Goal: Task Accomplishment & Management: Manage account settings

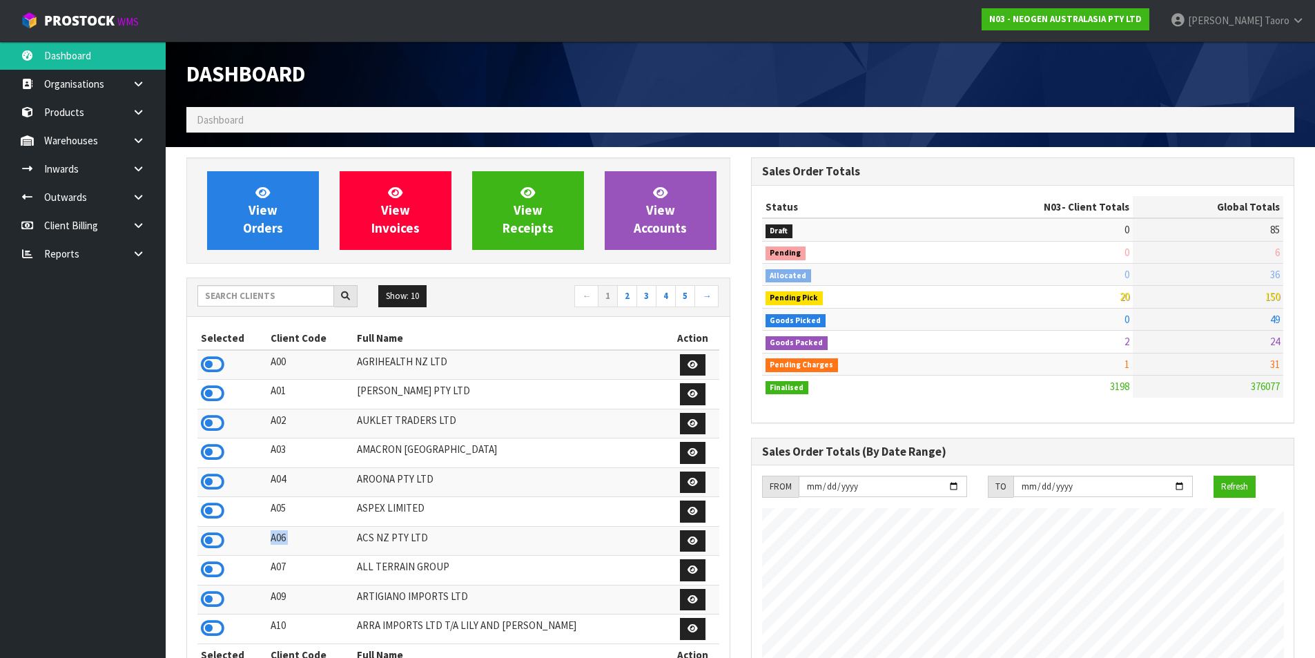
scroll to position [1046, 564]
click at [213, 361] on icon at bounding box center [212, 364] width 23 height 21
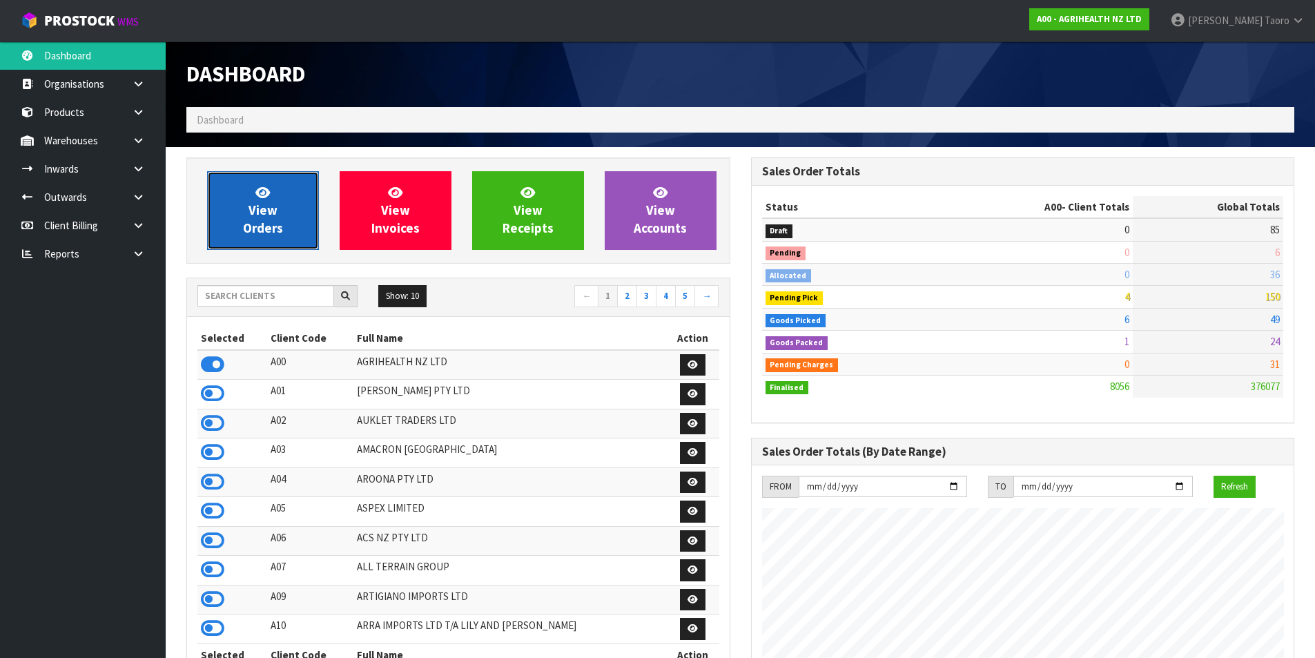
click at [255, 212] on span "View Orders" at bounding box center [263, 210] width 40 height 52
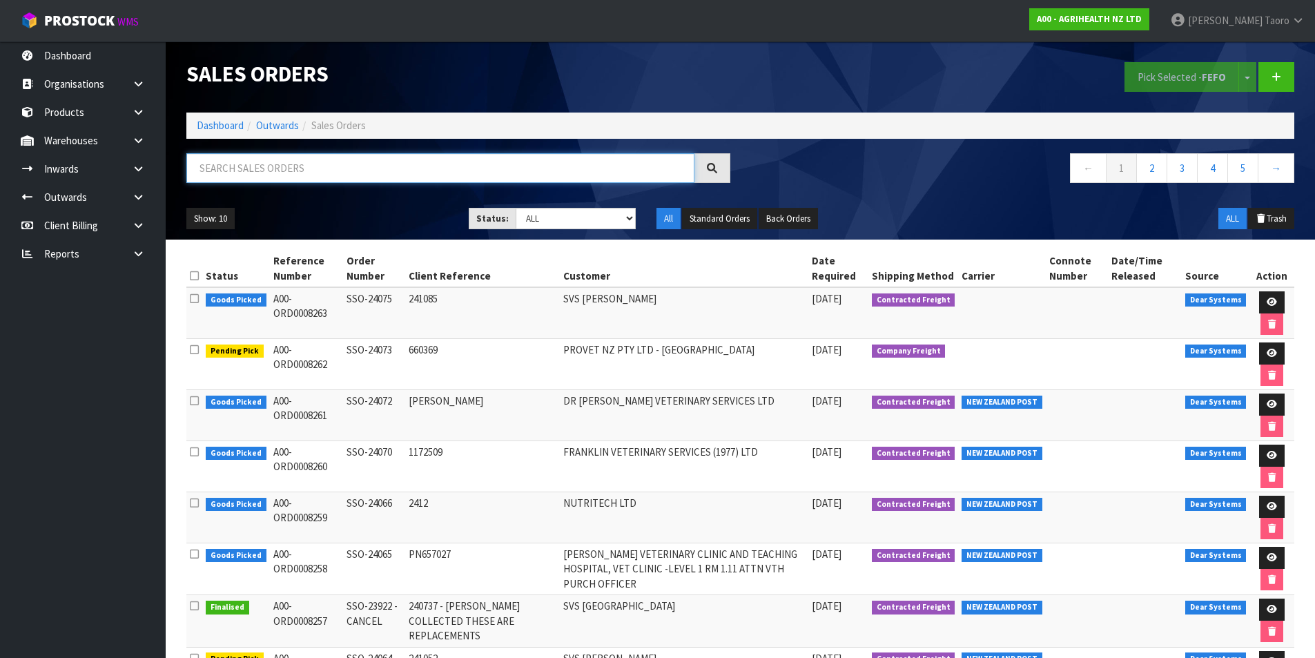
click at [469, 153] on input "text" at bounding box center [440, 168] width 508 height 30
click at [358, 165] on input "text" at bounding box center [440, 168] width 508 height 30
type input "JOB-0407020"
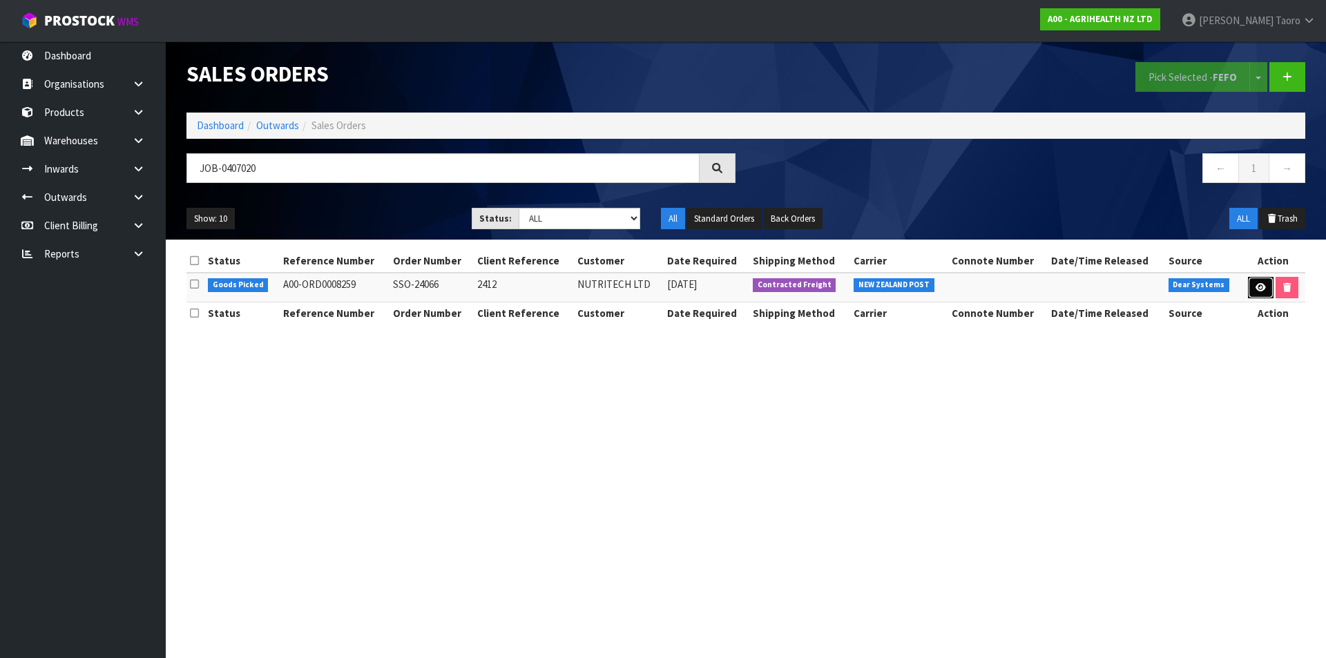
click at [1266, 285] on link at bounding box center [1261, 288] width 26 height 22
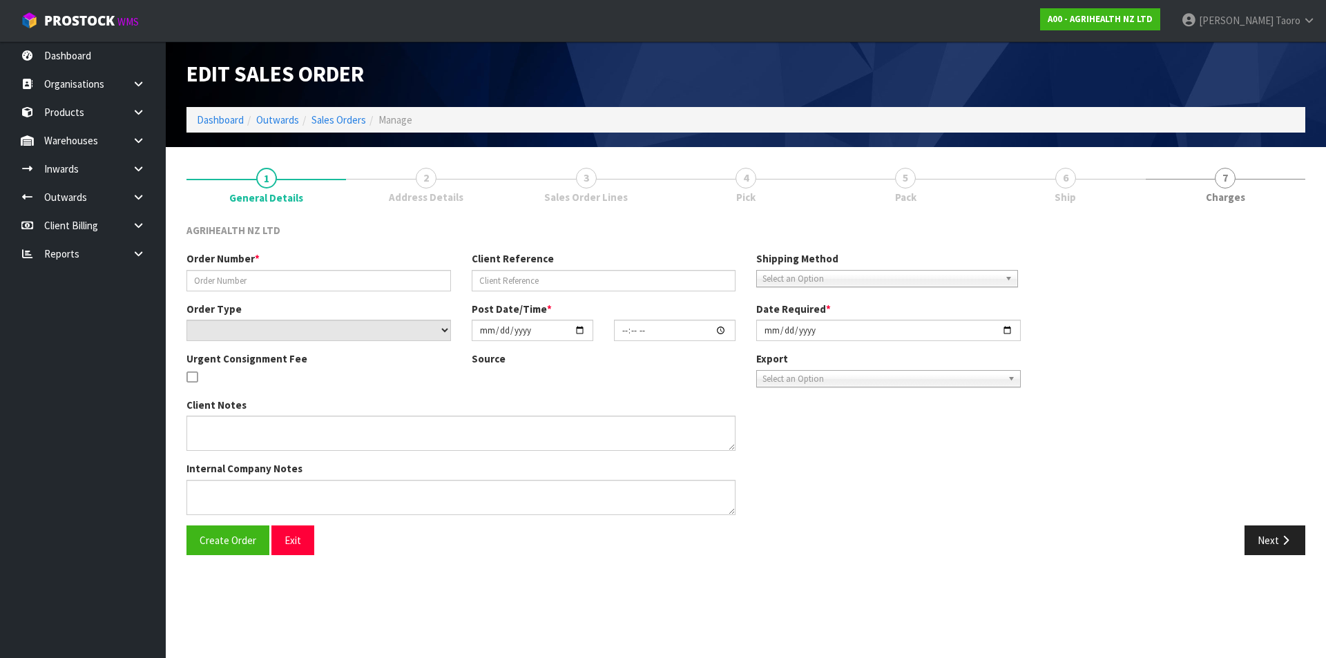
type input "SSO-24066"
type input "2412"
select select "number:0"
type input "[DATE]"
type input "09:58:37.000"
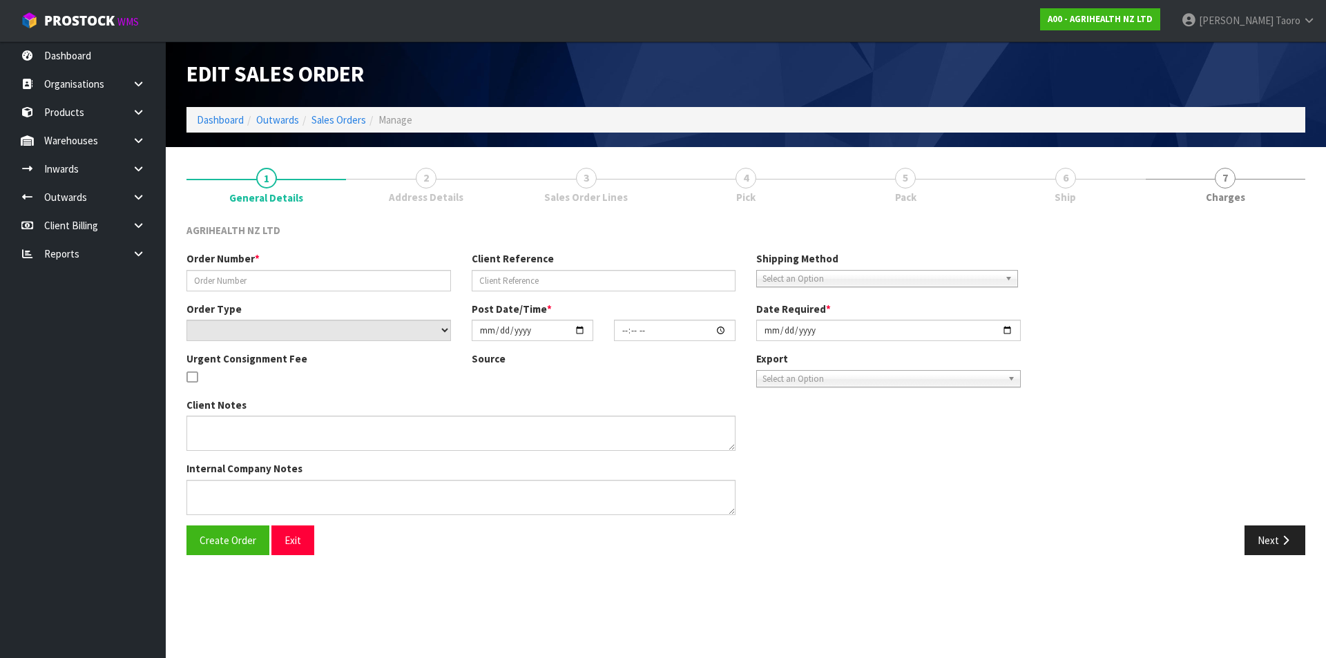
type input "[DATE]"
type textarea "SHIP BY: FREIGHT -DG"
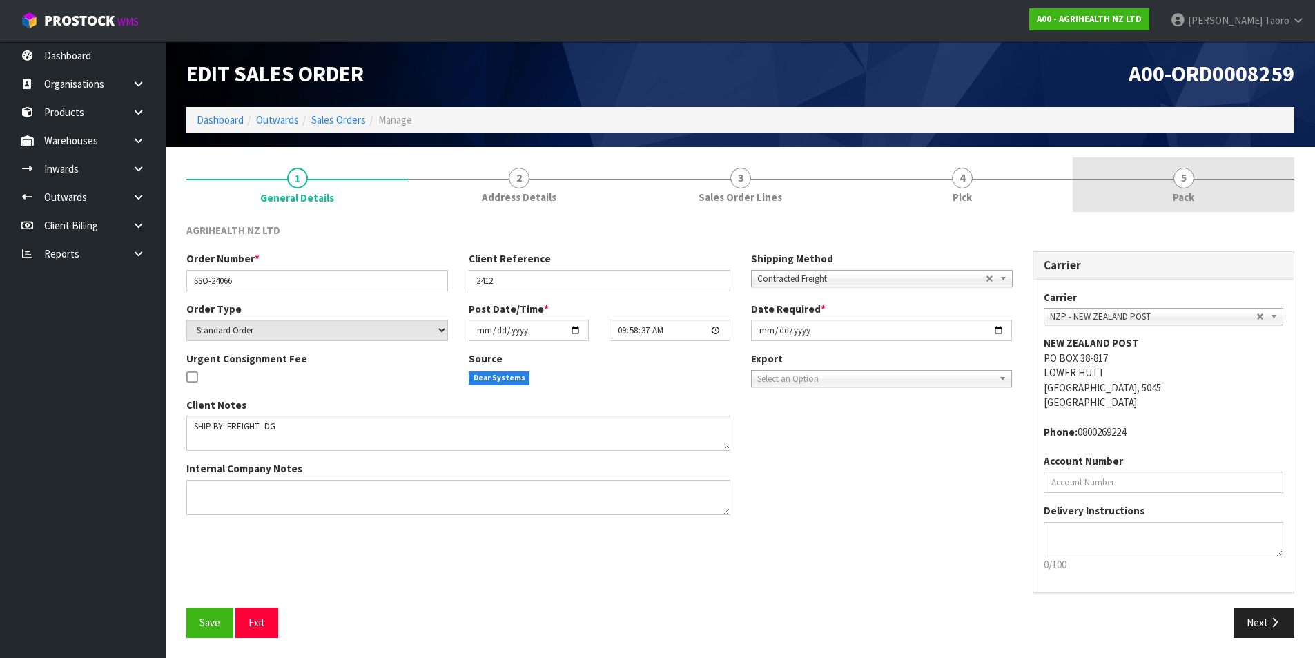
click at [1226, 186] on link "5 Pack" at bounding box center [1184, 184] width 222 height 55
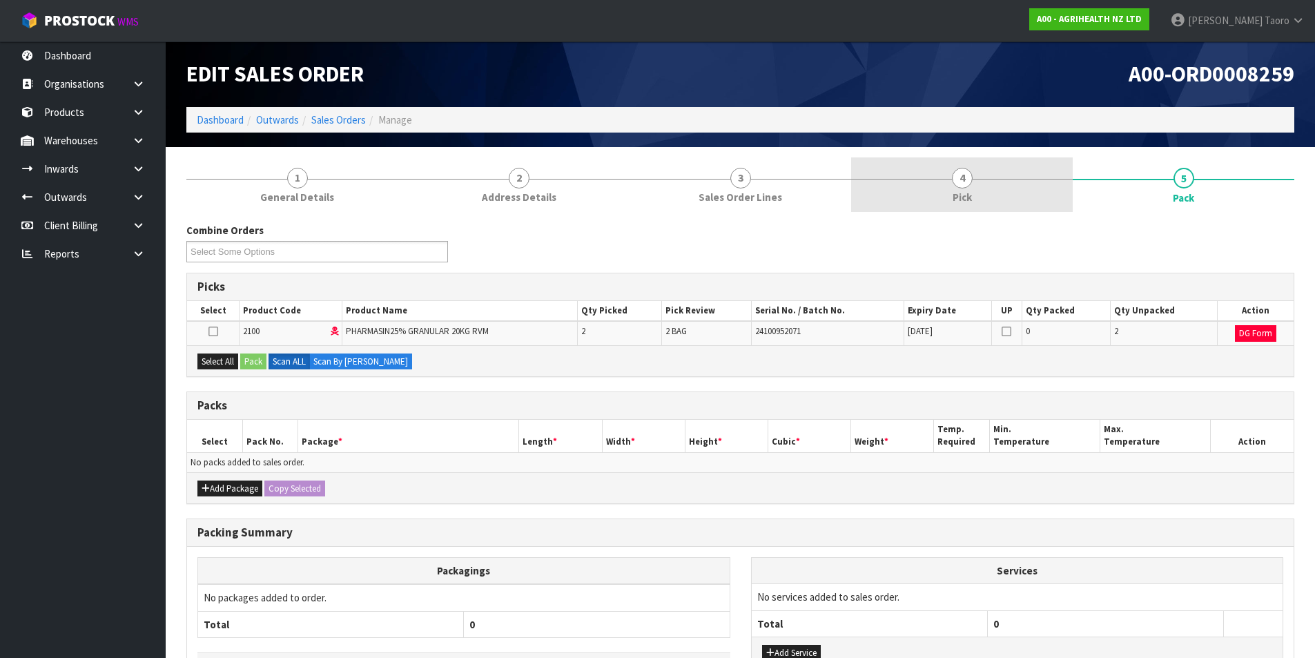
click at [975, 187] on link "4 Pick" at bounding box center [962, 184] width 222 height 55
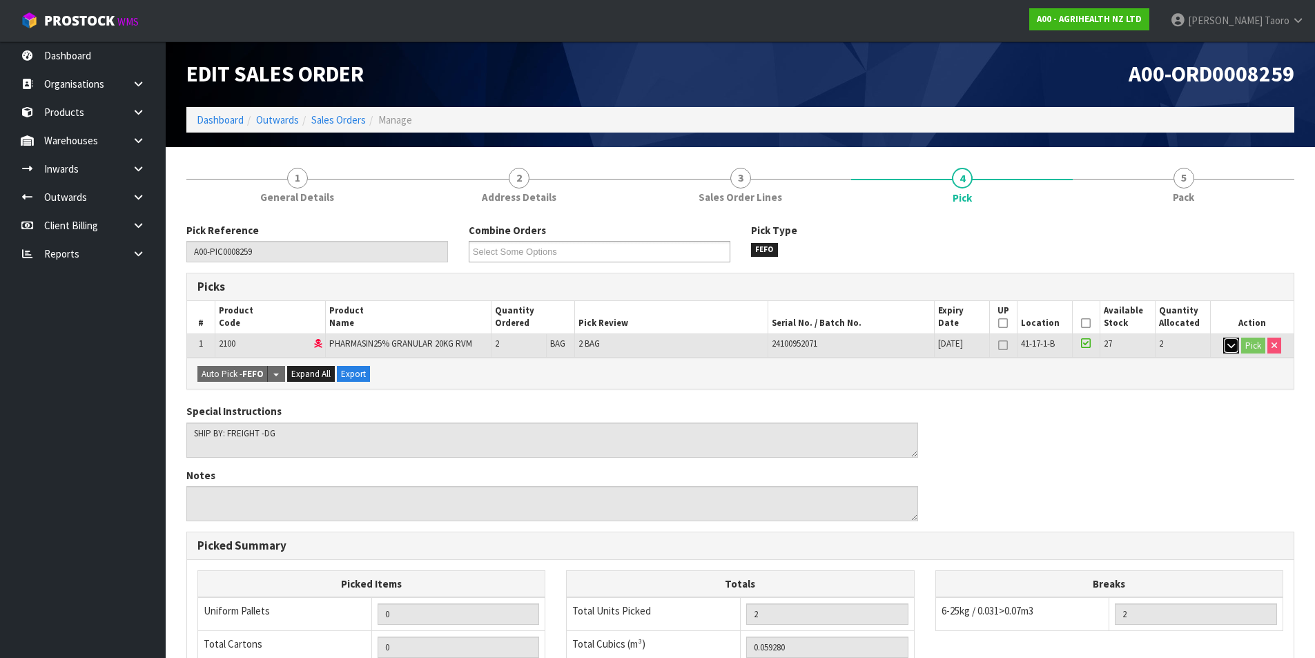
click at [1232, 344] on icon "button" at bounding box center [1232, 345] width 8 height 9
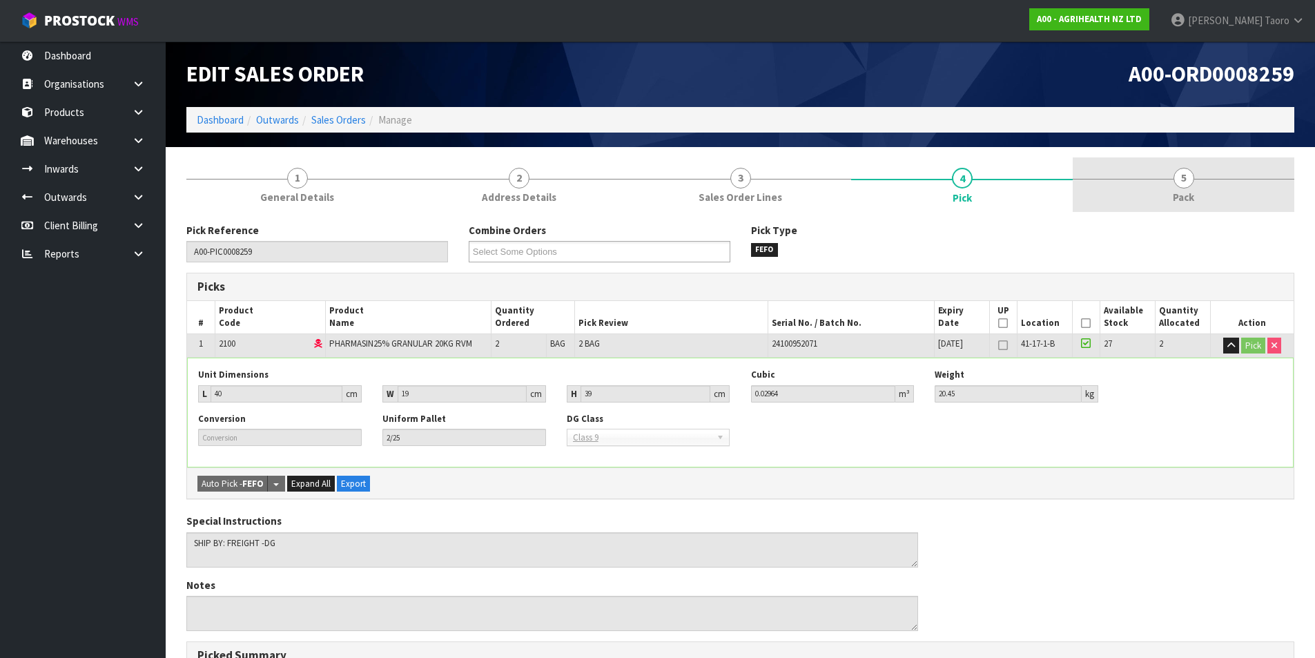
click at [1190, 178] on span "5" at bounding box center [1184, 178] width 21 height 21
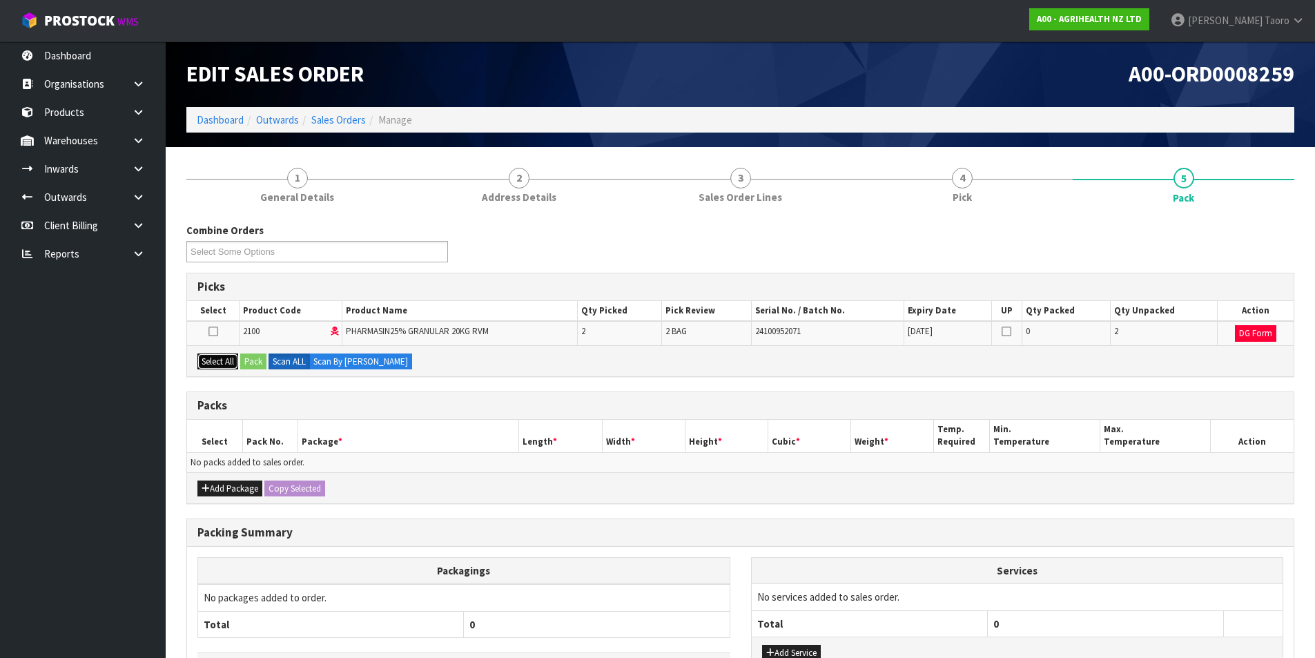
click at [233, 355] on button "Select All" at bounding box center [217, 362] width 41 height 17
click at [253, 361] on button "Pack" at bounding box center [253, 362] width 26 height 17
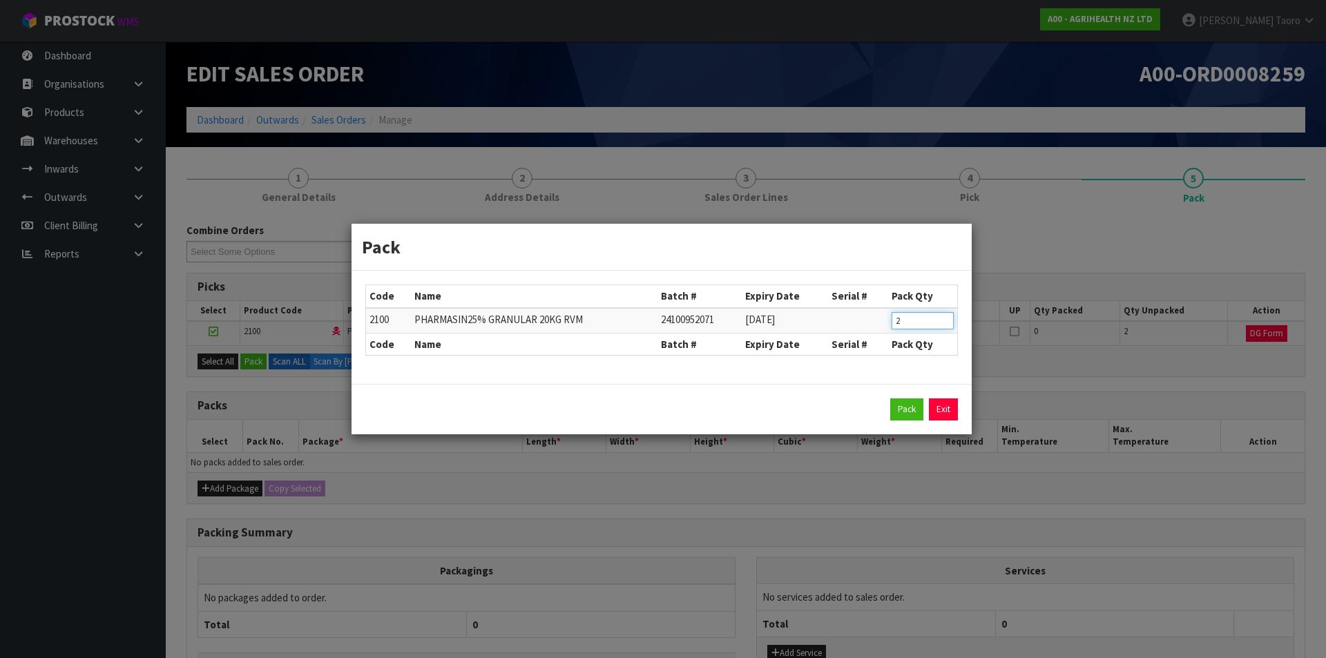
drag, startPoint x: 910, startPoint y: 316, endPoint x: 885, endPoint y: 322, distance: 25.5
click at [885, 322] on tr "2100 PHARMASIN25% GRANULAR 20KG RVM 24100952071 31/10/2026 2" at bounding box center [661, 321] width 591 height 26
type input "1"
click button "Pack" at bounding box center [906, 409] width 33 height 22
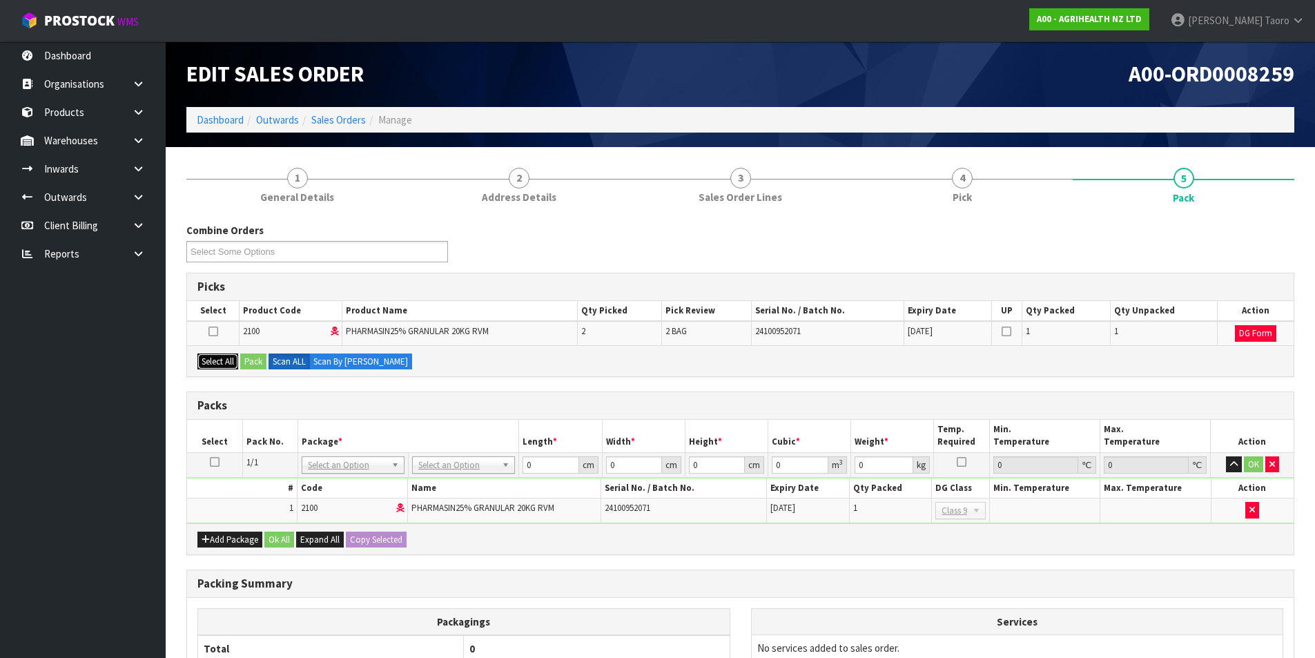
drag, startPoint x: 224, startPoint y: 365, endPoint x: 235, endPoint y: 364, distance: 11.1
click at [224, 364] on button "Select All" at bounding box center [217, 362] width 41 height 17
click at [255, 364] on button "Pack" at bounding box center [253, 362] width 26 height 17
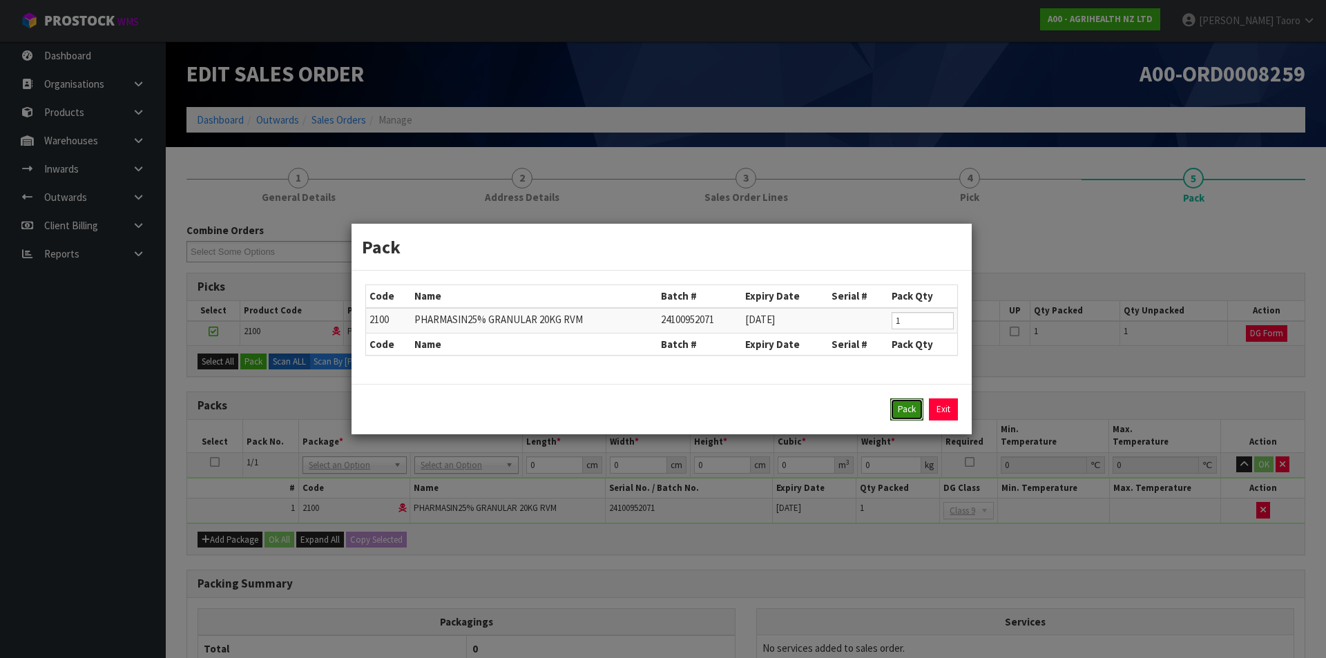
click at [902, 409] on button "Pack" at bounding box center [906, 409] width 33 height 22
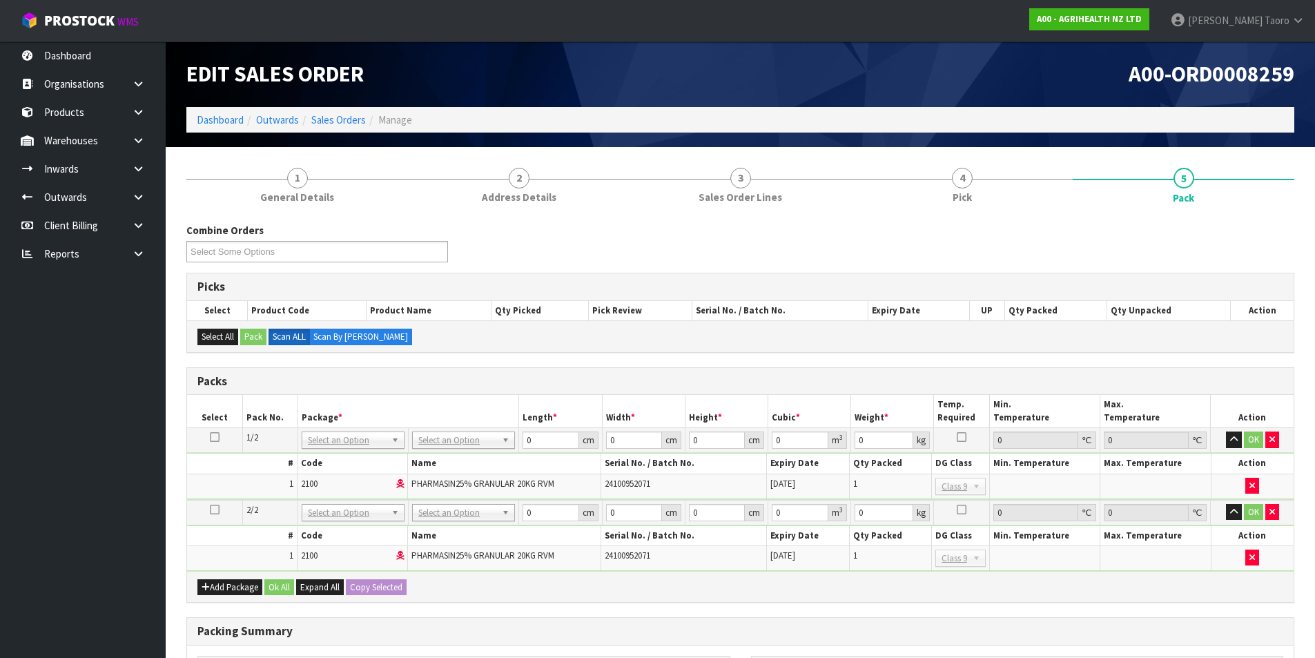
click at [218, 437] on icon at bounding box center [215, 437] width 10 height 1
click at [1229, 438] on button "button" at bounding box center [1234, 440] width 16 height 17
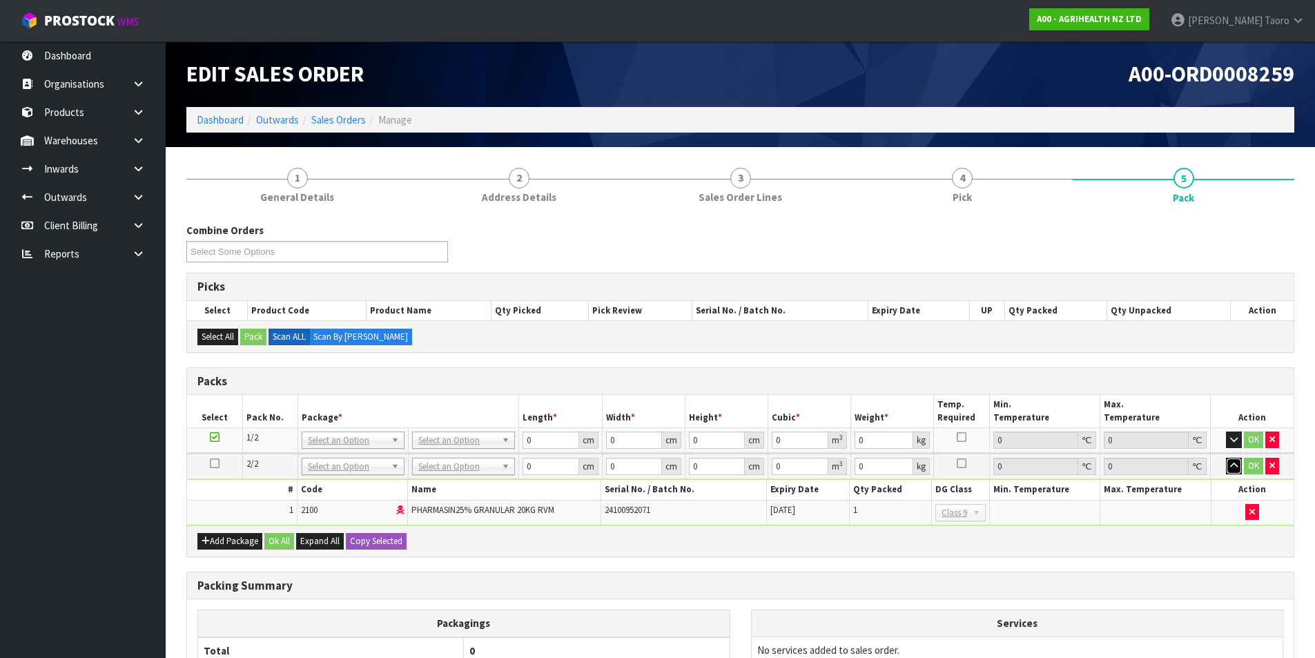
click at [1233, 463] on icon "button" at bounding box center [1234, 465] width 8 height 9
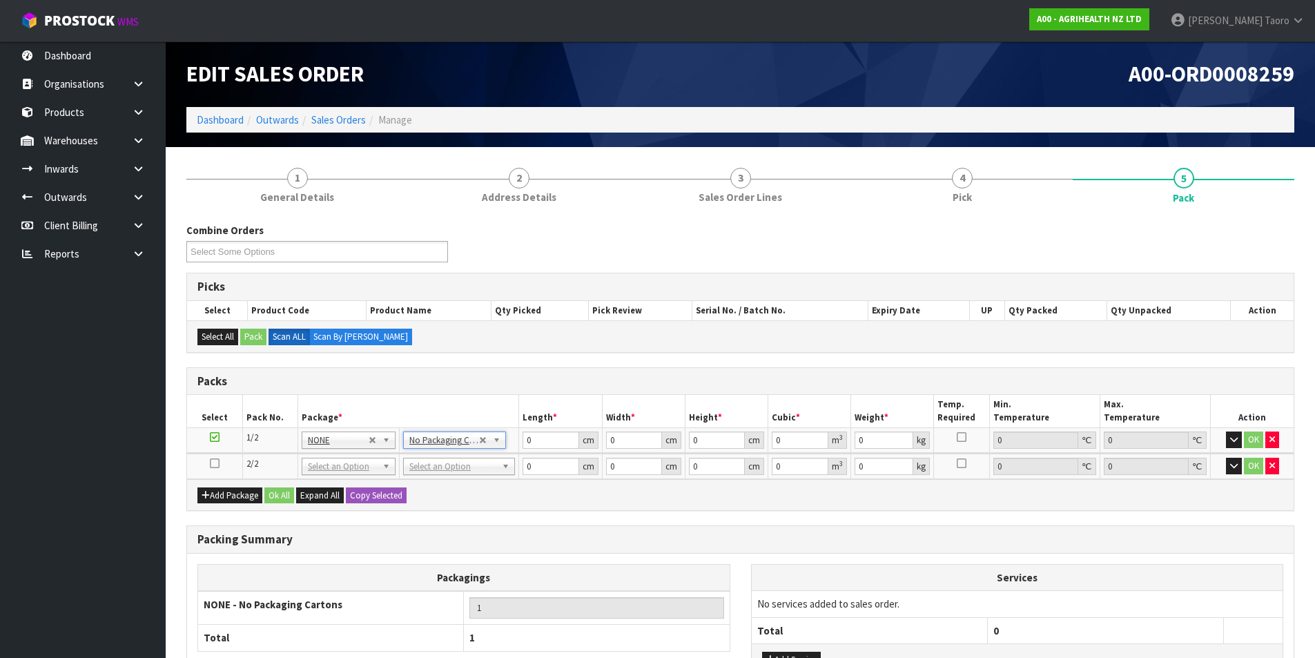
drag, startPoint x: 476, startPoint y: 473, endPoint x: 477, endPoint y: 494, distance: 20.8
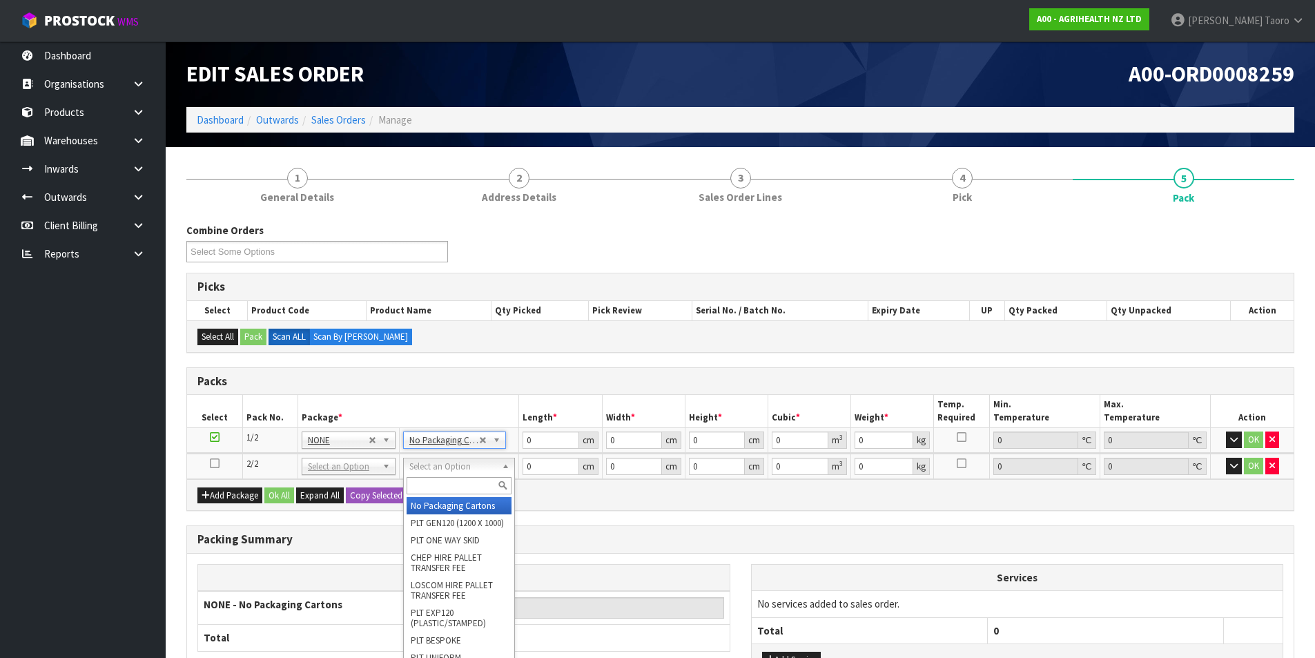
type input "2"
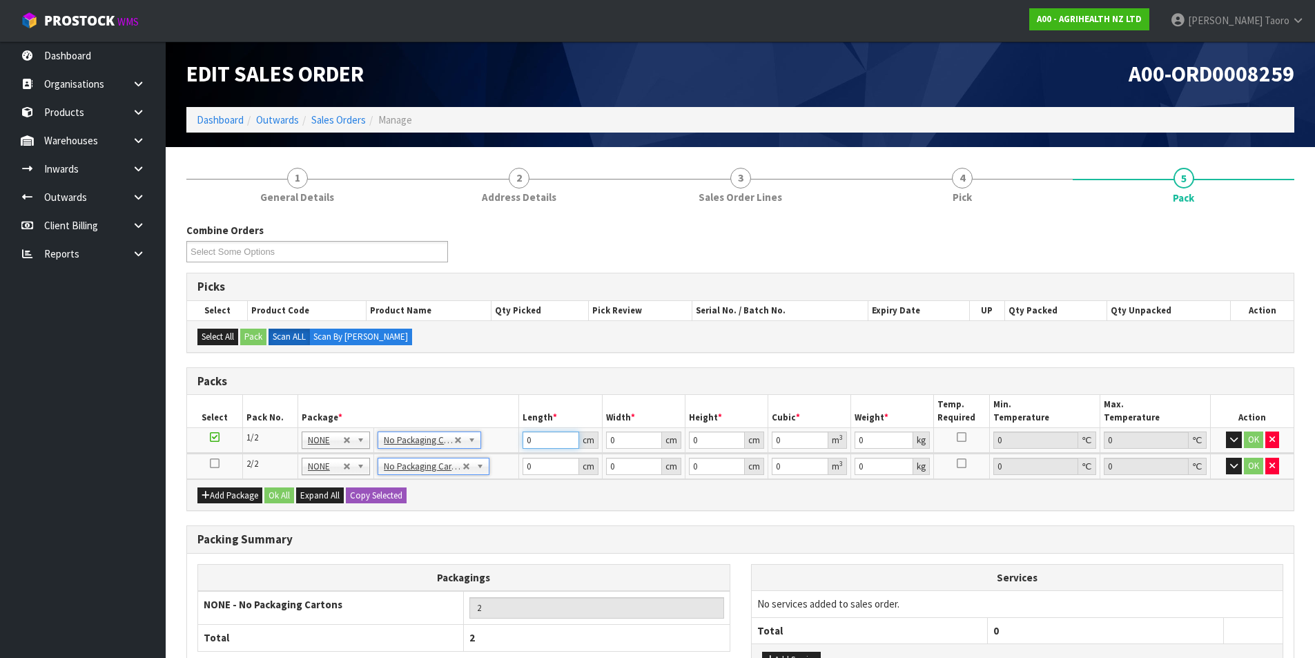
click at [545, 443] on input "0" at bounding box center [551, 440] width 56 height 17
type input "58"
type input "43"
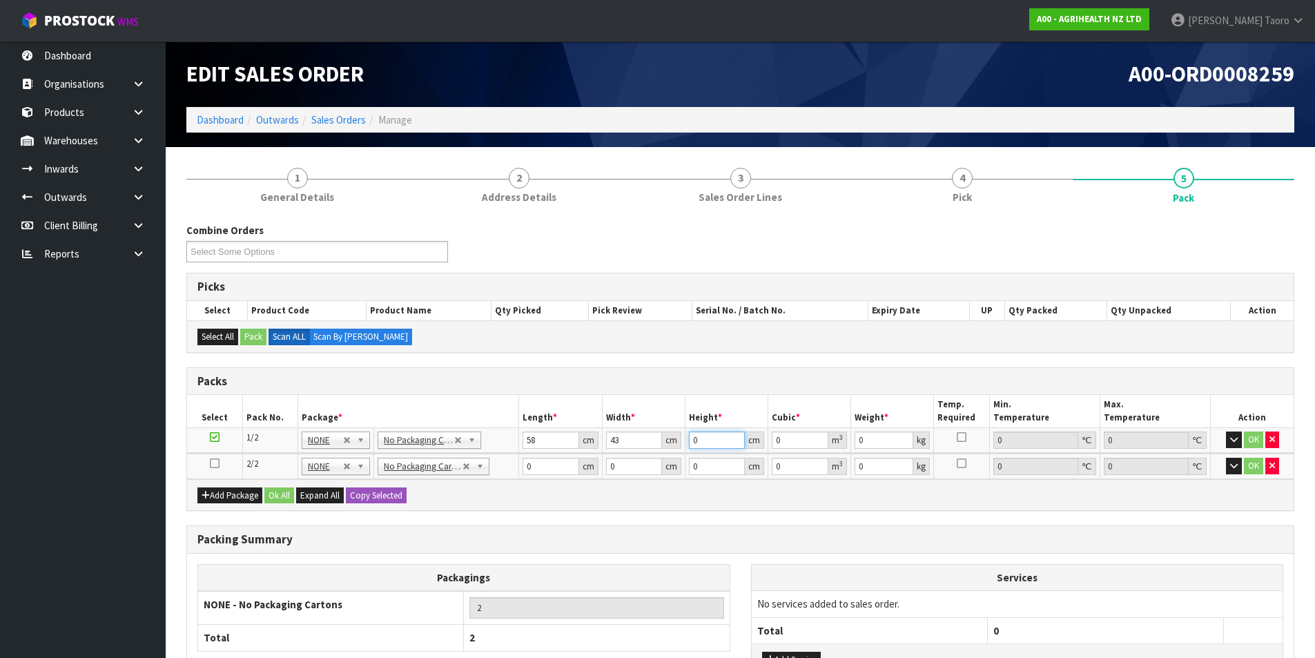
type input "1"
type input "0.002494"
type input "18"
type input "0.044892"
type input "18"
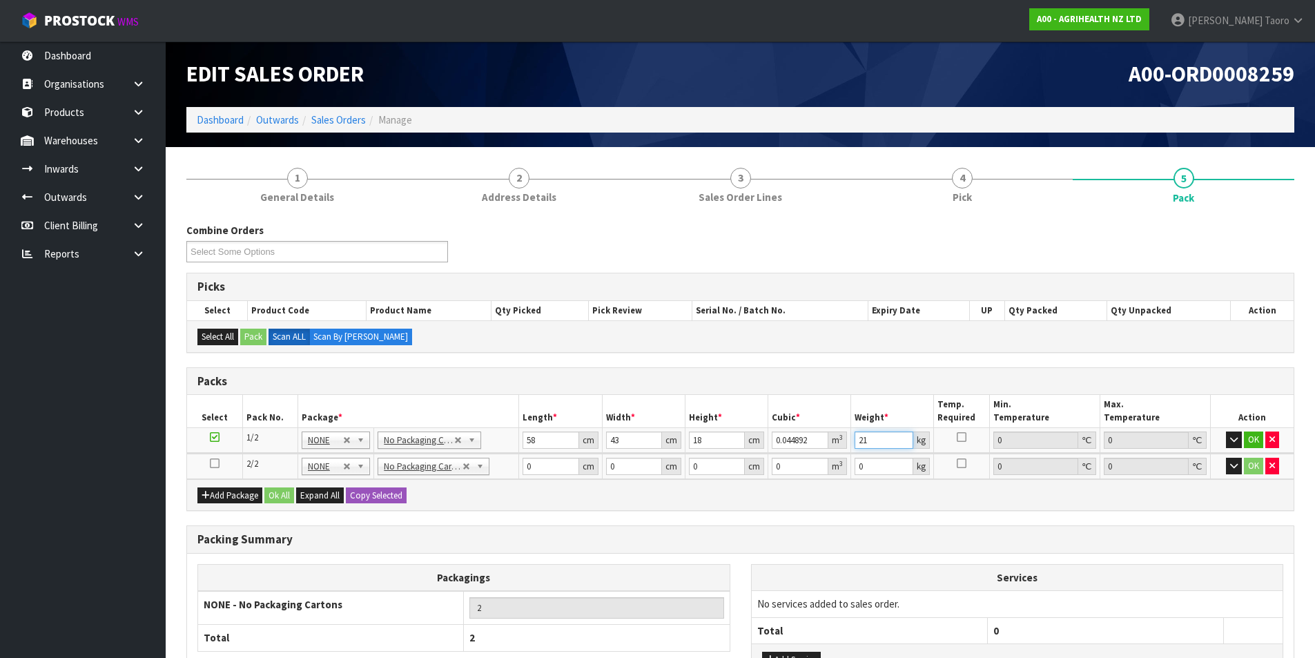
type input "21"
type input "63"
type input "49"
type input "1"
type input "0.003087"
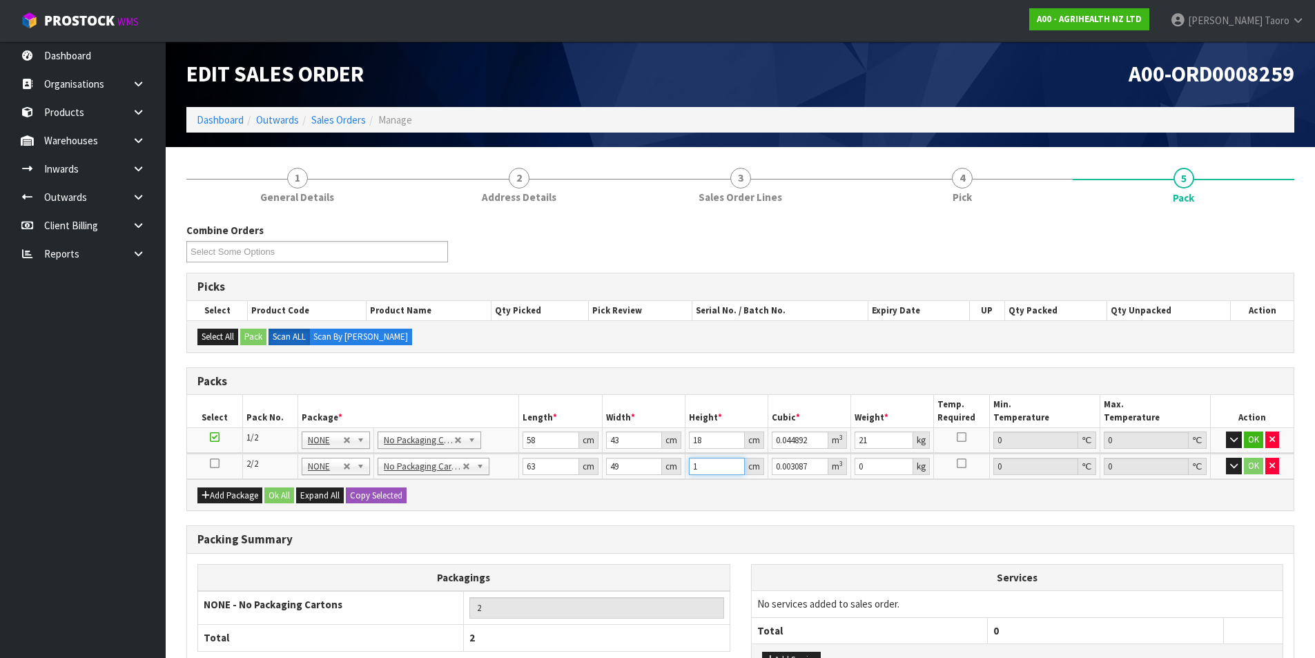
type input "18"
type input "0.055566"
type input "18"
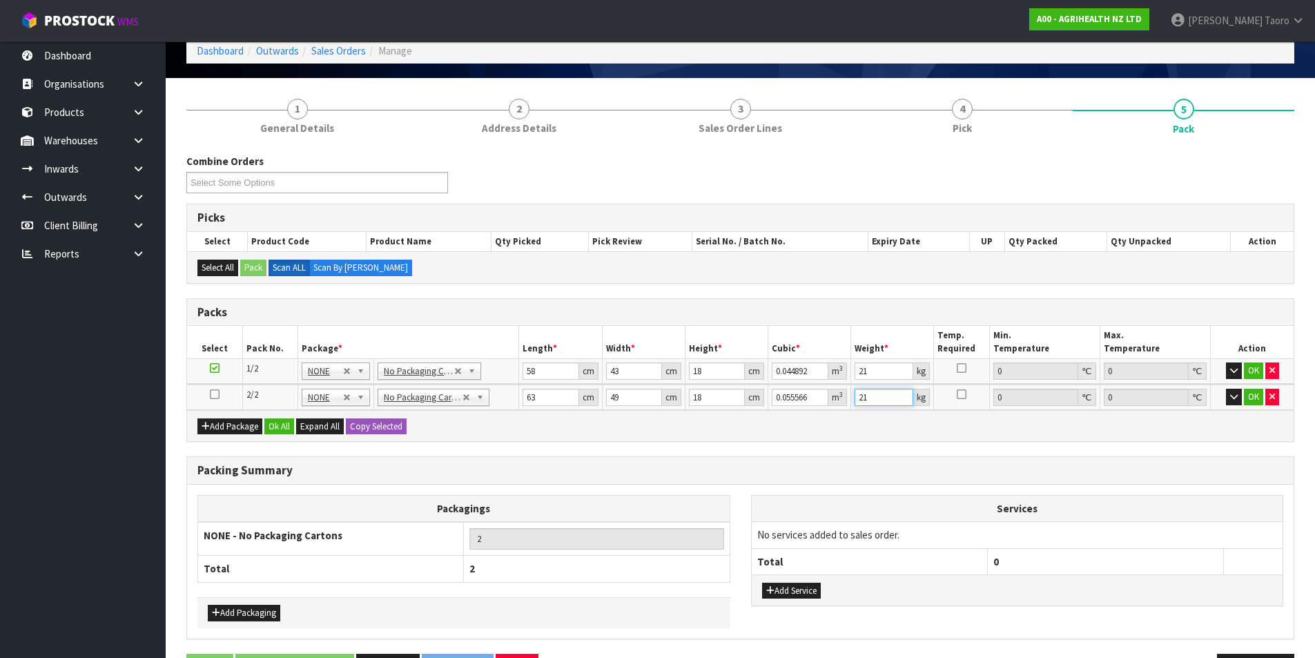
scroll to position [115, 0]
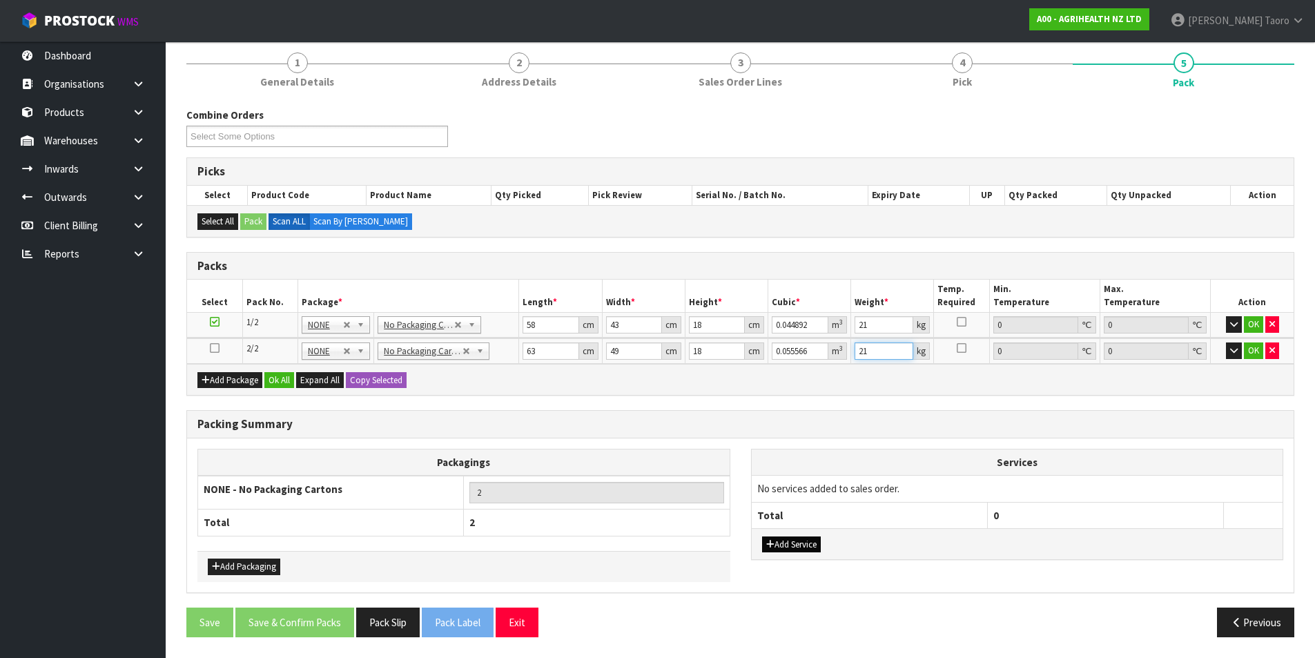
type input "21"
click at [769, 541] on icon "button" at bounding box center [770, 544] width 8 height 9
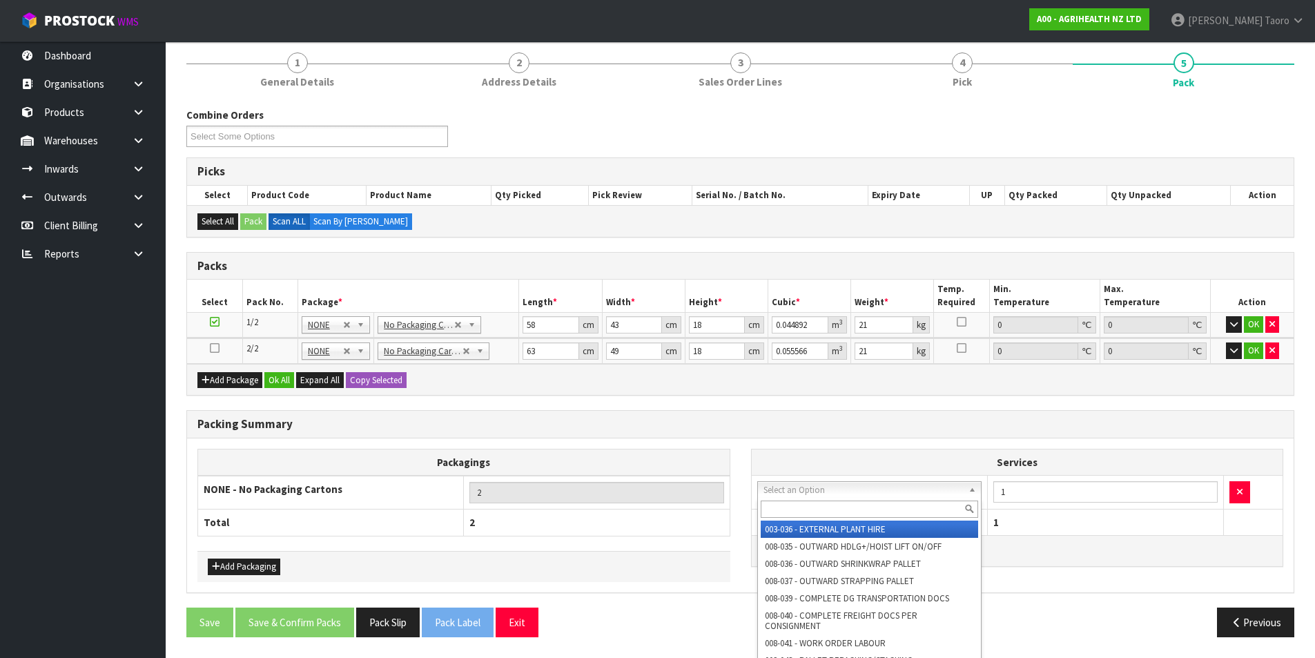
drag, startPoint x: 814, startPoint y: 492, endPoint x: 827, endPoint y: 503, distance: 16.6
click at [827, 503] on input "text" at bounding box center [870, 509] width 218 height 17
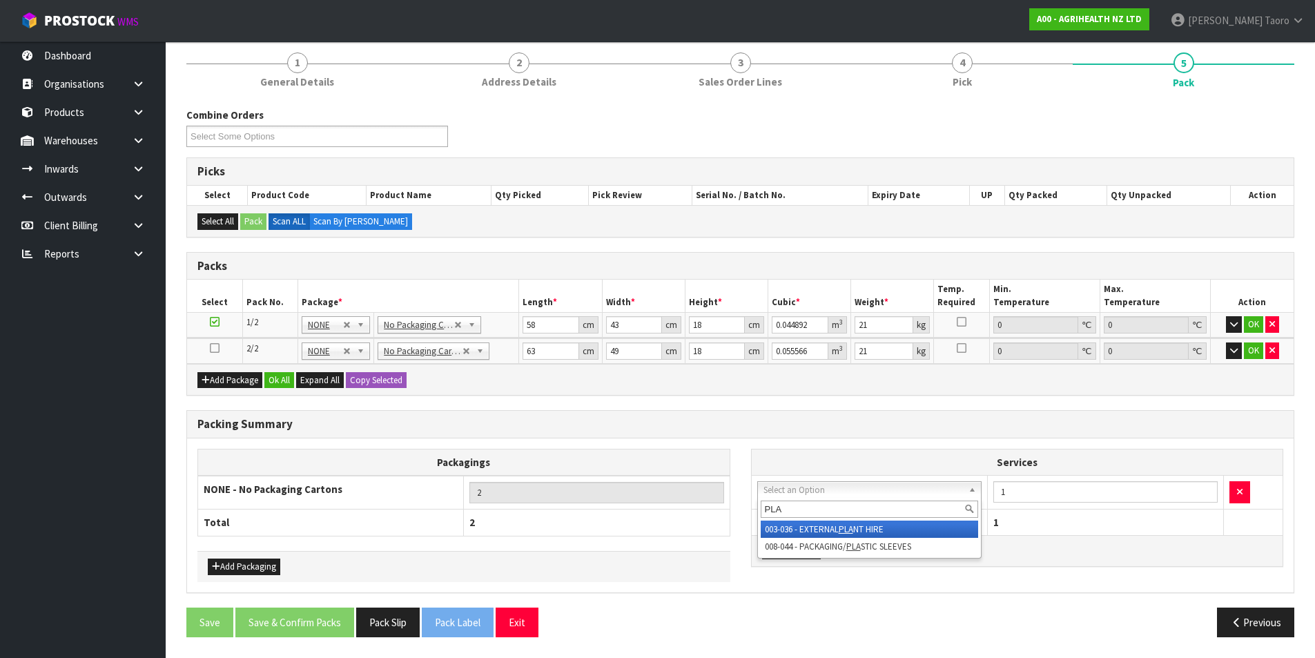
type input "PLAS"
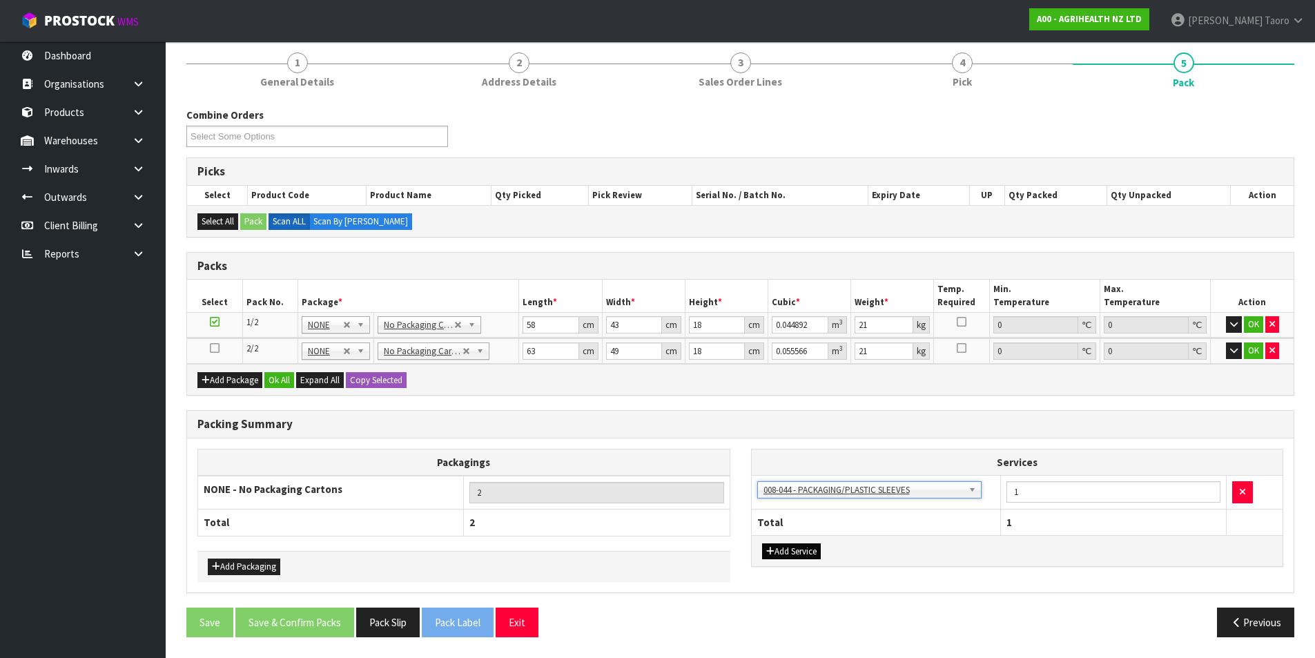
drag, startPoint x: 795, startPoint y: 561, endPoint x: 803, endPoint y: 546, distance: 16.4
click at [795, 560] on div "Add Service" at bounding box center [1018, 550] width 532 height 31
click at [813, 541] on div "Add Service" at bounding box center [1018, 550] width 532 height 31
click at [818, 557] on button "Add Service" at bounding box center [791, 551] width 59 height 17
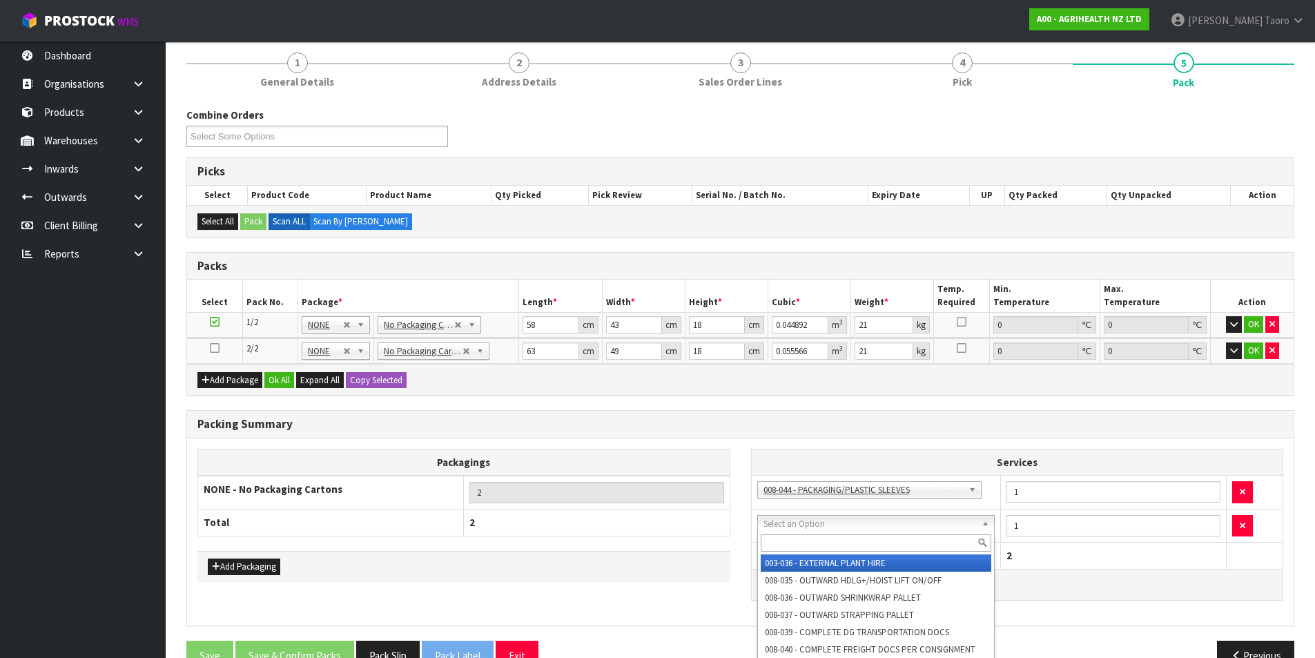
click at [838, 543] on input "text" at bounding box center [876, 542] width 231 height 17
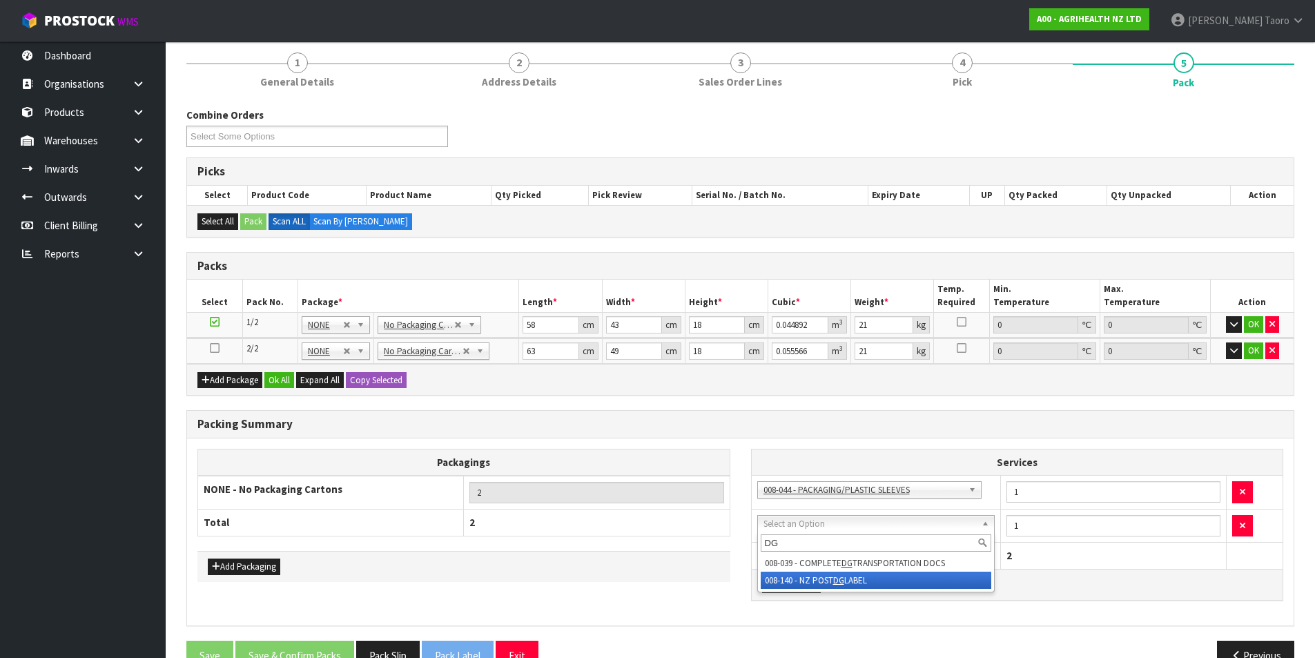
type input "DG"
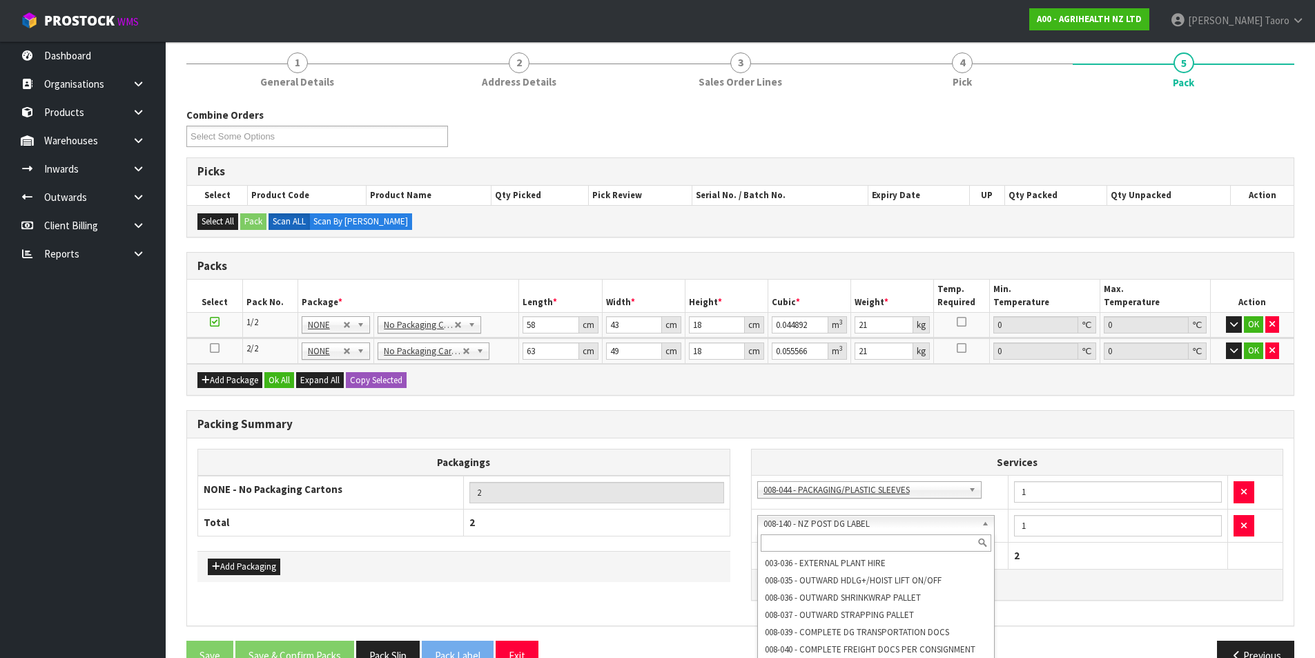
click at [880, 544] on input "text" at bounding box center [876, 542] width 231 height 17
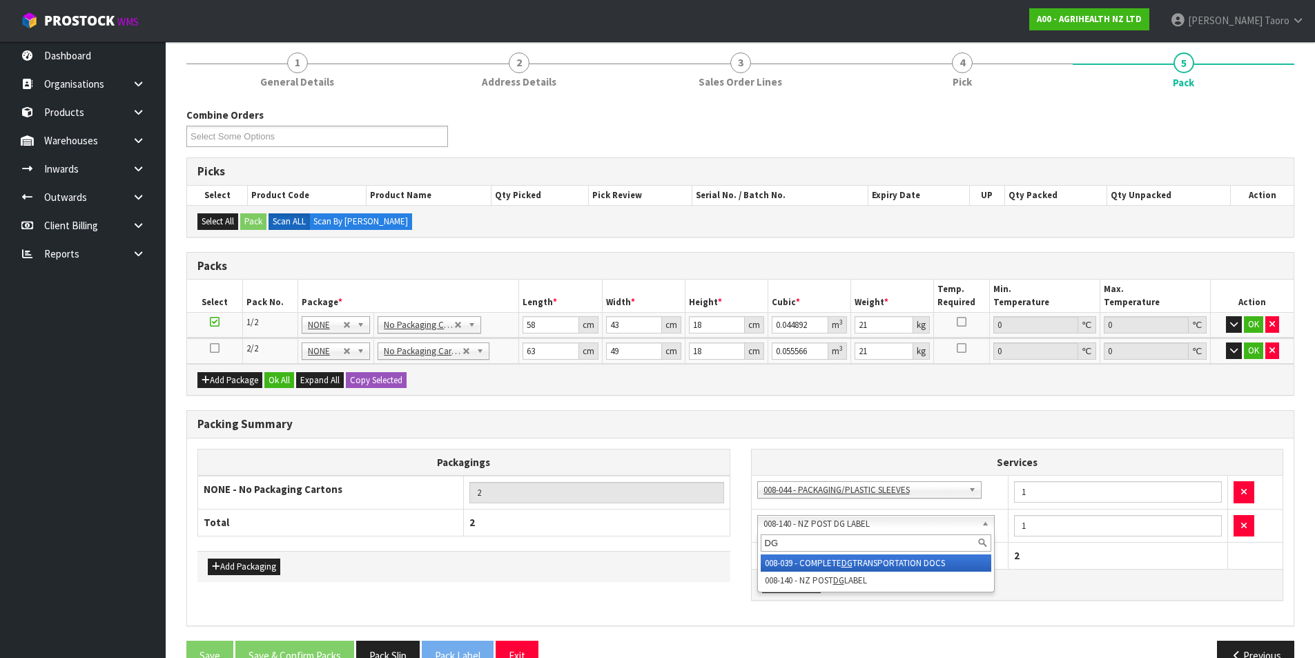
type input "DG"
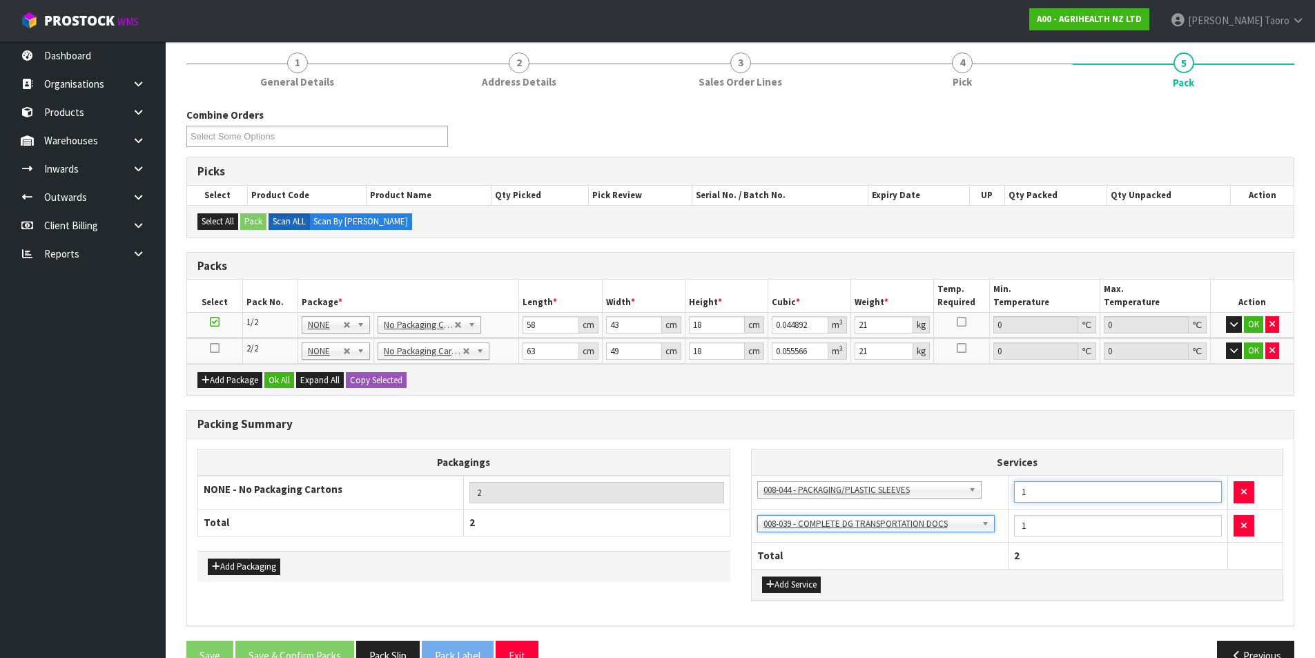
drag, startPoint x: 1038, startPoint y: 487, endPoint x: 990, endPoint y: 487, distance: 48.3
click at [990, 487] on tr "003-036 - EXTERNAL PLANT HIRE 008-035 - OUTWARD HDLG+/HOIST LIFT ON/OFF 008-036…" at bounding box center [1018, 493] width 532 height 34
type input "2"
click at [284, 387] on button "Ok All" at bounding box center [279, 380] width 30 height 17
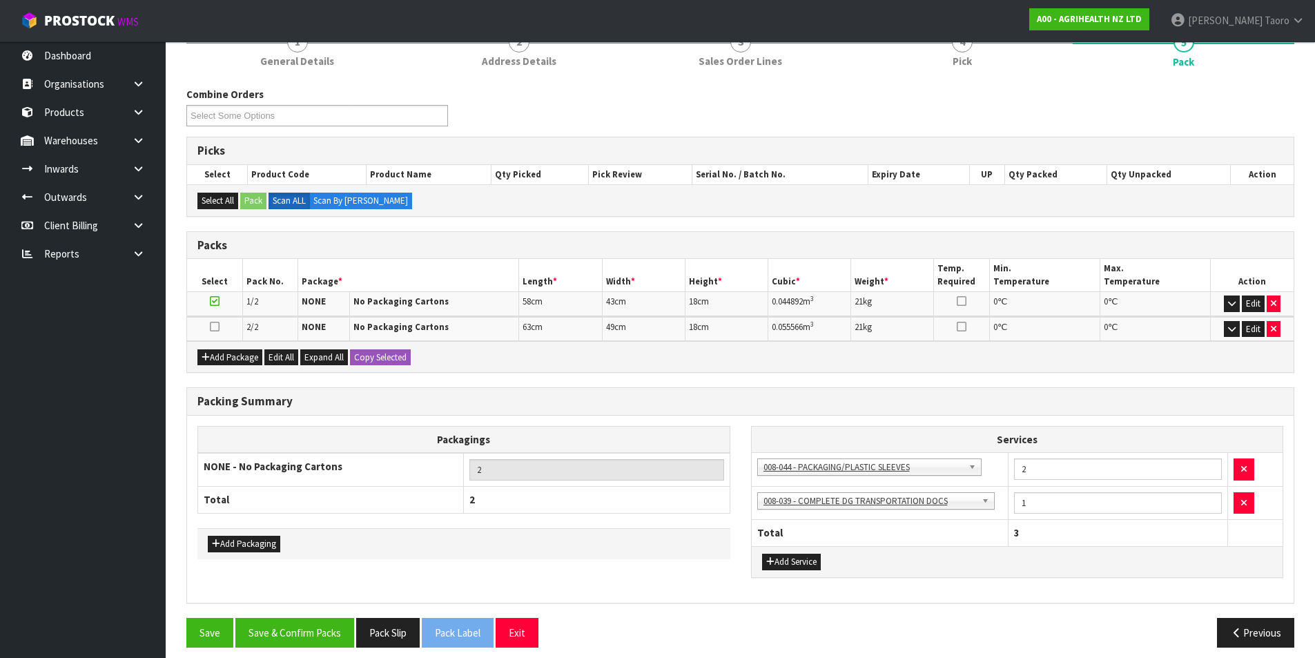
scroll to position [146, 0]
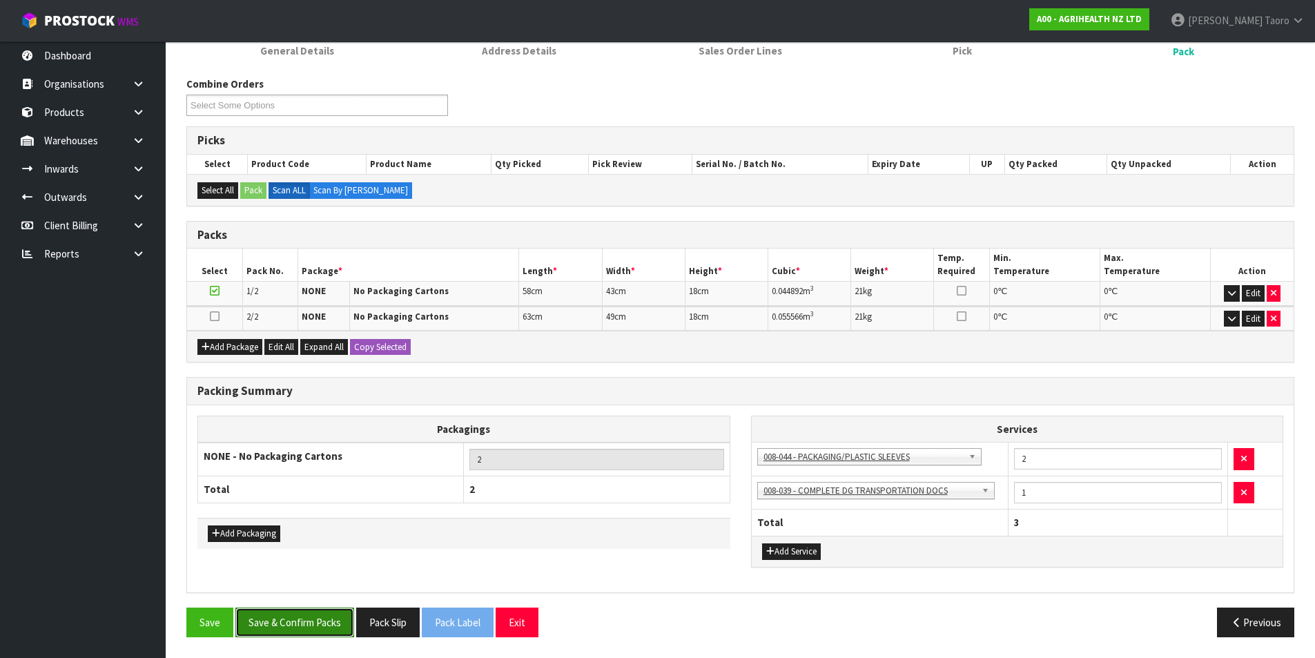
click at [338, 624] on button "Save & Confirm Packs" at bounding box center [294, 623] width 119 height 30
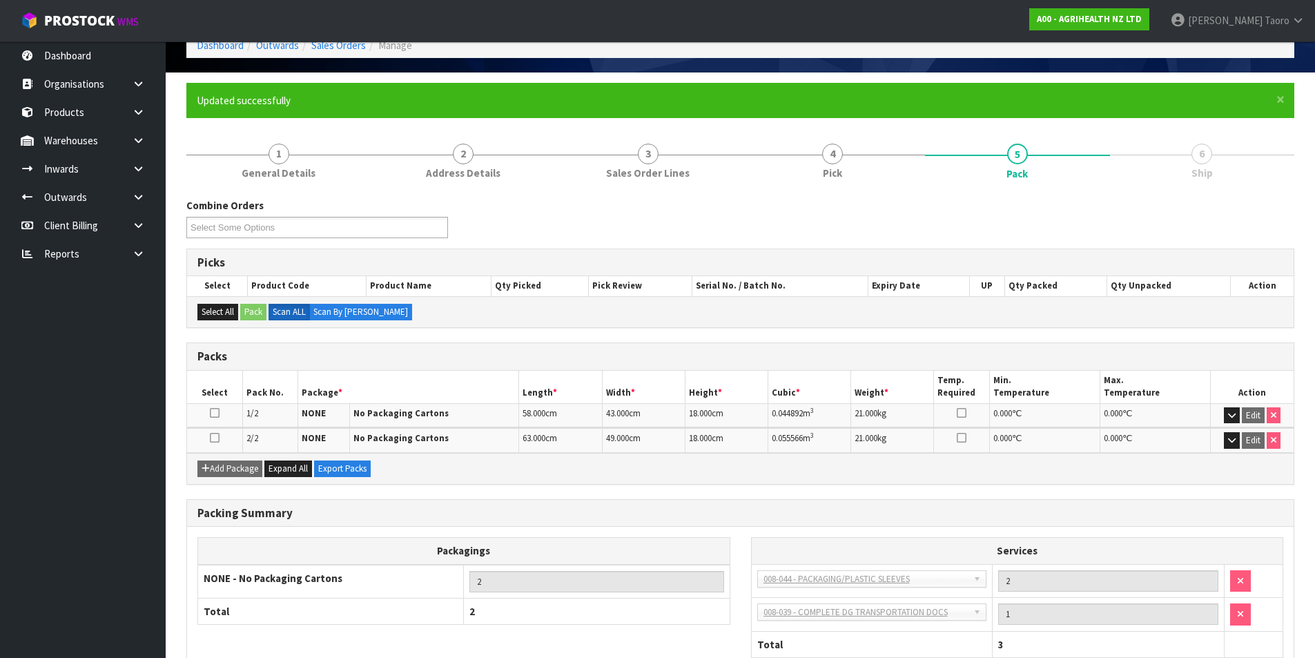
scroll to position [166, 0]
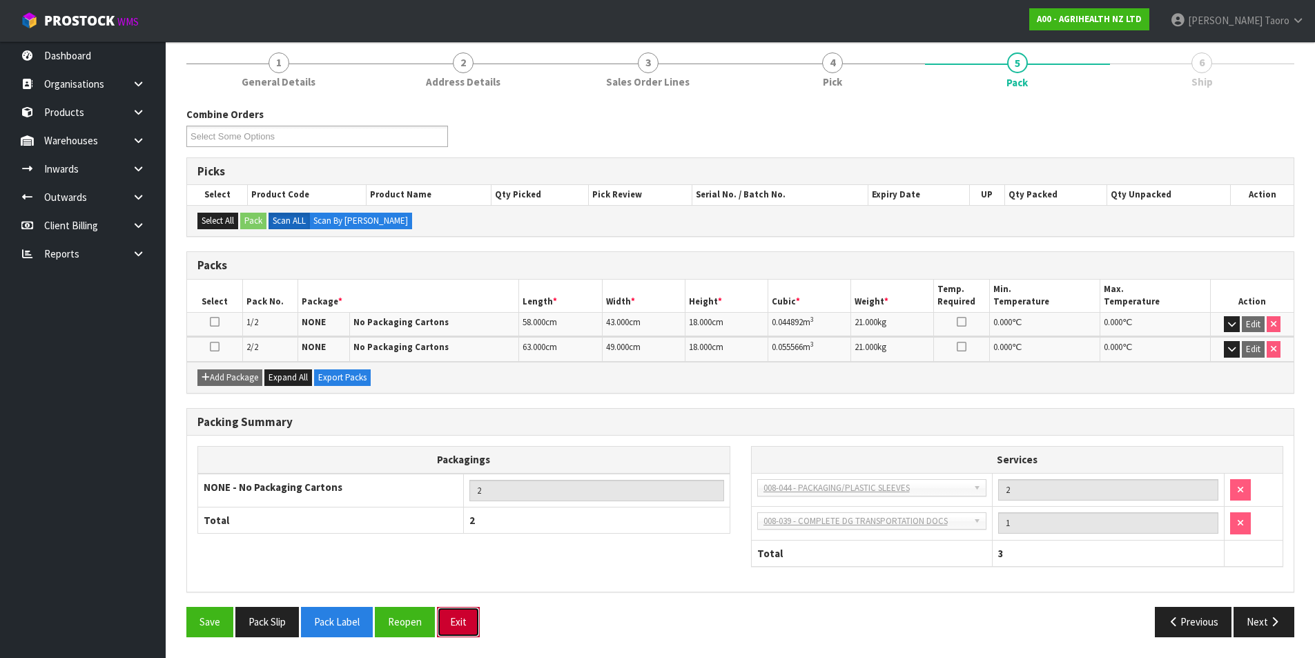
click at [452, 630] on button "Exit" at bounding box center [458, 622] width 43 height 30
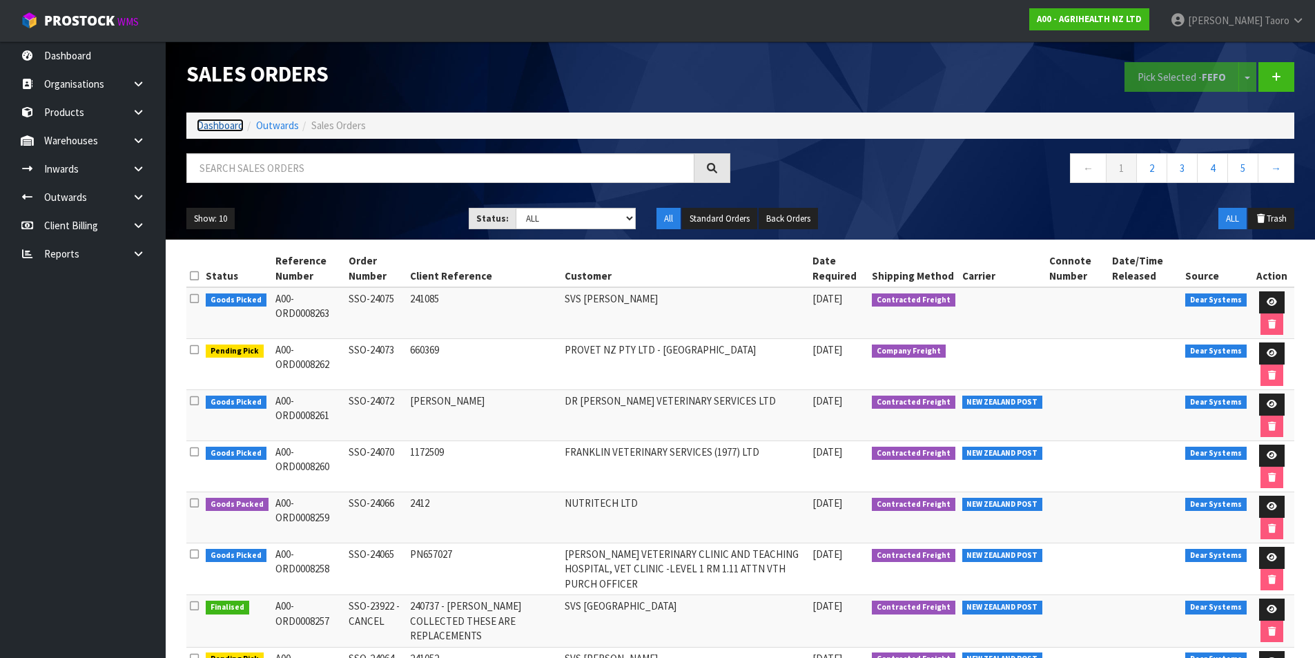
click at [241, 126] on link "Dashboard" at bounding box center [220, 125] width 47 height 13
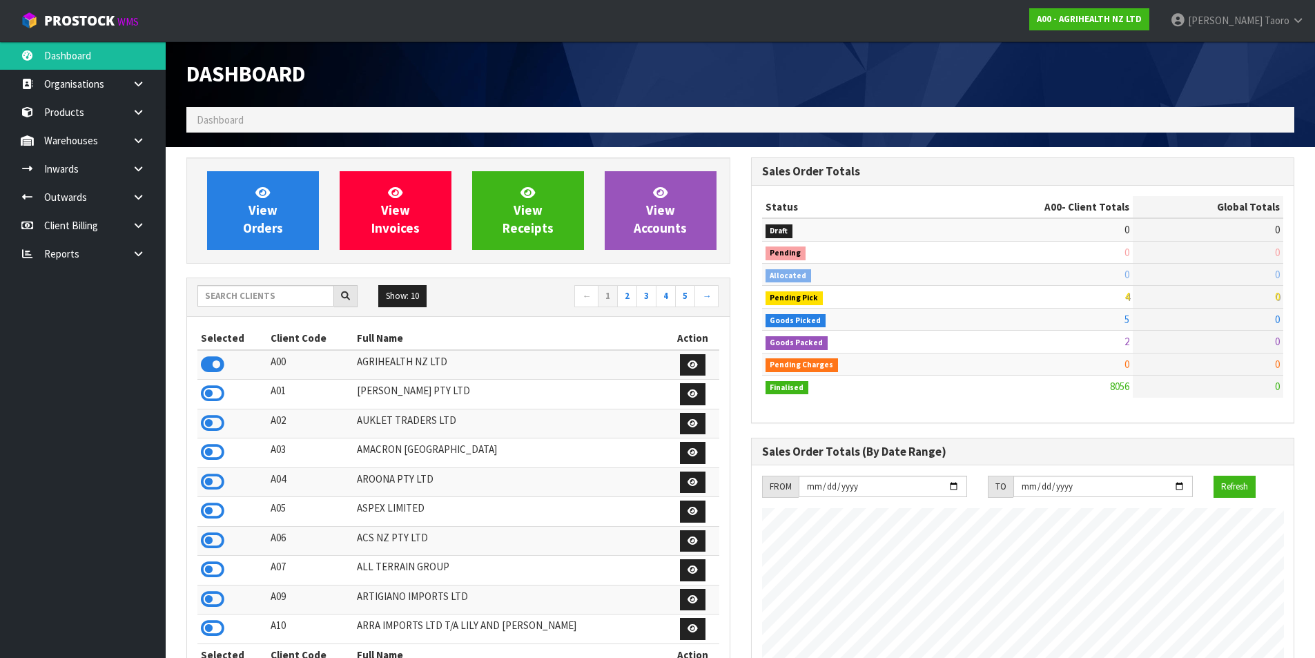
scroll to position [1046, 564]
click at [292, 286] on input "text" at bounding box center [265, 295] width 137 height 21
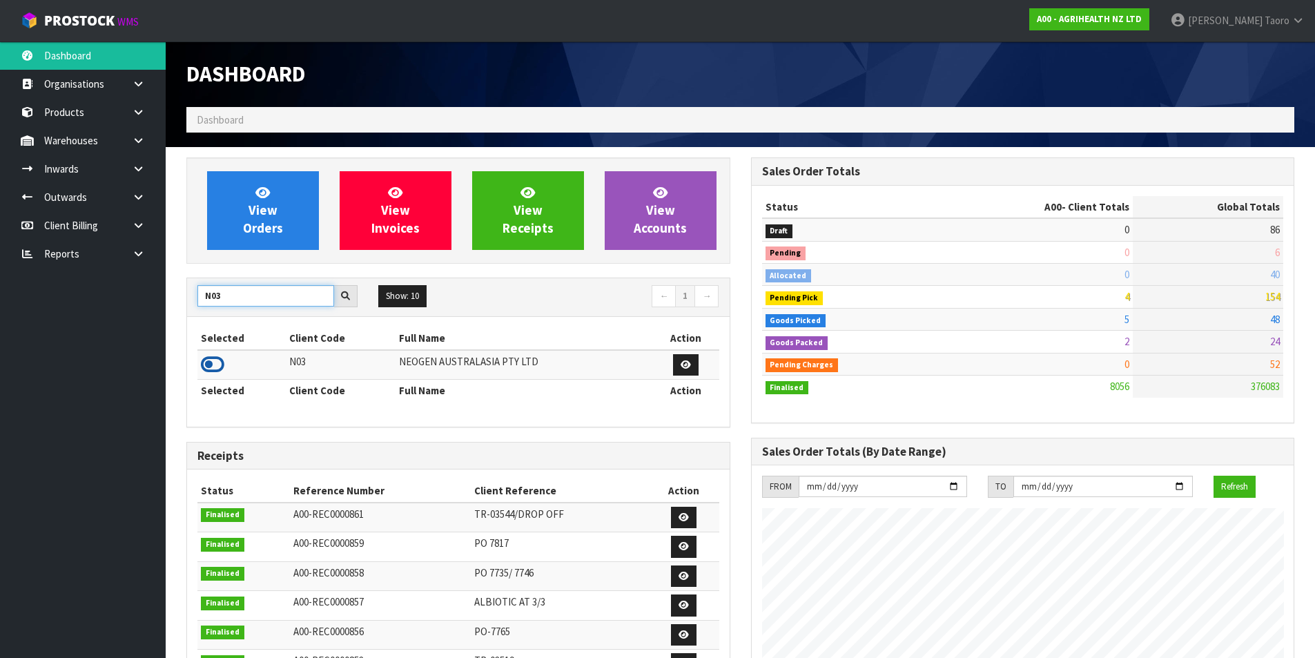
type input "N03"
click at [213, 367] on icon at bounding box center [212, 364] width 23 height 21
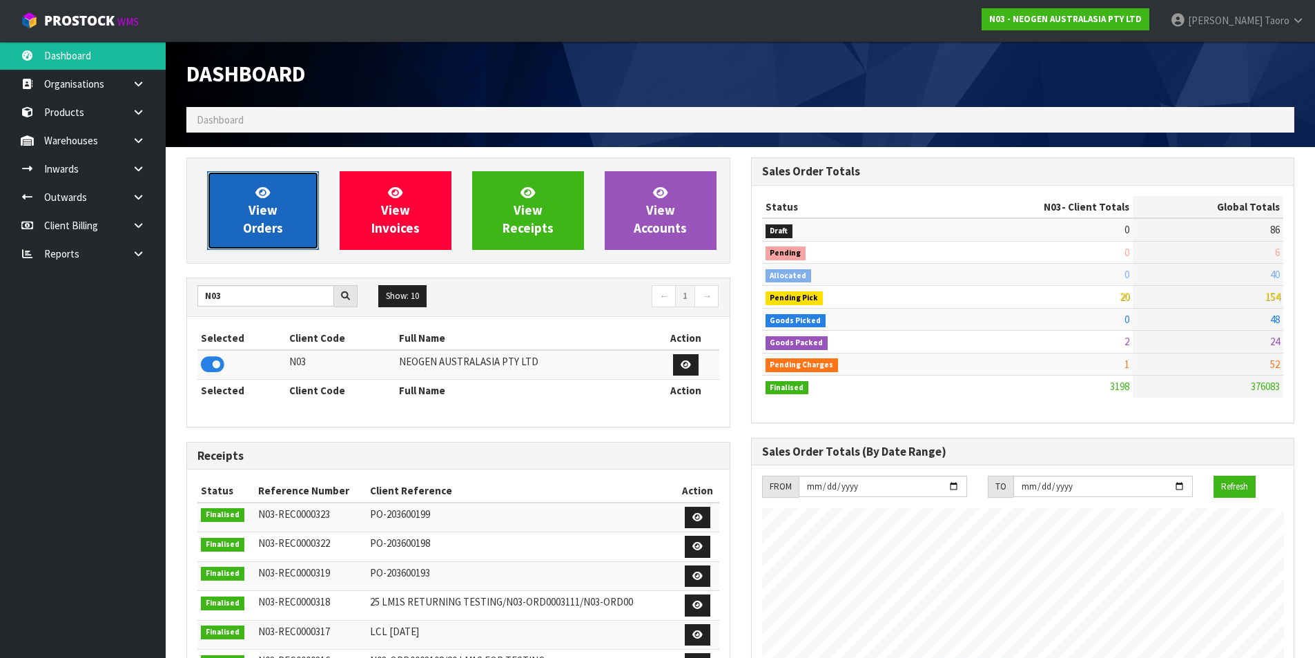
click at [253, 220] on span "View Orders" at bounding box center [263, 210] width 40 height 52
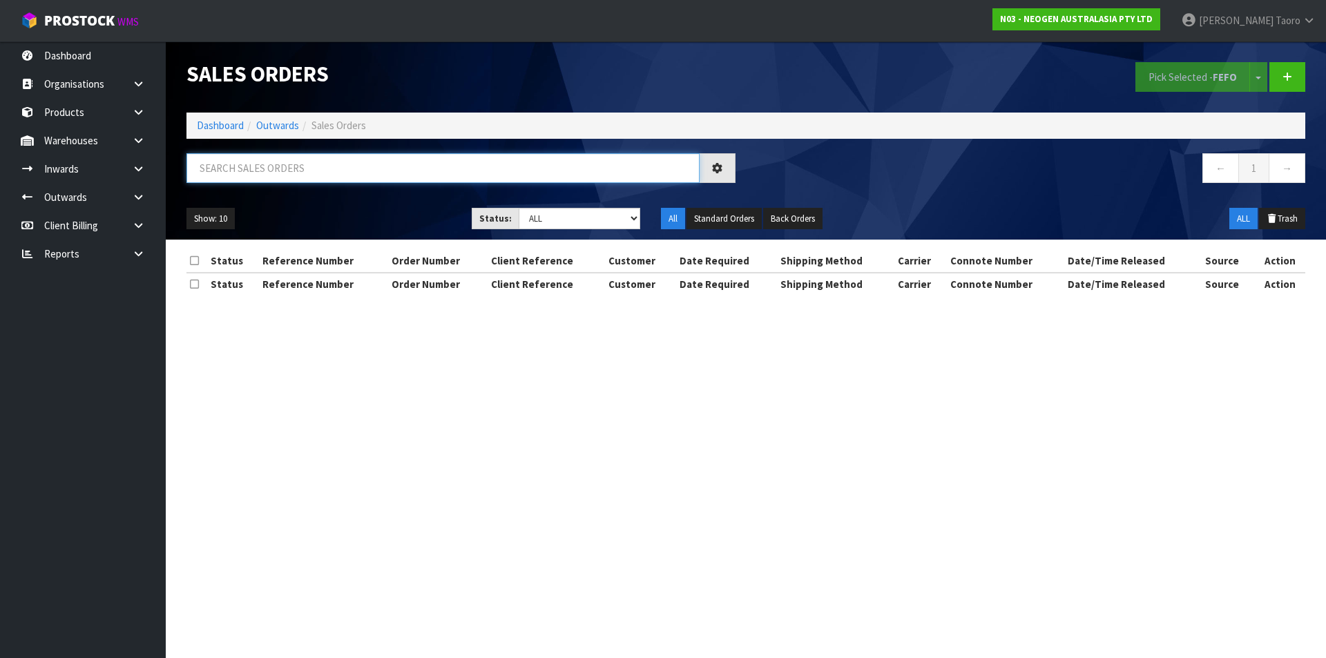
click at [298, 175] on input "text" at bounding box center [442, 168] width 513 height 30
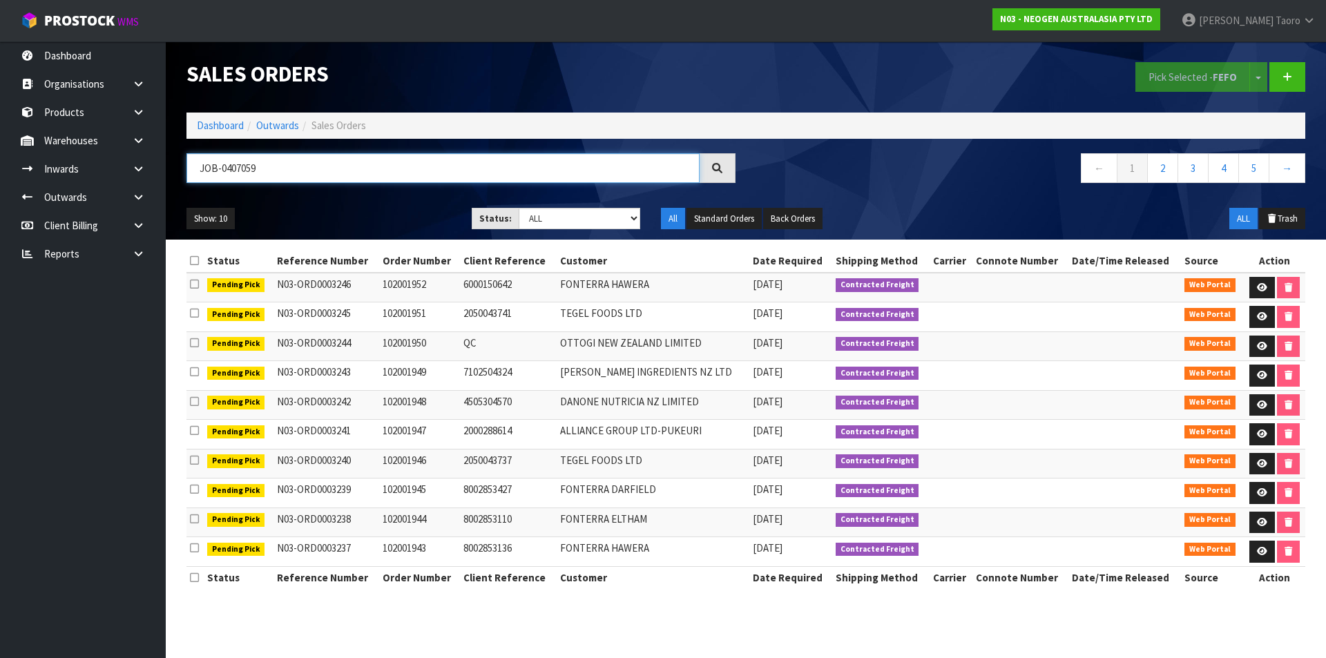
type input "JOB-0407059"
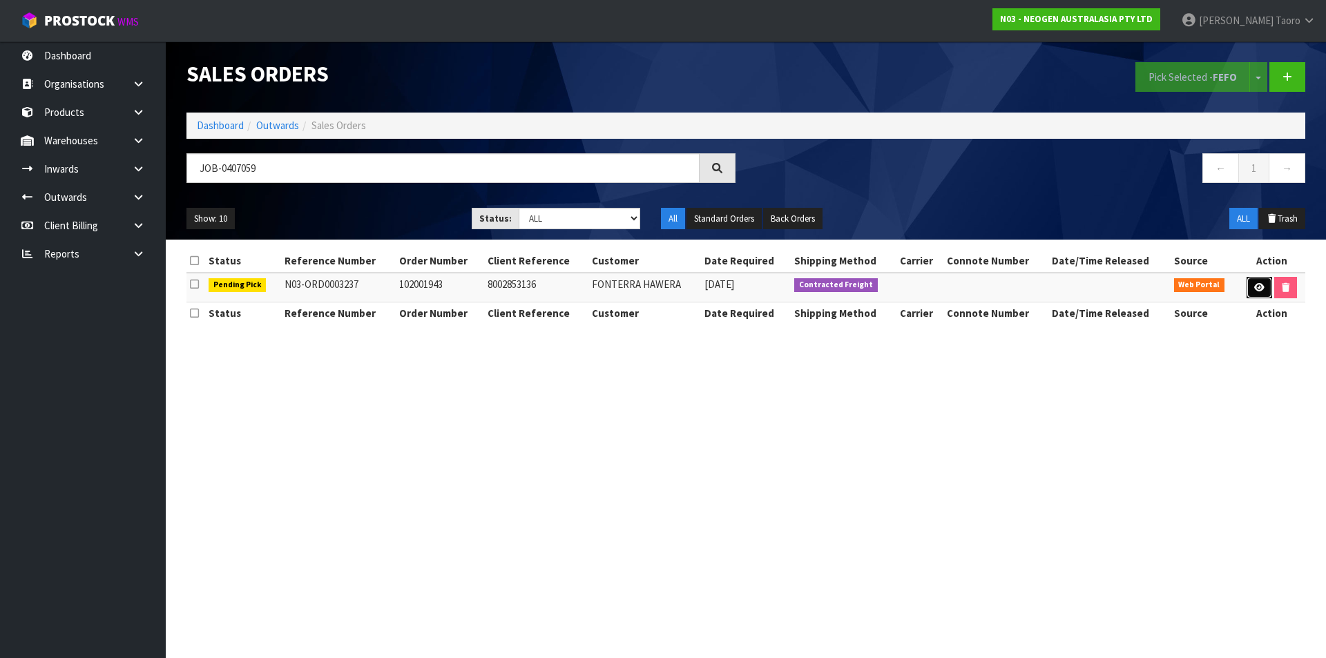
click at [1254, 285] on icon at bounding box center [1259, 287] width 10 height 9
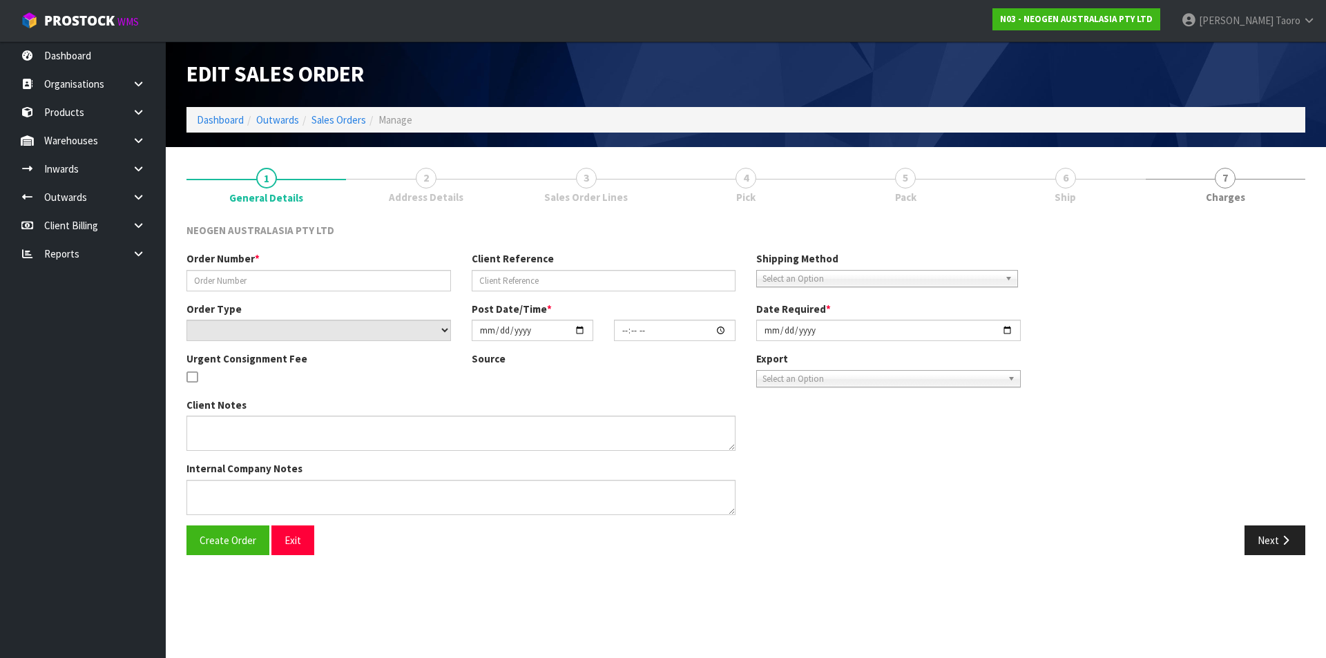
type input "102001943"
type input "8002853136"
select select "number:0"
type input "[DATE]"
type input "11:23:00.000"
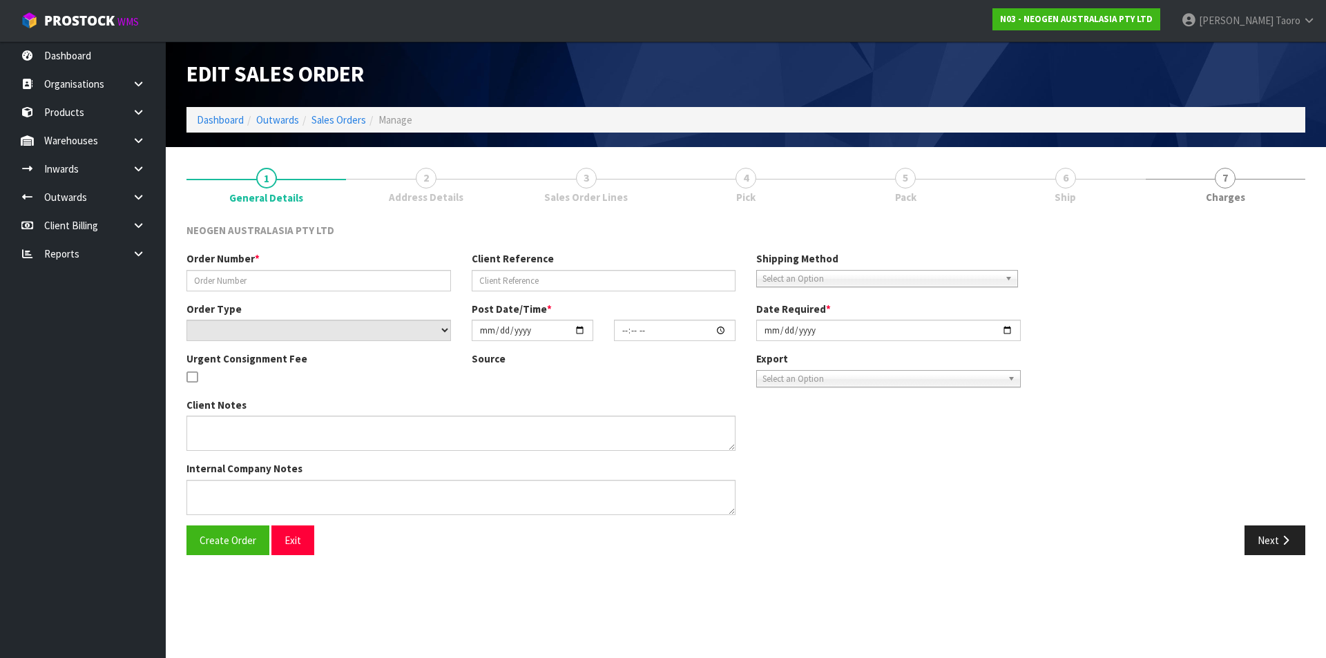
type input "[DATE]"
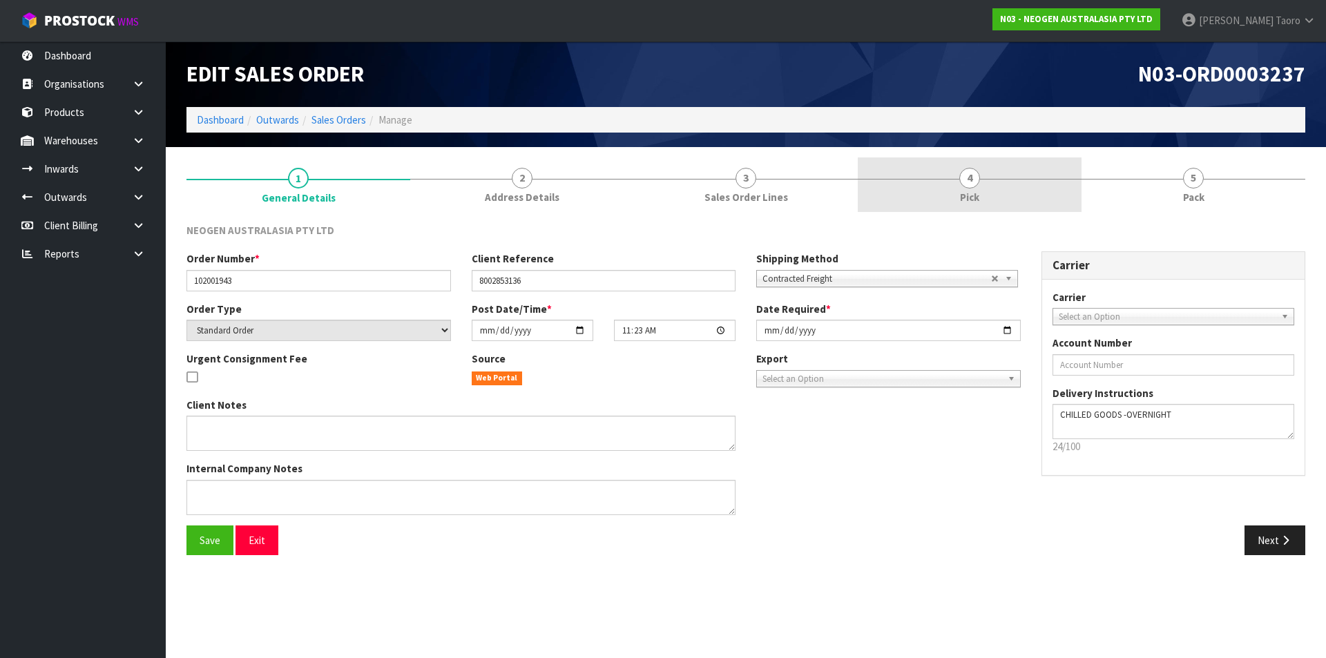
click at [948, 186] on link "4 Pick" at bounding box center [970, 184] width 224 height 55
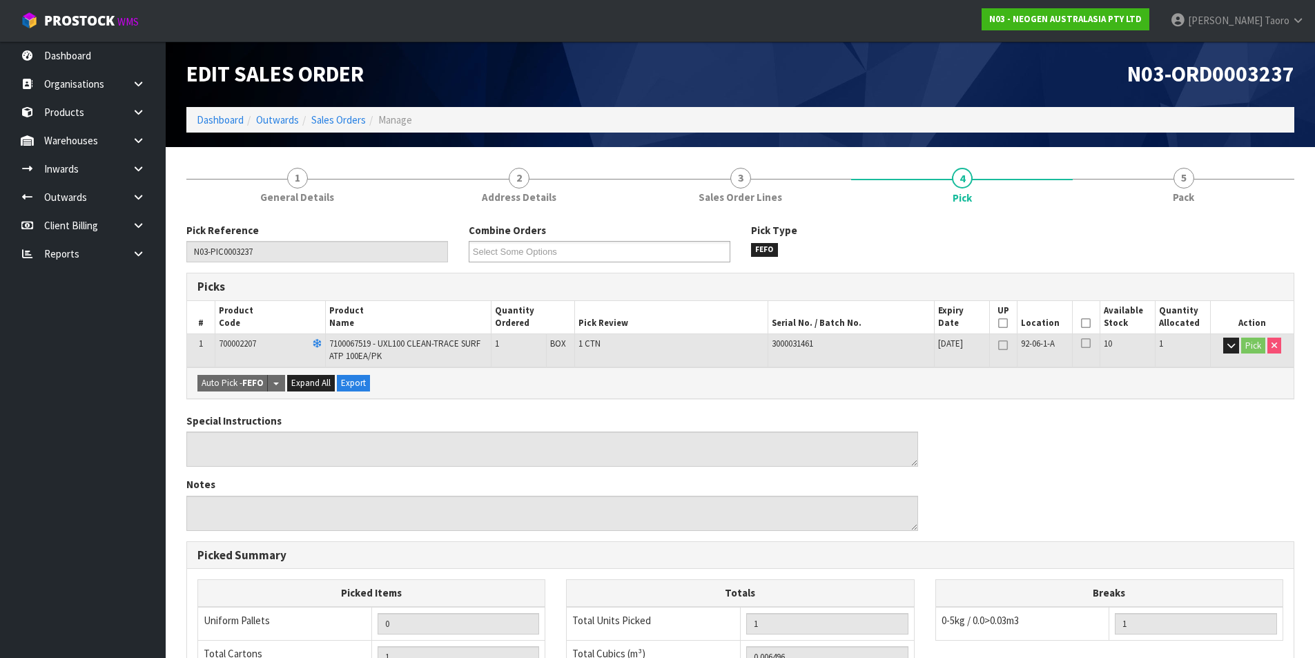
click at [1088, 323] on icon at bounding box center [1086, 323] width 10 height 1
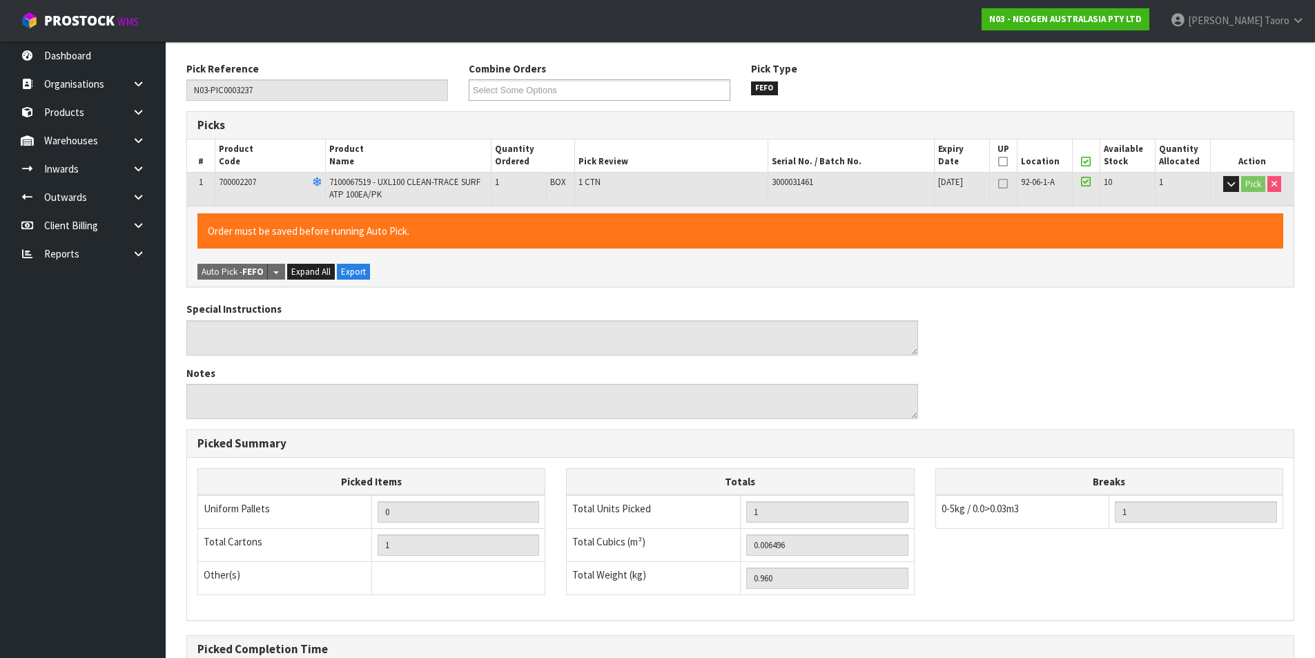
scroll to position [314, 0]
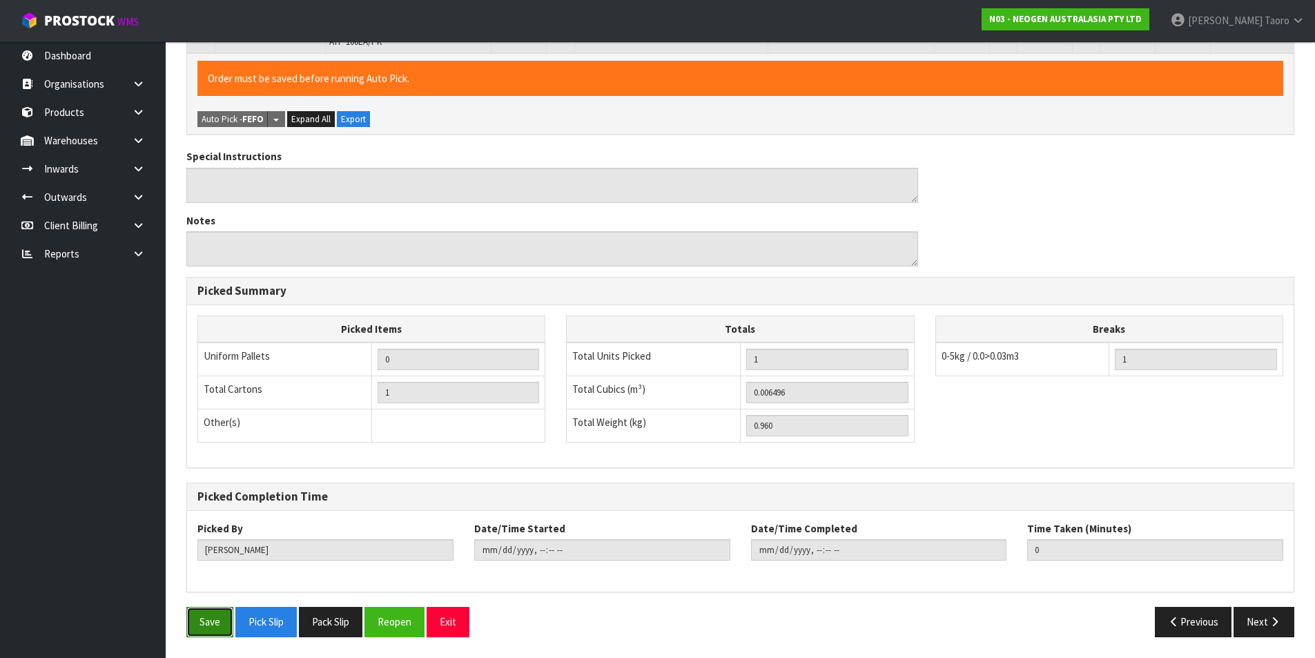
click at [211, 617] on button "Save" at bounding box center [209, 622] width 47 height 30
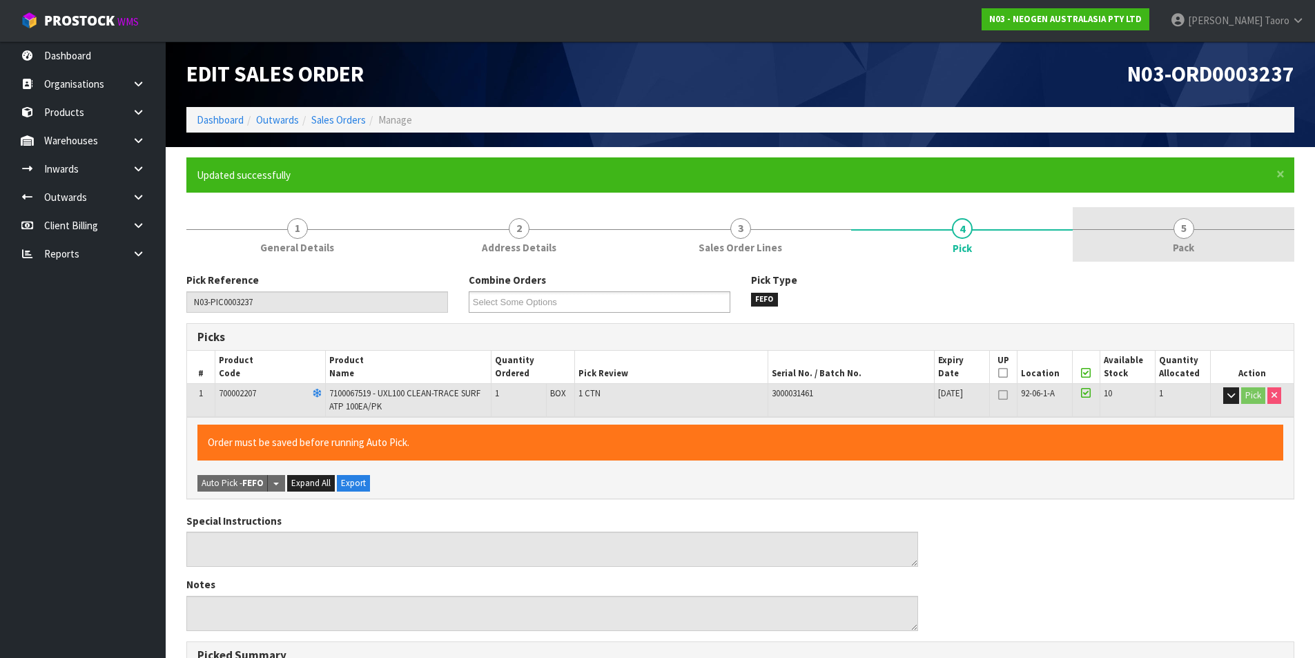
click at [1125, 239] on link "5 Pack" at bounding box center [1184, 234] width 222 height 55
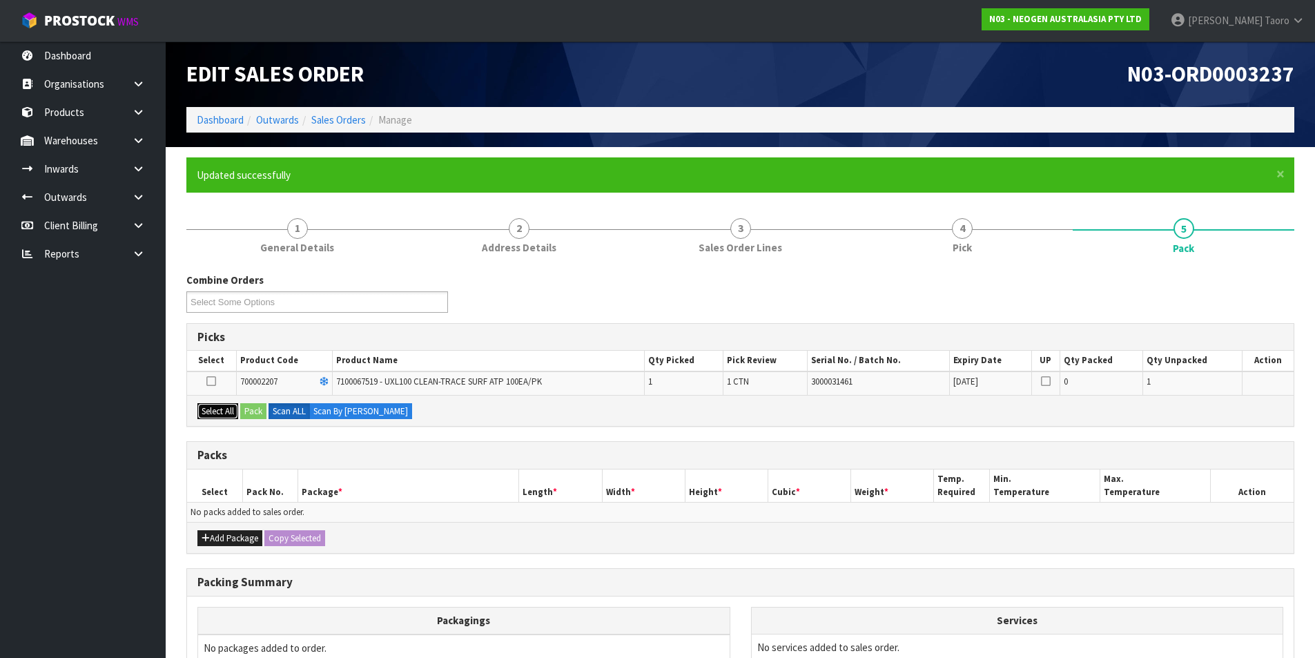
drag, startPoint x: 229, startPoint y: 410, endPoint x: 258, endPoint y: 410, distance: 29.0
click at [233, 409] on button "Select All" at bounding box center [217, 411] width 41 height 17
click at [259, 407] on button "Pack" at bounding box center [253, 411] width 26 height 17
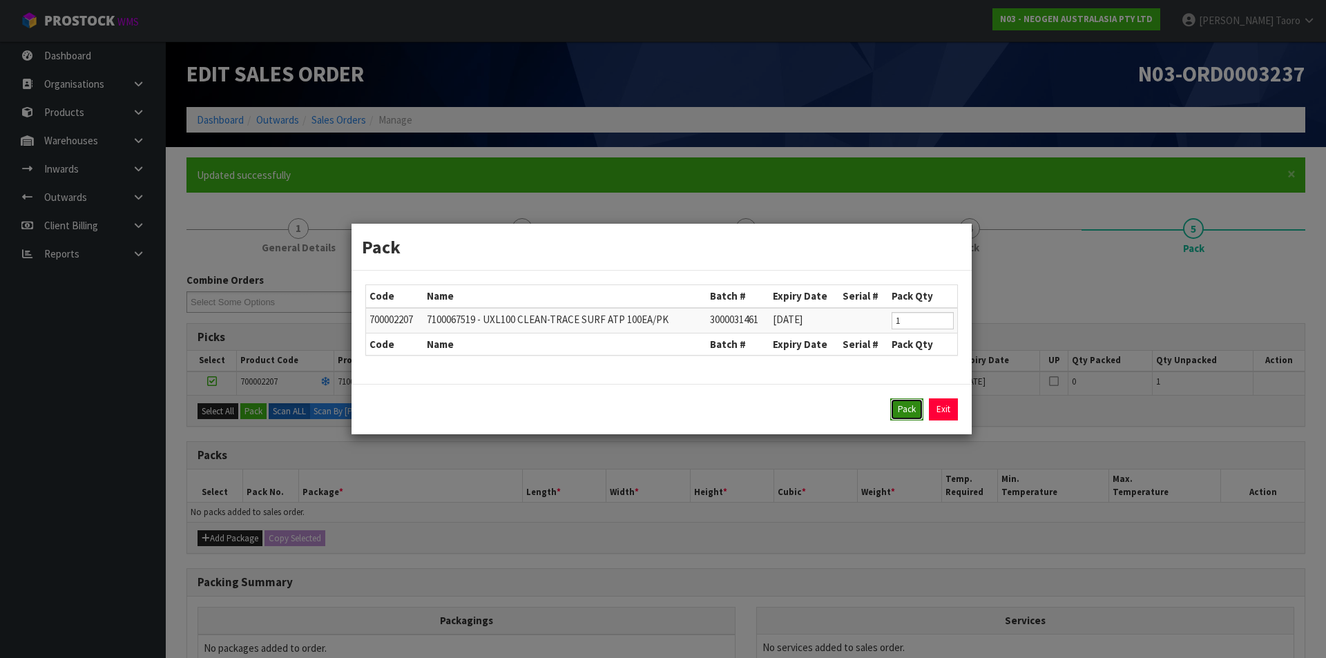
click at [915, 409] on button "Pack" at bounding box center [906, 409] width 33 height 22
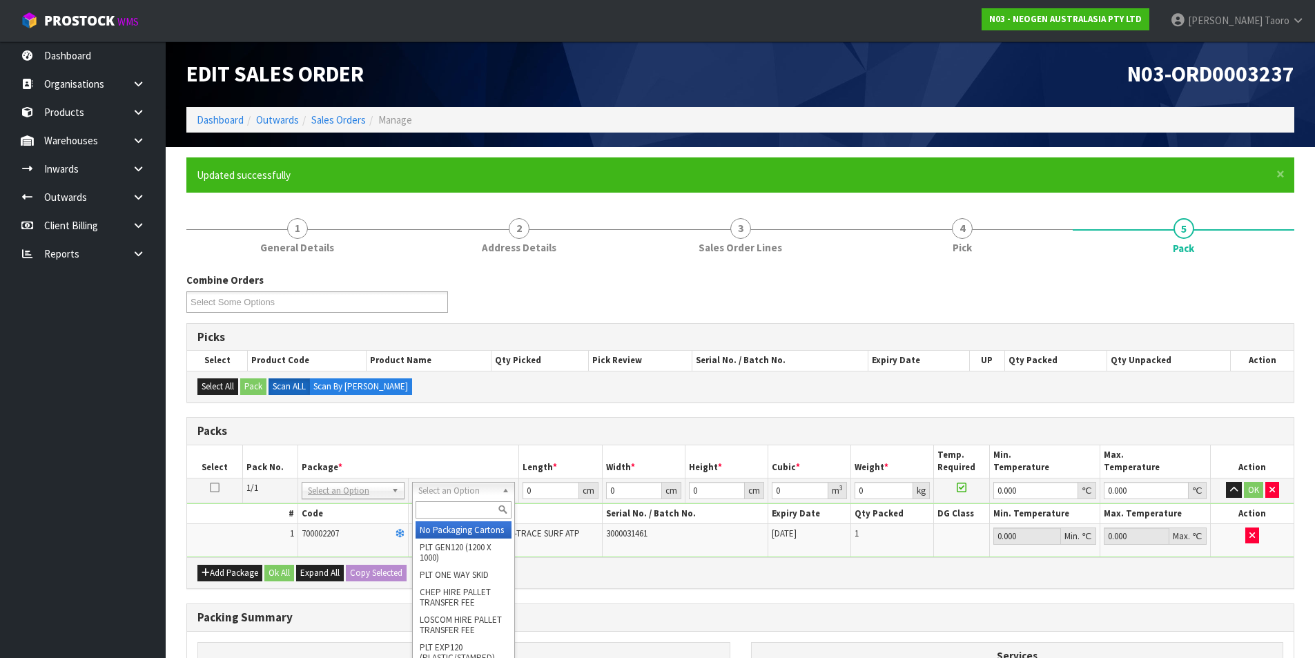
click at [470, 504] on input "text" at bounding box center [464, 509] width 96 height 17
type input "A4S"
drag, startPoint x: 479, startPoint y: 528, endPoint x: 492, endPoint y: 525, distance: 13.3
type input "30.5"
type input "21.5"
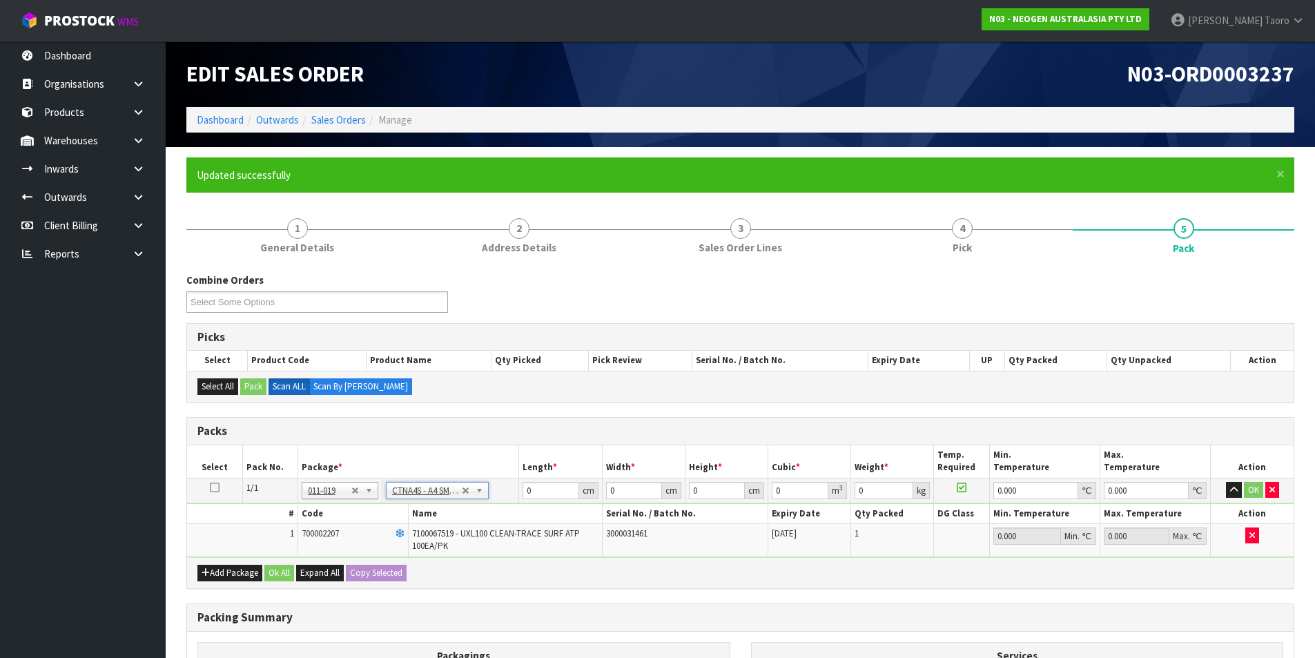
type input "20"
type input "0.013115"
type input "1.16"
click at [551, 491] on input "30.5" at bounding box center [551, 490] width 56 height 17
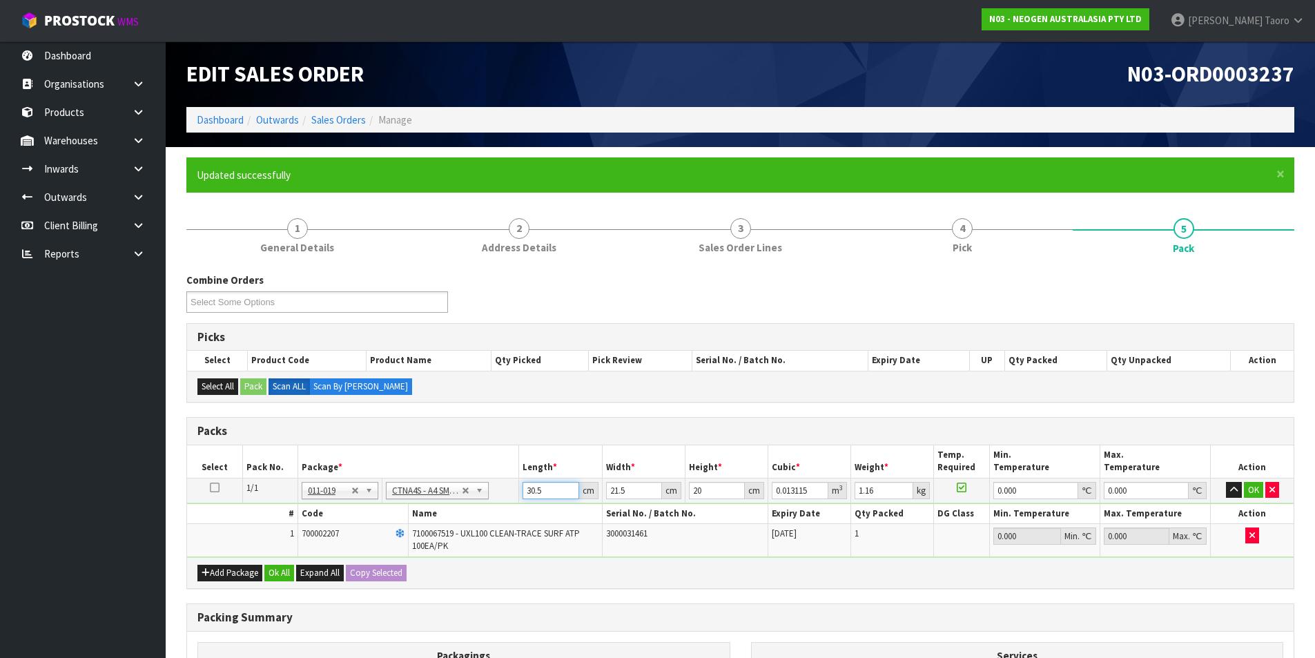
click at [552, 491] on input "30.5" at bounding box center [551, 490] width 56 height 17
type input "3"
type input "0.00129"
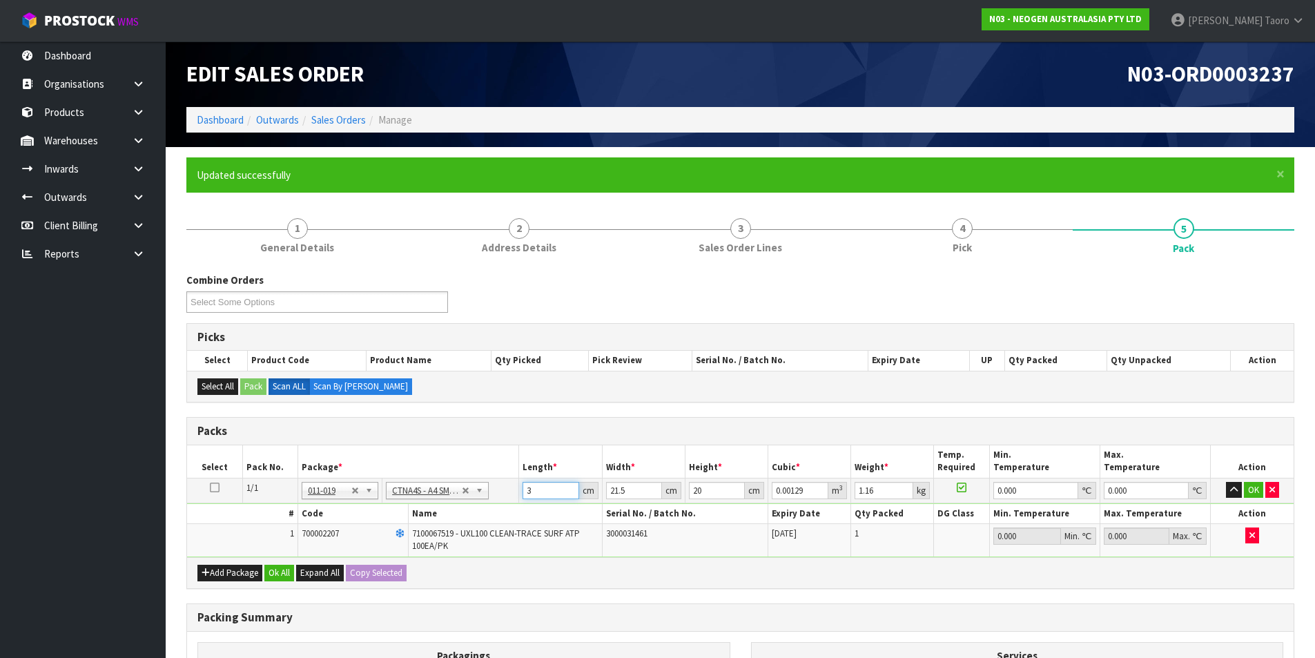
type input "32"
type input "0.01376"
type input "32"
type input "2"
type input "0.00128"
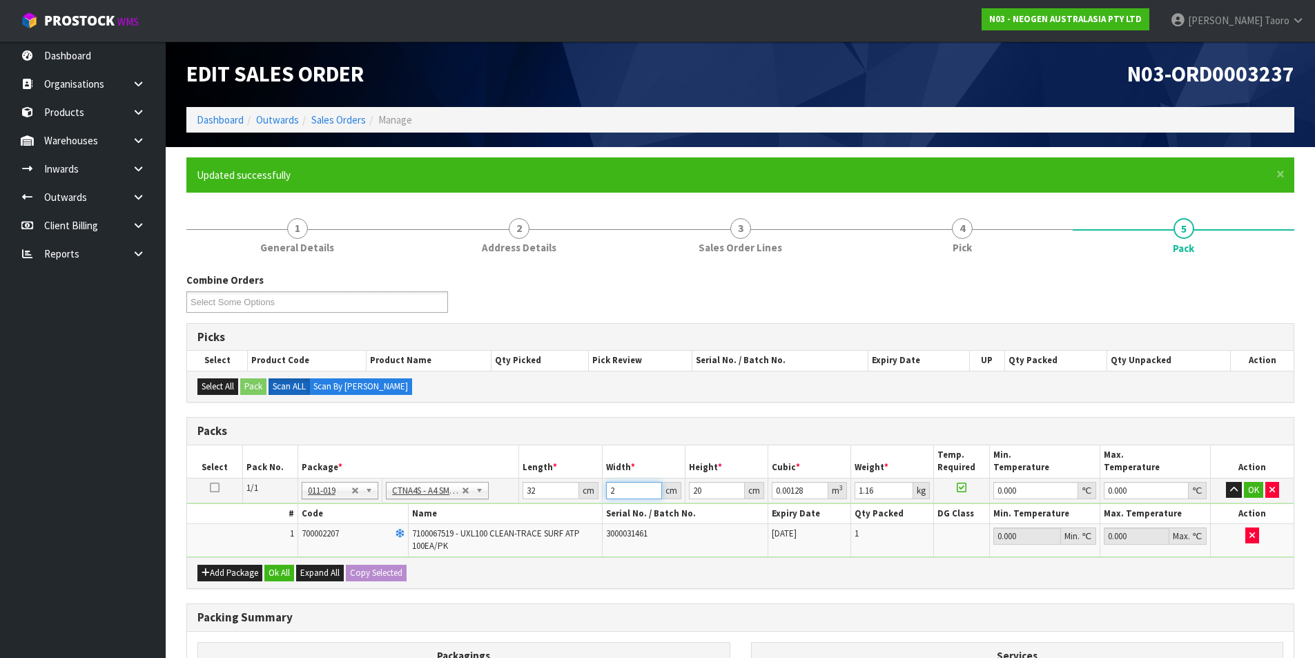
type input "24"
type input "0.01536"
type input "24"
type input "1"
type input "0.000768"
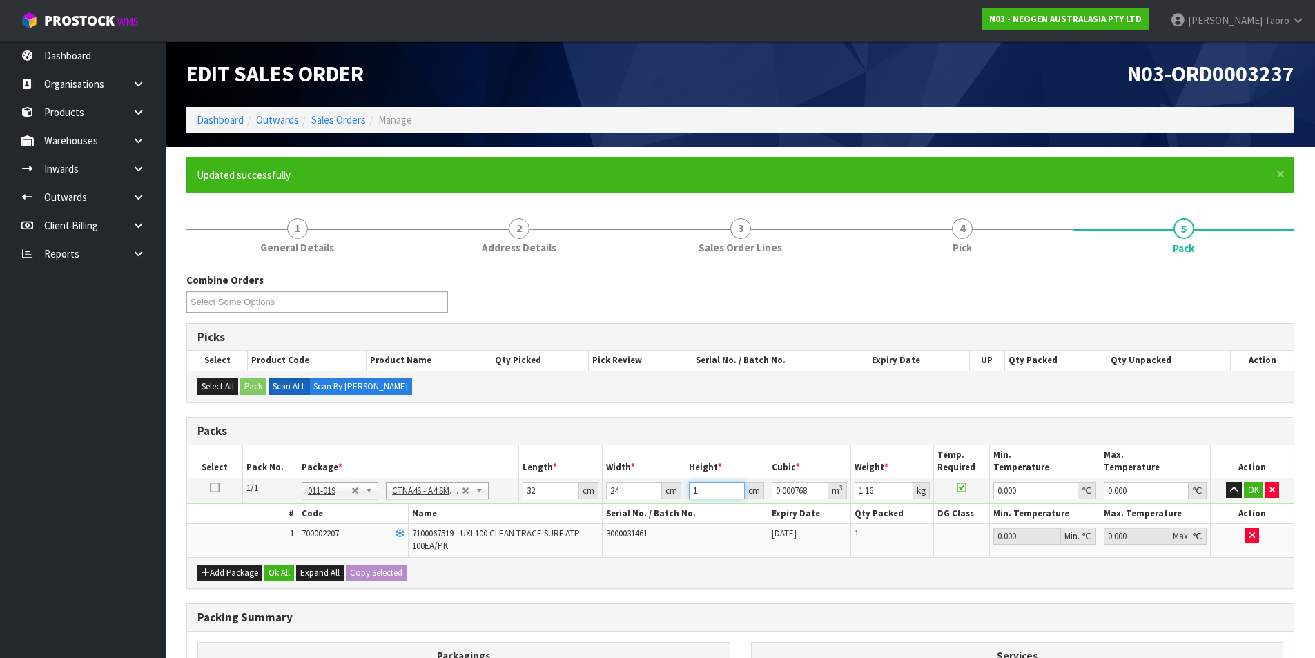
type input "15"
type input "0.01152"
type input "15"
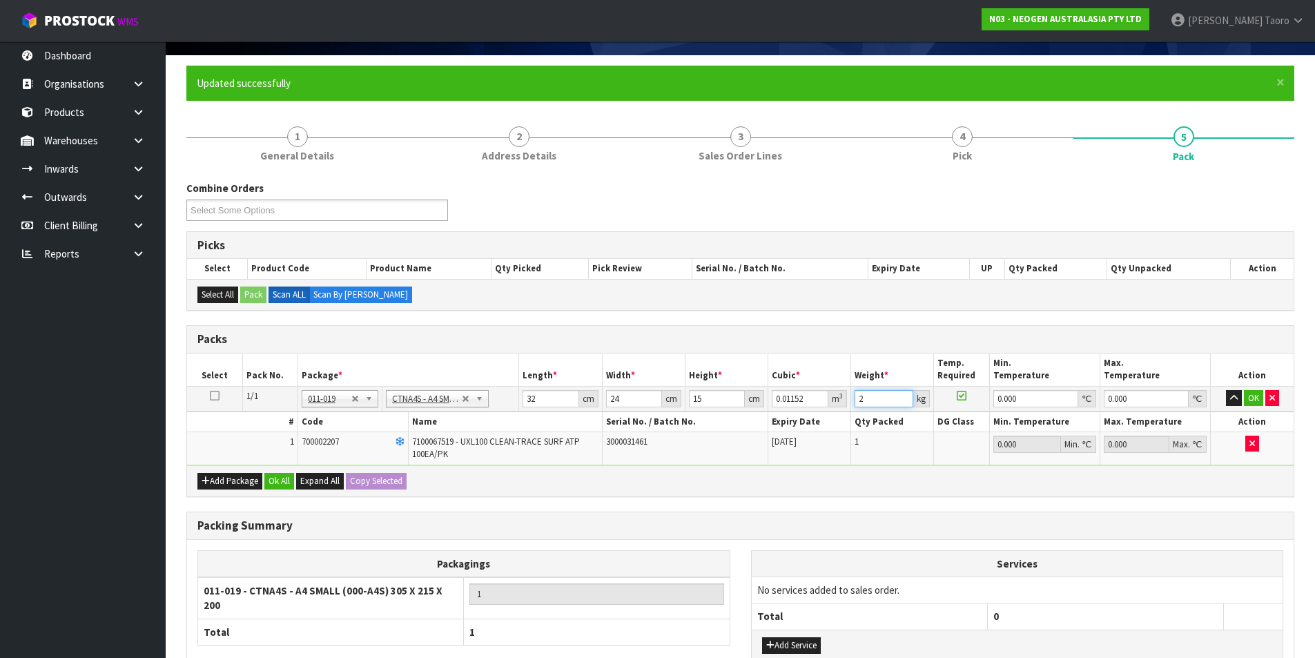
scroll to position [193, 0]
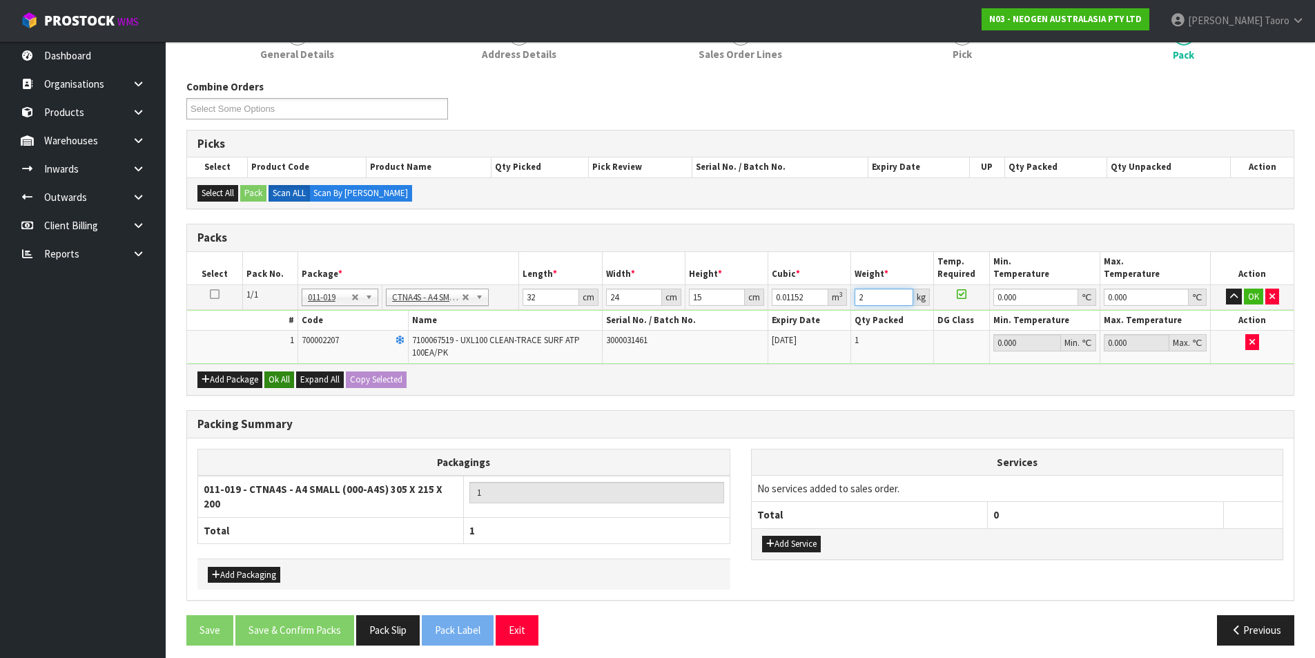
type input "2"
click at [285, 376] on button "Ok All" at bounding box center [279, 379] width 30 height 17
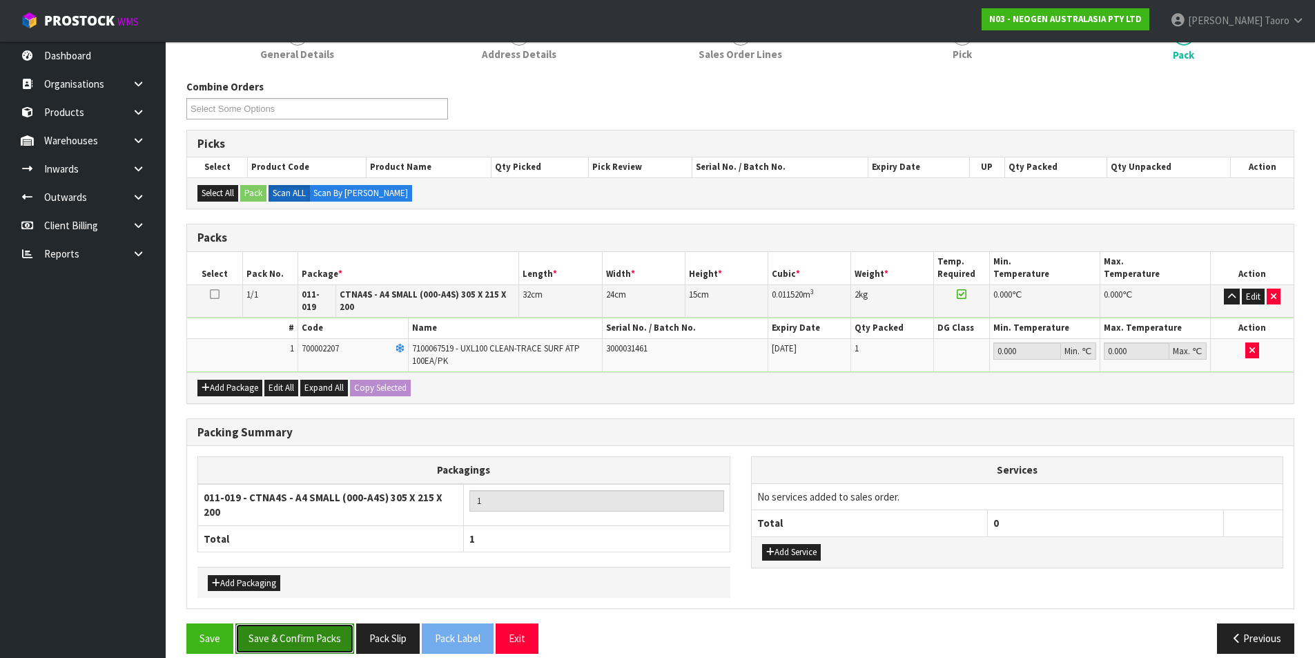
click at [323, 624] on button "Save & Confirm Packs" at bounding box center [294, 639] width 119 height 30
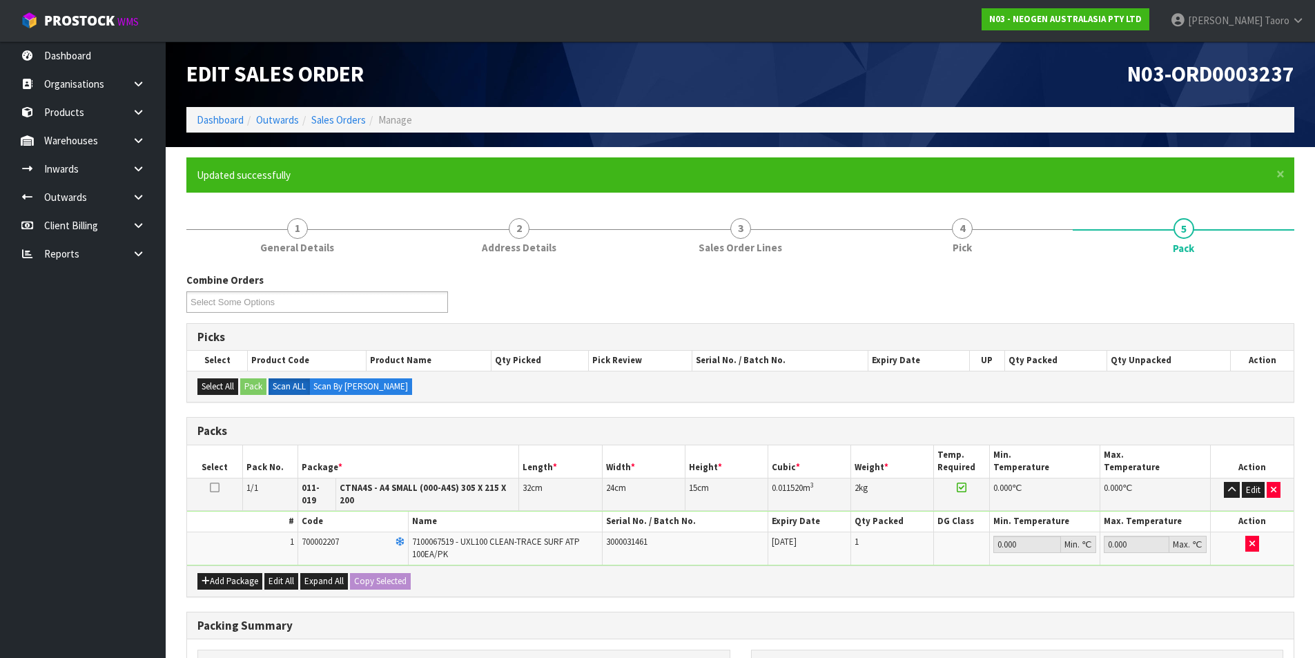
scroll to position [116, 0]
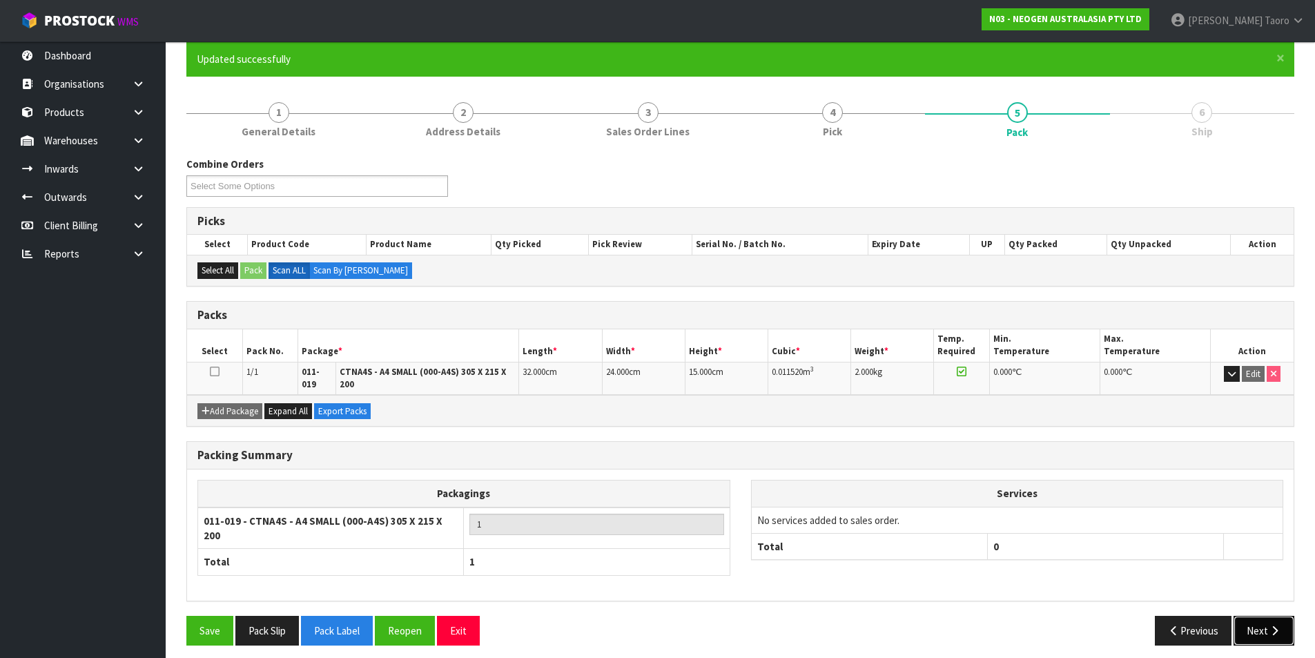
click at [1279, 626] on icon "button" at bounding box center [1274, 631] width 13 height 10
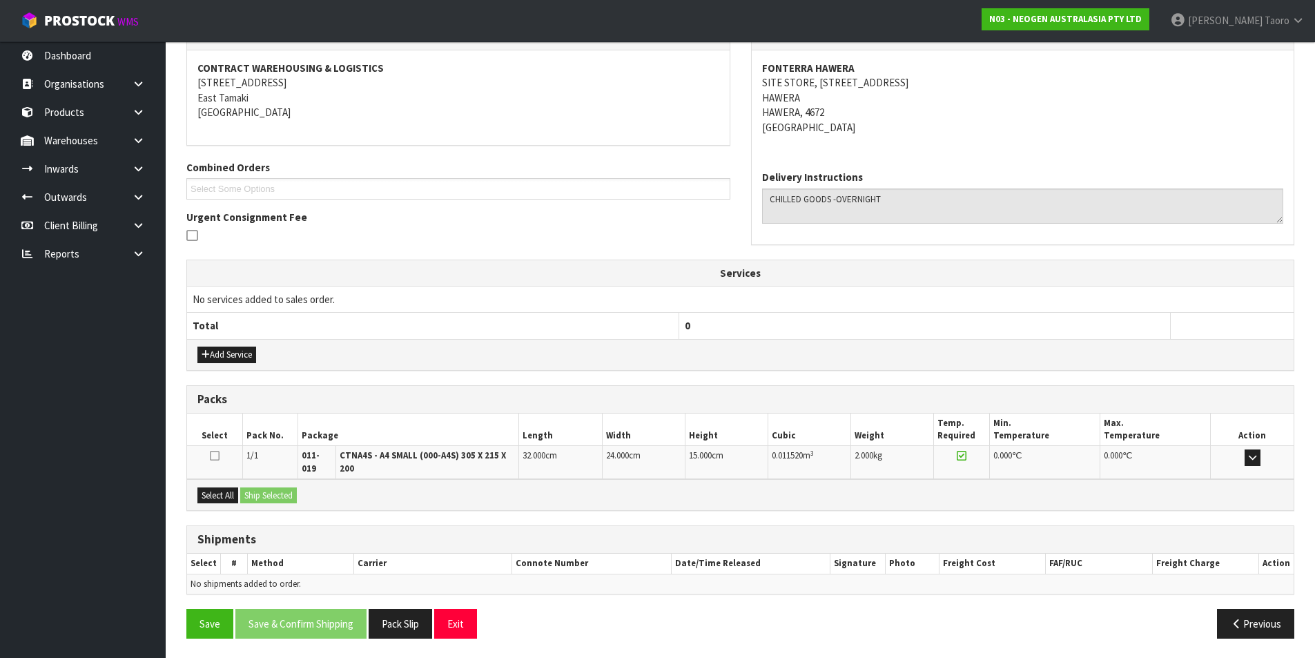
scroll to position [252, 0]
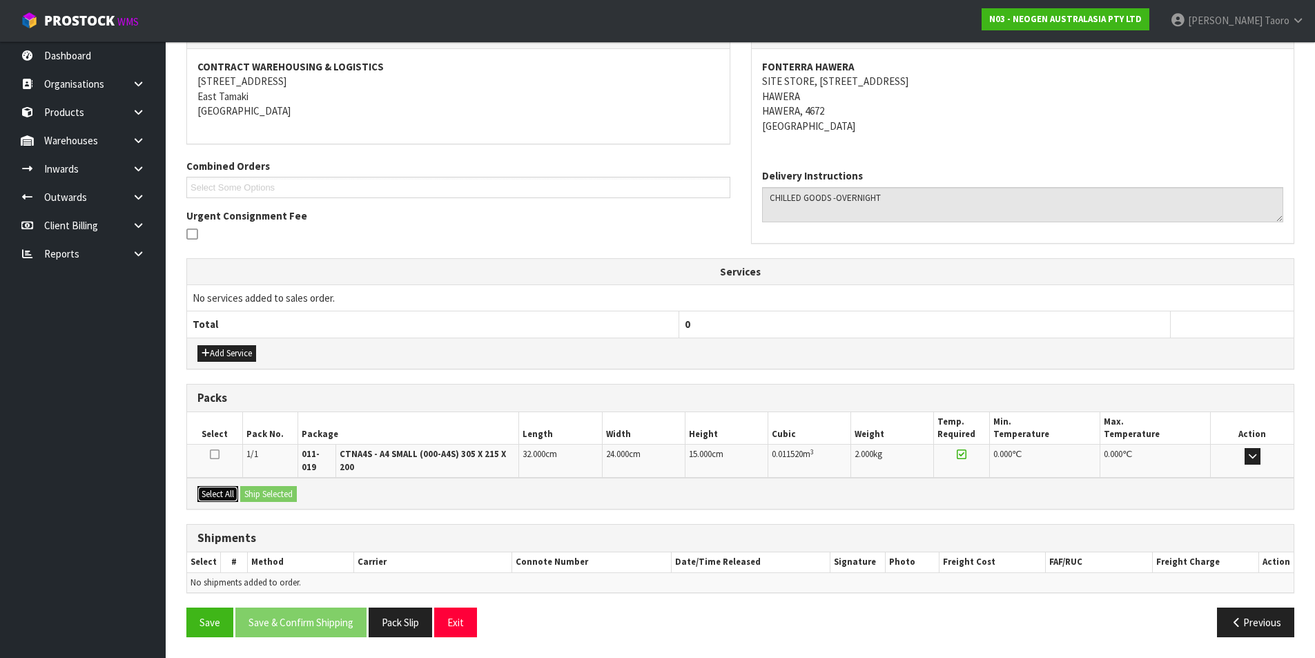
click at [232, 496] on button "Select All" at bounding box center [217, 494] width 41 height 17
click at [258, 494] on button "Ship Selected" at bounding box center [268, 494] width 57 height 17
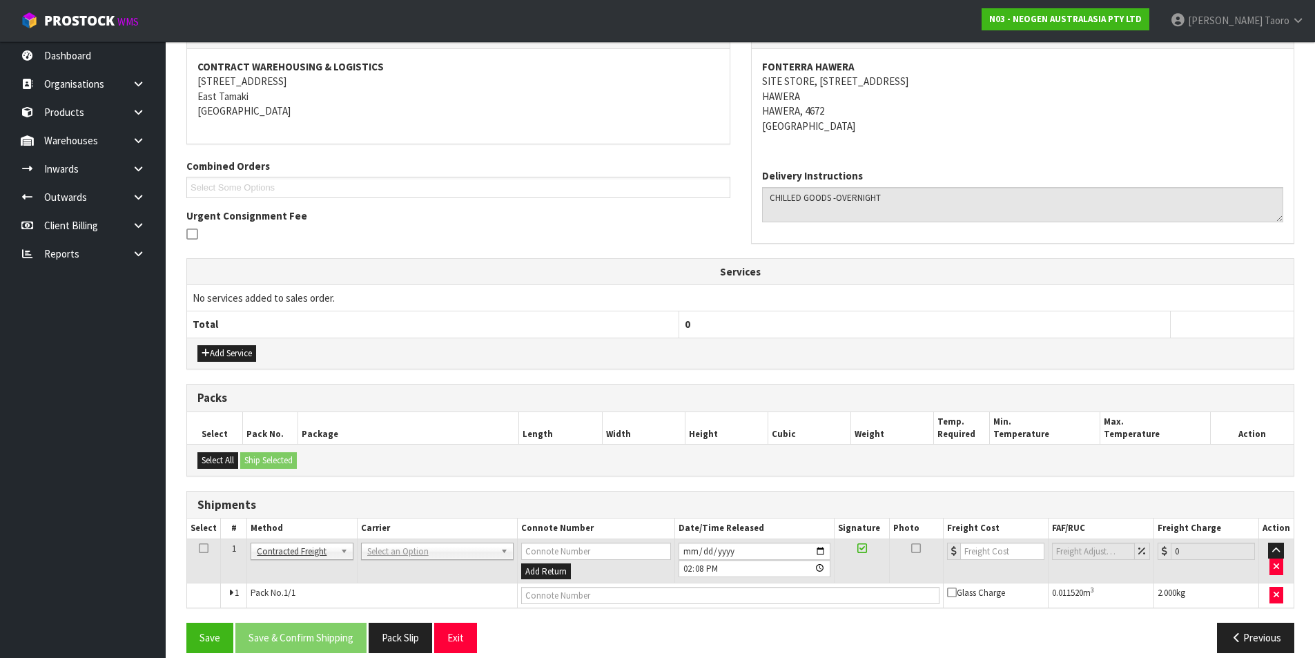
click at [435, 561] on td "ANGEL - ANGEL TRANSPORT CONROY - CONROY REMOVALS DEAEXPAKL - DEADLINE EXPRESS C…" at bounding box center [437, 561] width 160 height 45
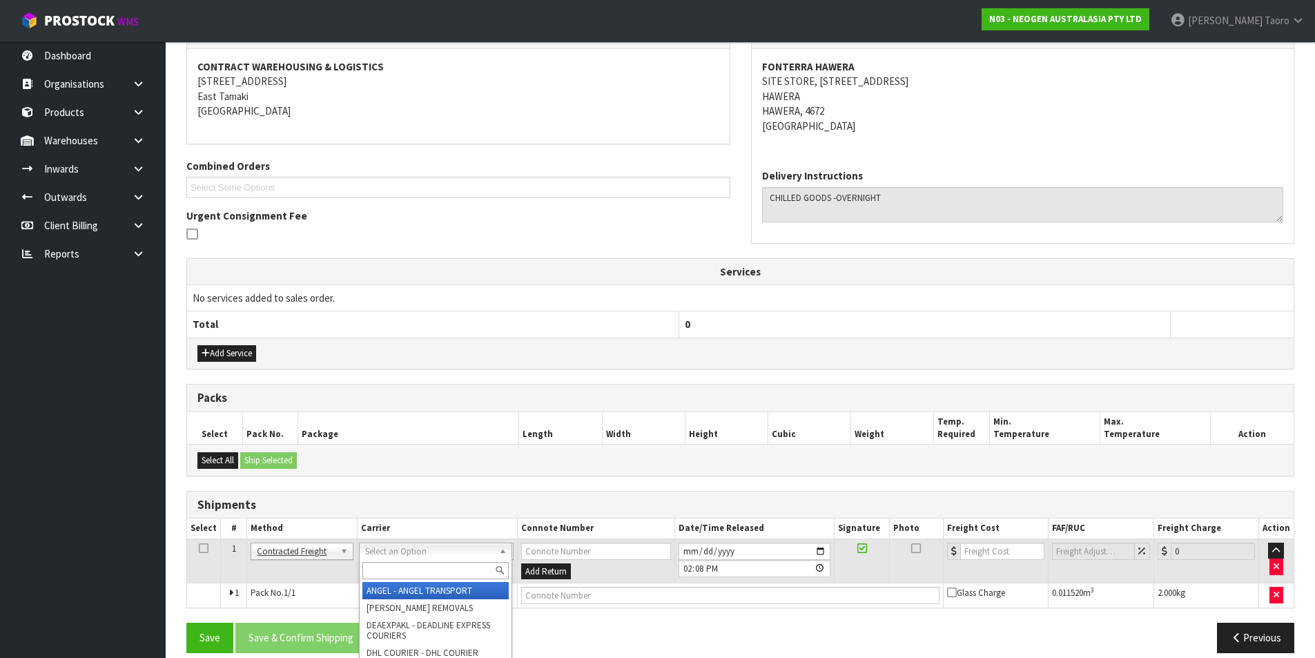
click at [451, 567] on input "text" at bounding box center [436, 570] width 146 height 17
type input "NZP"
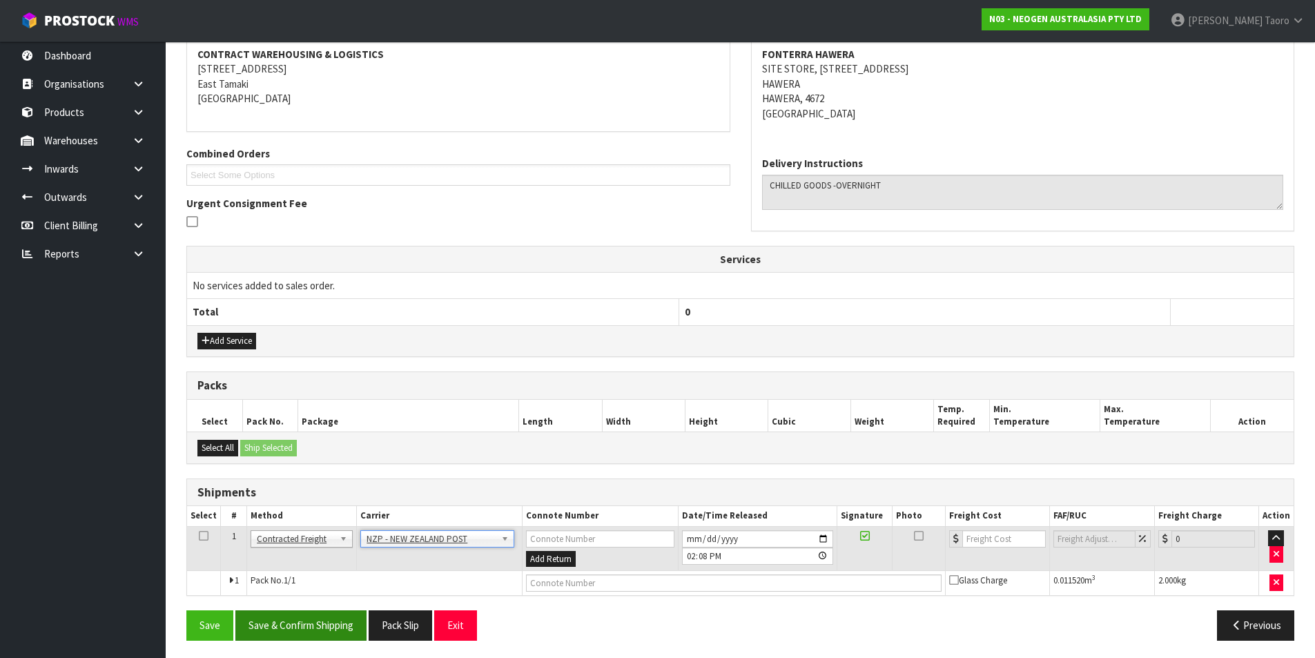
scroll to position [268, 0]
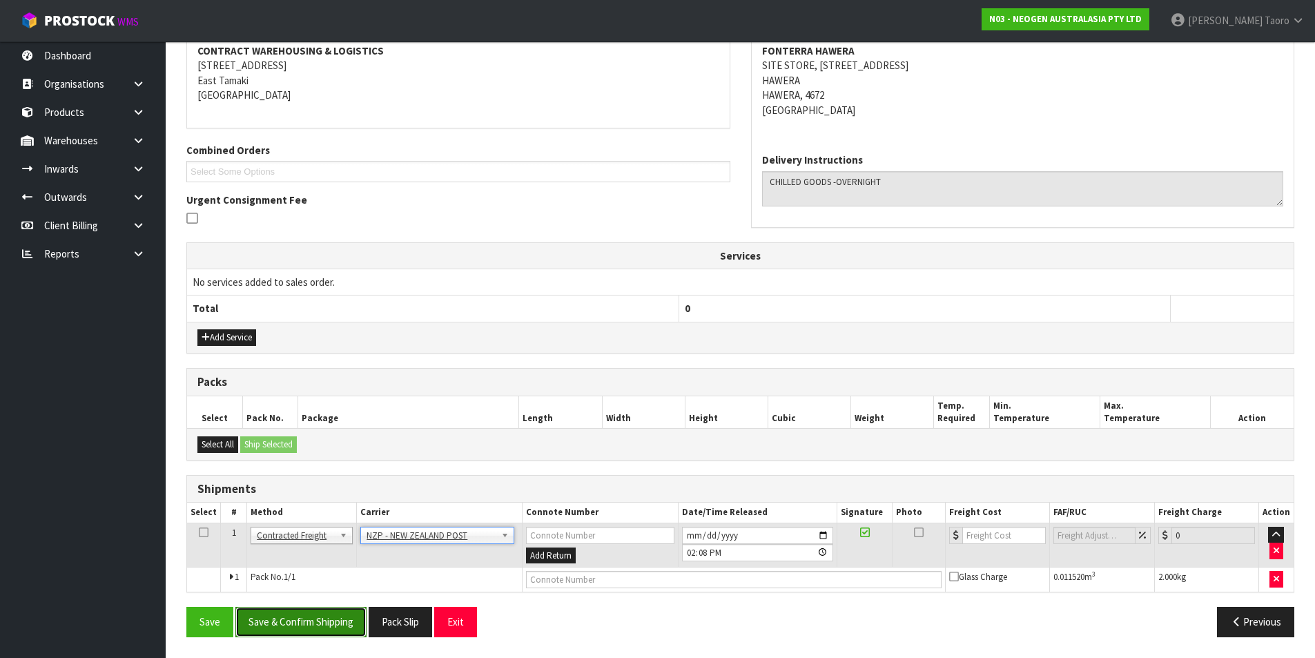
click at [334, 608] on button "Save & Confirm Shipping" at bounding box center [300, 622] width 131 height 30
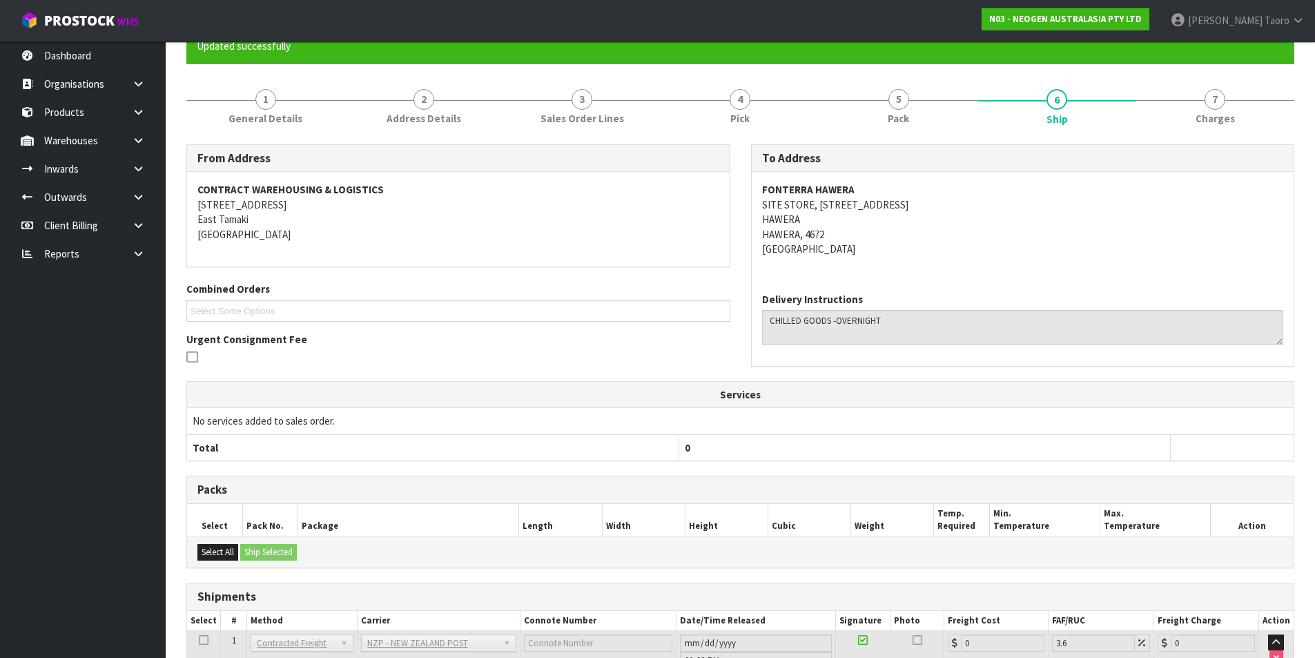
scroll to position [248, 0]
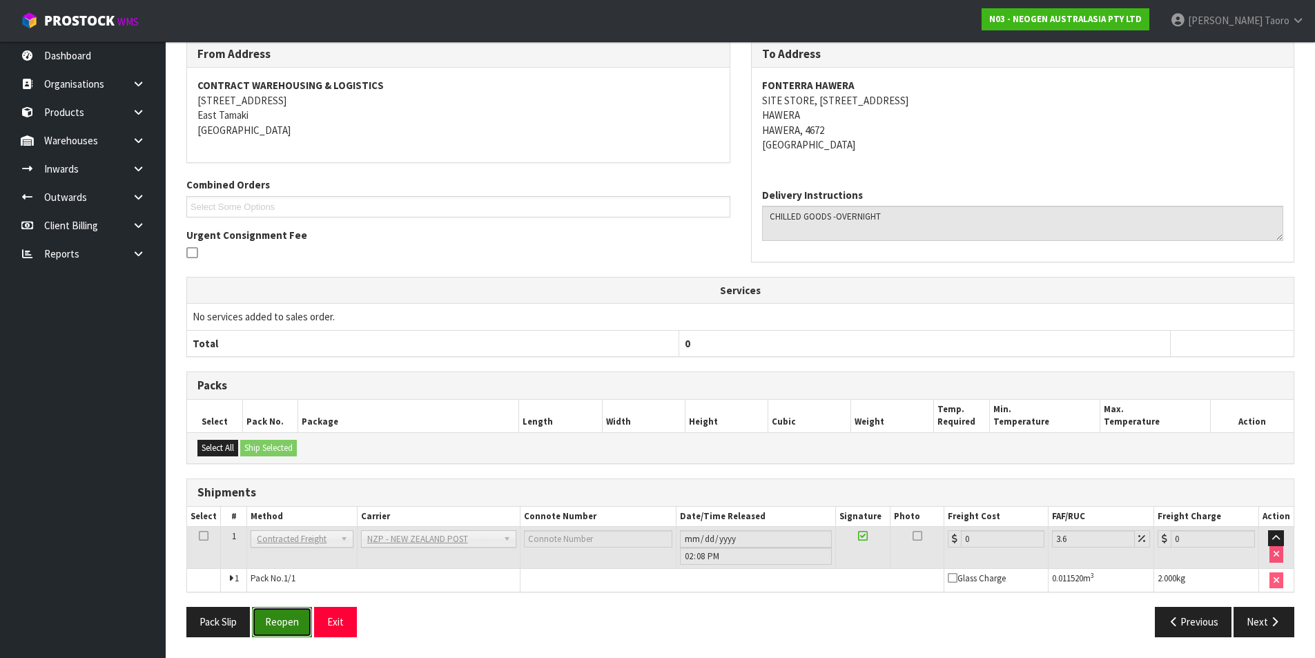
click at [271, 613] on button "Reopen" at bounding box center [282, 622] width 60 height 30
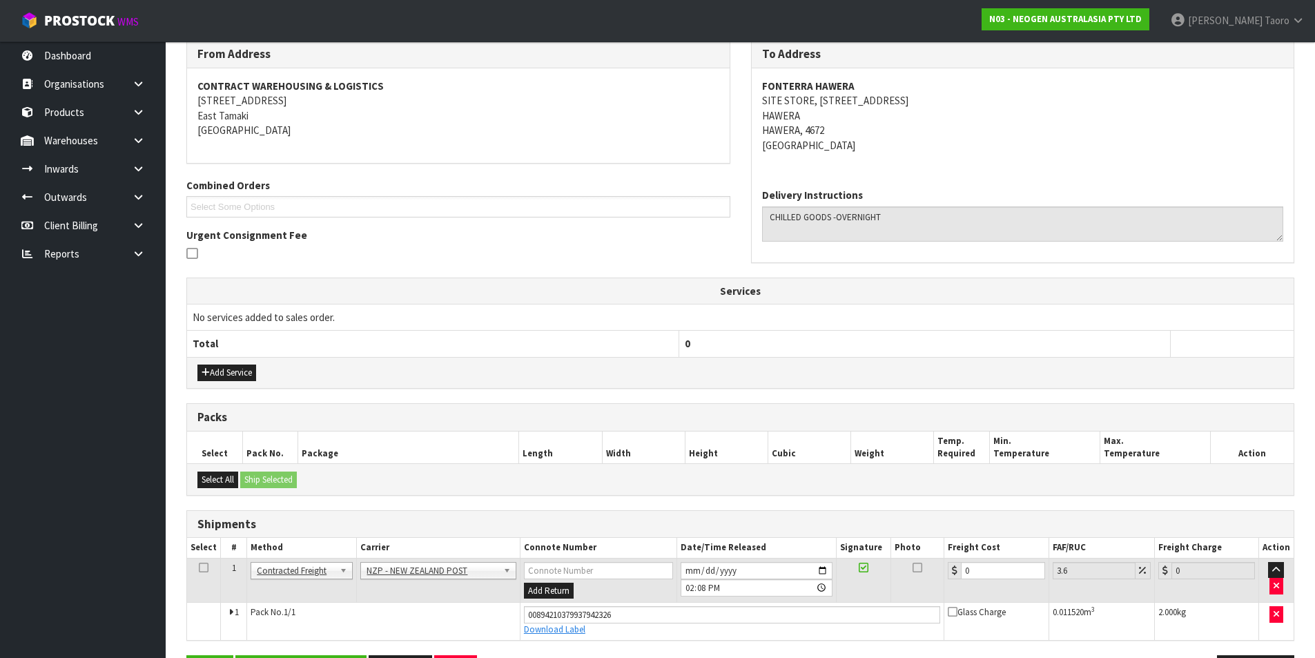
scroll to position [280, 0]
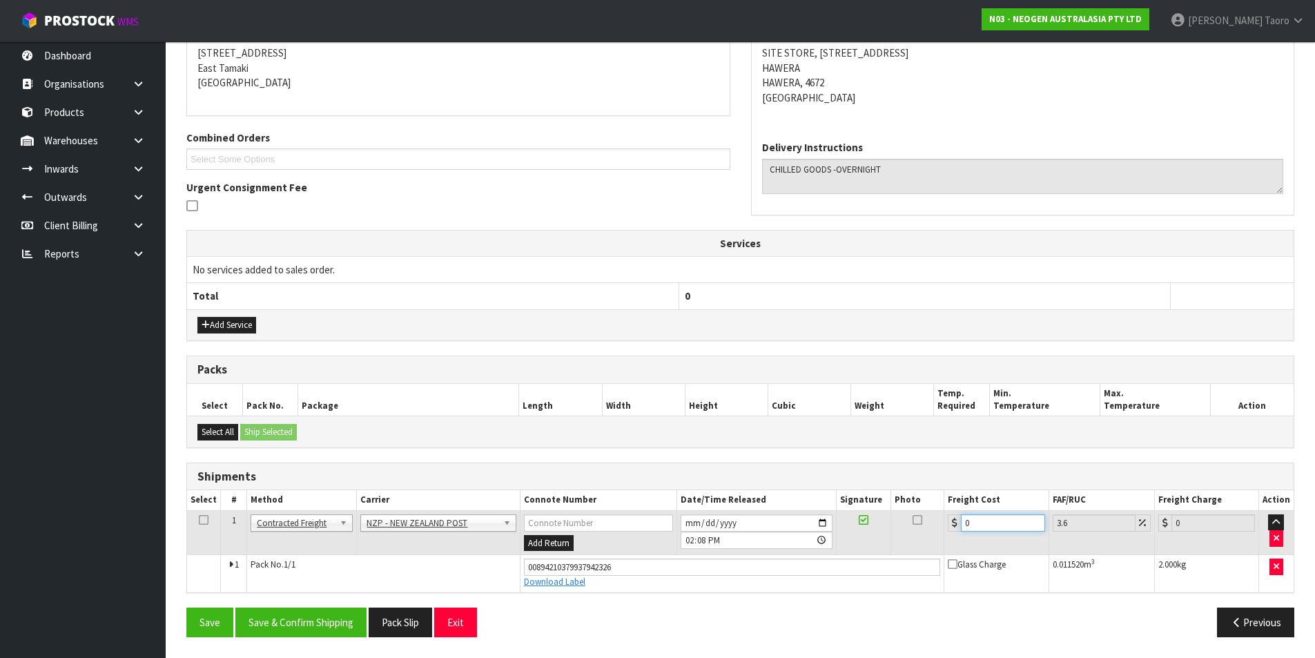
click at [966, 529] on input "0" at bounding box center [1003, 522] width 84 height 17
type input "1"
type input "1.04"
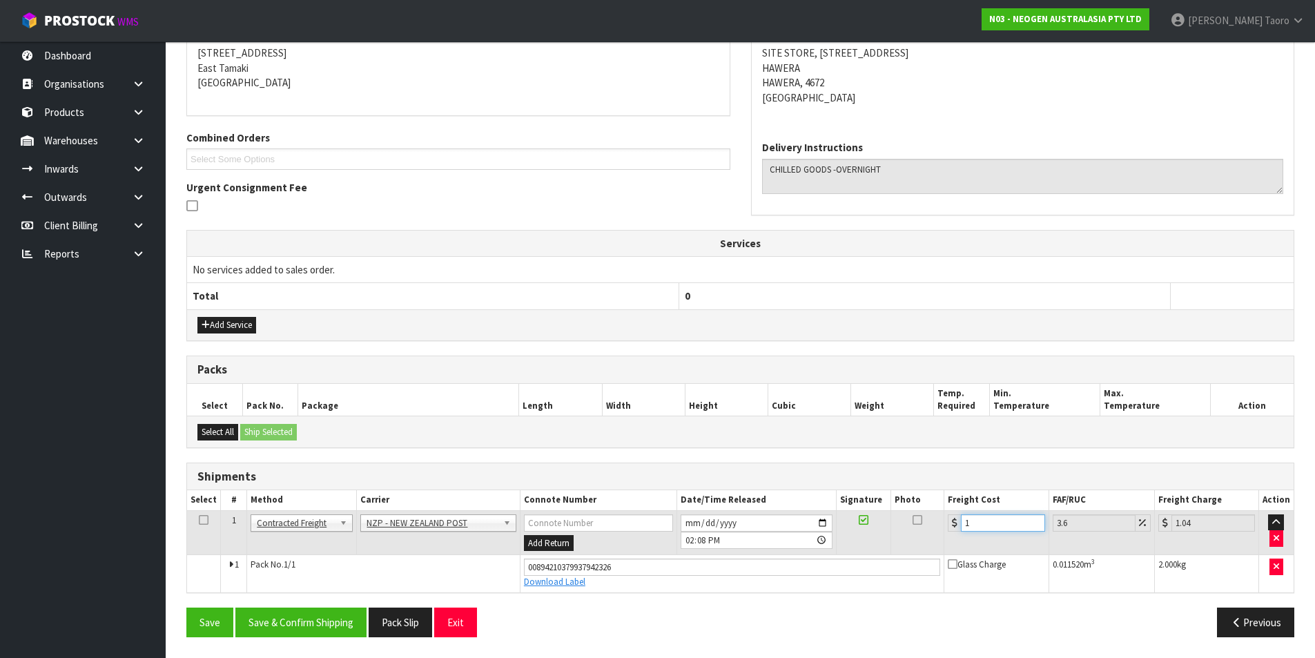
type input "13"
type input "13.47"
type input "13.04"
type input "13.51"
type input "13.04"
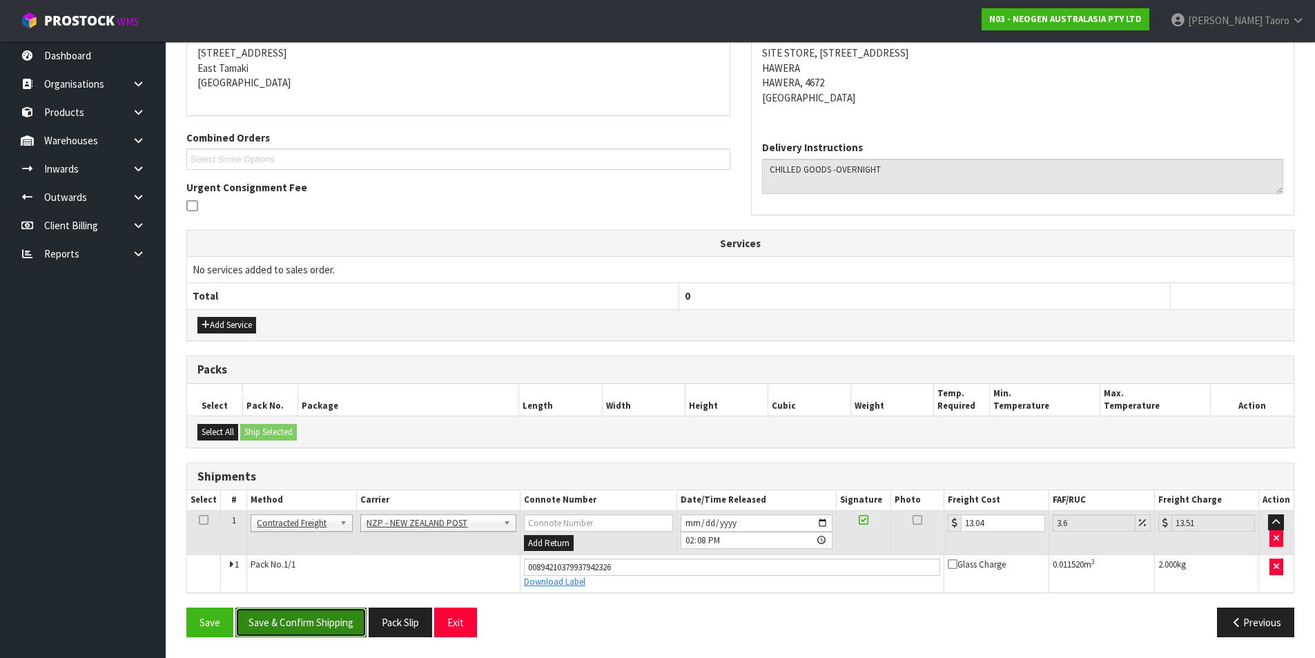
click at [352, 620] on button "Save & Confirm Shipping" at bounding box center [300, 623] width 131 height 30
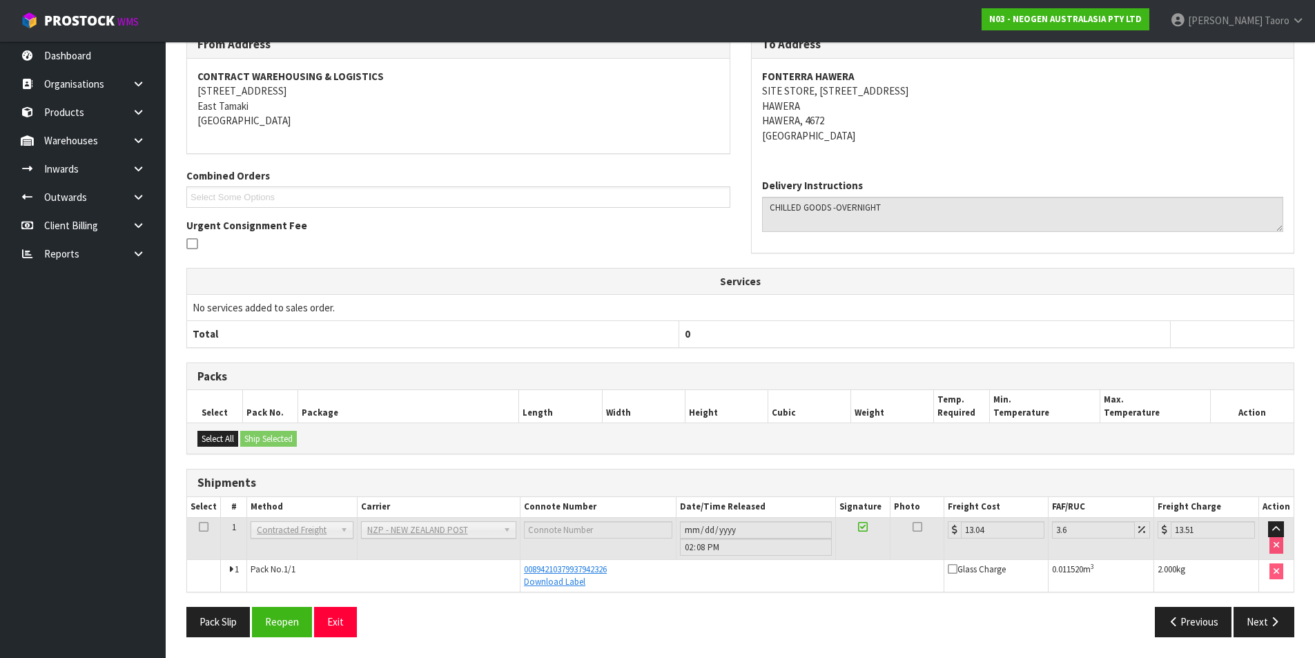
scroll to position [242, 0]
click at [345, 617] on button "Exit" at bounding box center [335, 622] width 43 height 30
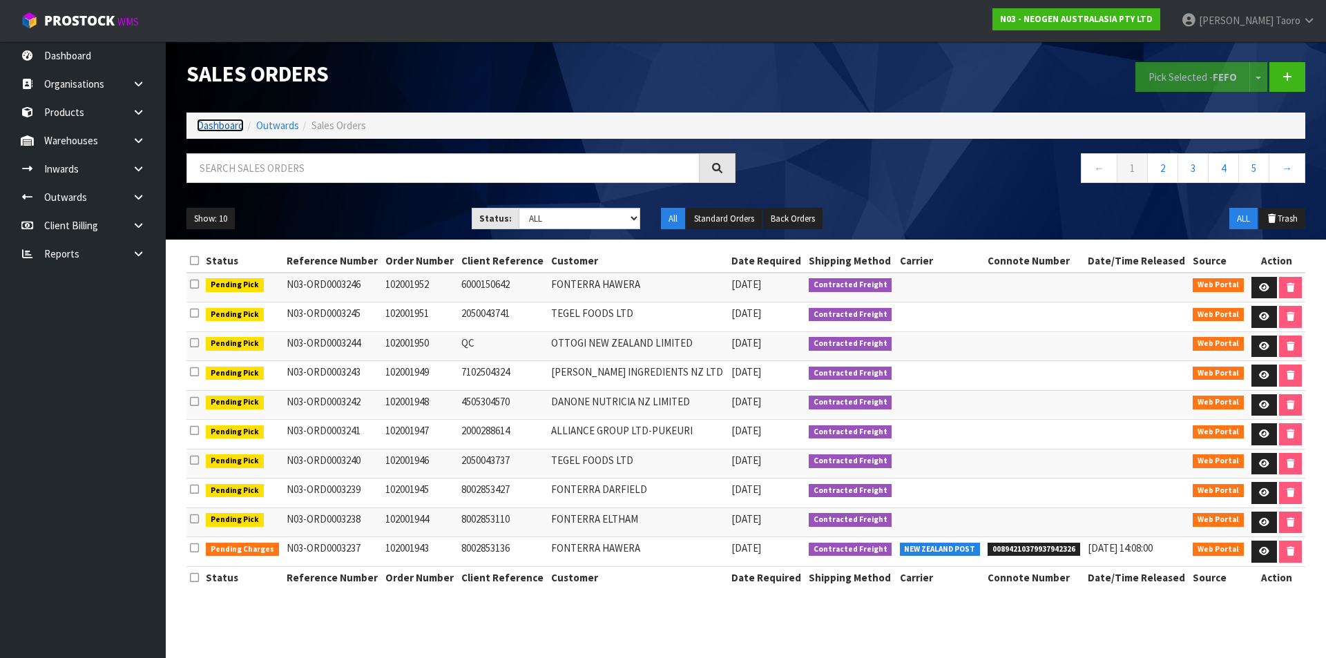
click at [221, 131] on link "Dashboard" at bounding box center [220, 125] width 47 height 13
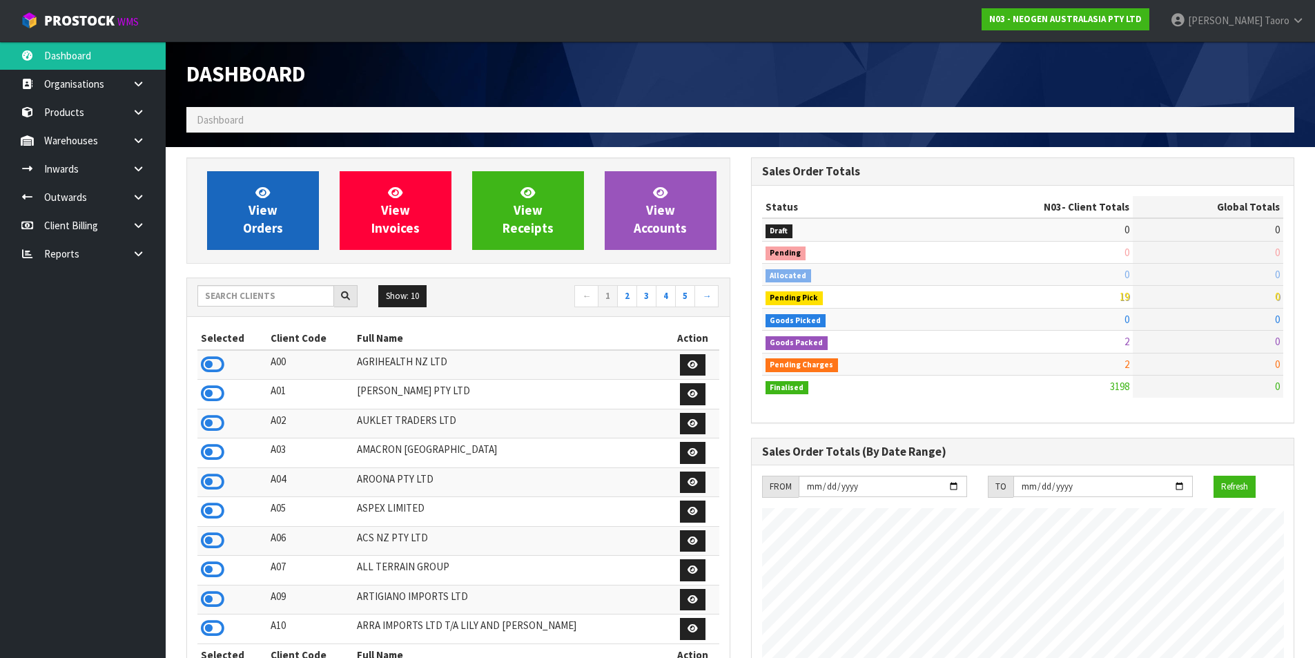
scroll to position [1046, 564]
click at [274, 214] on span "View Orders" at bounding box center [263, 210] width 40 height 52
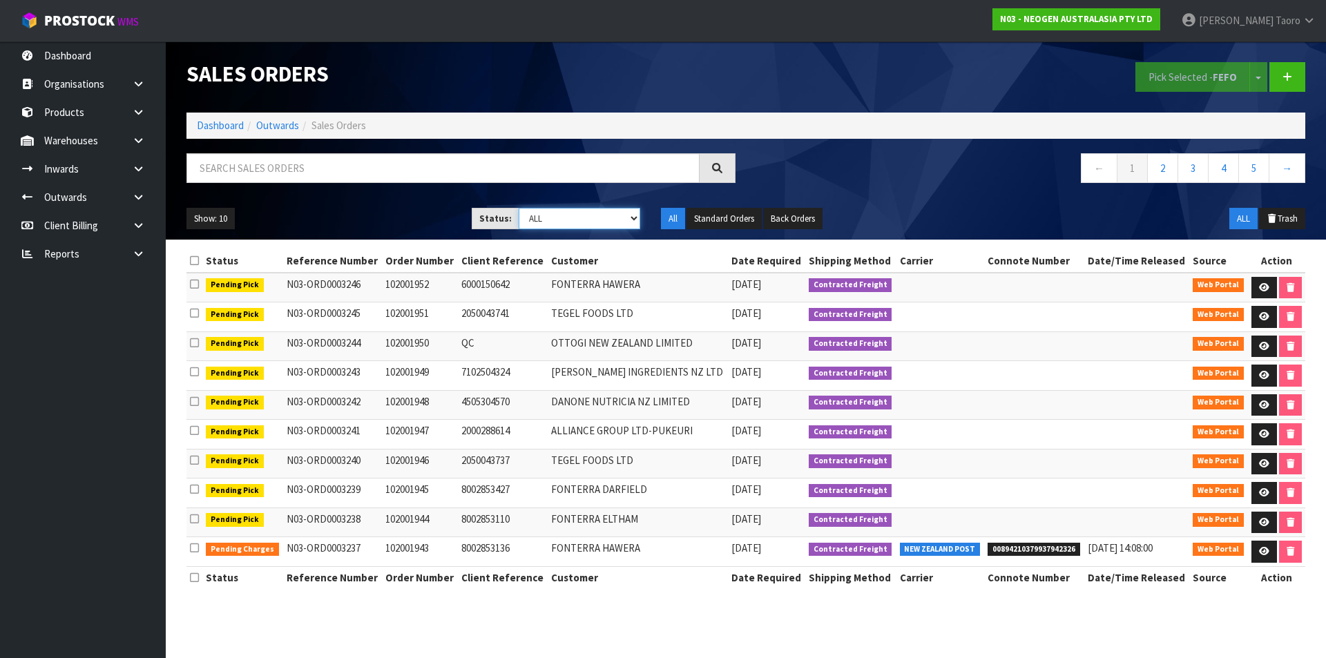
click at [612, 218] on select "Draft Pending Allocated Pending Pick Goods Picked Goods Packed Pending Charges …" at bounding box center [580, 218] width 122 height 21
click at [619, 84] on h1 "Sales Orders" at bounding box center [460, 74] width 549 height 24
click at [671, 179] on input "text" at bounding box center [442, 168] width 513 height 30
type input "JOB-0407088"
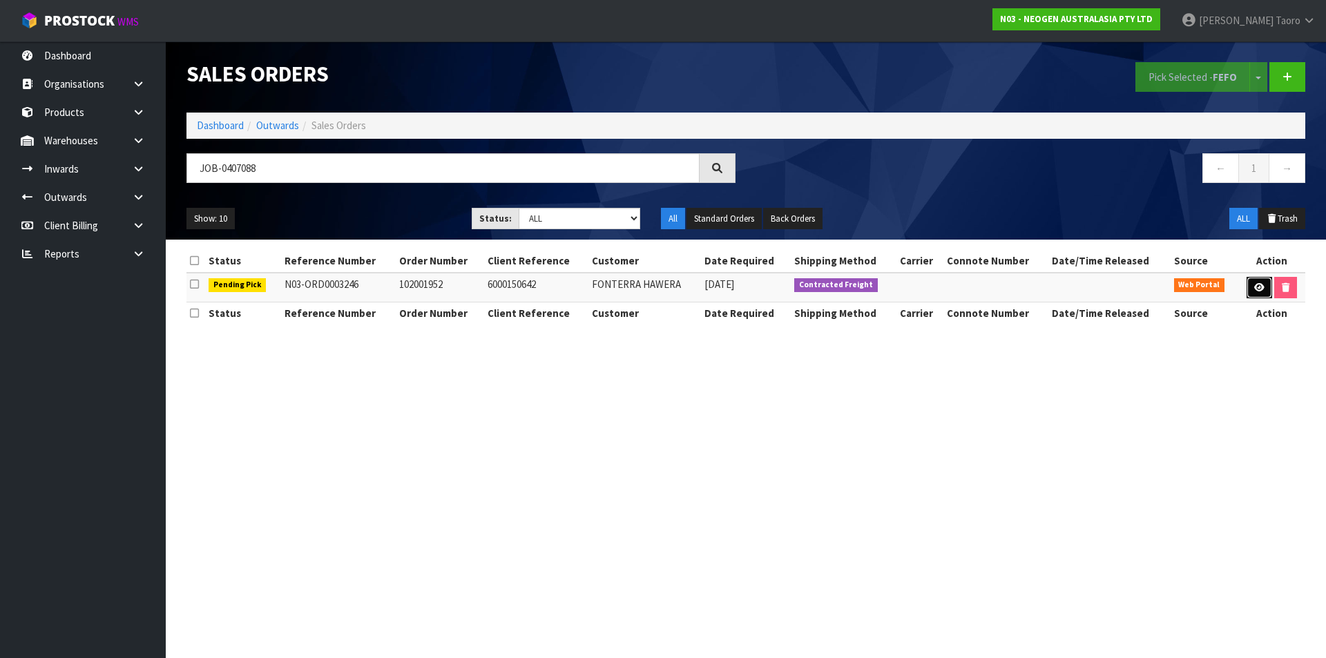
click at [1254, 287] on icon at bounding box center [1259, 287] width 10 height 9
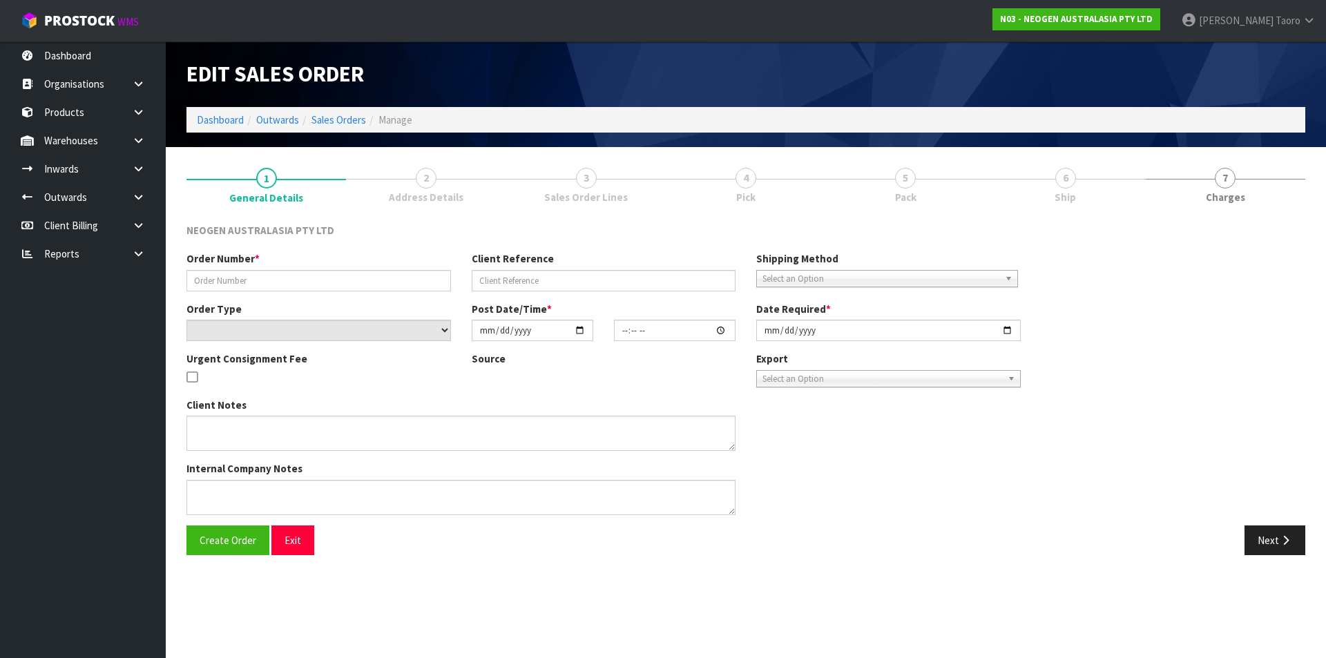
type input "102001952"
type input "6000150642"
select select "number:0"
type input "[DATE]"
type input "11:53:00.000"
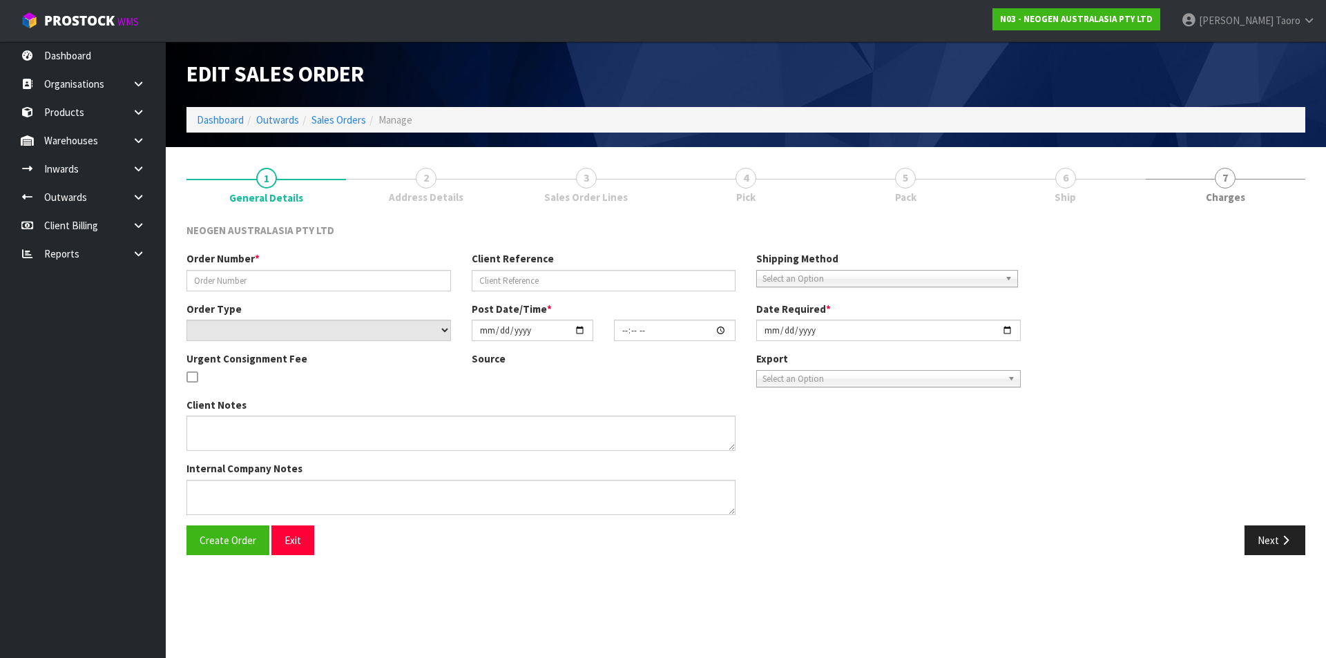
type input "[DATE]"
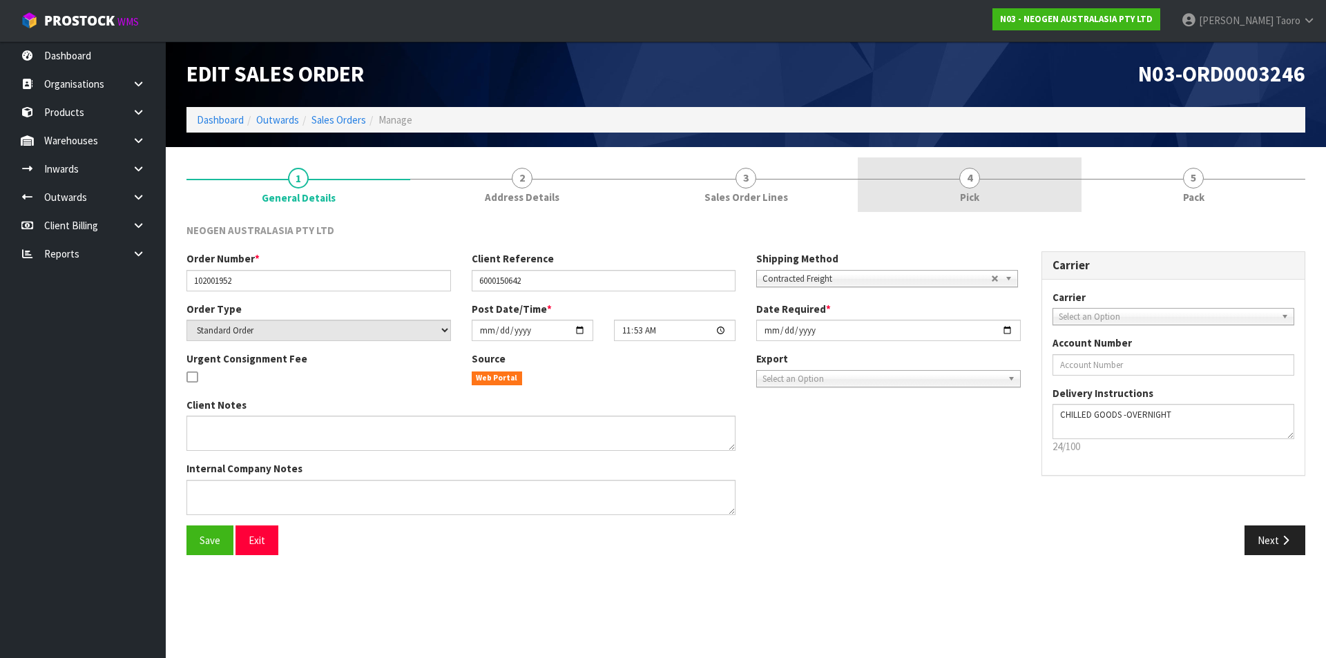
click at [996, 206] on link "4 Pick" at bounding box center [970, 184] width 224 height 55
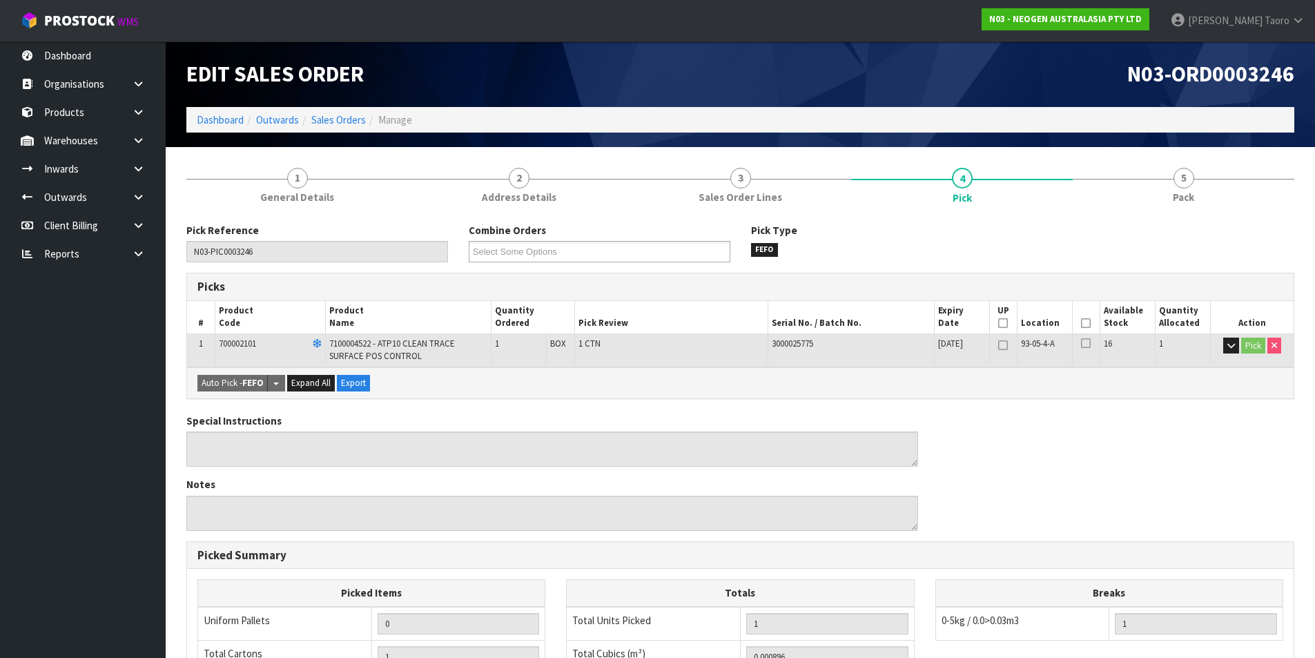
drag, startPoint x: 1088, startPoint y: 324, endPoint x: 394, endPoint y: 615, distance: 751.7
click at [1086, 324] on icon at bounding box center [1086, 323] width 10 height 1
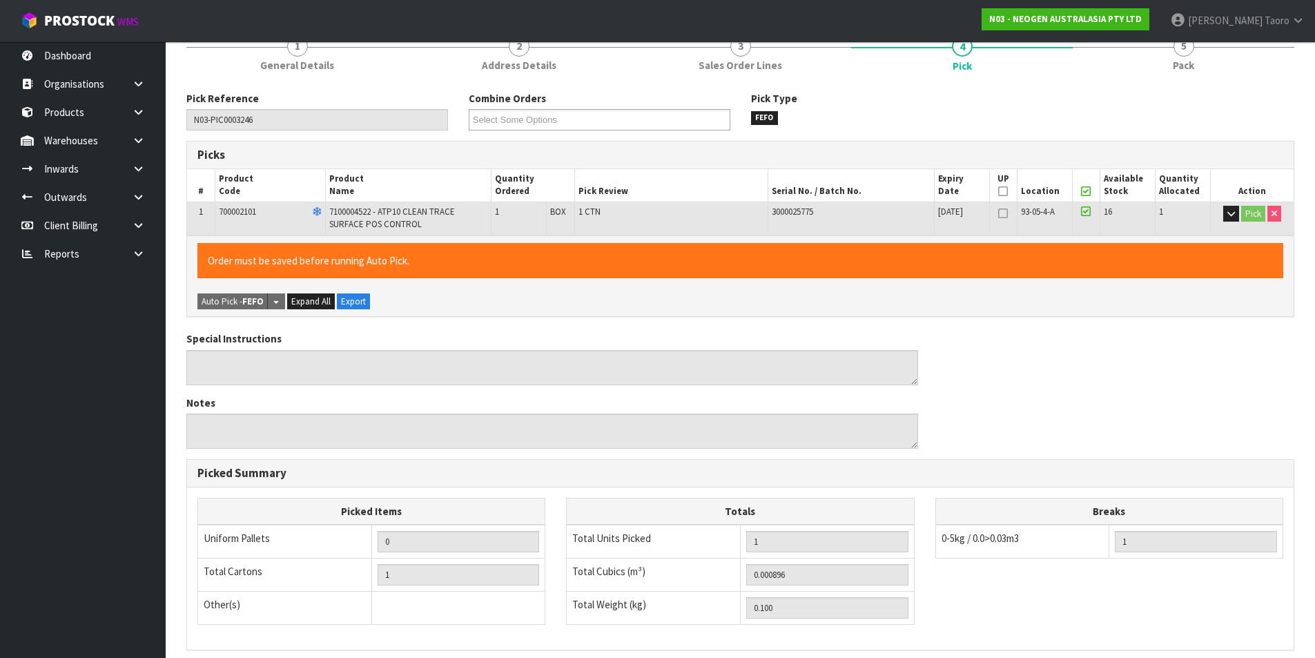
scroll to position [314, 0]
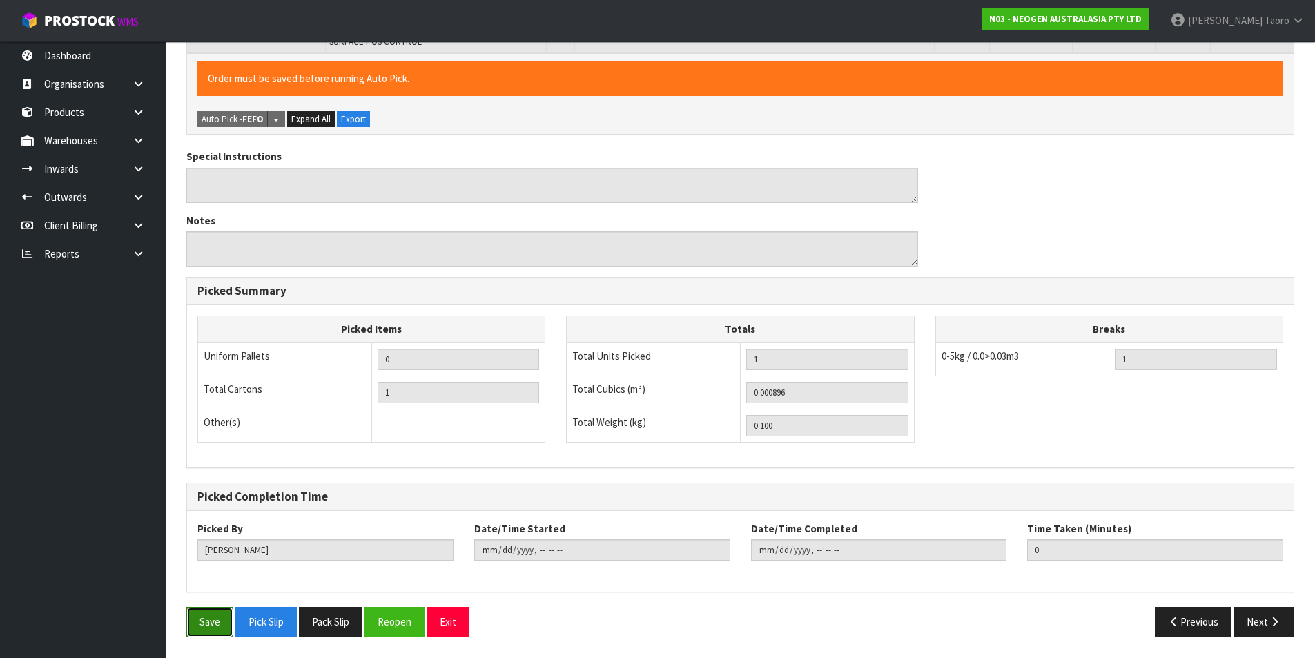
click at [213, 611] on button "Save" at bounding box center [209, 622] width 47 height 30
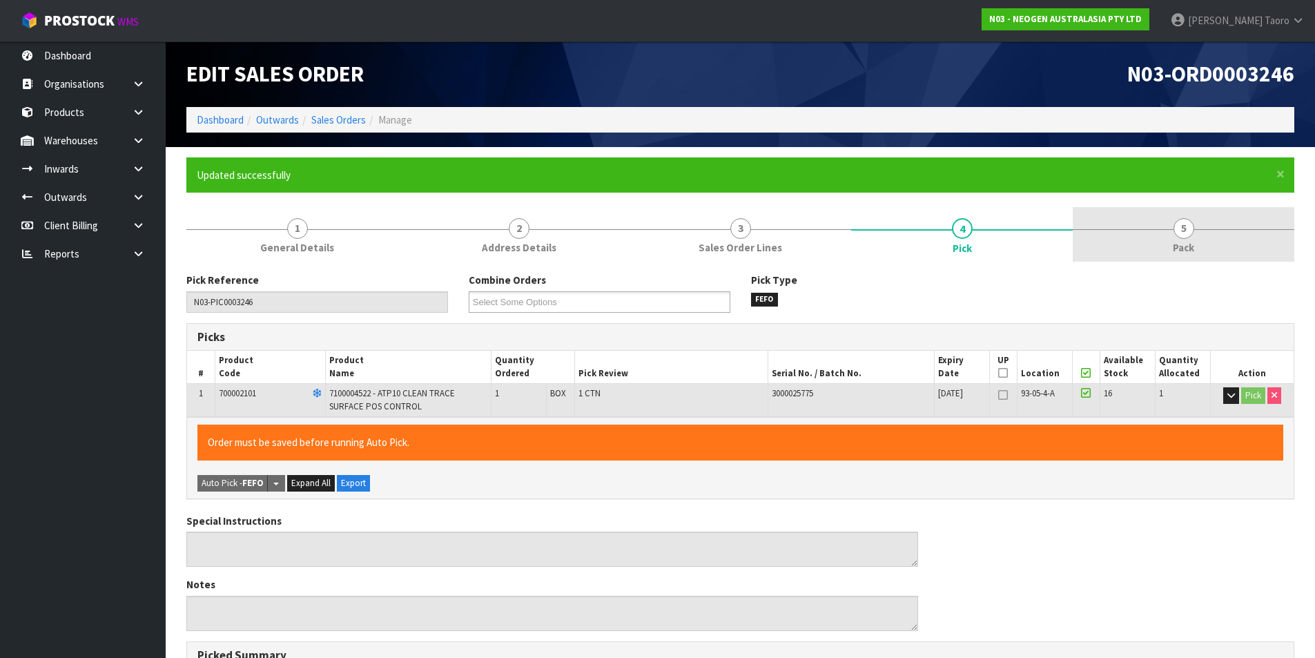
type input "Harriet Taoro"
type input "2025-08-11T14:12:22"
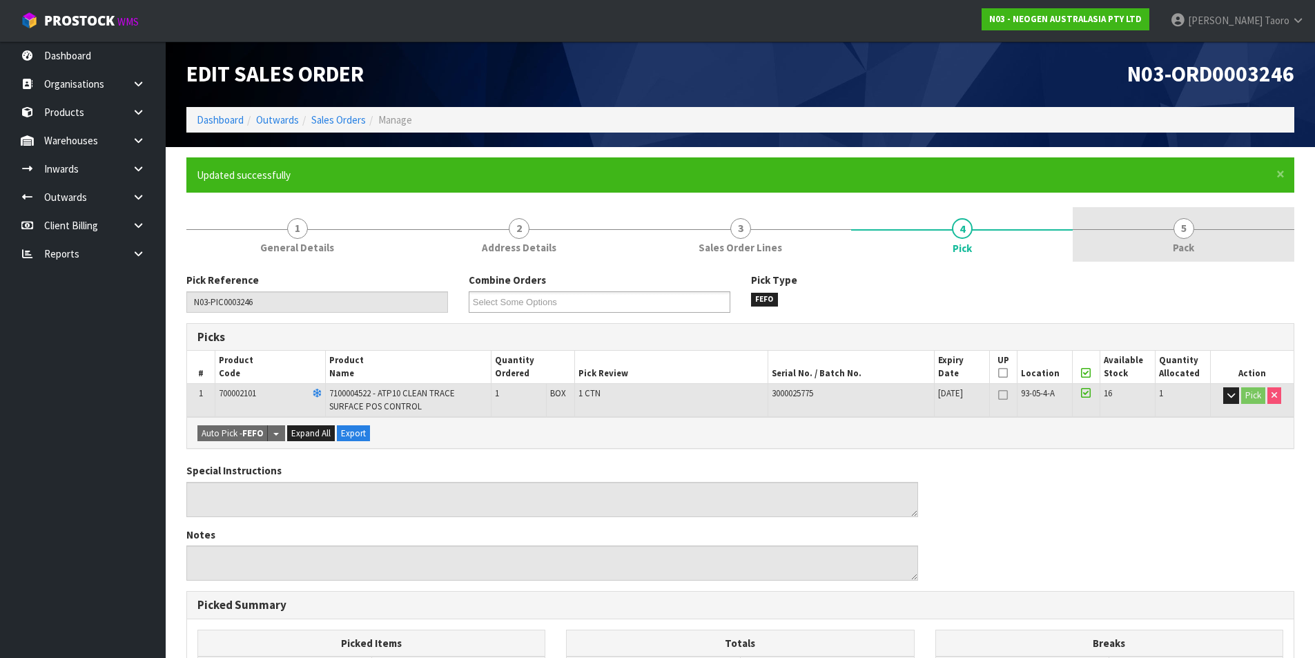
click at [1235, 240] on link "5 Pack" at bounding box center [1184, 234] width 222 height 55
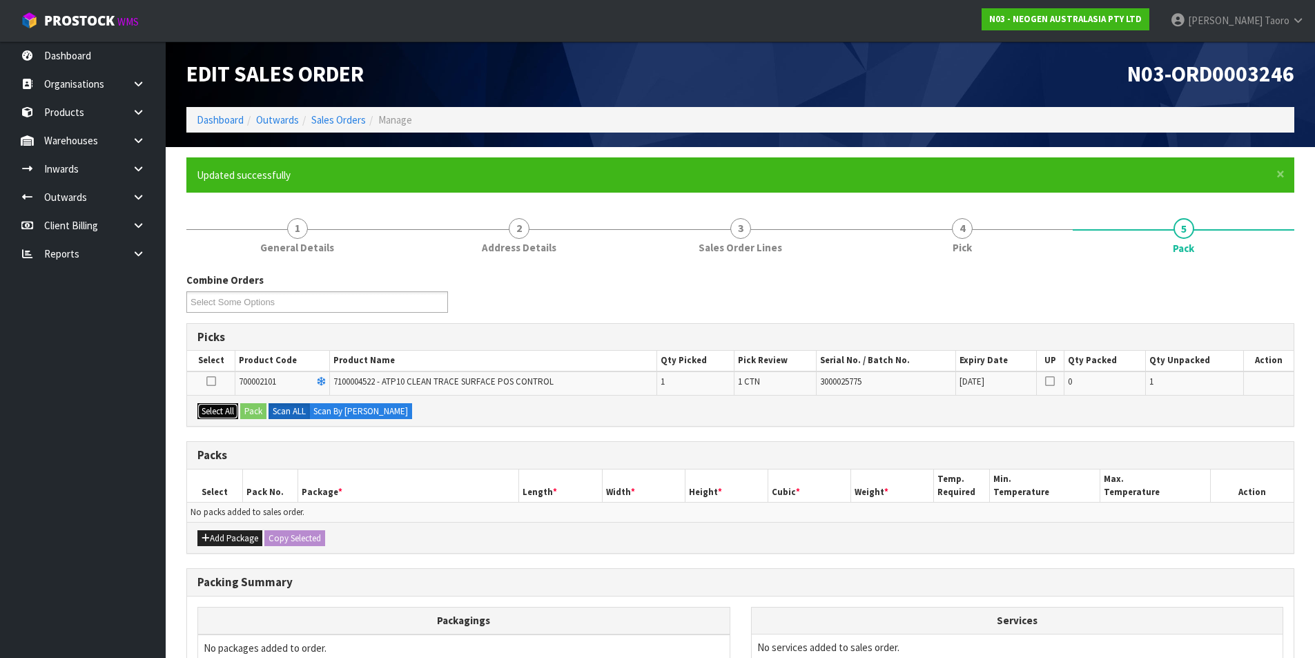
drag, startPoint x: 222, startPoint y: 412, endPoint x: 253, endPoint y: 416, distance: 31.9
click at [222, 413] on button "Select All" at bounding box center [217, 411] width 41 height 17
click at [273, 418] on label "Scan ALL" at bounding box center [289, 411] width 41 height 17
click at [251, 410] on button "Pack" at bounding box center [253, 411] width 26 height 17
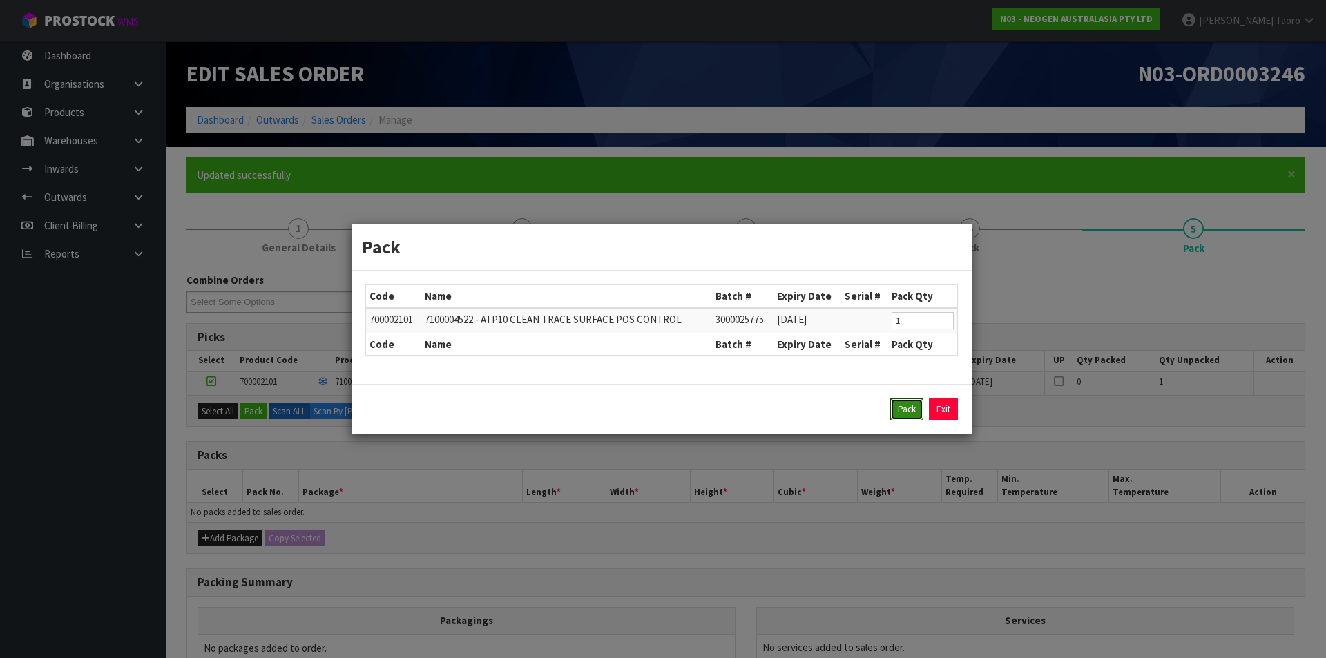
click at [902, 415] on button "Pack" at bounding box center [906, 409] width 33 height 22
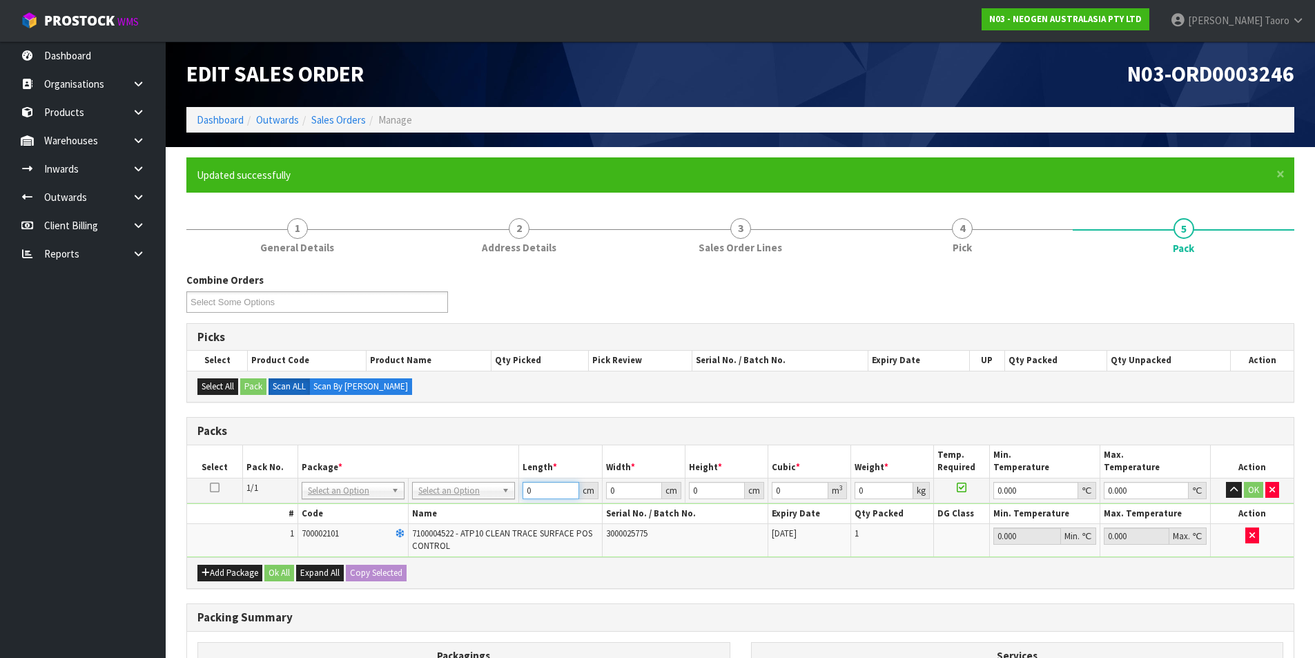
drag, startPoint x: 563, startPoint y: 493, endPoint x: 524, endPoint y: 492, distance: 38.7
click at [562, 492] on input "0" at bounding box center [551, 490] width 56 height 17
click at [491, 504] on input "text" at bounding box center [464, 509] width 96 height 17
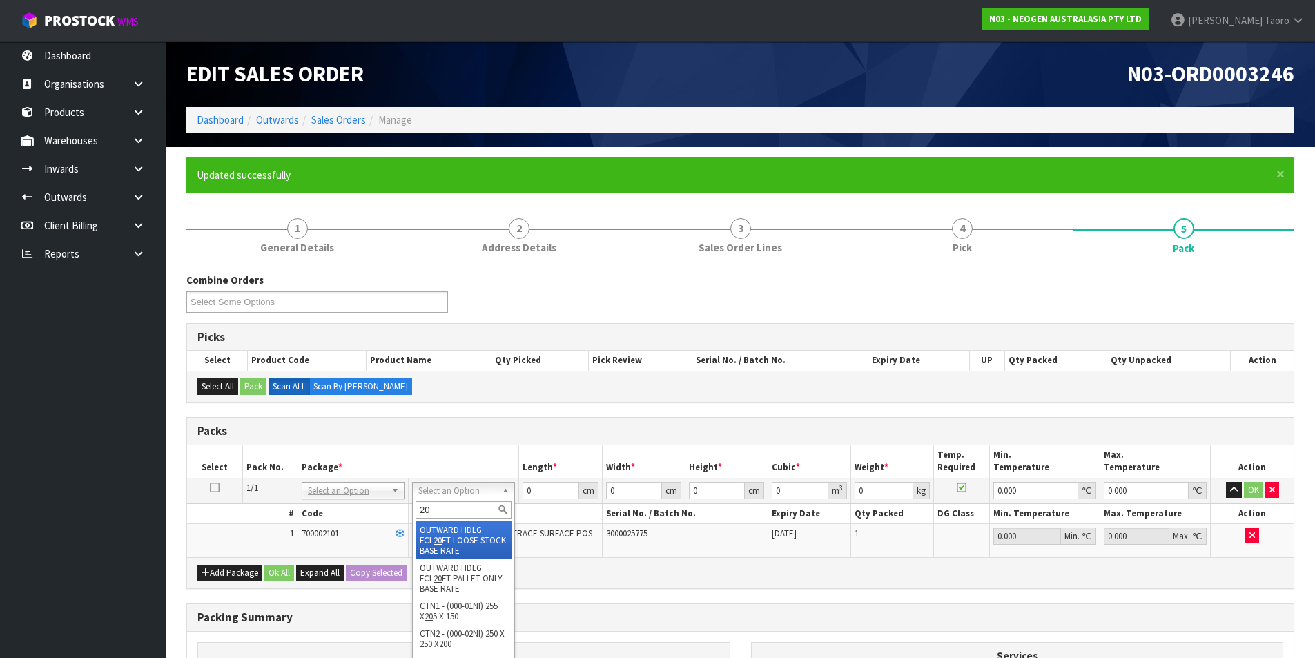
type input "200"
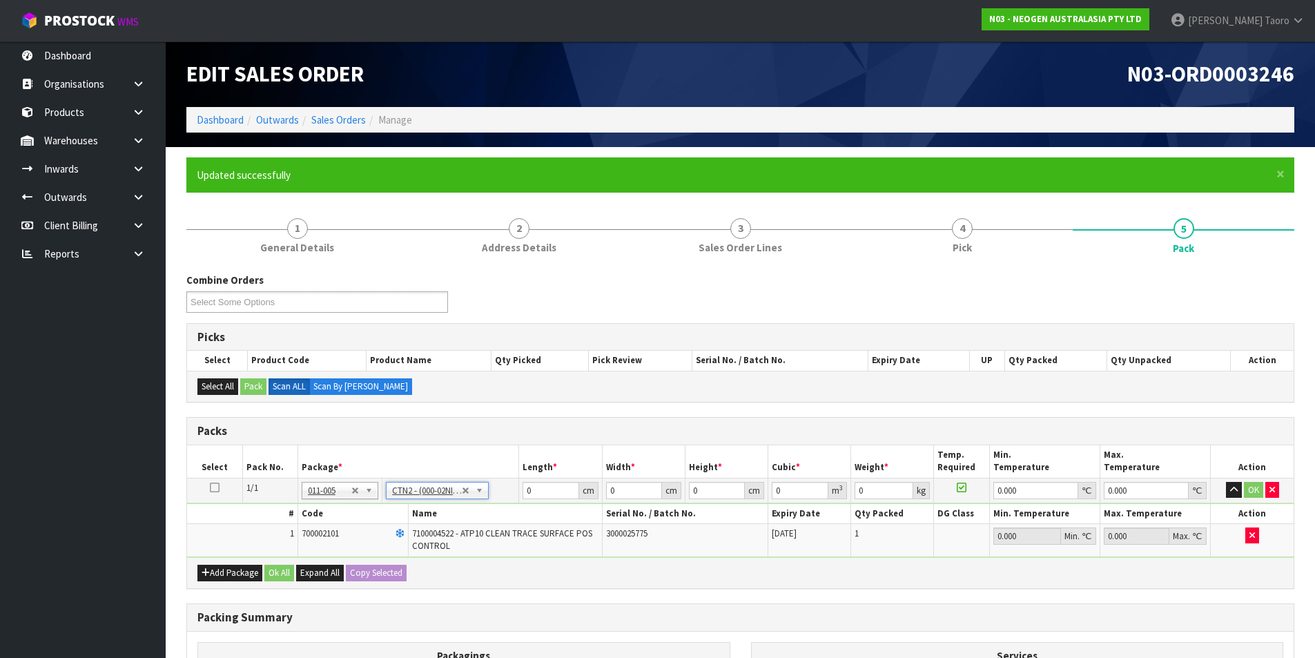
type input "25"
type input "20"
type input "0.0125"
type input "0.3"
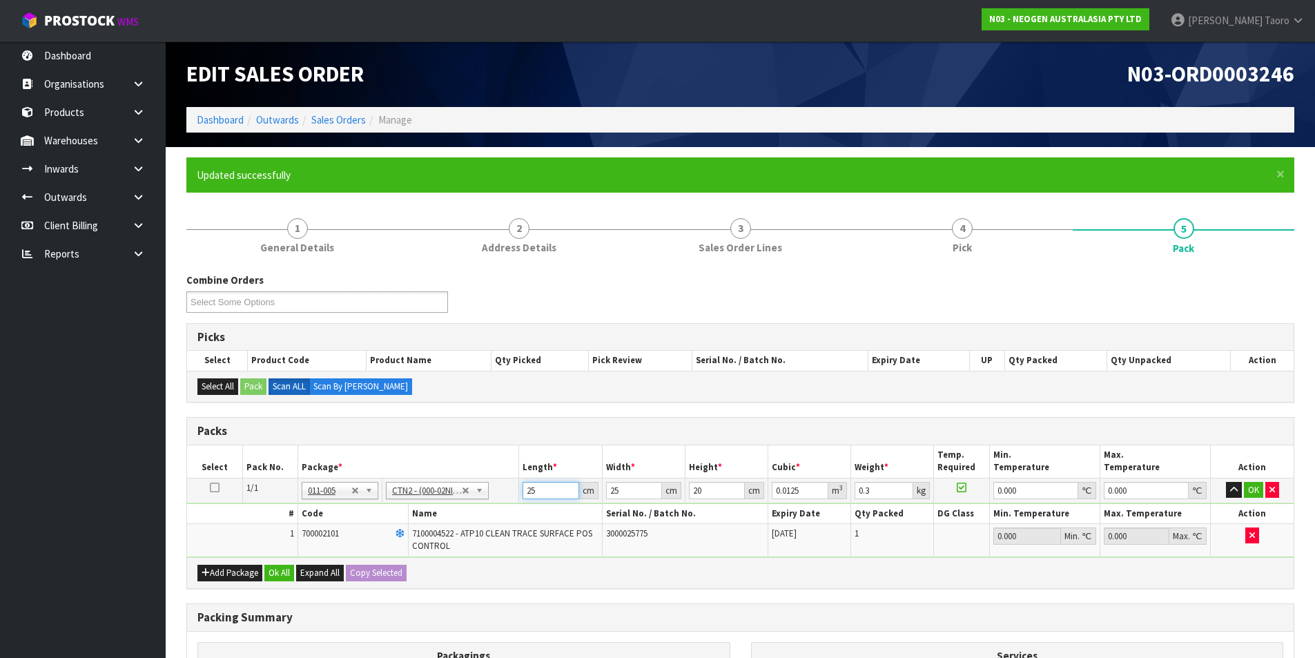
click at [561, 492] on input "25" at bounding box center [551, 490] width 56 height 17
click at [560, 491] on input "25" at bounding box center [551, 490] width 56 height 17
type input "2"
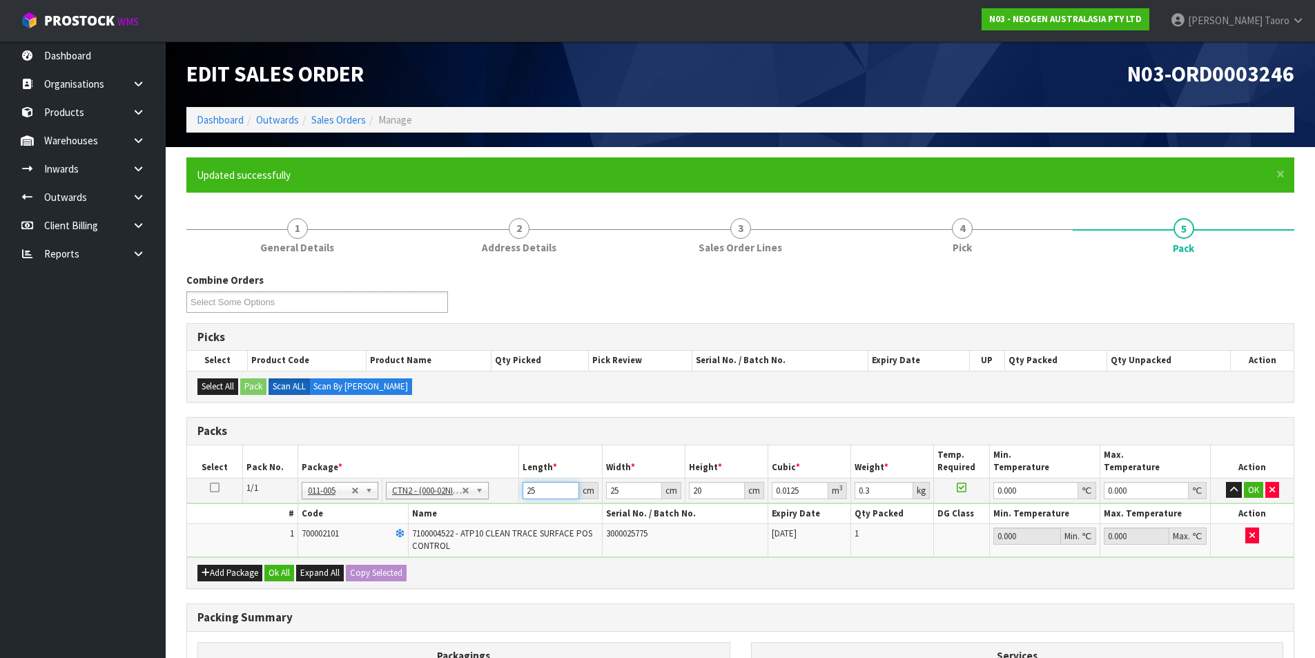
type input "0.001"
type input "21"
type input "0.0105"
type input "21"
type input "1"
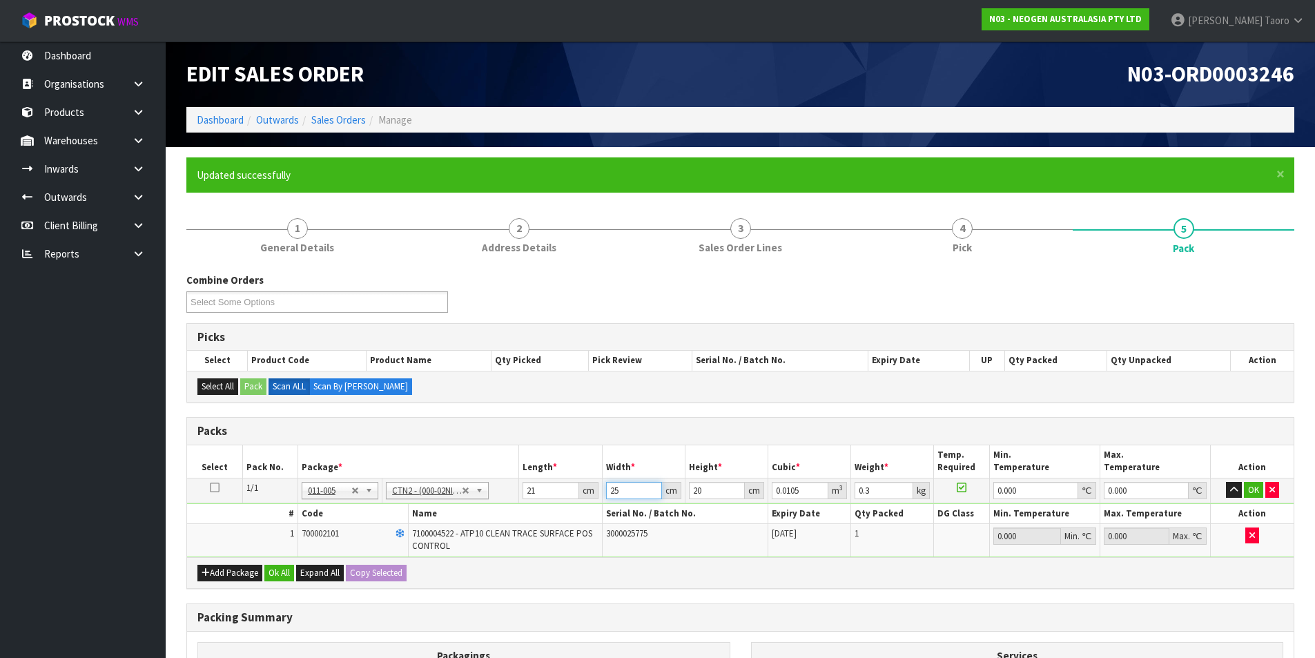
type input "0.00042"
type input "15"
type input "0.0063"
type input "15"
type input "1"
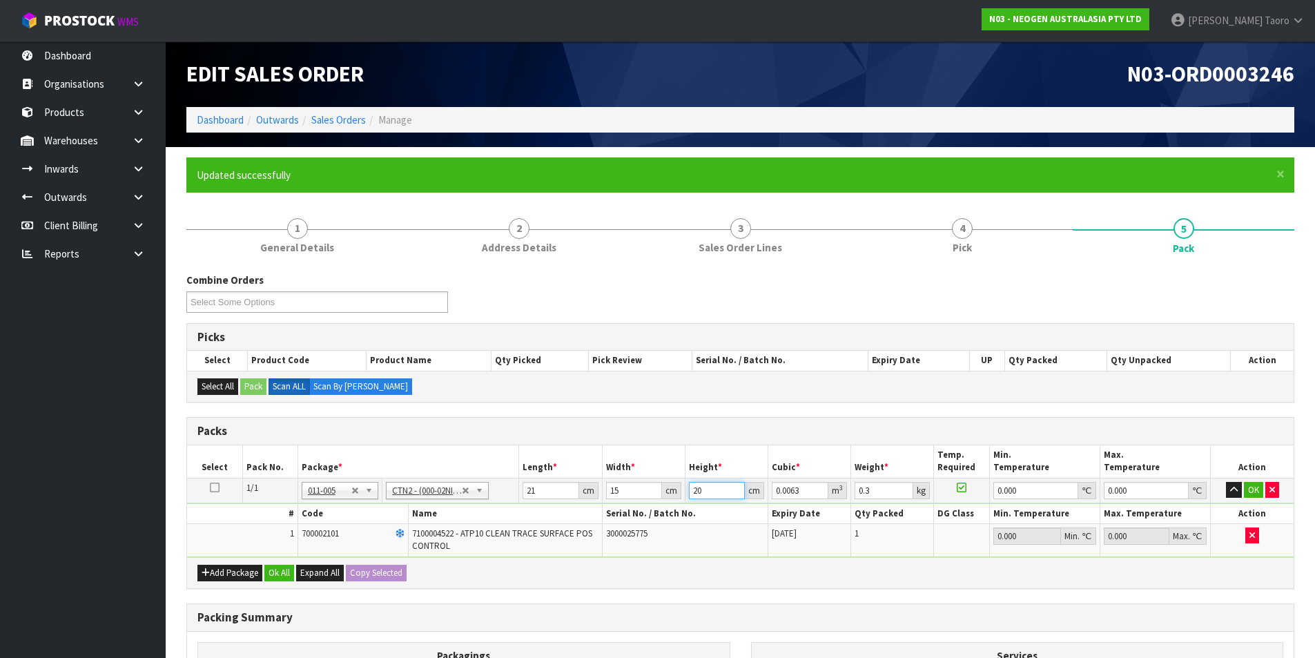
type input "0.000315"
type input "17"
type input "0.005355"
type input "17"
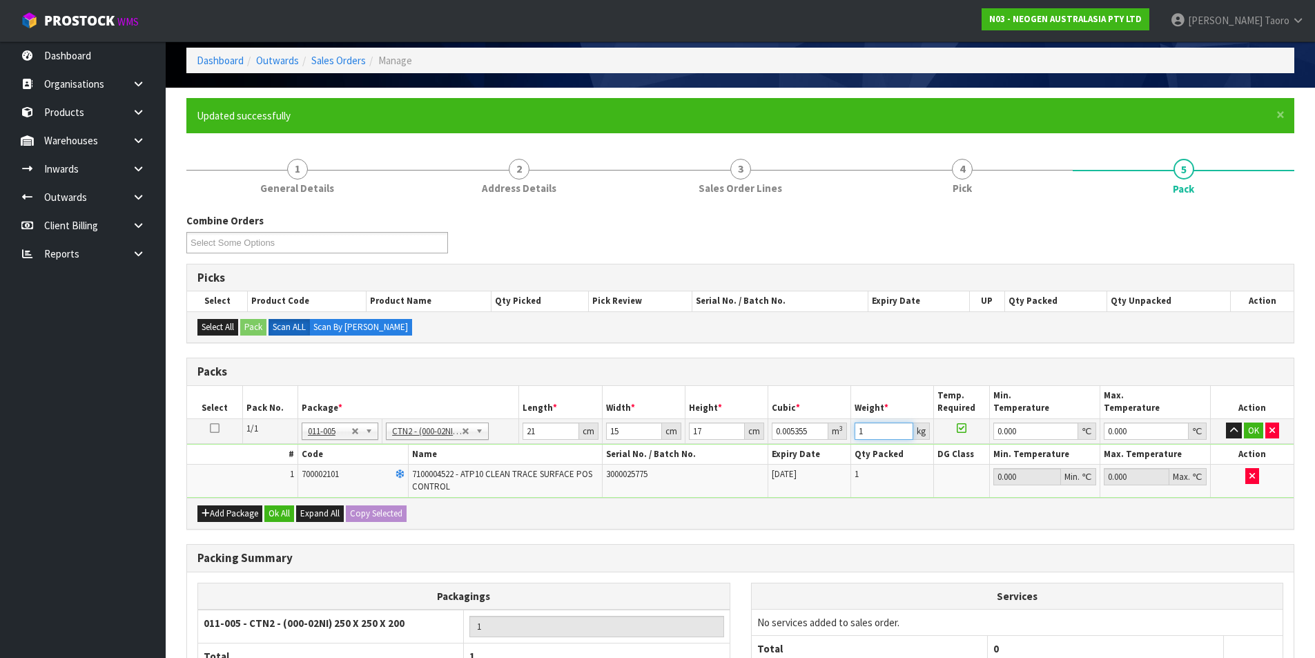
scroll to position [138, 0]
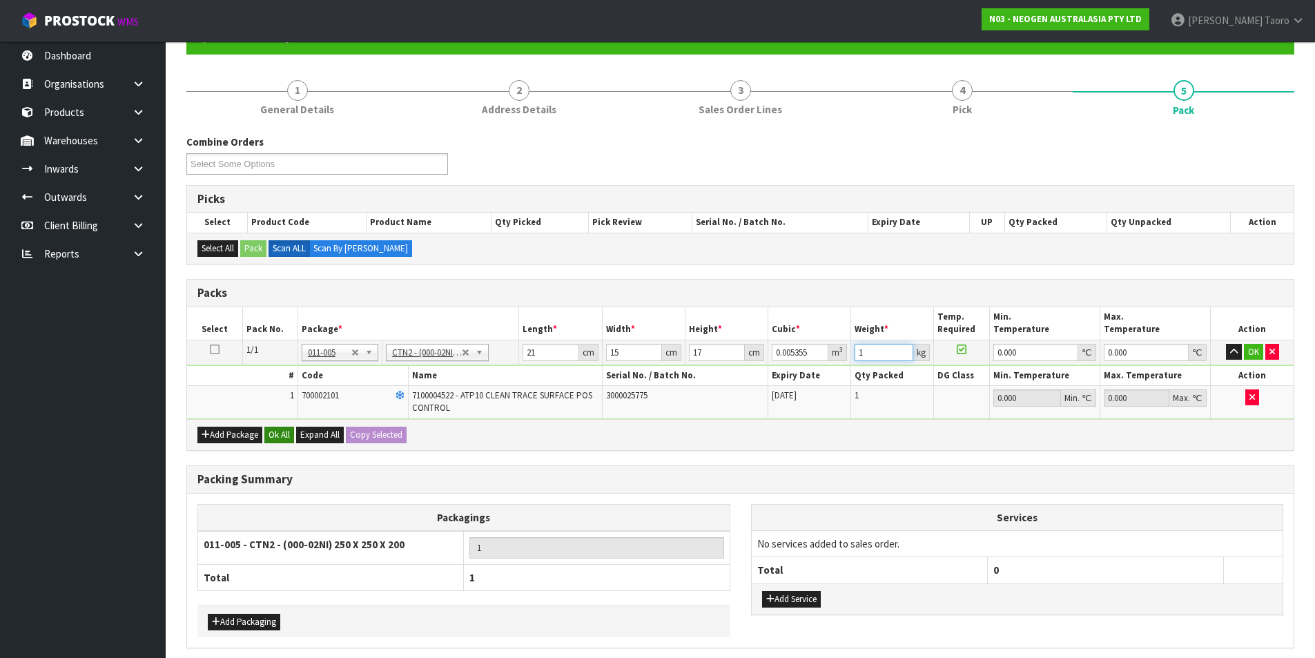
type input "1"
click at [282, 430] on button "Ok All" at bounding box center [279, 435] width 30 height 17
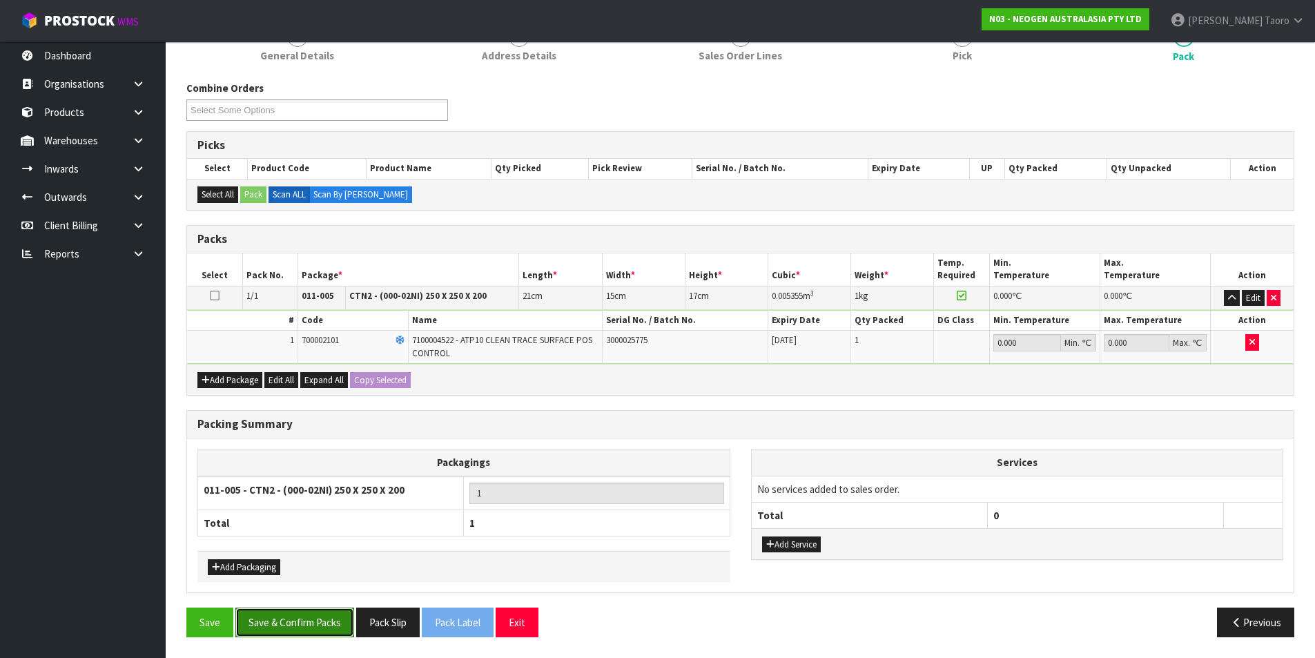
click at [331, 616] on button "Save & Confirm Packs" at bounding box center [294, 623] width 119 height 30
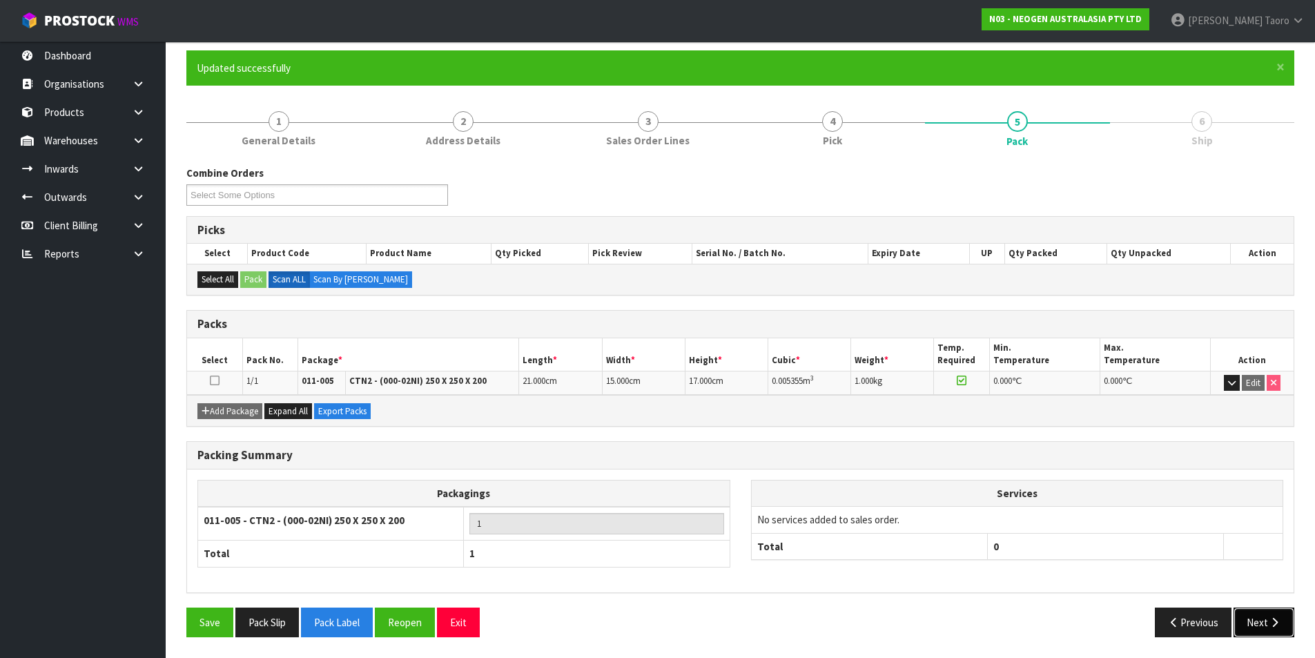
click at [1260, 619] on button "Next" at bounding box center [1264, 623] width 61 height 30
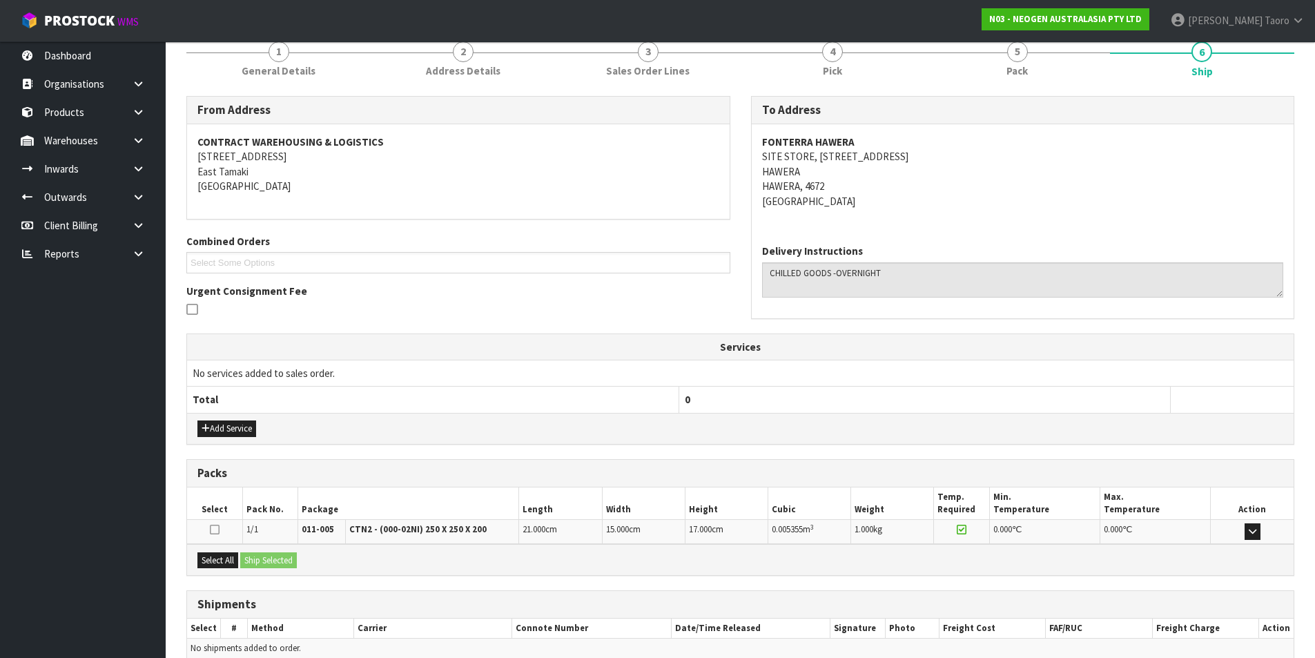
scroll to position [243, 0]
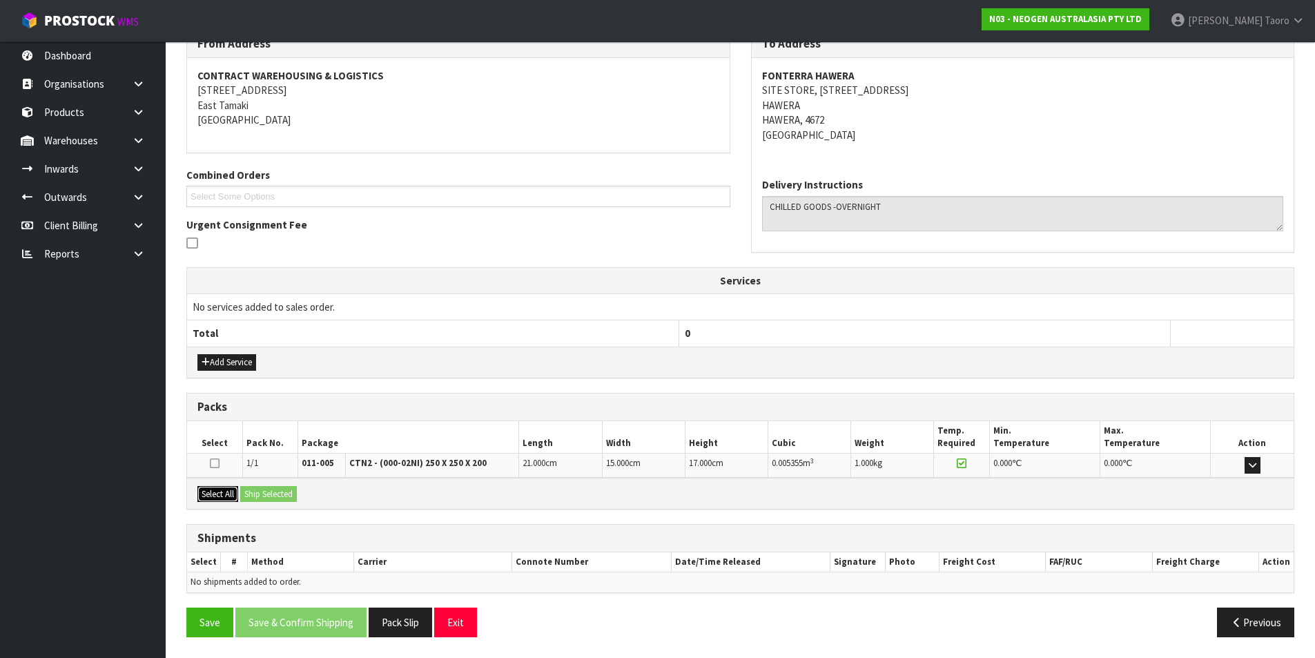
click at [231, 496] on button "Select All" at bounding box center [217, 494] width 41 height 17
click at [260, 492] on button "Ship Selected" at bounding box center [268, 494] width 57 height 17
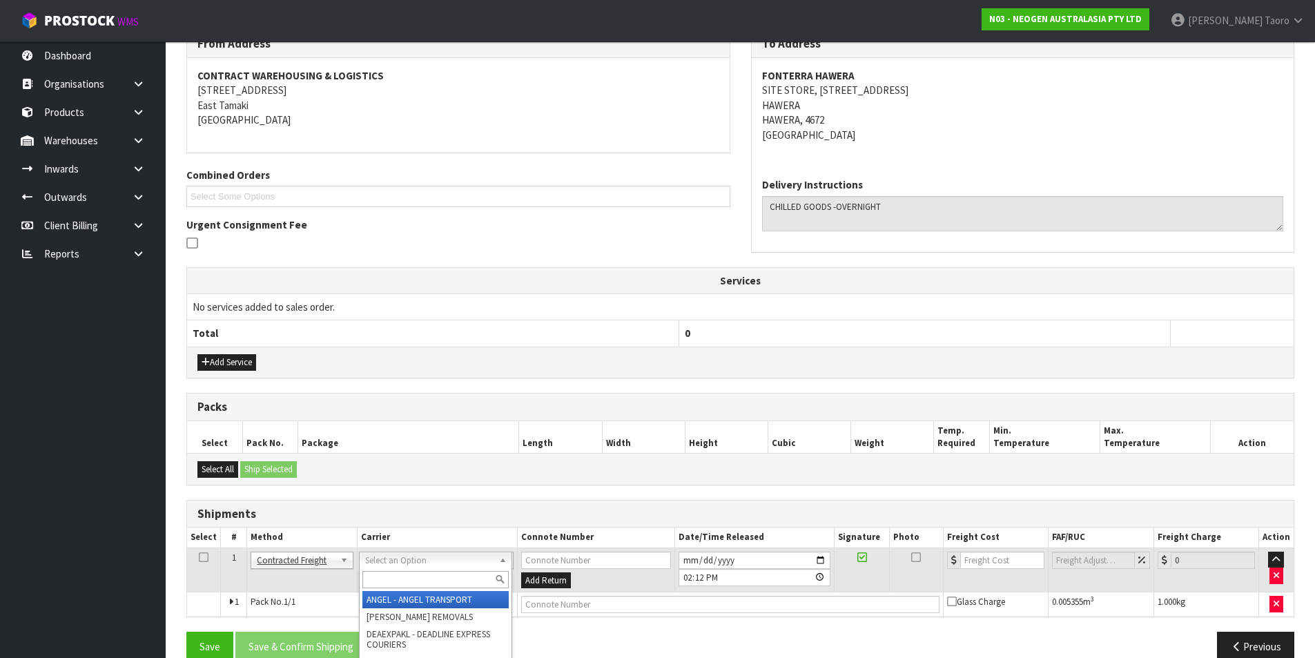
drag, startPoint x: 459, startPoint y: 557, endPoint x: 463, endPoint y: 563, distance: 7.1
click at [472, 578] on input "text" at bounding box center [436, 579] width 146 height 17
type input "NZP"
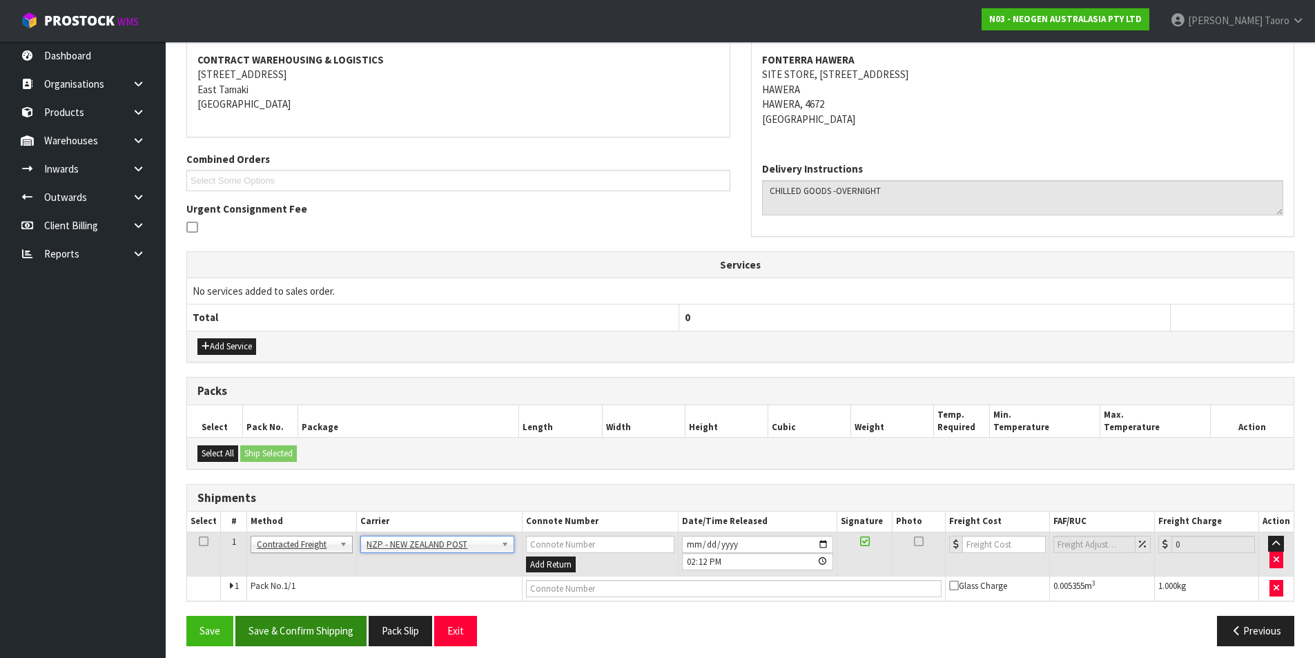
scroll to position [268, 0]
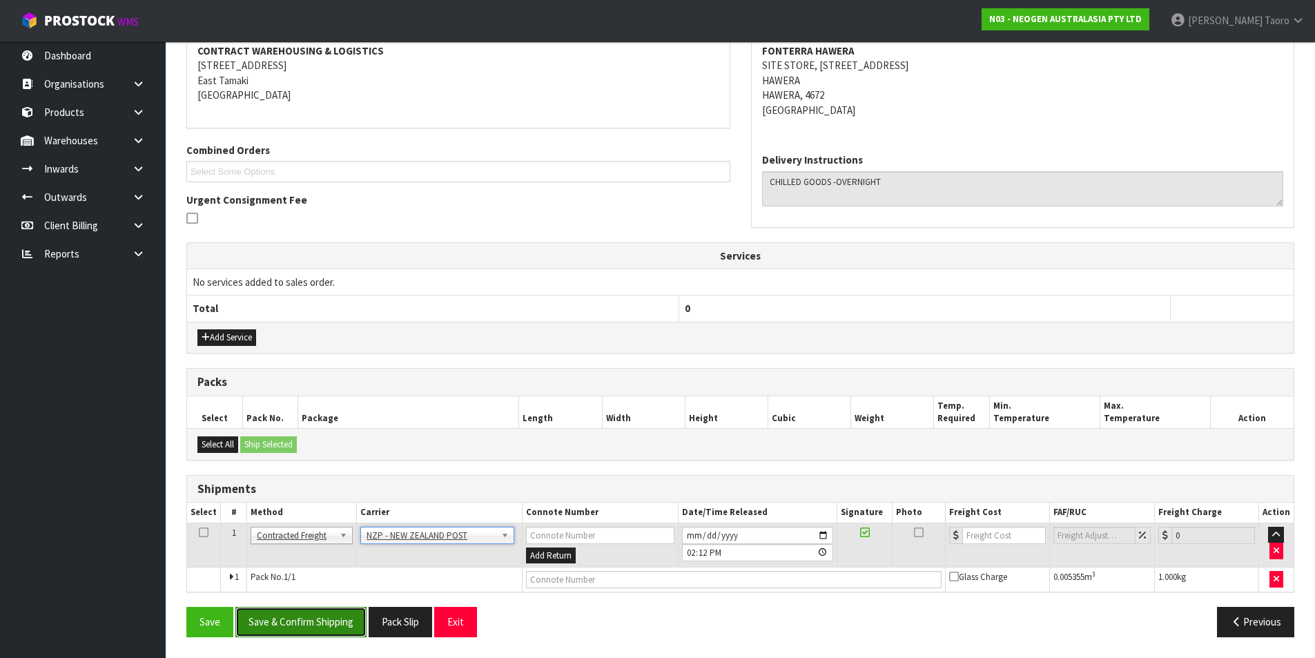
drag, startPoint x: 341, startPoint y: 627, endPoint x: 364, endPoint y: 637, distance: 24.8
click at [341, 625] on button "Save & Confirm Shipping" at bounding box center [300, 622] width 131 height 30
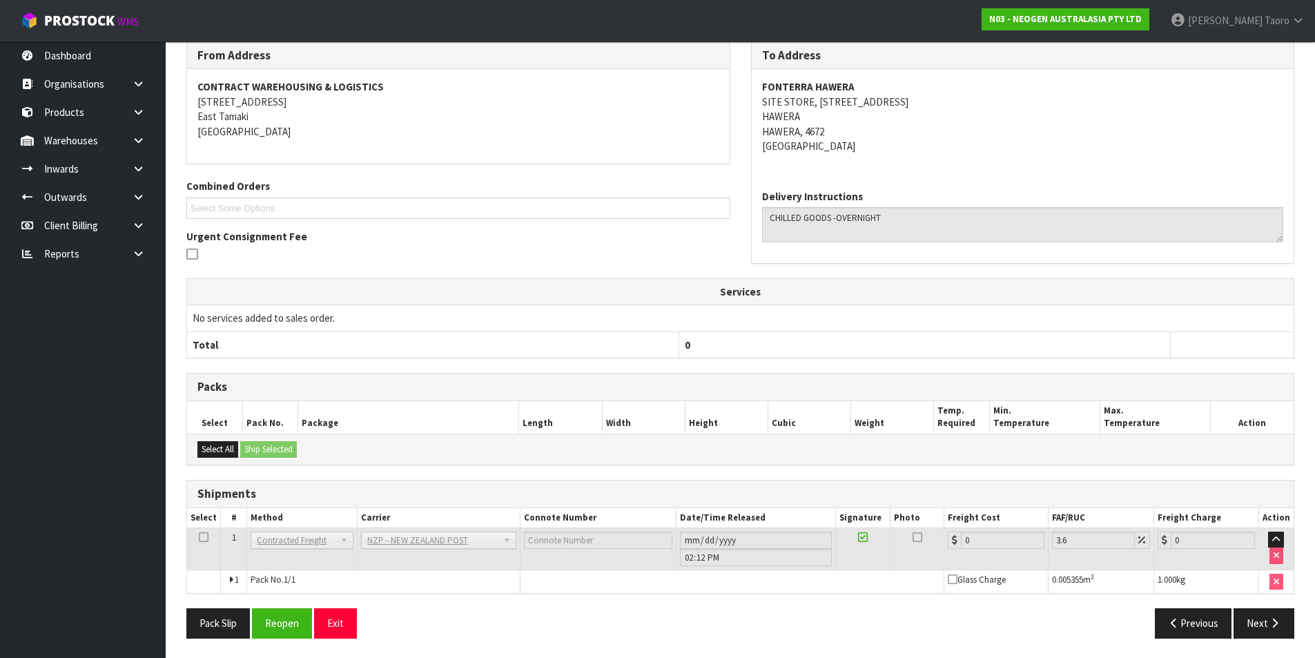
scroll to position [248, 0]
click at [298, 614] on button "Reopen" at bounding box center [282, 622] width 60 height 30
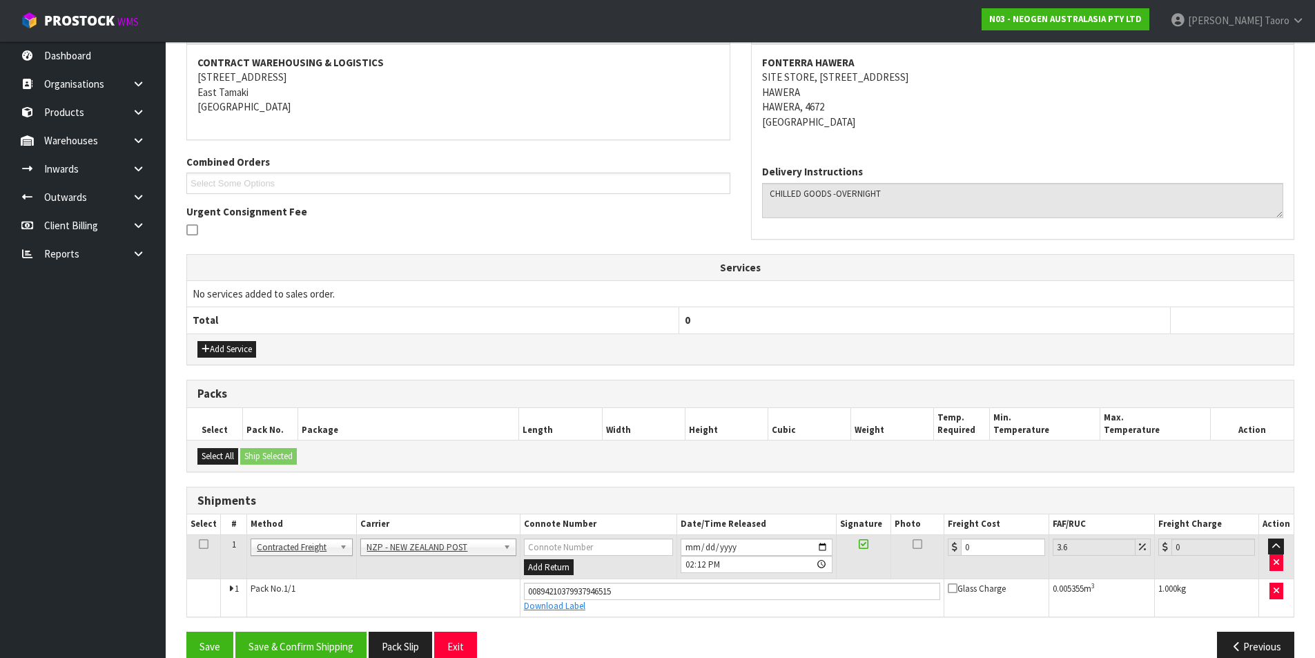
scroll to position [280, 0]
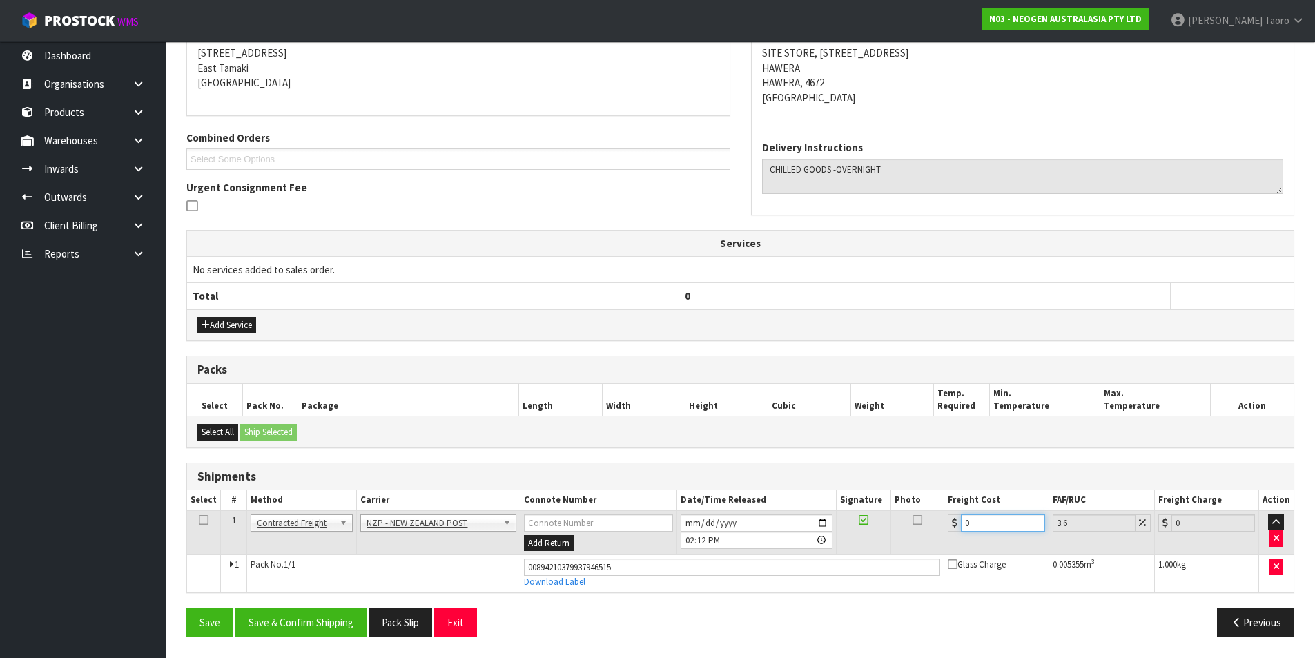
click at [1016, 525] on input "0" at bounding box center [1003, 522] width 84 height 17
drag, startPoint x: 1016, startPoint y: 525, endPoint x: 1016, endPoint y: 518, distance: 7.6
click at [1016, 521] on input "0" at bounding box center [1003, 522] width 84 height 17
type input "1"
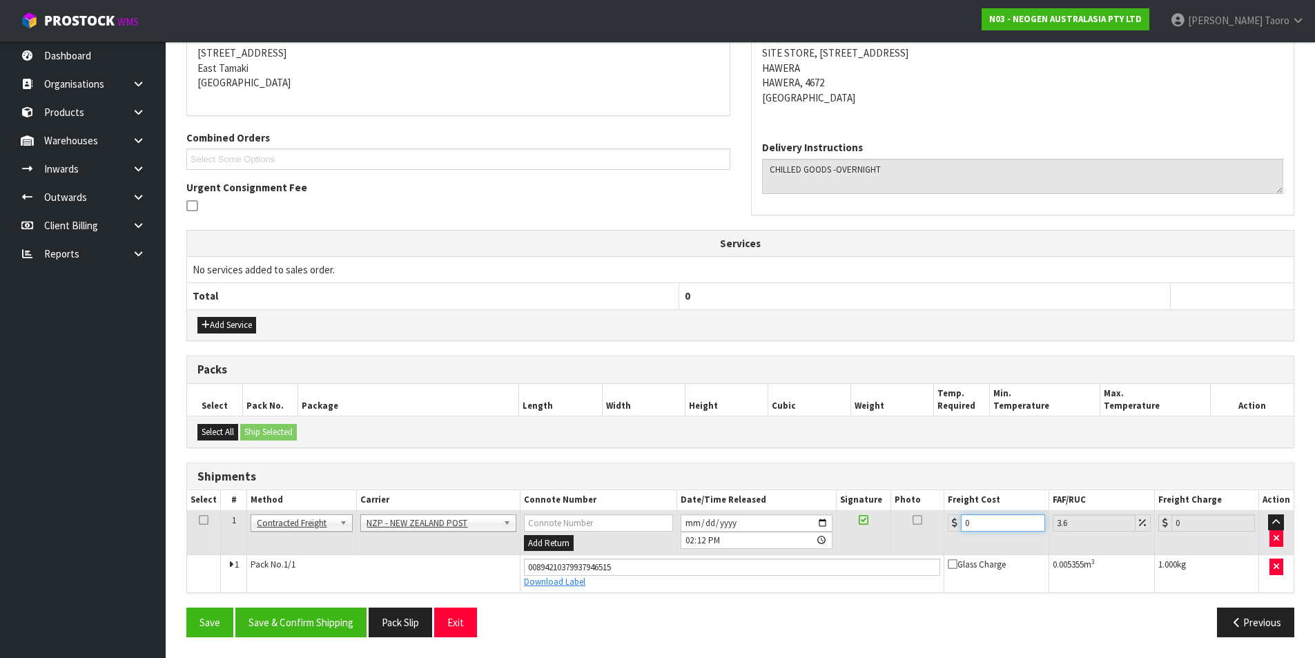
type input "1.04"
type input "13"
type input "13.47"
type input "13.04"
type input "13.51"
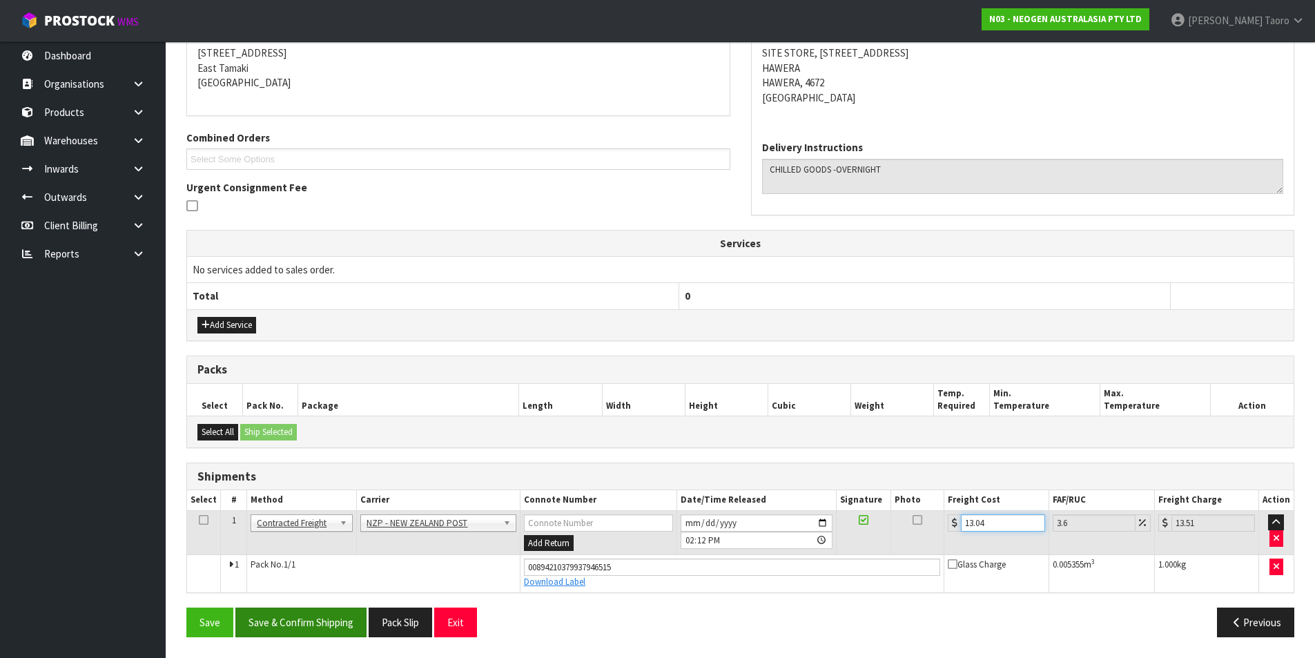
type input "13.04"
click at [336, 622] on button "Save & Confirm Shipping" at bounding box center [300, 623] width 131 height 30
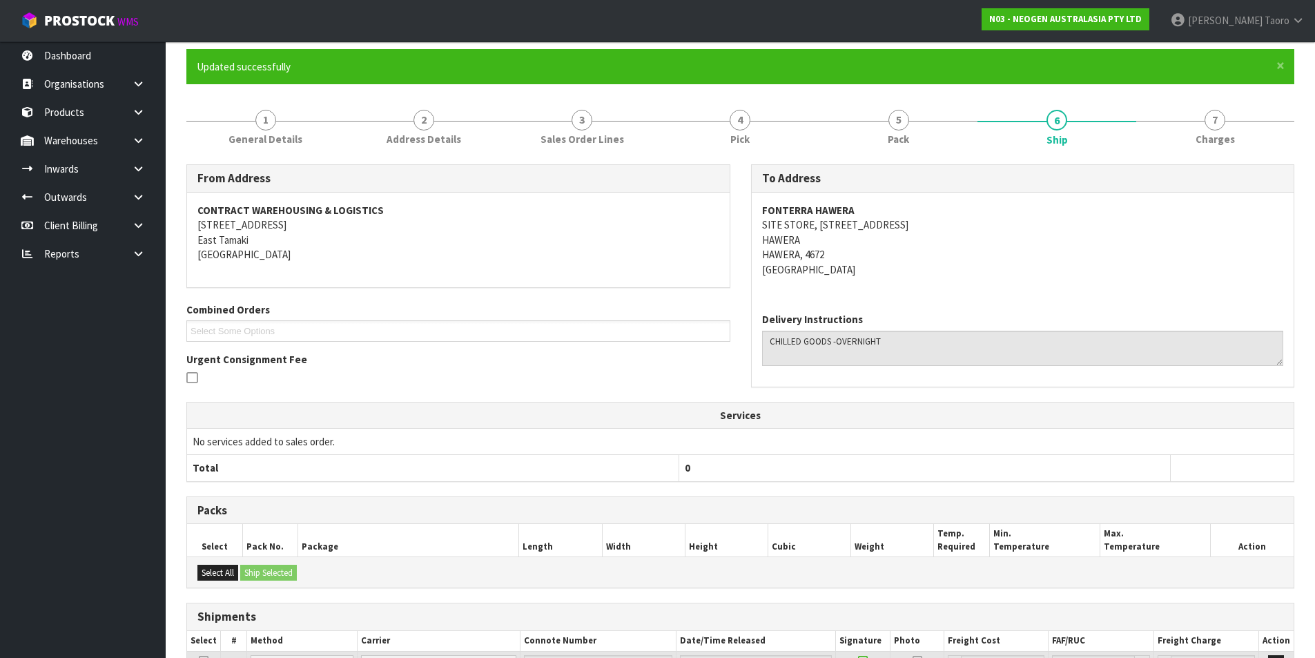
scroll to position [242, 0]
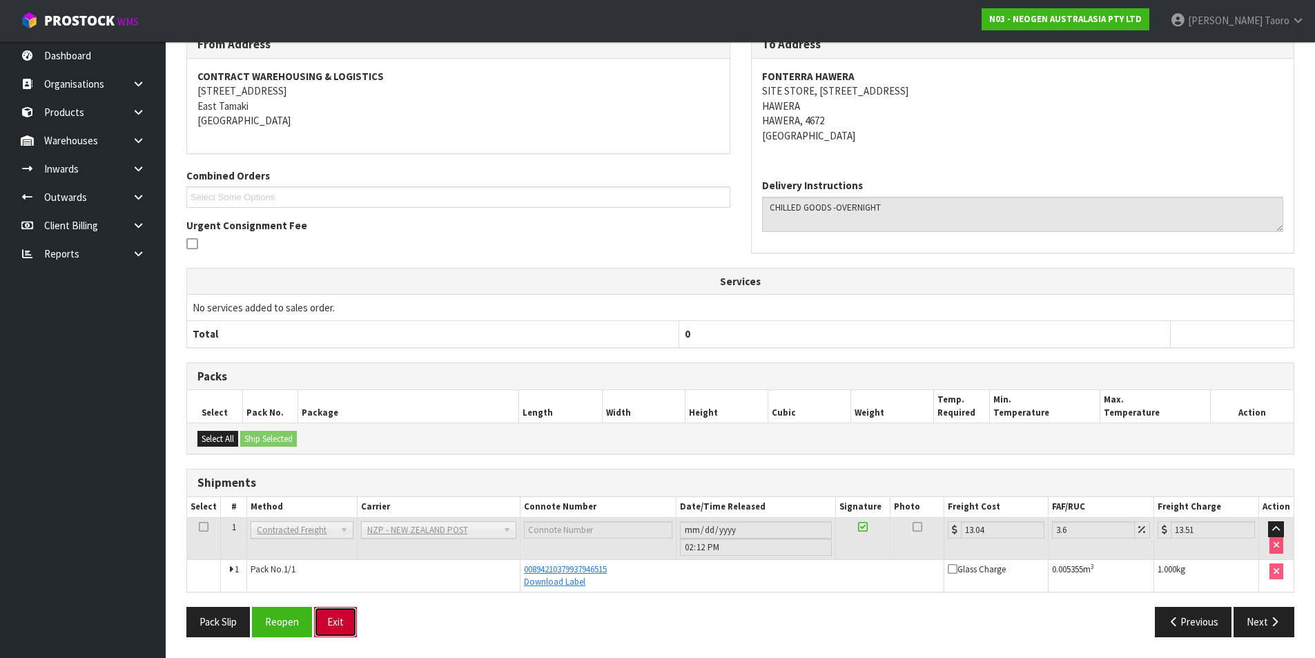
click at [352, 627] on button "Exit" at bounding box center [335, 622] width 43 height 30
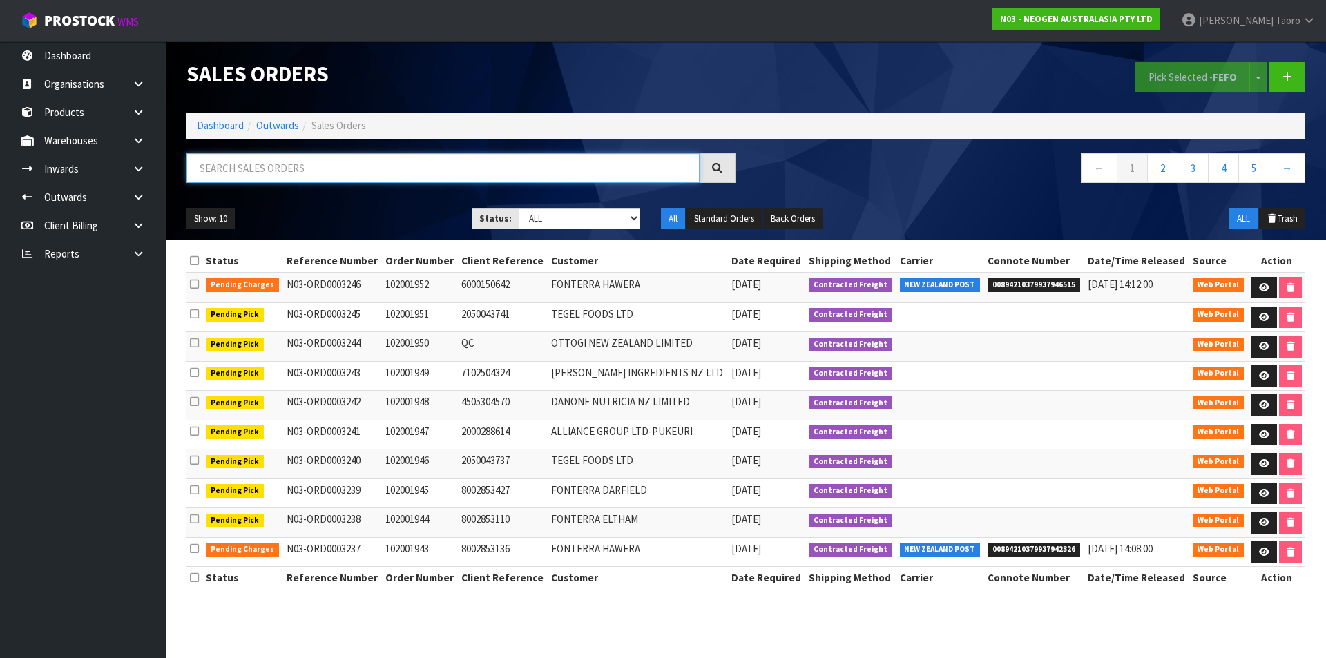
click at [203, 168] on input "text" at bounding box center [442, 168] width 513 height 30
type input "3236"
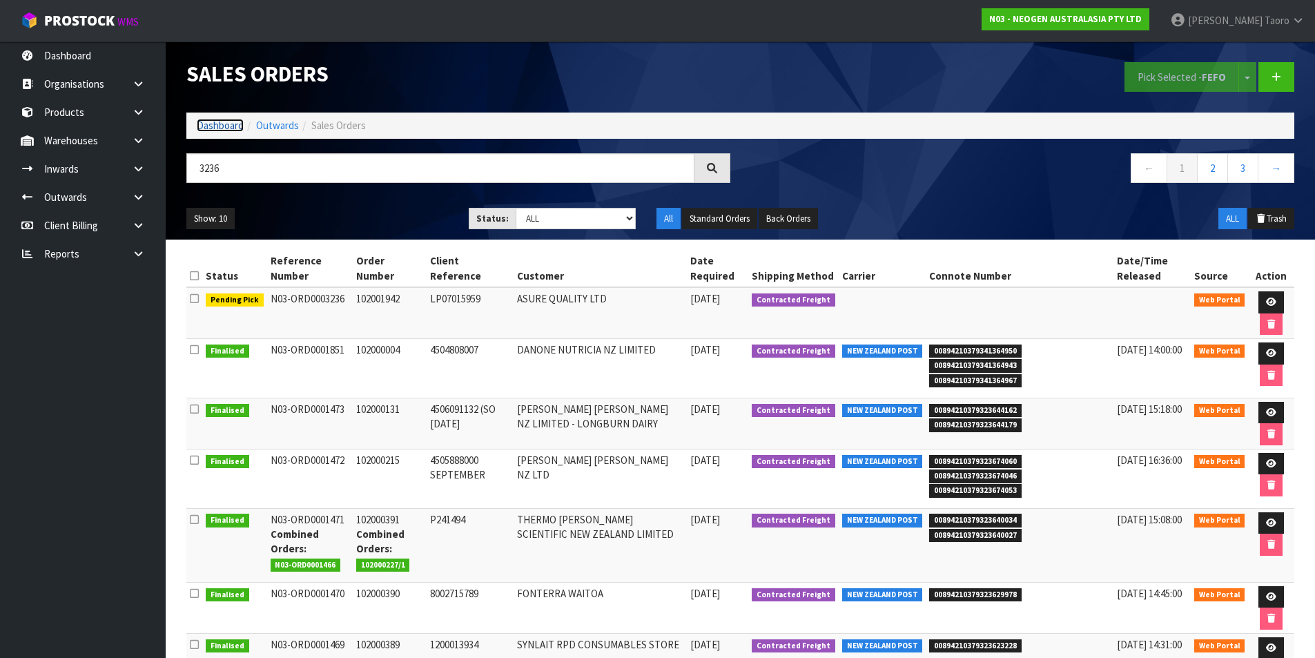
click at [218, 130] on link "Dashboard" at bounding box center [220, 125] width 47 height 13
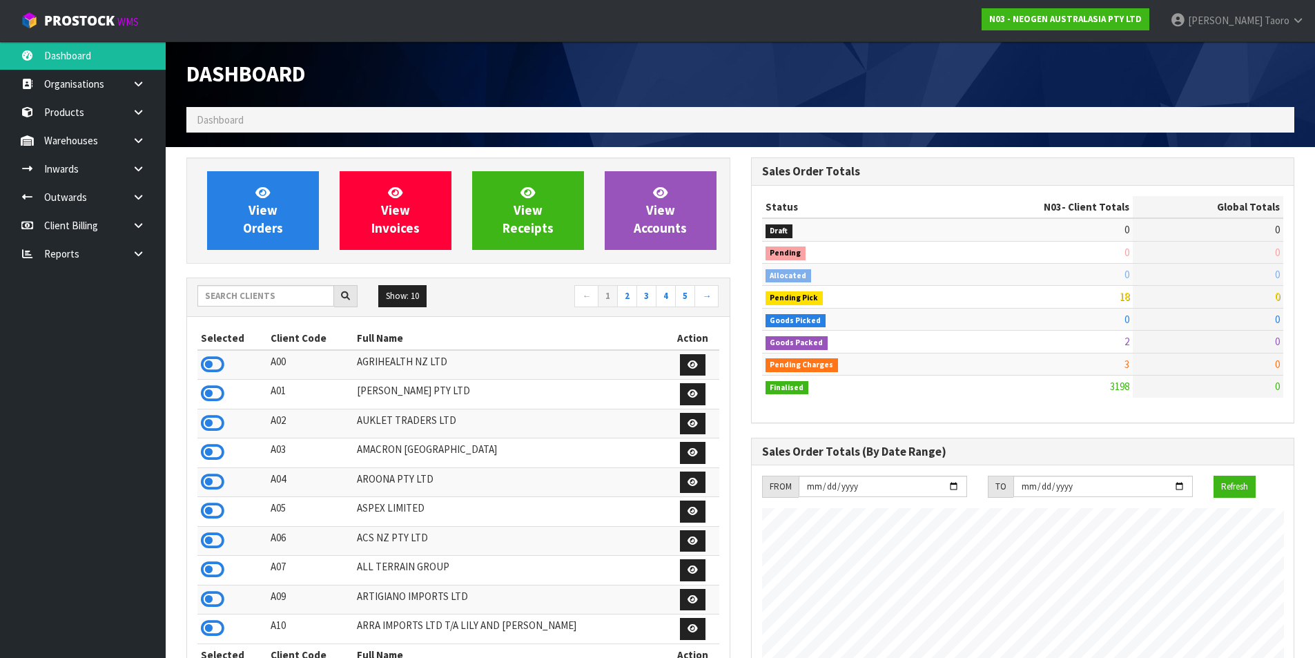
scroll to position [1046, 564]
click at [244, 216] on link "View Orders" at bounding box center [263, 210] width 112 height 79
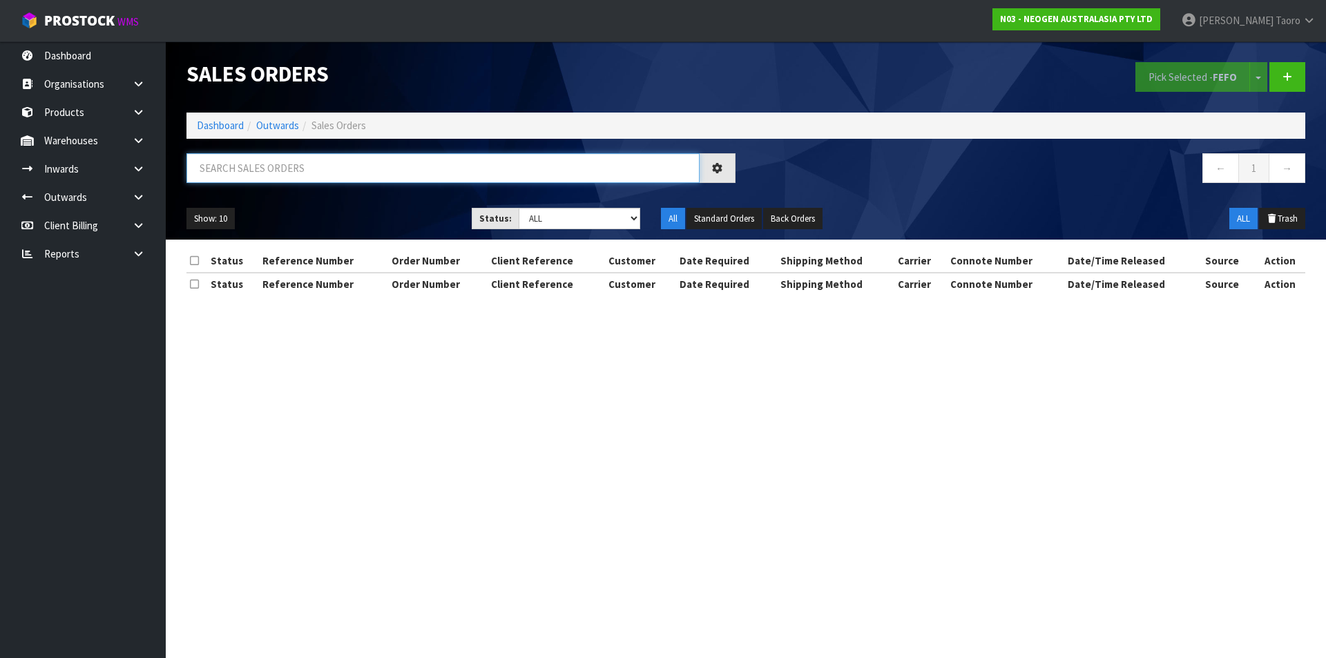
click at [281, 167] on input "text" at bounding box center [442, 168] width 513 height 30
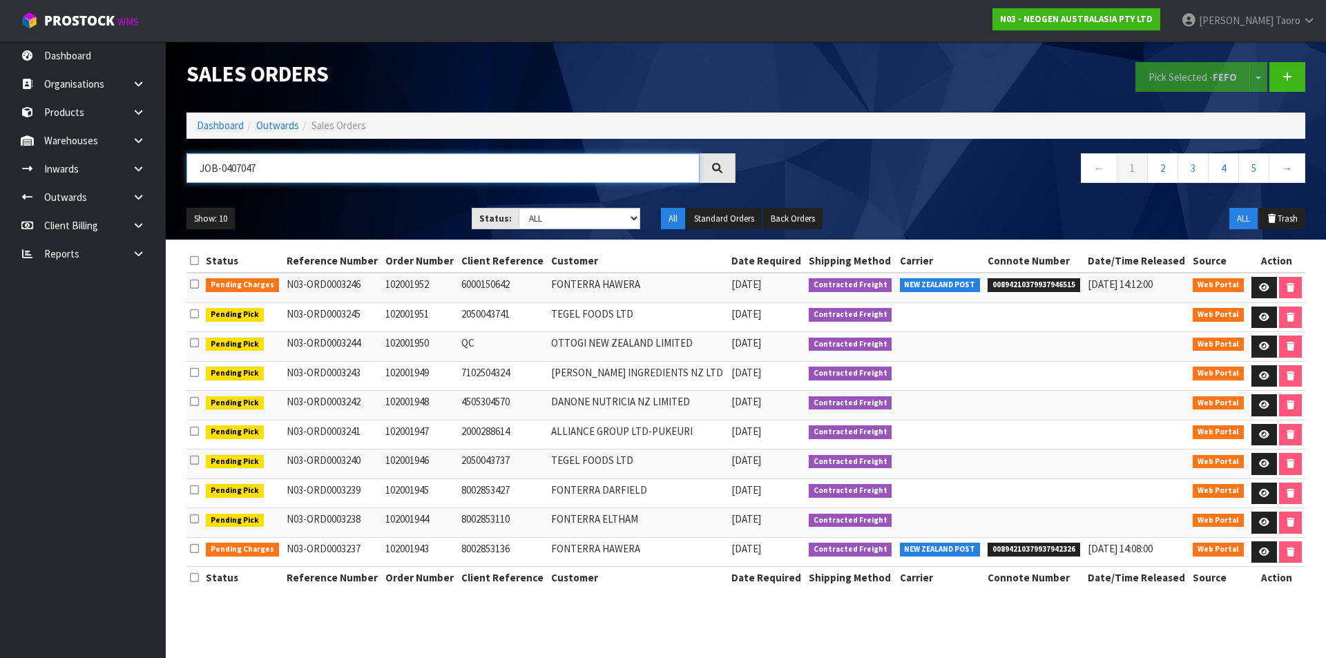
type input "JOB-0407047"
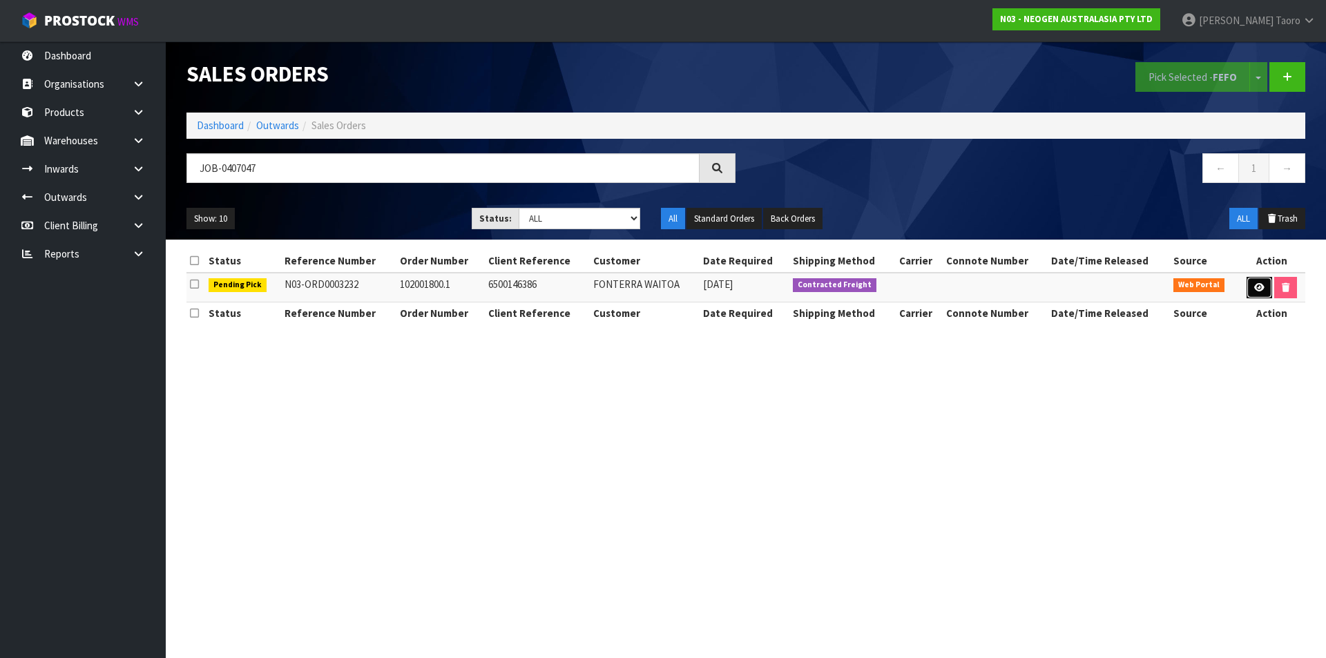
click at [1256, 288] on icon at bounding box center [1259, 287] width 10 height 9
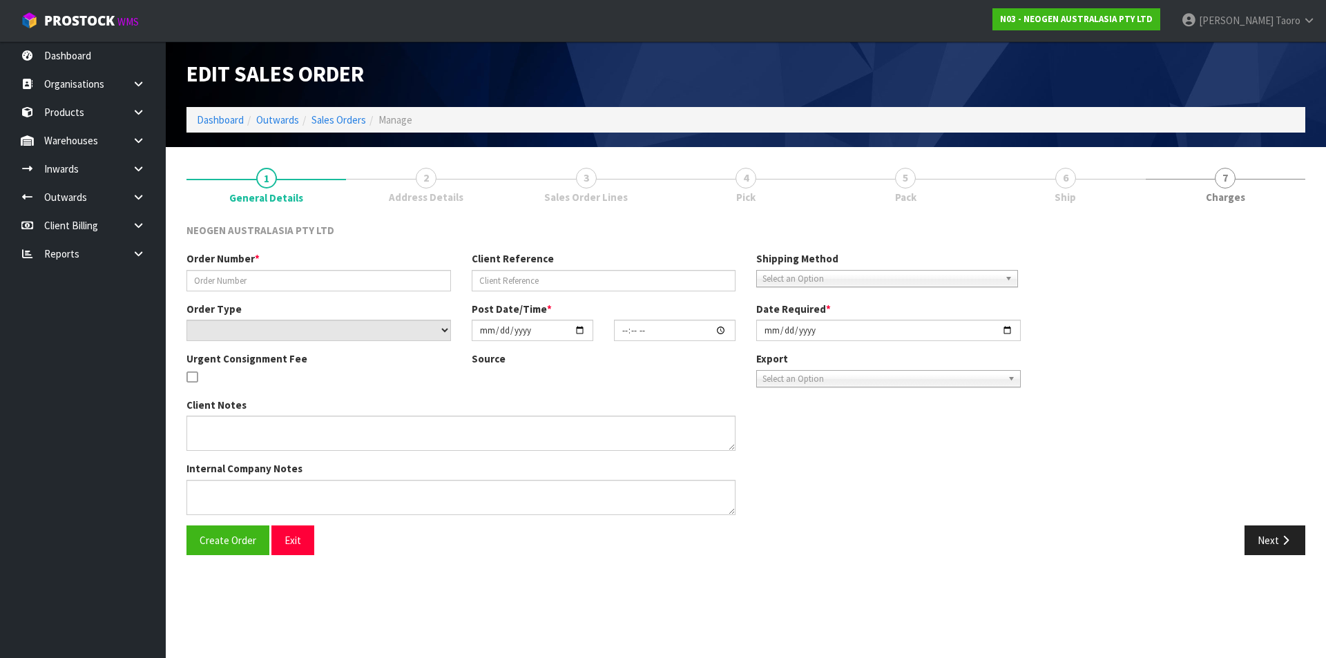
type input "102001800.1"
type input "6500146386"
select select "number:0"
type input "[DATE]"
type input "10:58:00.000"
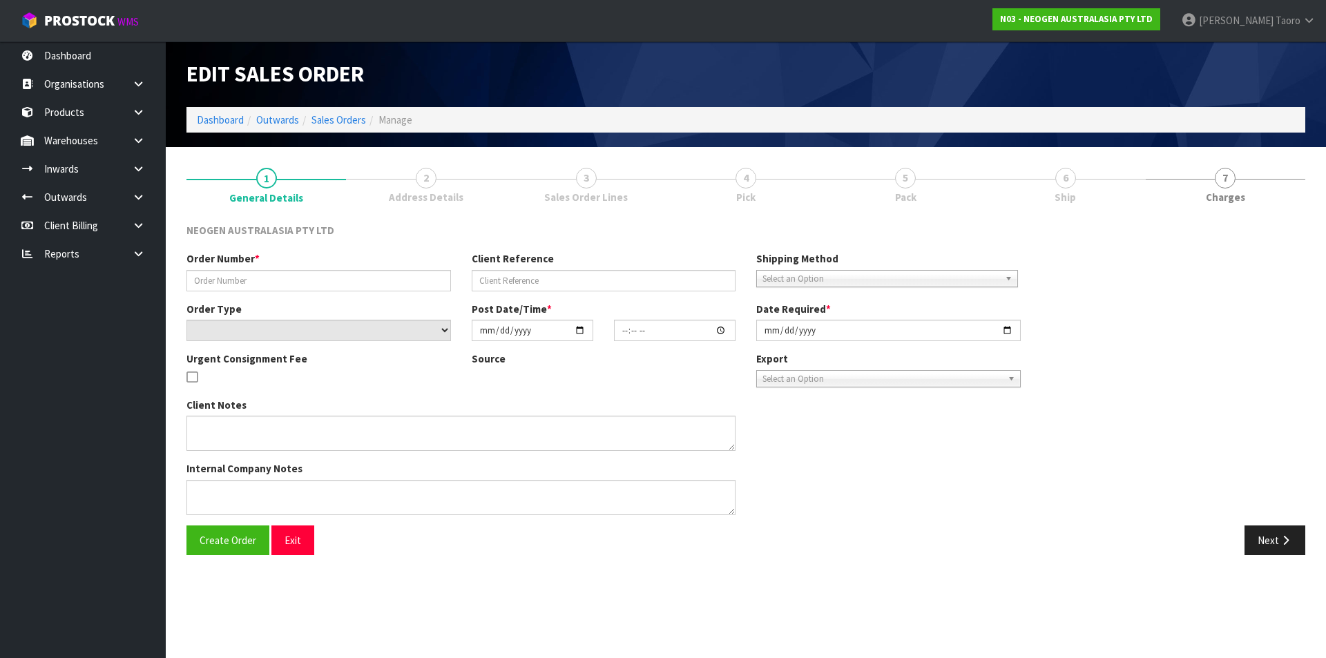
type input "[DATE]"
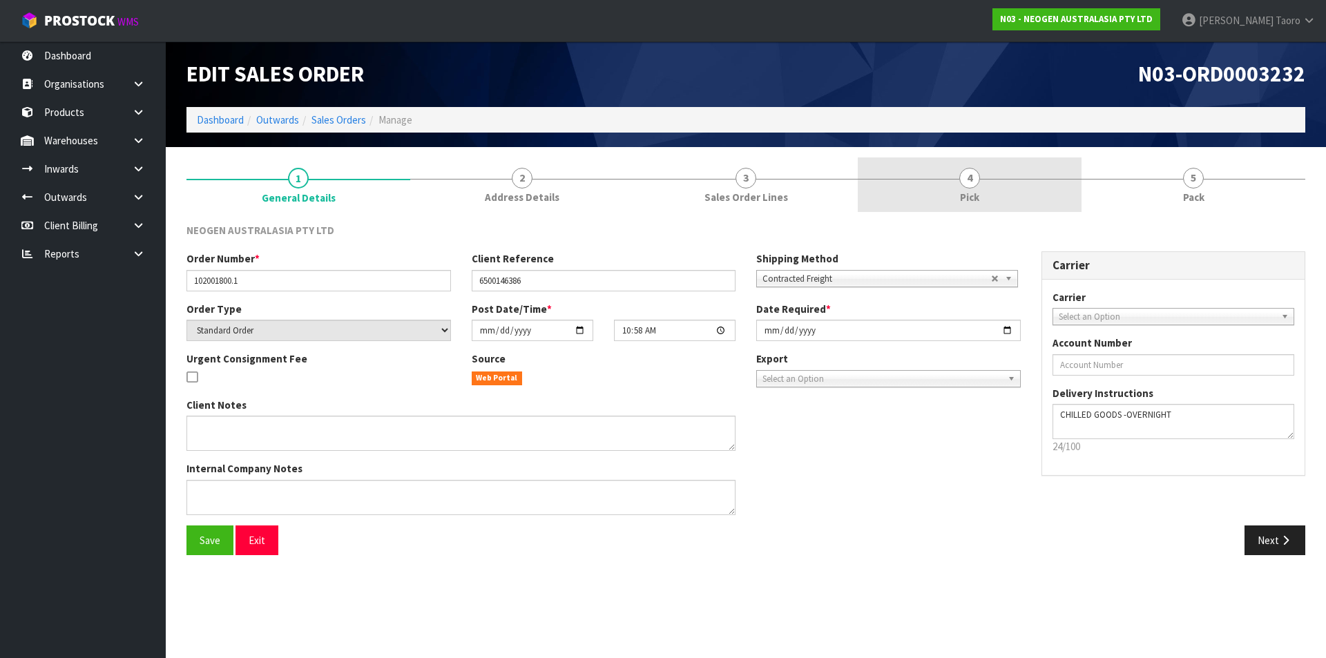
drag, startPoint x: 1018, startPoint y: 195, endPoint x: 1028, endPoint y: 204, distance: 13.7
click at [1018, 195] on link "4 Pick" at bounding box center [970, 184] width 224 height 55
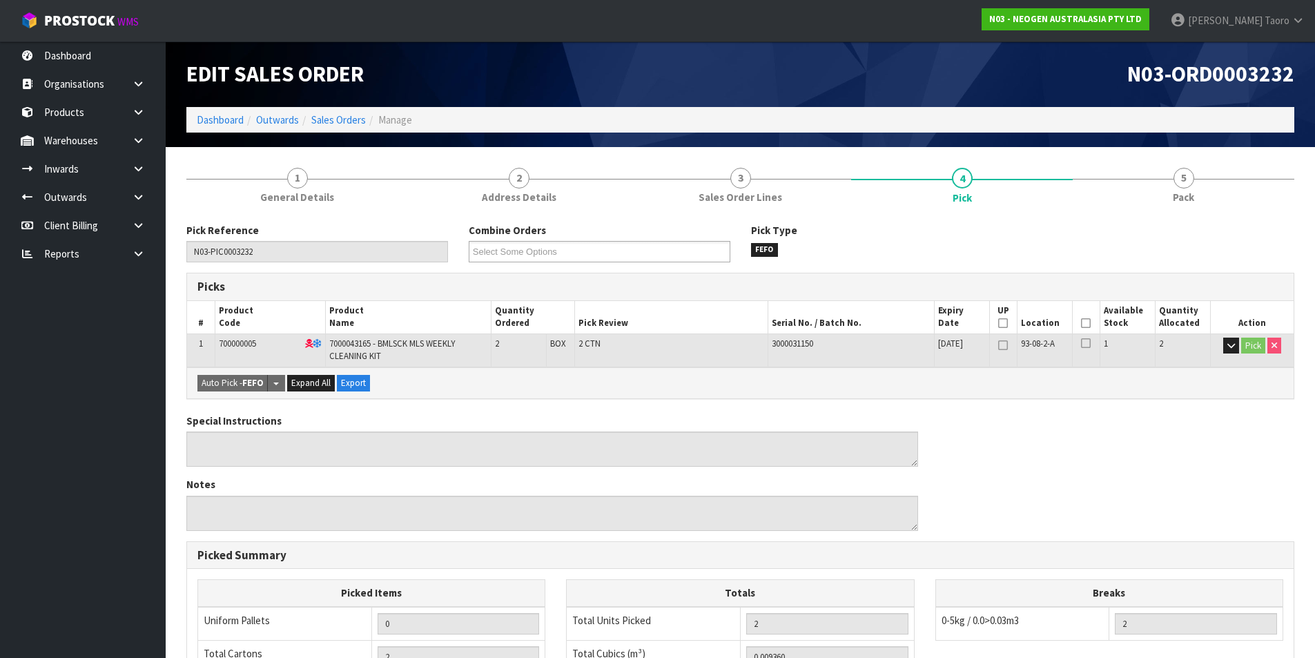
click at [1085, 323] on icon at bounding box center [1086, 323] width 10 height 1
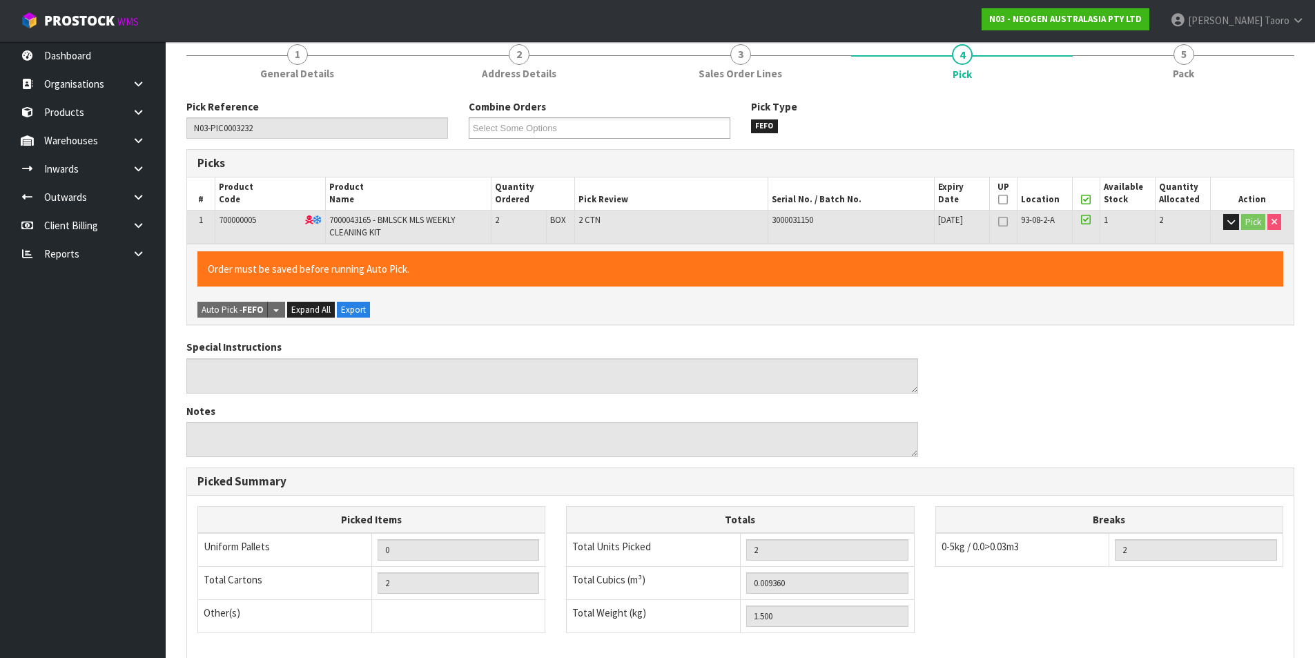
scroll to position [314, 0]
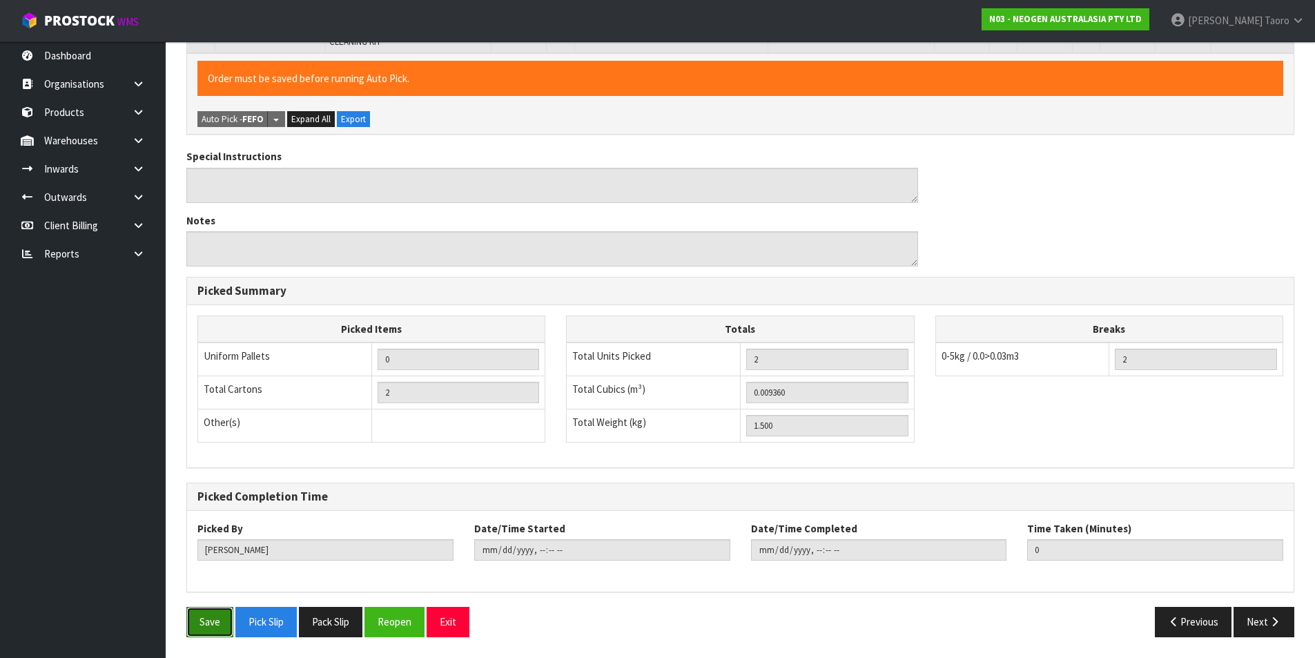
click at [213, 623] on button "Save" at bounding box center [209, 622] width 47 height 30
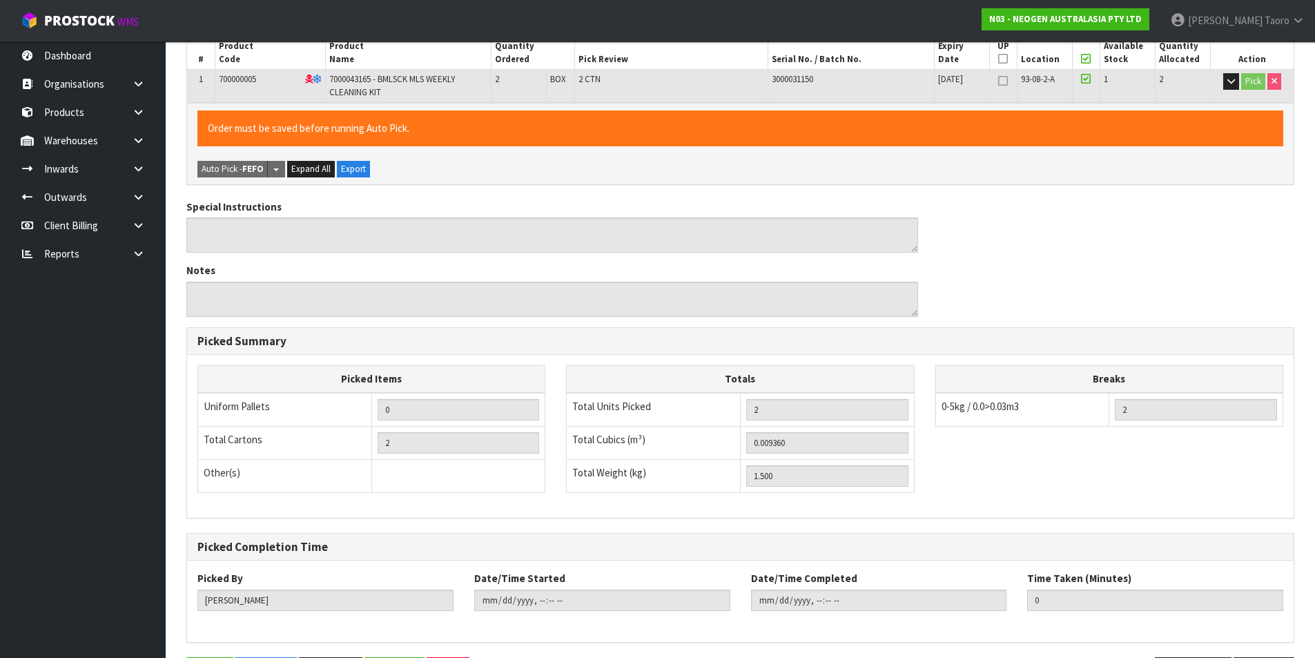
scroll to position [0, 0]
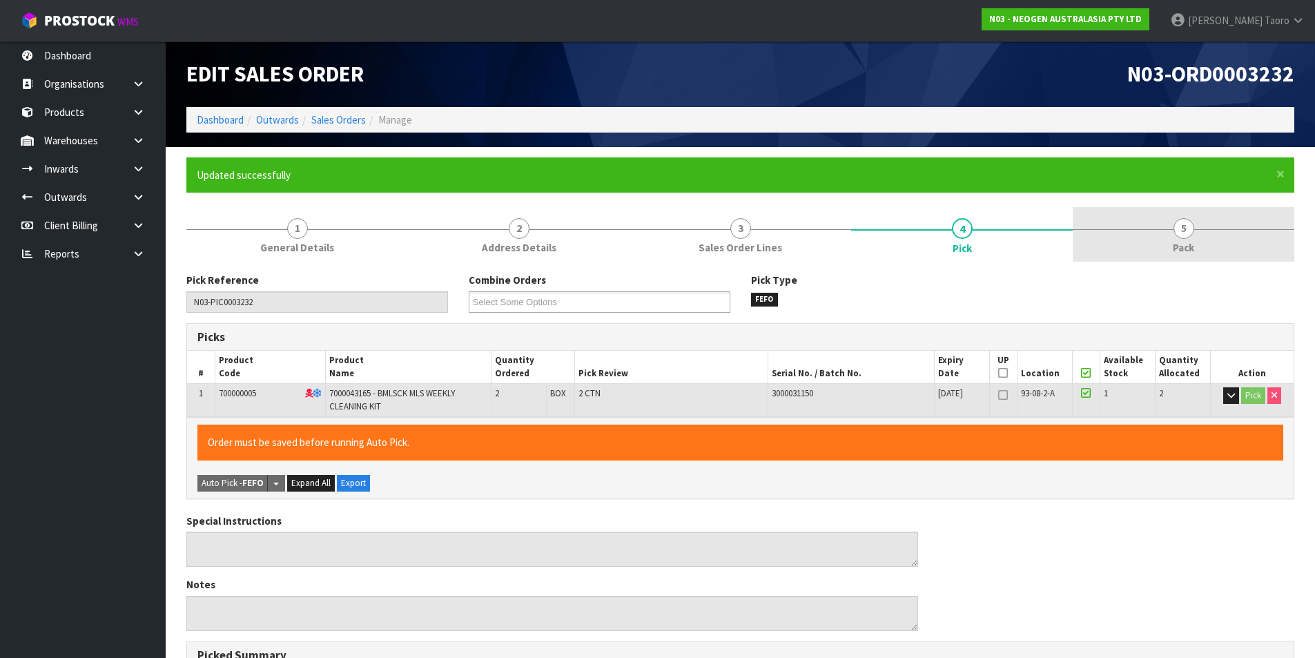
click at [1188, 221] on span "5" at bounding box center [1184, 228] width 21 height 21
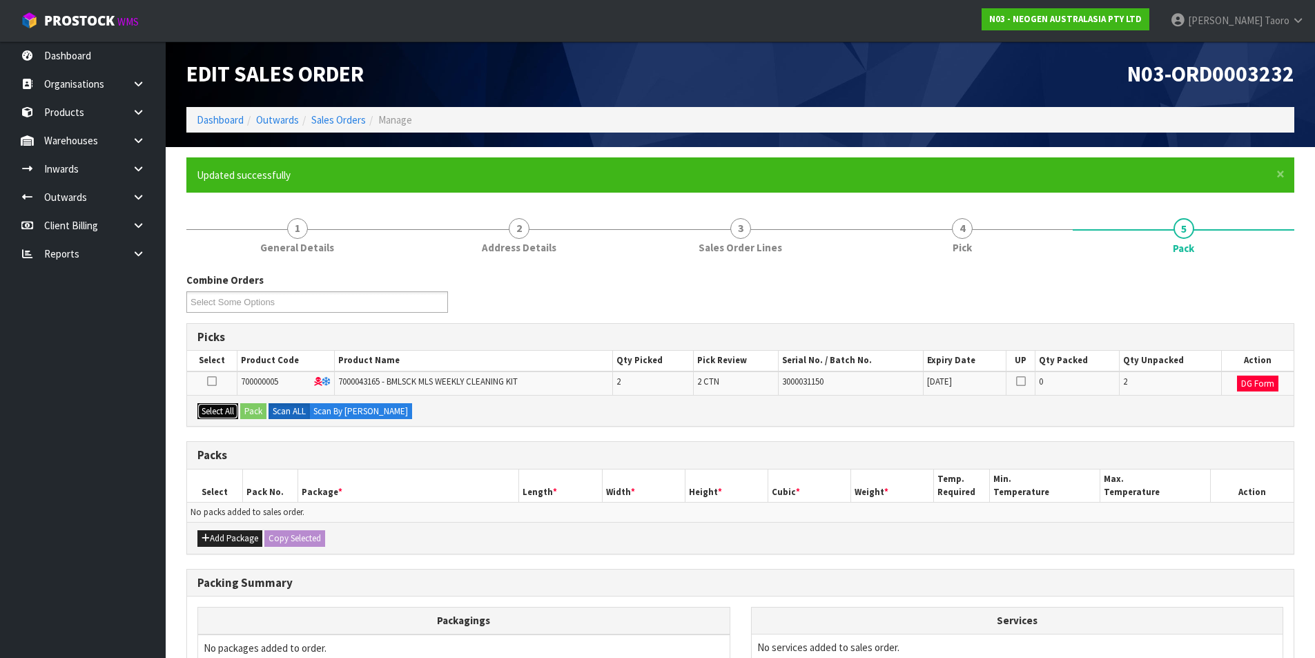
click at [221, 412] on button "Select All" at bounding box center [217, 411] width 41 height 17
click at [248, 406] on button "Pack" at bounding box center [253, 411] width 26 height 17
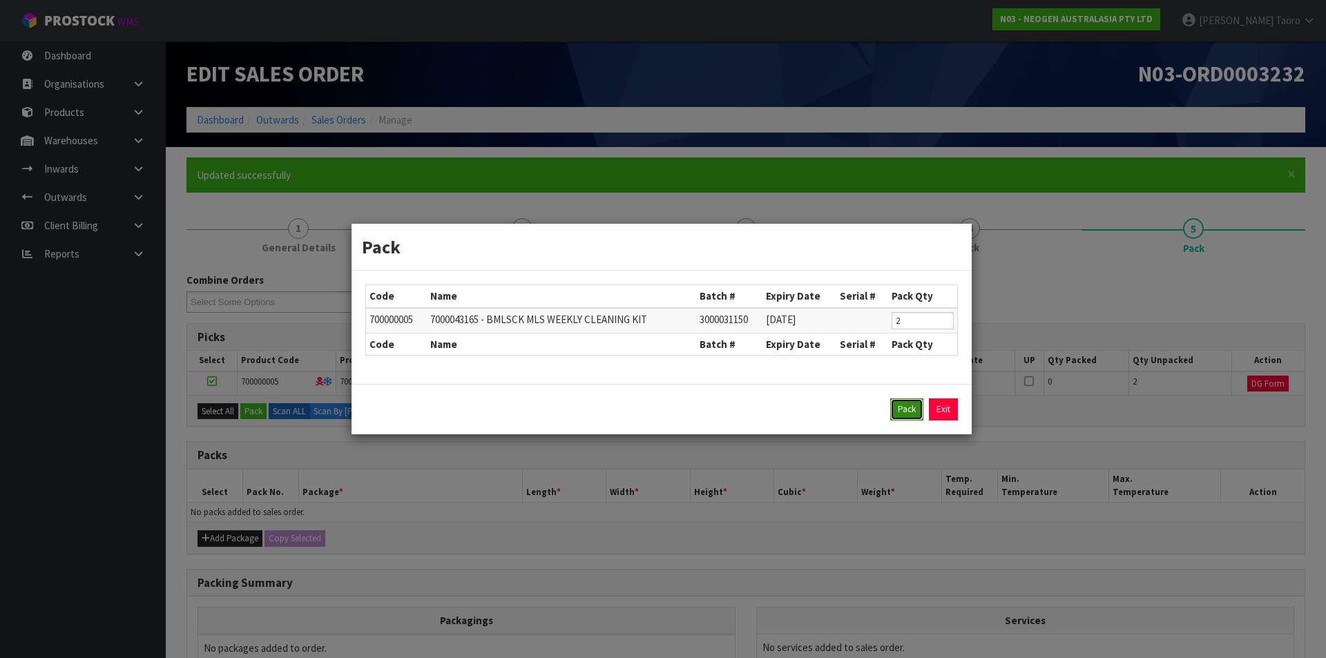
click at [911, 405] on button "Pack" at bounding box center [906, 409] width 33 height 22
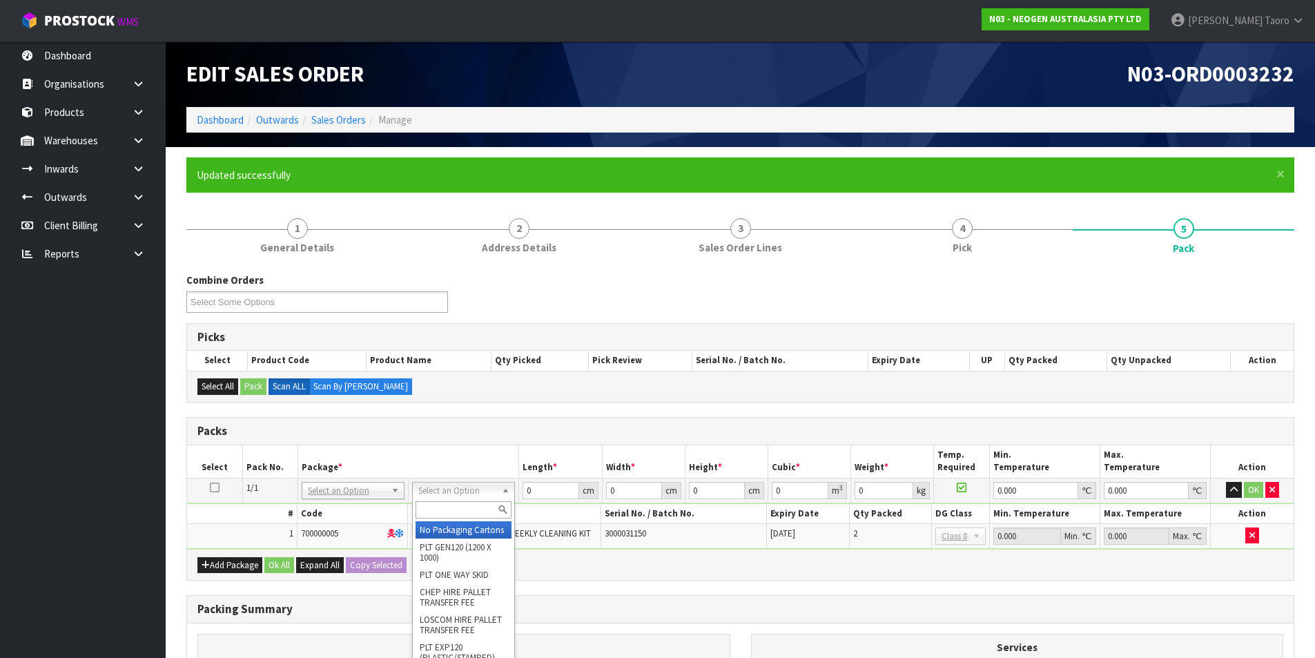
click at [483, 502] on input "text" at bounding box center [464, 509] width 96 height 17
type input "A4S"
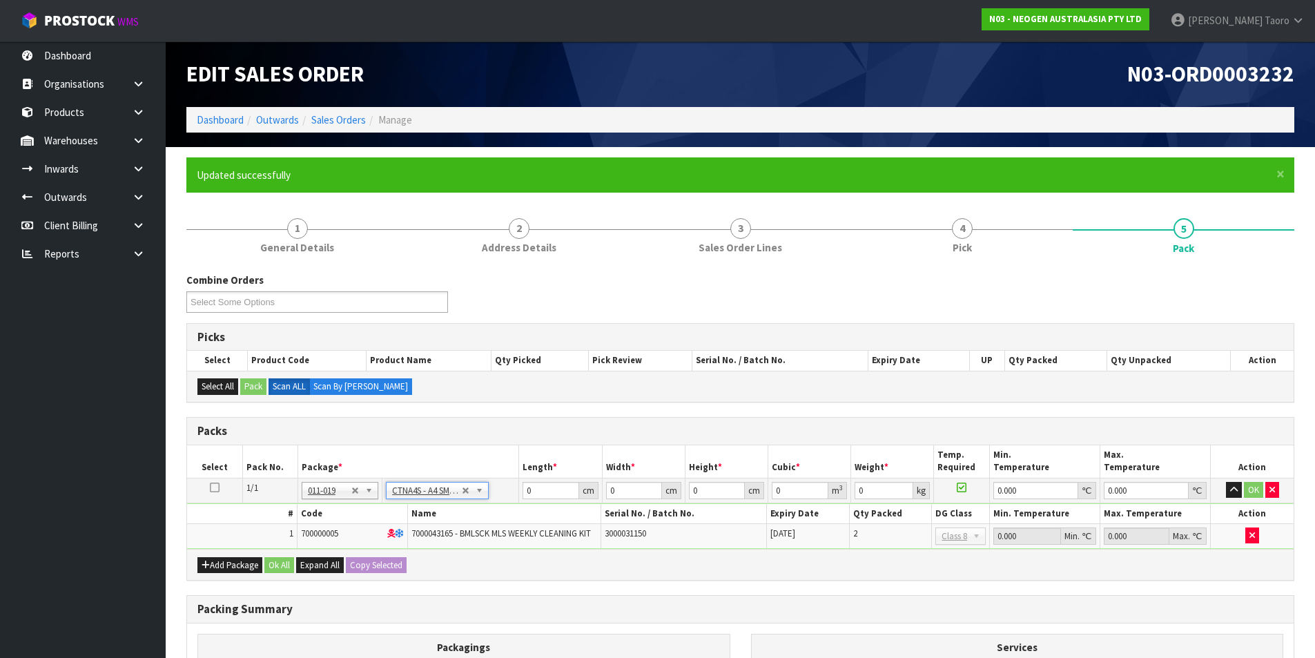
type input "30.5"
type input "21.5"
type input "20"
type input "0.013115"
type input "1.7"
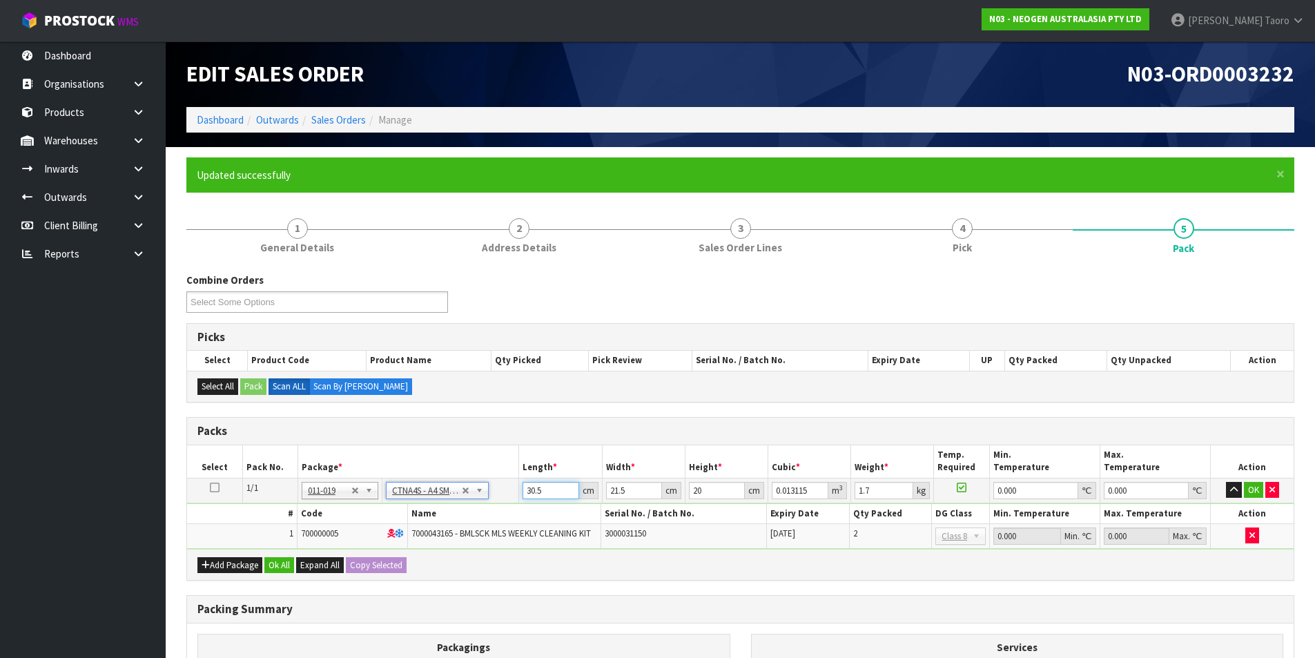
click at [541, 490] on input "30.5" at bounding box center [551, 490] width 56 height 17
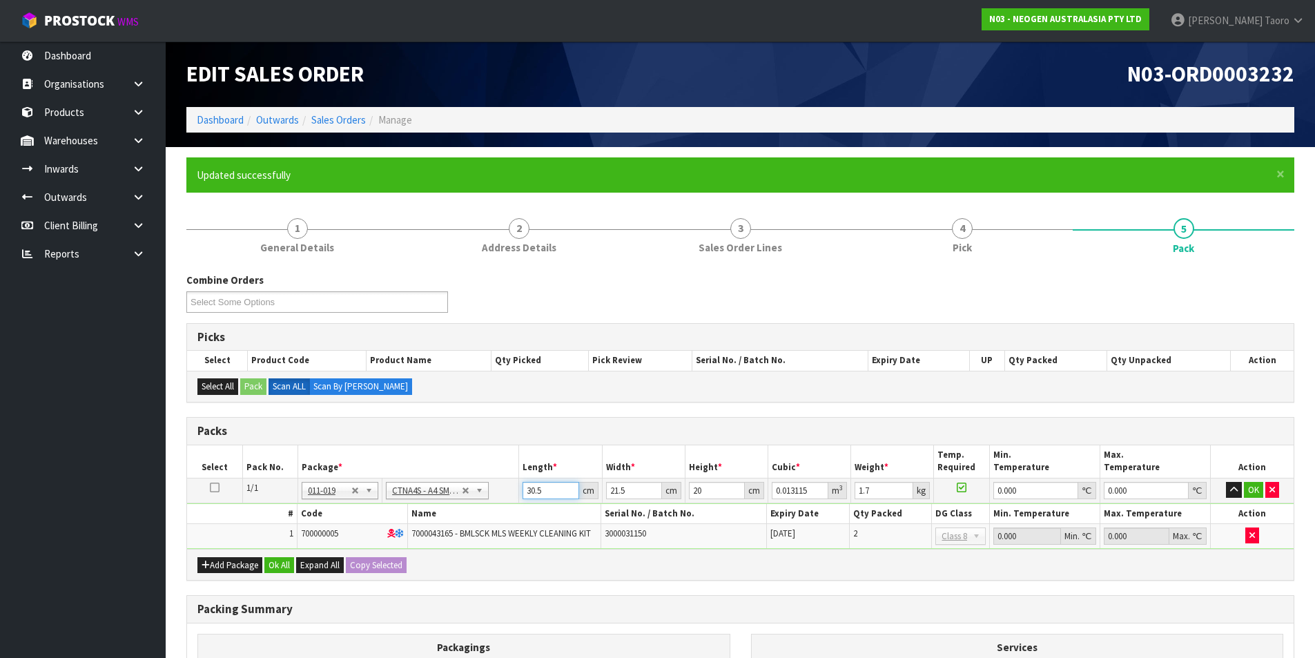
type input "3"
type input "0.00129"
type input "32"
type input "0.01376"
type input "32"
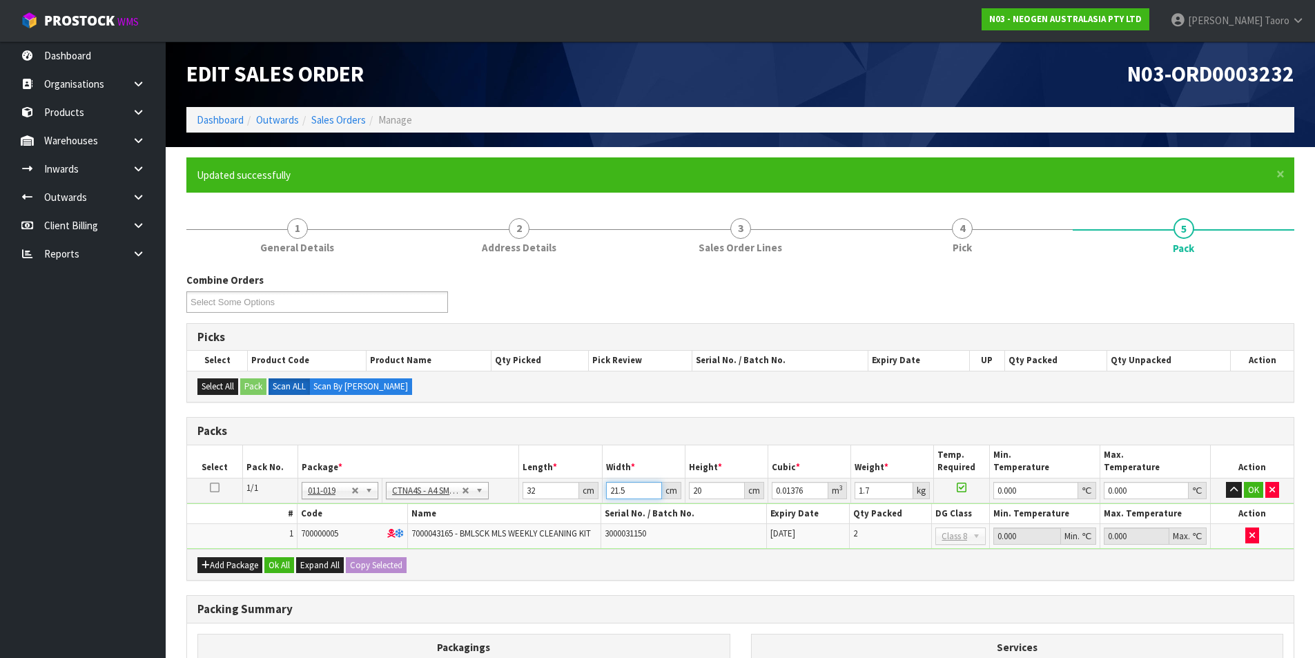
type input "2"
type input "0.00128"
type input "25"
type input "0.016"
type input "25"
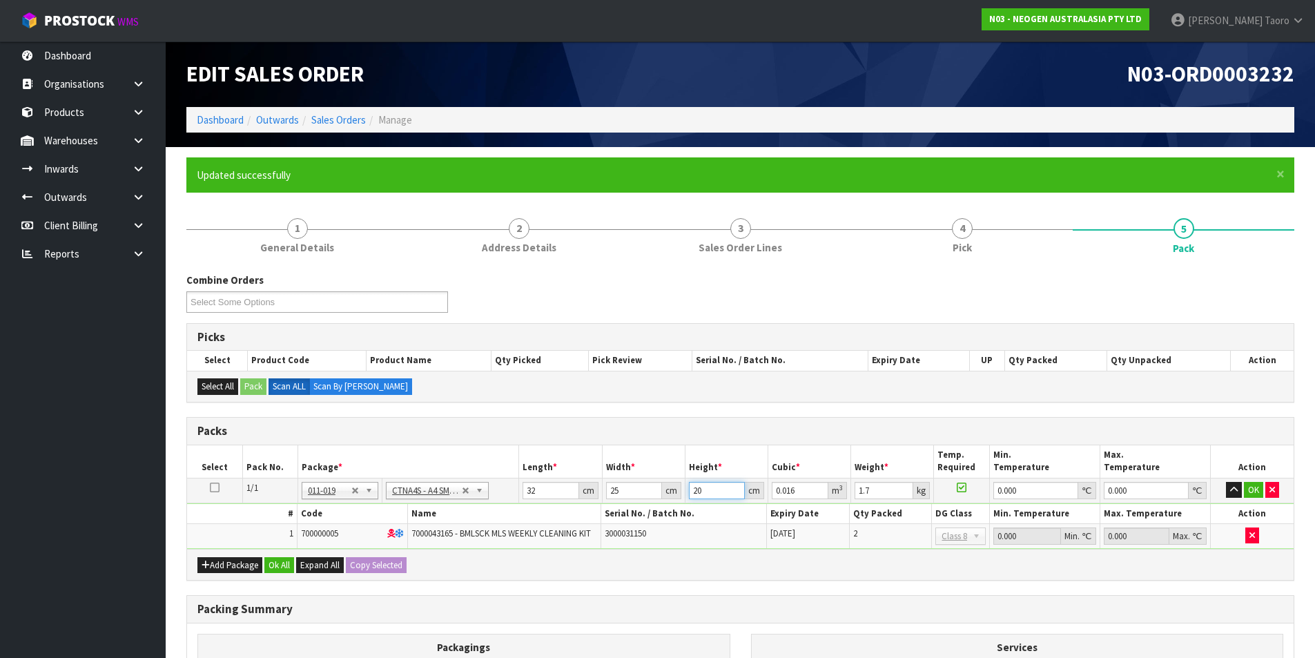
type input "1"
type input "0.0008"
type input "14"
type input "0.0112"
type input "14"
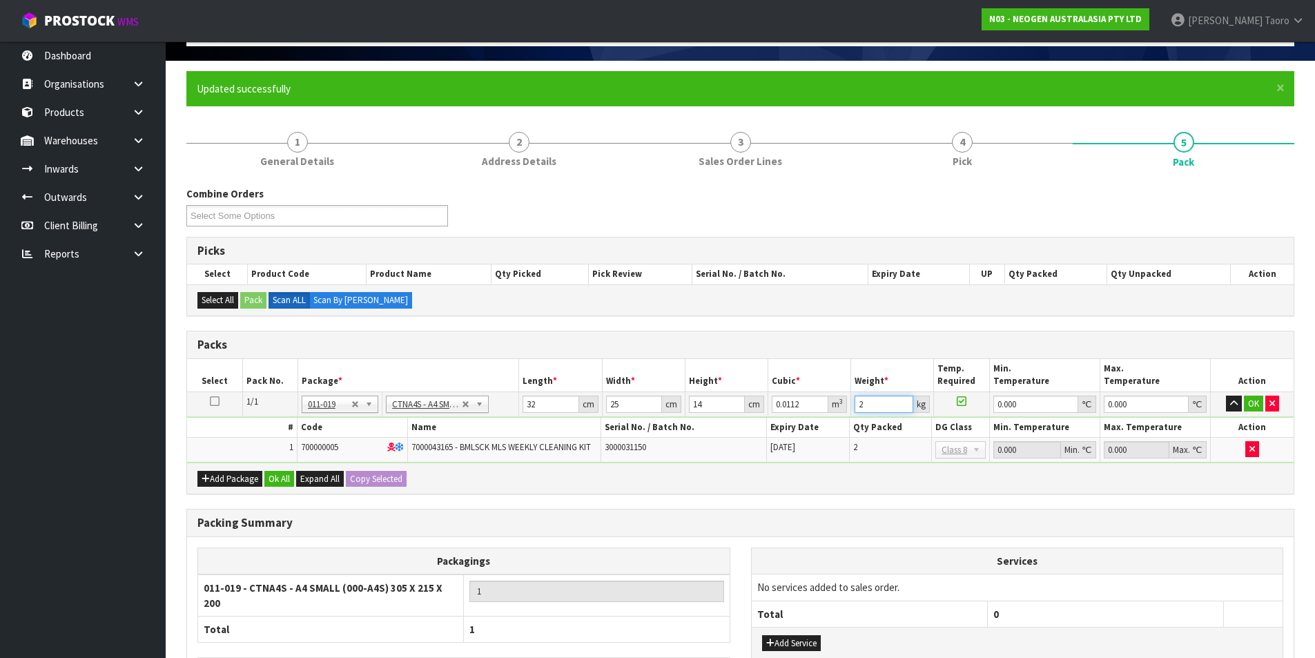
scroll to position [185, 0]
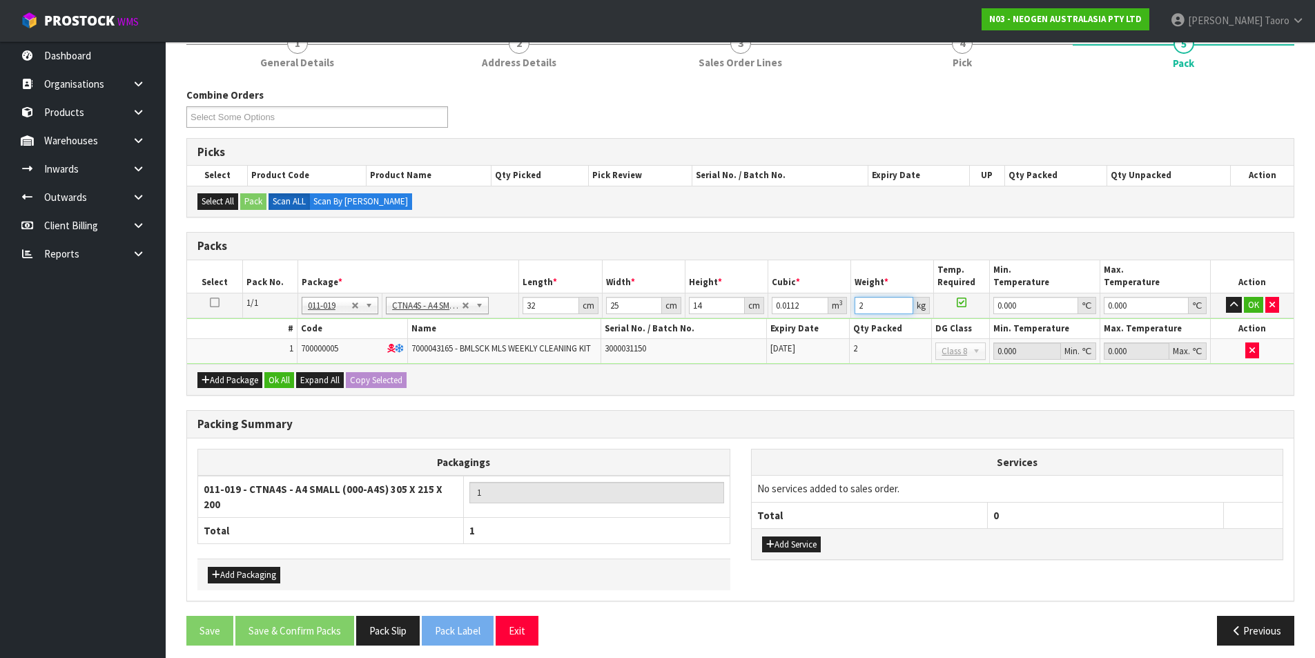
type input "2"
click at [793, 545] on button "Add Service" at bounding box center [791, 545] width 59 height 17
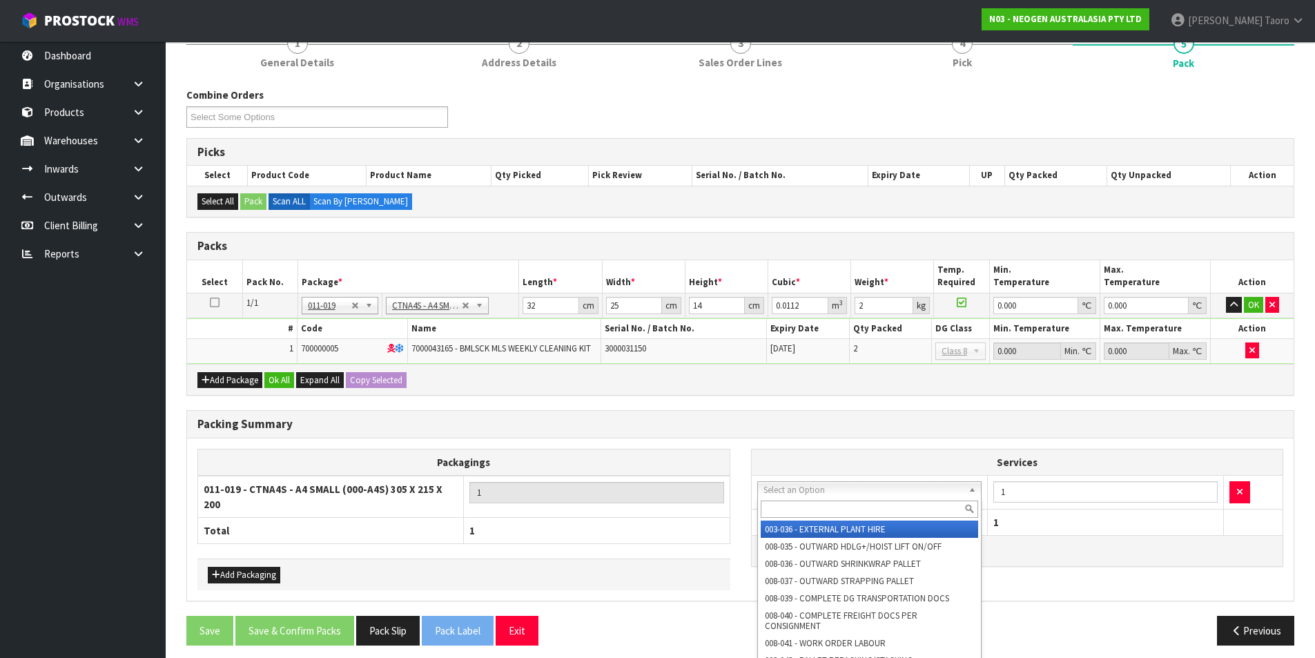
click at [837, 503] on input "text" at bounding box center [870, 509] width 218 height 17
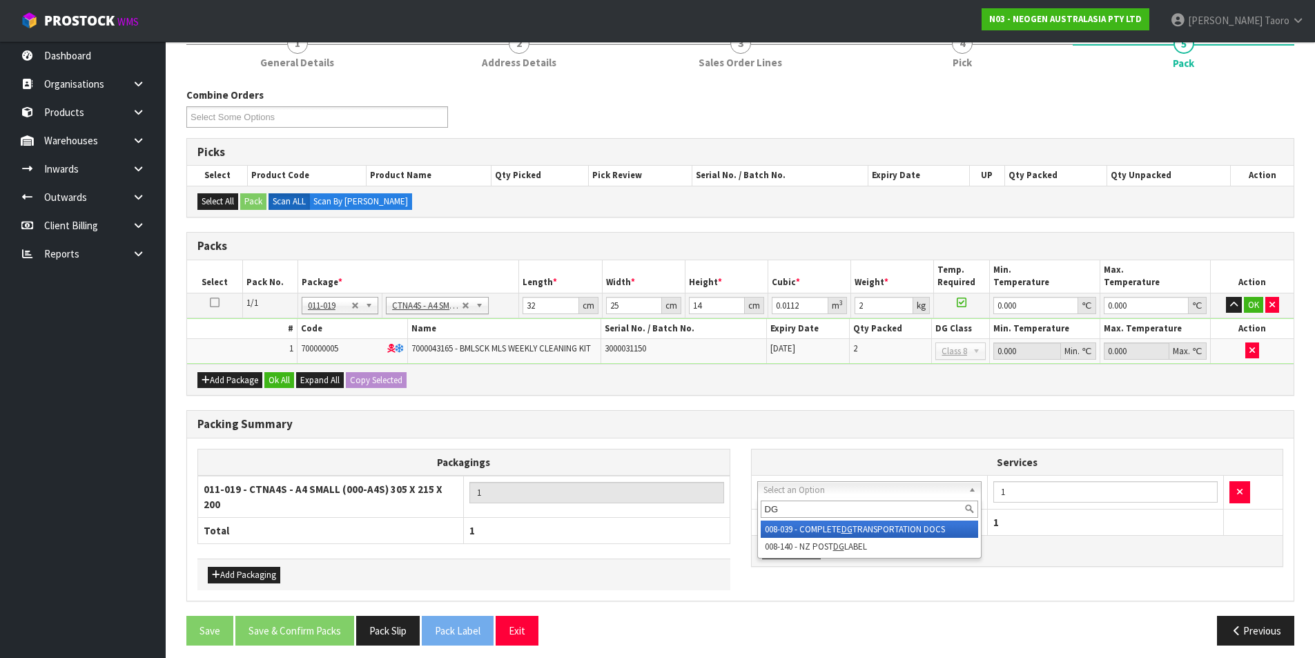
type input "DG"
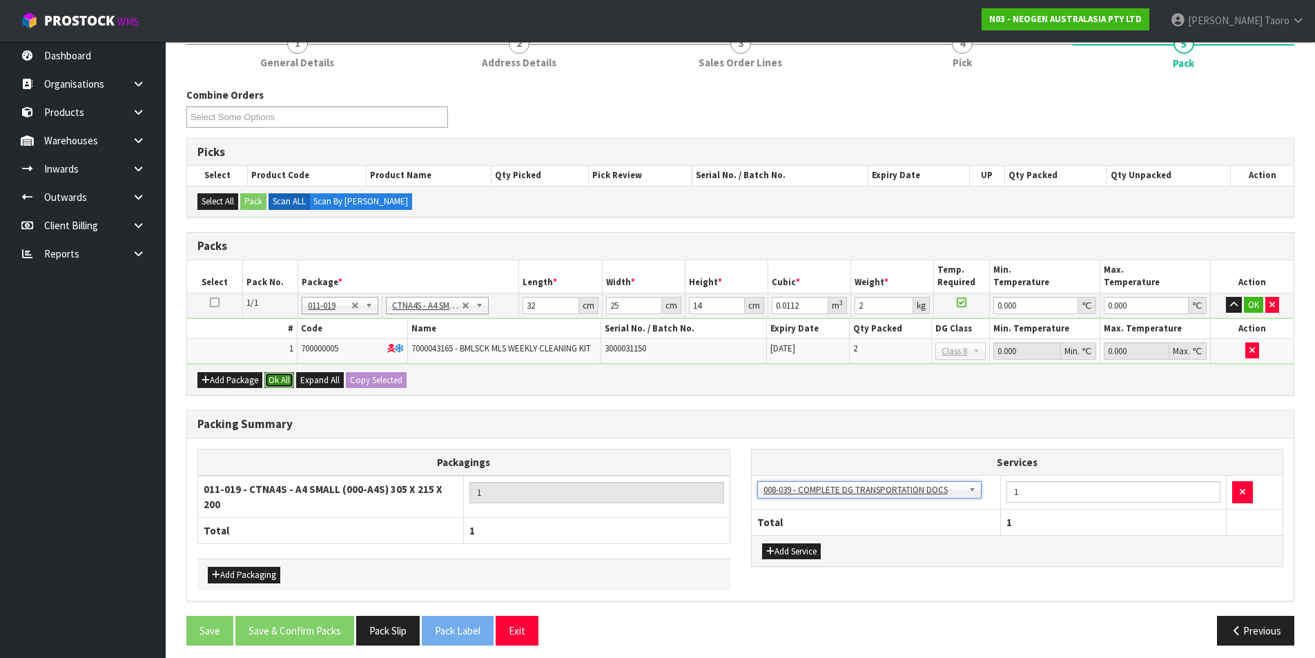
click at [287, 377] on button "Ok All" at bounding box center [279, 380] width 30 height 17
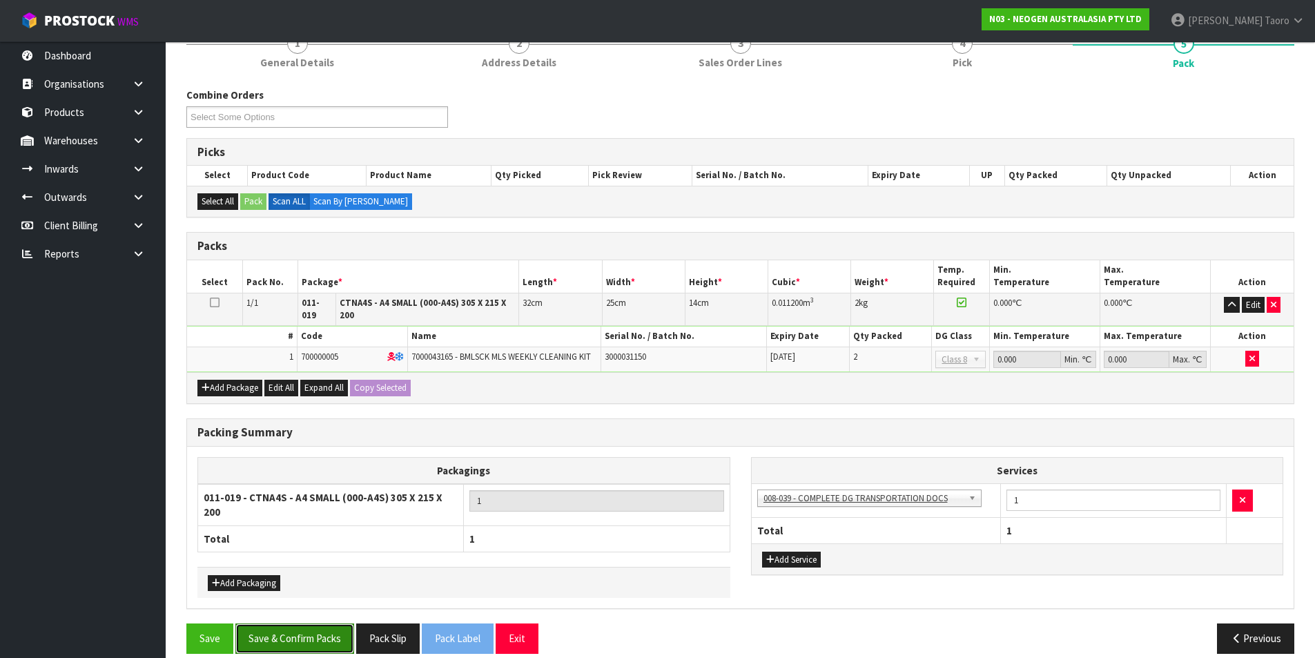
click at [317, 641] on button "Save & Confirm Packs" at bounding box center [294, 639] width 119 height 30
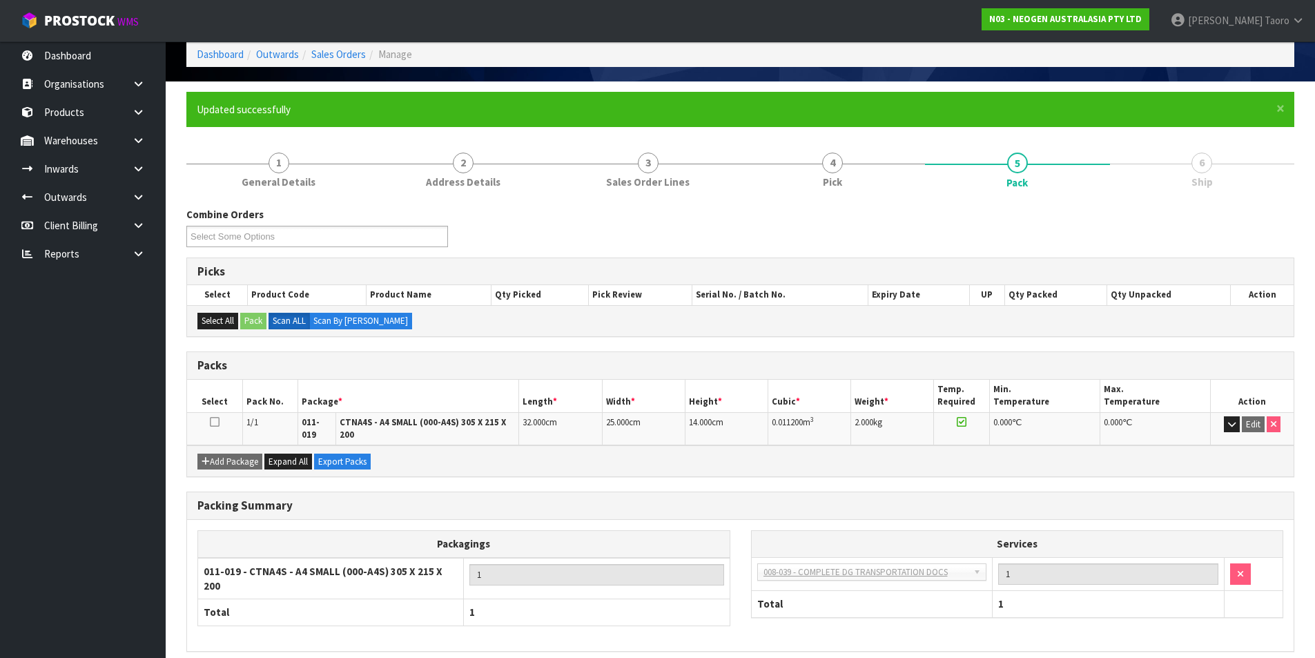
scroll to position [116, 0]
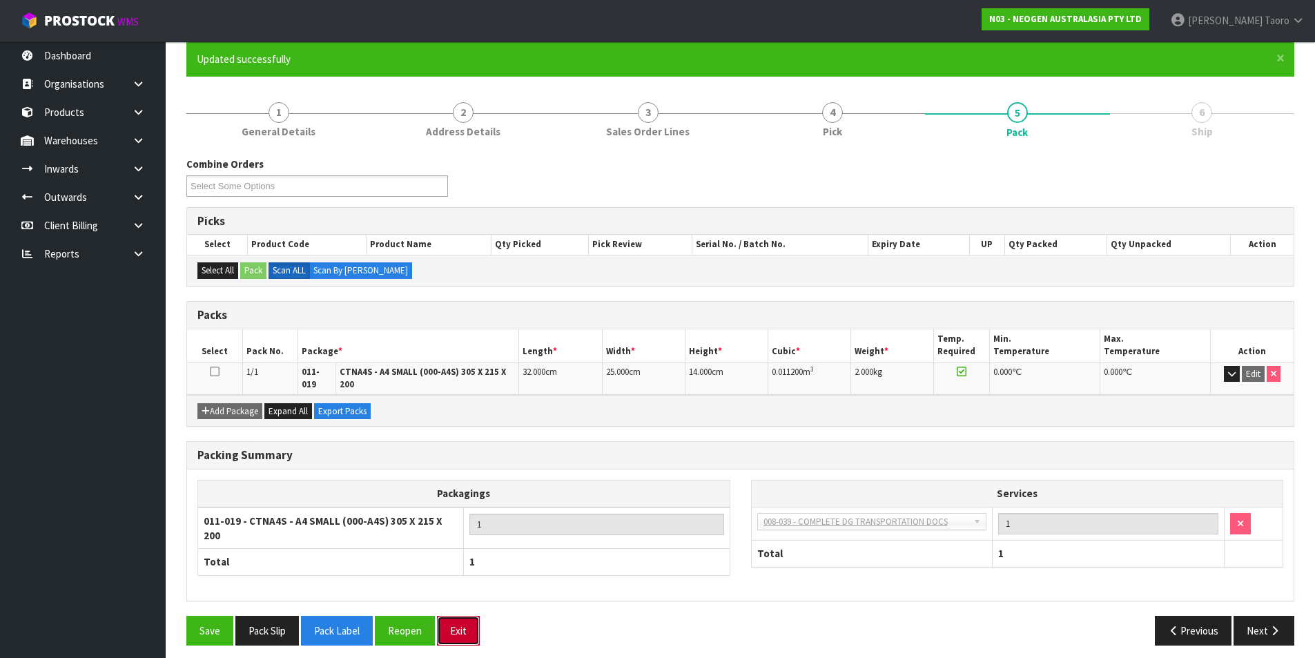
click at [454, 622] on button "Exit" at bounding box center [458, 631] width 43 height 30
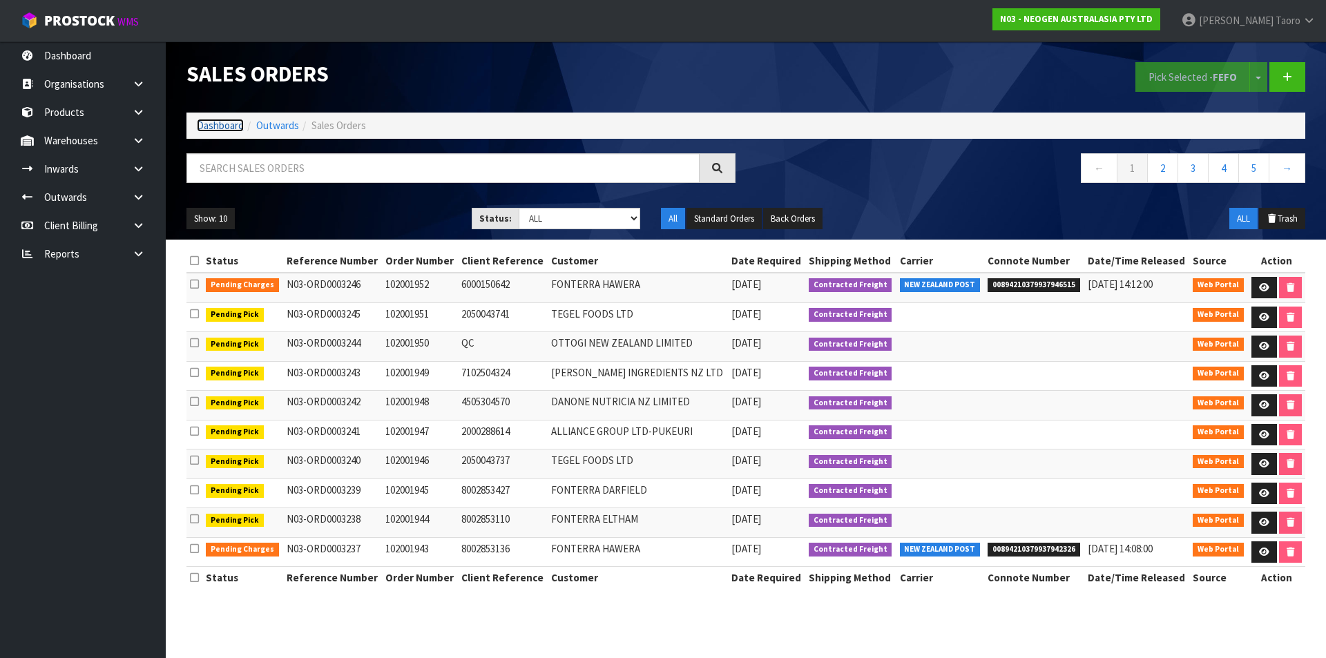
click at [205, 128] on link "Dashboard" at bounding box center [220, 125] width 47 height 13
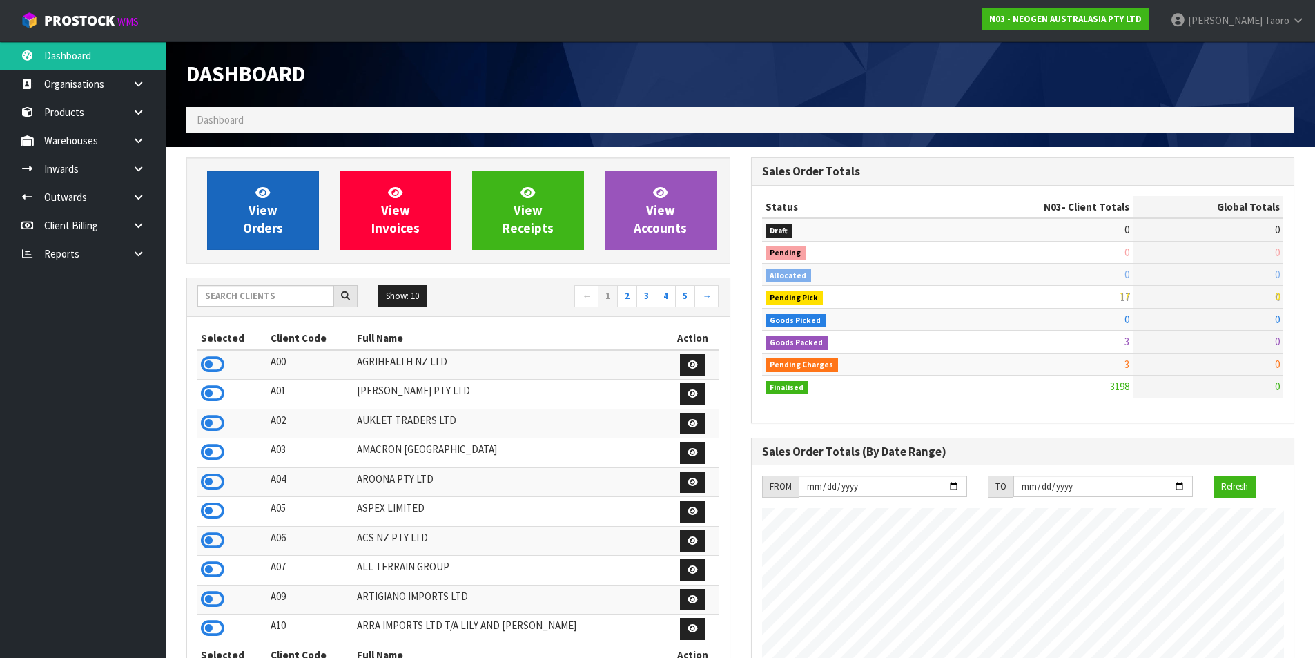
scroll to position [1046, 564]
click at [267, 207] on span "View Orders" at bounding box center [263, 210] width 40 height 52
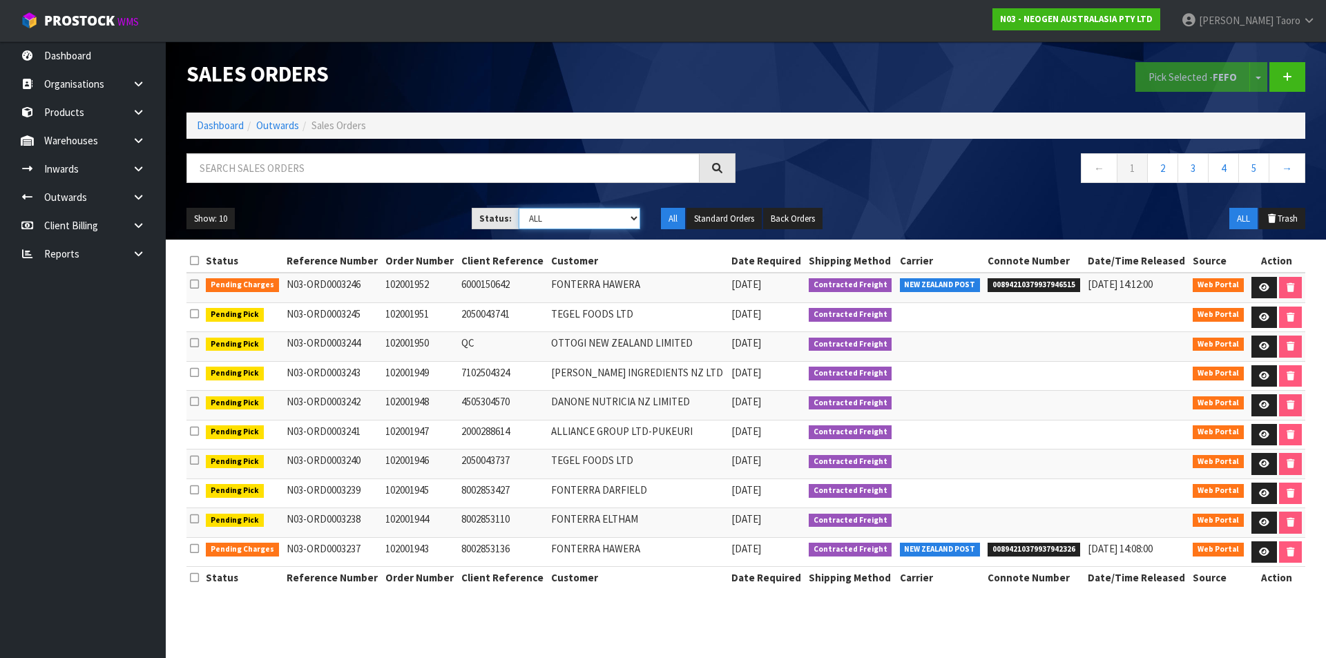
click at [591, 220] on select "Draft Pending Allocated Pending Pick Goods Picked Goods Packed Pending Charges …" at bounding box center [580, 218] width 122 height 21
select select "string:3"
click at [519, 208] on select "Draft Pending Allocated Pending Pick Goods Picked Goods Packed Pending Charges …" at bounding box center [580, 218] width 122 height 21
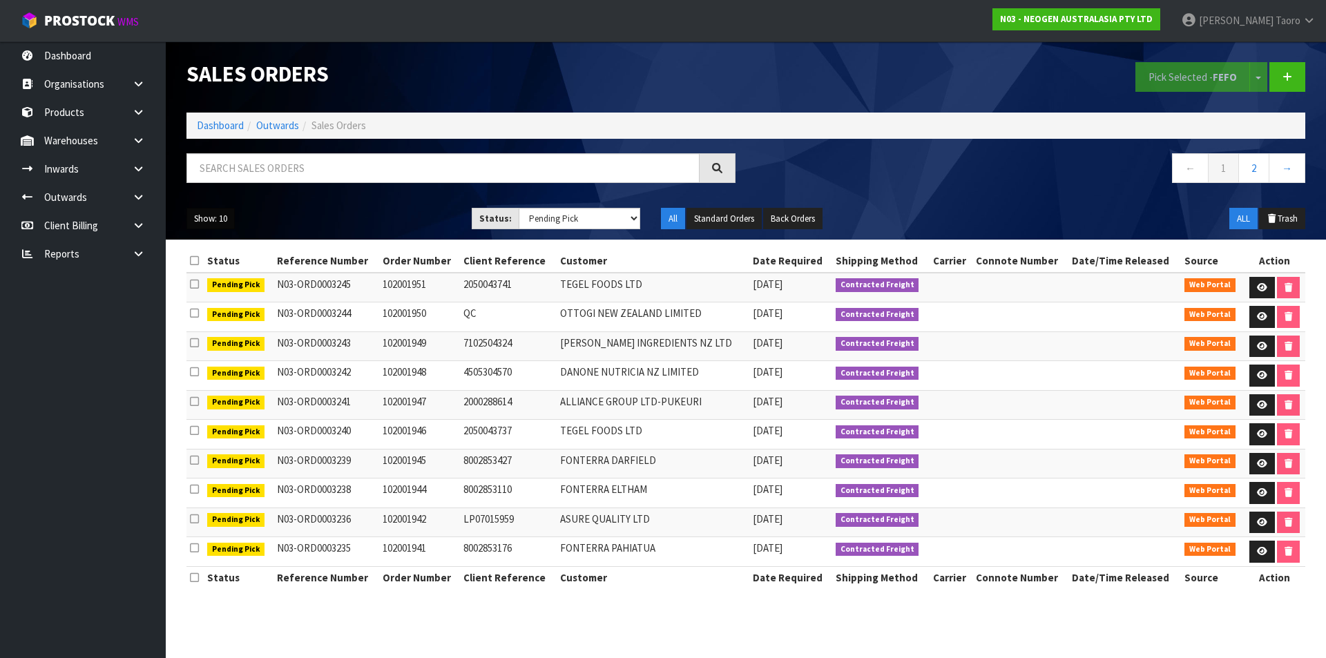
click at [235, 224] on button "Show: 10" at bounding box center [210, 219] width 48 height 22
click at [231, 288] on link "25" at bounding box center [241, 282] width 109 height 19
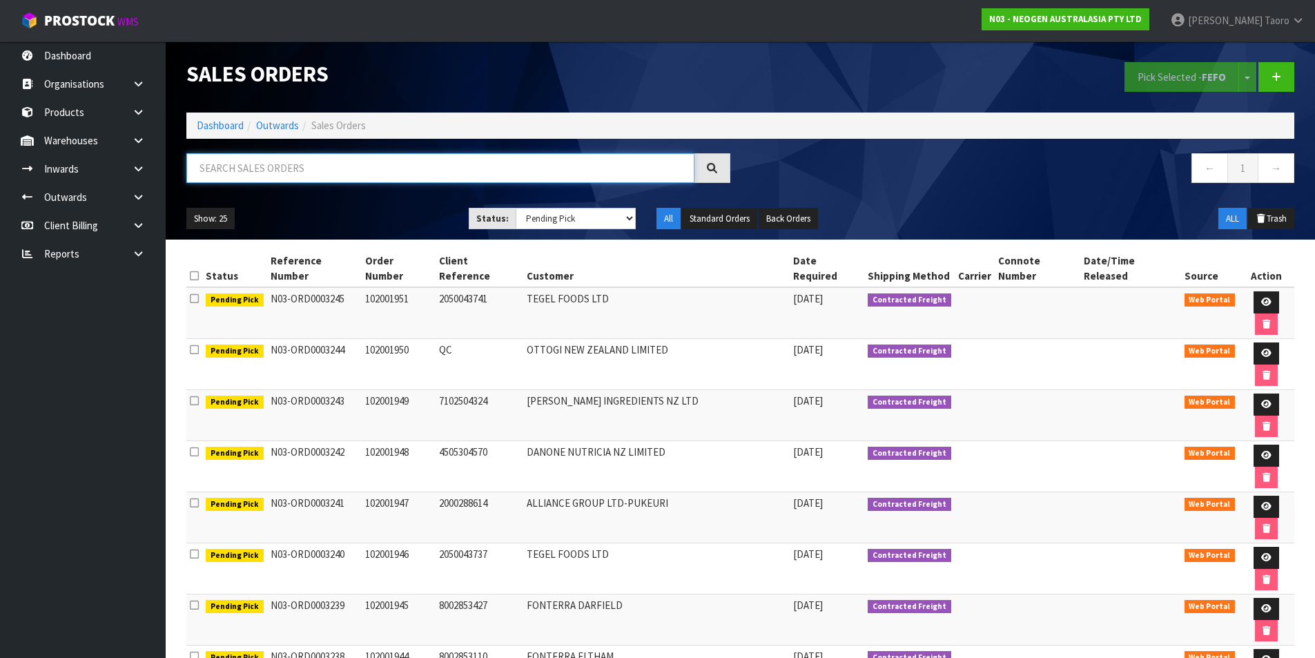
click at [311, 160] on input "text" at bounding box center [440, 168] width 508 height 30
type input "JOB-0407039"
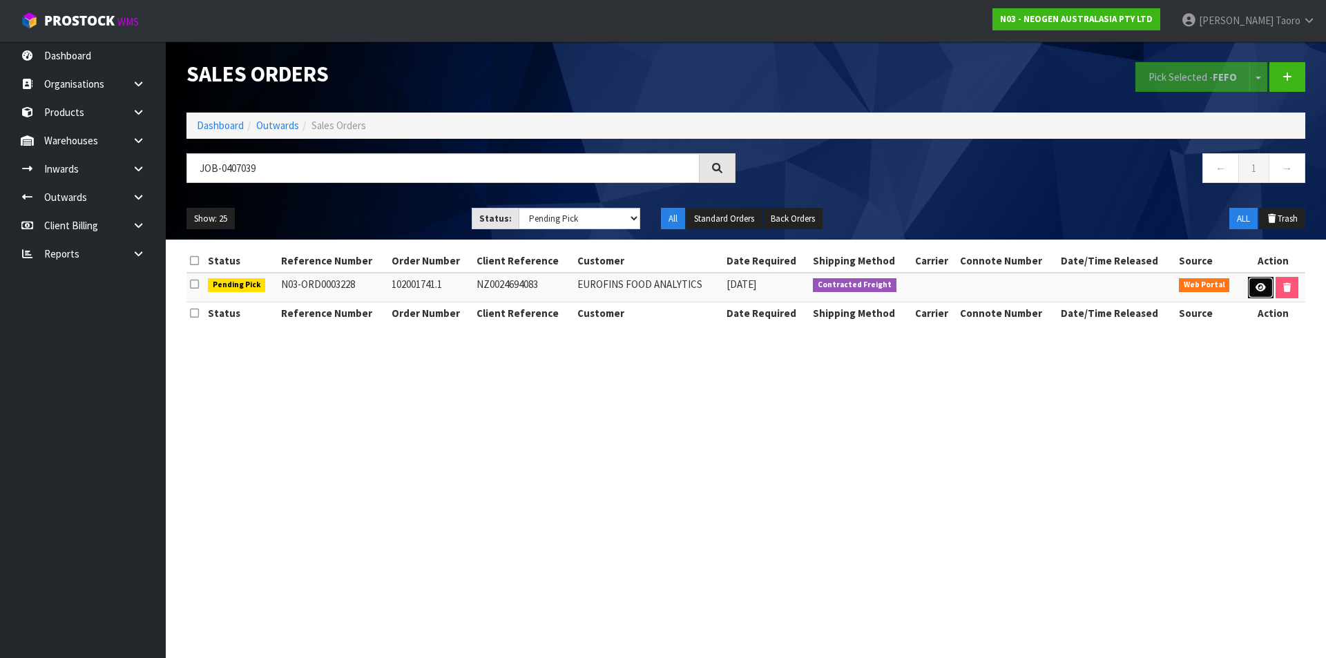
click at [1259, 291] on link at bounding box center [1261, 288] width 26 height 22
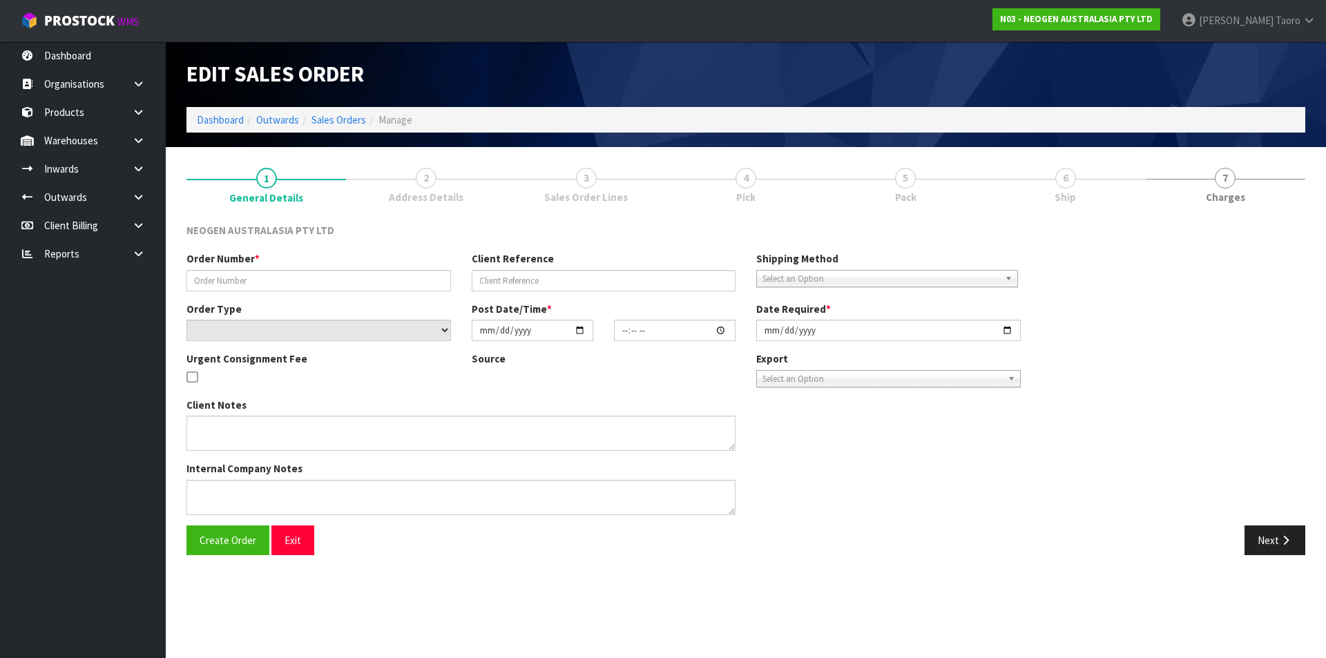
type input "102001741.1"
type input "NZ0024694083"
select select "number:0"
type input "[DATE]"
type input "10:49:00.000"
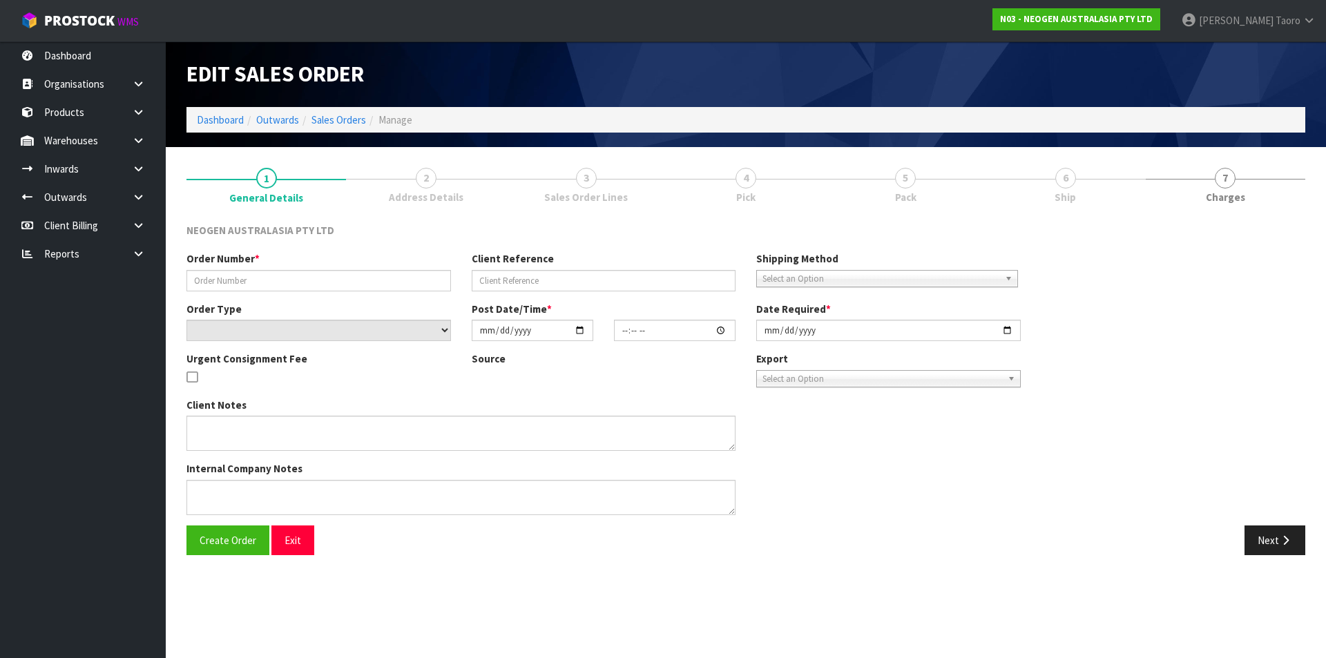
type input "[DATE]"
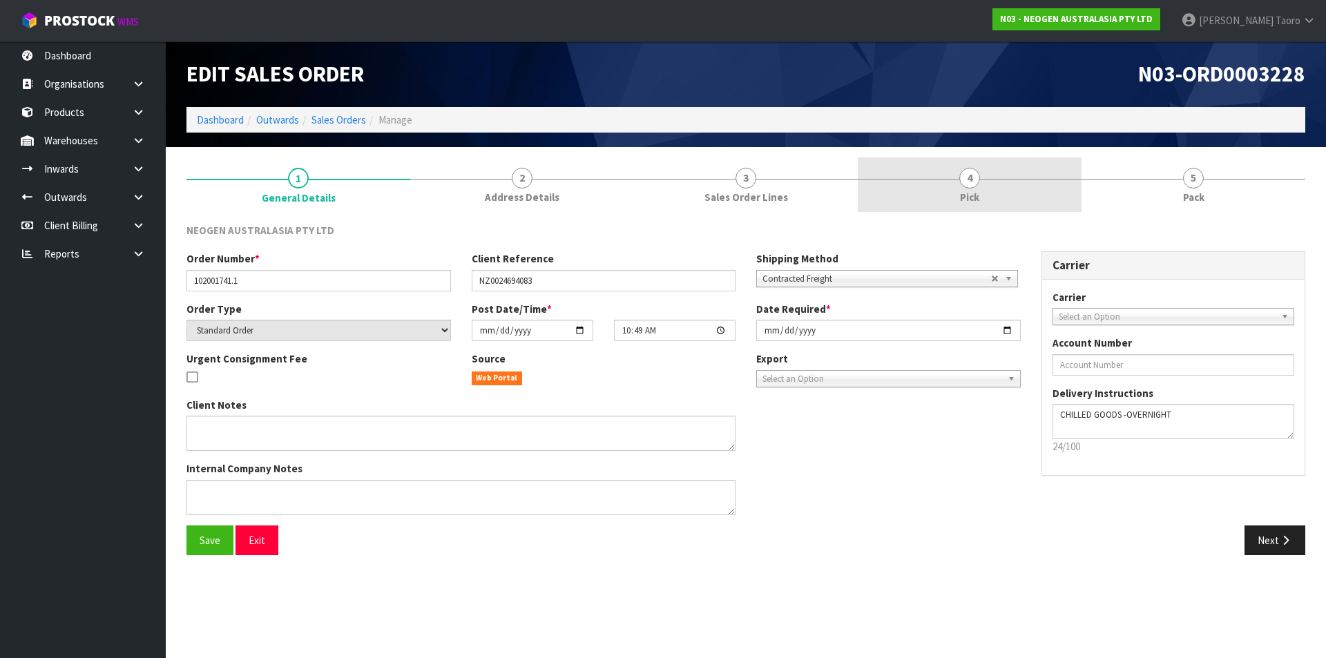
click at [1030, 173] on link "4 Pick" at bounding box center [970, 184] width 224 height 55
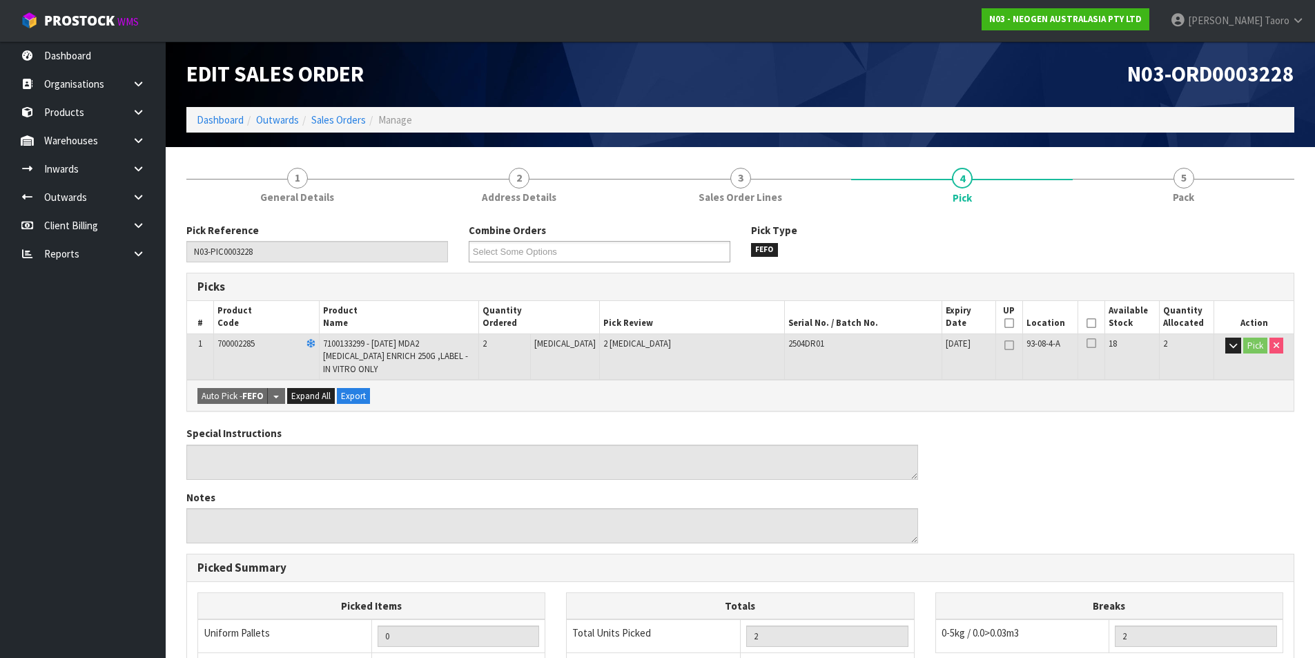
click at [1088, 323] on icon at bounding box center [1092, 323] width 10 height 1
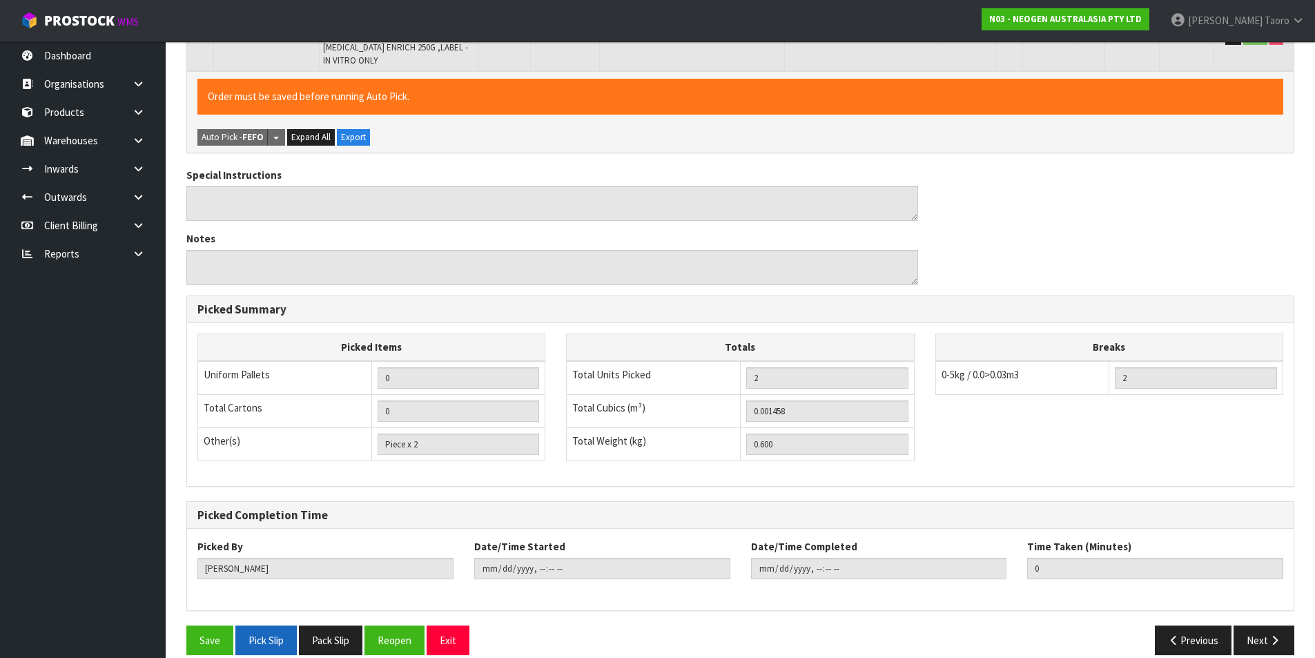
scroll to position [327, 0]
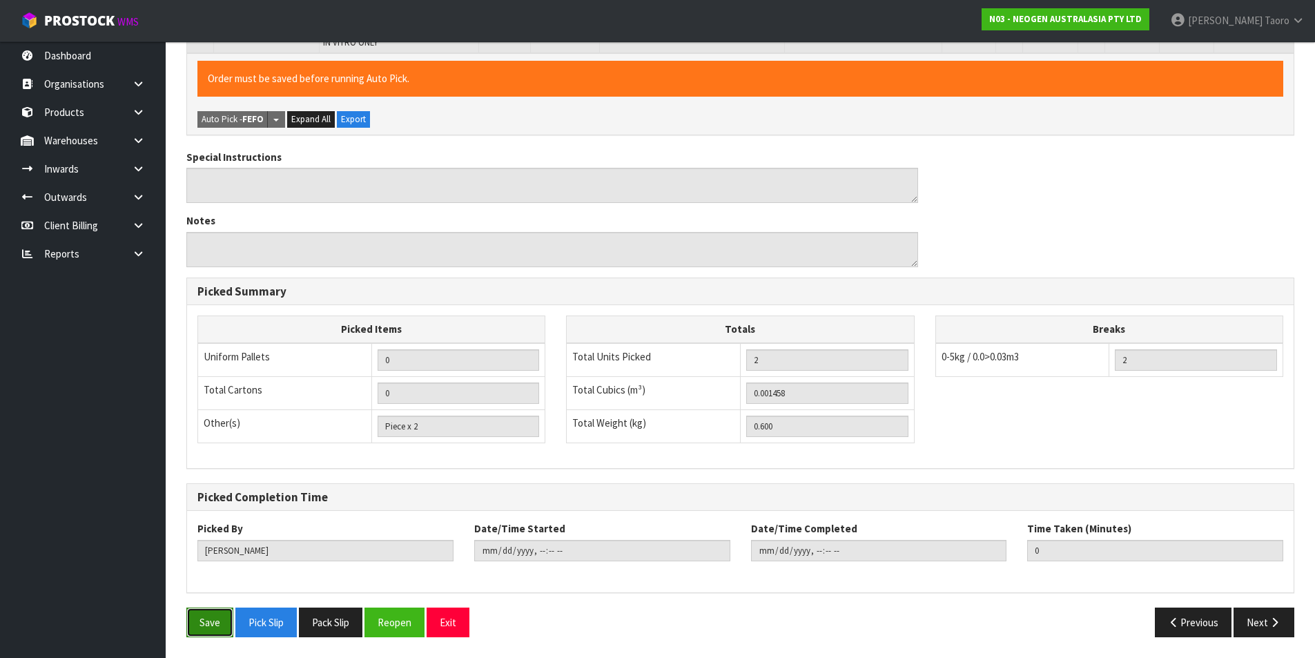
click at [222, 612] on button "Save" at bounding box center [209, 623] width 47 height 30
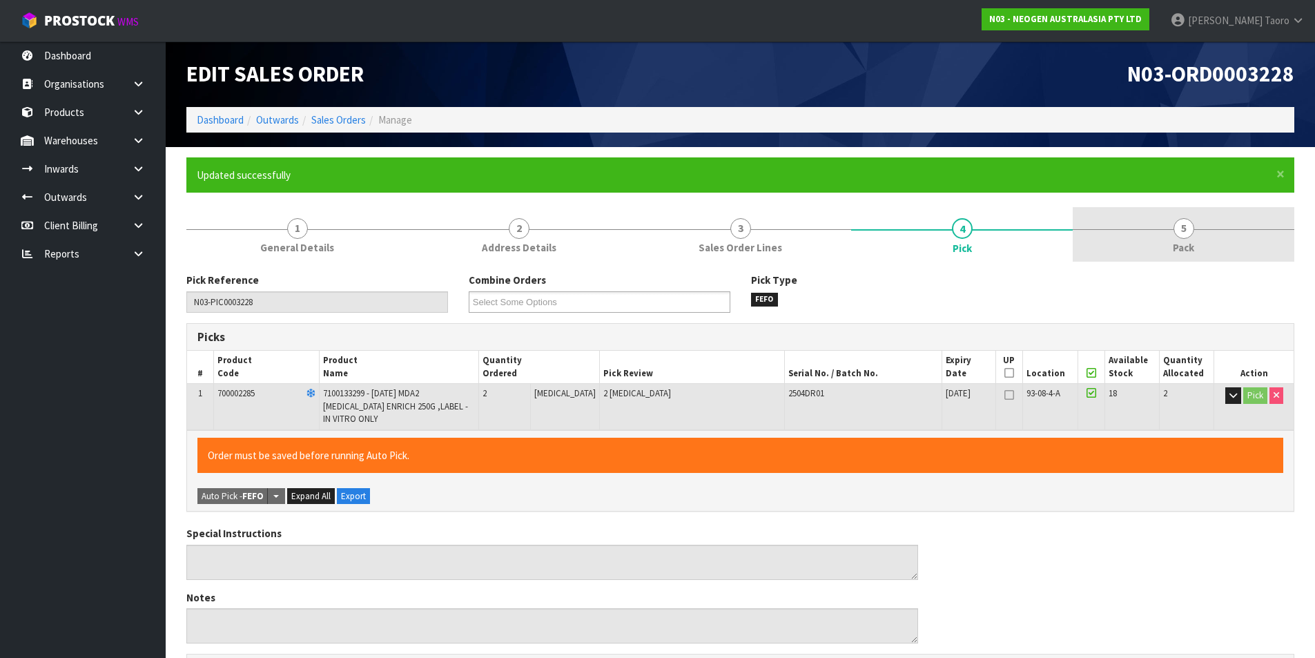
click at [1192, 220] on link "5 Pack" at bounding box center [1184, 234] width 222 height 55
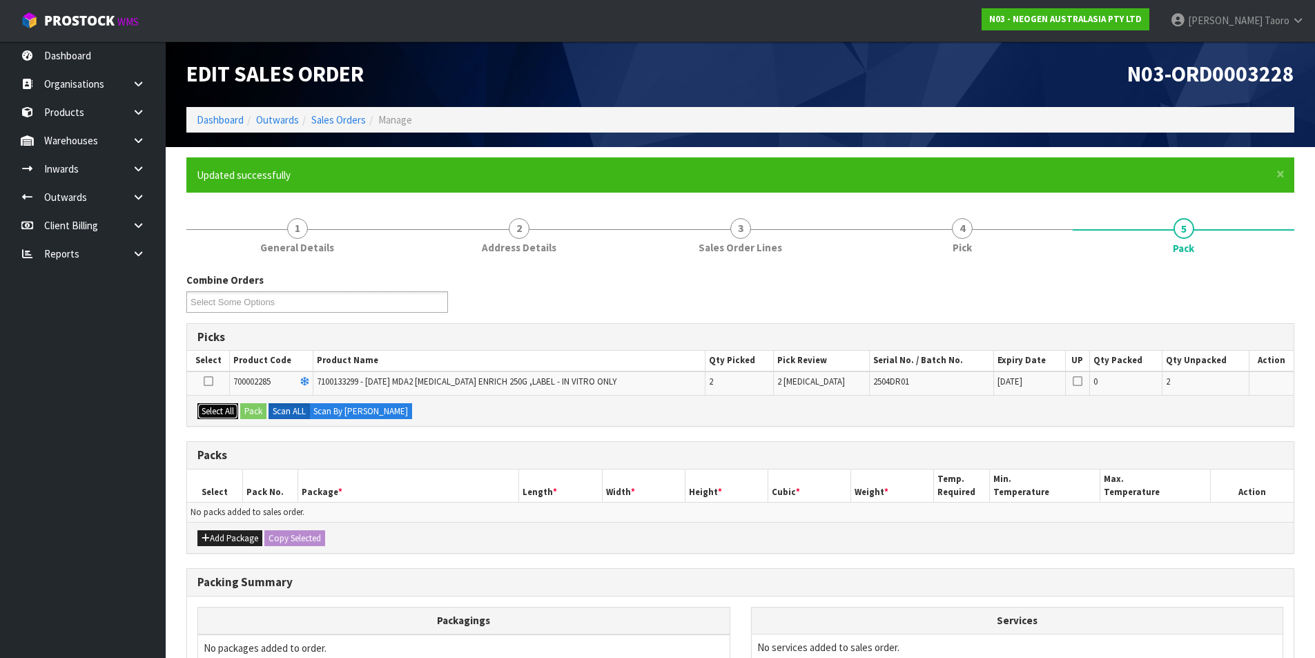
click at [233, 414] on button "Select All" at bounding box center [217, 411] width 41 height 17
click at [249, 414] on button "Pack" at bounding box center [253, 411] width 26 height 17
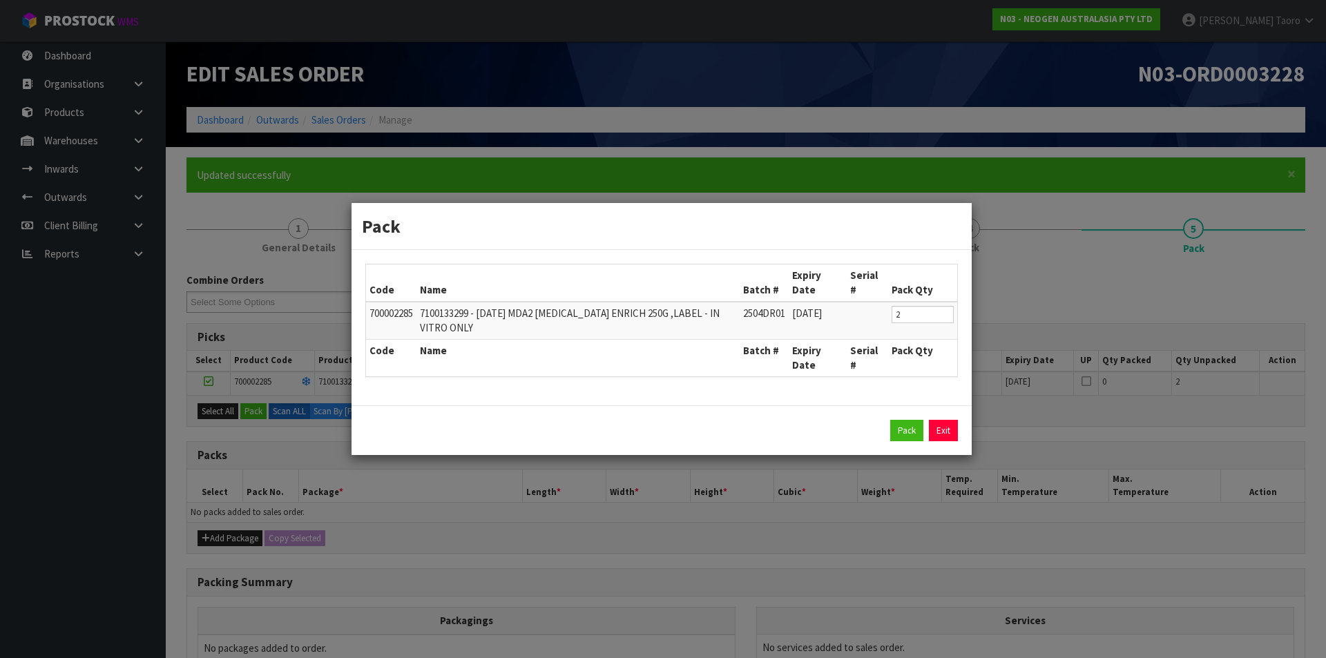
drag, startPoint x: 915, startPoint y: 445, endPoint x: 907, endPoint y: 444, distance: 8.3
click at [915, 444] on div "Pack Exit" at bounding box center [661, 430] width 620 height 50
click at [907, 432] on button "Pack" at bounding box center [906, 431] width 33 height 22
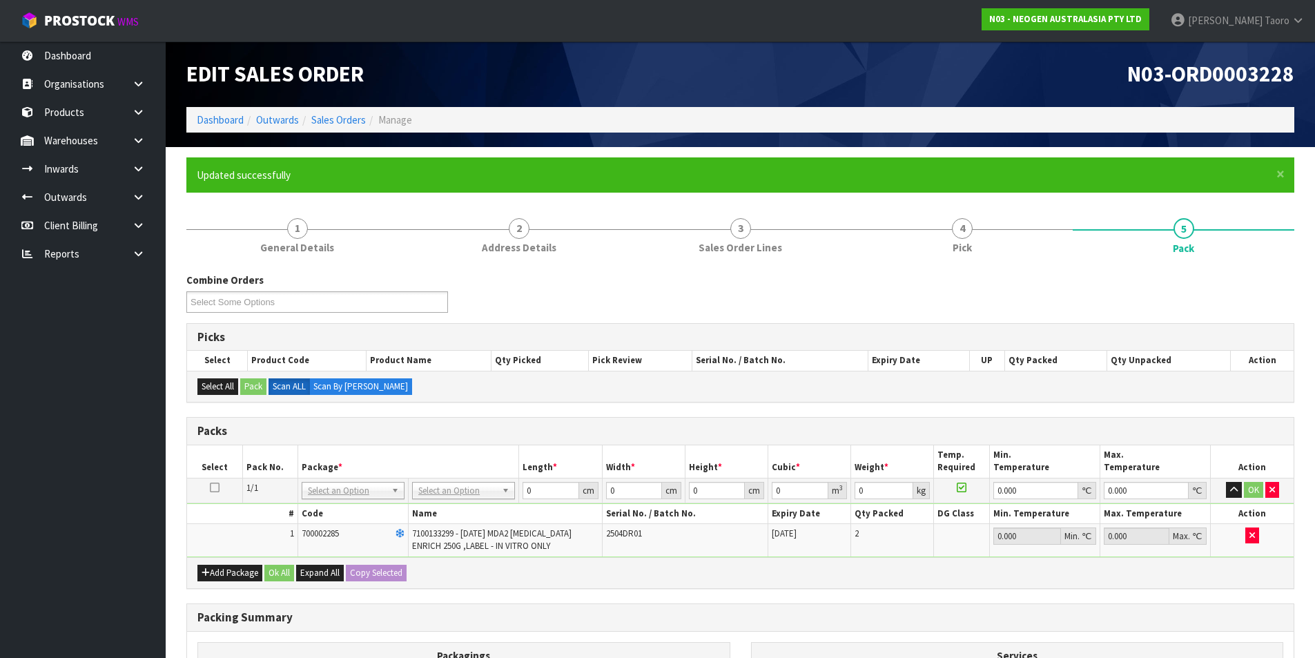
drag, startPoint x: 465, startPoint y: 488, endPoint x: 465, endPoint y: 504, distance: 15.9
click at [470, 508] on input "text" at bounding box center [464, 509] width 96 height 17
type input "200"
type input "25"
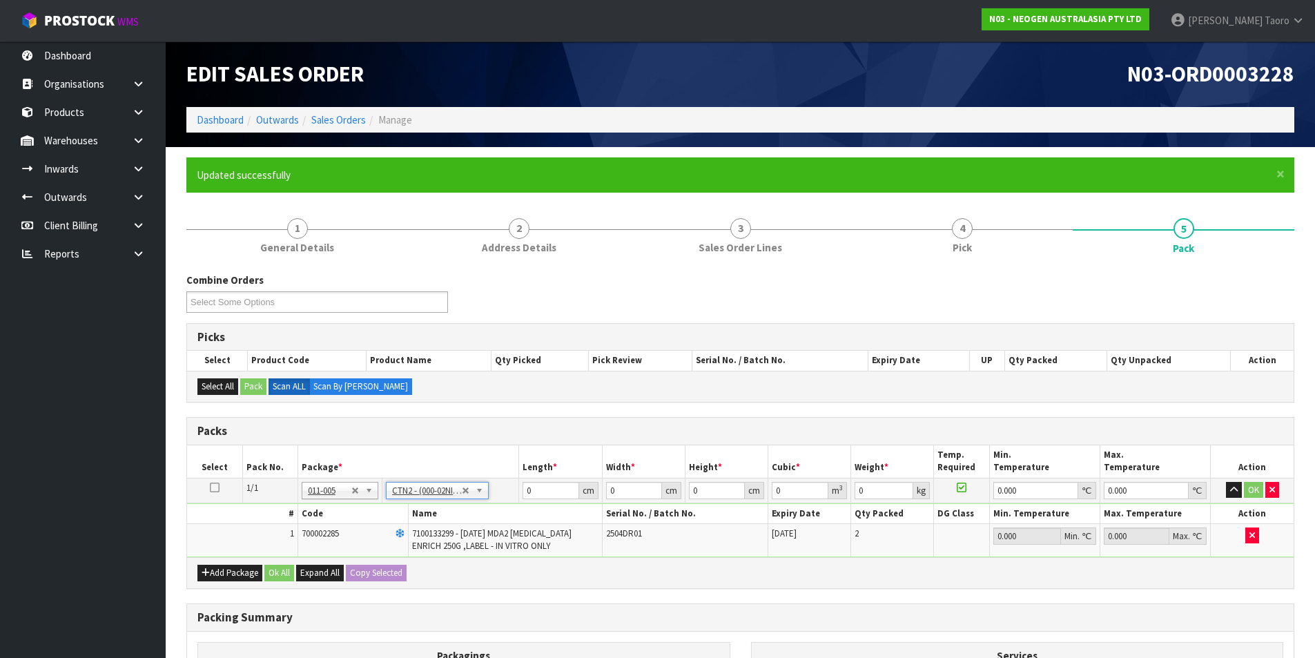
type input "20"
type input "0.0125"
type input "0.8"
click at [550, 492] on input "25" at bounding box center [551, 490] width 56 height 17
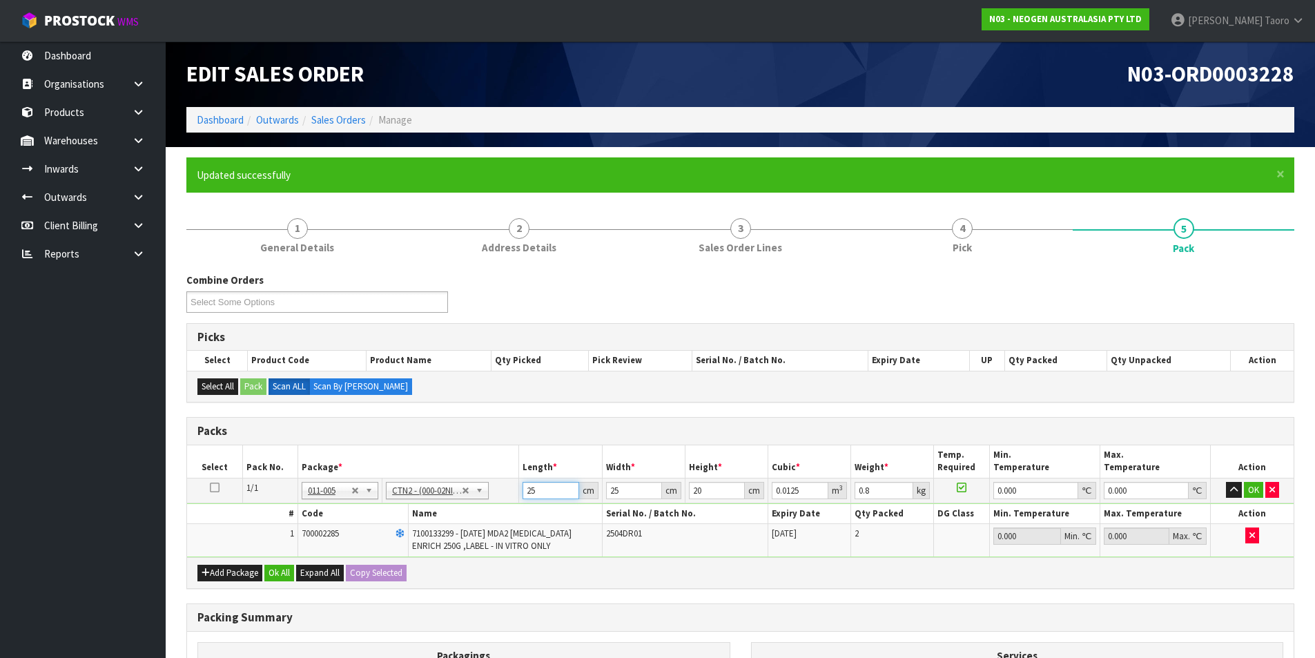
click at [550, 492] on input "25" at bounding box center [551, 490] width 56 height 17
click at [550, 489] on input "25" at bounding box center [551, 490] width 56 height 17
type input "2"
type input "0.001"
type input "21"
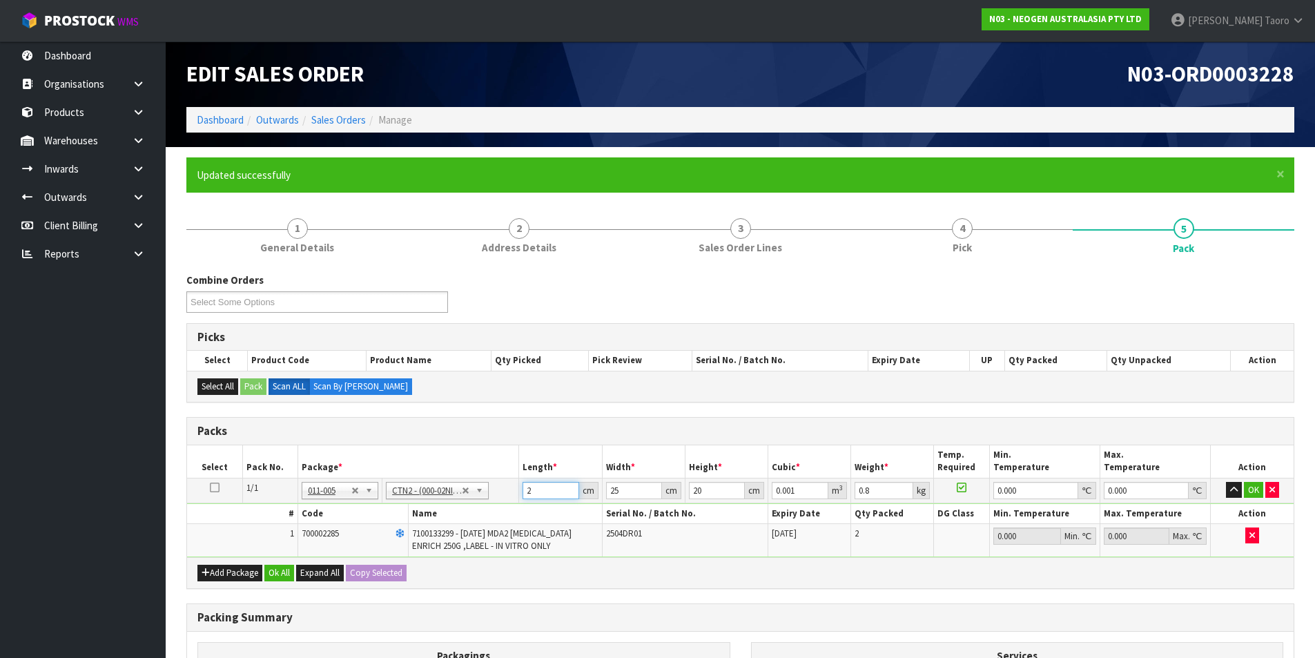
type input "0.0105"
type input "21"
type input "1"
type input "0.00042"
type input "14"
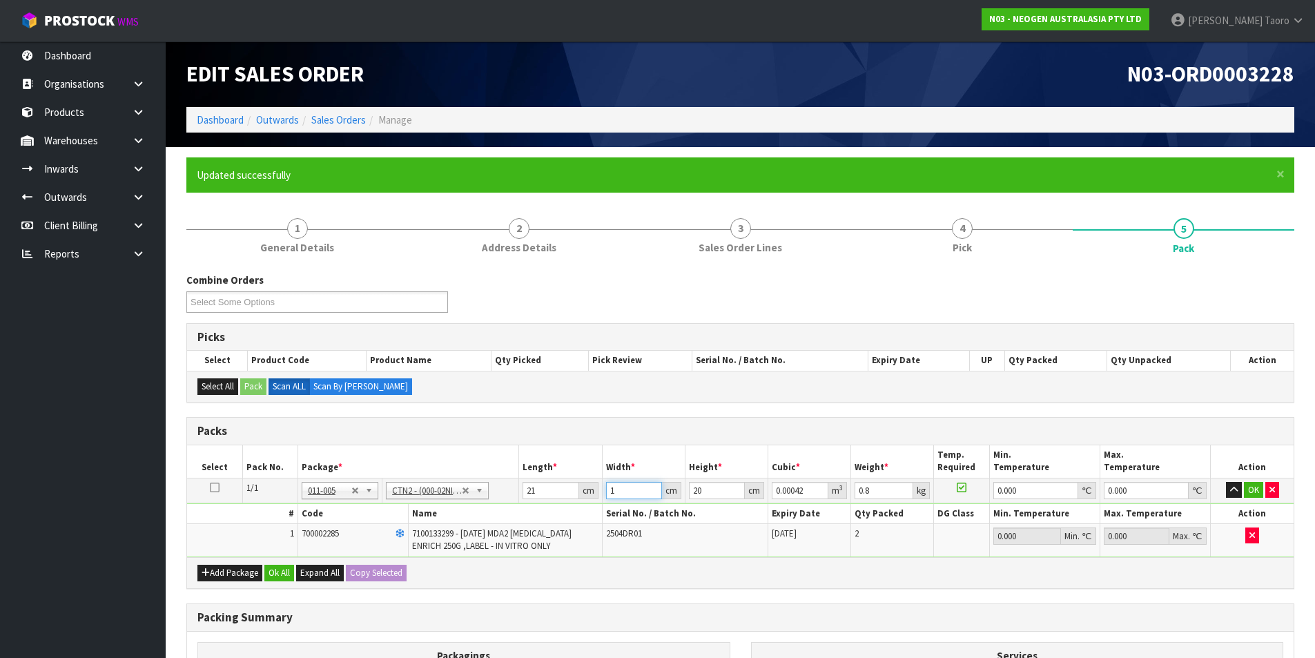
type input "0.00588"
type input "14"
type input "1"
type input "0.000294"
type input "17"
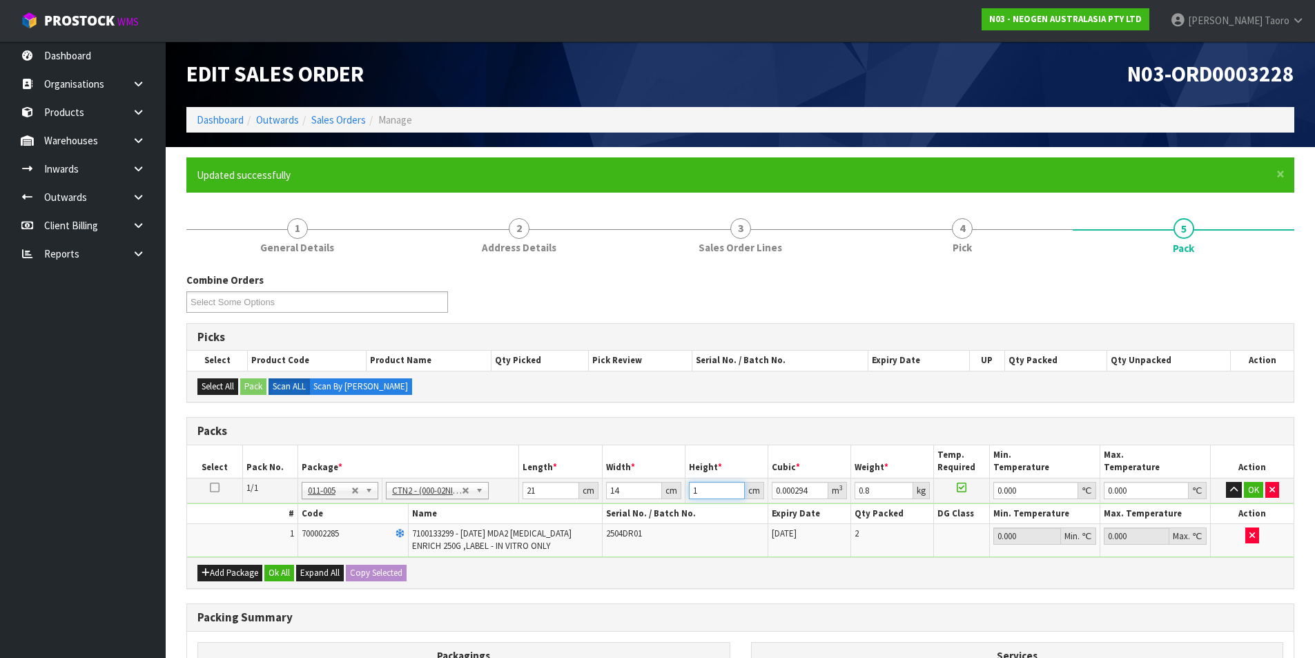
type input "0.004998"
type input "17"
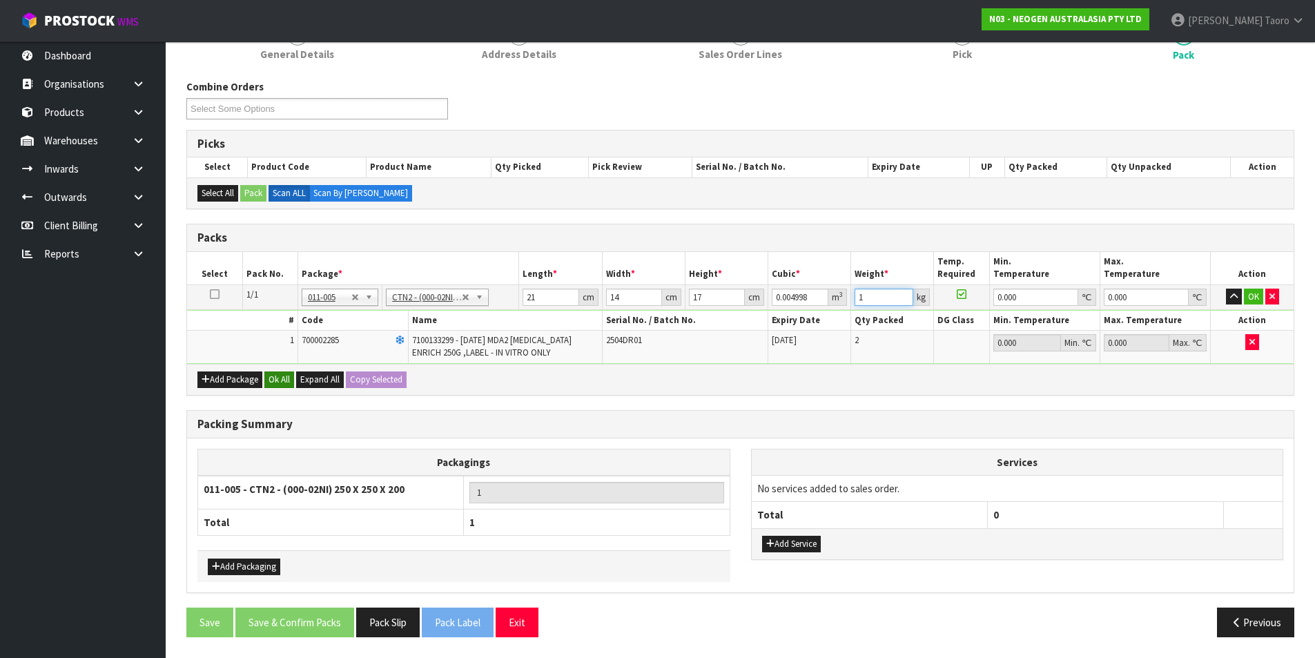
type input "1"
click at [285, 383] on button "Ok All" at bounding box center [279, 379] width 30 height 17
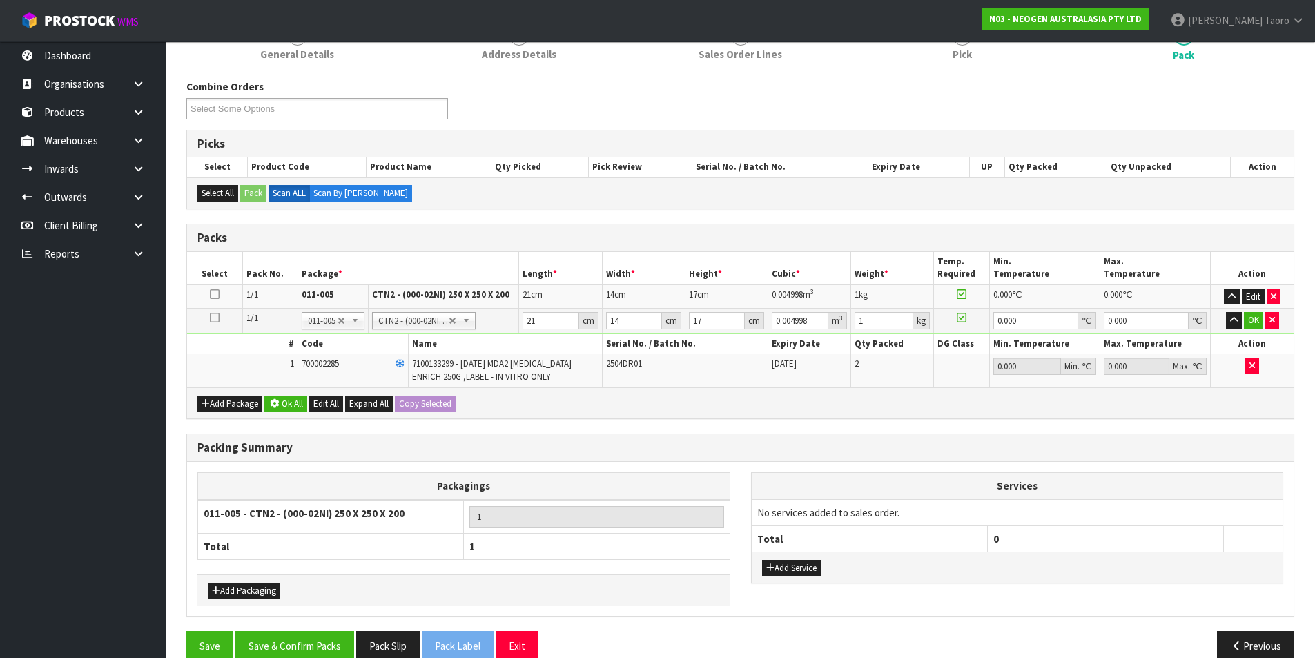
scroll to position [192, 0]
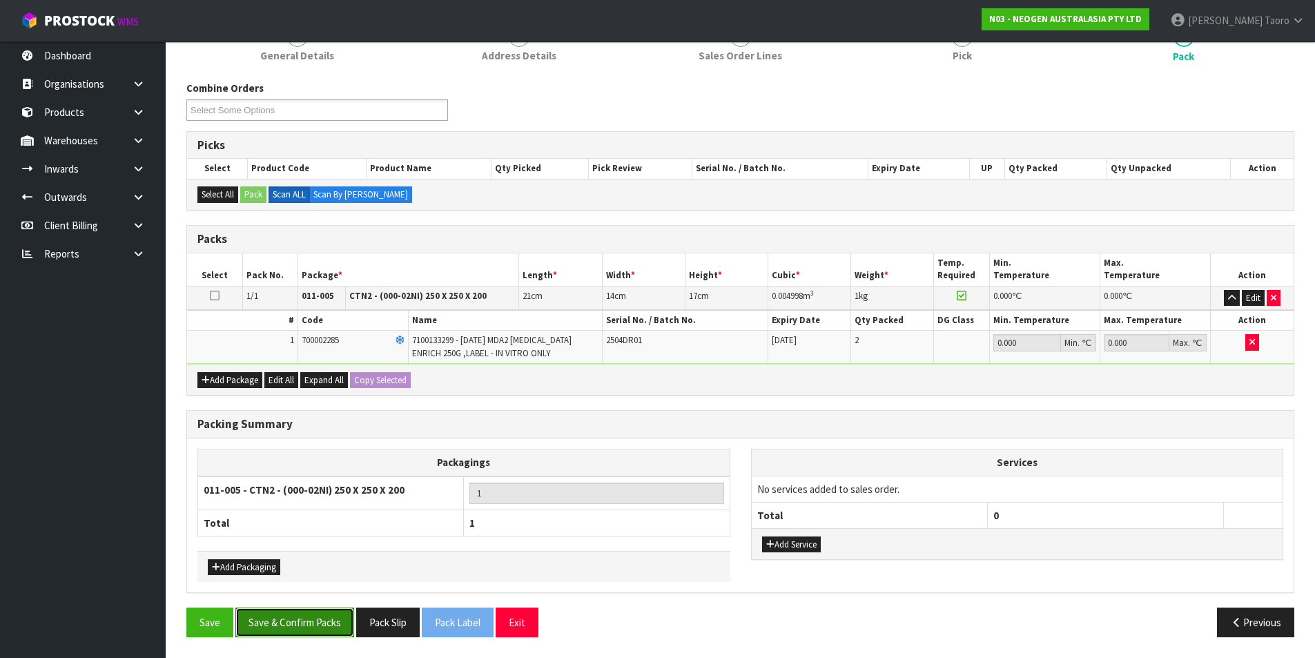
click at [318, 625] on button "Save & Confirm Packs" at bounding box center [294, 623] width 119 height 30
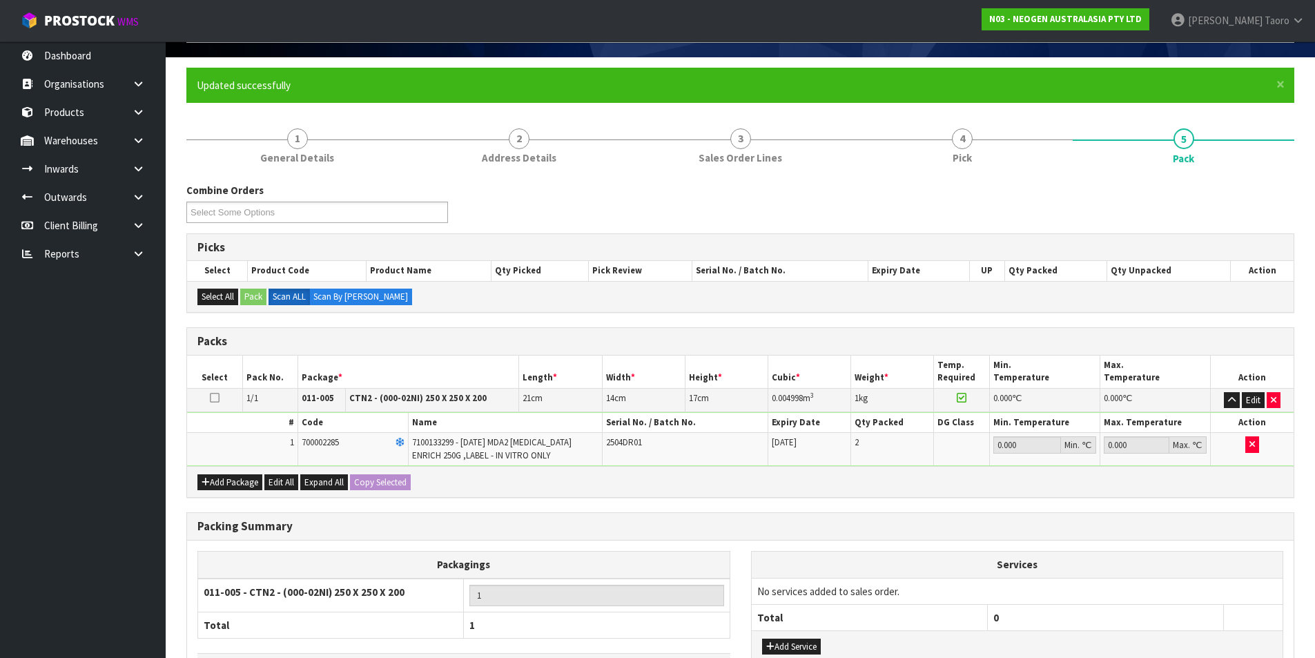
scroll to position [107, 0]
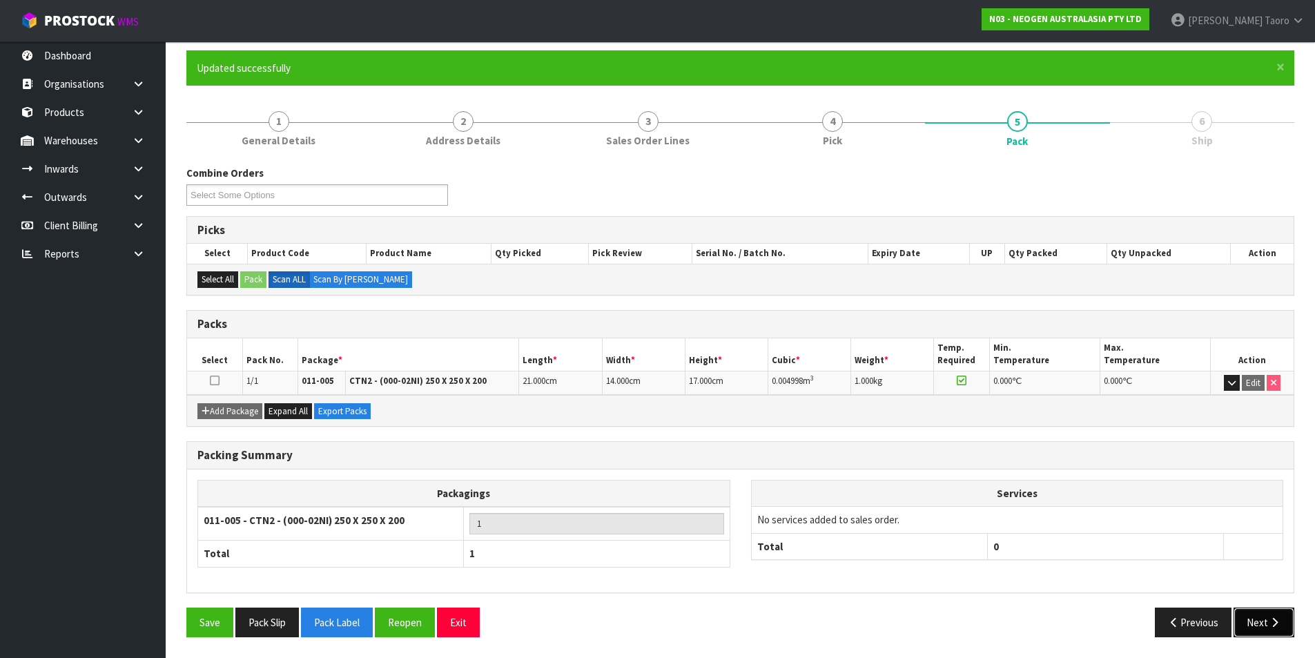
click at [1237, 626] on button "Next" at bounding box center [1264, 623] width 61 height 30
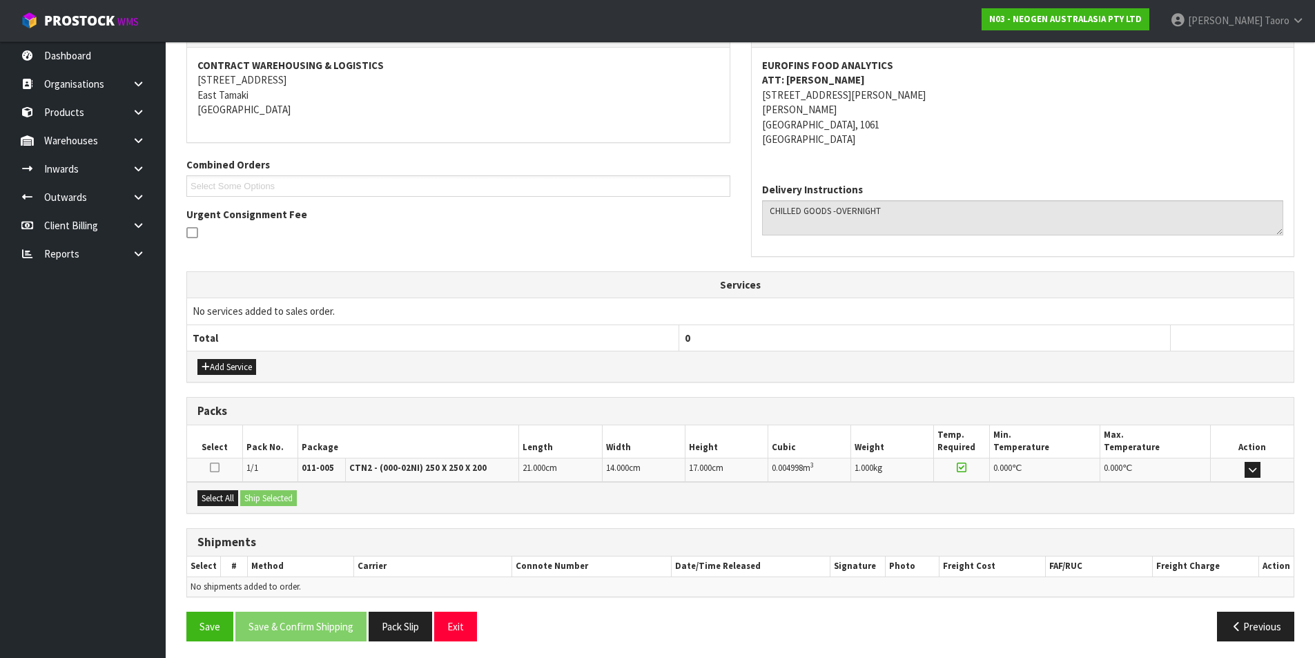
scroll to position [258, 0]
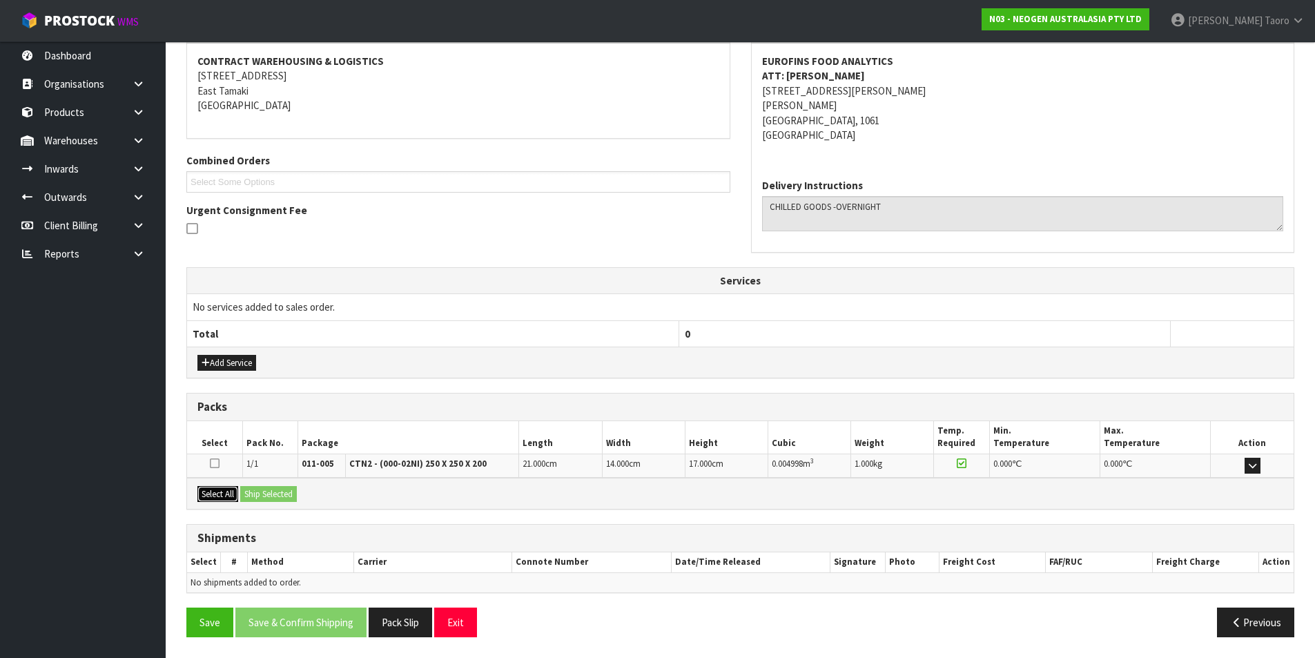
drag, startPoint x: 231, startPoint y: 501, endPoint x: 256, endPoint y: 496, distance: 25.3
click at [231, 501] on button "Select All" at bounding box center [217, 494] width 41 height 17
click at [258, 496] on button "Ship Selected" at bounding box center [268, 494] width 57 height 17
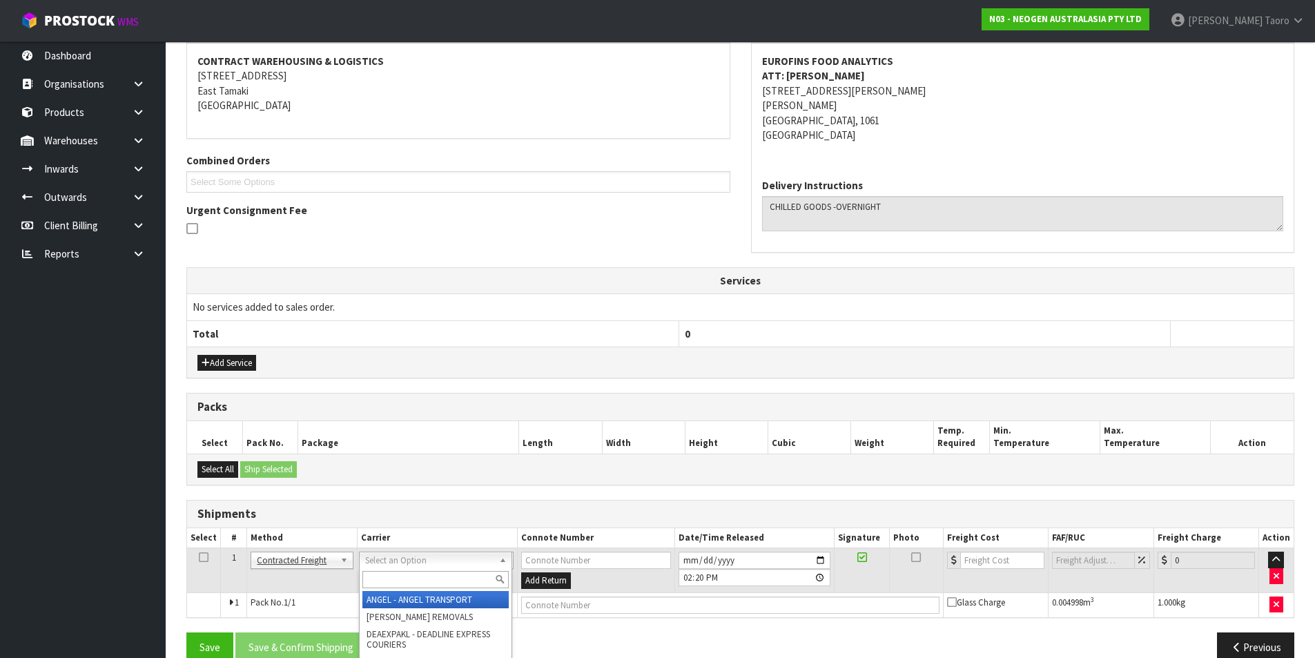
drag, startPoint x: 407, startPoint y: 559, endPoint x: 416, endPoint y: 583, distance: 26.0
click at [420, 581] on input "text" at bounding box center [436, 579] width 146 height 17
type input "NZP"
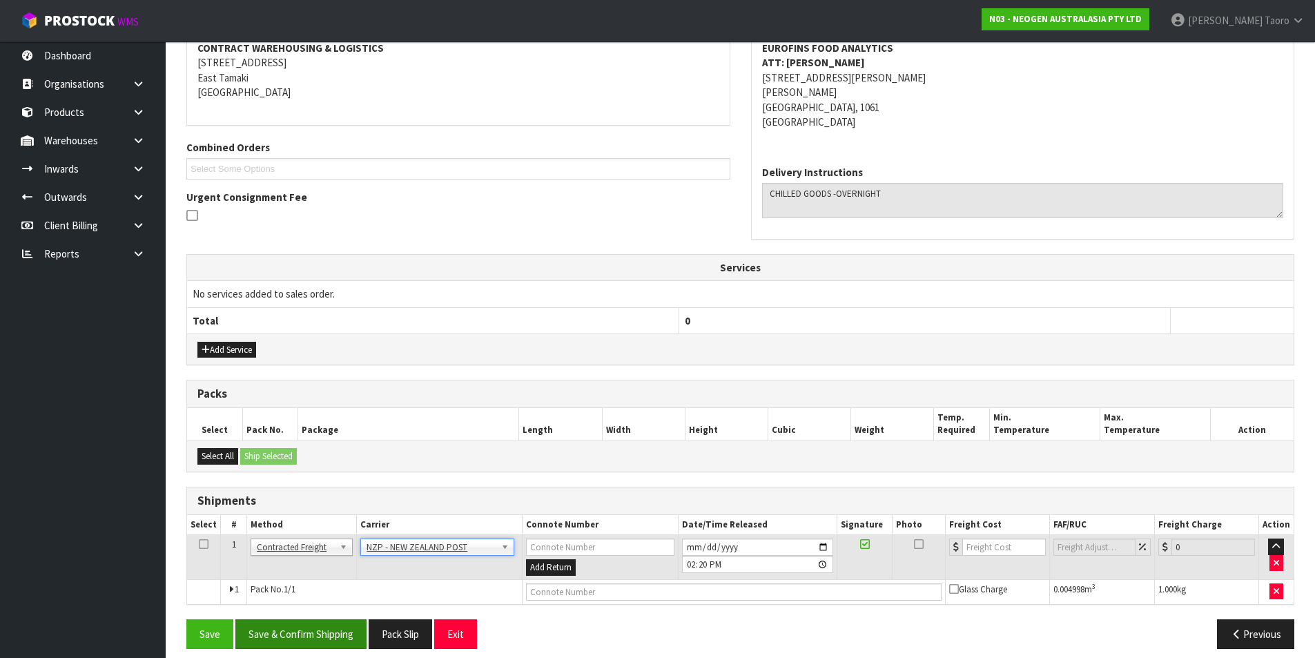
scroll to position [282, 0]
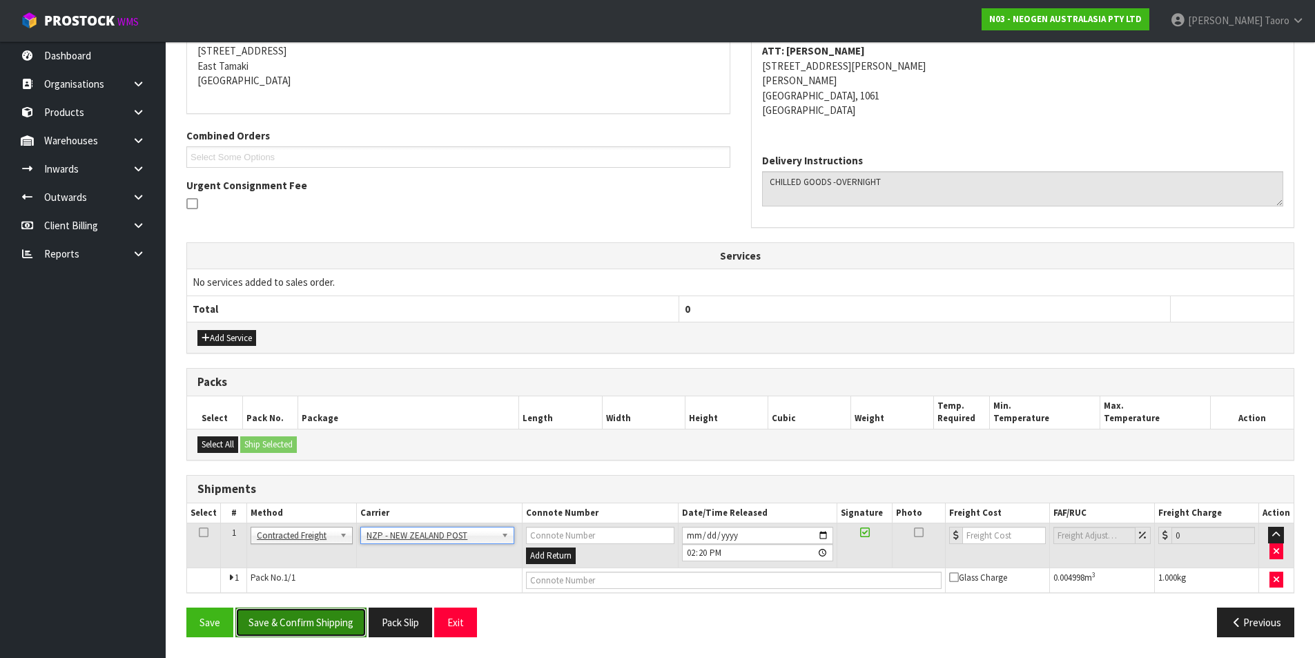
click at [353, 612] on button "Save & Confirm Shipping" at bounding box center [300, 623] width 131 height 30
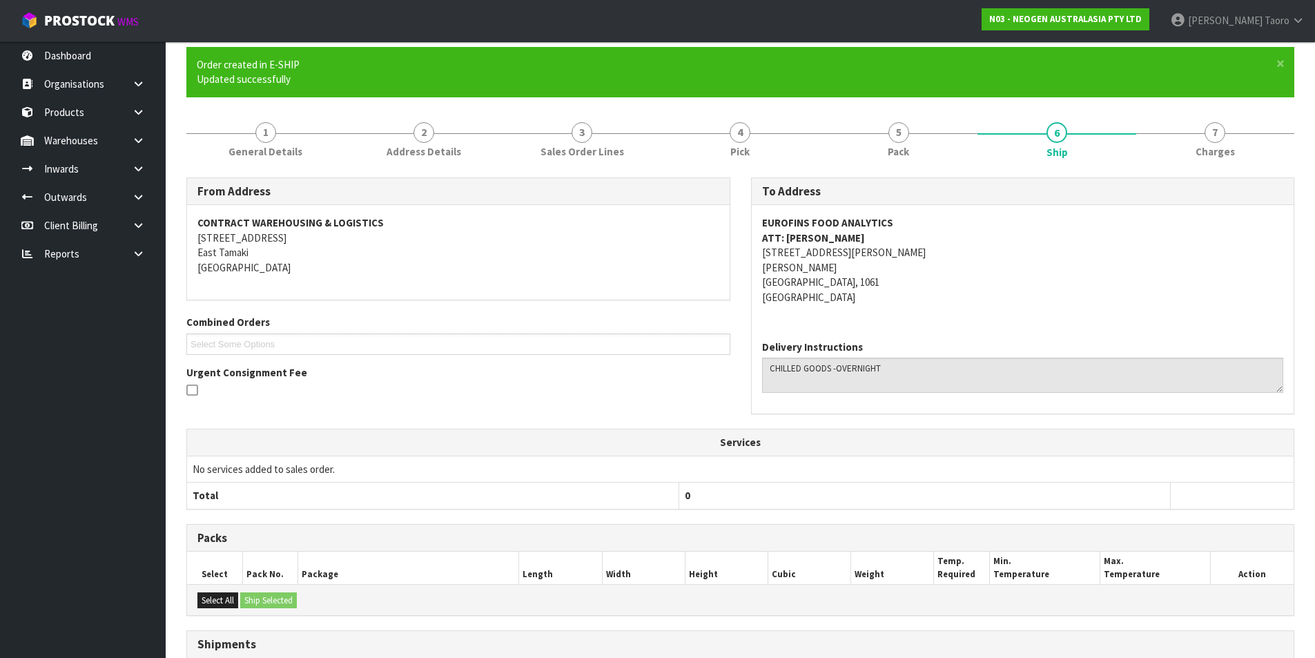
scroll to position [262, 0]
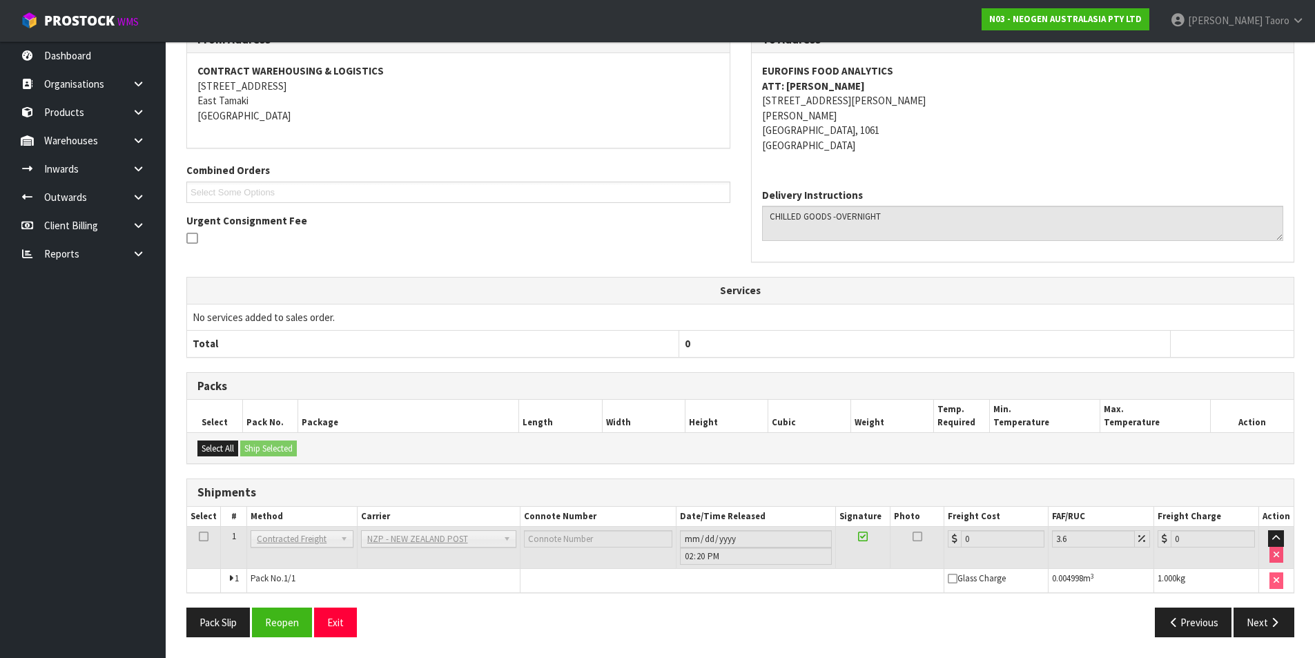
click at [283, 606] on div "From Address CONTRACT WAREHOUSING & LOGISTICS 17 Allens Road East Tamaki Auckla…" at bounding box center [740, 337] width 1108 height 623
drag, startPoint x: 283, startPoint y: 615, endPoint x: 279, endPoint y: 599, distance: 15.7
click at [284, 615] on button "Reopen" at bounding box center [282, 623] width 60 height 30
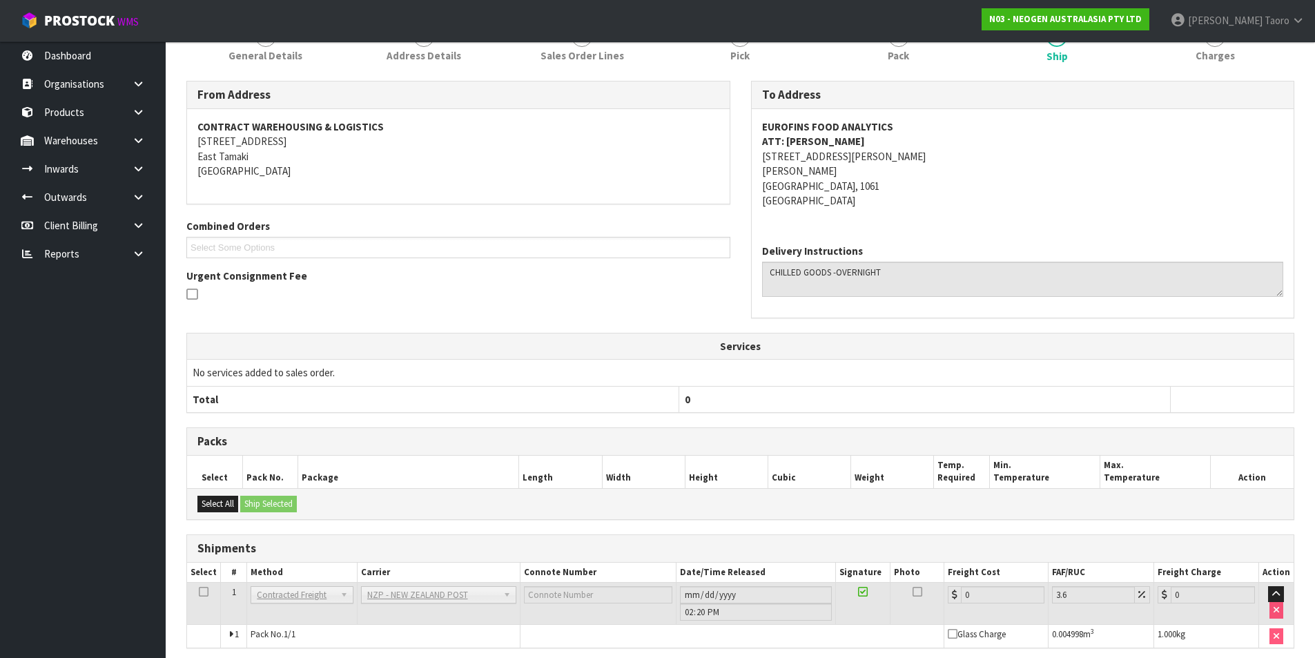
scroll to position [248, 0]
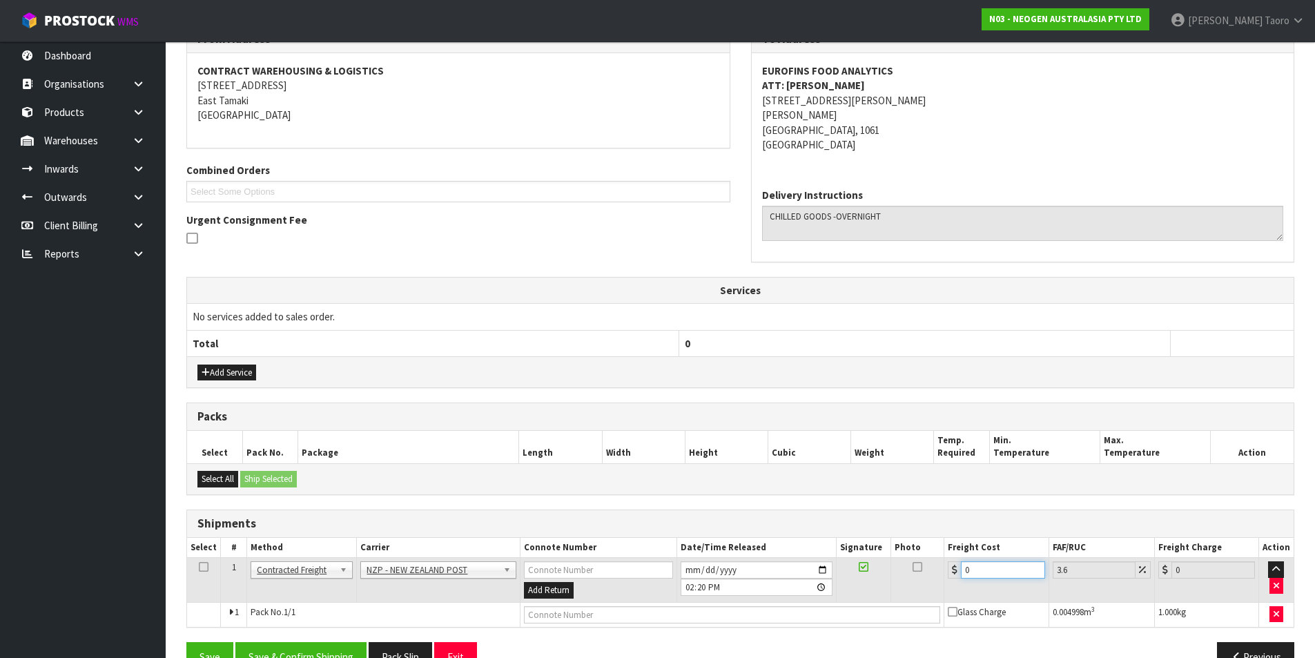
click at [995, 568] on input "0" at bounding box center [1003, 569] width 84 height 17
type input "4"
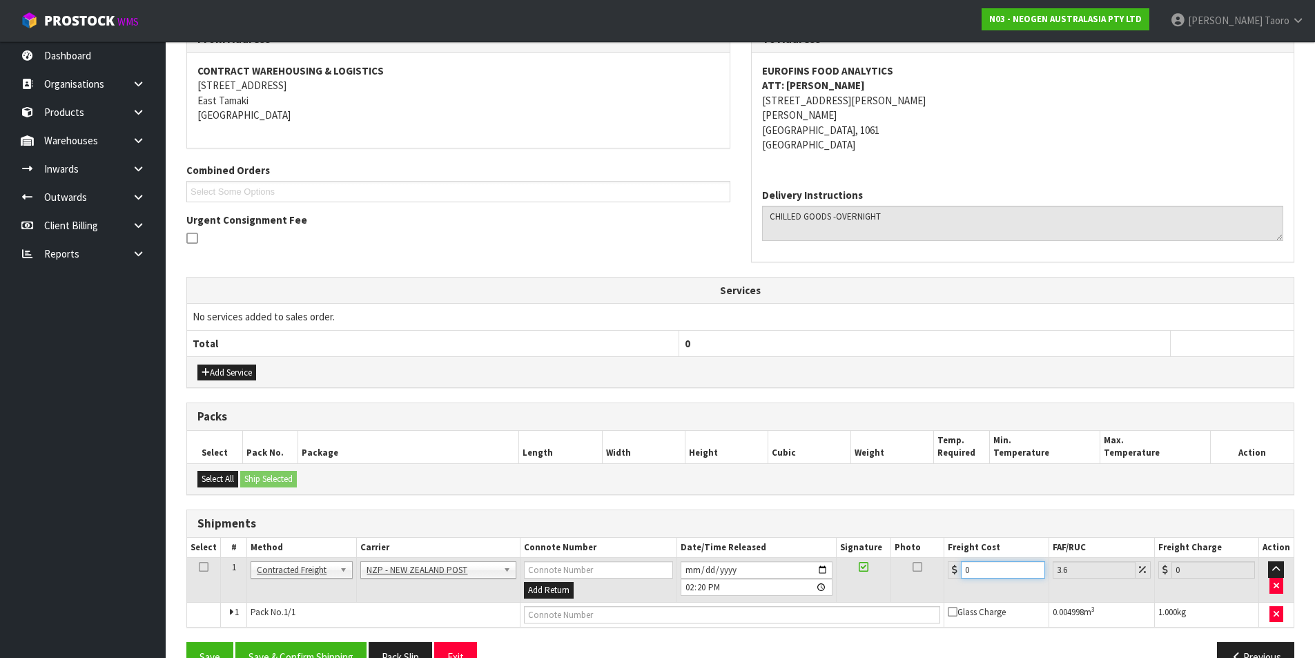
type input "4.14"
type input "4.3"
type input "4.45"
type input "4.33"
type input "4.49"
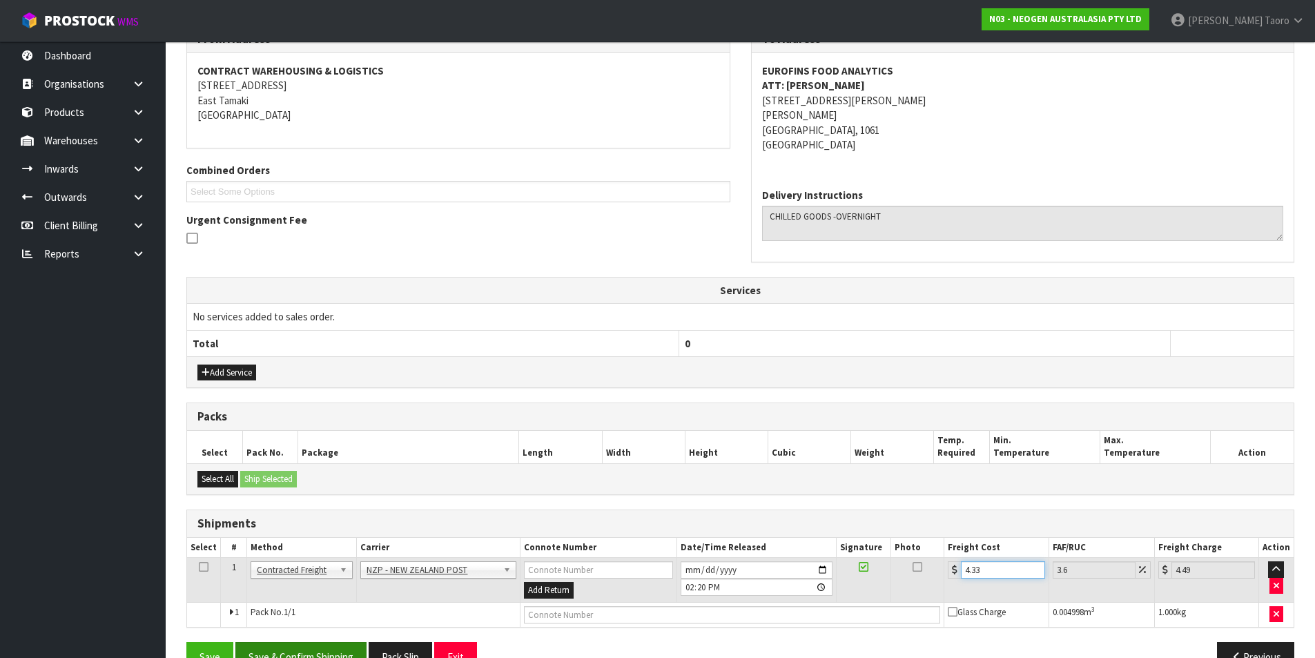
type input "4.33"
click at [356, 643] on button "Save & Confirm Shipping" at bounding box center [300, 657] width 131 height 30
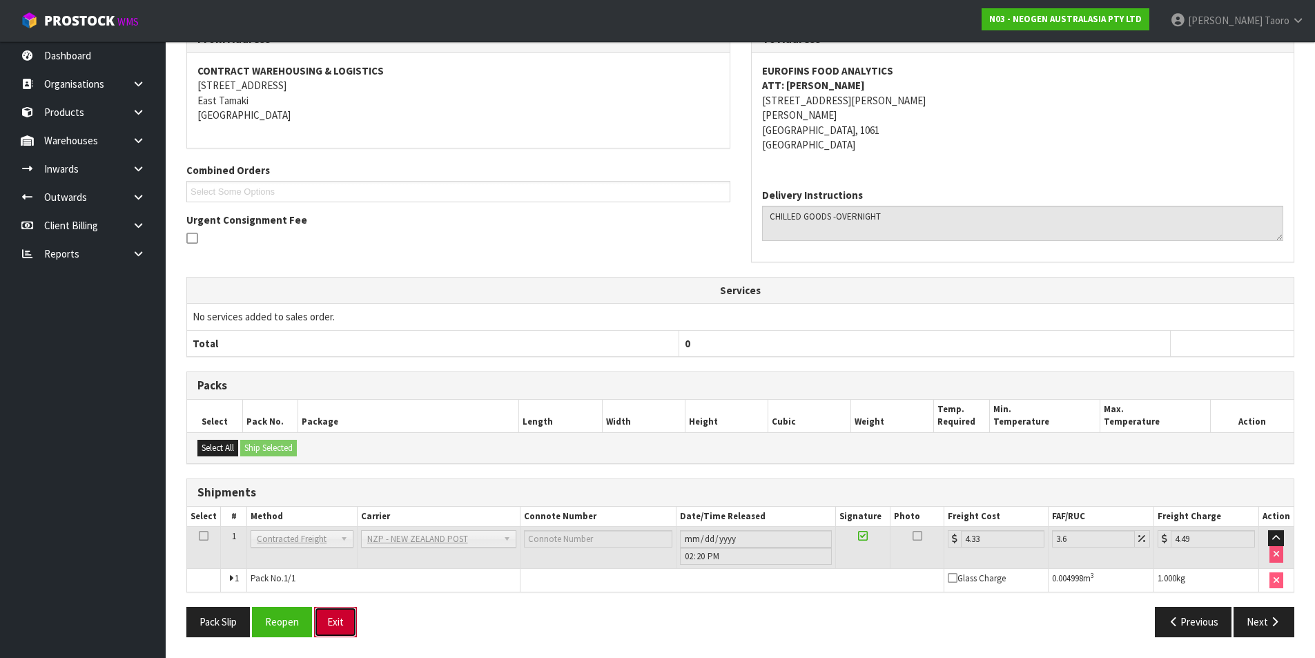
click at [342, 618] on button "Exit" at bounding box center [335, 622] width 43 height 30
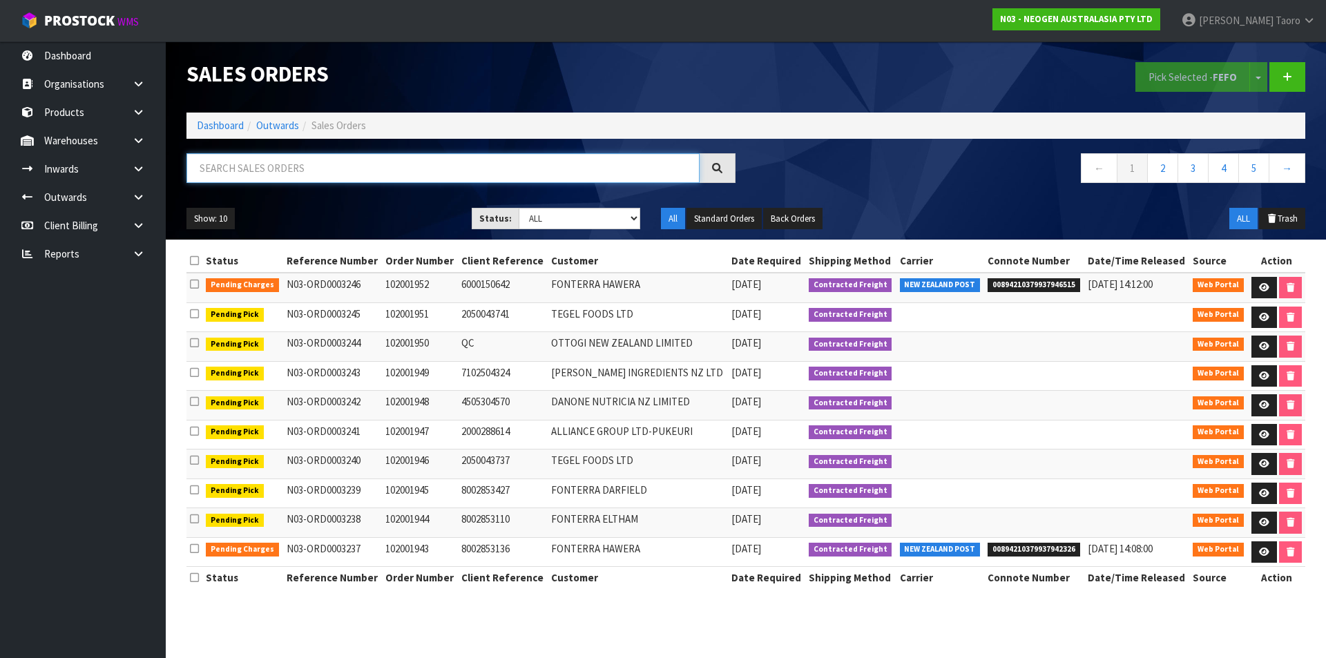
click at [457, 164] on input "text" at bounding box center [442, 168] width 513 height 30
type input "3228"
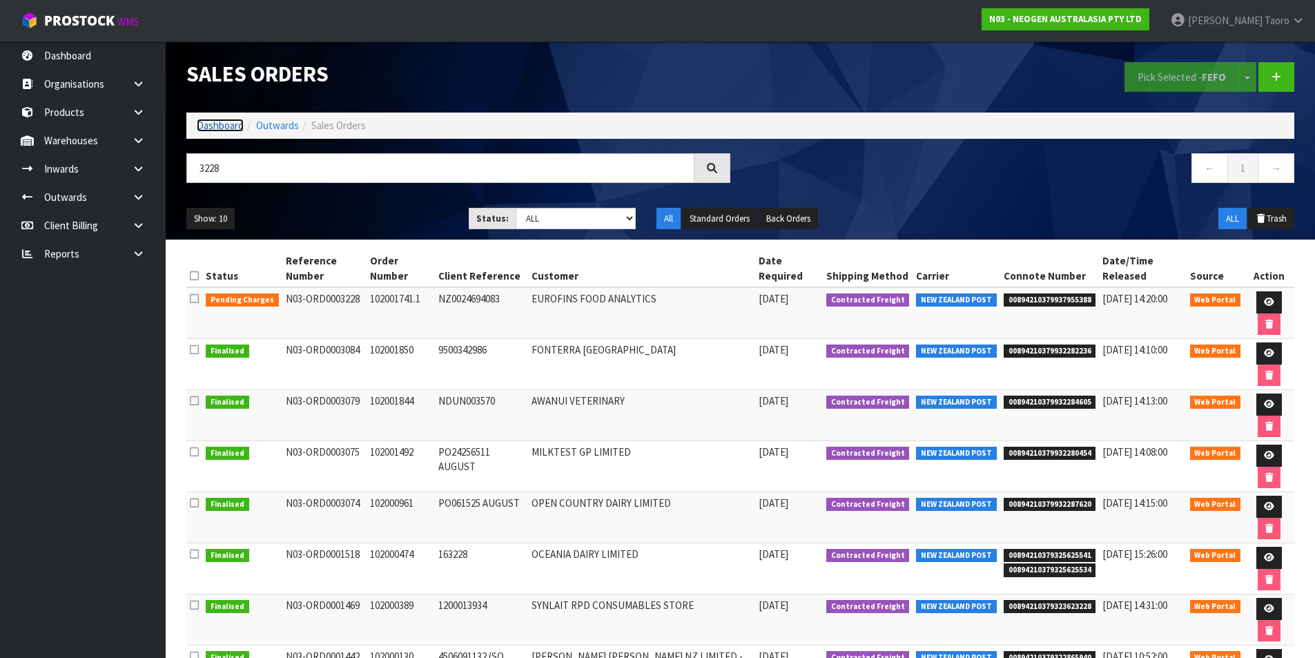
click at [218, 123] on link "Dashboard" at bounding box center [220, 125] width 47 height 13
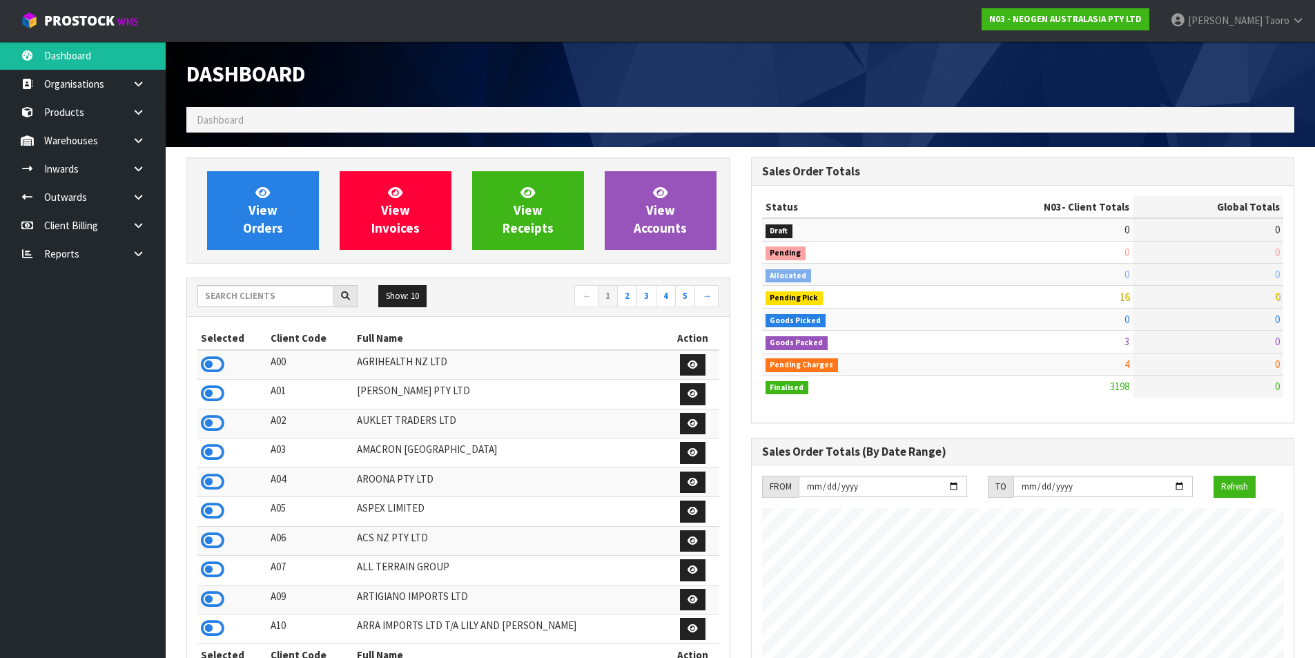
scroll to position [1046, 564]
click at [273, 199] on link "View Orders" at bounding box center [263, 210] width 112 height 79
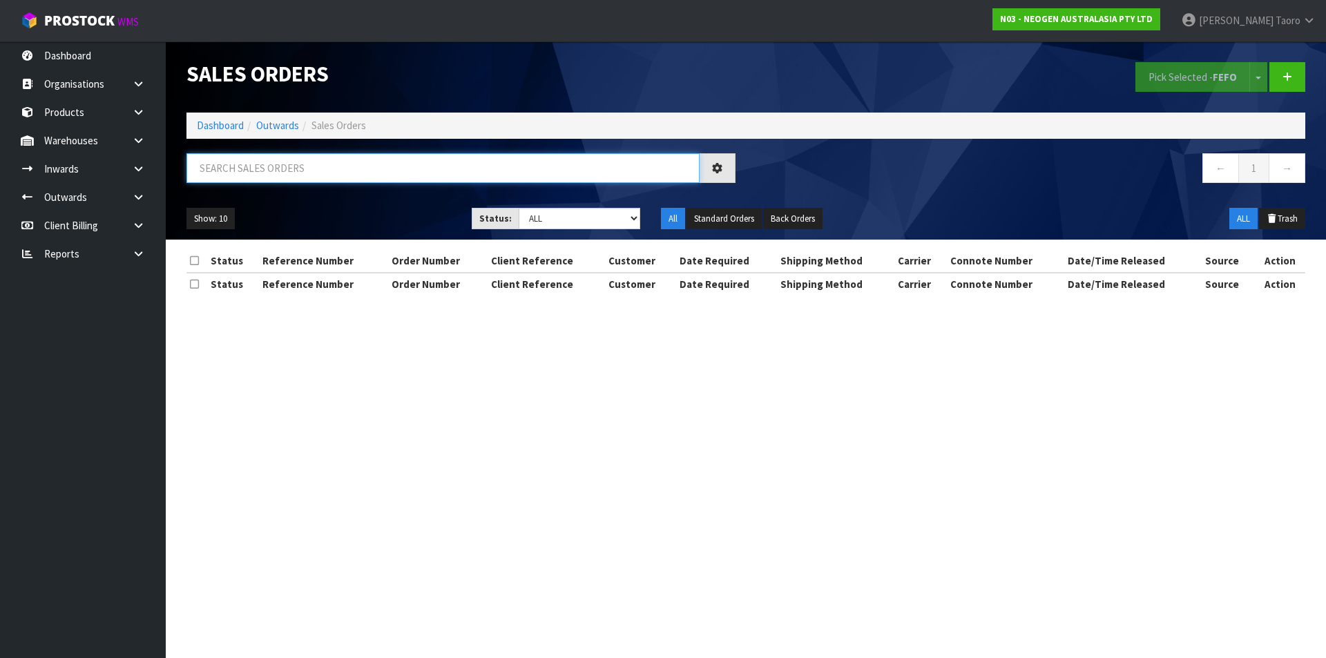
click at [285, 164] on input "text" at bounding box center [442, 168] width 513 height 30
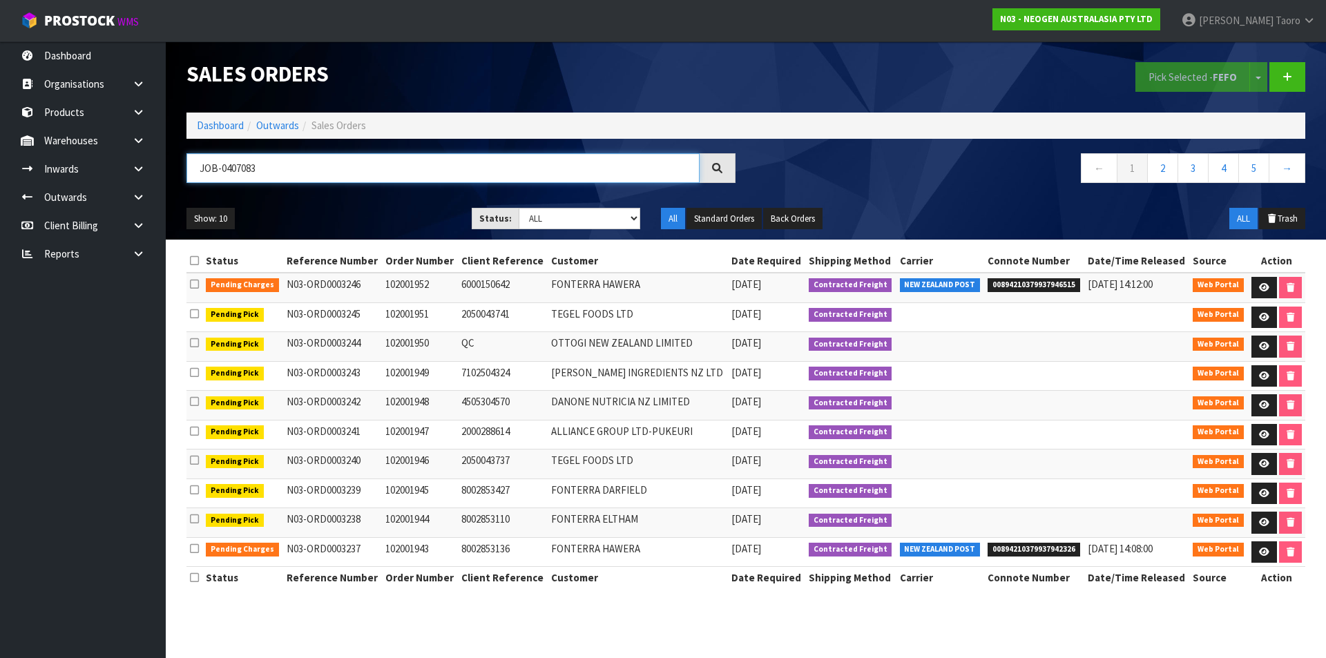
type input "JOB-0407083"
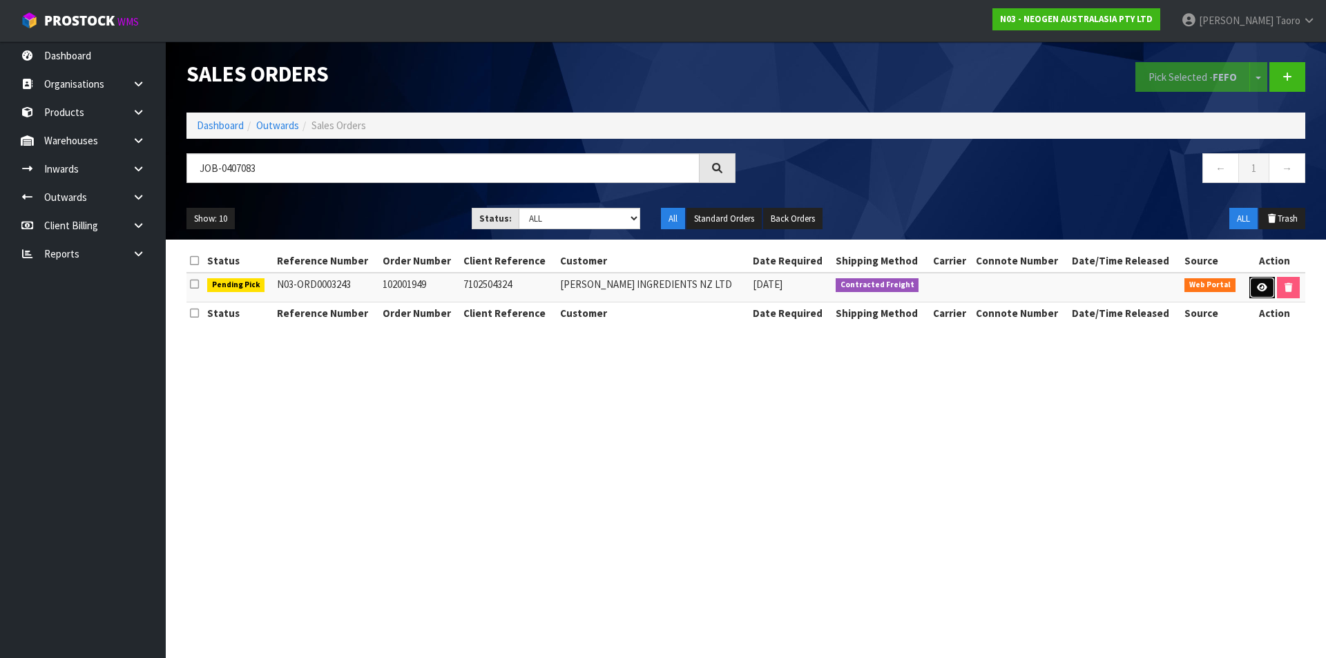
click at [1264, 282] on link at bounding box center [1262, 288] width 26 height 22
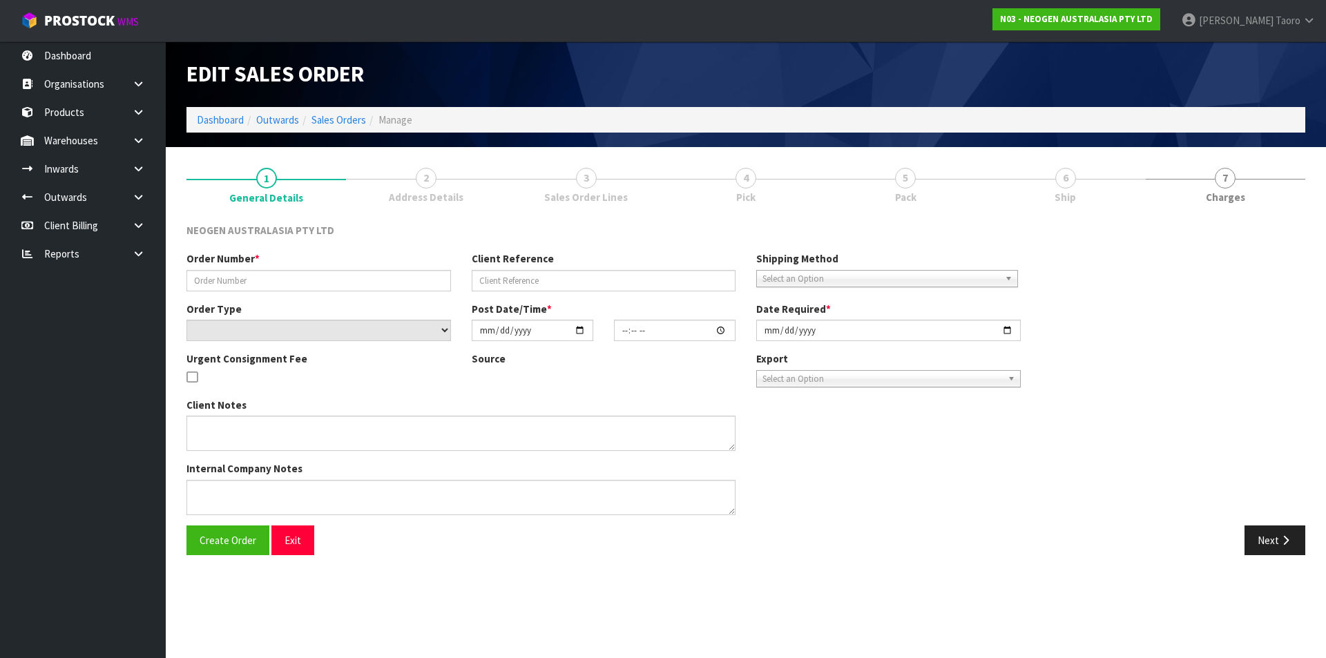
type input "102001949"
type input "7102504324"
select select "number:0"
type input "[DATE]"
type input "11:43:00.000"
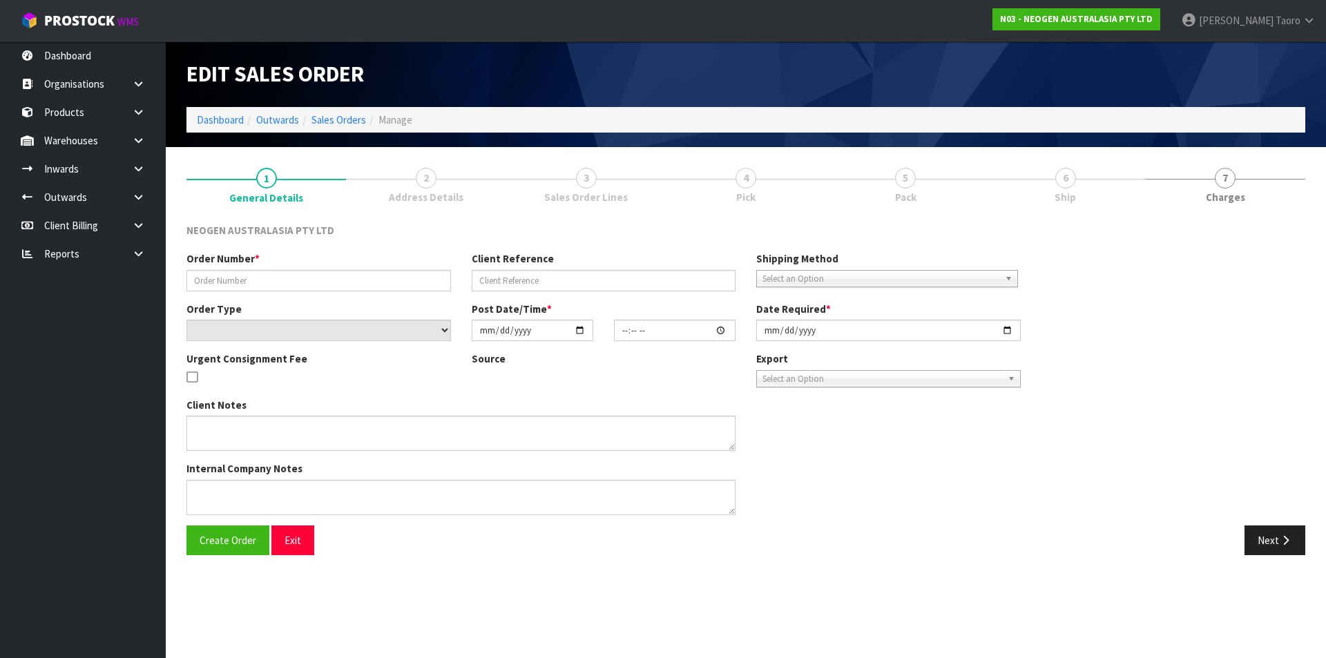
type input "[DATE]"
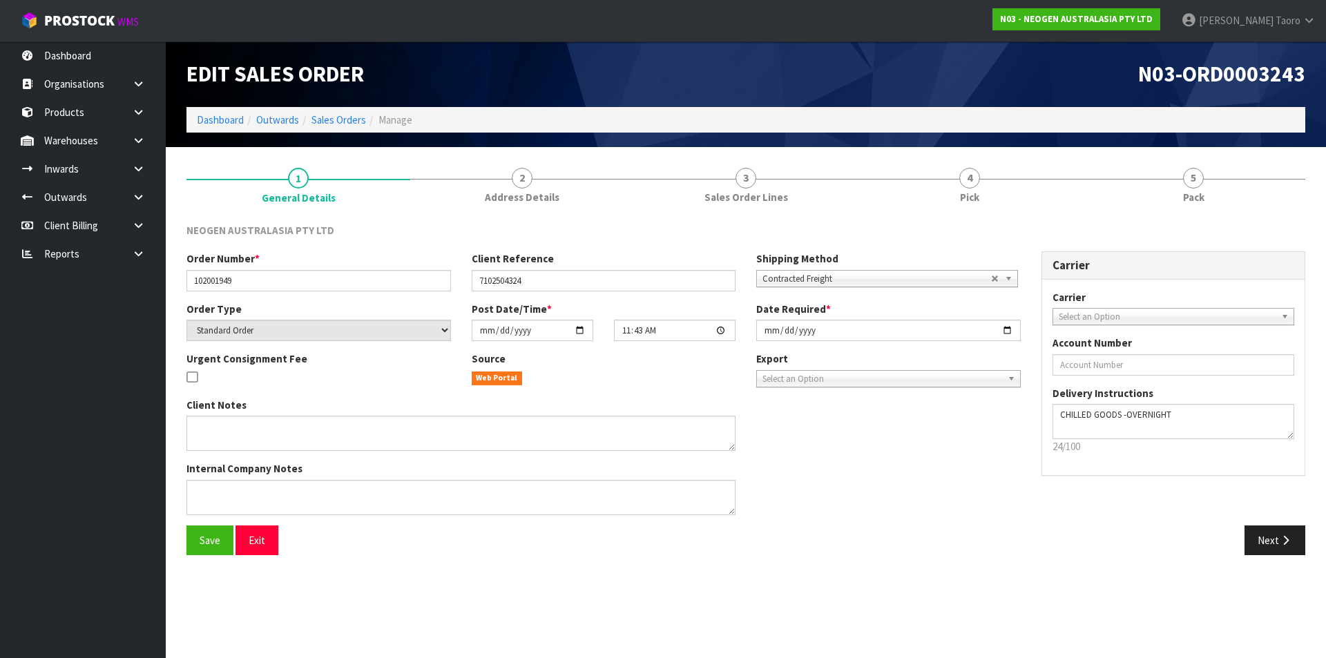
click at [1025, 154] on section "1 General Details 2 Address Details 3 Sales Order Lines 4 Pick 5 Pack NEOGEN AU…" at bounding box center [746, 361] width 1160 height 429
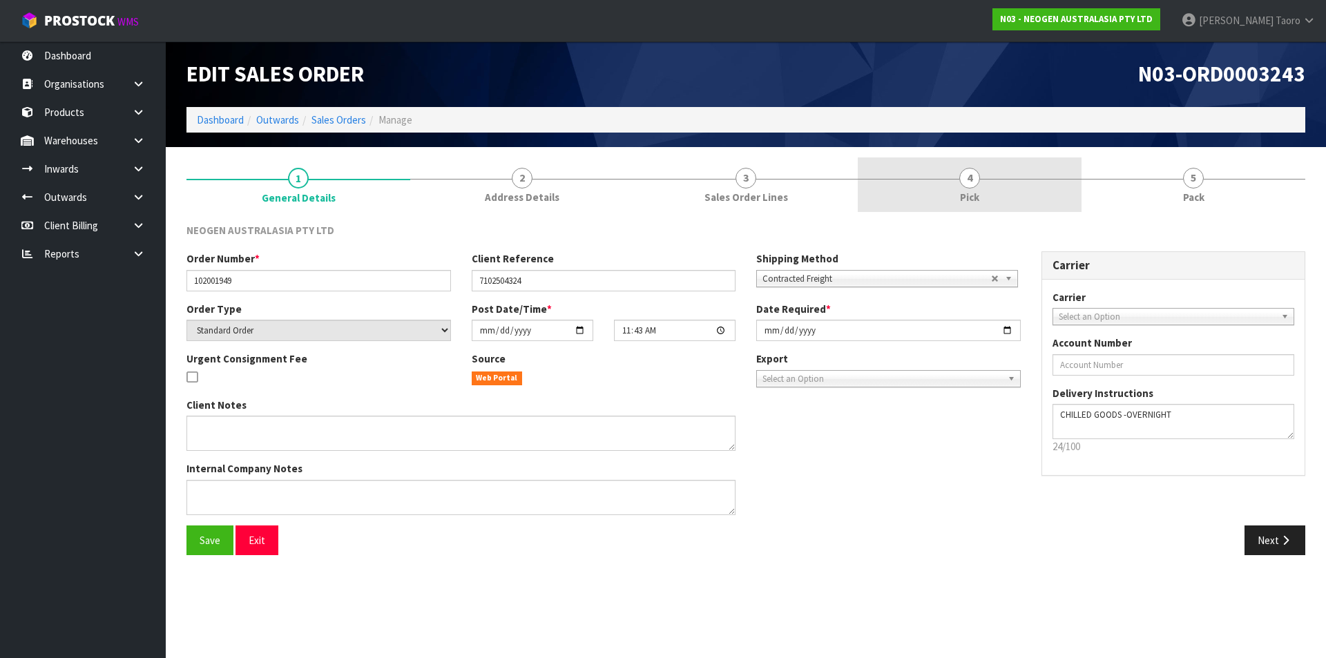
click at [1021, 181] on link "4 Pick" at bounding box center [970, 184] width 224 height 55
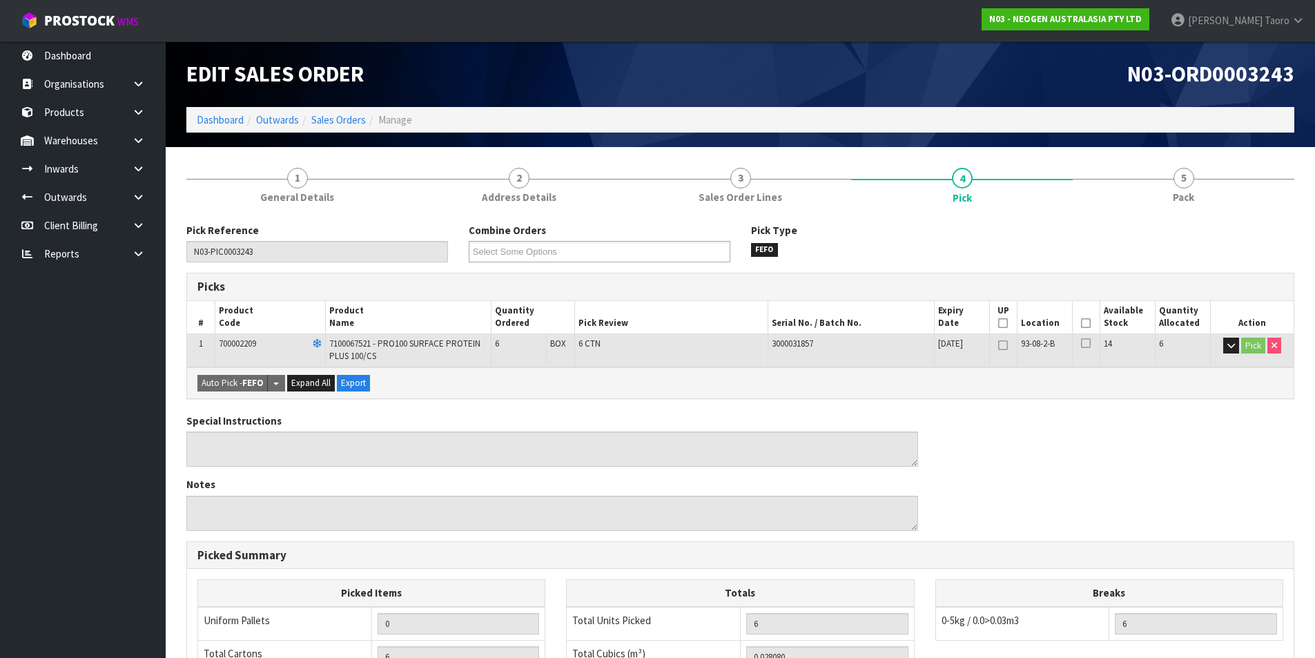
click at [1090, 323] on icon at bounding box center [1086, 323] width 10 height 1
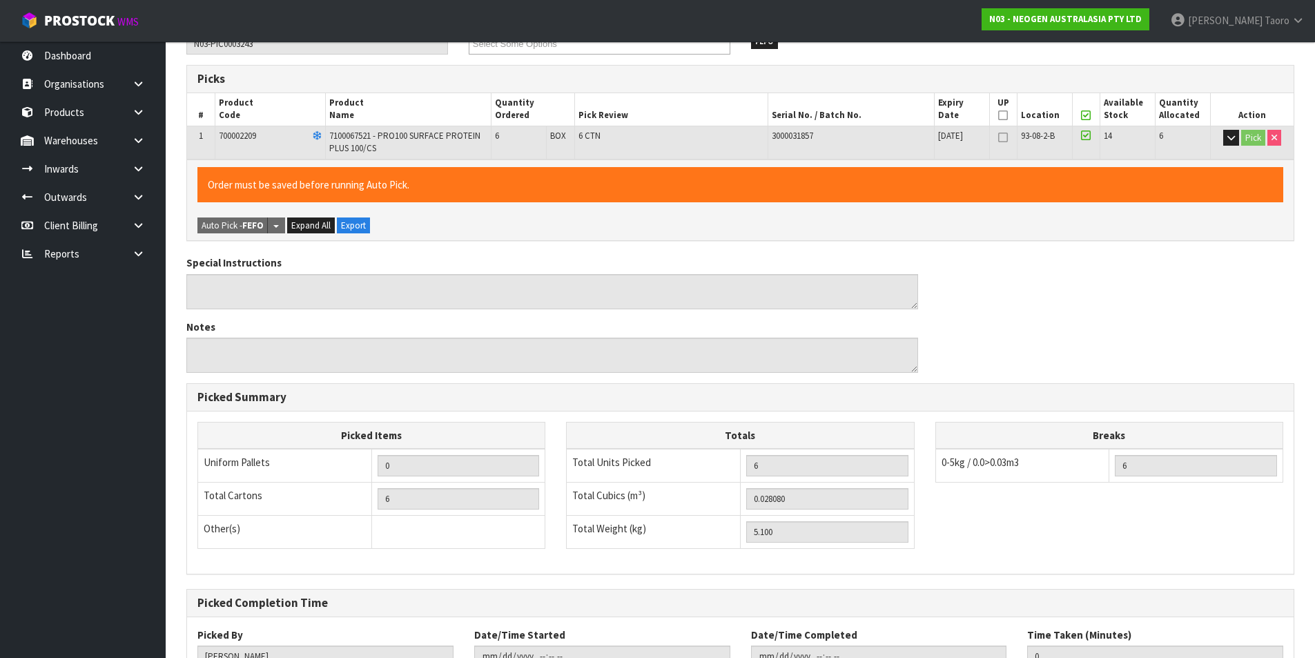
scroll to position [314, 0]
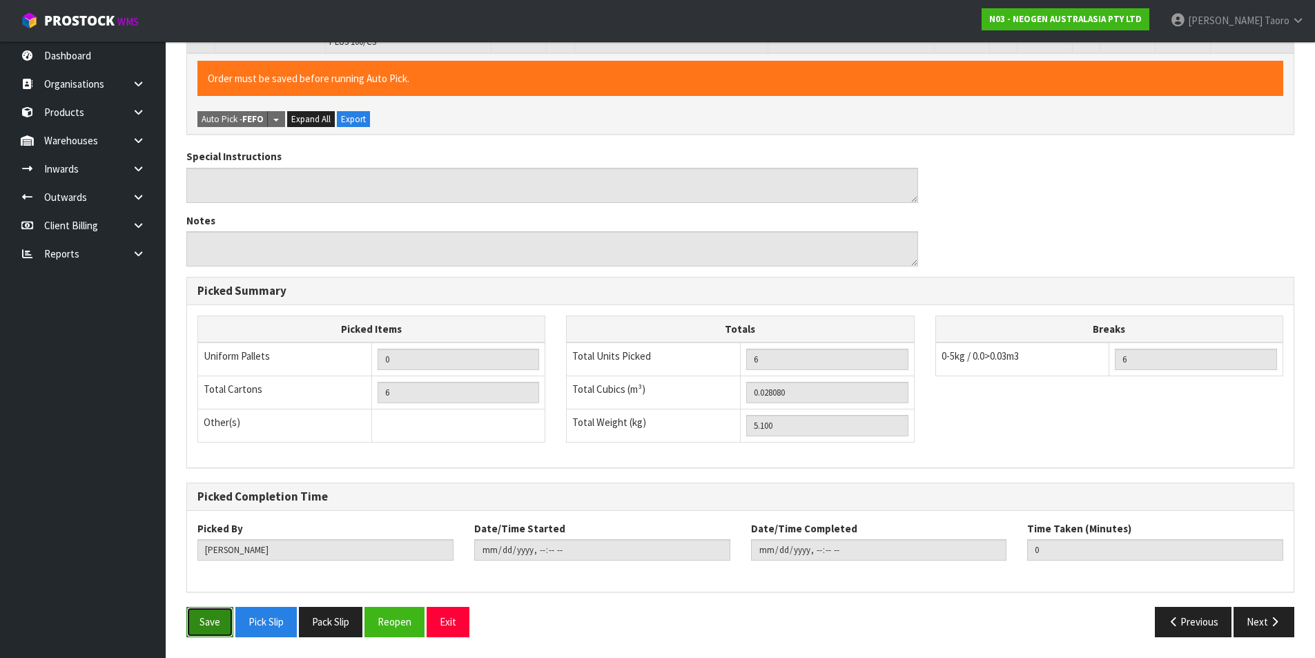
click at [215, 617] on button "Save" at bounding box center [209, 622] width 47 height 30
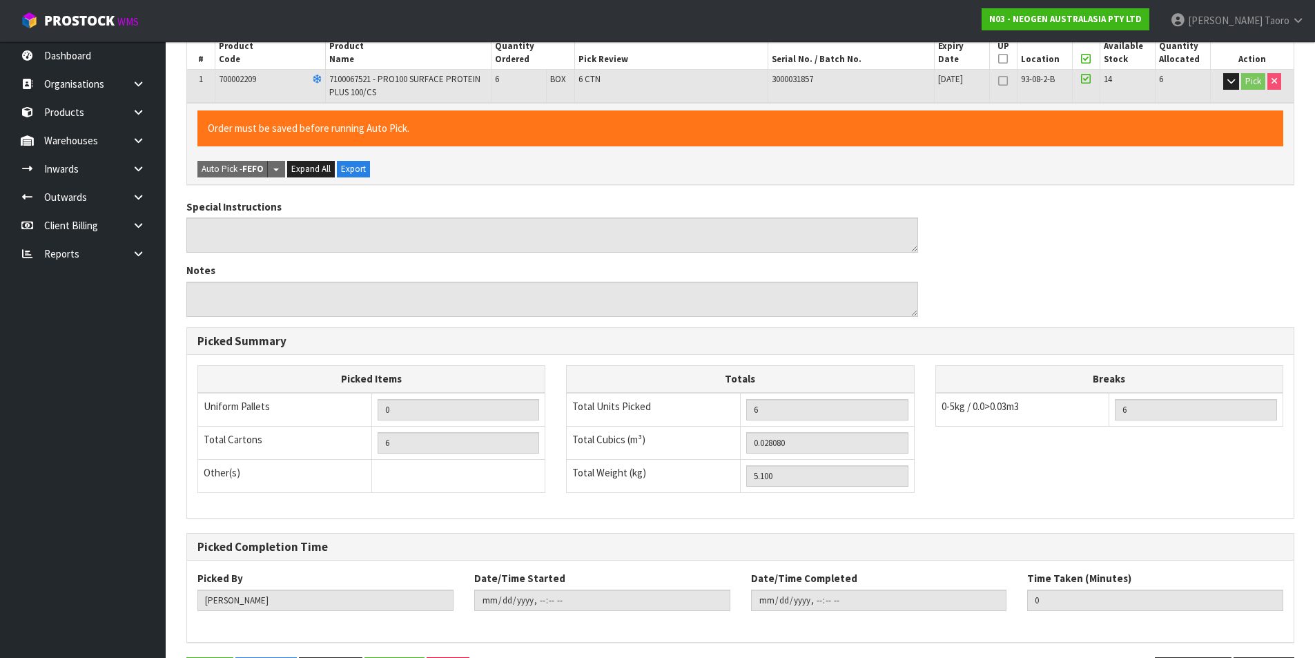
scroll to position [0, 0]
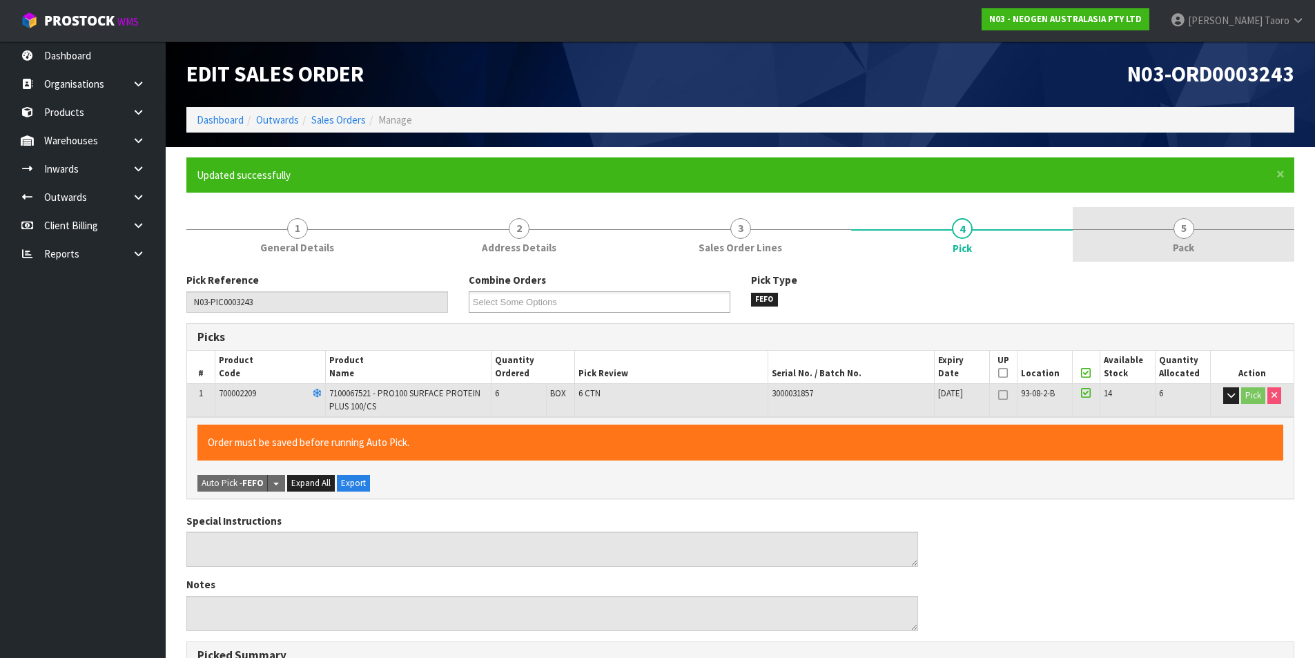
click at [1217, 189] on div "× Close Updated successfully" at bounding box center [740, 174] width 1108 height 35
type input "Harriet Taoro"
type input "2025-08-11T14:27:14"
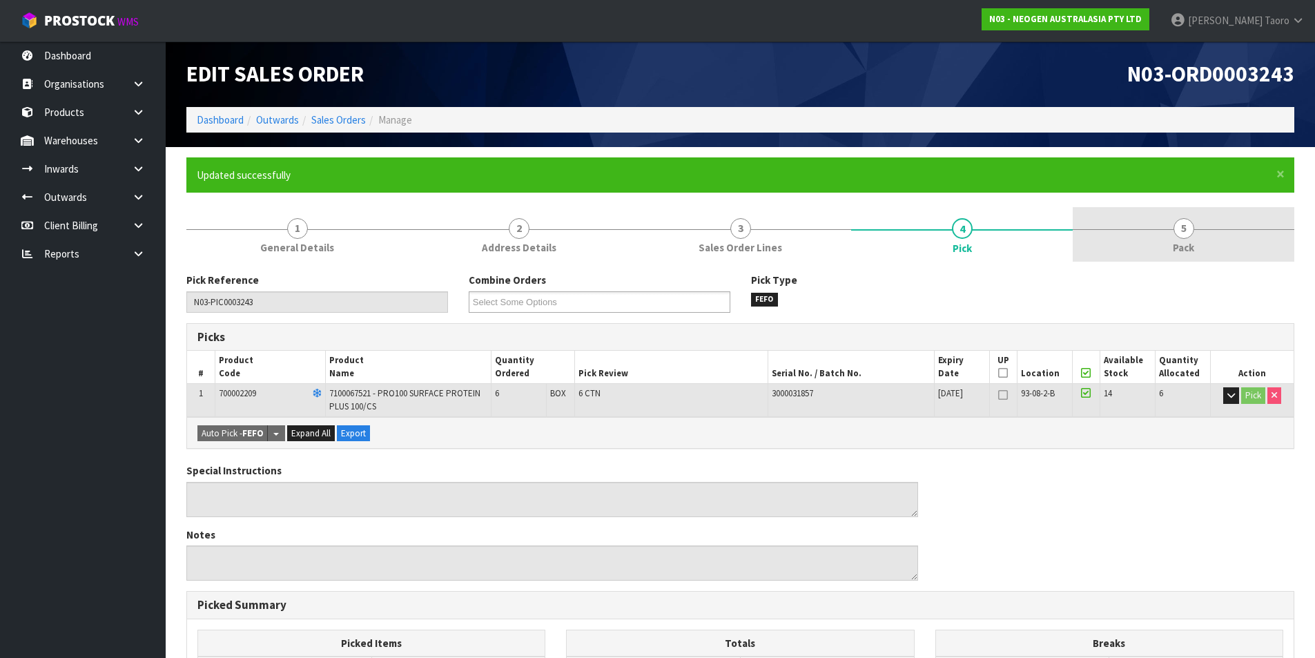
click at [1224, 229] on div at bounding box center [1184, 229] width 222 height 1
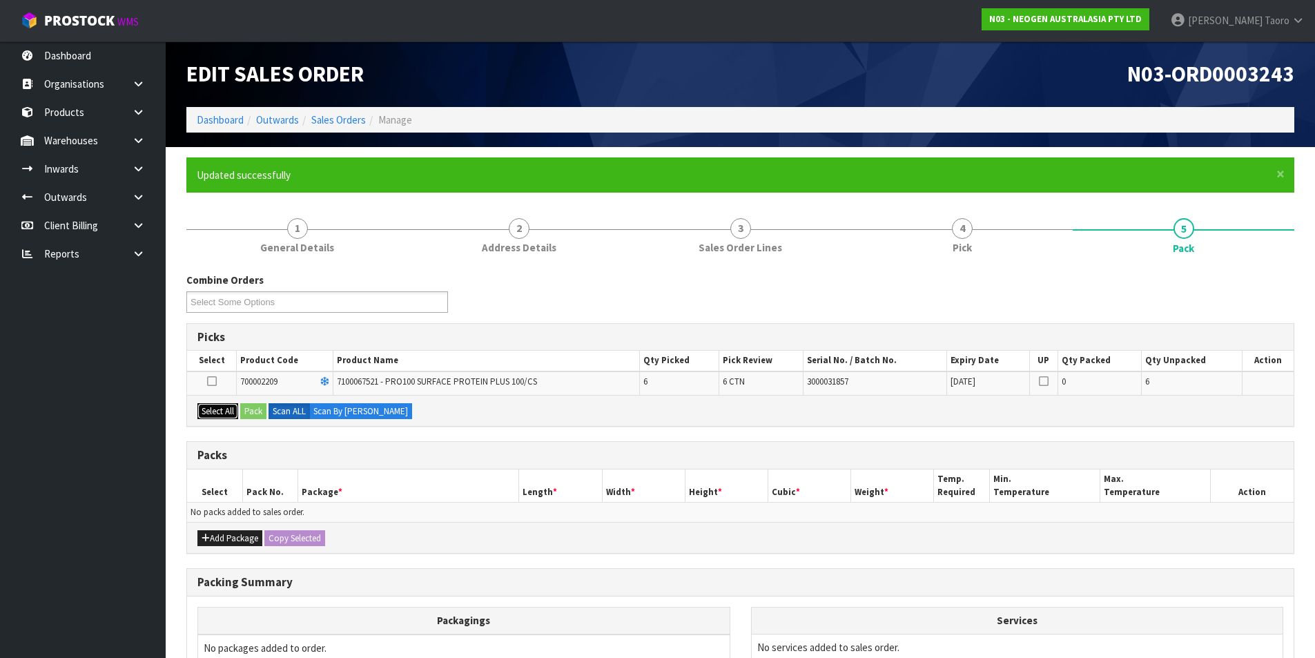
click at [221, 408] on button "Select All" at bounding box center [217, 411] width 41 height 17
click at [247, 410] on button "Pack" at bounding box center [253, 411] width 26 height 17
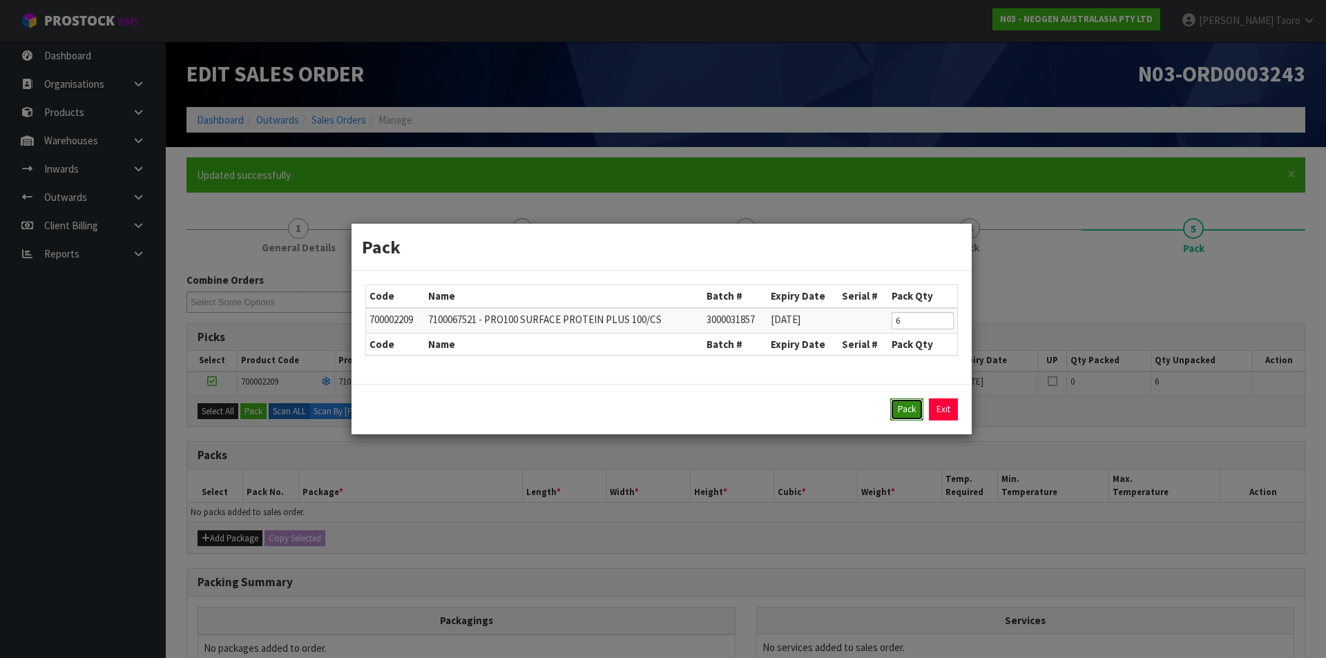
click at [899, 415] on button "Pack" at bounding box center [906, 409] width 33 height 22
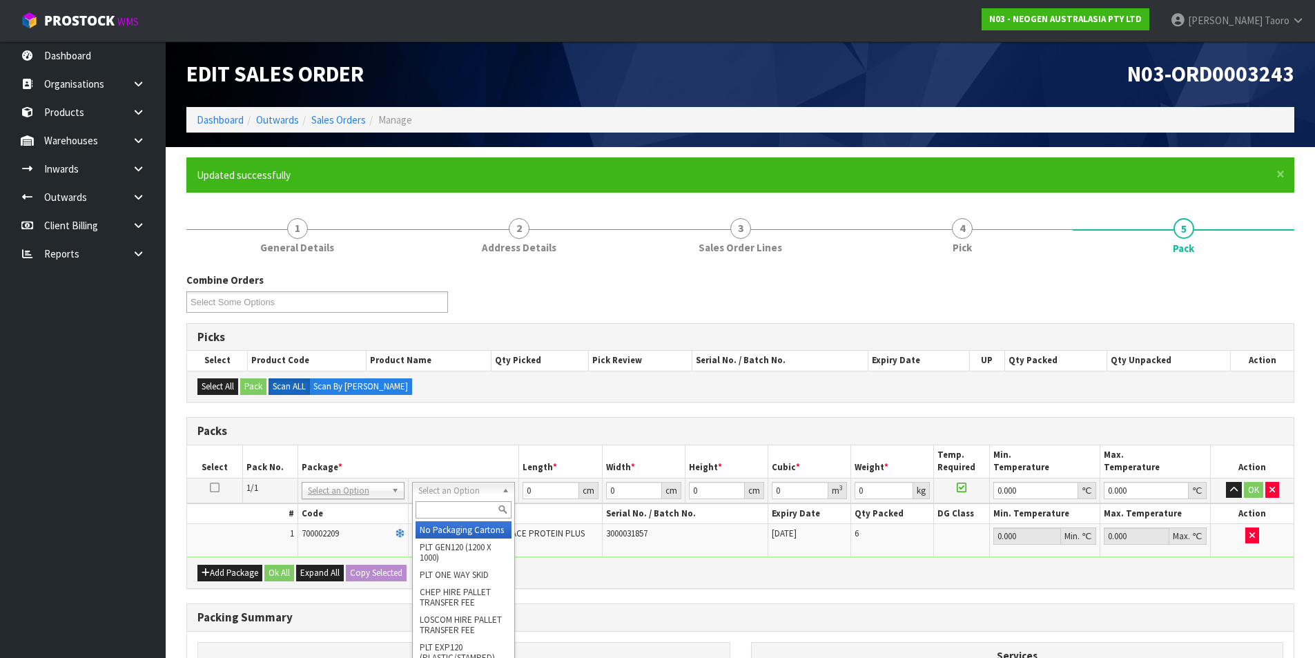
click at [481, 505] on input "text" at bounding box center [464, 509] width 96 height 17
type input "CTN5"
type input "43"
type input "33"
type input "25.5"
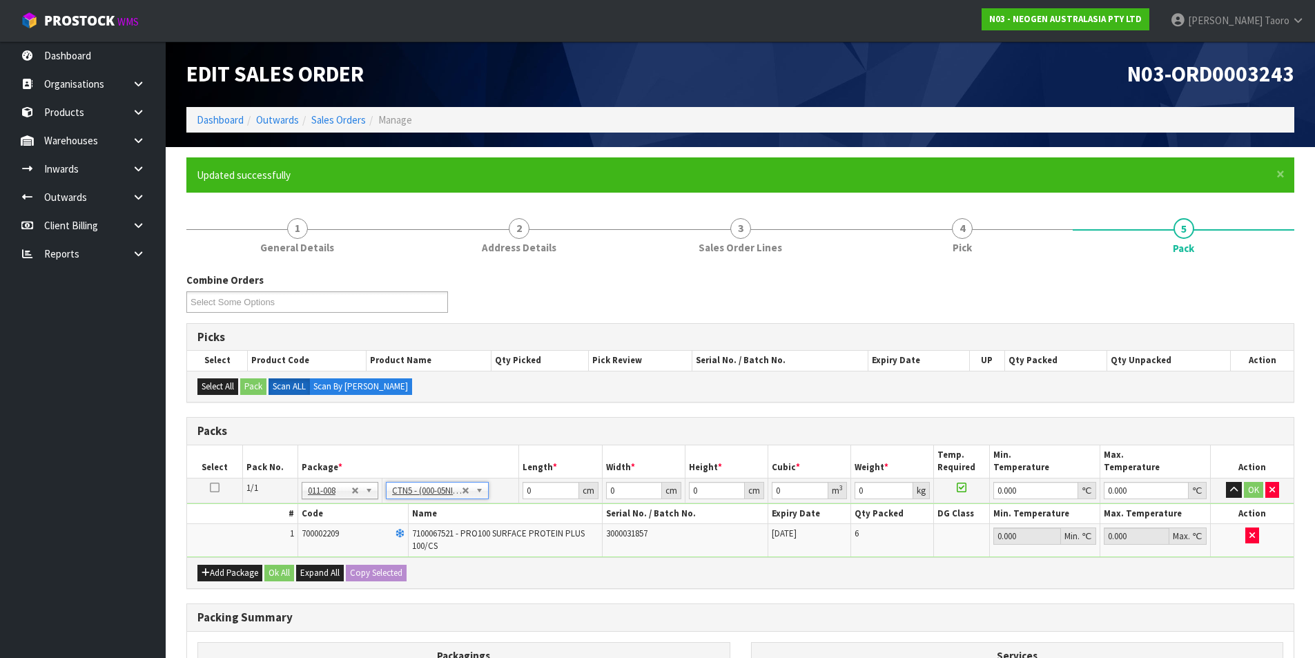
type input "0.036185"
type input "5.3"
click at [547, 483] on input "43" at bounding box center [551, 490] width 56 height 17
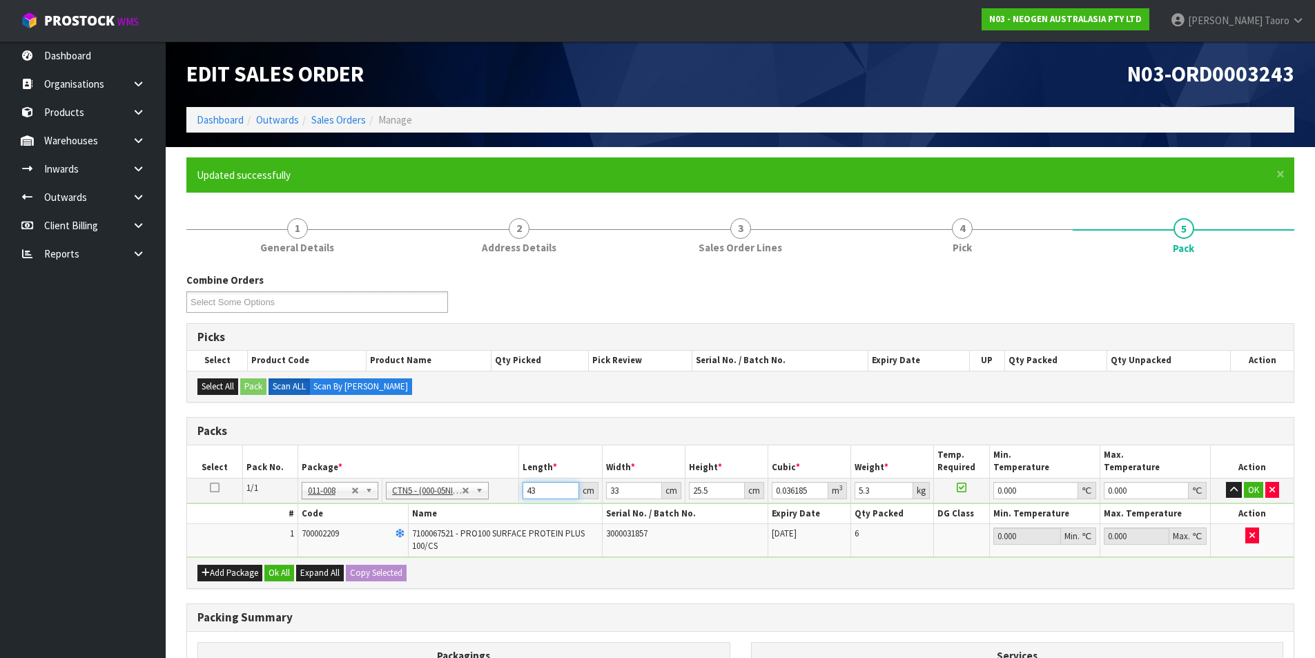
click at [547, 483] on input "43" at bounding box center [551, 490] width 56 height 17
type input "47"
type input "0.03955"
type input "474"
type input "0.398871"
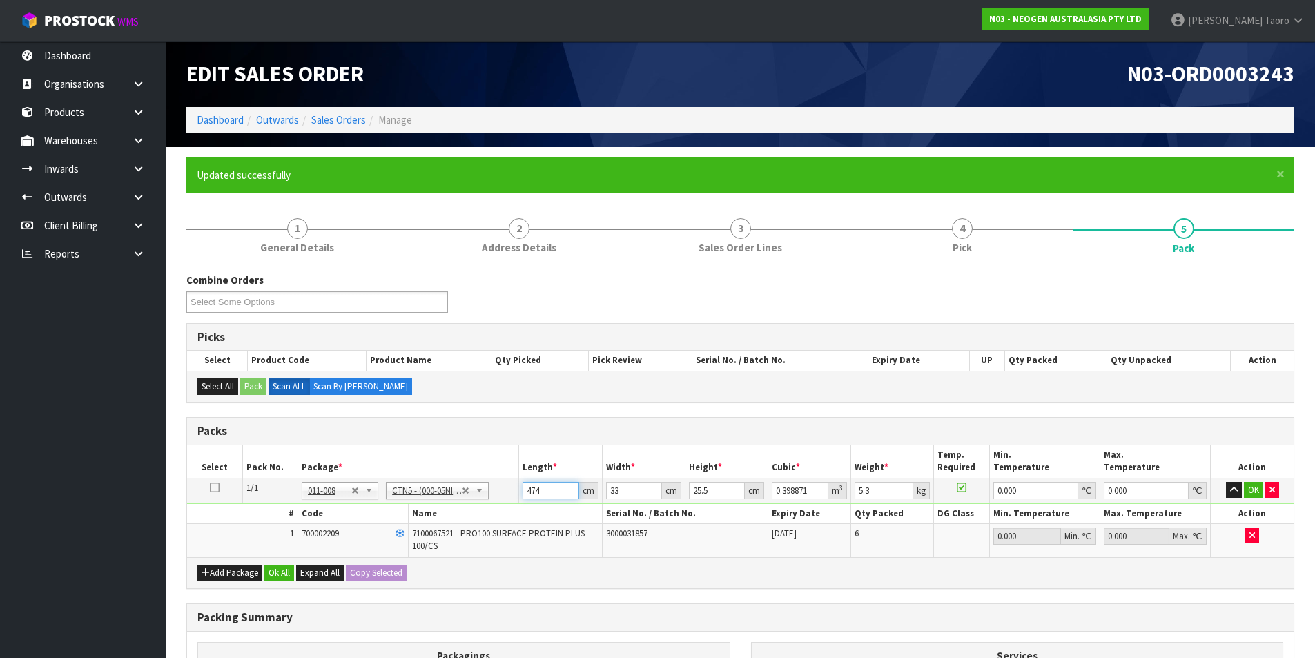
type input "47"
drag, startPoint x: 560, startPoint y: 487, endPoint x: 514, endPoint y: 498, distance: 46.7
click at [514, 498] on tr "1/1 NONE 007-001 007-002 007-004 007-009 007-013 007-014 007-015 007-017 007-01…" at bounding box center [740, 490] width 1107 height 25
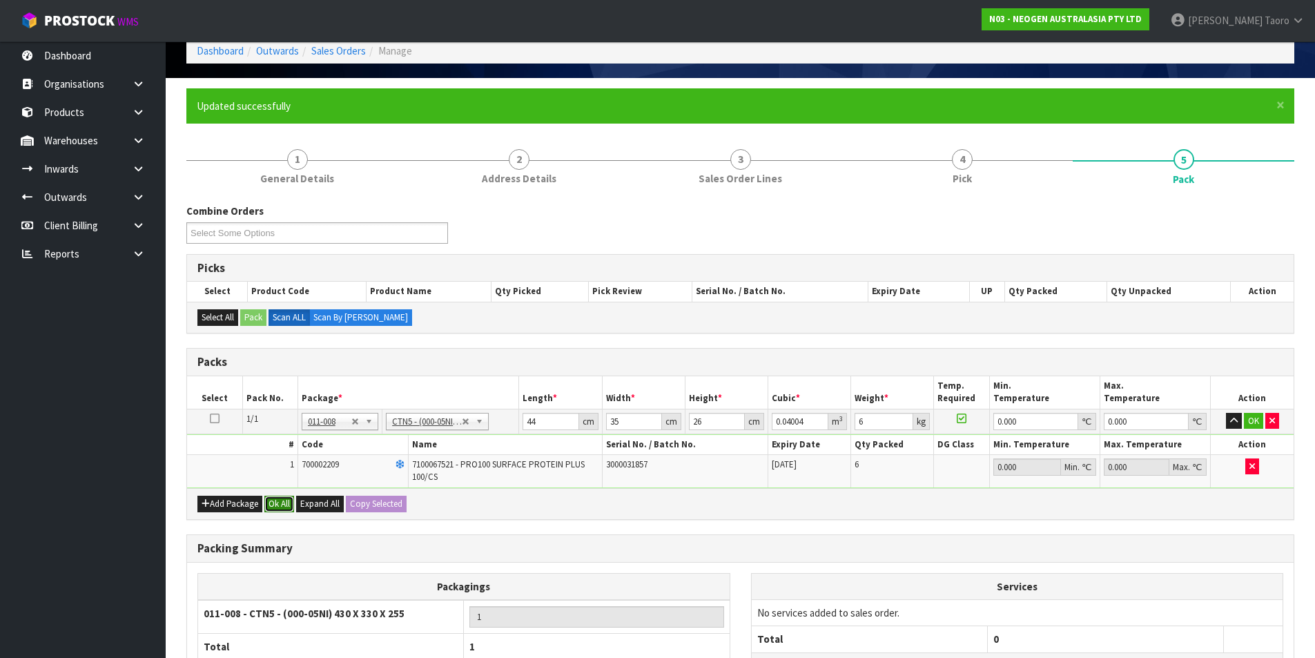
click at [282, 499] on button "Ok All" at bounding box center [279, 504] width 30 height 17
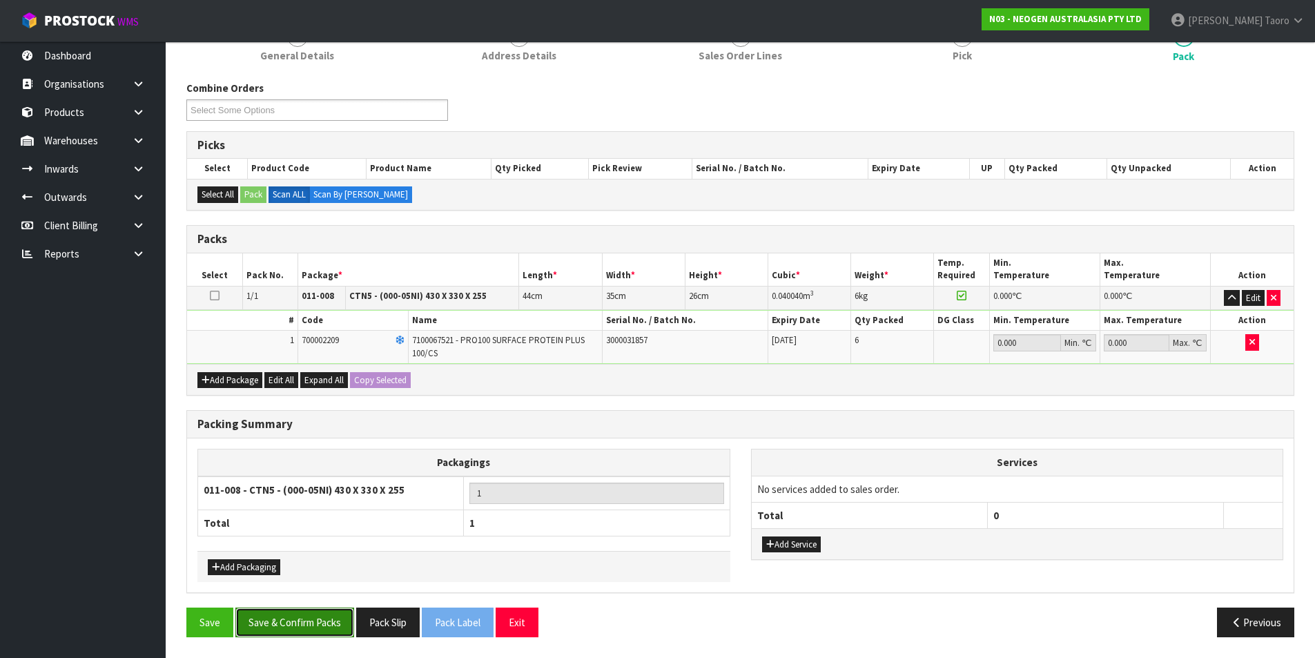
drag, startPoint x: 298, startPoint y: 613, endPoint x: 304, endPoint y: 618, distance: 7.9
click at [303, 611] on button "Save & Confirm Packs" at bounding box center [294, 623] width 119 height 30
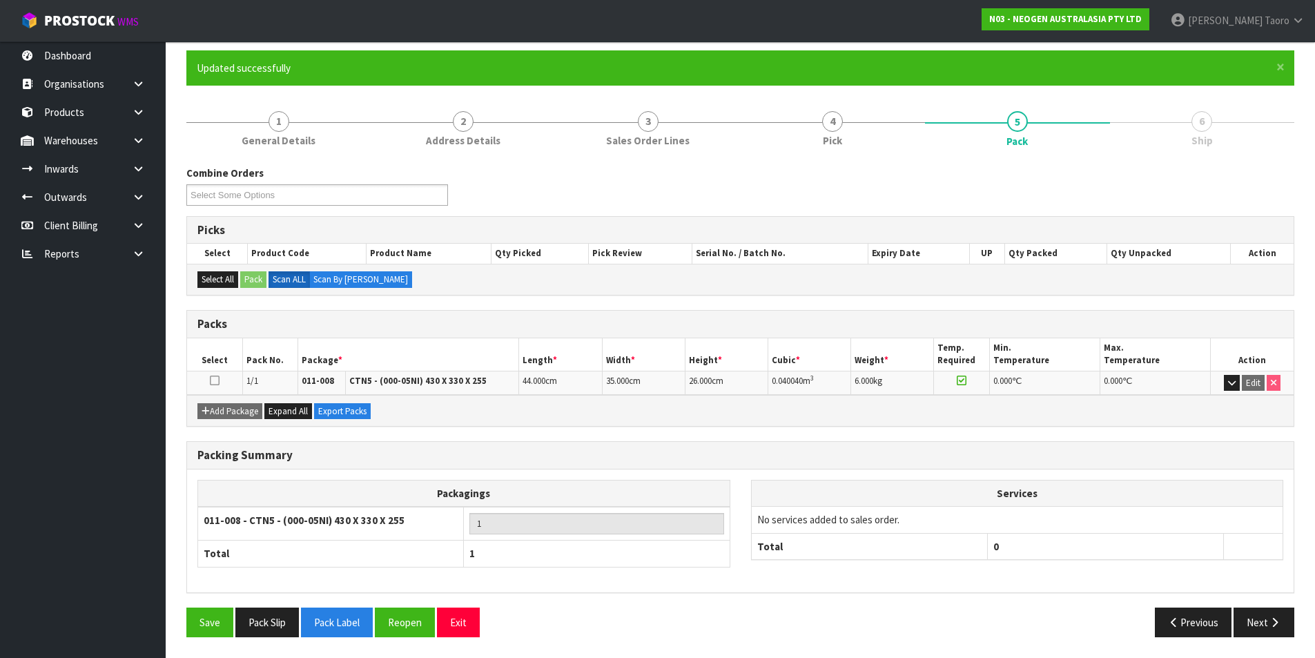
scroll to position [107, 0]
click at [1266, 628] on button "Next" at bounding box center [1264, 623] width 61 height 30
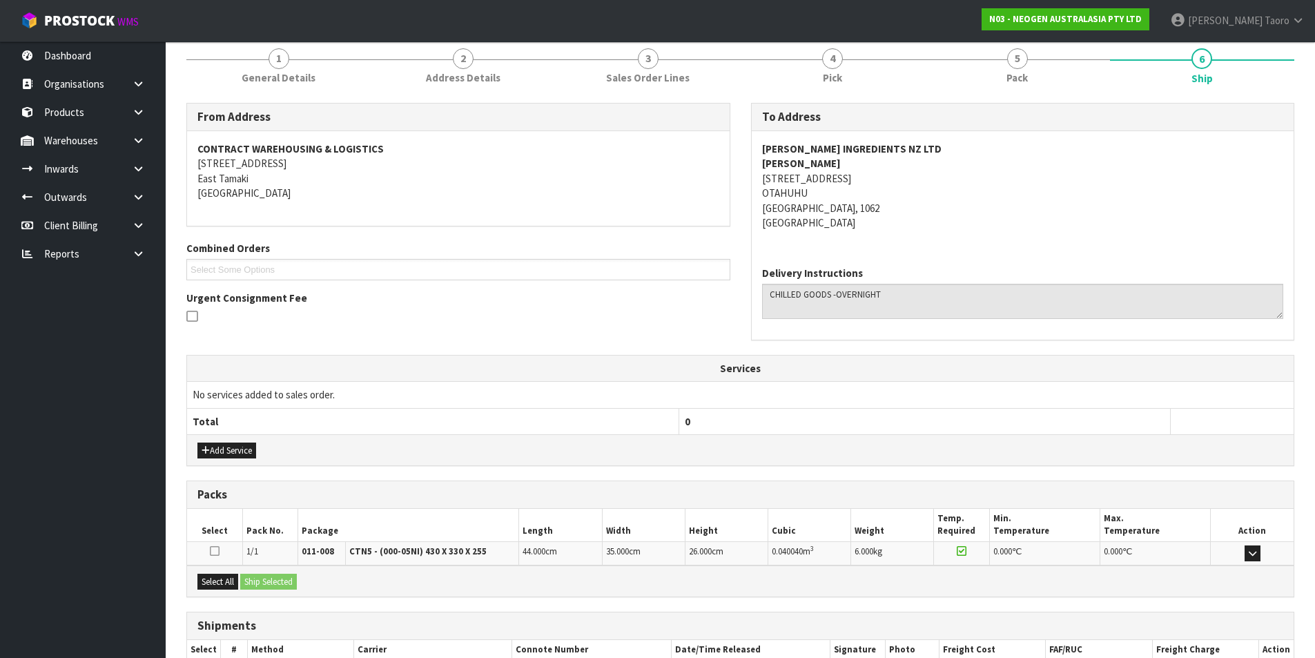
scroll to position [258, 0]
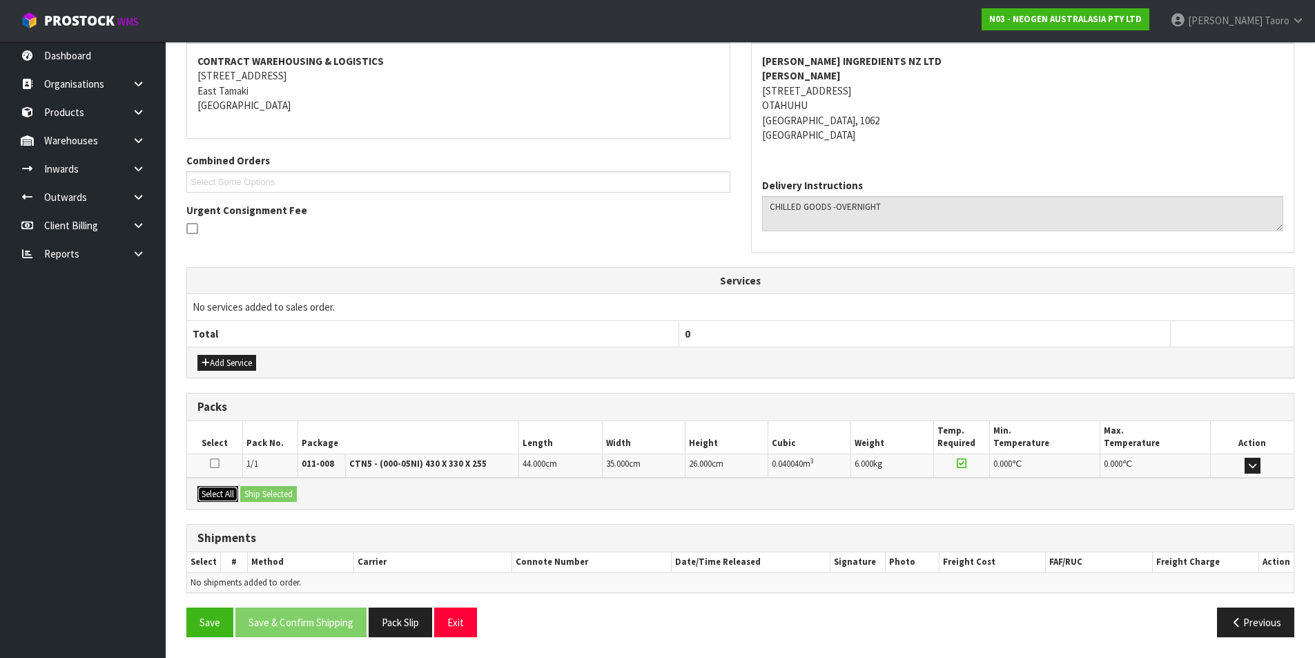
click at [215, 489] on button "Select All" at bounding box center [217, 494] width 41 height 17
click at [241, 488] on div "Select All Ship Selected" at bounding box center [740, 493] width 1107 height 31
click at [283, 494] on button "Ship Selected" at bounding box center [268, 494] width 57 height 17
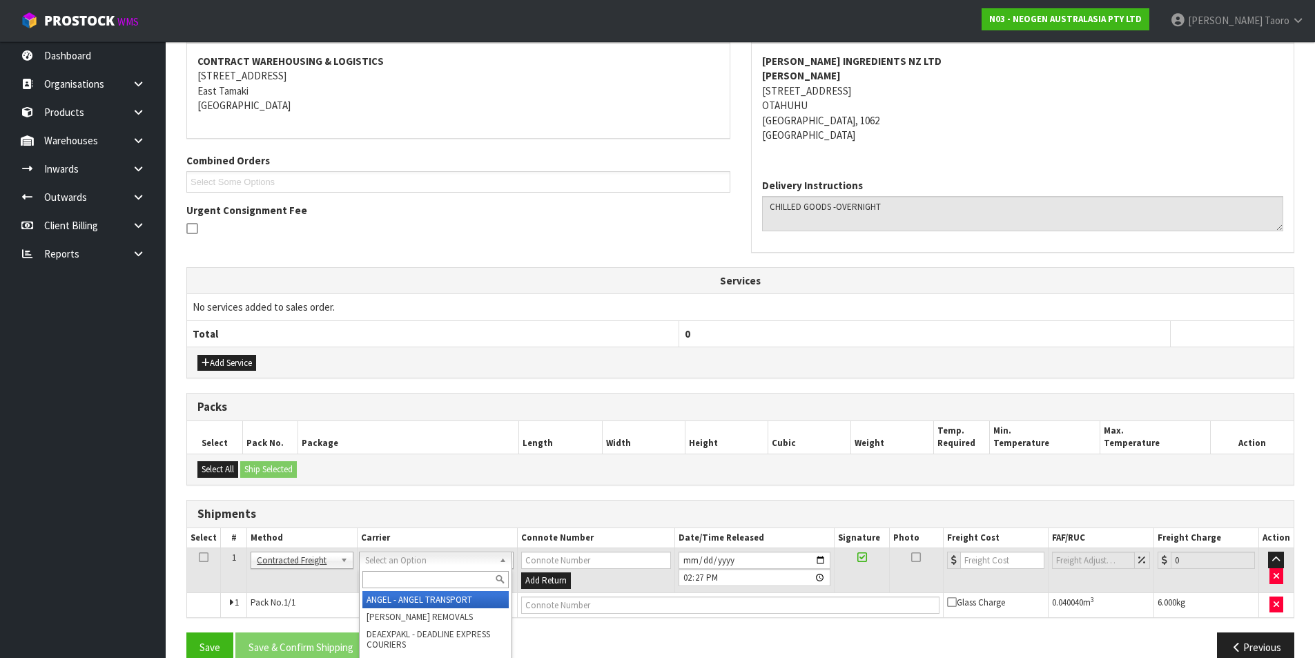
click at [466, 577] on input "text" at bounding box center [436, 579] width 146 height 17
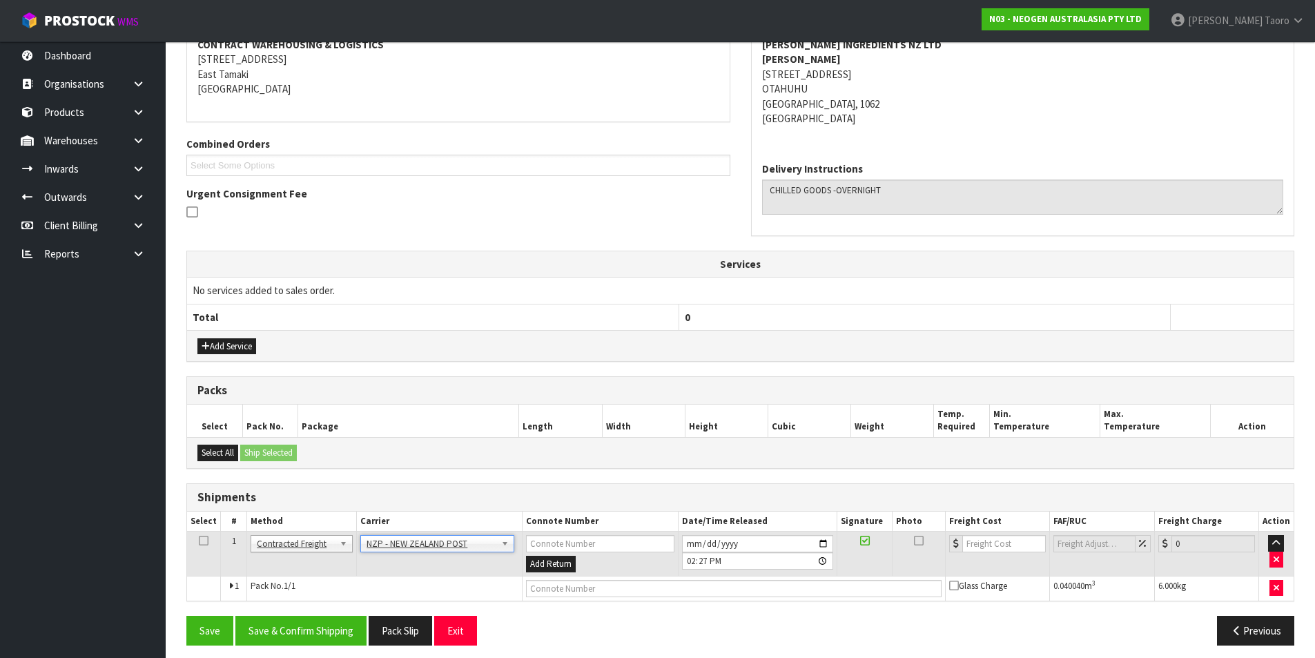
scroll to position [282, 0]
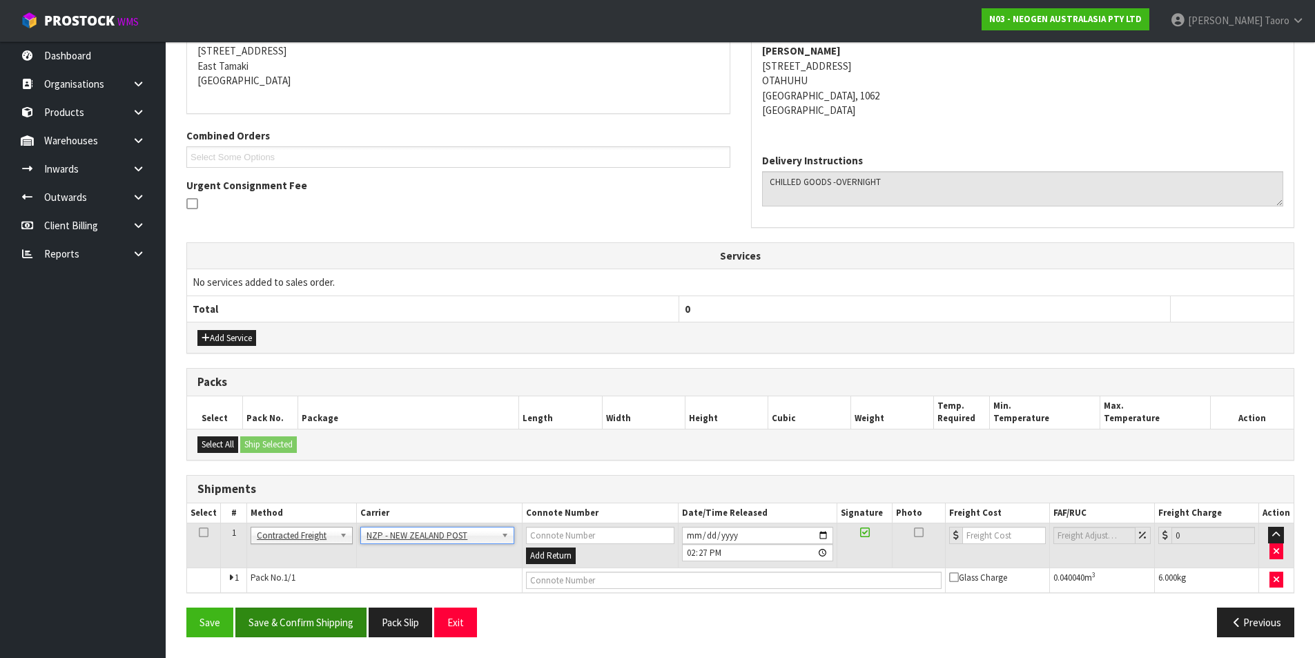
click at [365, 607] on div "From Address CONTRACT WAREHOUSING & LOGISTICS 17 Allens Road East Tamaki Auckla…" at bounding box center [740, 318] width 1108 height 657
click at [365, 608] on button "Save & Confirm Shipping" at bounding box center [300, 623] width 131 height 30
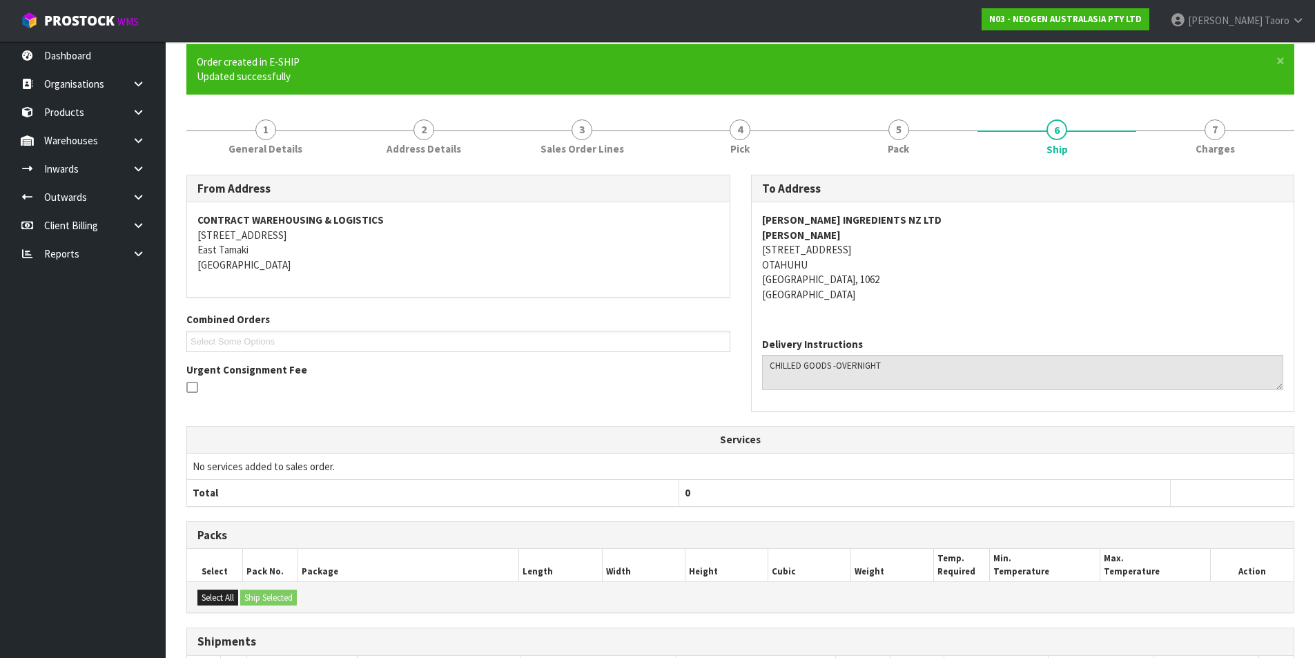
scroll to position [262, 0]
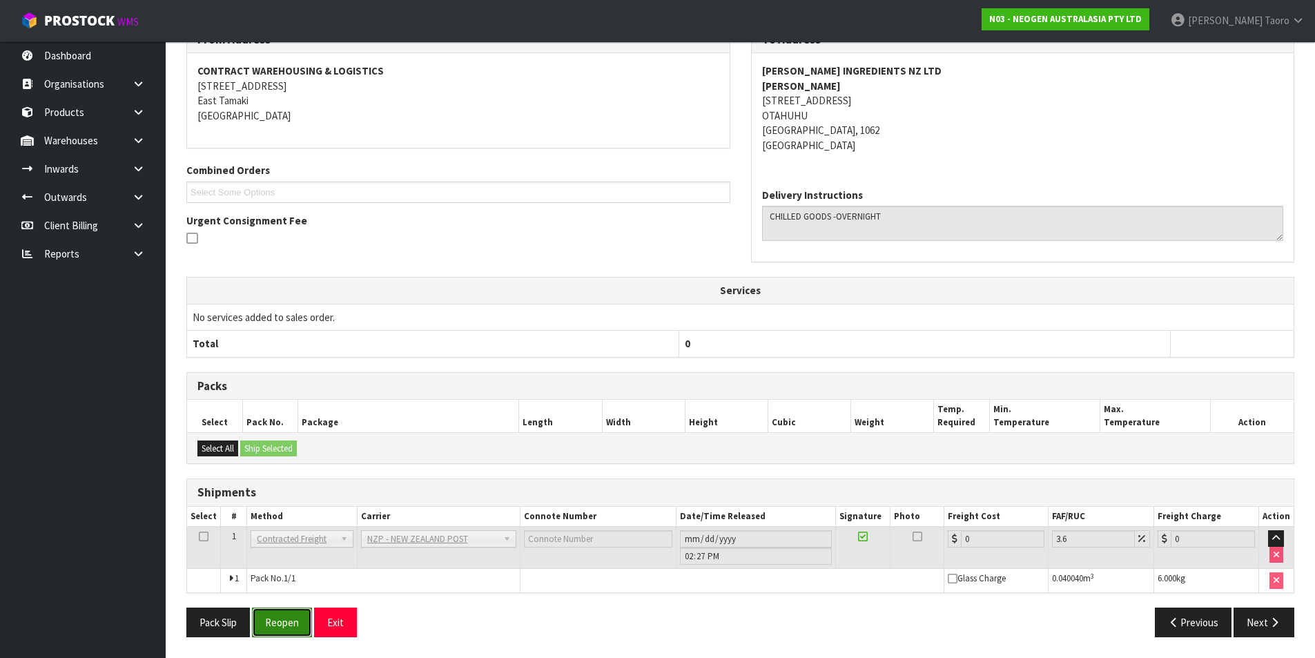
click at [289, 625] on button "Reopen" at bounding box center [282, 623] width 60 height 30
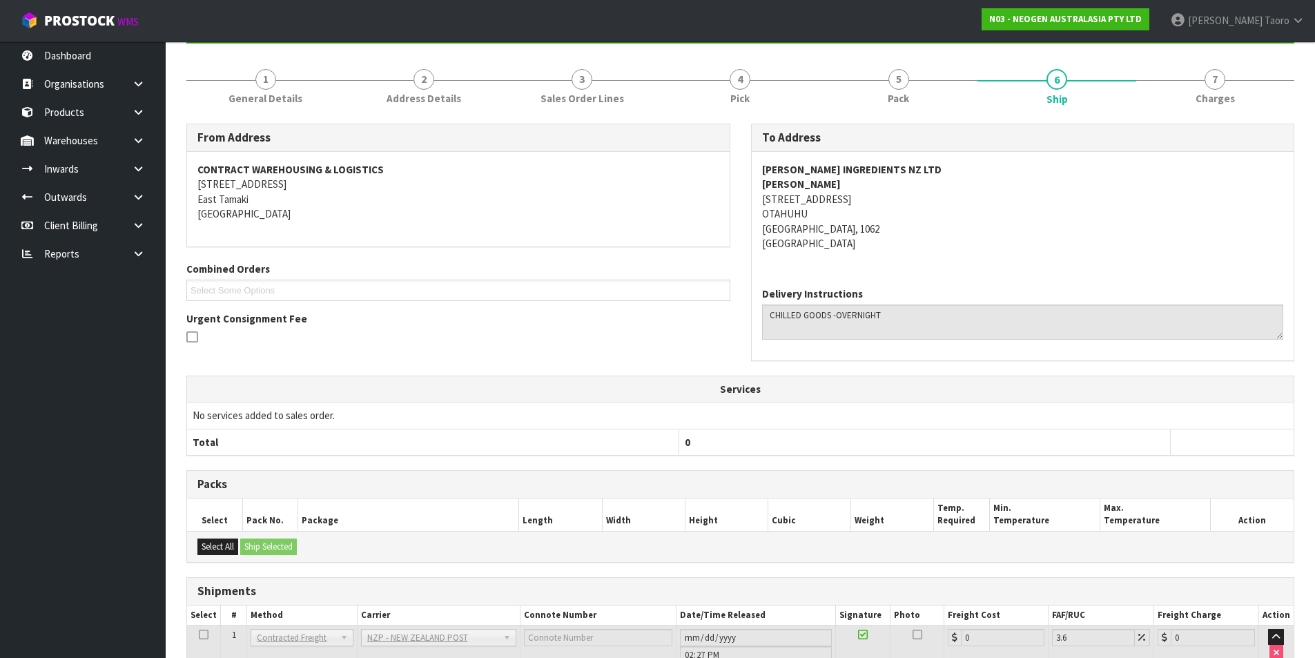
scroll to position [248, 0]
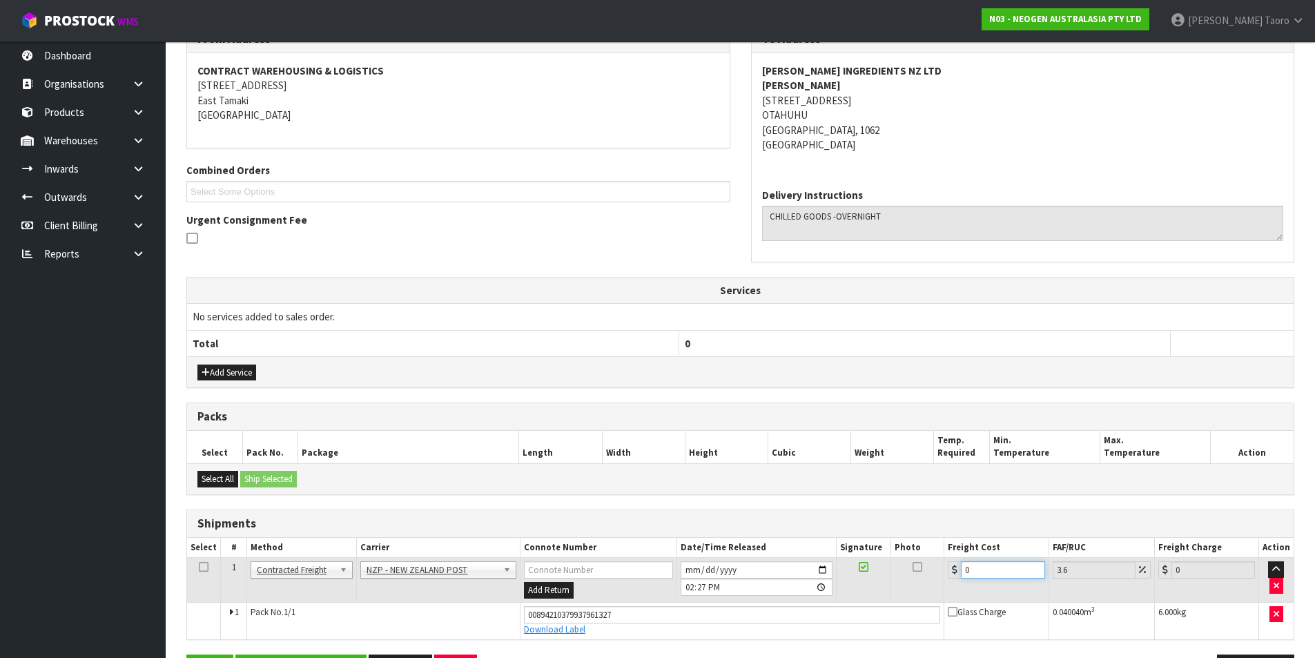
click at [1020, 562] on input "0" at bounding box center [1003, 569] width 84 height 17
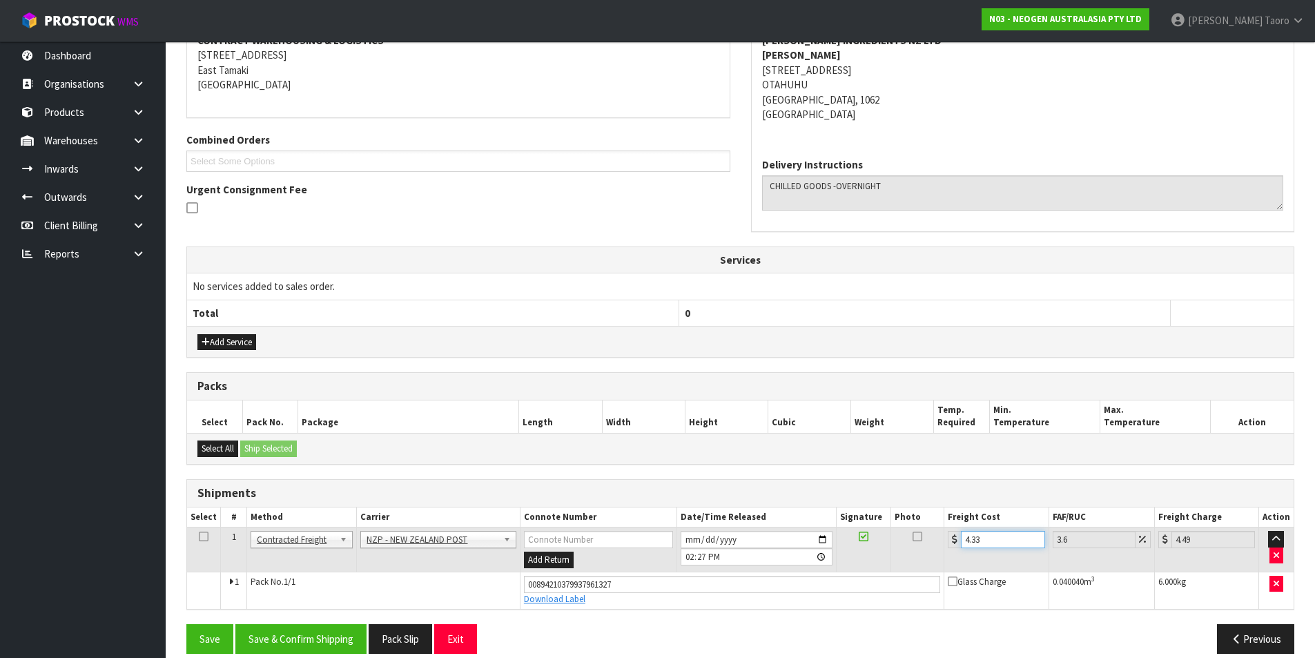
scroll to position [295, 0]
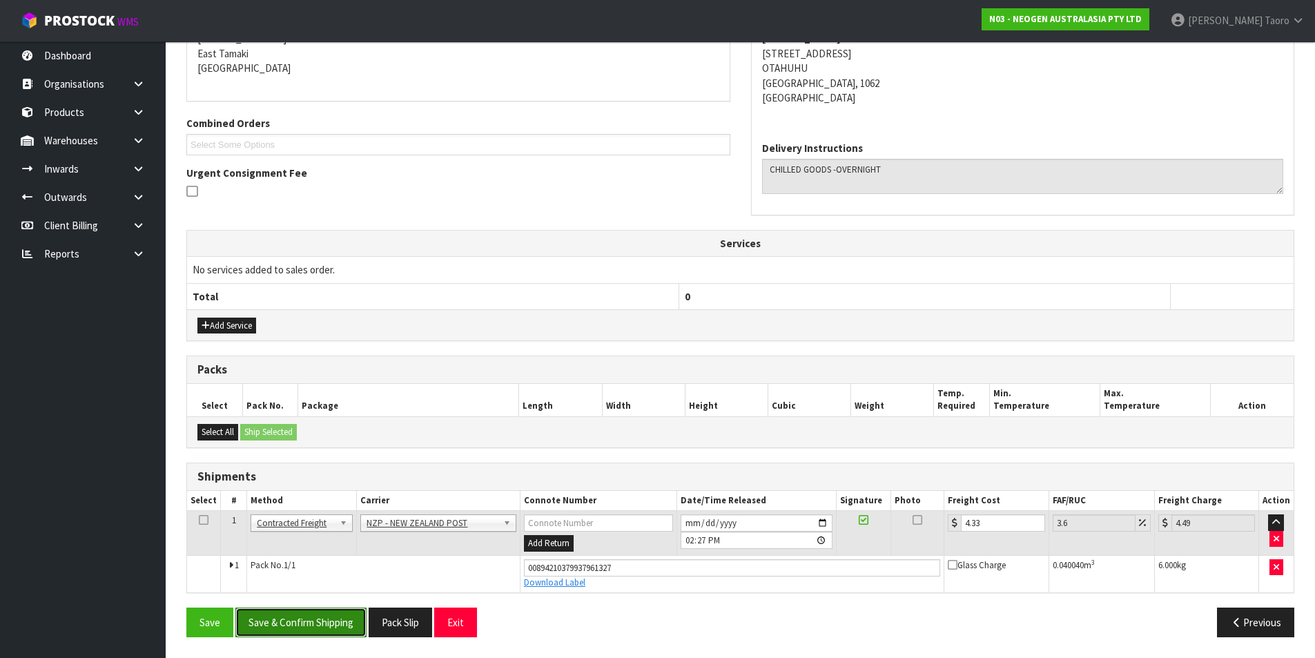
click at [338, 620] on button "Save & Confirm Shipping" at bounding box center [300, 623] width 131 height 30
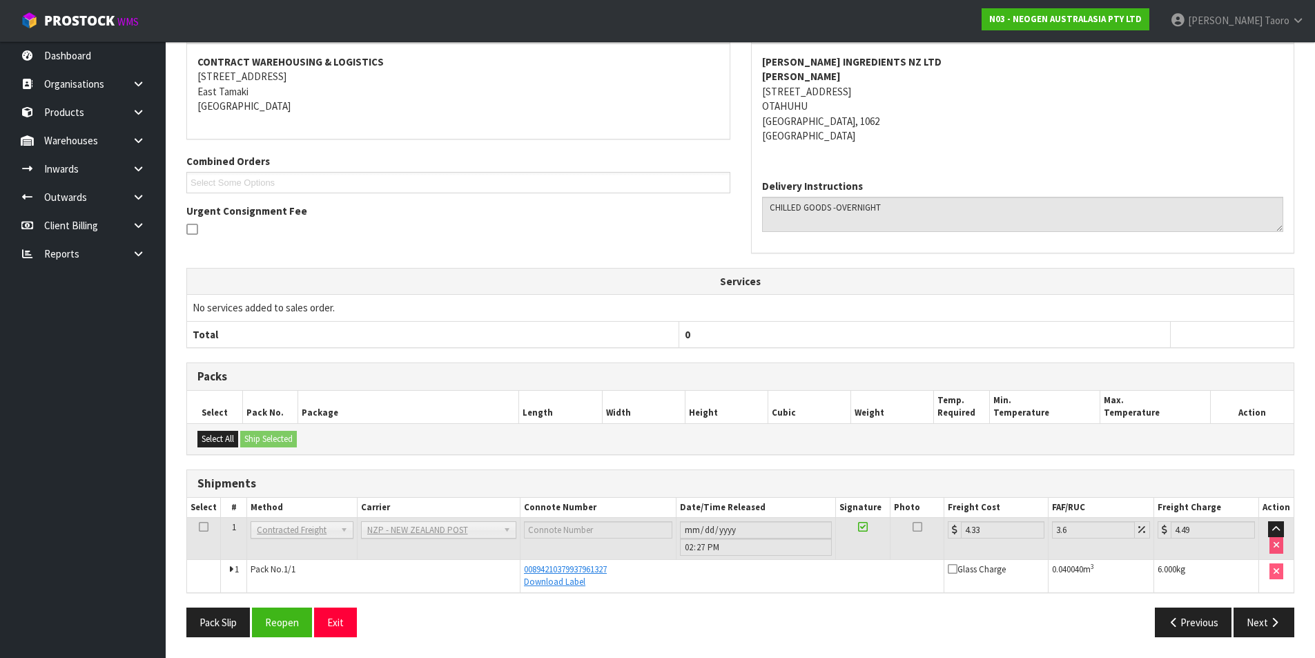
scroll to position [257, 0]
click at [344, 622] on button "Exit" at bounding box center [335, 623] width 43 height 30
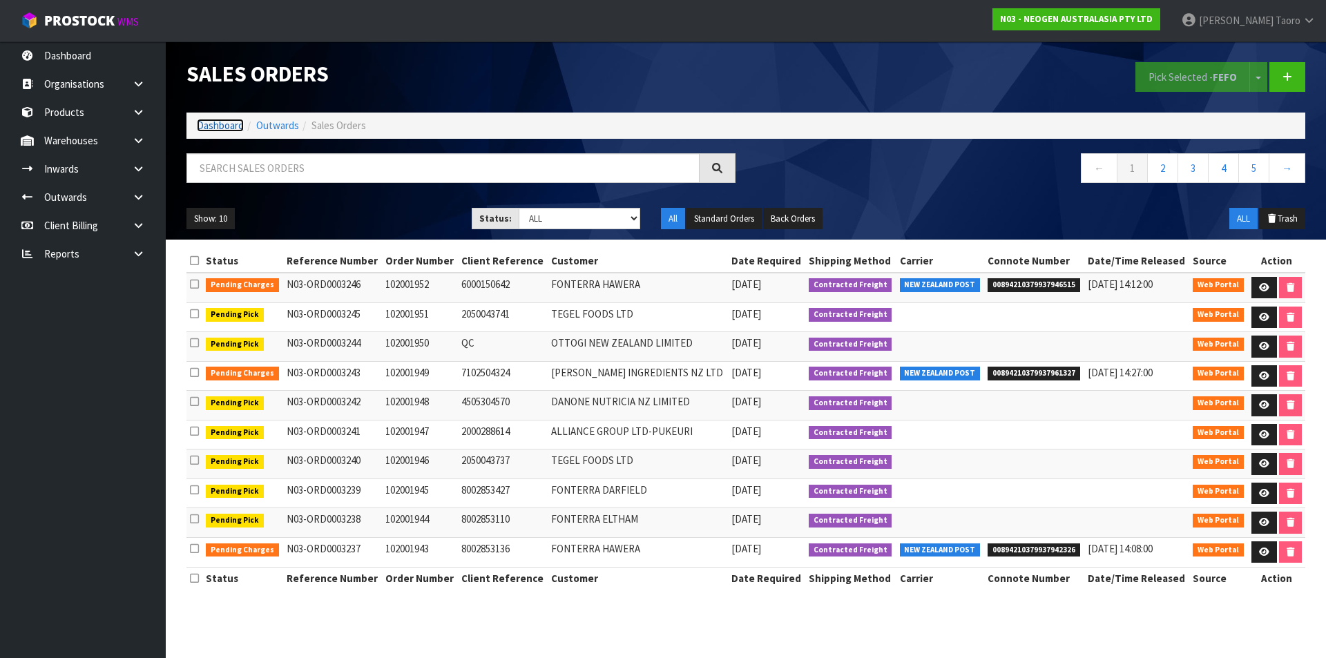
click at [230, 125] on link "Dashboard" at bounding box center [220, 125] width 47 height 13
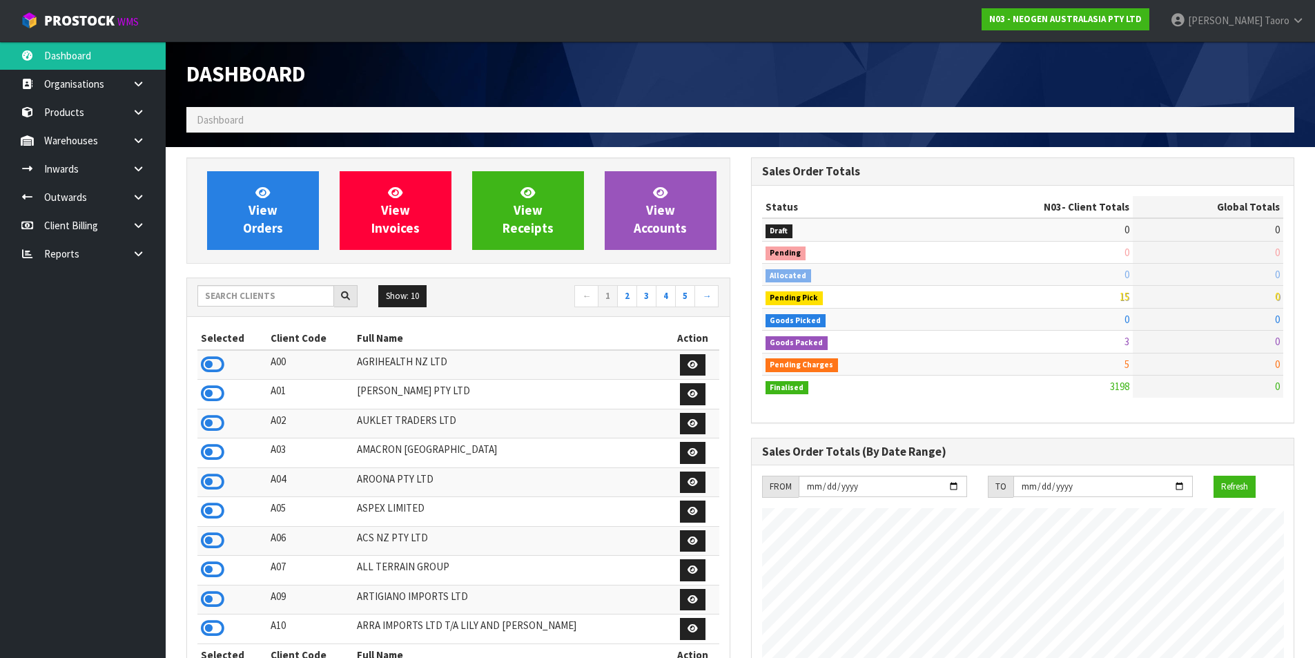
scroll to position [1046, 564]
click at [225, 192] on link "View Orders" at bounding box center [263, 210] width 112 height 79
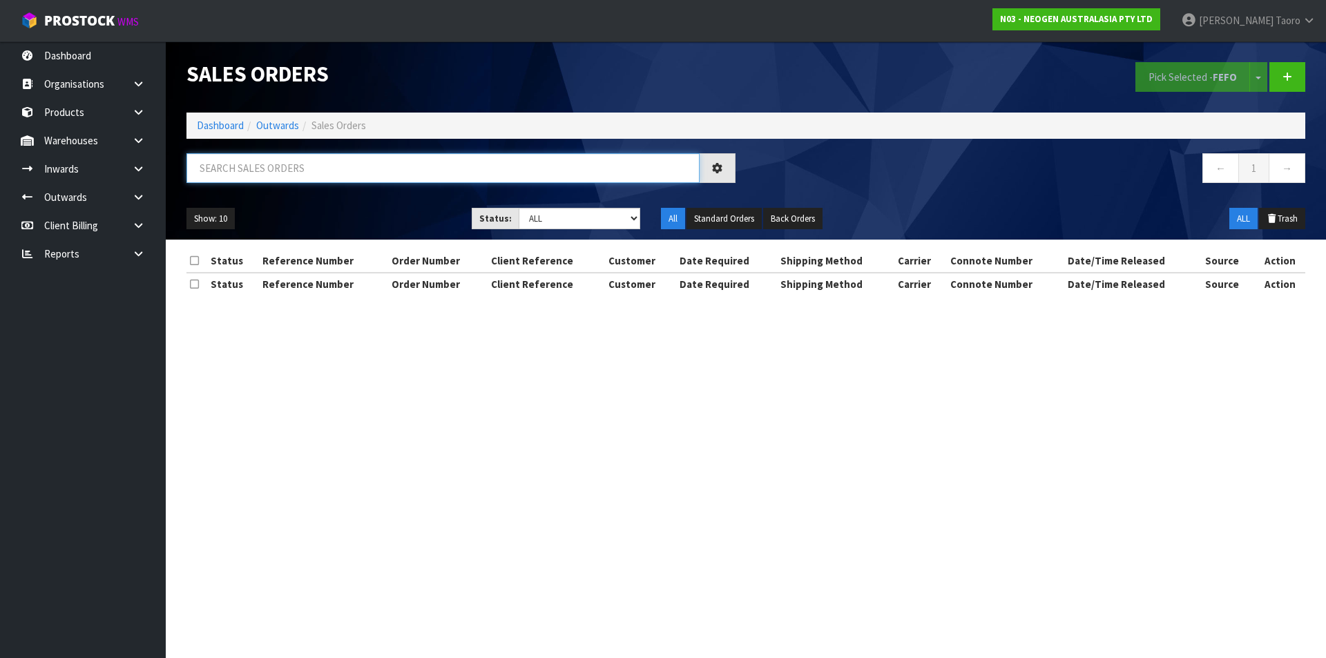
click at [235, 169] on input "text" at bounding box center [442, 168] width 513 height 30
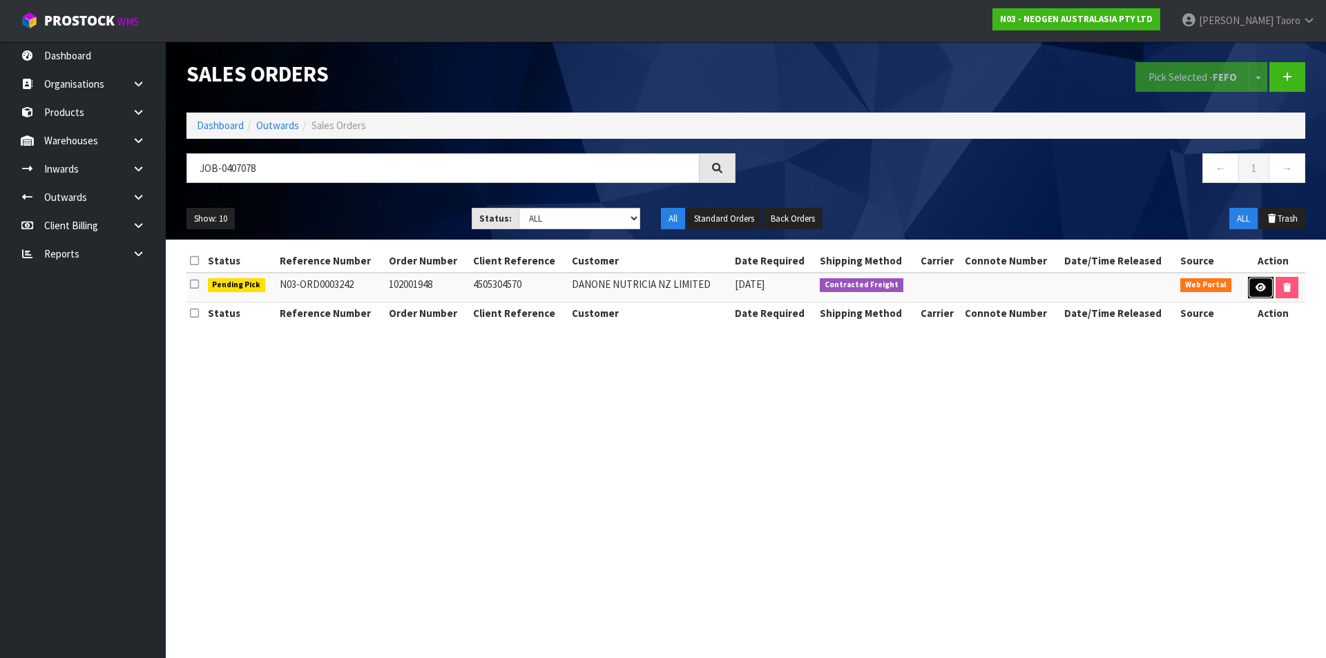
click at [1255, 284] on icon at bounding box center [1260, 287] width 10 height 9
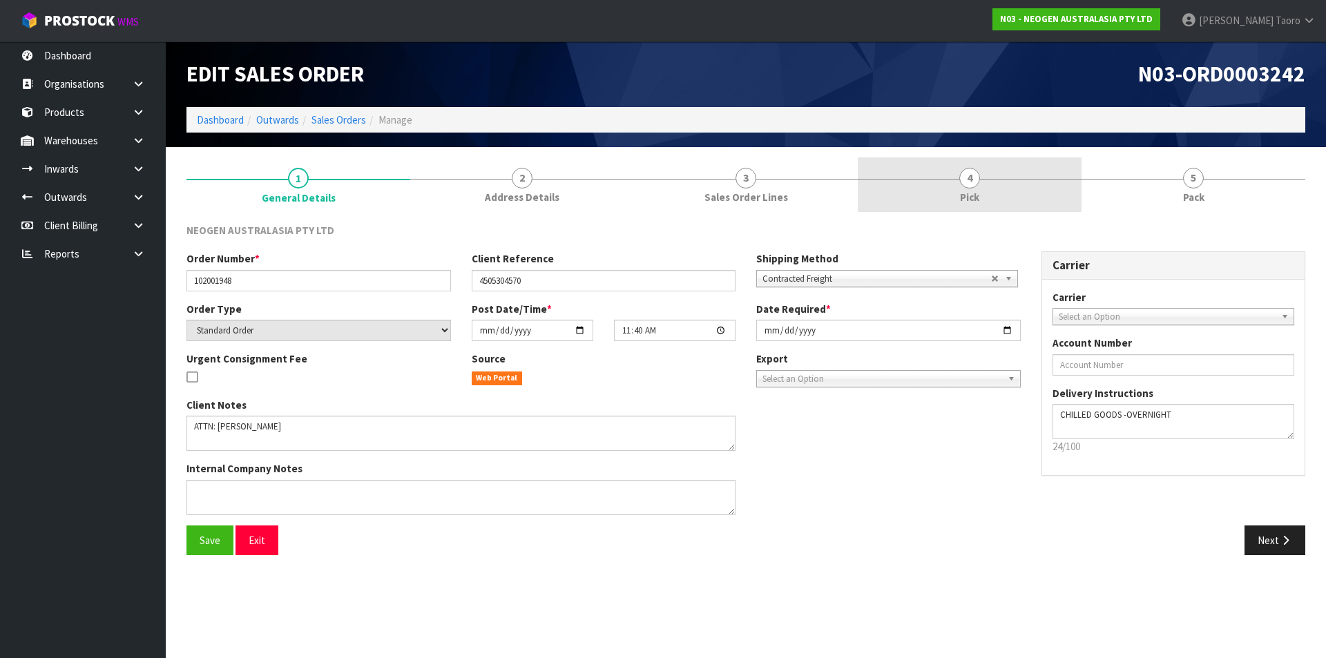
click at [1037, 191] on link "4 Pick" at bounding box center [970, 184] width 224 height 55
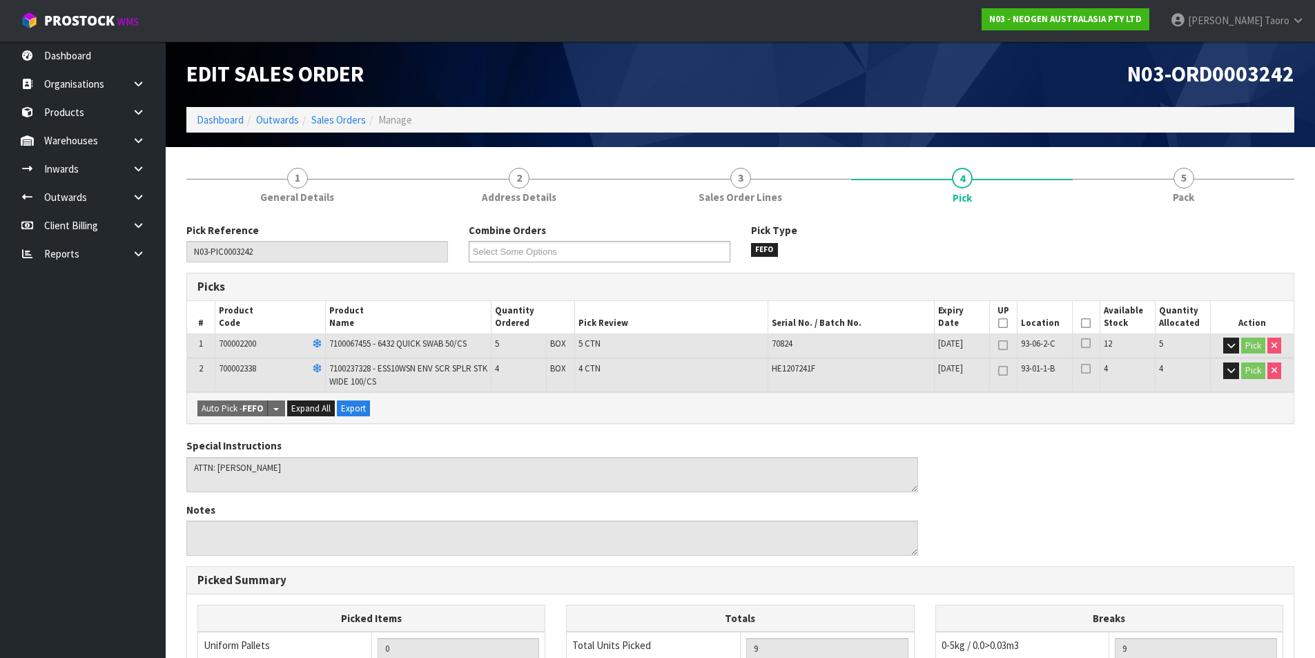
click at [1084, 324] on icon at bounding box center [1086, 323] width 10 height 1
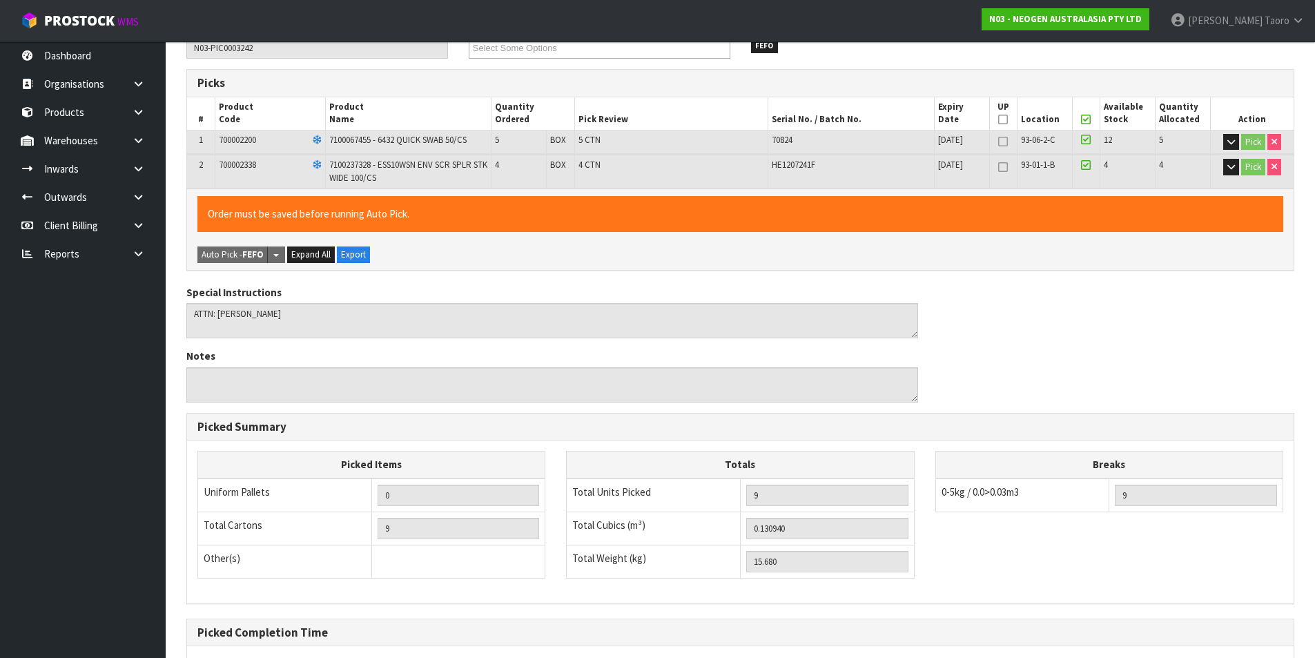
scroll to position [339, 0]
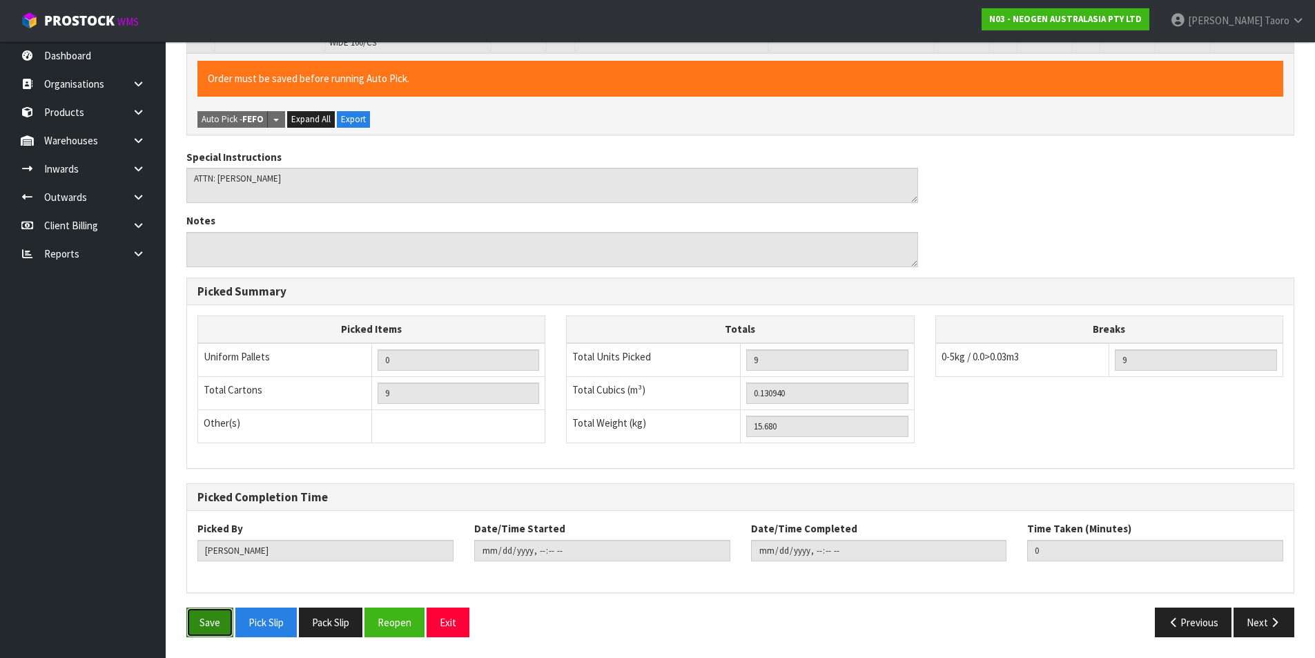
click at [227, 619] on button "Save" at bounding box center [209, 623] width 47 height 30
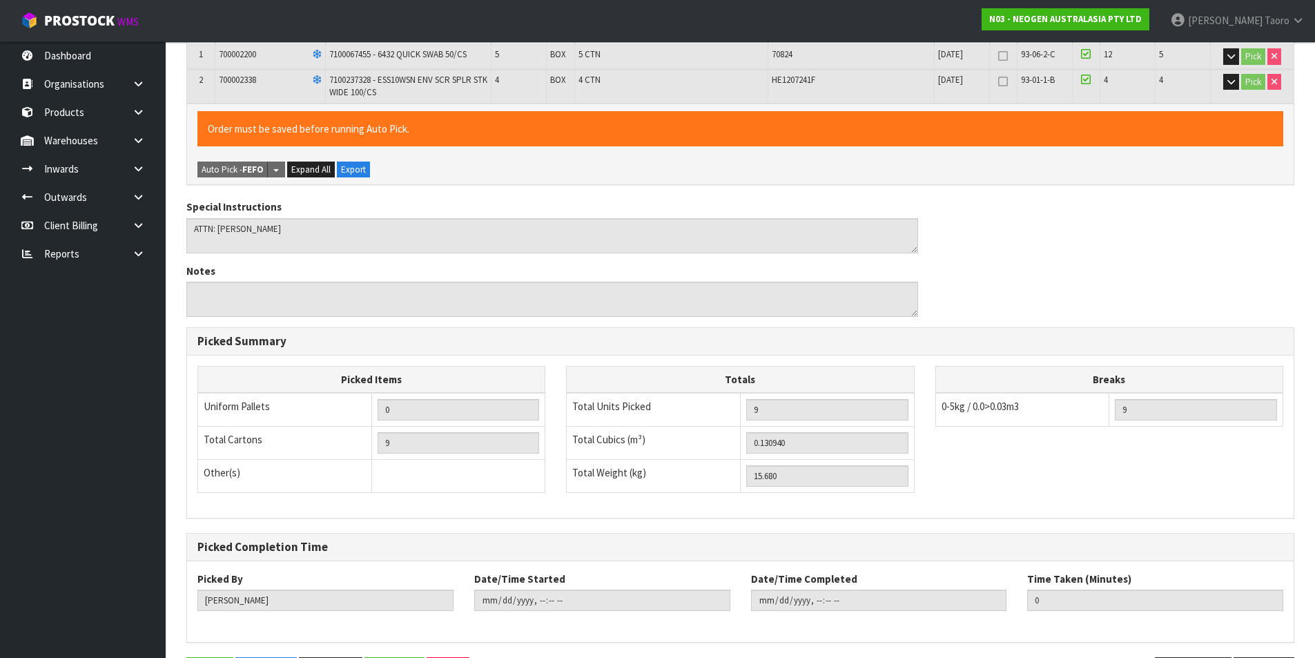
scroll to position [0, 0]
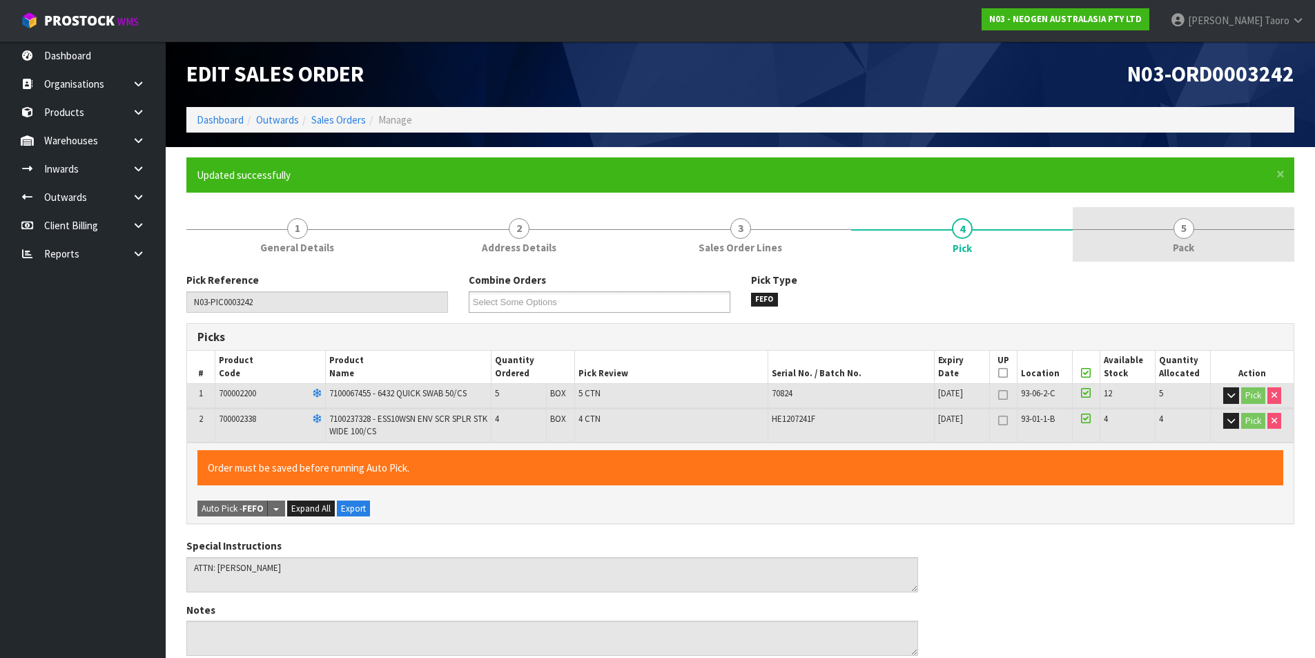
drag, startPoint x: 1220, startPoint y: 227, endPoint x: 1166, endPoint y: 242, distance: 56.4
click at [1219, 227] on link "5 Pack" at bounding box center [1184, 234] width 222 height 55
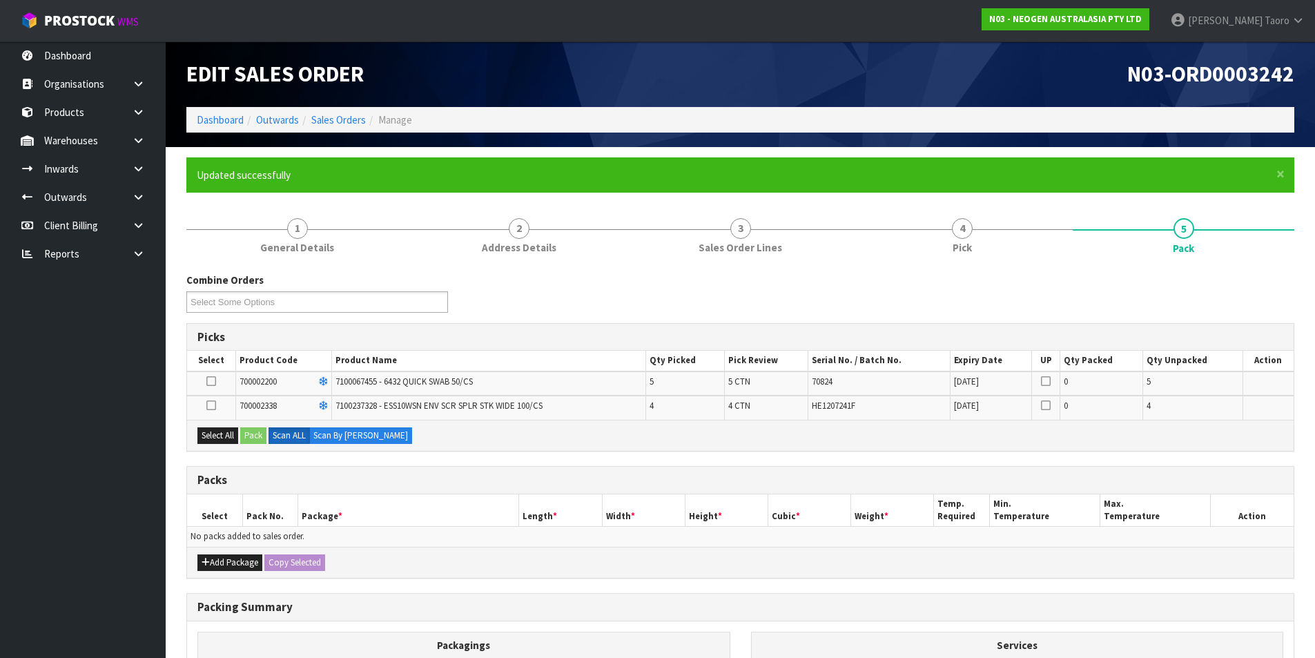
drag, startPoint x: 212, startPoint y: 380, endPoint x: 223, endPoint y: 397, distance: 19.9
click at [213, 381] on icon at bounding box center [211, 381] width 10 height 1
click at [0, 0] on input "checkbox" at bounding box center [0, 0] width 0 height 0
click at [253, 439] on button "Pack" at bounding box center [253, 435] width 26 height 17
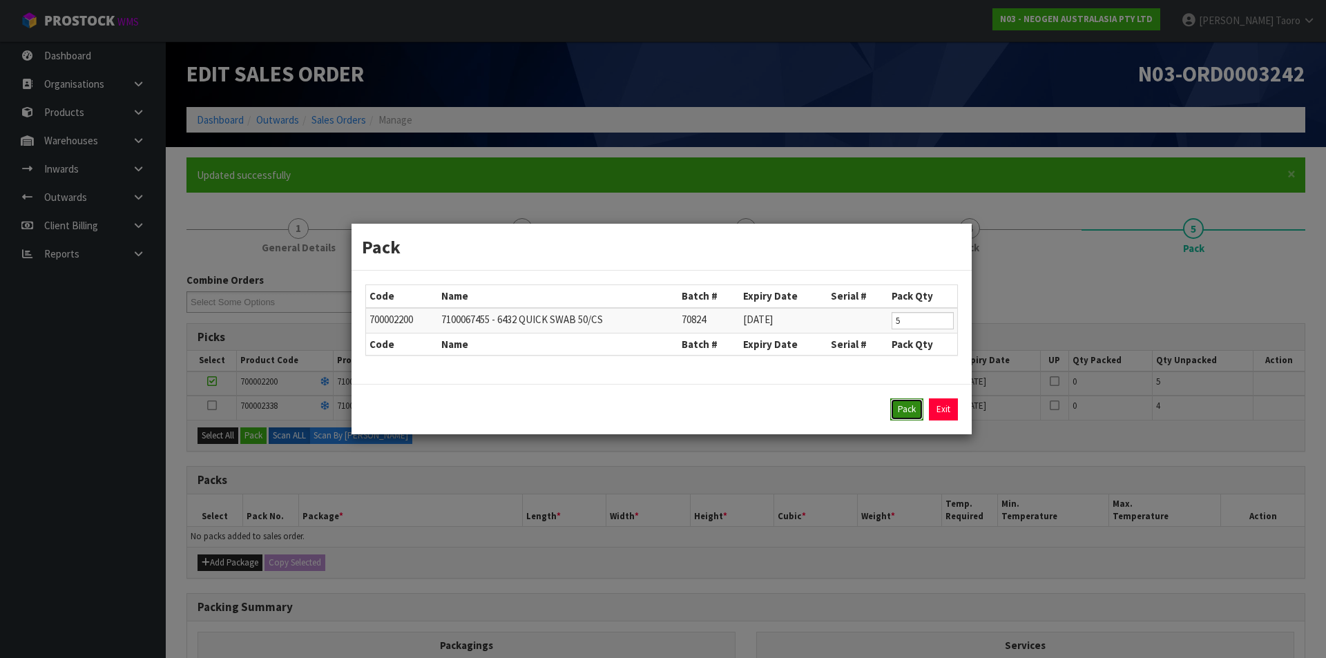
click at [894, 407] on button "Pack" at bounding box center [906, 409] width 33 height 22
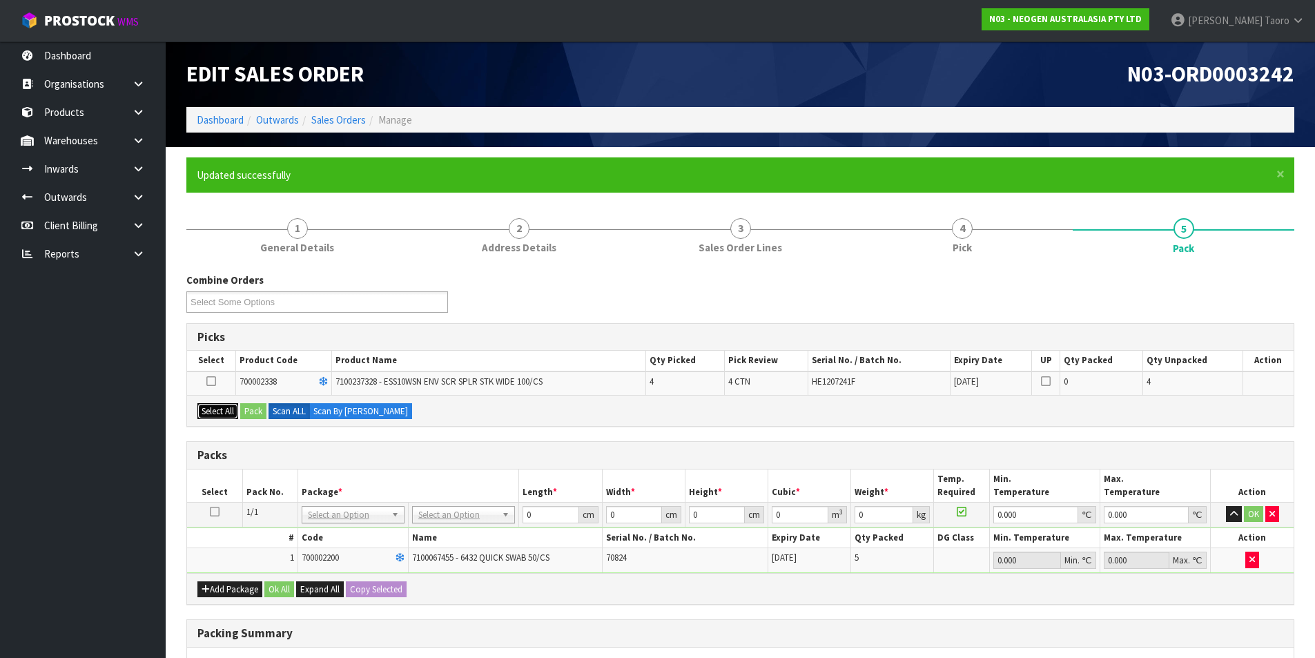
drag, startPoint x: 218, startPoint y: 417, endPoint x: 240, endPoint y: 415, distance: 22.9
click at [222, 417] on button "Select All" at bounding box center [217, 411] width 41 height 17
click at [247, 415] on button "Pack" at bounding box center [253, 411] width 26 height 17
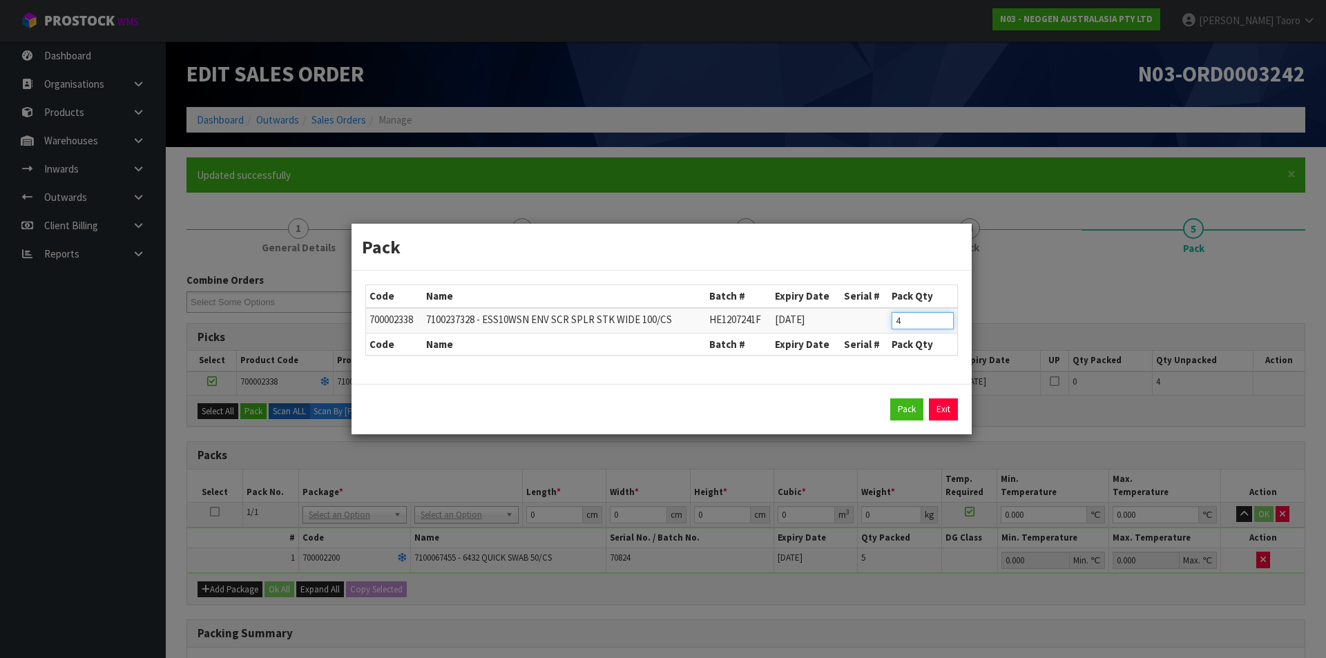
drag, startPoint x: 936, startPoint y: 316, endPoint x: 862, endPoint y: 318, distance: 73.9
click at [862, 318] on tr "700002338 7100237328 - ESS10WSN ENV SCR SPLR STK WIDE 100/CS HE1207241F 07/03/2…" at bounding box center [661, 321] width 591 height 26
click button "Pack" at bounding box center [906, 409] width 33 height 22
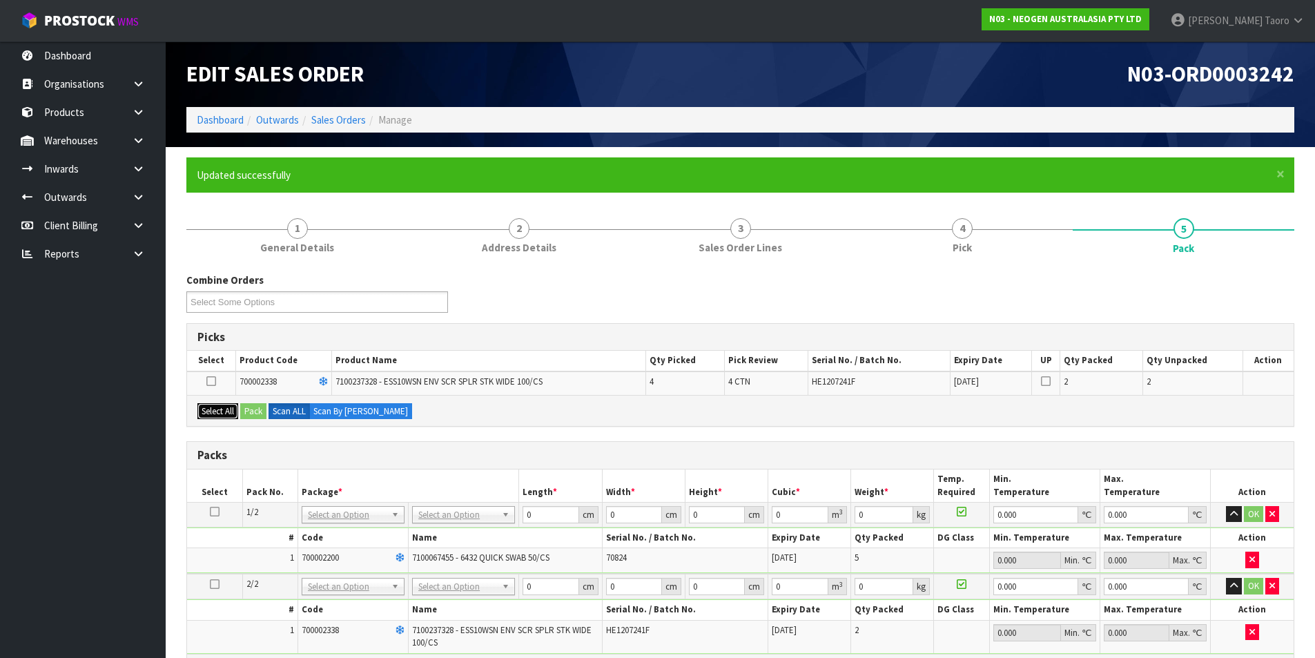
drag, startPoint x: 234, startPoint y: 412, endPoint x: 256, endPoint y: 416, distance: 22.5
click at [235, 415] on button "Select All" at bounding box center [217, 411] width 41 height 17
click at [257, 414] on button "Pack" at bounding box center [253, 411] width 26 height 17
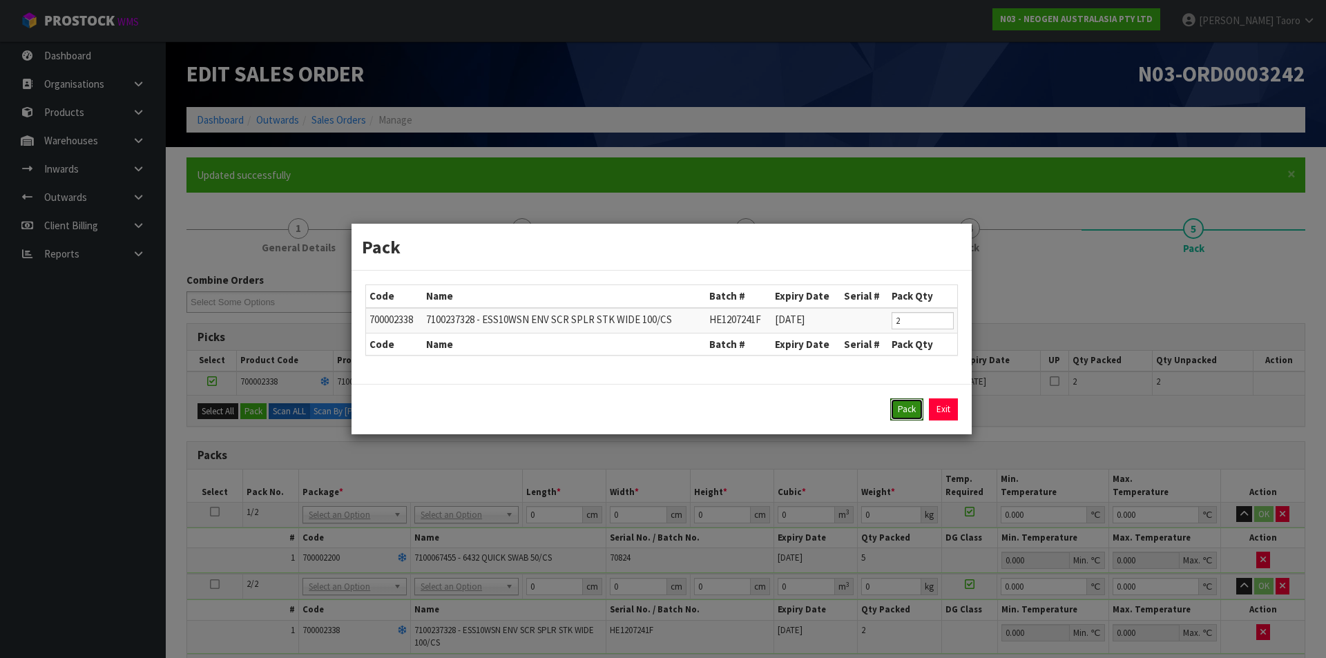
click at [902, 416] on button "Pack" at bounding box center [906, 409] width 33 height 22
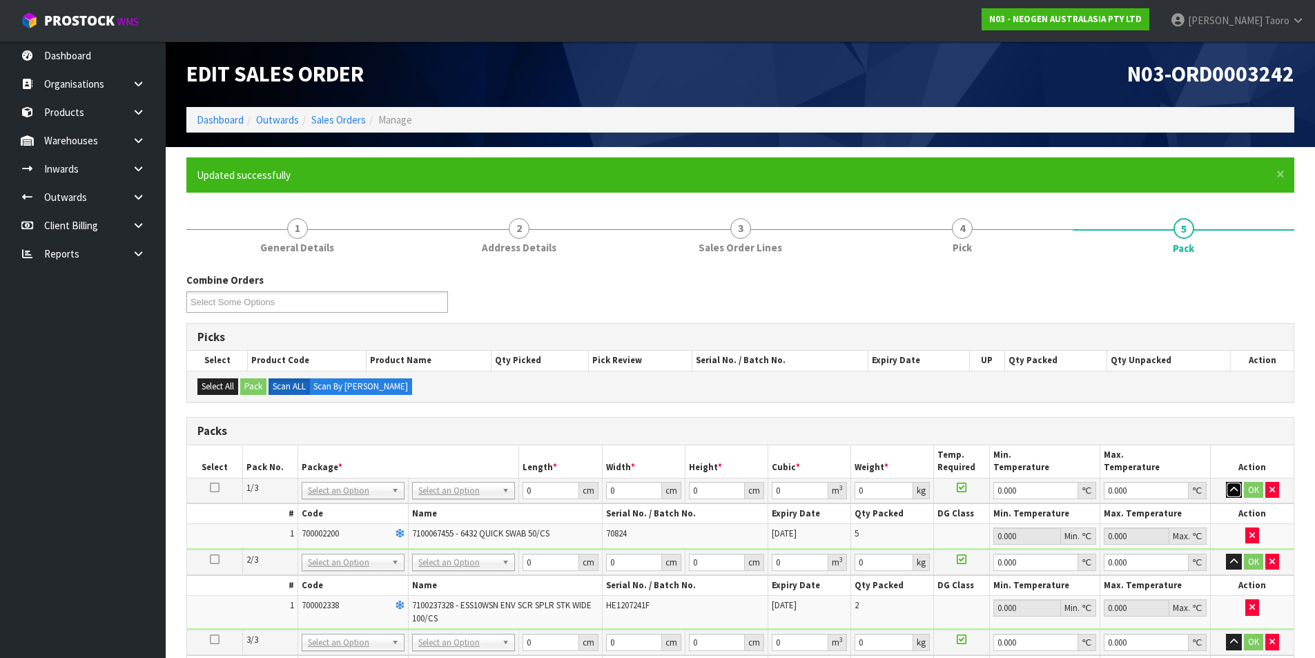
drag, startPoint x: 1234, startPoint y: 492, endPoint x: 1241, endPoint y: 529, distance: 37.4
click at [1235, 494] on icon "button" at bounding box center [1234, 489] width 8 height 9
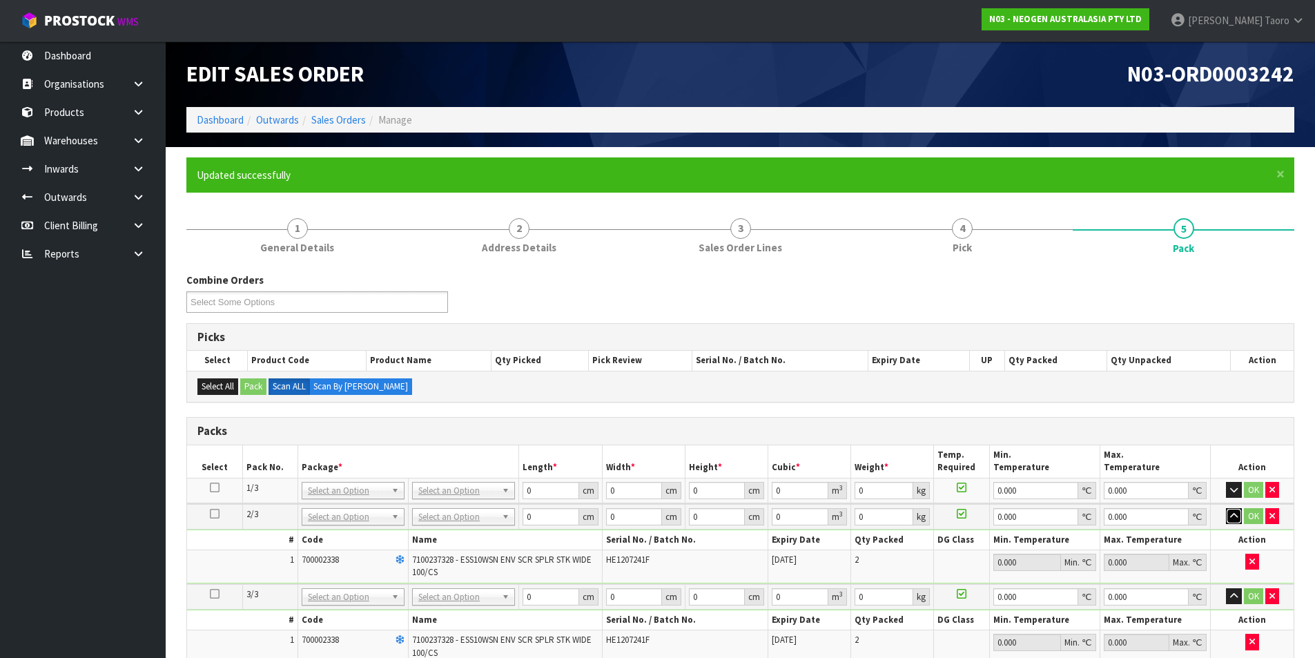
click at [1236, 511] on button "button" at bounding box center [1234, 516] width 16 height 17
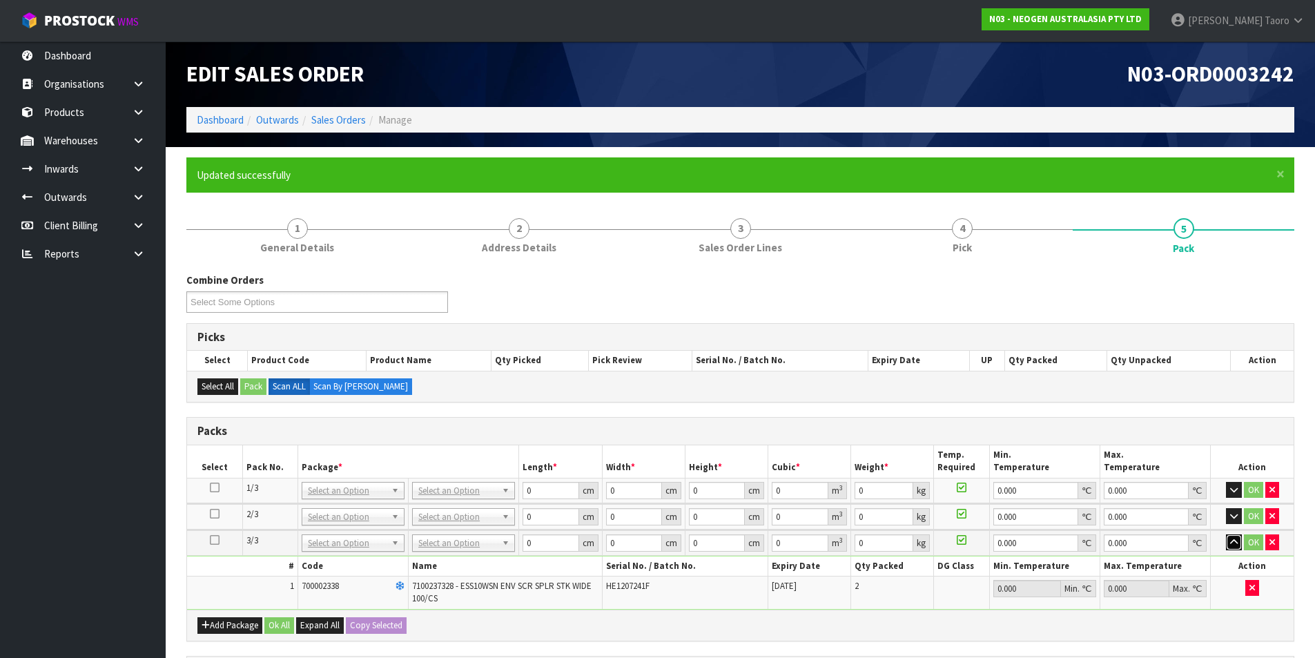
click at [1233, 537] on button "button" at bounding box center [1234, 542] width 16 height 17
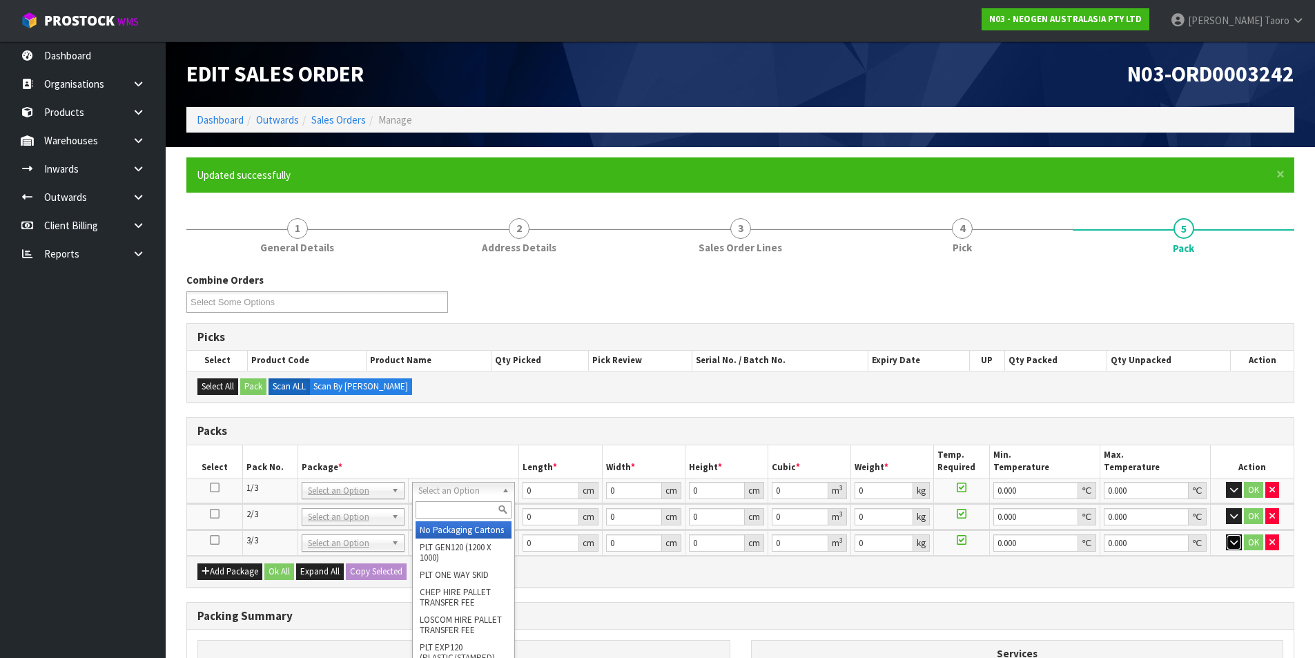
drag, startPoint x: 445, startPoint y: 491, endPoint x: 450, endPoint y: 508, distance: 17.1
click at [450, 508] on input "text" at bounding box center [464, 509] width 96 height 17
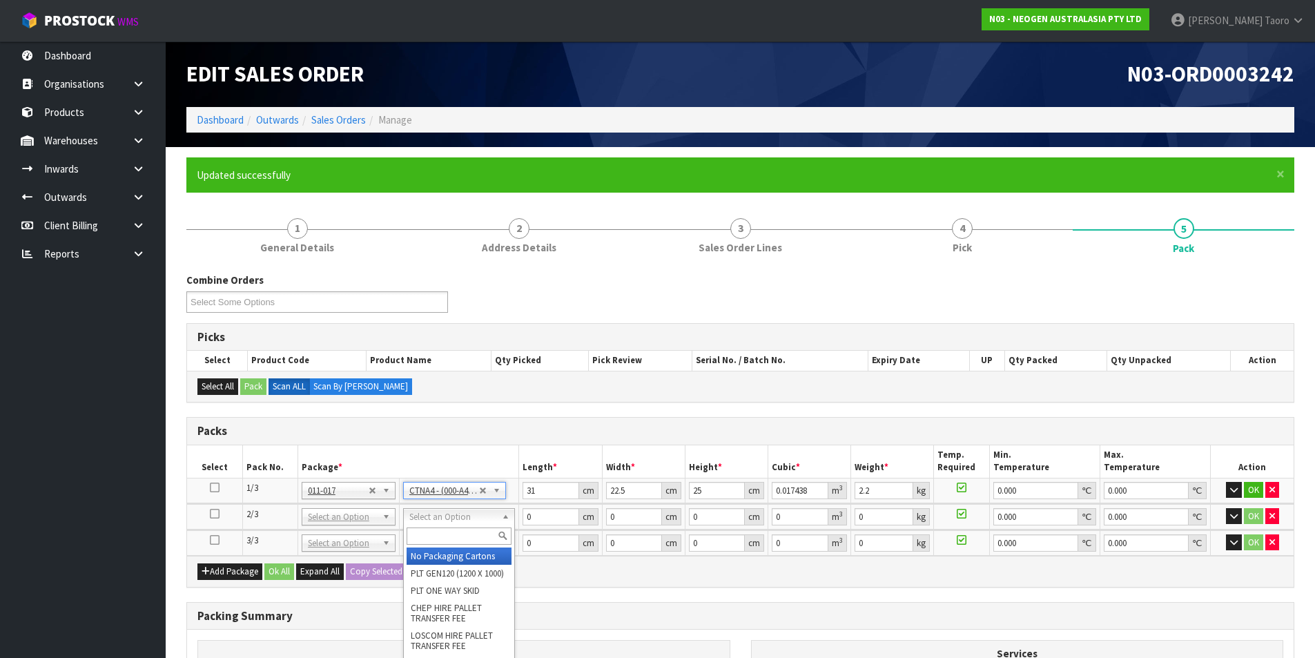
drag, startPoint x: 447, startPoint y: 516, endPoint x: 445, endPoint y: 543, distance: 26.3
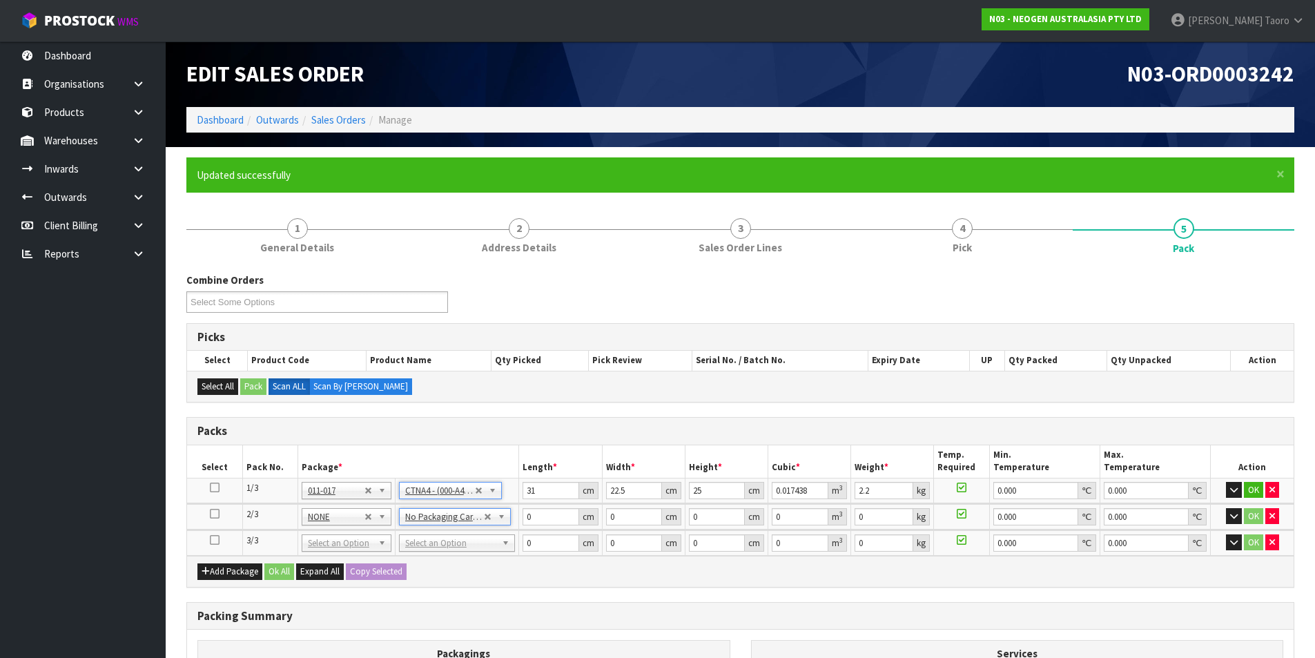
drag, startPoint x: 456, startPoint y: 548, endPoint x: 460, endPoint y: 566, distance: 18.3
drag, startPoint x: 463, startPoint y: 579, endPoint x: 541, endPoint y: 543, distance: 86.2
click at [556, 488] on input "31" at bounding box center [551, 490] width 56 height 17
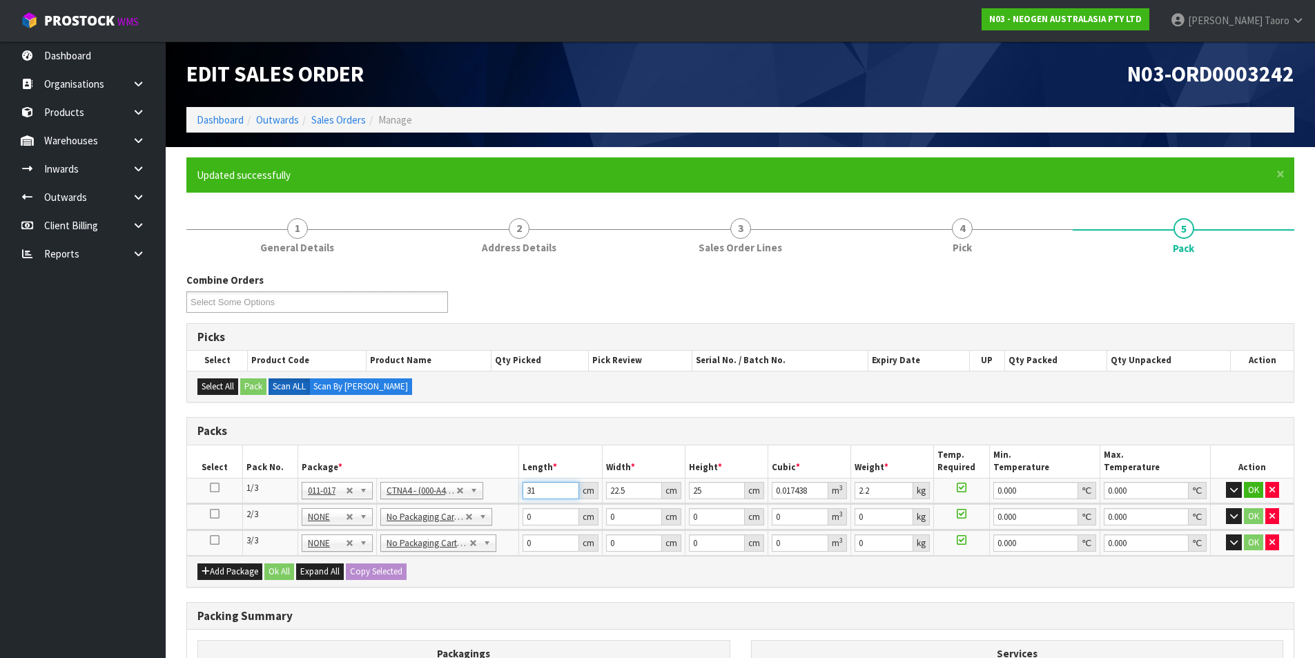
click at [556, 488] on input "31" at bounding box center [551, 490] width 56 height 17
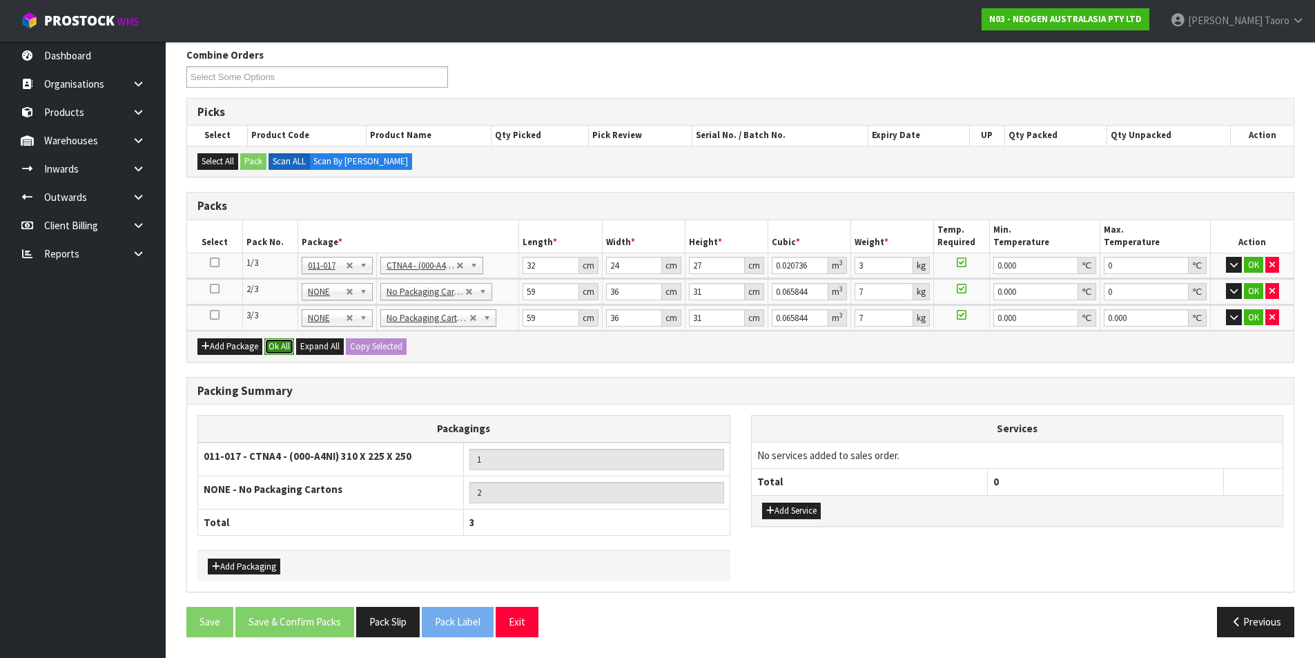
click at [271, 351] on button "Ok All" at bounding box center [279, 346] width 30 height 17
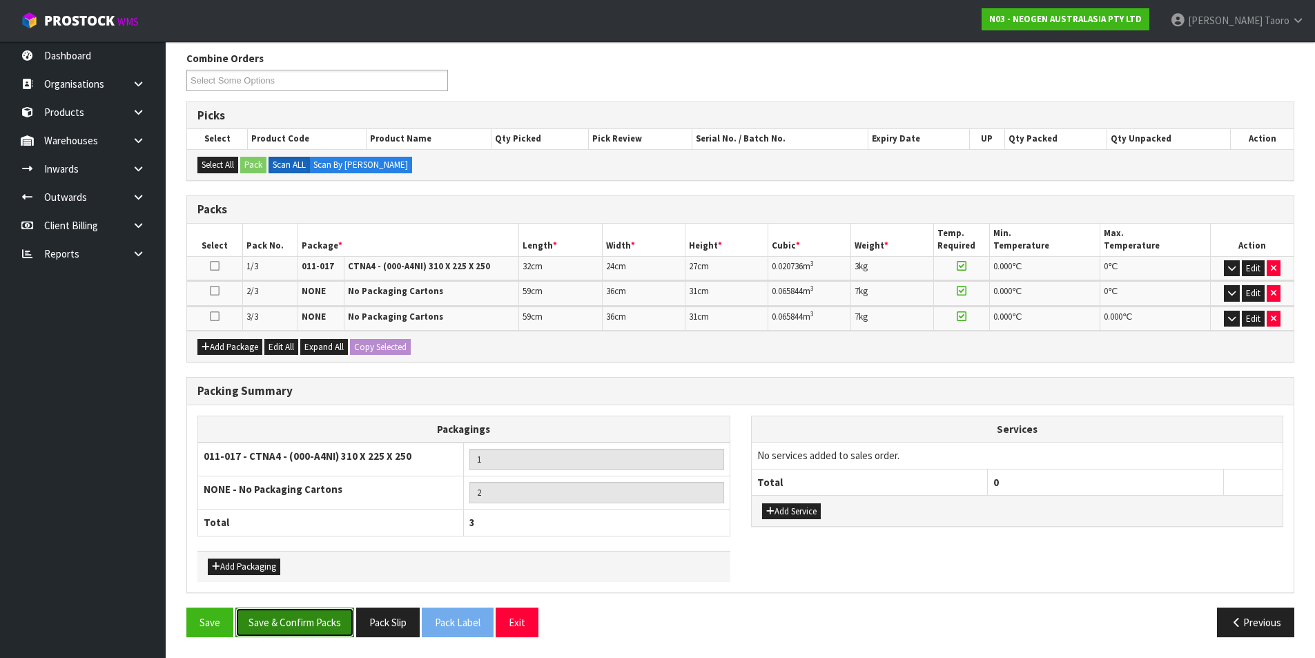
click at [341, 632] on button "Save & Confirm Packs" at bounding box center [294, 623] width 119 height 30
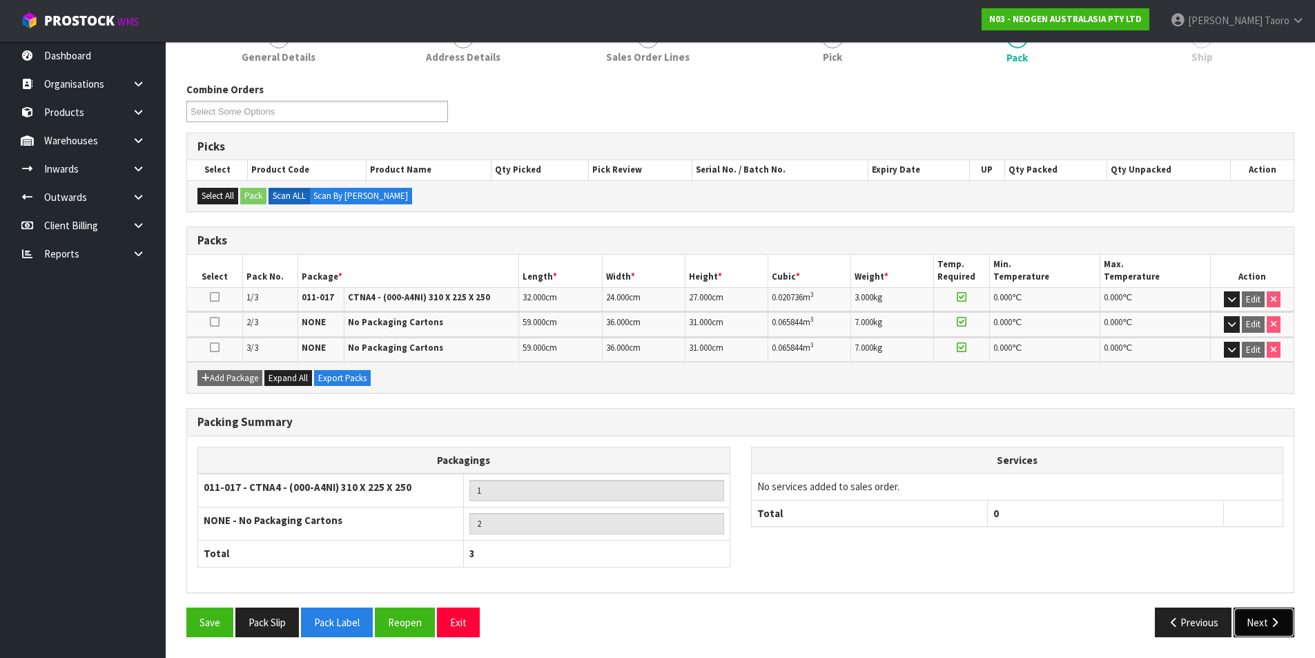
click at [1269, 617] on icon "button" at bounding box center [1274, 622] width 13 height 10
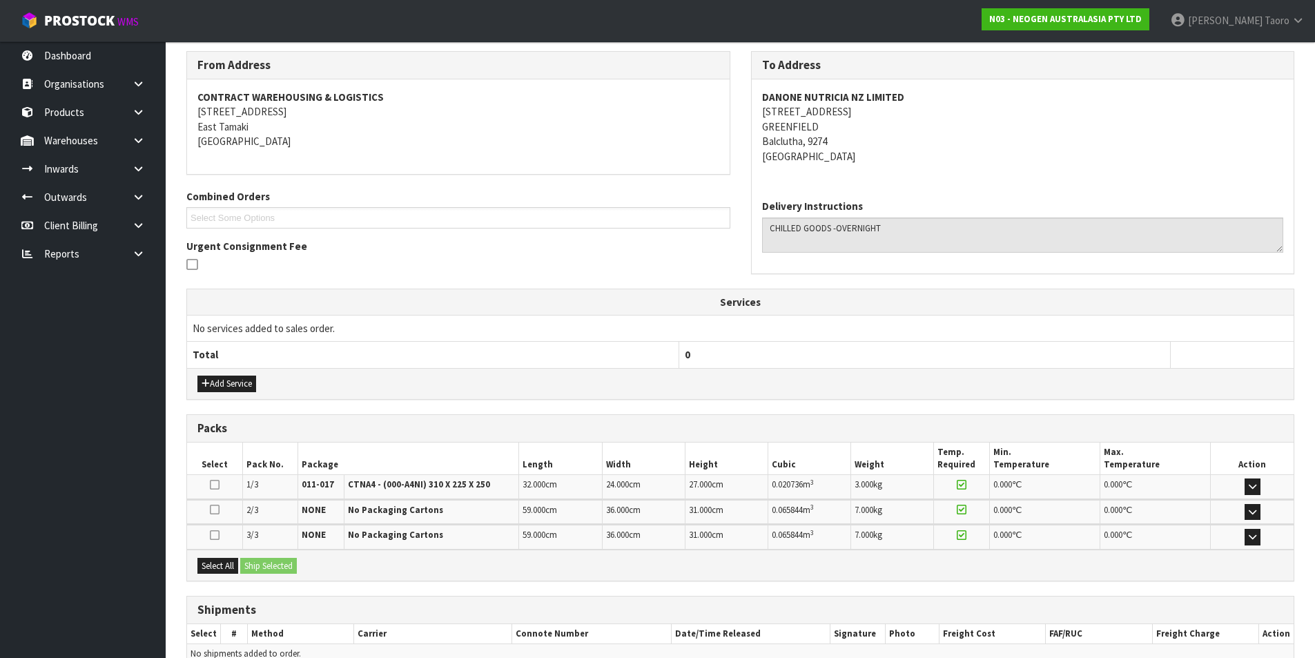
scroll to position [293, 0]
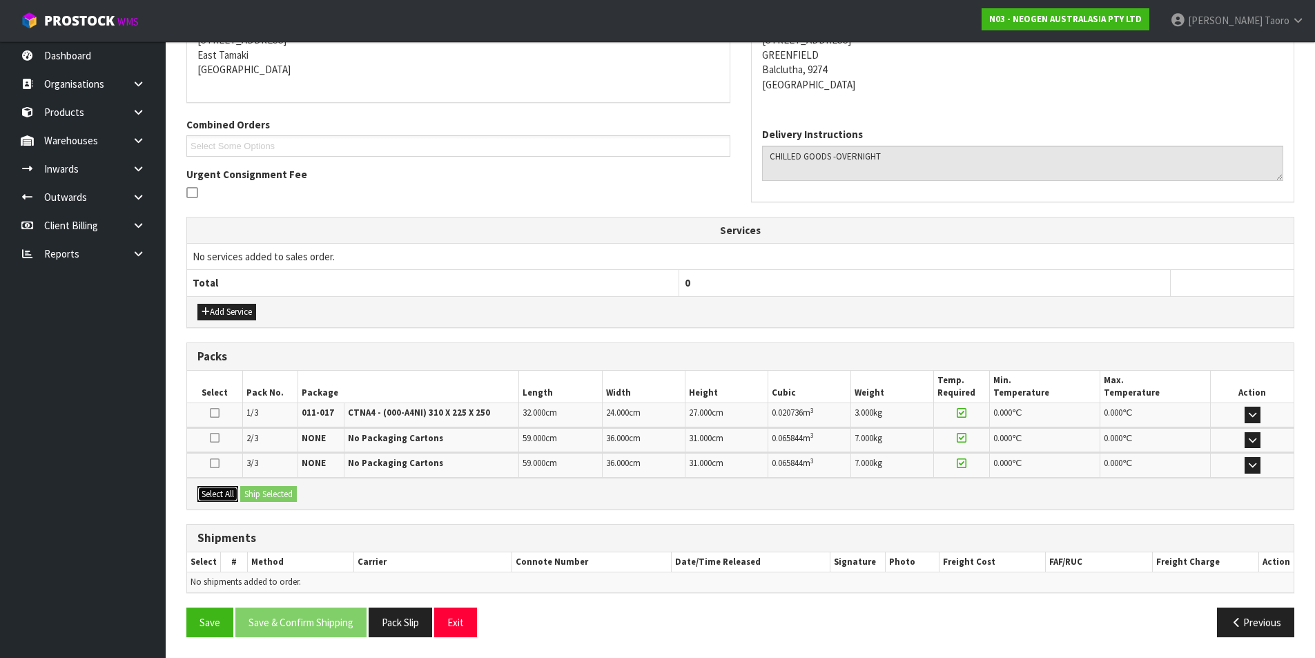
drag, startPoint x: 223, startPoint y: 496, endPoint x: 244, endPoint y: 495, distance: 20.8
click at [227, 496] on button "Select All" at bounding box center [217, 494] width 41 height 17
click at [247, 494] on button "Ship Selected" at bounding box center [268, 494] width 57 height 17
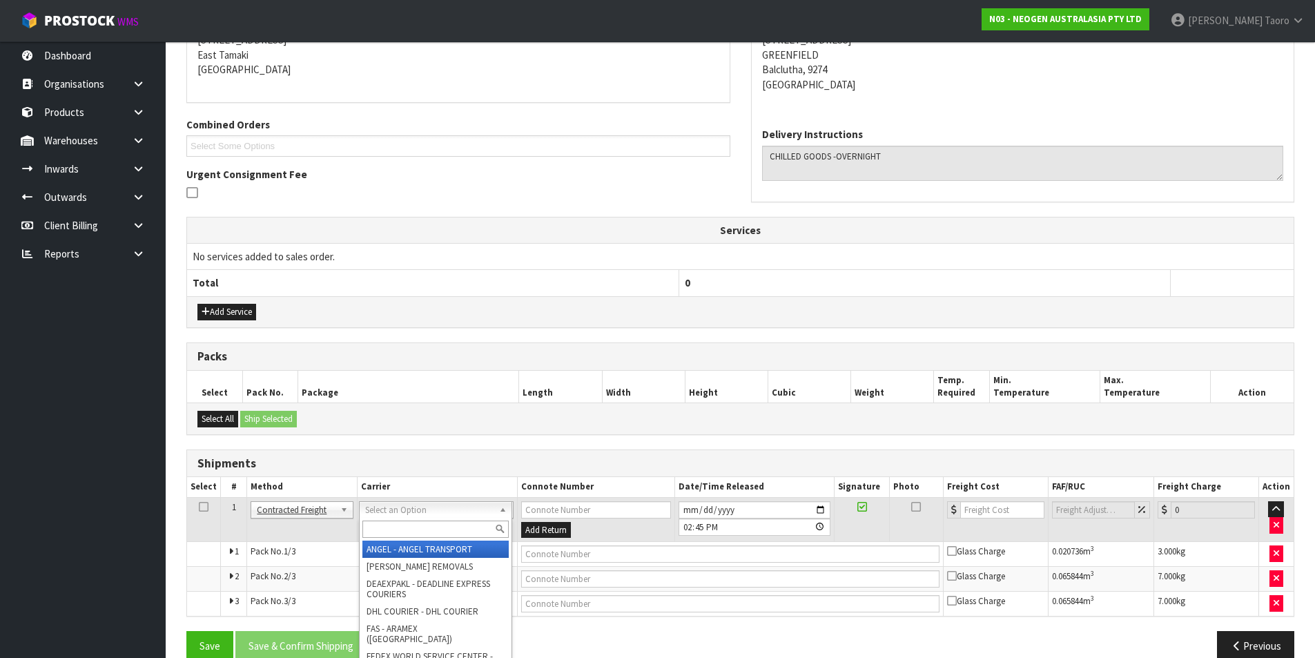
drag, startPoint x: 417, startPoint y: 514, endPoint x: 427, endPoint y: 534, distance: 22.2
click at [428, 532] on input "text" at bounding box center [436, 529] width 146 height 17
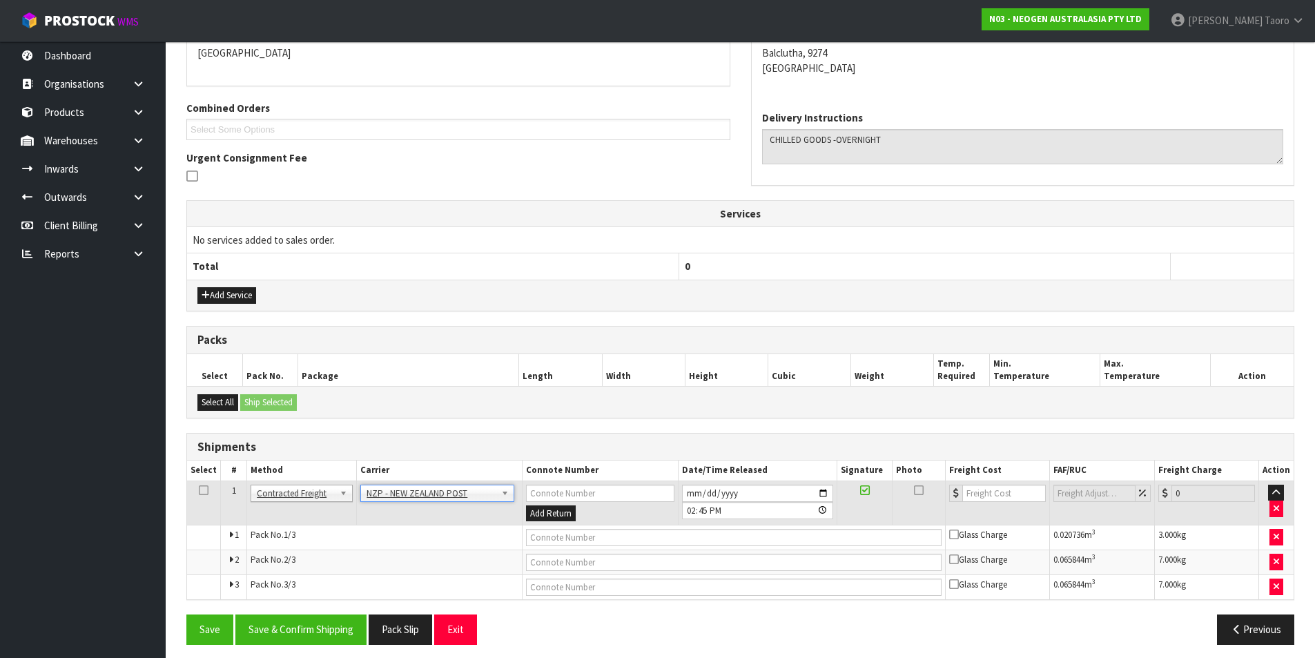
scroll to position [318, 0]
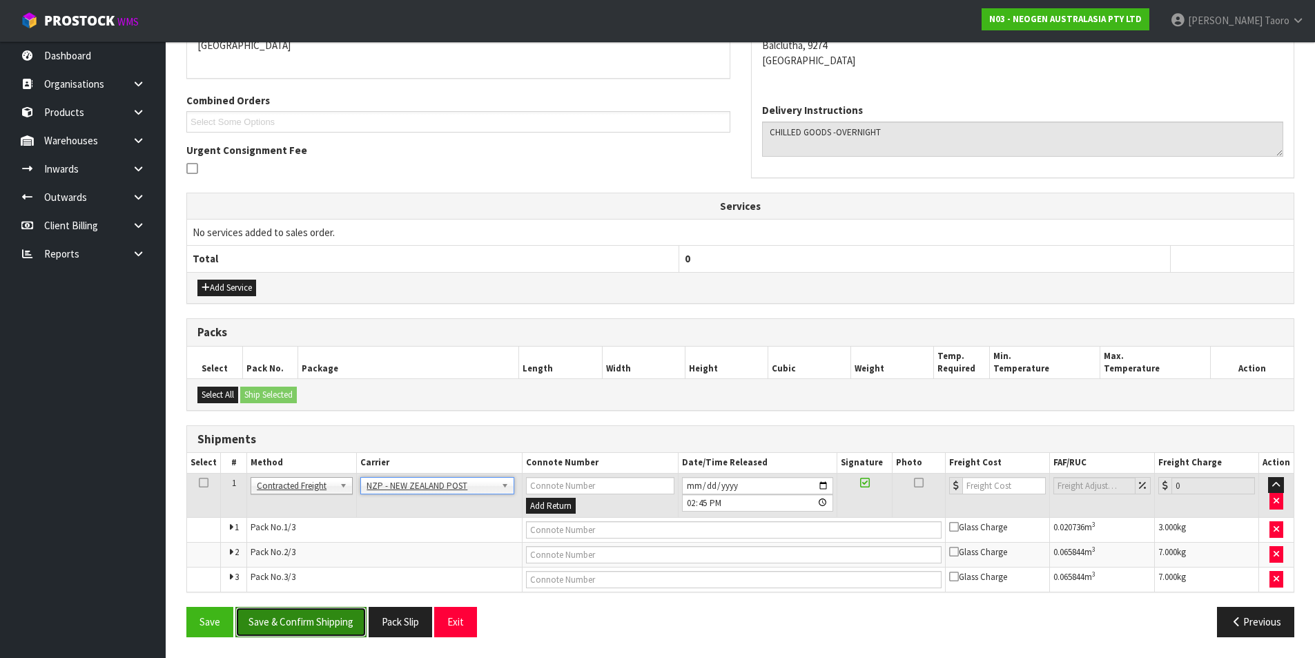
click at [312, 615] on button "Save & Confirm Shipping" at bounding box center [300, 622] width 131 height 30
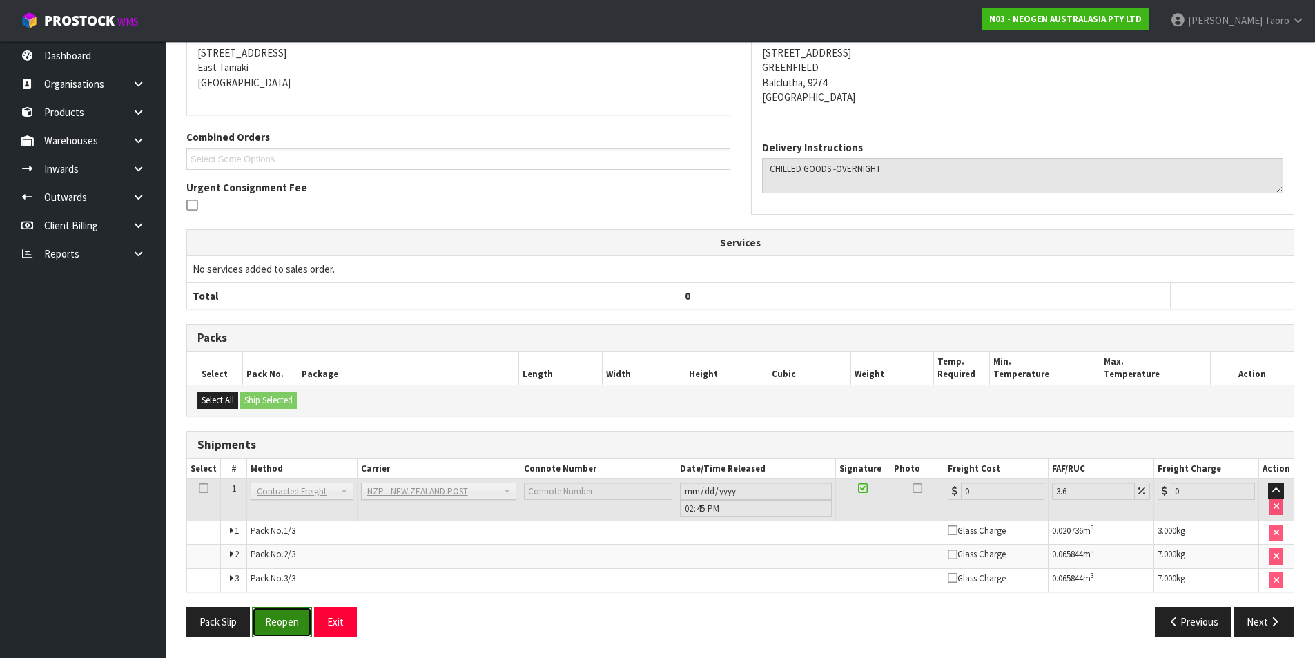
click at [296, 621] on button "Reopen" at bounding box center [282, 622] width 60 height 30
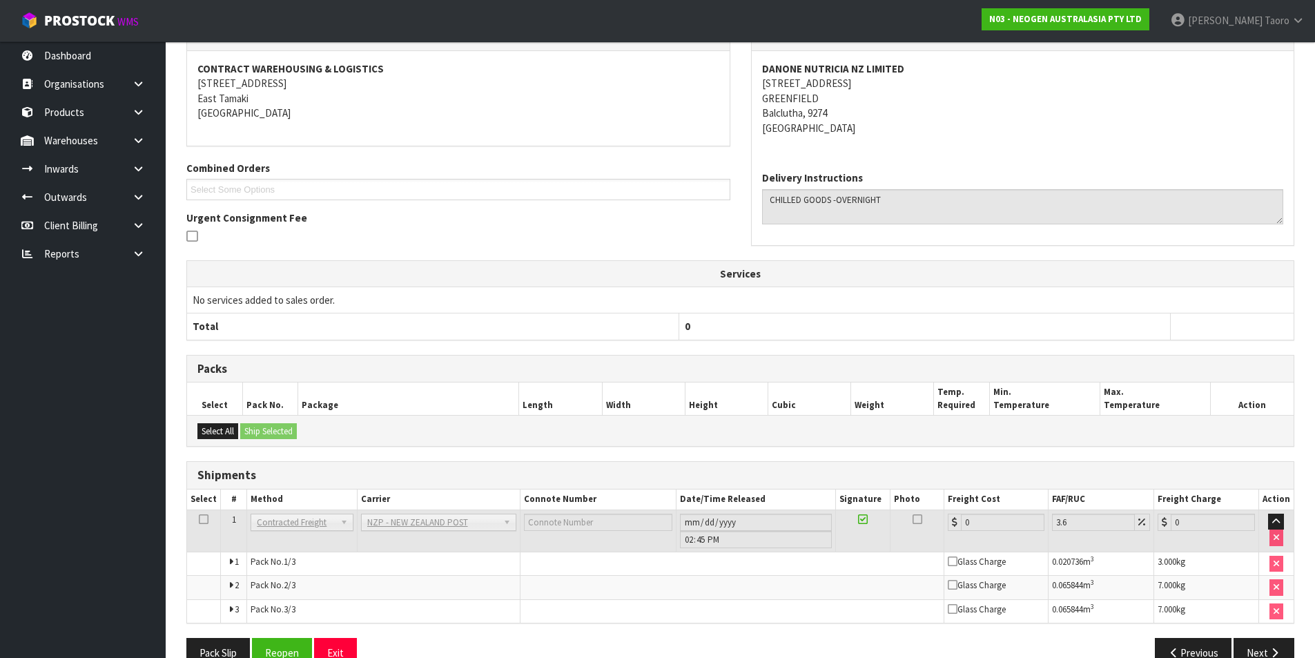
scroll to position [280, 0]
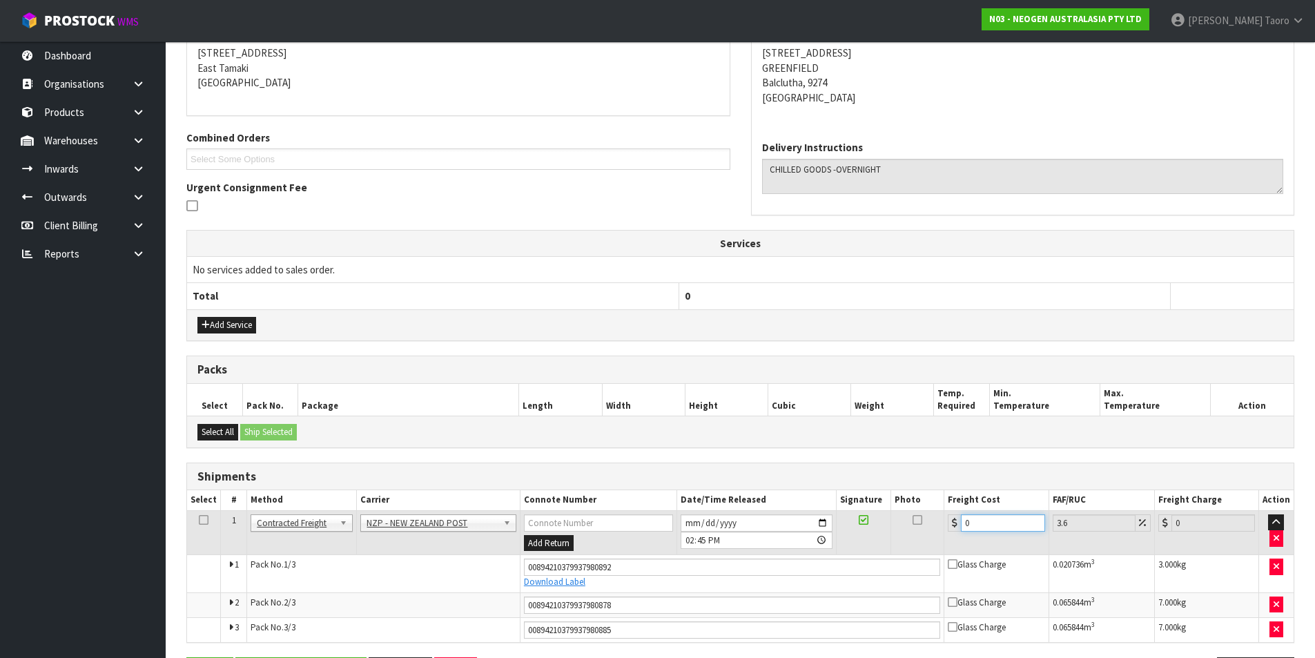
click at [978, 516] on input "0" at bounding box center [1003, 522] width 84 height 17
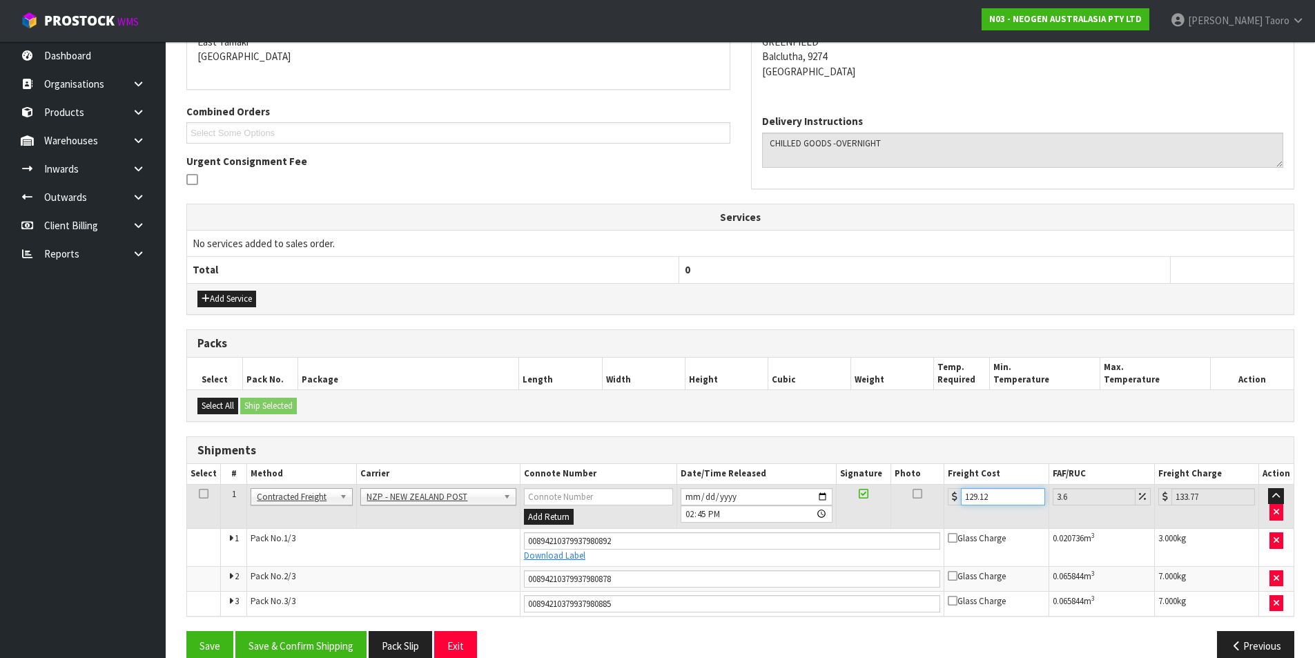
scroll to position [330, 0]
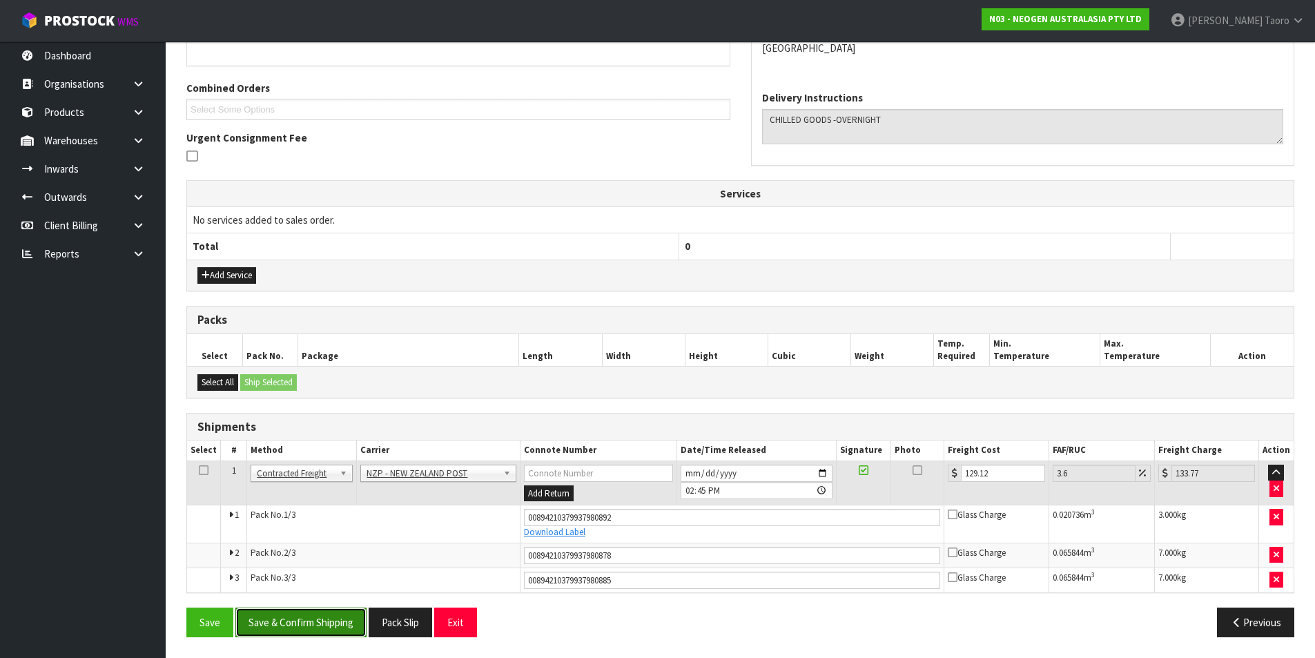
click at [354, 628] on button "Save & Confirm Shipping" at bounding box center [300, 623] width 131 height 30
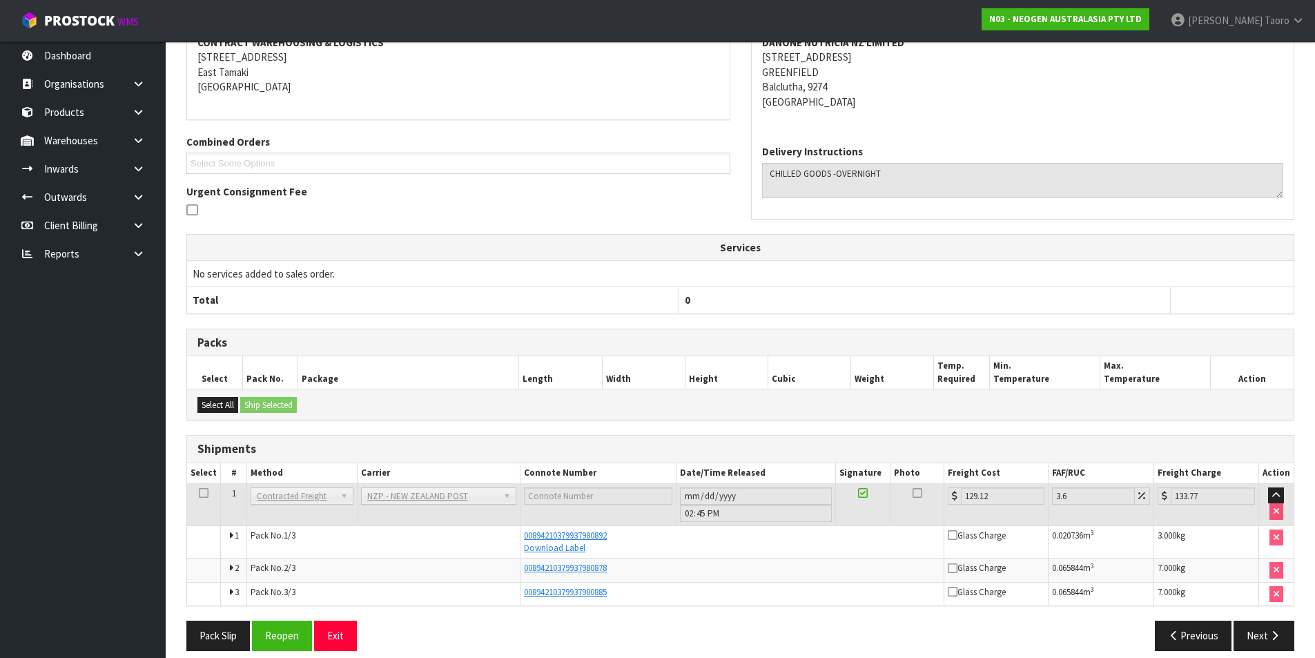
scroll to position [290, 0]
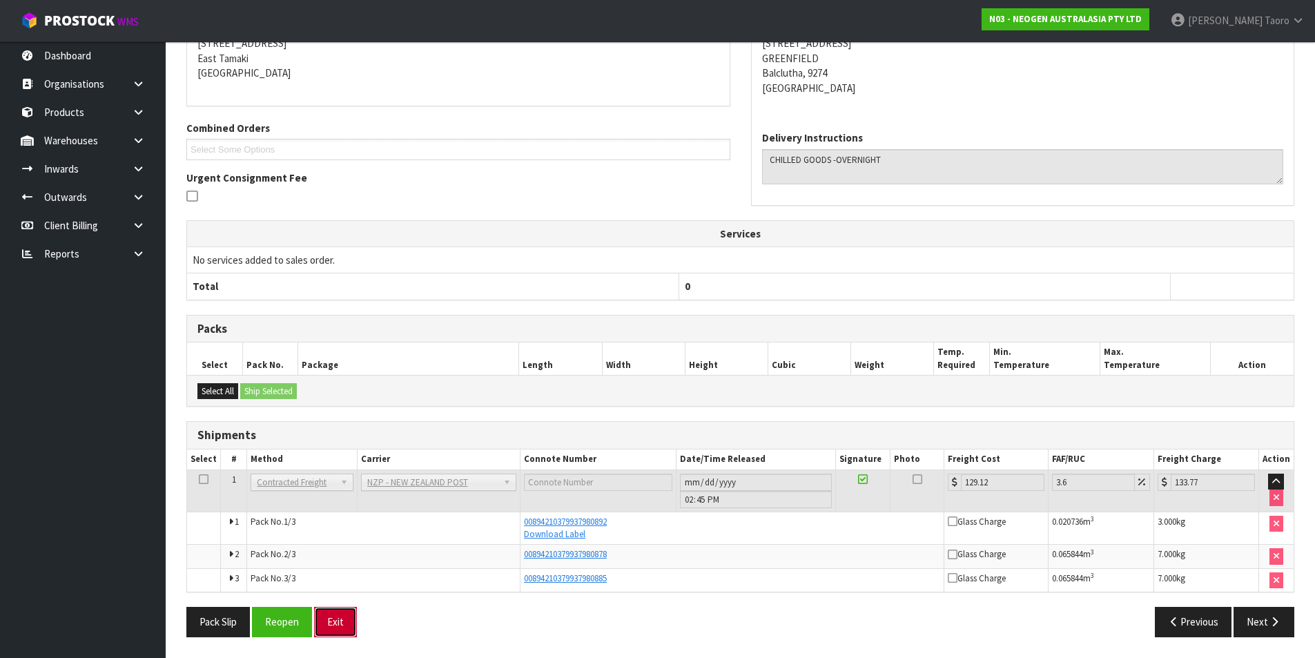
click at [329, 612] on button "Exit" at bounding box center [335, 622] width 43 height 30
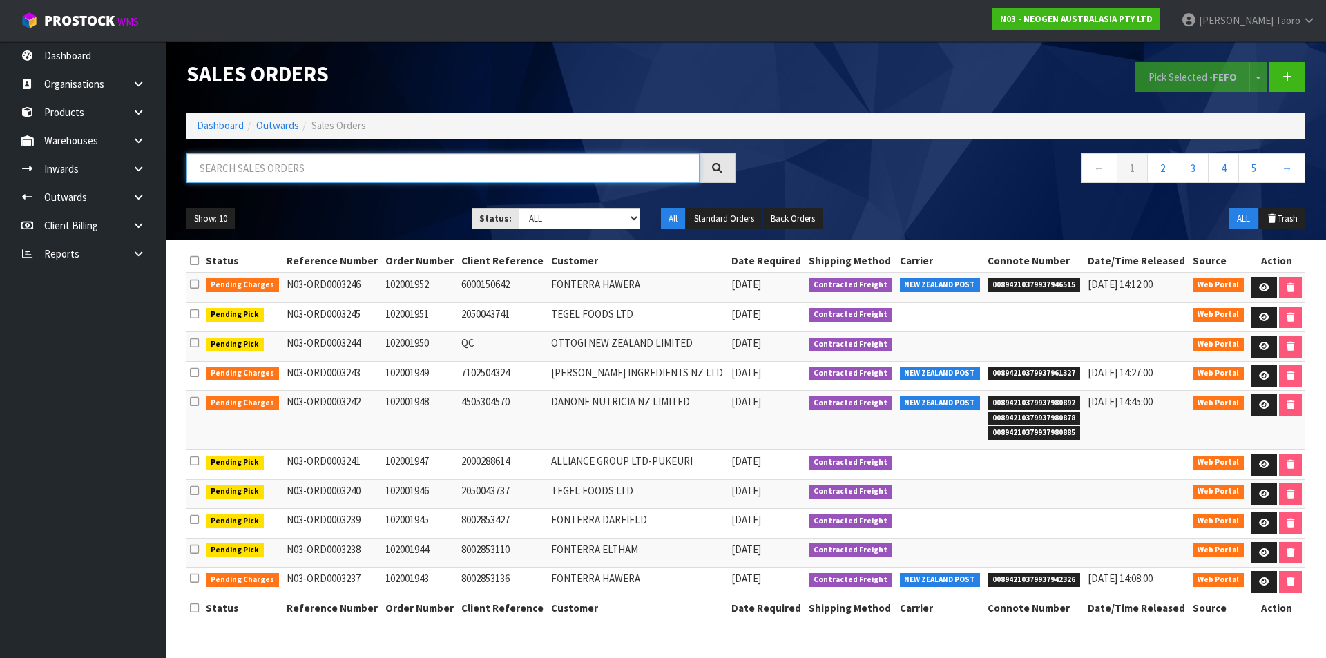
click at [364, 168] on input "text" at bounding box center [442, 168] width 513 height 30
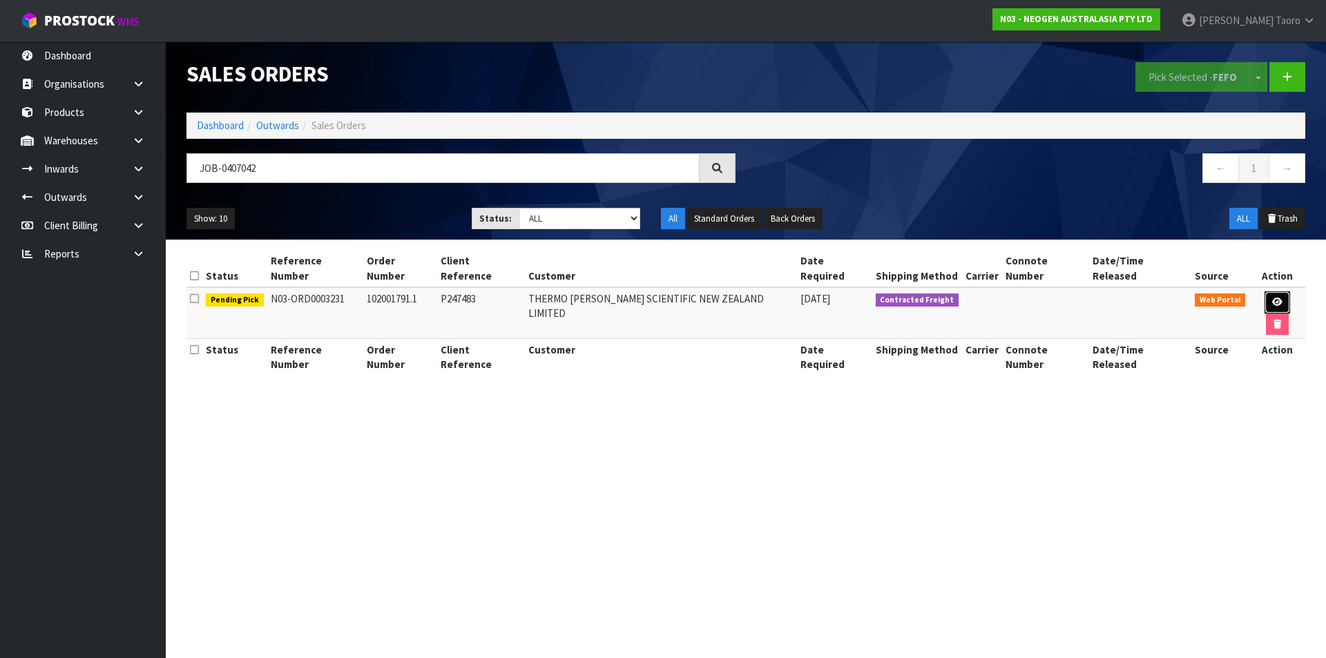
click at [1272, 298] on icon at bounding box center [1277, 302] width 10 height 9
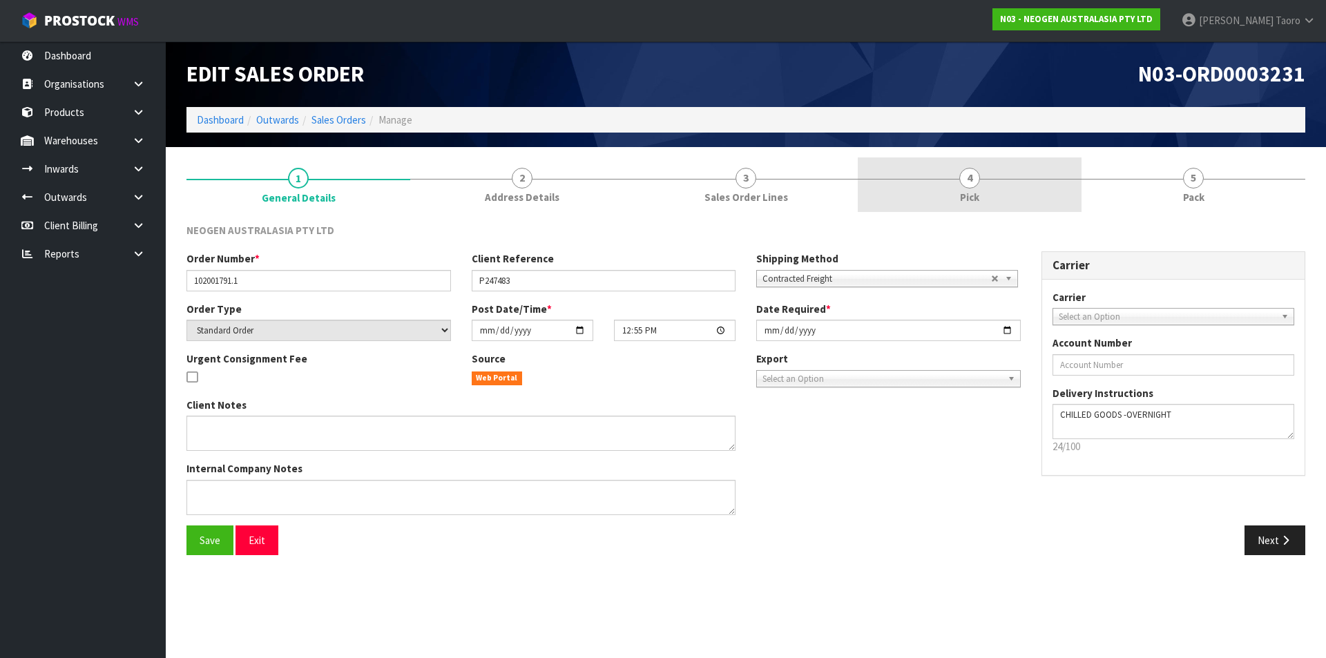
click at [1050, 180] on link "4 Pick" at bounding box center [970, 184] width 224 height 55
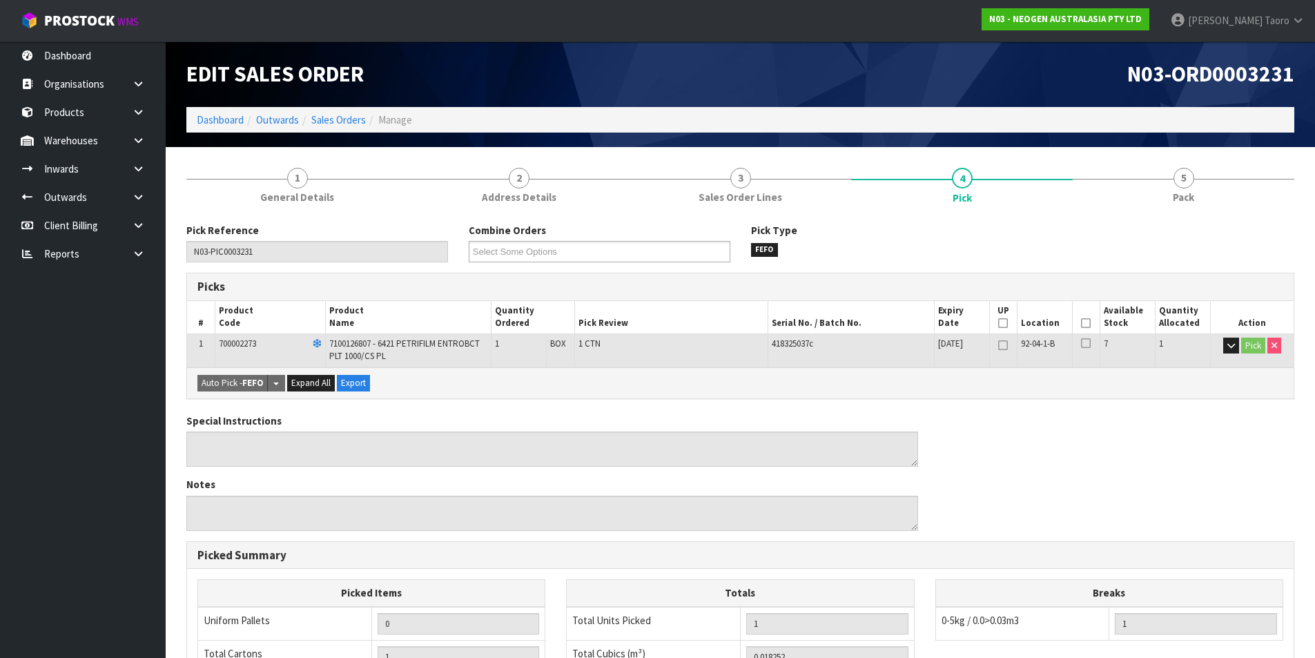
click at [1090, 323] on icon at bounding box center [1086, 323] width 10 height 1
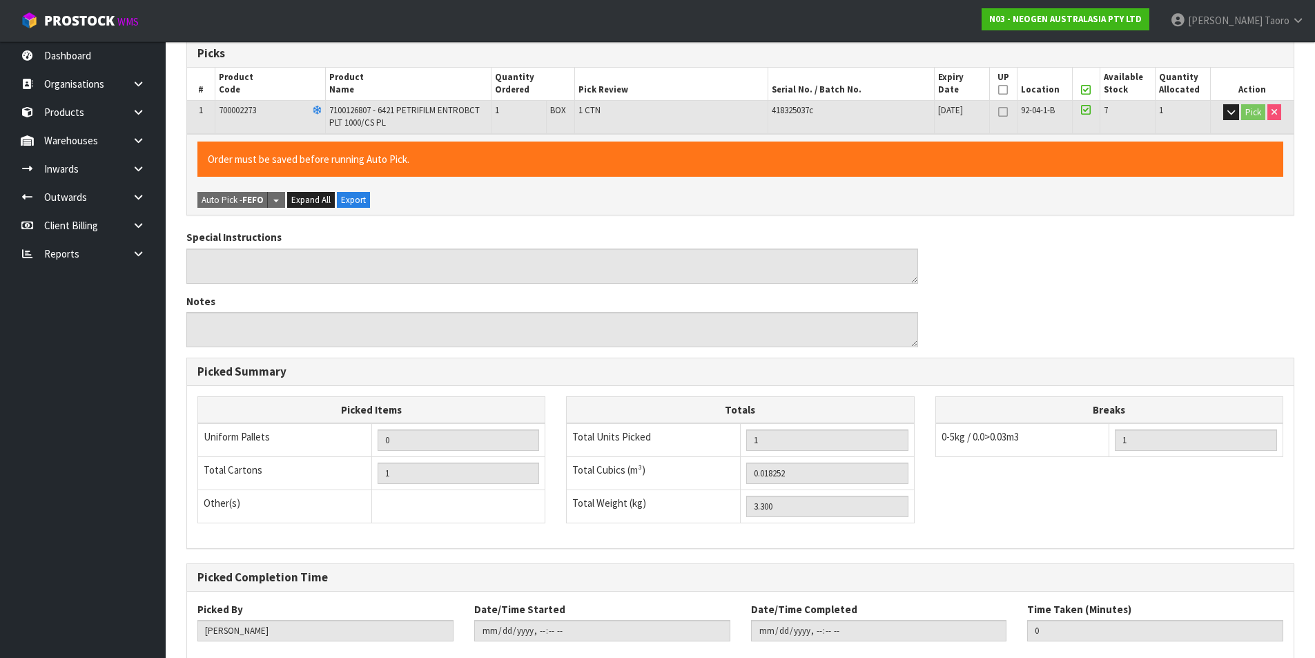
scroll to position [314, 0]
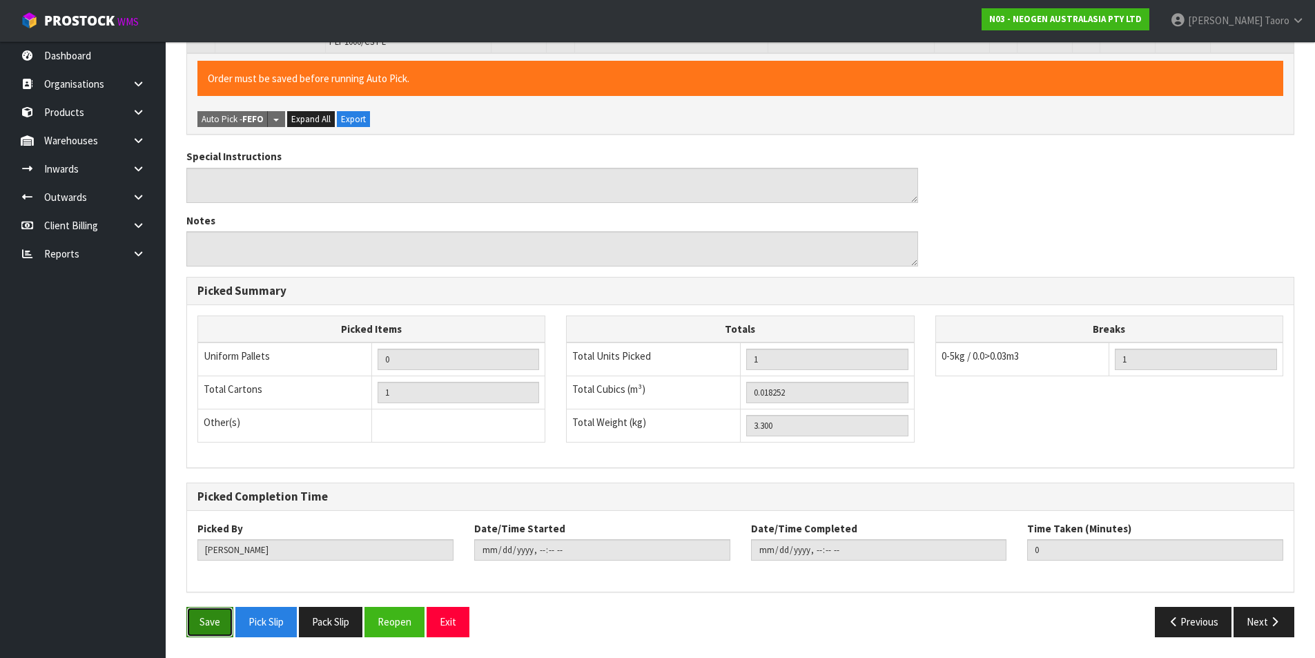
drag, startPoint x: 197, startPoint y: 620, endPoint x: 215, endPoint y: 606, distance: 22.1
click at [197, 619] on button "Save" at bounding box center [209, 622] width 47 height 30
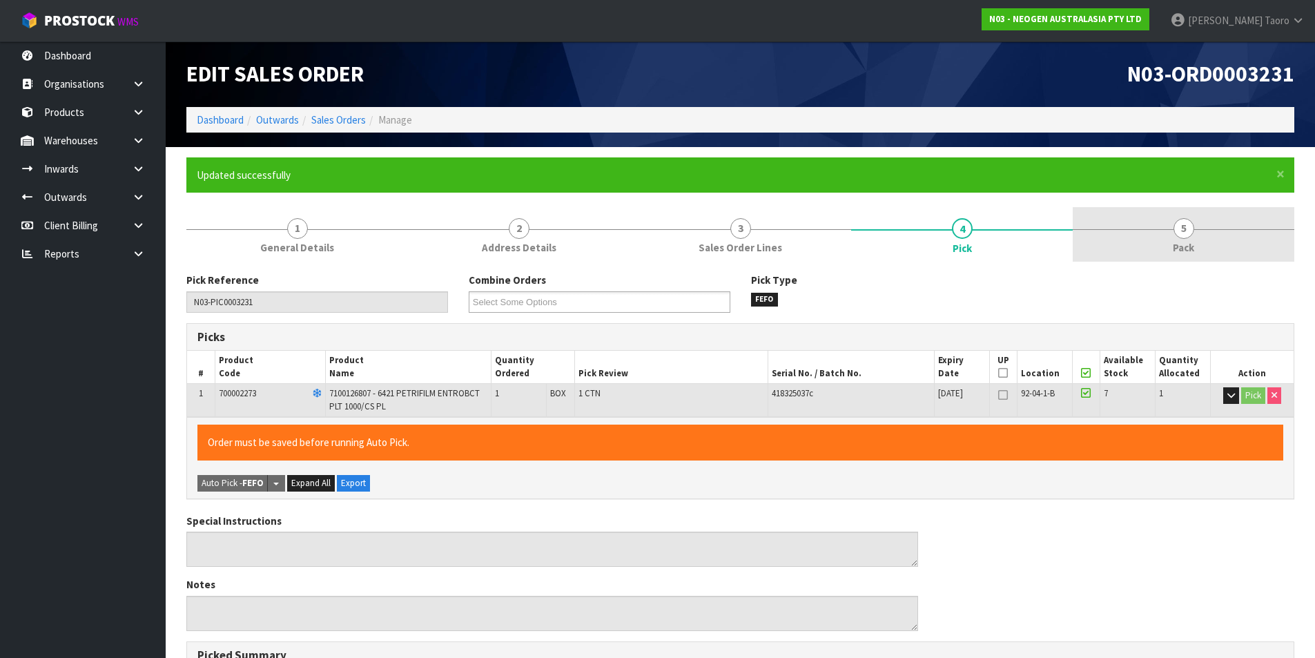
click at [1180, 231] on span "5" at bounding box center [1184, 228] width 21 height 21
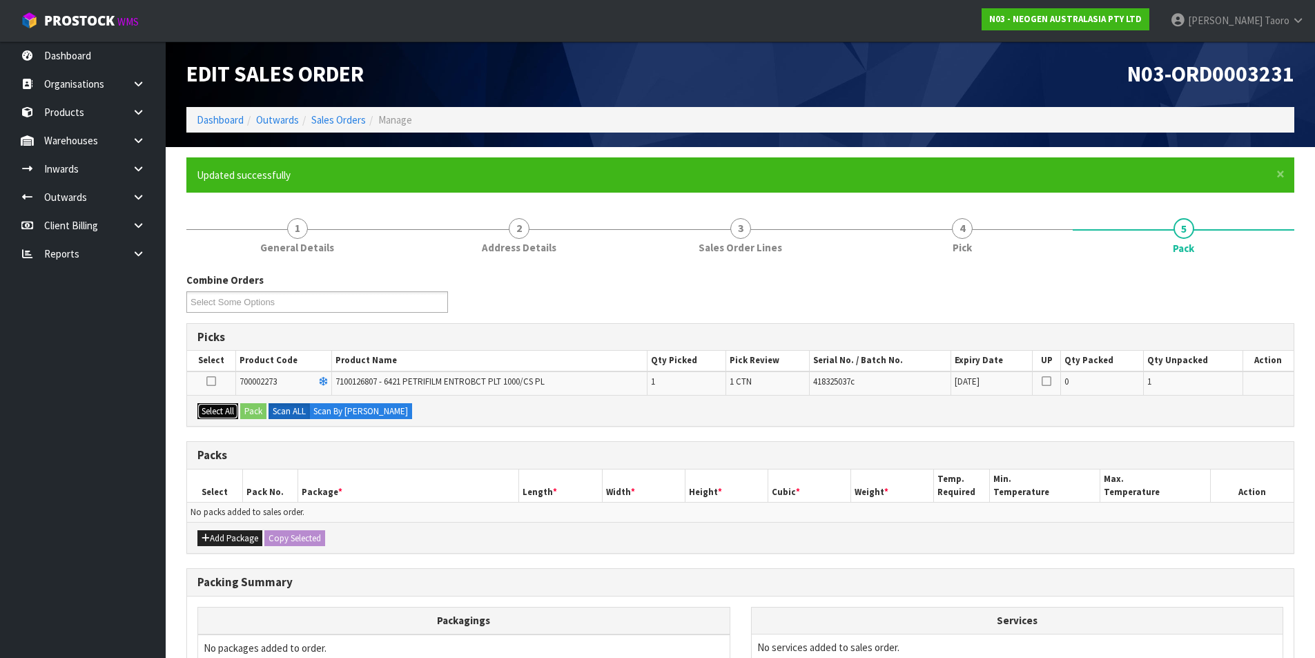
drag, startPoint x: 226, startPoint y: 405, endPoint x: 256, endPoint y: 413, distance: 30.6
click at [228, 405] on button "Select All" at bounding box center [217, 411] width 41 height 17
click at [258, 414] on button "Pack" at bounding box center [253, 411] width 26 height 17
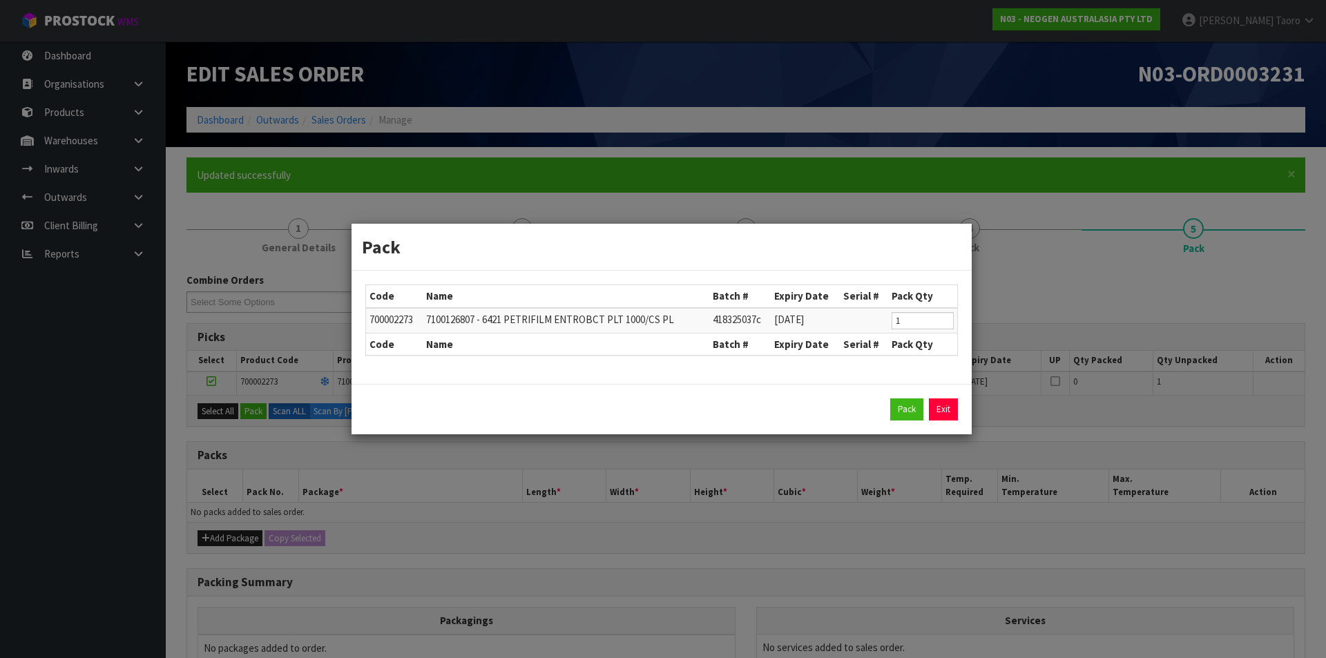
click at [923, 396] on div "Pack Exit" at bounding box center [661, 409] width 620 height 50
click at [908, 405] on button "Pack" at bounding box center [906, 409] width 33 height 22
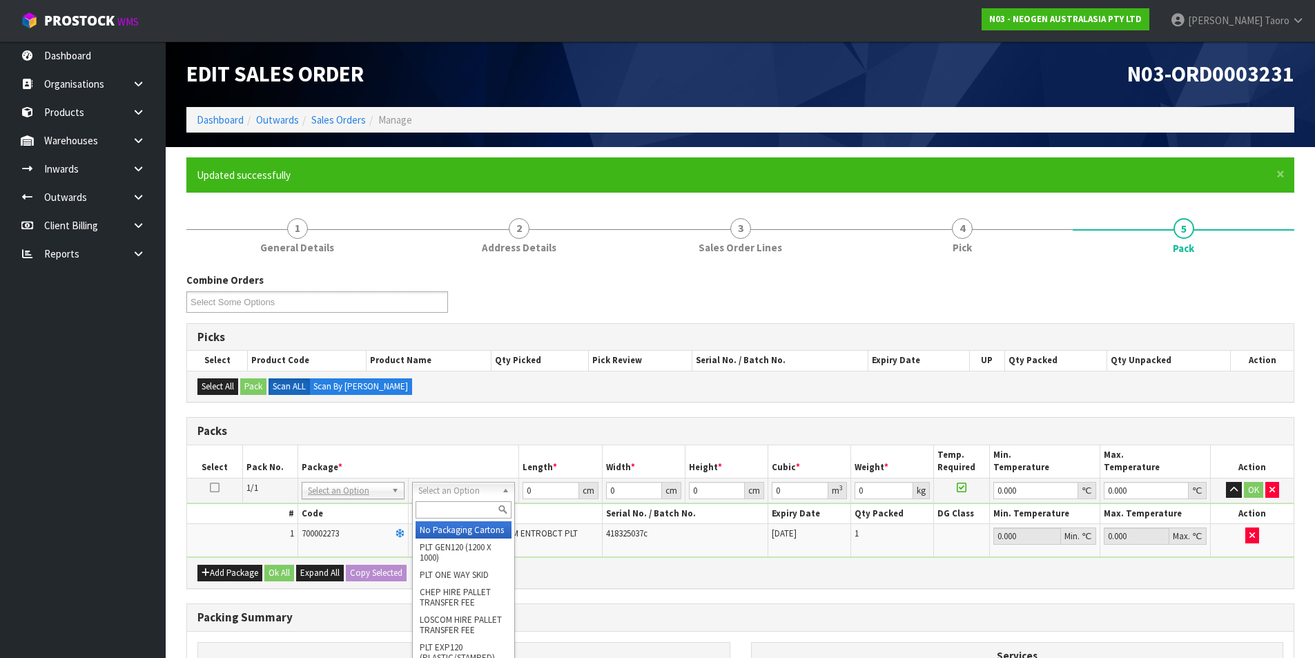
drag, startPoint x: 483, startPoint y: 531, endPoint x: 530, endPoint y: 507, distance: 52.2
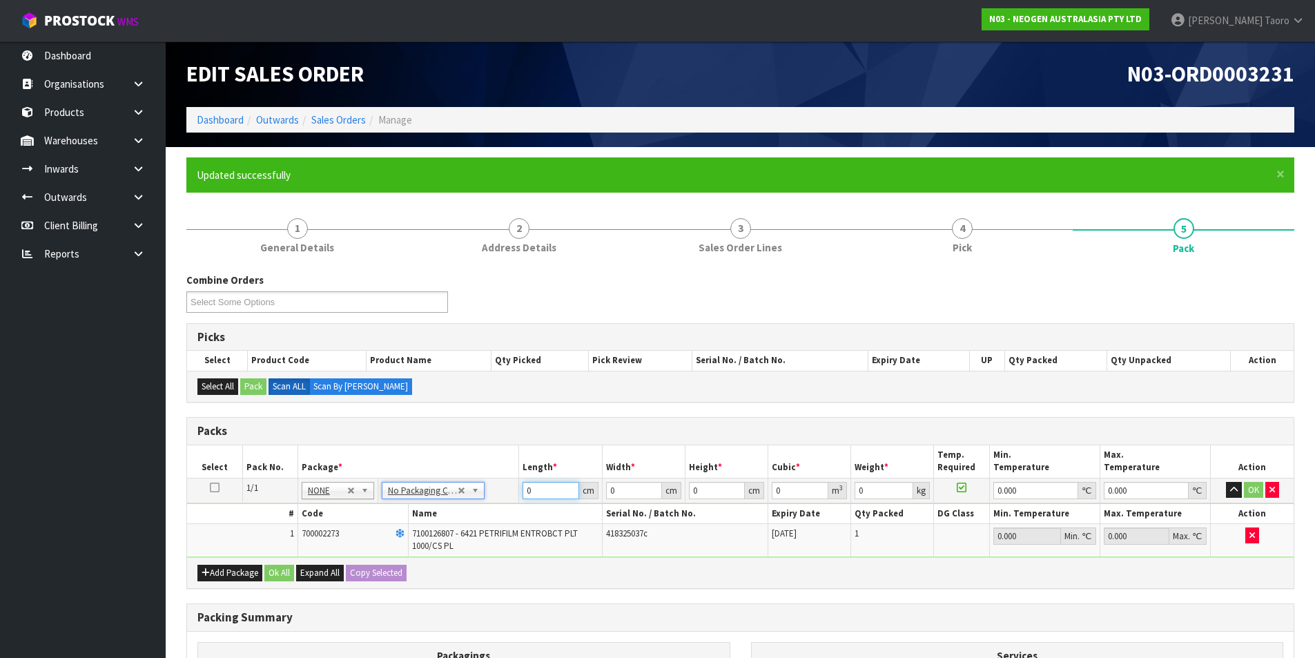
click at [545, 491] on input "0" at bounding box center [551, 490] width 56 height 17
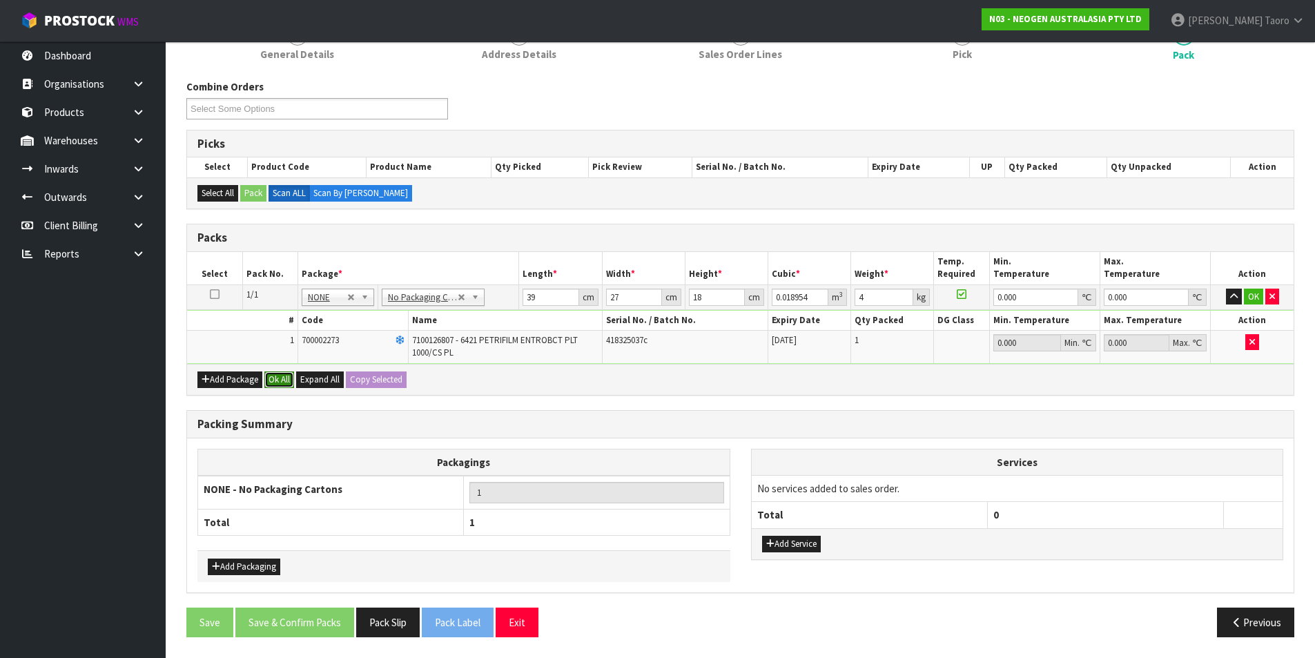
click at [276, 387] on button "Ok All" at bounding box center [279, 379] width 30 height 17
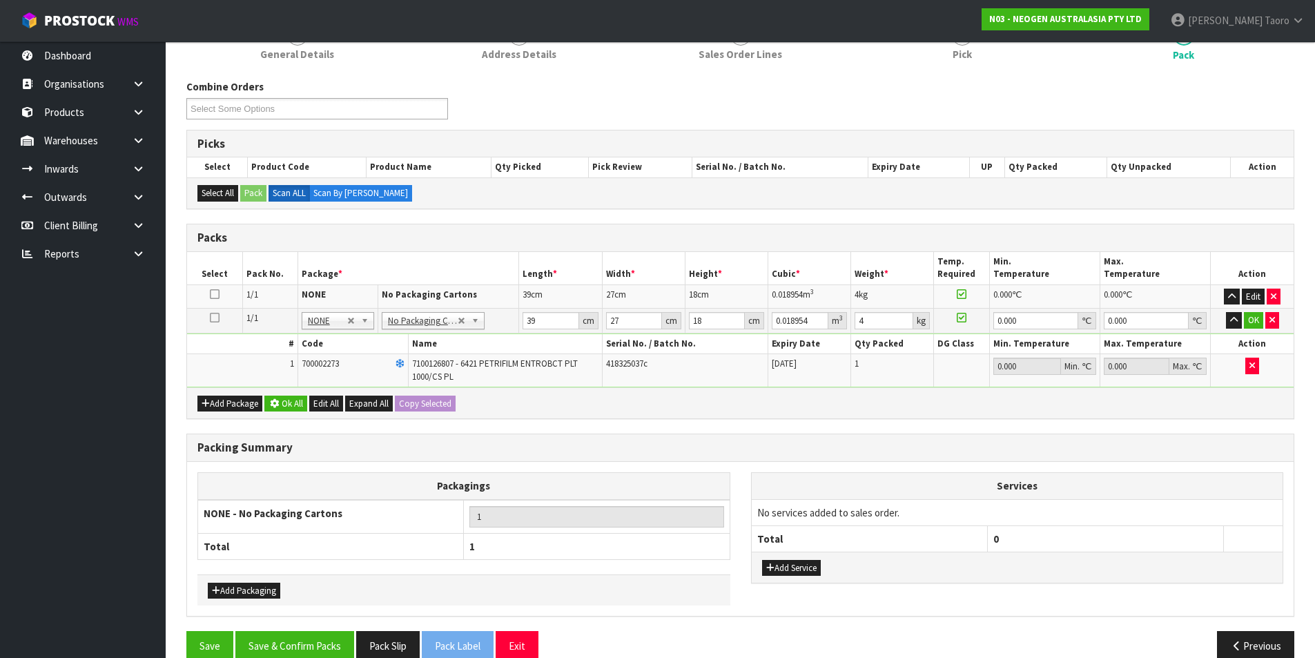
scroll to position [192, 0]
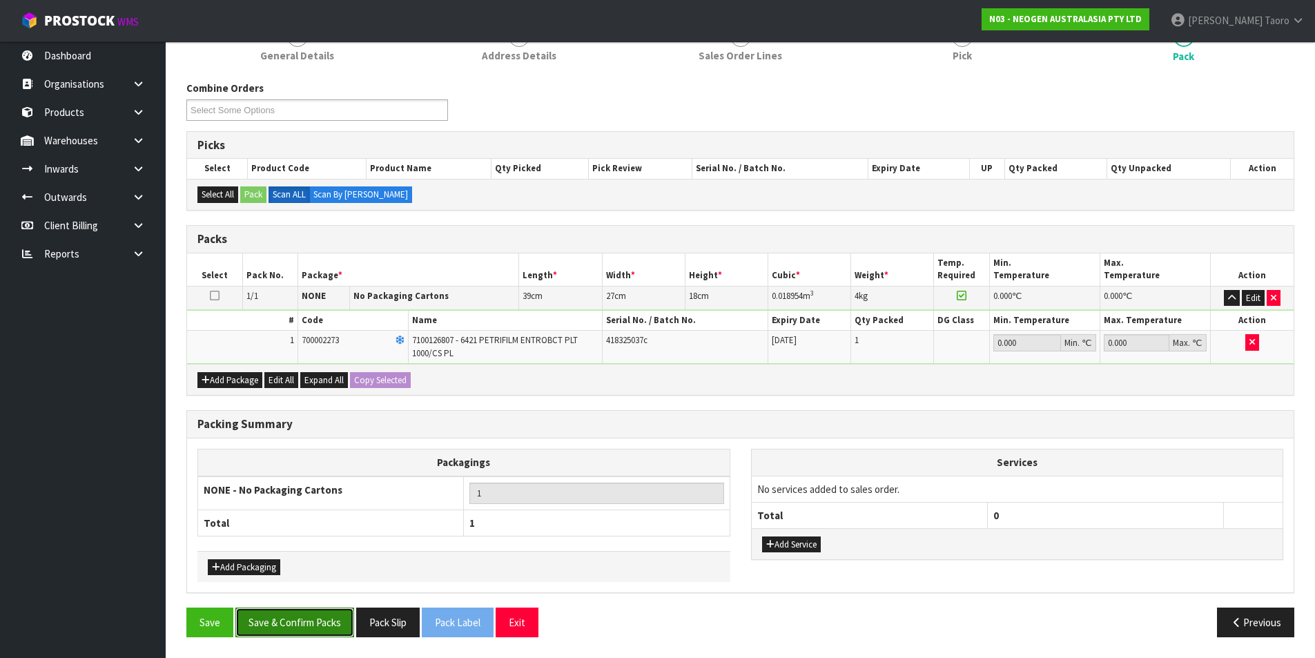
click at [313, 617] on button "Save & Confirm Packs" at bounding box center [294, 623] width 119 height 30
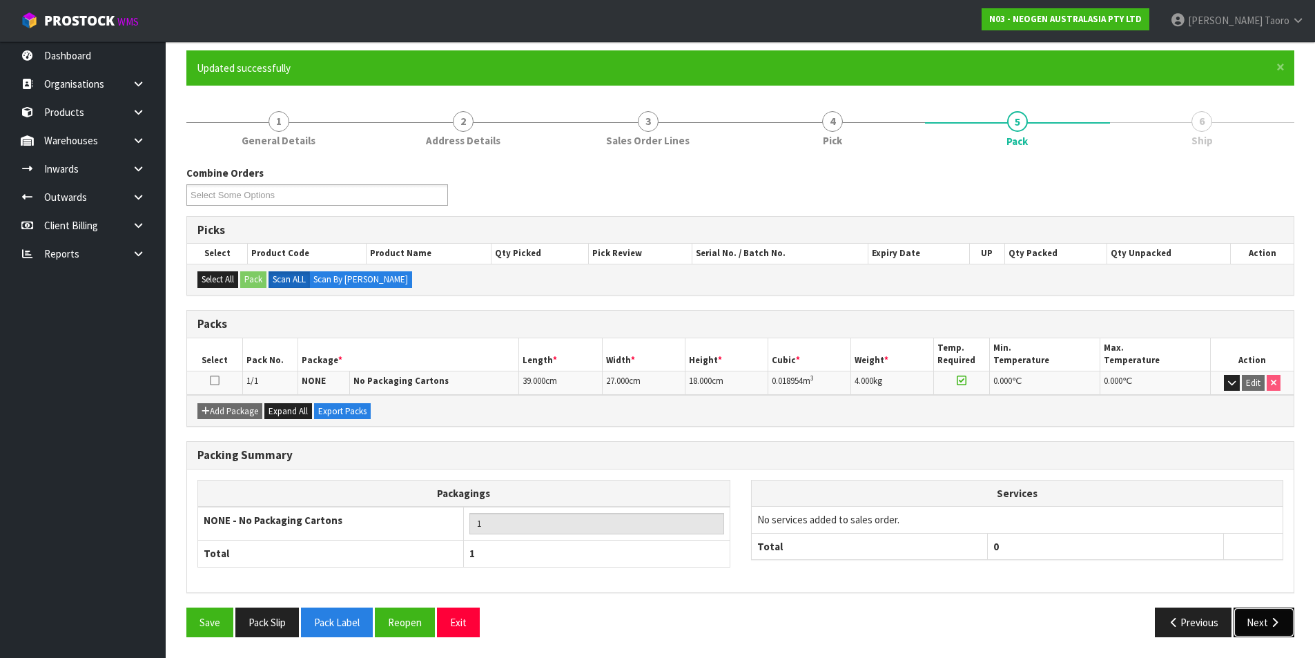
click at [1276, 615] on button "Next" at bounding box center [1264, 623] width 61 height 30
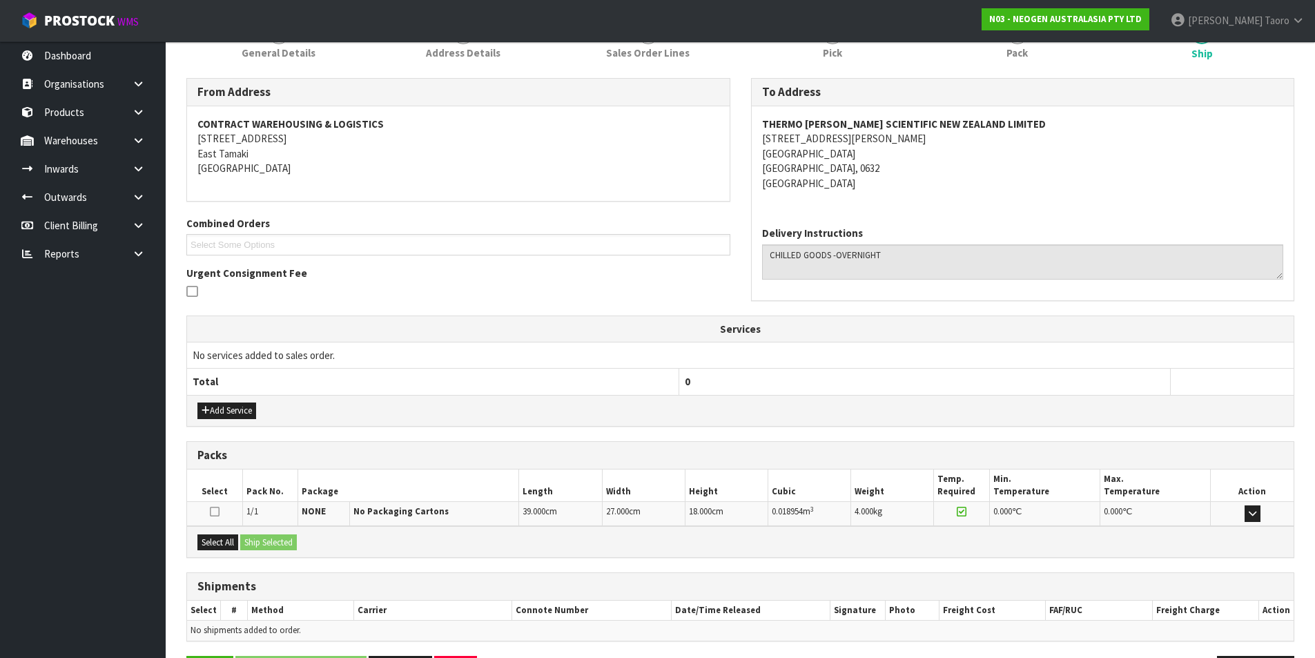
scroll to position [243, 0]
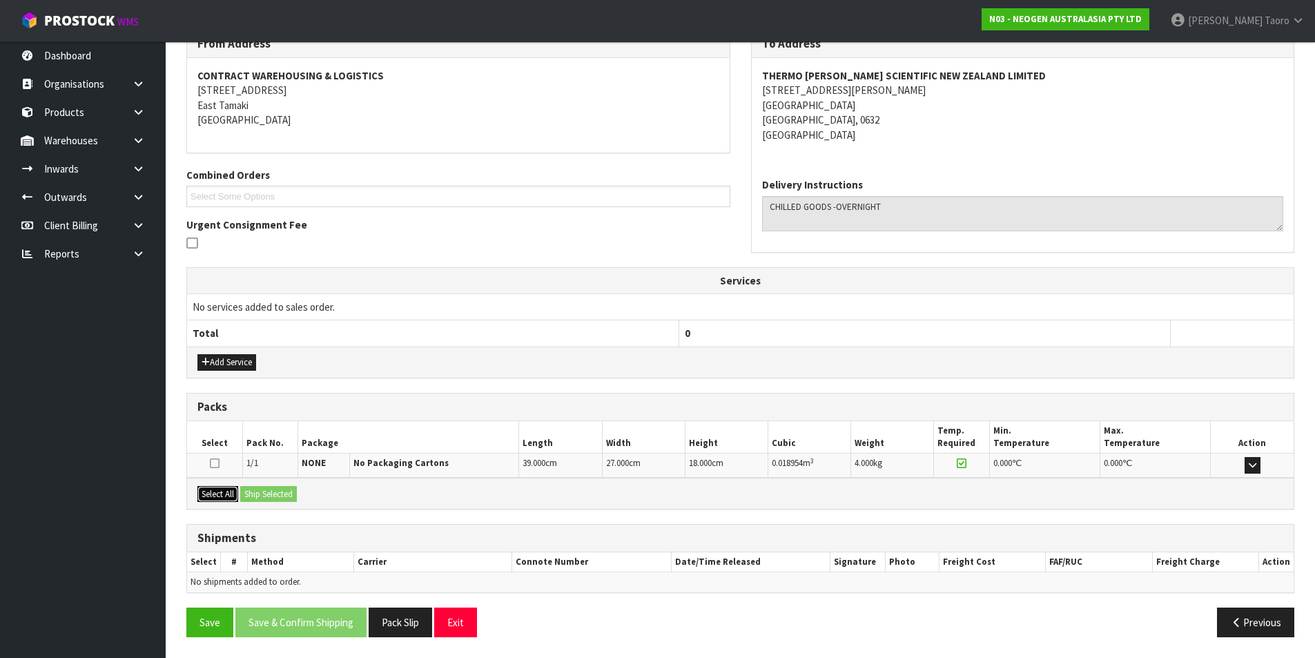
drag, startPoint x: 237, startPoint y: 492, endPoint x: 258, endPoint y: 492, distance: 21.4
click at [238, 492] on button "Select All" at bounding box center [217, 494] width 41 height 17
drag, startPoint x: 267, startPoint y: 492, endPoint x: 380, endPoint y: 521, distance: 117.4
click at [269, 492] on button "Ship Selected" at bounding box center [268, 494] width 57 height 17
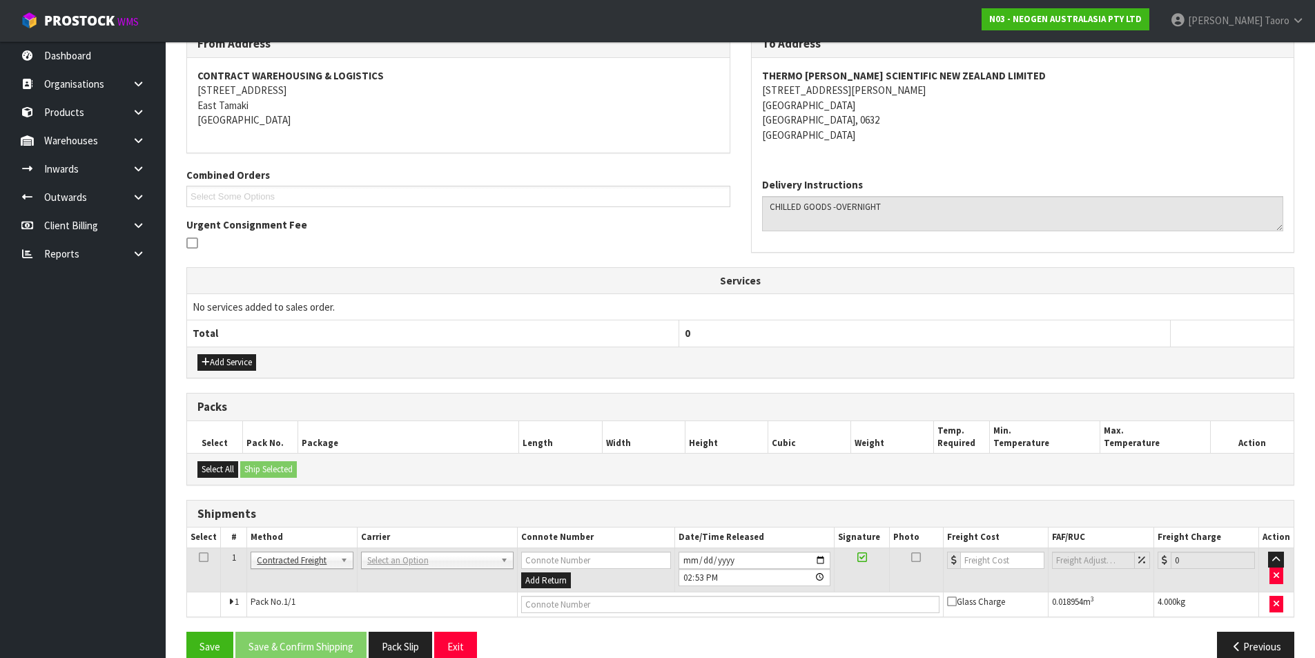
drag, startPoint x: 464, startPoint y: 564, endPoint x: 472, endPoint y: 582, distance: 19.8
click at [476, 580] on input "text" at bounding box center [436, 579] width 146 height 17
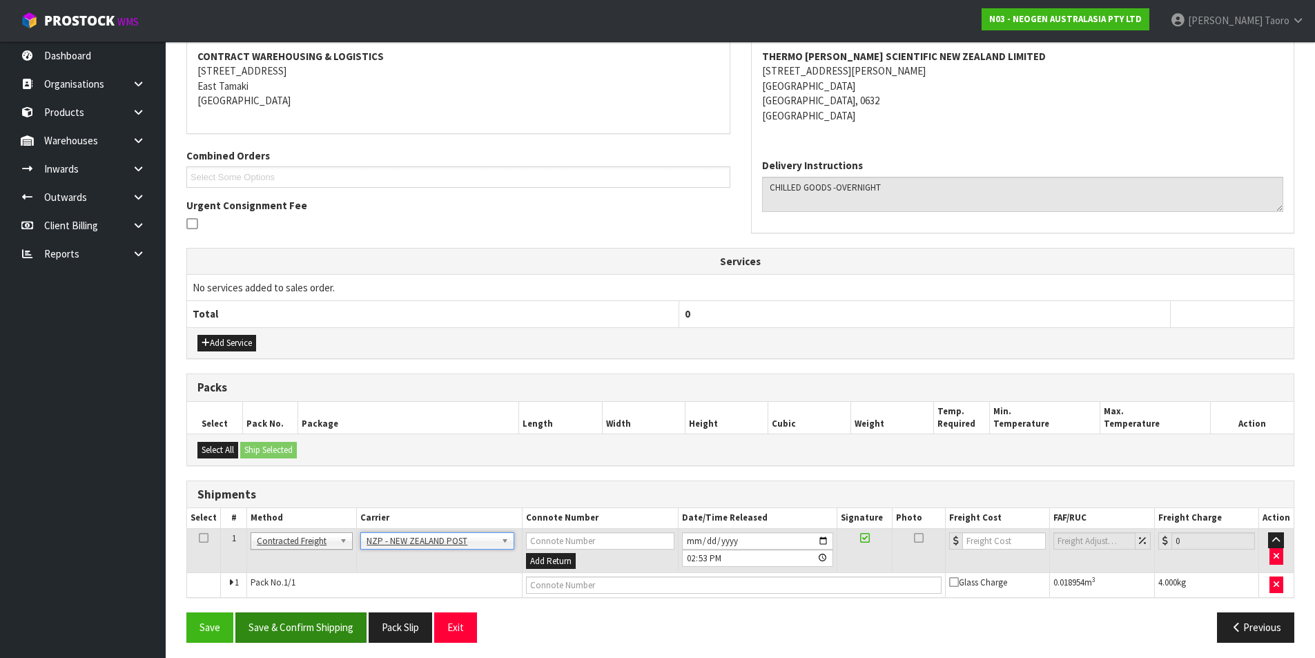
scroll to position [268, 0]
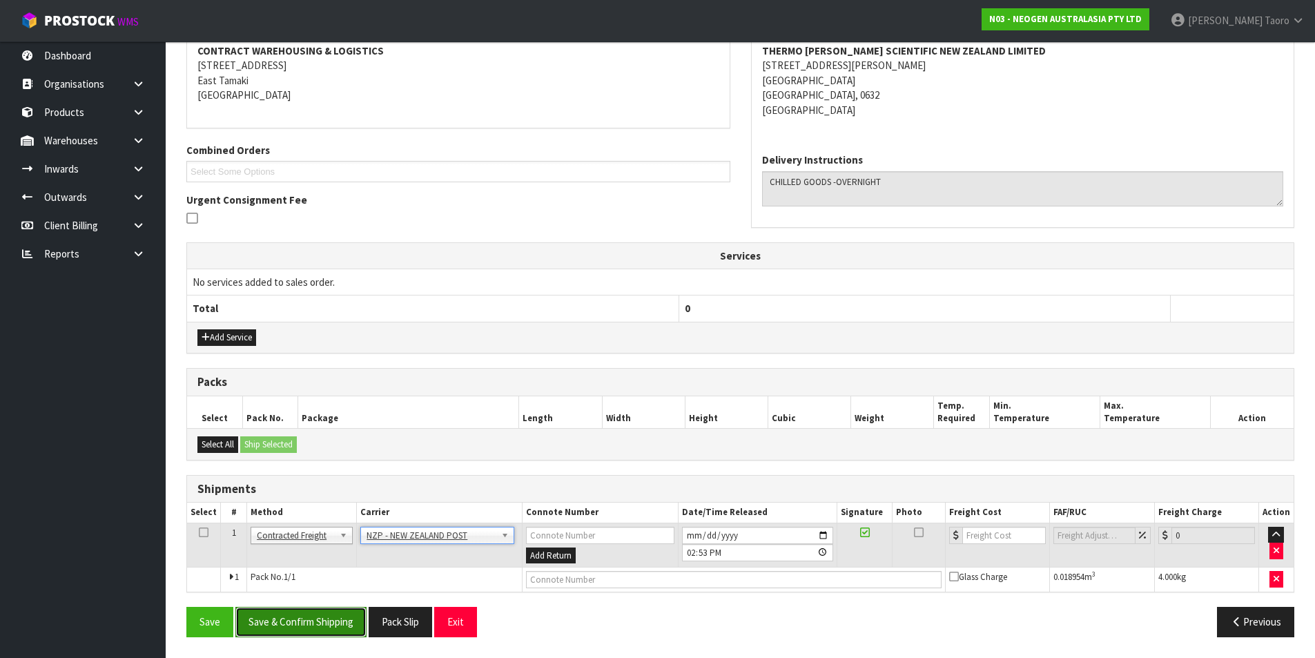
click at [329, 629] on button "Save & Confirm Shipping" at bounding box center [300, 622] width 131 height 30
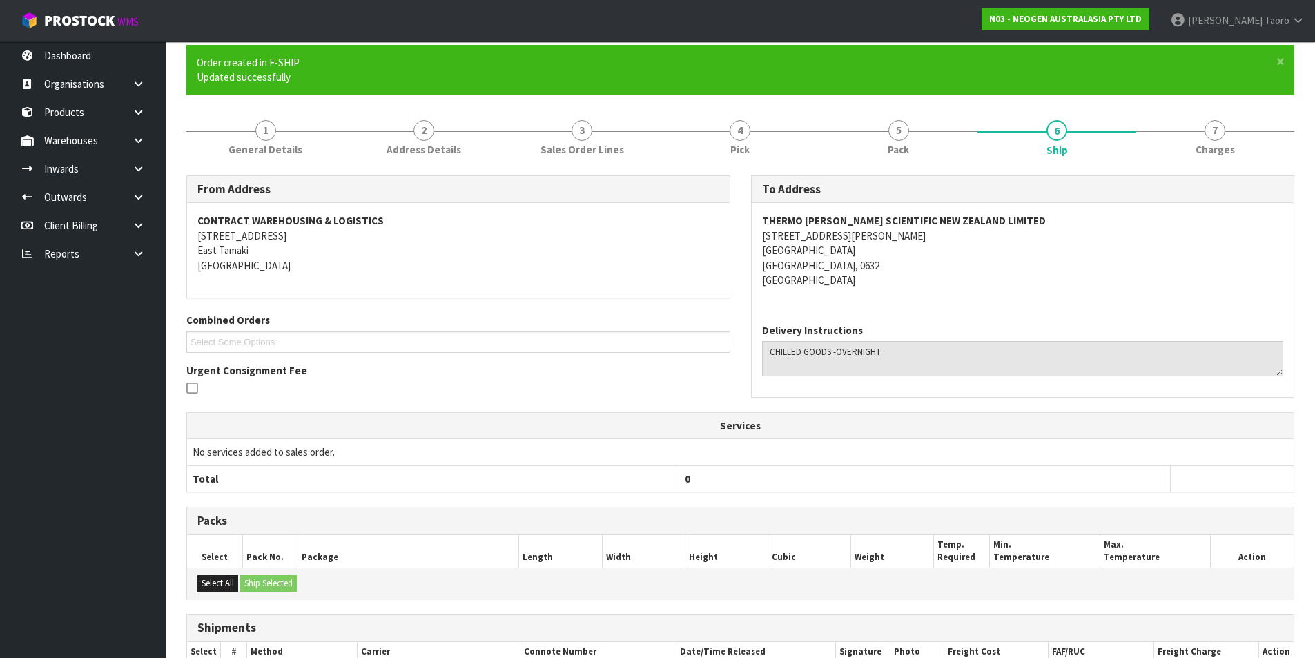
scroll to position [248, 0]
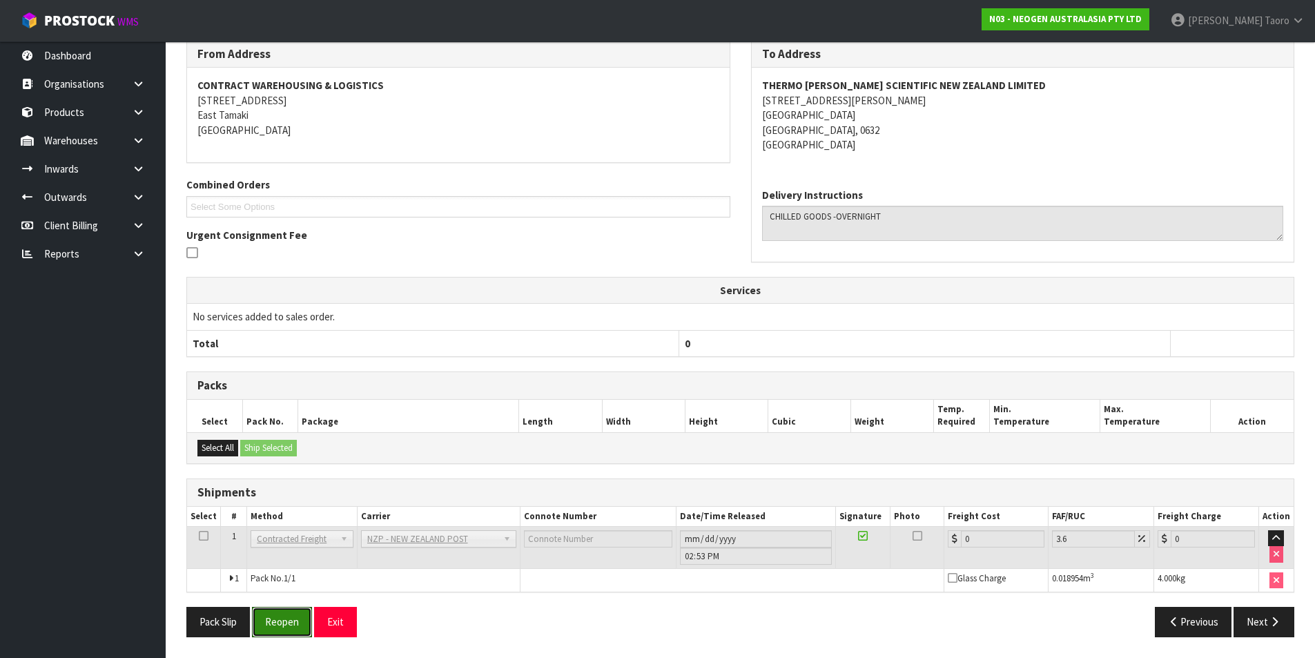
click at [291, 617] on button "Reopen" at bounding box center [282, 622] width 60 height 30
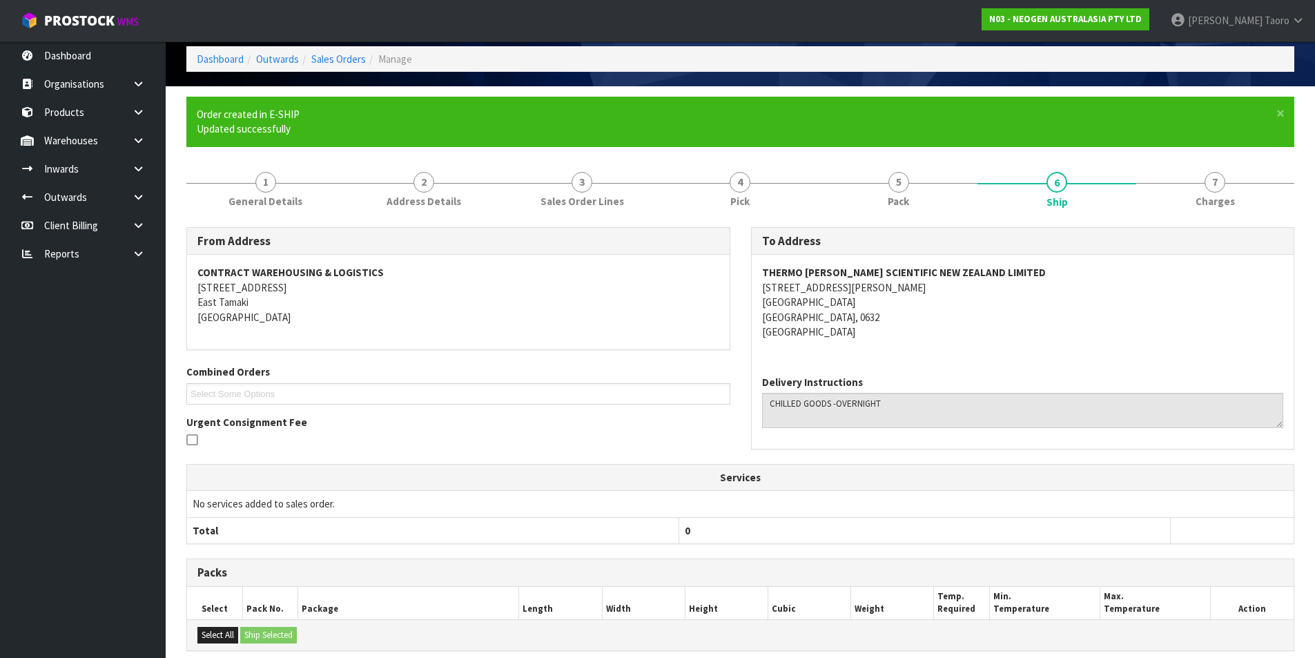
scroll to position [233, 0]
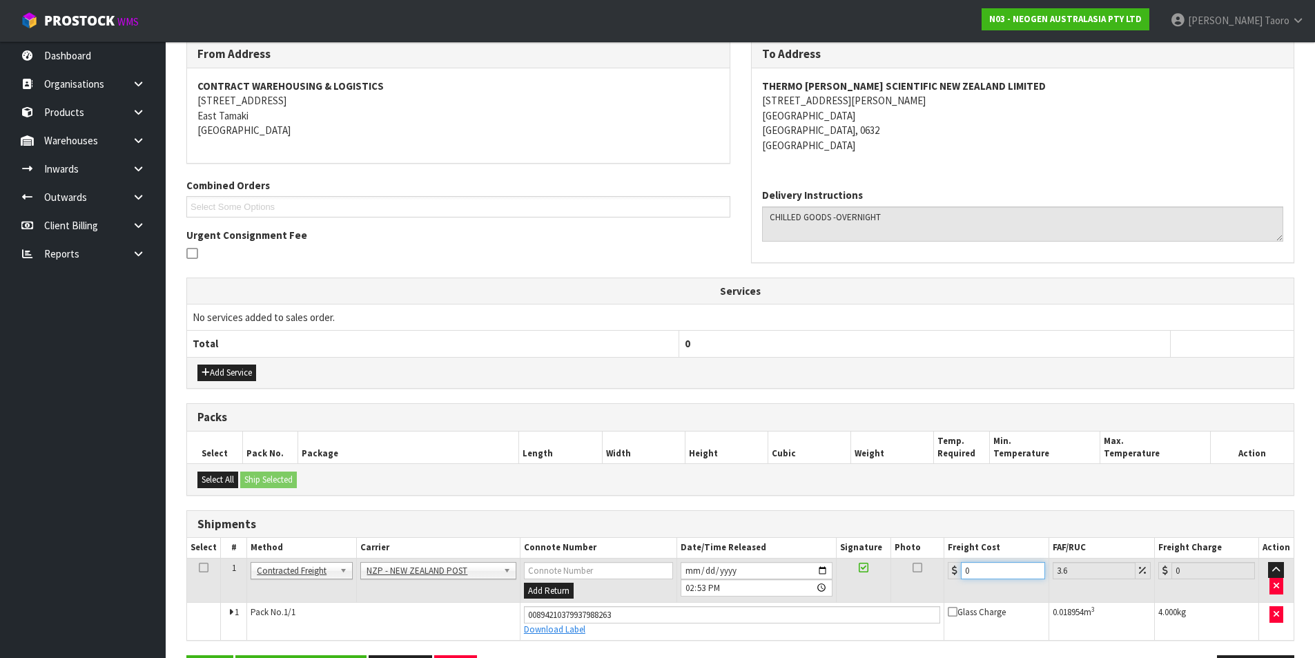
click at [988, 574] on input "0" at bounding box center [1003, 570] width 84 height 17
click at [988, 573] on input "0" at bounding box center [1003, 570] width 84 height 17
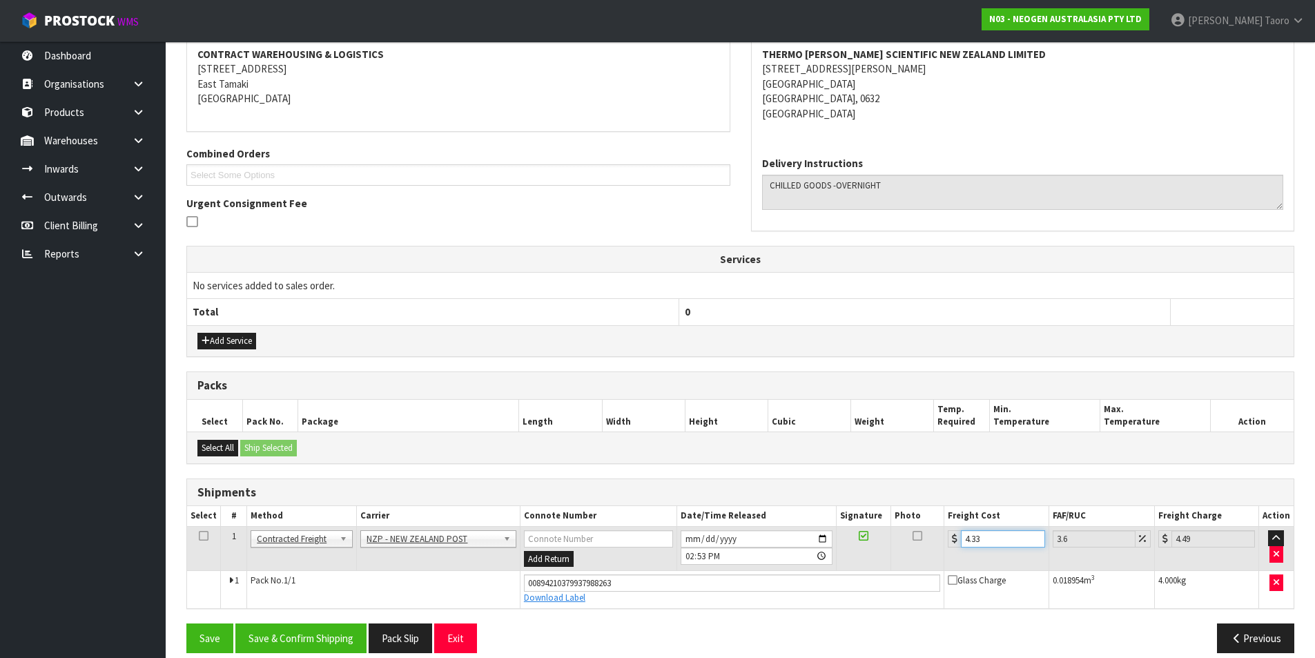
scroll to position [280, 0]
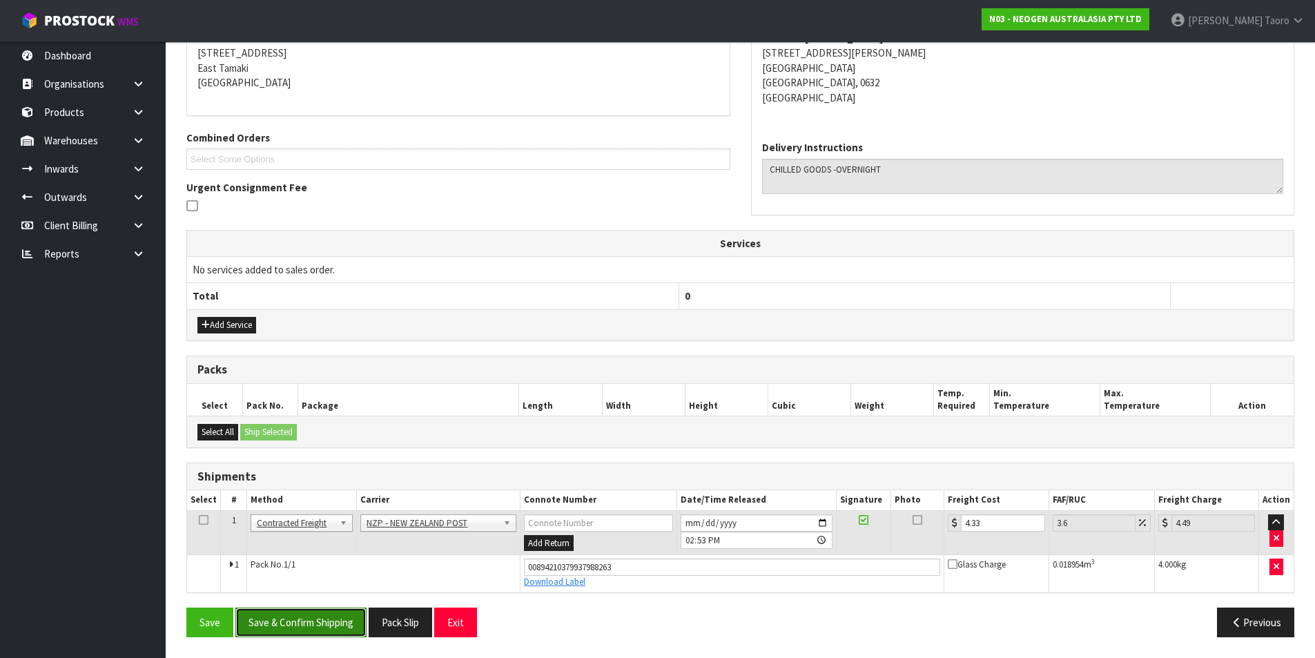
click at [316, 629] on button "Save & Confirm Shipping" at bounding box center [300, 623] width 131 height 30
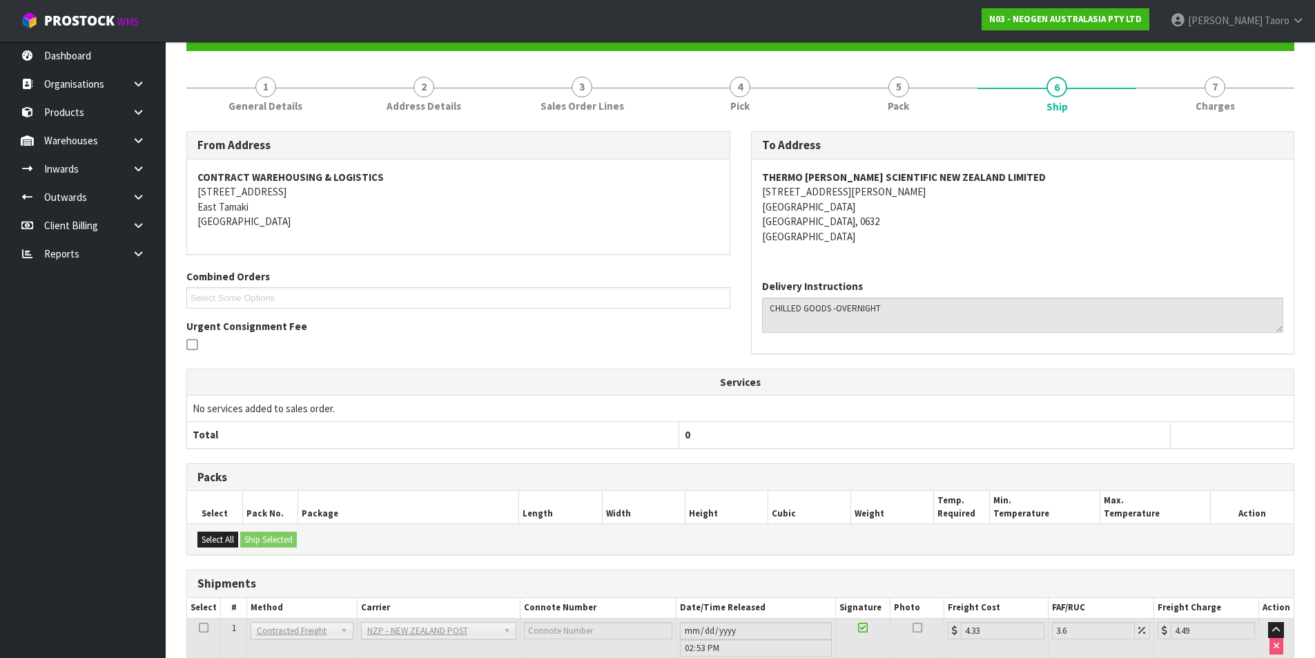
scroll to position [242, 0]
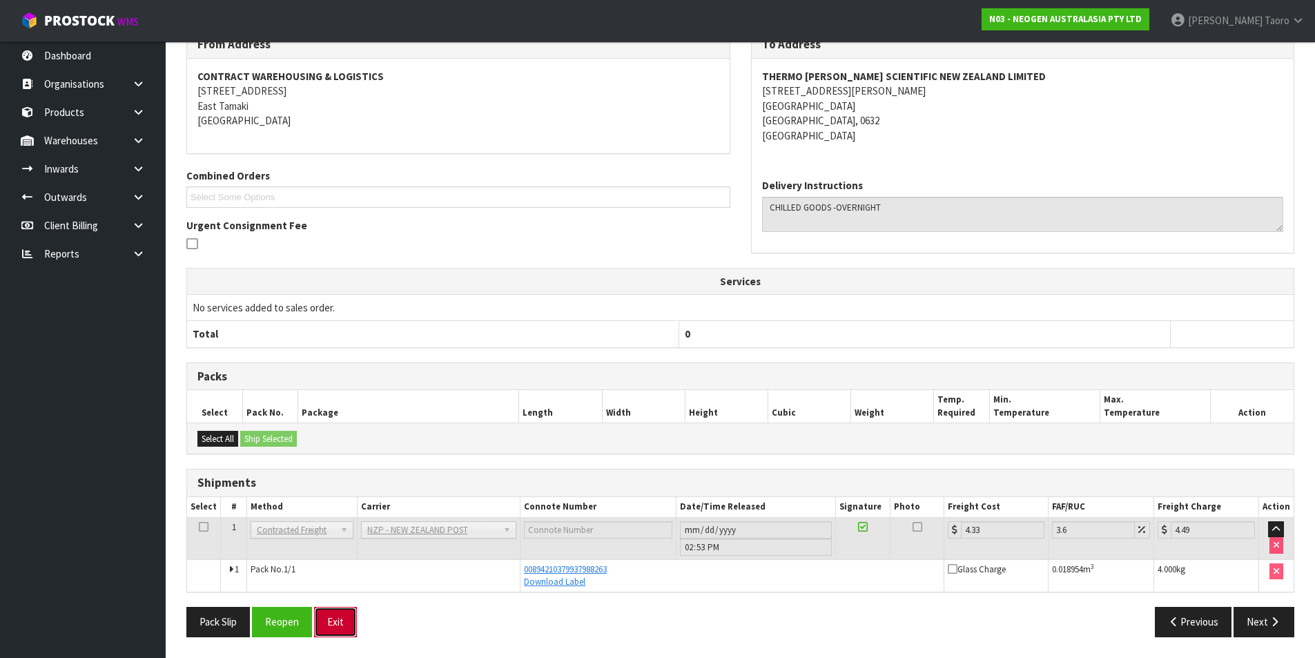
click at [326, 608] on button "Exit" at bounding box center [335, 622] width 43 height 30
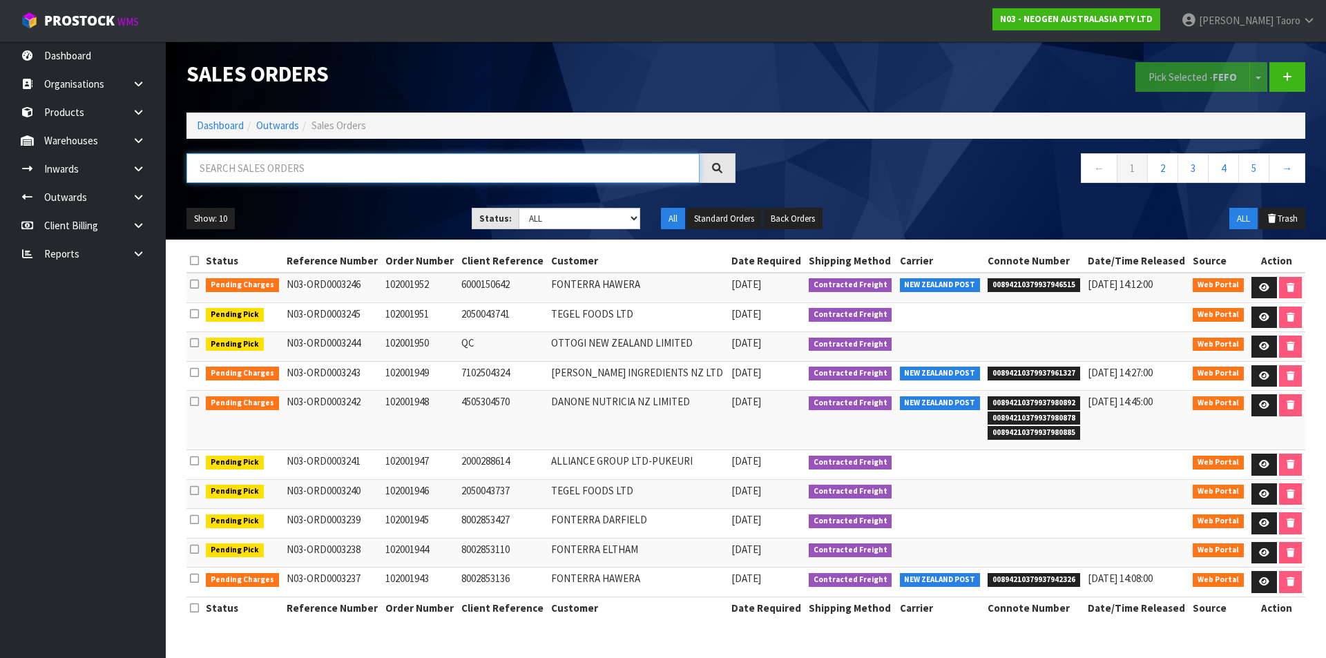
click at [396, 168] on input "text" at bounding box center [442, 168] width 513 height 30
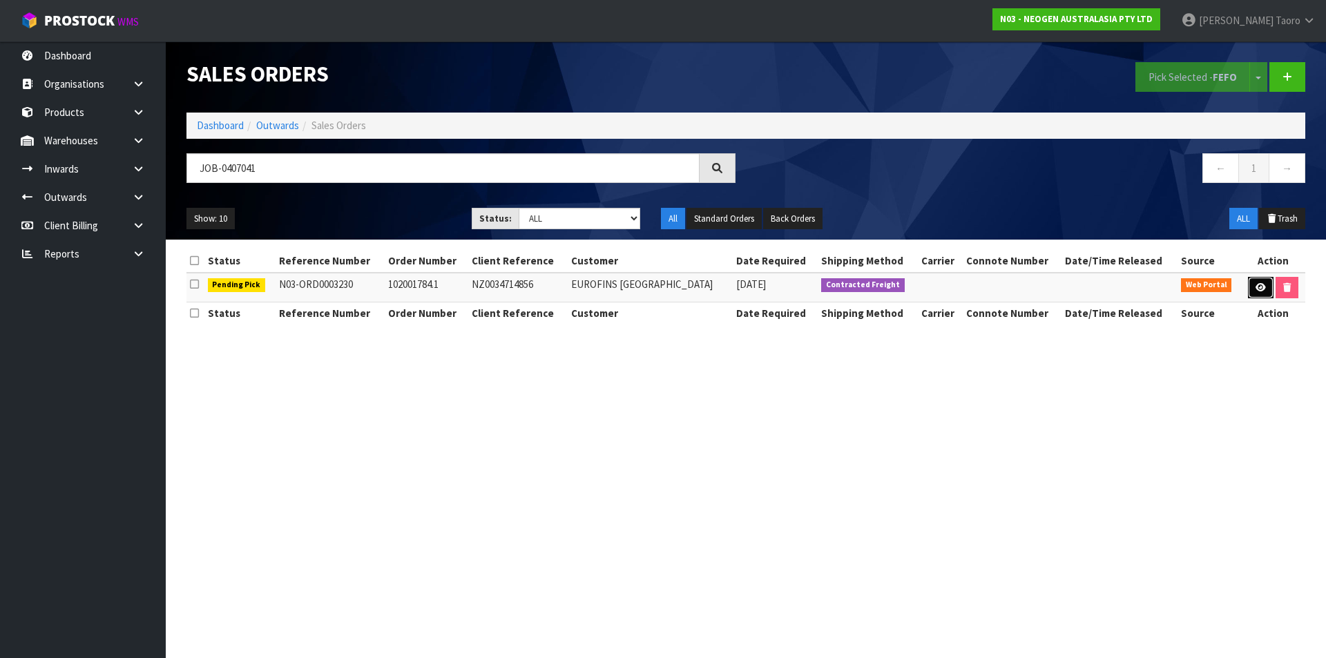
click at [1258, 286] on icon at bounding box center [1260, 287] width 10 height 9
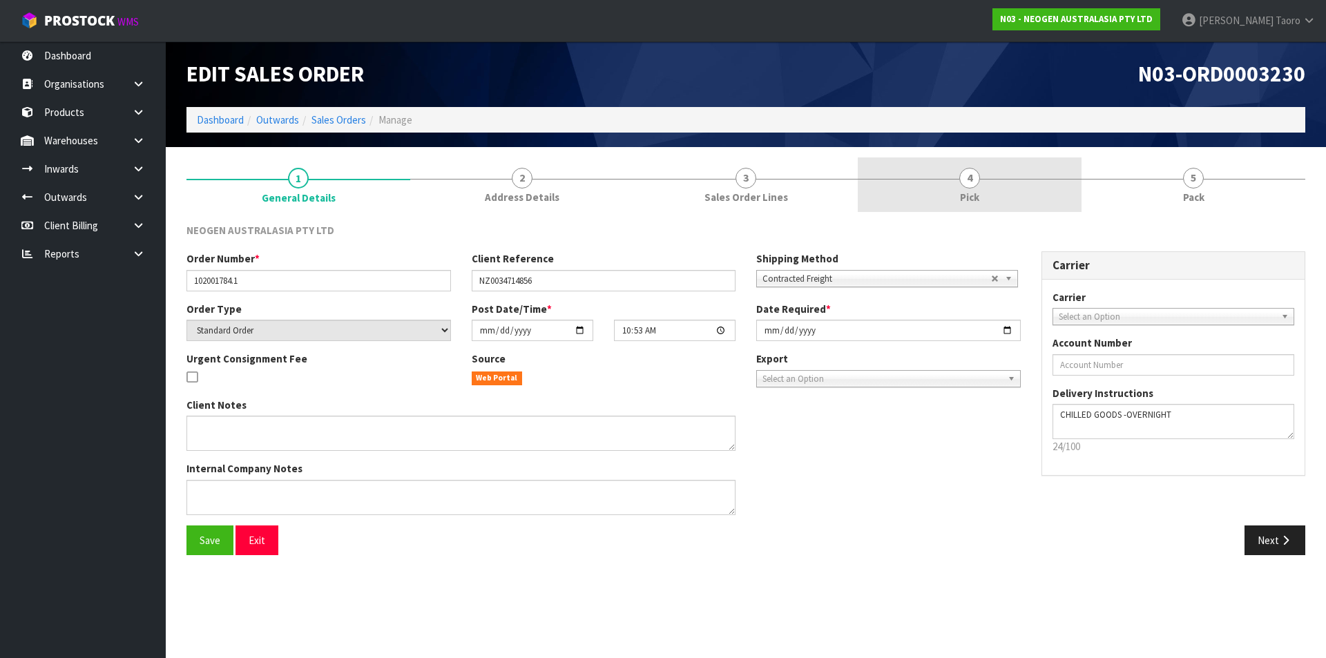
click at [980, 175] on link "4 Pick" at bounding box center [970, 184] width 224 height 55
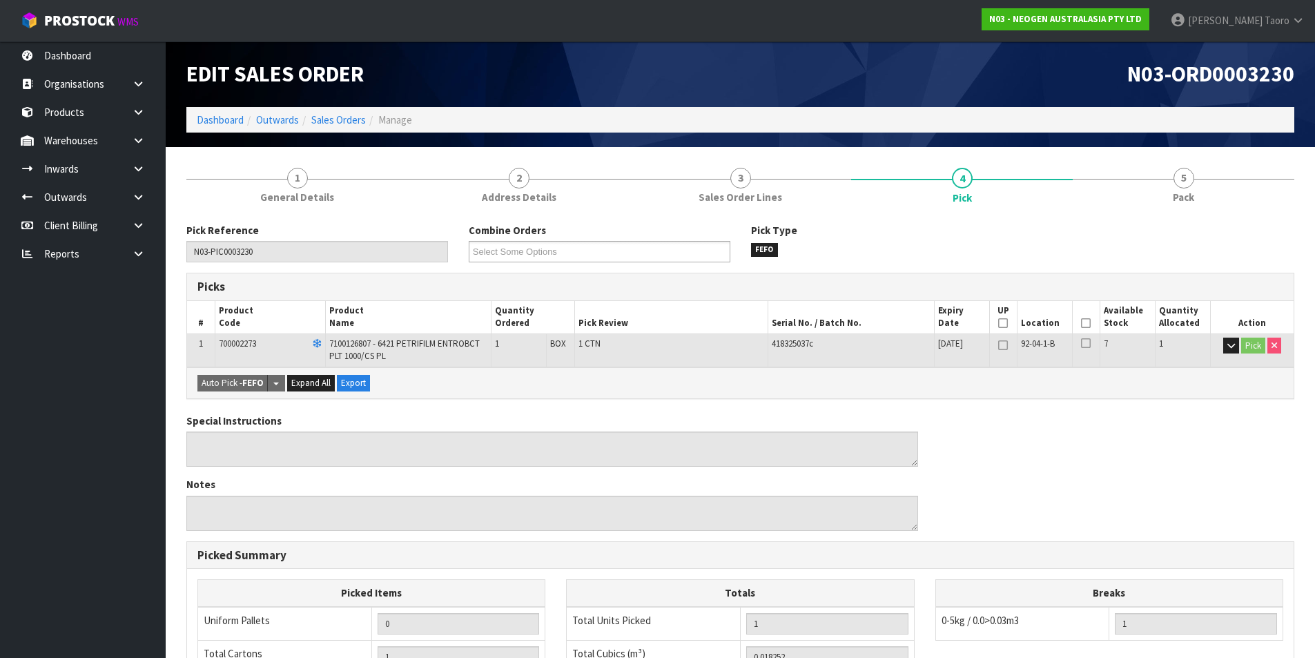
click at [1089, 323] on icon at bounding box center [1086, 323] width 10 height 1
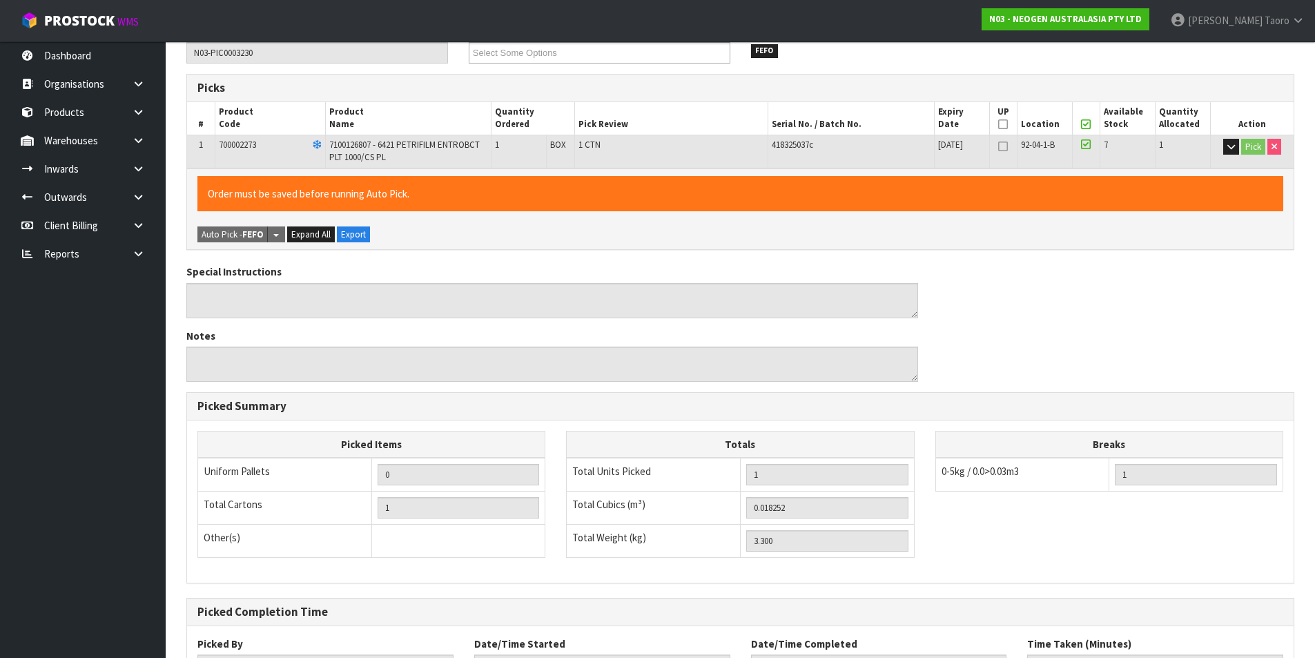
scroll to position [314, 0]
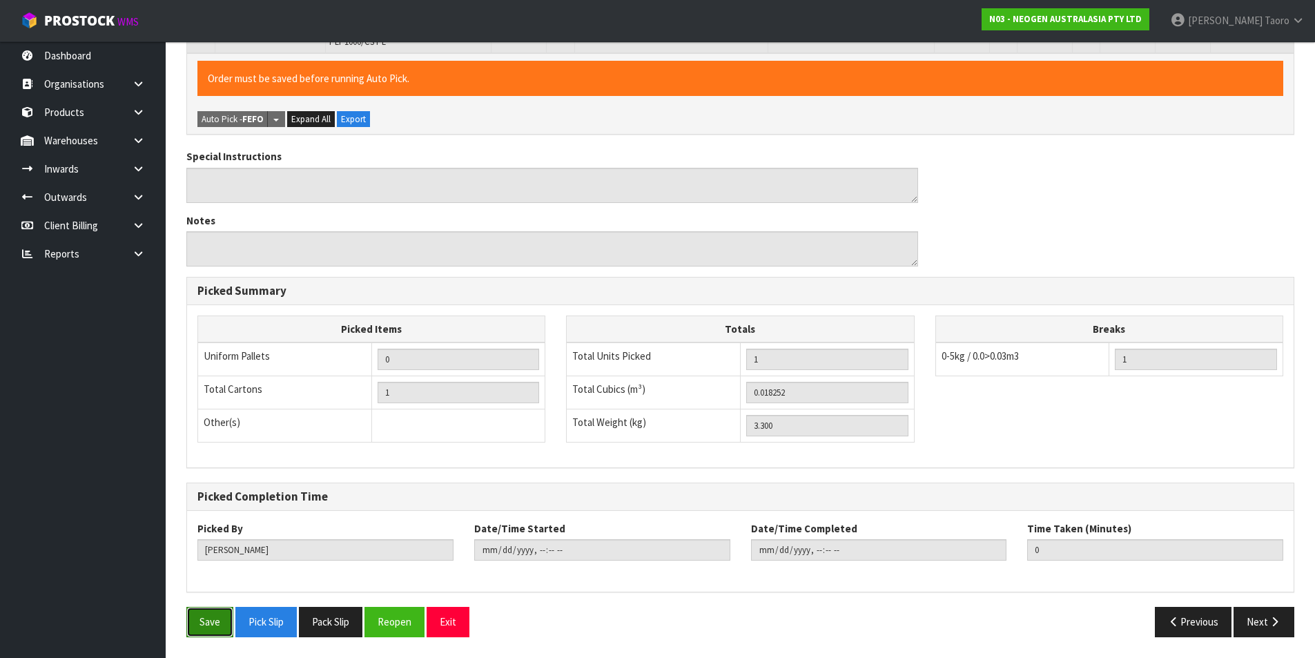
click at [232, 619] on button "Save" at bounding box center [209, 622] width 47 height 30
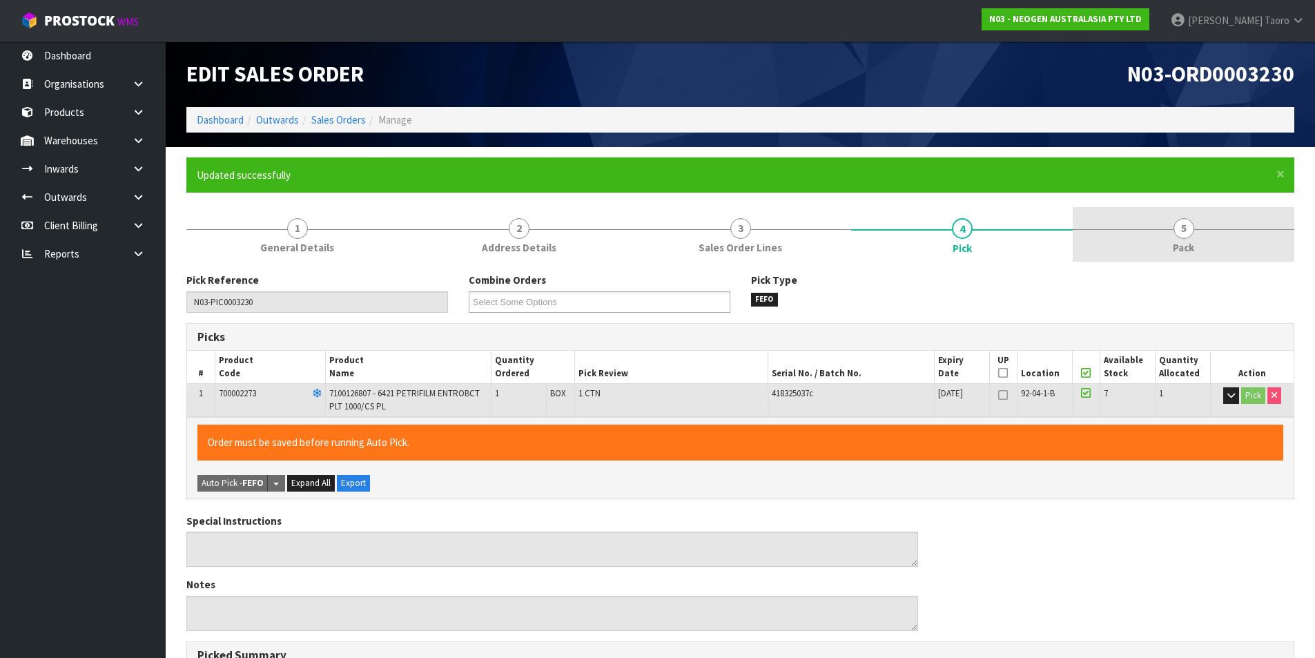
click at [1157, 213] on link "5 Pack" at bounding box center [1184, 234] width 222 height 55
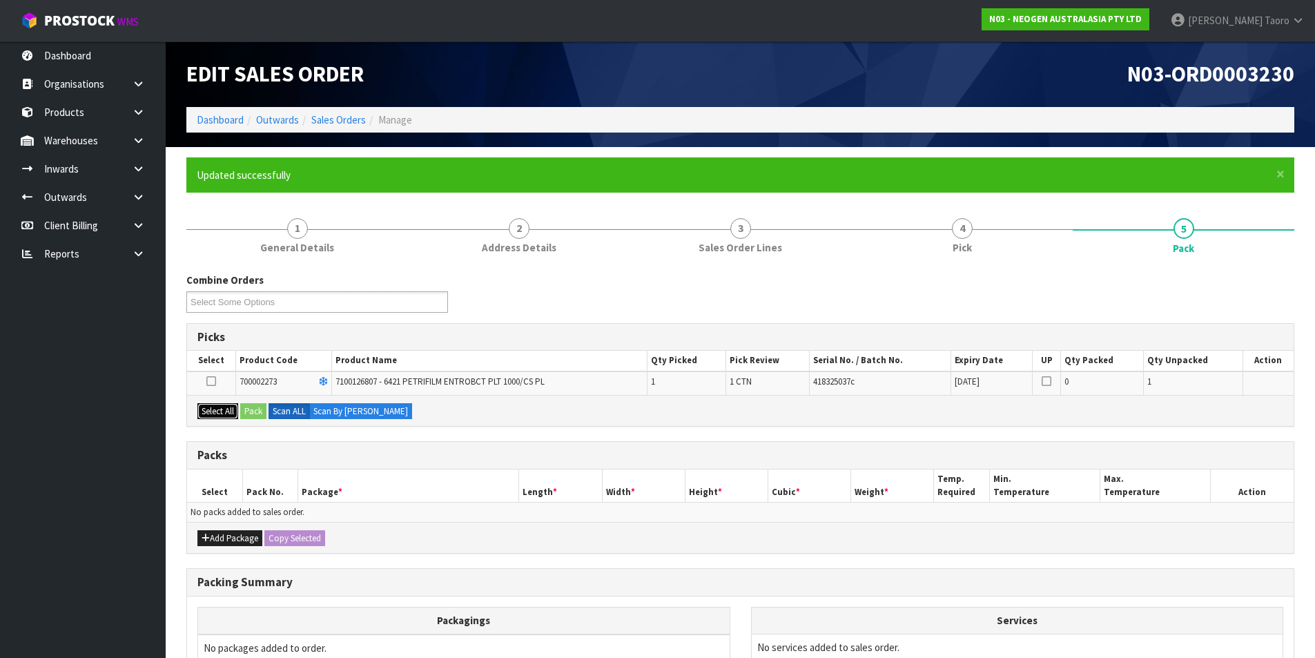
click at [229, 415] on button "Select All" at bounding box center [217, 411] width 41 height 17
click at [260, 412] on button "Pack" at bounding box center [253, 411] width 26 height 17
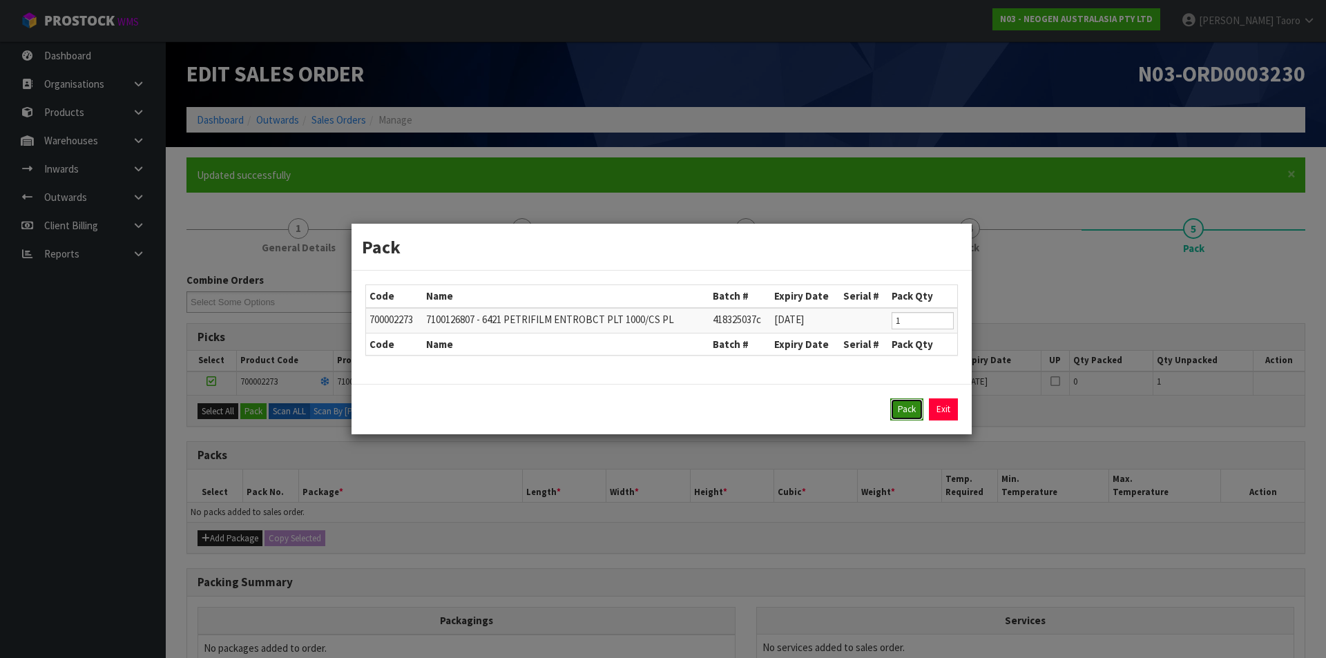
drag, startPoint x: 905, startPoint y: 409, endPoint x: 771, endPoint y: 452, distance: 140.6
click at [905, 409] on button "Pack" at bounding box center [906, 409] width 33 height 22
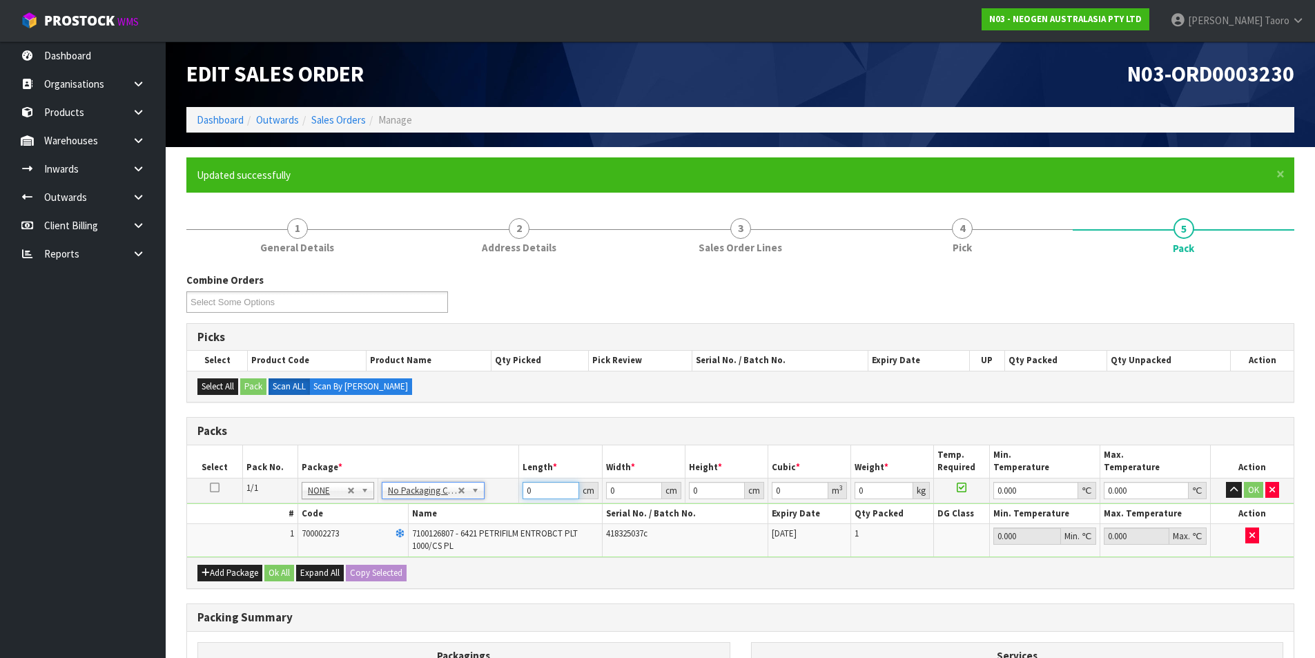
click at [534, 493] on input "0" at bounding box center [551, 490] width 56 height 17
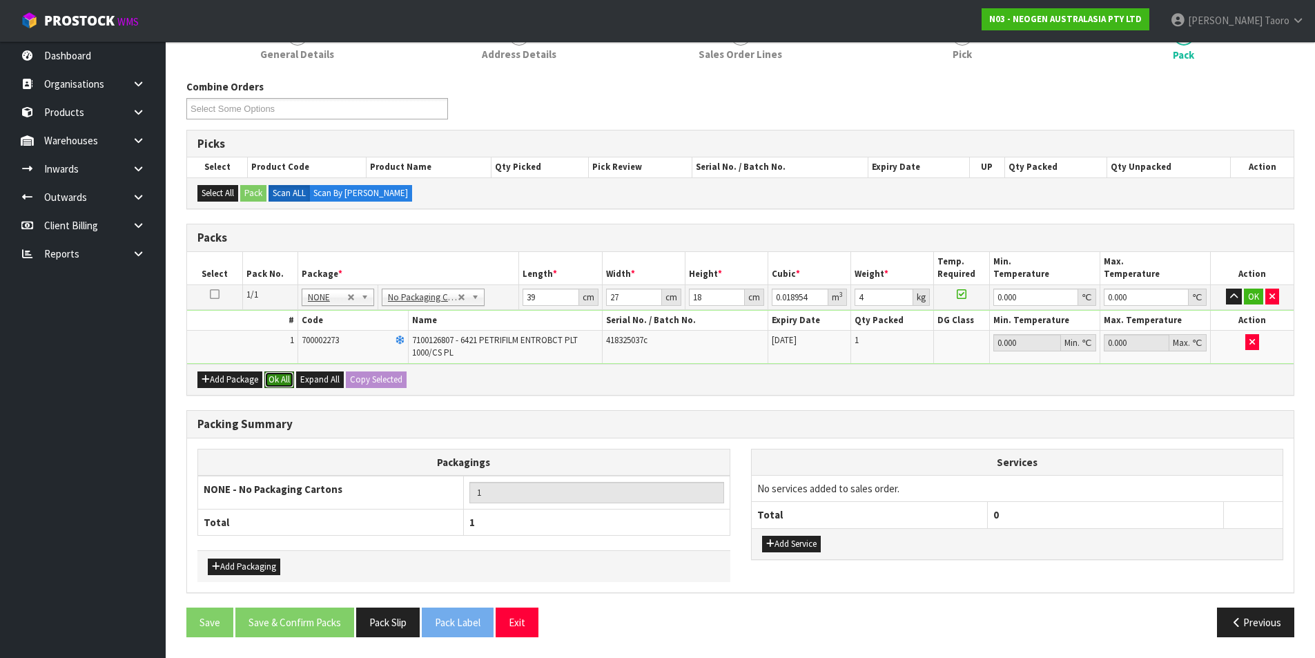
click at [278, 376] on button "Ok All" at bounding box center [279, 379] width 30 height 17
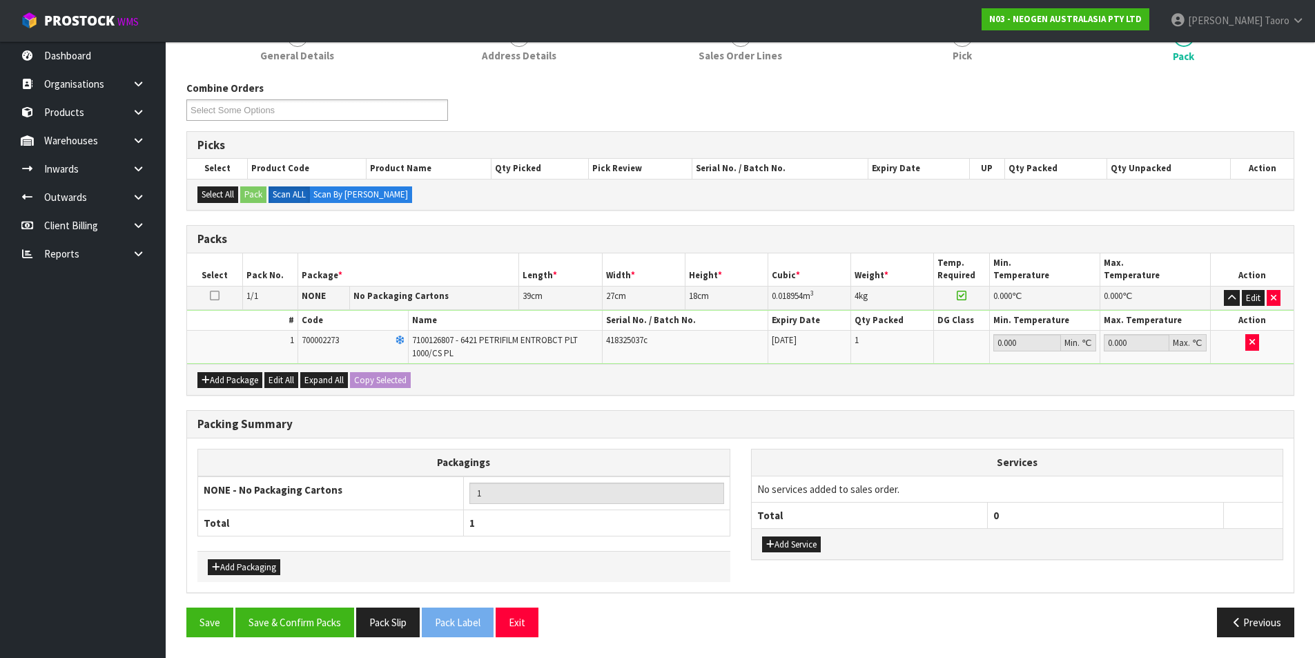
scroll to position [192, 0]
click at [324, 622] on button "Save & Confirm Packs" at bounding box center [294, 623] width 119 height 30
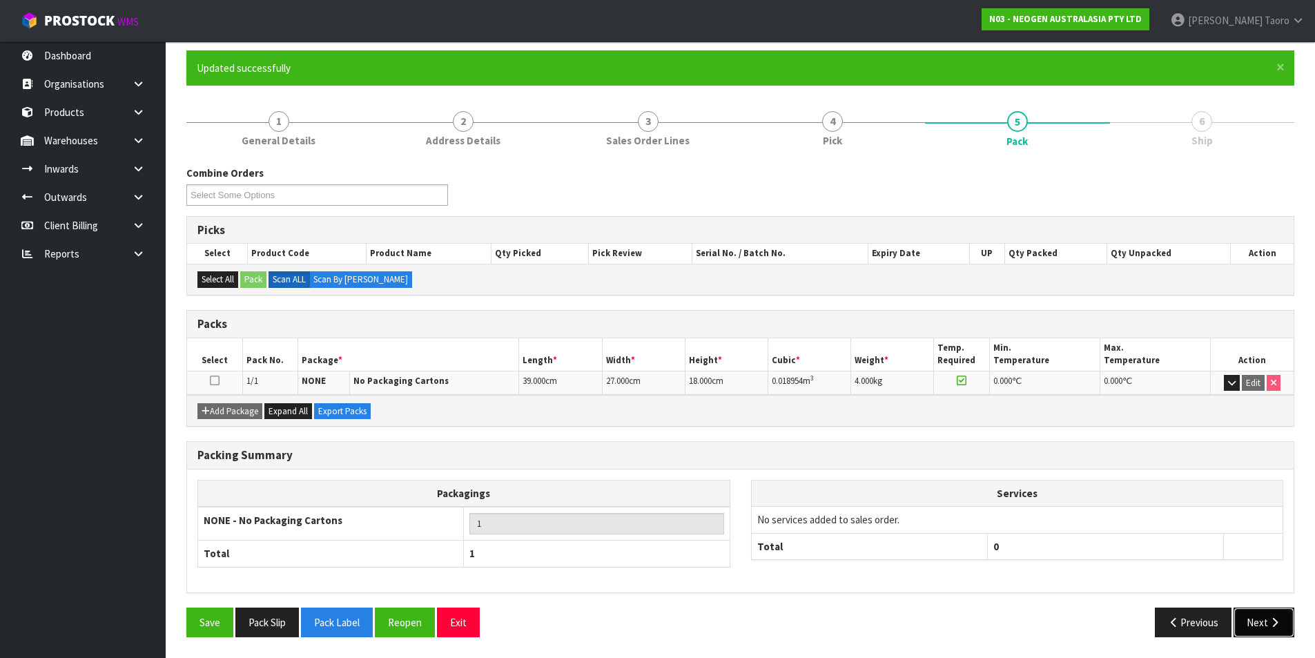
click at [1265, 622] on button "Next" at bounding box center [1264, 623] width 61 height 30
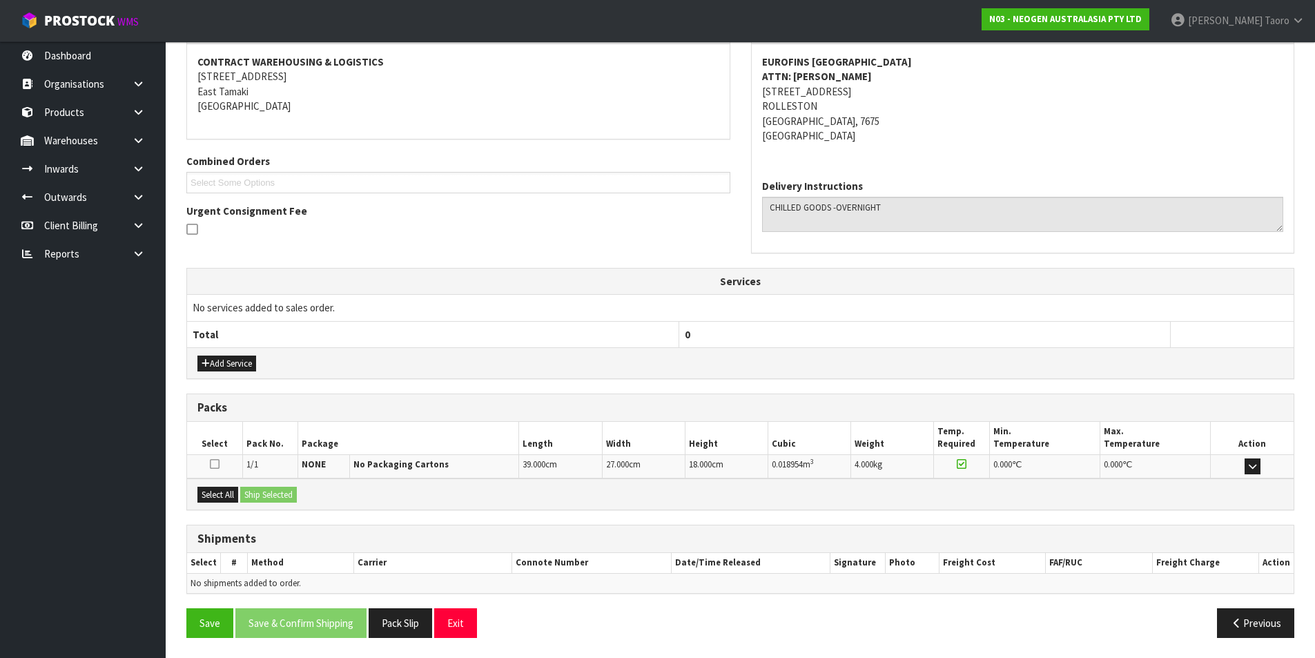
scroll to position [258, 0]
drag, startPoint x: 238, startPoint y: 500, endPoint x: 236, endPoint y: 492, distance: 7.7
click at [238, 498] on button "Select All" at bounding box center [217, 494] width 41 height 17
click at [262, 488] on button "Ship Selected" at bounding box center [268, 494] width 57 height 17
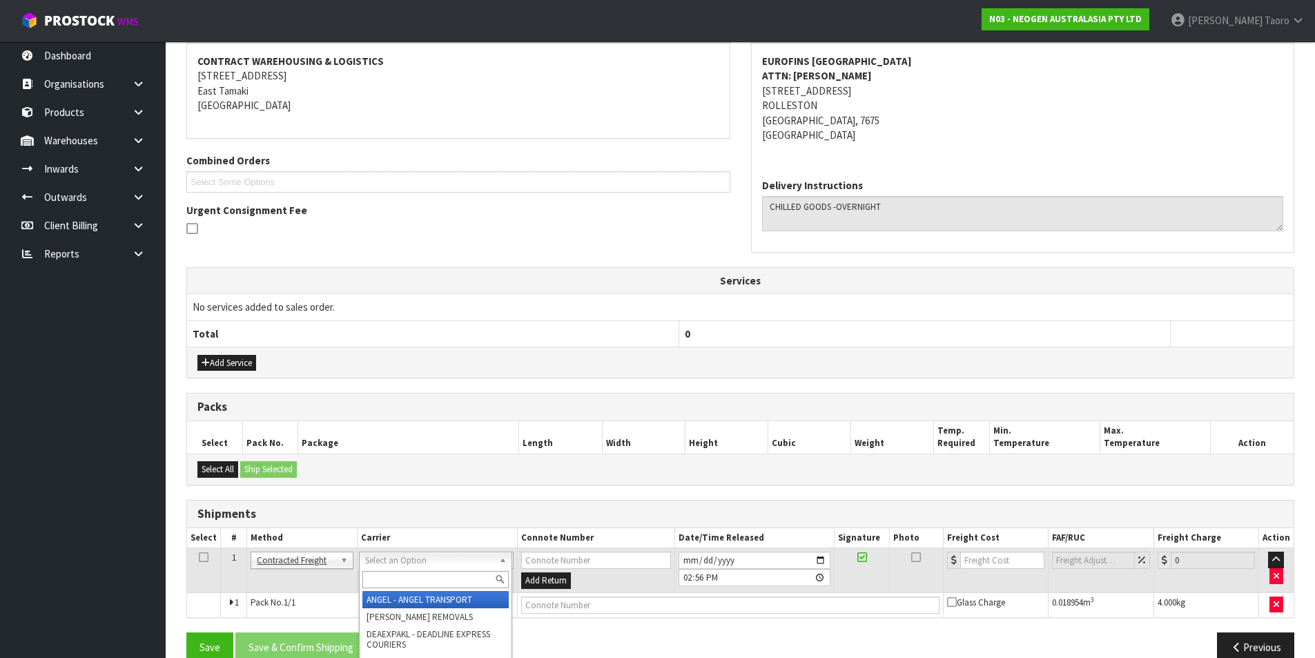
click at [431, 579] on input "text" at bounding box center [436, 579] width 146 height 17
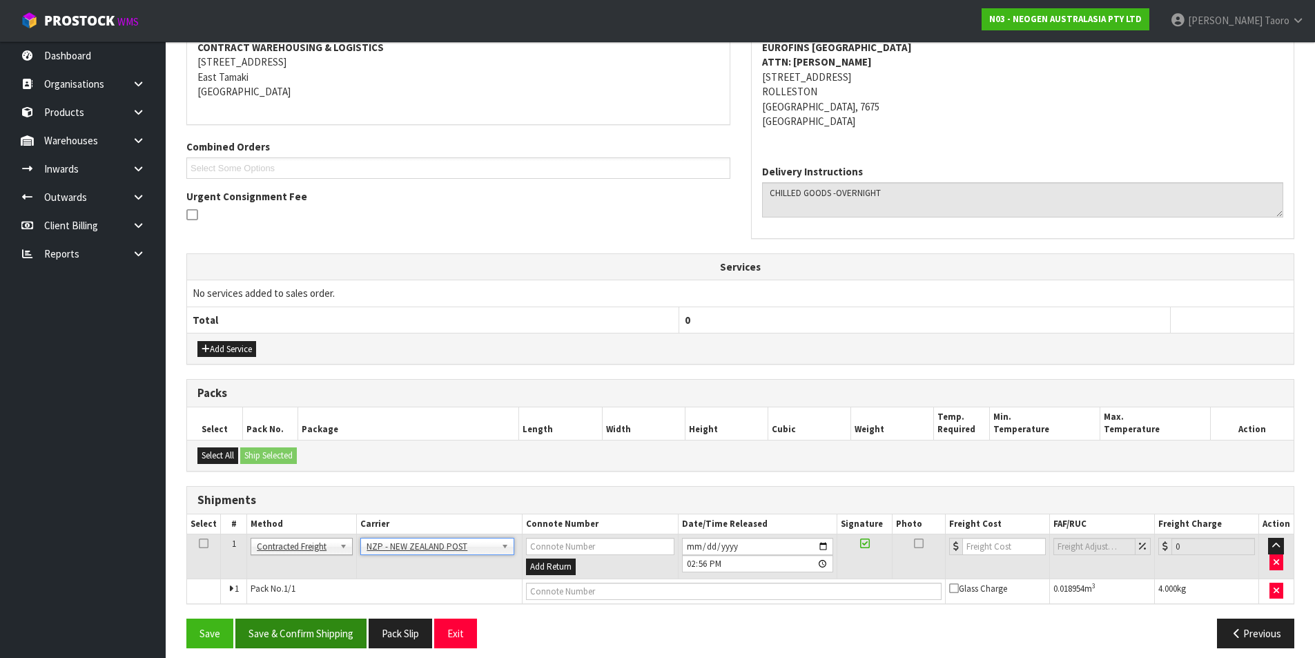
scroll to position [282, 0]
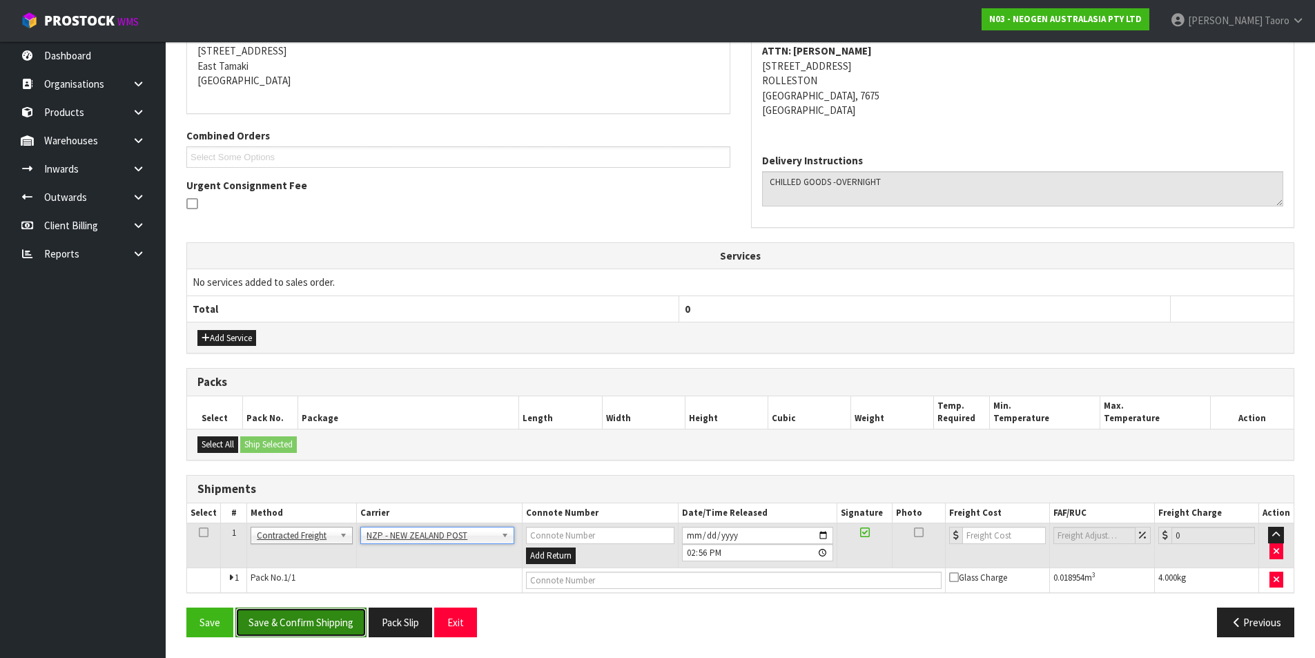
click at [332, 616] on button "Save & Confirm Shipping" at bounding box center [300, 623] width 131 height 30
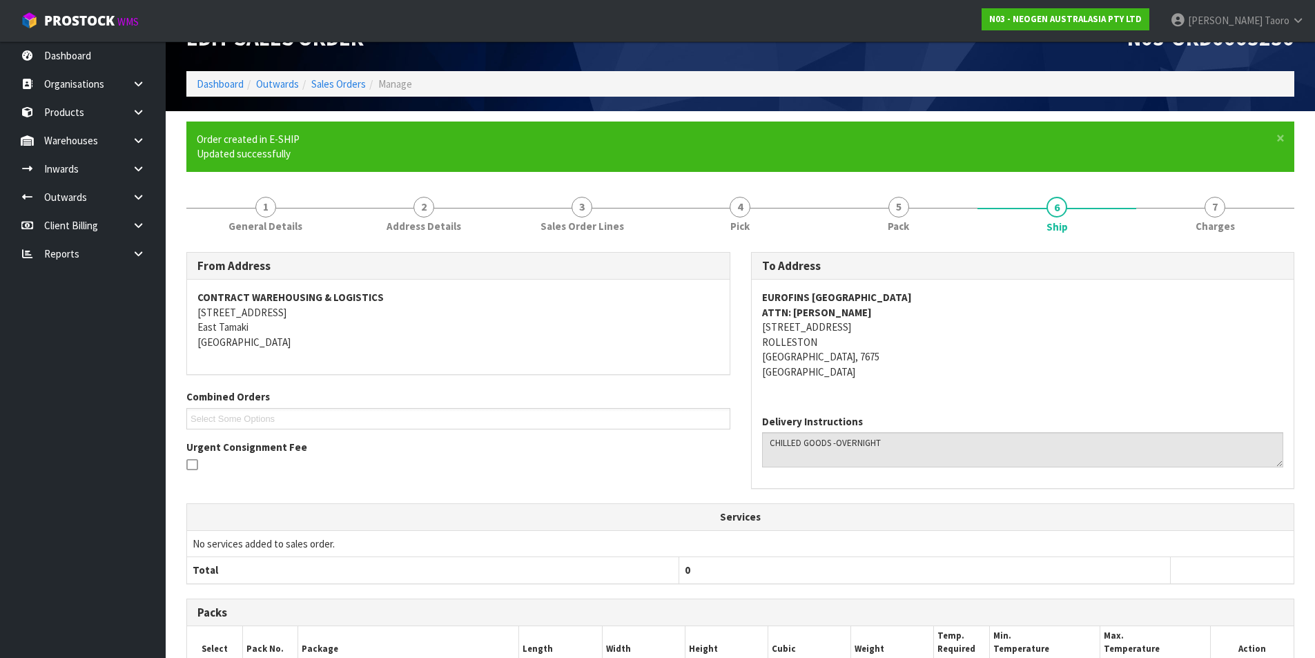
scroll to position [262, 0]
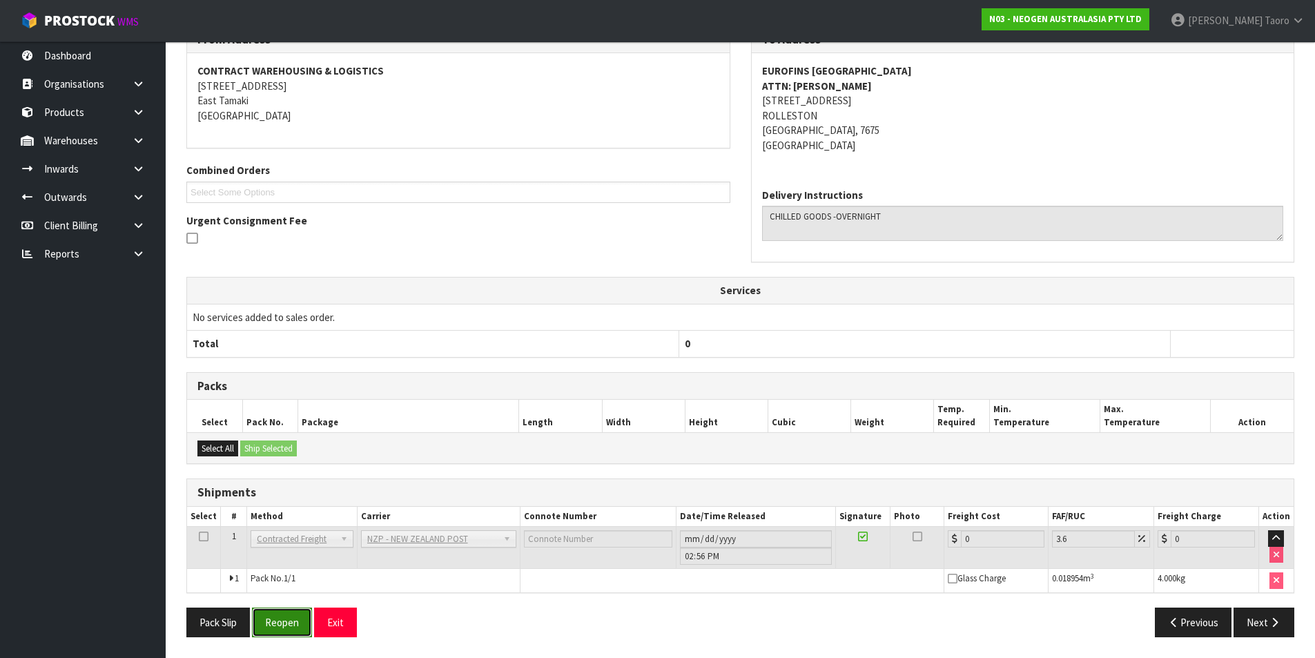
click at [294, 624] on button "Reopen" at bounding box center [282, 623] width 60 height 30
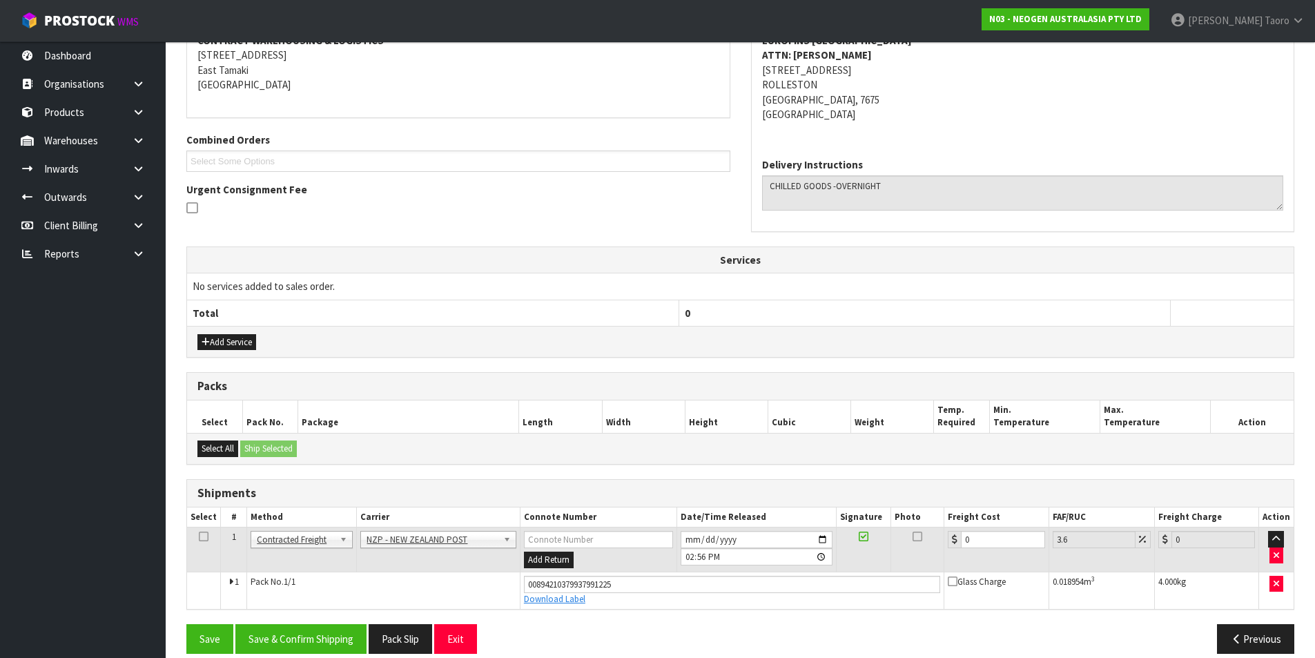
scroll to position [295, 0]
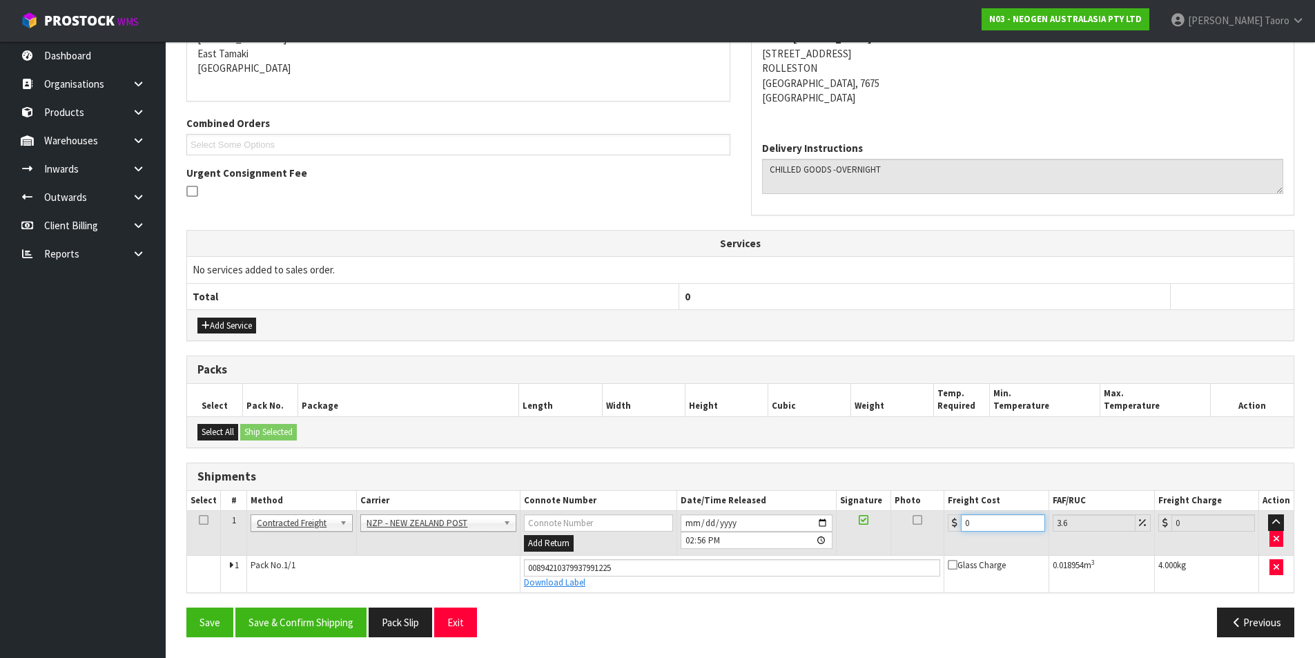
click at [1002, 526] on input "0" at bounding box center [1003, 522] width 84 height 17
click at [327, 630] on button "Save & Confirm Shipping" at bounding box center [300, 623] width 131 height 30
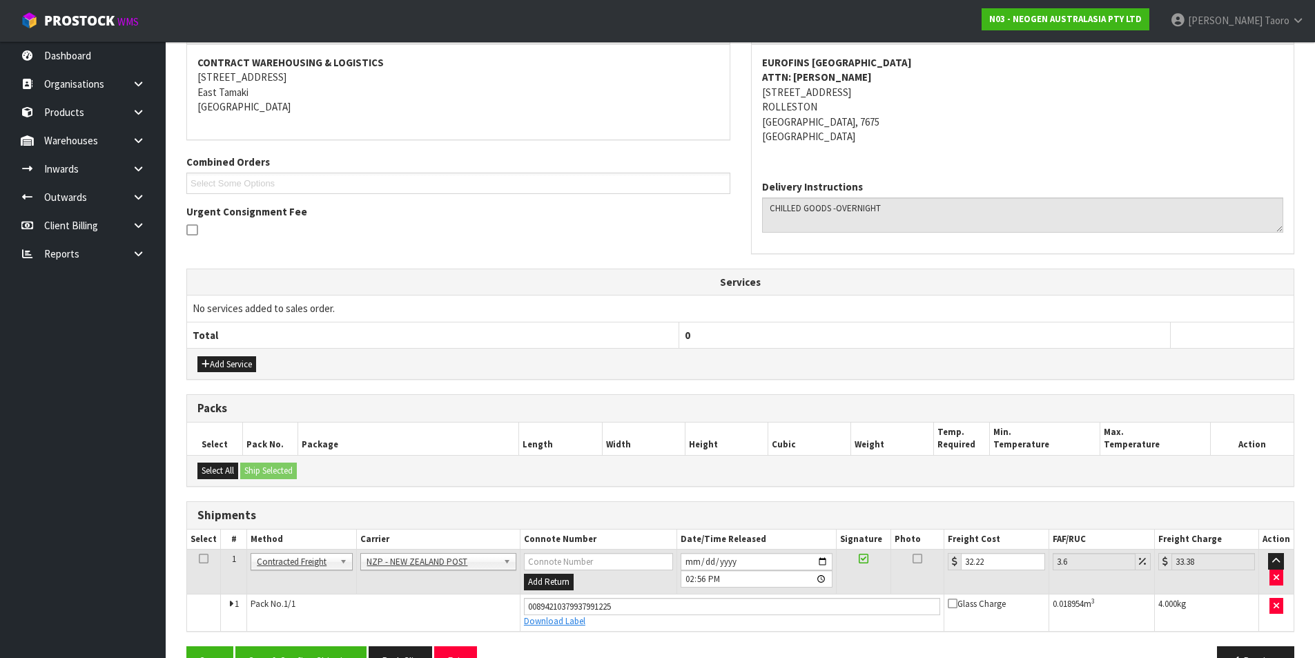
scroll to position [257, 0]
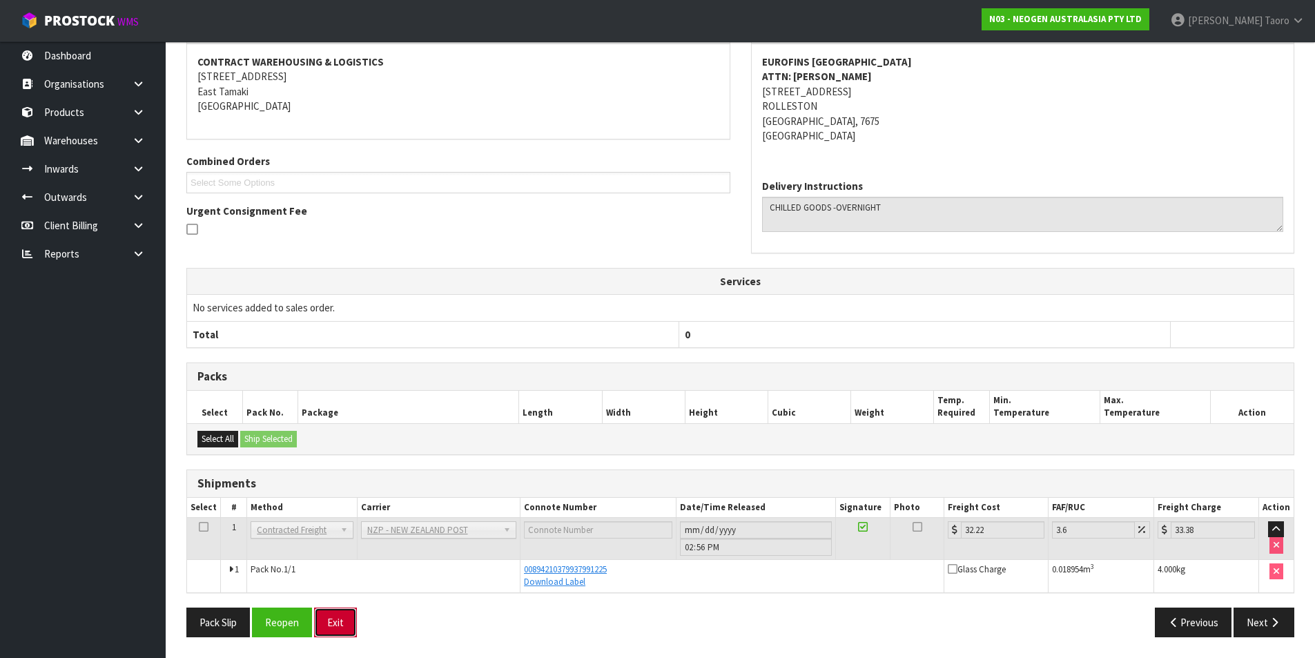
click at [345, 619] on button "Exit" at bounding box center [335, 623] width 43 height 30
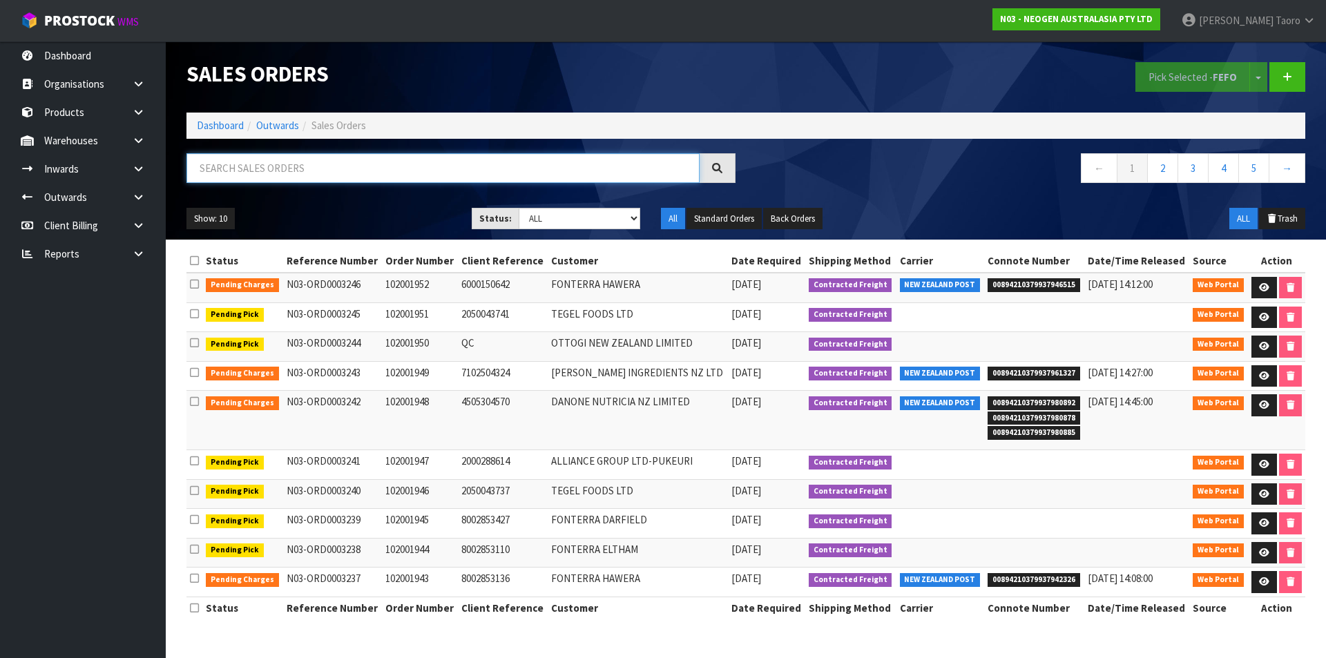
click at [403, 175] on input "text" at bounding box center [442, 168] width 513 height 30
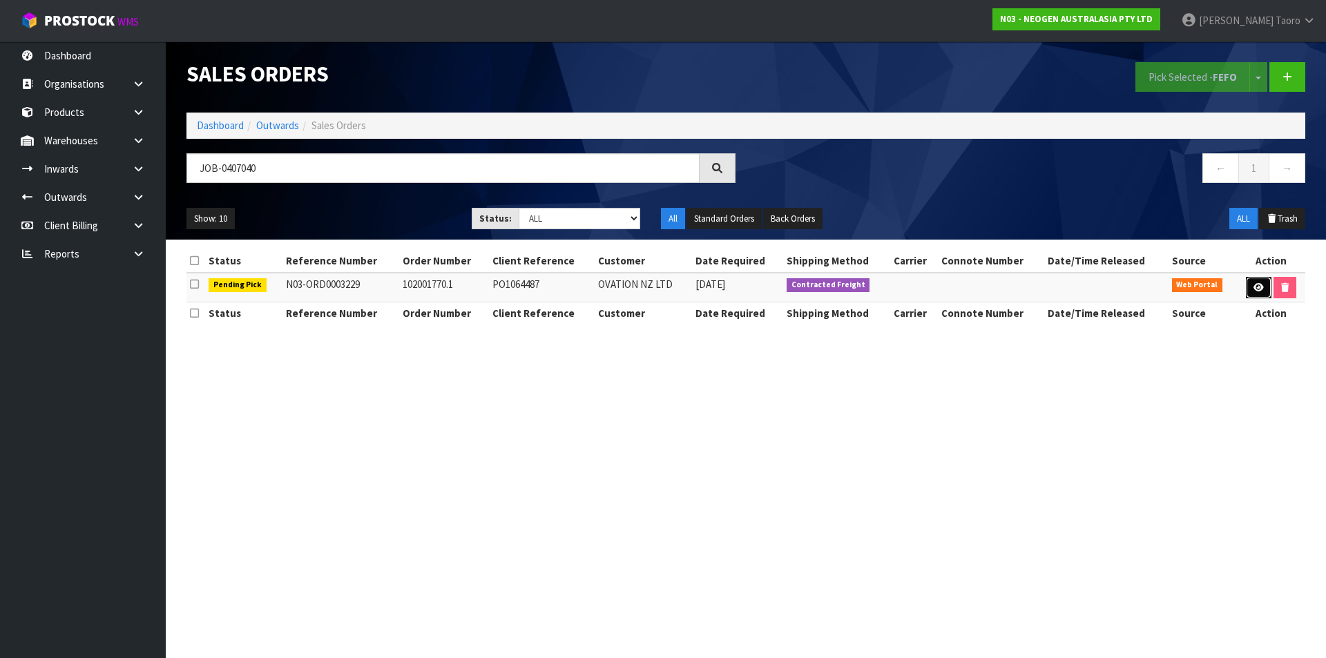
click at [1259, 295] on link at bounding box center [1259, 288] width 26 height 22
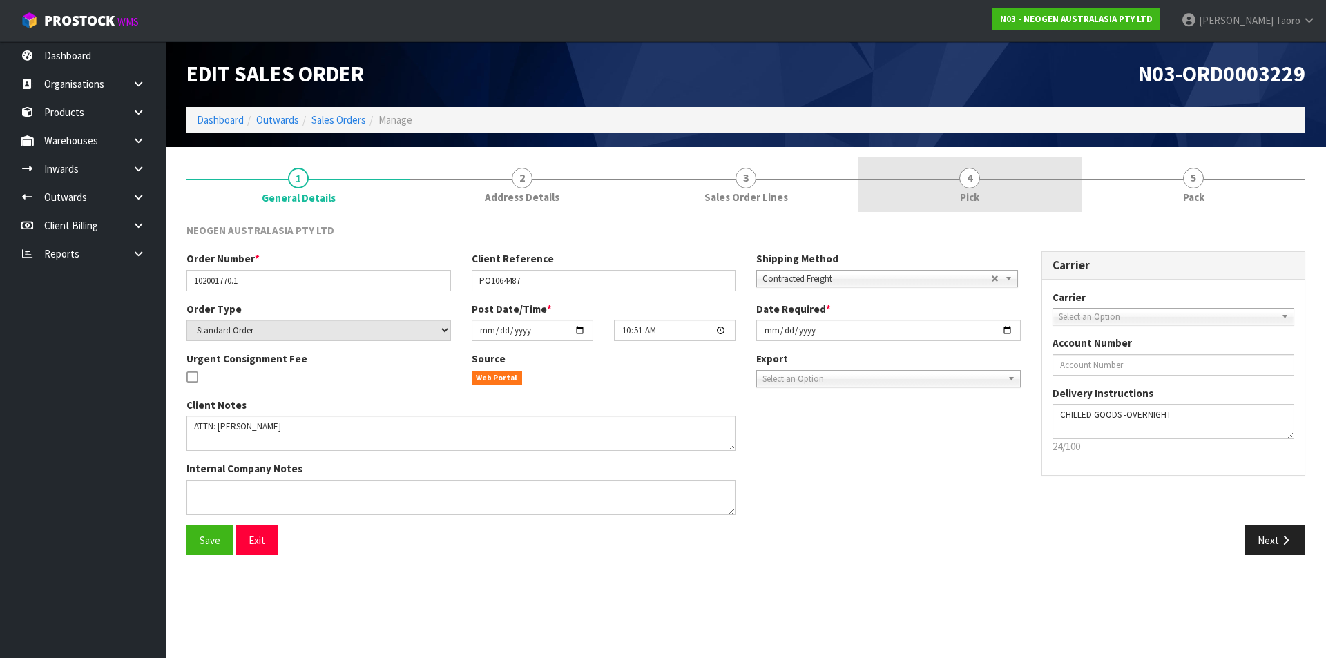
click at [1005, 186] on link "4 Pick" at bounding box center [970, 184] width 224 height 55
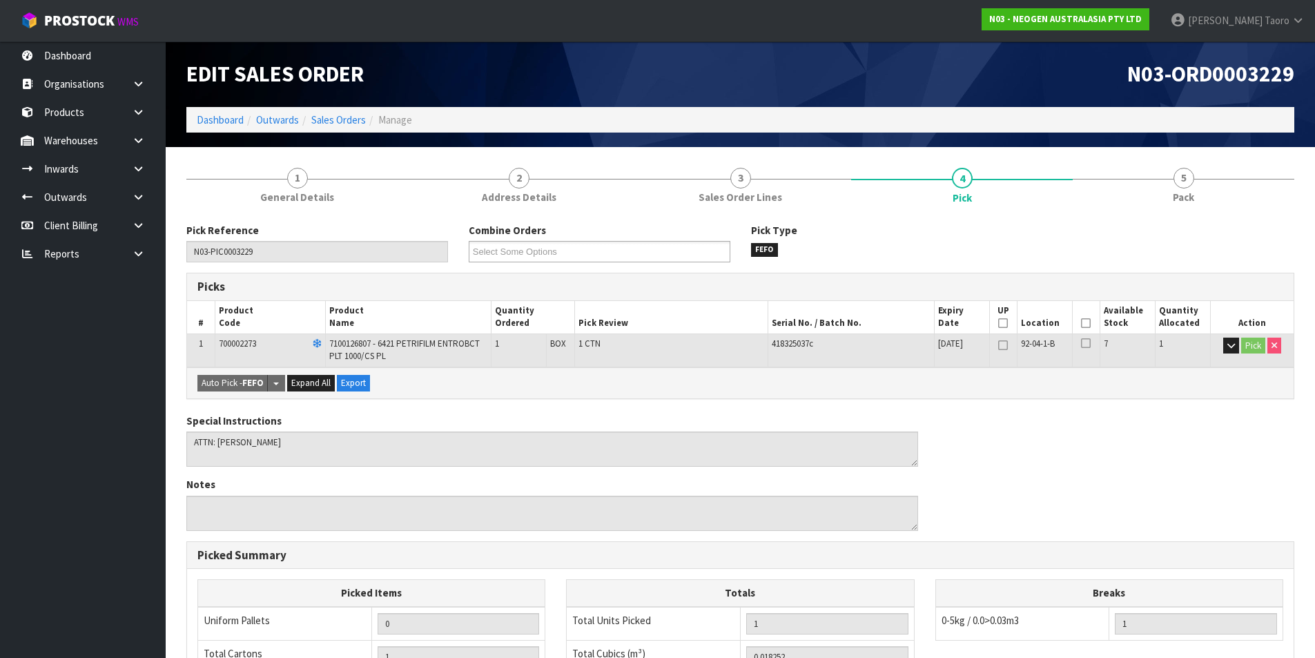
click at [1086, 323] on icon at bounding box center [1086, 323] width 10 height 1
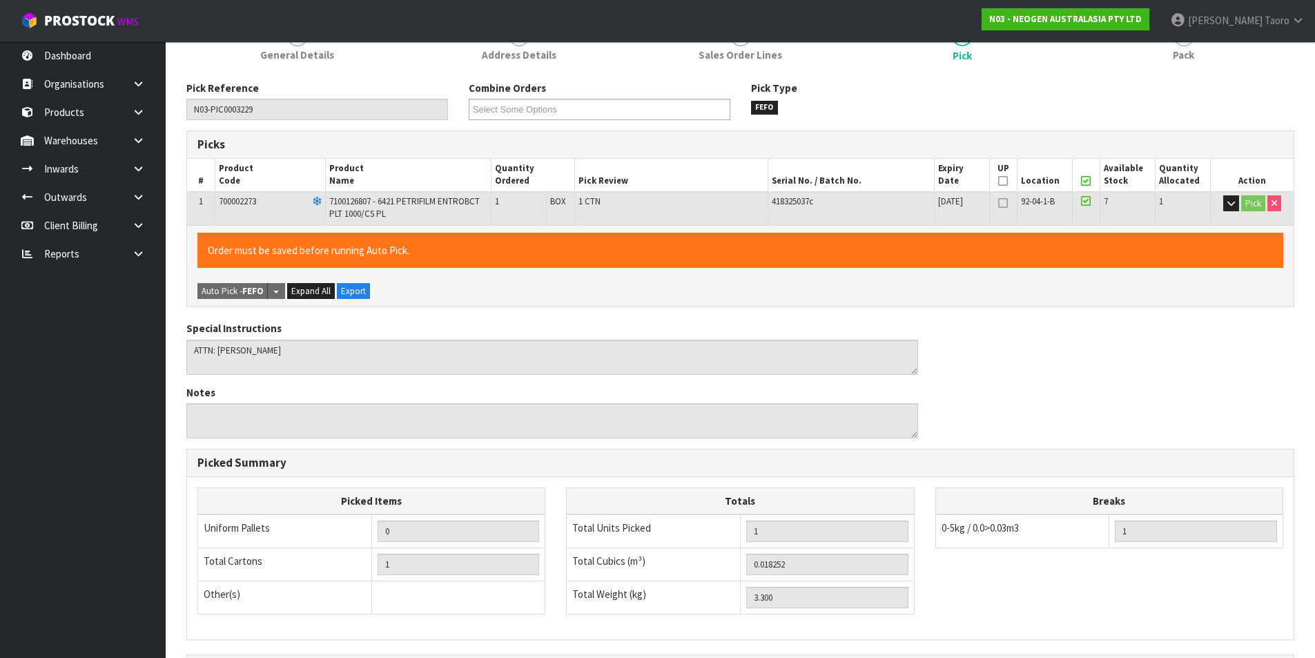
scroll to position [314, 0]
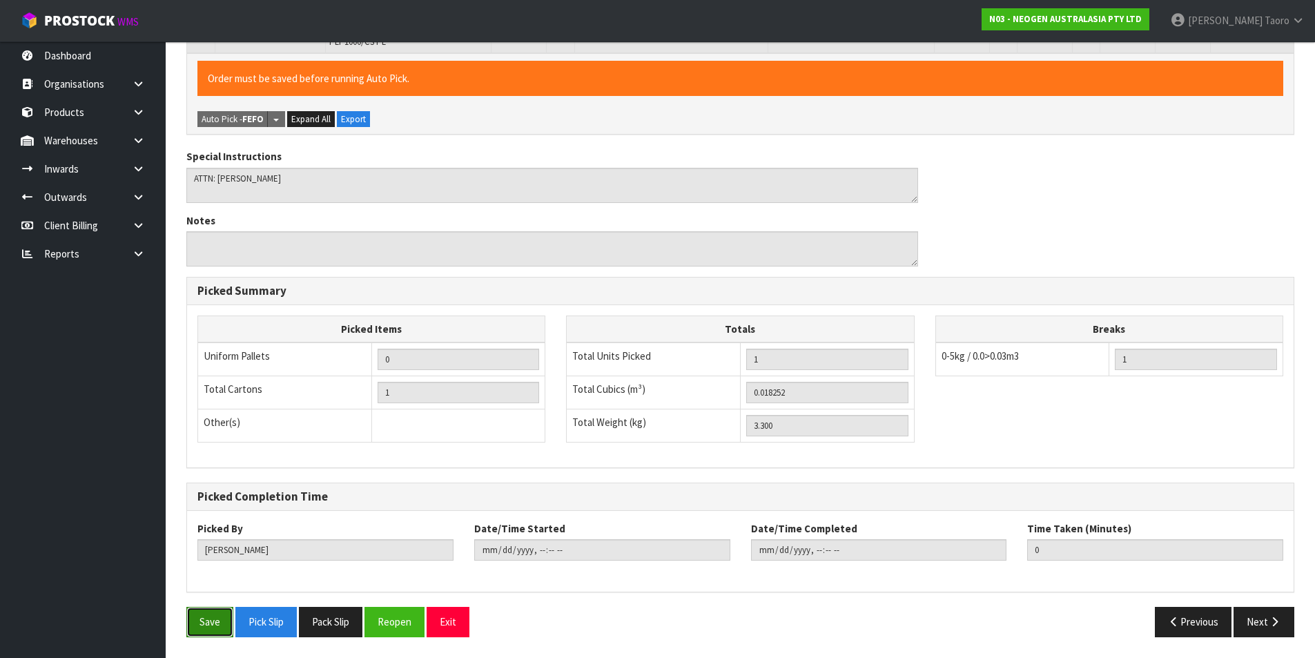
click at [206, 614] on button "Save" at bounding box center [209, 622] width 47 height 30
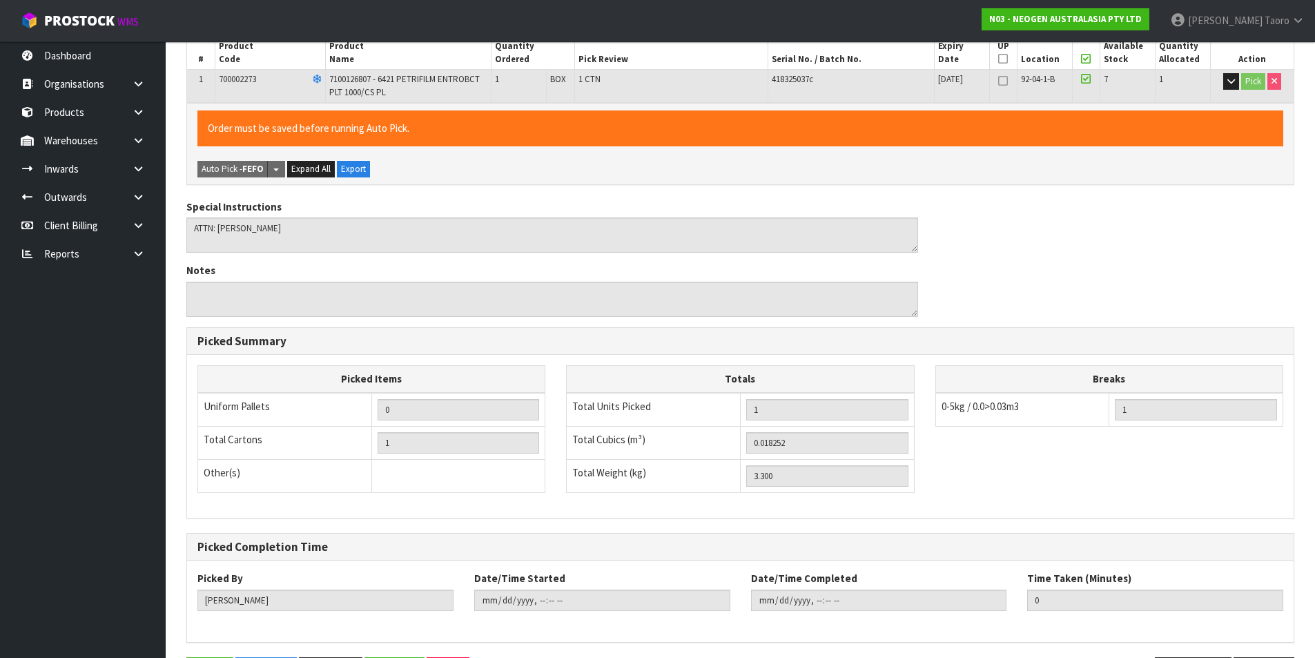
scroll to position [0, 0]
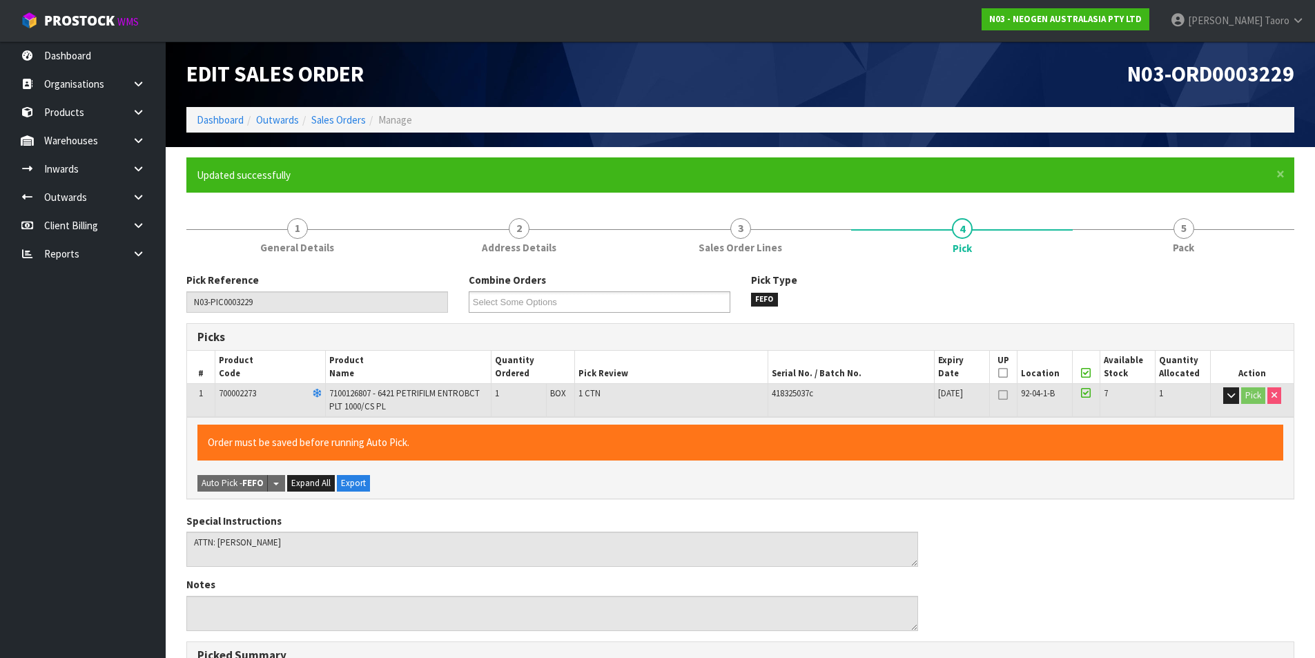
click at [1204, 262] on li "5 Pack" at bounding box center [1184, 234] width 222 height 55
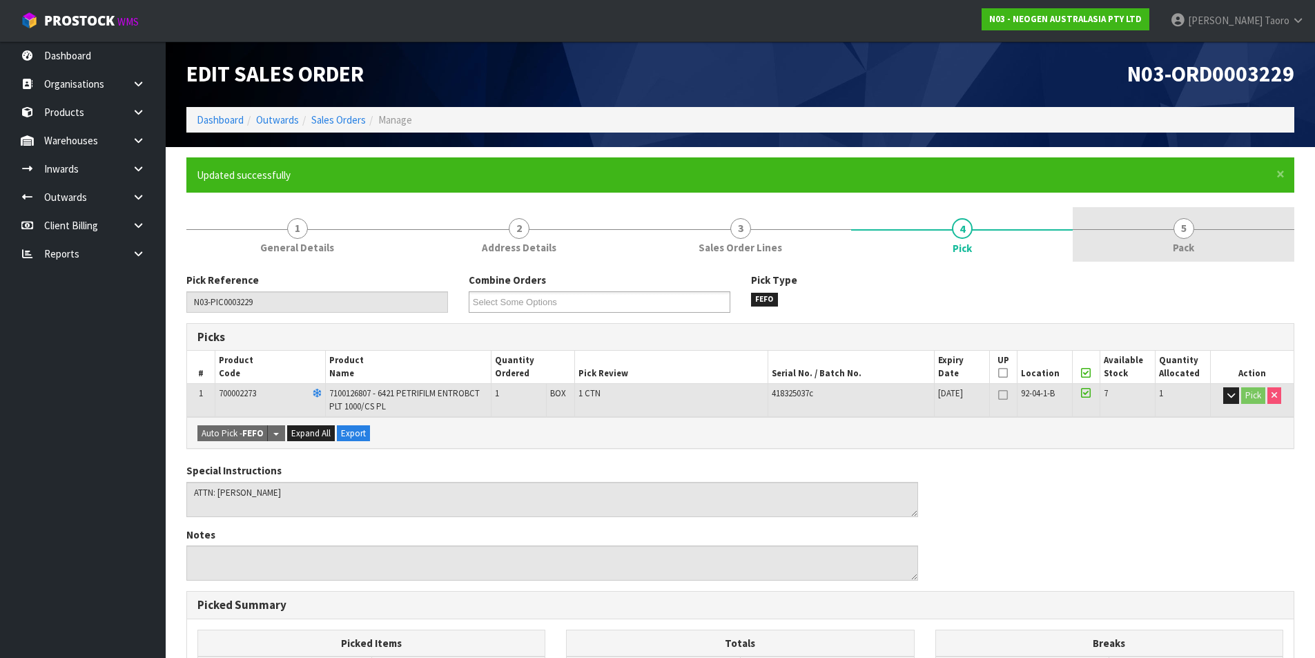
click at [1168, 235] on link "5 Pack" at bounding box center [1184, 234] width 222 height 55
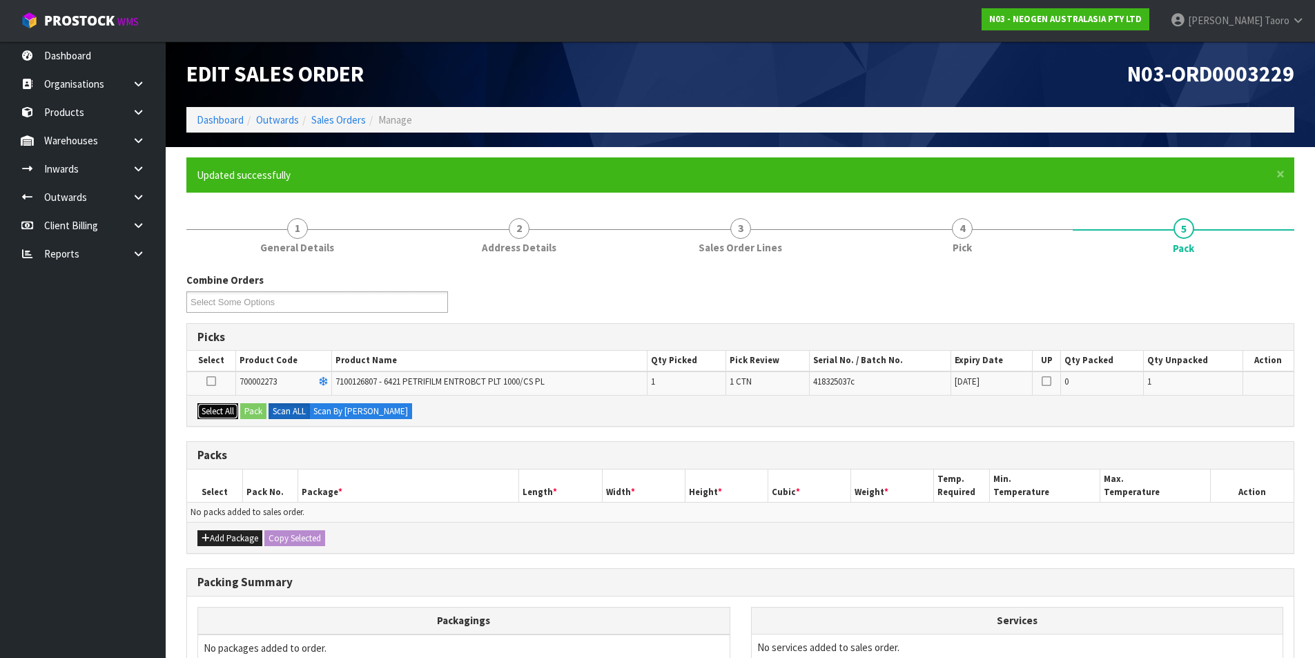
click at [236, 407] on button "Select All" at bounding box center [217, 411] width 41 height 17
click at [259, 408] on button "Pack" at bounding box center [253, 411] width 26 height 17
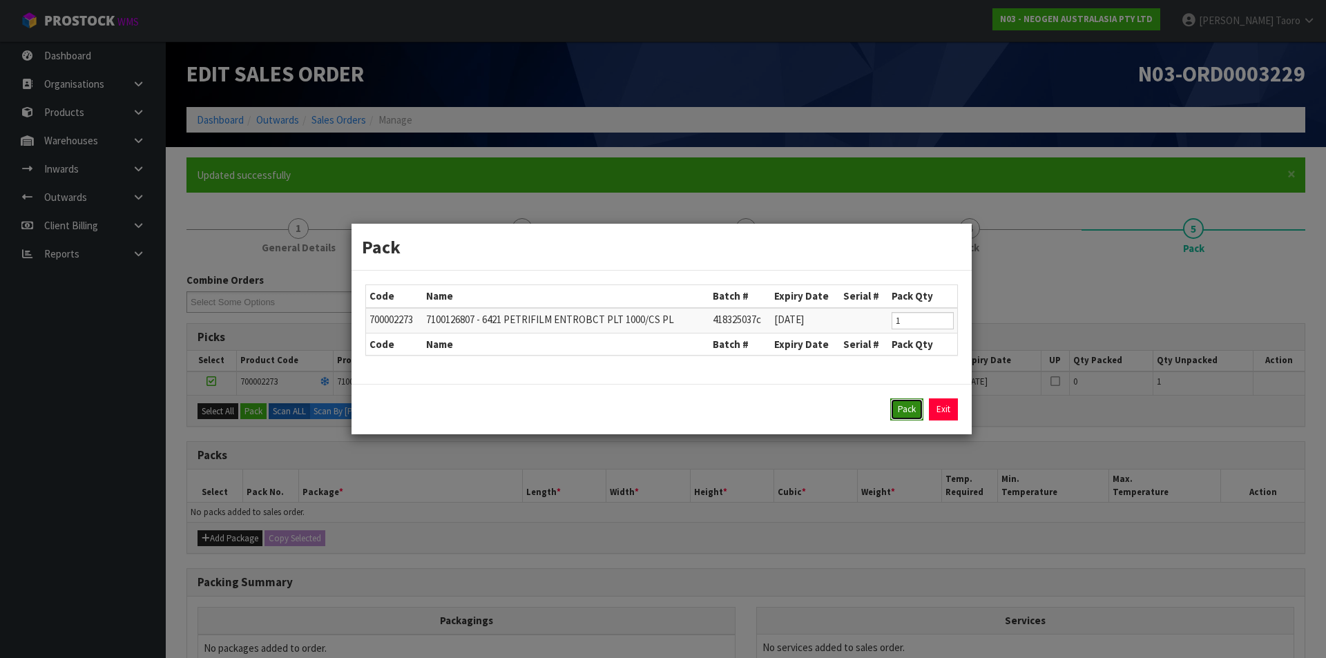
click at [916, 405] on button "Pack" at bounding box center [906, 409] width 33 height 22
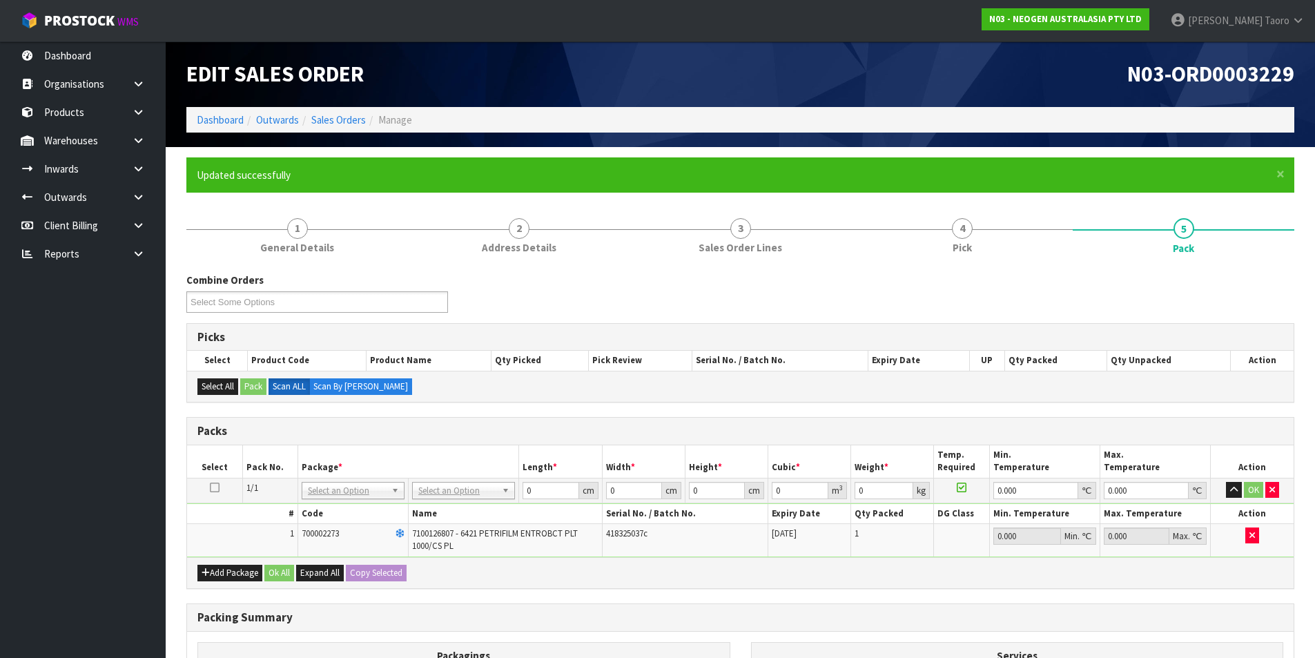
drag, startPoint x: 454, startPoint y: 487, endPoint x: 458, endPoint y: 512, distance: 25.3
drag, startPoint x: 465, startPoint y: 531, endPoint x: 572, endPoint y: 481, distance: 118.3
click at [563, 490] on input "0" at bounding box center [551, 490] width 56 height 17
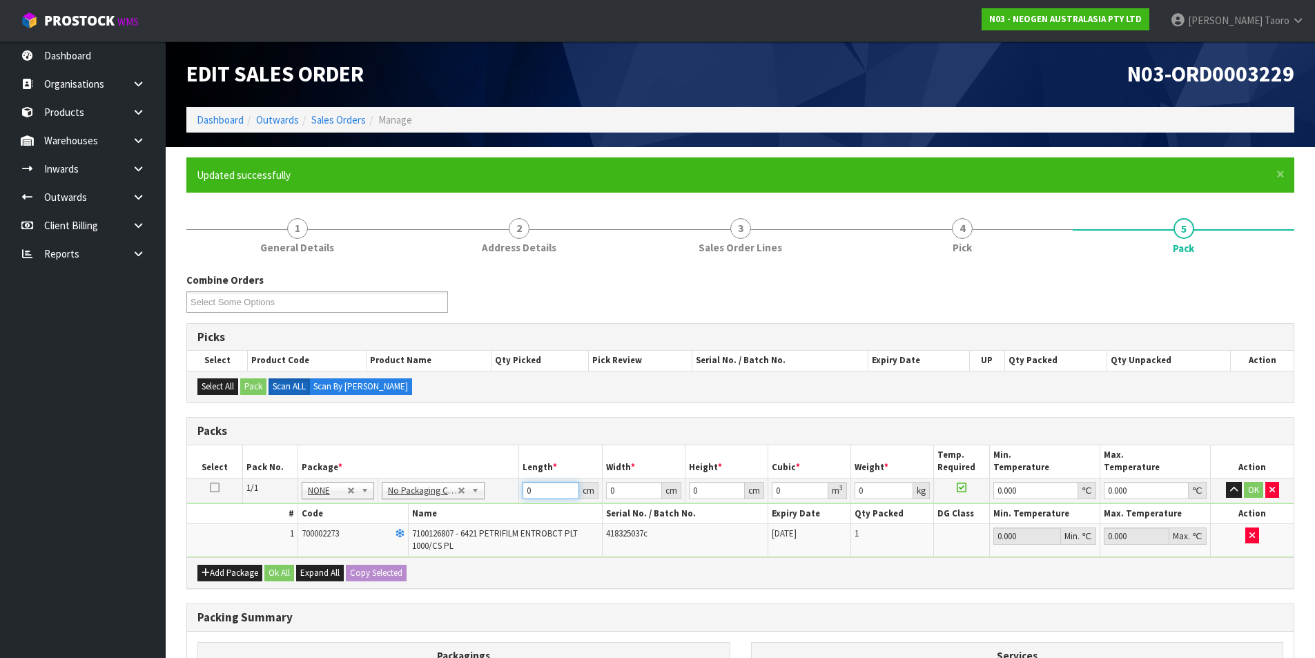
click at [563, 490] on input "0" at bounding box center [551, 490] width 56 height 17
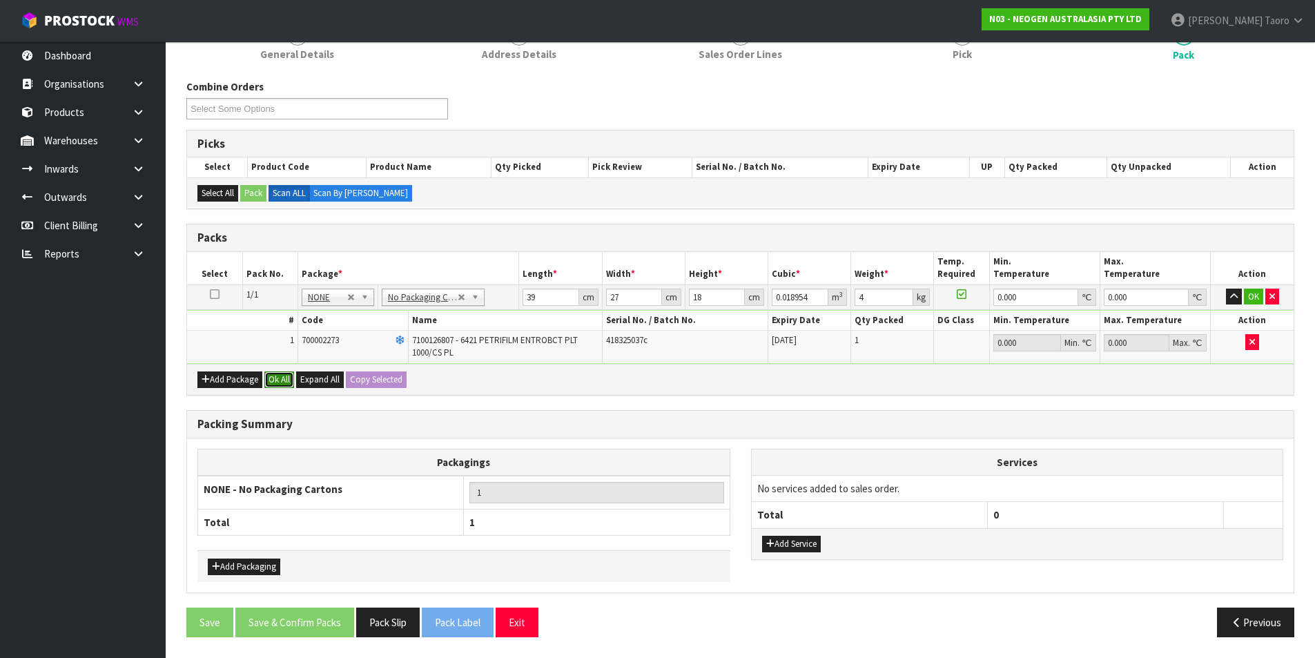
click at [282, 379] on button "Ok All" at bounding box center [279, 379] width 30 height 17
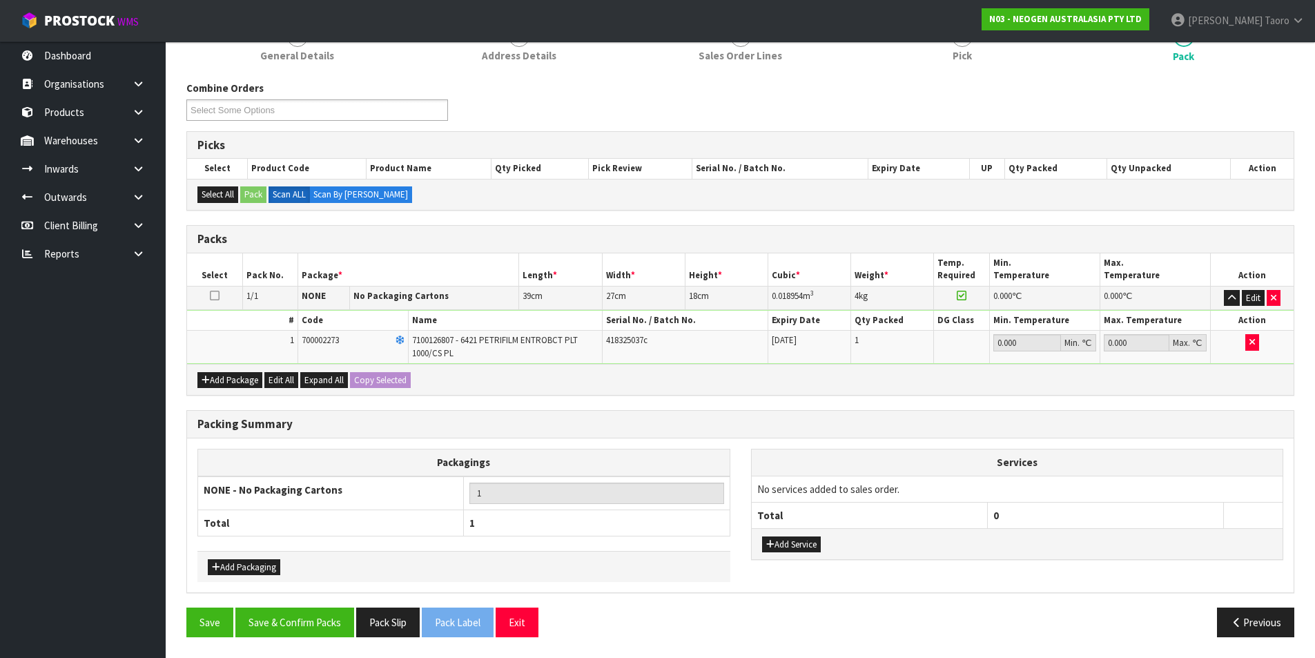
scroll to position [192, 0]
drag, startPoint x: 307, startPoint y: 615, endPoint x: 325, endPoint y: 614, distance: 18.7
click at [307, 615] on button "Save & Confirm Packs" at bounding box center [294, 623] width 119 height 30
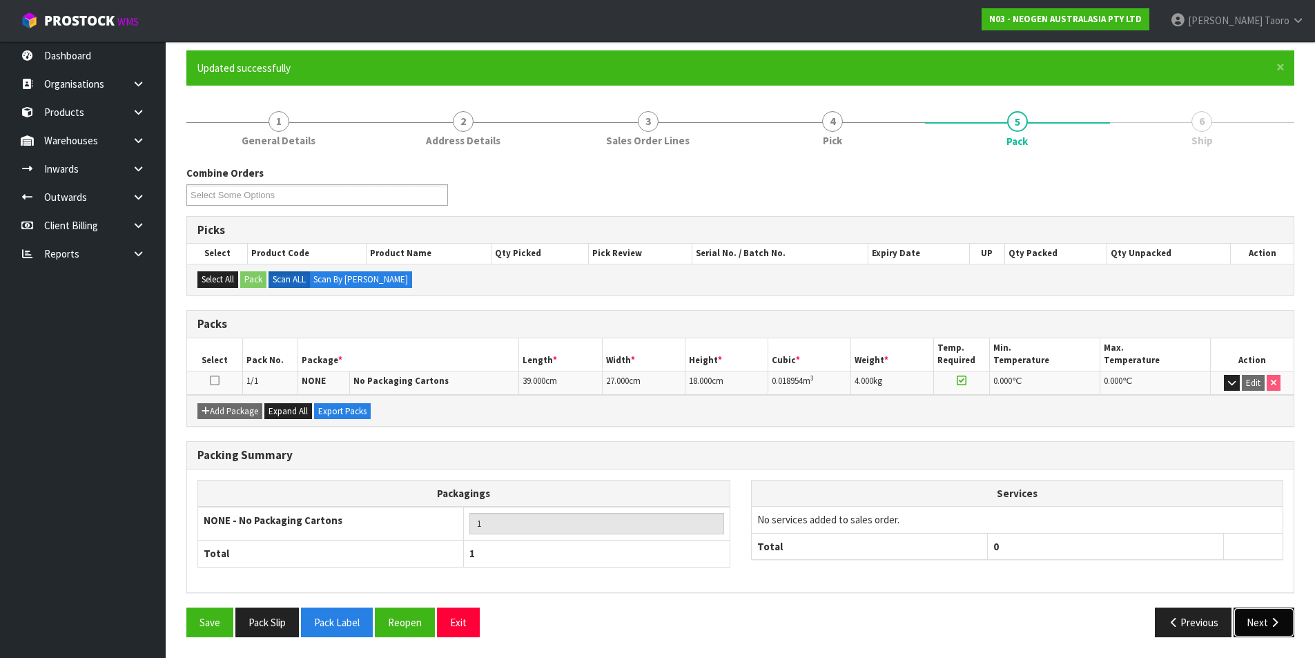
click at [1258, 617] on button "Next" at bounding box center [1264, 623] width 61 height 30
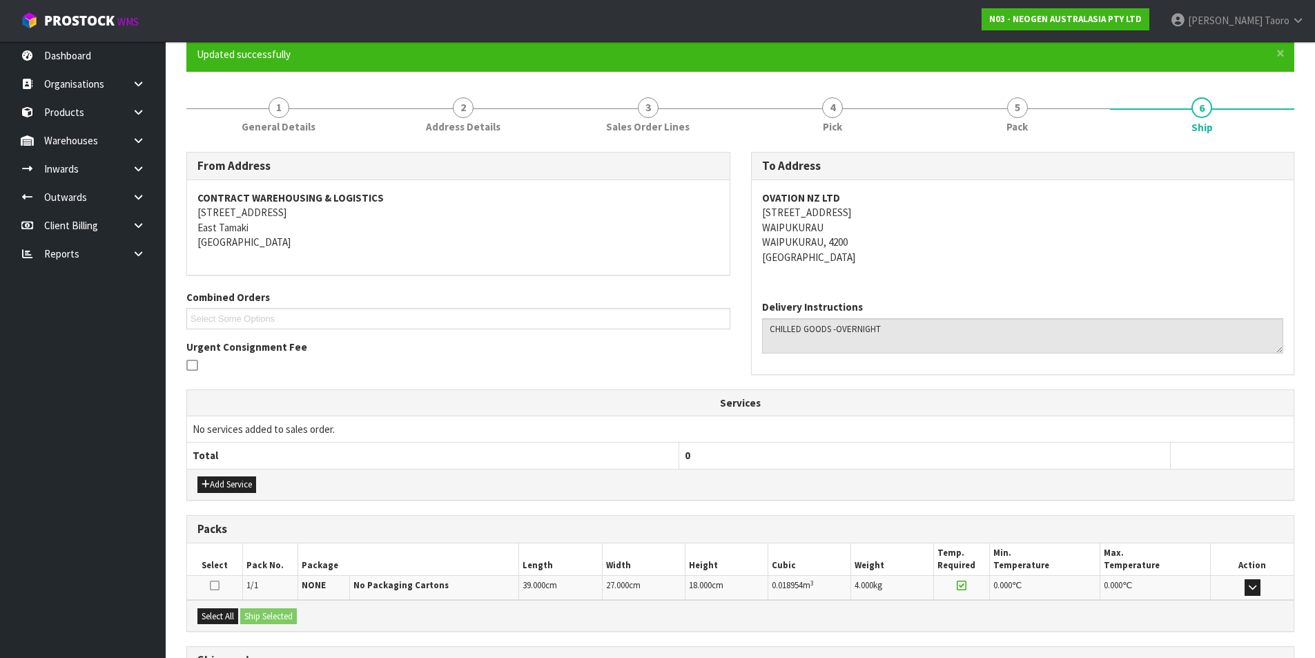
scroll to position [243, 0]
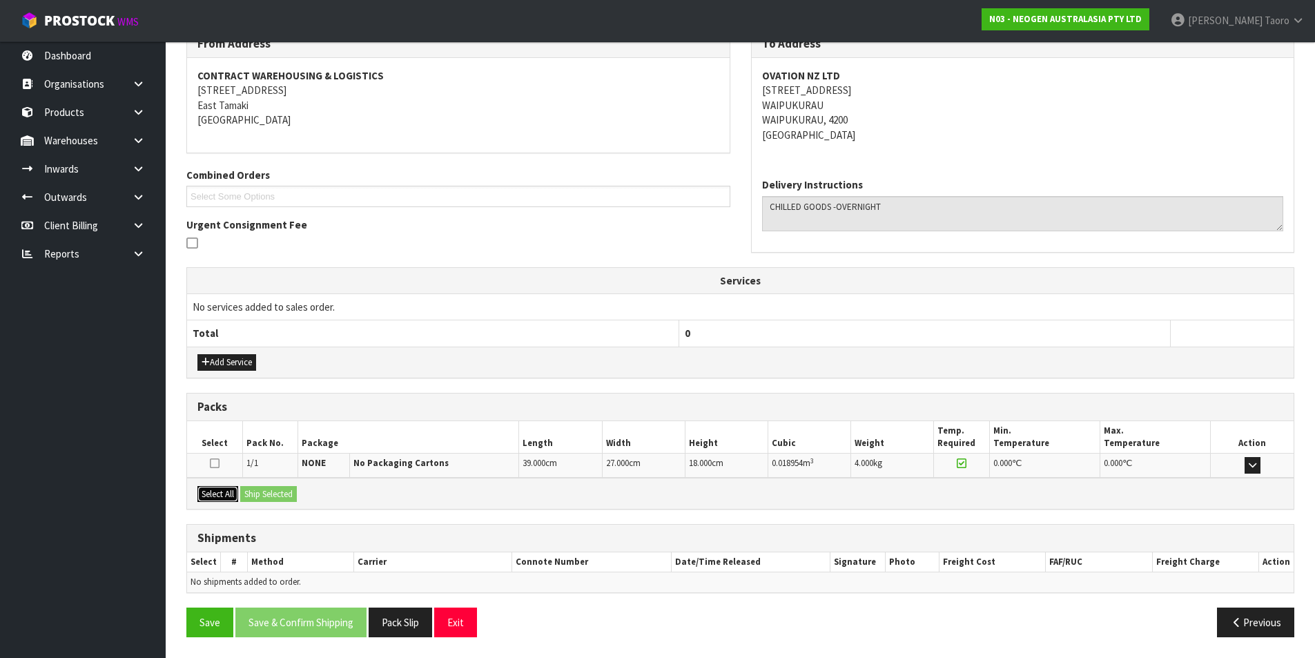
click at [218, 494] on button "Select All" at bounding box center [217, 494] width 41 height 17
click at [244, 493] on button "Ship Selected" at bounding box center [268, 494] width 57 height 17
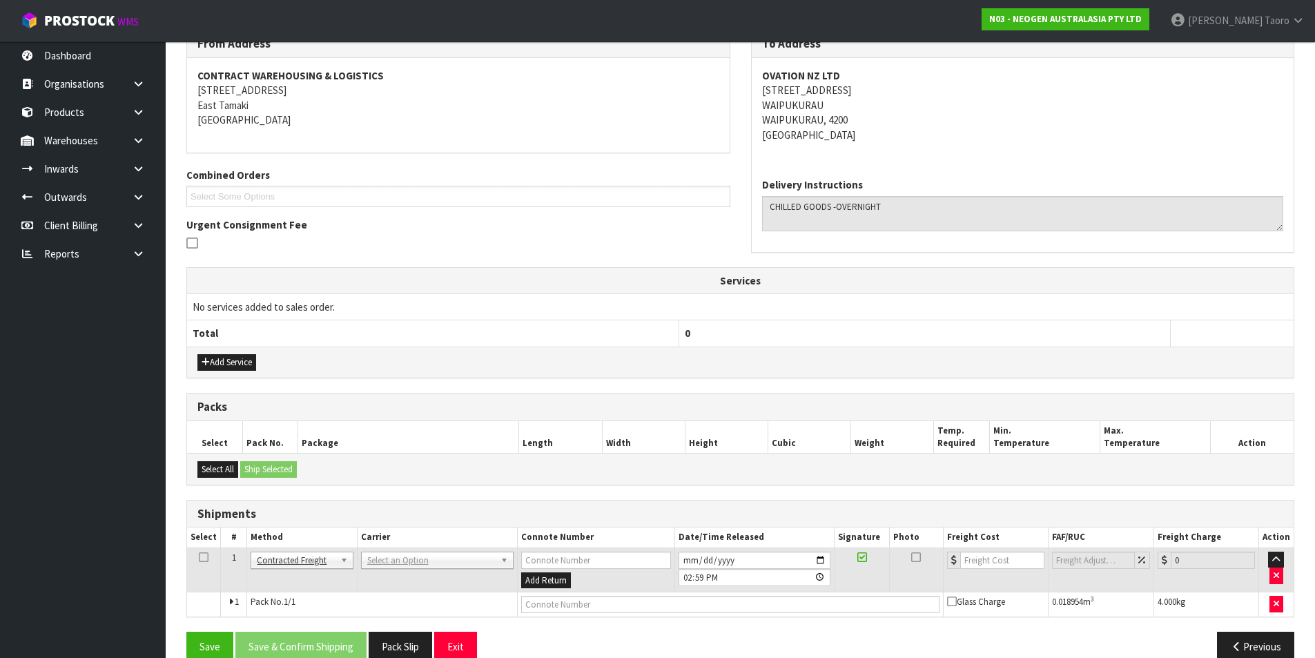
drag, startPoint x: 365, startPoint y: 561, endPoint x: 375, endPoint y: 561, distance: 10.4
click at [385, 574] on input "text" at bounding box center [436, 579] width 146 height 17
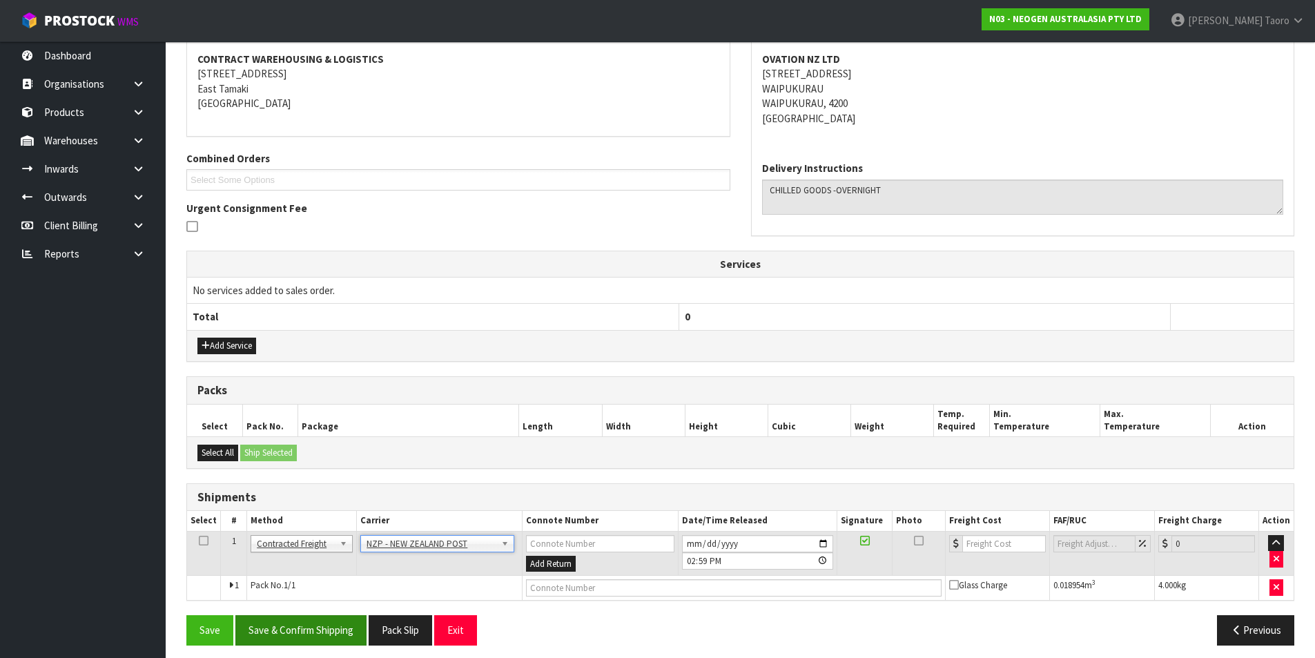
scroll to position [268, 0]
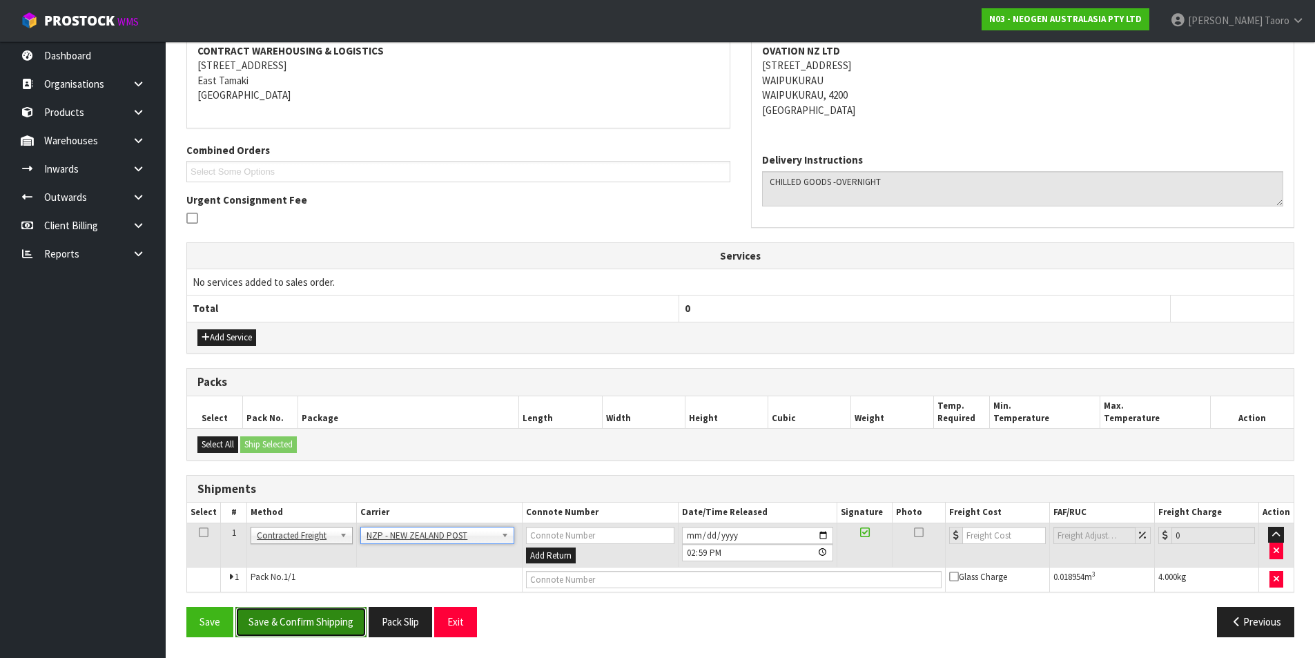
click at [337, 632] on button "Save & Confirm Shipping" at bounding box center [300, 622] width 131 height 30
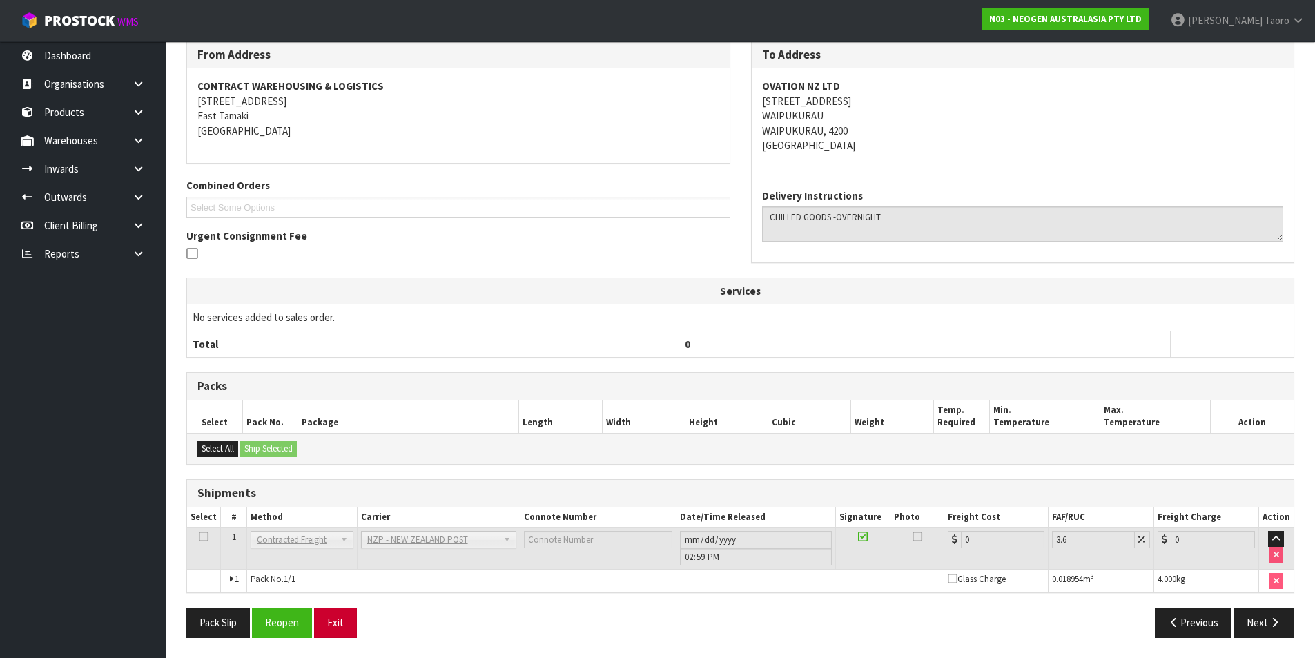
scroll to position [248, 0]
drag, startPoint x: 278, startPoint y: 617, endPoint x: 258, endPoint y: 593, distance: 30.4
click at [278, 617] on button "Reopen" at bounding box center [282, 622] width 60 height 30
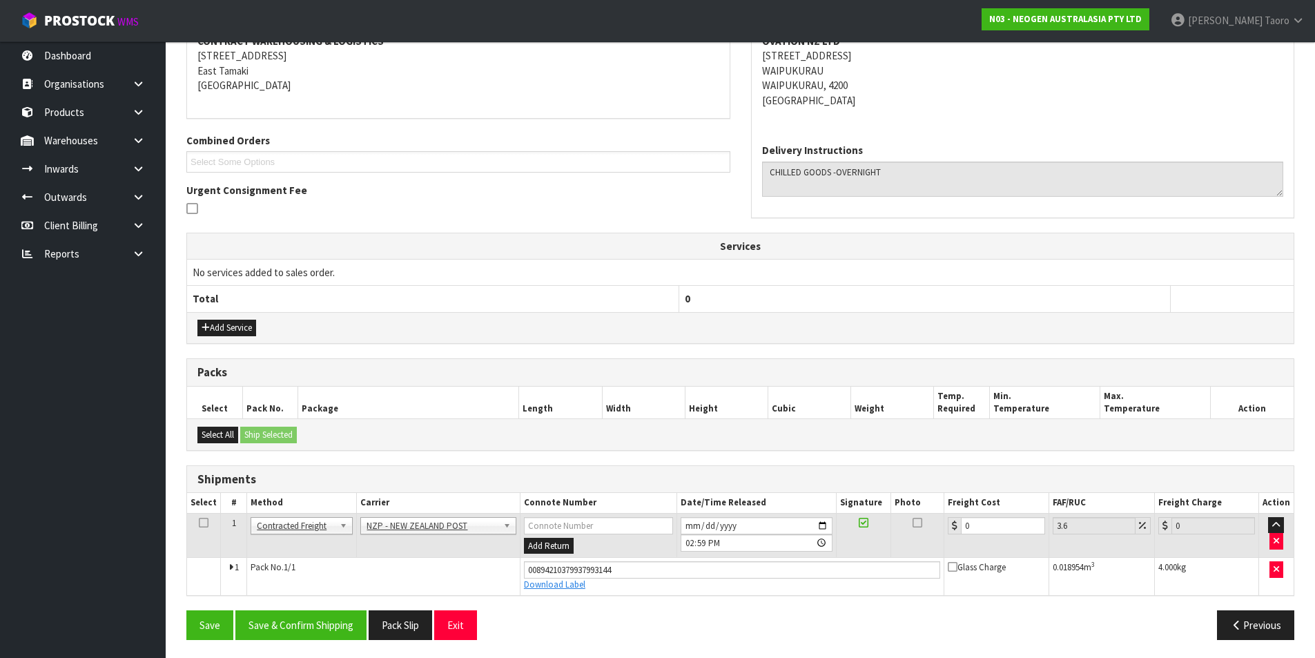
scroll to position [280, 0]
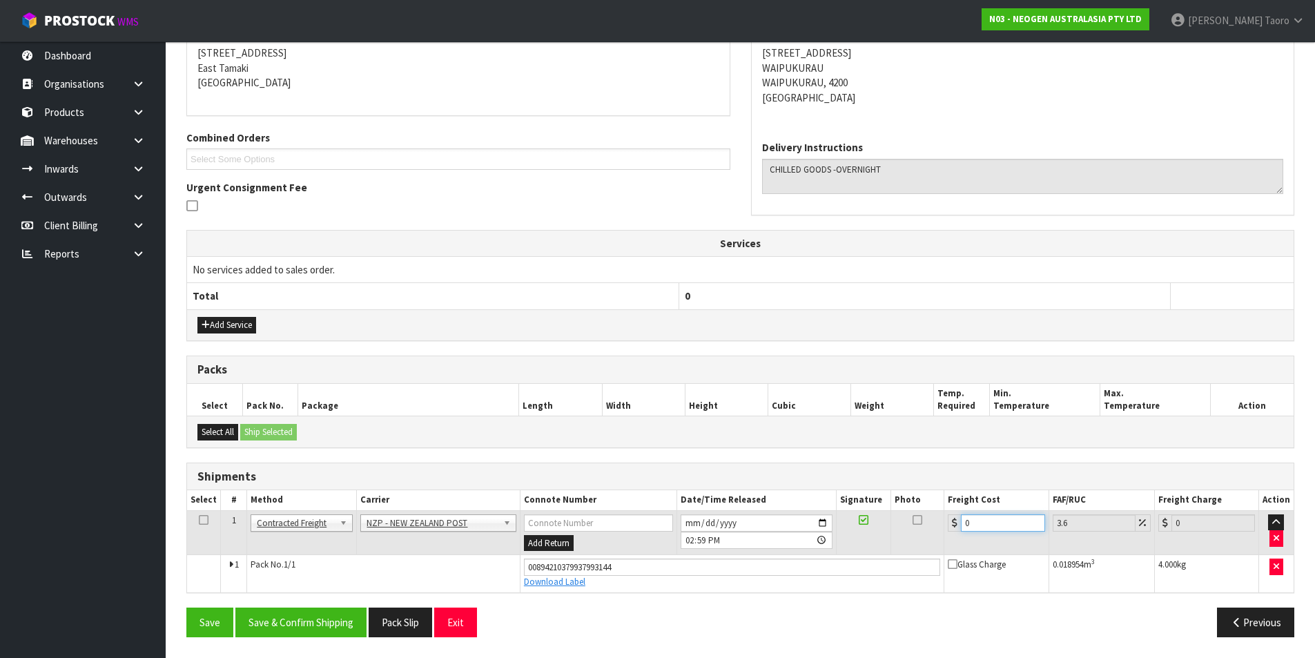
click at [987, 531] on input "0" at bounding box center [1003, 522] width 84 height 17
click at [318, 610] on button "Save & Confirm Shipping" at bounding box center [300, 623] width 131 height 30
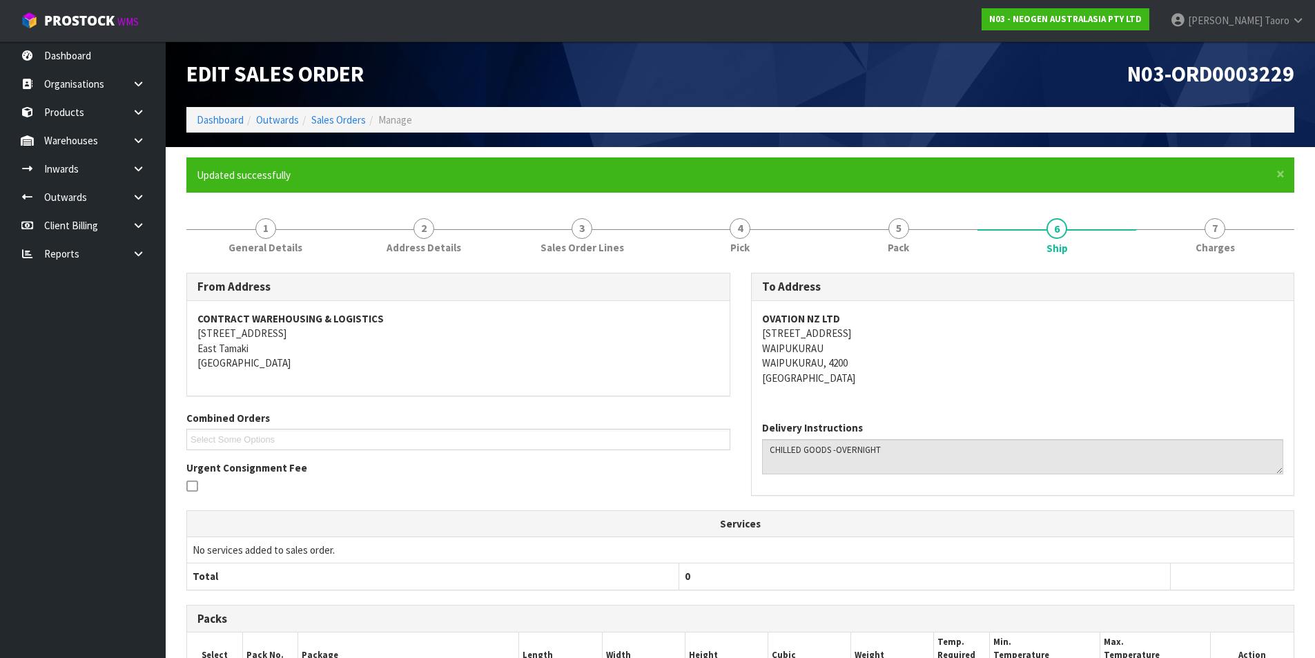
scroll to position [242, 0]
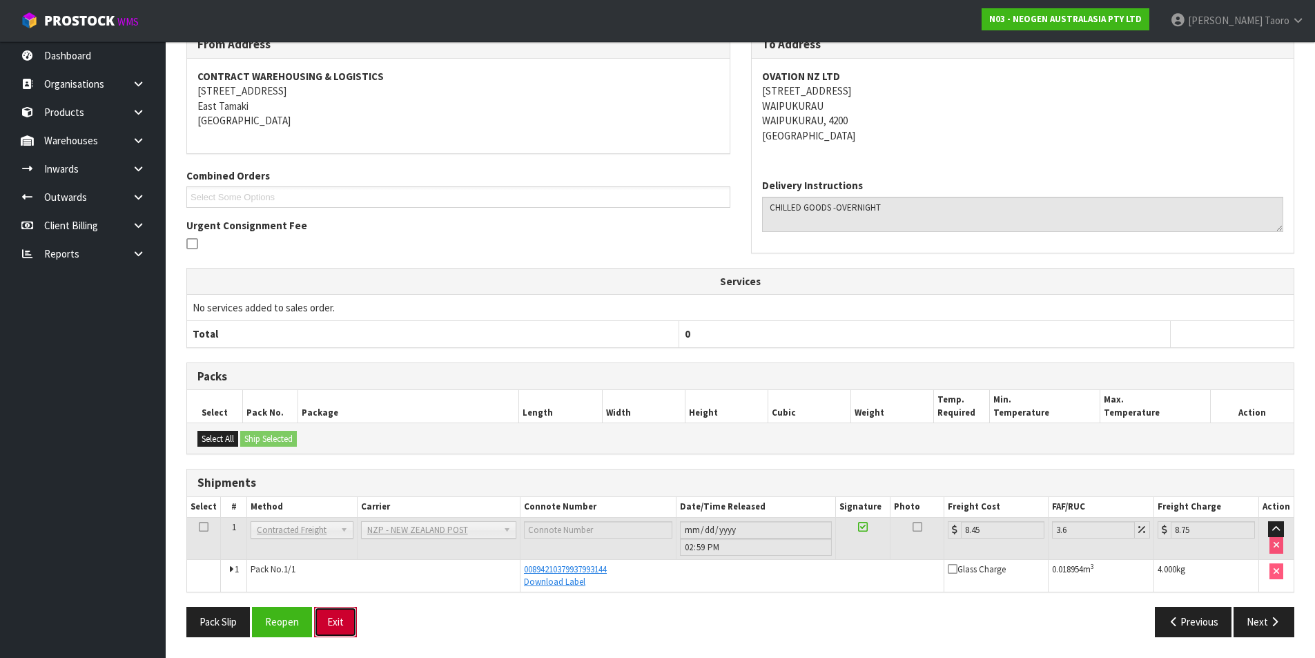
click at [338, 619] on button "Exit" at bounding box center [335, 622] width 43 height 30
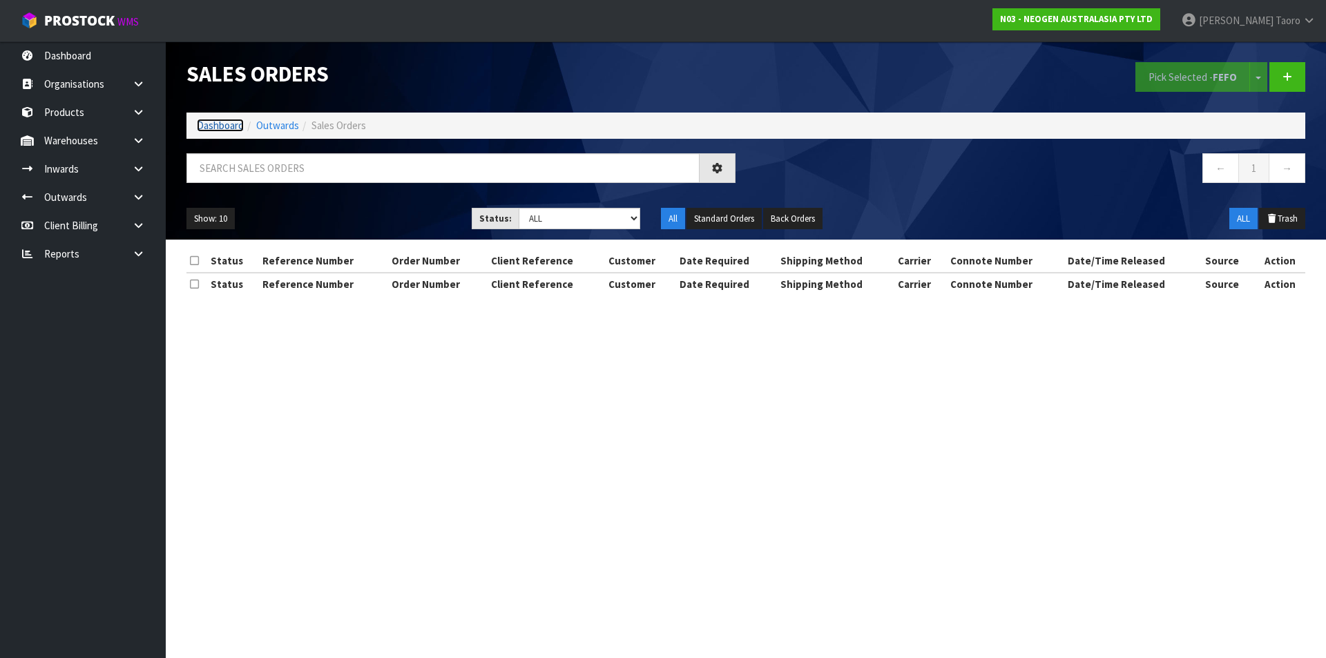
click at [229, 128] on link "Dashboard" at bounding box center [220, 125] width 47 height 13
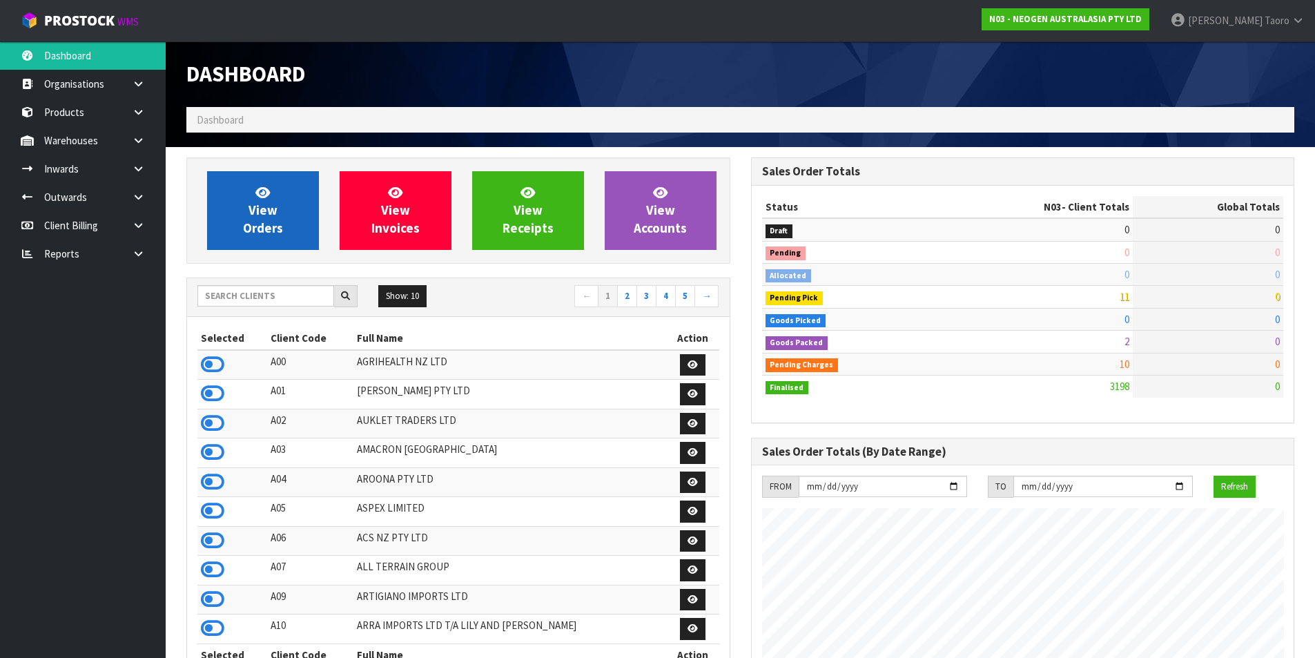
scroll to position [1046, 564]
click at [242, 218] on link "View Orders" at bounding box center [263, 210] width 112 height 79
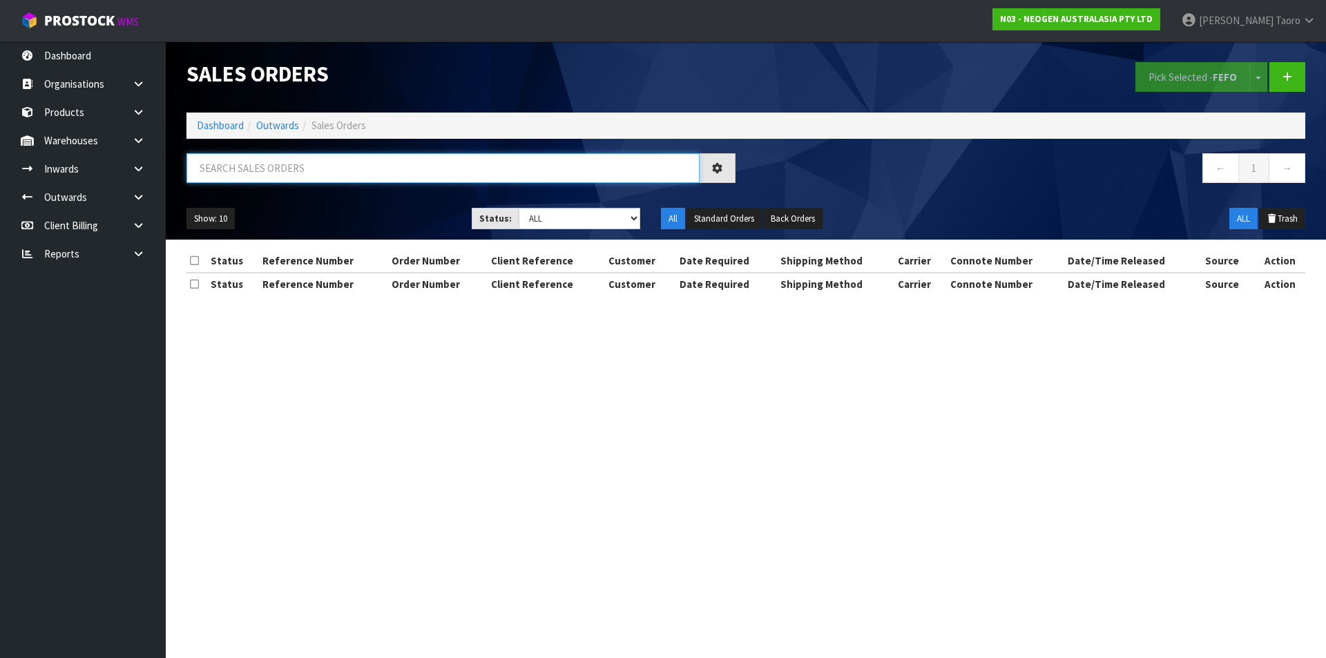
click at [249, 167] on input "text" at bounding box center [442, 168] width 513 height 30
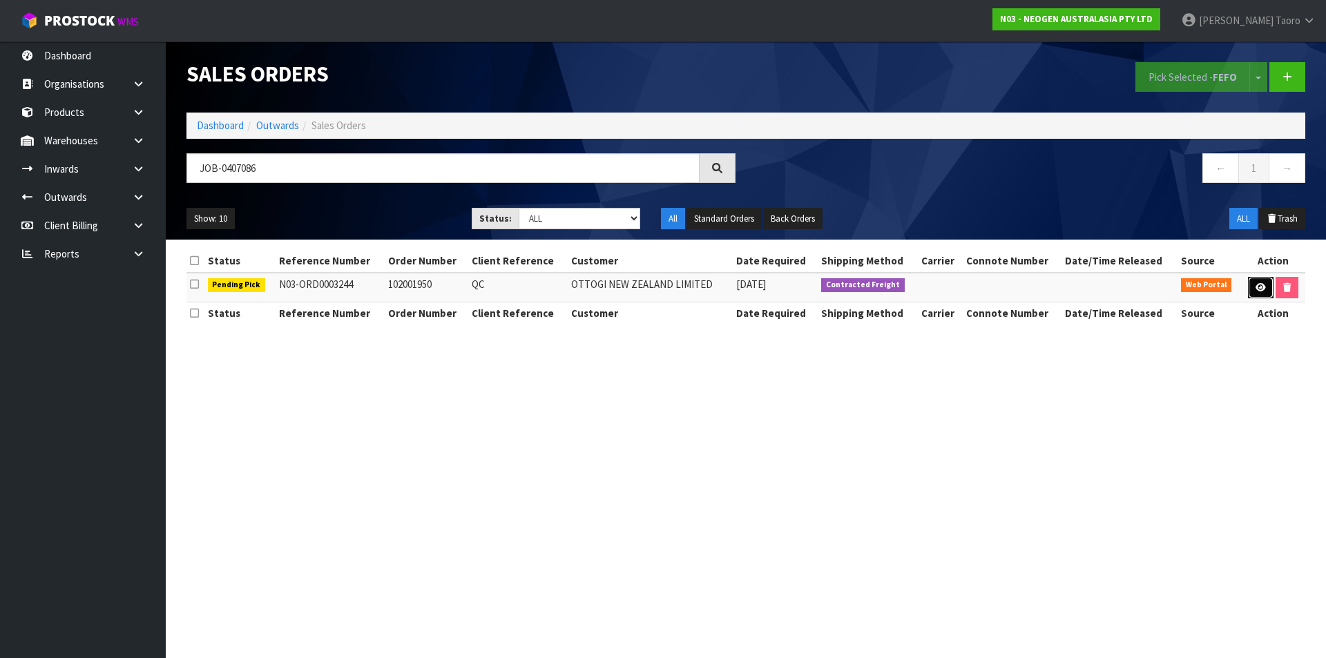
click at [1255, 290] on icon at bounding box center [1260, 287] width 10 height 9
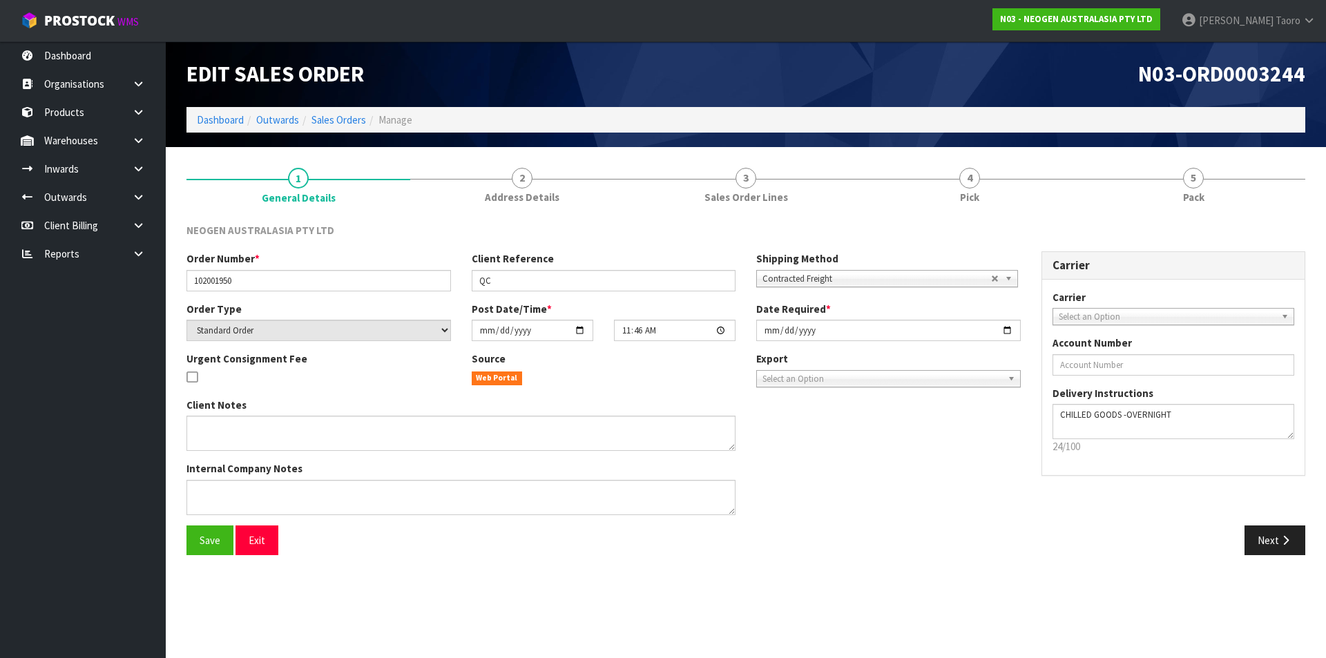
click at [1010, 182] on link "4 Pick" at bounding box center [970, 184] width 224 height 55
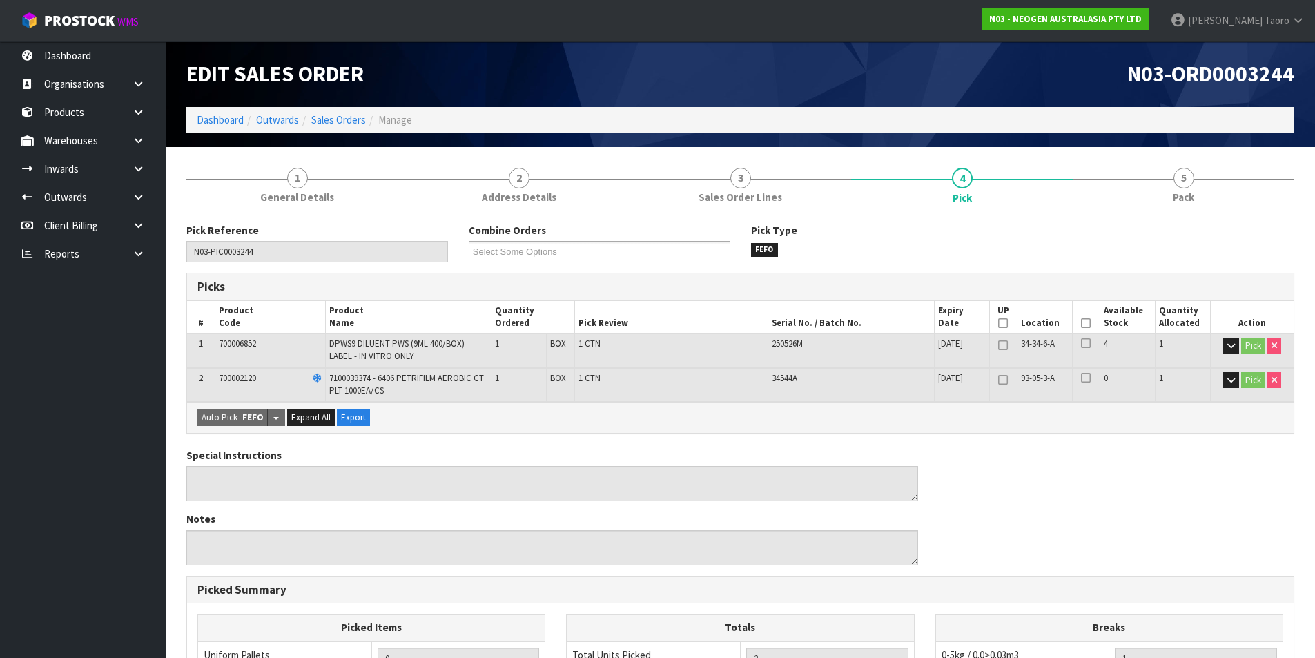
drag, startPoint x: 1088, startPoint y: 320, endPoint x: 538, endPoint y: 514, distance: 583.3
click at [1085, 323] on icon at bounding box center [1086, 323] width 10 height 1
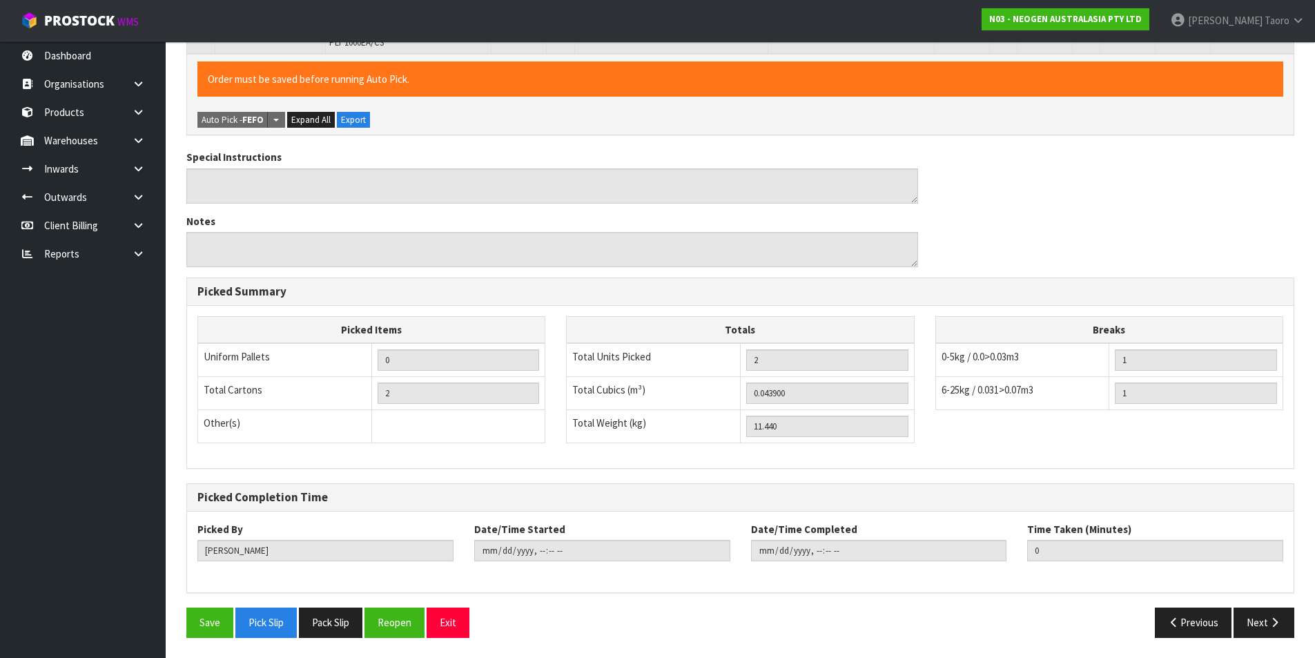
scroll to position [349, 0]
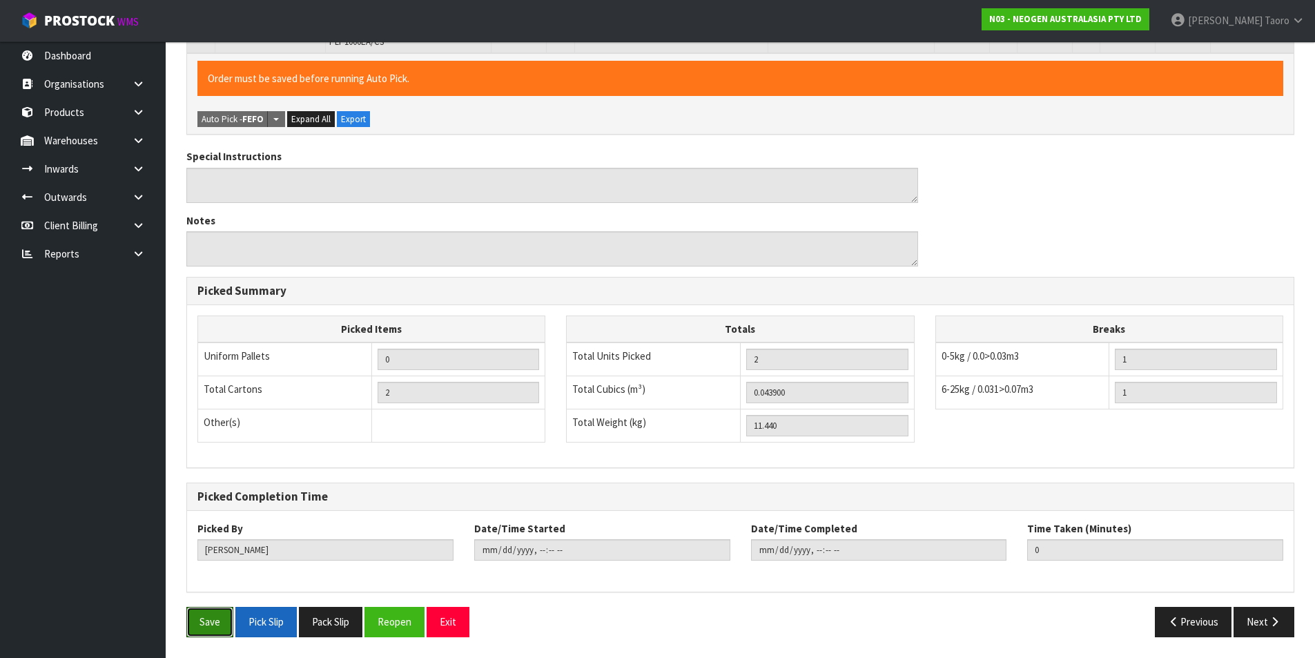
drag, startPoint x: 215, startPoint y: 628, endPoint x: 308, endPoint y: 611, distance: 94.8
click at [216, 628] on button "Save" at bounding box center [209, 622] width 47 height 30
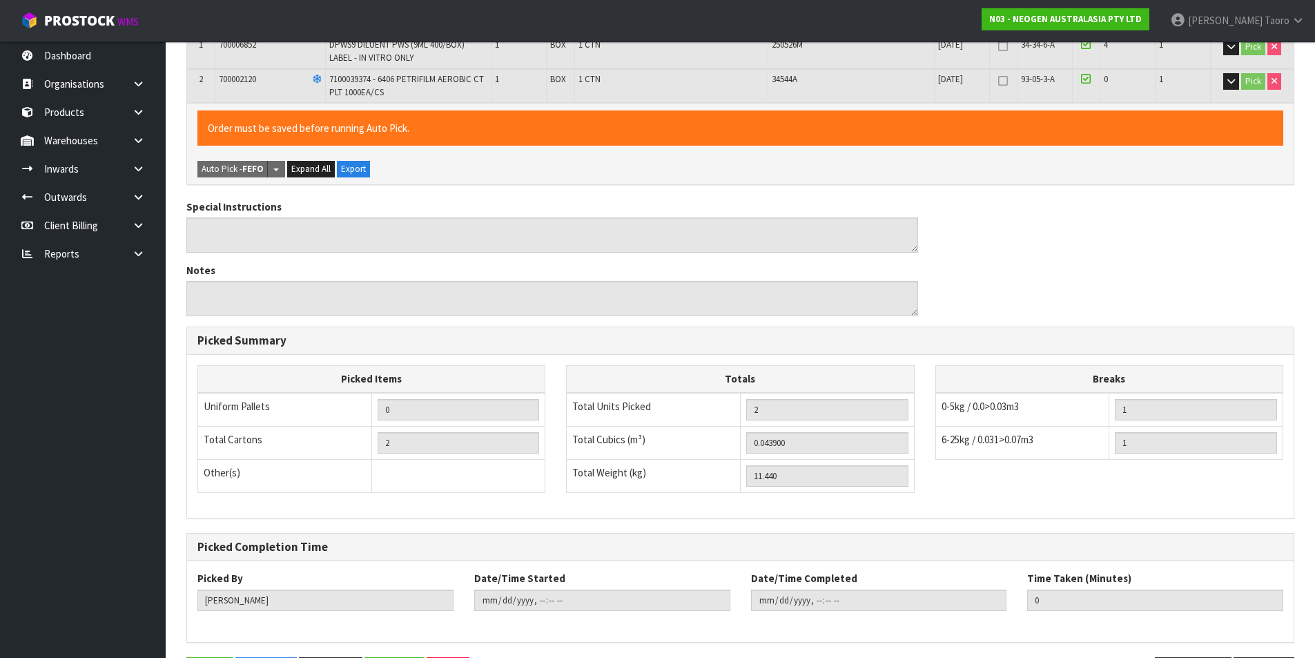
scroll to position [0, 0]
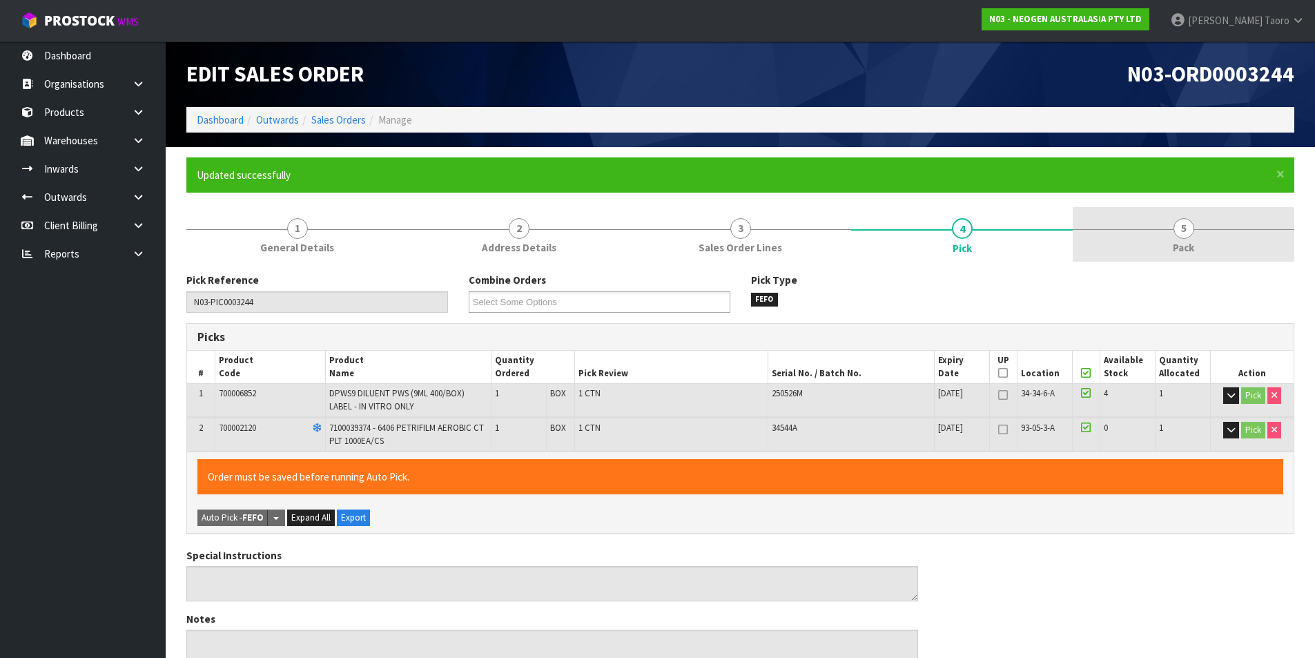
click at [1206, 256] on link "5 Pack" at bounding box center [1184, 234] width 222 height 55
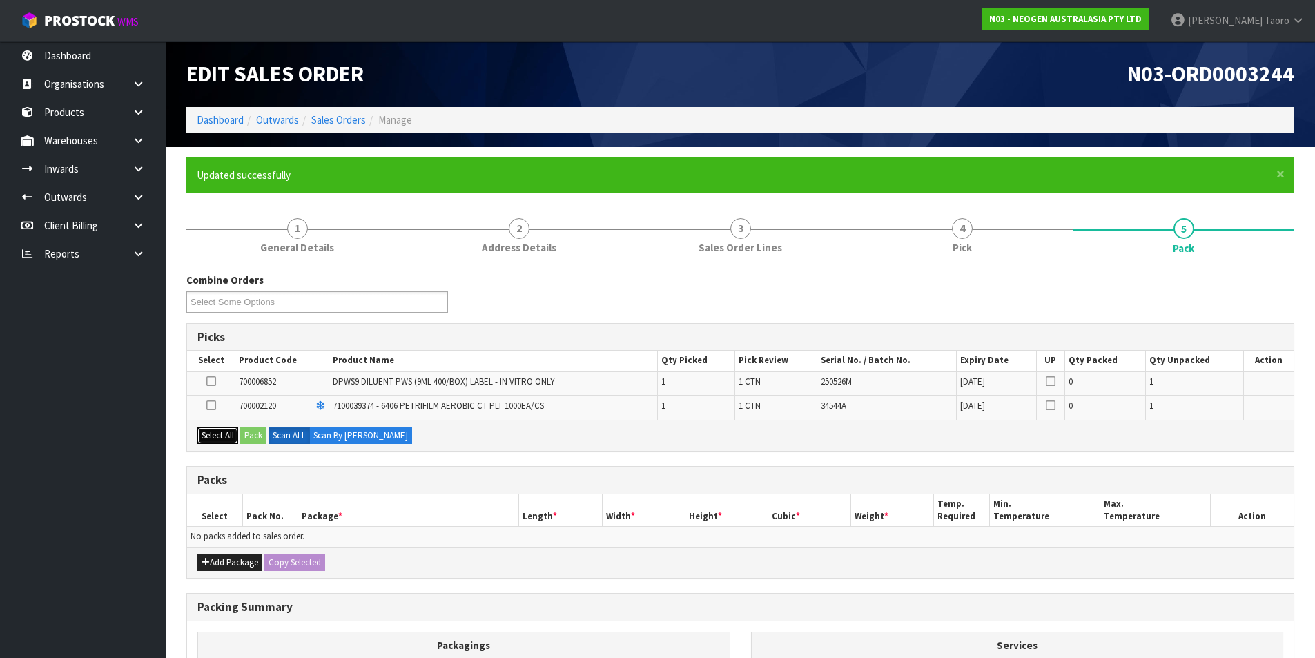
click at [225, 443] on button "Select All" at bounding box center [217, 435] width 41 height 17
click at [254, 436] on button "Pack" at bounding box center [253, 435] width 26 height 17
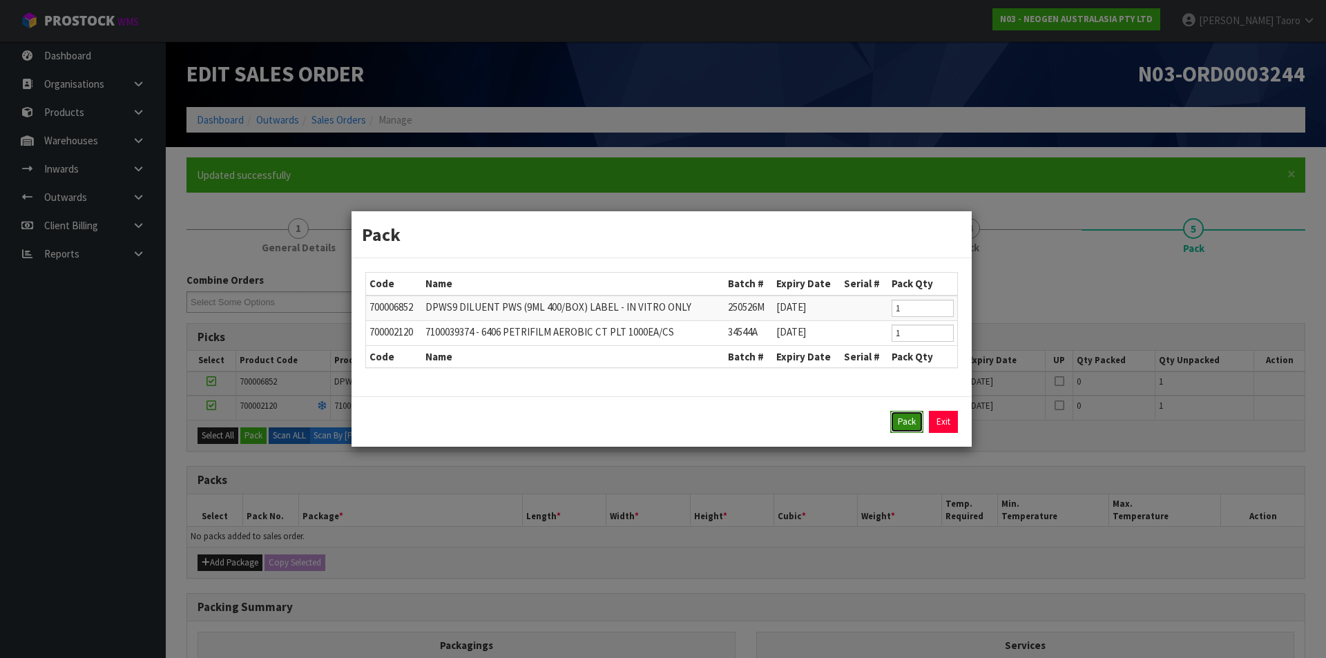
click at [912, 416] on button "Pack" at bounding box center [906, 422] width 33 height 22
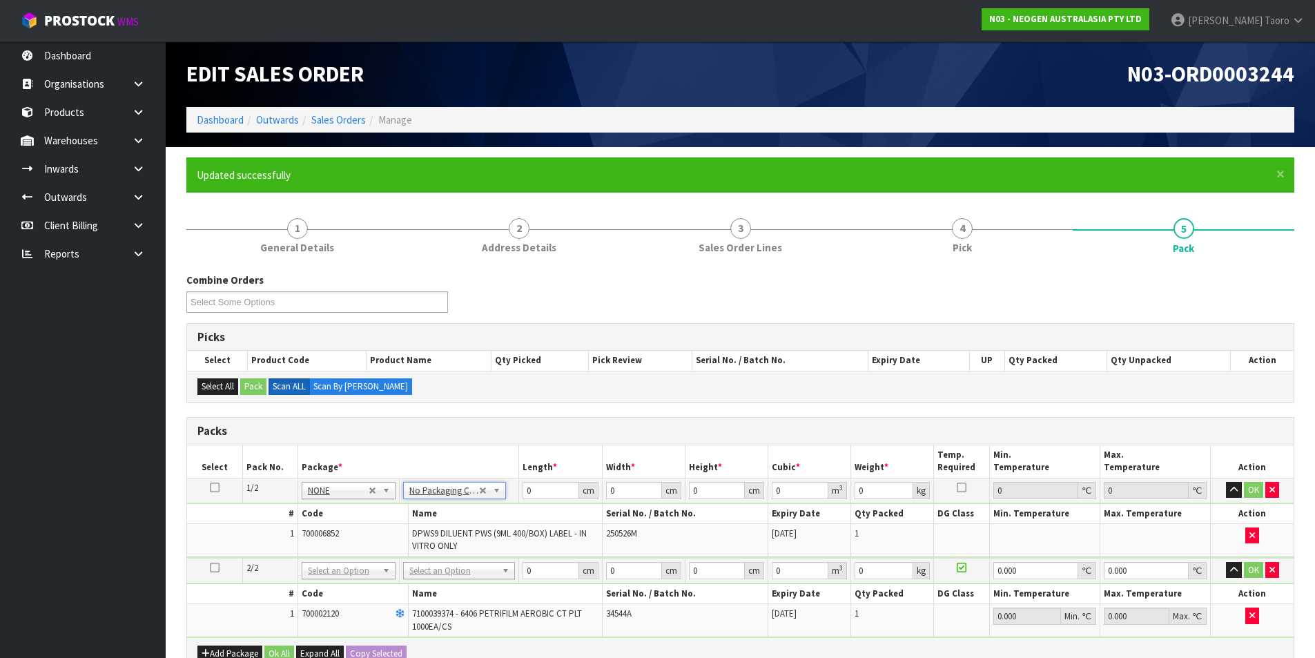
drag, startPoint x: 463, startPoint y: 570, endPoint x: 468, endPoint y: 590, distance: 19.9
click at [1234, 495] on button "button" at bounding box center [1234, 490] width 16 height 17
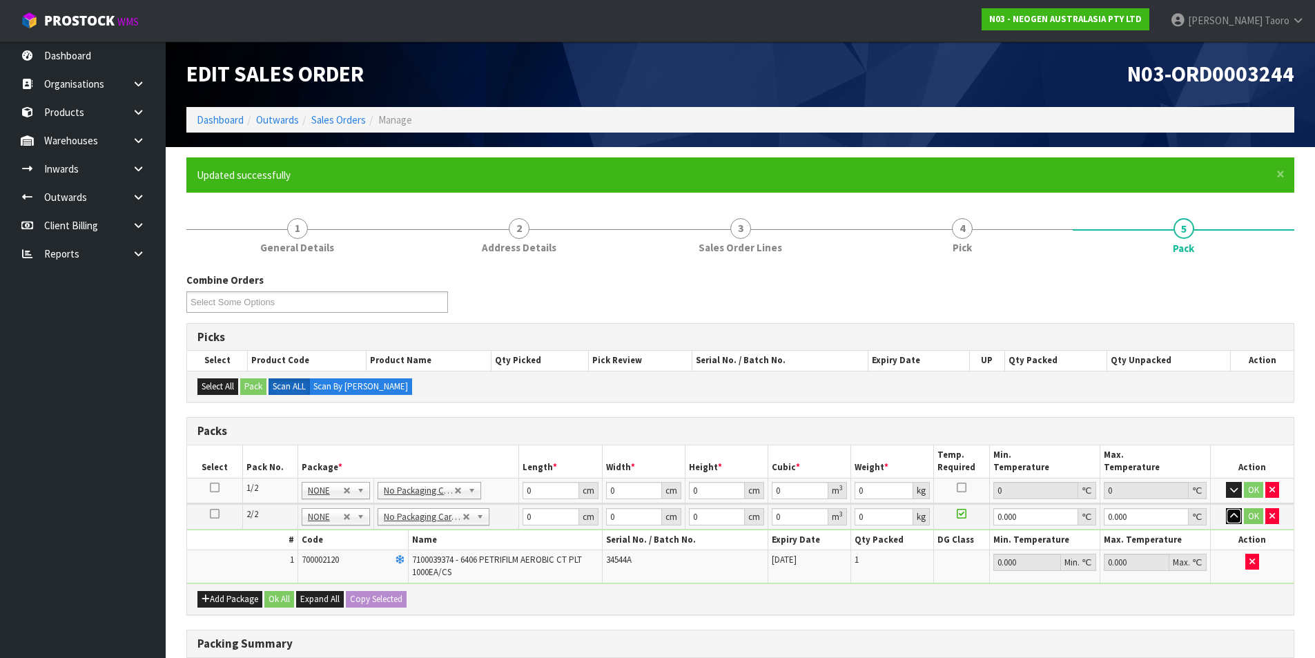
click at [1234, 519] on icon "button" at bounding box center [1234, 516] width 8 height 9
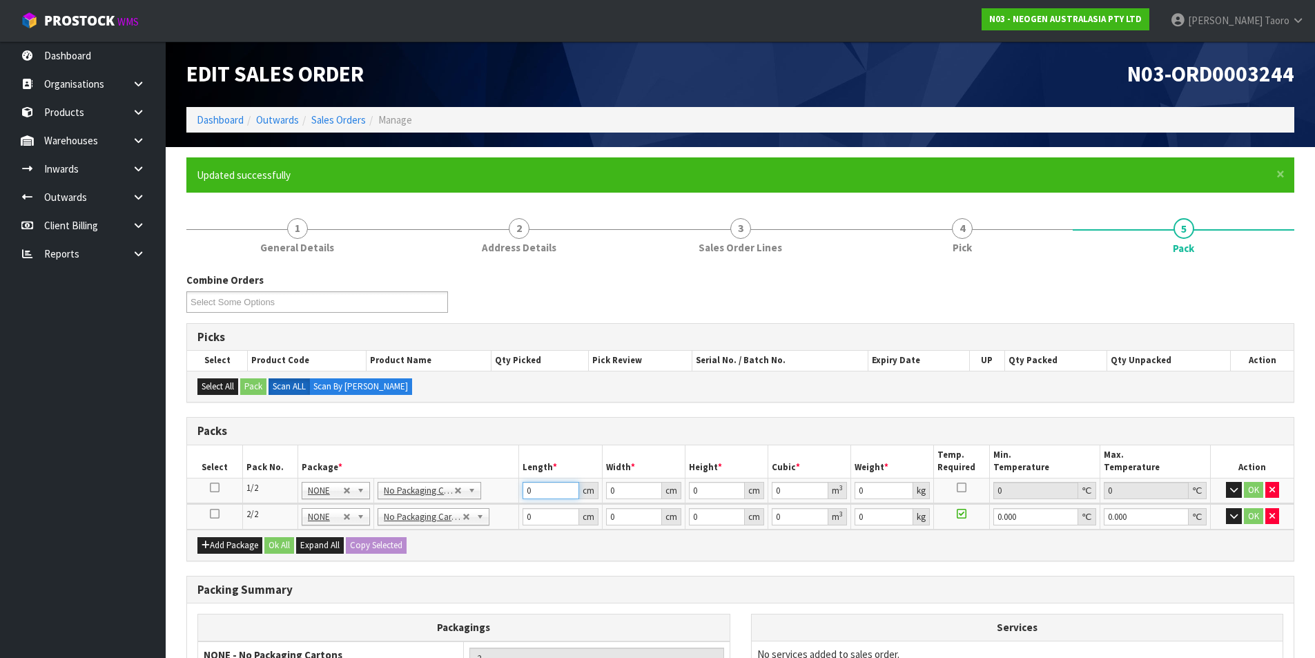
click at [538, 496] on input "0" at bounding box center [551, 490] width 56 height 17
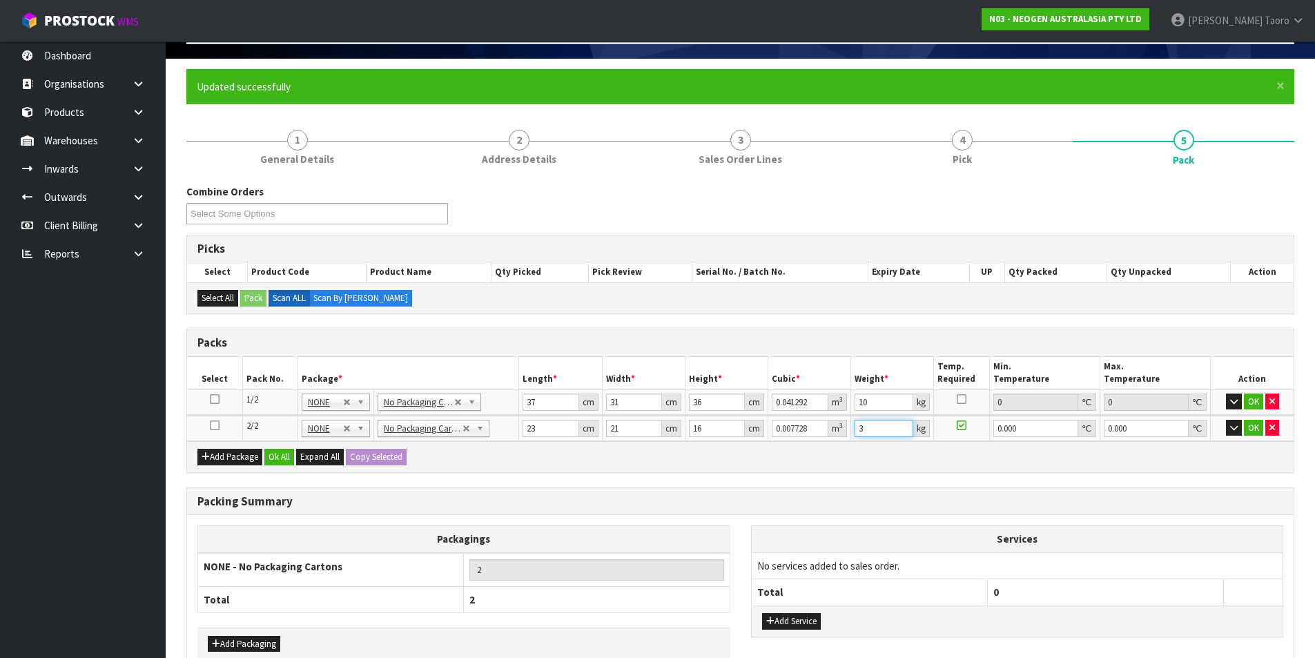
scroll to position [166, 0]
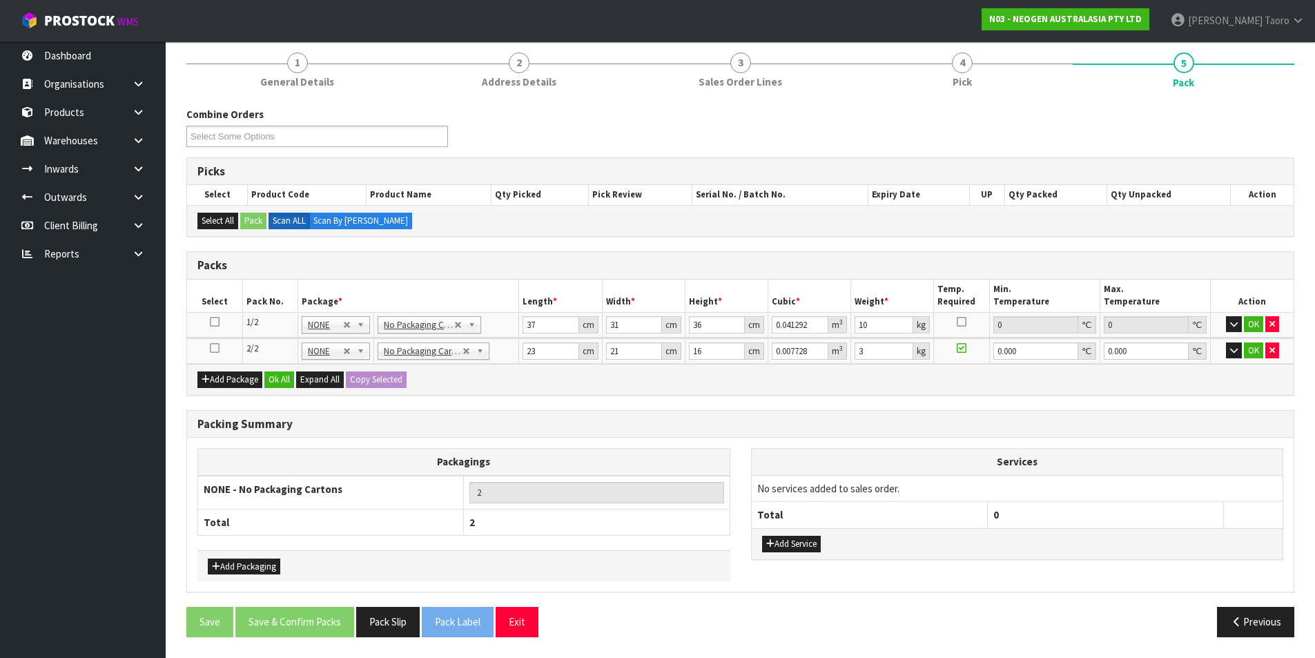
click at [278, 370] on div "Add Package Ok All Expand All Copy Selected" at bounding box center [740, 379] width 1107 height 31
click at [282, 383] on button "Ok All" at bounding box center [279, 379] width 30 height 17
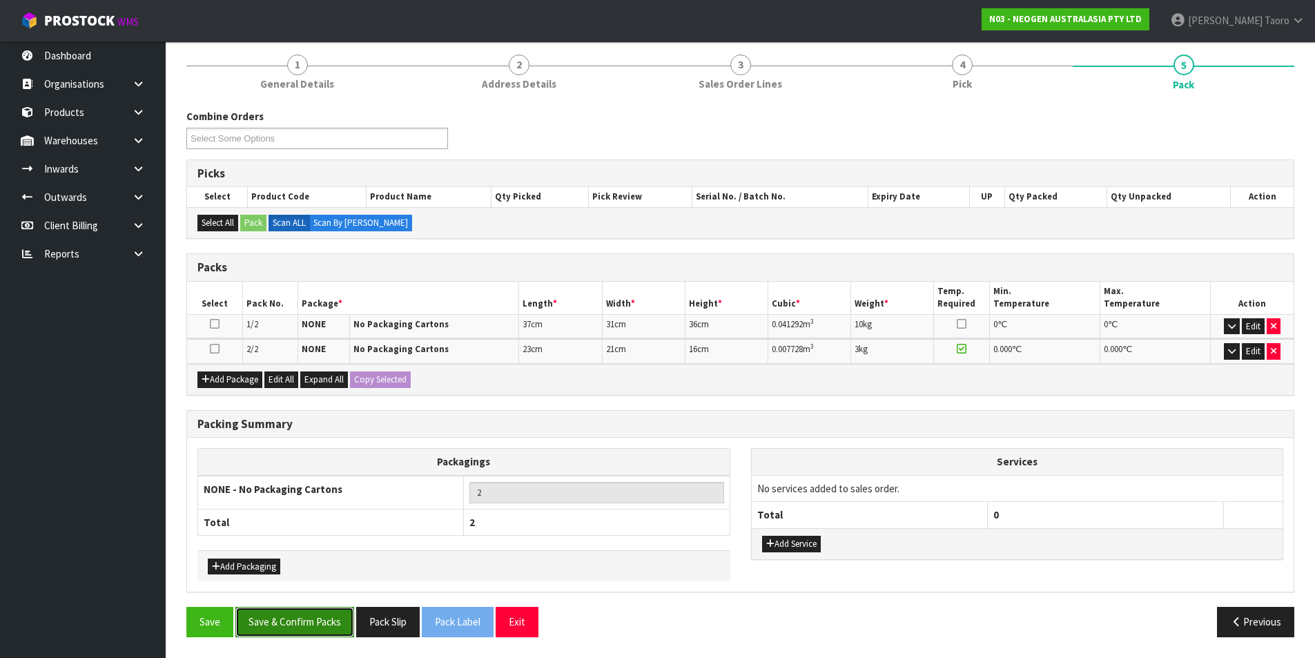
click at [319, 624] on button "Save & Confirm Packs" at bounding box center [294, 622] width 119 height 30
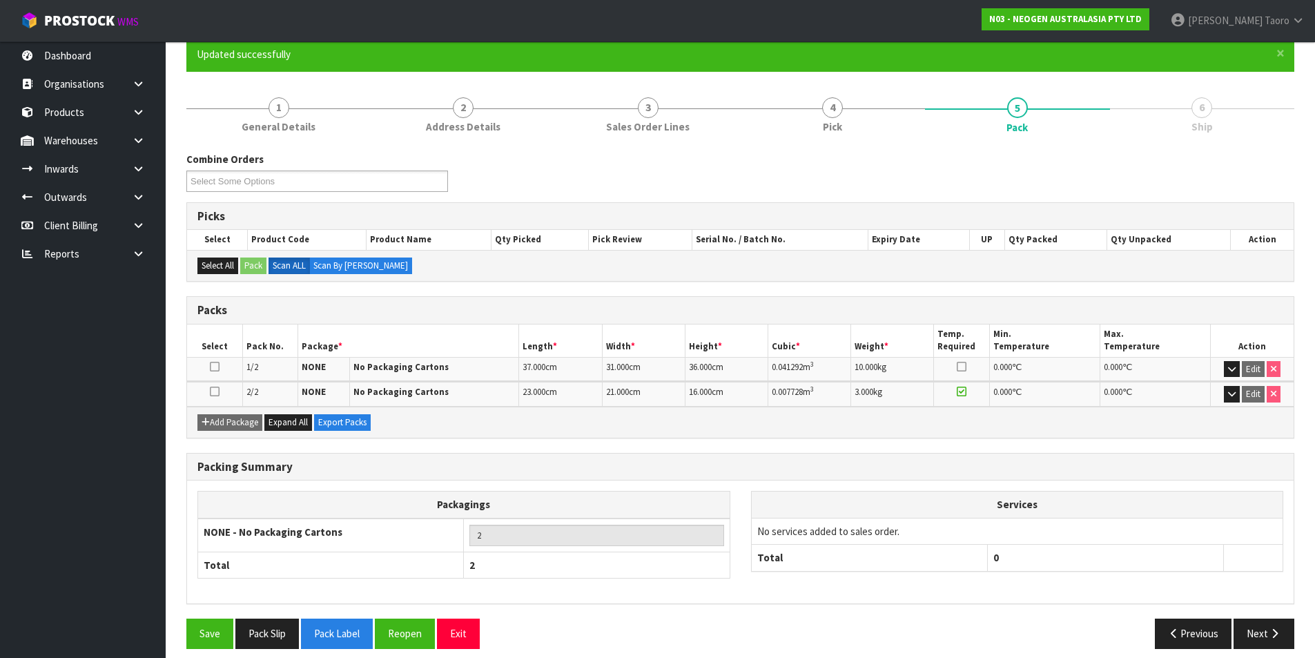
scroll to position [133, 0]
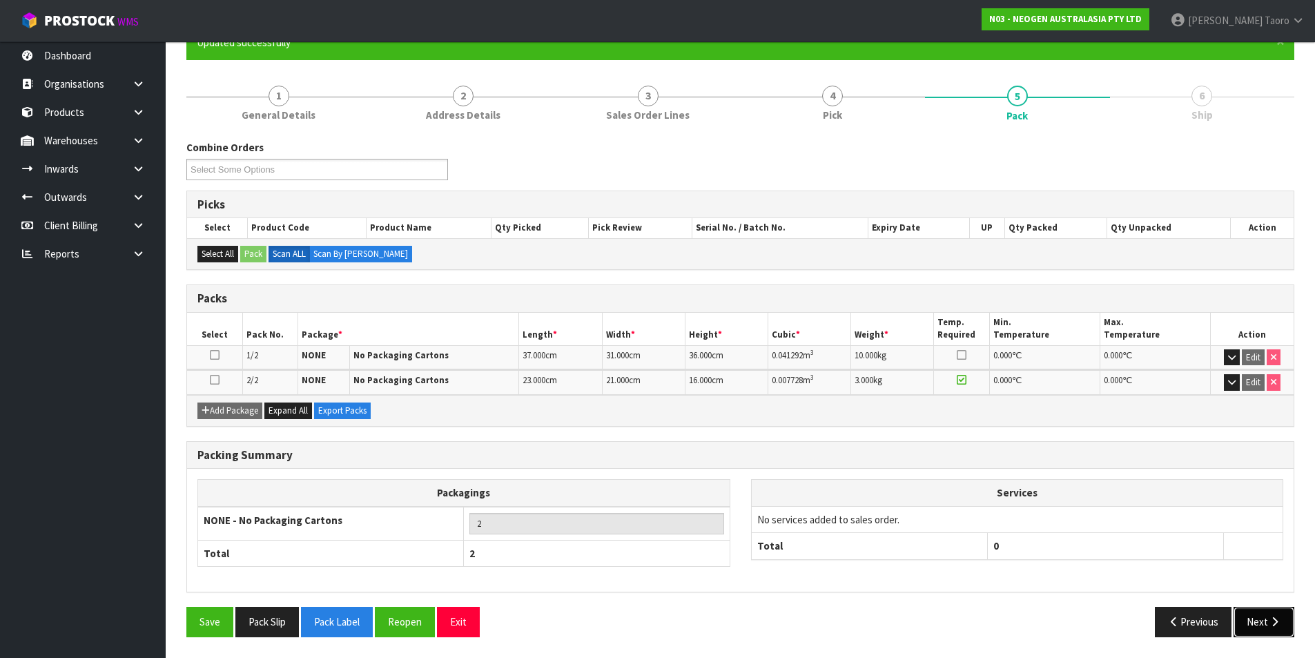
click at [1278, 617] on icon "button" at bounding box center [1274, 622] width 13 height 10
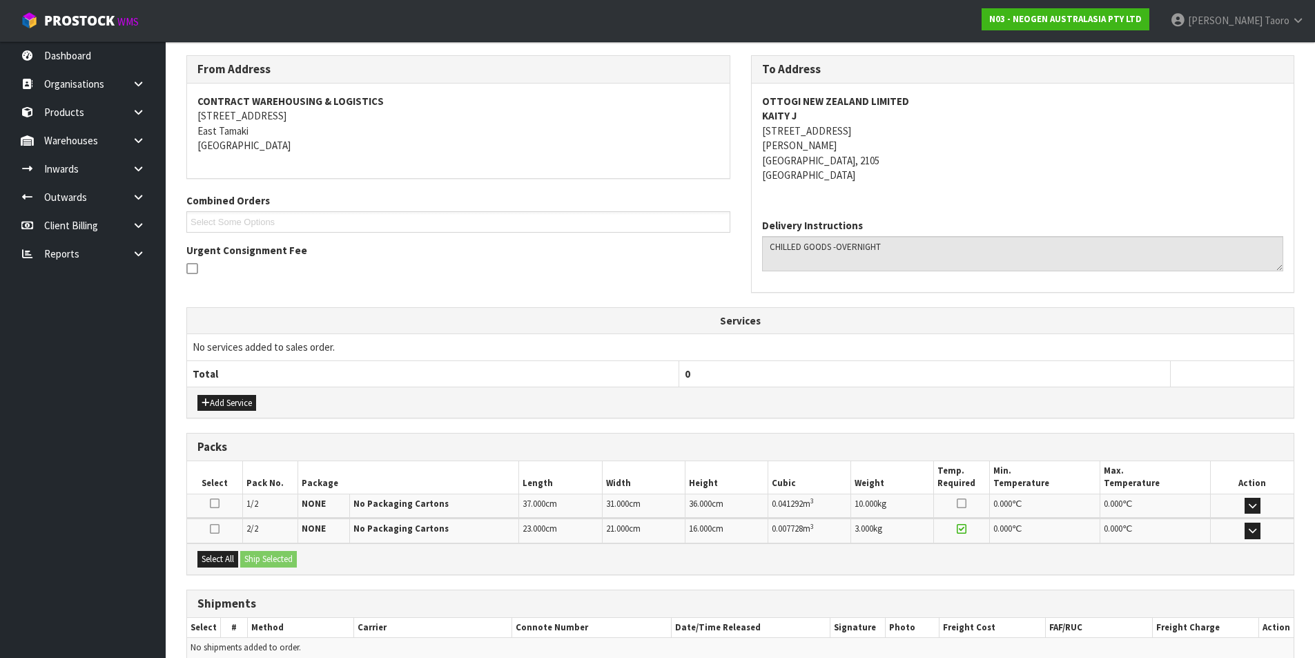
scroll to position [283, 0]
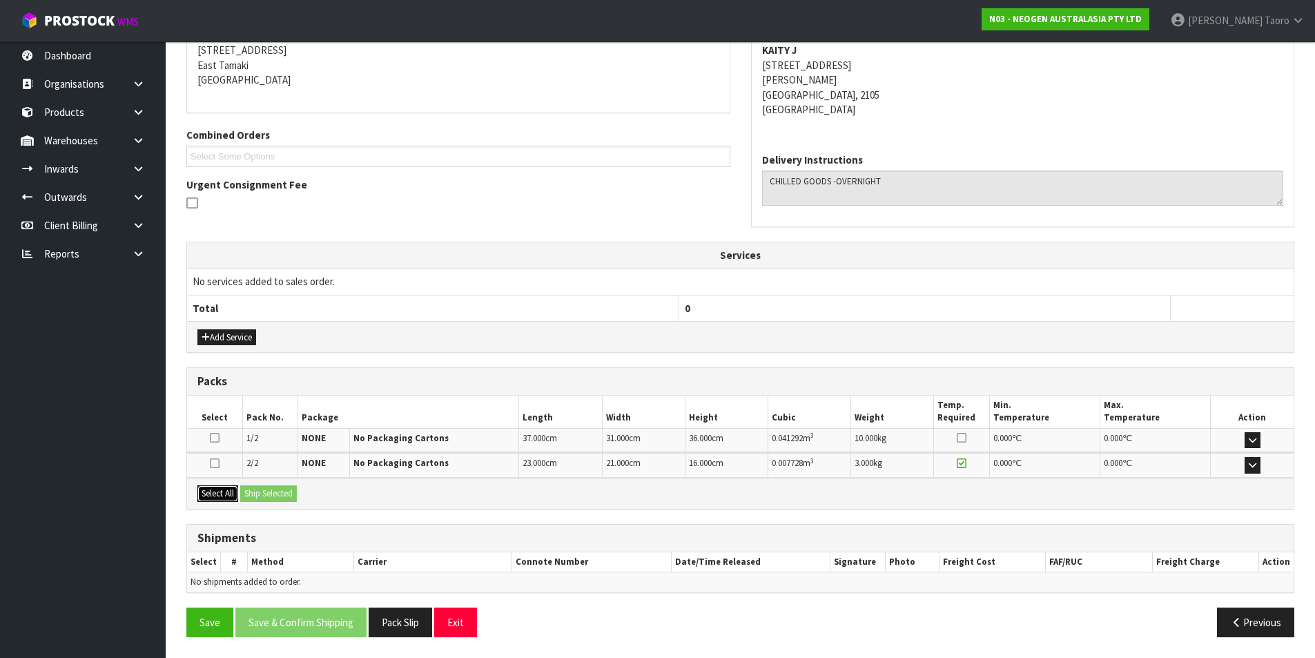
click at [220, 494] on button "Select All" at bounding box center [217, 493] width 41 height 17
click at [249, 493] on button "Ship Selected" at bounding box center [268, 493] width 57 height 17
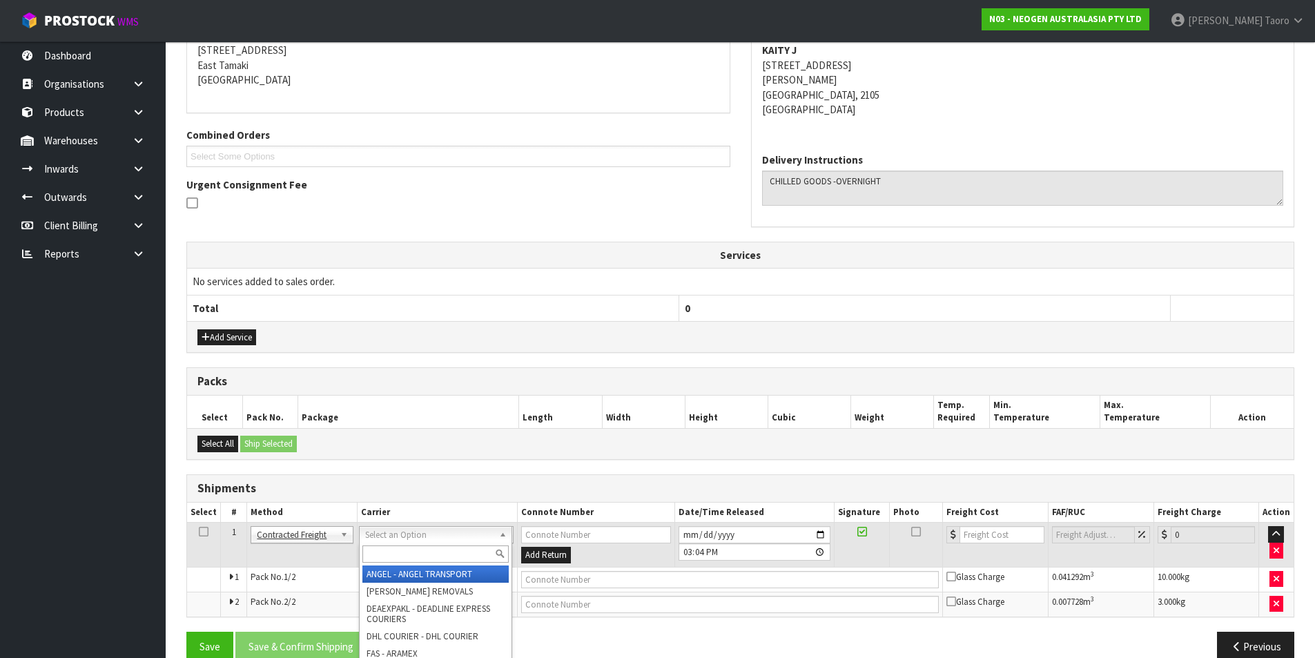
click at [460, 548] on input "text" at bounding box center [436, 553] width 146 height 17
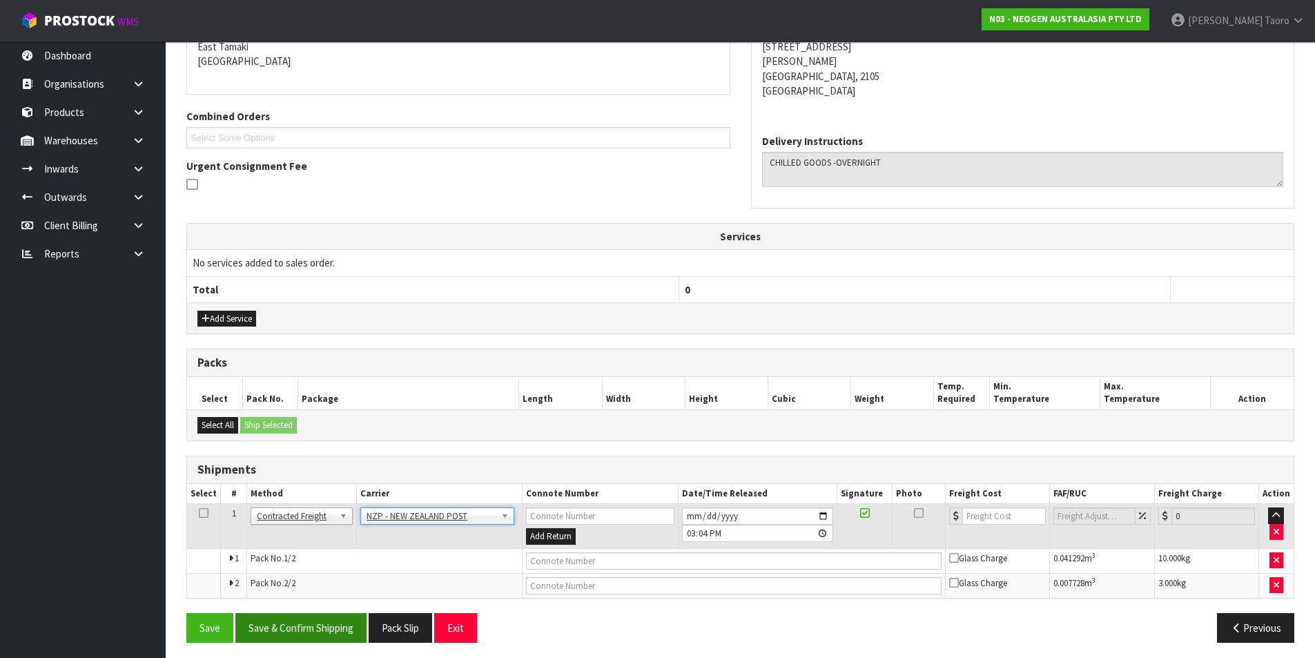
scroll to position [307, 0]
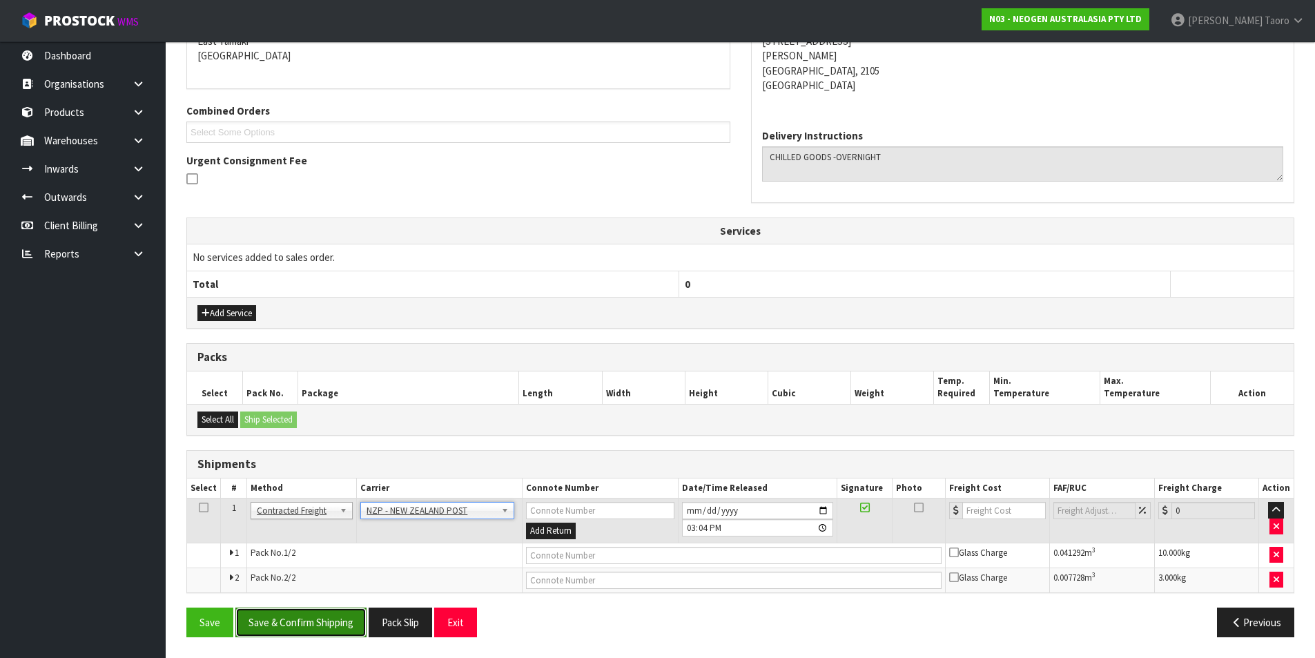
click at [334, 617] on button "Save & Confirm Shipping" at bounding box center [300, 623] width 131 height 30
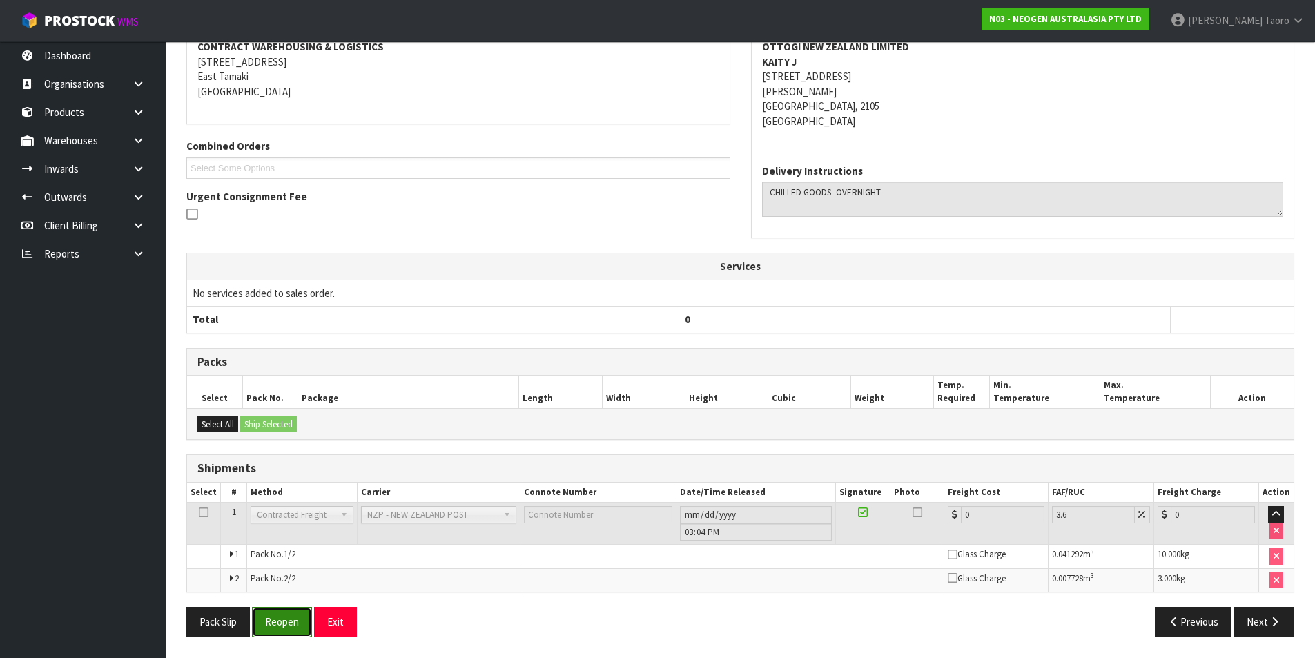
click at [256, 615] on button "Reopen" at bounding box center [282, 622] width 60 height 30
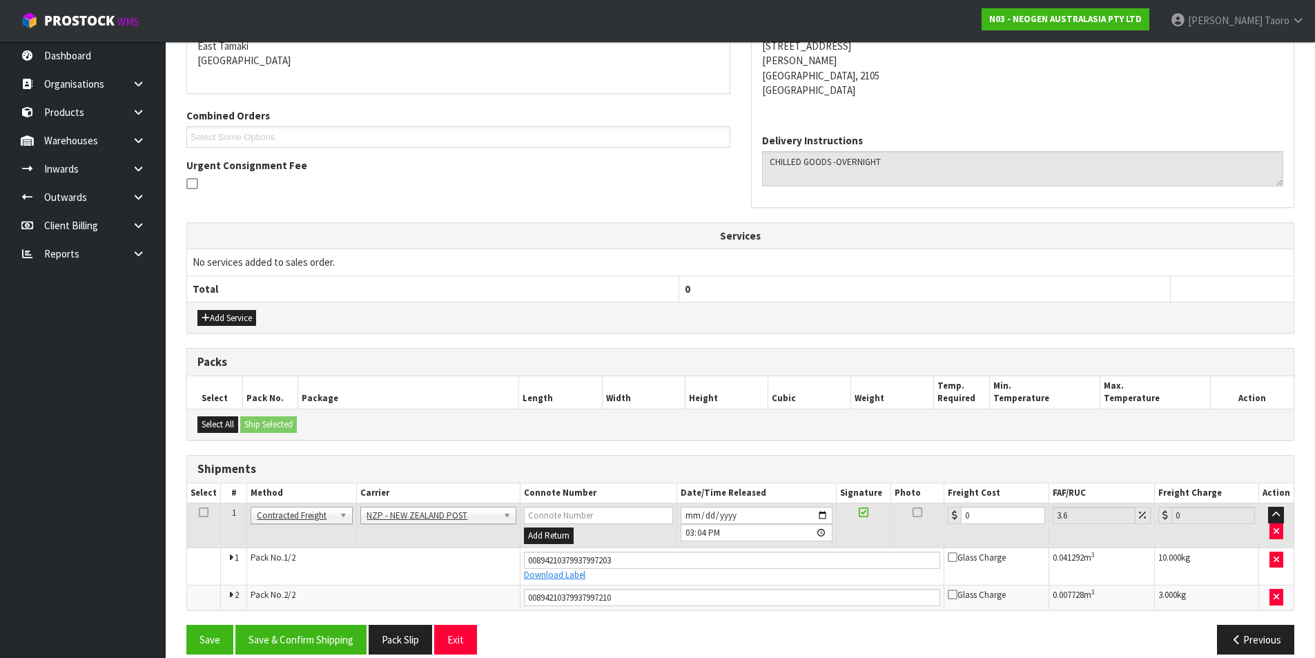
scroll to position [320, 0]
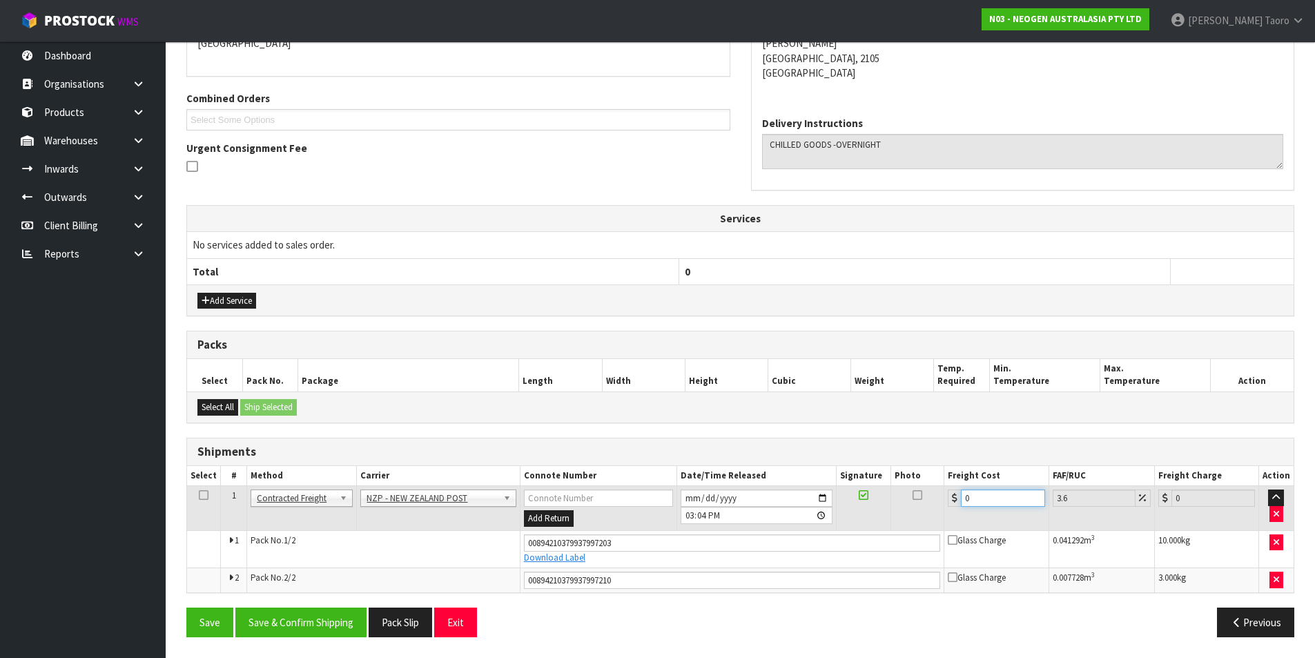
click at [999, 496] on input "0" at bounding box center [1003, 498] width 84 height 17
click at [328, 612] on button "Save & Confirm Shipping" at bounding box center [300, 623] width 131 height 30
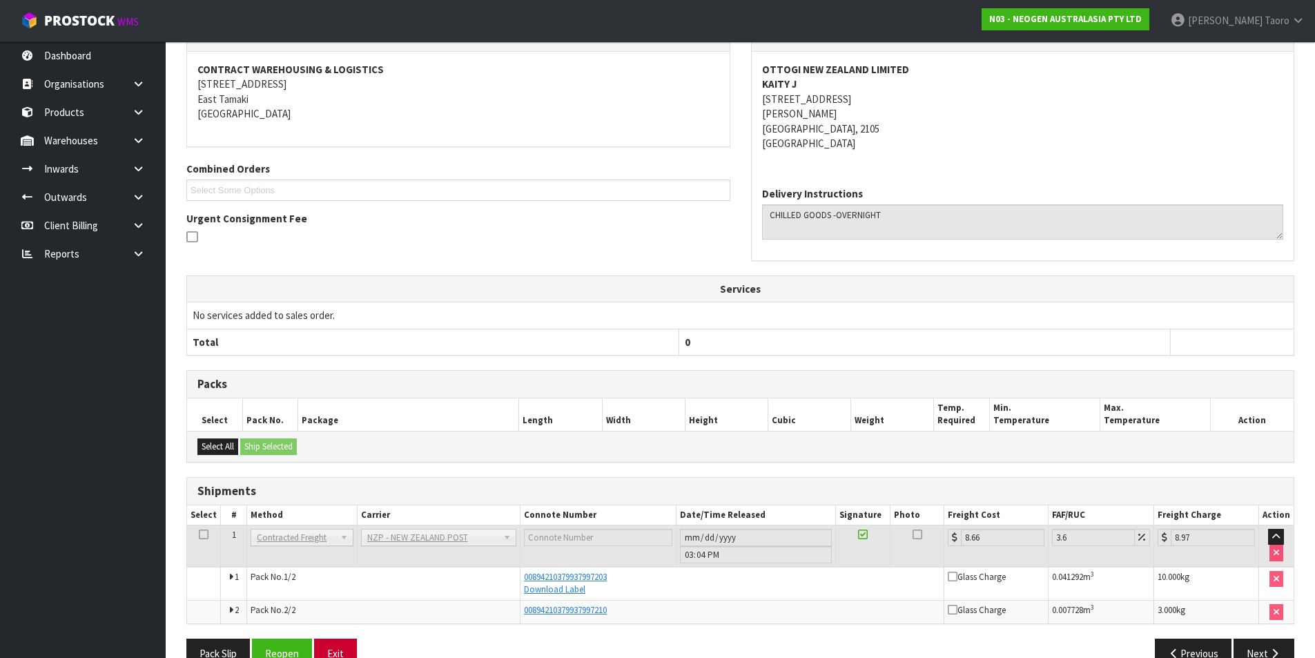
scroll to position [281, 0]
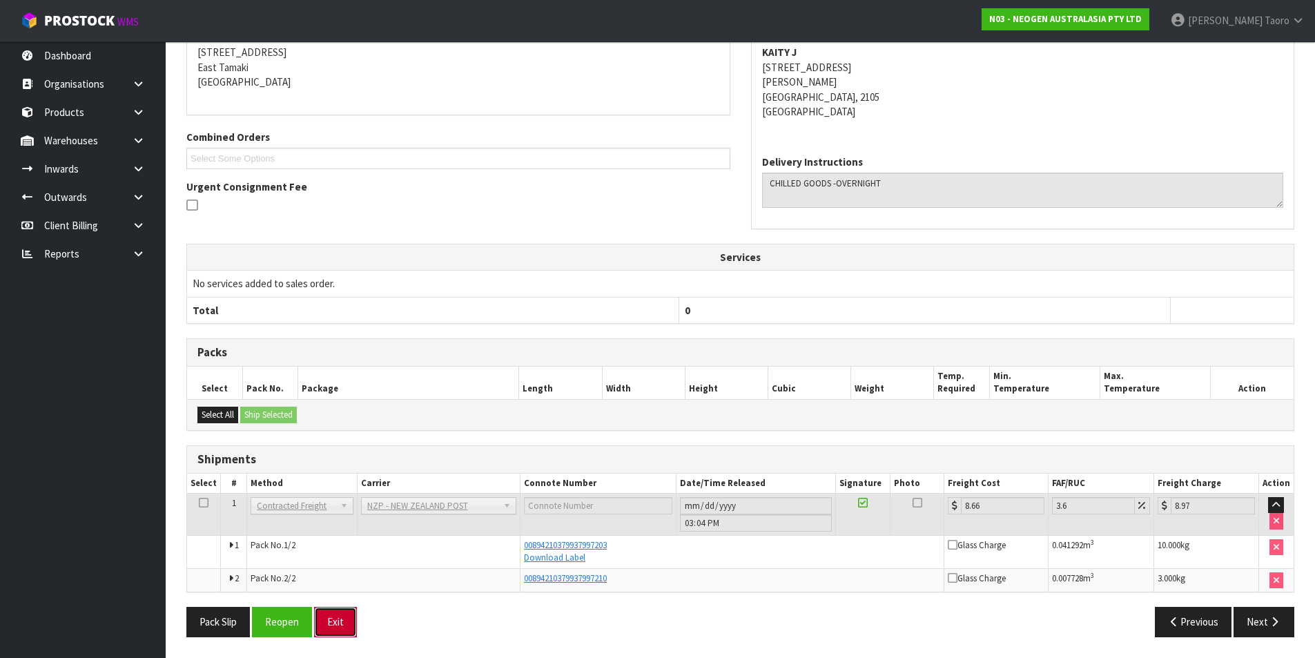
click at [333, 612] on button "Exit" at bounding box center [335, 622] width 43 height 30
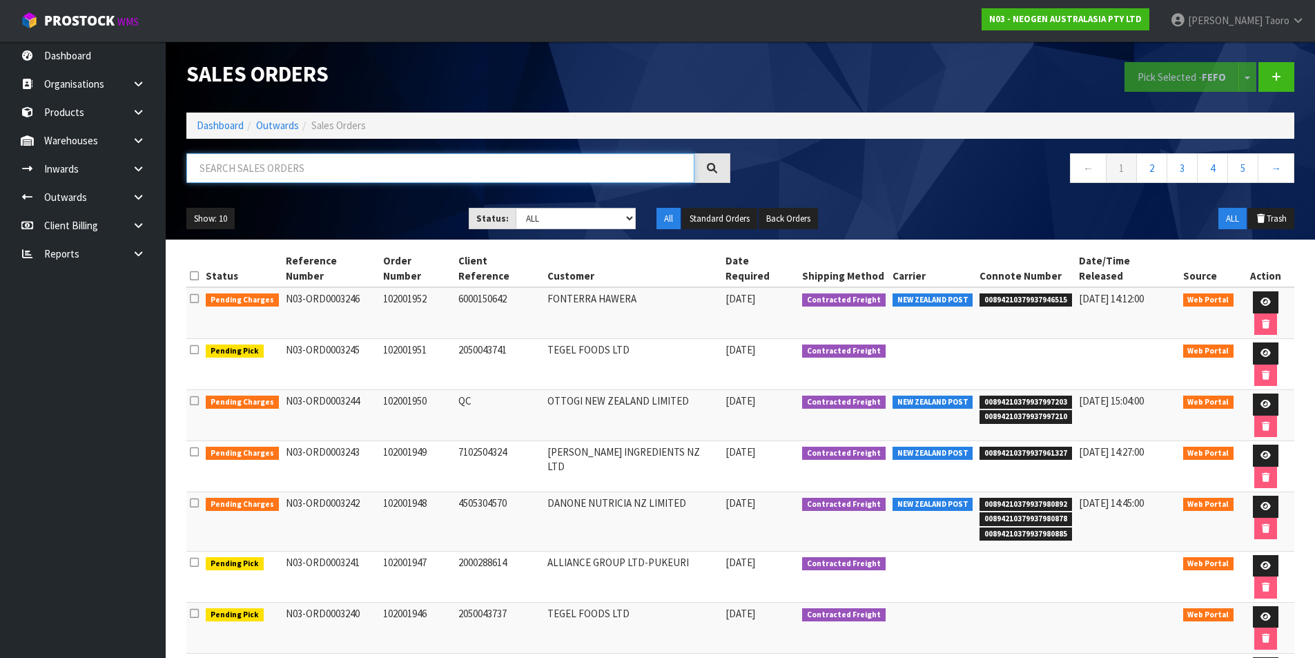
click at [340, 167] on input "text" at bounding box center [440, 168] width 508 height 30
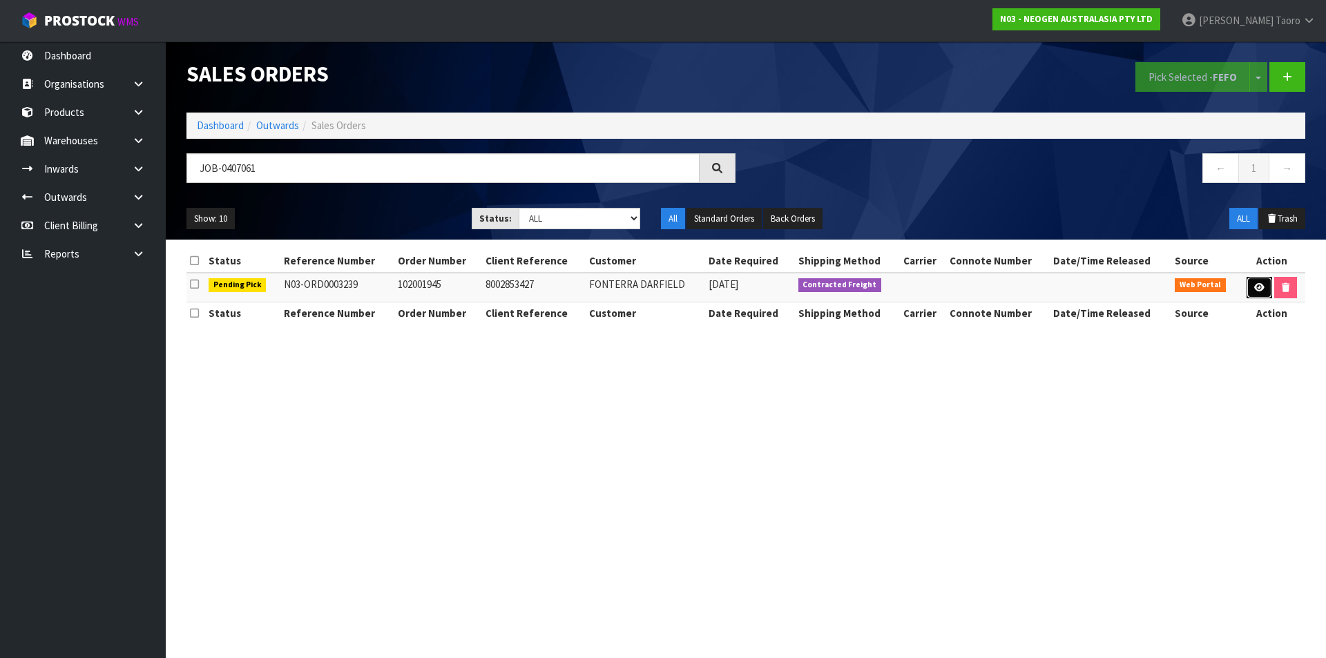
click at [1251, 286] on link at bounding box center [1259, 288] width 26 height 22
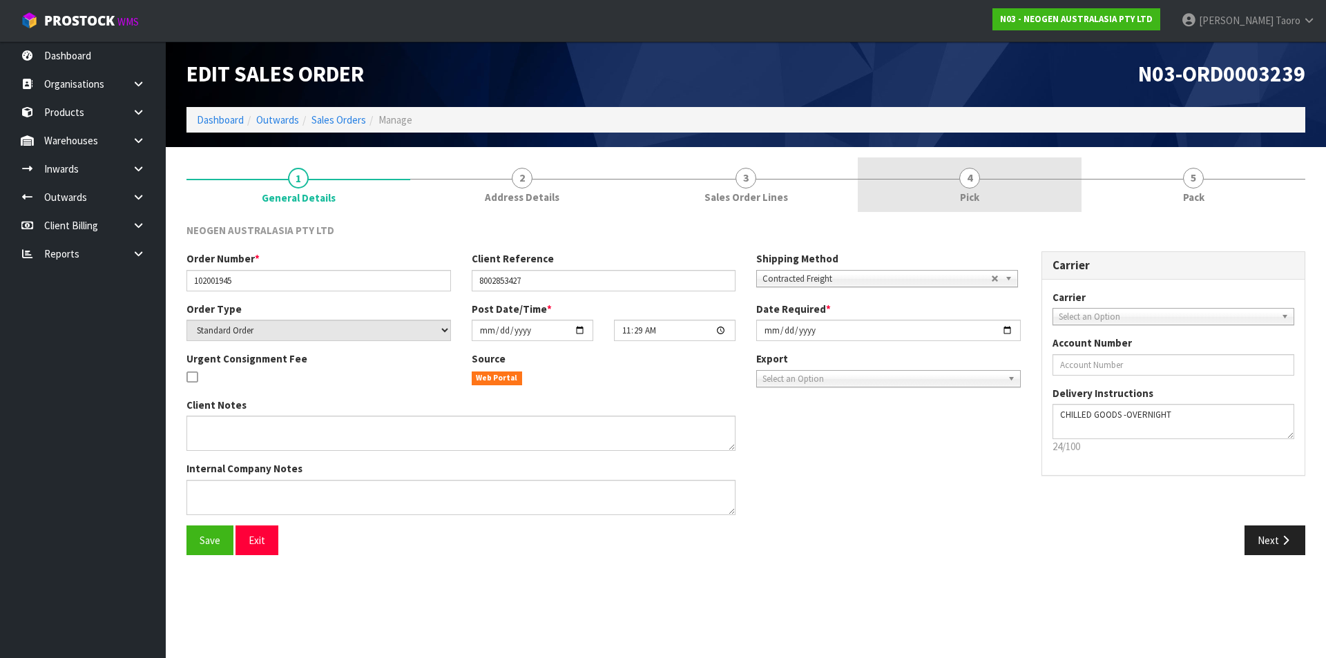
click at [1016, 186] on link "4 Pick" at bounding box center [970, 184] width 224 height 55
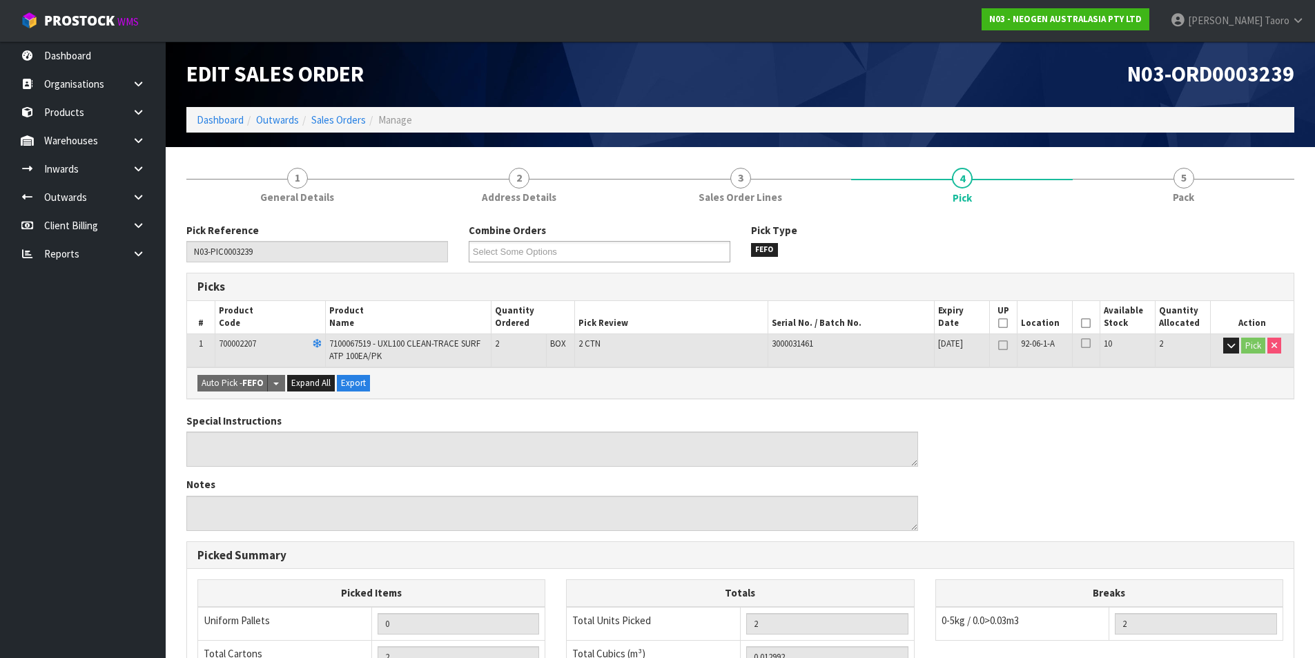
click at [1083, 323] on icon at bounding box center [1086, 323] width 10 height 1
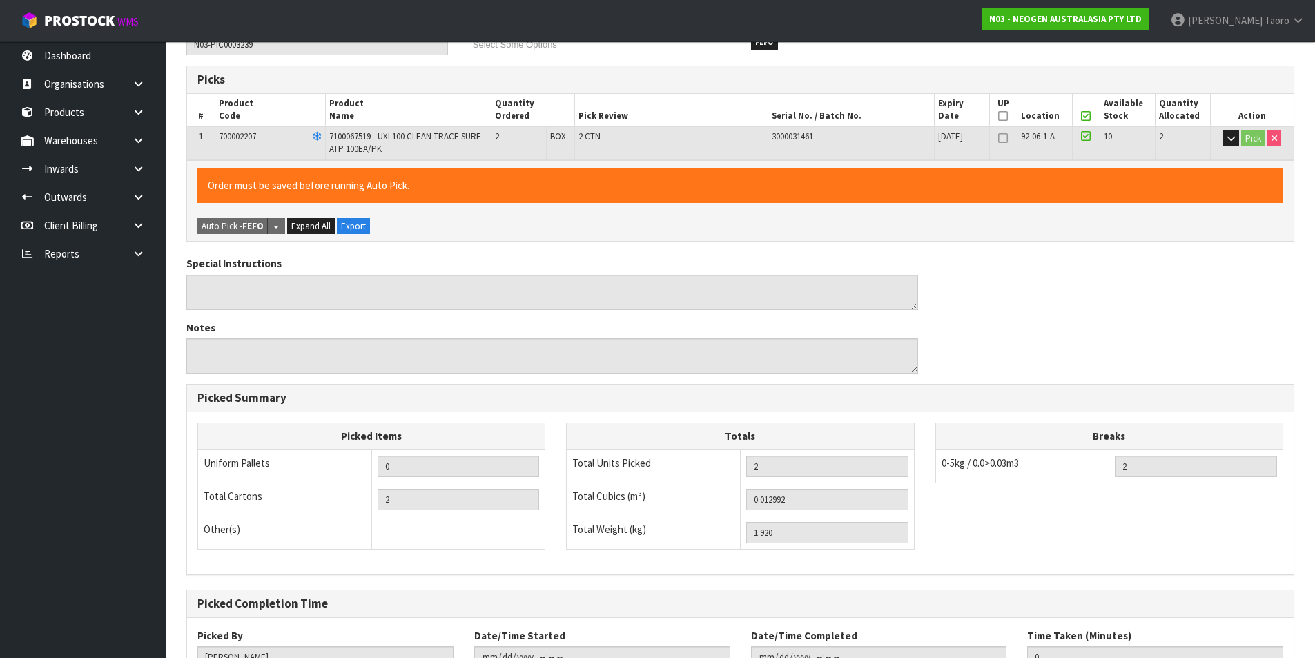
scroll to position [314, 0]
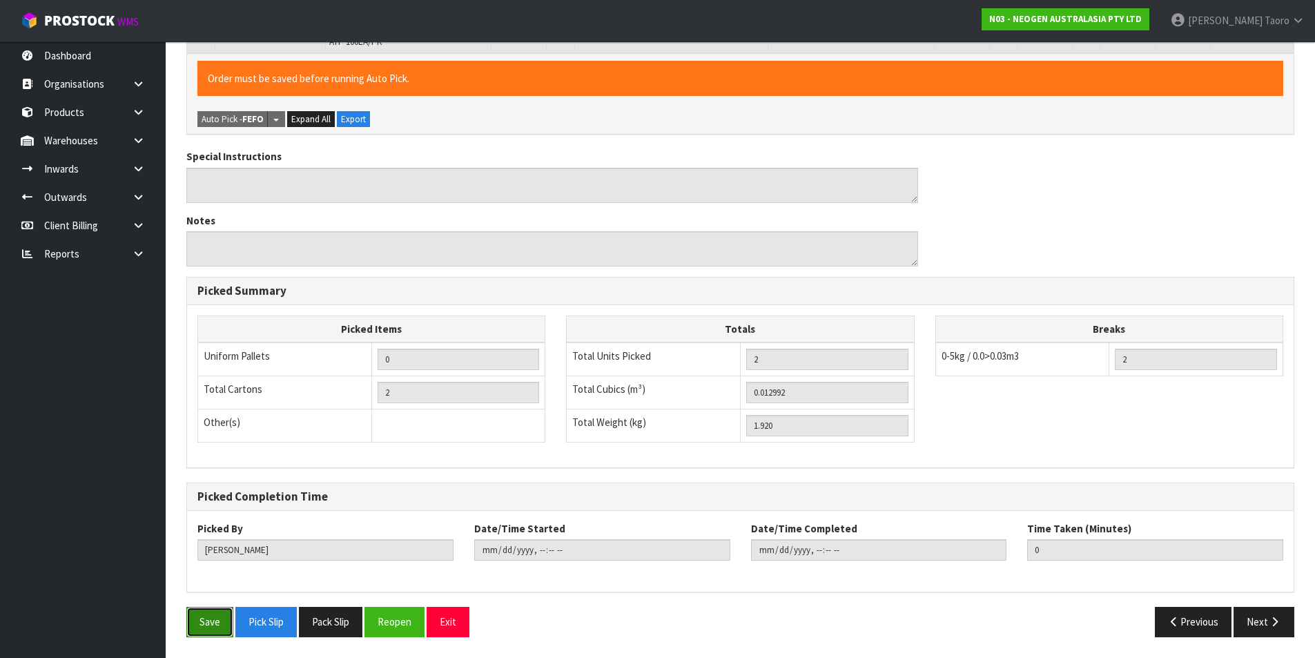
drag, startPoint x: 214, startPoint y: 620, endPoint x: 379, endPoint y: 563, distance: 174.7
click at [215, 621] on button "Save" at bounding box center [209, 622] width 47 height 30
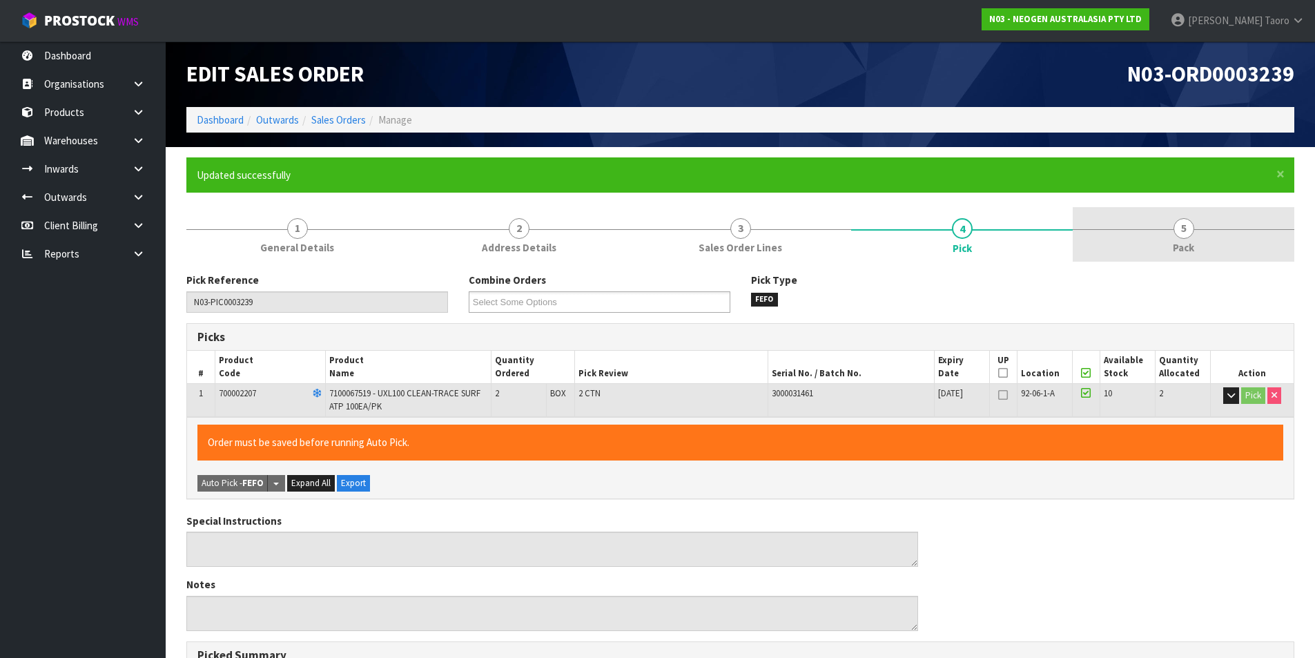
click at [1204, 231] on link "5 Pack" at bounding box center [1184, 234] width 222 height 55
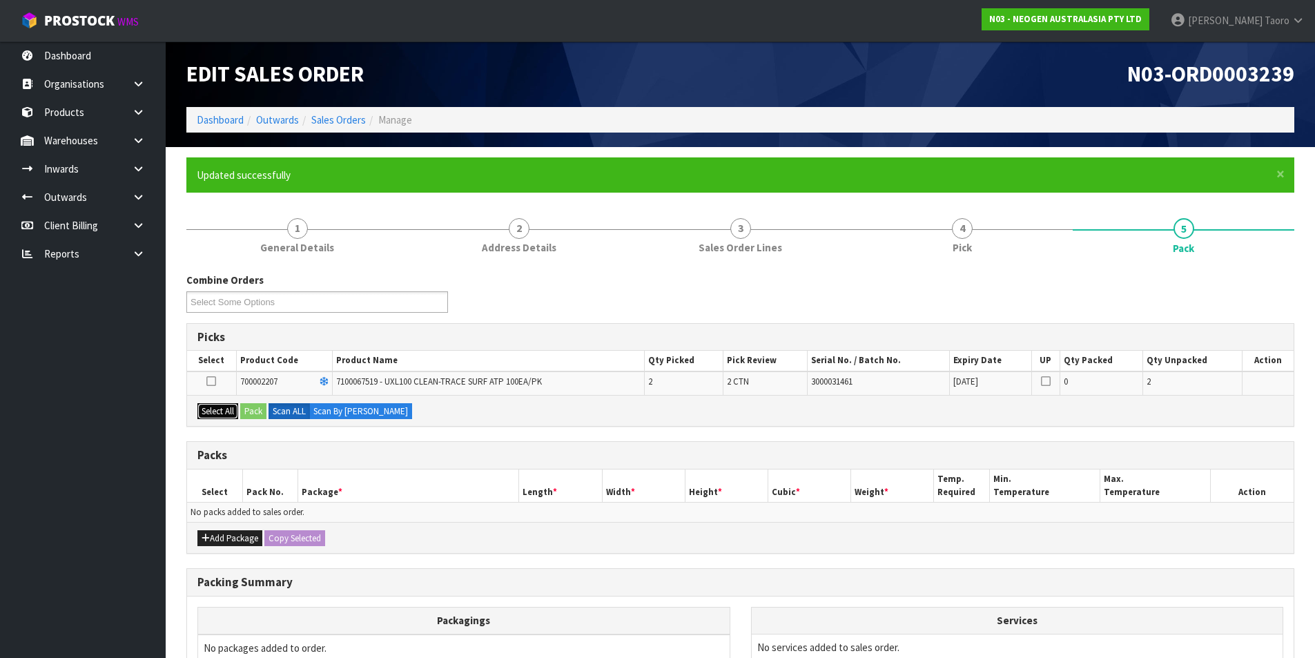
click at [238, 407] on button "Select All" at bounding box center [217, 411] width 41 height 17
click at [255, 406] on button "Pack" at bounding box center [253, 411] width 26 height 17
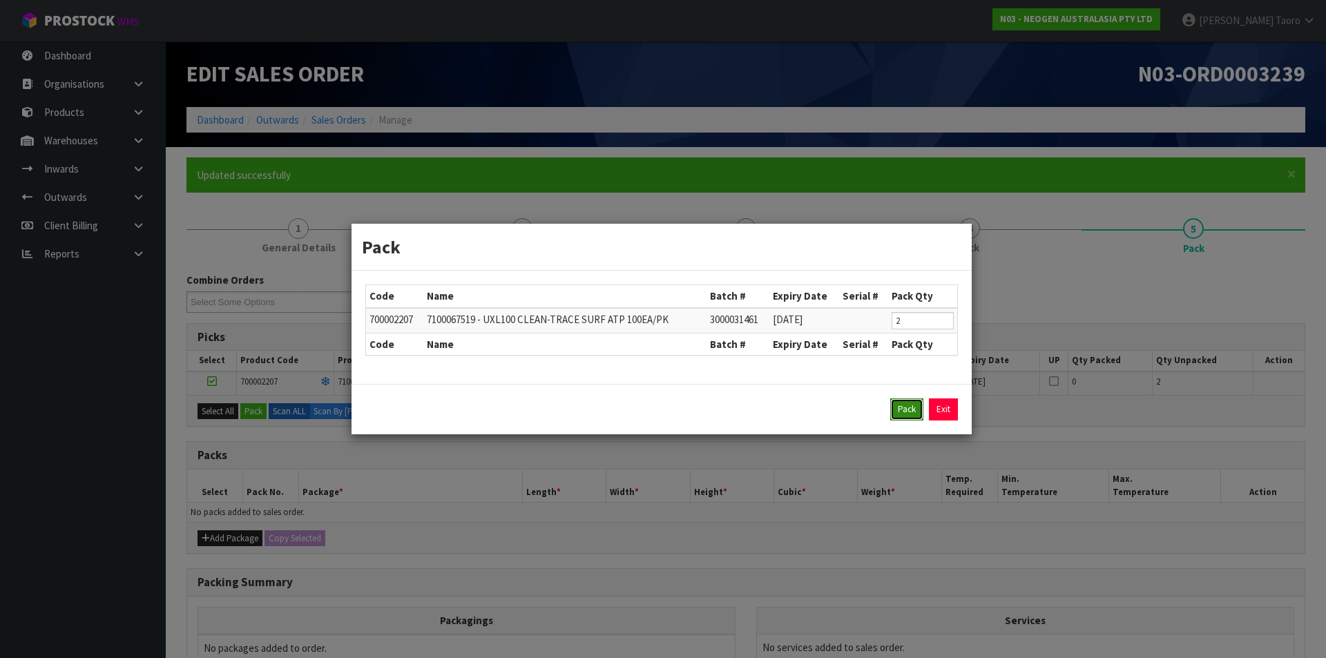
click at [909, 403] on button "Pack" at bounding box center [906, 409] width 33 height 22
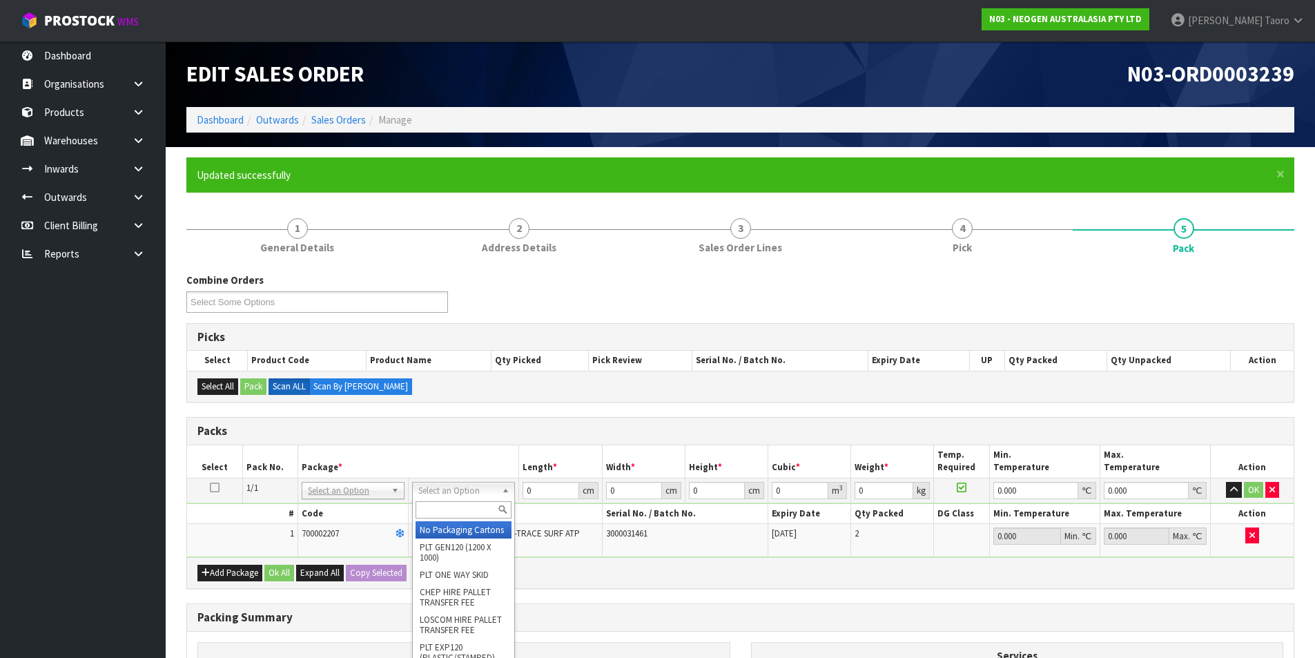
click at [478, 505] on input "text" at bounding box center [464, 509] width 96 height 17
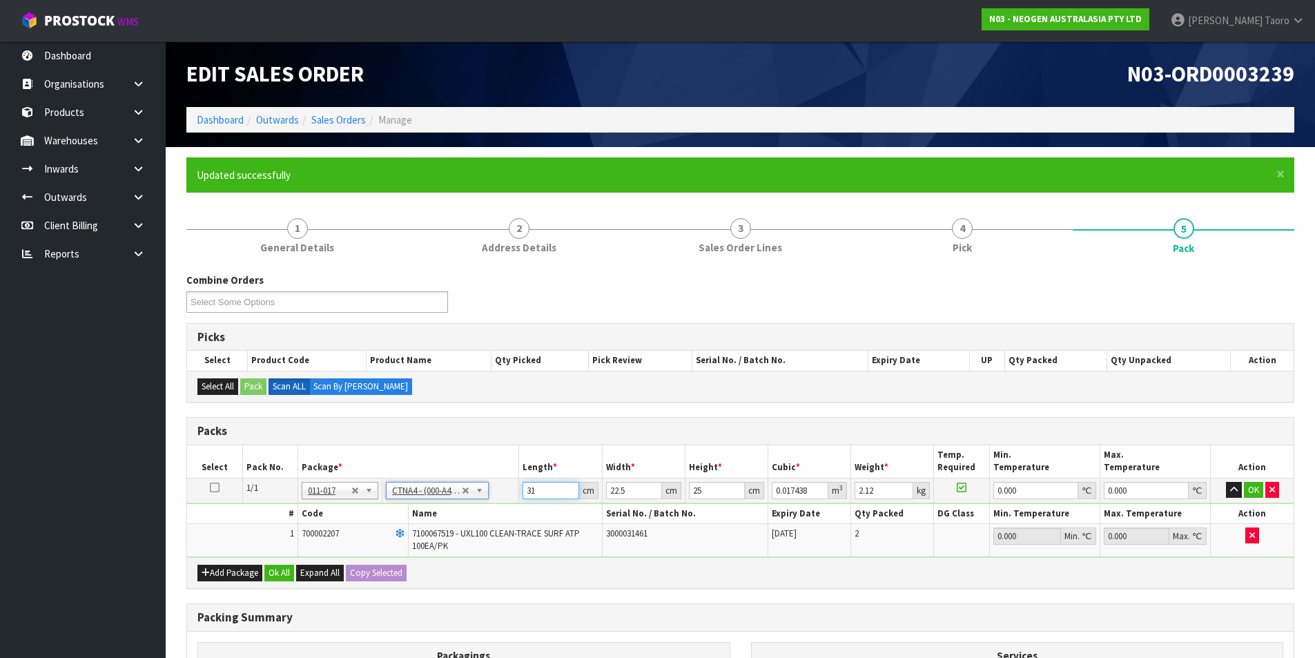
click at [559, 490] on input "31" at bounding box center [551, 490] width 56 height 17
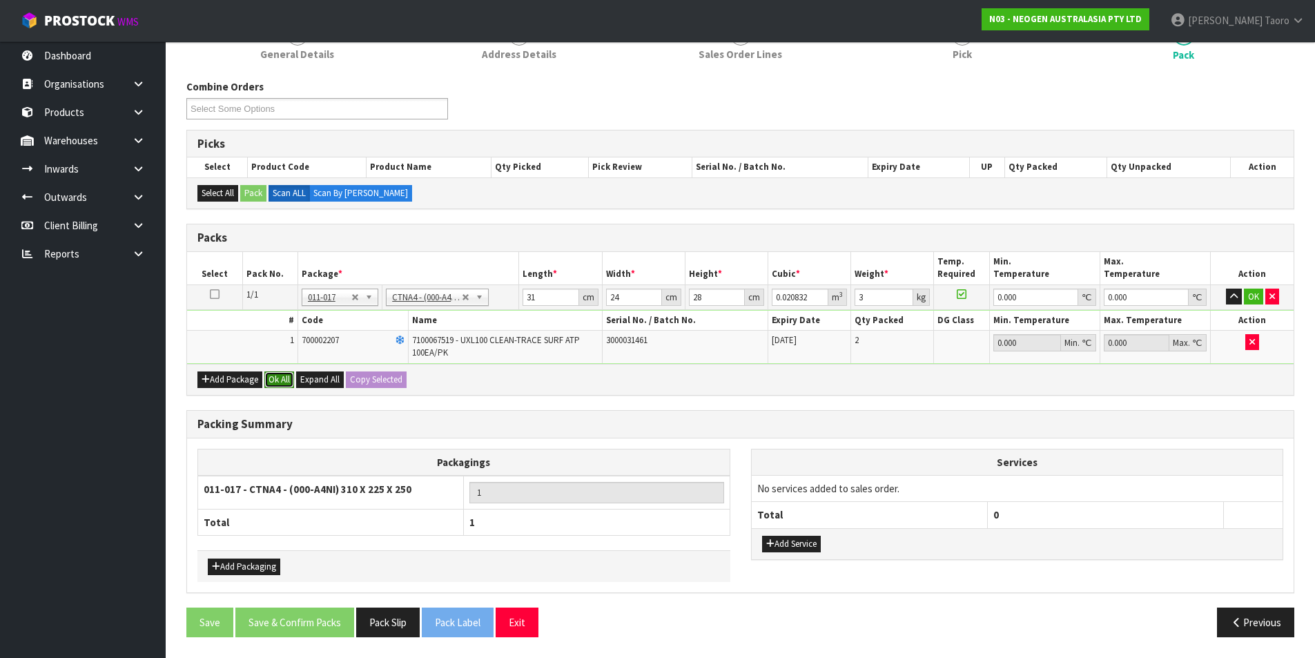
click at [278, 376] on button "Ok All" at bounding box center [279, 379] width 30 height 17
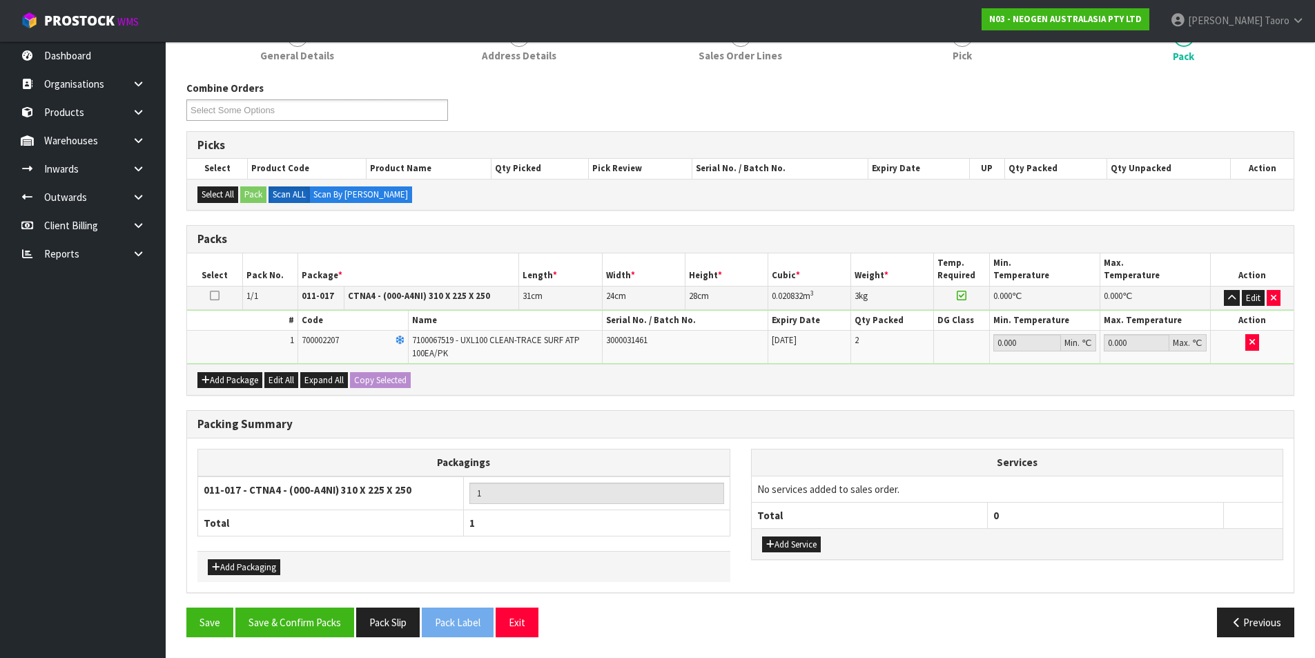
scroll to position [192, 0]
click at [260, 622] on button "Save & Confirm Packs" at bounding box center [294, 623] width 119 height 30
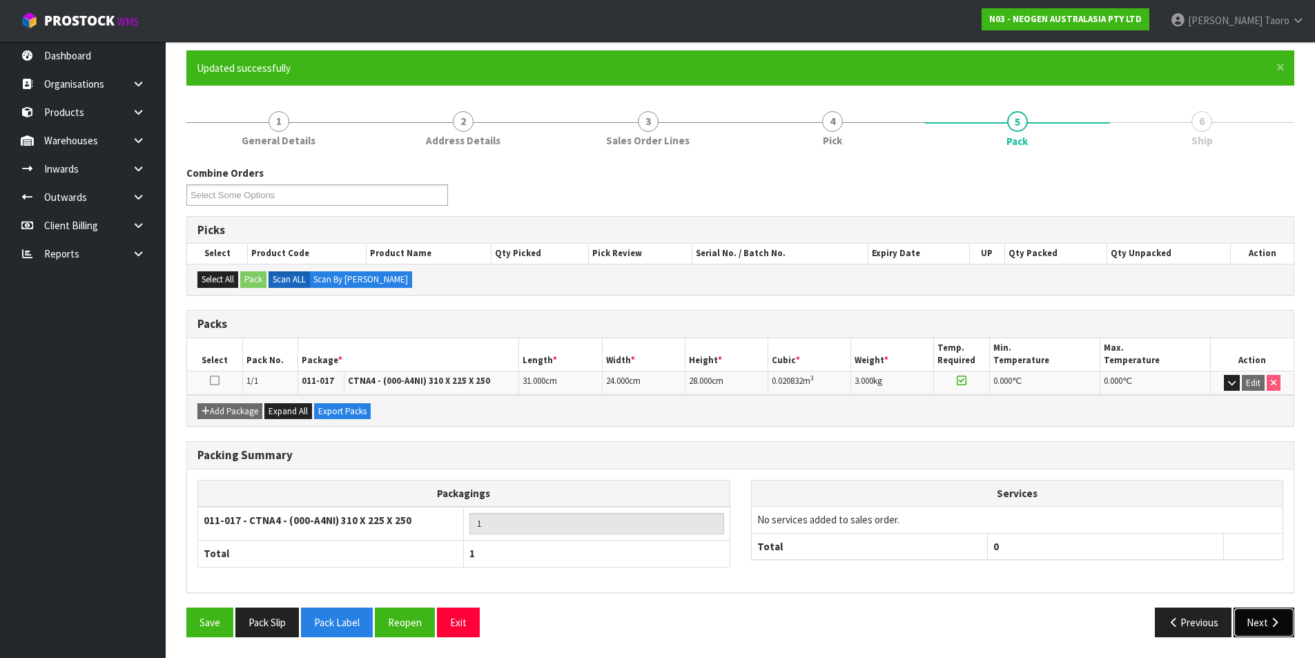
click at [1265, 617] on button "Next" at bounding box center [1264, 623] width 61 height 30
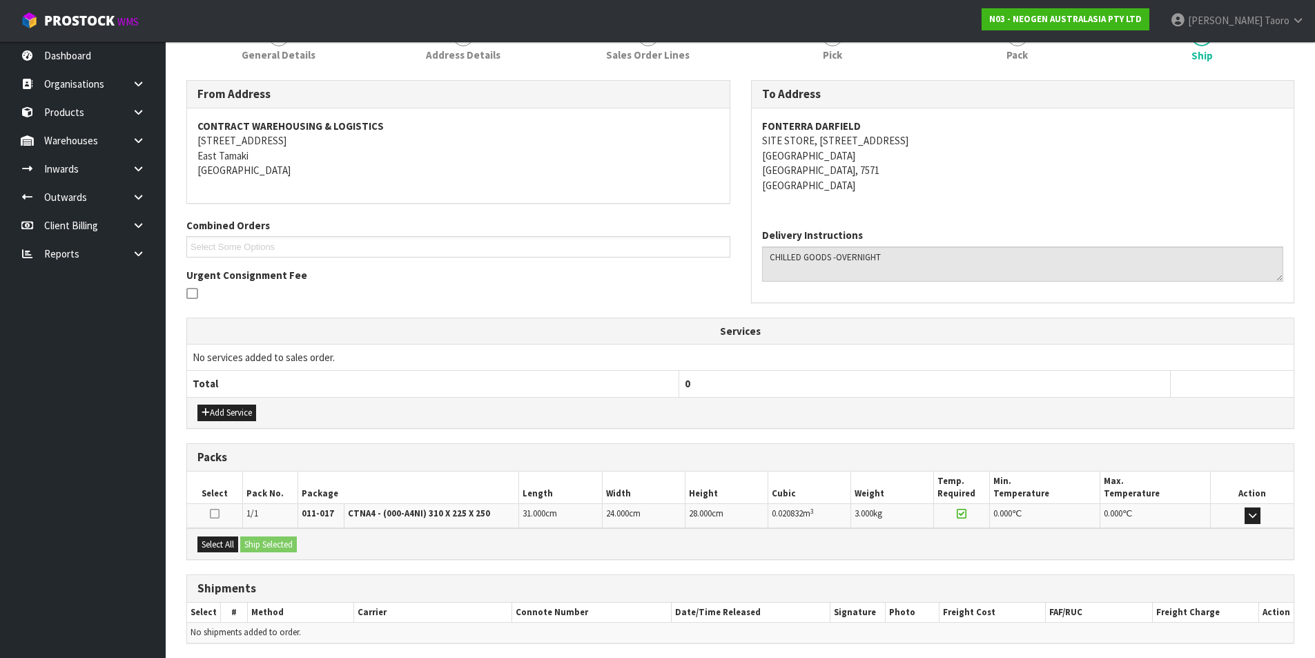
scroll to position [243, 0]
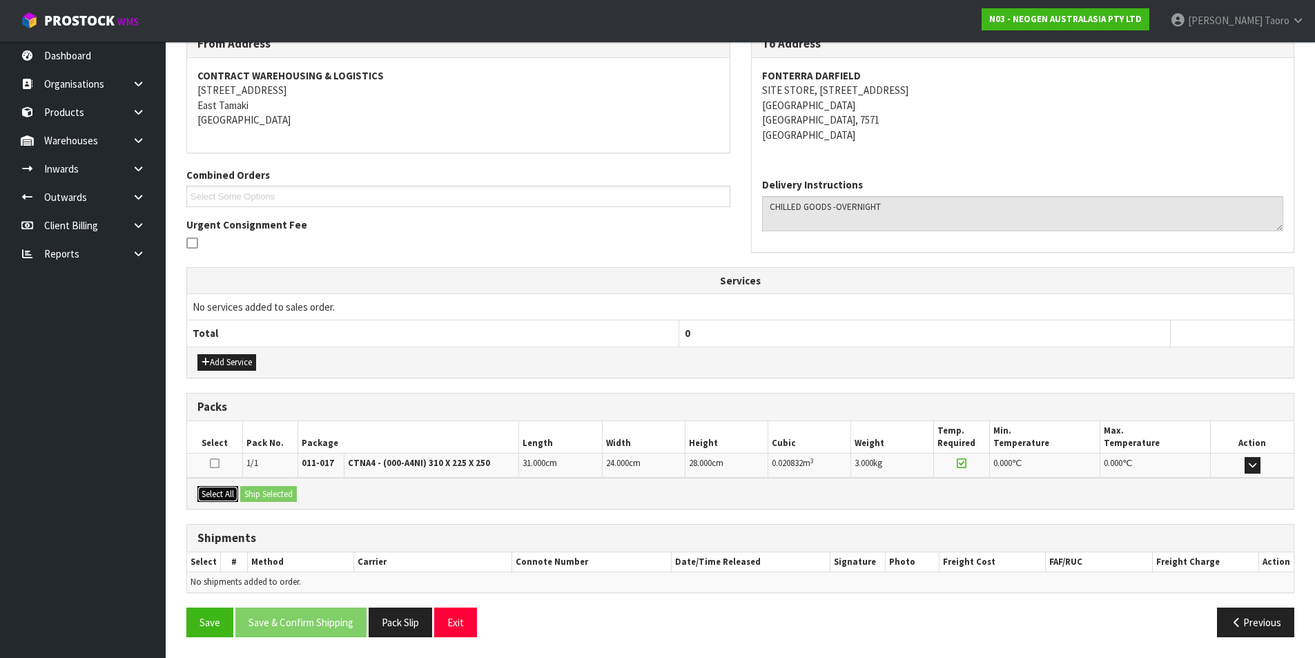
click at [236, 499] on button "Select All" at bounding box center [217, 494] width 41 height 17
click at [262, 496] on button "Ship Selected" at bounding box center [268, 494] width 57 height 17
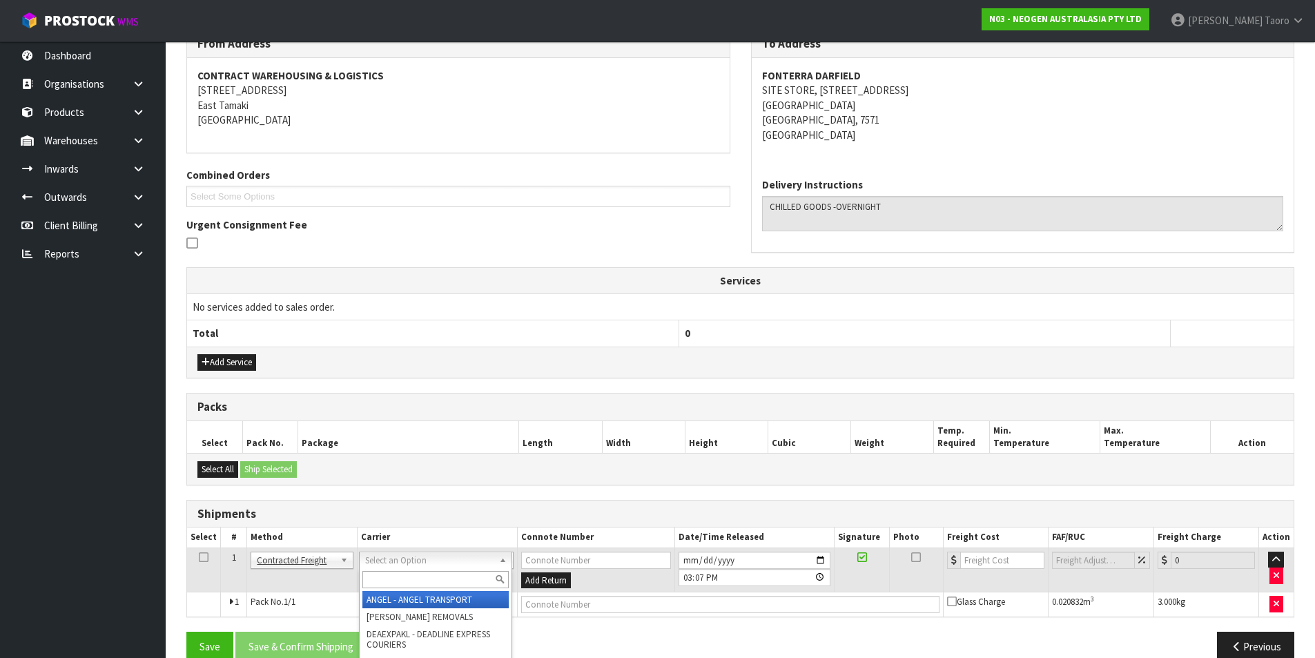
click at [414, 575] on input "text" at bounding box center [436, 579] width 146 height 17
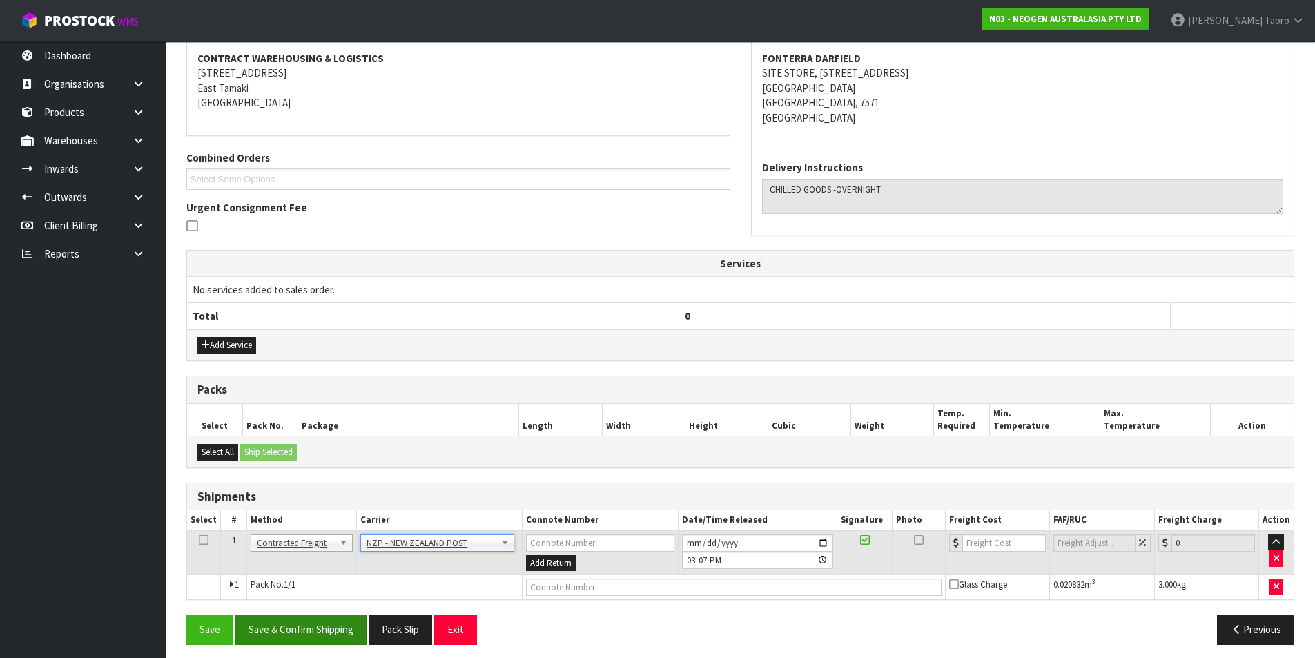
scroll to position [268, 0]
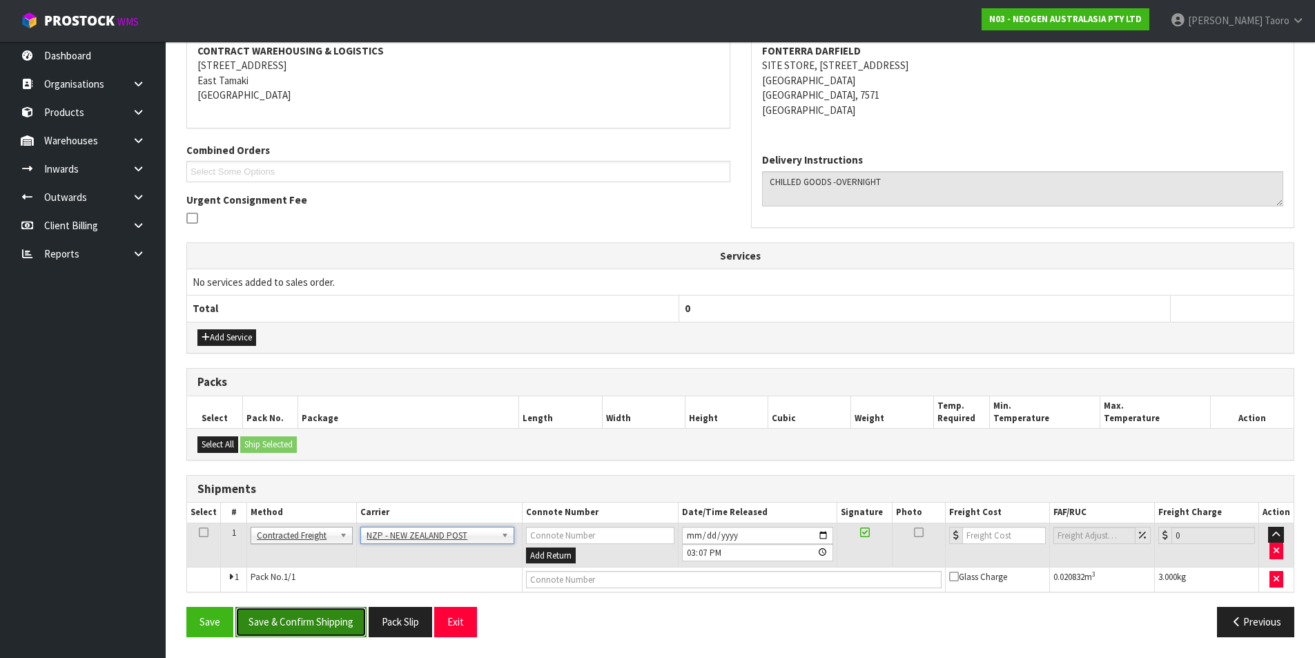
click at [360, 622] on button "Save & Confirm Shipping" at bounding box center [300, 622] width 131 height 30
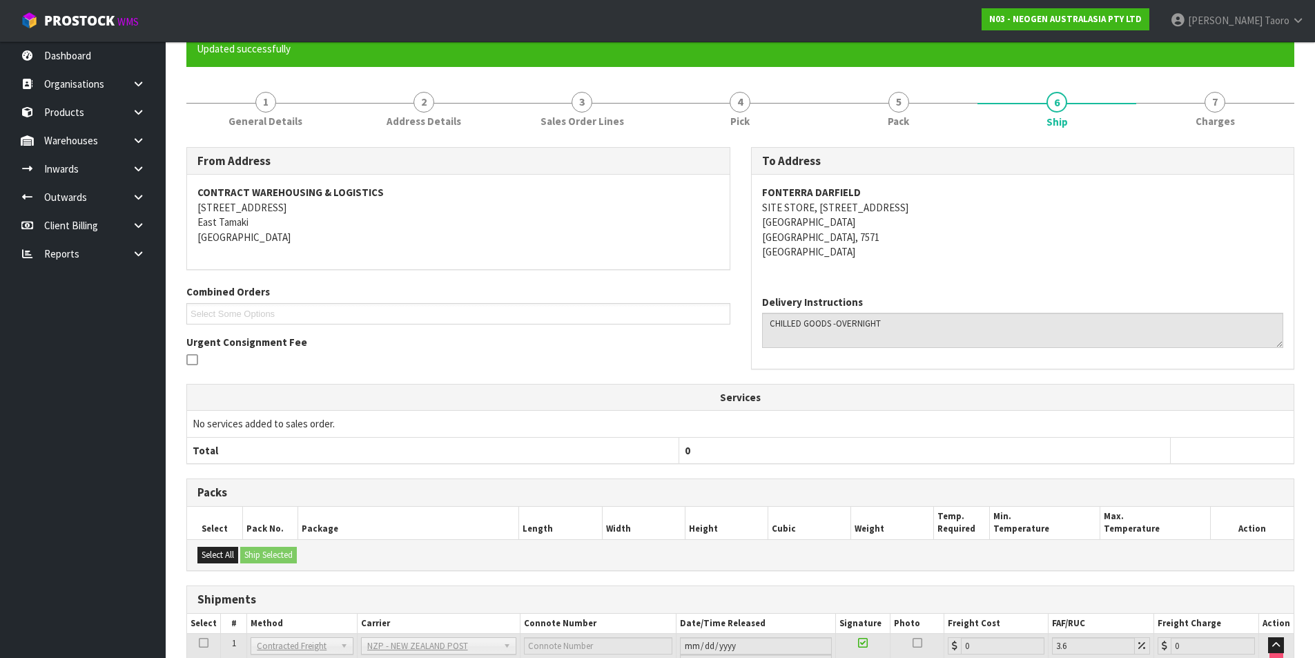
scroll to position [248, 0]
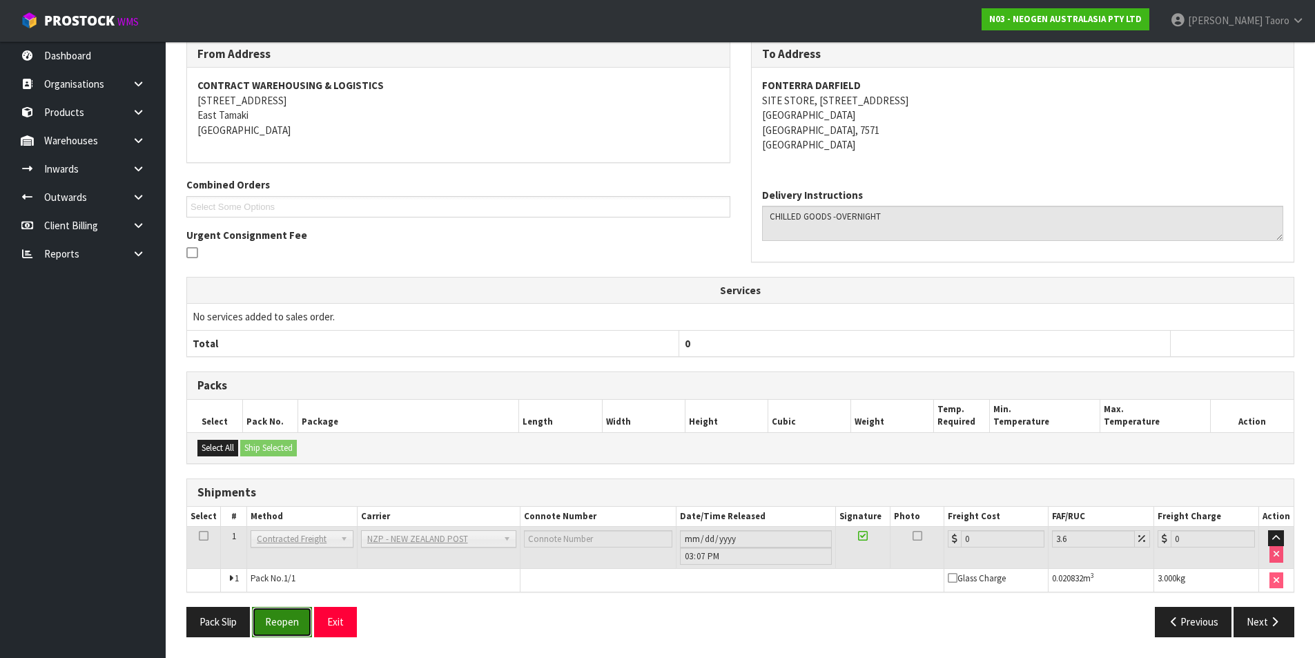
click at [273, 626] on button "Reopen" at bounding box center [282, 622] width 60 height 30
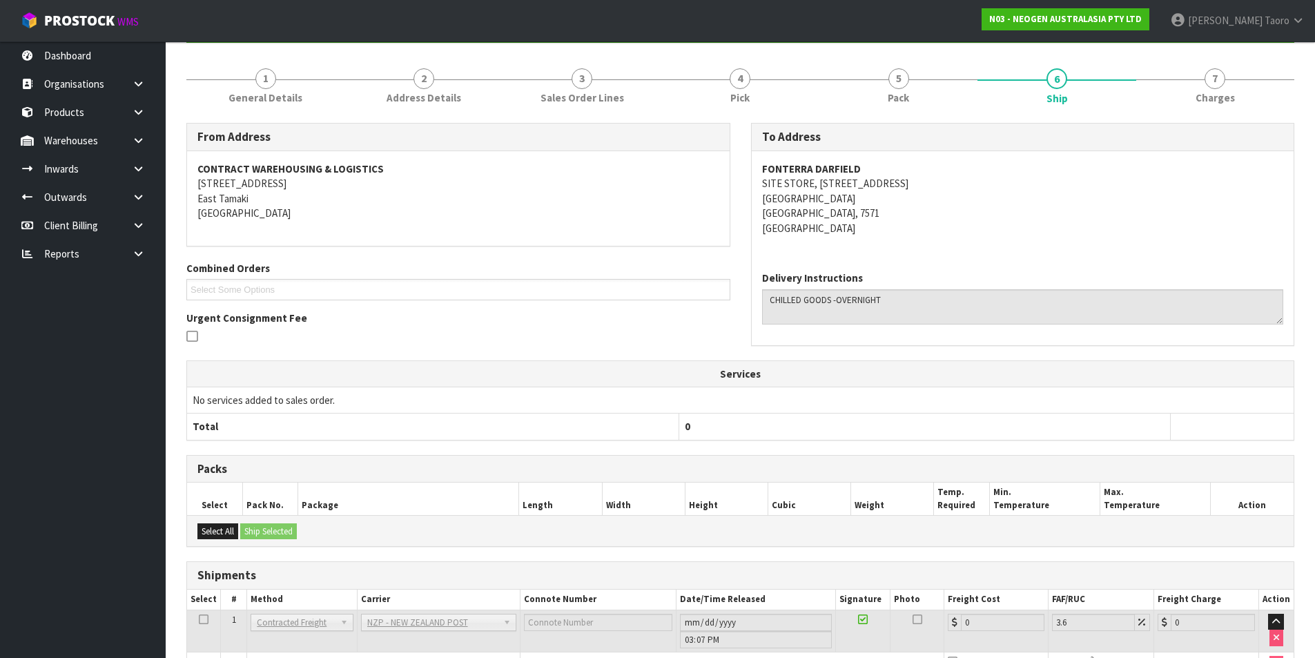
scroll to position [233, 0]
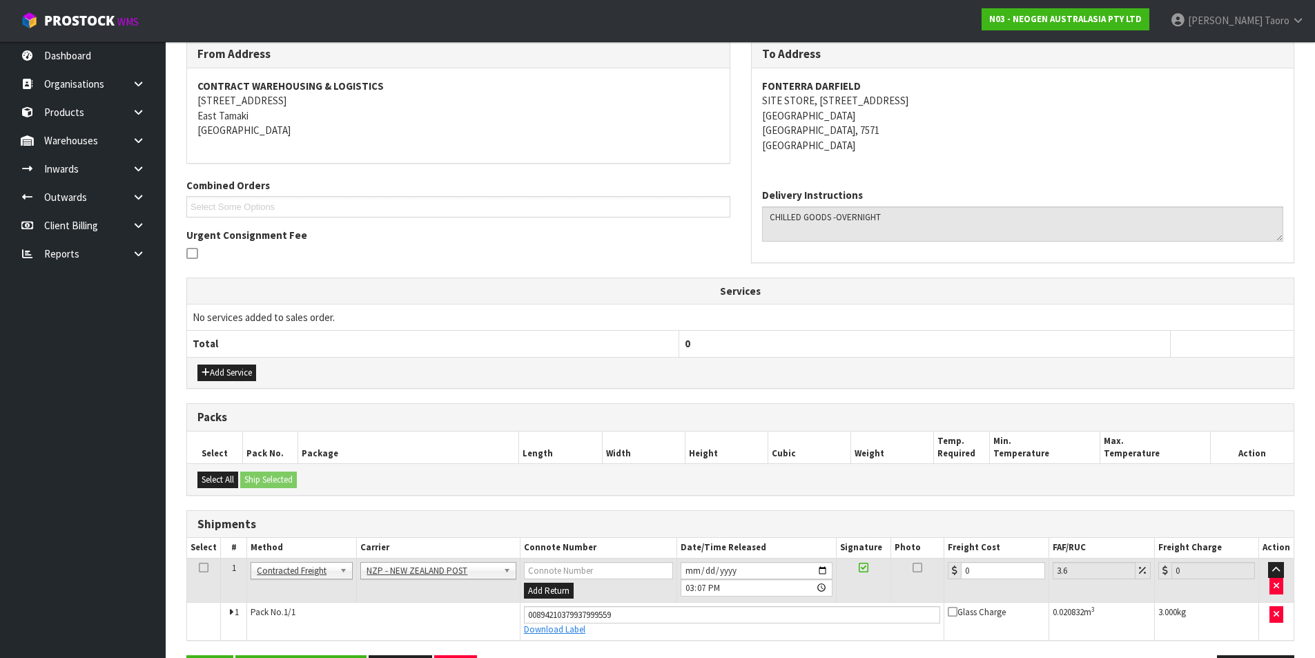
click at [983, 579] on td "0" at bounding box center [997, 580] width 104 height 45
click at [985, 571] on input "0" at bounding box center [1003, 570] width 84 height 17
drag, startPoint x: 985, startPoint y: 571, endPoint x: 985, endPoint y: 555, distance: 15.9
click at [985, 563] on input "0" at bounding box center [1003, 570] width 84 height 17
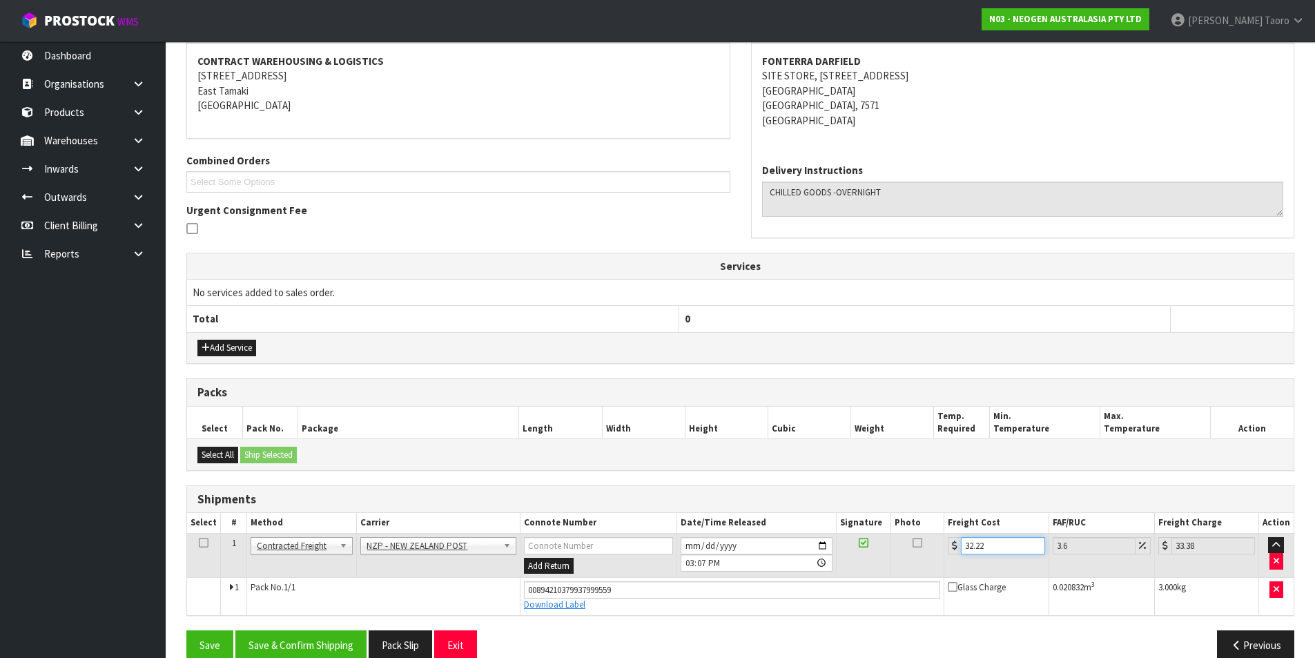
scroll to position [280, 0]
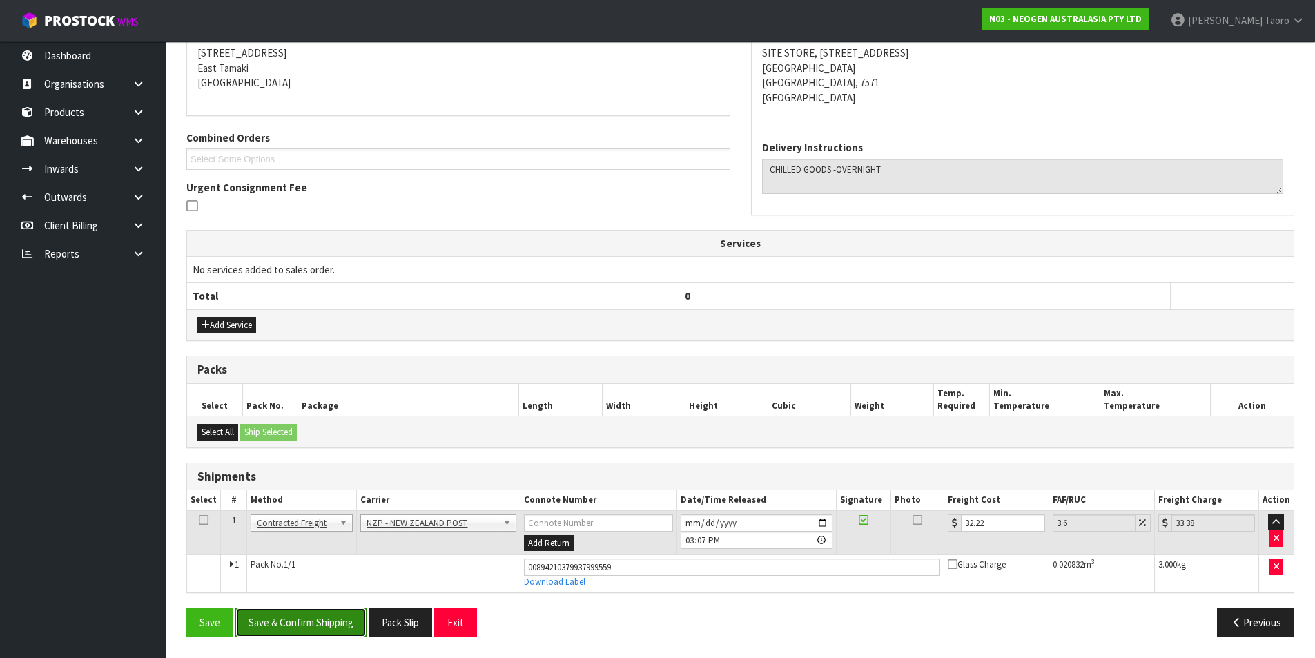
click at [338, 619] on button "Save & Confirm Shipping" at bounding box center [300, 623] width 131 height 30
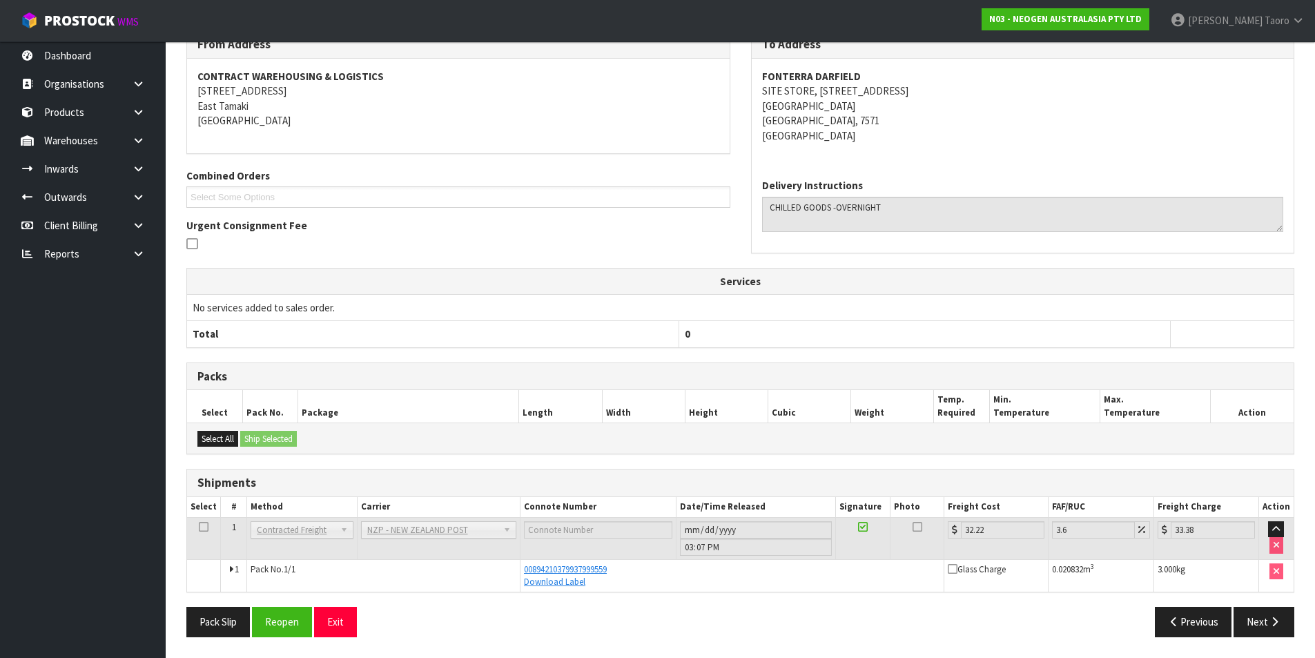
scroll to position [242, 0]
click at [353, 620] on button "Exit" at bounding box center [335, 622] width 43 height 30
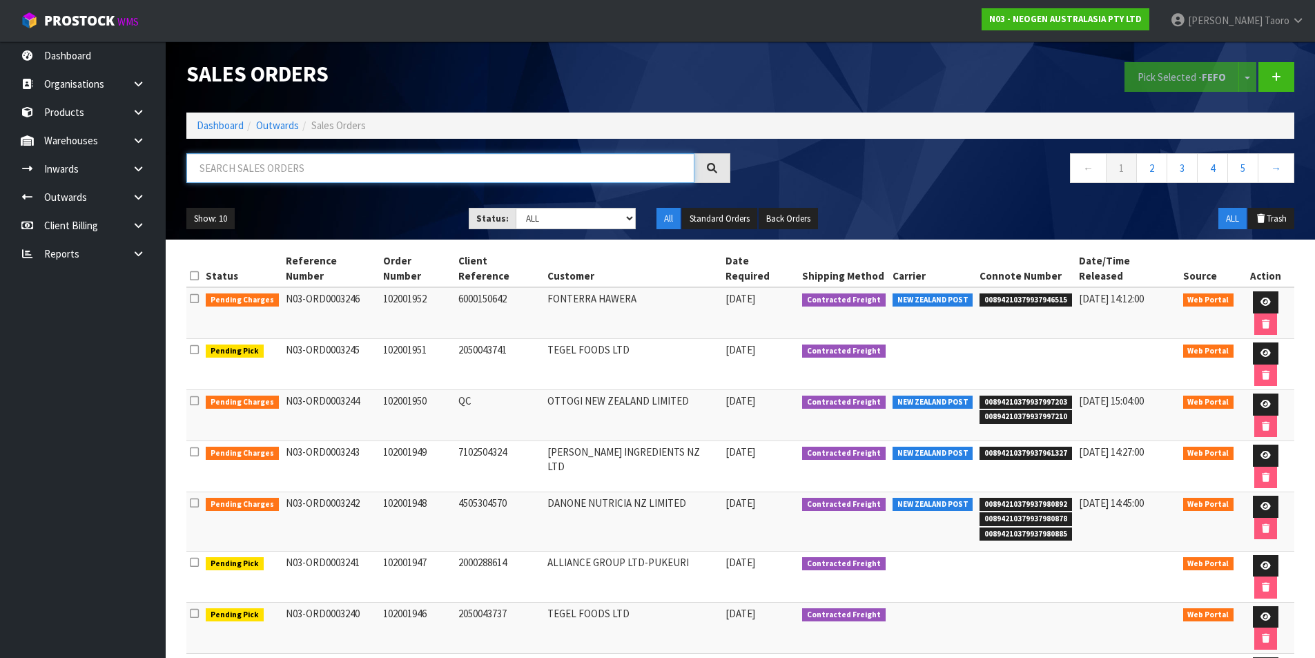
click at [424, 160] on input "text" at bounding box center [440, 168] width 508 height 30
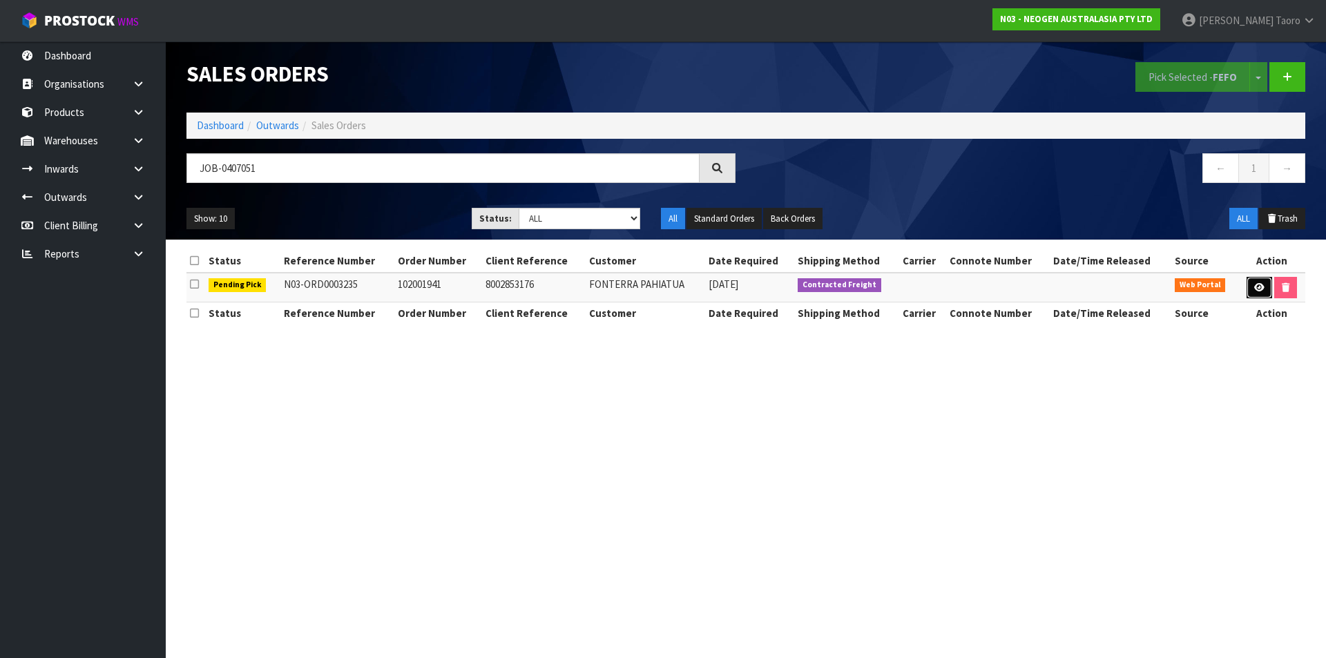
click at [1267, 283] on link at bounding box center [1259, 288] width 26 height 22
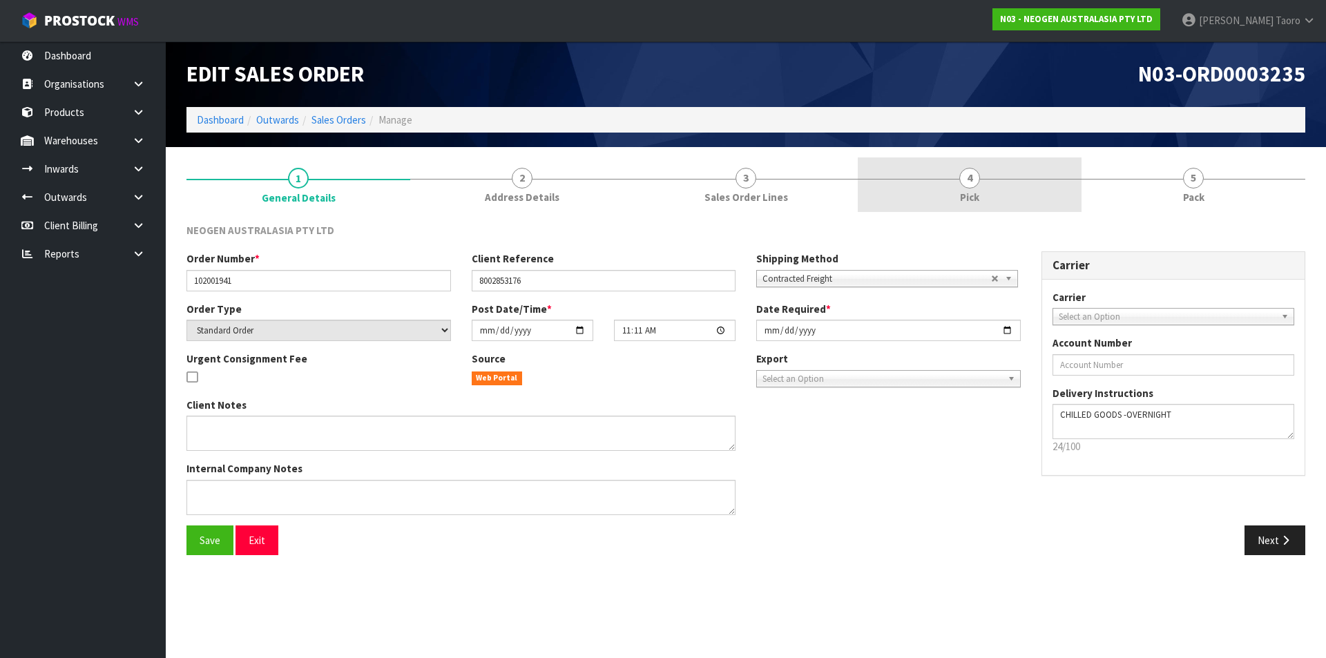
click at [1014, 191] on link "4 Pick" at bounding box center [970, 184] width 224 height 55
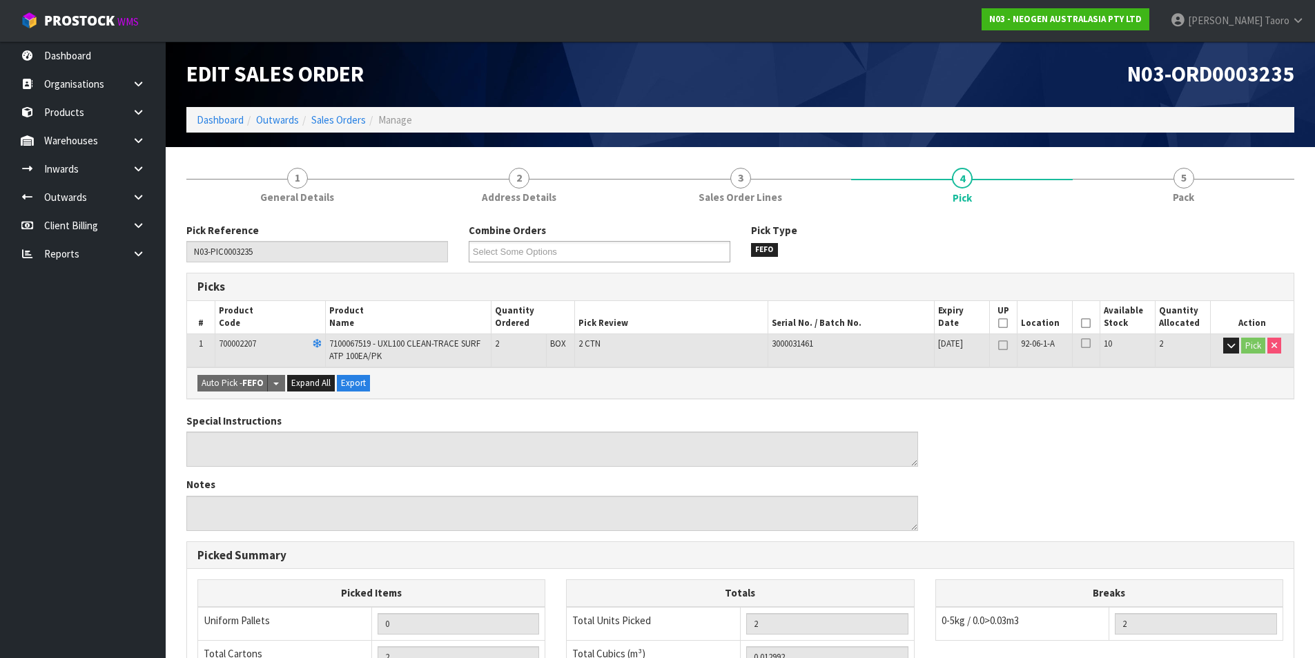
click at [1082, 324] on icon at bounding box center [1086, 323] width 10 height 1
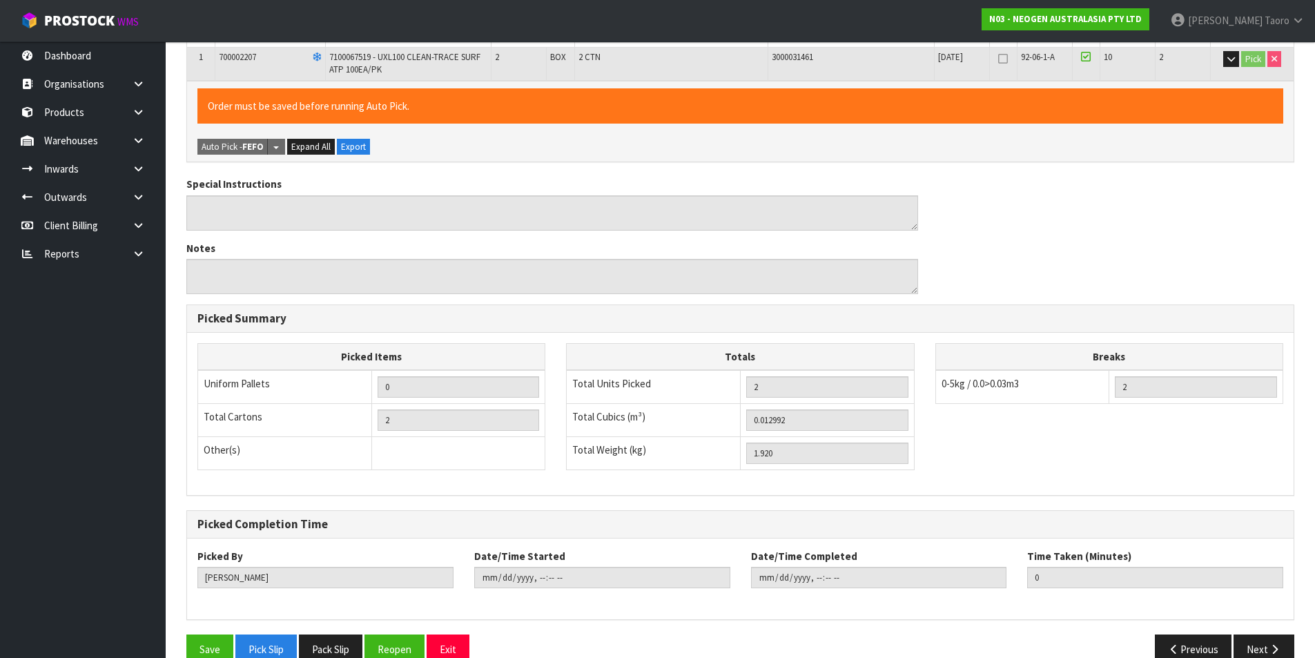
scroll to position [314, 0]
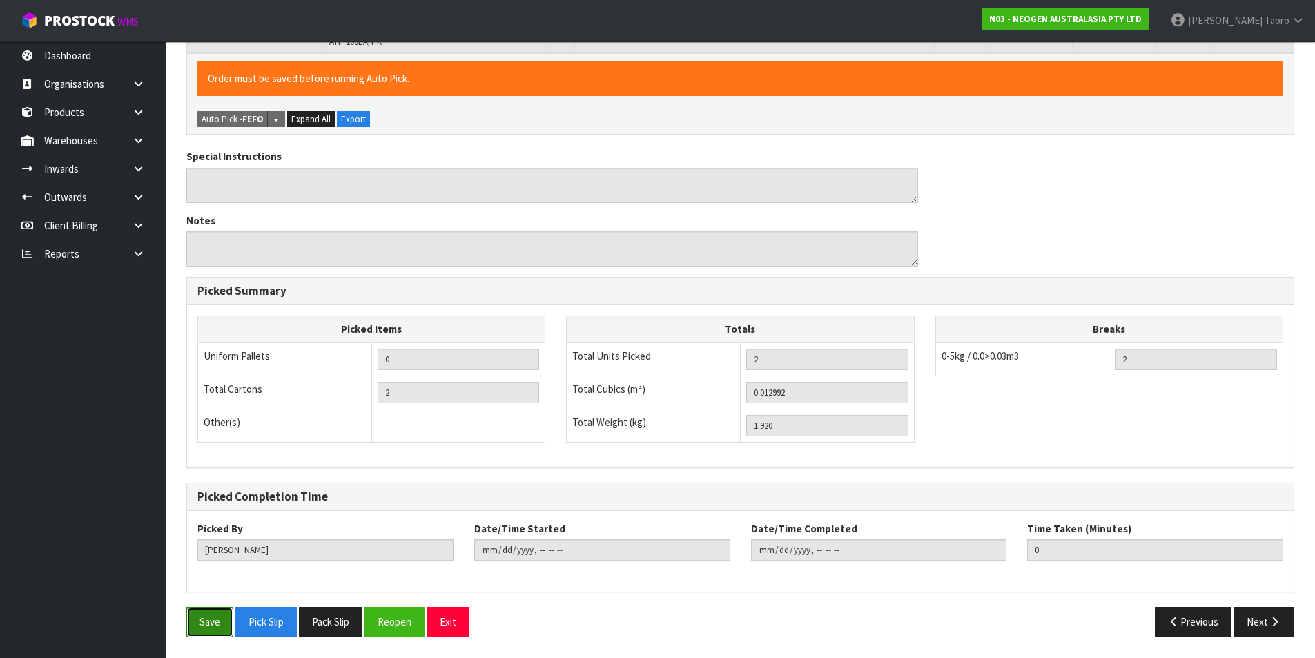
drag, startPoint x: 207, startPoint y: 622, endPoint x: 506, endPoint y: 551, distance: 307.3
click at [208, 621] on button "Save" at bounding box center [209, 622] width 47 height 30
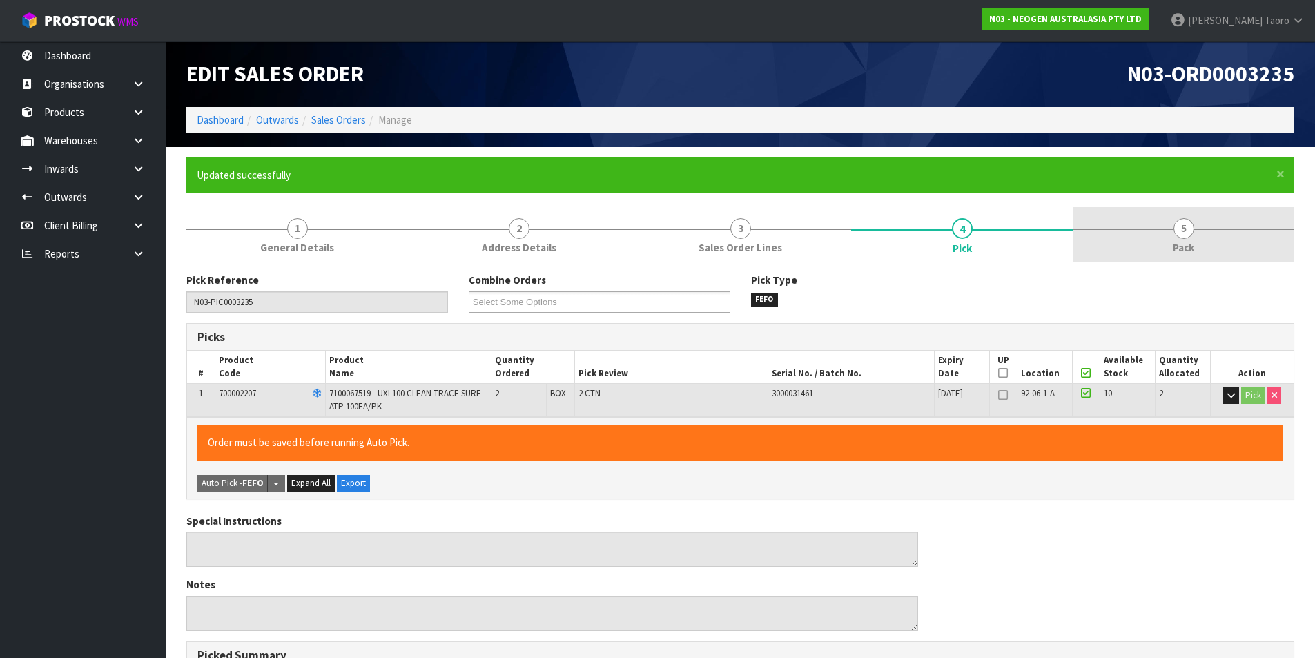
click at [1200, 224] on link "5 Pack" at bounding box center [1184, 234] width 222 height 55
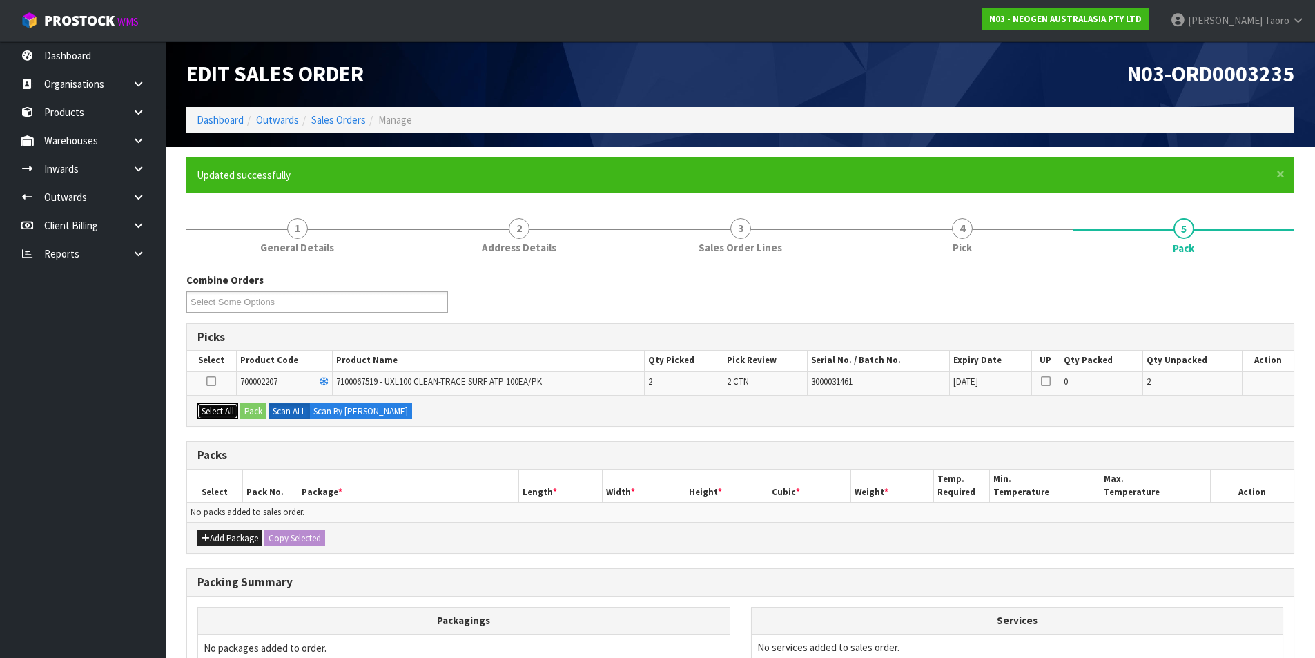
click at [224, 412] on button "Select All" at bounding box center [217, 411] width 41 height 17
click at [249, 411] on button "Pack" at bounding box center [253, 411] width 26 height 17
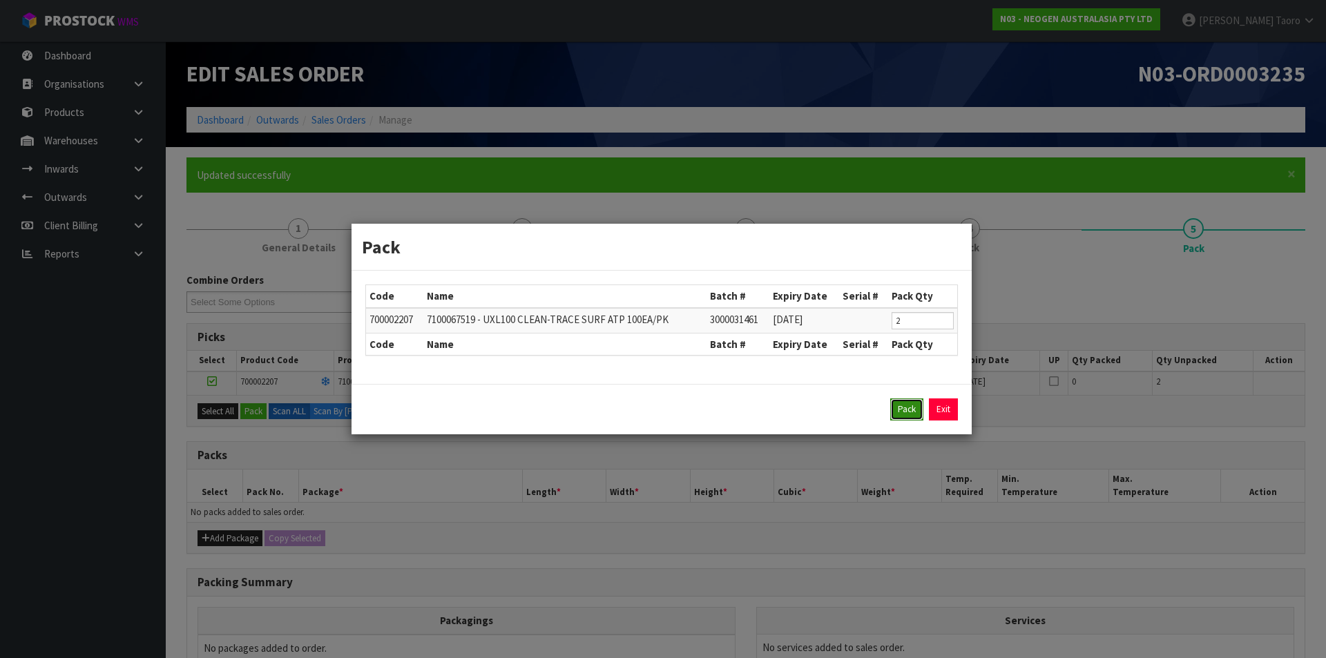
click at [904, 416] on button "Pack" at bounding box center [906, 409] width 33 height 22
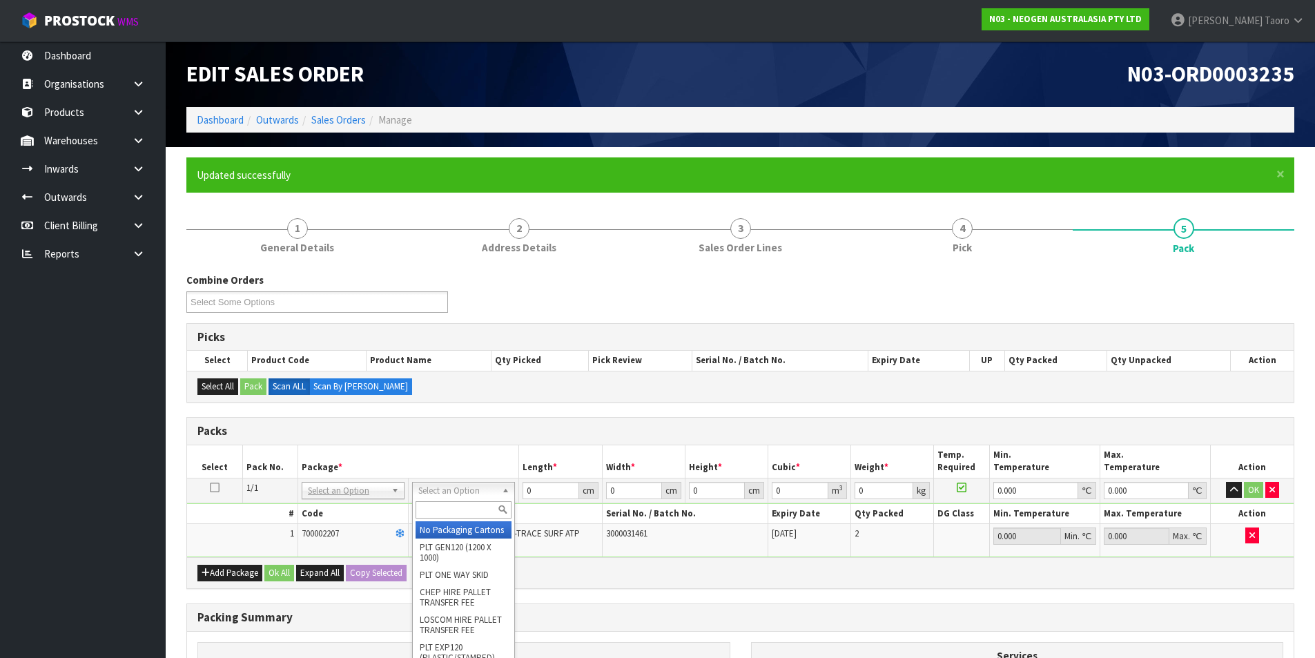
drag, startPoint x: 485, startPoint y: 486, endPoint x: 483, endPoint y: 503, distance: 16.6
click at [483, 507] on input "text" at bounding box center [464, 509] width 96 height 17
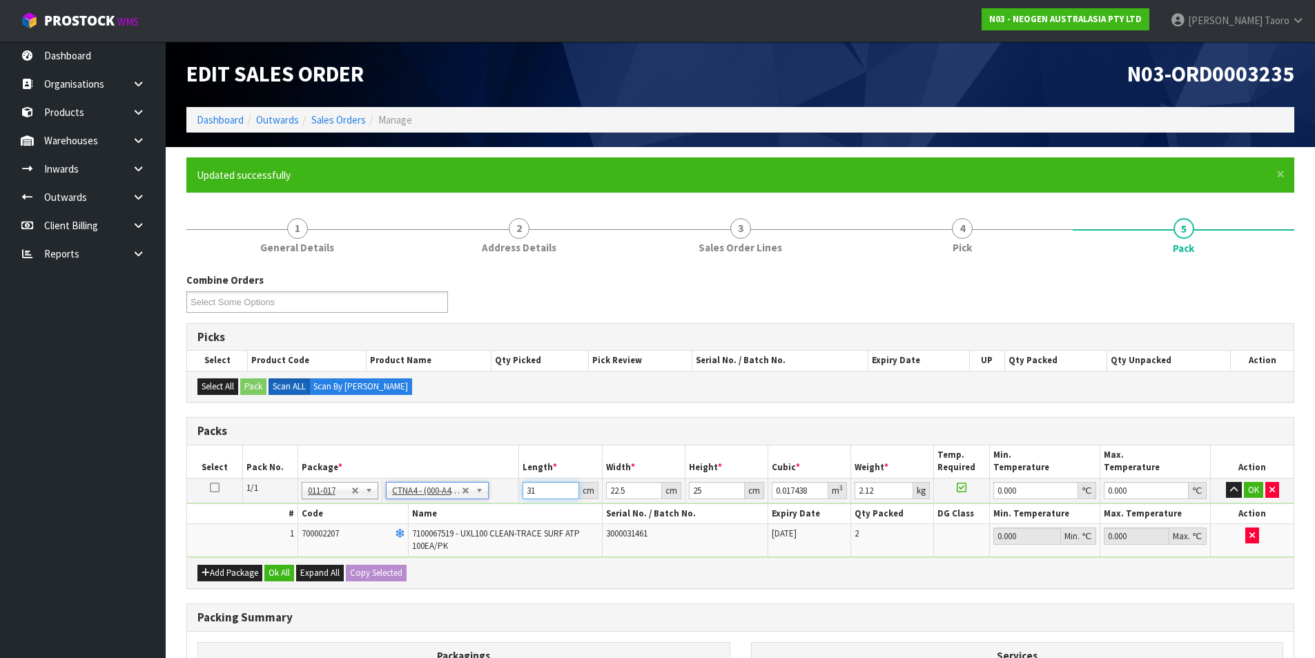
click at [541, 487] on input "31" at bounding box center [551, 490] width 56 height 17
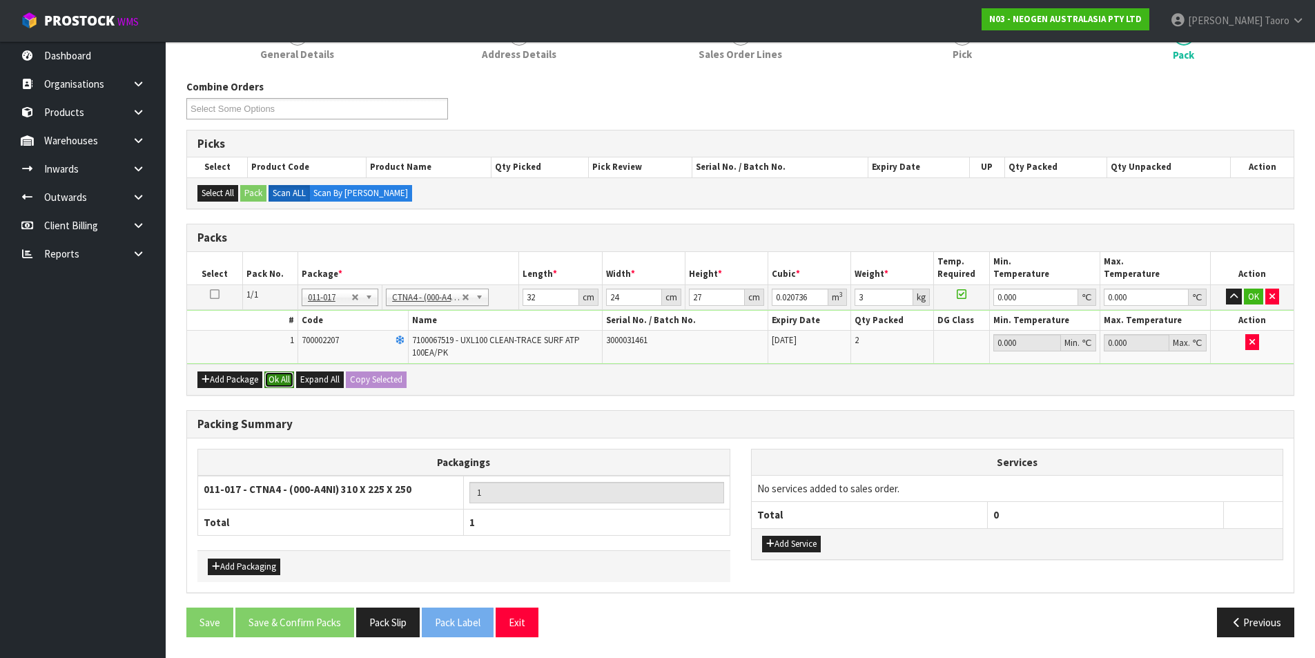
click at [280, 380] on button "Ok All" at bounding box center [279, 379] width 30 height 17
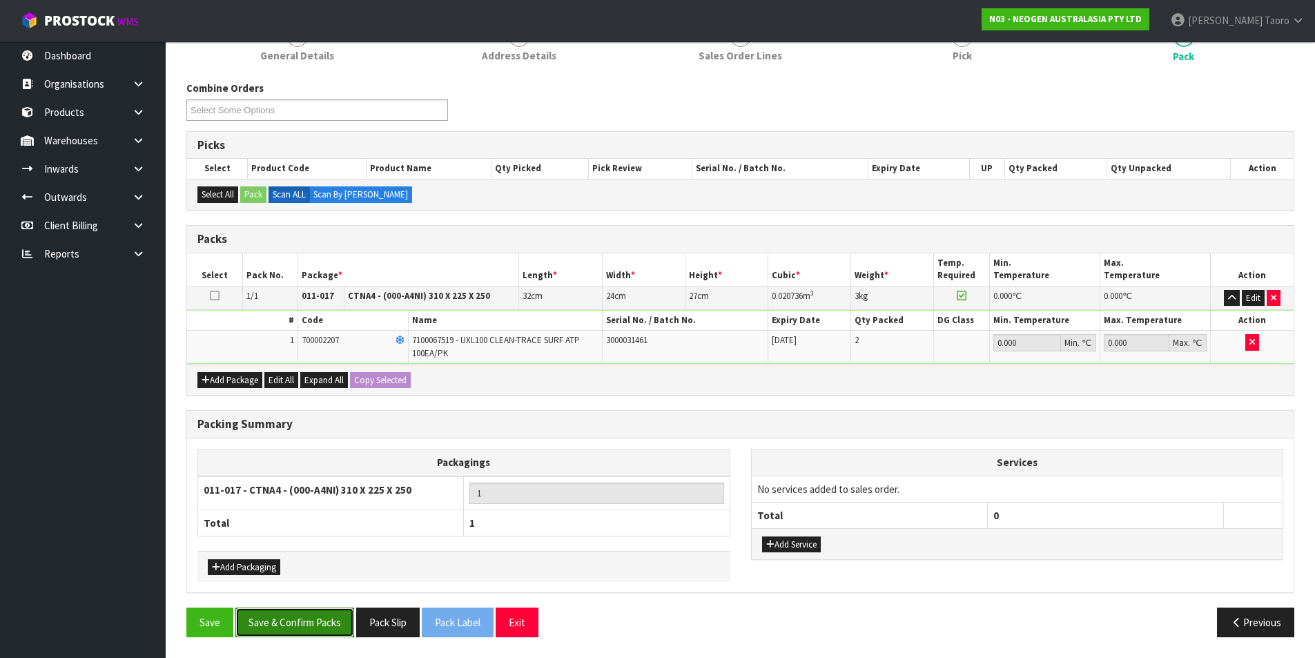
click at [302, 637] on button "Save & Confirm Packs" at bounding box center [294, 623] width 119 height 30
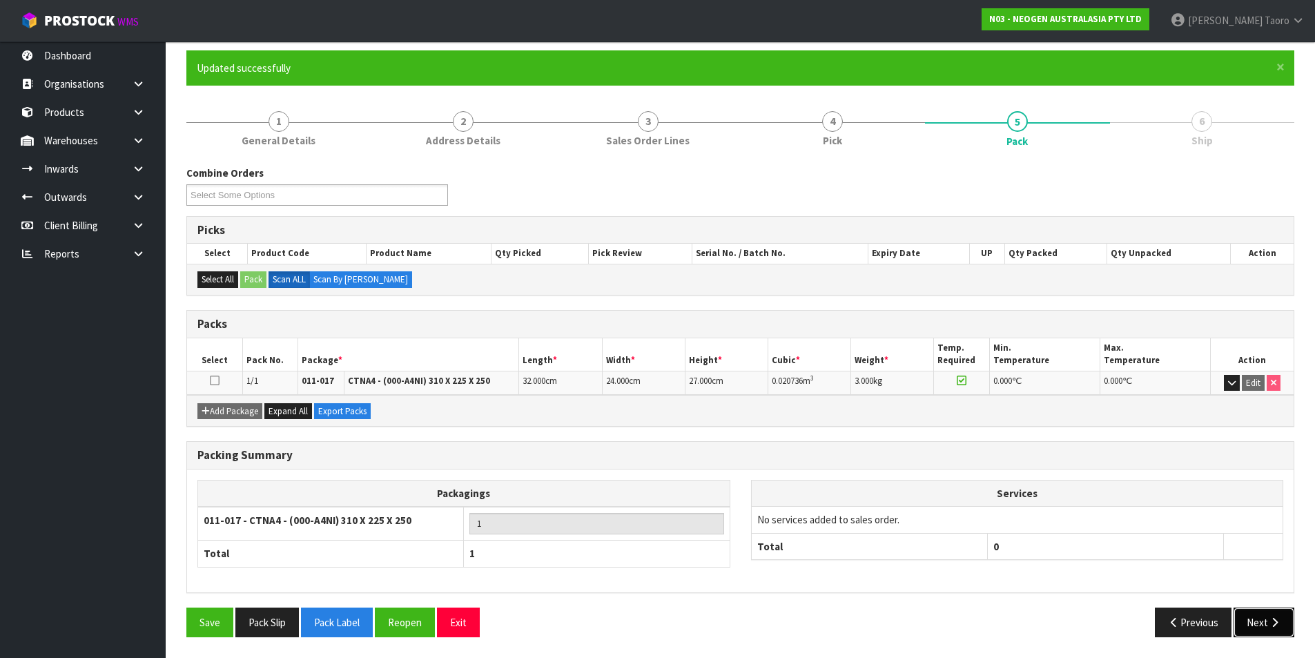
click at [1259, 620] on button "Next" at bounding box center [1264, 623] width 61 height 30
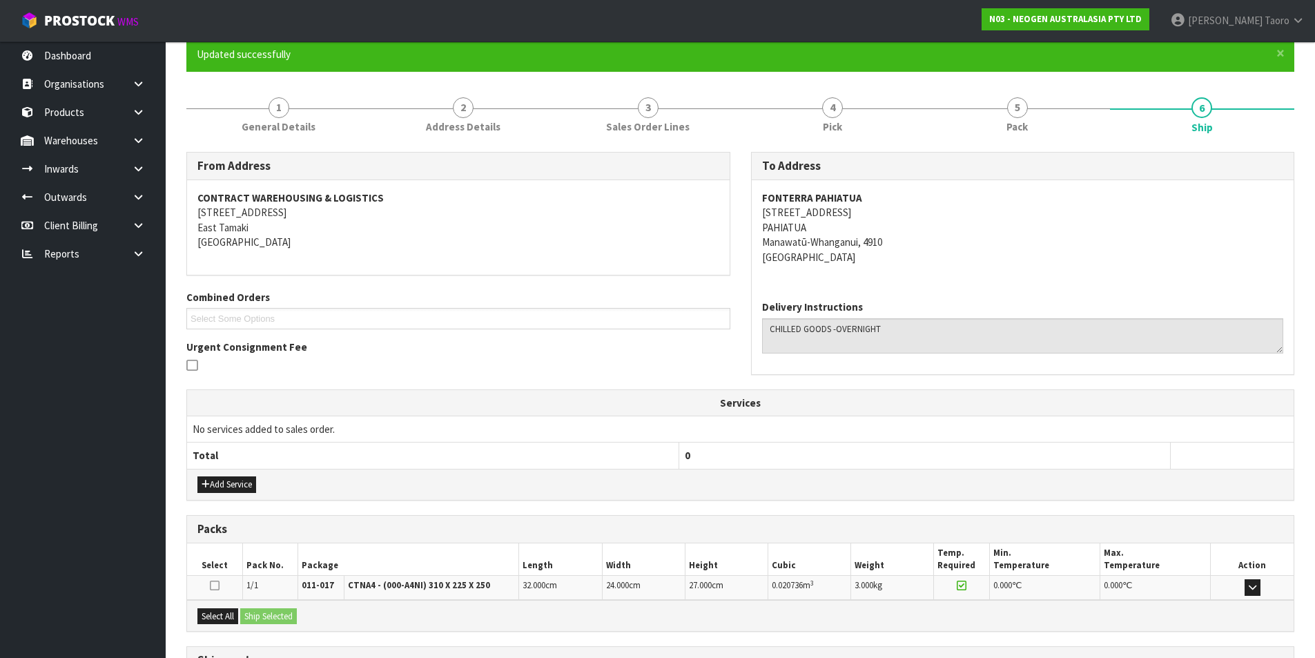
scroll to position [243, 0]
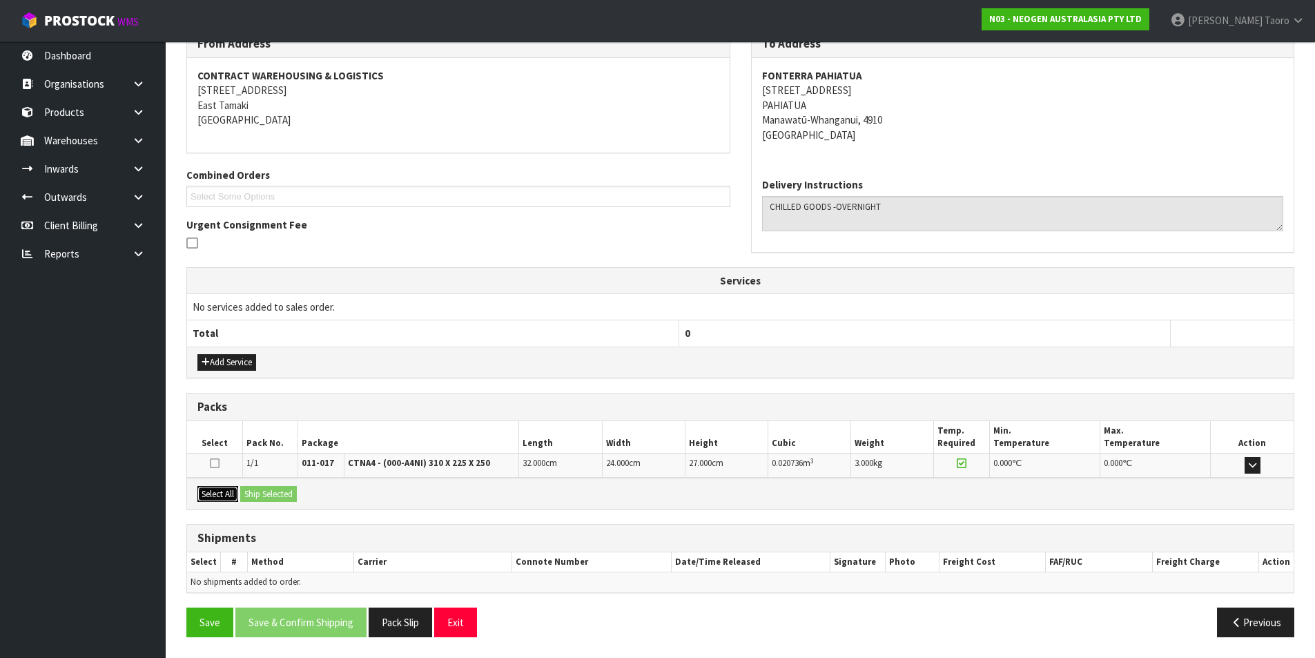
click at [231, 500] on button "Select All" at bounding box center [217, 494] width 41 height 17
click at [253, 499] on button "Ship Selected" at bounding box center [268, 494] width 57 height 17
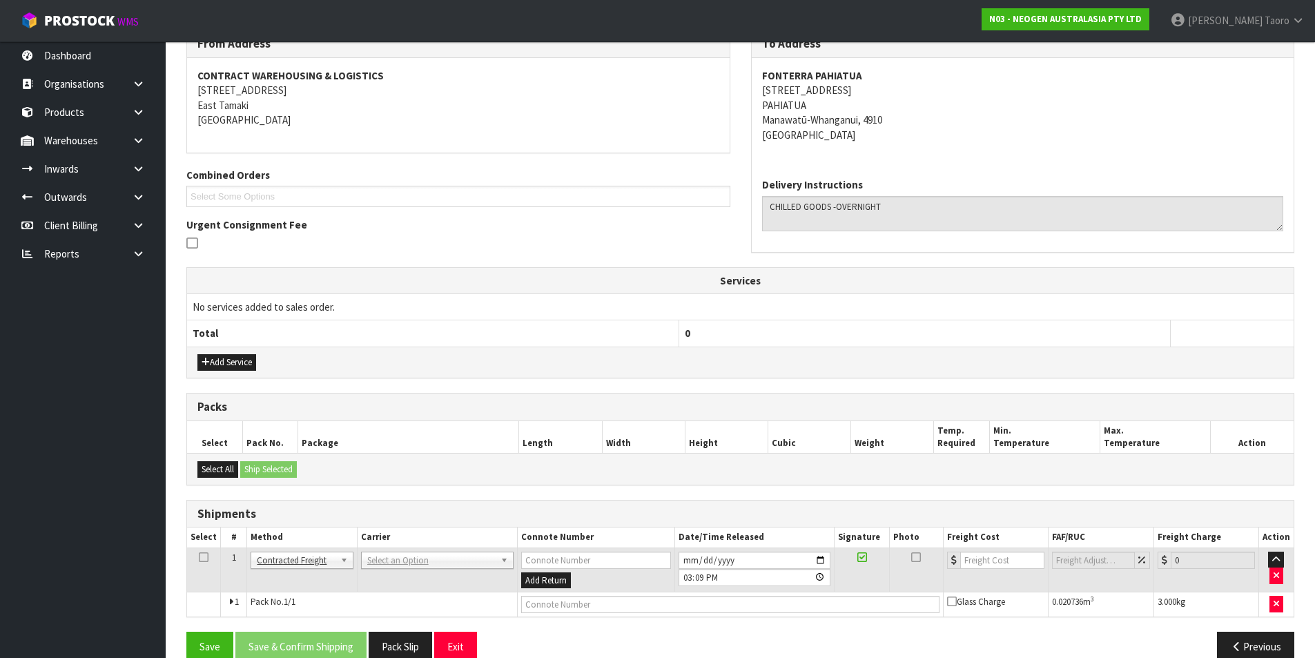
click at [401, 571] on td "ANGEL - ANGEL TRANSPORT CONROY - CONROY REMOVALS DEAEXPAKL - DEADLINE EXPRESS C…" at bounding box center [437, 570] width 160 height 45
click at [412, 571] on input "text" at bounding box center [436, 579] width 146 height 17
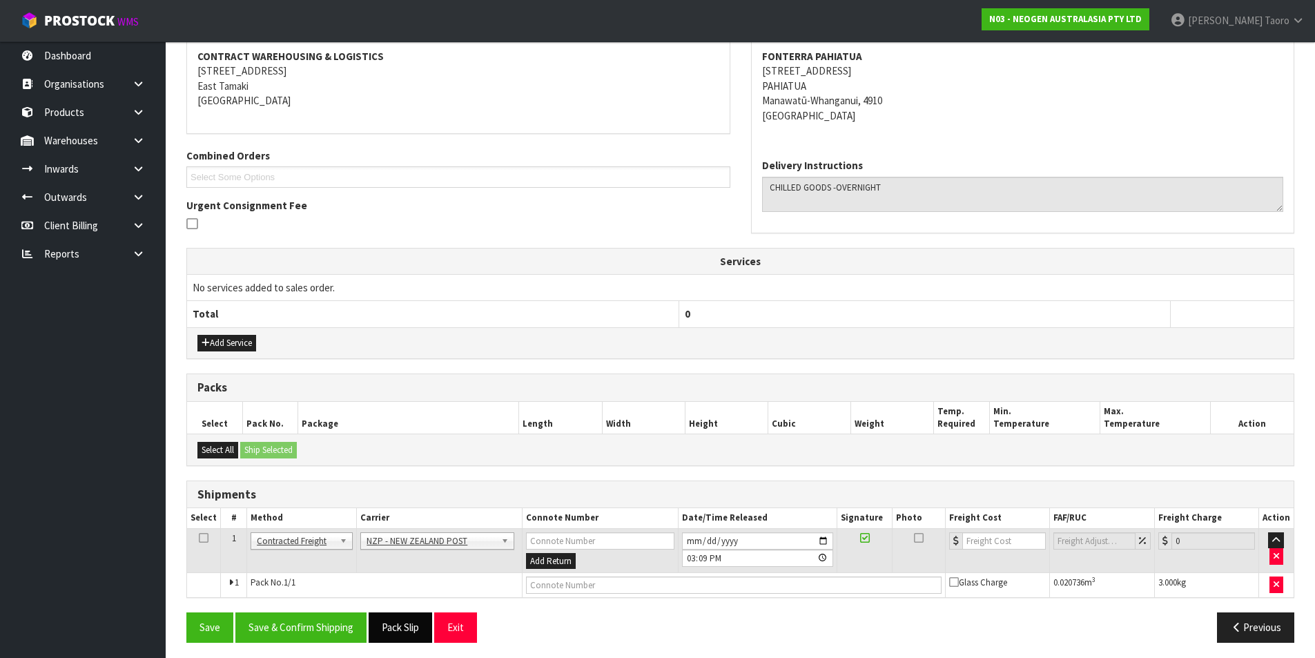
scroll to position [268, 0]
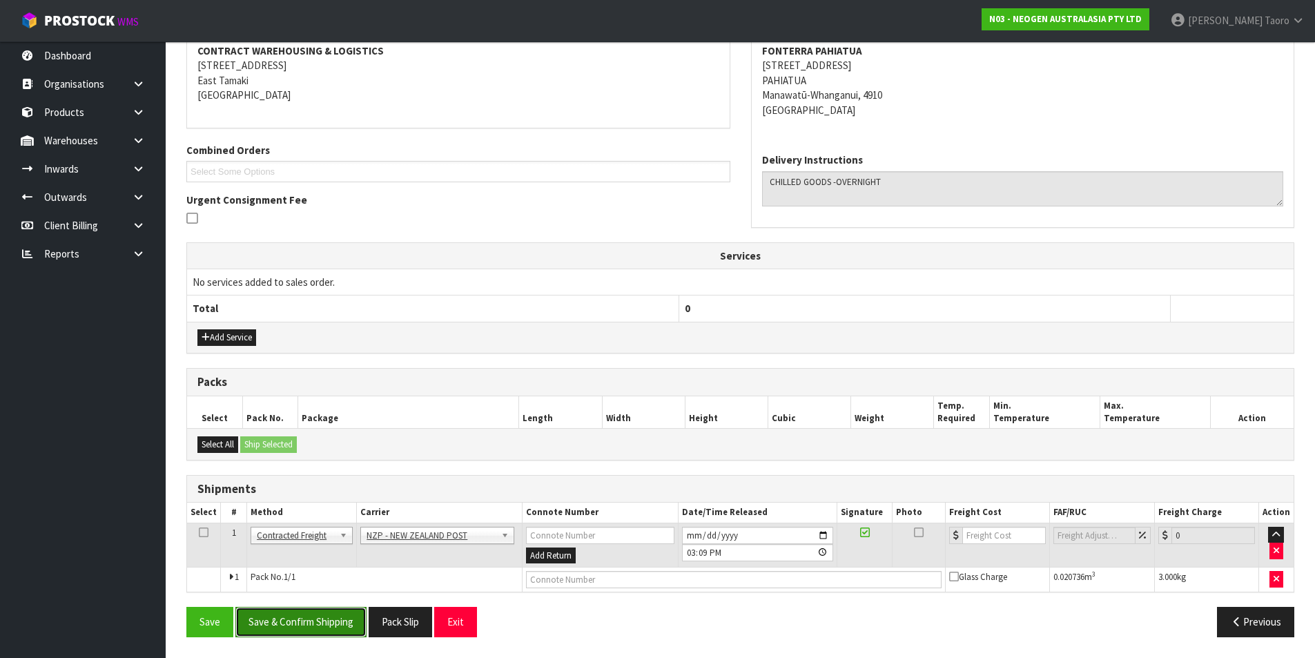
click at [351, 614] on button "Save & Confirm Shipping" at bounding box center [300, 622] width 131 height 30
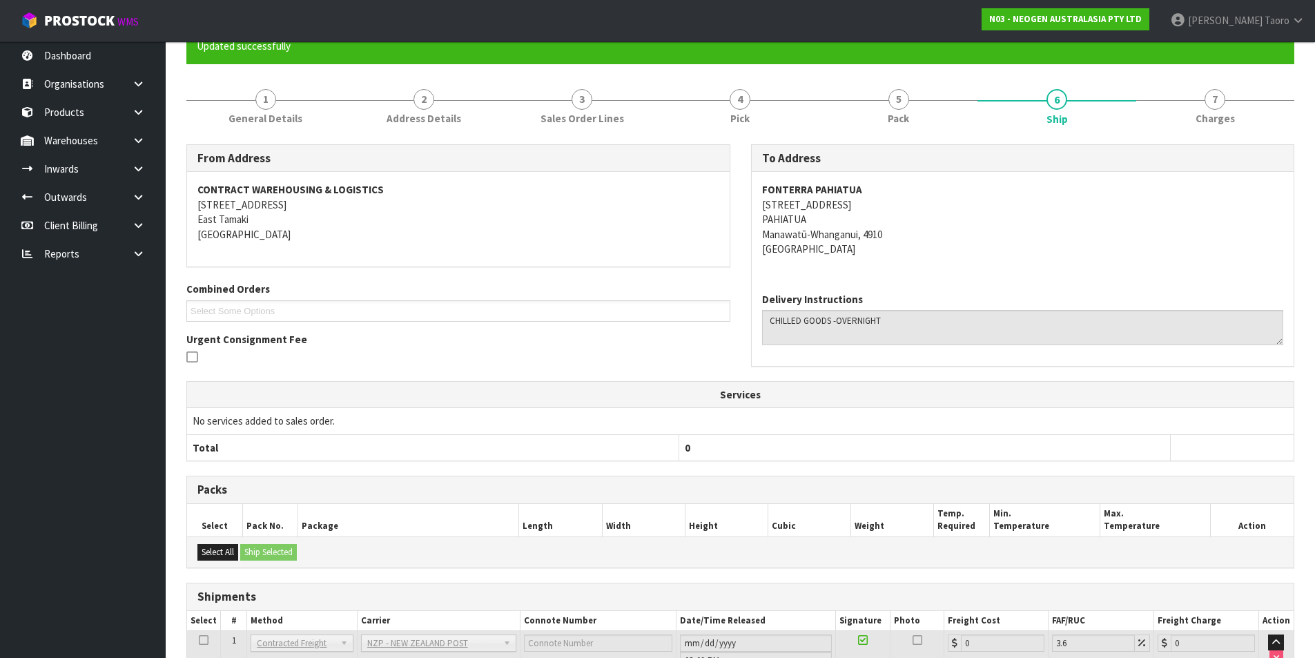
scroll to position [248, 0]
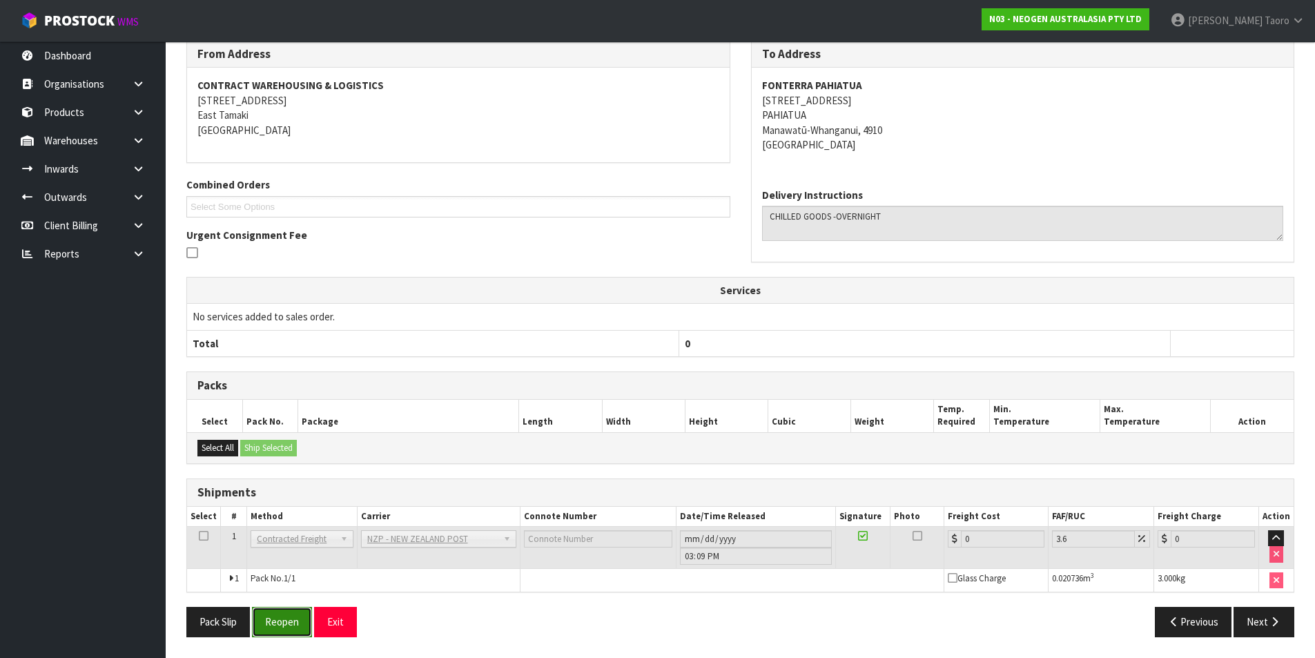
click at [297, 621] on button "Reopen" at bounding box center [282, 622] width 60 height 30
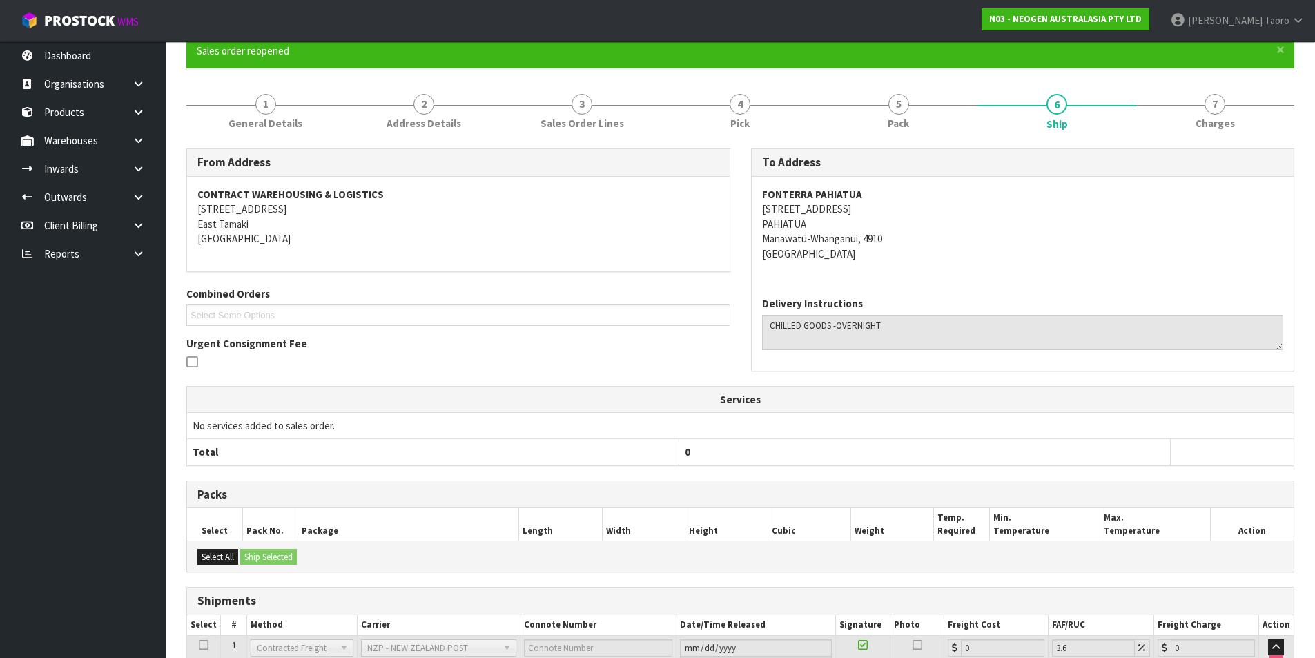
scroll to position [233, 0]
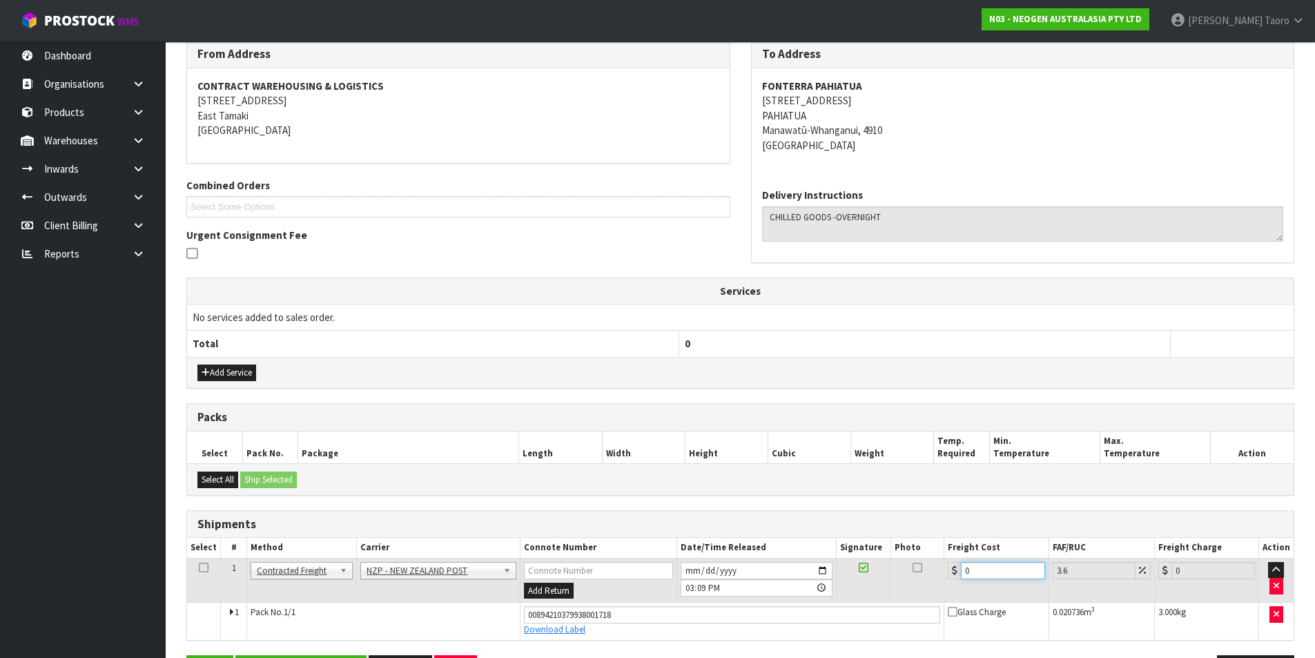
click at [1001, 572] on input "0" at bounding box center [1003, 570] width 84 height 17
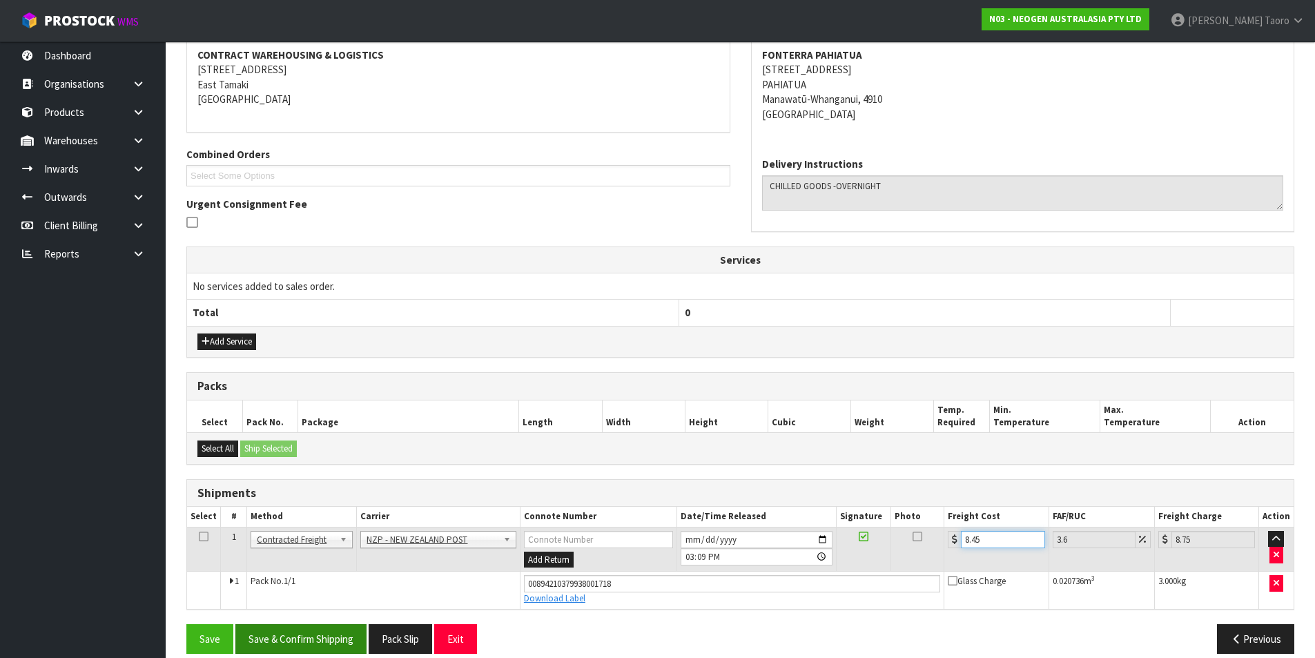
scroll to position [280, 0]
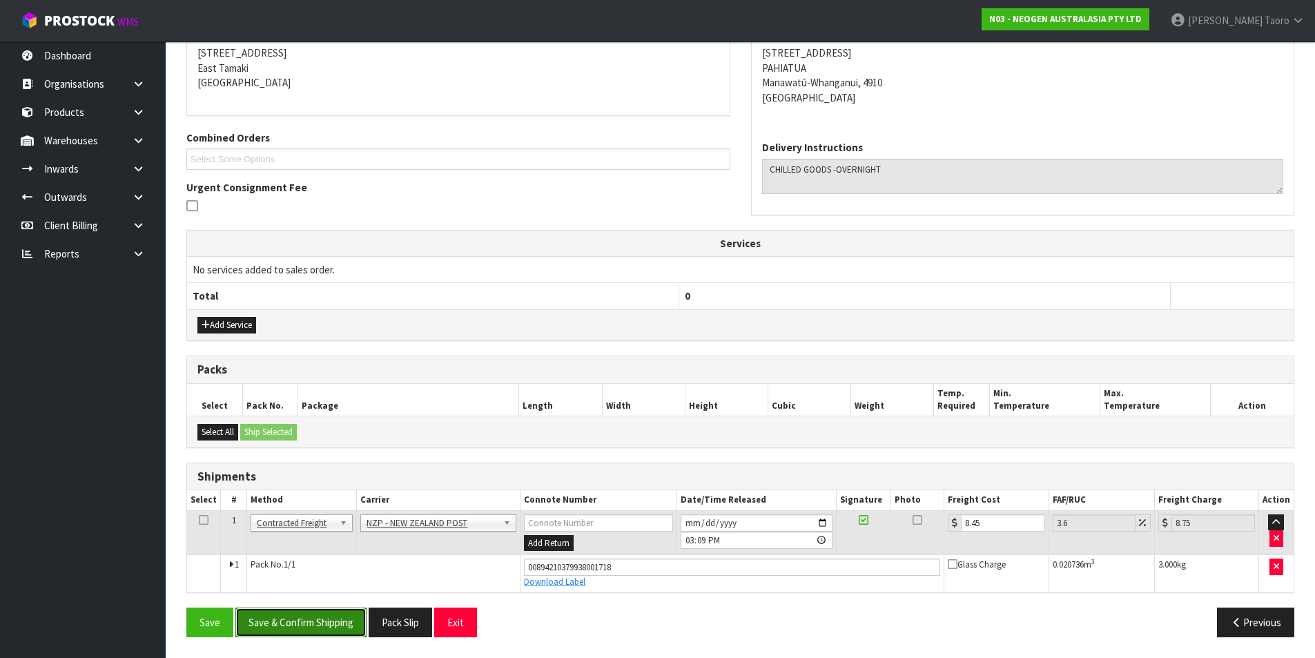
click at [332, 615] on button "Save & Confirm Shipping" at bounding box center [300, 623] width 131 height 30
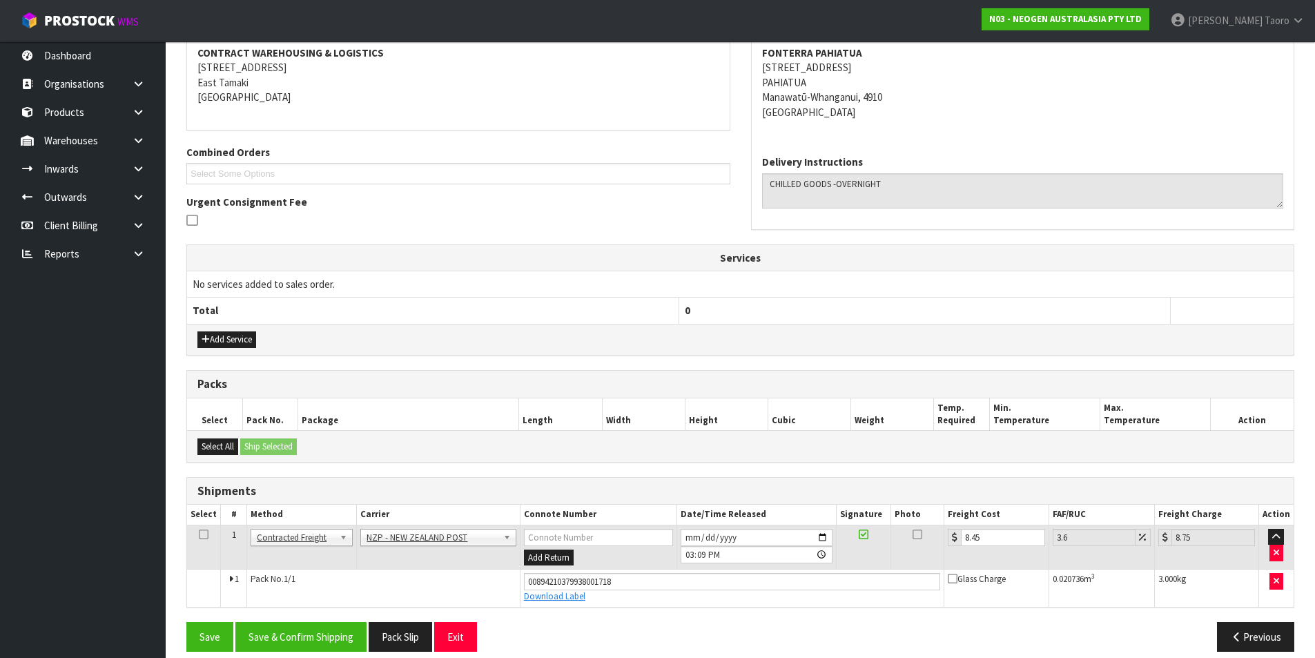
scroll to position [242, 0]
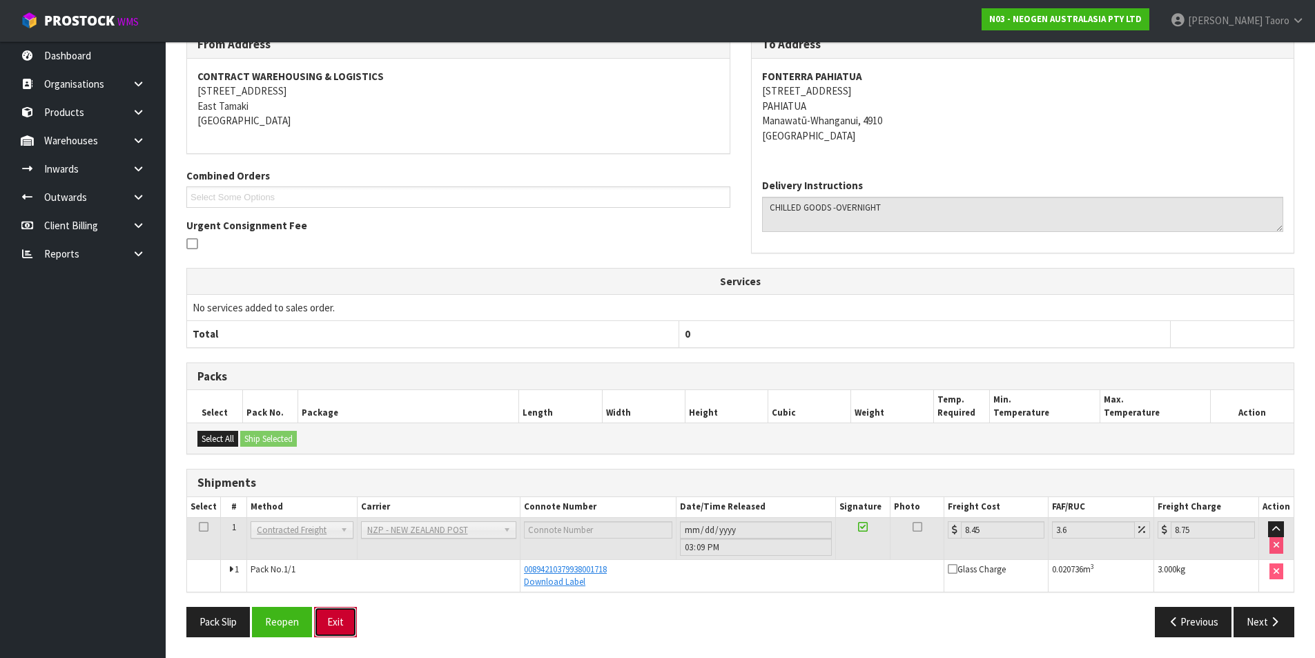
click at [345, 619] on button "Exit" at bounding box center [335, 622] width 43 height 30
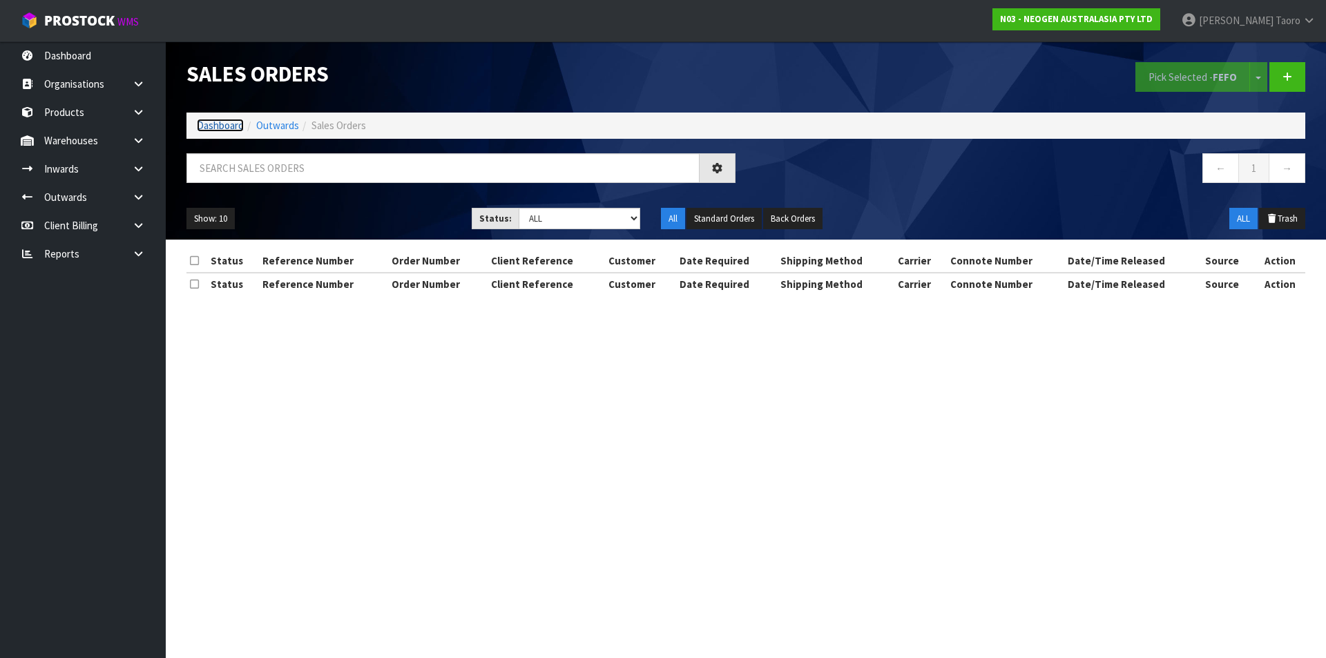
click at [229, 130] on link "Dashboard" at bounding box center [220, 125] width 47 height 13
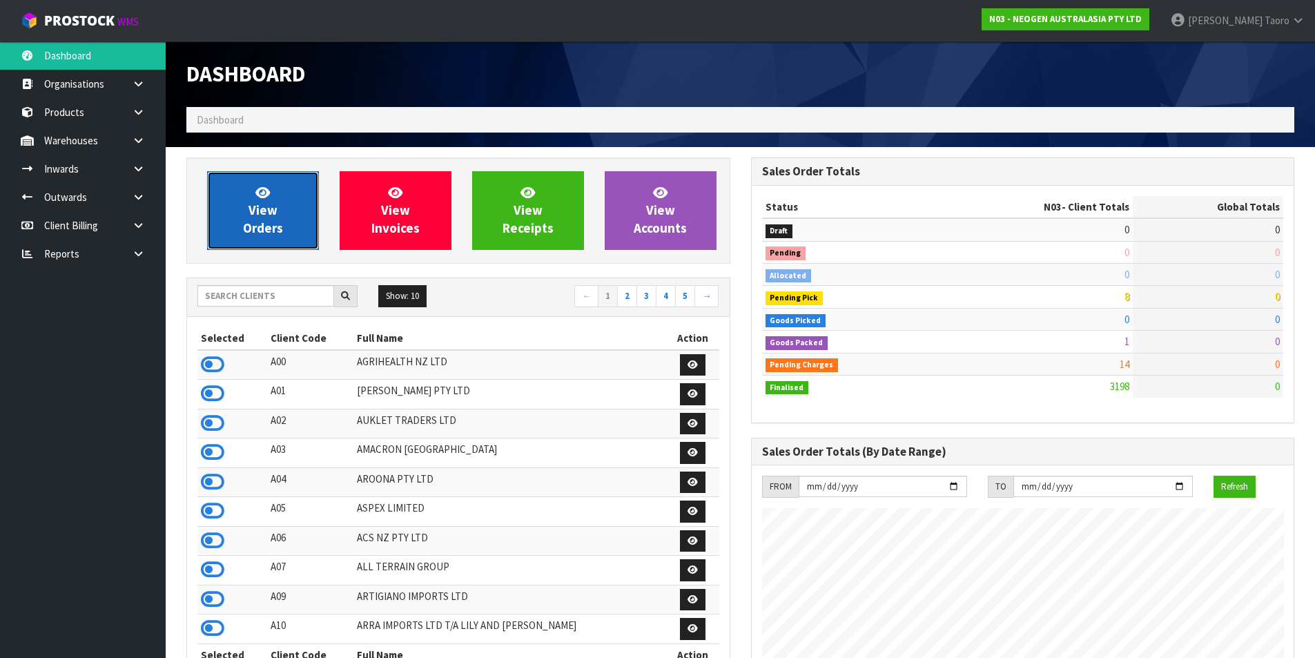
click at [277, 211] on link "View Orders" at bounding box center [263, 210] width 112 height 79
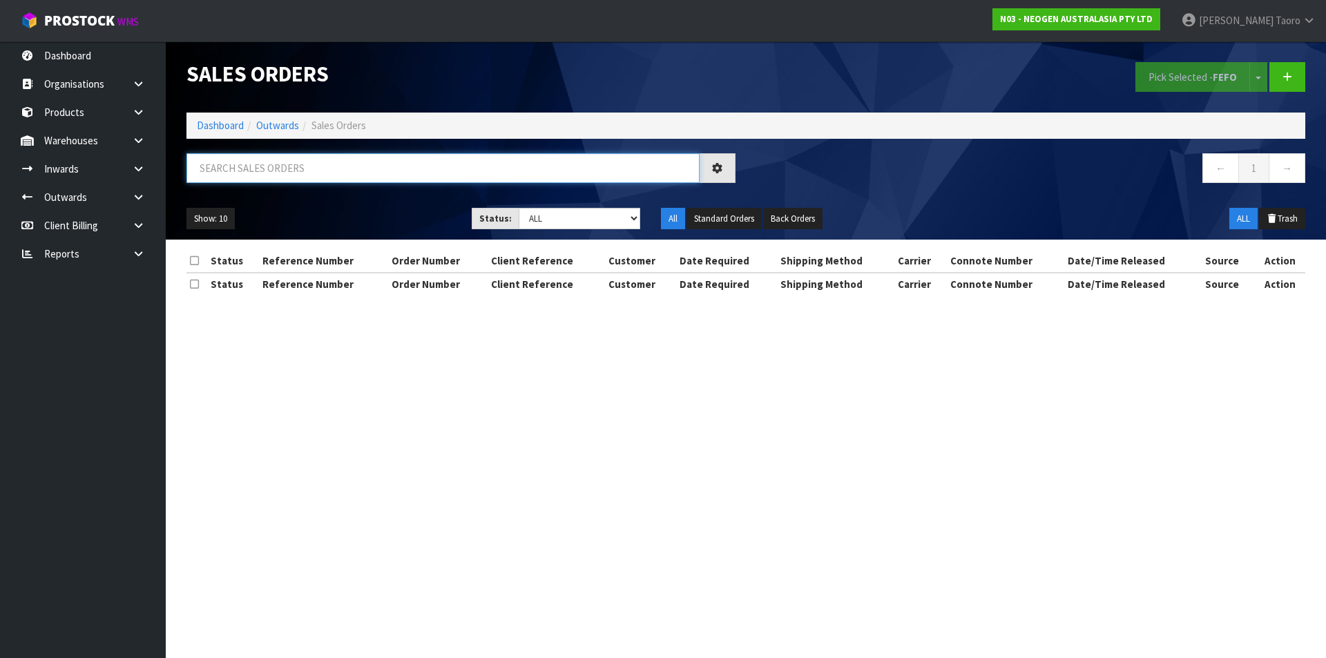
click at [273, 172] on input "text" at bounding box center [442, 168] width 513 height 30
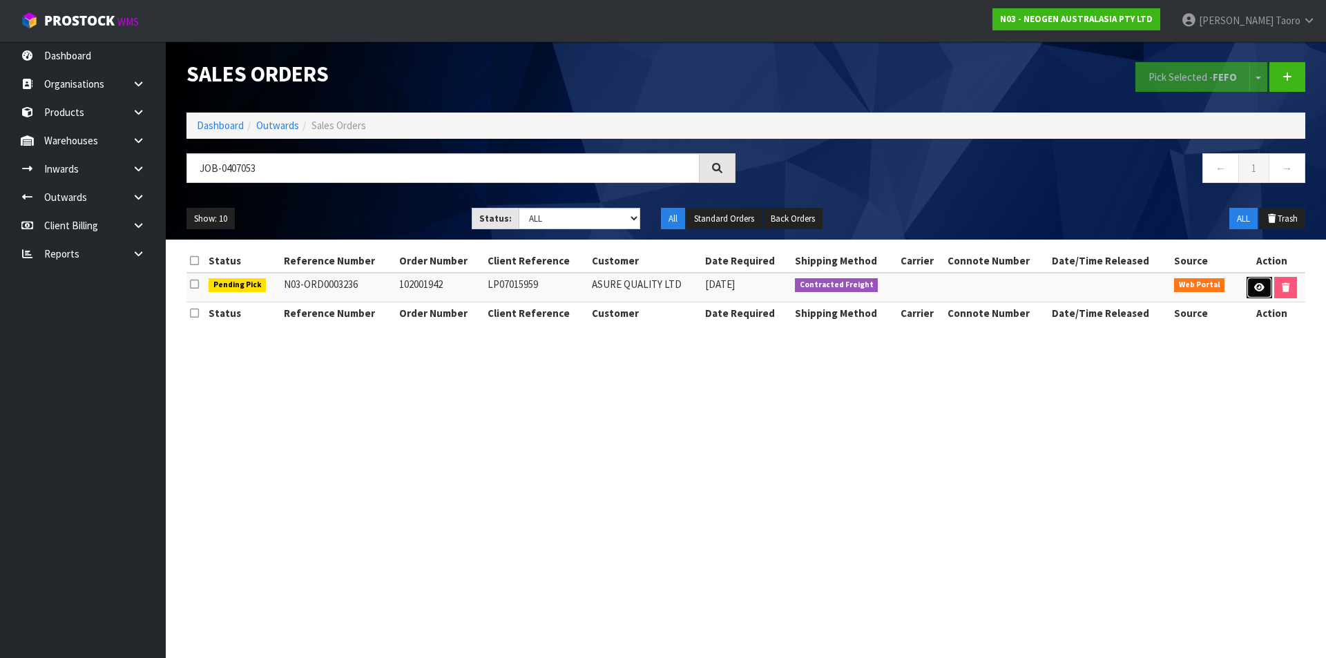
click at [1256, 282] on link at bounding box center [1259, 288] width 26 height 22
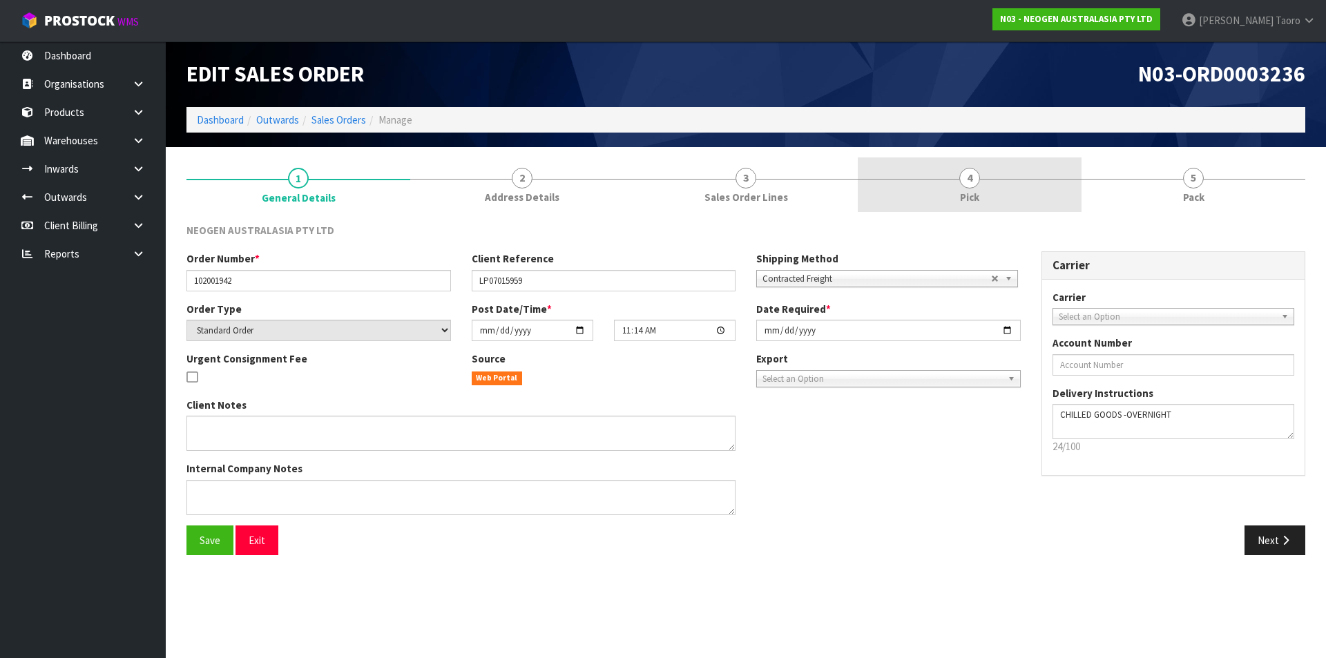
click at [966, 202] on span "Pick" at bounding box center [969, 197] width 19 height 15
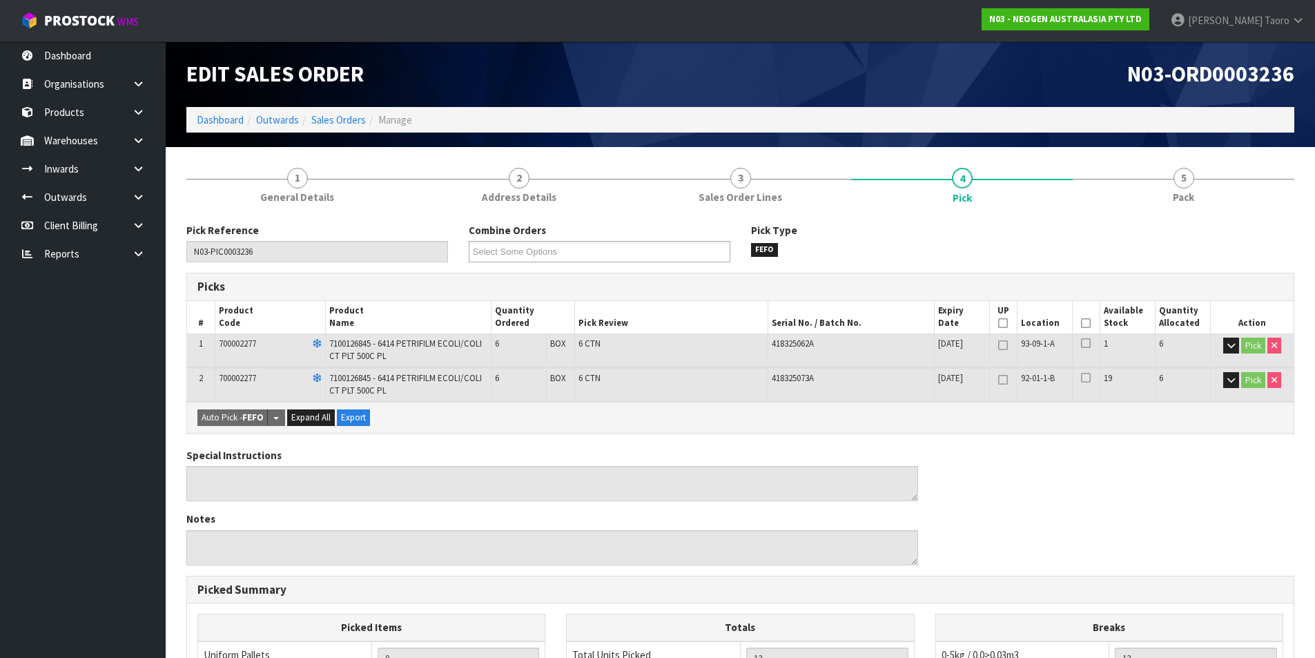
click at [1090, 323] on icon at bounding box center [1086, 323] width 10 height 1
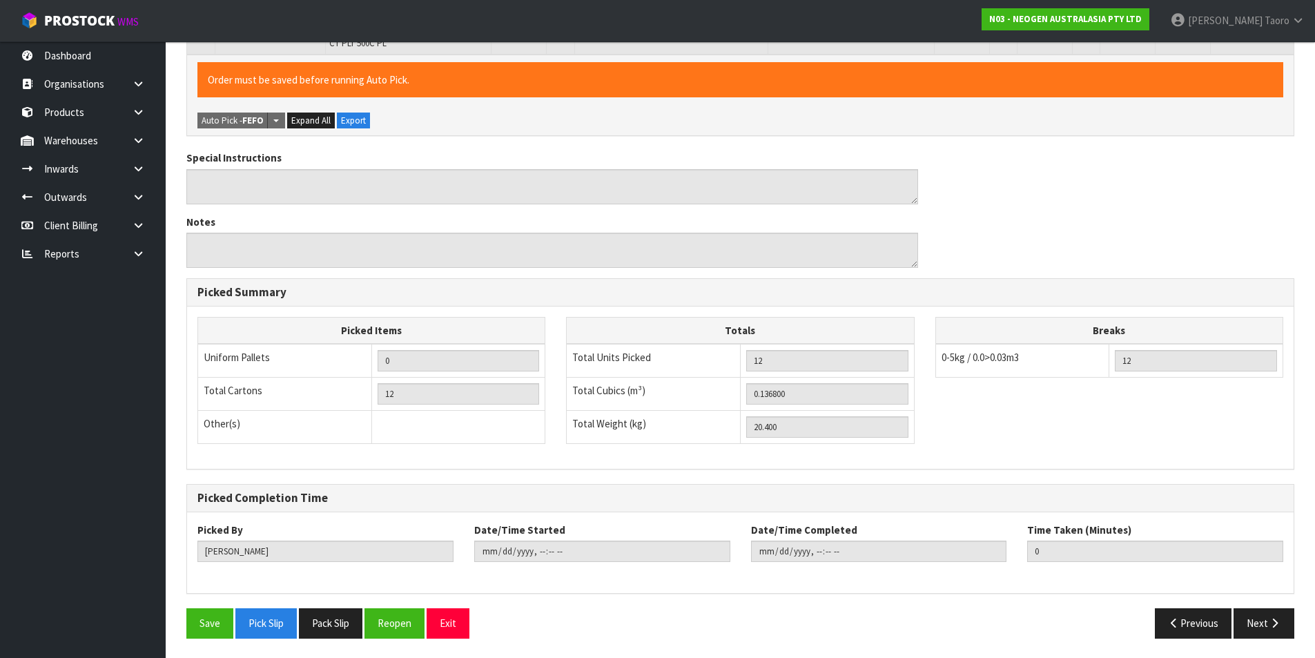
scroll to position [349, 0]
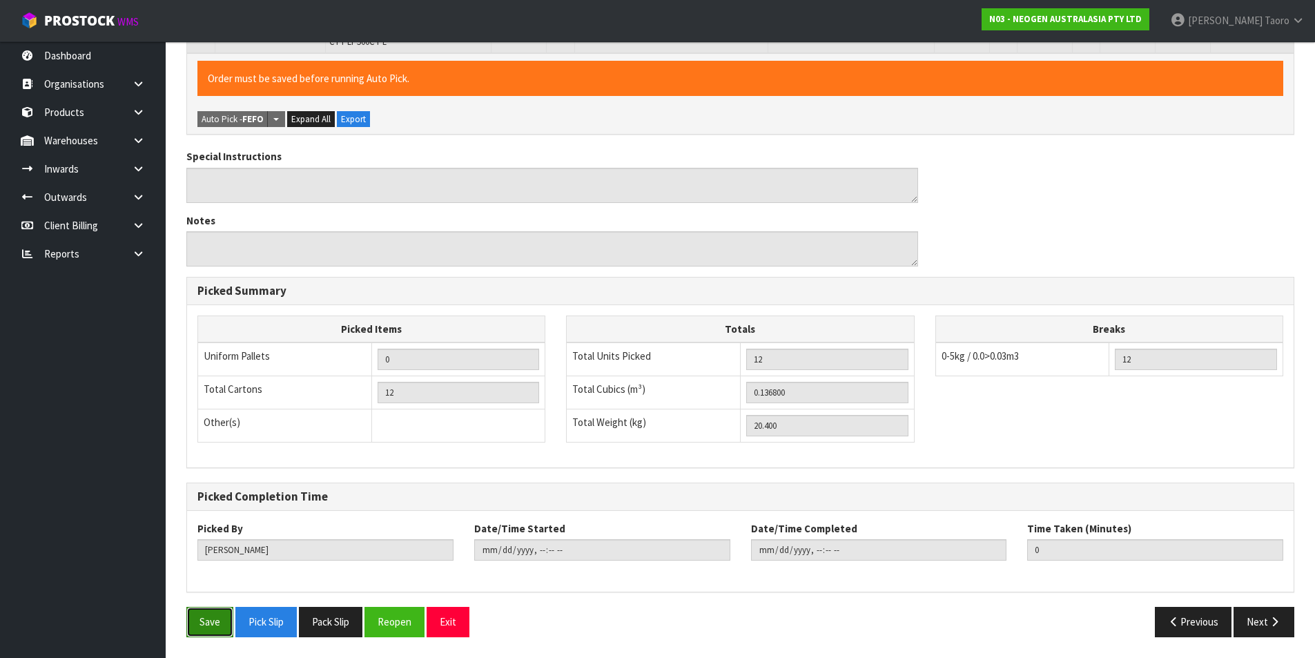
click at [209, 620] on button "Save" at bounding box center [209, 622] width 47 height 30
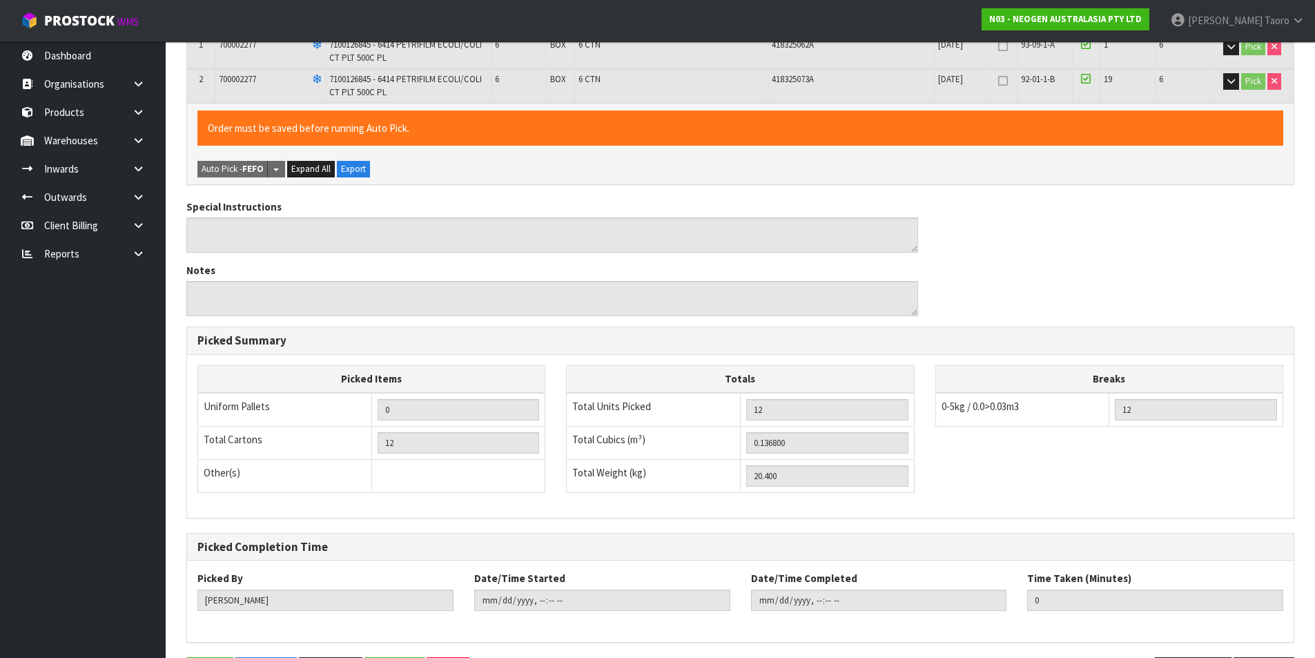
scroll to position [0, 0]
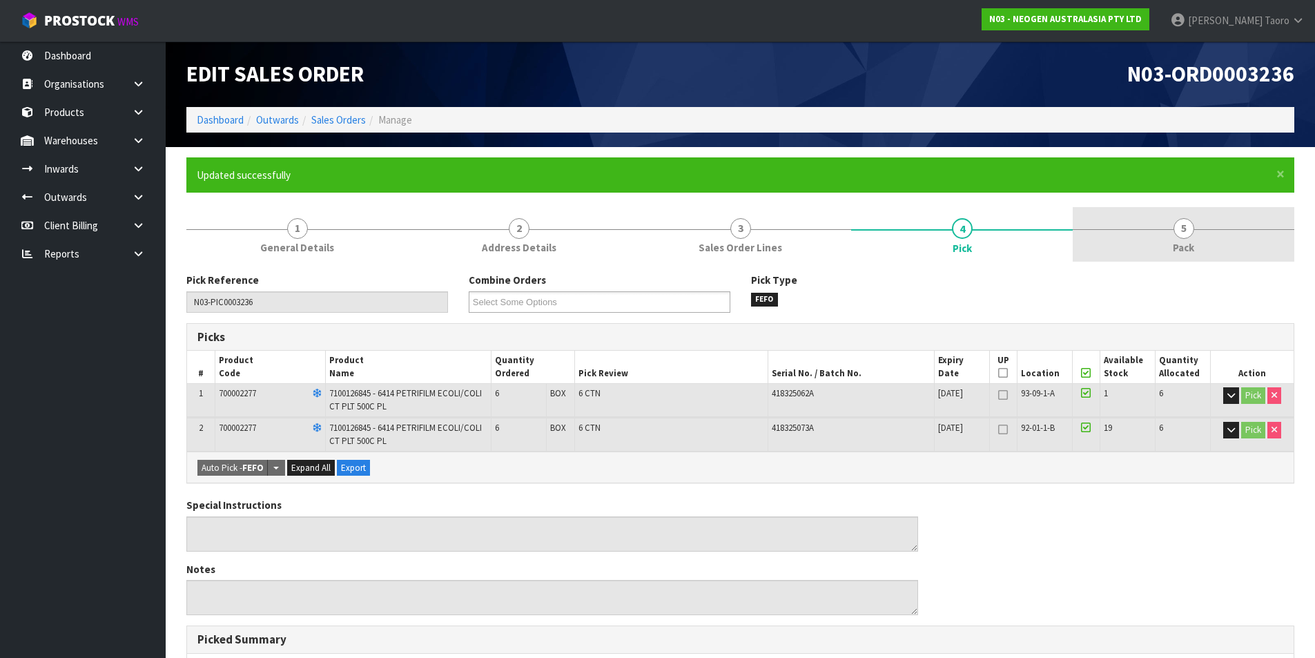
click at [1176, 220] on link "5 Pack" at bounding box center [1184, 234] width 222 height 55
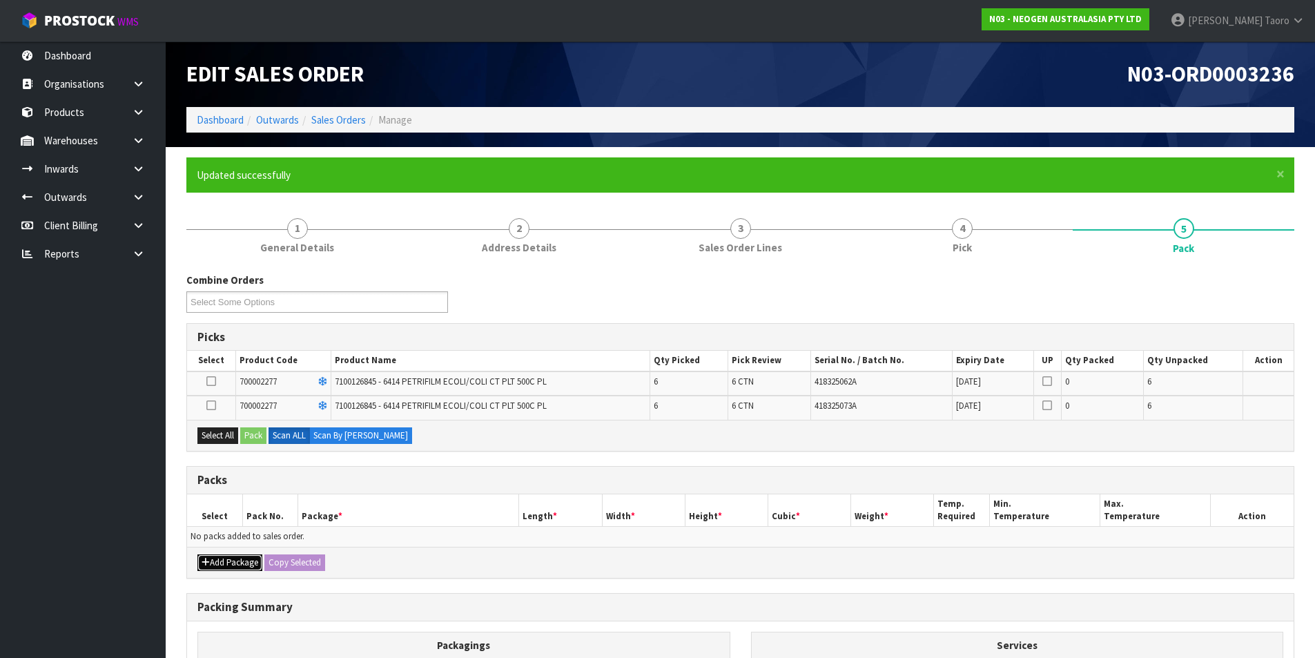
drag, startPoint x: 240, startPoint y: 554, endPoint x: 229, endPoint y: 552, distance: 10.6
click at [239, 554] on button "Add Package" at bounding box center [229, 562] width 65 height 17
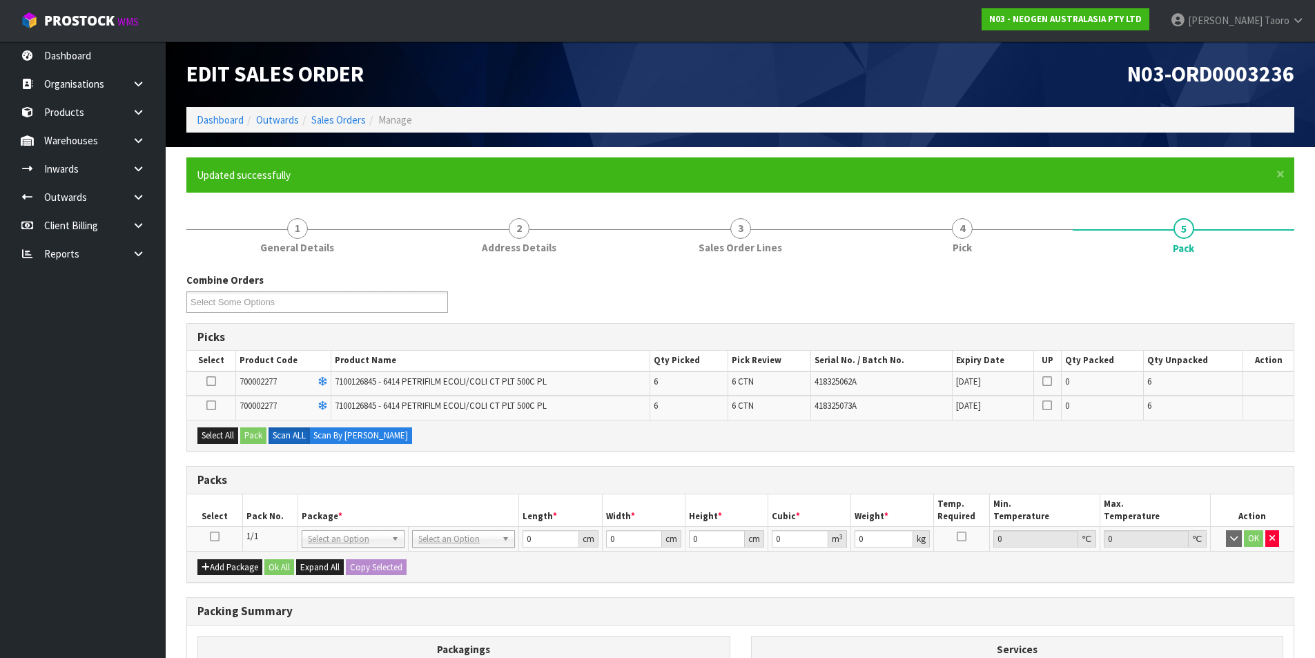
click at [217, 537] on icon at bounding box center [215, 537] width 10 height 1
click at [226, 441] on button "Select All" at bounding box center [217, 435] width 41 height 17
click at [251, 434] on button "Pack" at bounding box center [253, 435] width 26 height 17
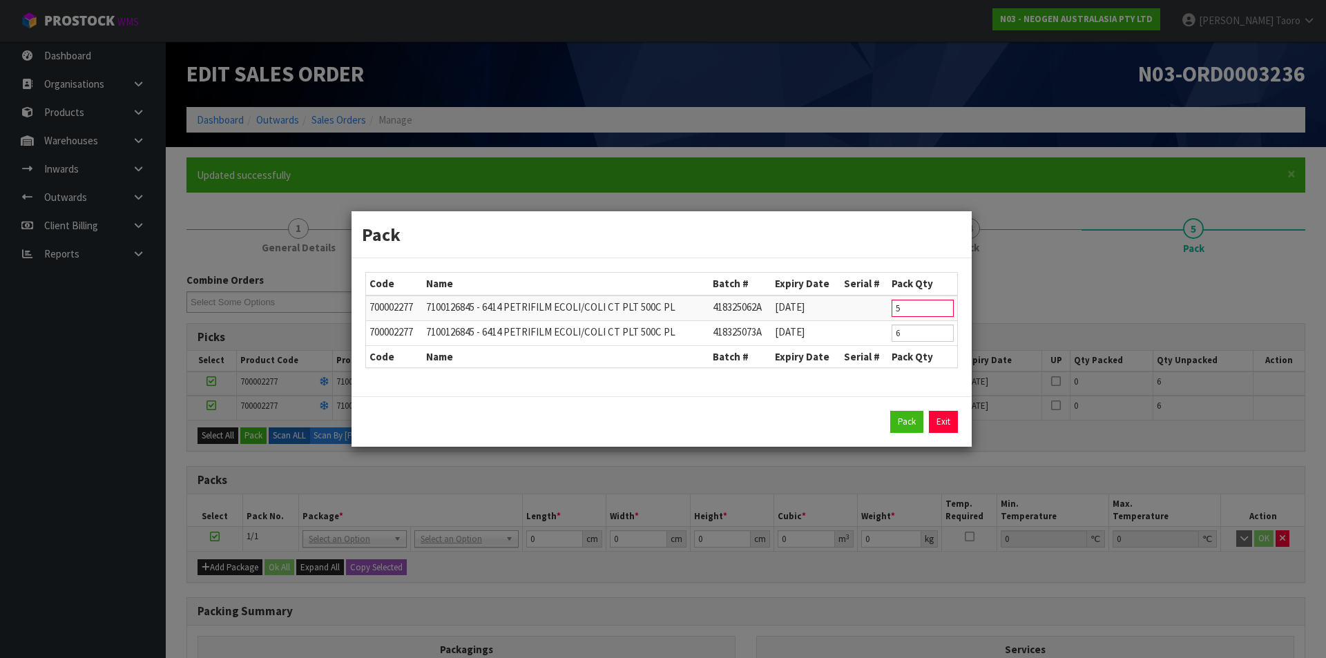
drag, startPoint x: 937, startPoint y: 307, endPoint x: 922, endPoint y: 309, distance: 14.6
click at [922, 309] on input "5" at bounding box center [922, 308] width 62 height 17
drag, startPoint x: 909, startPoint y: 306, endPoint x: 886, endPoint y: 310, distance: 23.2
click at [886, 310] on tr "700002277 7100126845 - 6414 PETRIFILM ECOLI/COLI CT PLT 500C PL 418325062A 01/0…" at bounding box center [661, 309] width 591 height 26
click button "Pack" at bounding box center [906, 422] width 33 height 22
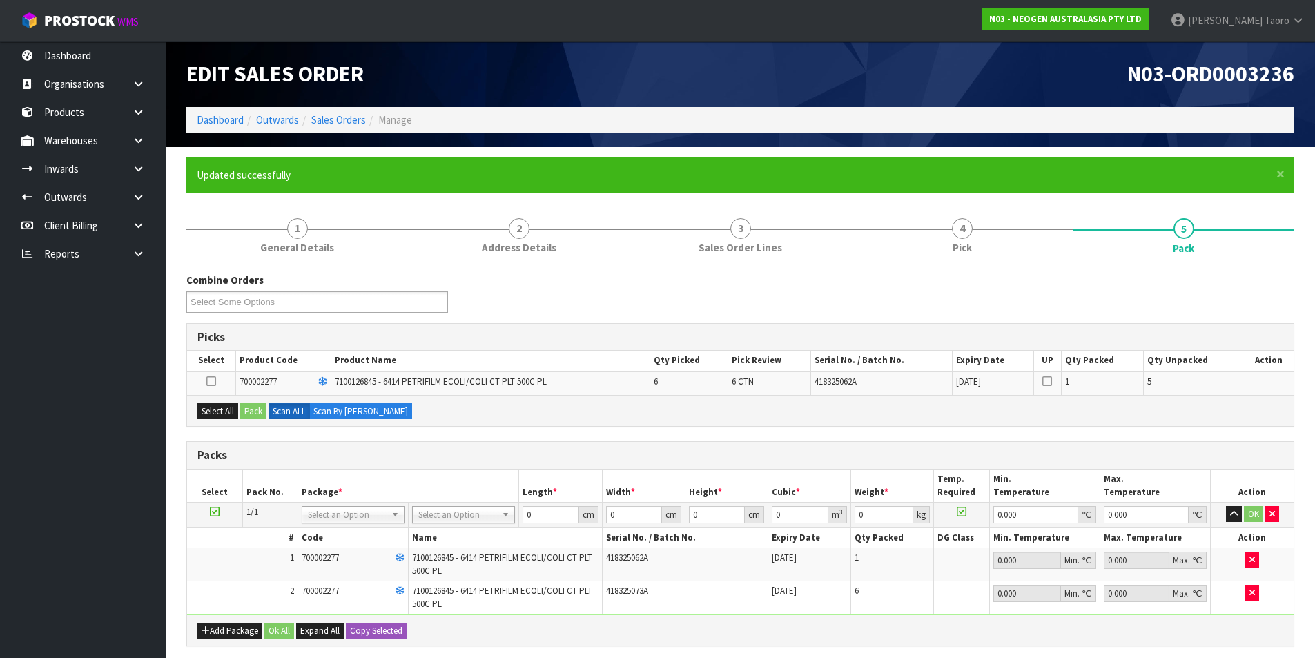
click at [216, 512] on icon at bounding box center [215, 512] width 10 height 1
click at [229, 414] on button "Select All" at bounding box center [217, 411] width 41 height 17
click at [255, 415] on button "Pack" at bounding box center [253, 411] width 26 height 17
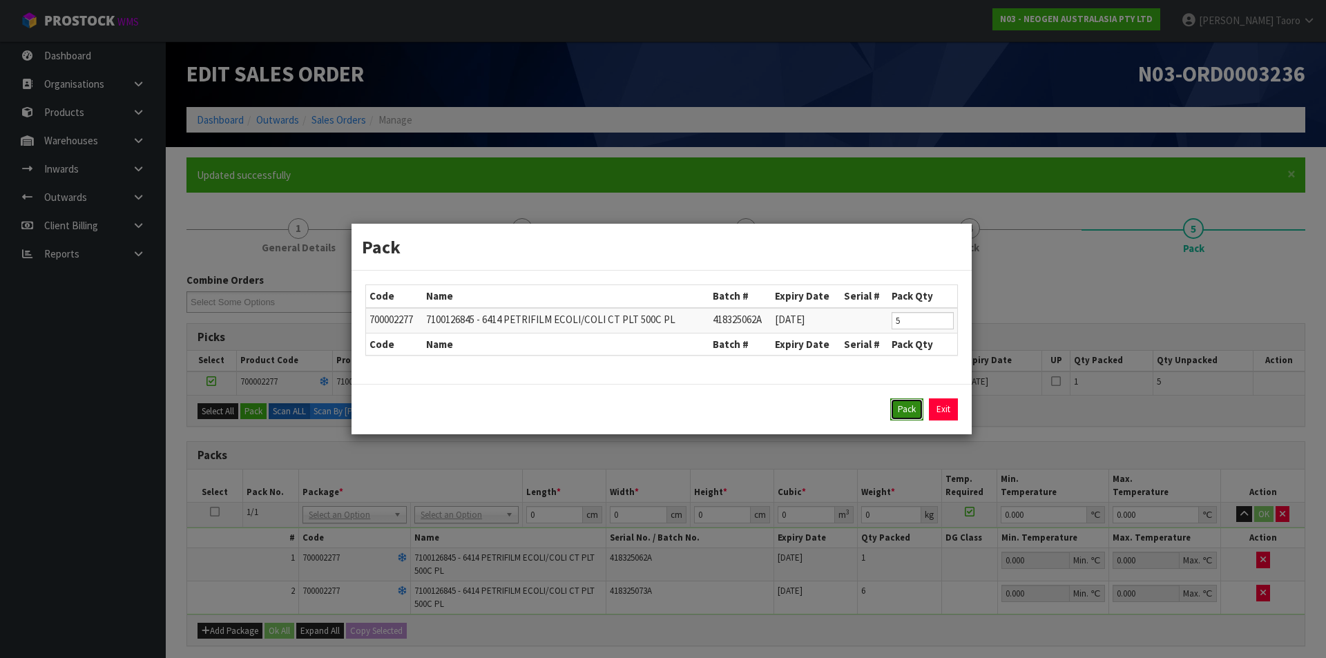
drag, startPoint x: 901, startPoint y: 417, endPoint x: 902, endPoint y: 408, distance: 9.0
click at [902, 414] on button "Pack" at bounding box center [906, 409] width 33 height 22
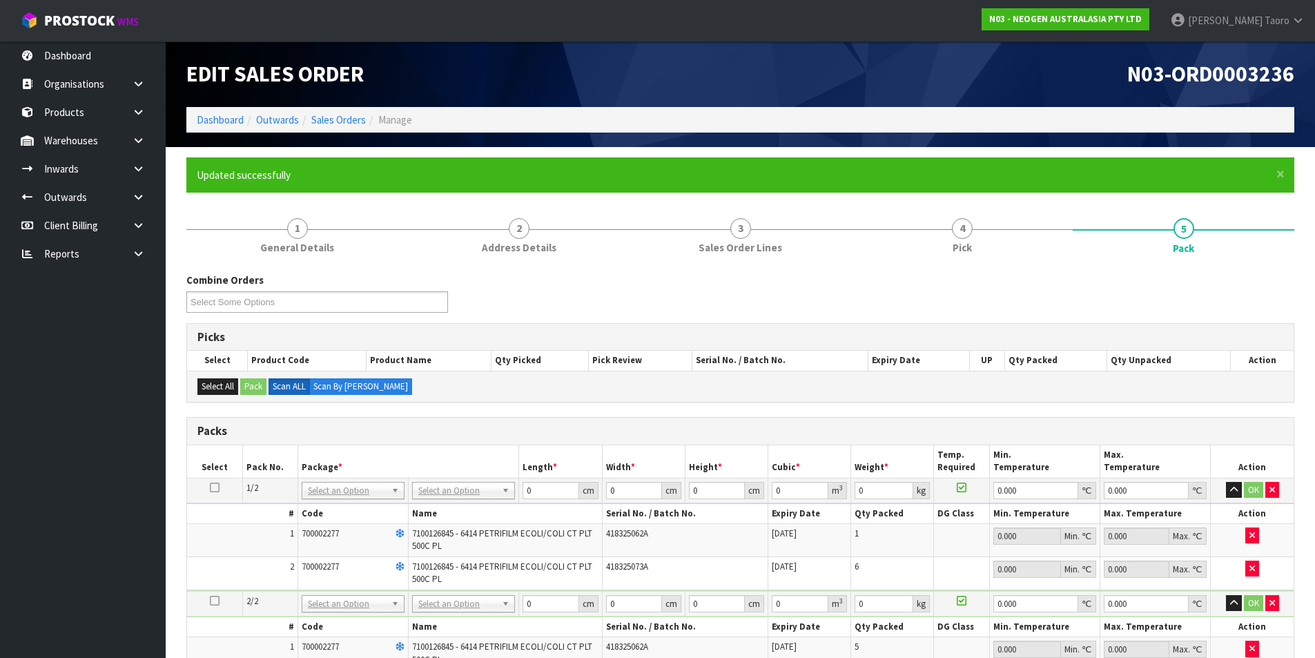
click at [900, 396] on div "Select All Pack Scan ALL Scan By Quantity" at bounding box center [740, 386] width 1107 height 31
click at [862, 391] on div "Select All Pack Scan ALL Scan By Quantity" at bounding box center [740, 386] width 1107 height 31
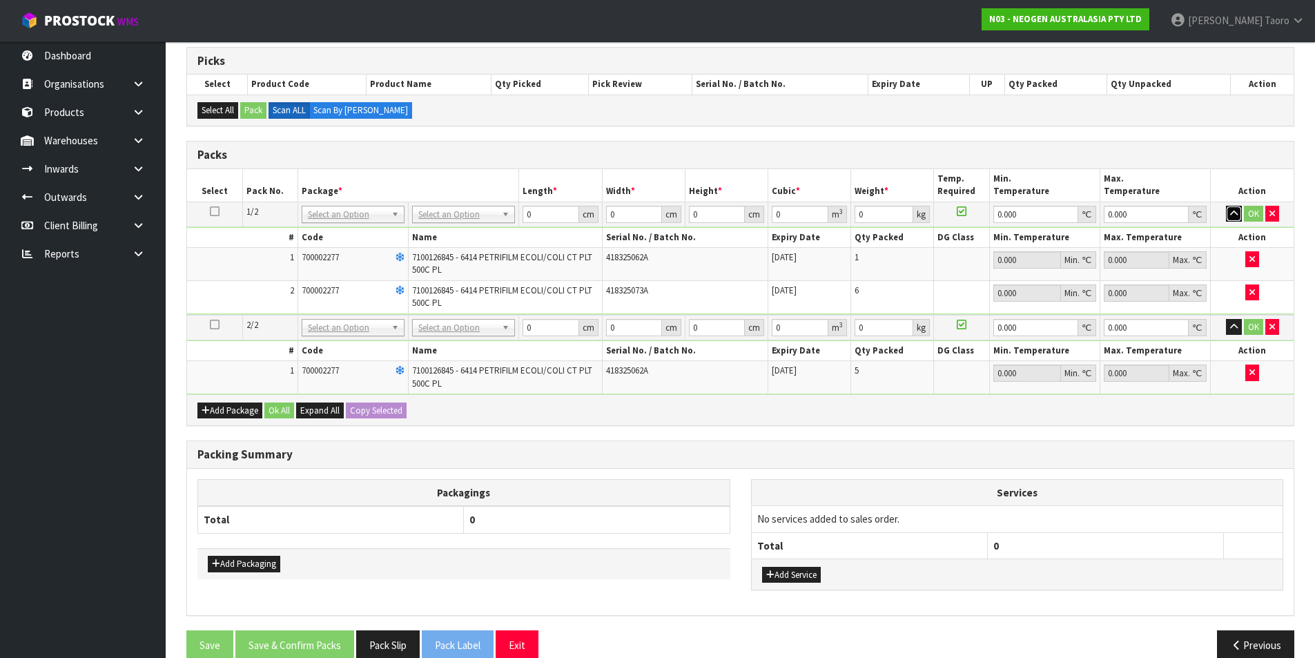
click at [1231, 213] on icon "button" at bounding box center [1234, 213] width 8 height 9
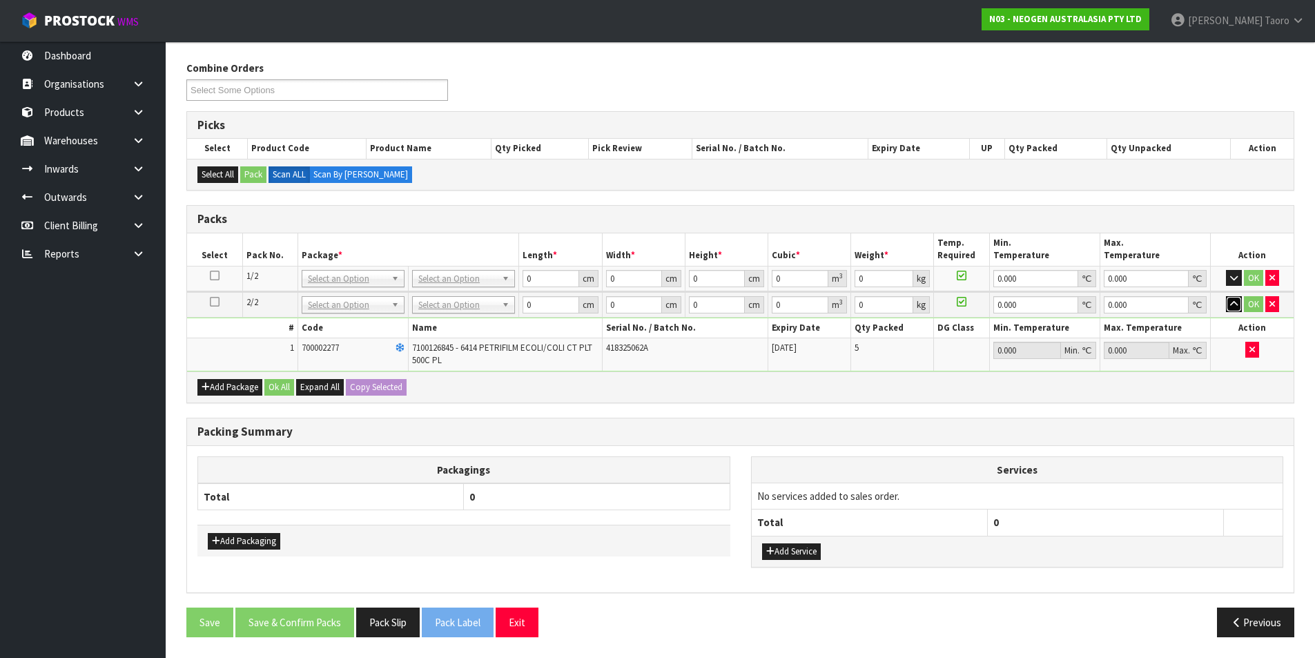
click at [1235, 311] on button "button" at bounding box center [1234, 304] width 16 height 17
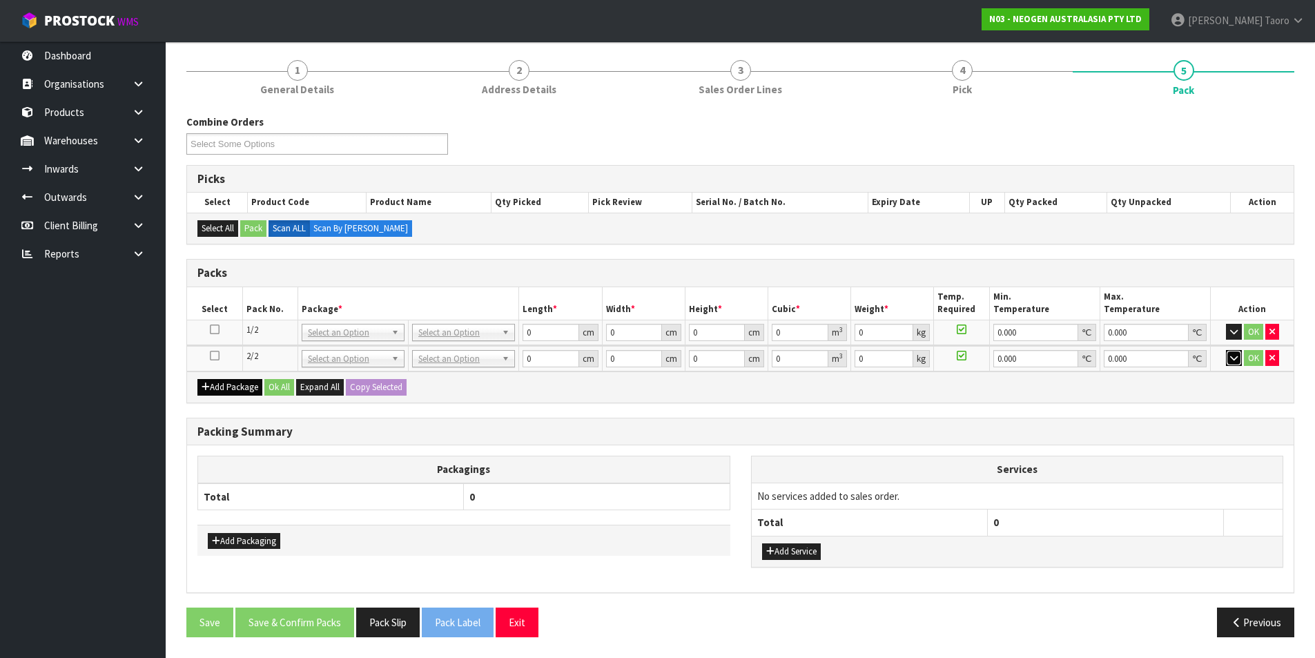
scroll to position [158, 0]
click at [213, 391] on button "Add Package" at bounding box center [229, 387] width 65 height 17
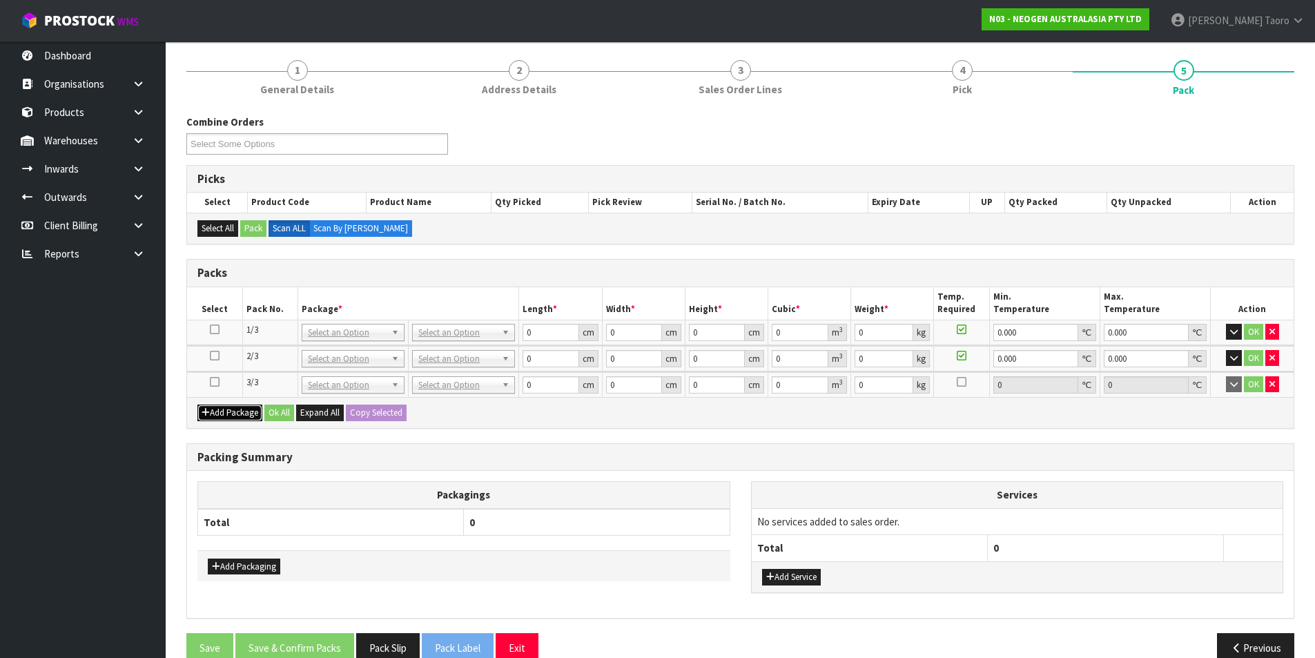
click at [222, 420] on button "Add Package" at bounding box center [229, 413] width 65 height 17
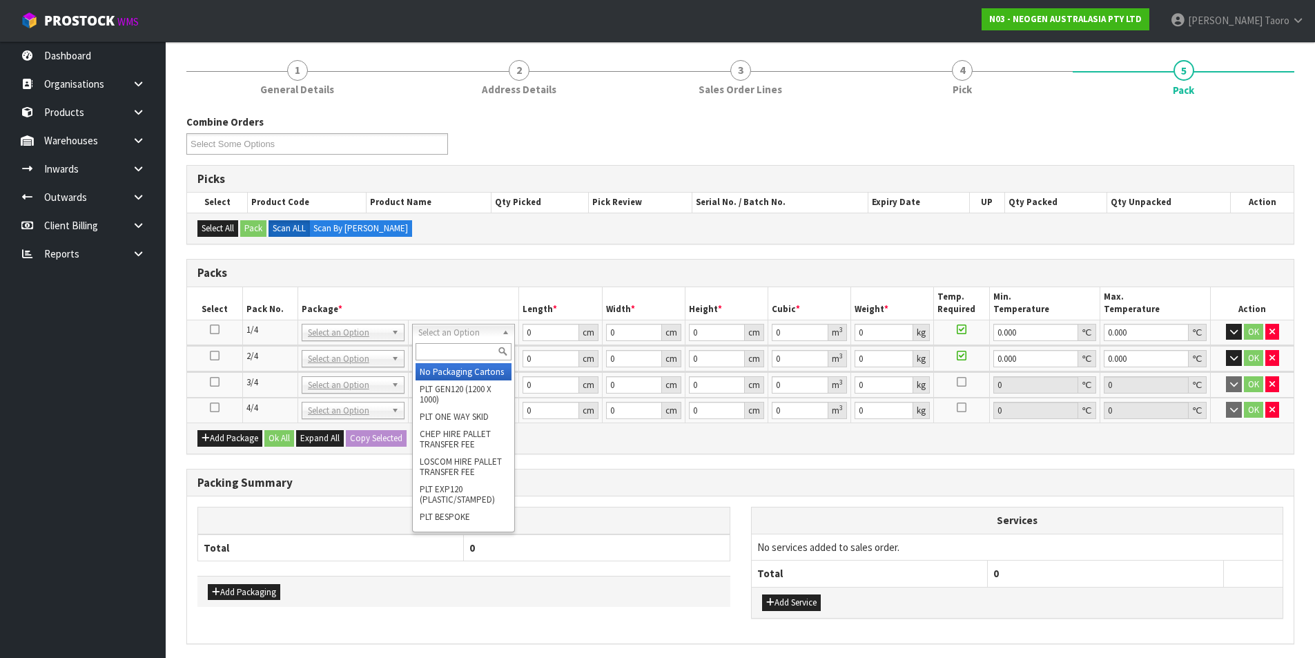
click at [449, 351] on input "text" at bounding box center [464, 351] width 96 height 17
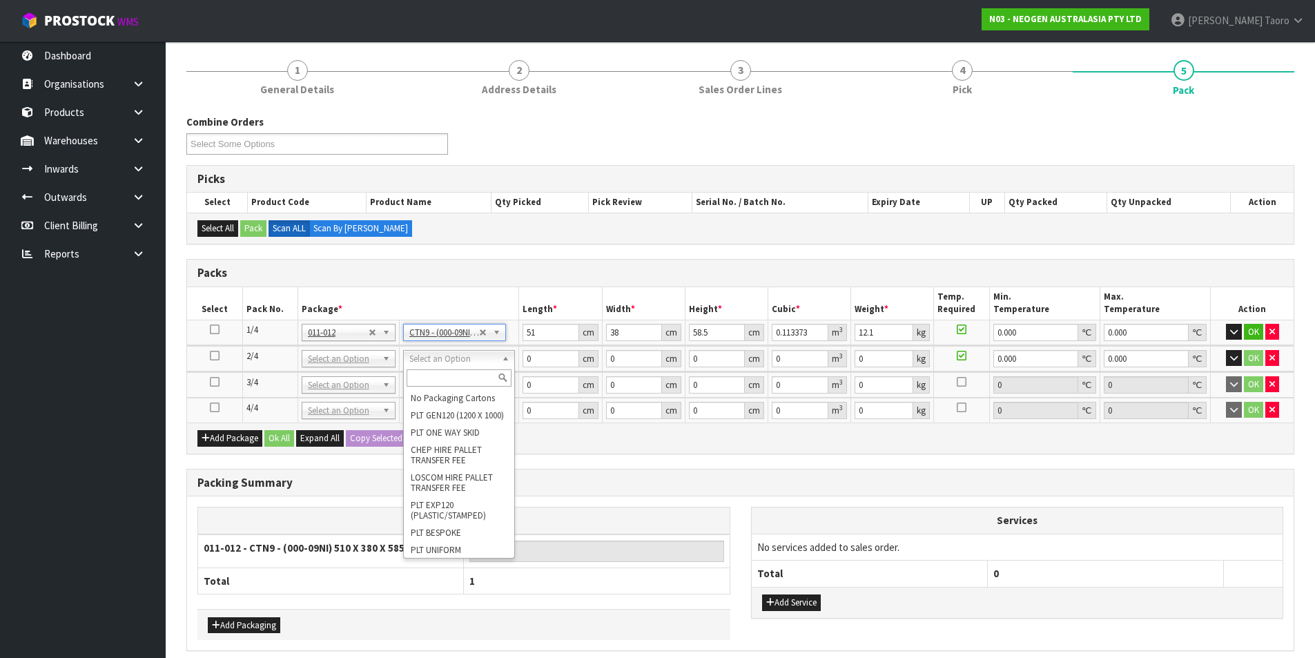
click at [468, 383] on input "text" at bounding box center [459, 377] width 105 height 17
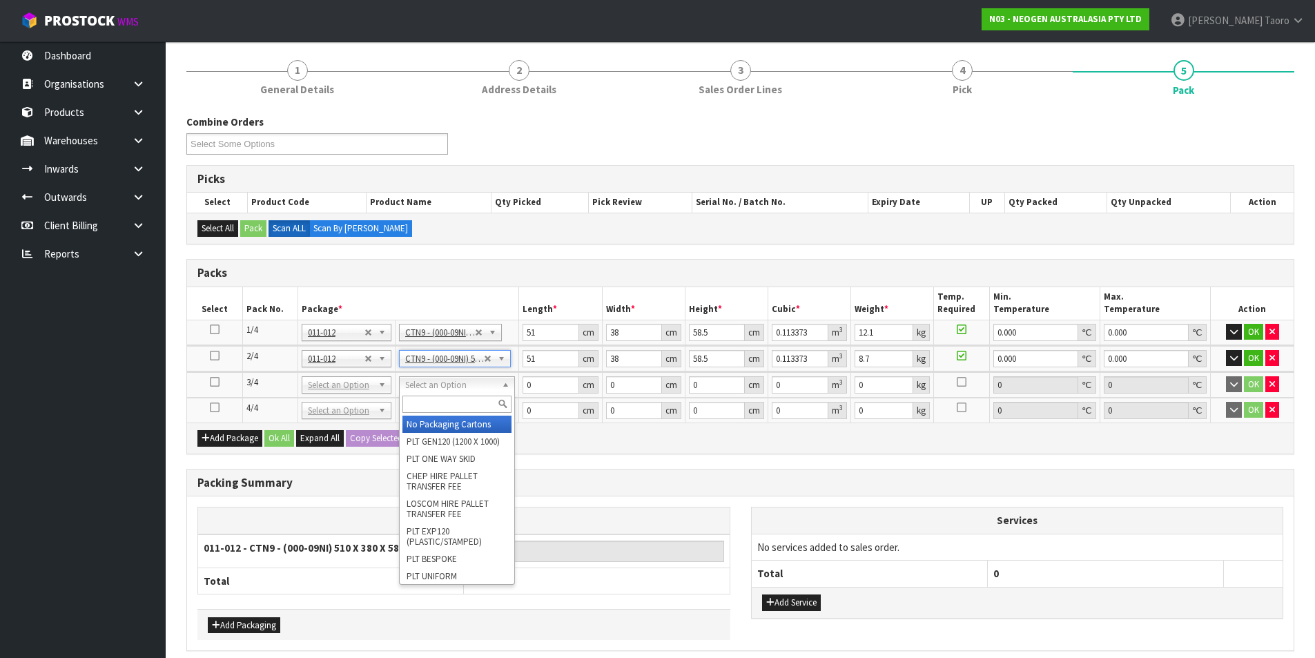
click at [463, 400] on input "text" at bounding box center [457, 404] width 109 height 17
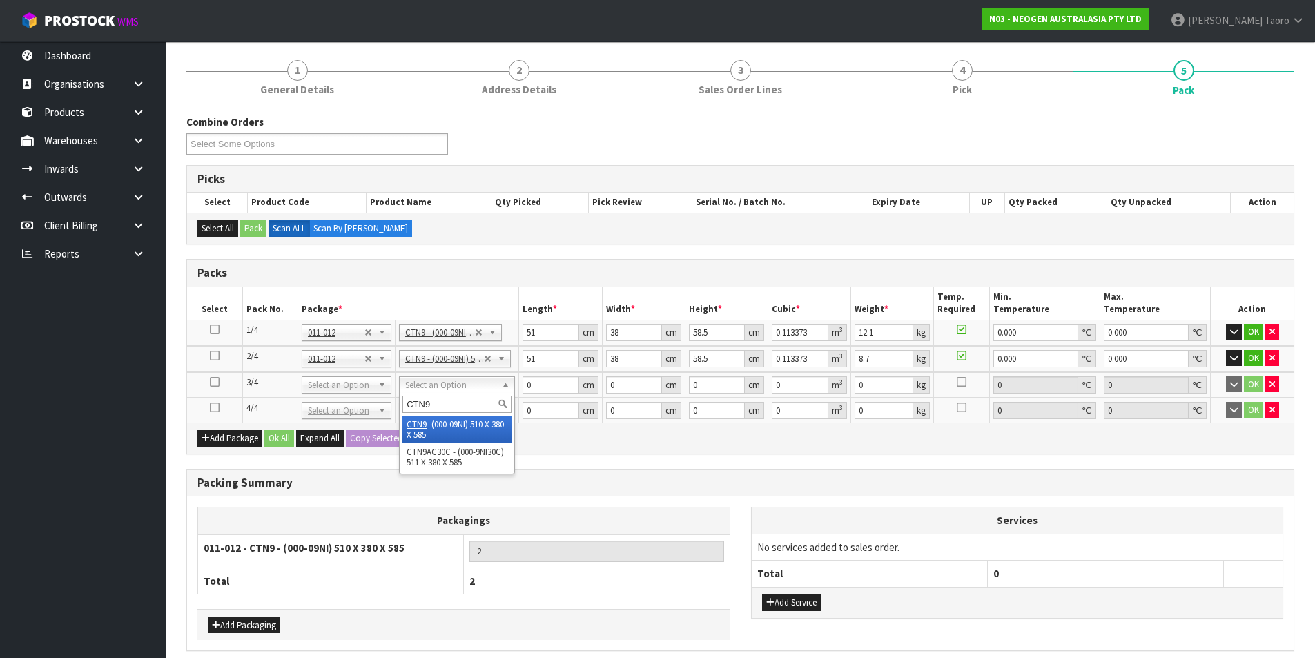
click at [469, 414] on div "CTN9" at bounding box center [457, 404] width 115 height 23
click at [470, 408] on input "CTN9" at bounding box center [457, 404] width 109 height 17
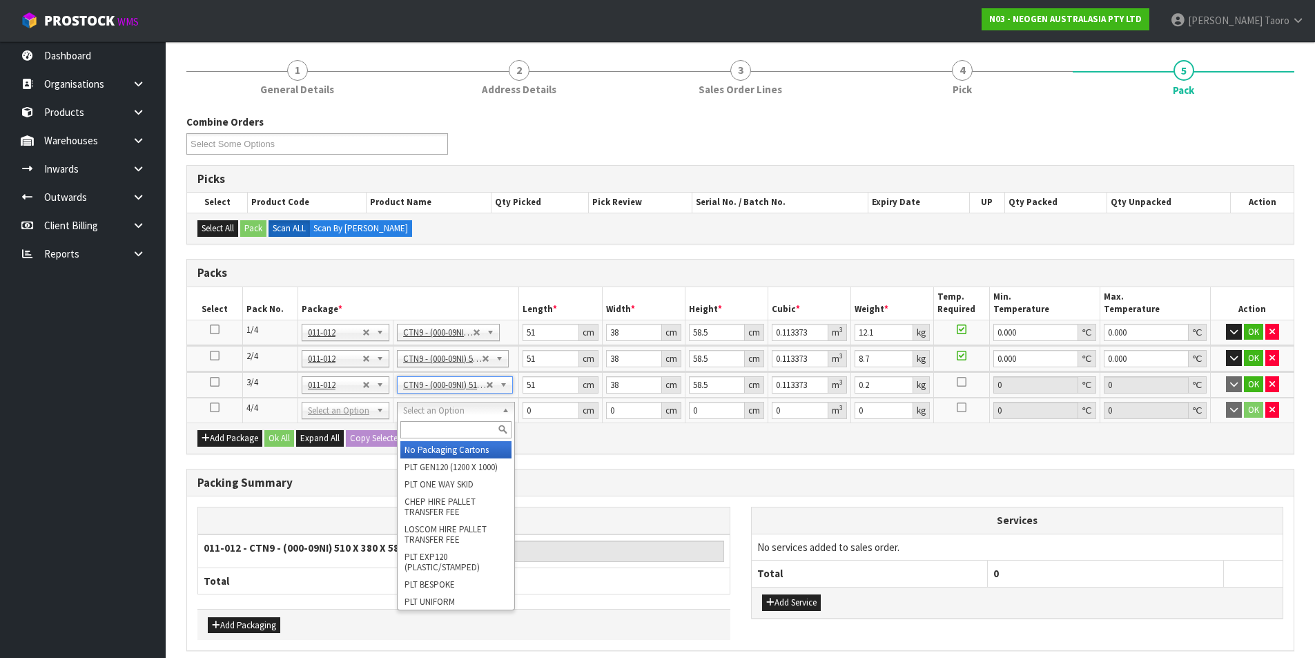
click at [466, 429] on input "text" at bounding box center [455, 429] width 111 height 17
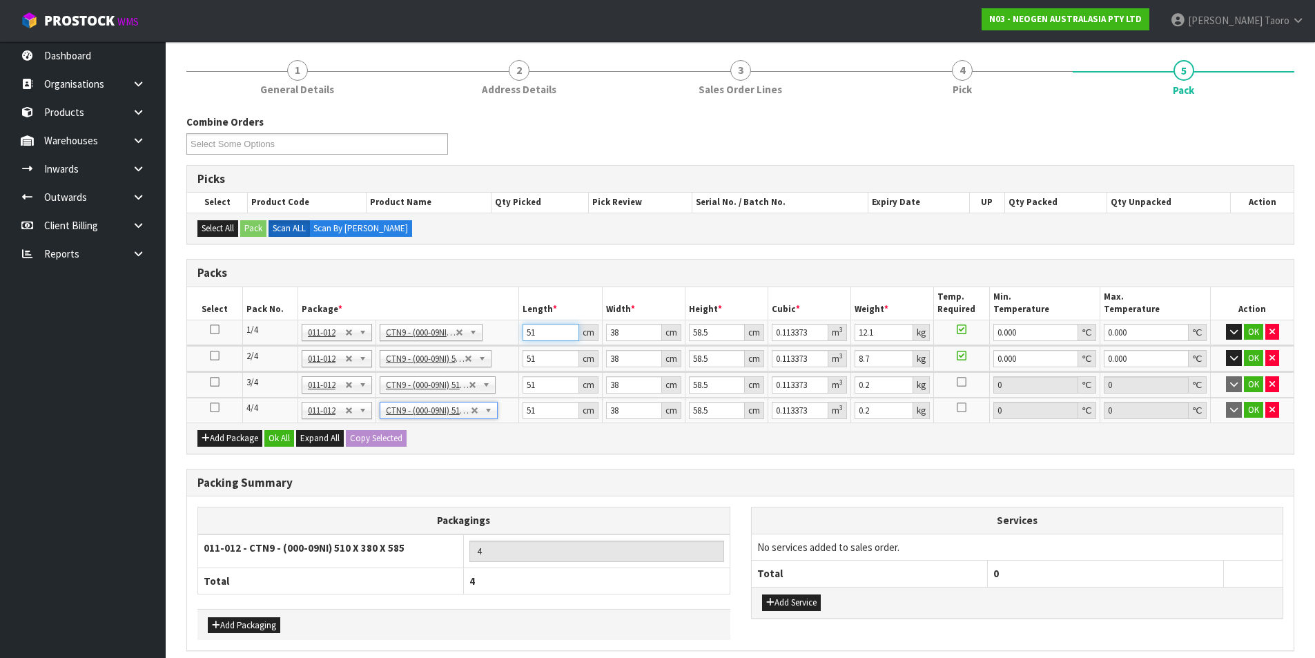
click at [555, 334] on input "51" at bounding box center [551, 332] width 56 height 17
click at [1015, 334] on input "13" at bounding box center [1036, 332] width 85 height 17
click at [1016, 334] on input "13" at bounding box center [1036, 332] width 85 height 17
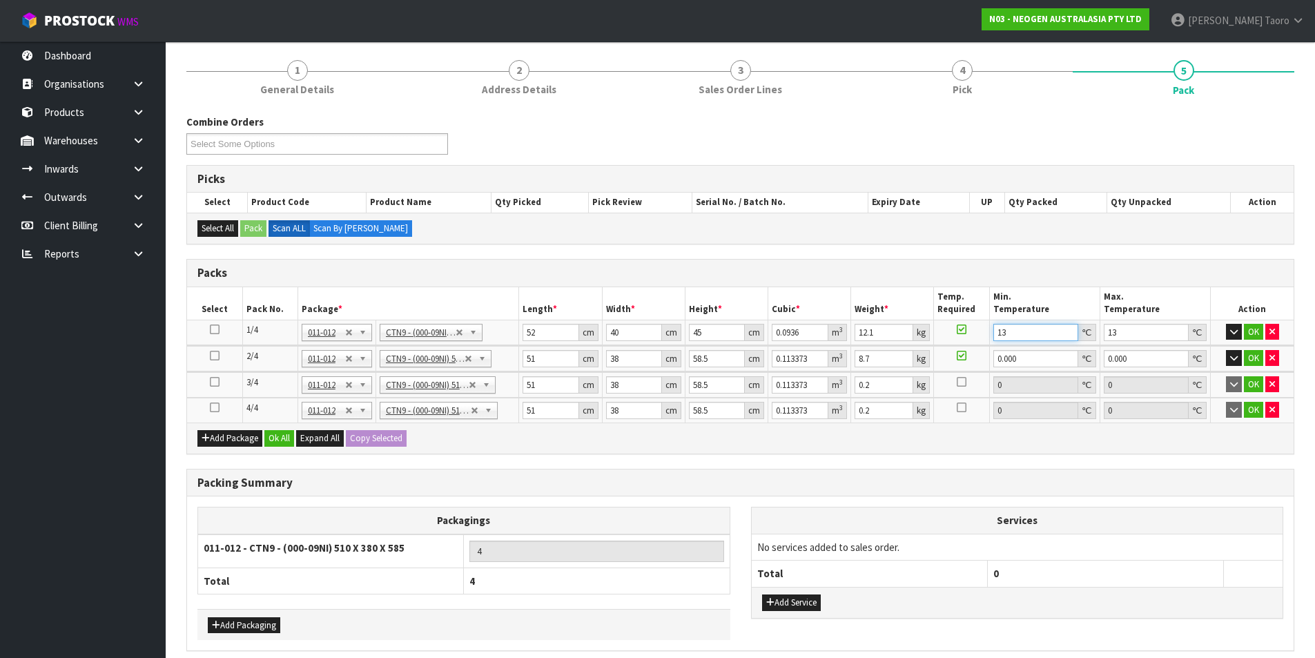
click at [1016, 334] on input "13" at bounding box center [1036, 332] width 85 height 17
click at [284, 146] on input "text" at bounding box center [242, 143] width 102 height 17
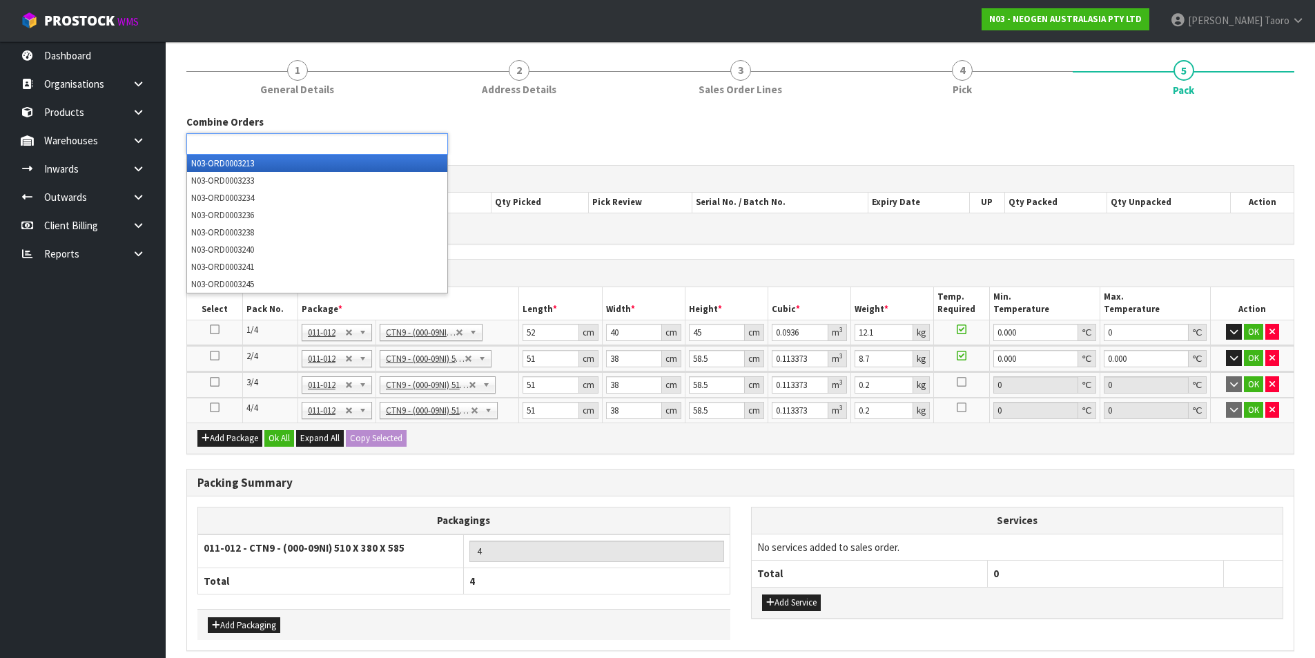
scroll to position [0, 0]
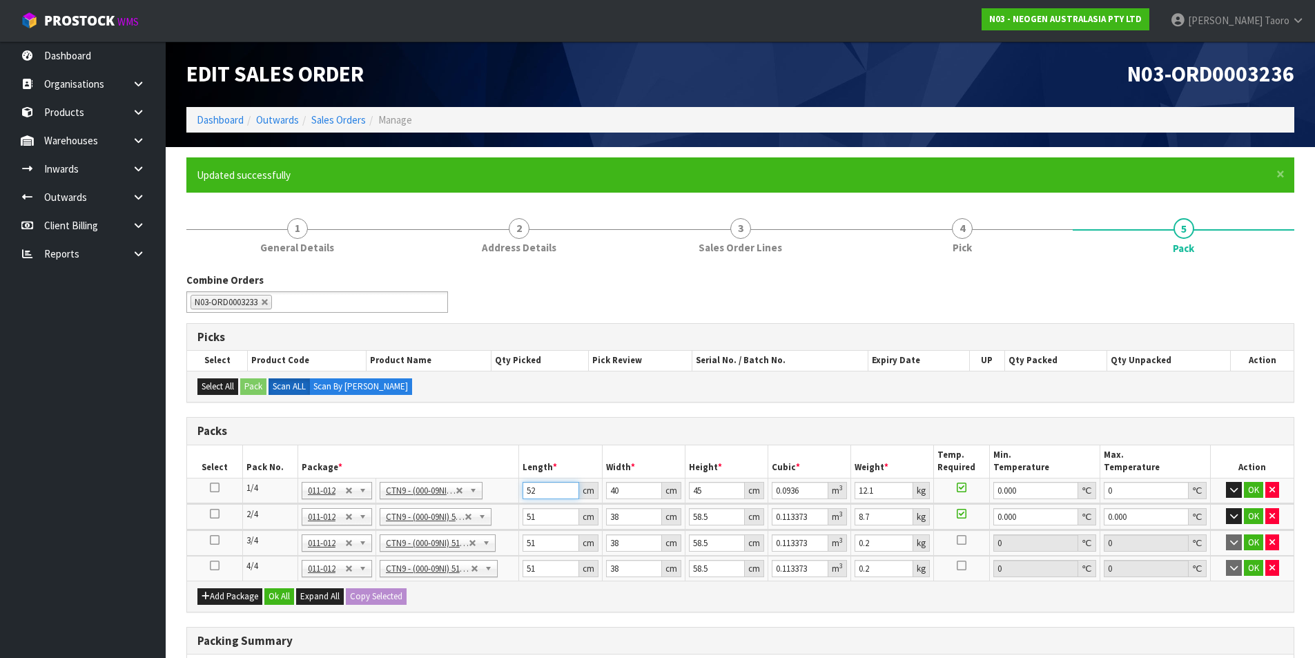
click at [550, 494] on input "52" at bounding box center [551, 490] width 56 height 17
click at [538, 492] on input "52" at bounding box center [551, 490] width 56 height 17
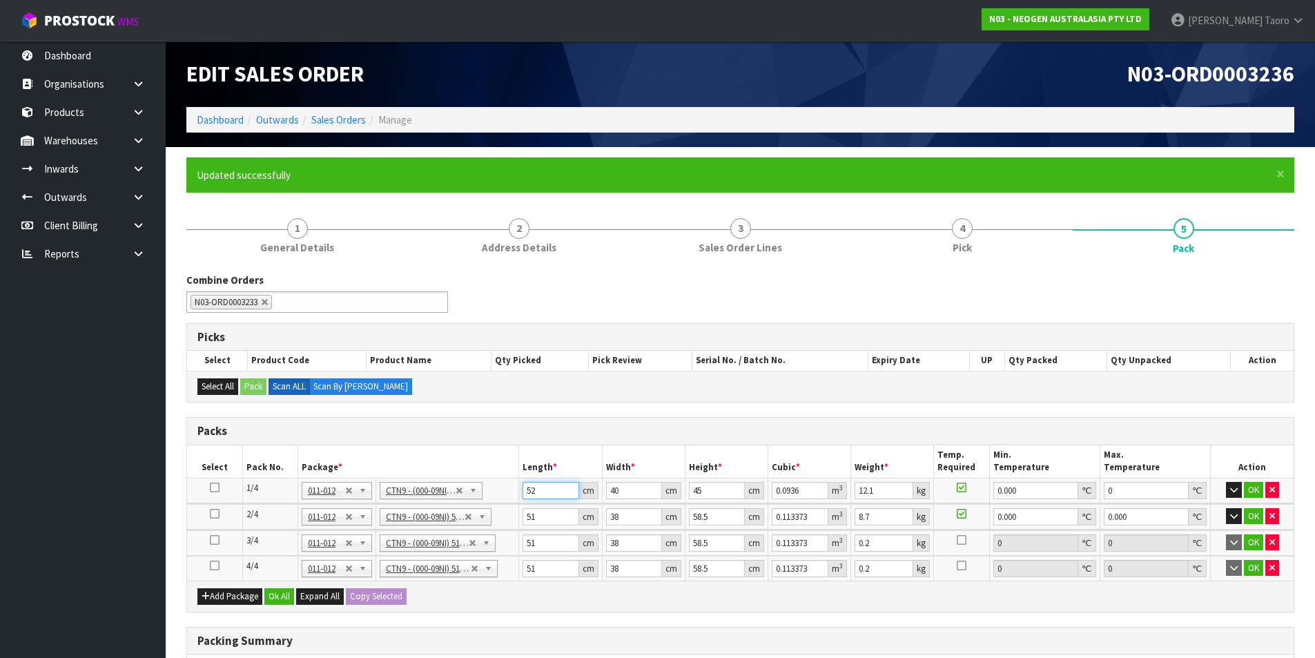
click at [538, 492] on input "52" at bounding box center [551, 490] width 56 height 17
click at [859, 541] on input "0.2" at bounding box center [884, 542] width 59 height 17
click at [549, 571] on input "51" at bounding box center [551, 568] width 56 height 17
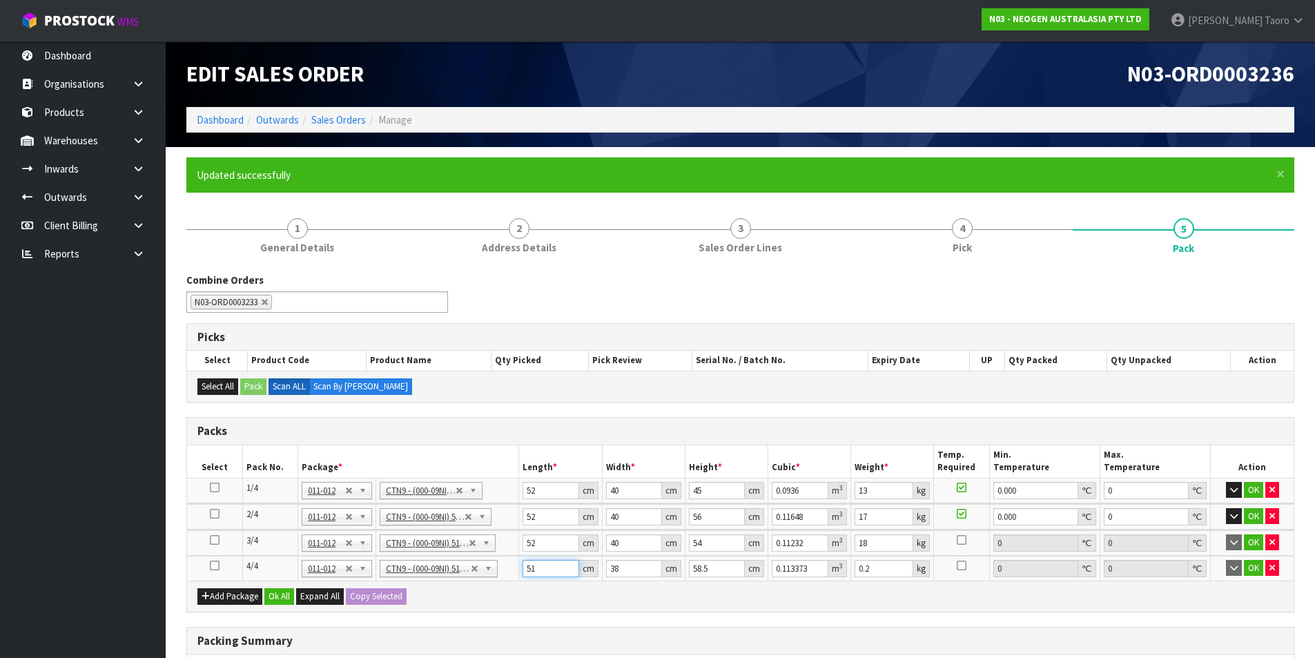
click at [549, 571] on input "51" at bounding box center [551, 568] width 56 height 17
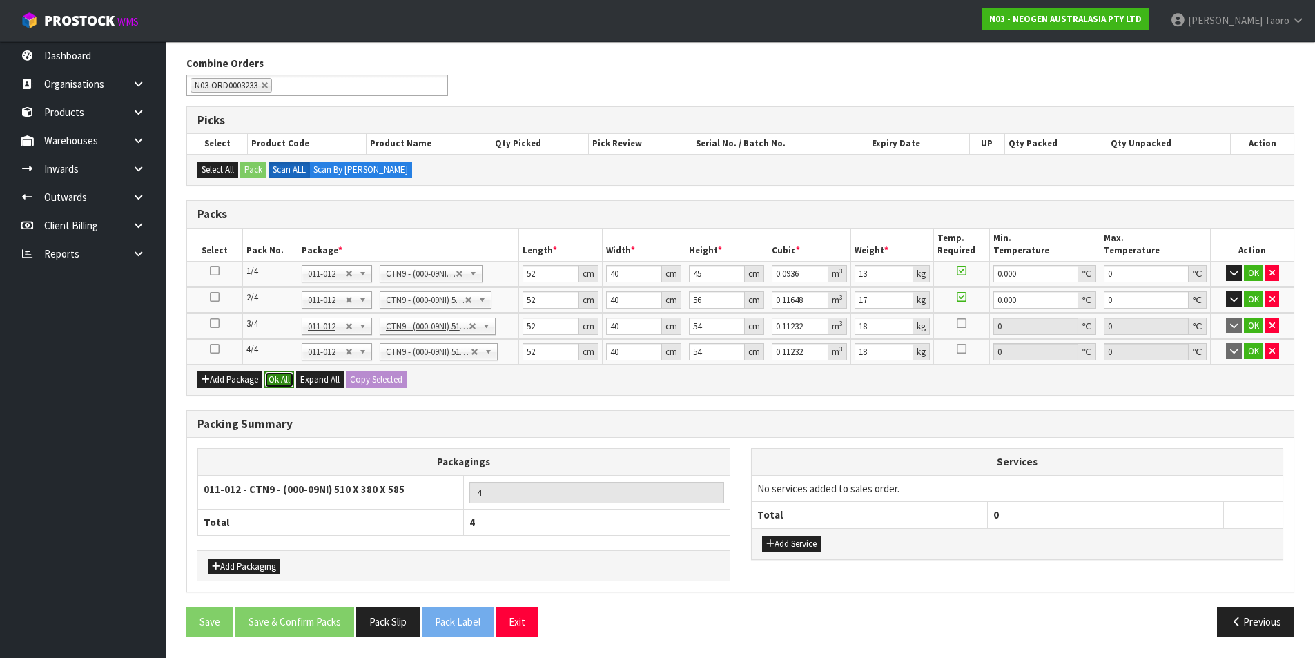
click at [283, 376] on button "Ok All" at bounding box center [279, 379] width 30 height 17
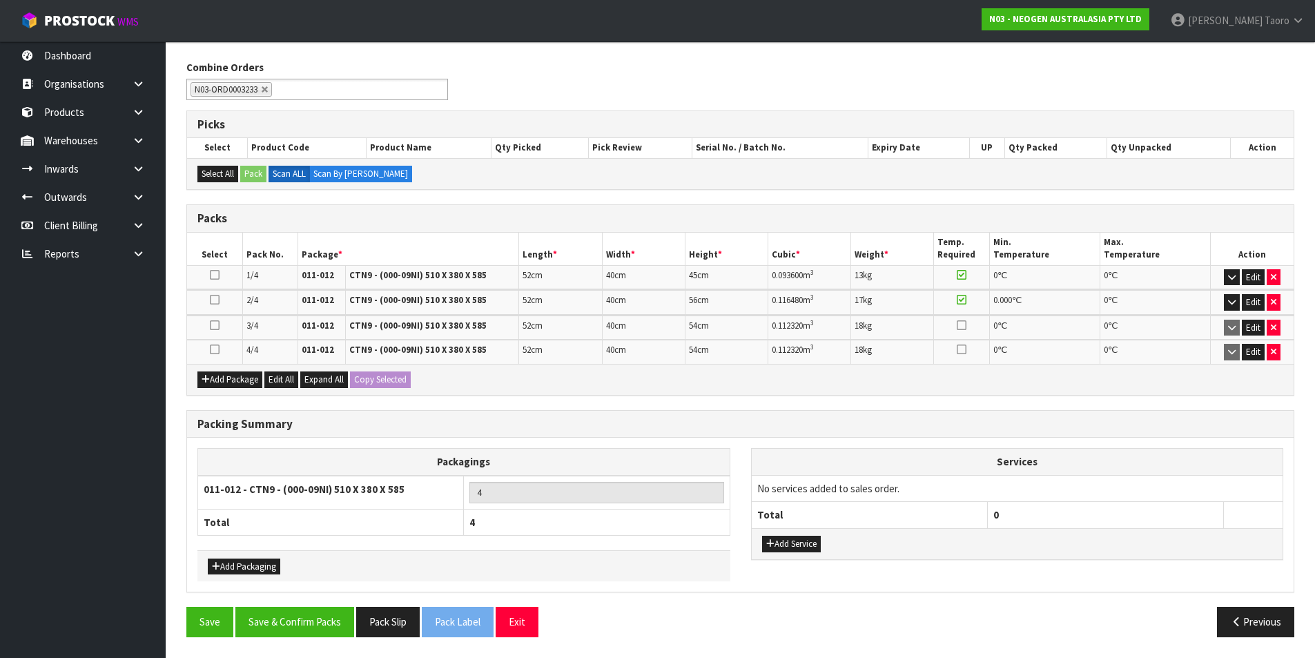
scroll to position [213, 0]
click at [313, 617] on button "Save & Confirm Packs" at bounding box center [294, 622] width 119 height 30
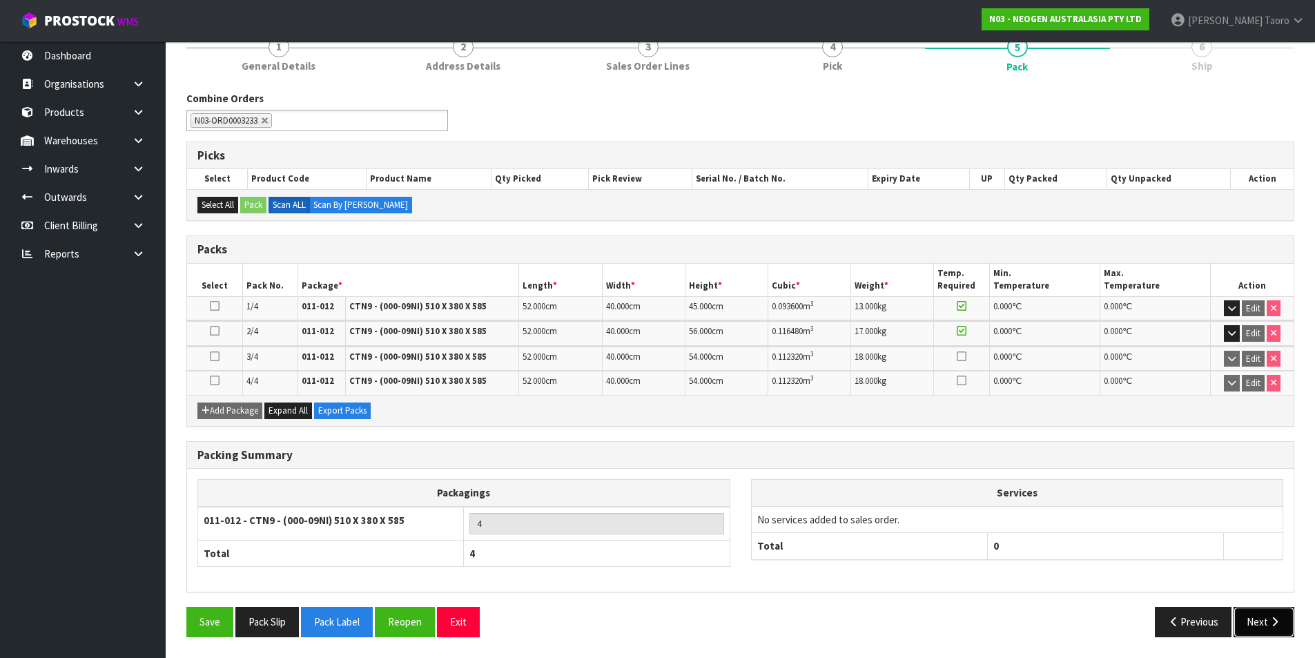
click at [1269, 621] on icon "button" at bounding box center [1274, 622] width 13 height 10
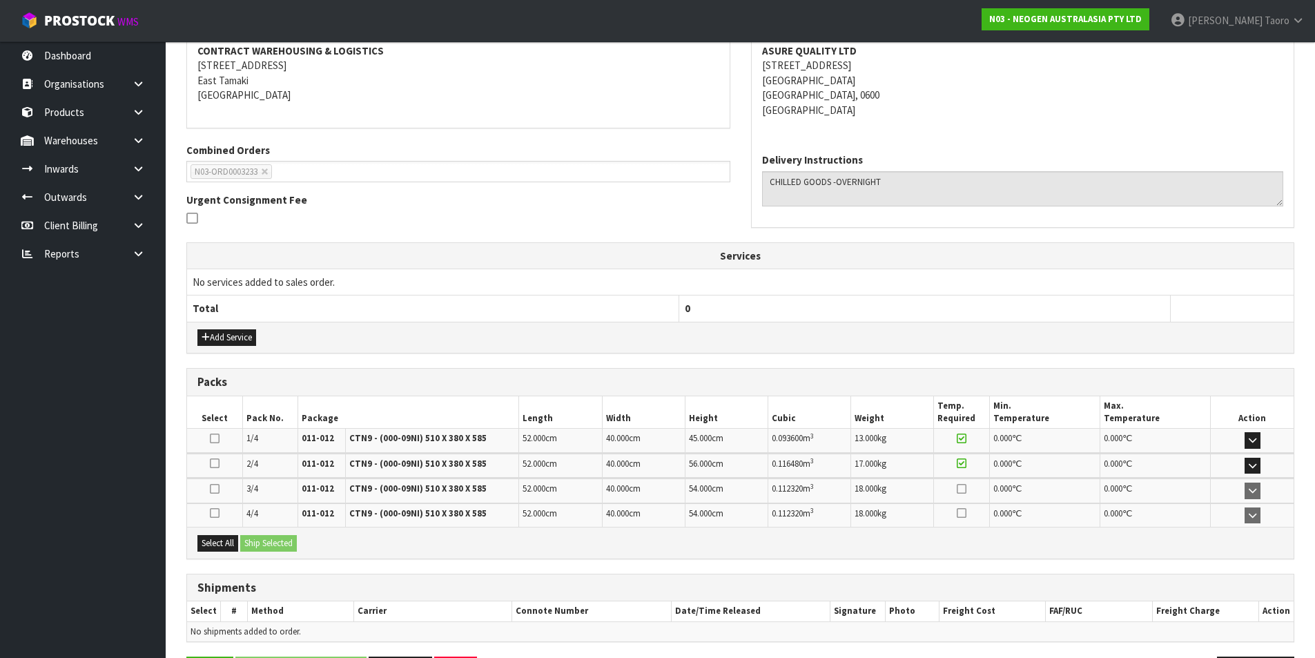
scroll to position [318, 0]
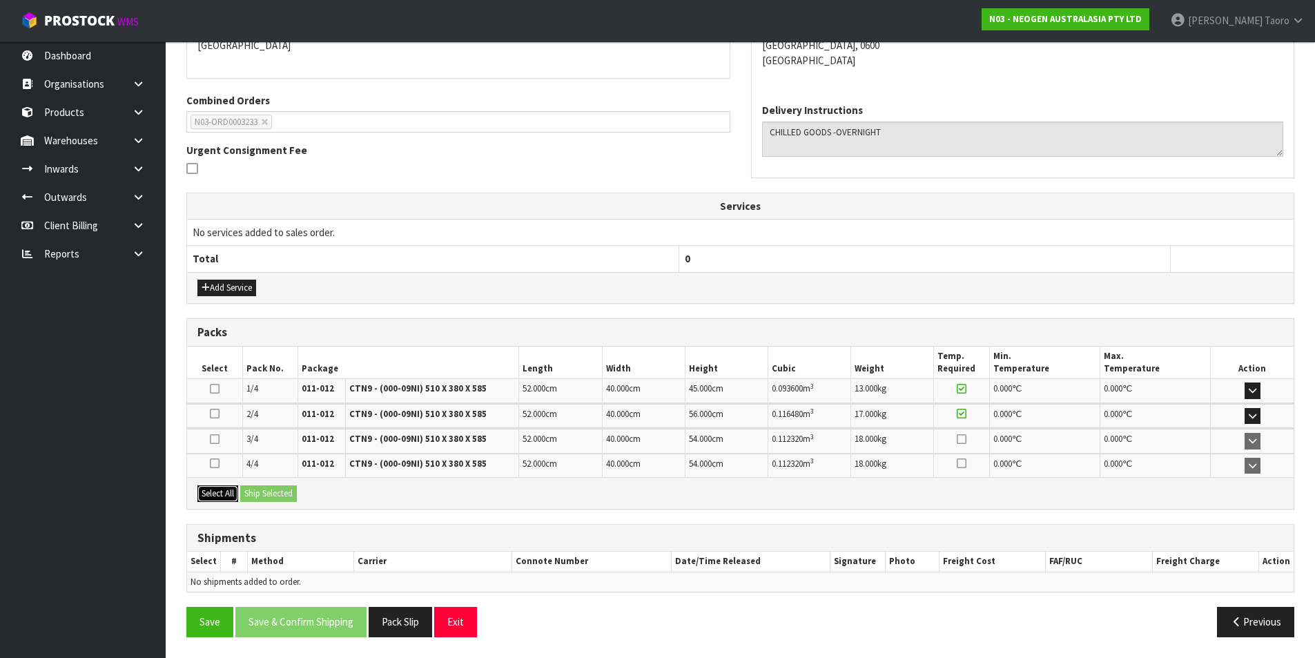
click at [232, 494] on button "Select All" at bounding box center [217, 493] width 41 height 17
click at [260, 496] on button "Ship Selected" at bounding box center [268, 493] width 57 height 17
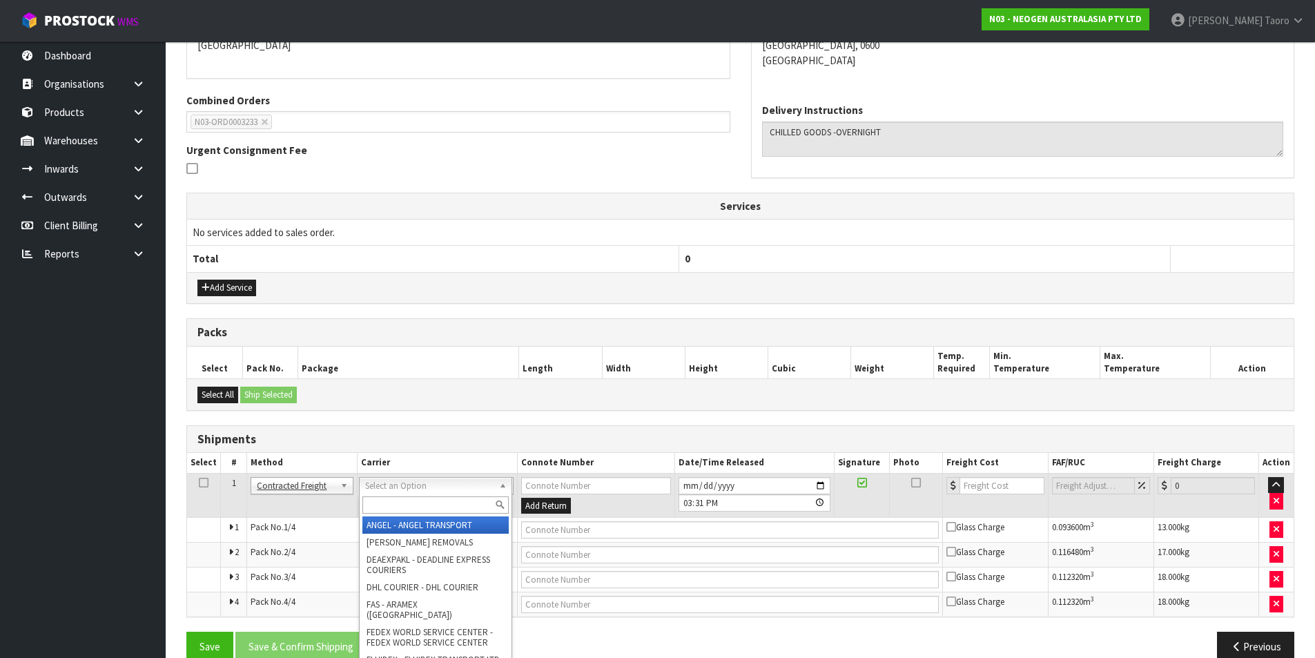
drag, startPoint x: 485, startPoint y: 490, endPoint x: 490, endPoint y: 497, distance: 8.7
click at [492, 505] on input "text" at bounding box center [436, 504] width 146 height 17
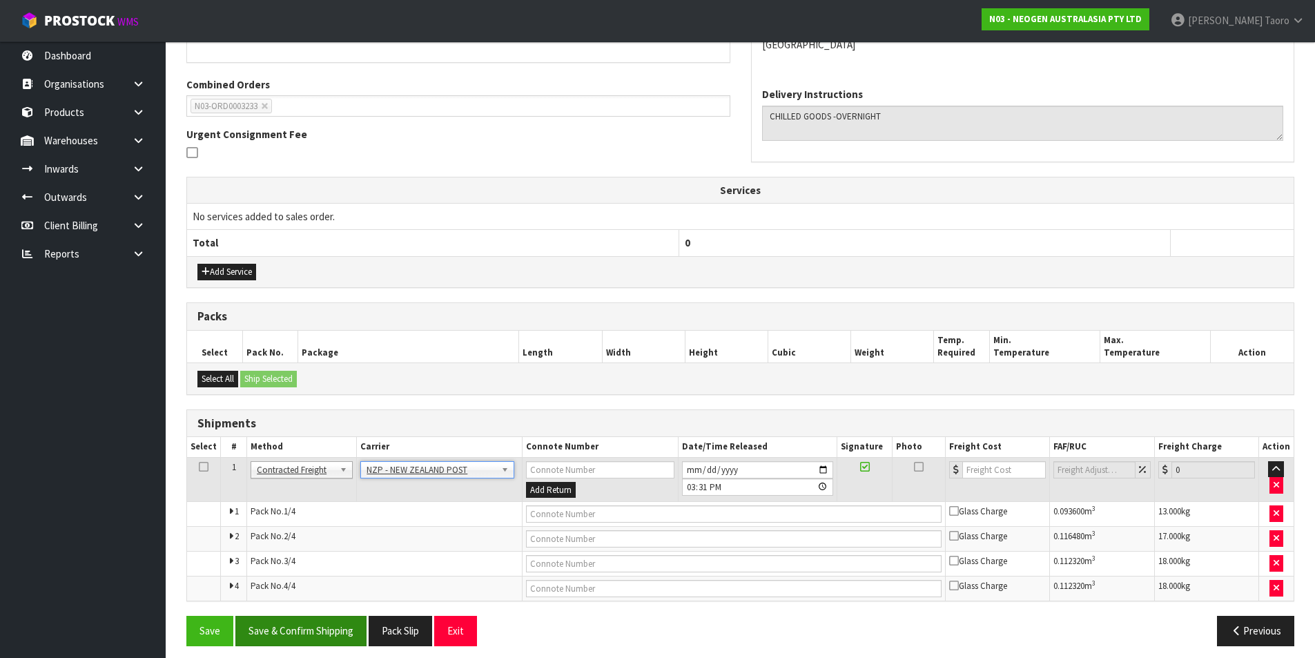
scroll to position [342, 0]
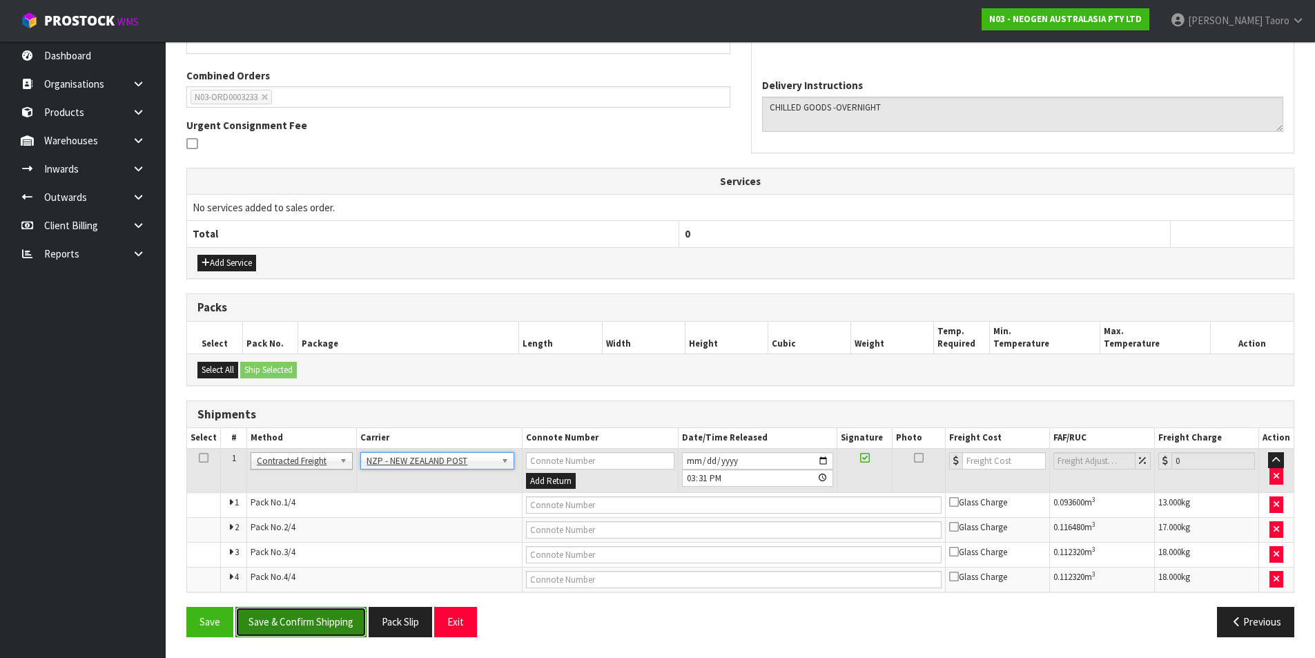
click at [294, 619] on button "Save & Confirm Shipping" at bounding box center [300, 622] width 131 height 30
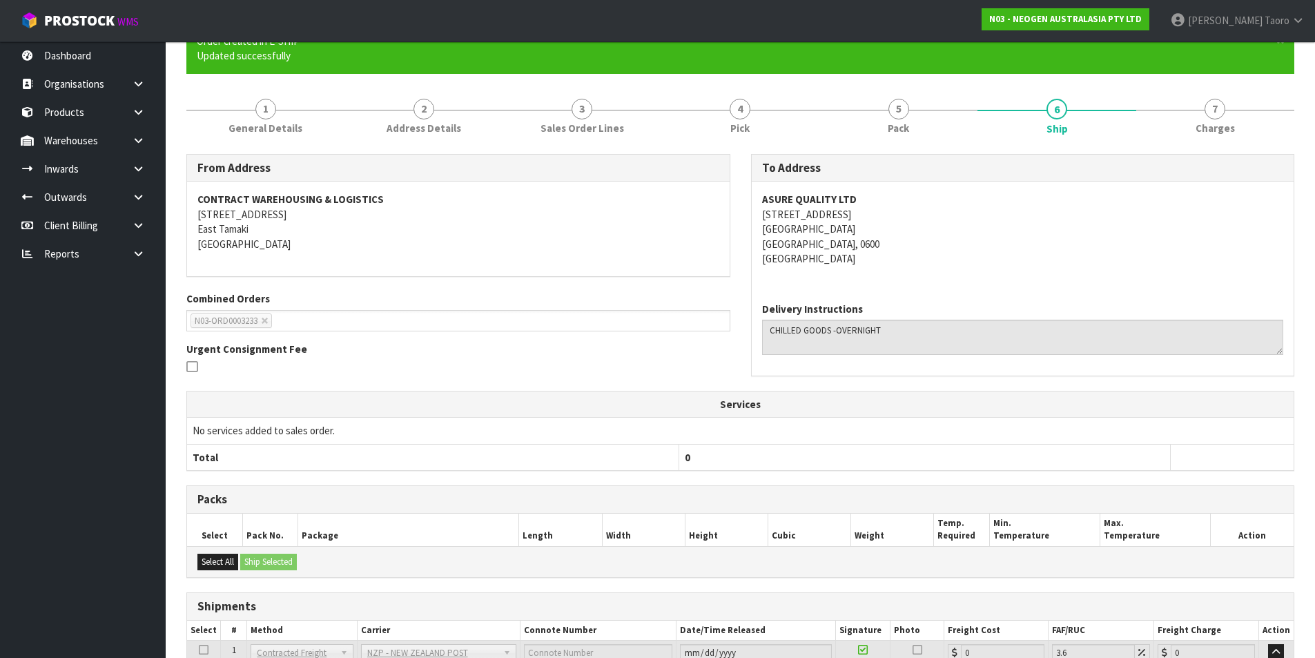
scroll to position [319, 0]
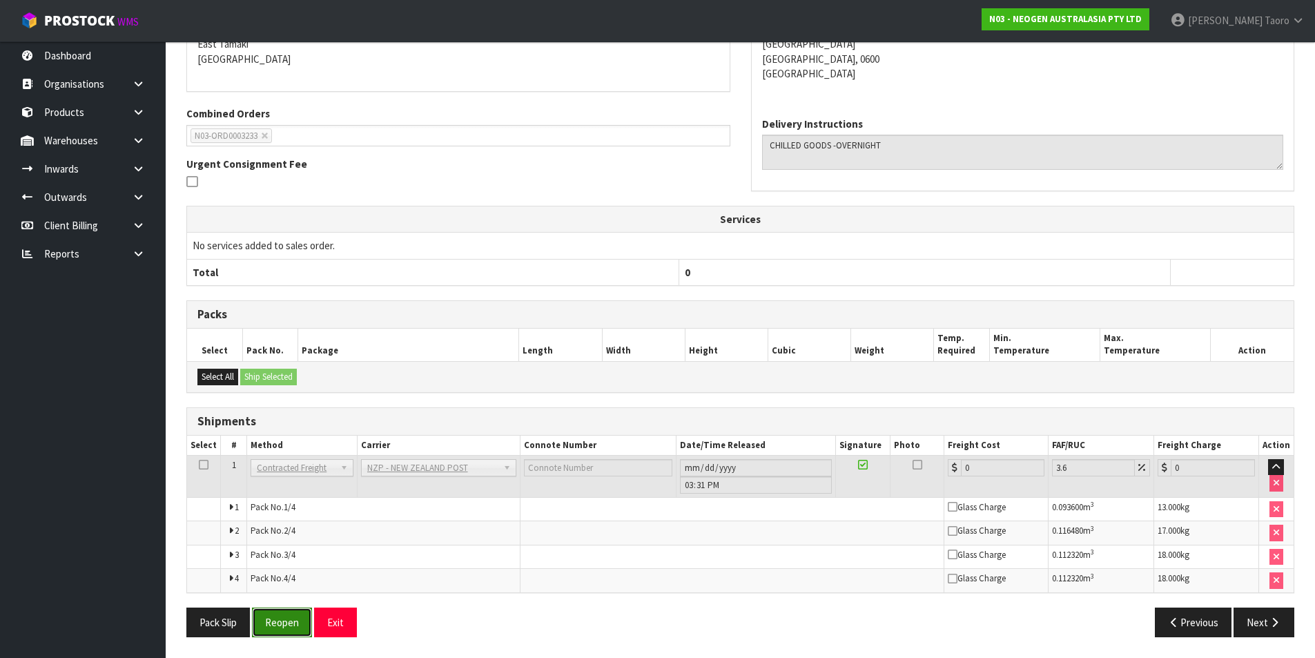
click at [294, 616] on button "Reopen" at bounding box center [282, 623] width 60 height 30
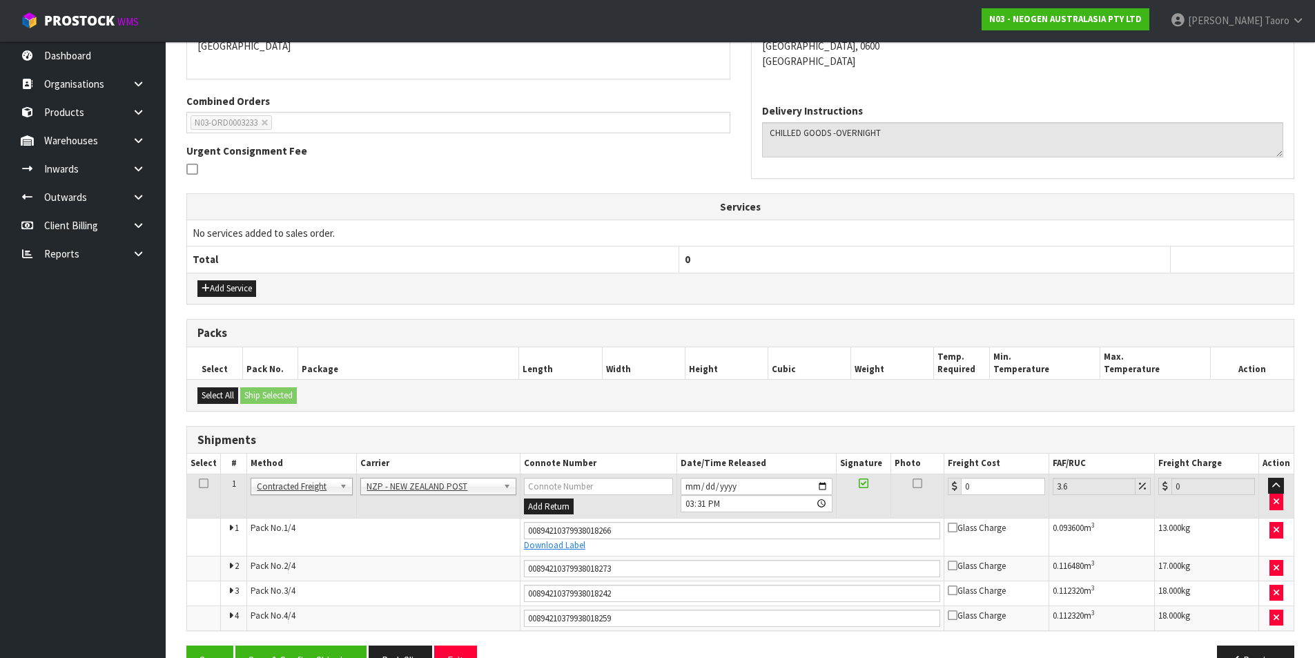
scroll to position [355, 0]
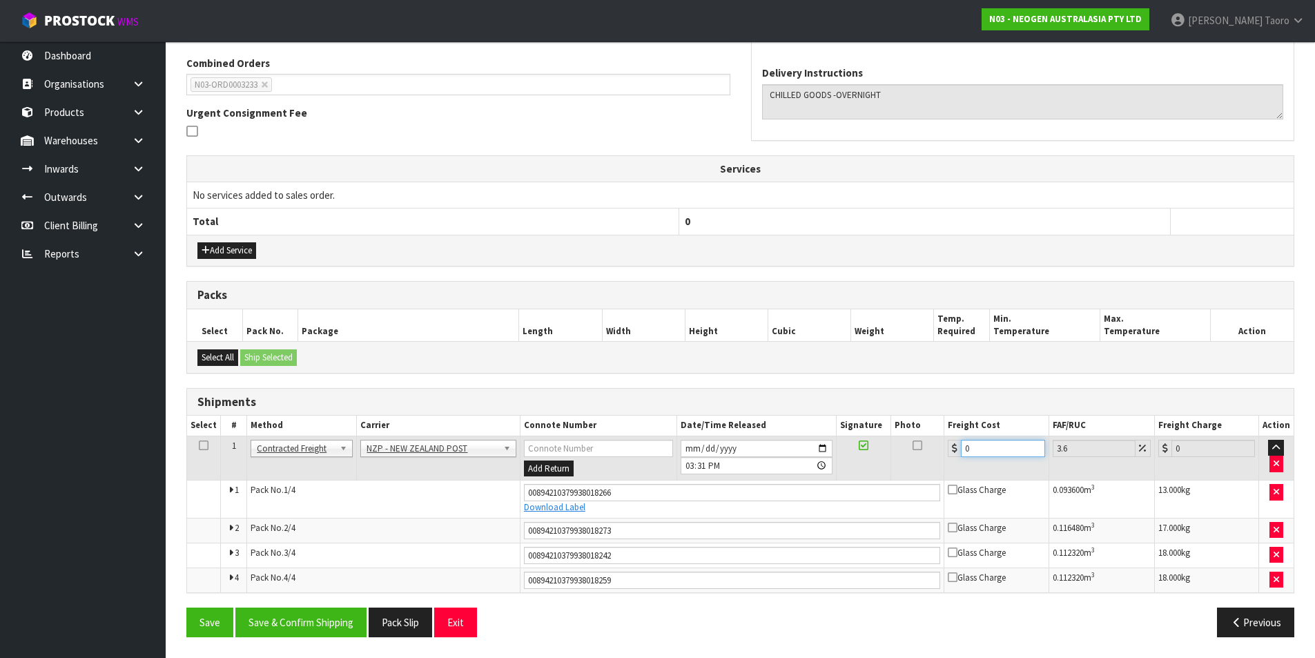
click at [995, 450] on input "0" at bounding box center [1003, 448] width 84 height 17
click at [318, 624] on button "Save & Confirm Shipping" at bounding box center [300, 623] width 131 height 30
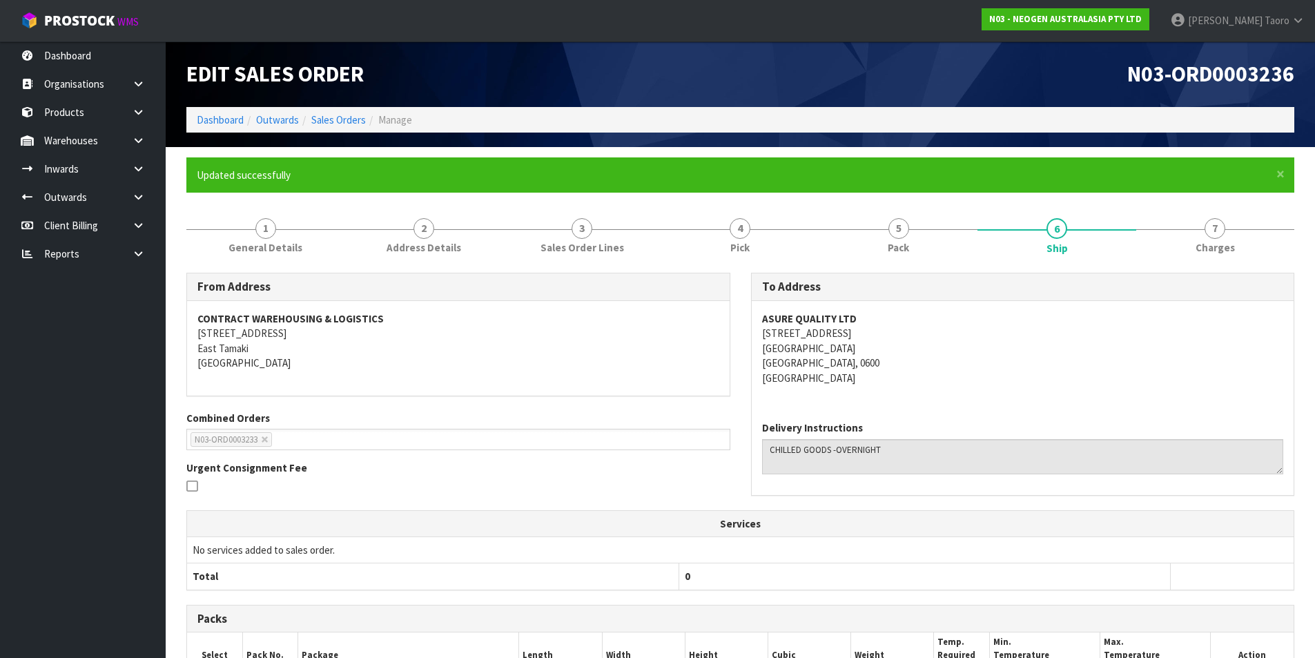
scroll to position [313, 0]
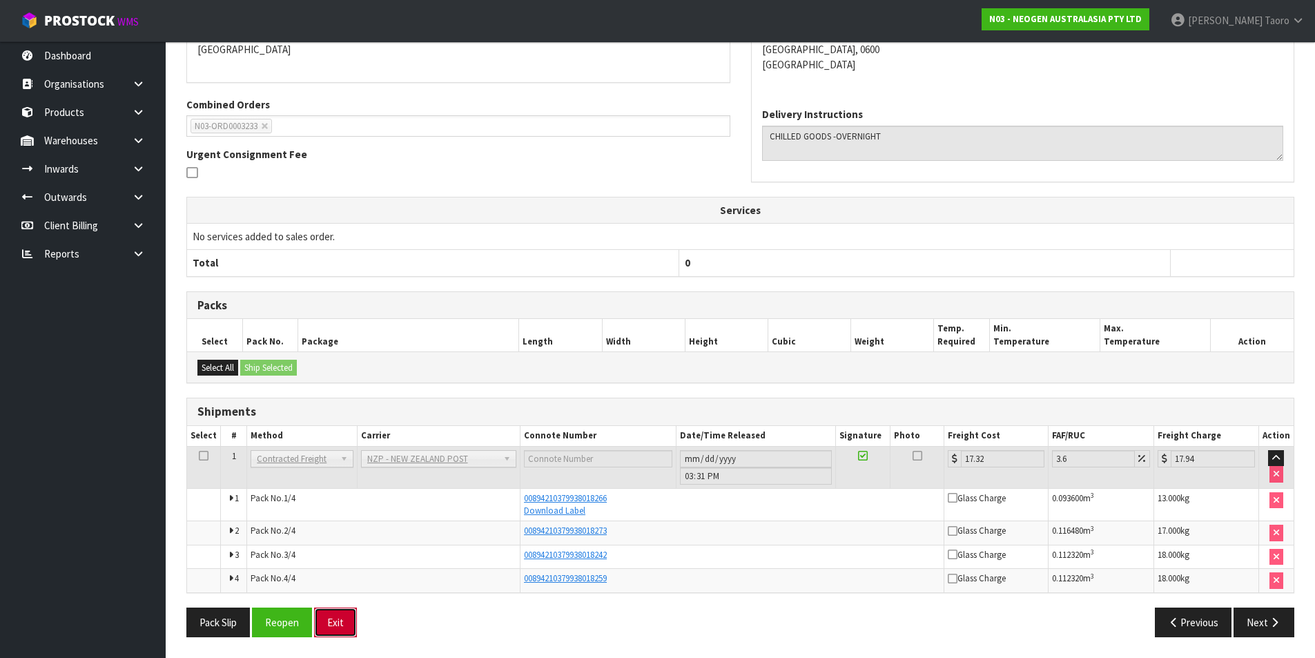
click at [339, 623] on button "Exit" at bounding box center [335, 623] width 43 height 30
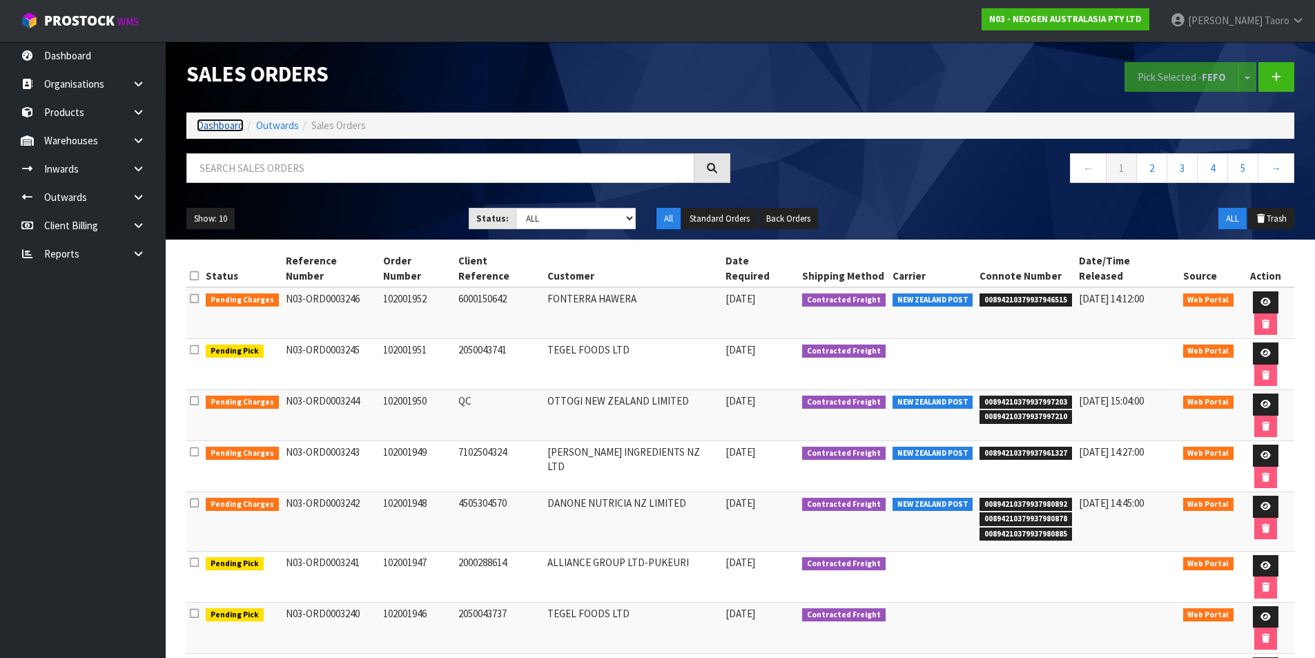
click at [229, 126] on link "Dashboard" at bounding box center [220, 125] width 47 height 13
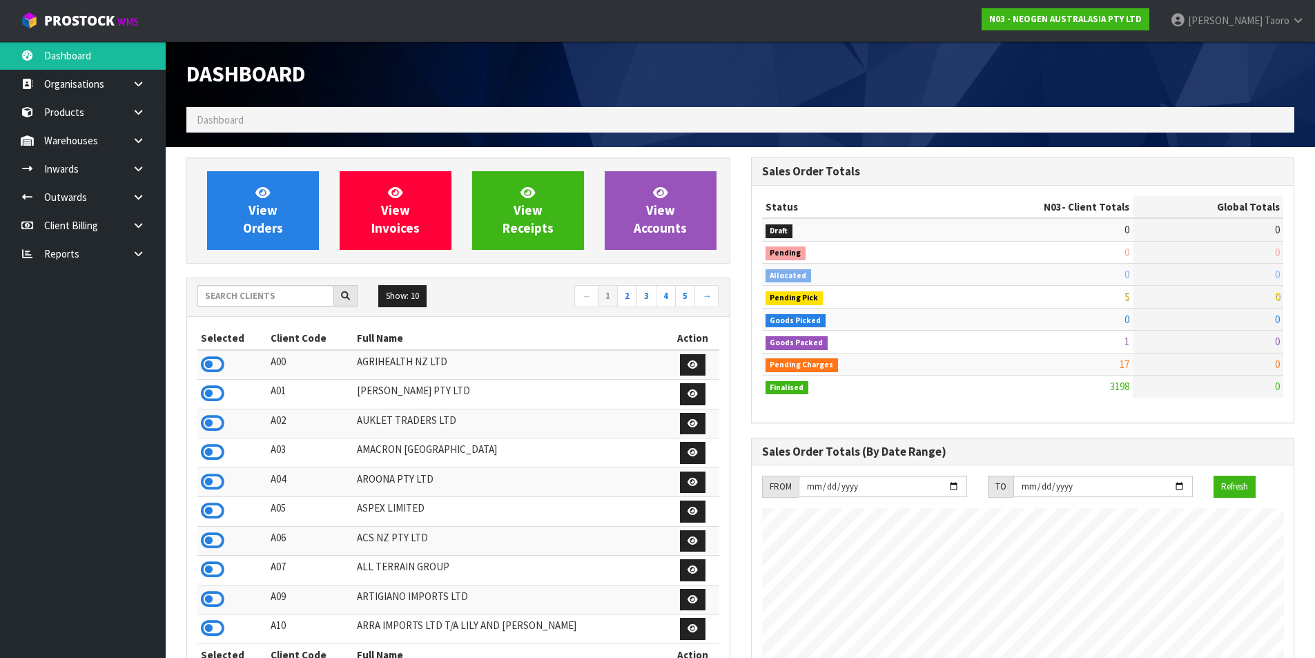
scroll to position [1046, 564]
click at [260, 223] on span "View Orders" at bounding box center [263, 210] width 40 height 52
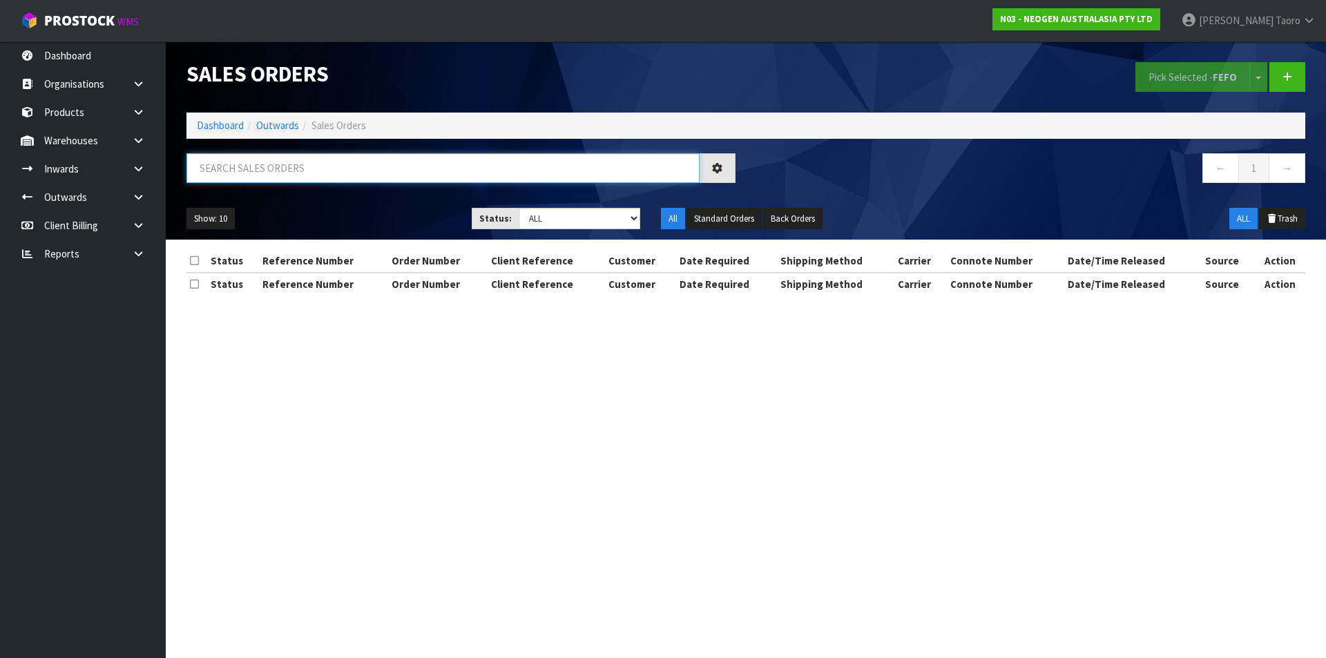
click at [284, 177] on input "text" at bounding box center [442, 168] width 513 height 30
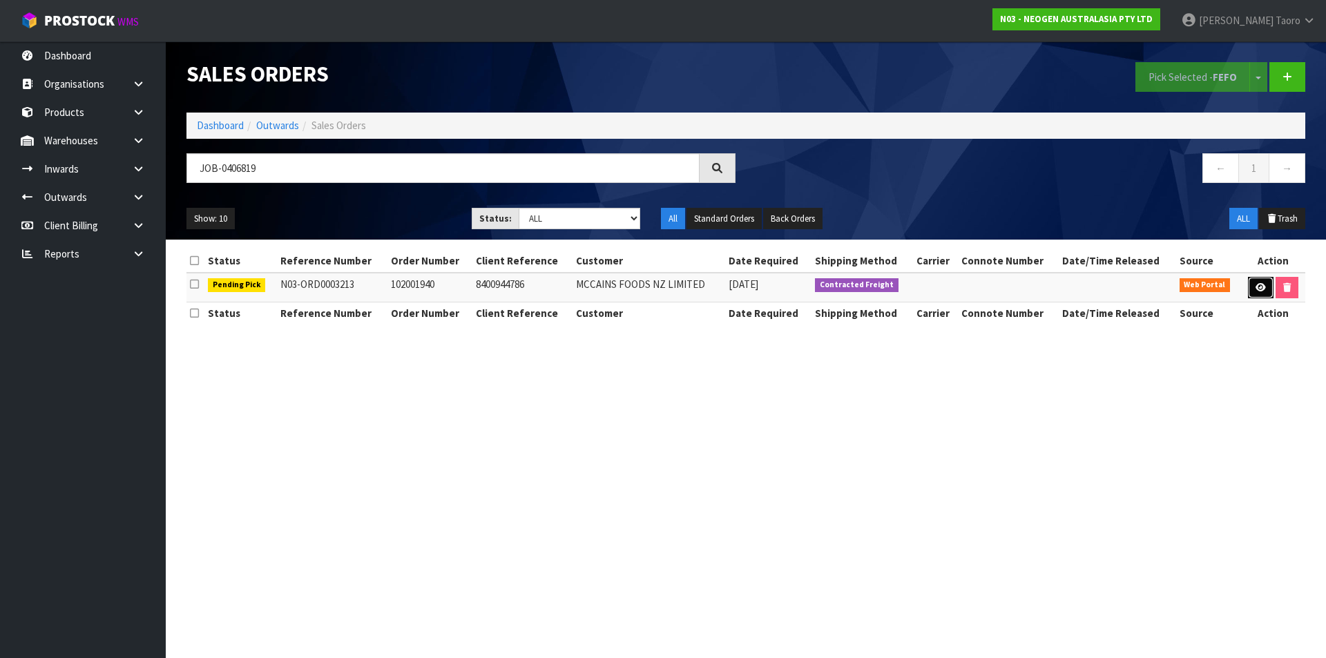
click at [1264, 290] on link at bounding box center [1261, 288] width 26 height 22
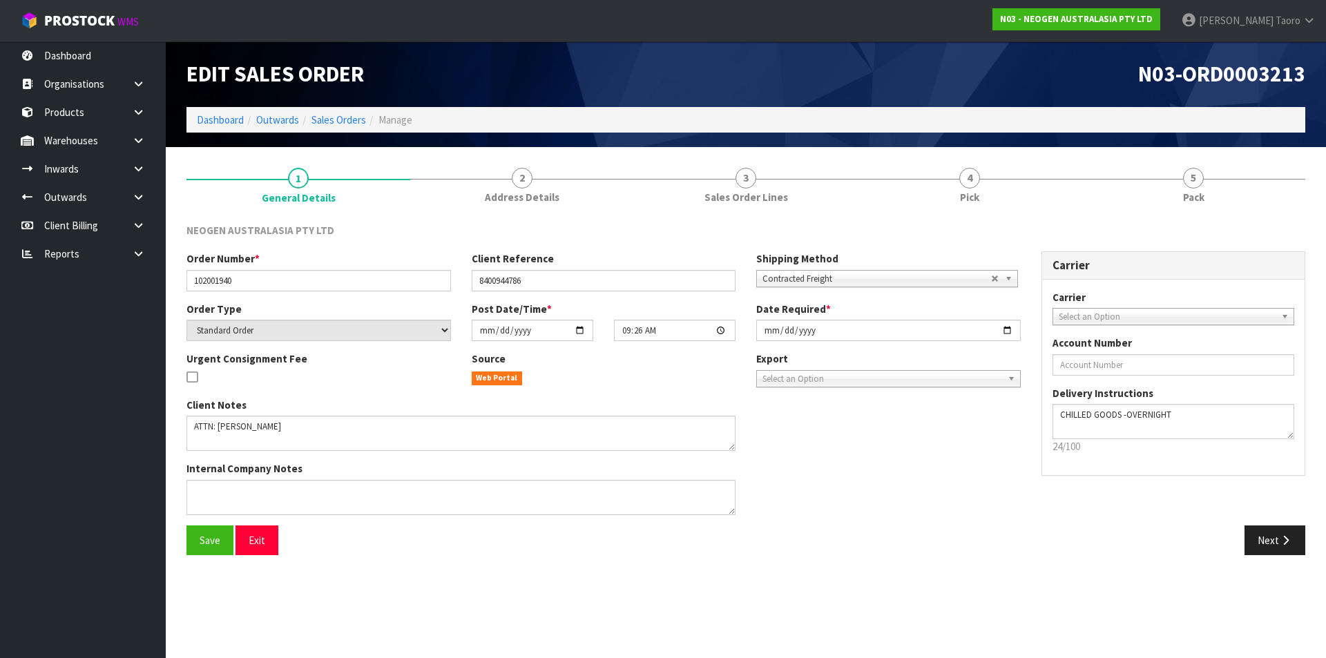
drag, startPoint x: 991, startPoint y: 182, endPoint x: 1032, endPoint y: 274, distance: 101.4
click at [993, 180] on link "4 Pick" at bounding box center [970, 184] width 224 height 55
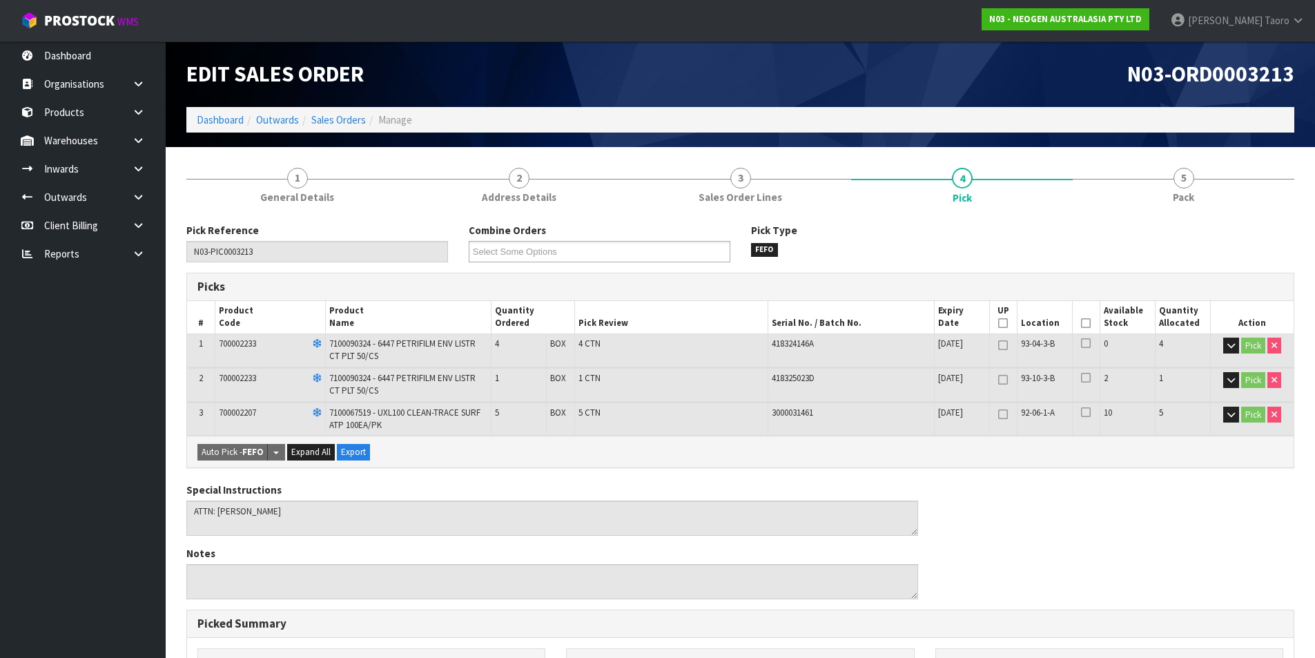
click at [1087, 323] on icon at bounding box center [1086, 323] width 10 height 1
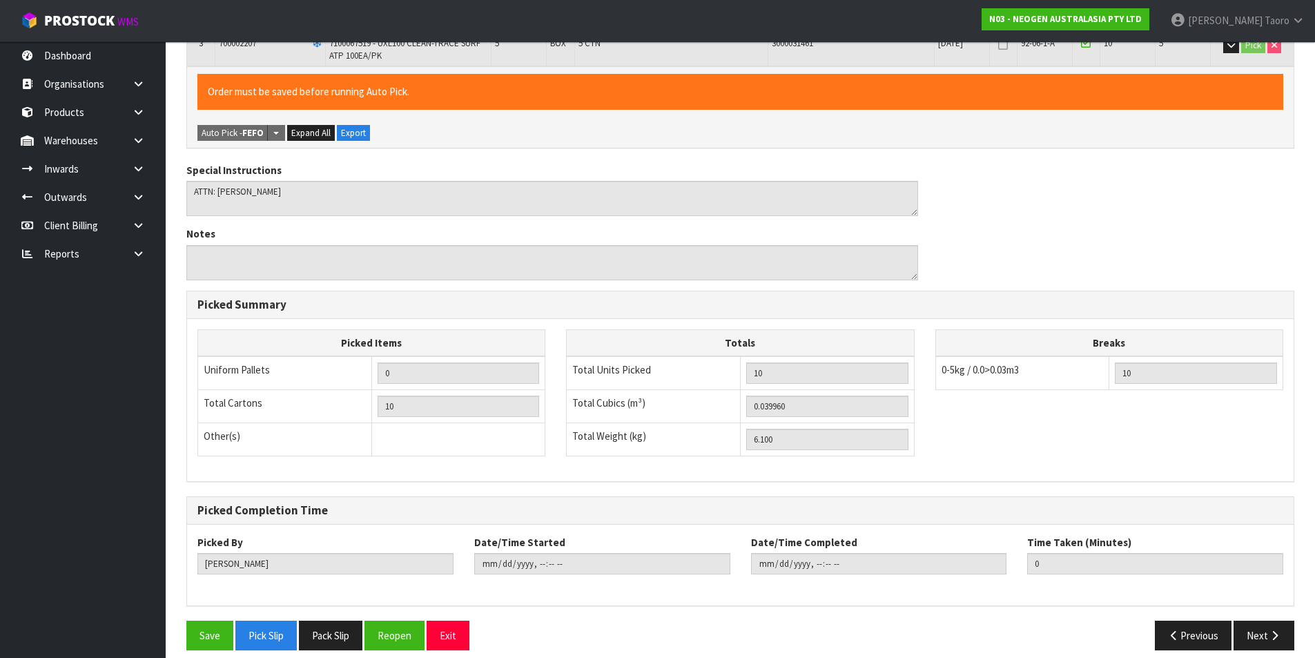
scroll to position [383, 0]
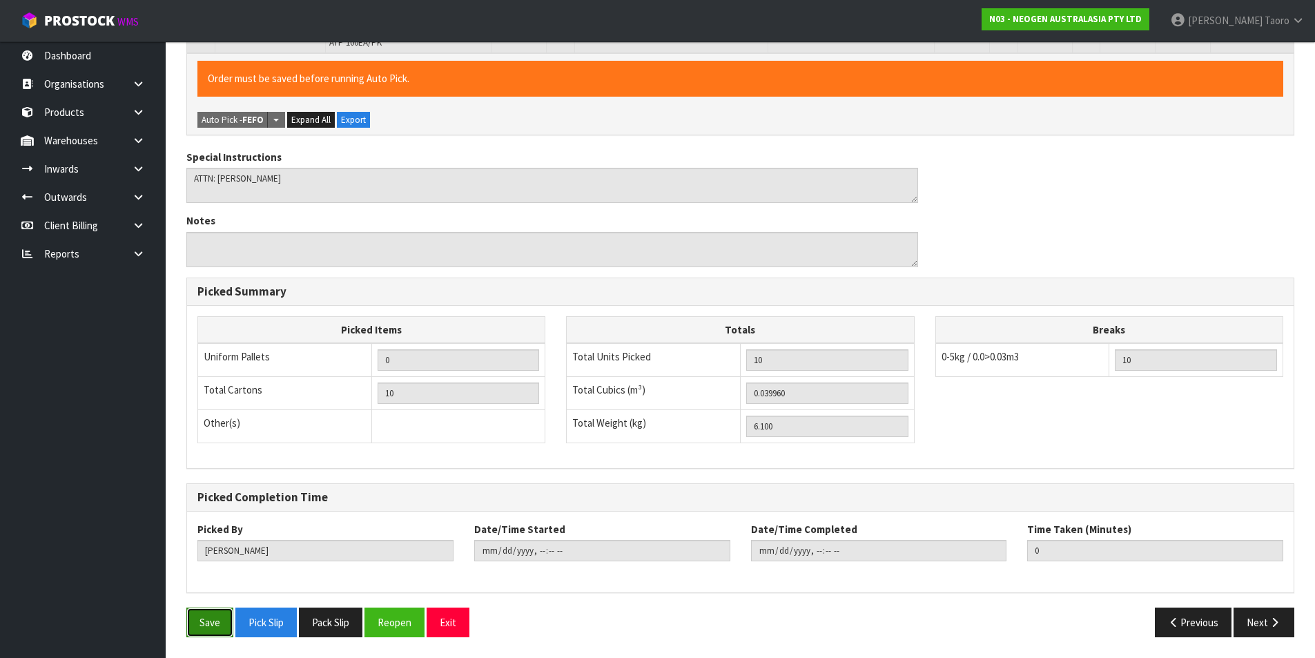
click at [199, 622] on button "Save" at bounding box center [209, 623] width 47 height 30
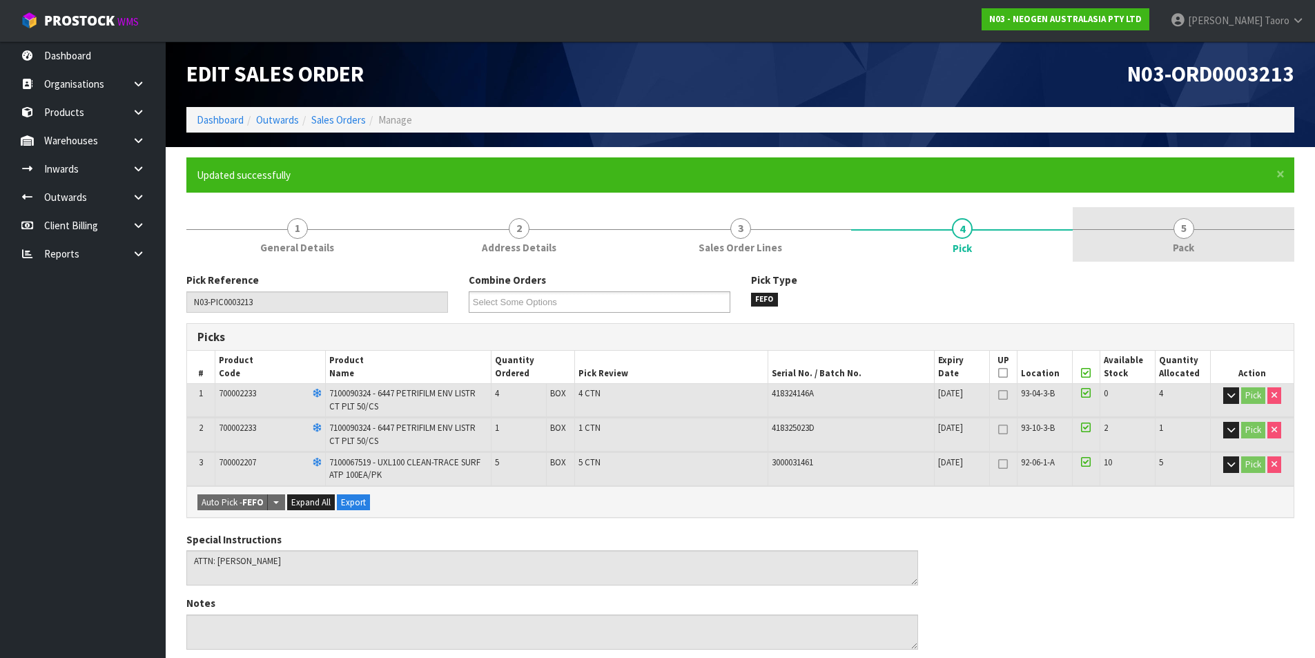
click at [1179, 226] on span "5" at bounding box center [1184, 228] width 21 height 21
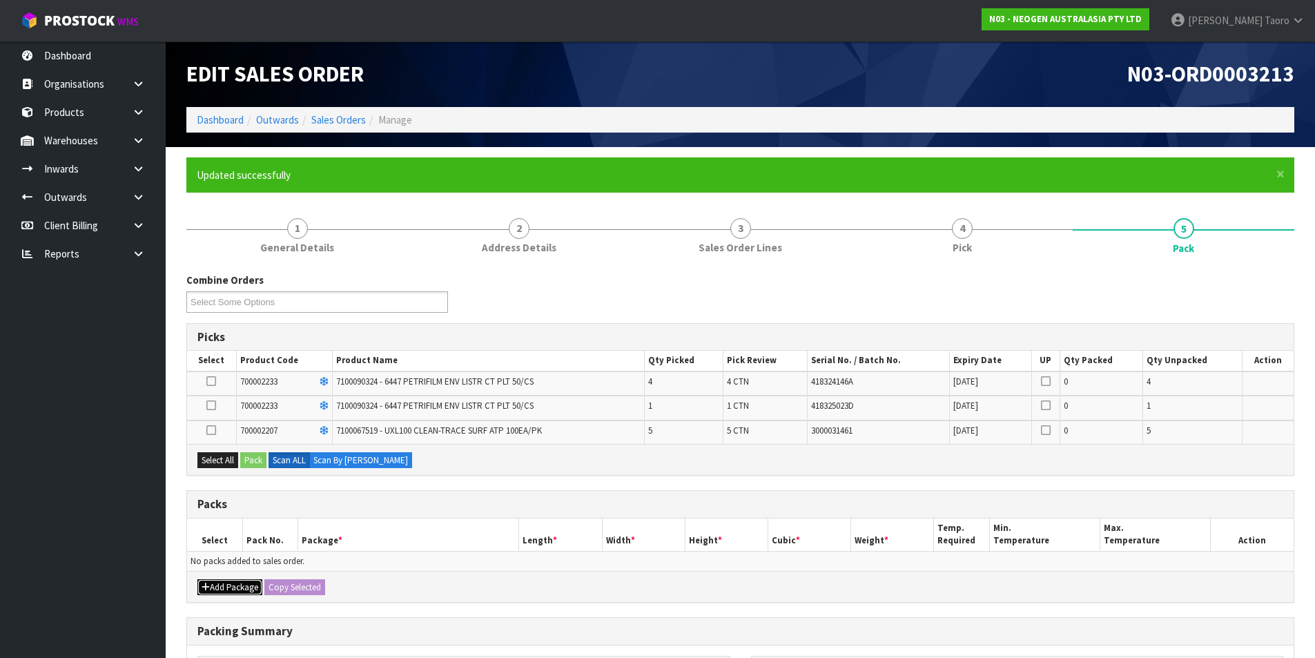
click at [207, 587] on icon "button" at bounding box center [206, 587] width 8 height 9
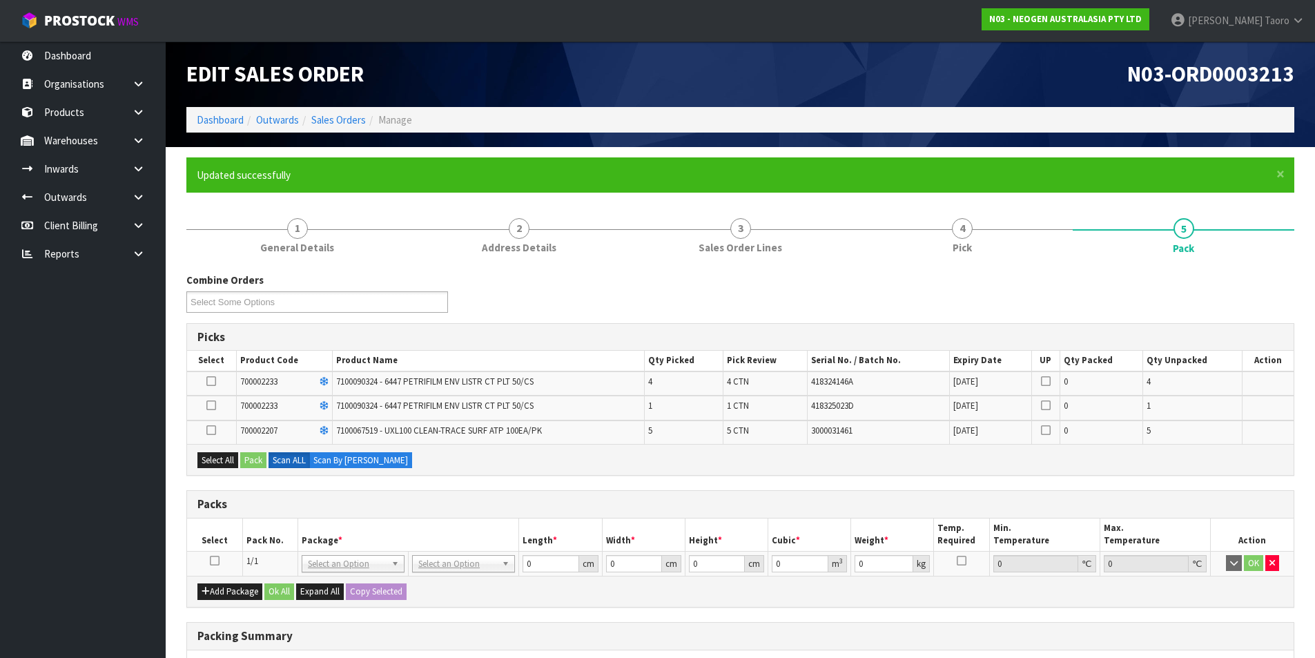
click at [214, 561] on icon at bounding box center [215, 561] width 10 height 1
drag, startPoint x: 212, startPoint y: 455, endPoint x: 240, endPoint y: 459, distance: 27.9
click at [214, 455] on button "Select All" at bounding box center [217, 460] width 41 height 17
click at [251, 460] on button "Pack" at bounding box center [253, 460] width 26 height 17
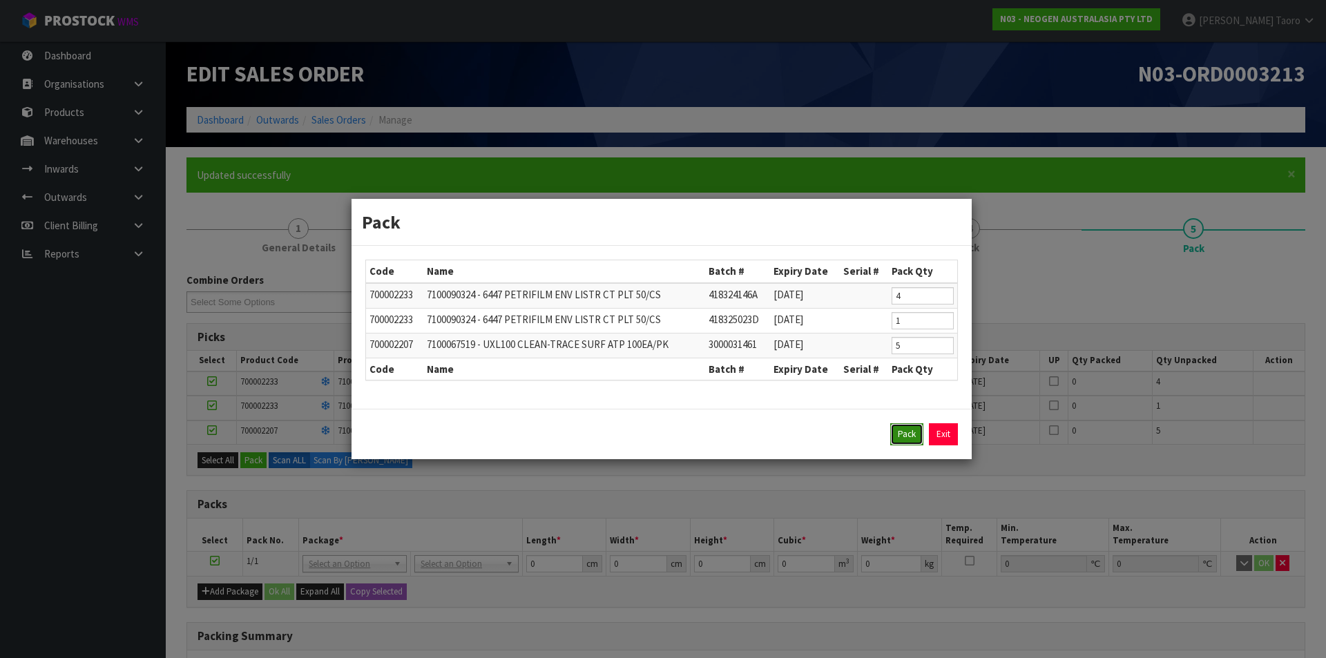
click at [909, 433] on button "Pack" at bounding box center [906, 434] width 33 height 22
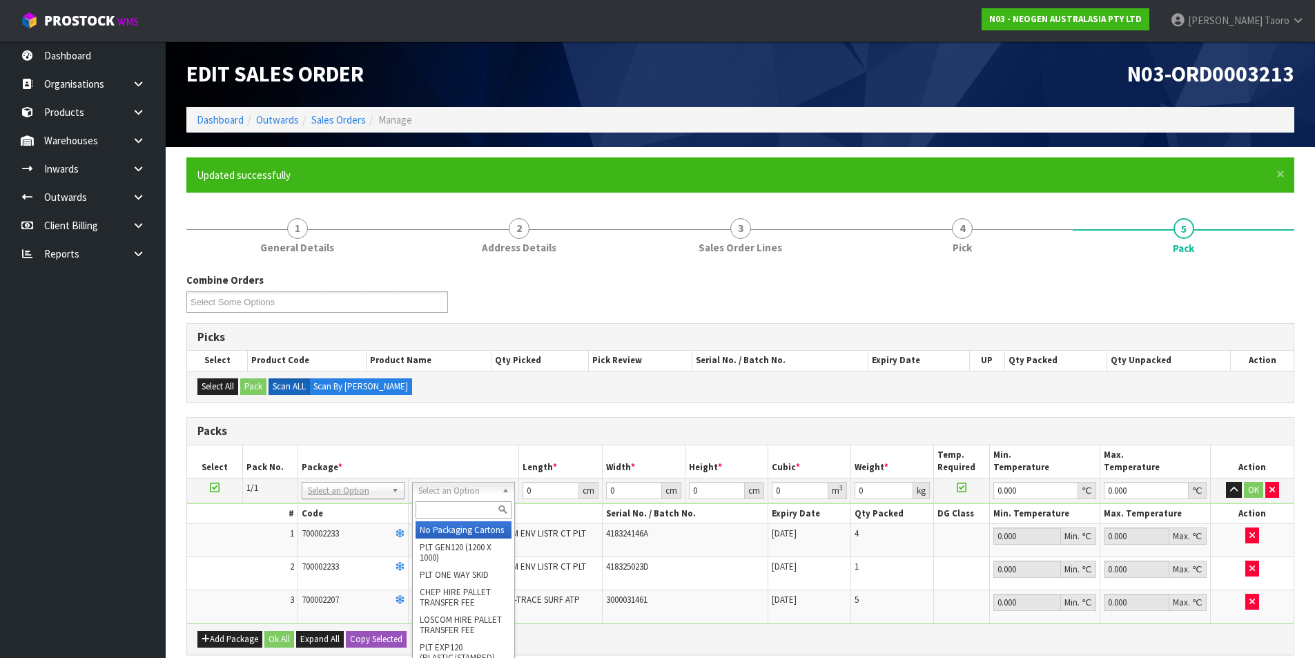
click at [481, 508] on input "text" at bounding box center [464, 509] width 96 height 17
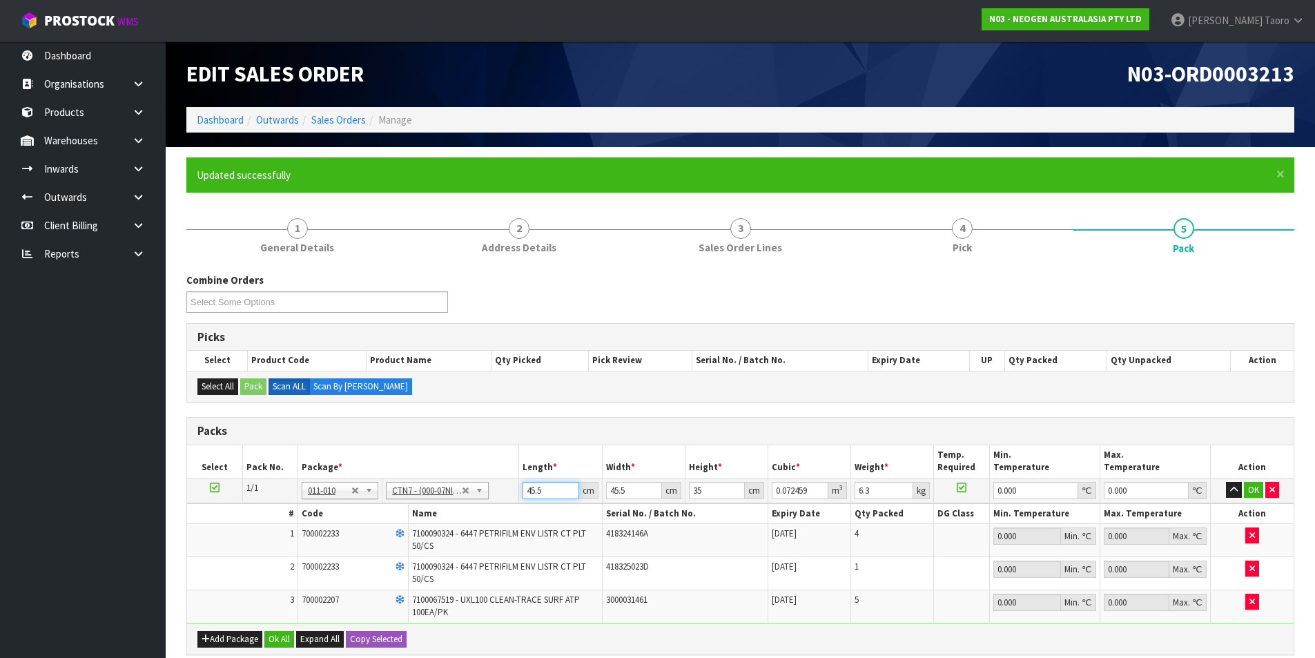
click at [533, 489] on input "45.5" at bounding box center [551, 490] width 56 height 17
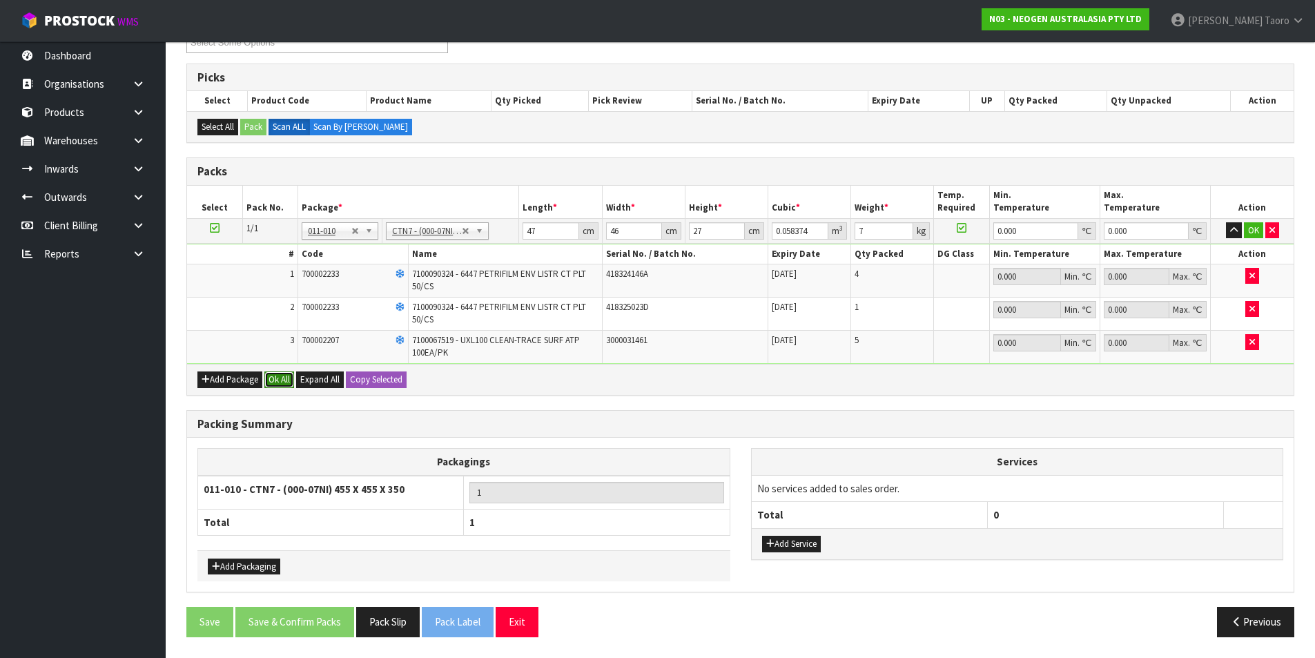
click at [282, 384] on button "Ok All" at bounding box center [279, 379] width 30 height 17
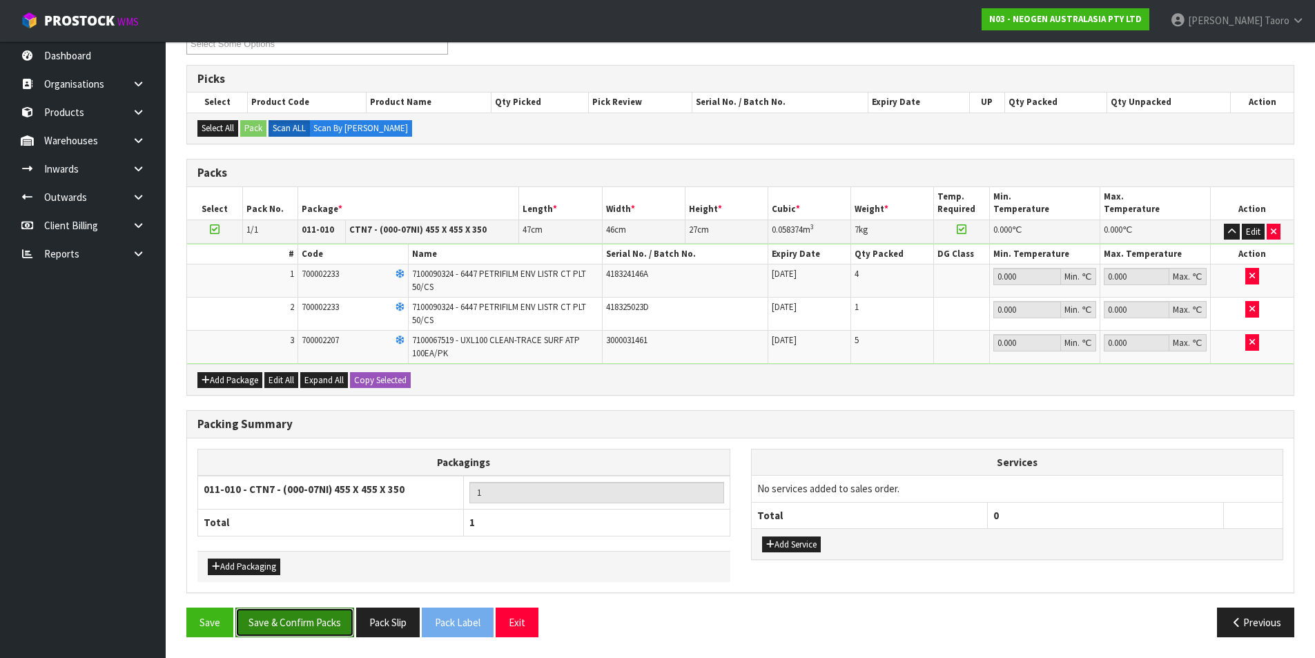
click at [315, 619] on button "Save & Confirm Packs" at bounding box center [294, 623] width 119 height 30
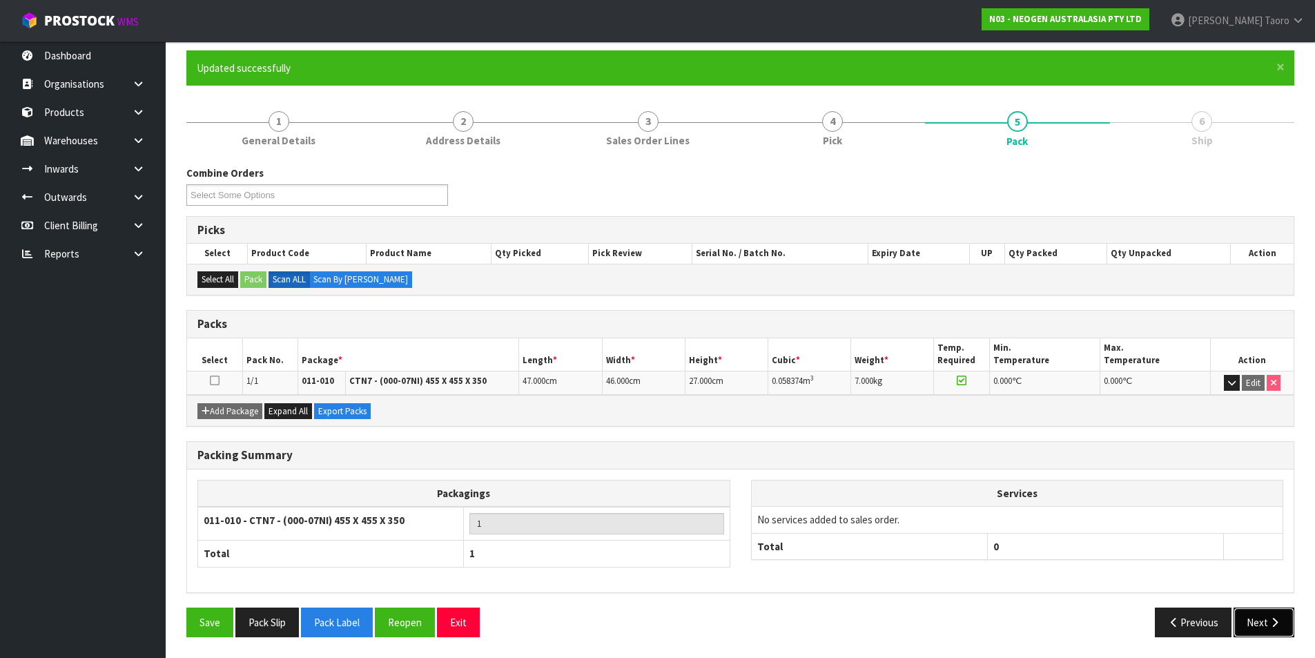
click at [1270, 619] on icon "button" at bounding box center [1274, 622] width 13 height 10
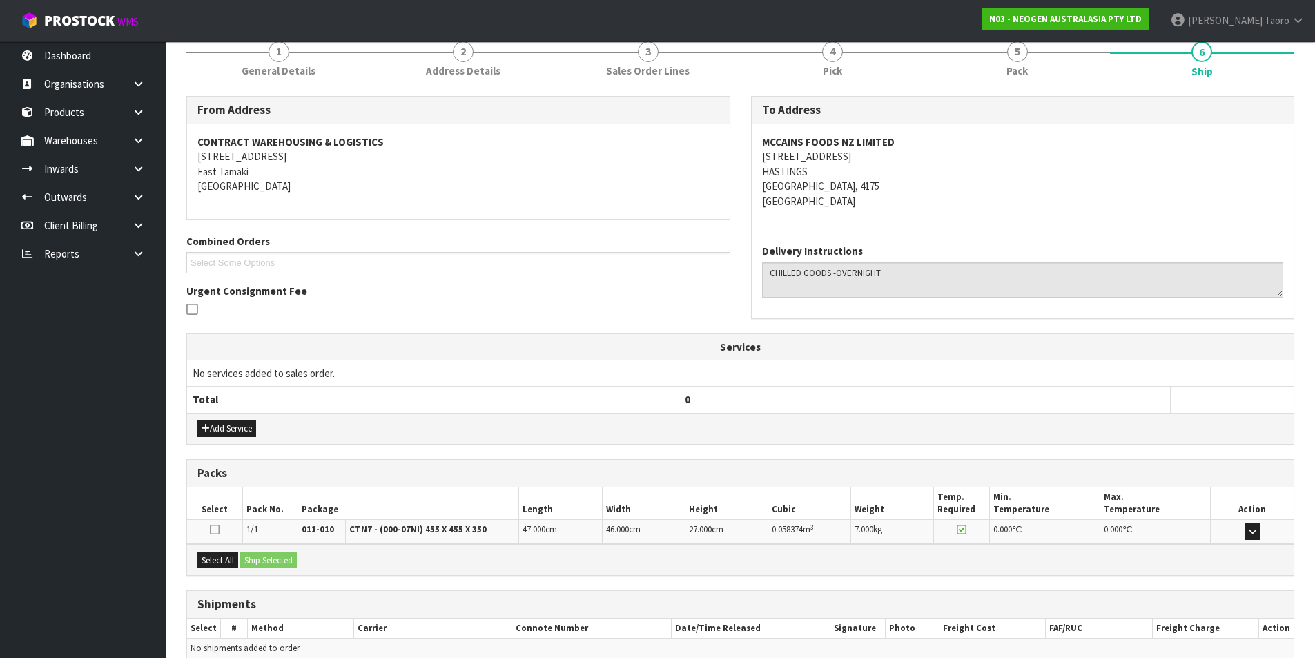
scroll to position [243, 0]
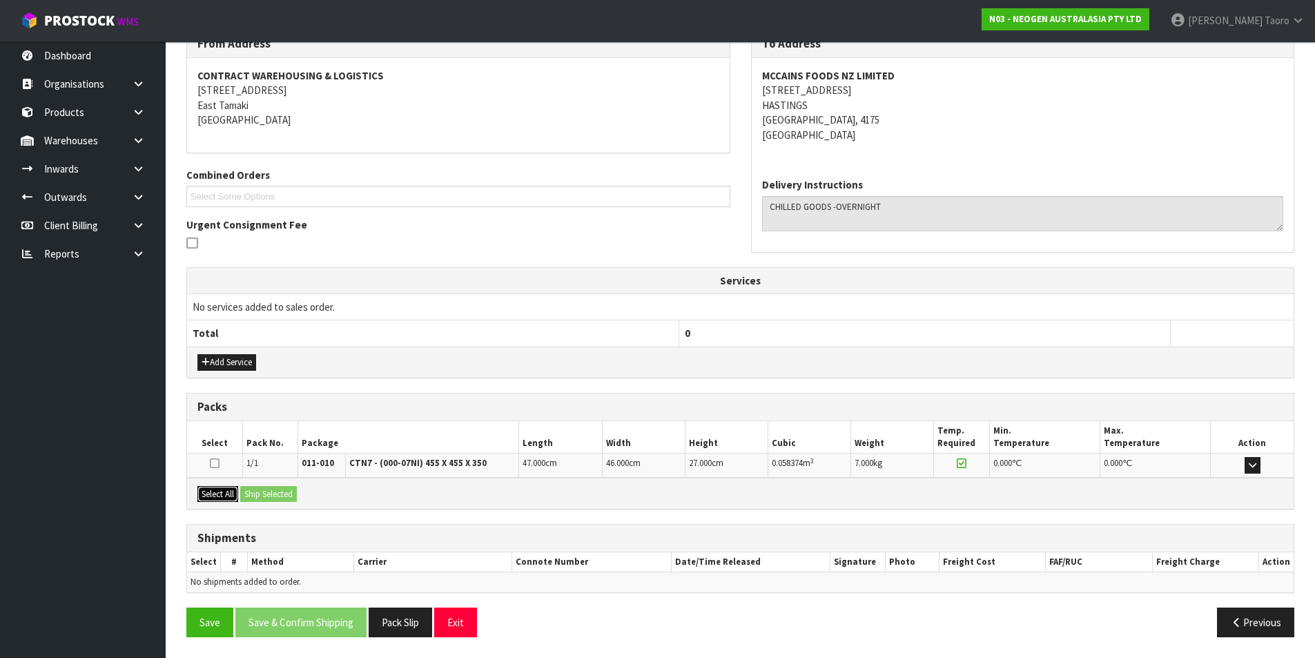
drag, startPoint x: 222, startPoint y: 495, endPoint x: 258, endPoint y: 495, distance: 35.2
click at [226, 495] on button "Select All" at bounding box center [217, 494] width 41 height 17
click at [260, 495] on button "Ship Selected" at bounding box center [268, 494] width 57 height 17
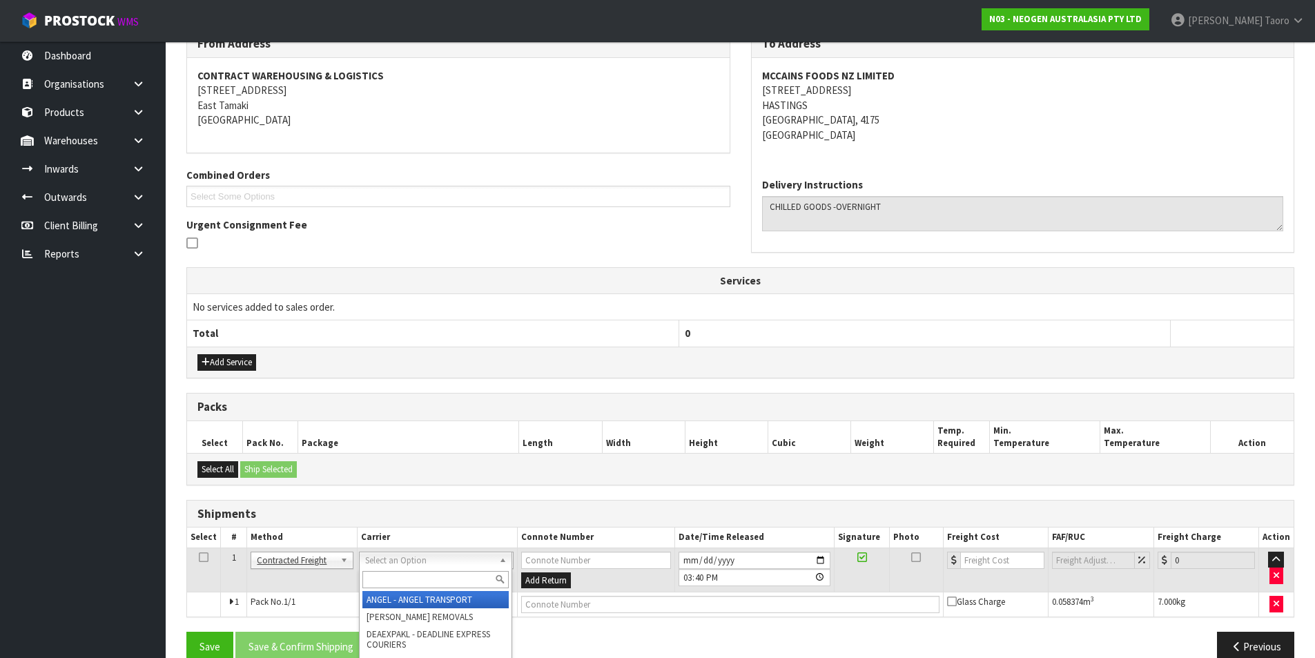
drag, startPoint x: 474, startPoint y: 562, endPoint x: 483, endPoint y: 577, distance: 16.7
click at [483, 579] on input "text" at bounding box center [436, 579] width 146 height 17
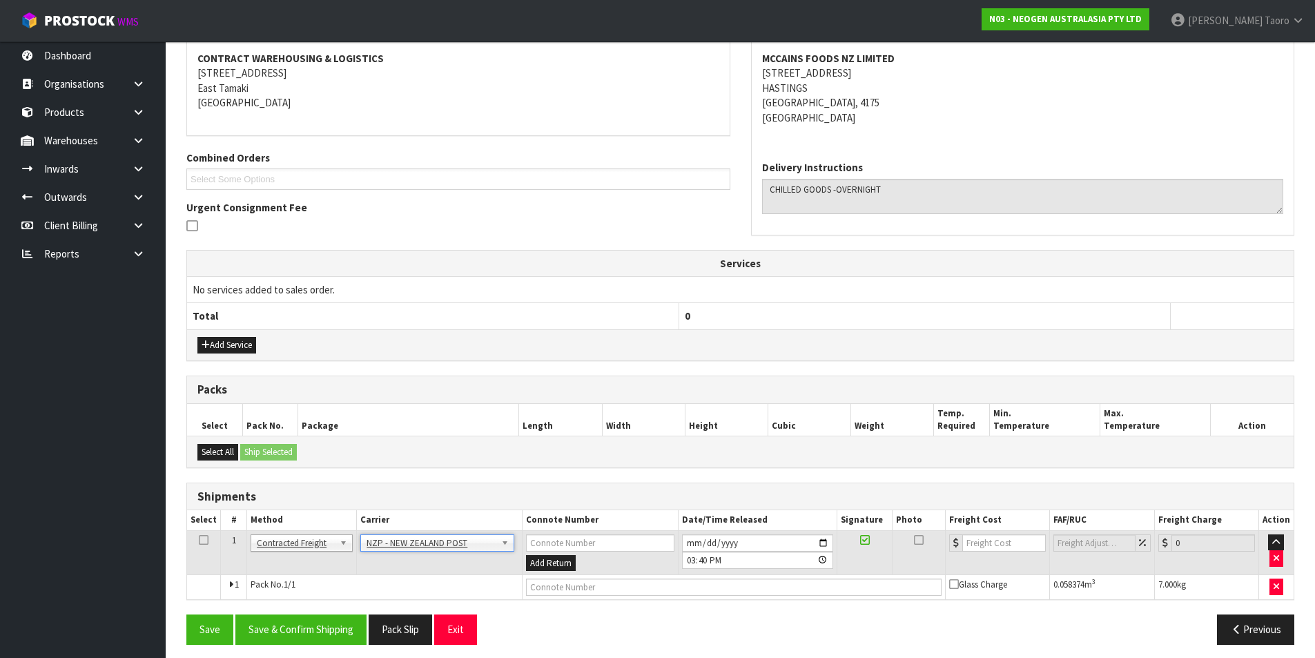
scroll to position [268, 0]
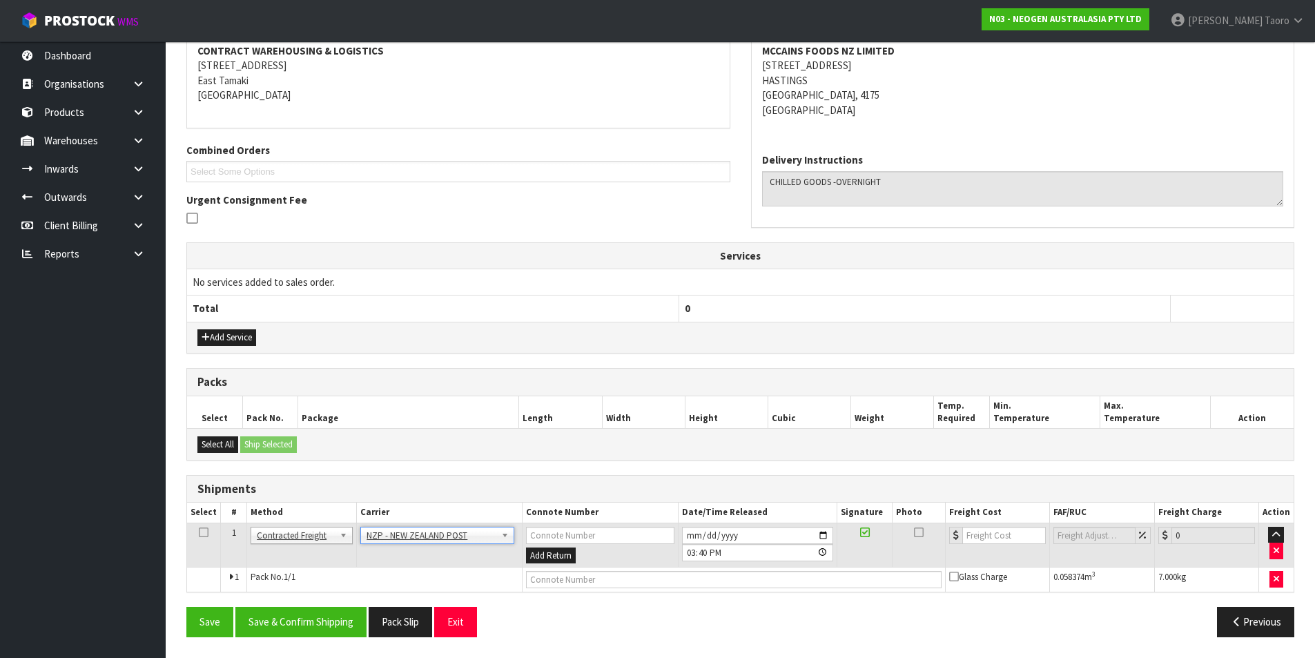
click at [352, 606] on div "From Address CONTRACT WAREHOUSING & LOGISTICS 17 Allens Road East Tamaki Auckla…" at bounding box center [740, 326] width 1108 height 642
click at [370, 630] on button "Pack Slip" at bounding box center [401, 622] width 64 height 30
click at [349, 620] on button "Save & Confirm Shipping" at bounding box center [300, 622] width 131 height 30
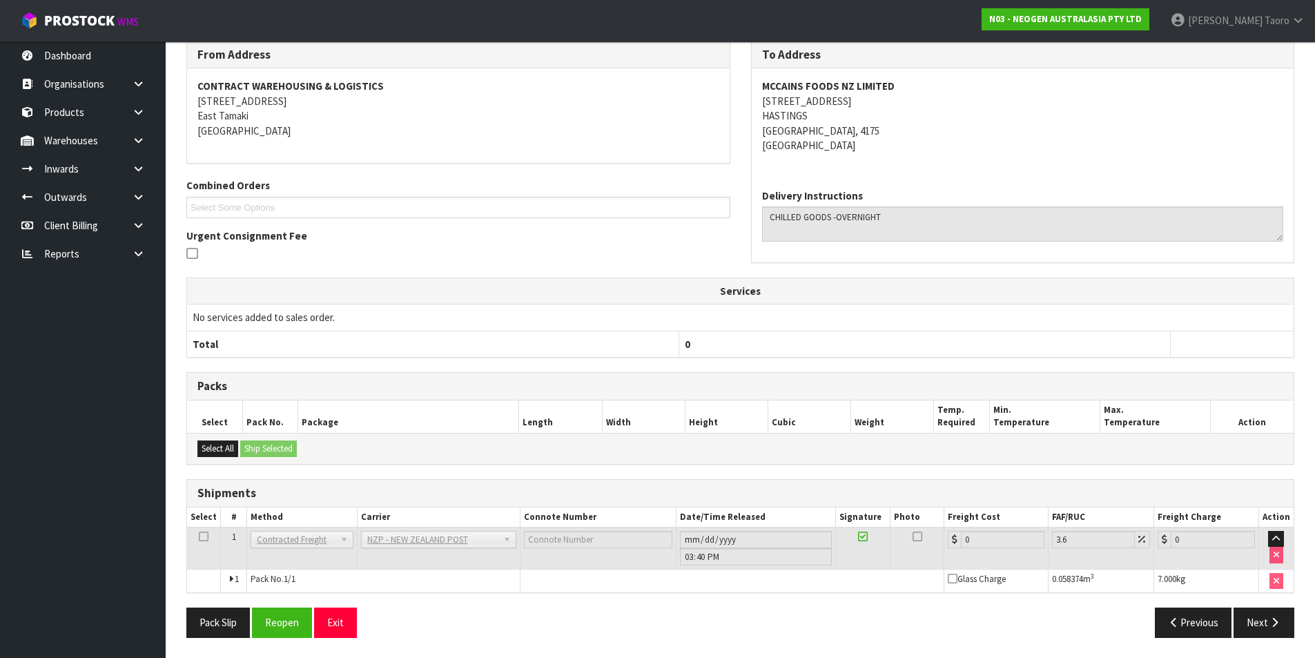
scroll to position [248, 0]
click at [279, 617] on button "Reopen" at bounding box center [282, 622] width 60 height 30
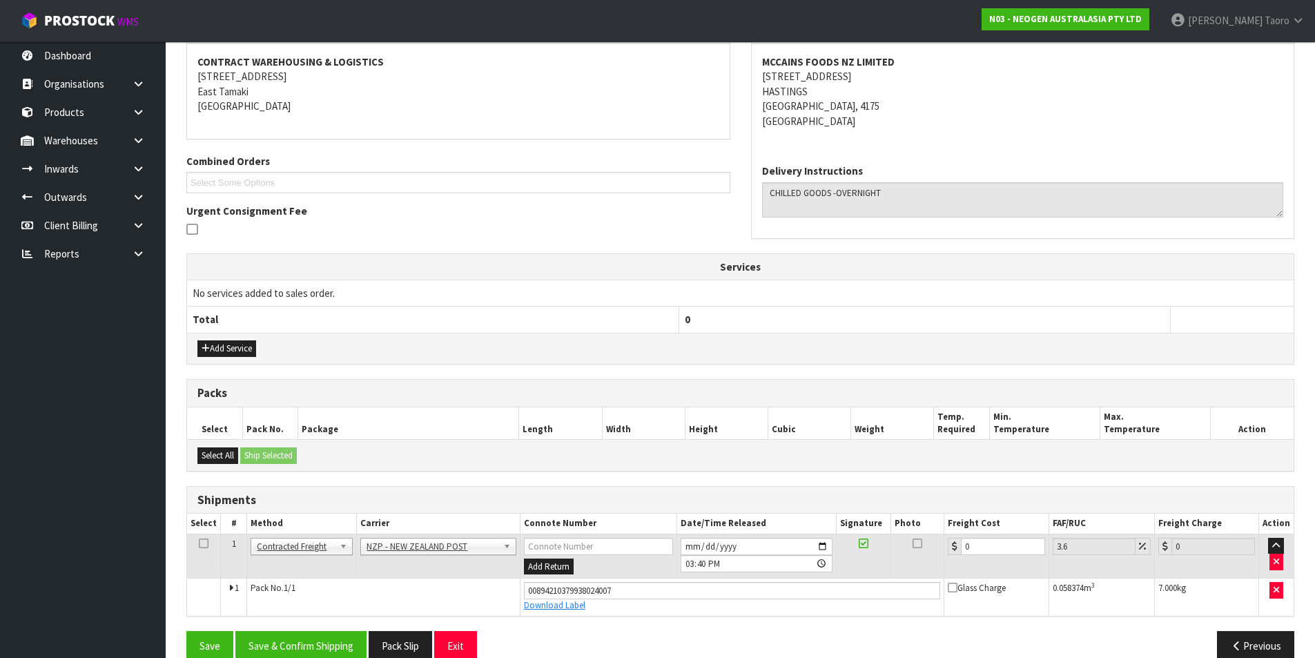
scroll to position [280, 0]
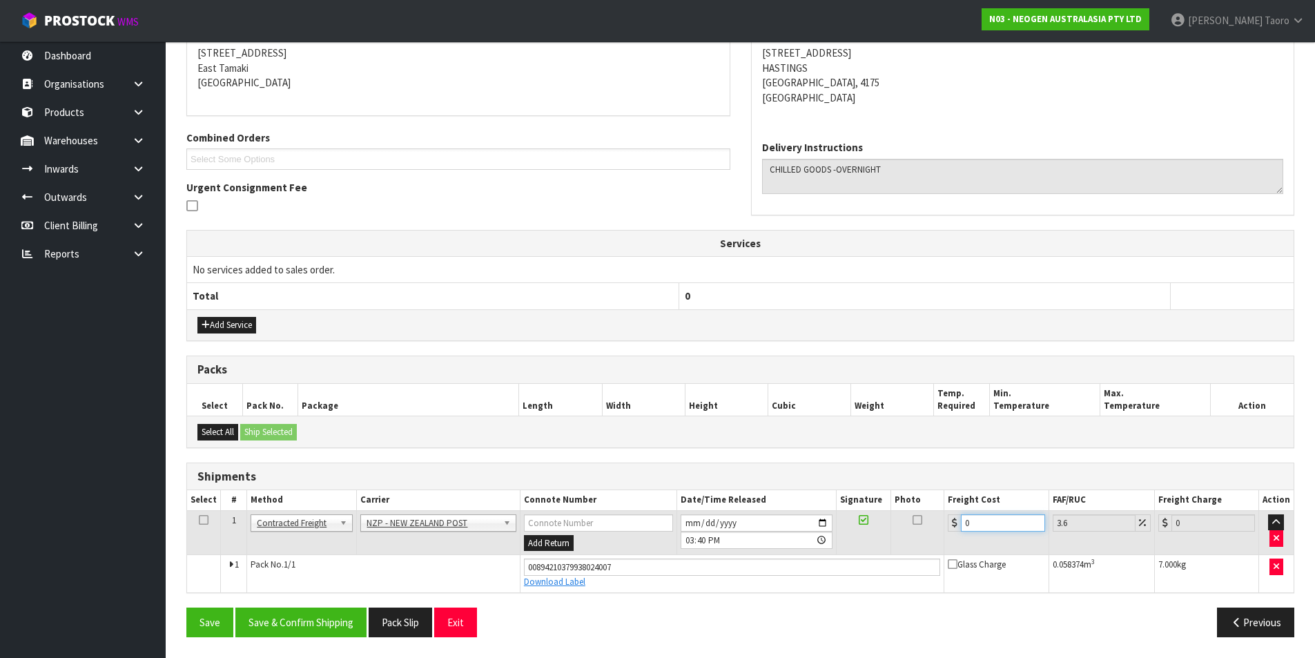
click at [977, 527] on input "0" at bounding box center [1003, 522] width 84 height 17
click at [349, 611] on button "Save & Confirm Shipping" at bounding box center [300, 623] width 131 height 30
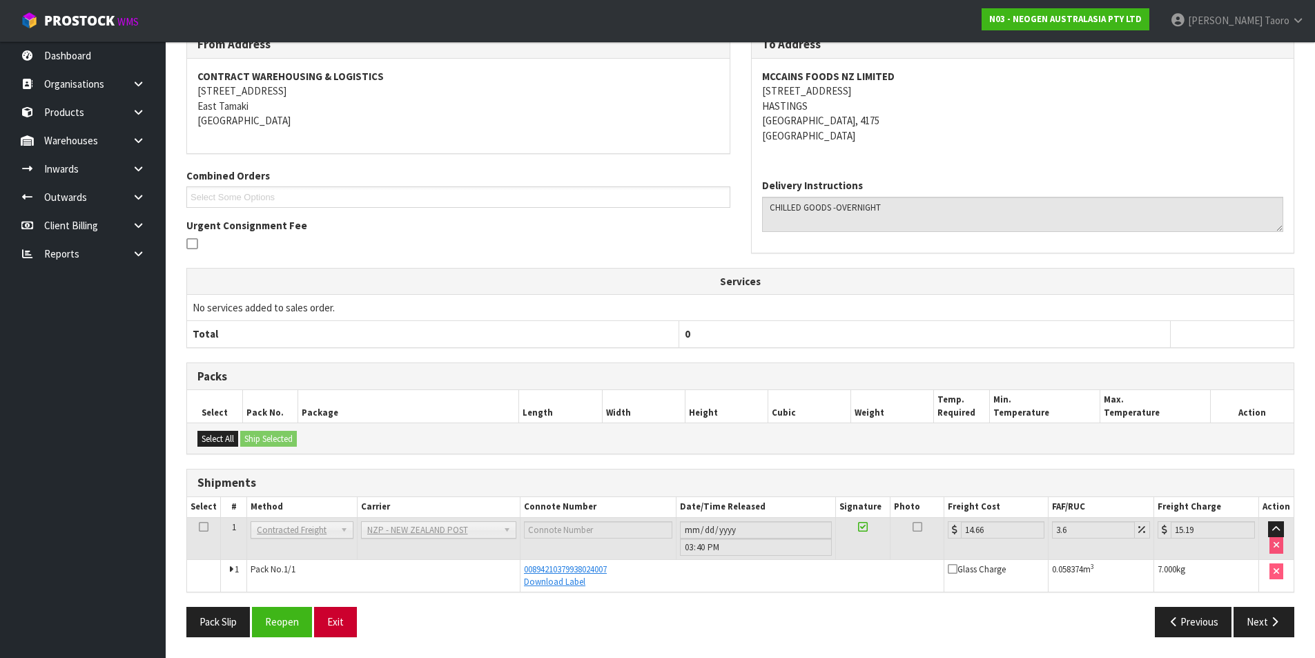
scroll to position [242, 0]
click at [341, 624] on button "Exit" at bounding box center [335, 622] width 43 height 30
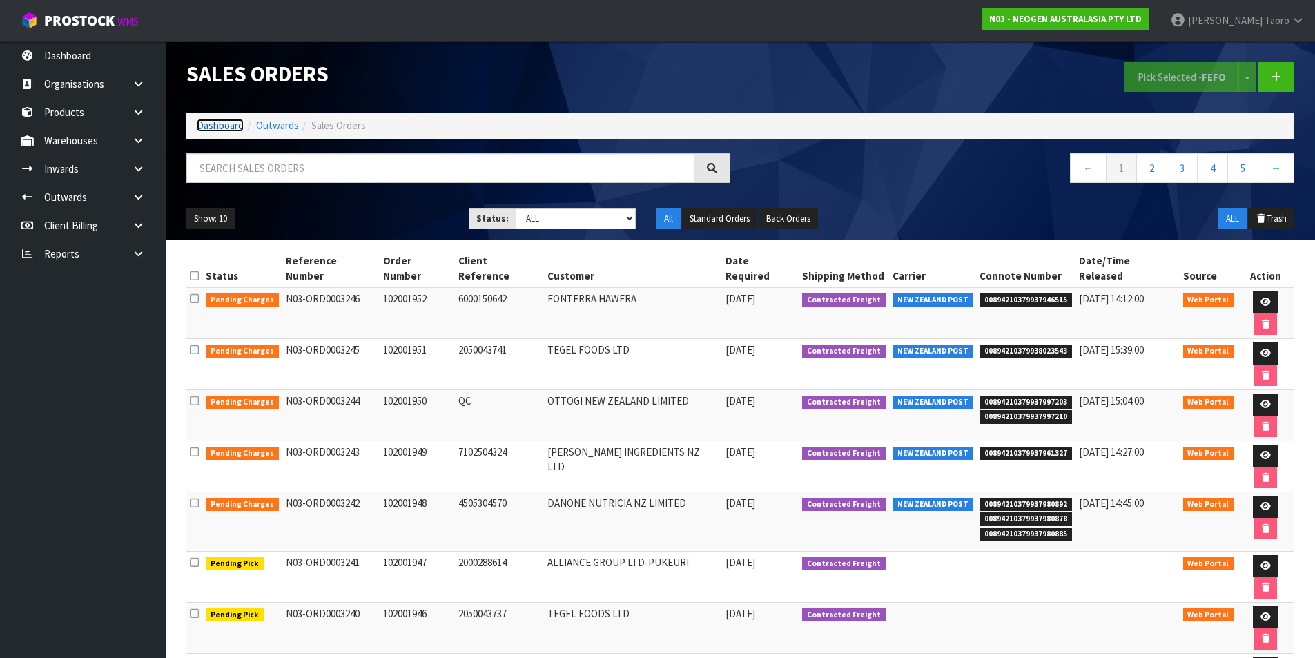
click at [202, 127] on link "Dashboard" at bounding box center [220, 125] width 47 height 13
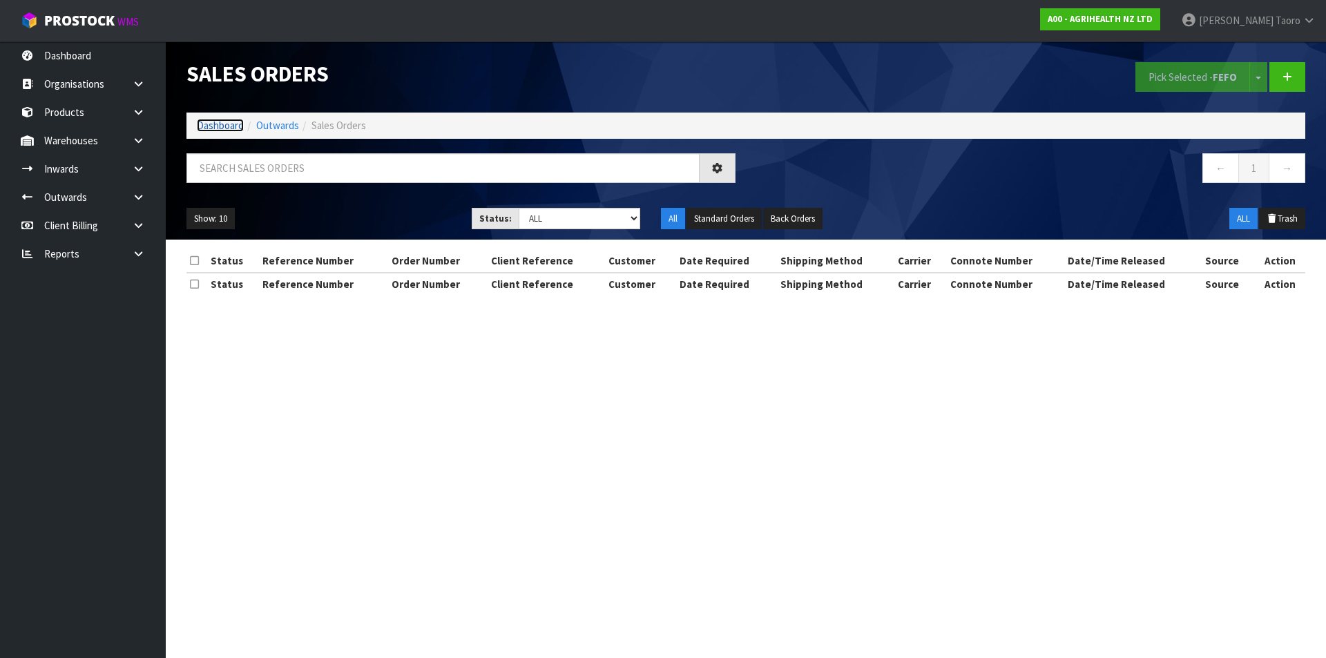
click at [226, 122] on link "Dashboard" at bounding box center [220, 125] width 47 height 13
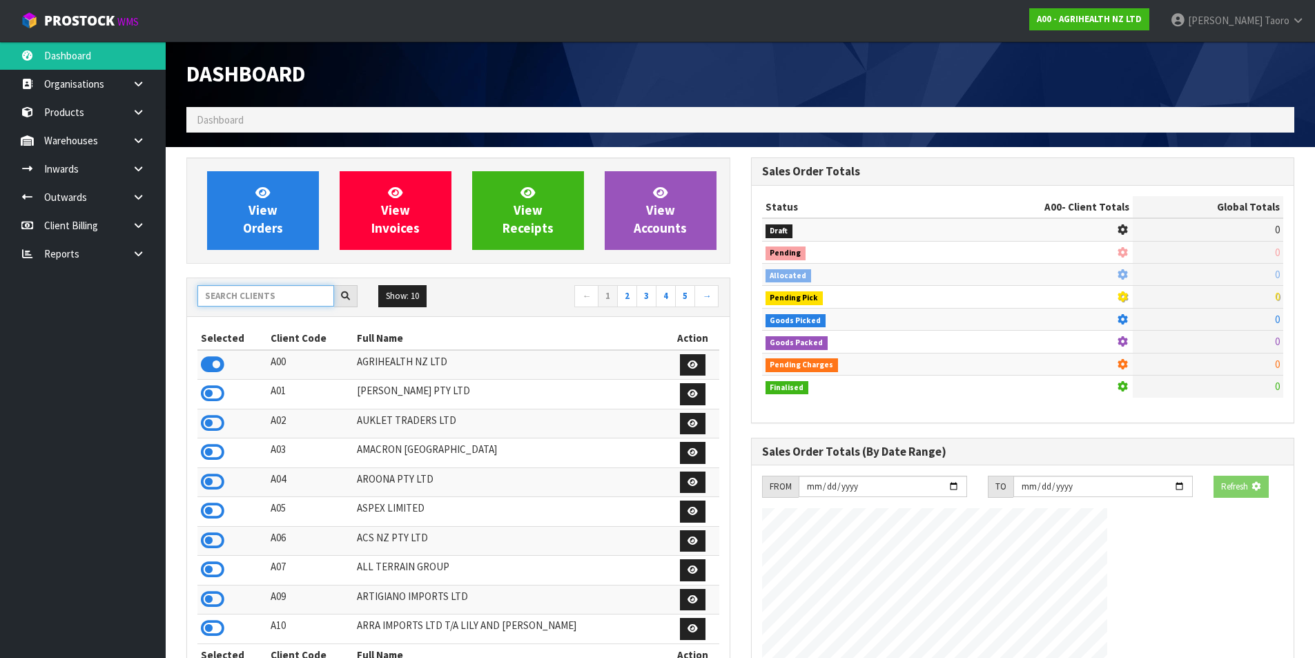
click at [272, 295] on input "text" at bounding box center [265, 295] width 137 height 21
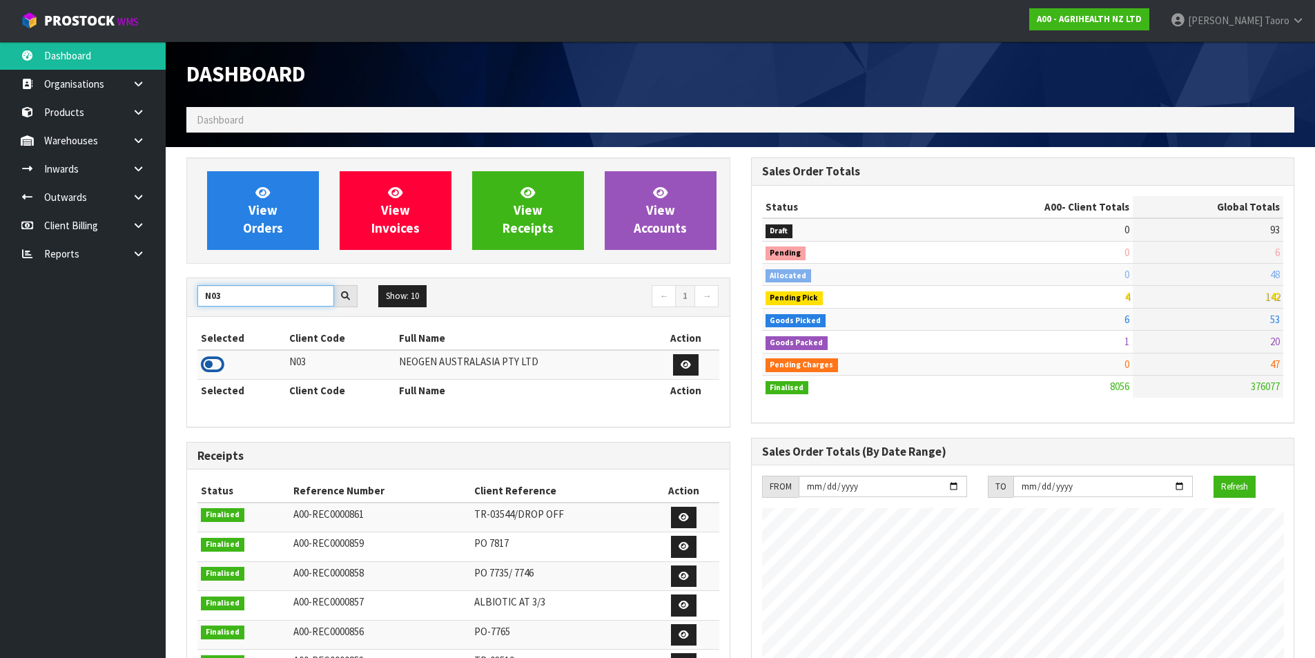
type input "N03"
click at [215, 364] on icon at bounding box center [212, 364] width 23 height 21
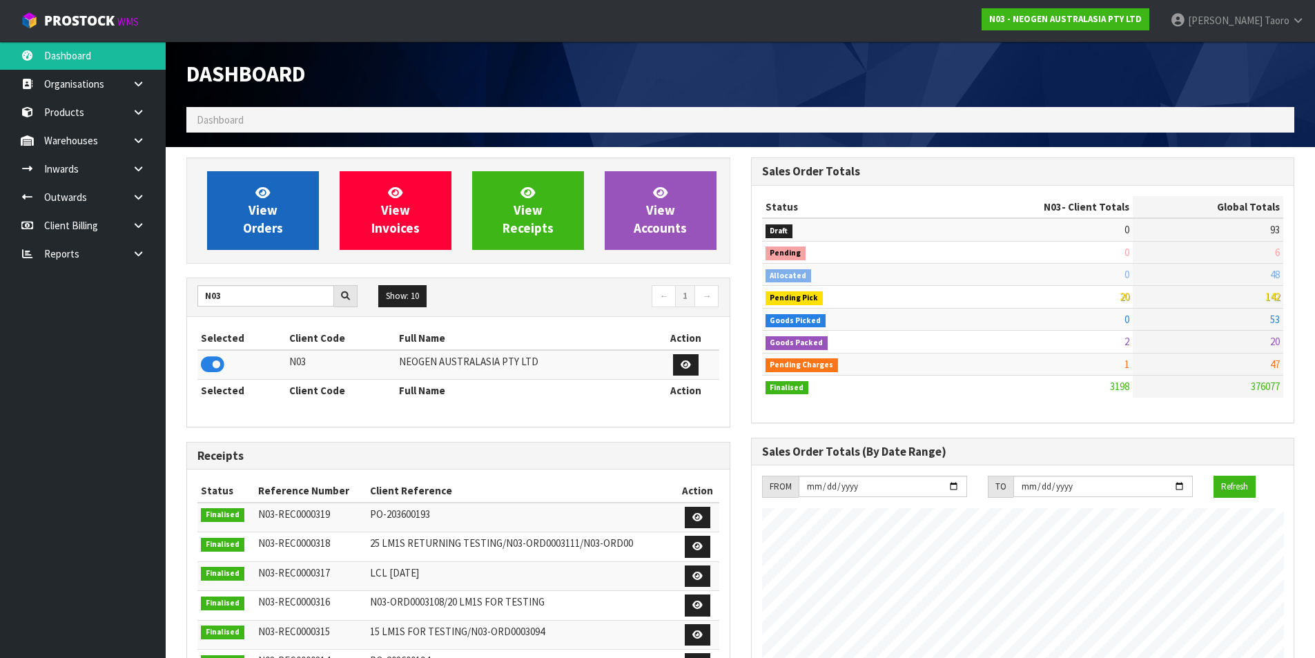
scroll to position [1046, 564]
click at [235, 211] on link "View Orders" at bounding box center [263, 210] width 112 height 79
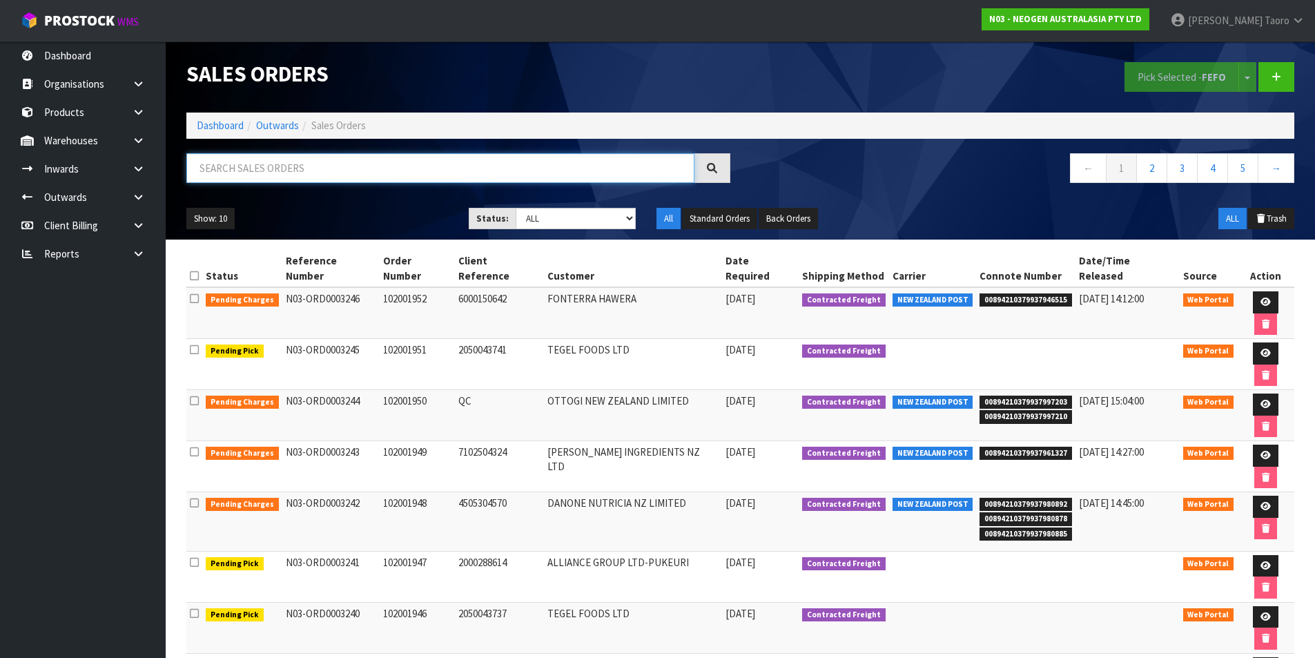
click at [284, 175] on input "text" at bounding box center [440, 168] width 508 height 30
type input "3233"
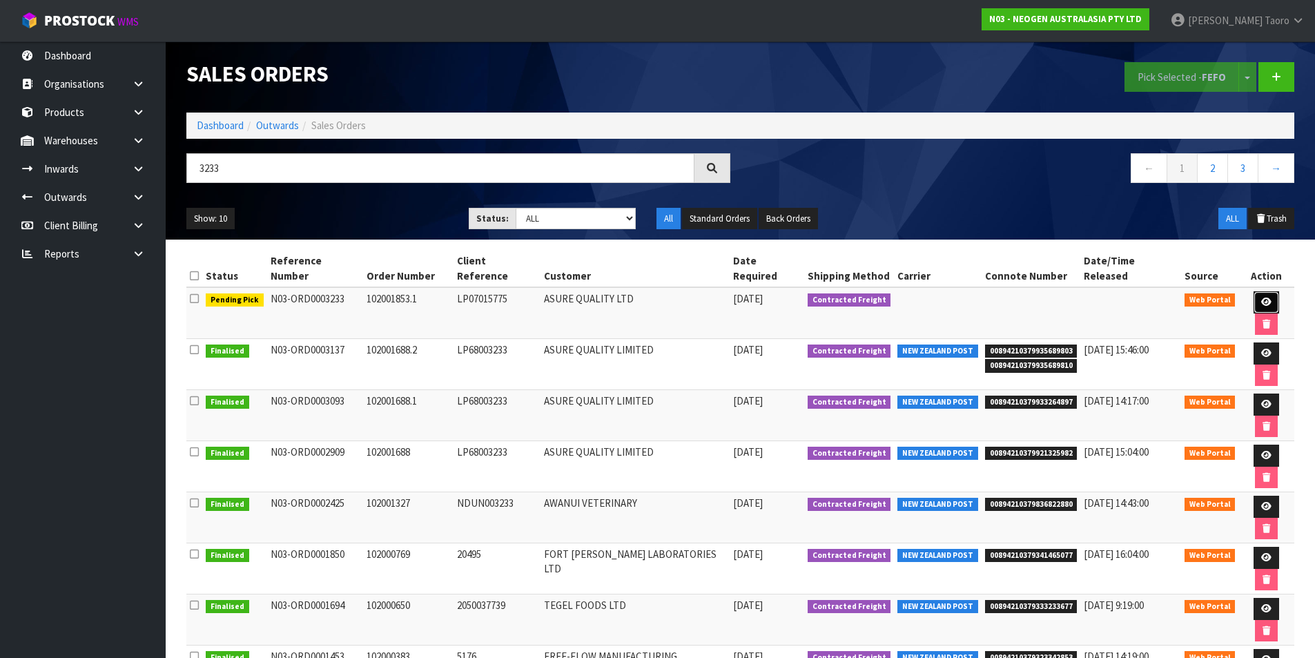
click at [1254, 291] on link at bounding box center [1267, 302] width 26 height 22
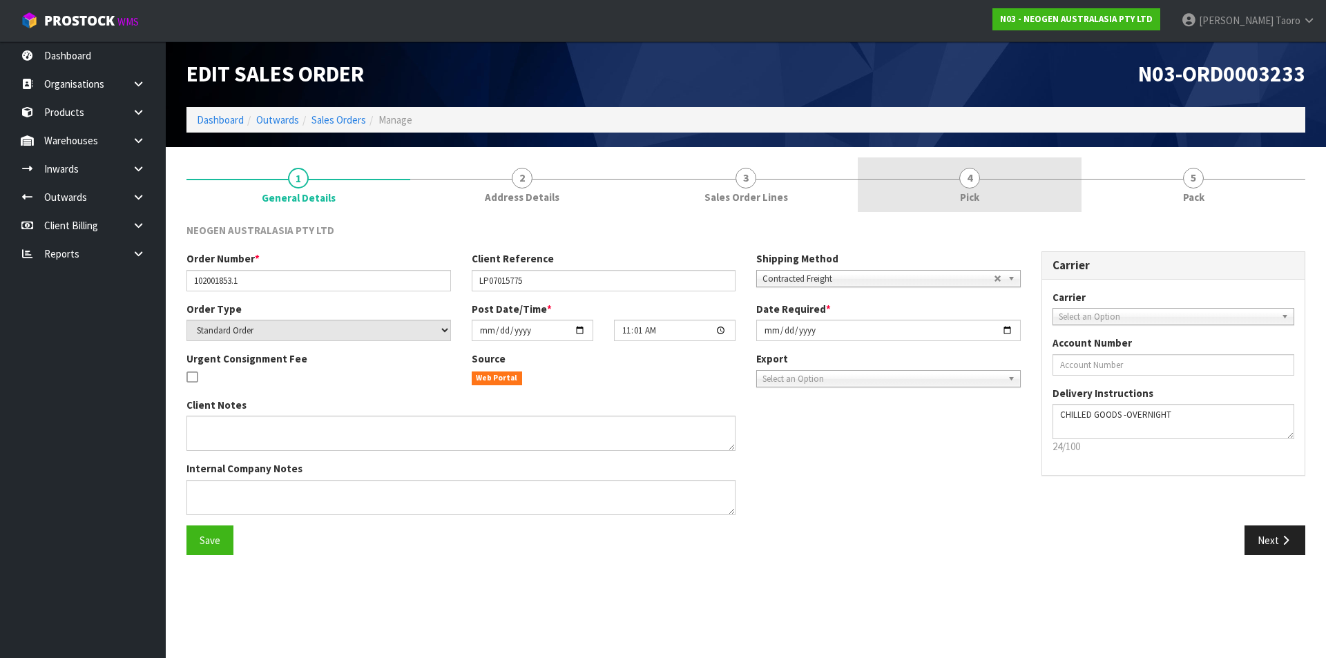
click at [998, 189] on link "4 Pick" at bounding box center [970, 184] width 224 height 55
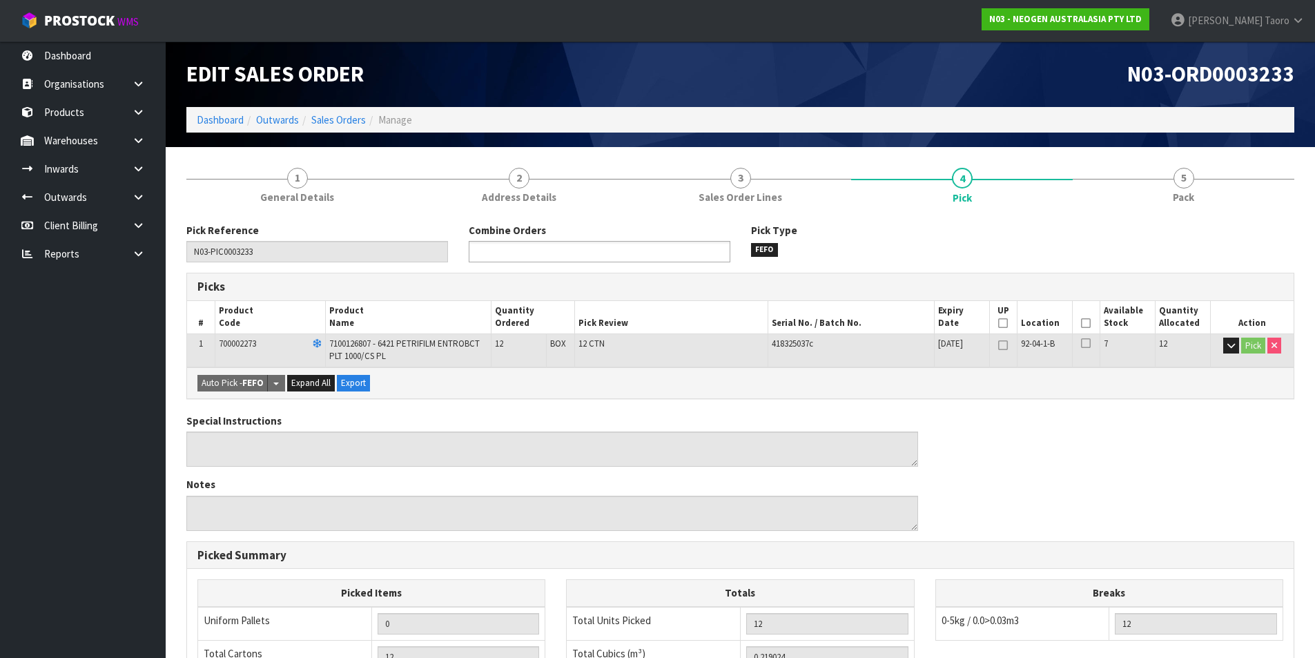
click at [671, 245] on ul at bounding box center [600, 251] width 262 height 21
type input "2"
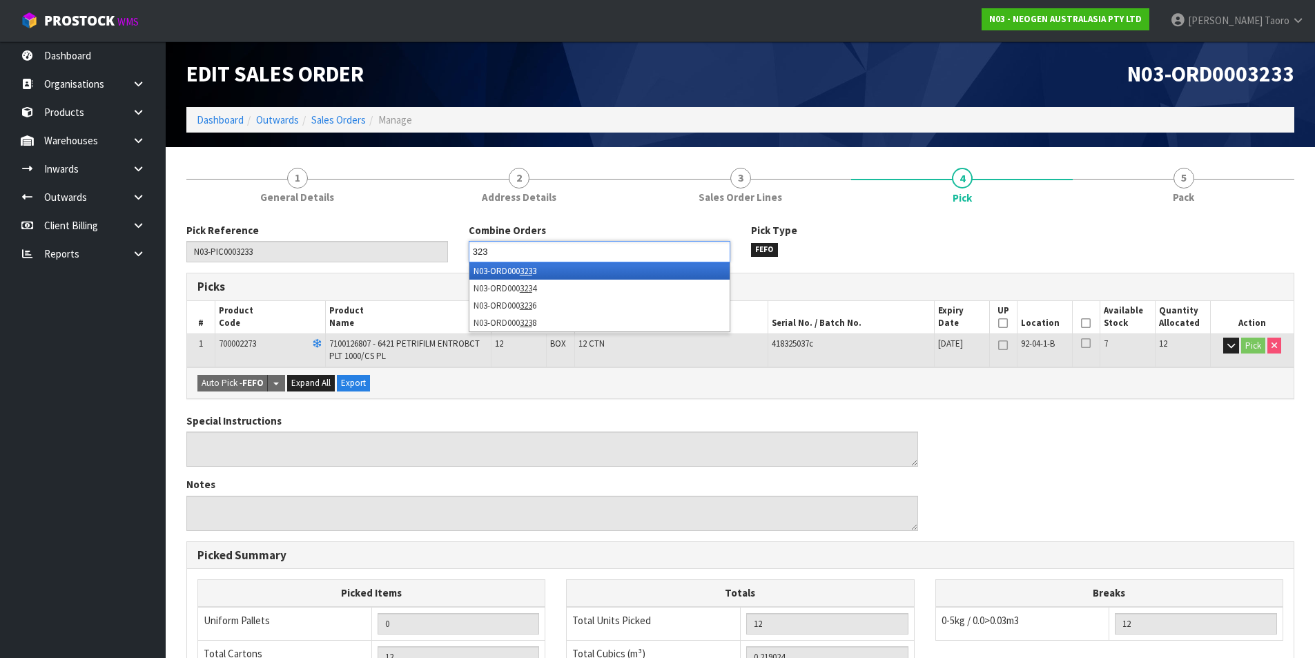
type input "3236"
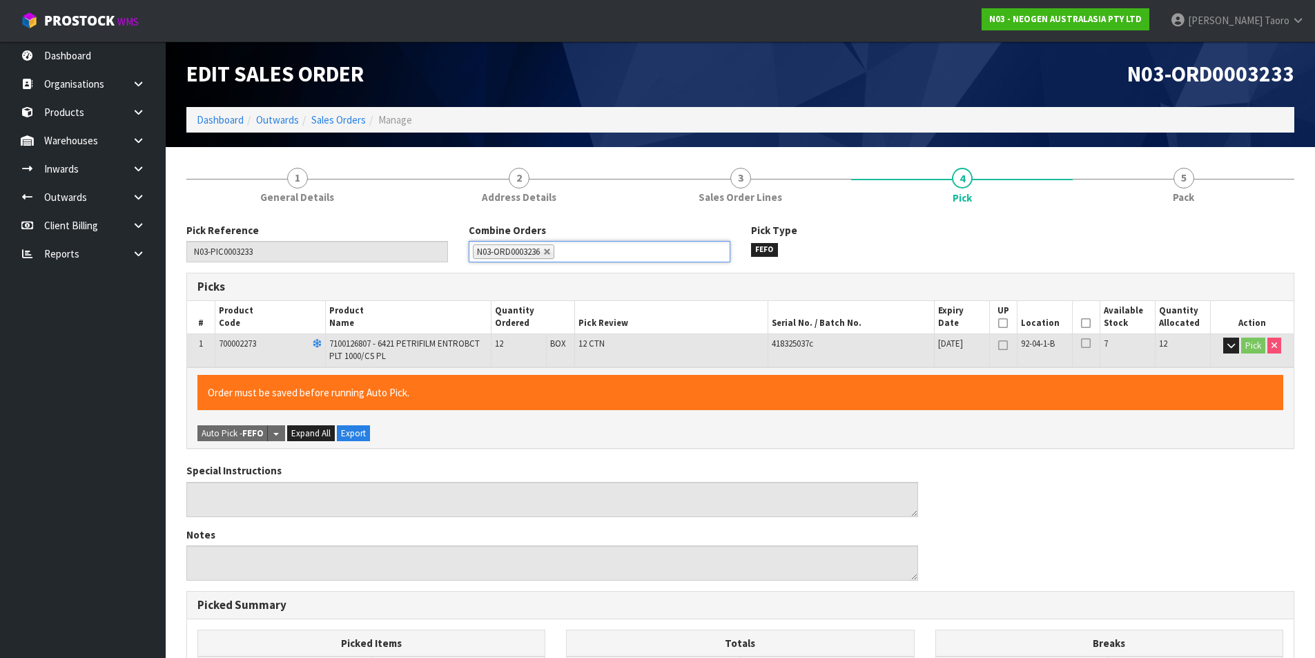
click at [1085, 324] on icon at bounding box center [1086, 323] width 10 height 1
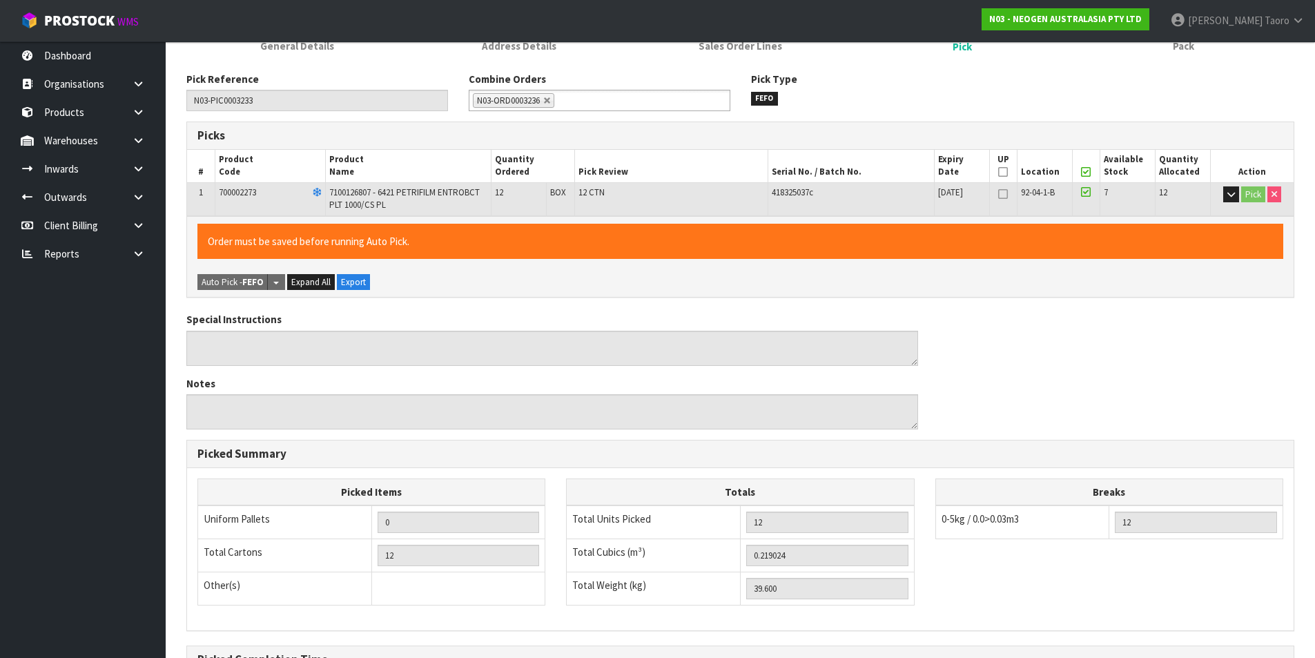
scroll to position [314, 0]
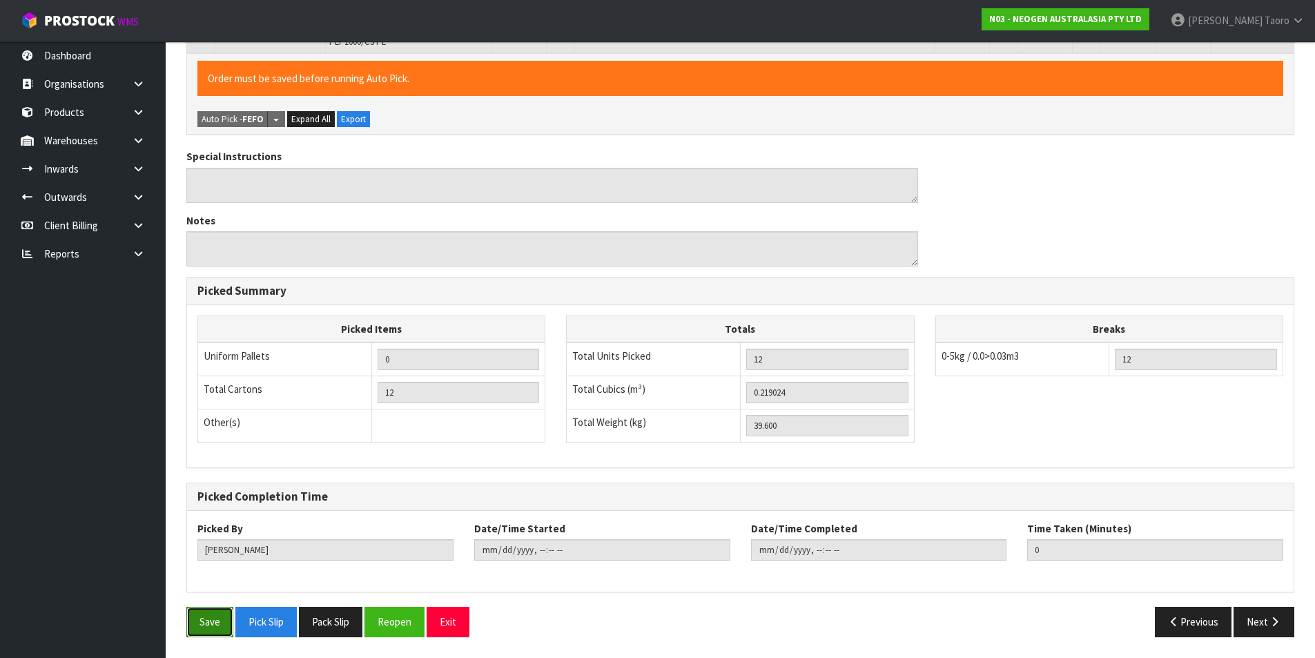
click at [207, 622] on button "Save" at bounding box center [209, 622] width 47 height 30
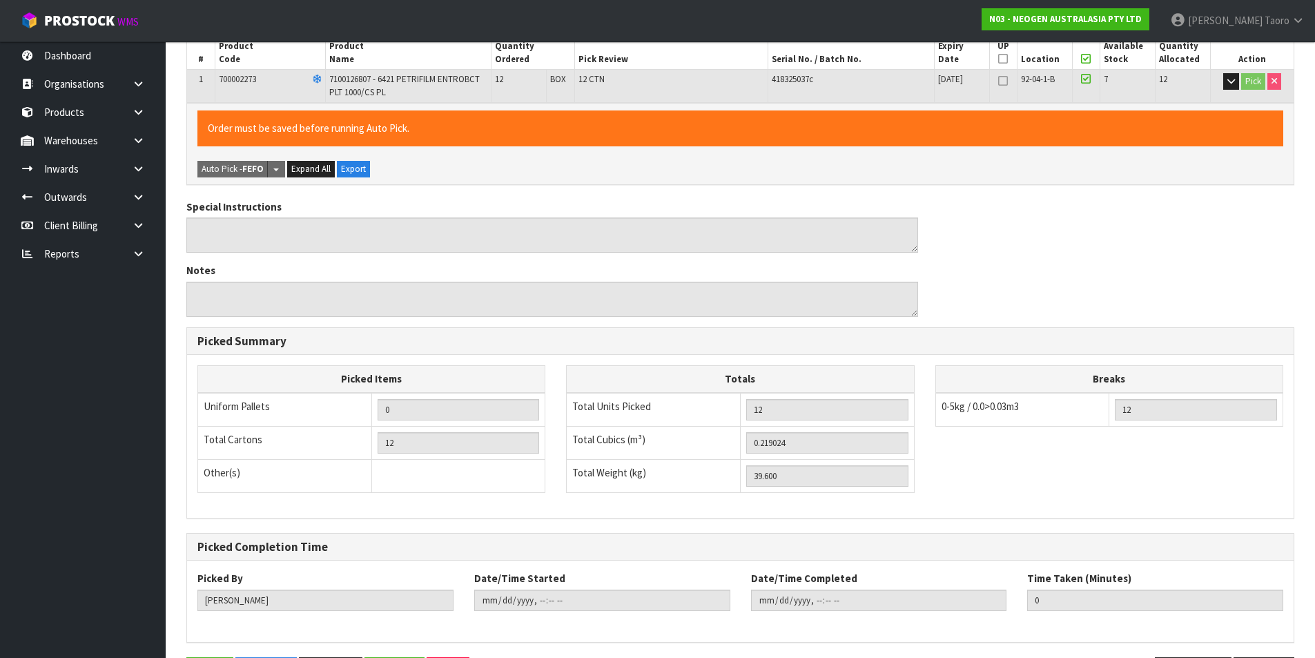
scroll to position [0, 0]
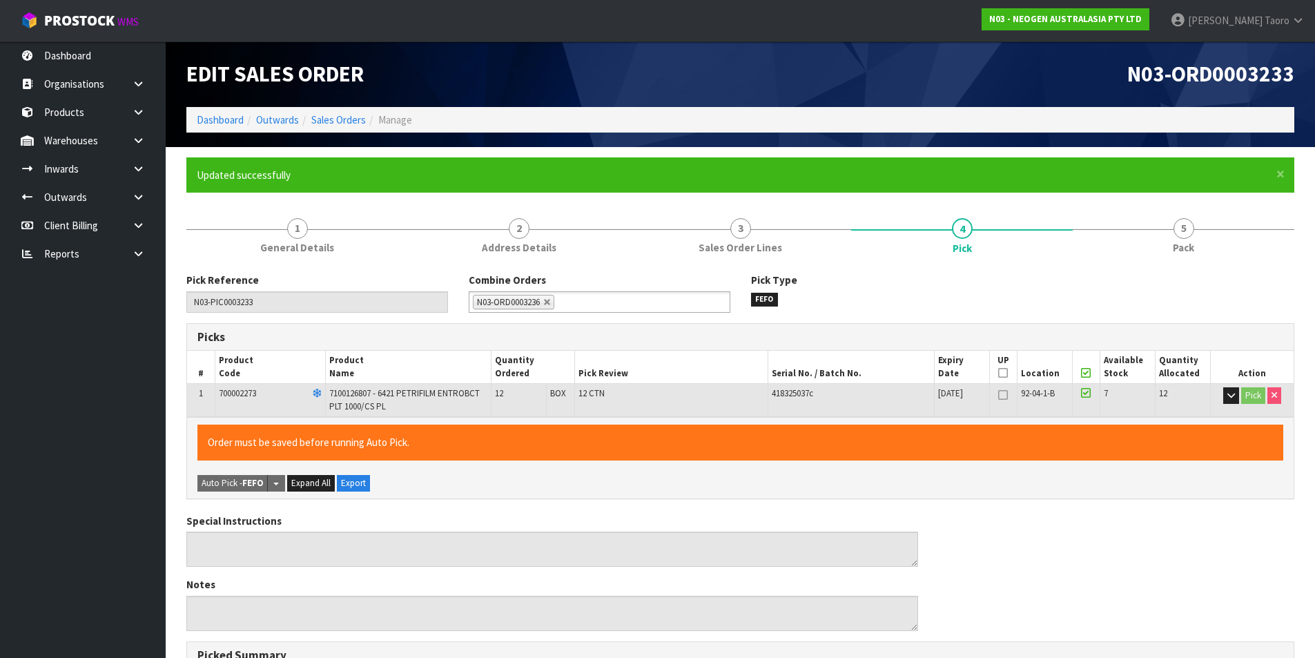
type input "Harriet Taoro"
type input "2025-08-11T15:31"
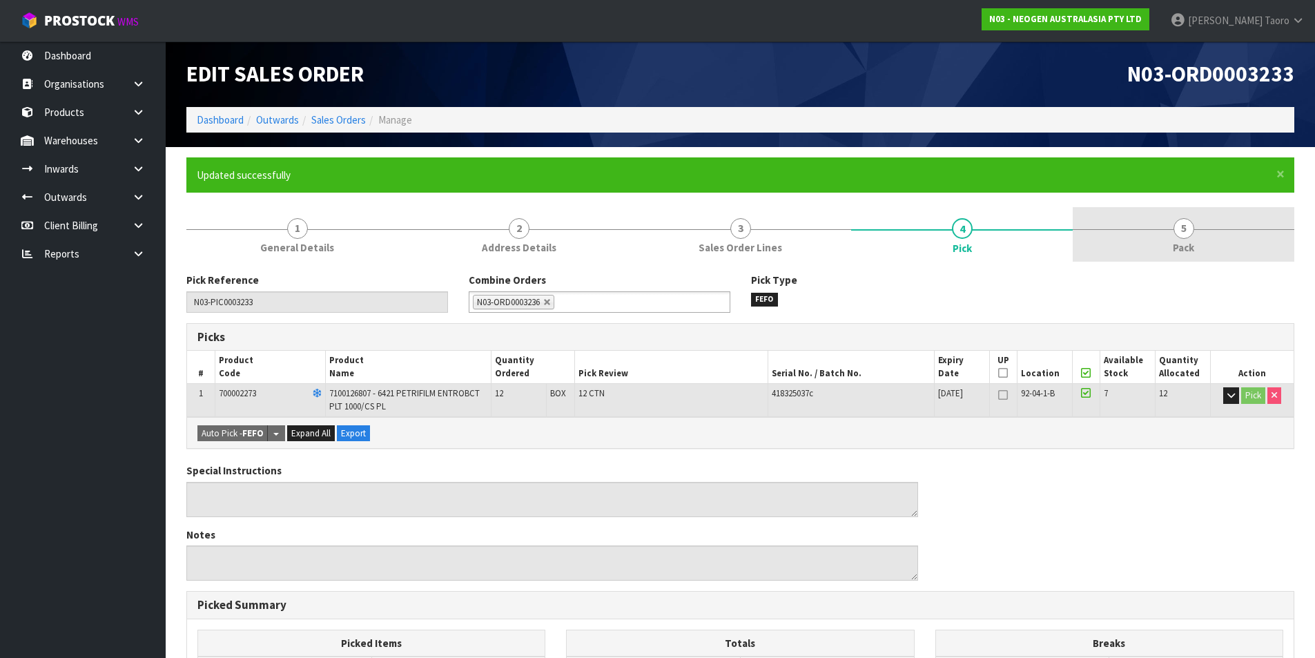
click at [1178, 228] on span "5" at bounding box center [1184, 228] width 21 height 21
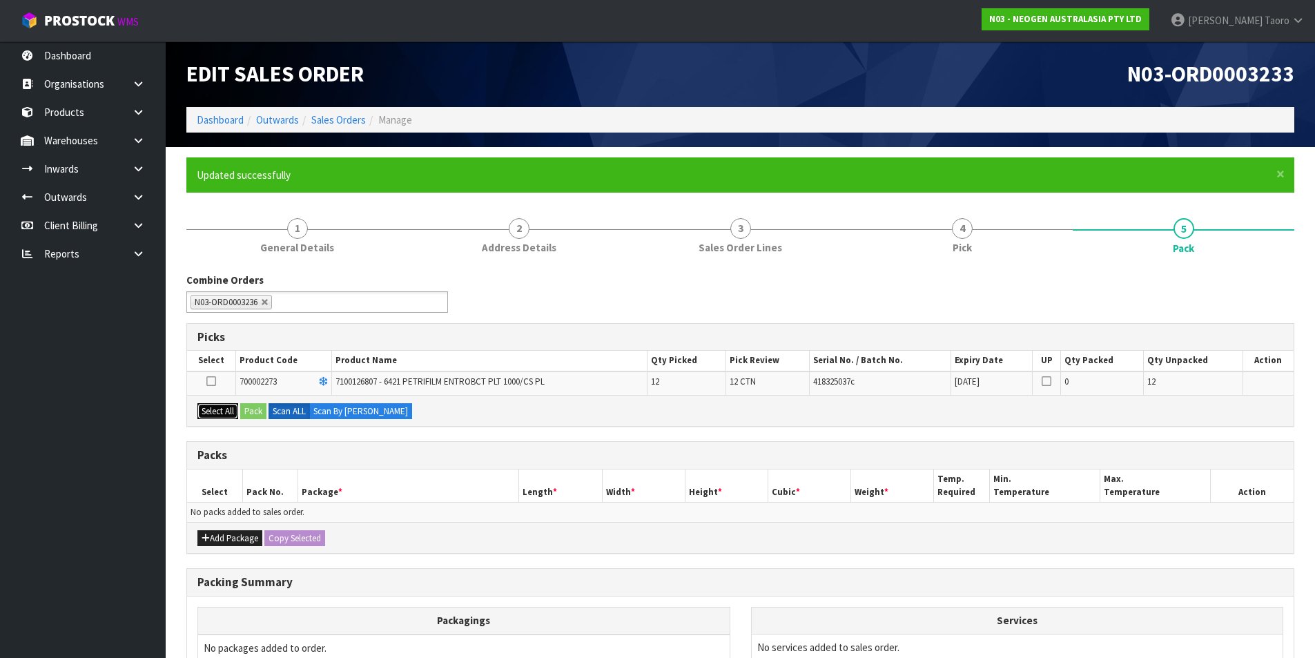
click at [222, 410] on button "Select All" at bounding box center [217, 411] width 41 height 17
drag, startPoint x: 249, startPoint y: 407, endPoint x: 273, endPoint y: 399, distance: 25.5
click at [249, 407] on button "Pack" at bounding box center [253, 411] width 26 height 17
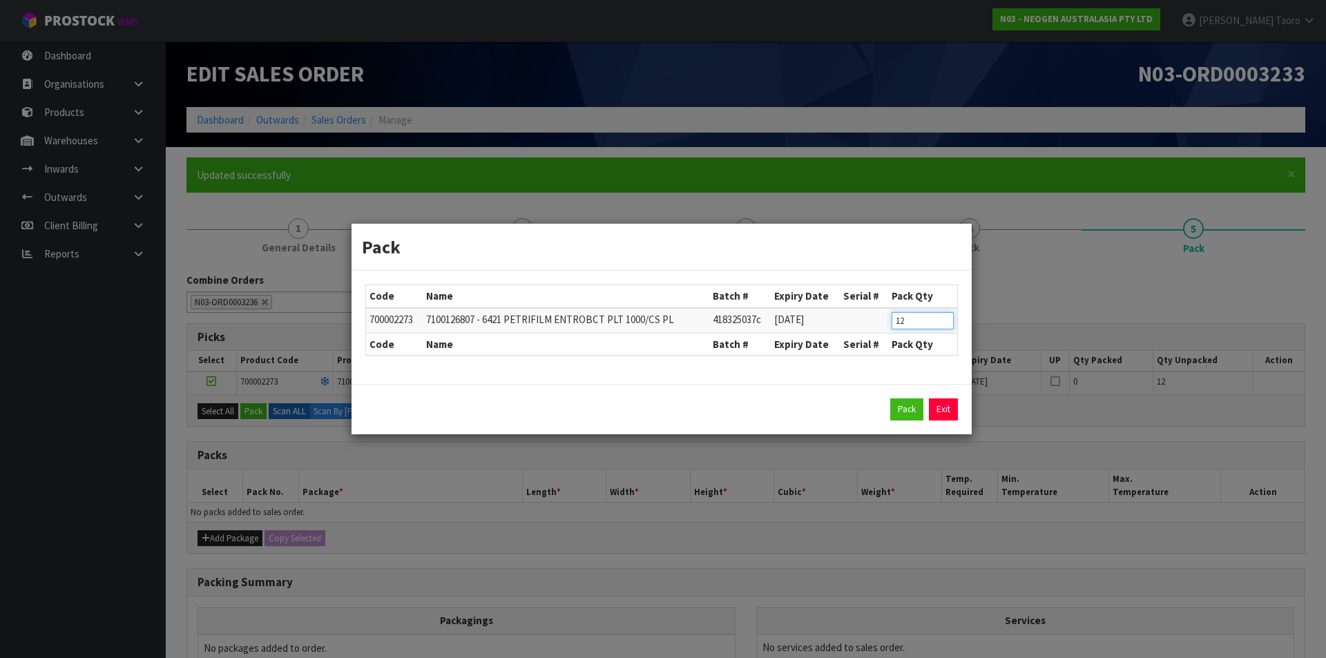
drag, startPoint x: 910, startPoint y: 324, endPoint x: 861, endPoint y: 317, distance: 49.5
click at [862, 322] on tr "700002273 7100126807 - 6421 PETRIFILM ENTROBCT PLT 1000/CS PL 418325037c 07/08/…" at bounding box center [661, 321] width 591 height 26
type input "2"
click button "Pack" at bounding box center [906, 409] width 33 height 22
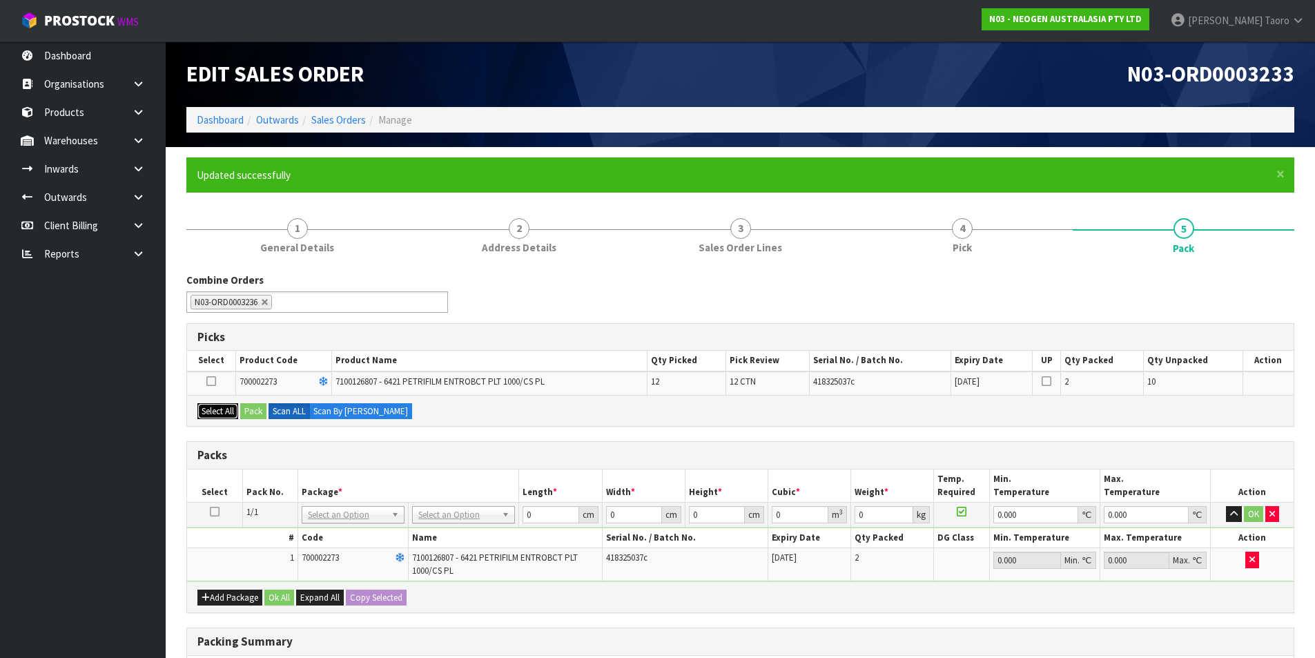
click at [224, 407] on button "Select All" at bounding box center [217, 411] width 41 height 17
click at [260, 407] on button "Pack" at bounding box center [253, 411] width 26 height 17
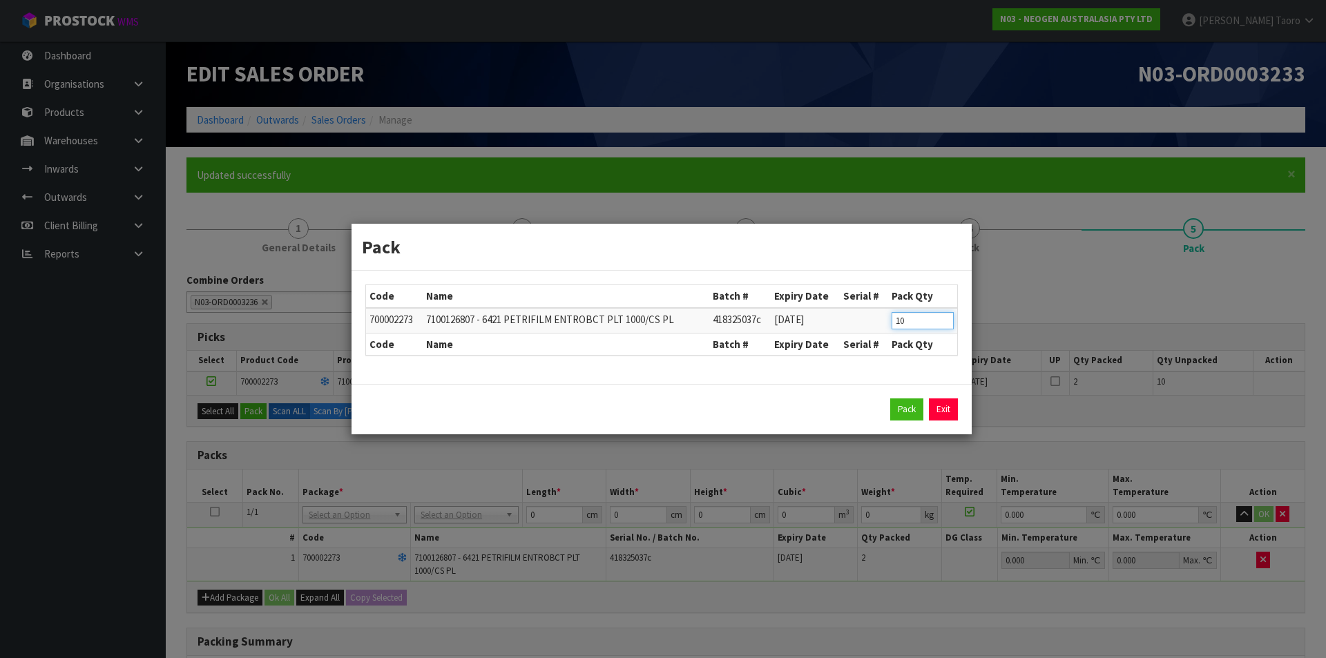
drag, startPoint x: 912, startPoint y: 317, endPoint x: 867, endPoint y: 306, distance: 46.2
click at [867, 306] on table "Code Name Batch # Expiry Date Serial # Pack Qty 700002273 7100126807 - 6421 PET…" at bounding box center [661, 320] width 591 height 70
type input "5"
click button "Pack" at bounding box center [906, 409] width 33 height 22
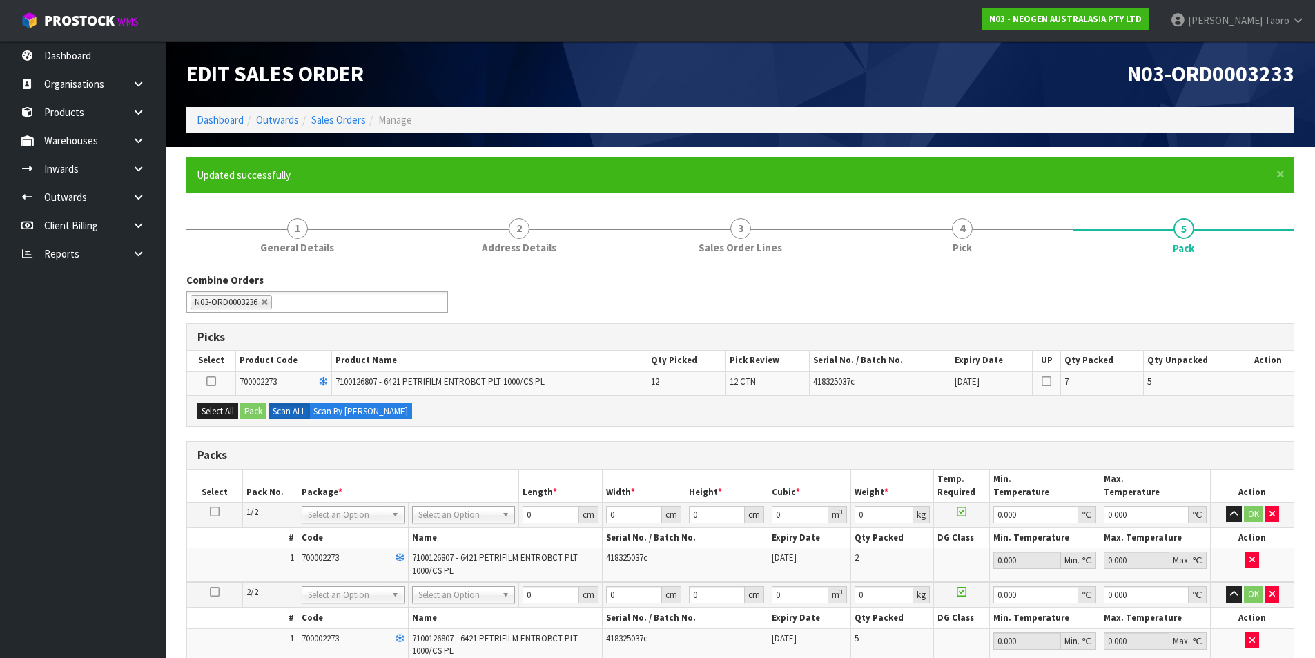
click at [232, 421] on div "Select All Pack Scan ALL Scan By Quantity" at bounding box center [740, 410] width 1107 height 31
click at [229, 414] on button "Select All" at bounding box center [217, 411] width 41 height 17
click at [253, 414] on button "Pack" at bounding box center [253, 411] width 26 height 17
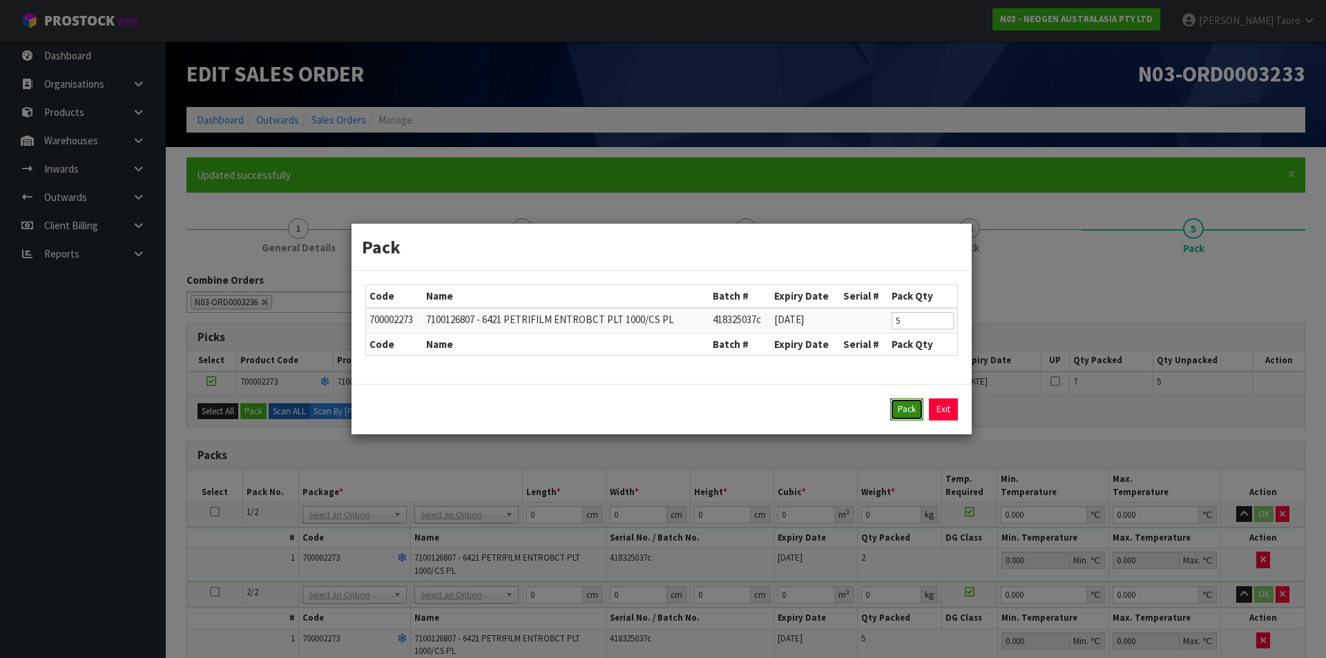
click at [908, 410] on button "Pack" at bounding box center [906, 409] width 33 height 22
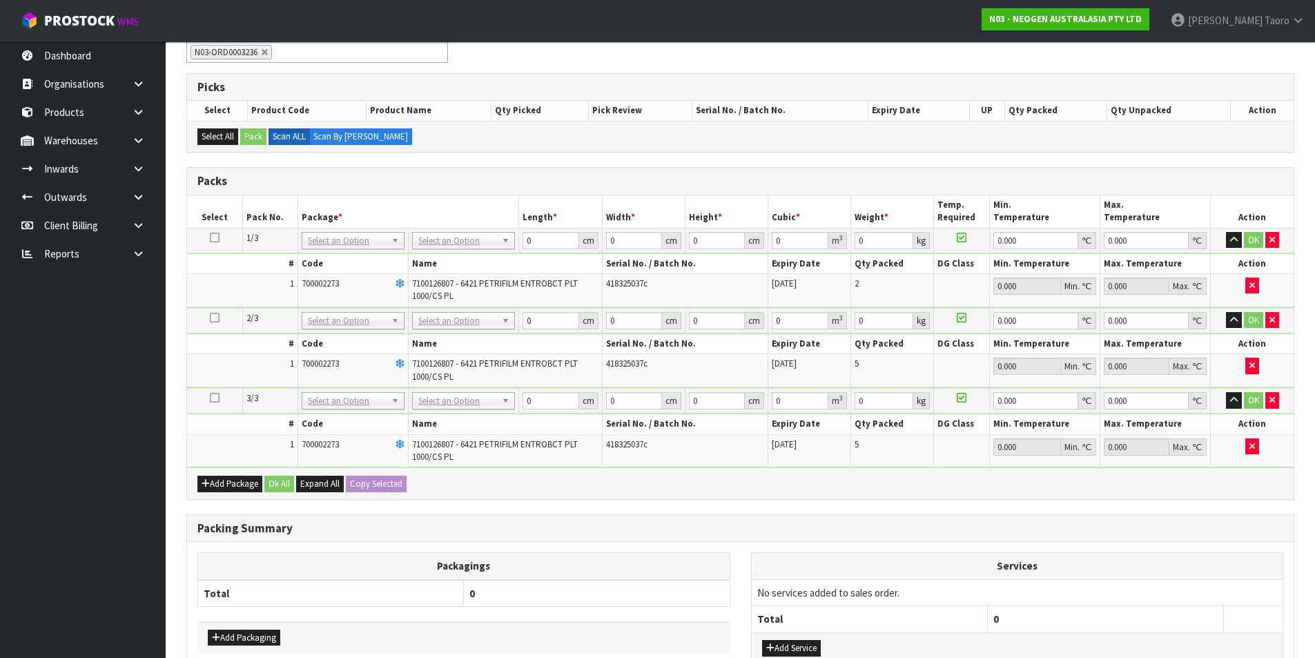
scroll to position [276, 0]
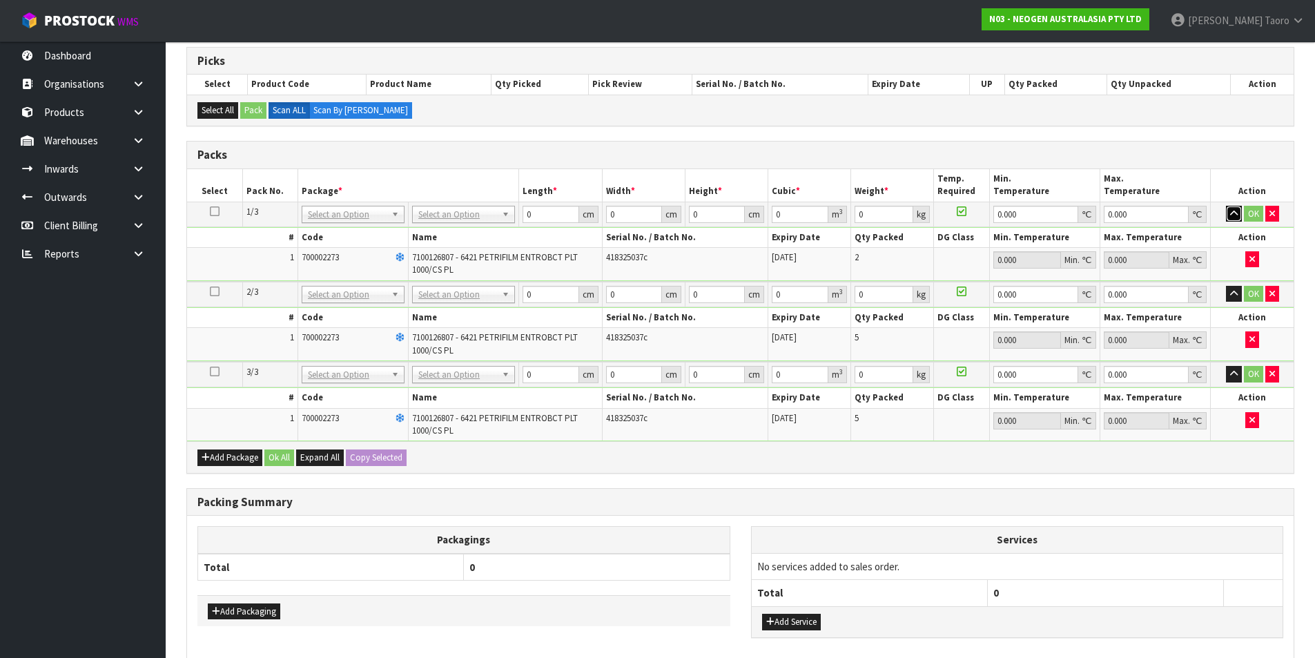
click at [1235, 211] on icon "button" at bounding box center [1234, 213] width 8 height 9
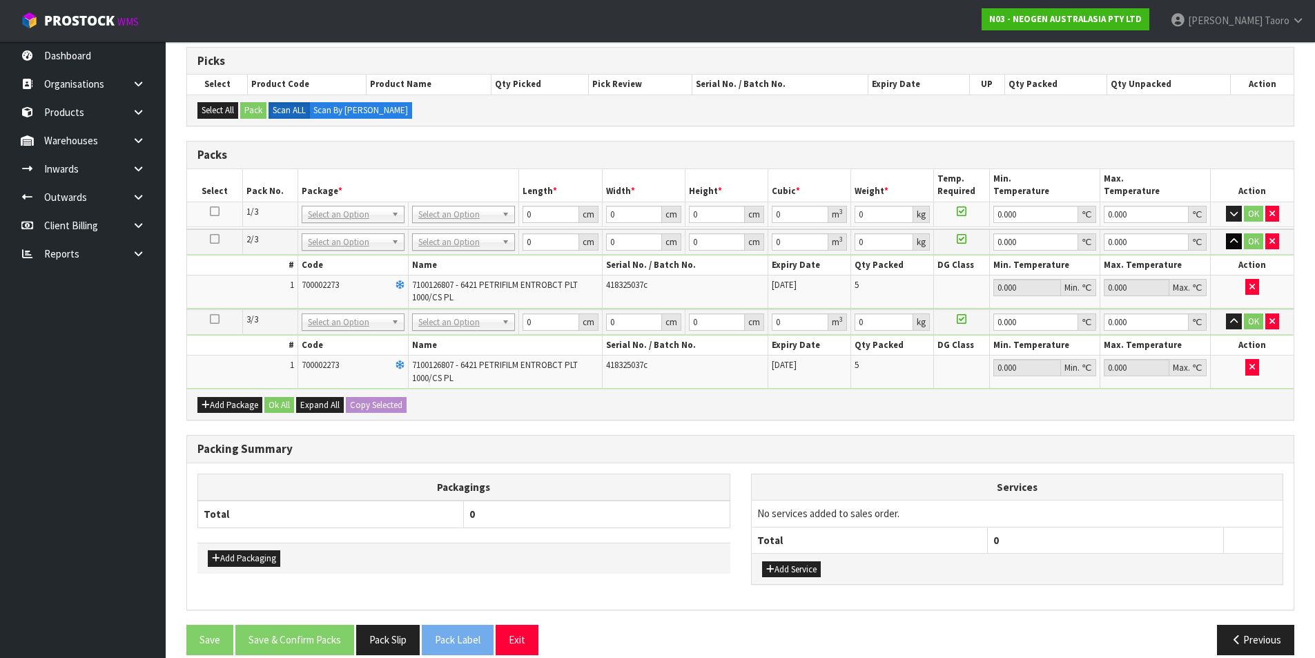
click at [1233, 252] on td "OK" at bounding box center [1252, 242] width 83 height 26
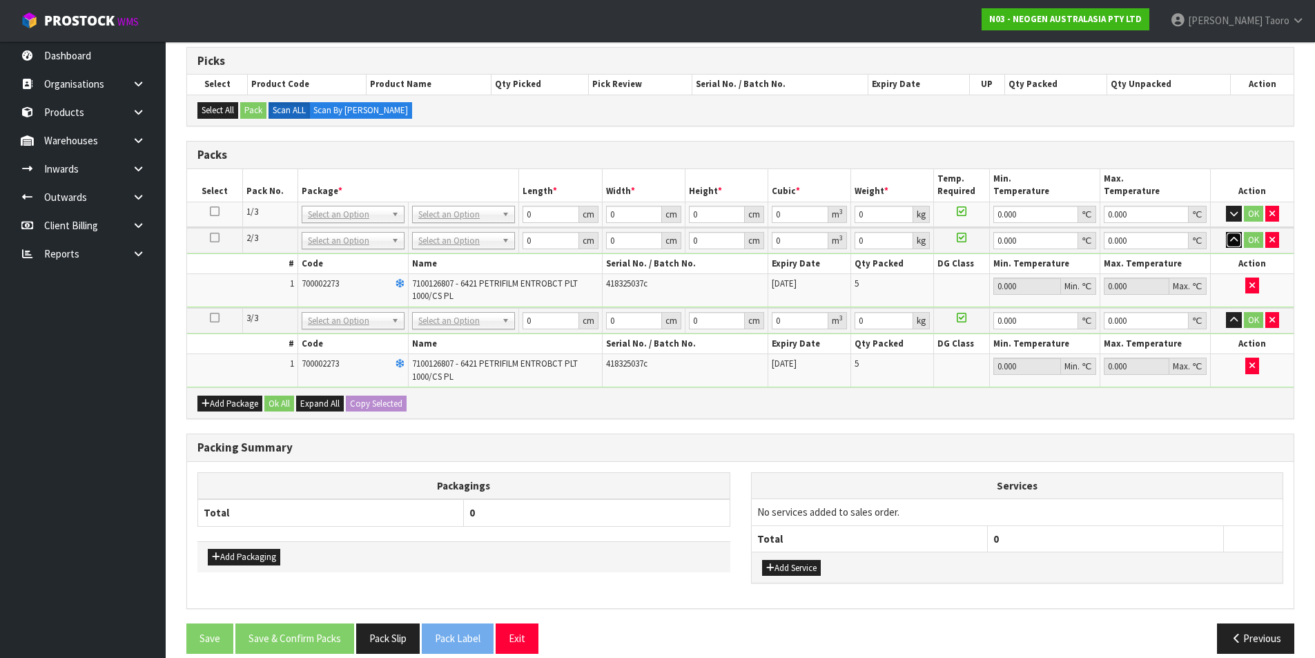
click at [1234, 246] on button "button" at bounding box center [1234, 240] width 16 height 17
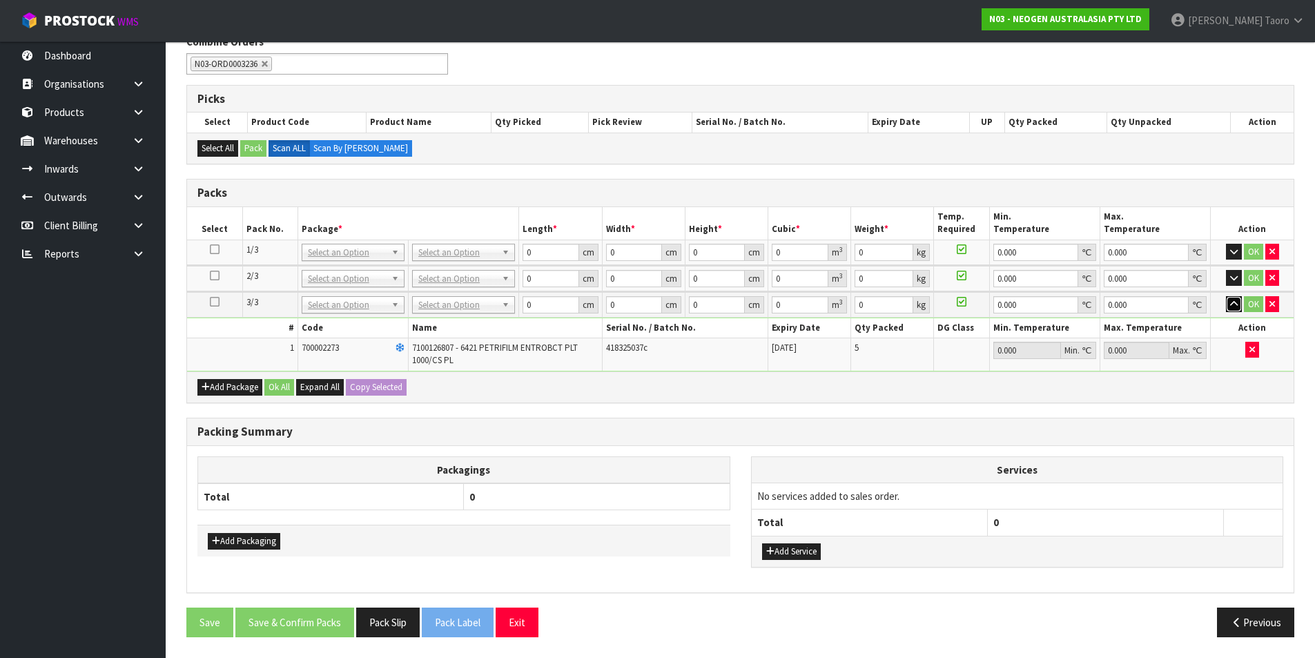
drag, startPoint x: 1236, startPoint y: 305, endPoint x: 1217, endPoint y: 305, distance: 18.6
click at [1235, 305] on icon "button" at bounding box center [1234, 304] width 8 height 9
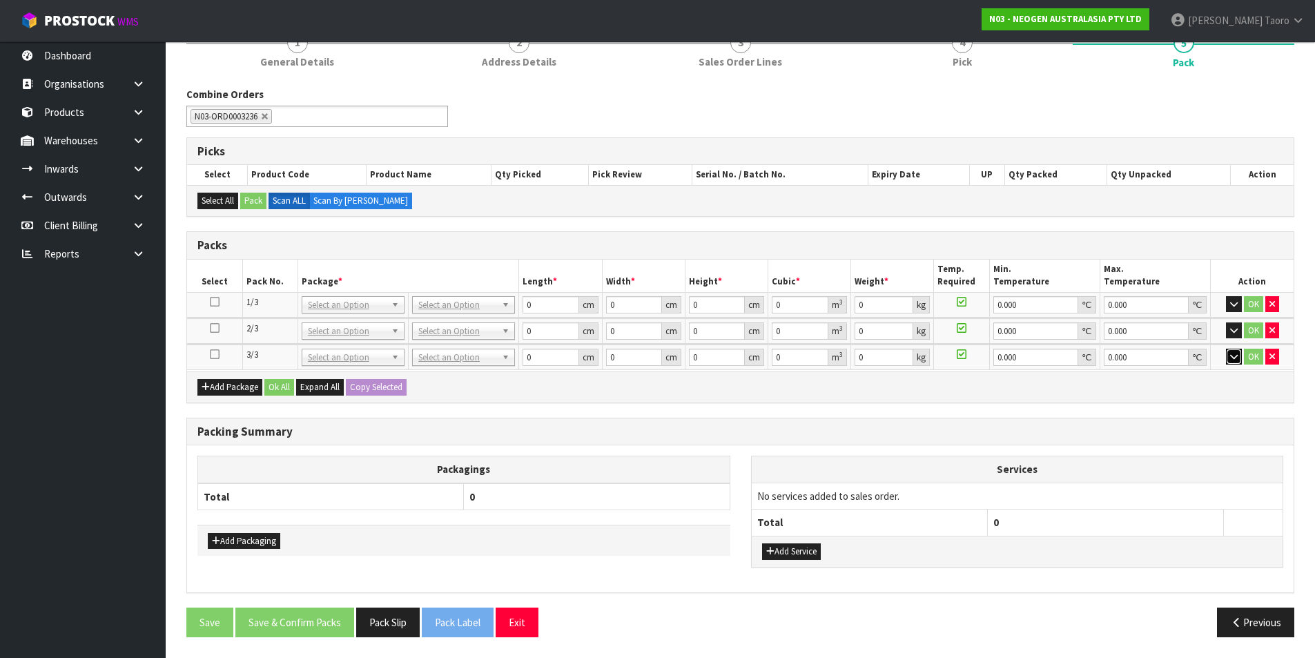
scroll to position [184, 0]
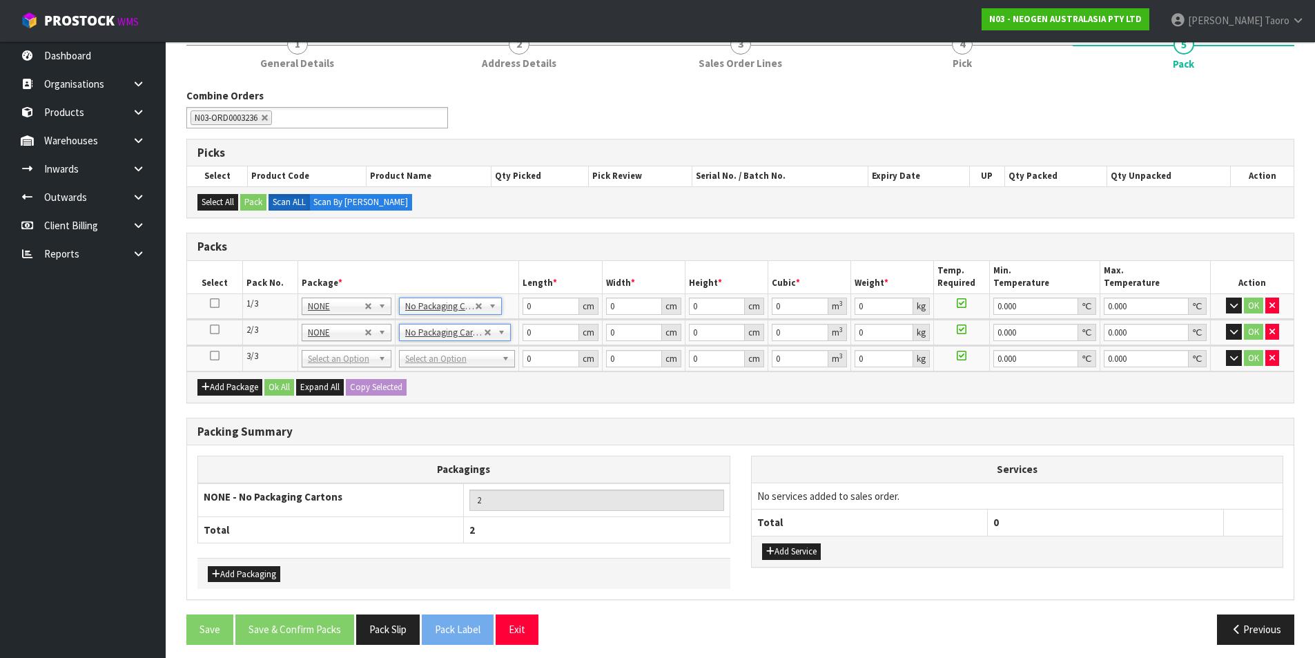
drag, startPoint x: 472, startPoint y: 365, endPoint x: 474, endPoint y: 372, distance: 7.2
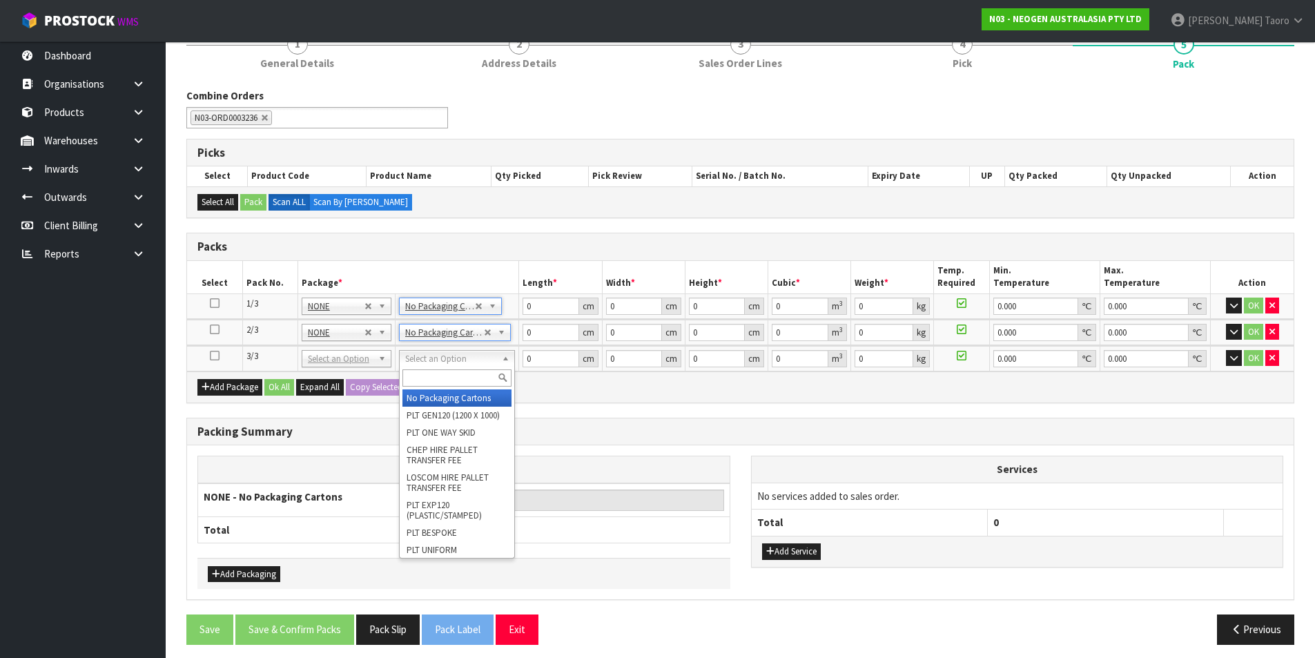
drag, startPoint x: 476, startPoint y: 398, endPoint x: 541, endPoint y: 336, distance: 89.9
type input "3"
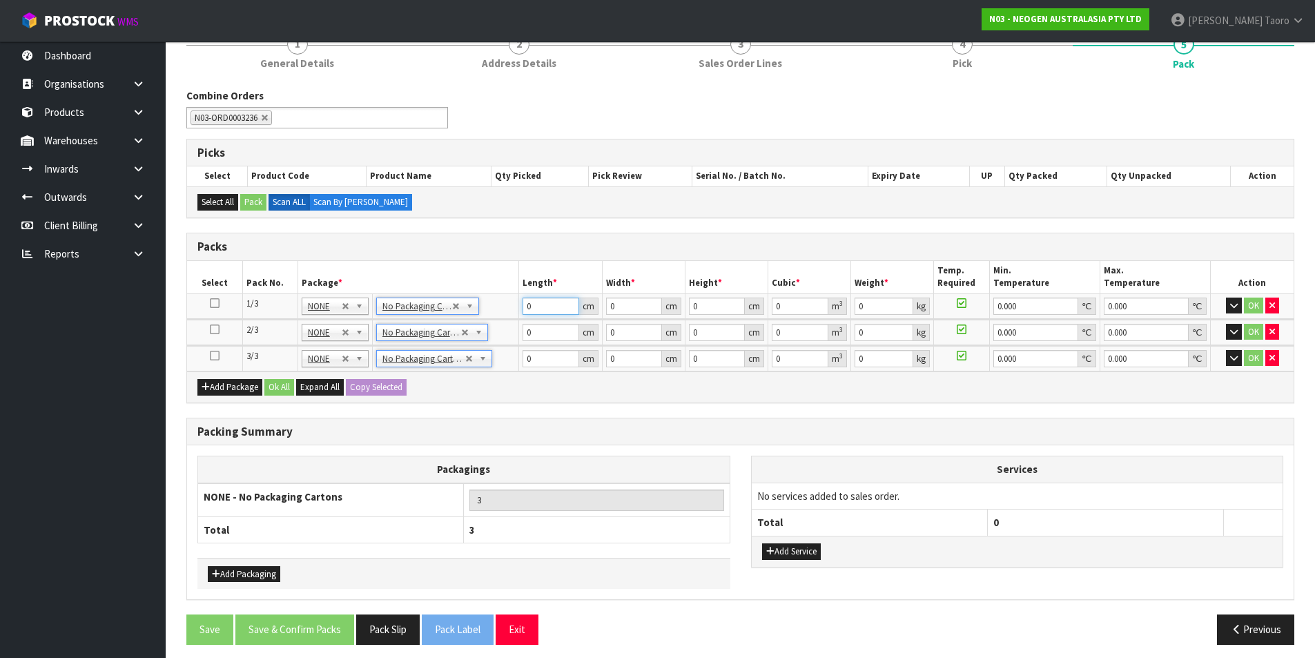
click at [547, 303] on input "0" at bounding box center [551, 306] width 56 height 17
type input "52"
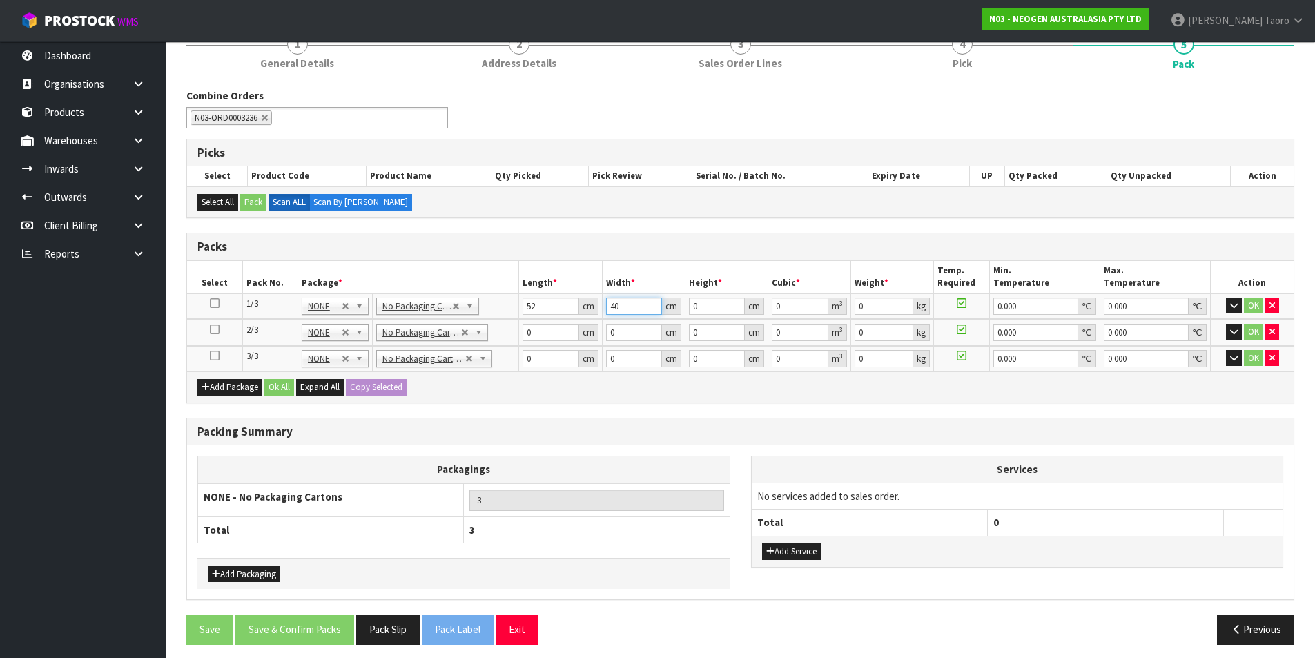
type input "40"
type input "5"
type input "0.0104"
type input "56"
type input "0.11648"
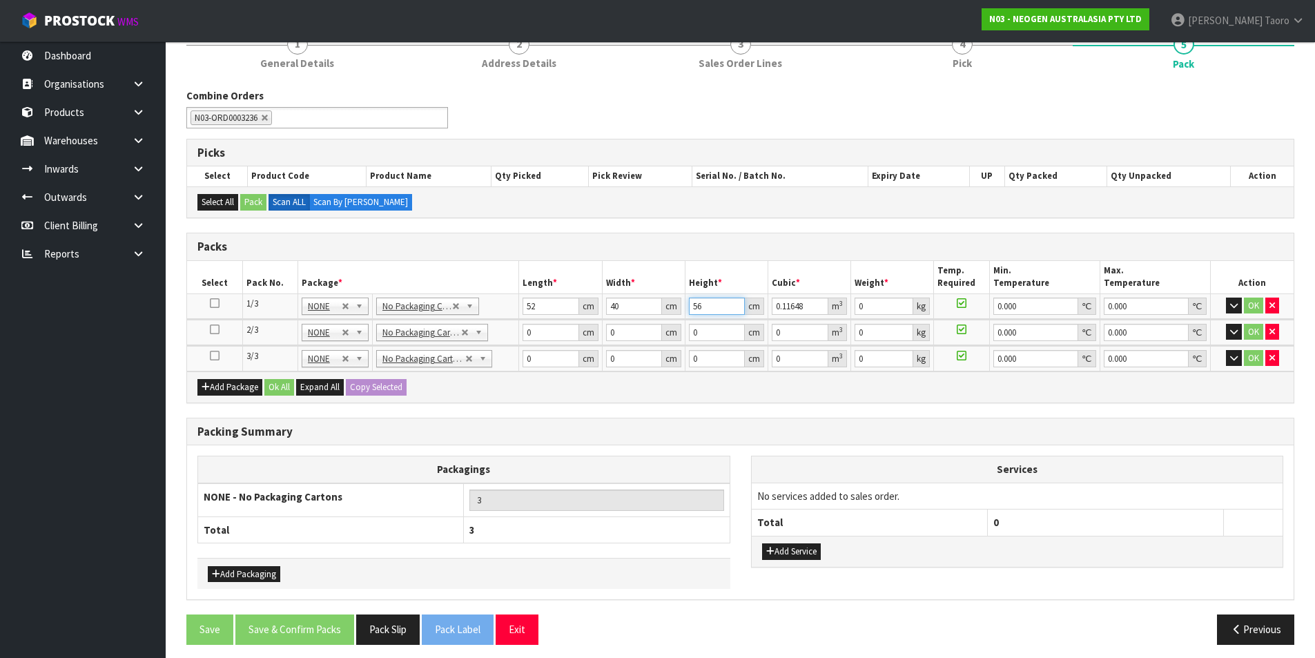
type input "56"
type input "17"
type input "0"
drag, startPoint x: 568, startPoint y: 327, endPoint x: 501, endPoint y: 341, distance: 67.9
click at [523, 341] on input "524.998" at bounding box center [551, 332] width 56 height 17
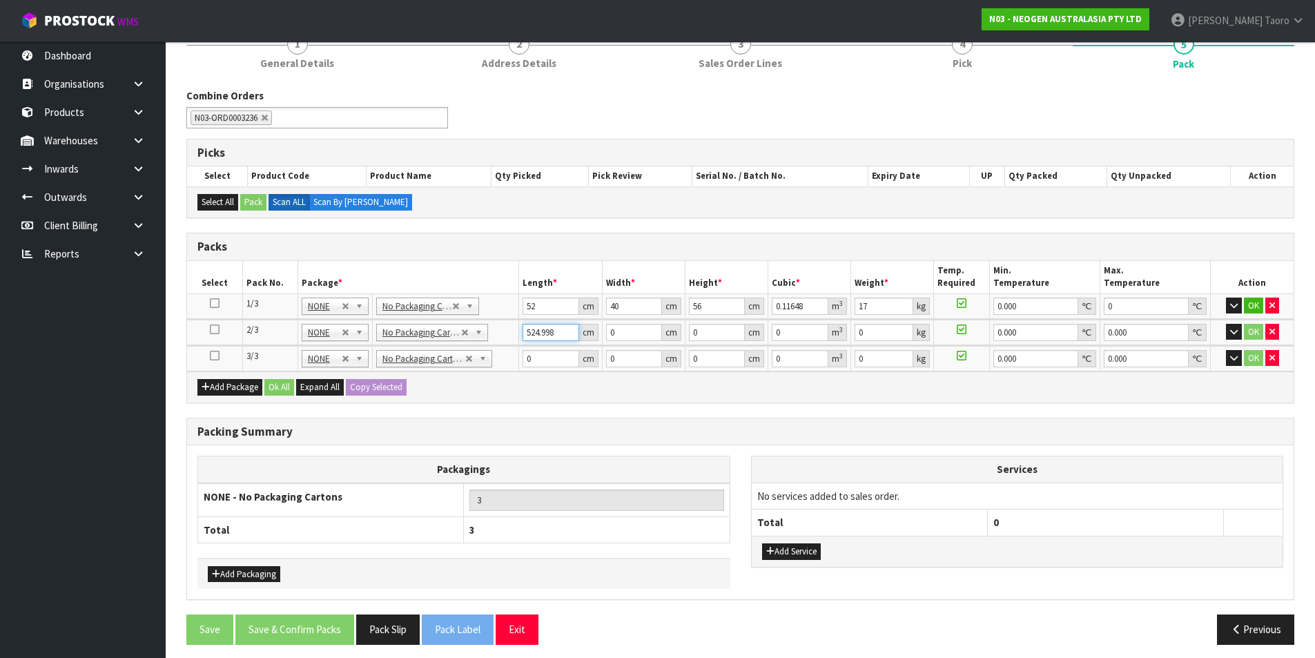
click at [530, 336] on input "524.998" at bounding box center [551, 332] width 56 height 17
type input "52"
type input "40"
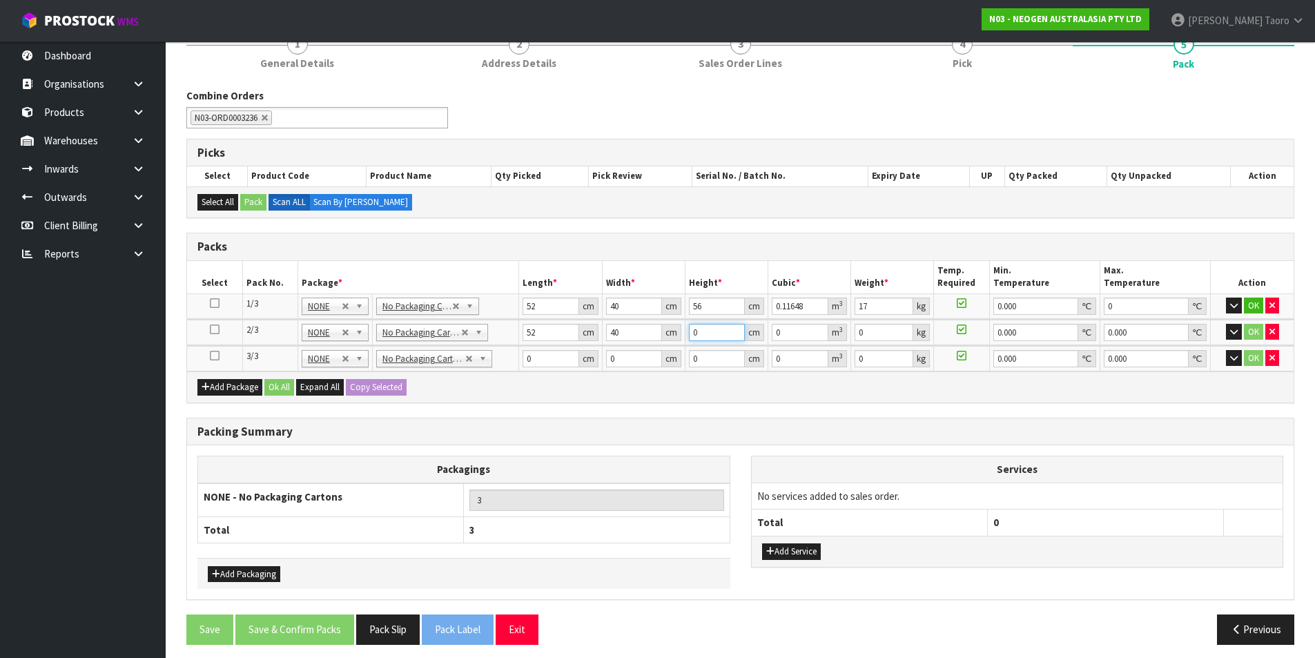
type input "5"
type input "0.0104"
type input "54"
type input "0.11232"
type input "54"
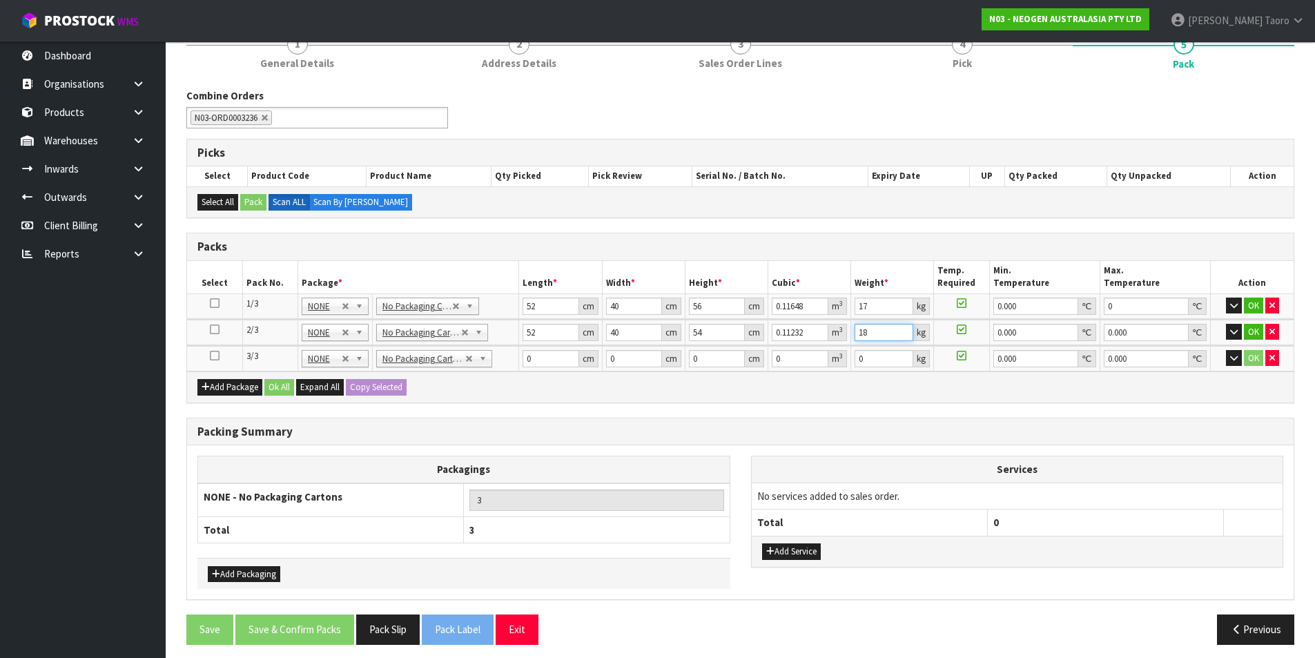
type input "18"
type input "0"
type input "52"
type input "40"
type input "5"
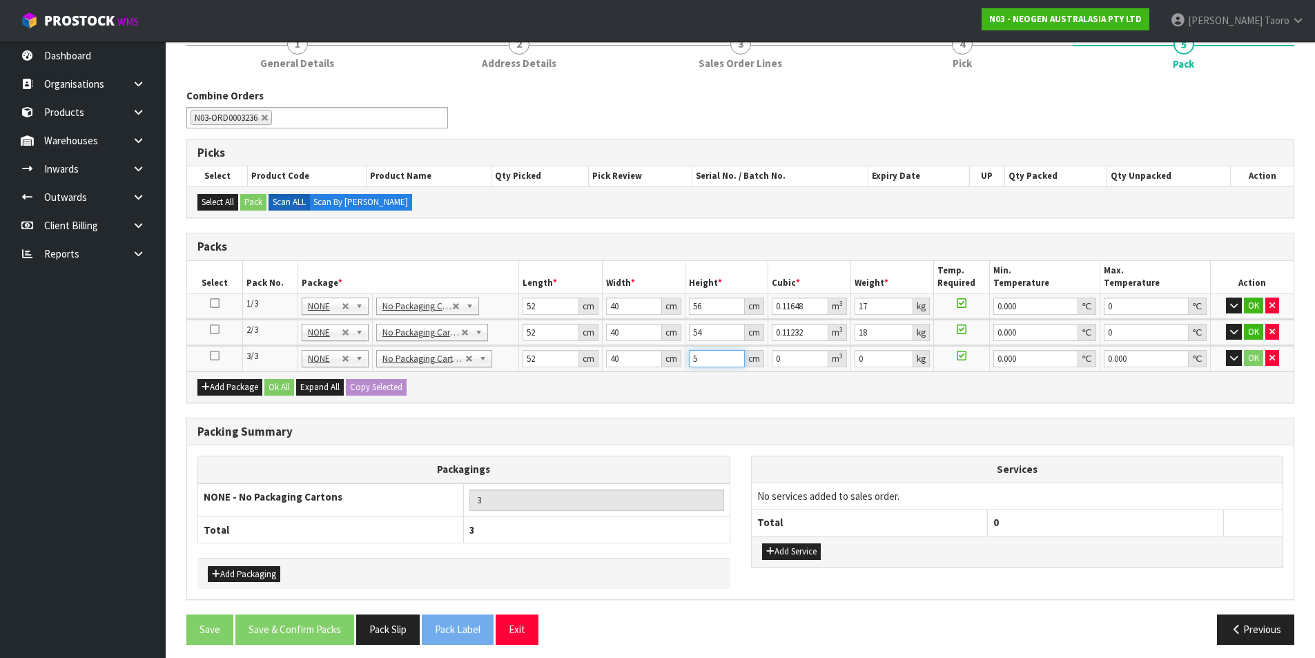
type input "0.0104"
type input "54"
type input "0.11232"
type input "54"
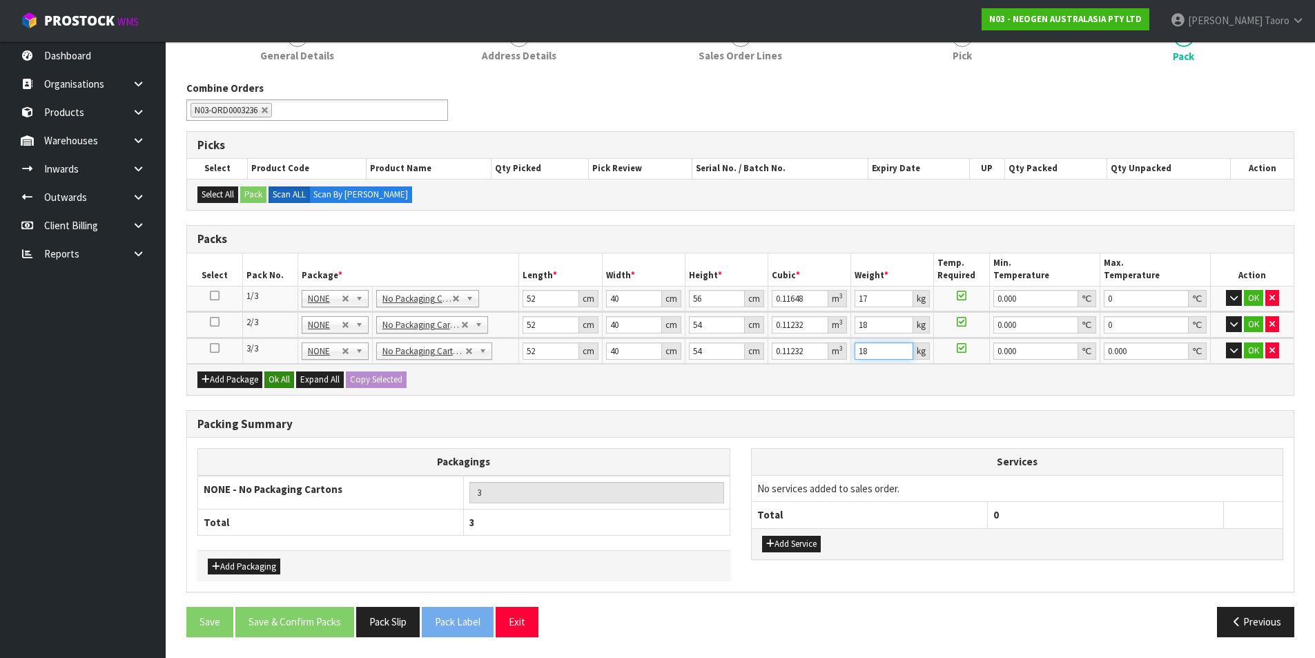
type input "18"
click at [282, 382] on button "Ok All" at bounding box center [279, 379] width 30 height 17
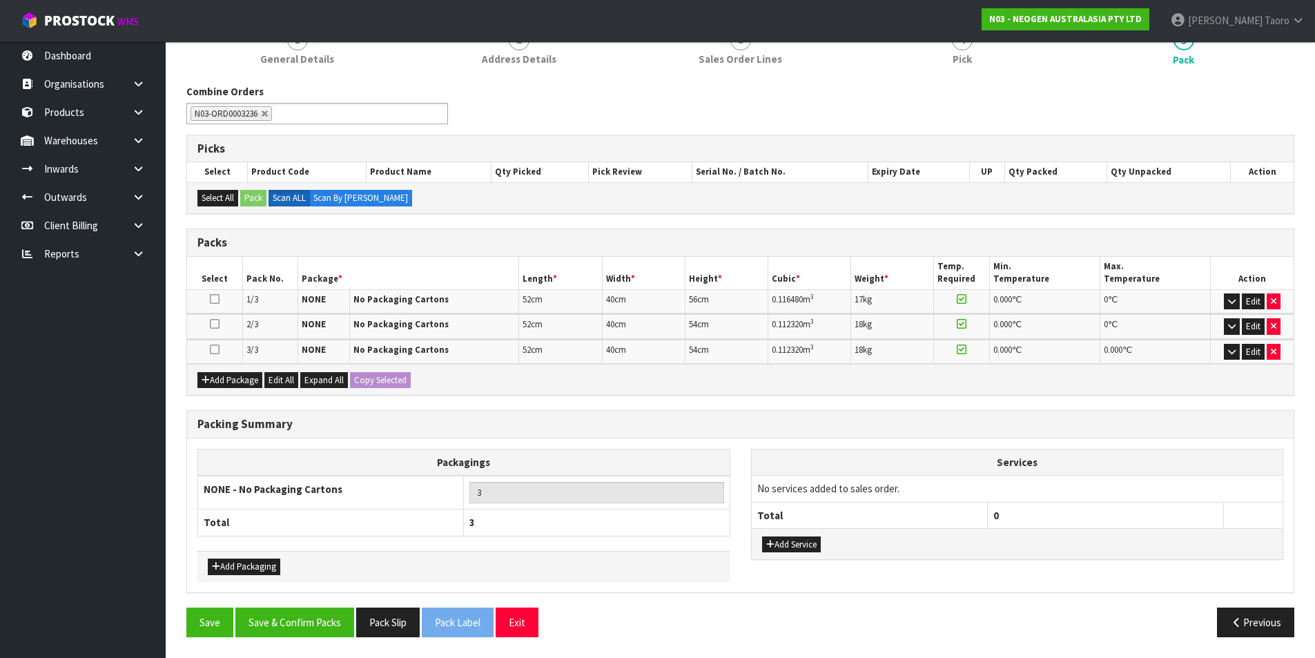
scroll to position [189, 0]
click at [337, 630] on button "Save & Confirm Packs" at bounding box center [294, 623] width 119 height 30
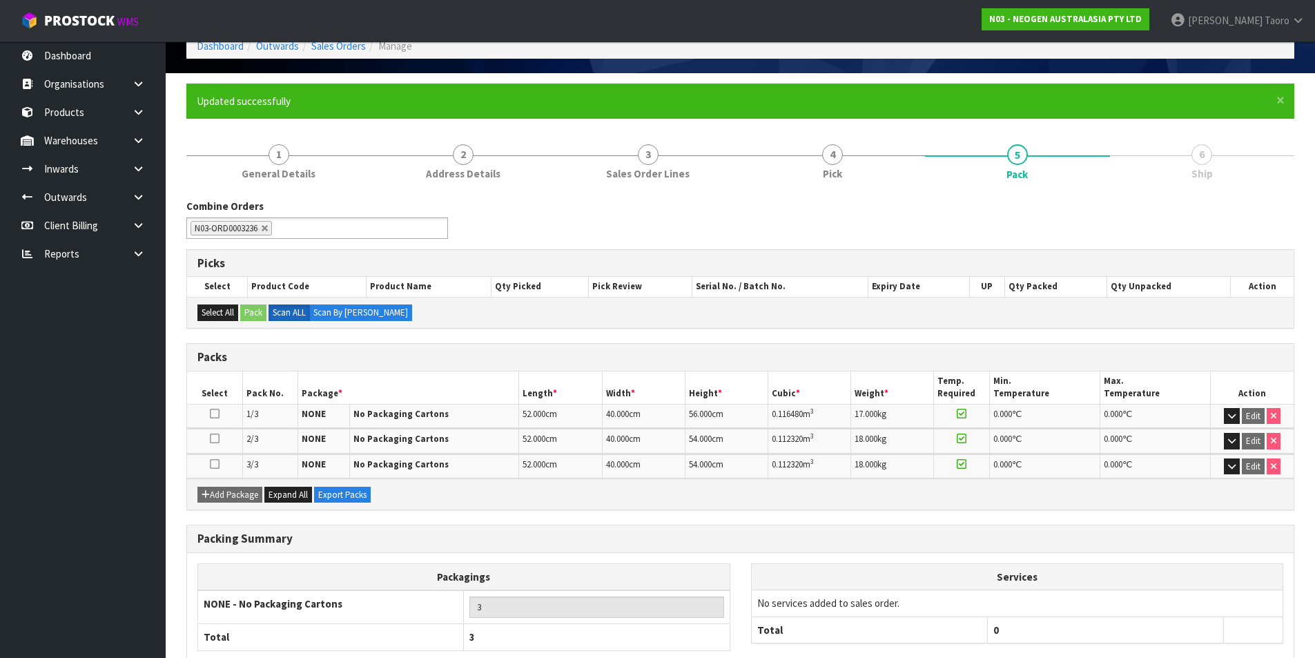
scroll to position [157, 0]
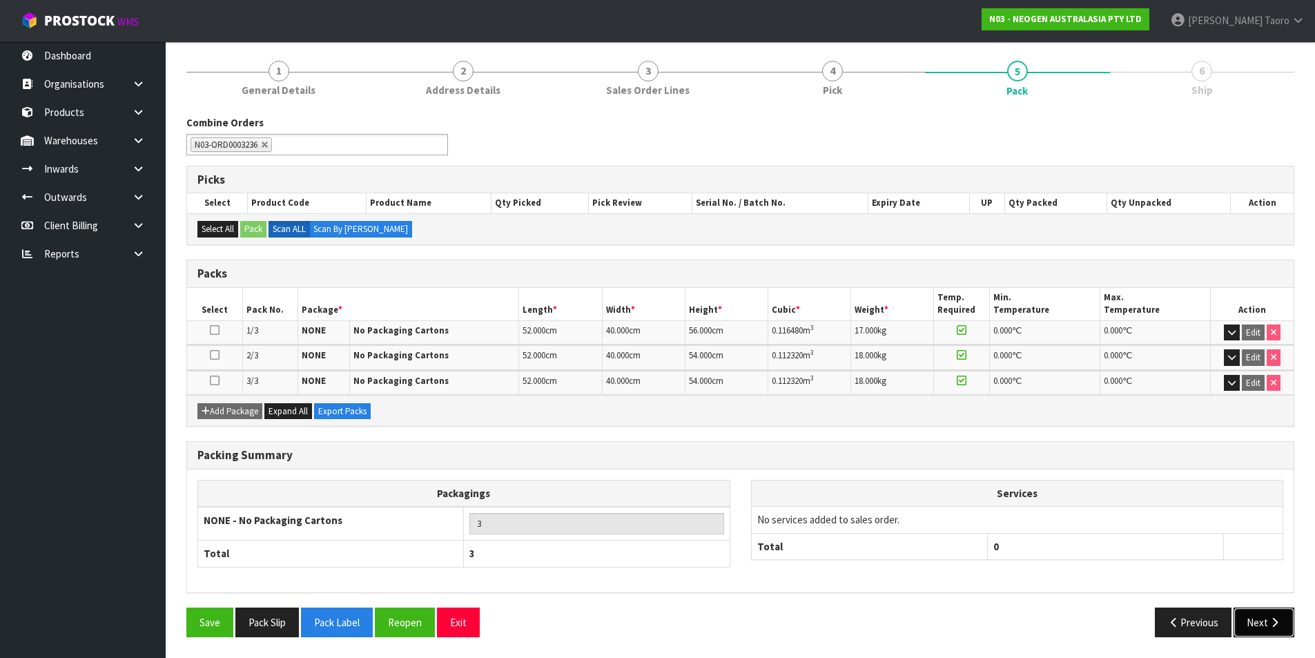
click at [1267, 621] on button "Next" at bounding box center [1264, 623] width 61 height 30
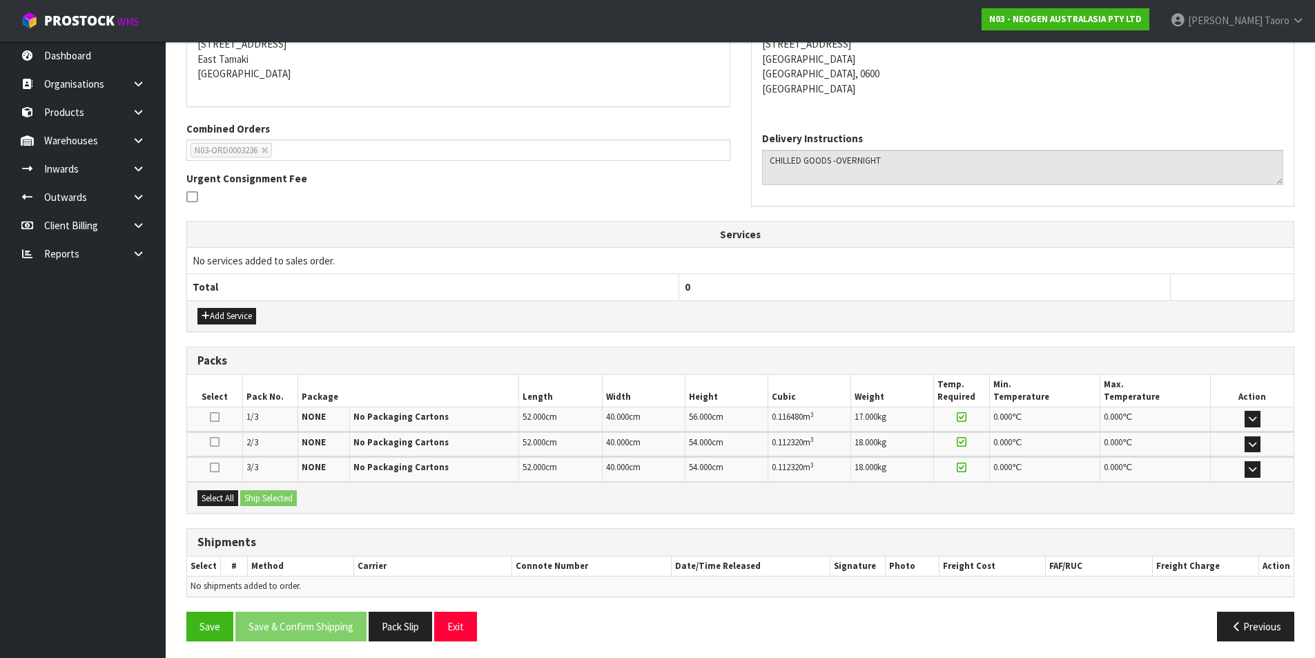
scroll to position [293, 0]
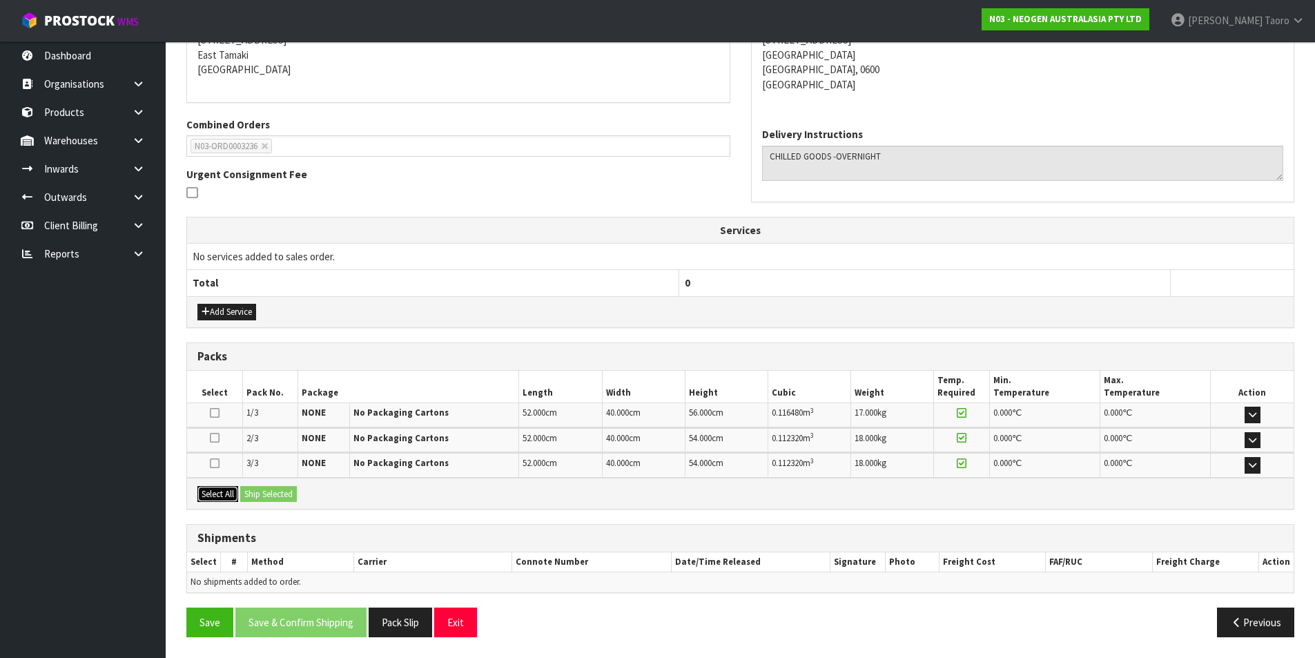
click at [228, 493] on button "Select All" at bounding box center [217, 494] width 41 height 17
click at [264, 493] on button "Ship Selected" at bounding box center [268, 494] width 57 height 17
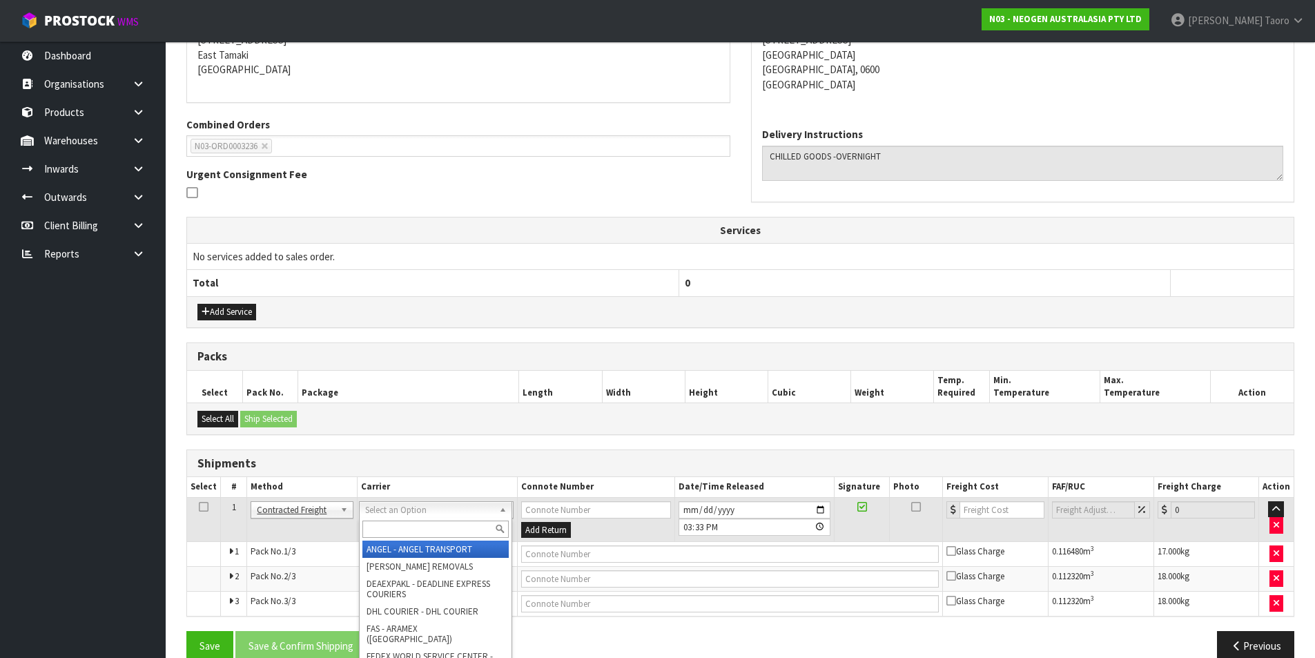
drag, startPoint x: 388, startPoint y: 517, endPoint x: 395, endPoint y: 519, distance: 7.0
click at [405, 524] on input "text" at bounding box center [436, 529] width 146 height 17
type input "NZP"
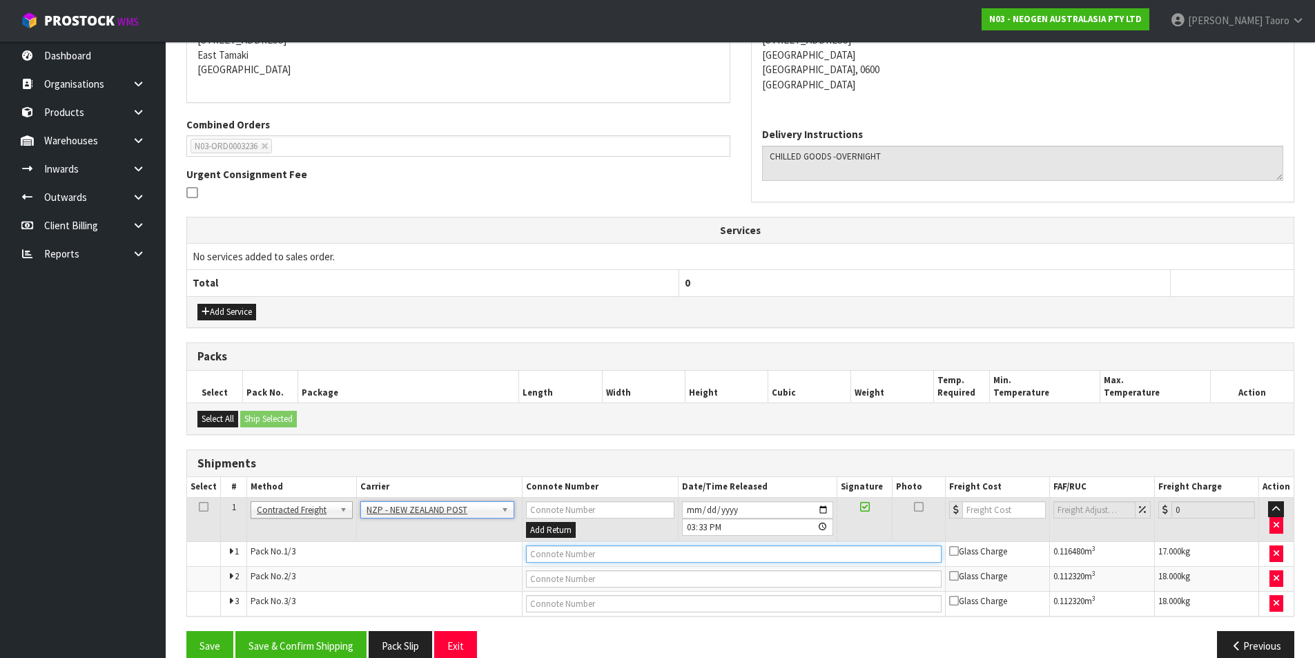
click at [548, 559] on input "text" at bounding box center [734, 553] width 416 height 17
type input "00894210379938018273"
click at [186, 631] on button "Save" at bounding box center [209, 646] width 47 height 30
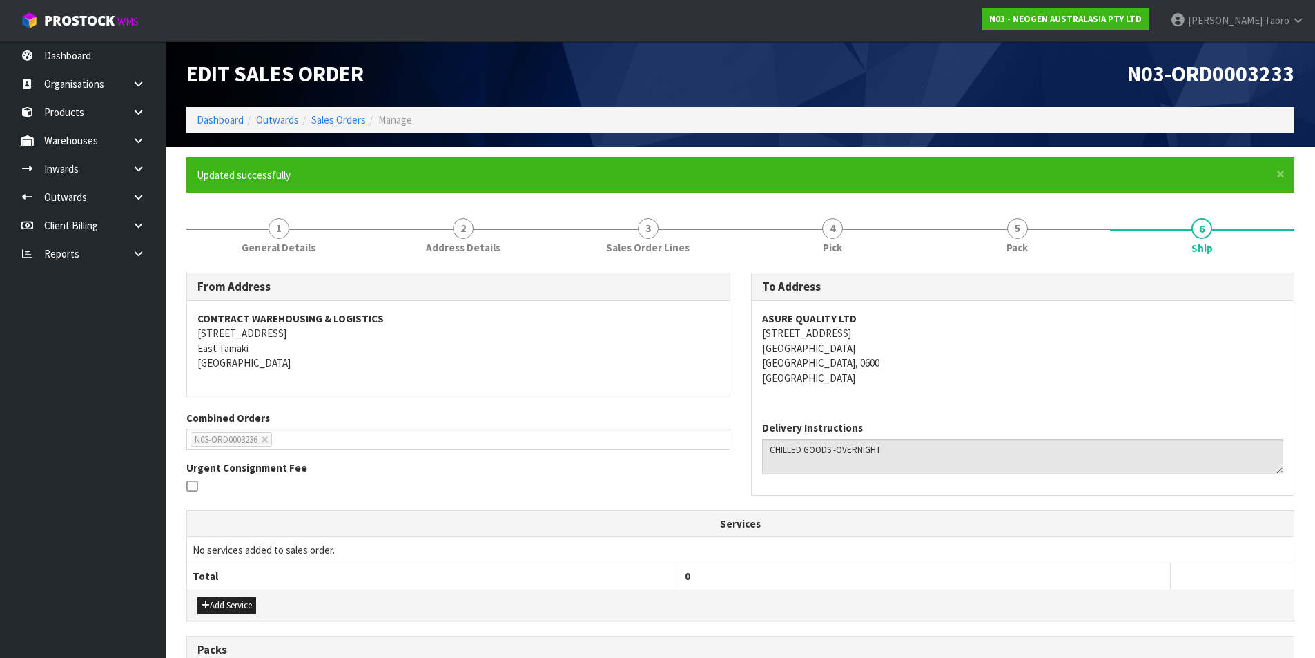
scroll to position [318, 0]
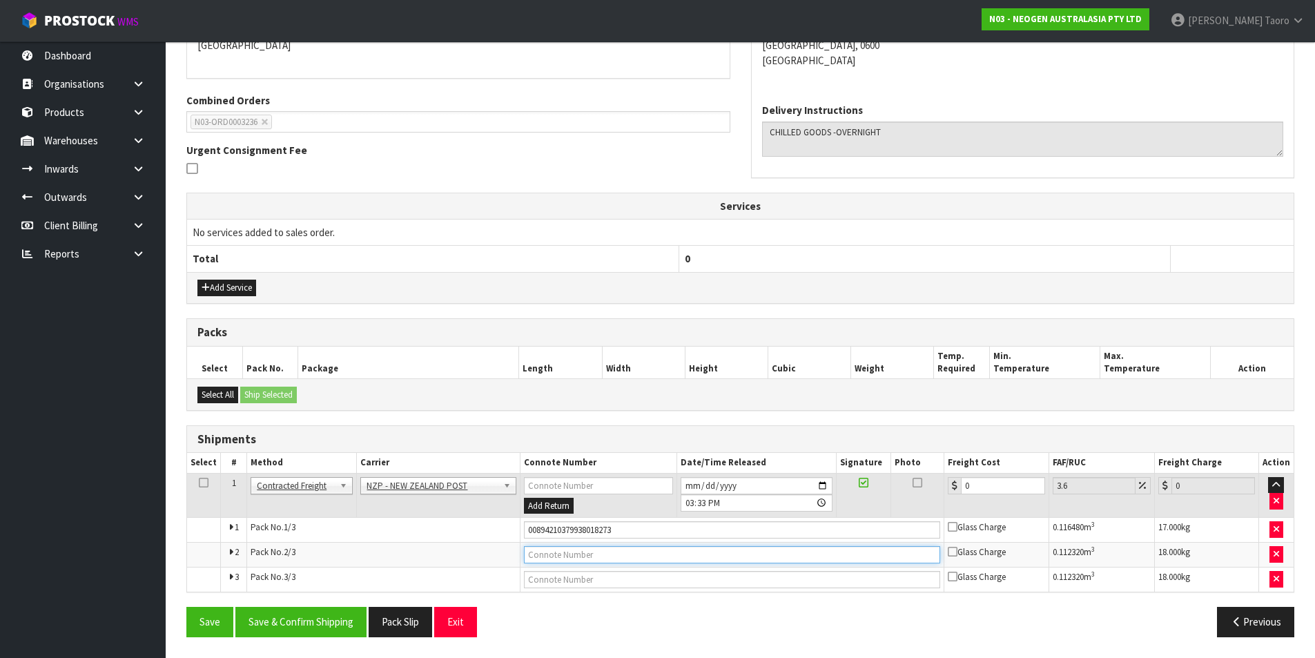
click at [633, 548] on input "text" at bounding box center [732, 554] width 417 height 17
type input "00894210379938018242"
click at [186, 607] on button "Save" at bounding box center [209, 622] width 47 height 30
click at [626, 579] on input "text" at bounding box center [732, 579] width 417 height 17
type input "00894210379938018259"
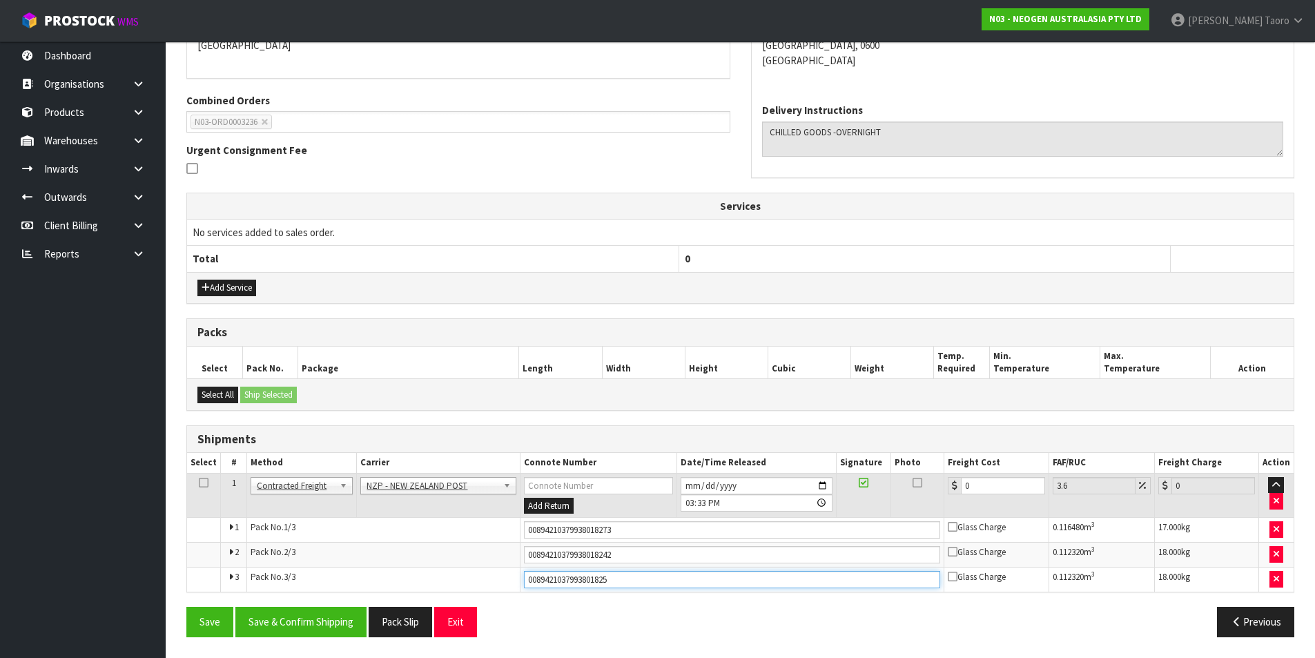
click at [186, 607] on button "Save" at bounding box center [209, 622] width 47 height 30
click at [287, 635] on button "Save & Confirm Shipping" at bounding box center [300, 622] width 131 height 30
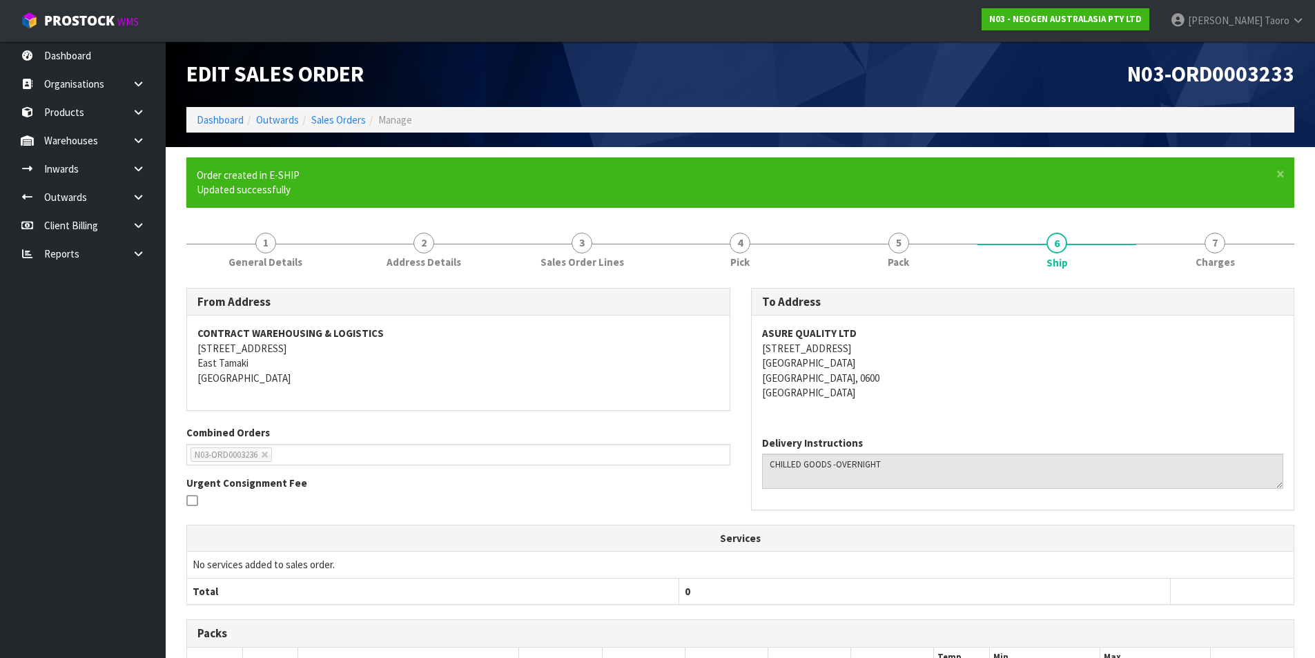
scroll to position [296, 0]
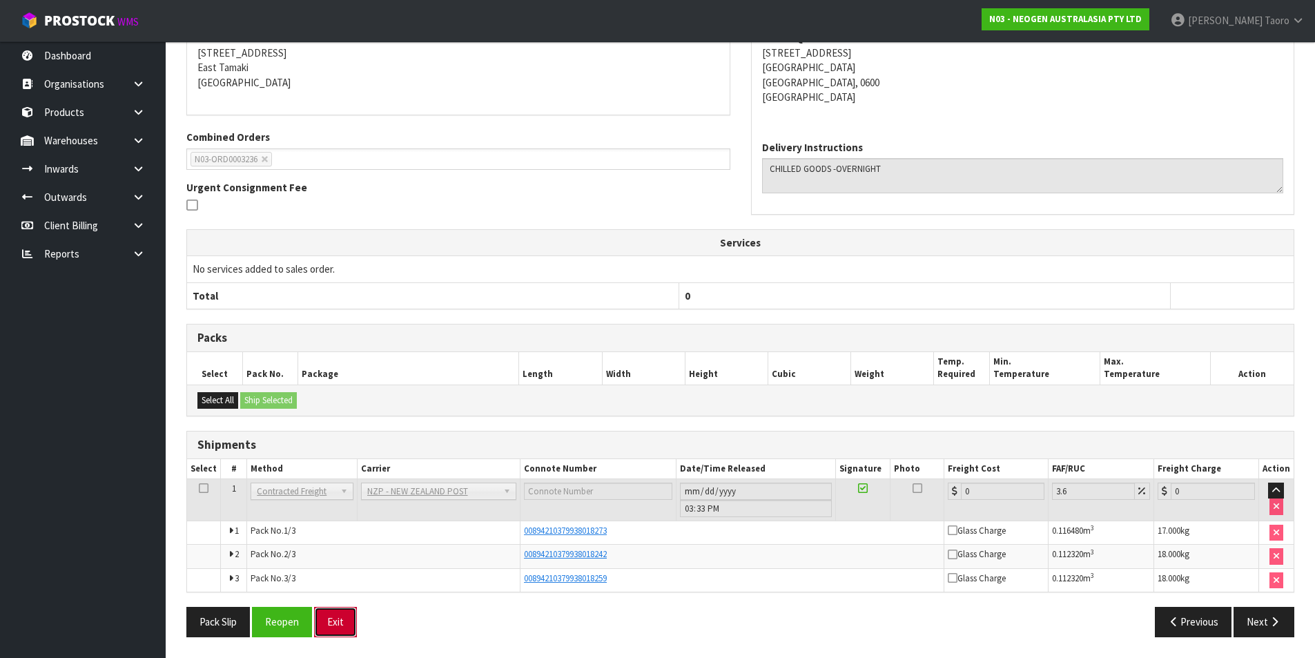
click at [337, 634] on button "Exit" at bounding box center [335, 622] width 43 height 30
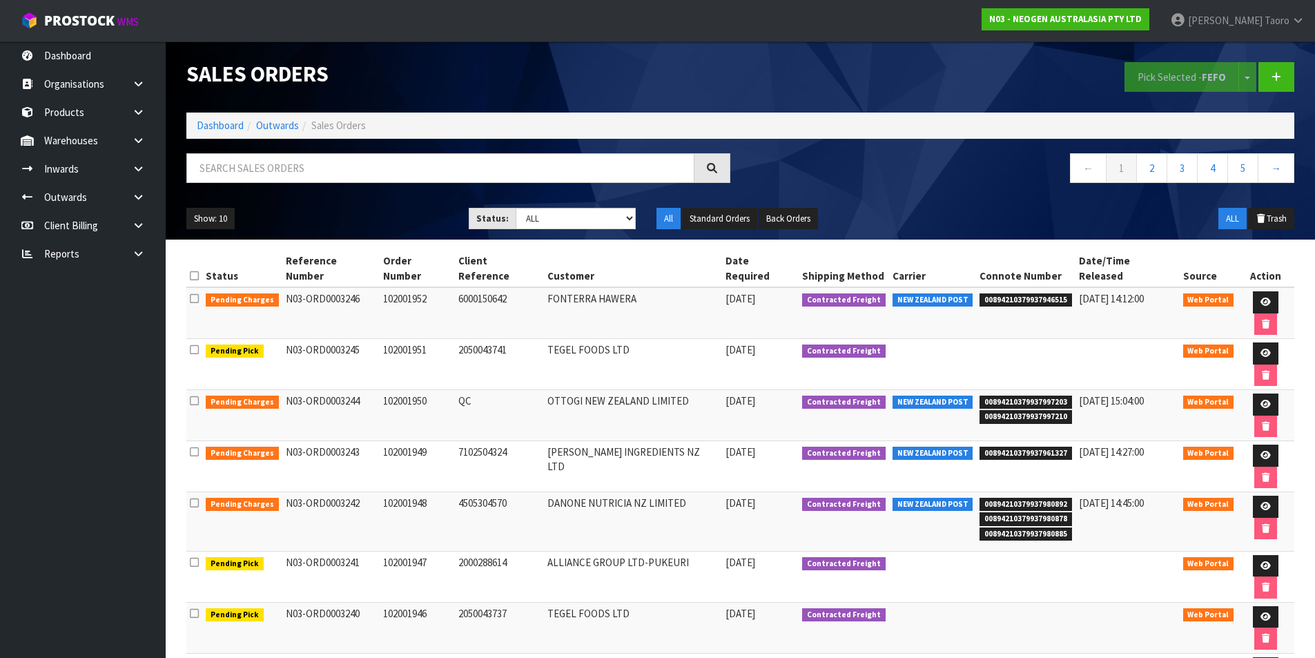
click at [222, 133] on li "Dashboard" at bounding box center [220, 125] width 47 height 15
click at [225, 119] on link "Dashboard" at bounding box center [220, 125] width 47 height 13
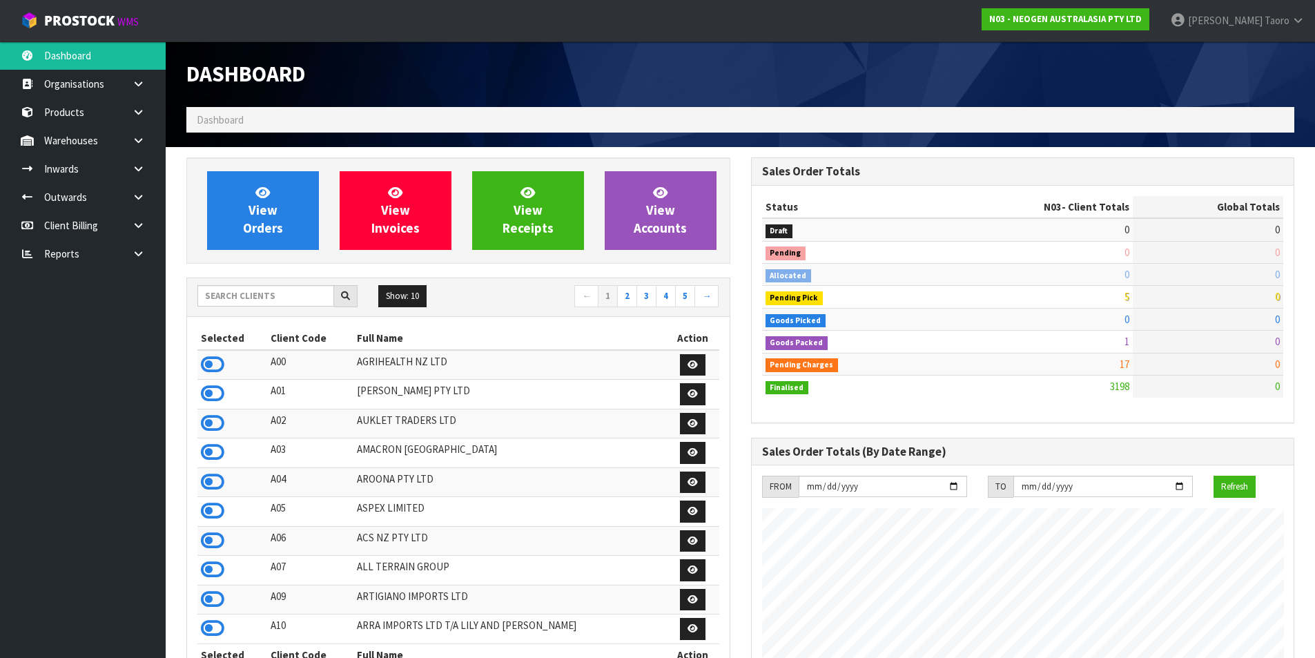
scroll to position [1046, 564]
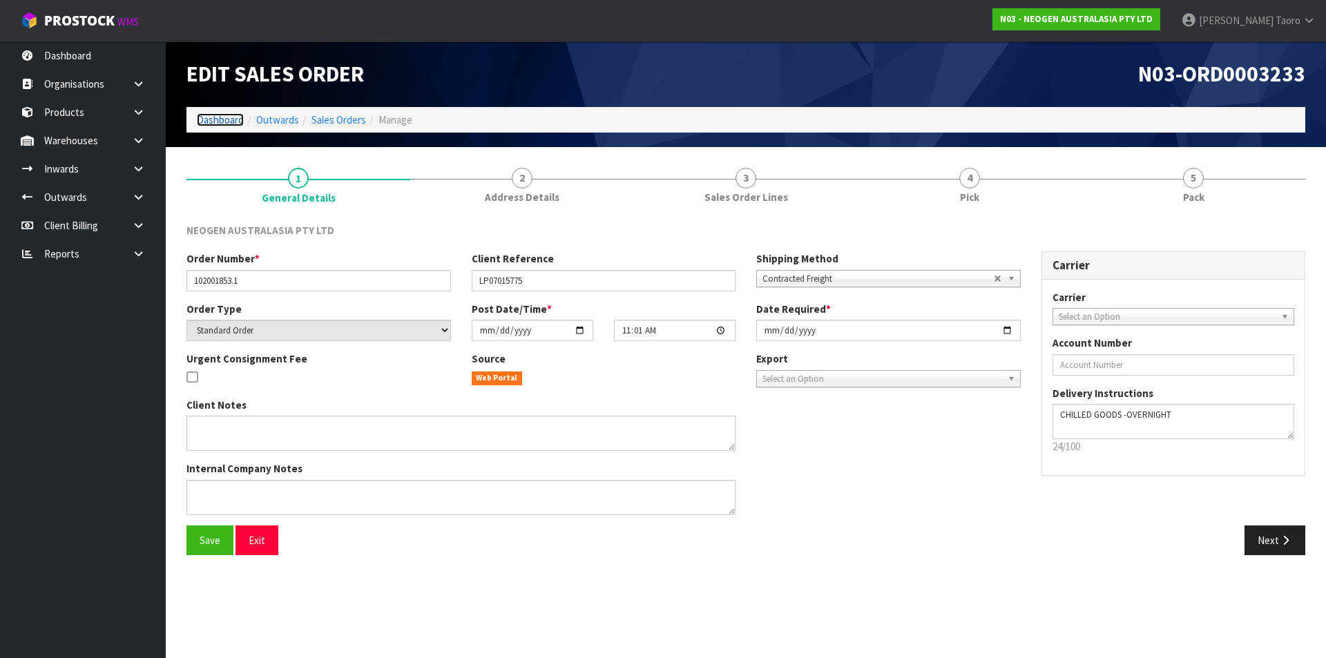
click at [206, 121] on link "Dashboard" at bounding box center [220, 119] width 47 height 13
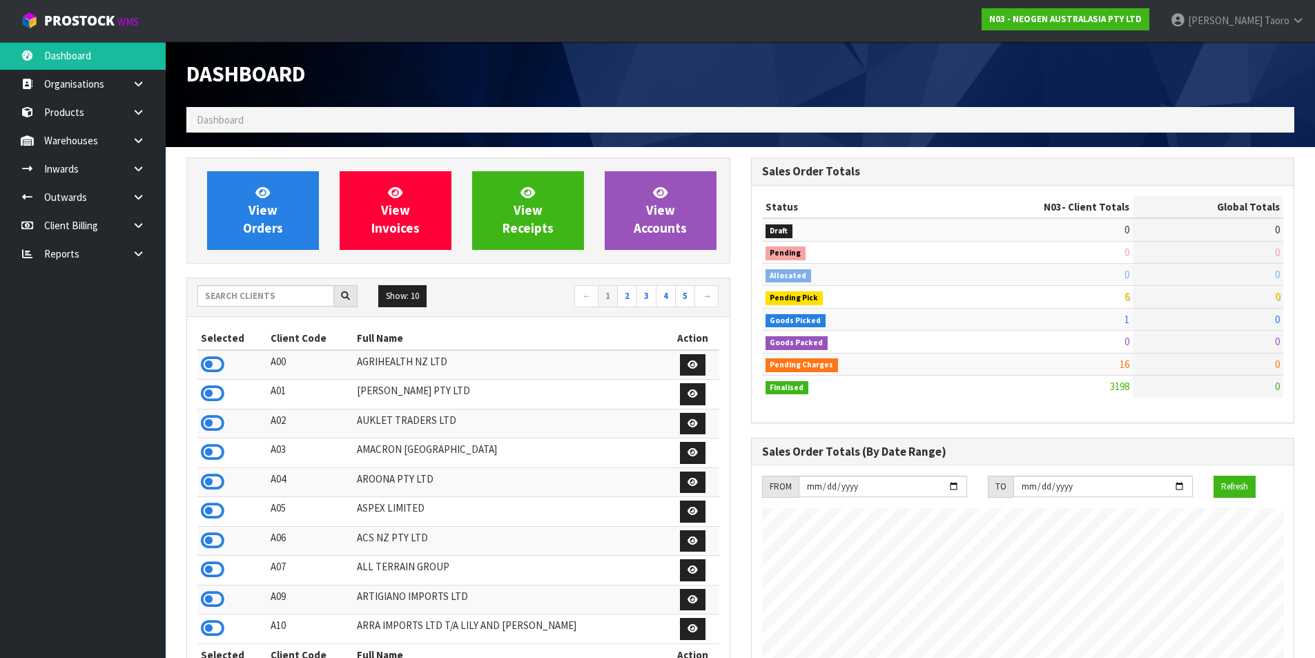
scroll to position [1046, 564]
click at [284, 286] on input "text" at bounding box center [265, 295] width 137 height 21
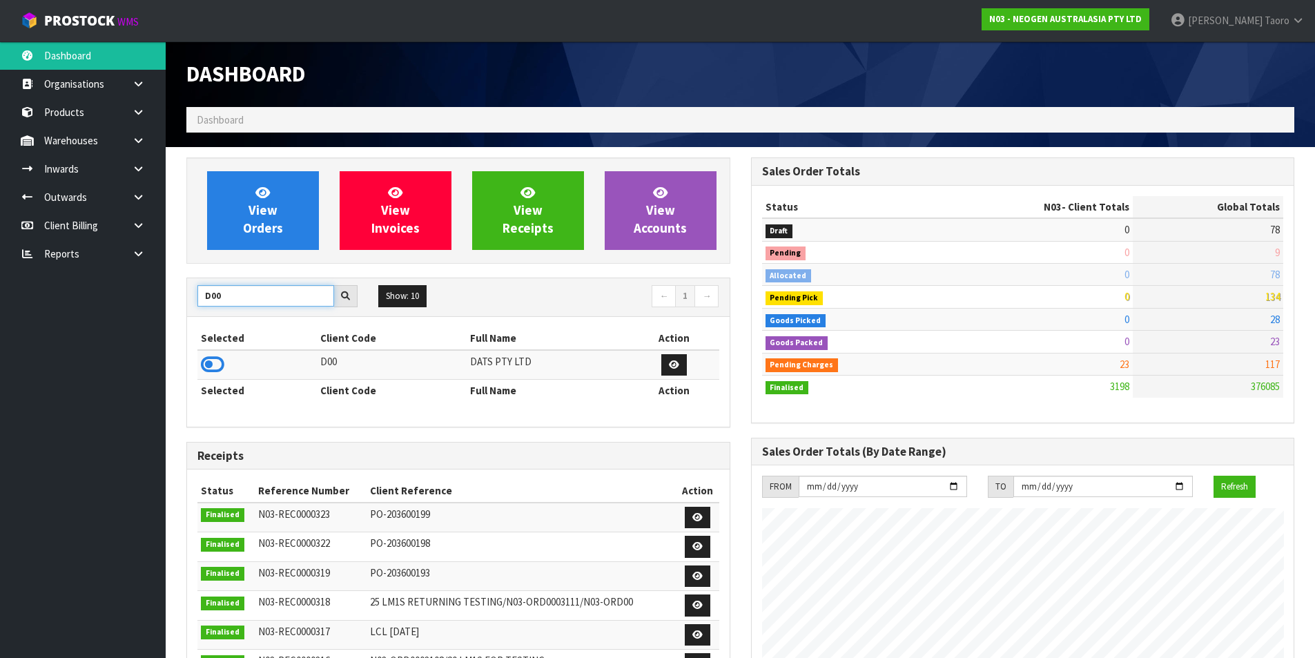
type input "D00"
click at [220, 363] on icon at bounding box center [212, 364] width 23 height 21
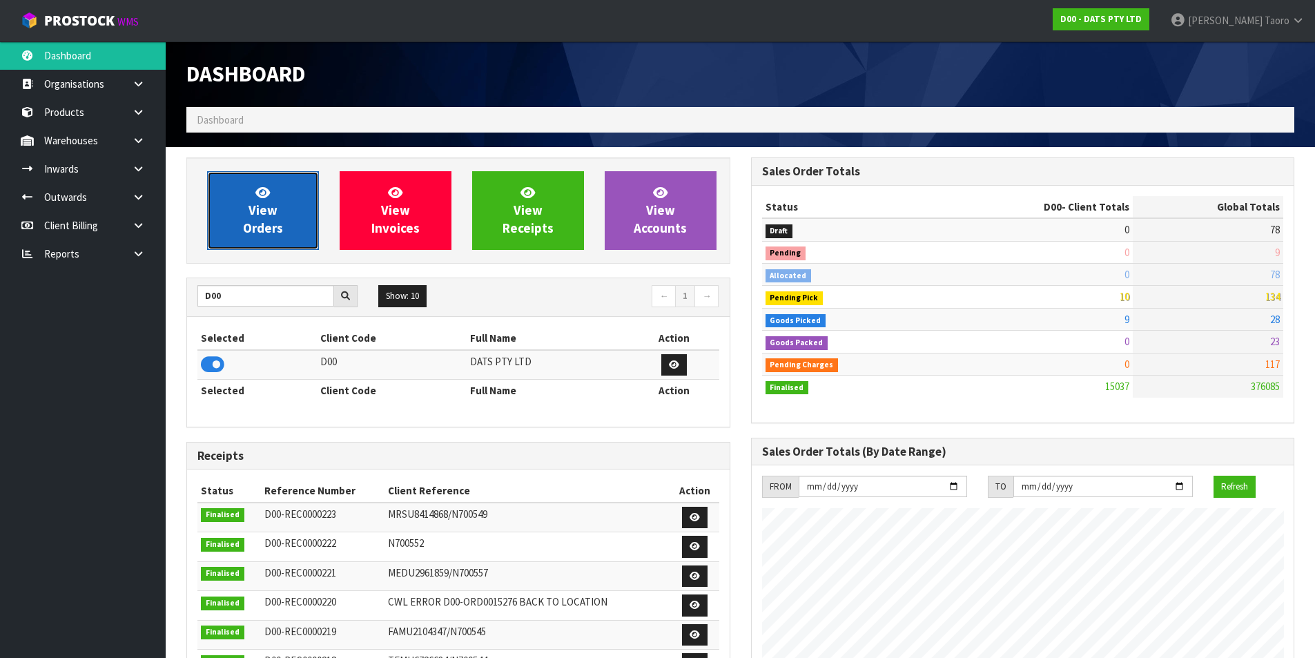
click at [253, 192] on link "View Orders" at bounding box center [263, 210] width 112 height 79
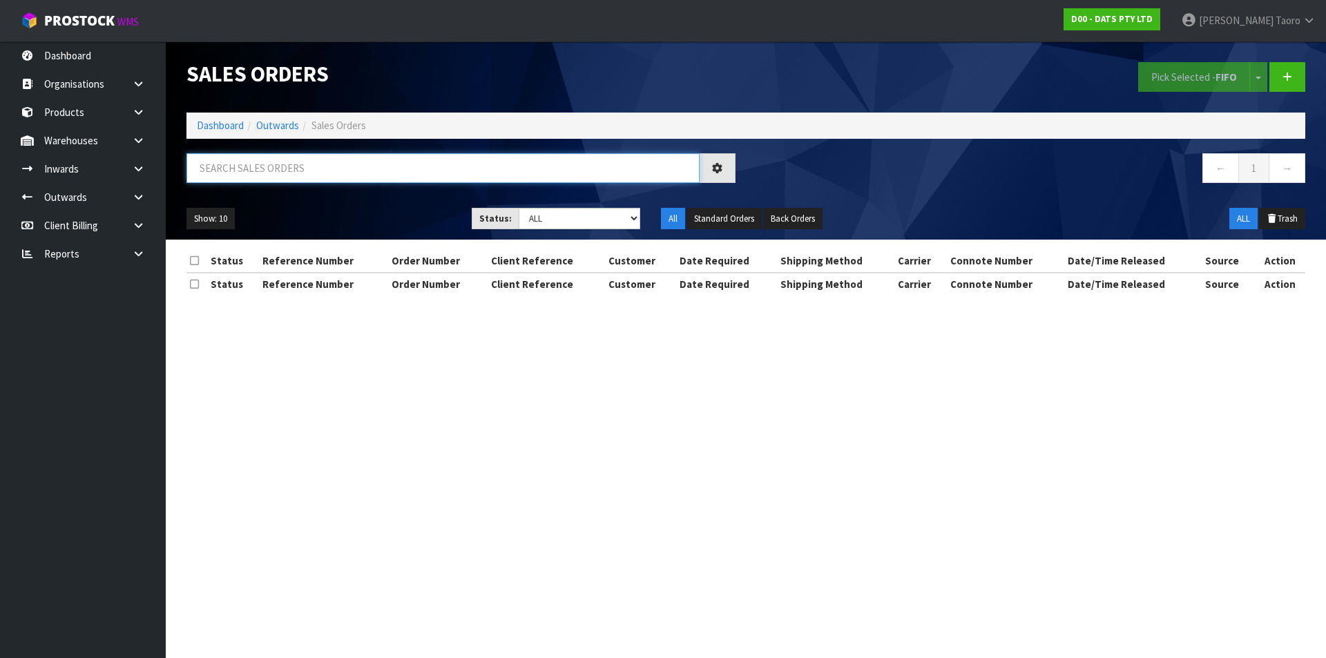
click at [276, 161] on input "text" at bounding box center [442, 168] width 513 height 30
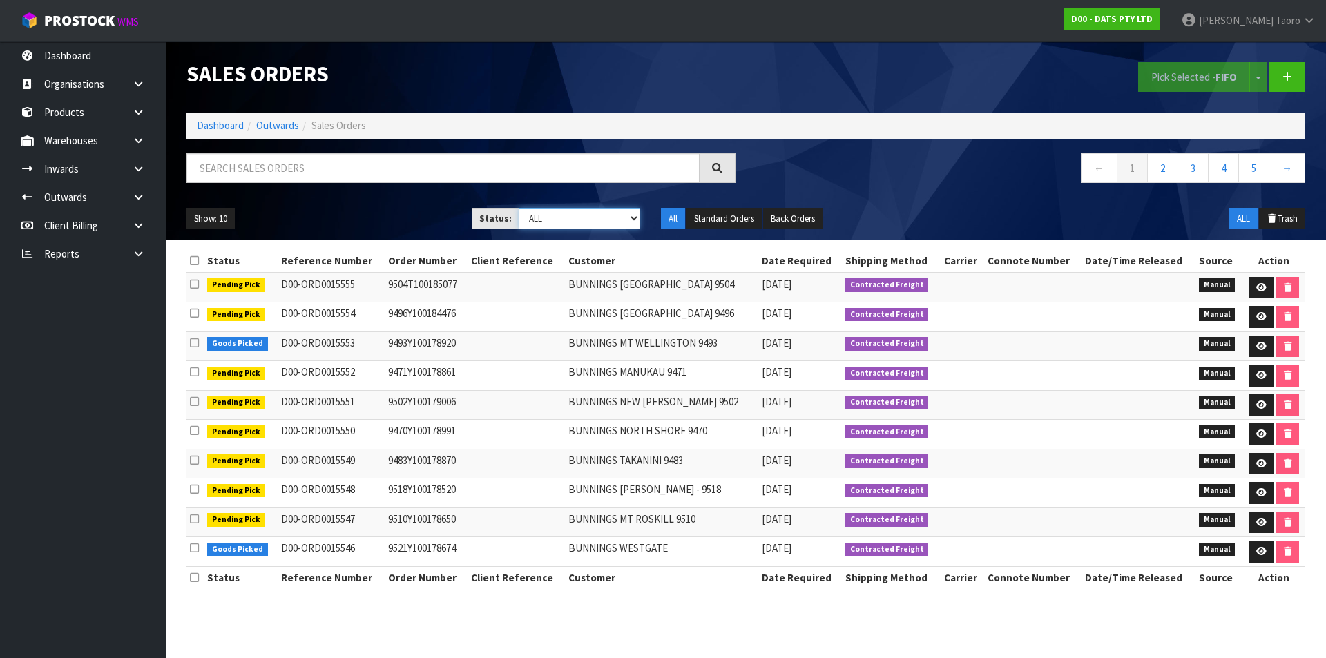
drag, startPoint x: 546, startPoint y: 221, endPoint x: 550, endPoint y: 229, distance: 8.7
click at [546, 221] on select "Draft Pending Allocated Pending Pick Goods Picked Goods Packed Pending Charges …" at bounding box center [580, 218] width 122 height 21
select select "string:4"
click at [519, 208] on select "Draft Pending Allocated Pending Pick Goods Picked Goods Packed Pending Charges …" at bounding box center [580, 218] width 122 height 21
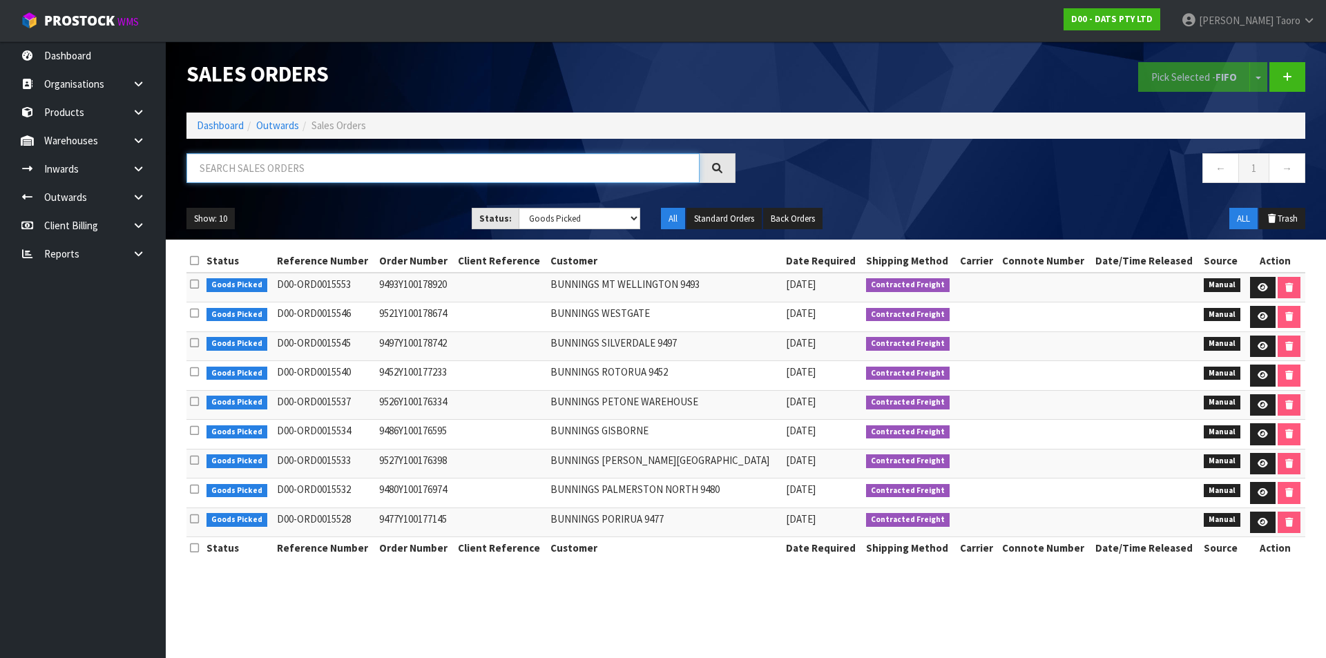
click at [411, 167] on input "text" at bounding box center [442, 168] width 513 height 30
type input "JOB-0406642"
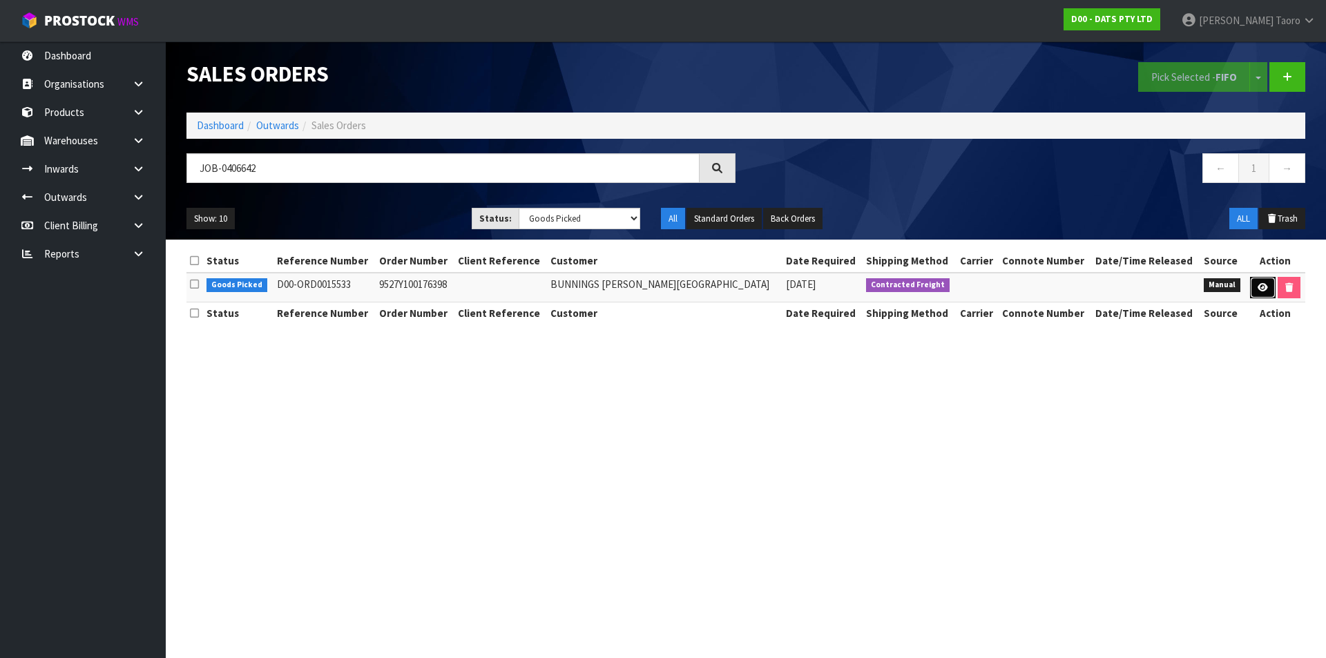
click at [1253, 285] on link at bounding box center [1263, 288] width 26 height 22
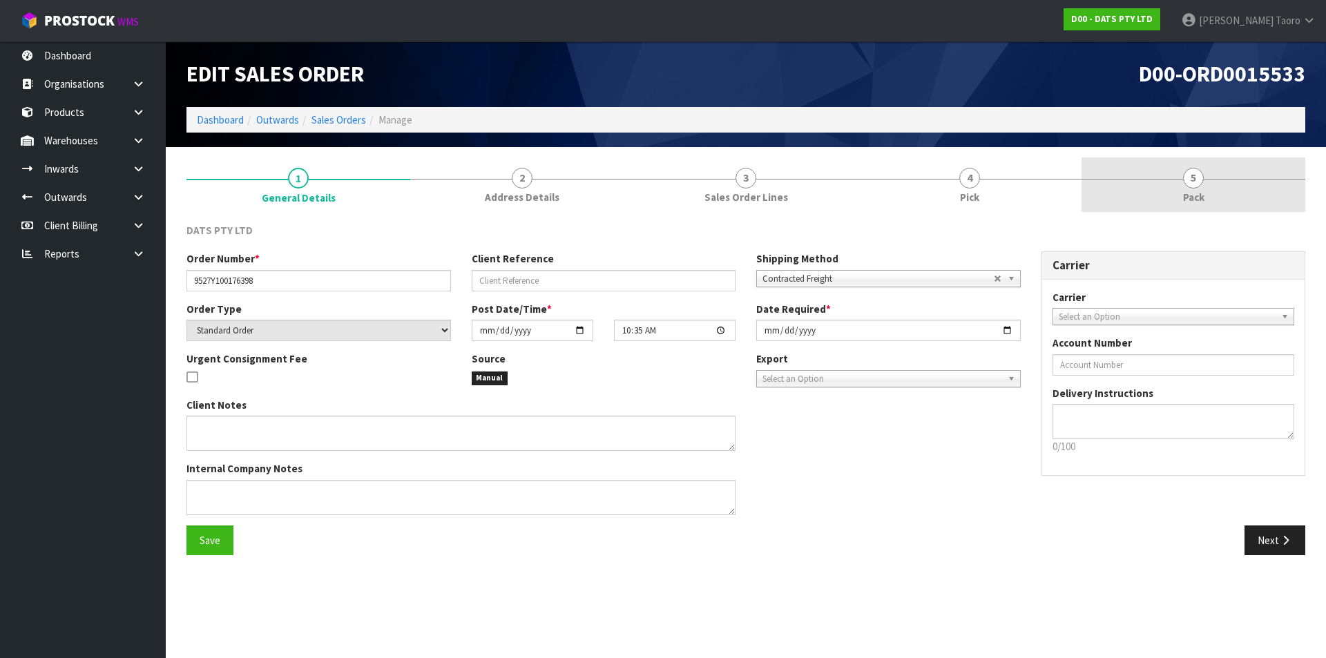
click at [1191, 180] on span "5" at bounding box center [1193, 178] width 21 height 21
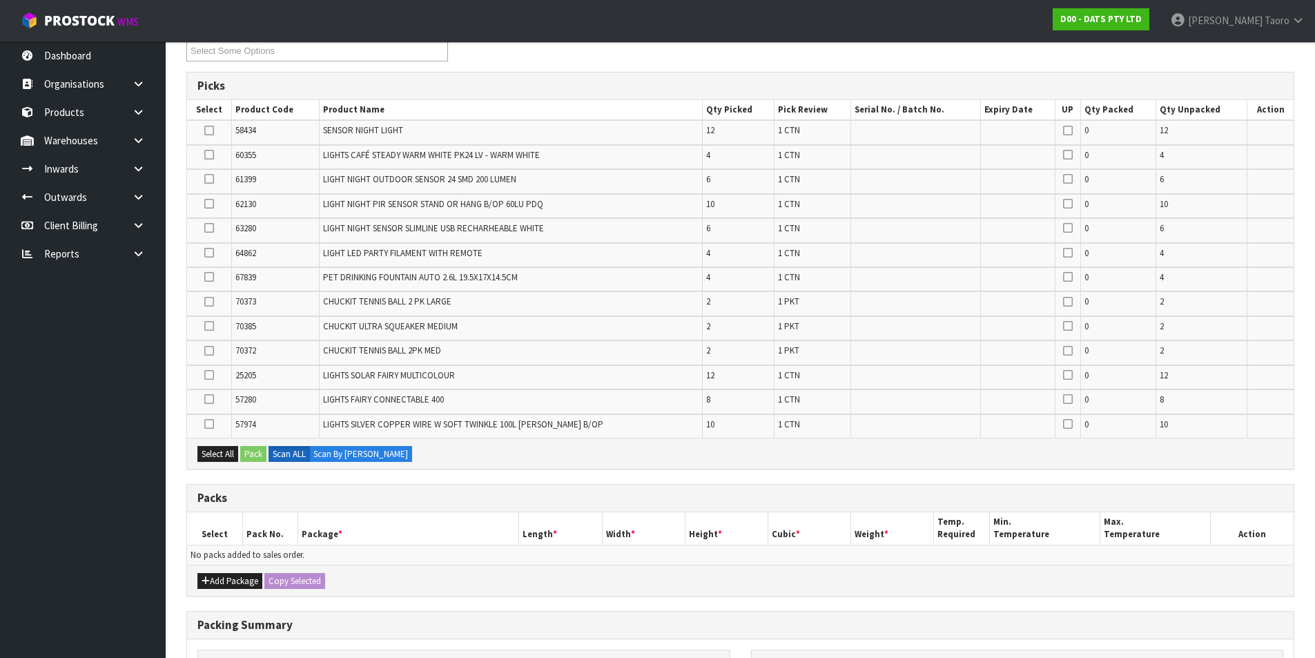
scroll to position [396, 0]
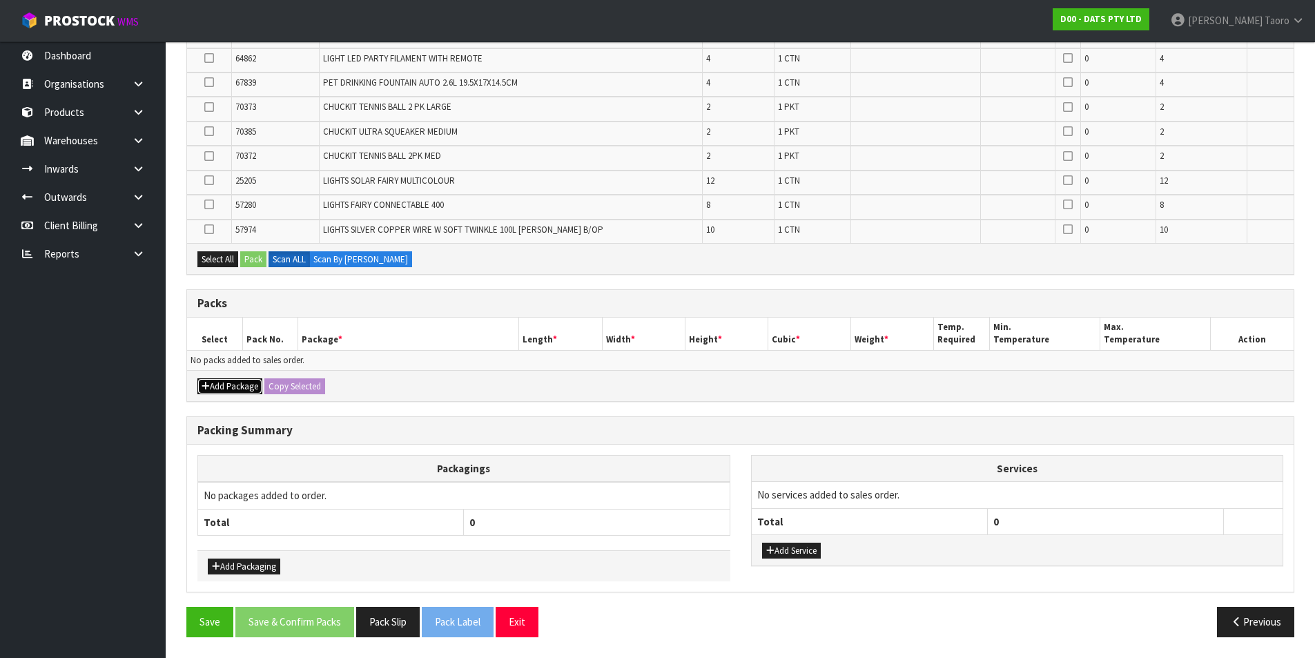
click at [247, 382] on button "Add Package" at bounding box center [229, 386] width 65 height 17
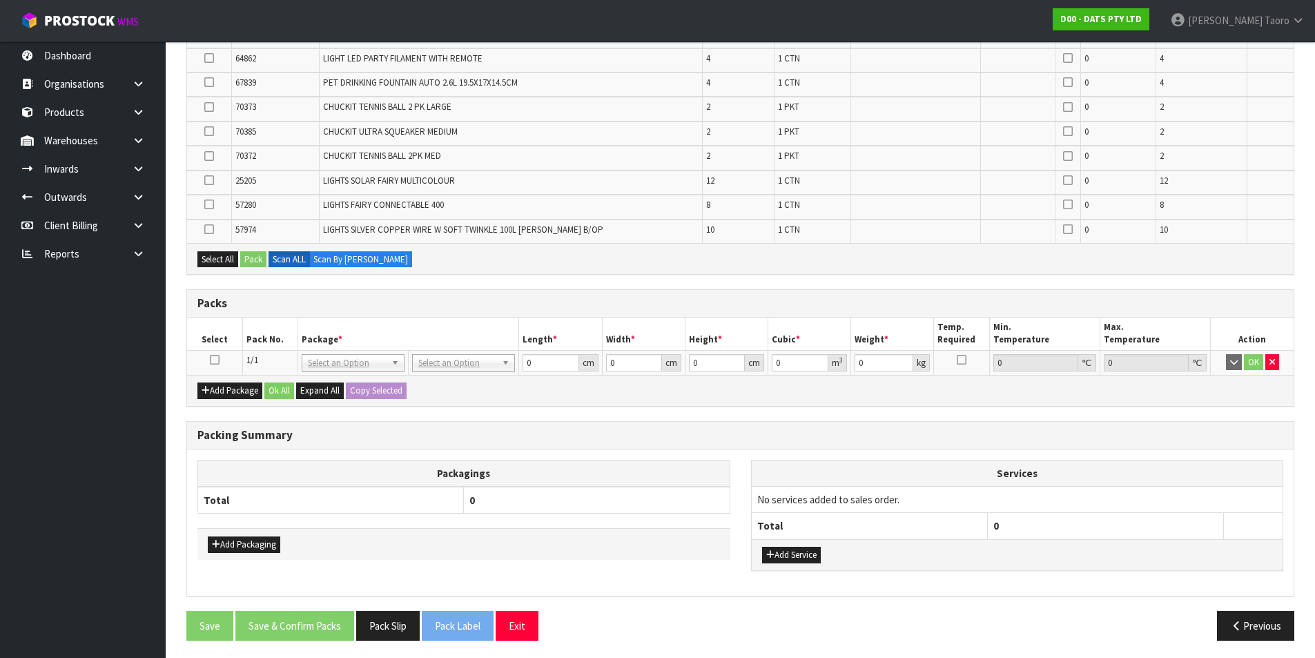
drag, startPoint x: 211, startPoint y: 356, endPoint x: 244, endPoint y: 342, distance: 36.8
click at [211, 360] on icon at bounding box center [215, 360] width 10 height 1
click at [252, 335] on th "Pack No." at bounding box center [269, 334] width 55 height 32
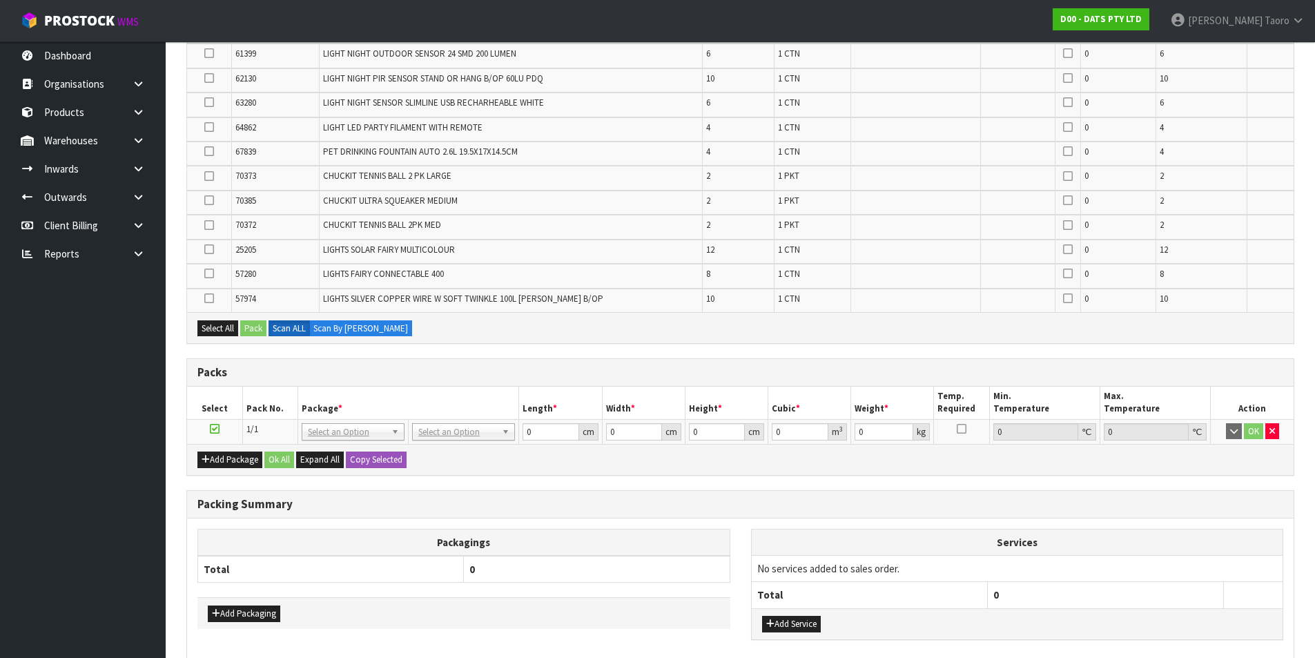
click at [238, 250] on span "25205" at bounding box center [245, 250] width 21 height 12
copy tr "25205"
click at [893, 230] on td at bounding box center [916, 227] width 130 height 24
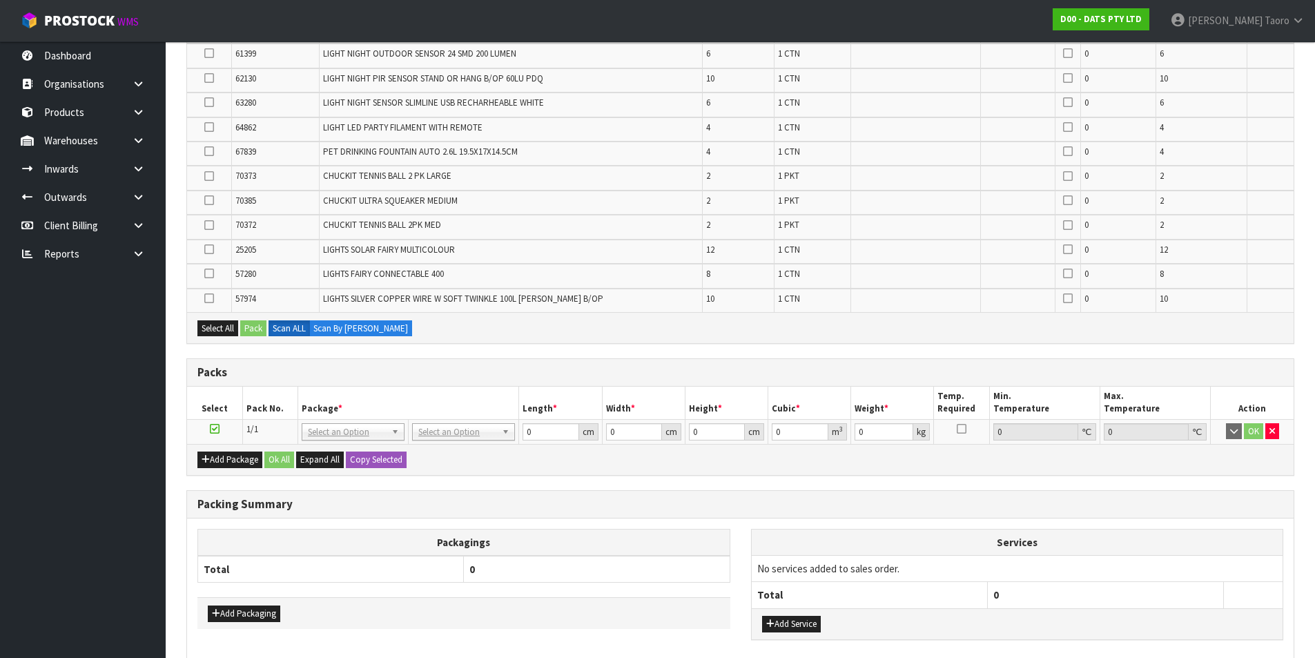
scroll to position [0, 0]
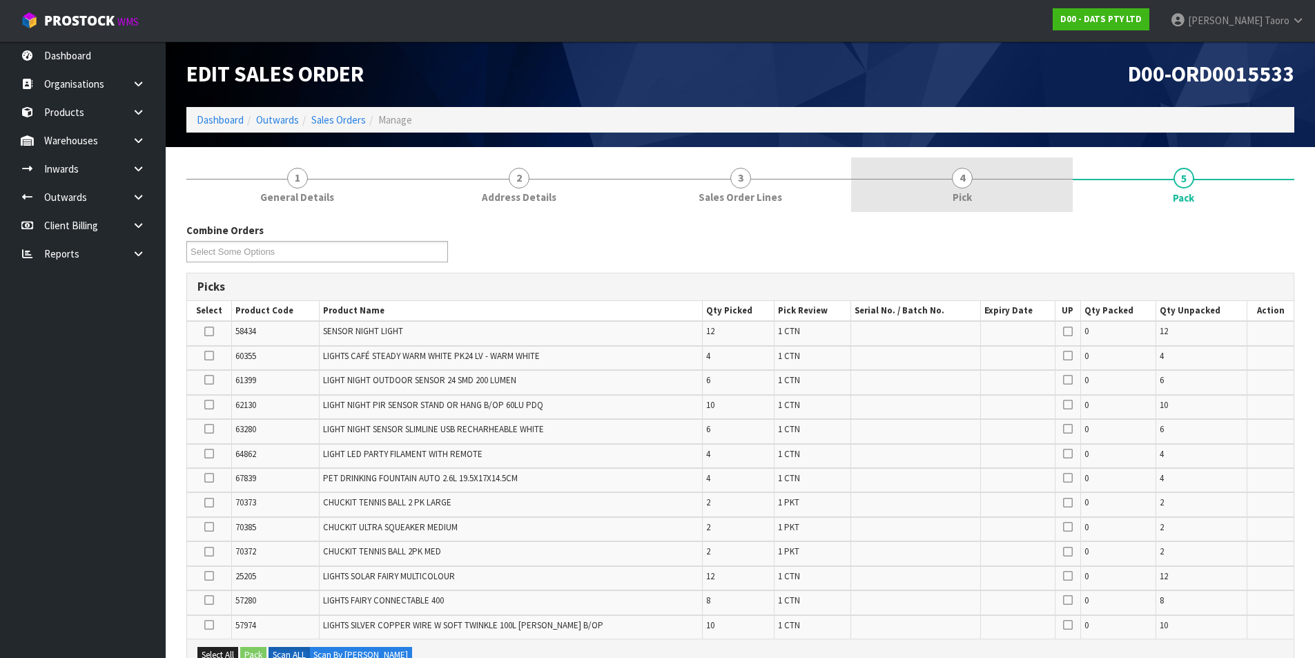
click at [951, 194] on link "4 Pick" at bounding box center [962, 184] width 222 height 55
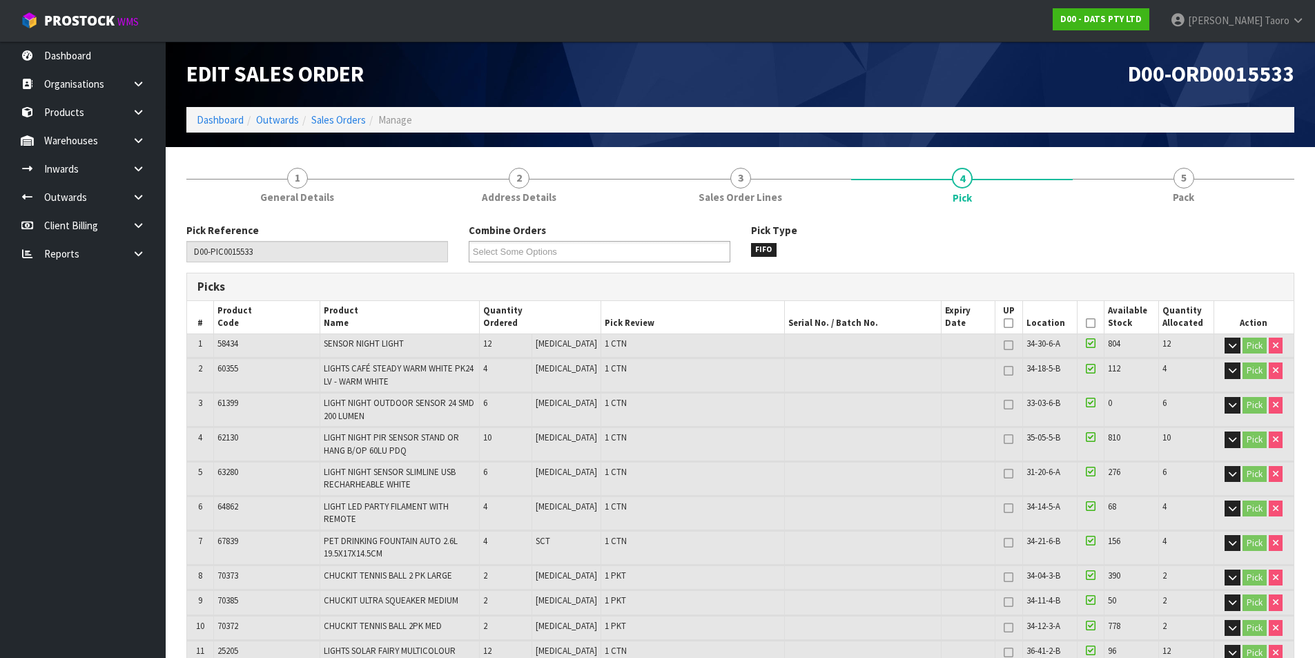
scroll to position [207, 0]
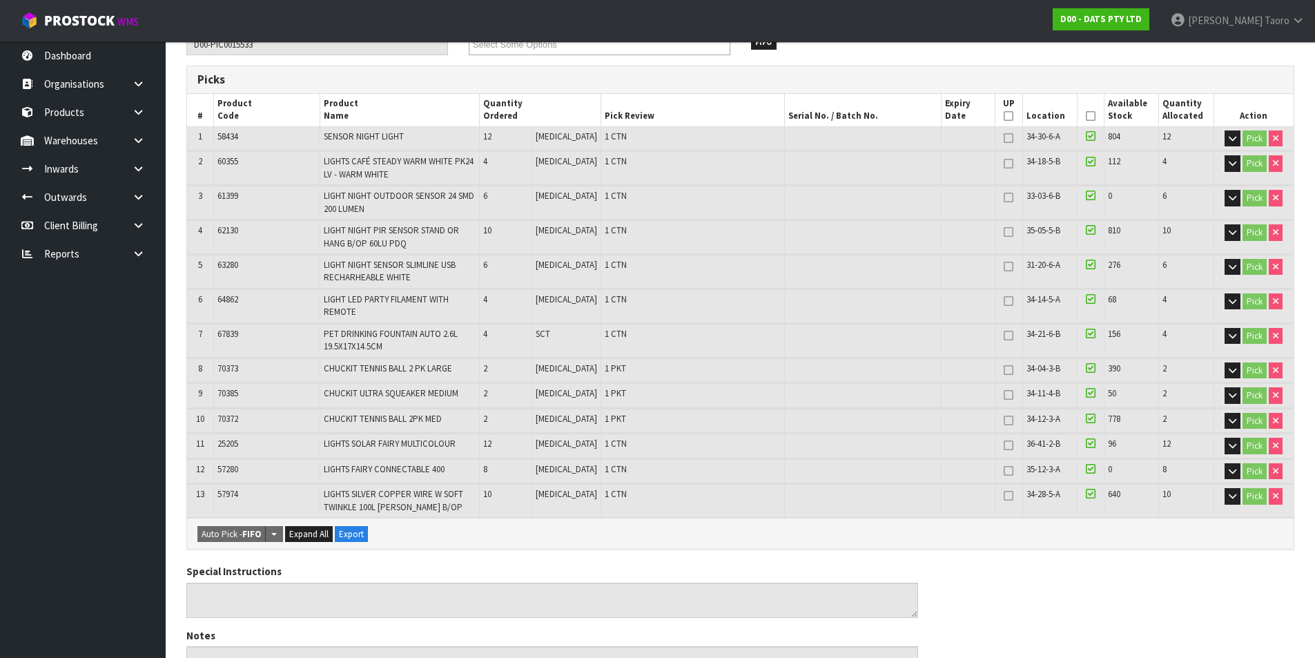
click at [1144, 77] on div "Picks" at bounding box center [740, 79] width 1107 height 13
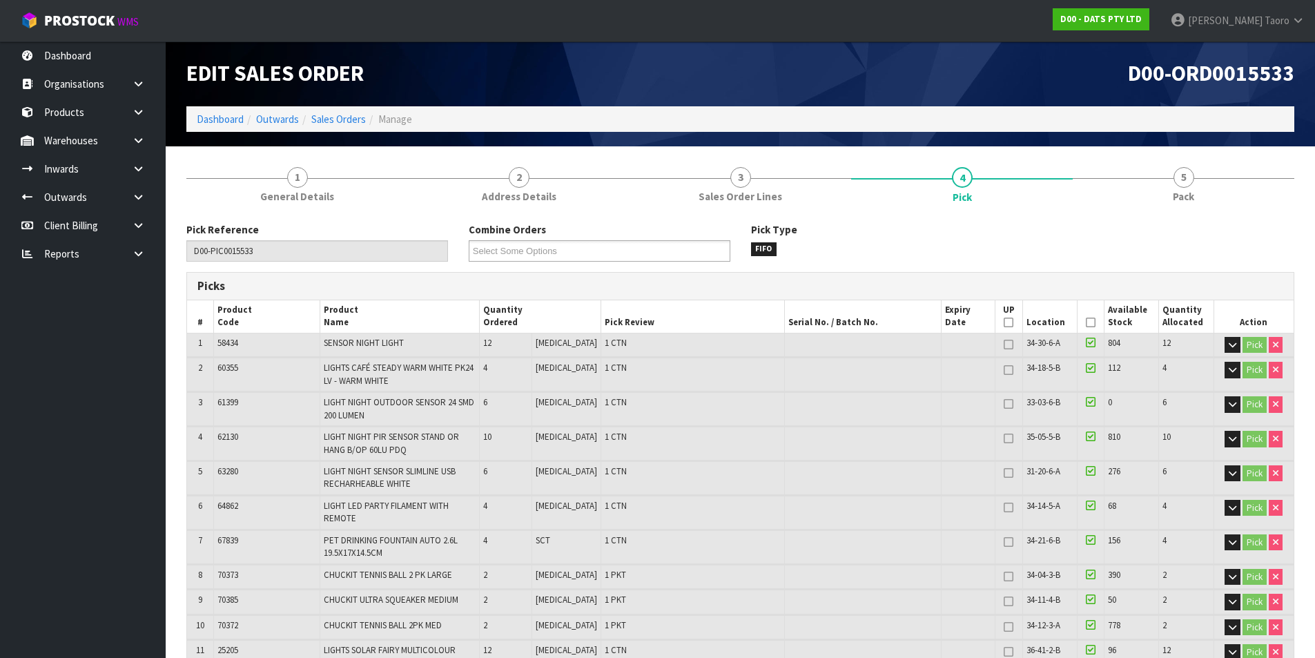
scroll to position [0, 0]
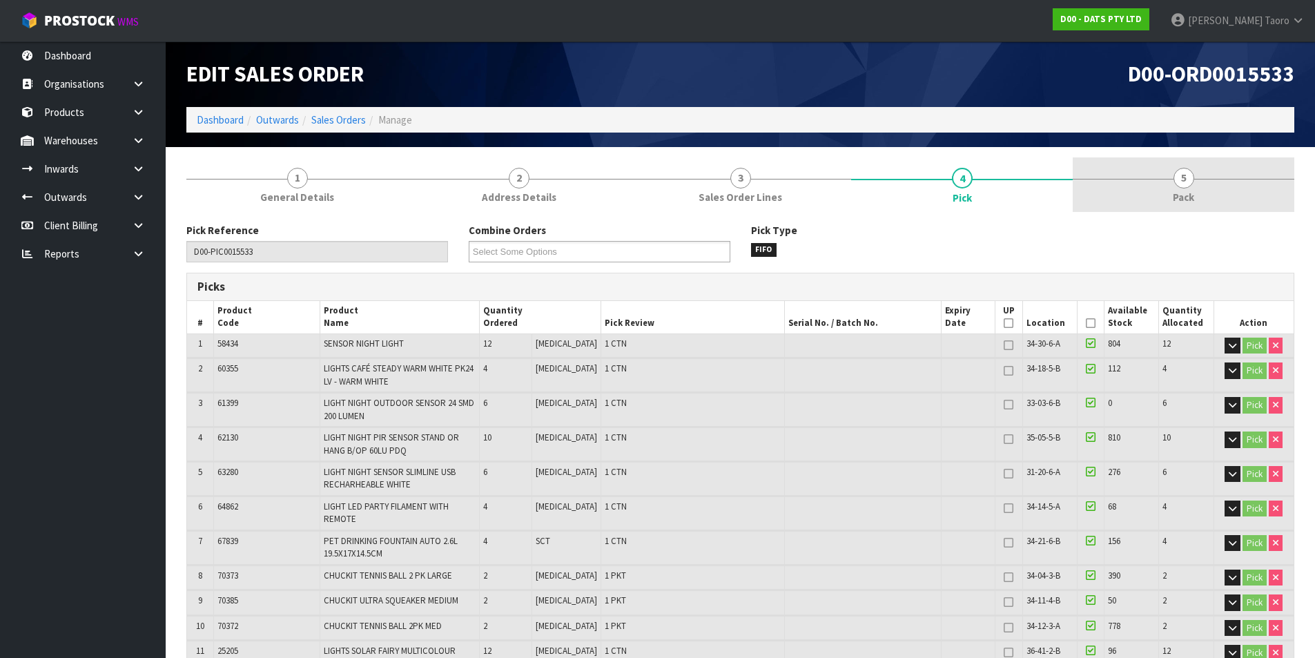
click at [1190, 177] on span "5" at bounding box center [1184, 178] width 21 height 21
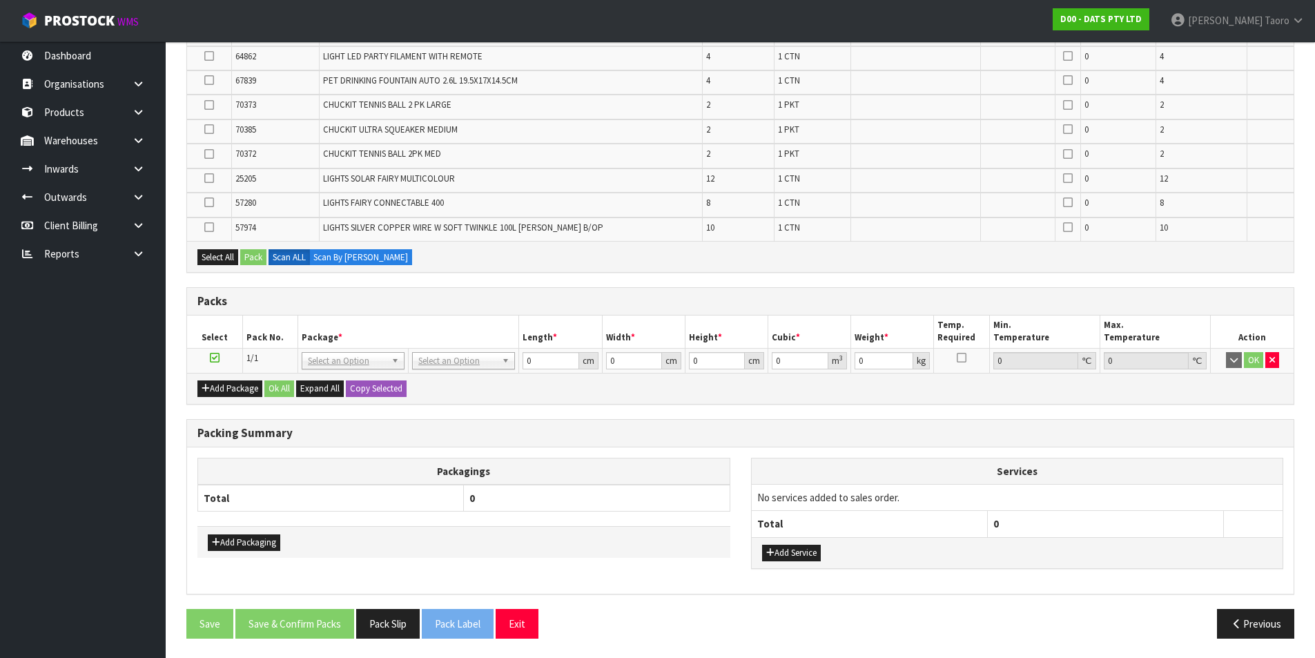
scroll to position [399, 0]
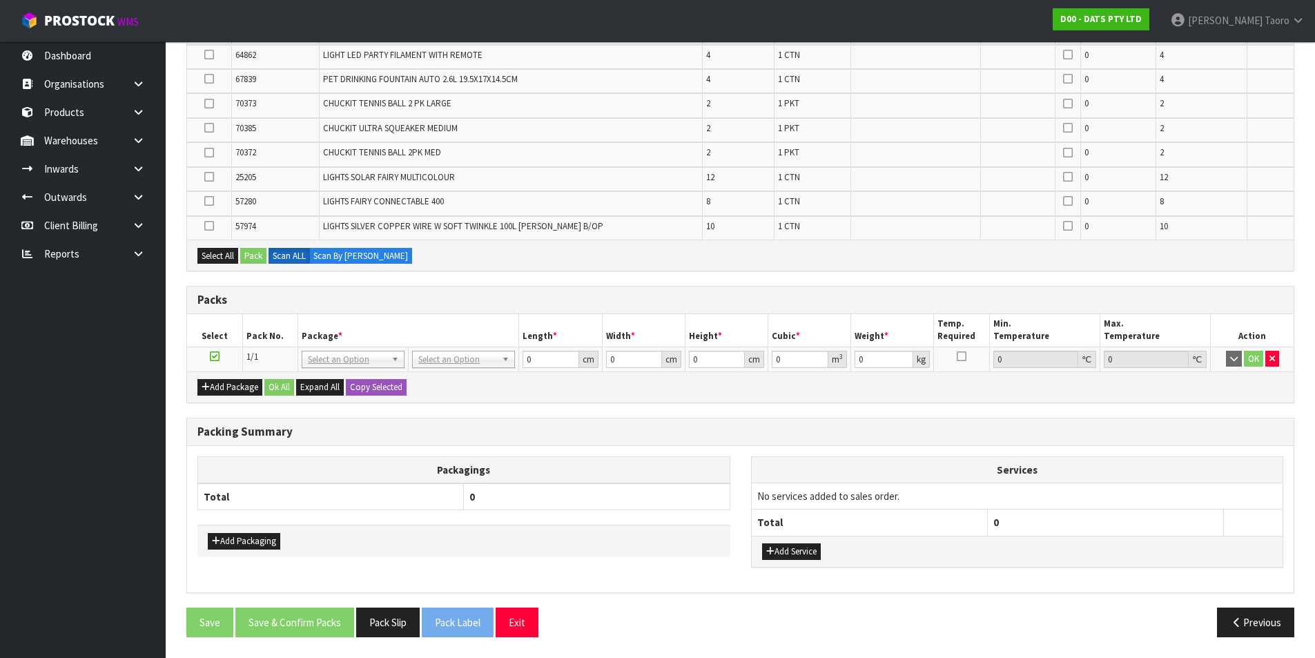
click at [499, 441] on div "Packing Summary" at bounding box center [740, 432] width 1107 height 28
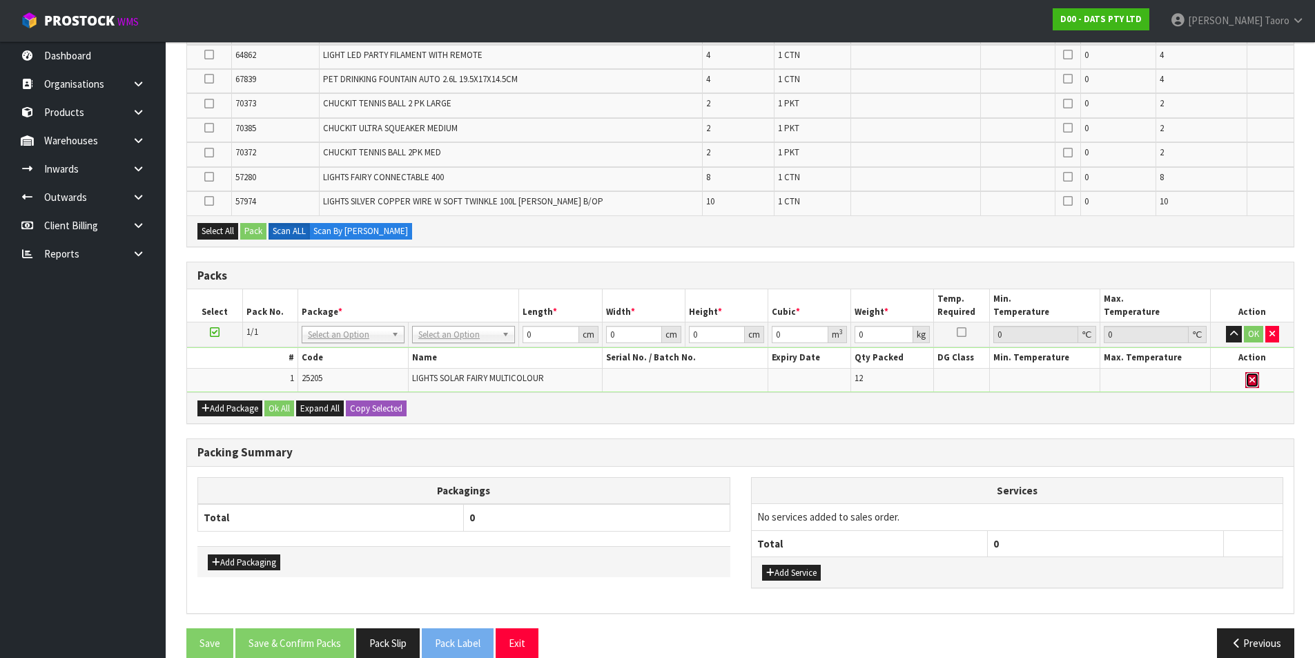
click at [1254, 378] on icon "button" at bounding box center [1253, 380] width 6 height 9
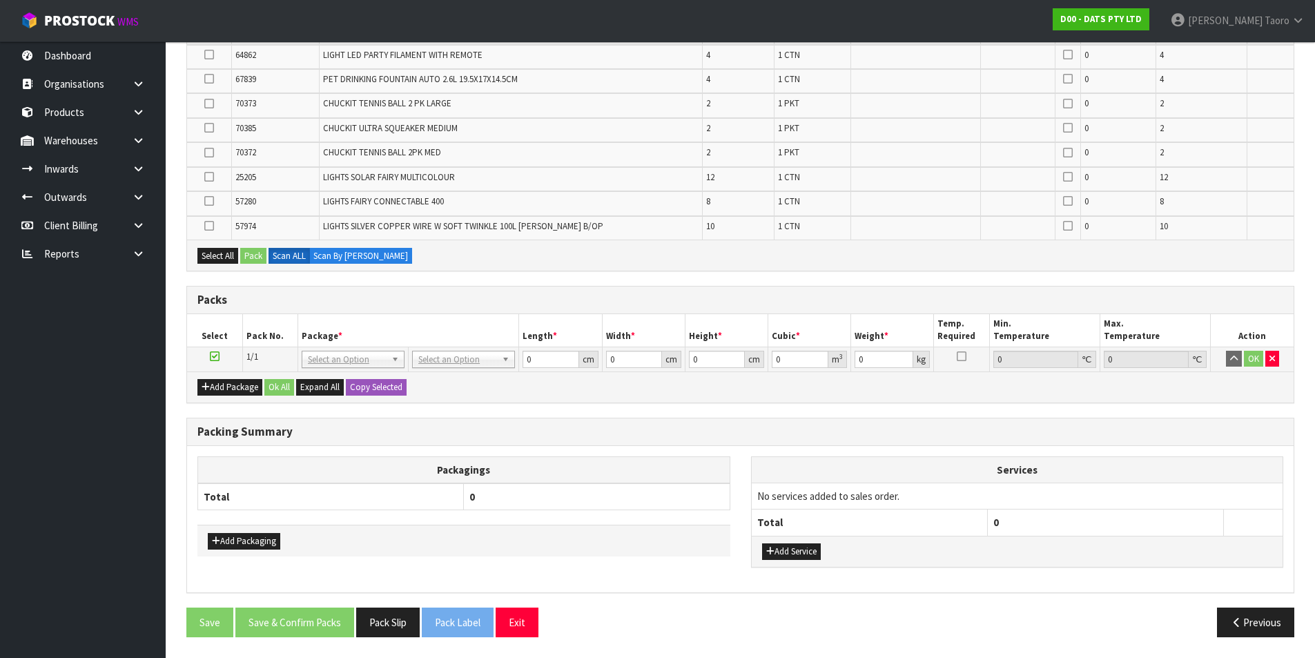
click at [1184, 484] on td "No services added to sales order." at bounding box center [1018, 496] width 532 height 26
click at [871, 454] on div "Packagings Total 0 Add Packaging Services No services added to sales order. Tot…" at bounding box center [740, 519] width 1107 height 146
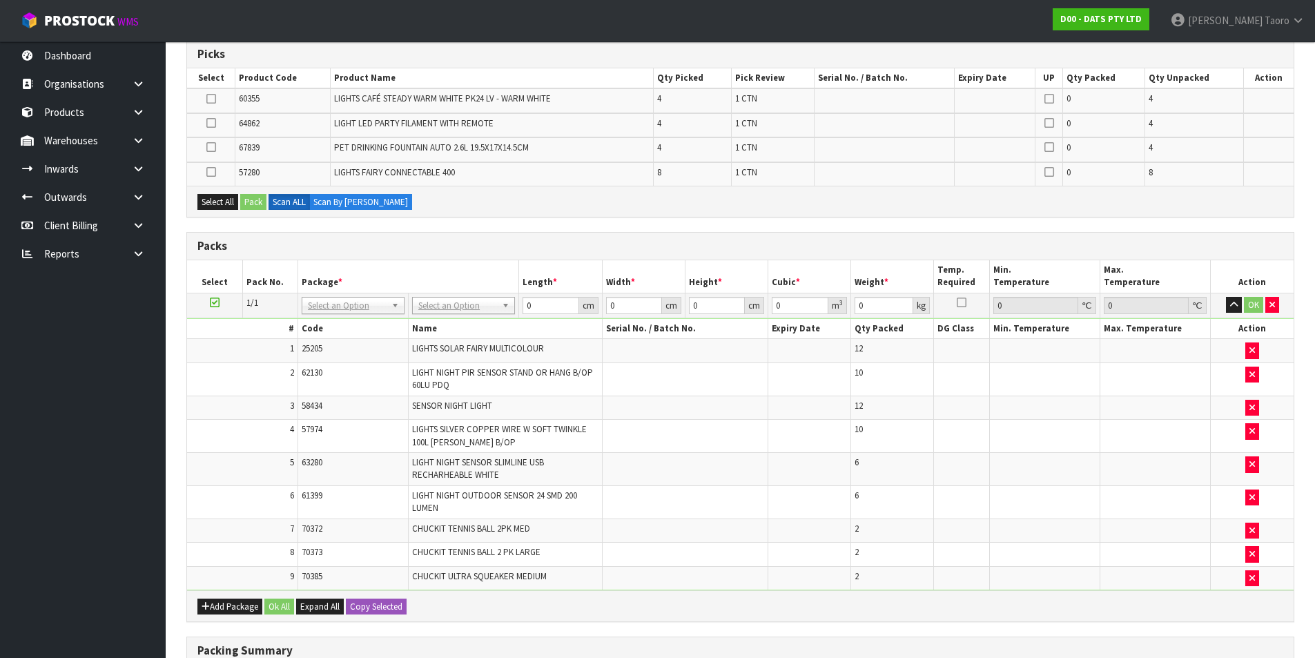
scroll to position [119, 0]
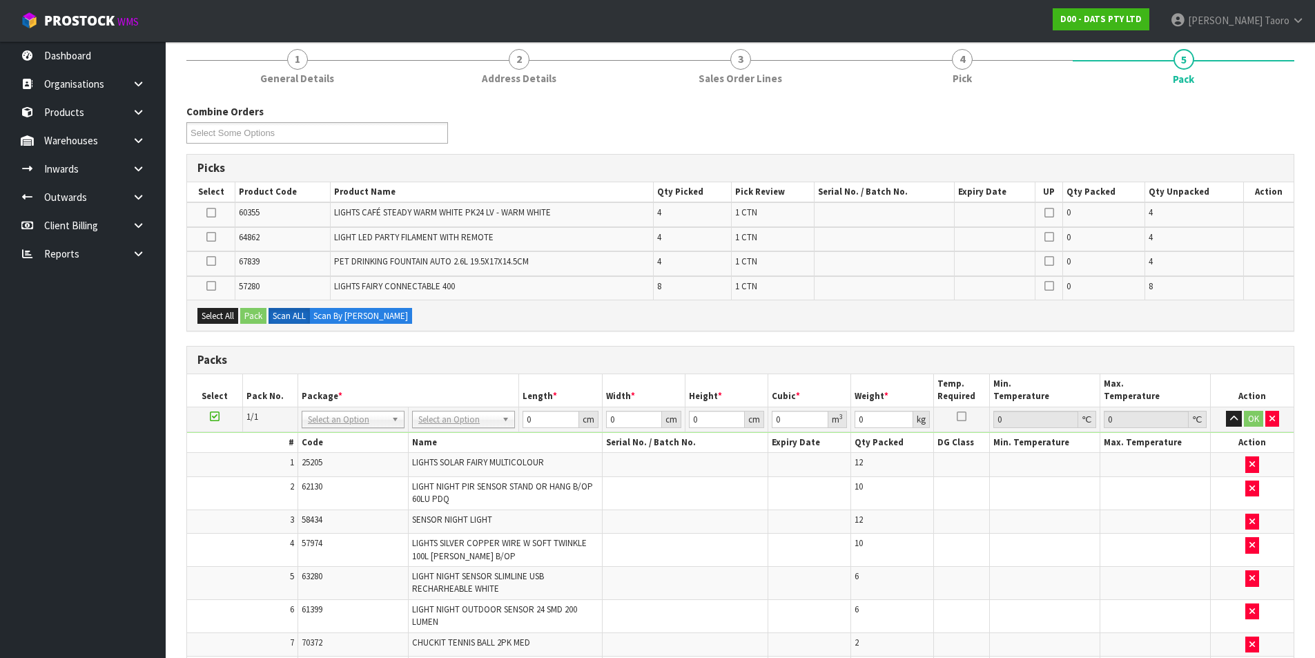
click at [204, 416] on td at bounding box center [214, 419] width 55 height 25
click at [218, 417] on icon at bounding box center [215, 416] width 10 height 1
click at [1231, 421] on icon "button" at bounding box center [1234, 418] width 8 height 9
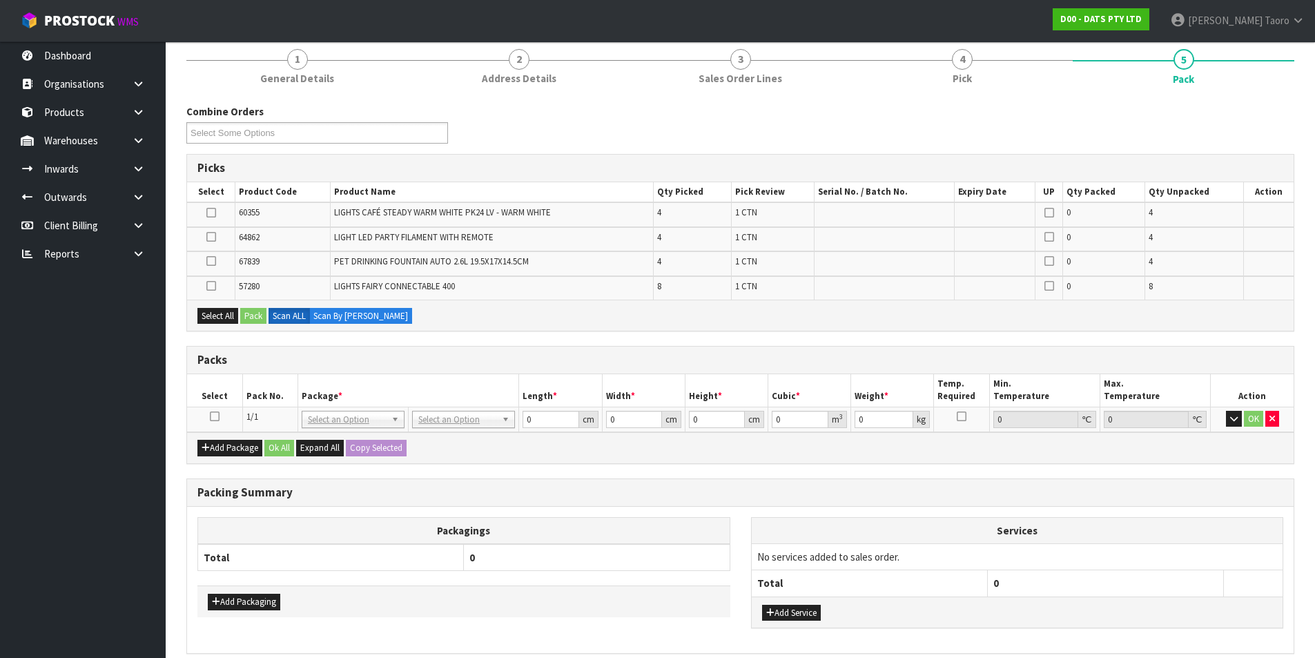
click at [1235, 388] on th "Action" at bounding box center [1252, 390] width 83 height 32
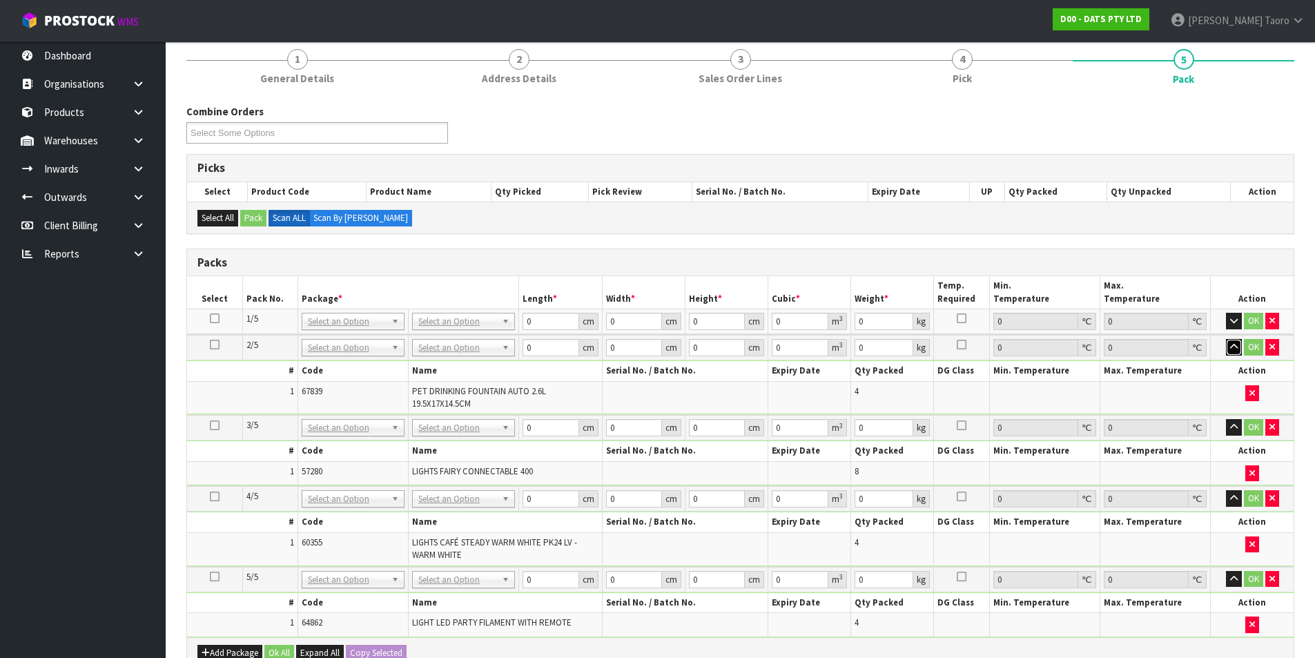
click at [1231, 347] on icon "button" at bounding box center [1234, 346] width 8 height 9
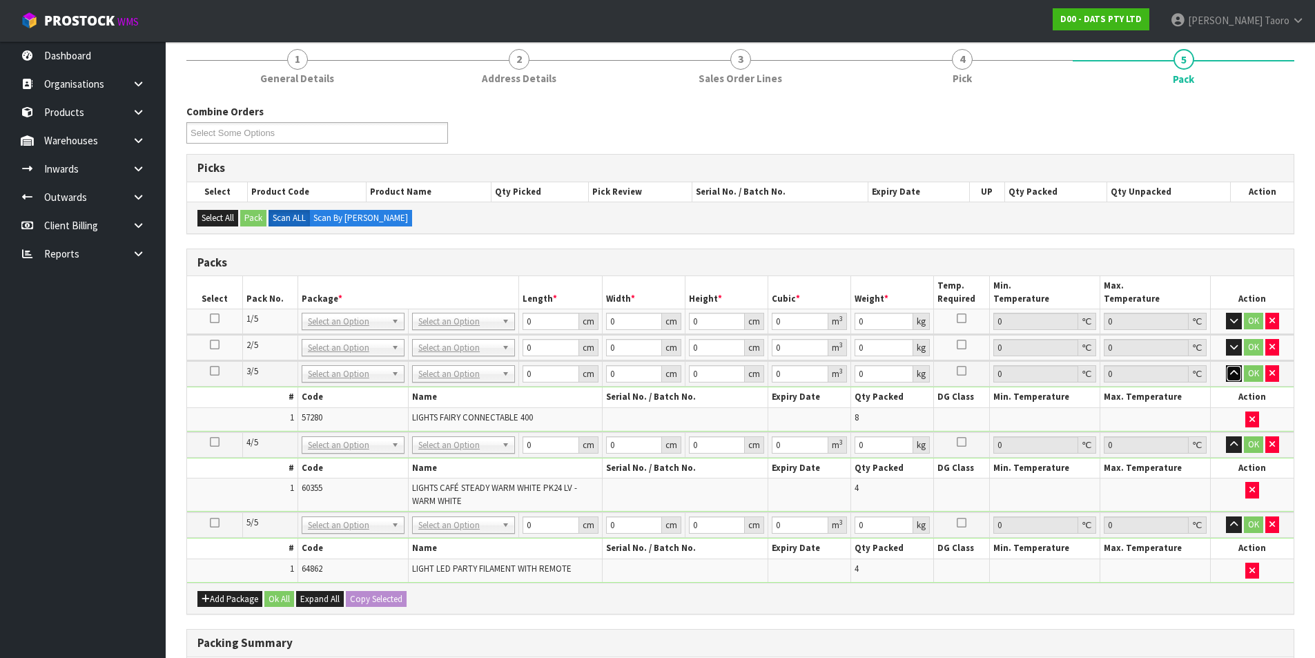
click at [1232, 374] on icon "button" at bounding box center [1234, 373] width 8 height 9
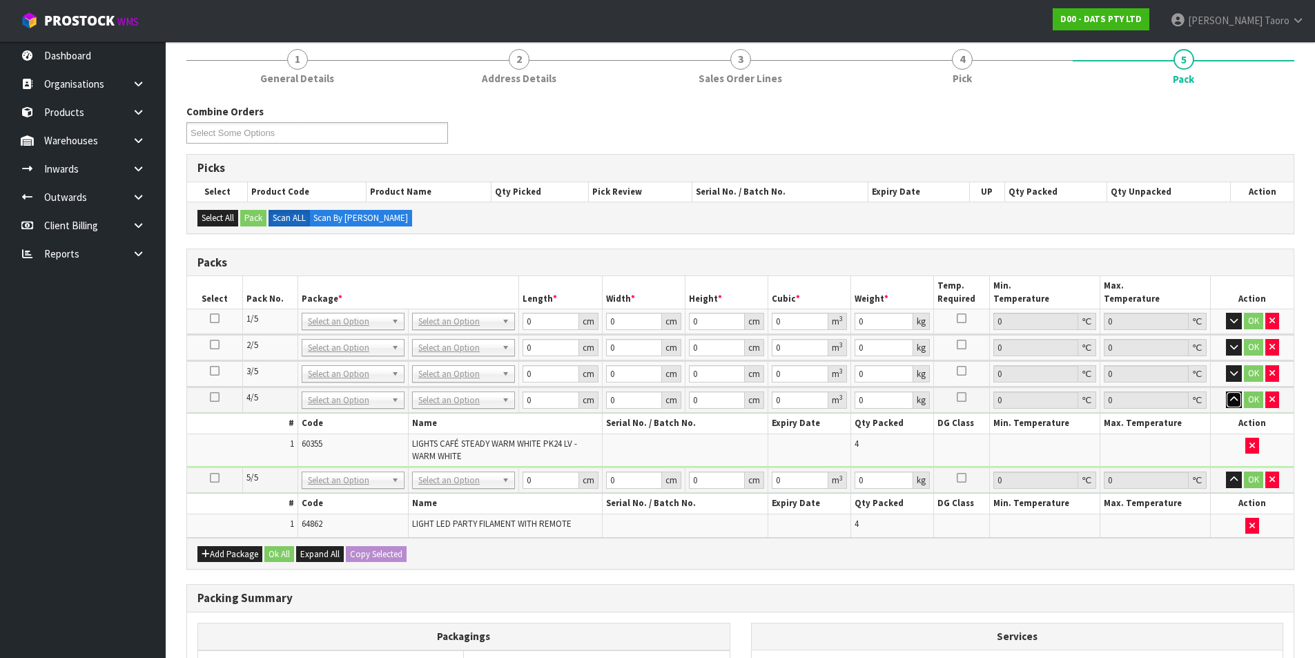
click at [1237, 398] on icon "button" at bounding box center [1234, 399] width 8 height 9
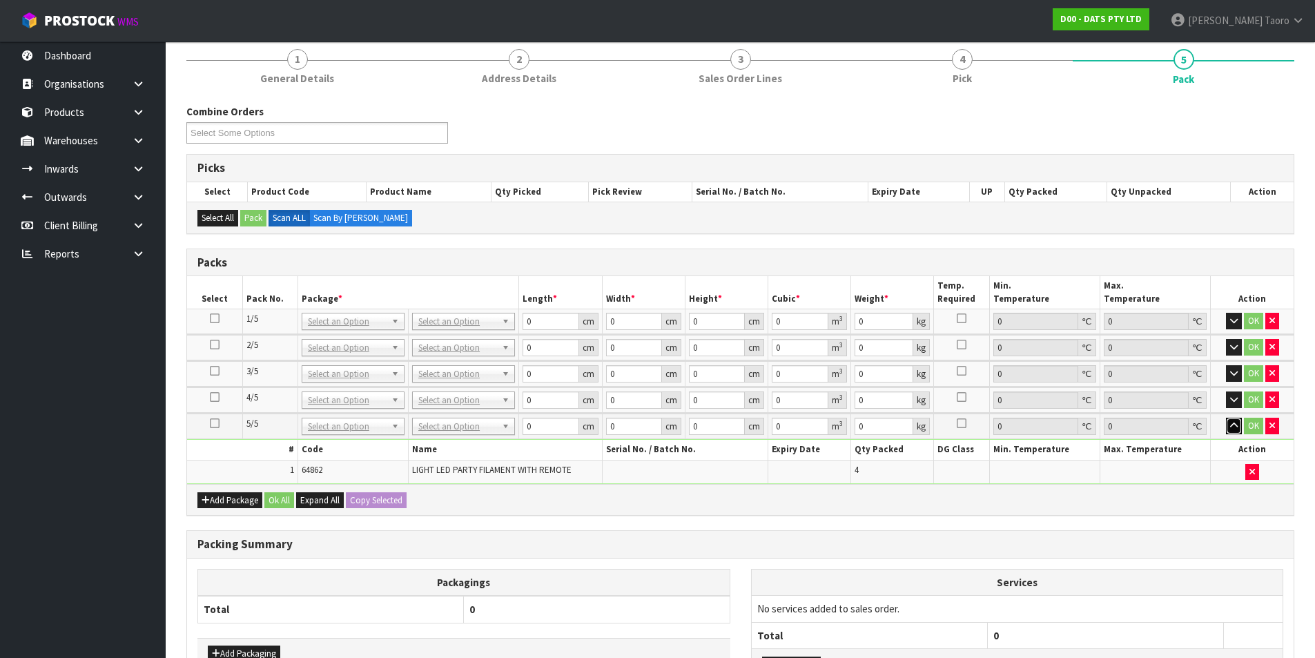
drag, startPoint x: 1232, startPoint y: 427, endPoint x: 995, endPoint y: 416, distance: 237.1
click at [1232, 426] on icon "button" at bounding box center [1234, 425] width 8 height 9
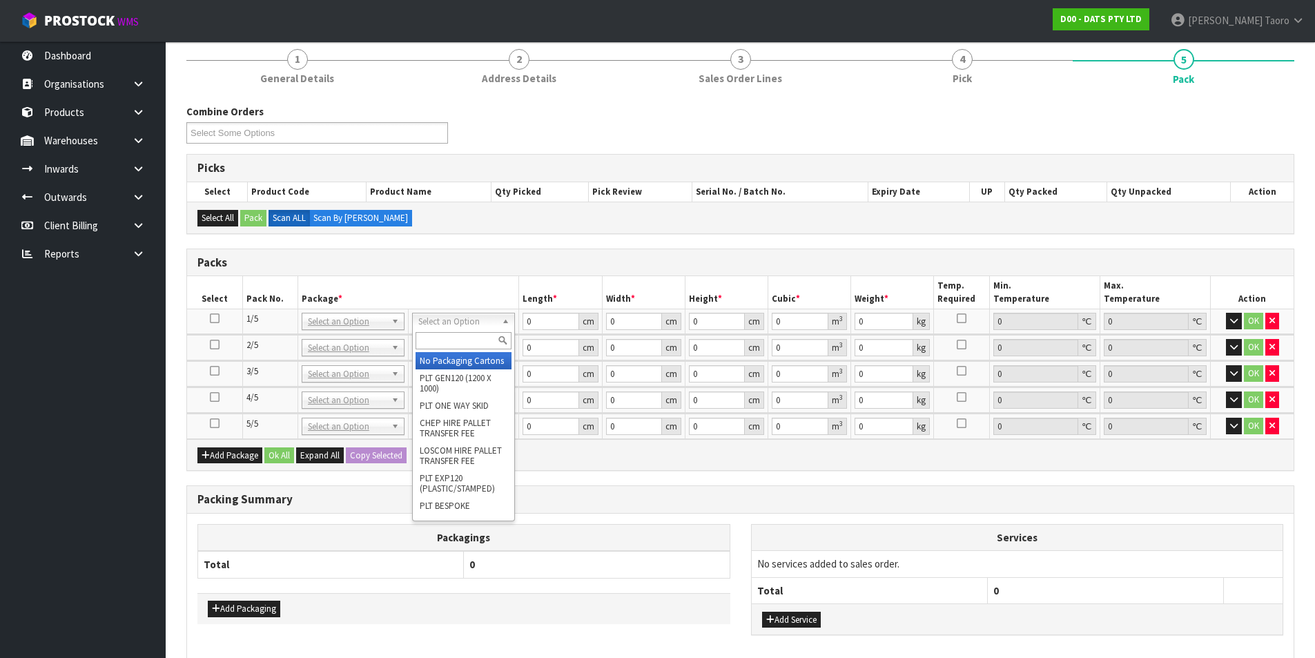
click at [445, 343] on input "text" at bounding box center [464, 340] width 96 height 17
type input "CTN9"
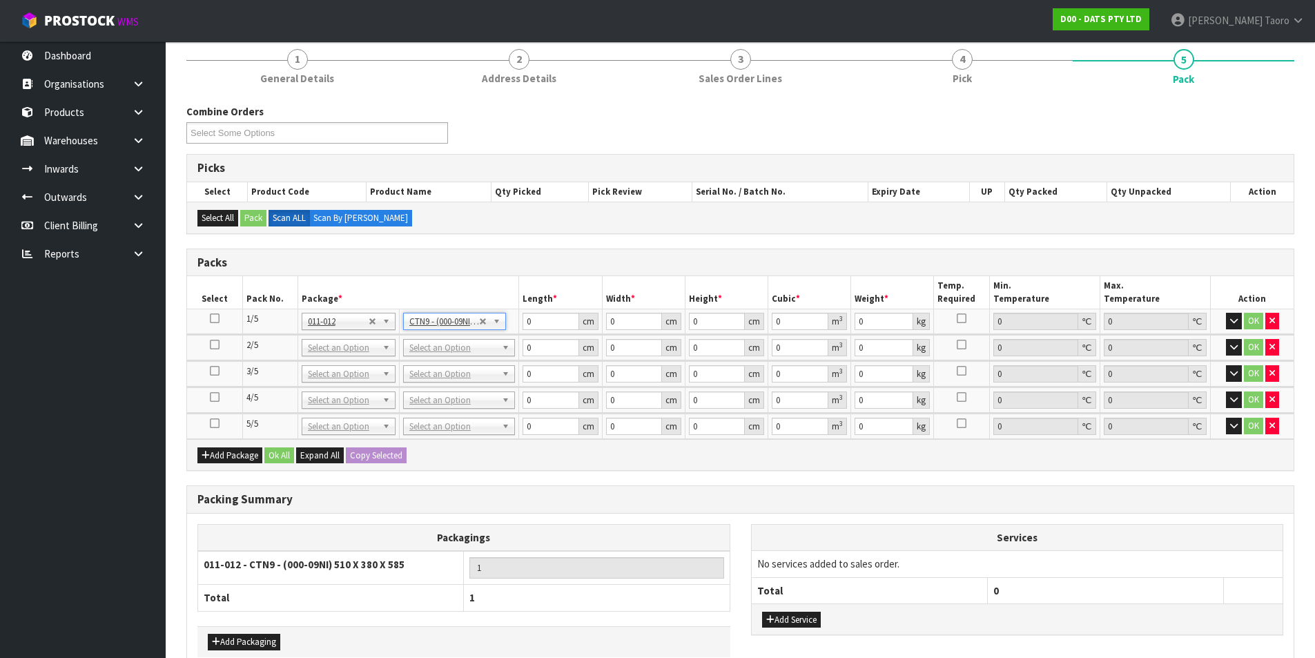
type input "51"
type input "38"
type input "58.5"
type input "0.113373"
type input "13.14"
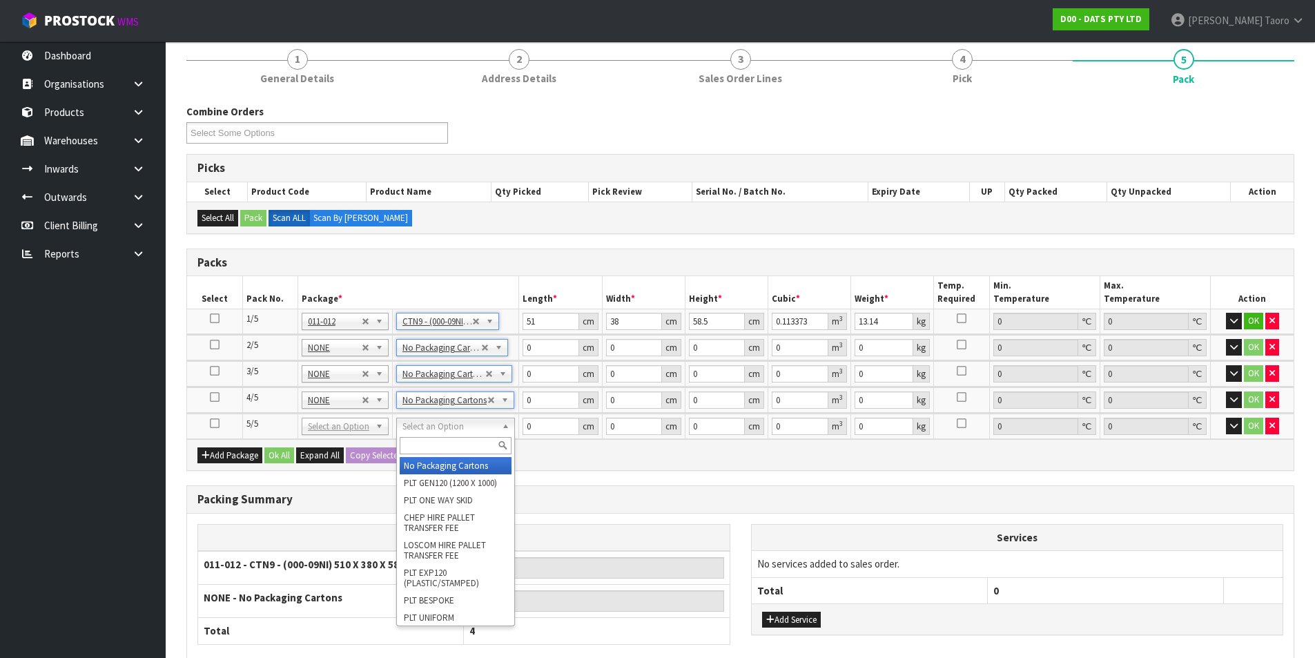
type input "4"
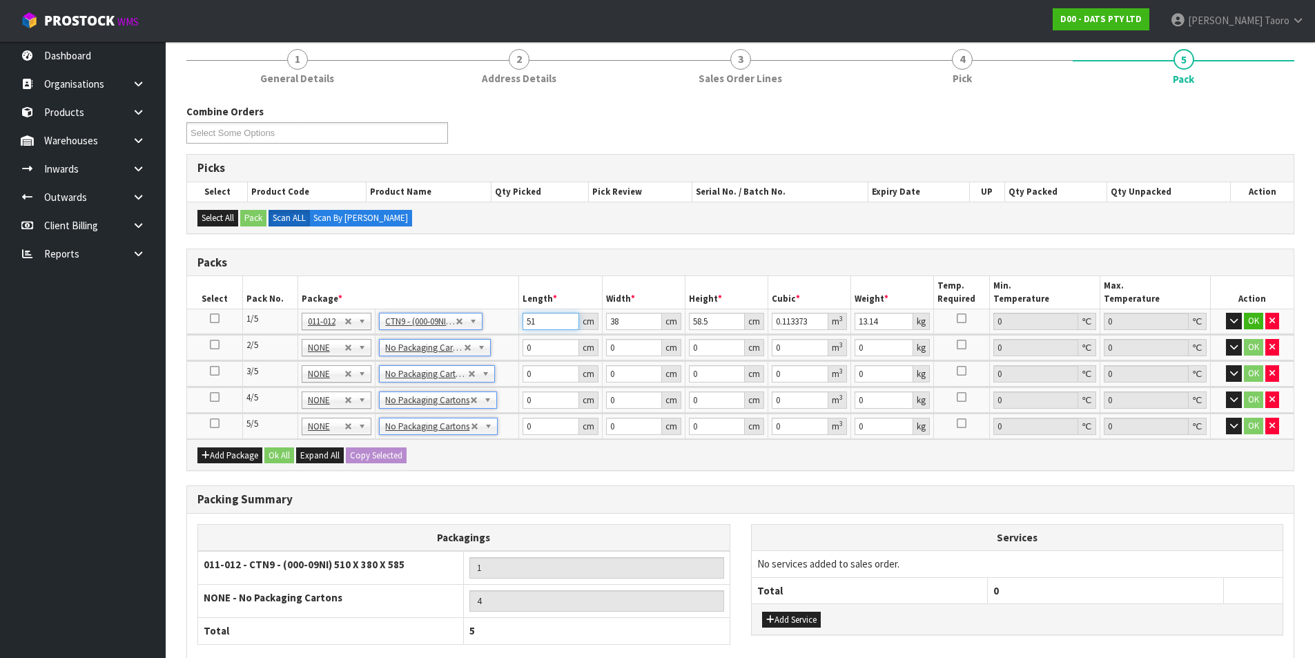
click at [545, 320] on input "51" at bounding box center [551, 321] width 56 height 17
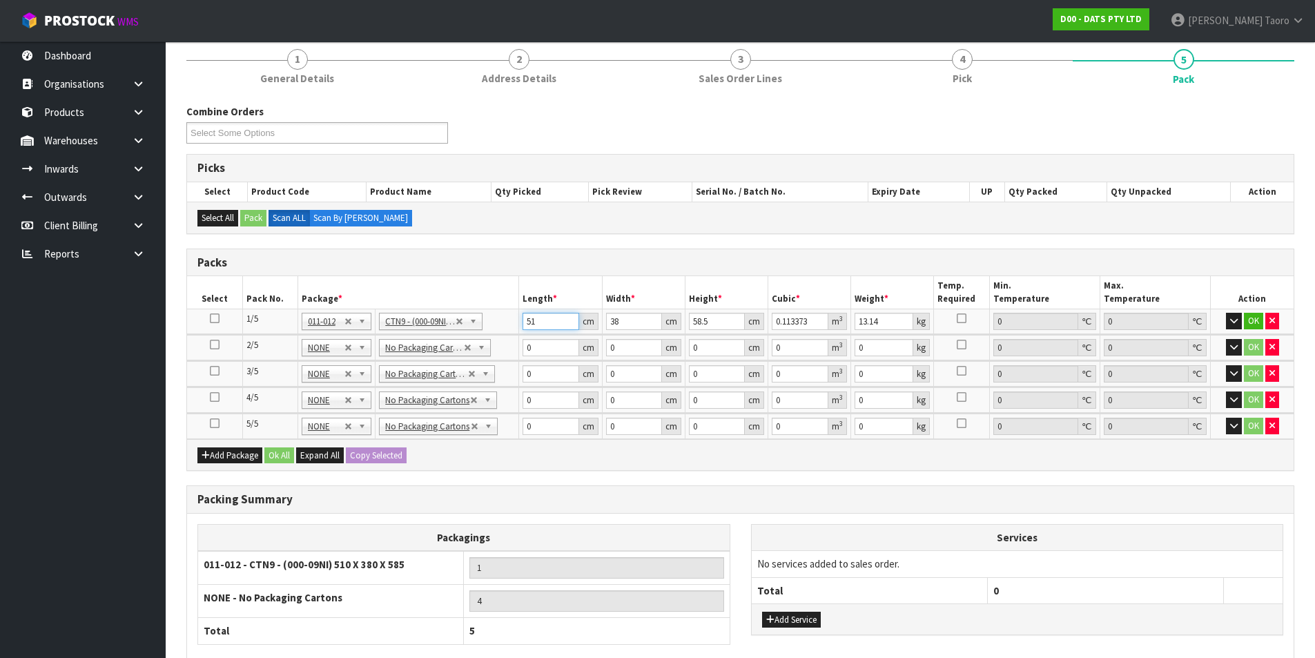
type input "5"
type input "0.011115"
type input "52"
type input "0.115596"
type input "52"
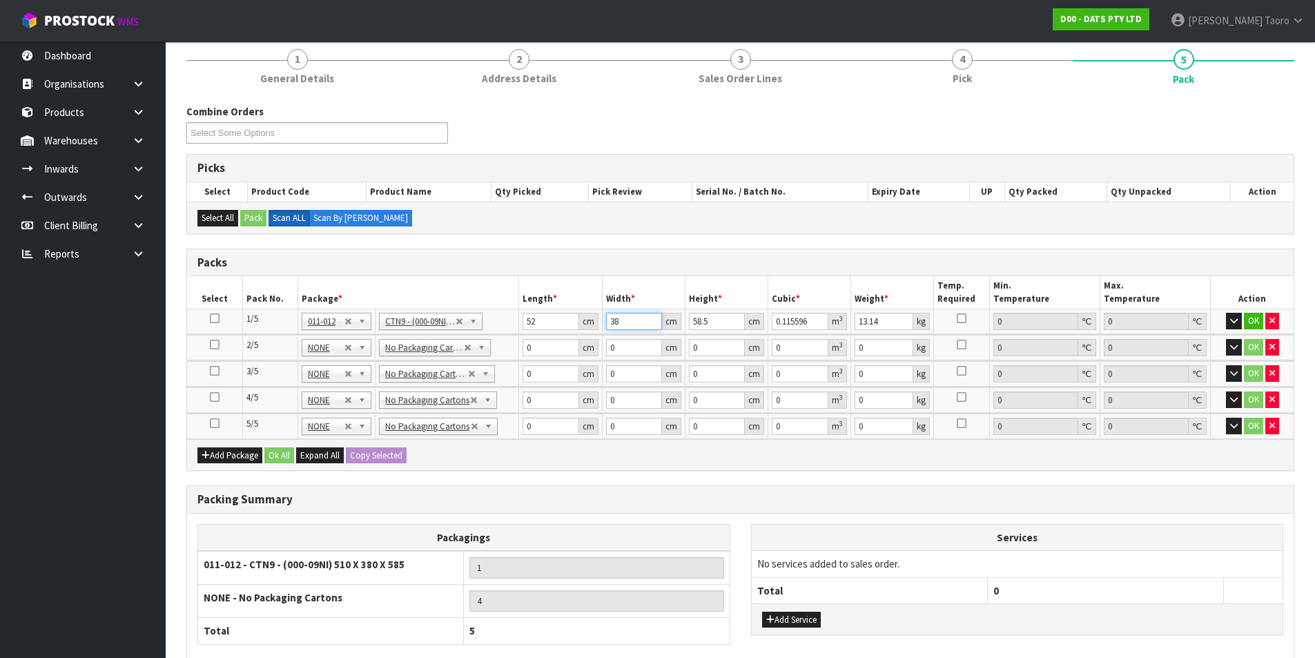
type input "4"
type input "0.012168"
type input "40"
type input "0.12168"
type input "40"
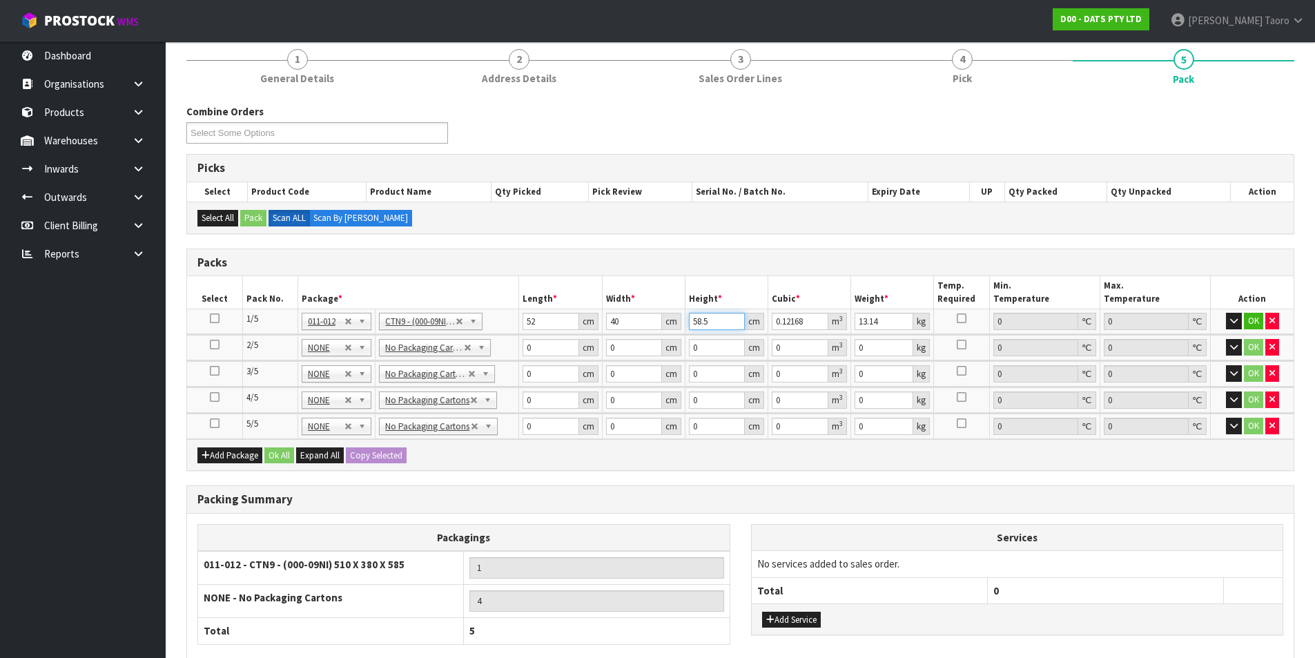
type input "5"
type input "0.0104"
type input "58"
type input "0.12064"
type input "58"
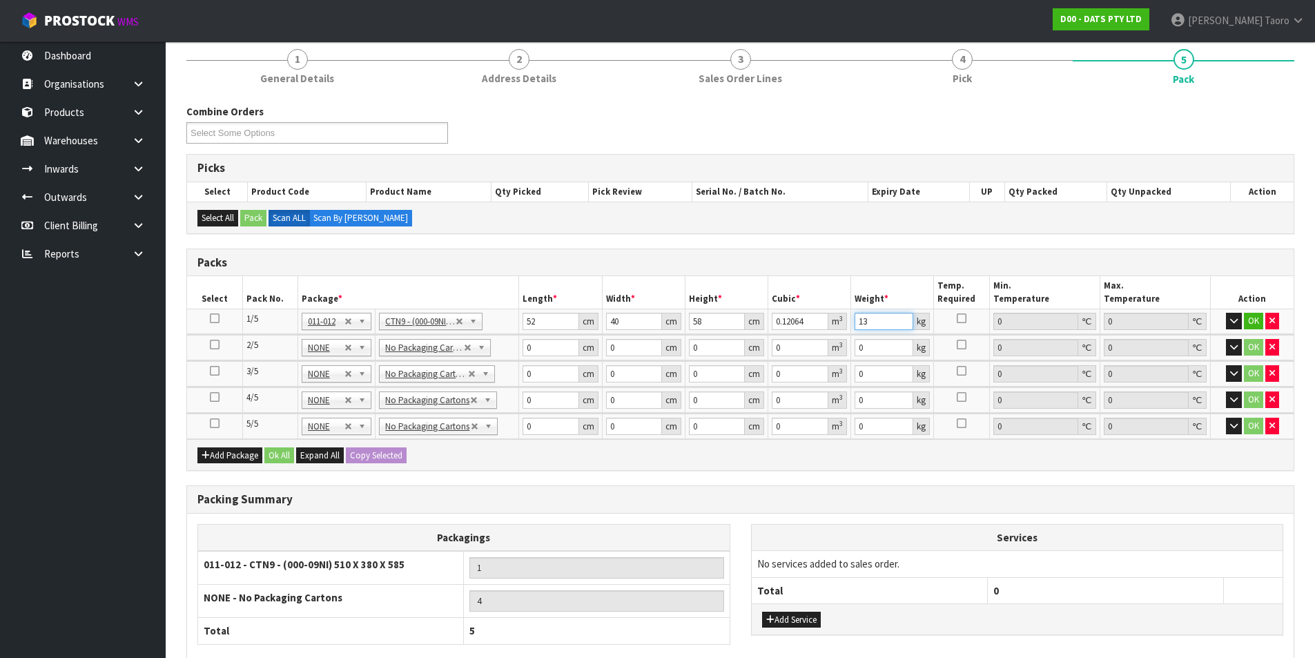
type input "13"
type input "43"
type input "38"
type input "1"
type input "0.001634"
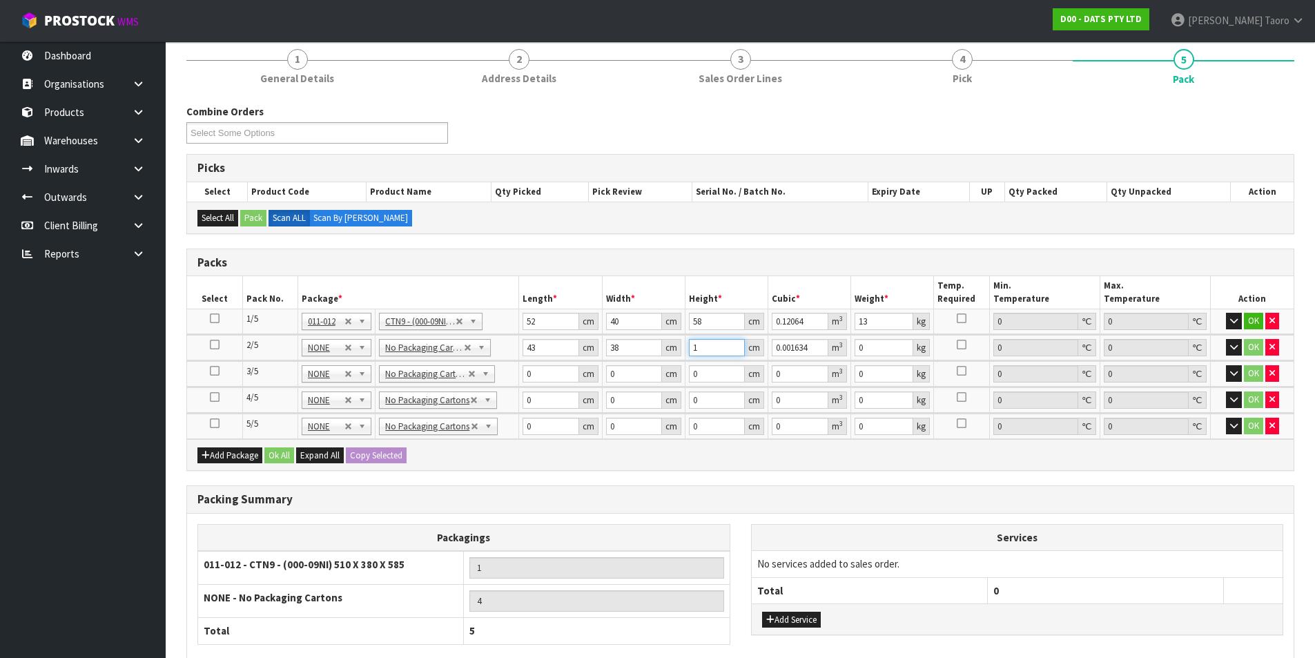
type input "18"
type input "0.029412"
type input "18"
type input "4"
type input "51"
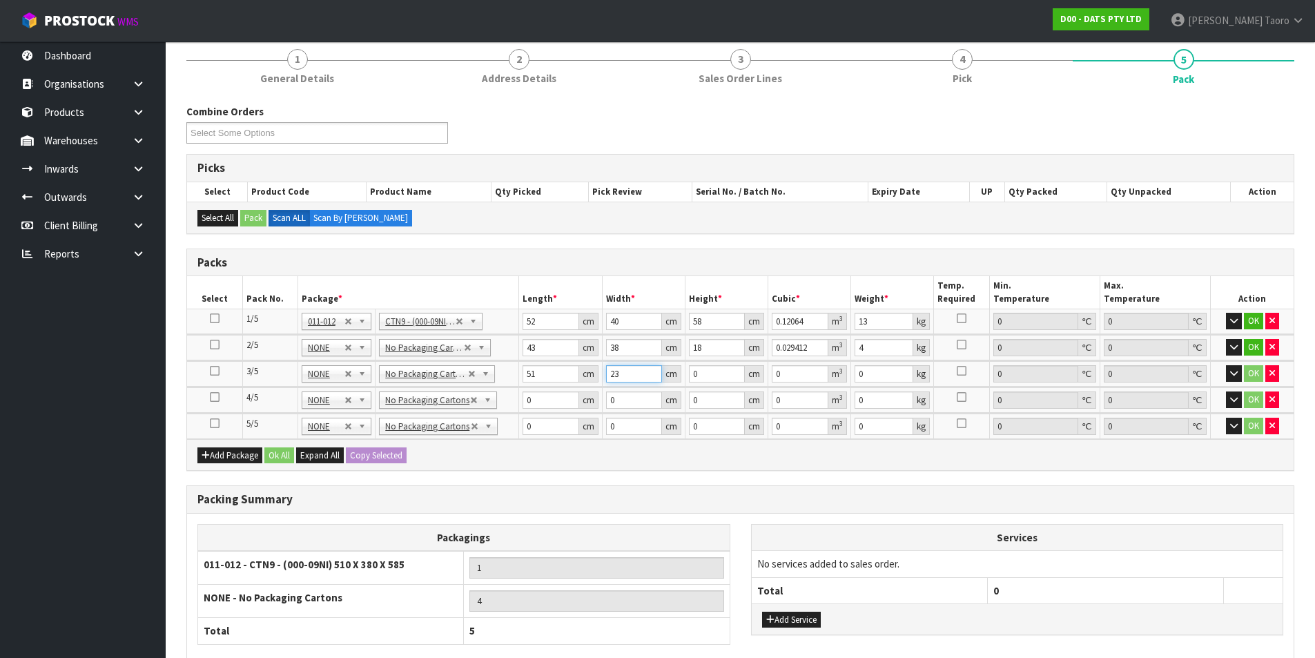
type input "23"
type input "3"
type input "0.003519"
type input "37"
type input "0.043401"
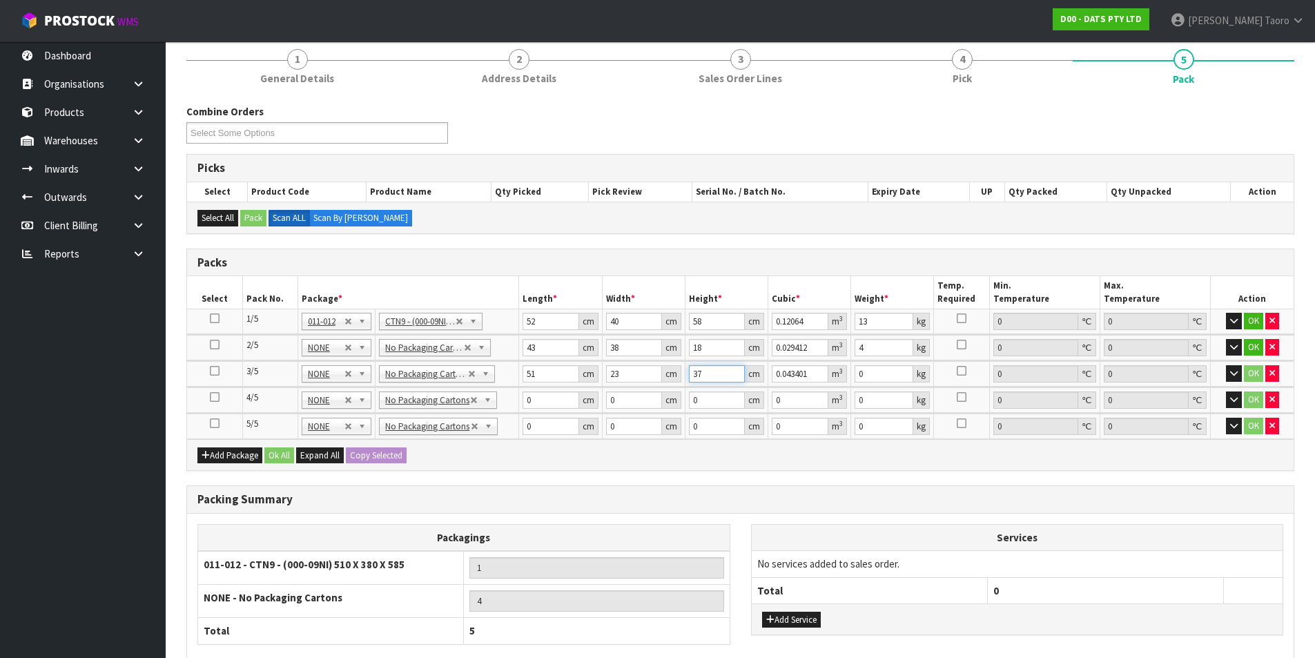
type input "37"
type input "9"
type input "53"
type input "28"
type input "2"
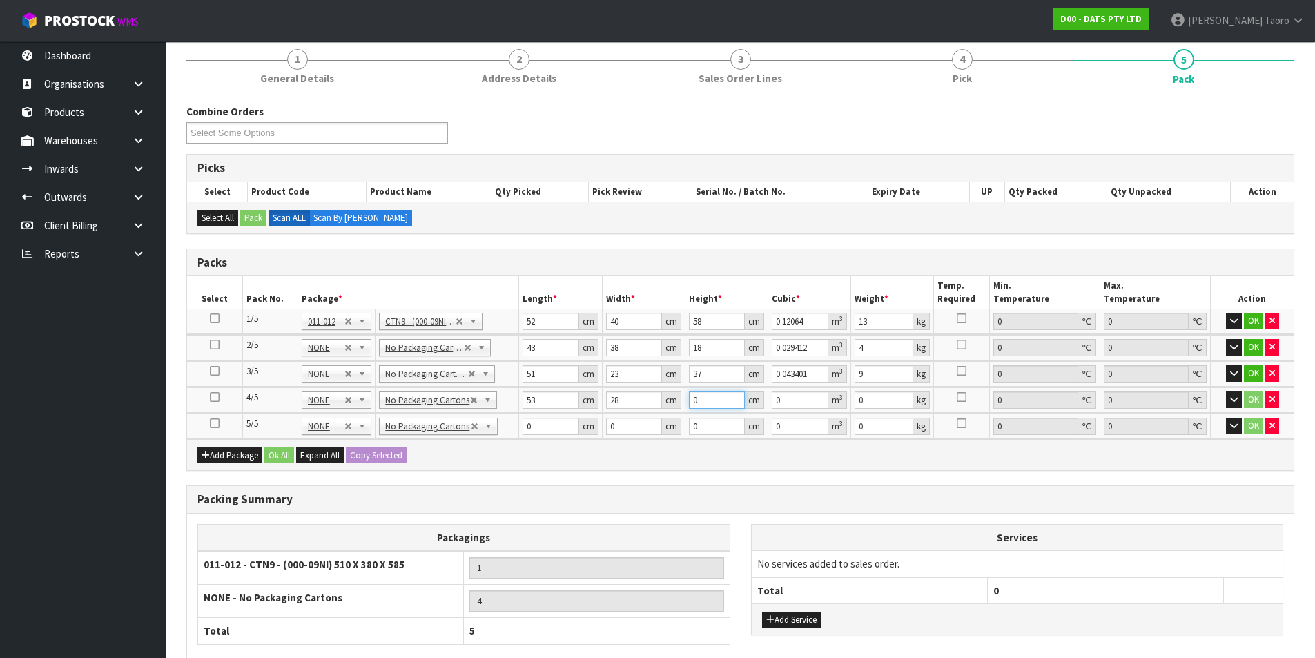
type input "0.002968"
type input "27"
type input "0.040068"
type input "27"
type input "10"
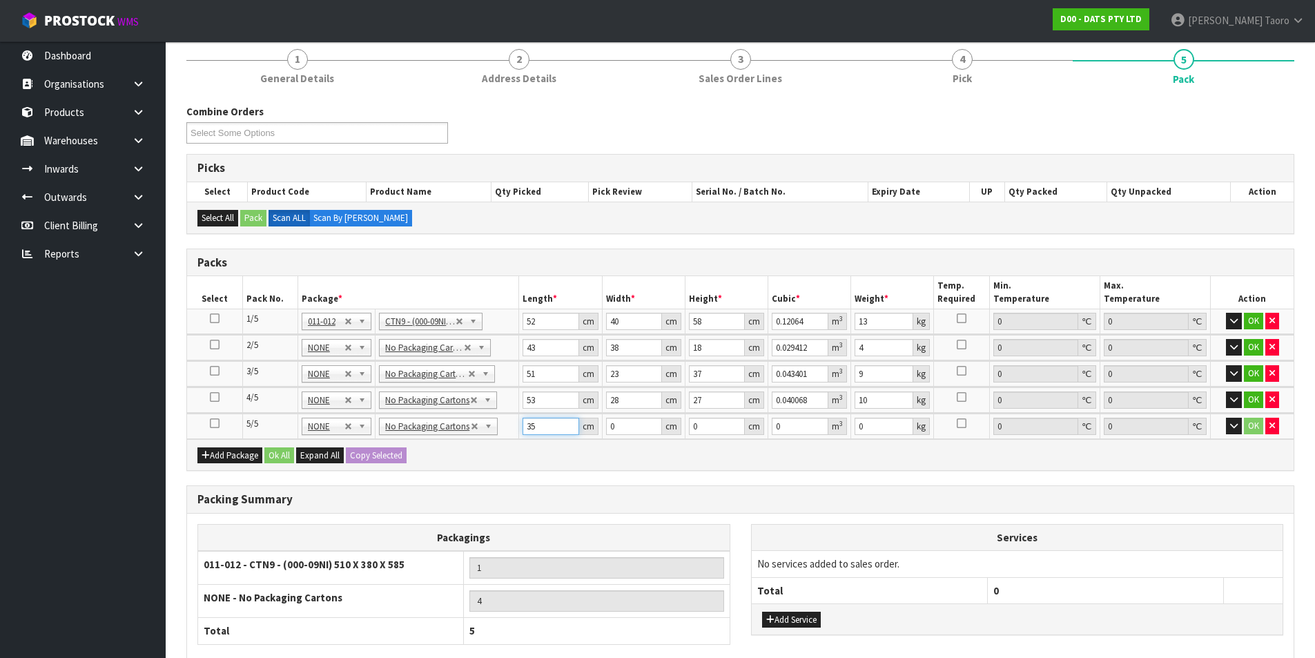
type input "35"
type input "31"
type input "3"
type input "0.003255"
type input "31"
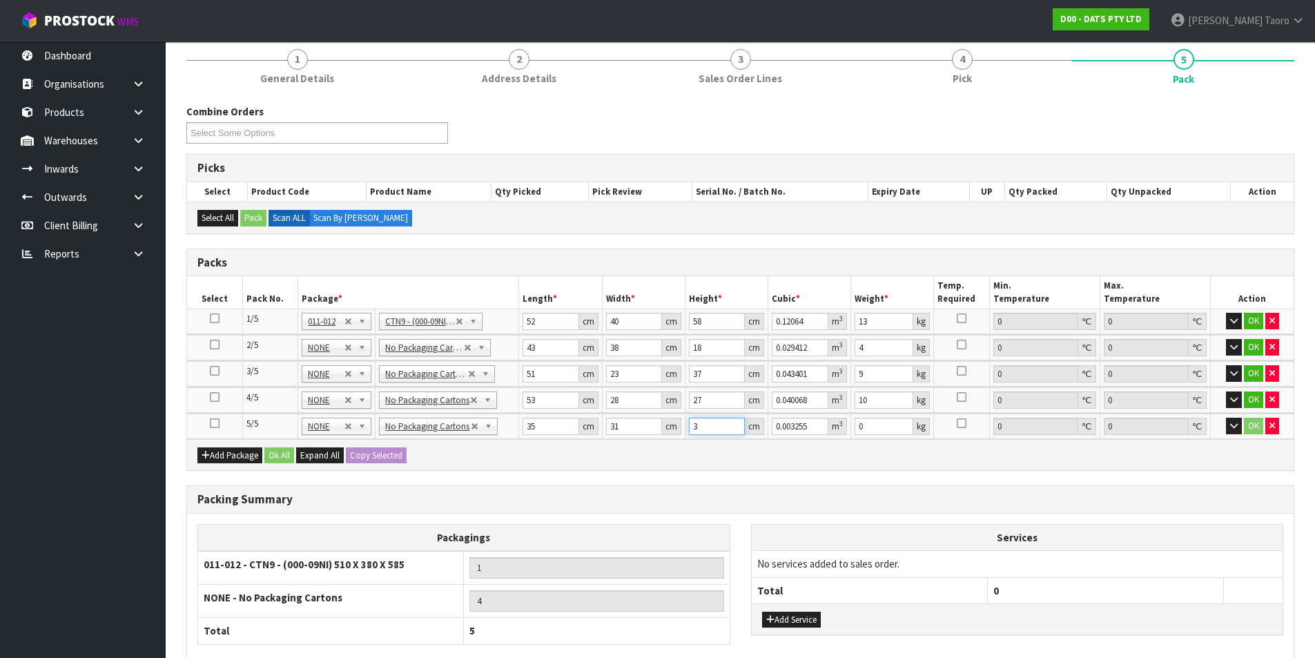
type input "0.033635"
type input "31"
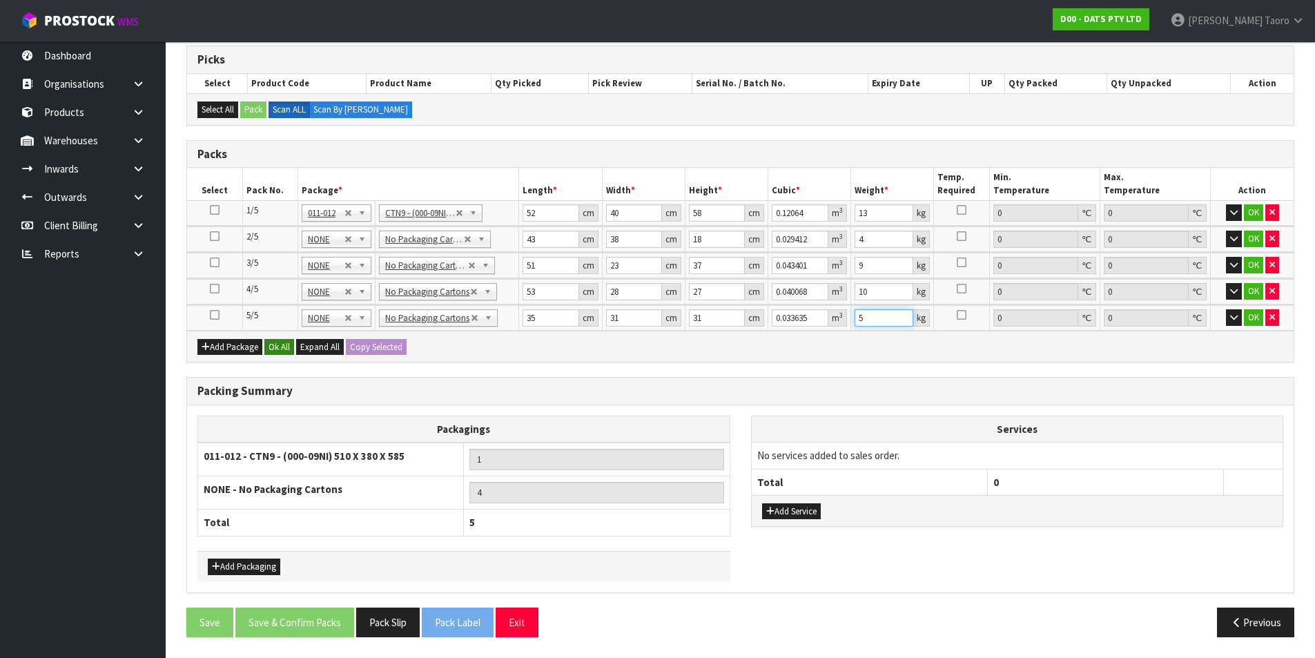
type input "5"
click at [278, 350] on button "Ok All" at bounding box center [279, 347] width 30 height 17
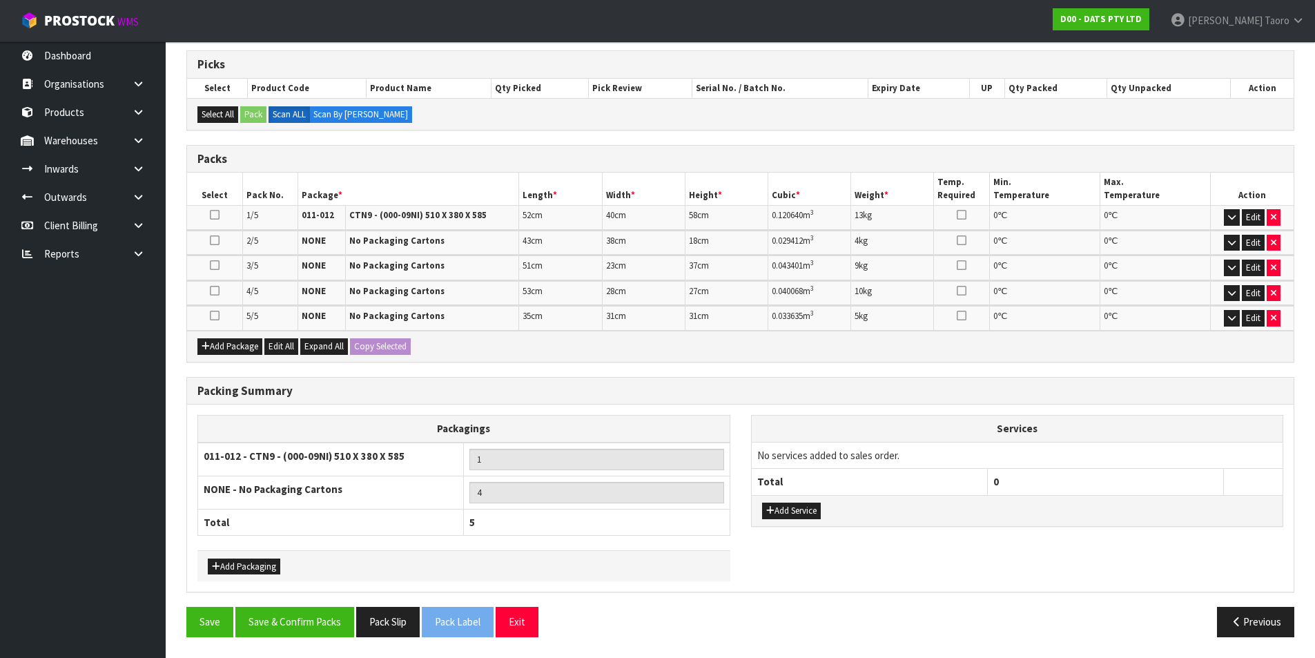
scroll to position [222, 0]
click at [325, 614] on button "Save & Confirm Packs" at bounding box center [294, 622] width 119 height 30
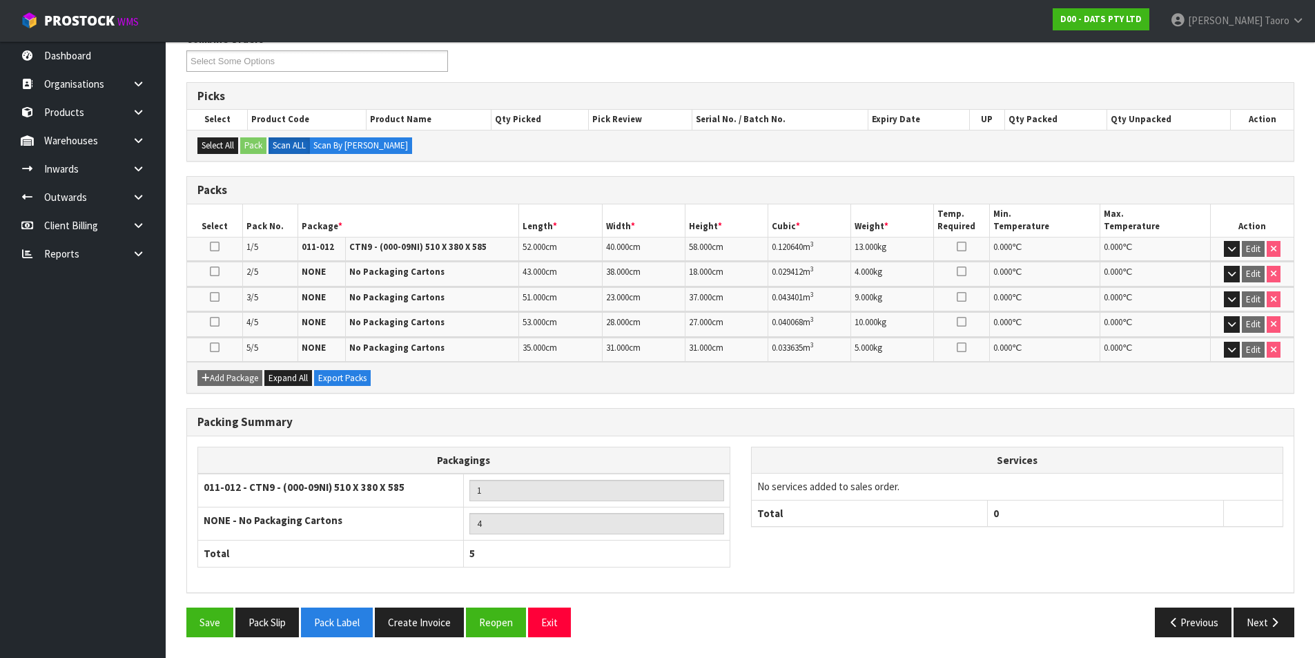
scroll to position [241, 0]
click at [1256, 613] on button "Next" at bounding box center [1264, 623] width 61 height 30
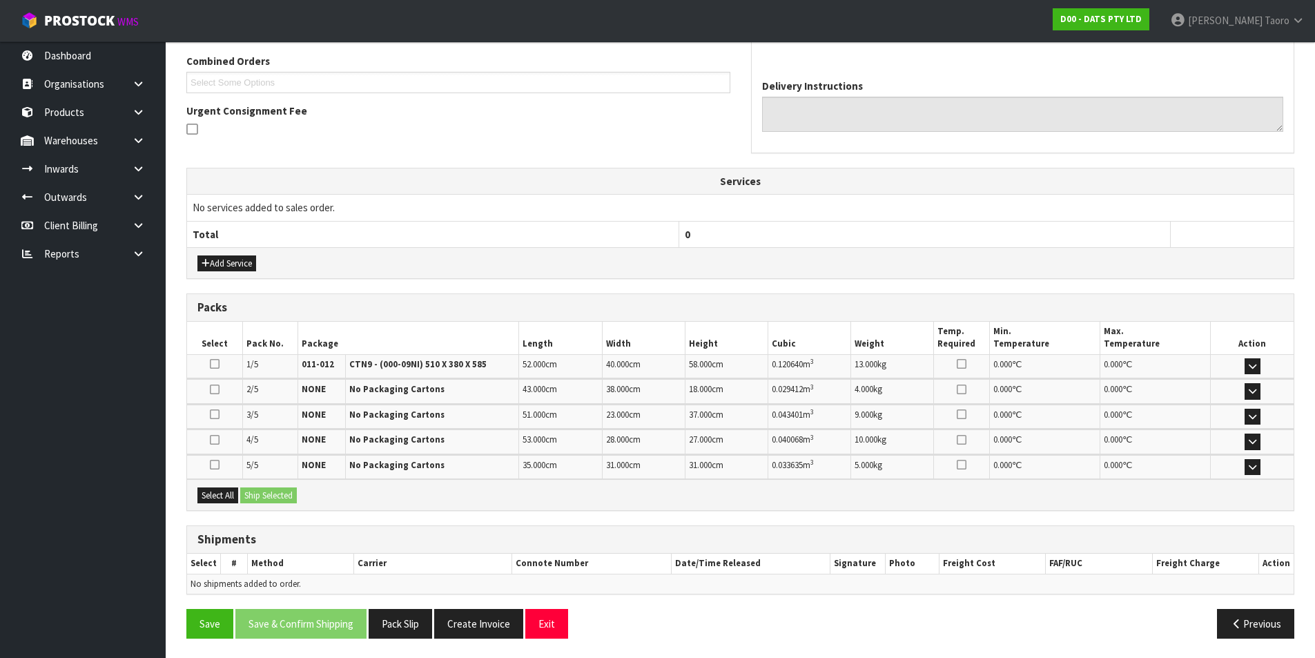
scroll to position [358, 0]
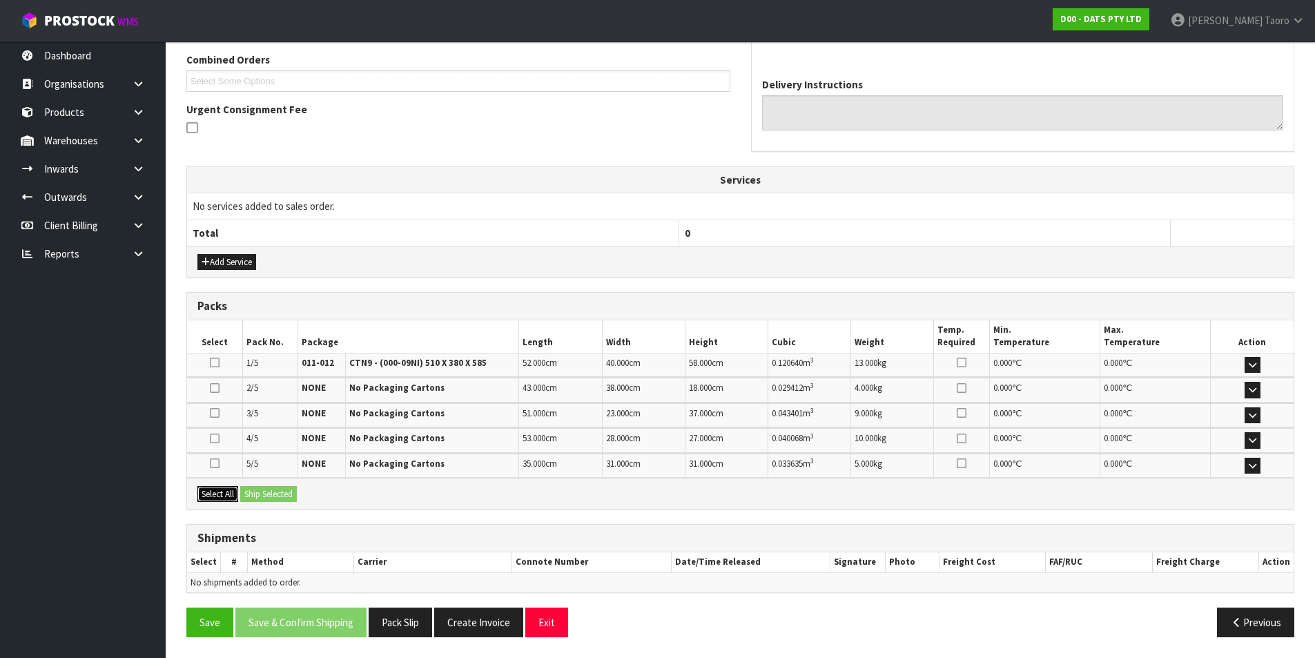
drag, startPoint x: 227, startPoint y: 498, endPoint x: 244, endPoint y: 502, distance: 17.8
click at [234, 502] on button "Select All" at bounding box center [217, 494] width 41 height 17
click at [253, 501] on button "Ship Selected" at bounding box center [268, 494] width 57 height 17
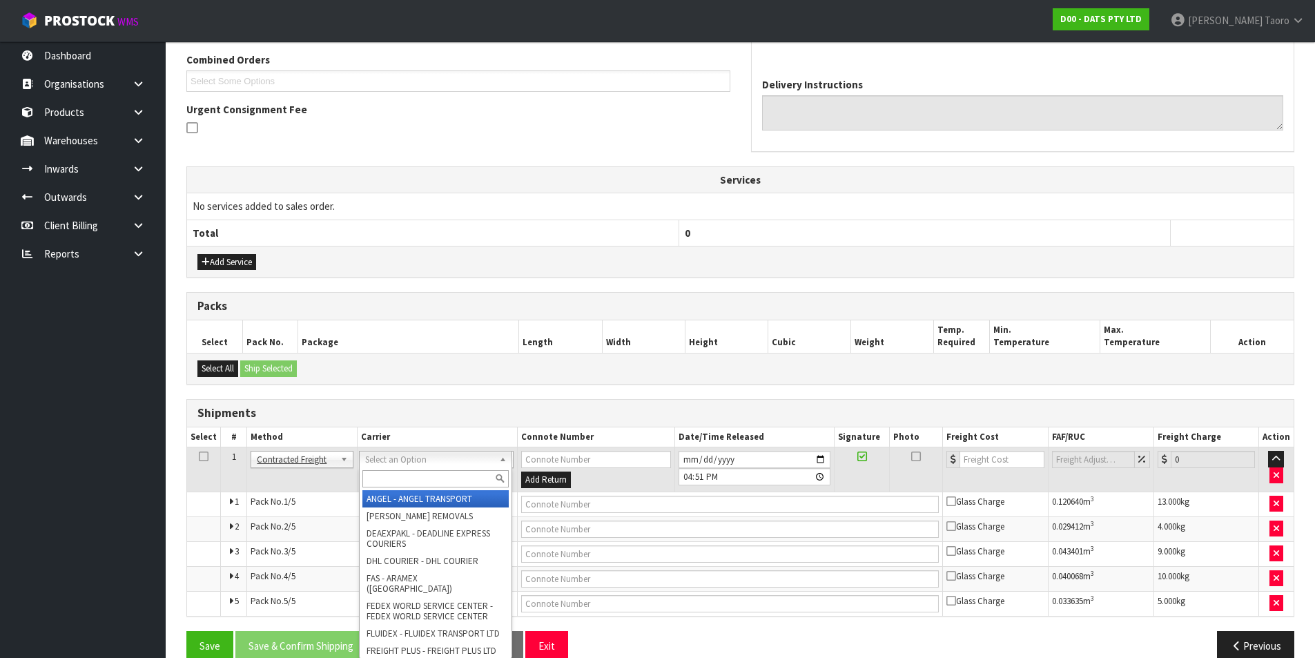
drag, startPoint x: 409, startPoint y: 467, endPoint x: 420, endPoint y: 479, distance: 16.2
click at [421, 480] on input "text" at bounding box center [436, 478] width 146 height 17
type input "NZP"
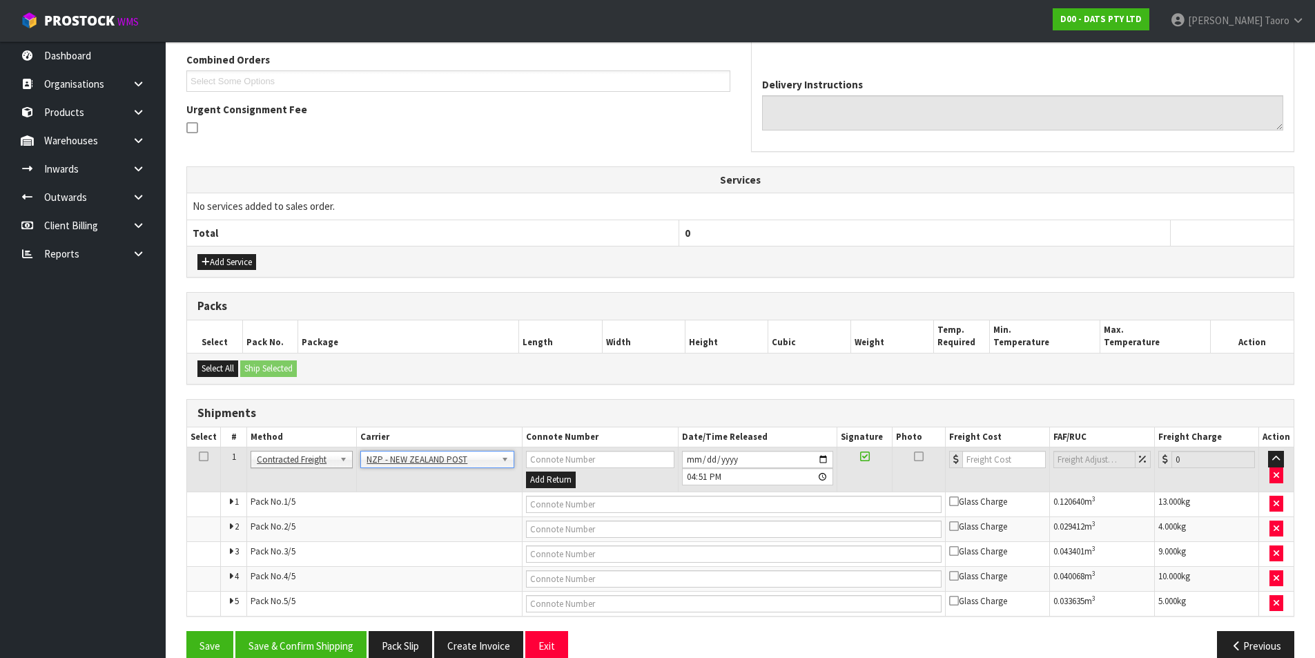
scroll to position [382, 0]
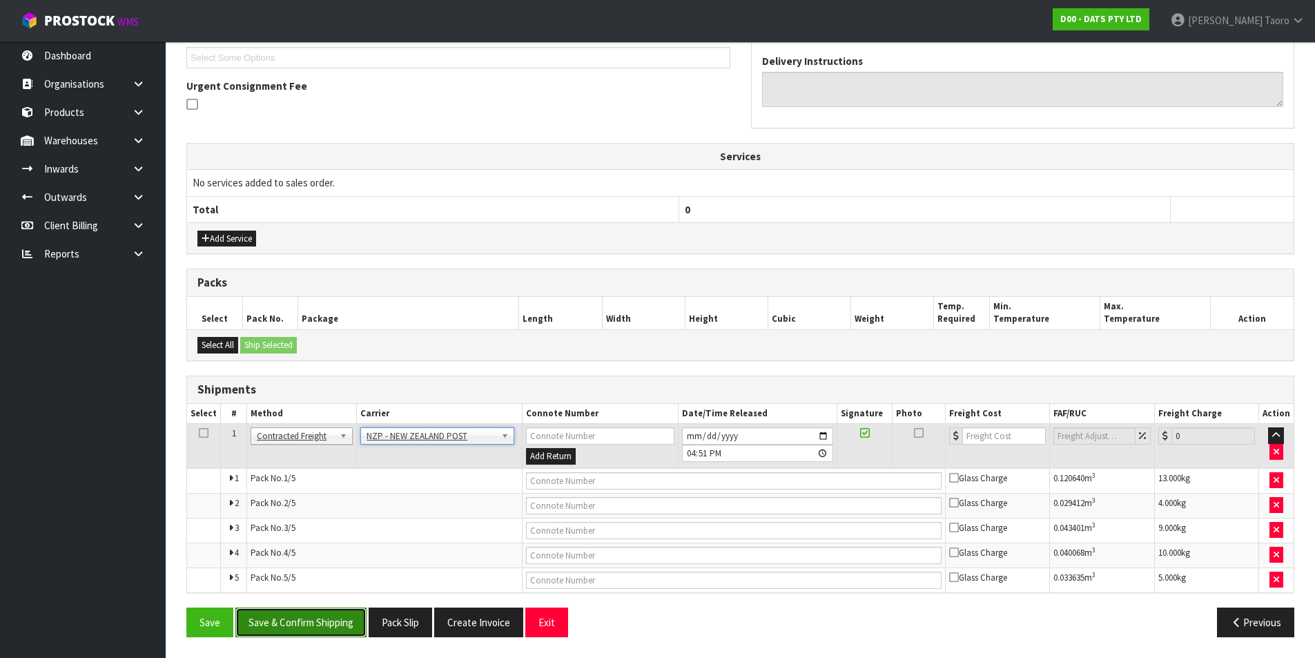
click at [338, 621] on button "Save & Confirm Shipping" at bounding box center [300, 623] width 131 height 30
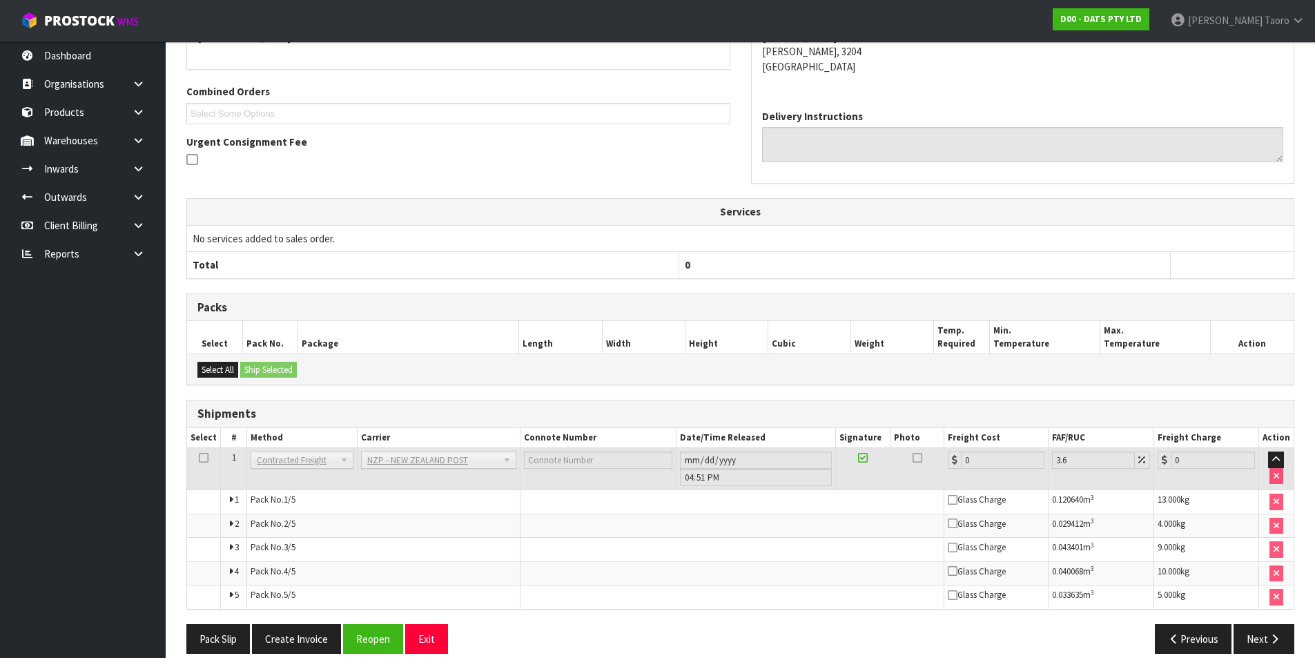
scroll to position [358, 0]
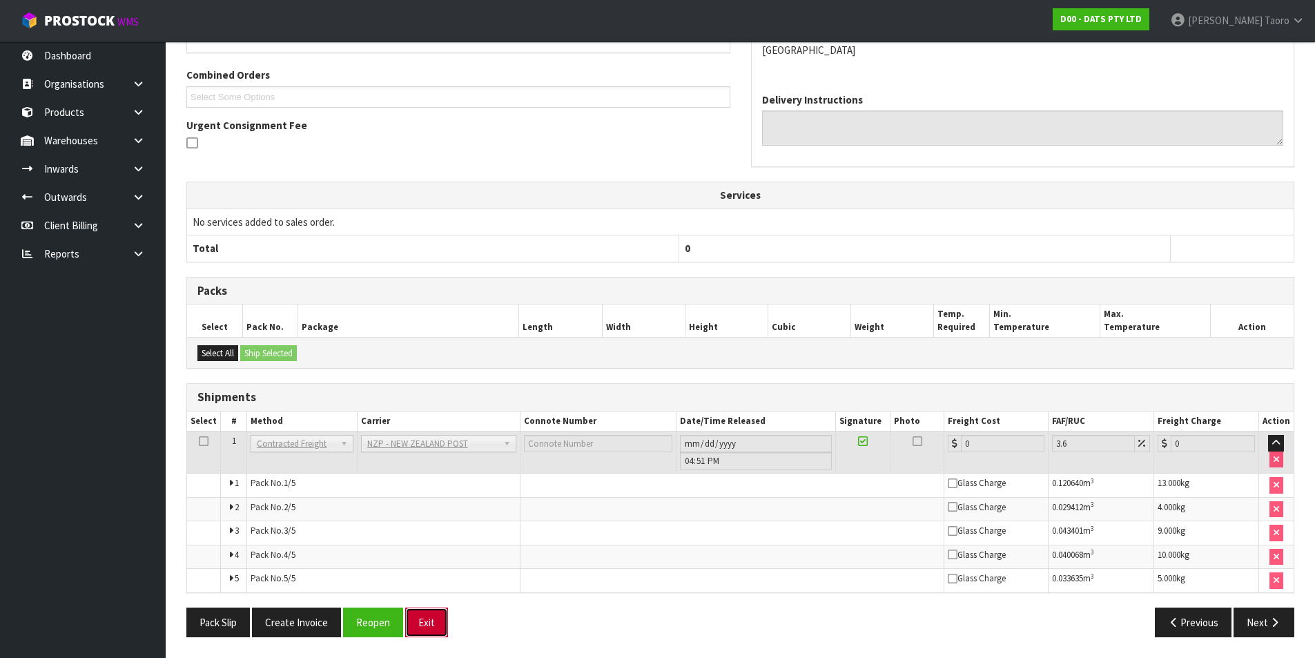
click at [405, 612] on button "Exit" at bounding box center [426, 623] width 43 height 30
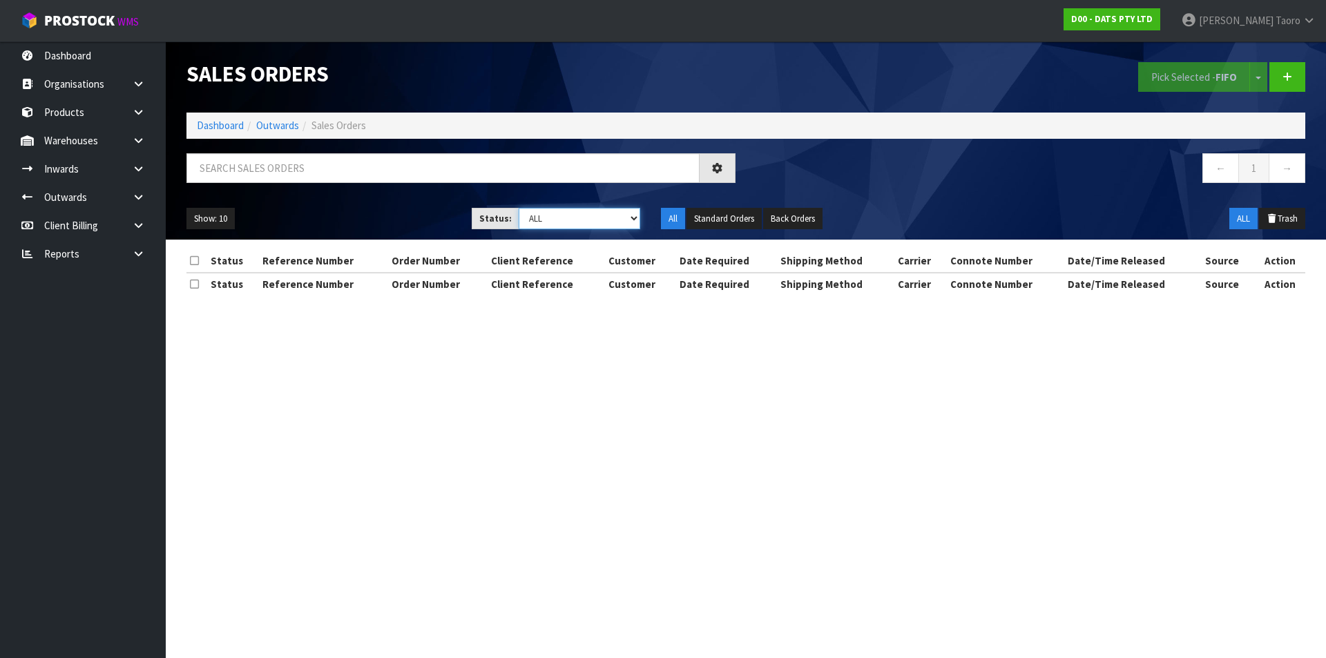
click at [574, 216] on select "Draft Pending Allocated Pending Pick Goods Picked Goods Packed Pending Charges …" at bounding box center [580, 218] width 122 height 21
click at [519, 208] on select "Draft Pending Allocated Pending Pick Goods Picked Goods Packed Pending Charges …" at bounding box center [580, 218] width 122 height 21
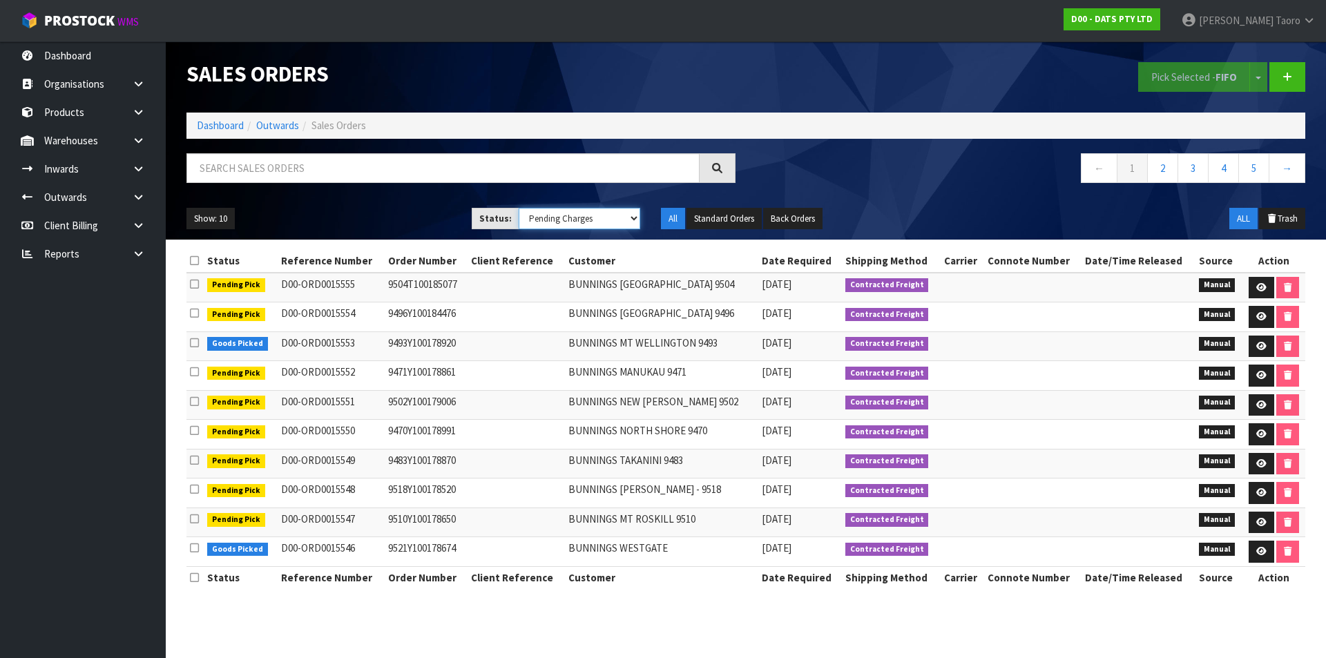
click at [619, 218] on select "Draft Pending Allocated Pending Pick Goods Picked Goods Packed Pending Charges …" at bounding box center [580, 218] width 122 height 21
click at [519, 208] on select "Draft Pending Allocated Pending Pick Goods Picked Goods Packed Pending Charges …" at bounding box center [580, 218] width 122 height 21
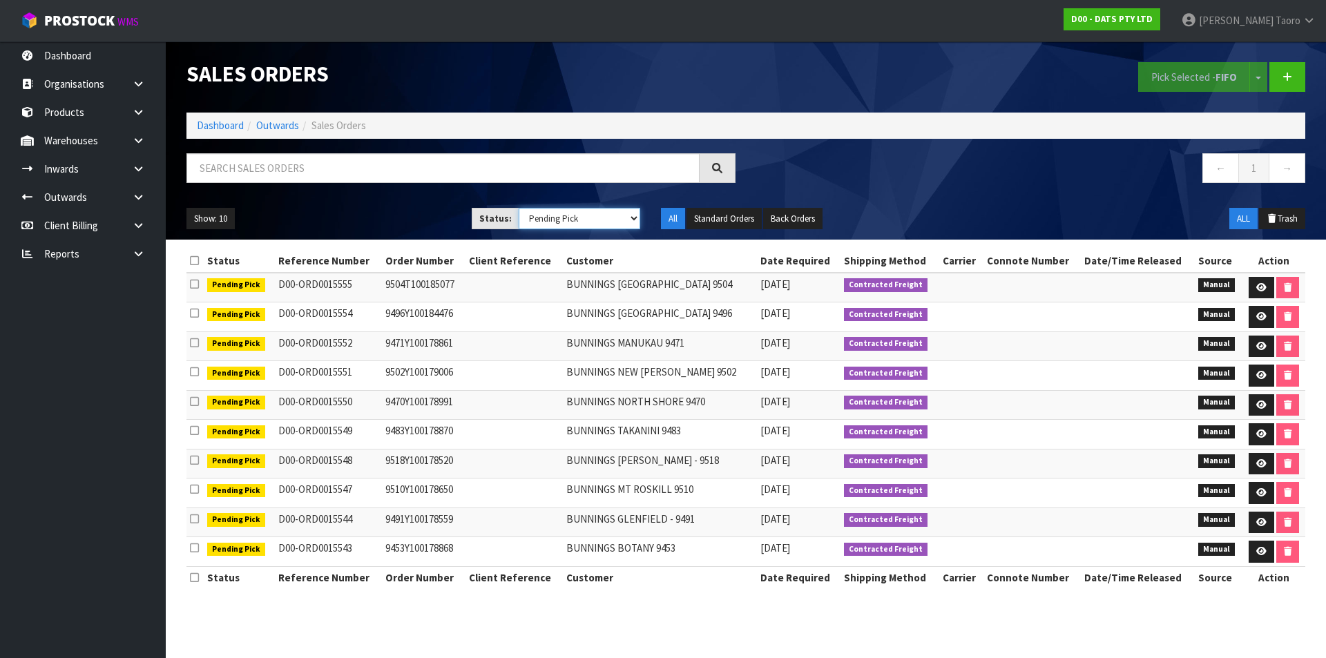
click at [588, 220] on select "Draft Pending Allocated Pending Pick Goods Picked Goods Packed Pending Charges …" at bounding box center [580, 218] width 122 height 21
select select "string:6"
click at [519, 208] on select "Draft Pending Allocated Pending Pick Goods Picked Goods Packed Pending Charges …" at bounding box center [580, 218] width 122 height 21
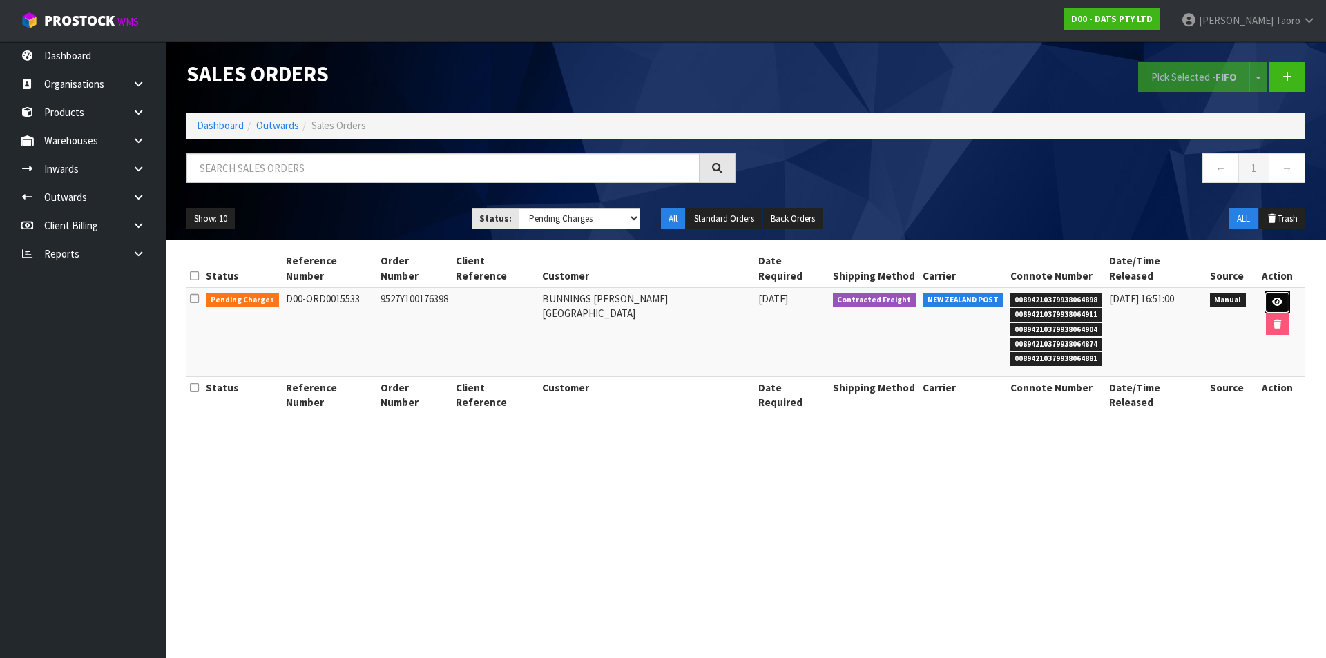
click at [1272, 298] on icon at bounding box center [1277, 302] width 10 height 9
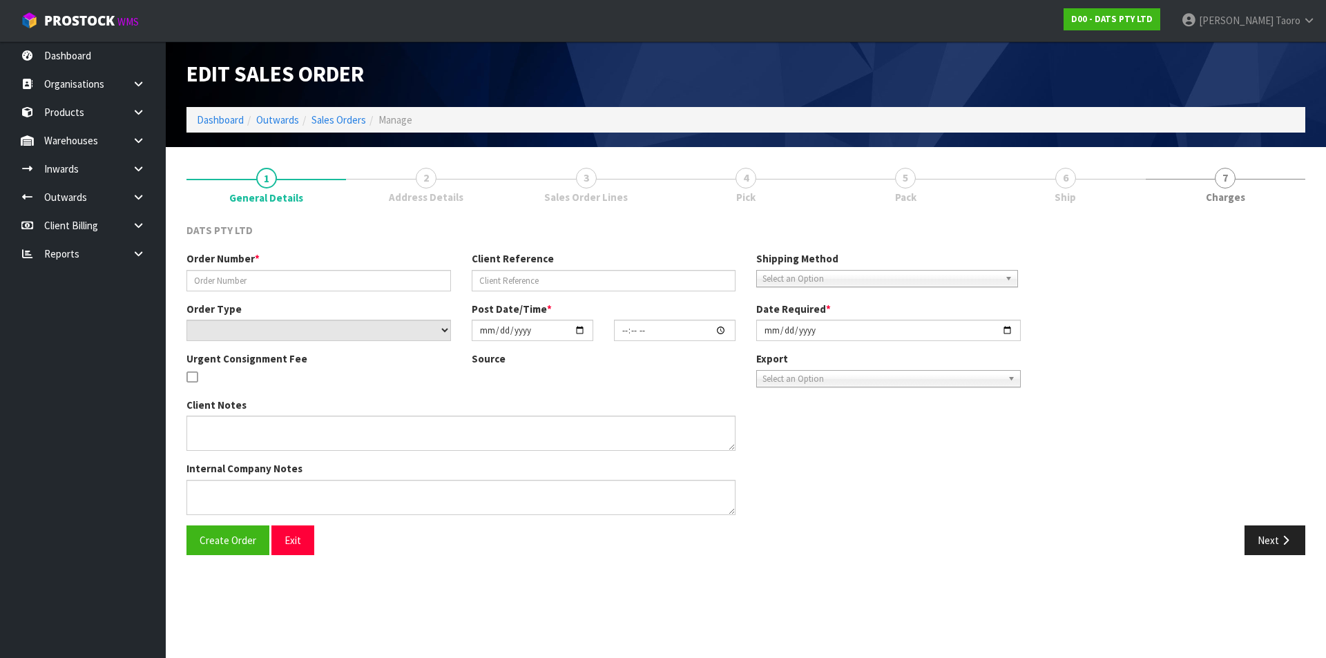
type input "9527Y100176398"
select select "number:0"
type input "[DATE]"
type input "10:35:00.000"
type input "[DATE]"
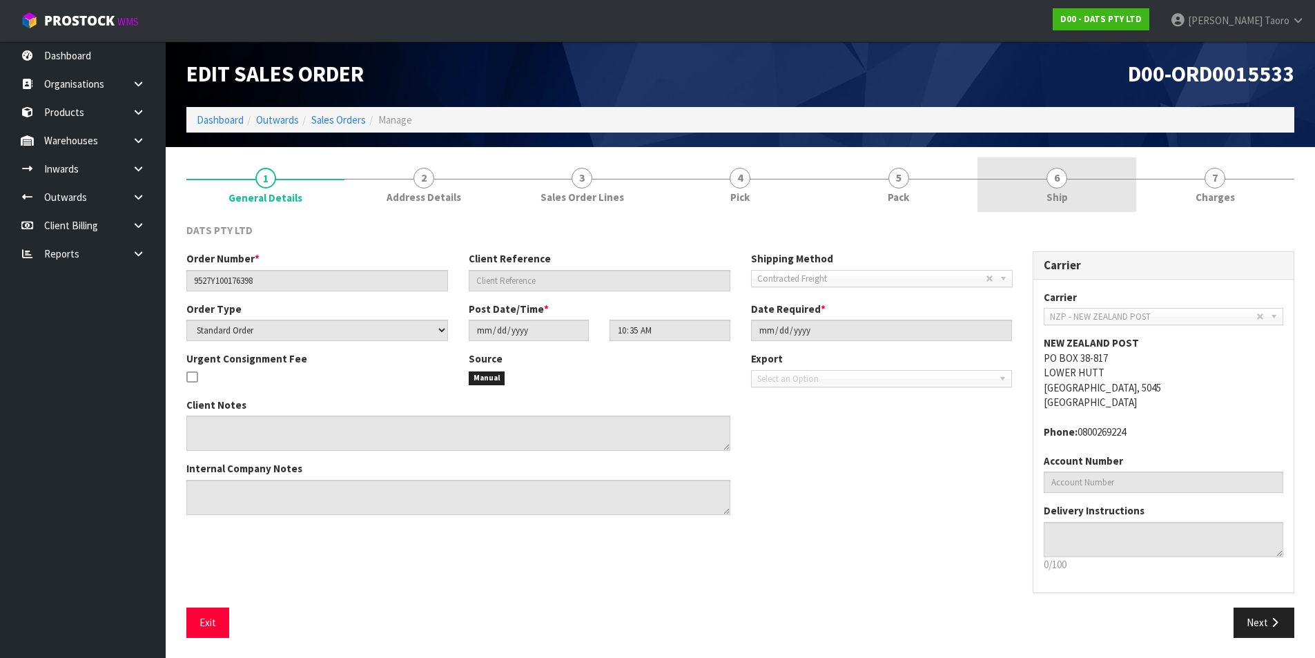
click at [1071, 193] on link "6 Ship" at bounding box center [1057, 184] width 158 height 55
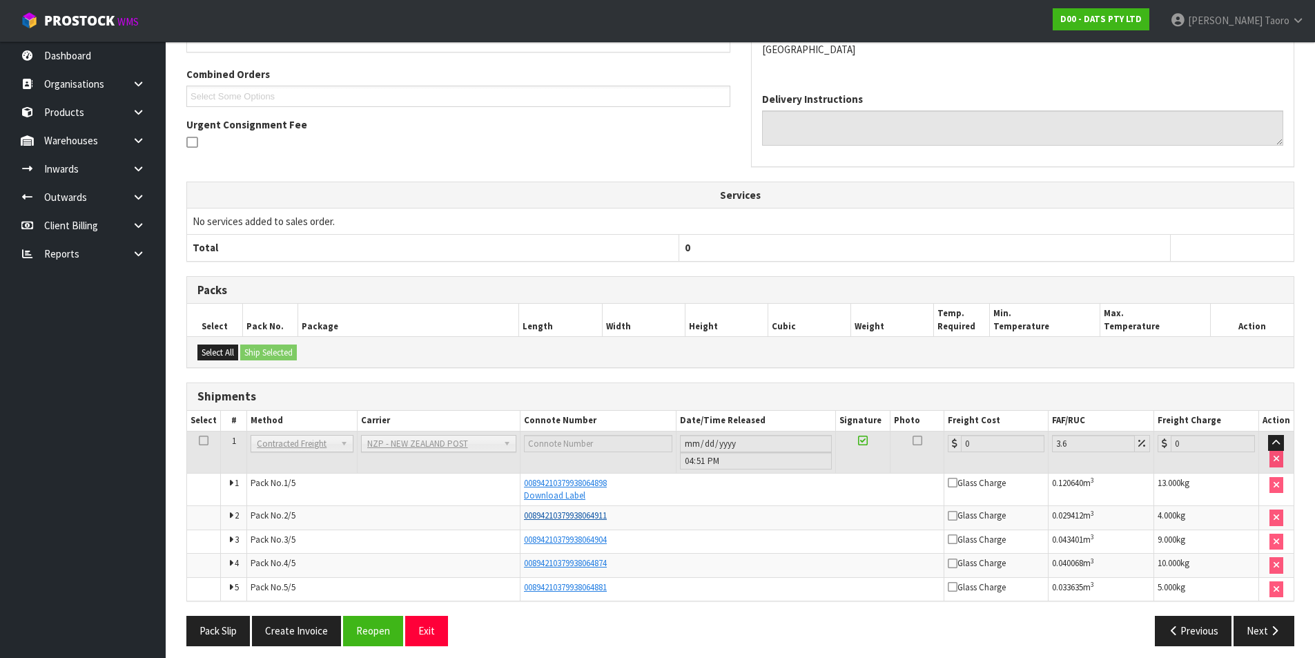
scroll to position [302, 0]
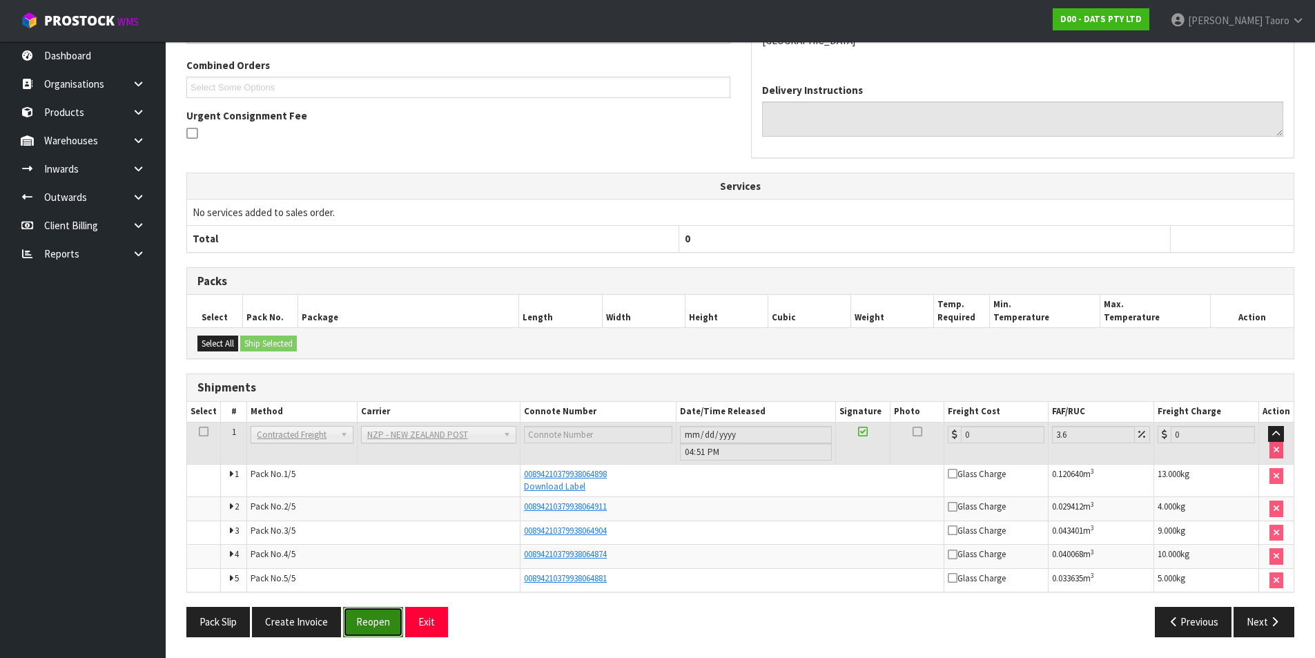
click at [378, 627] on button "Reopen" at bounding box center [373, 622] width 60 height 30
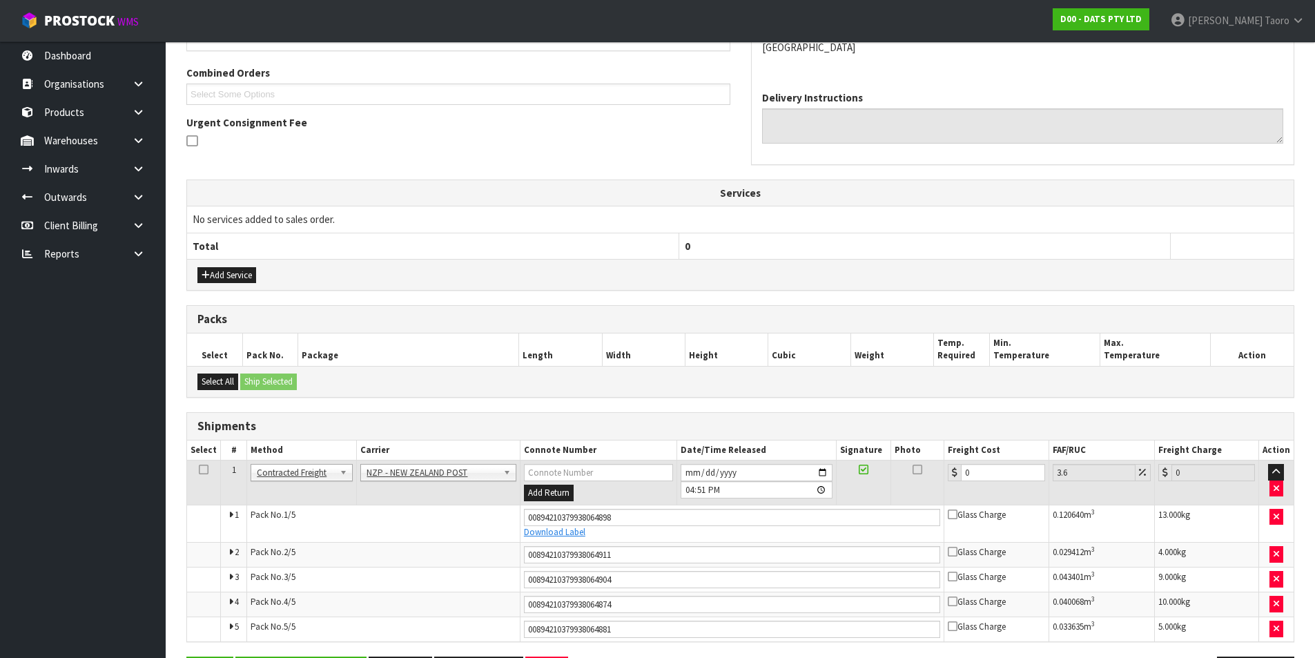
scroll to position [394, 0]
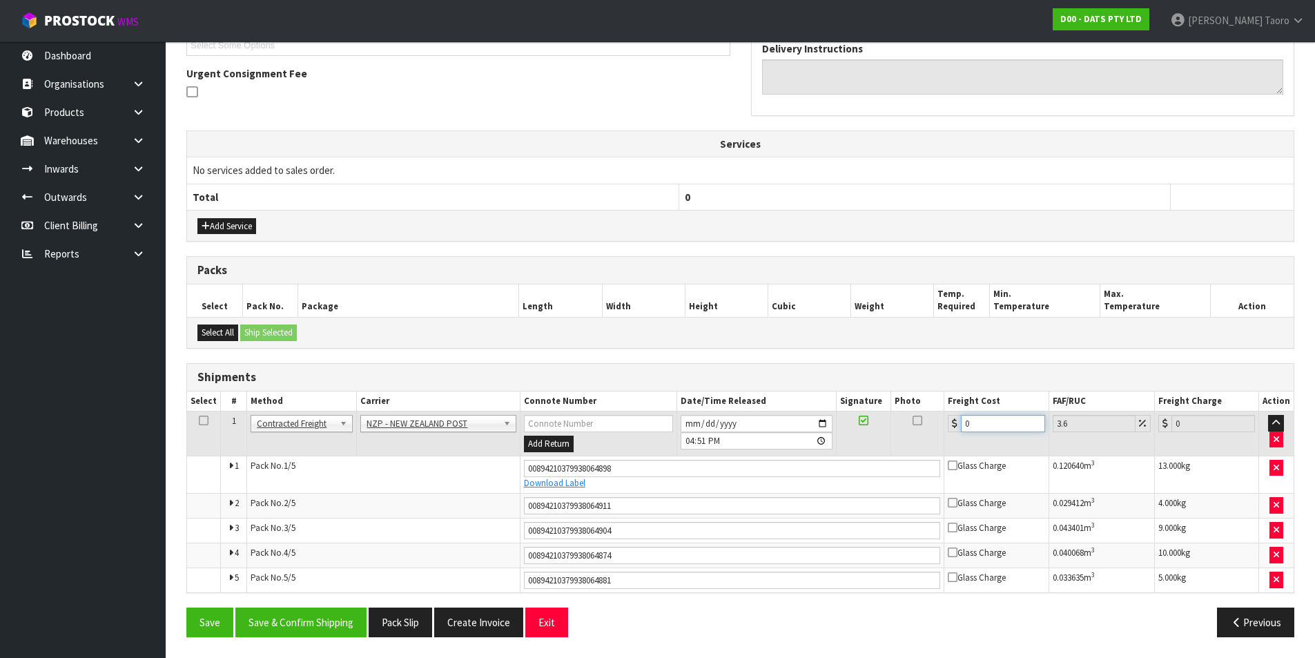
click at [994, 420] on input "0" at bounding box center [1003, 423] width 84 height 17
type input "4"
type input "4.14"
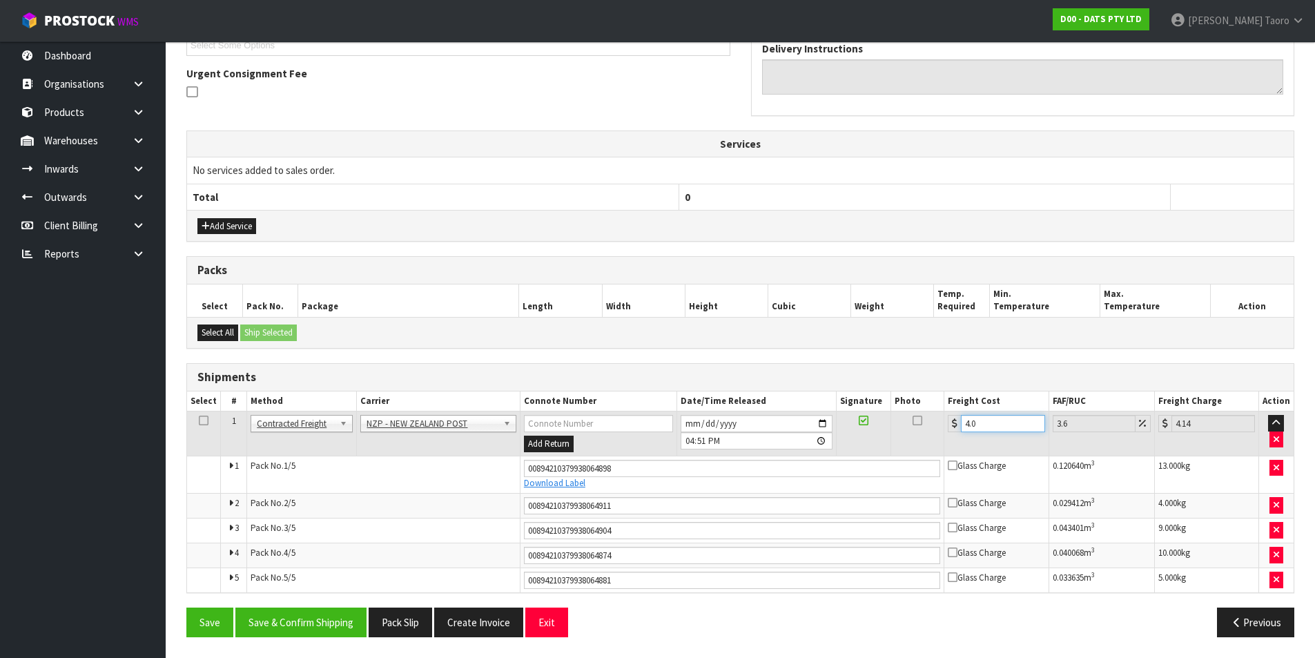
type input "4"
type input "0"
type input "4"
type input "4.14"
type input "40"
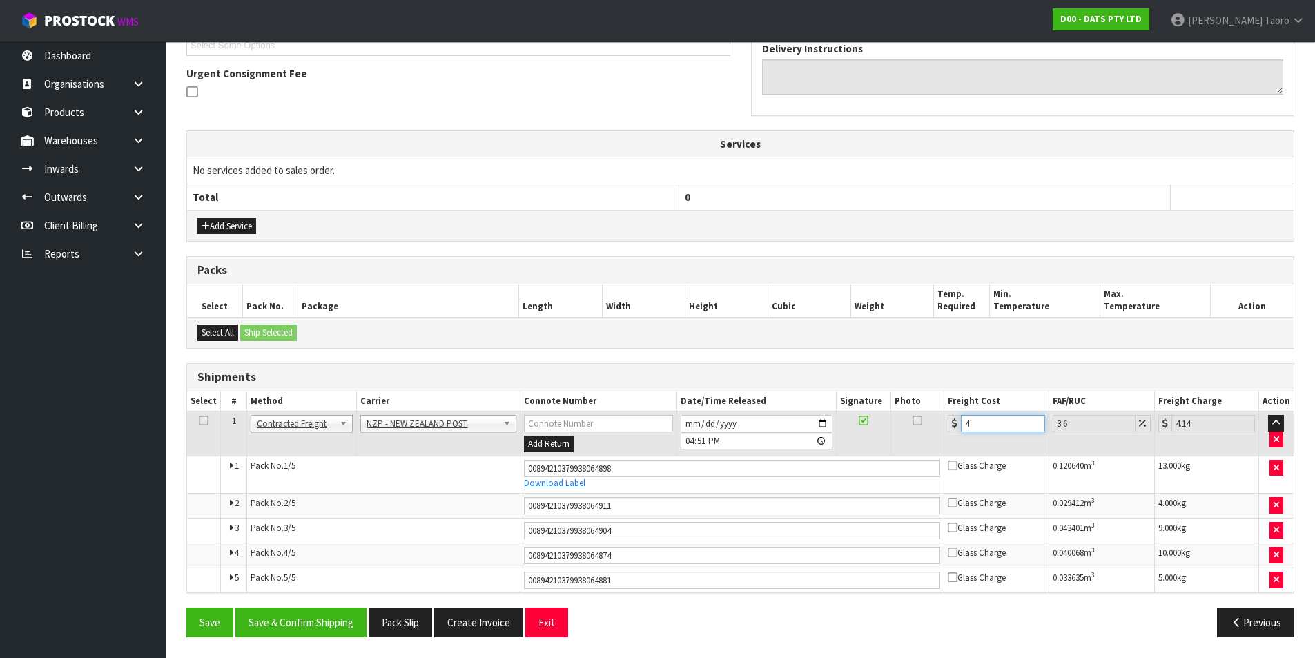
type input "41.44"
type input "40.6"
type input "42.06"
type input "40.60"
click at [336, 618] on button "Save & Confirm Shipping" at bounding box center [300, 623] width 131 height 30
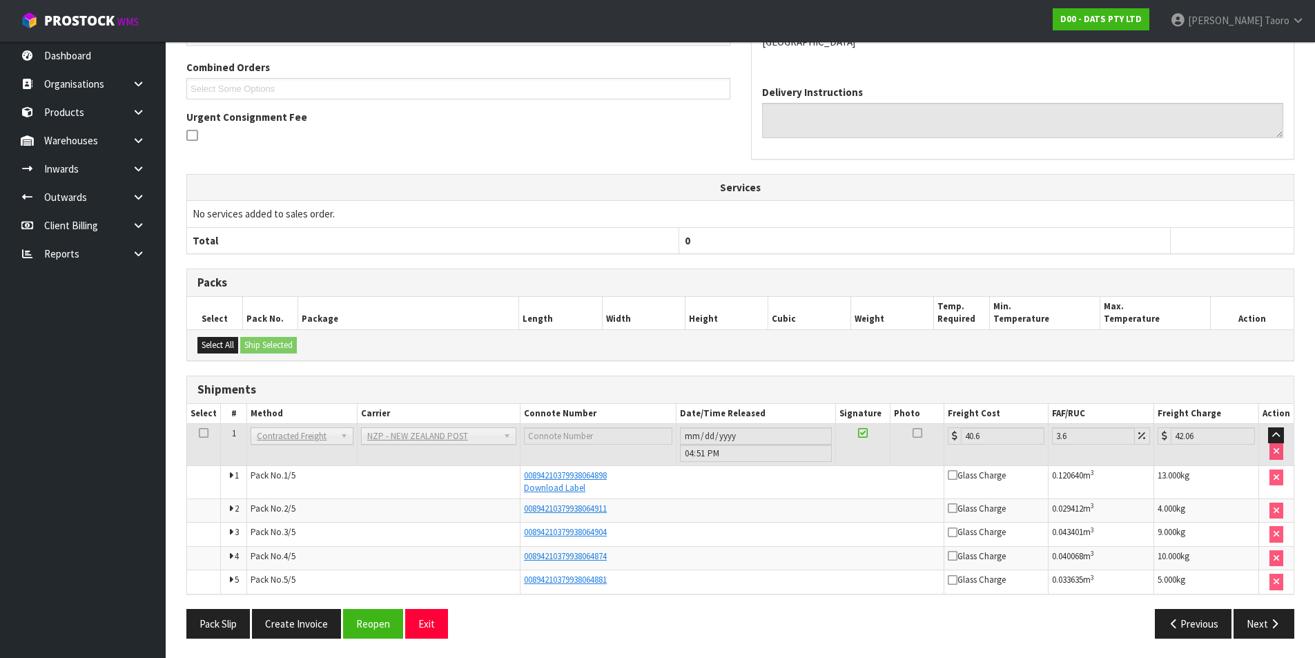
scroll to position [352, 0]
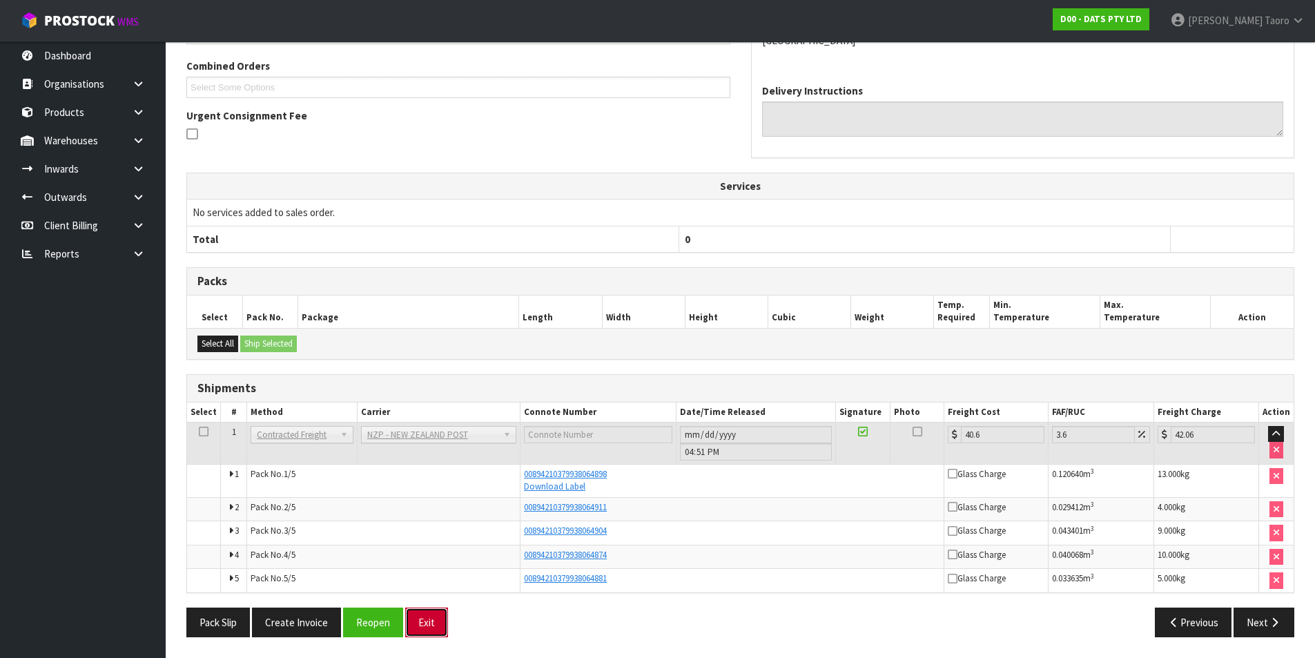
click at [436, 616] on button "Exit" at bounding box center [426, 623] width 43 height 30
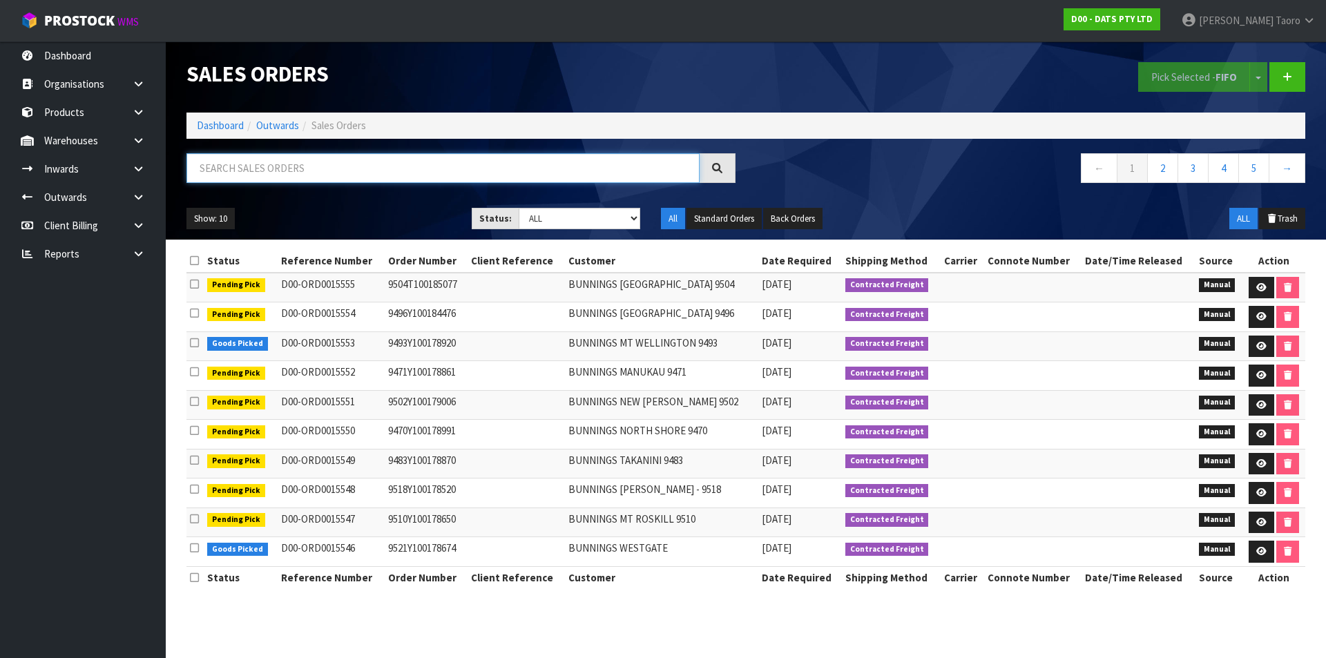
click at [351, 163] on input "text" at bounding box center [442, 168] width 513 height 30
type input "JOB-0406646"
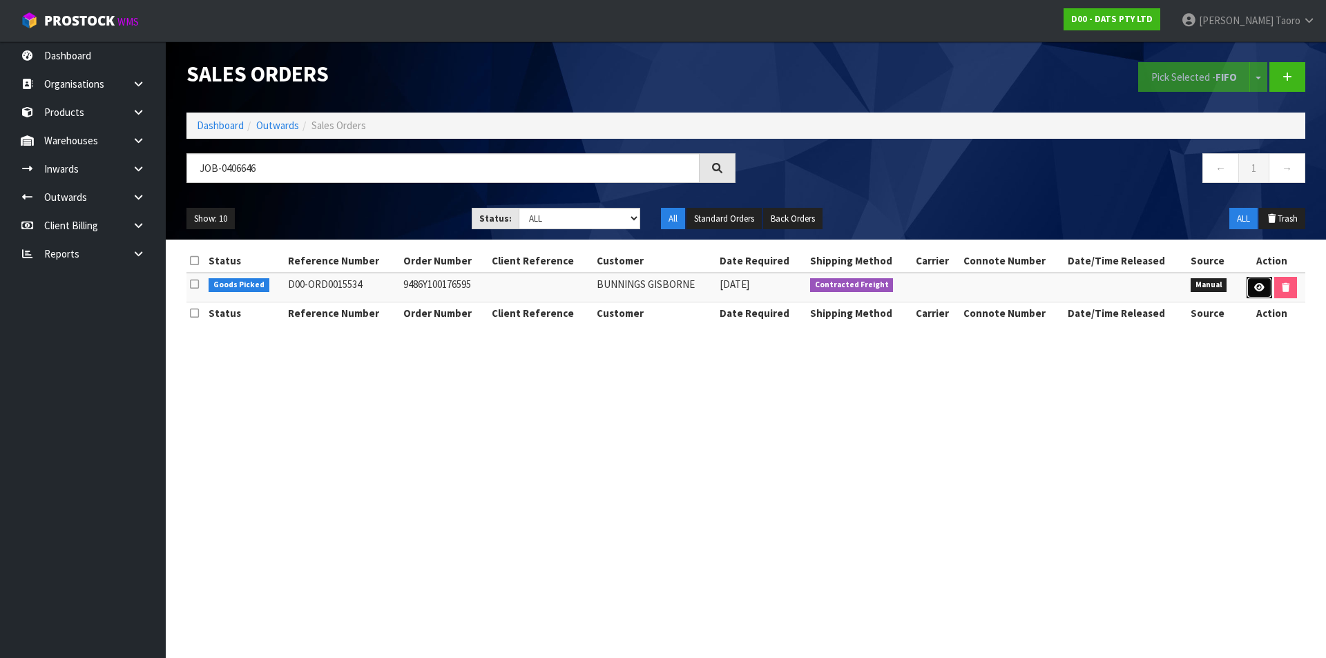
click at [1257, 287] on icon at bounding box center [1259, 287] width 10 height 9
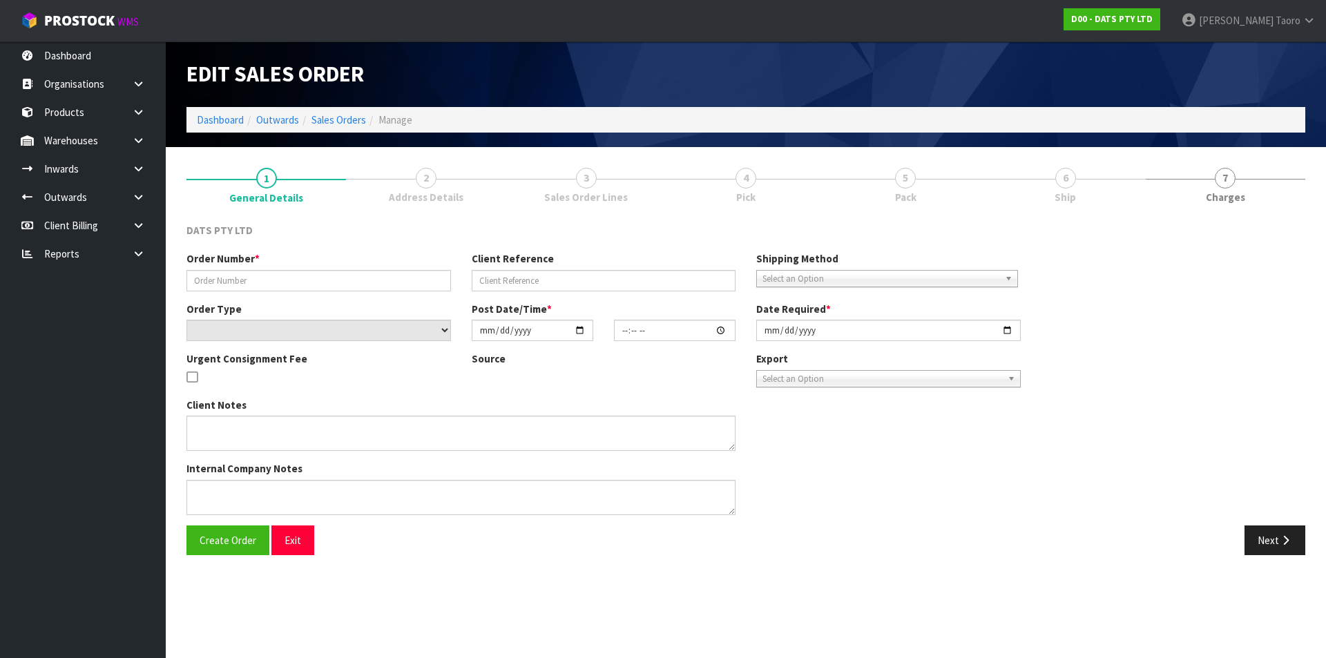
type input "9486Y100176595"
select select "number:0"
type input "[DATE]"
type input "10:37:00.000"
type input "[DATE]"
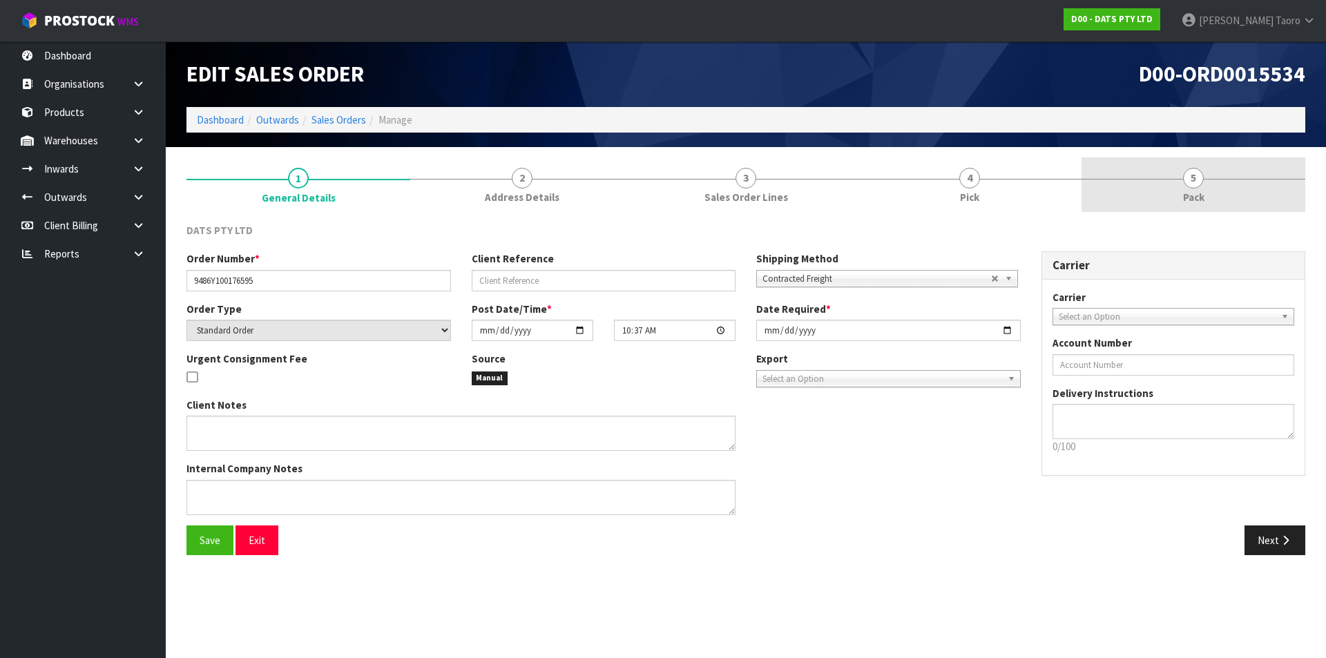
click at [1223, 189] on link "5 Pack" at bounding box center [1193, 184] width 224 height 55
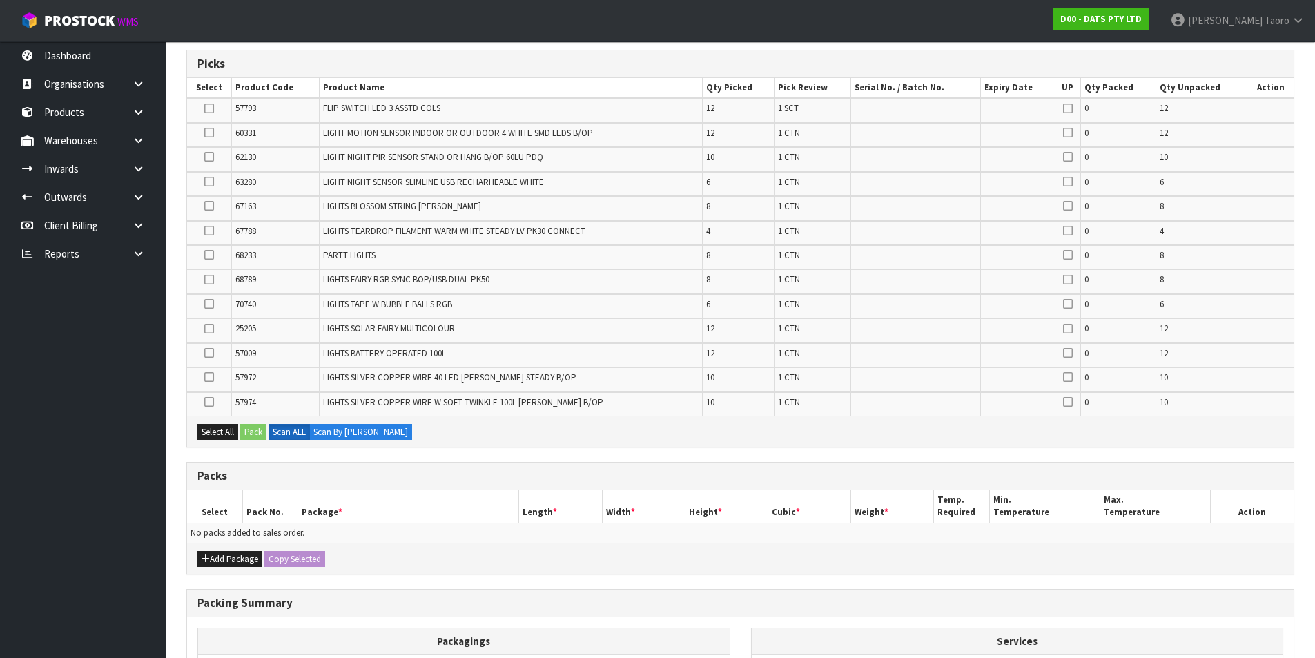
scroll to position [396, 0]
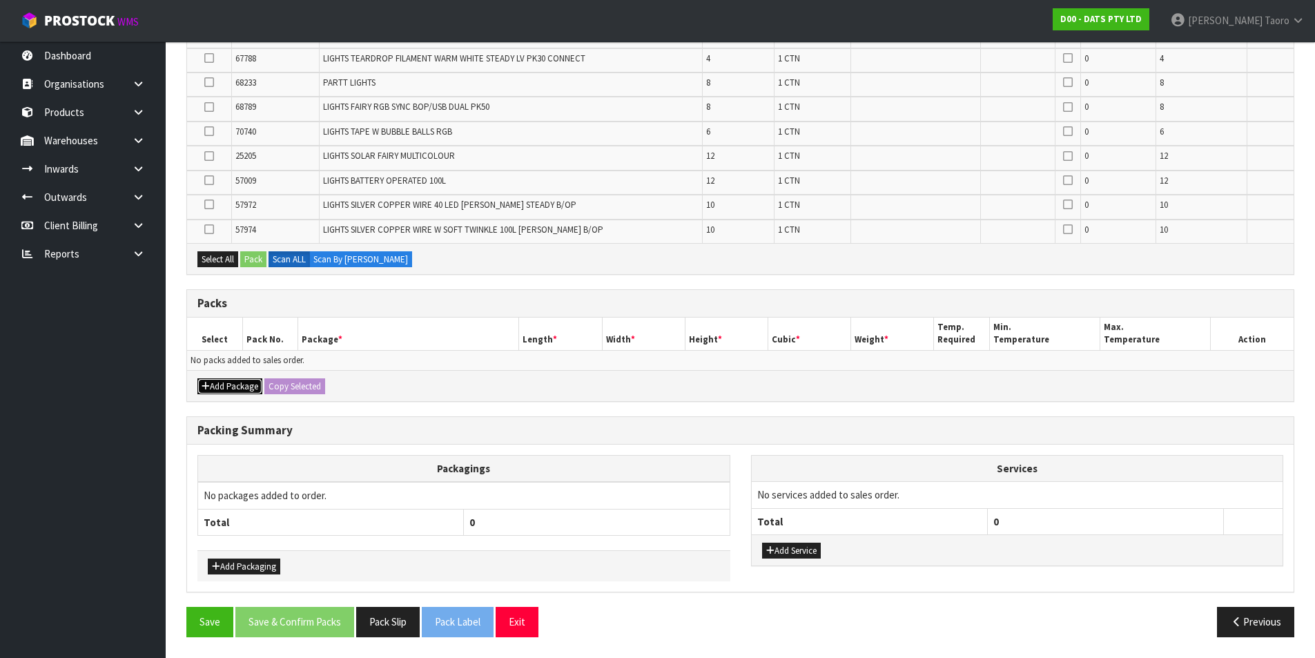
click at [234, 388] on button "Add Package" at bounding box center [229, 386] width 65 height 17
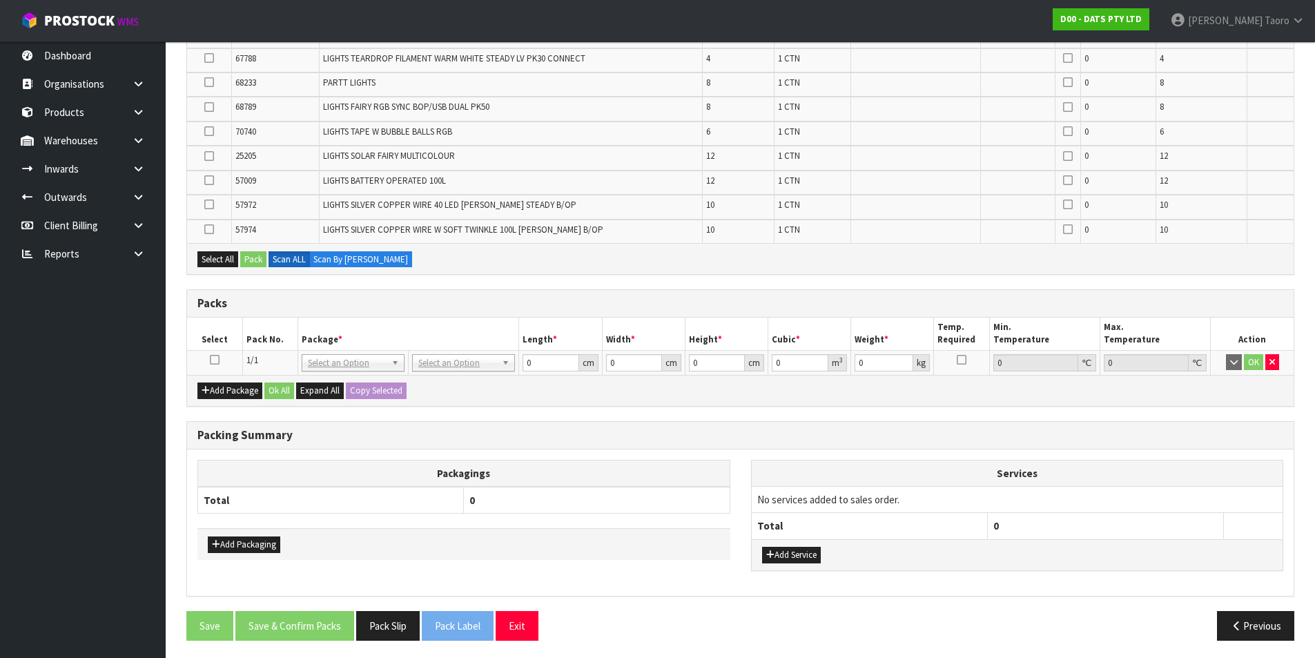
click at [224, 358] on td at bounding box center [214, 362] width 55 height 25
click at [214, 360] on icon at bounding box center [215, 360] width 10 height 1
click at [255, 328] on th "Pack No." at bounding box center [269, 334] width 55 height 32
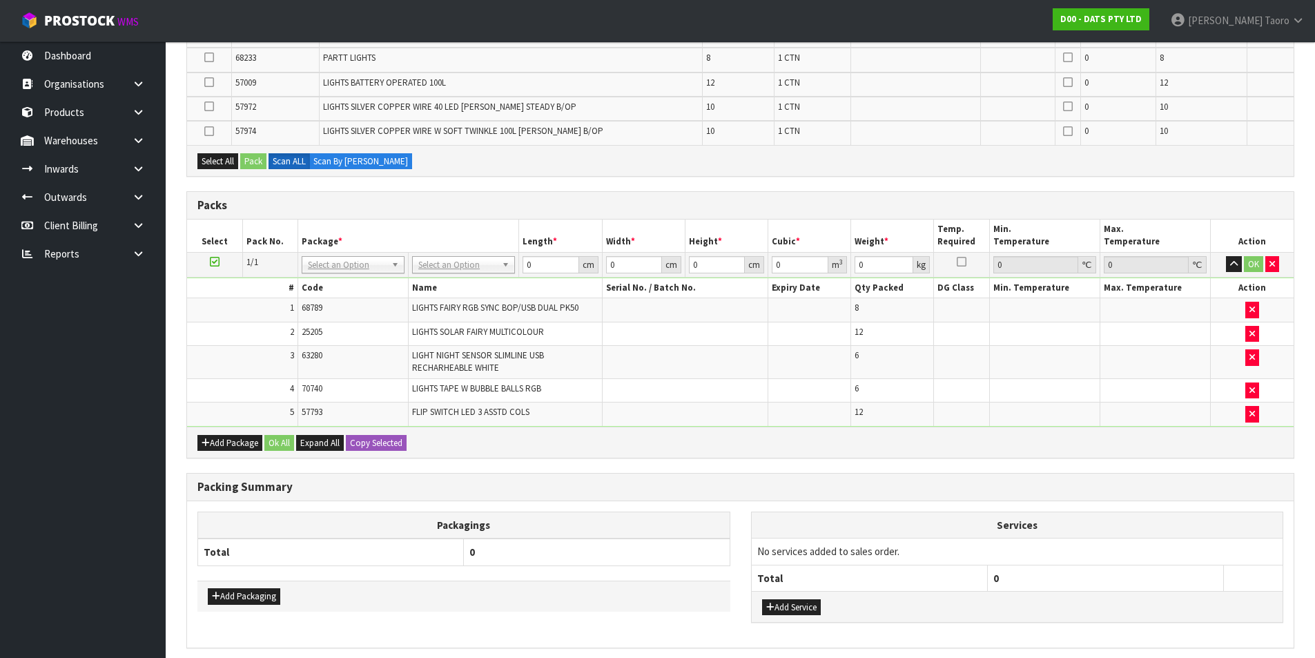
scroll to position [347, 0]
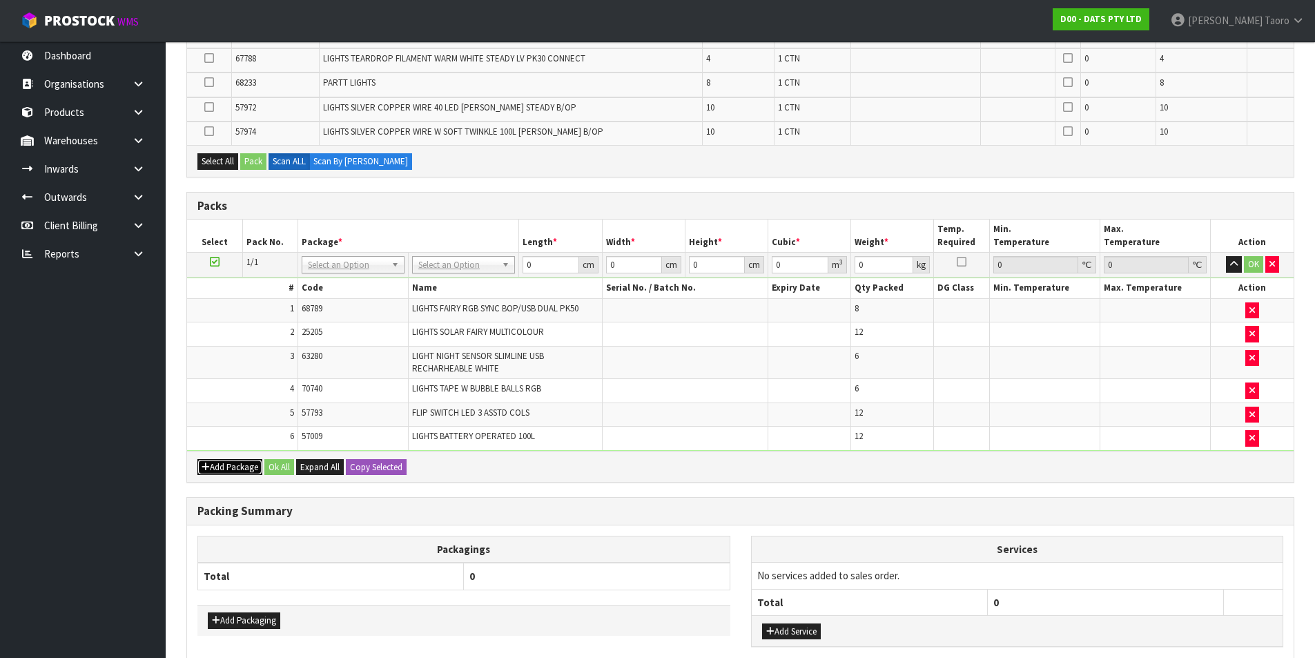
click at [208, 472] on button "Add Package" at bounding box center [229, 467] width 65 height 17
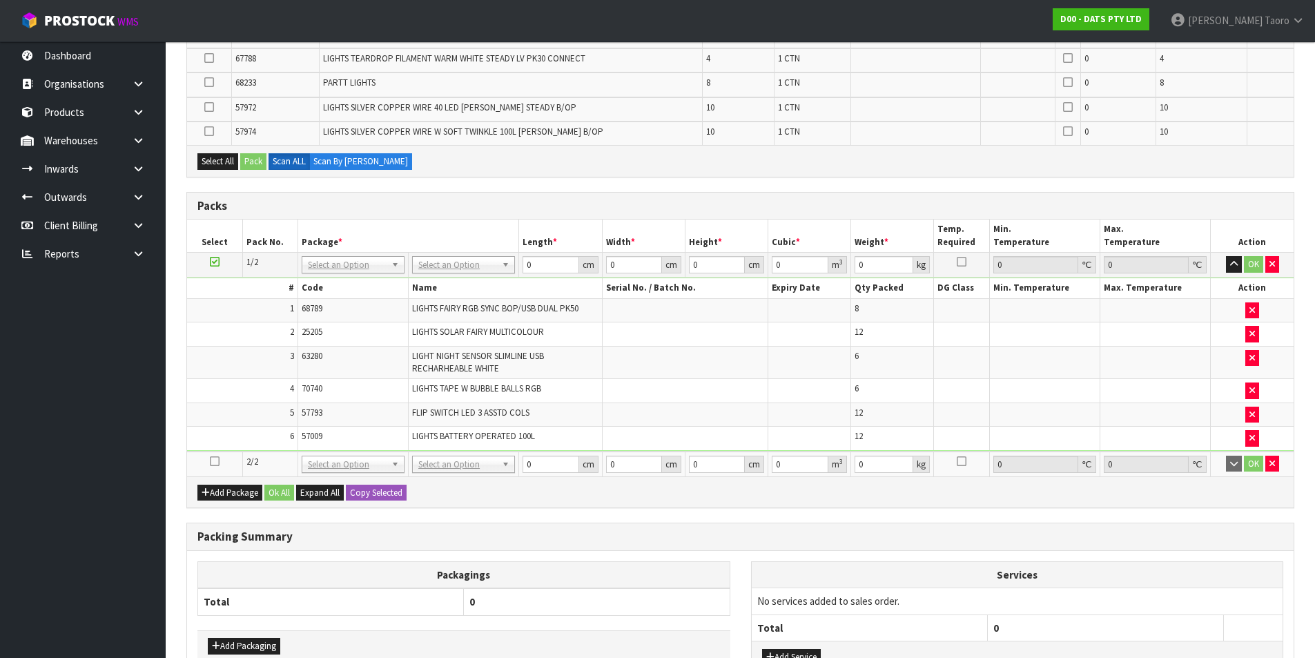
click at [215, 461] on icon at bounding box center [215, 461] width 10 height 1
click at [233, 425] on td "5" at bounding box center [242, 415] width 110 height 24
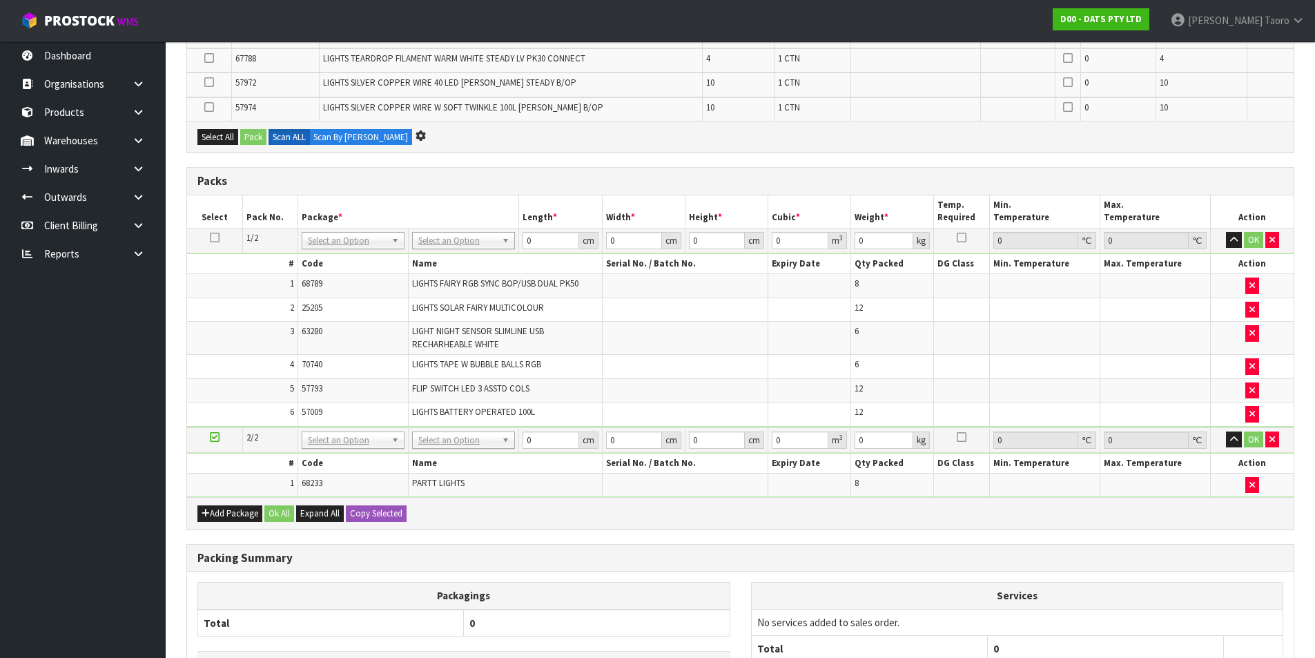
scroll to position [322, 0]
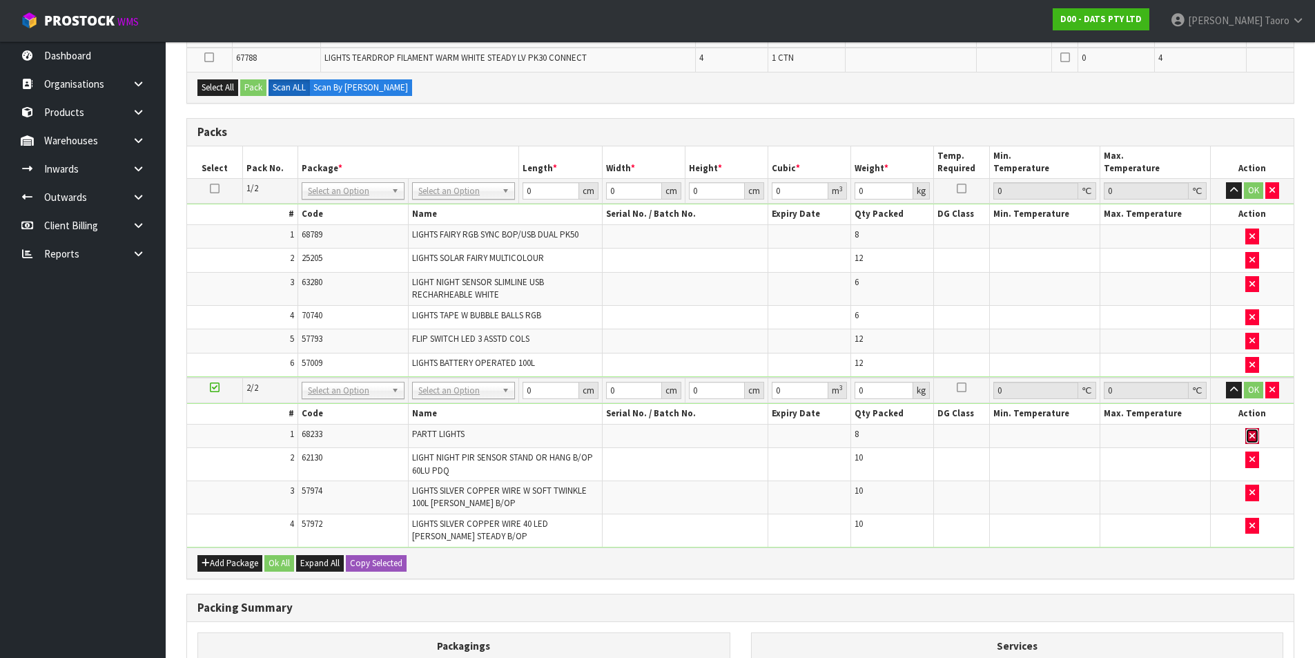
click at [1248, 434] on button "button" at bounding box center [1253, 436] width 14 height 17
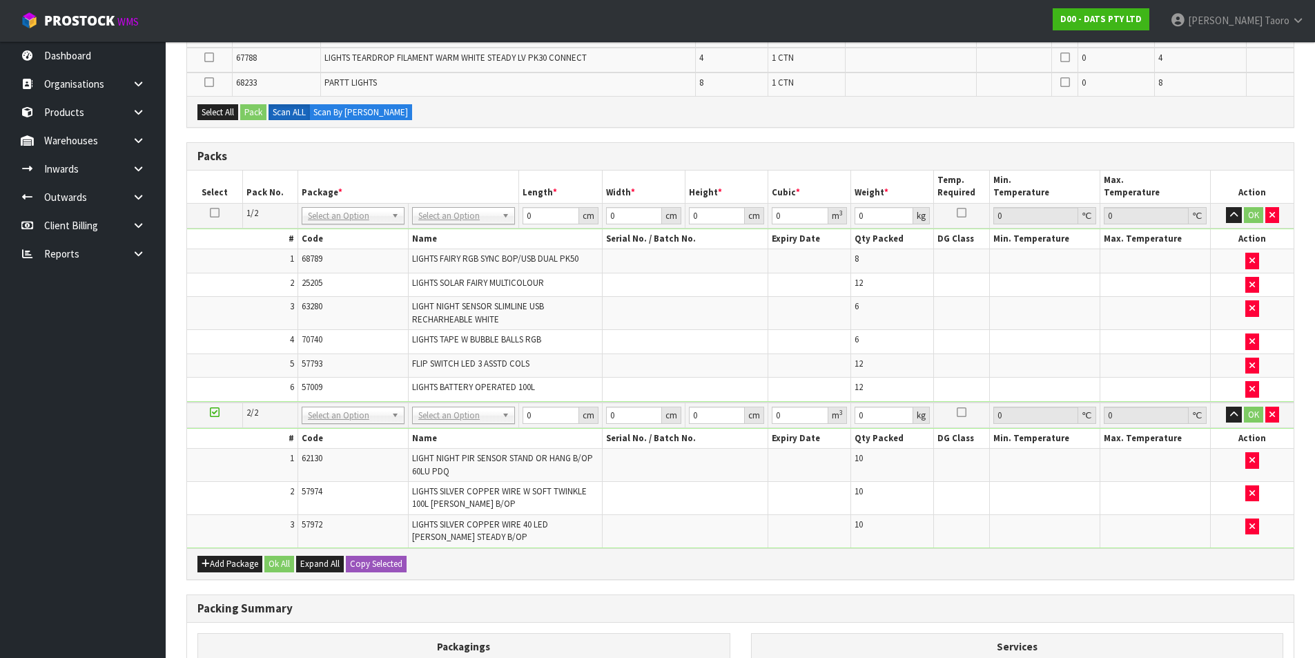
click at [1180, 537] on td at bounding box center [1155, 530] width 110 height 32
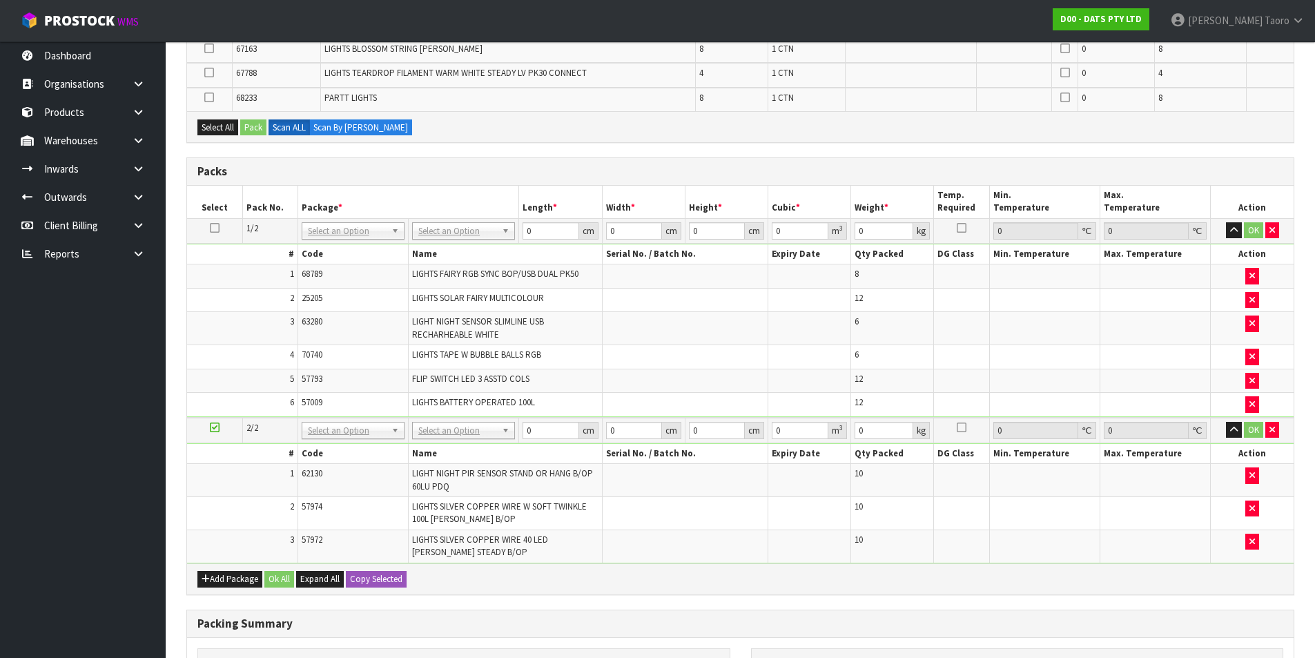
scroll to position [414, 0]
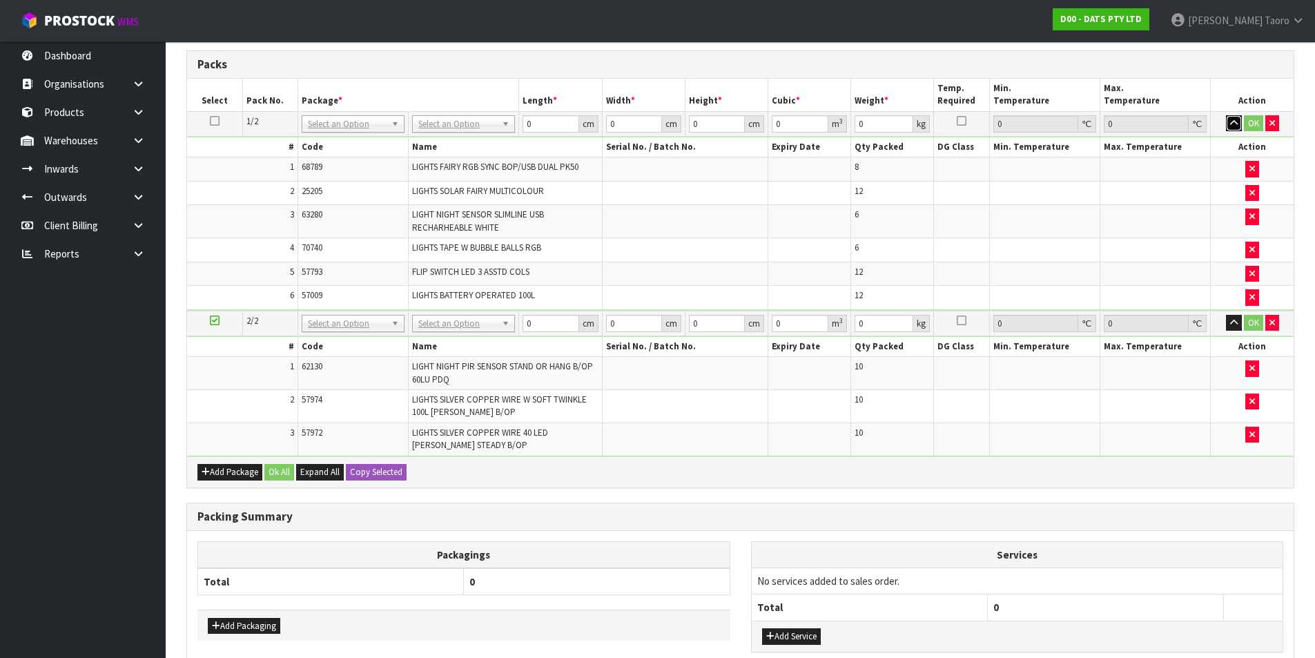
click at [1235, 119] on icon "button" at bounding box center [1234, 123] width 8 height 9
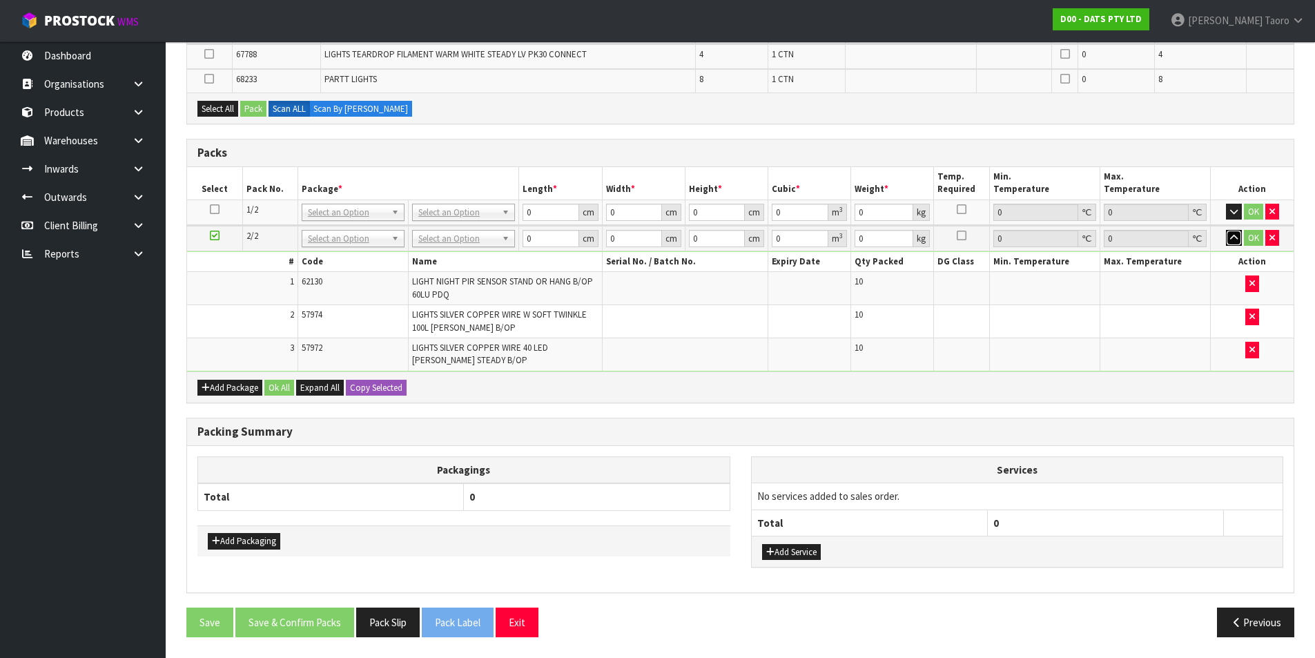
click at [1233, 235] on icon "button" at bounding box center [1234, 237] width 8 height 9
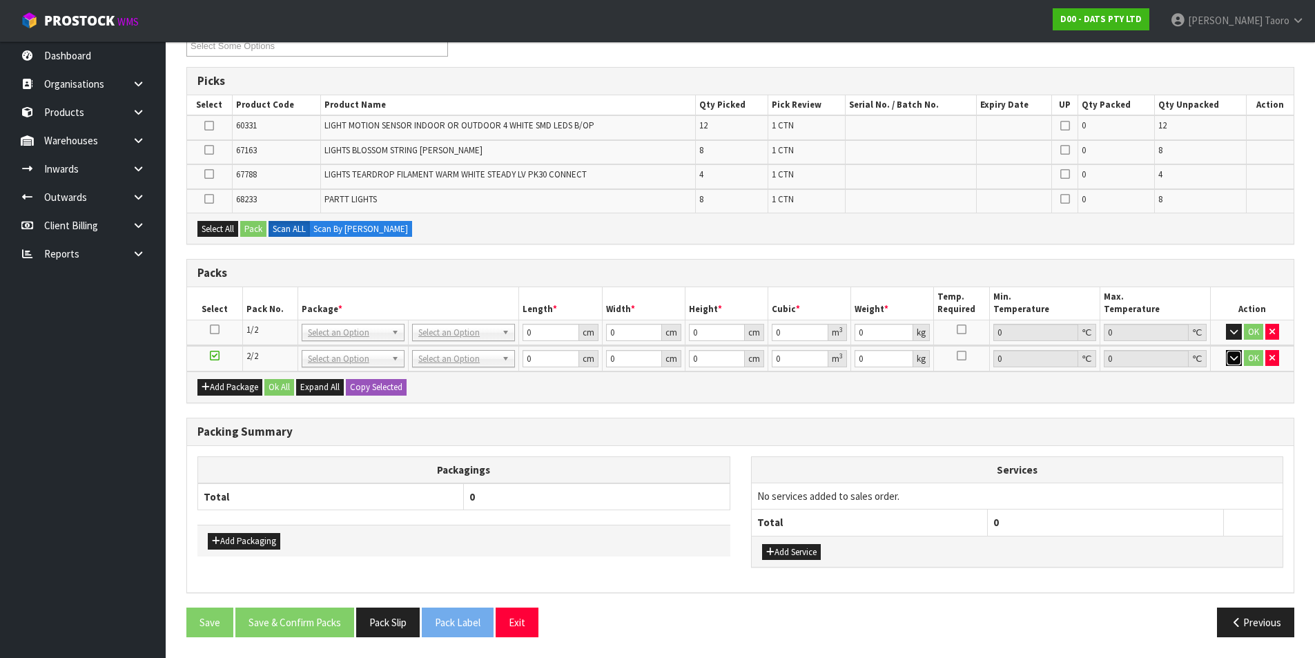
scroll to position [206, 0]
click at [215, 356] on icon at bounding box center [215, 356] width 10 height 1
click at [312, 431] on h3 "Packing Summary" at bounding box center [740, 431] width 1086 height 13
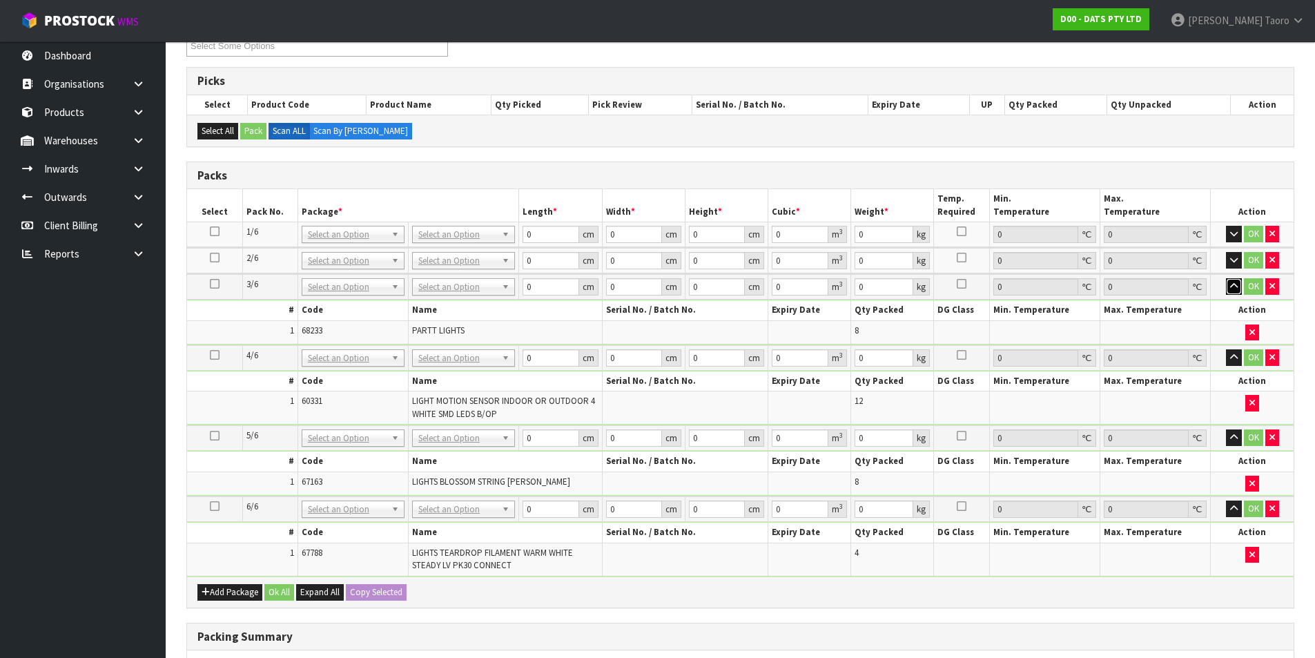
click at [1233, 291] on icon "button" at bounding box center [1234, 286] width 8 height 9
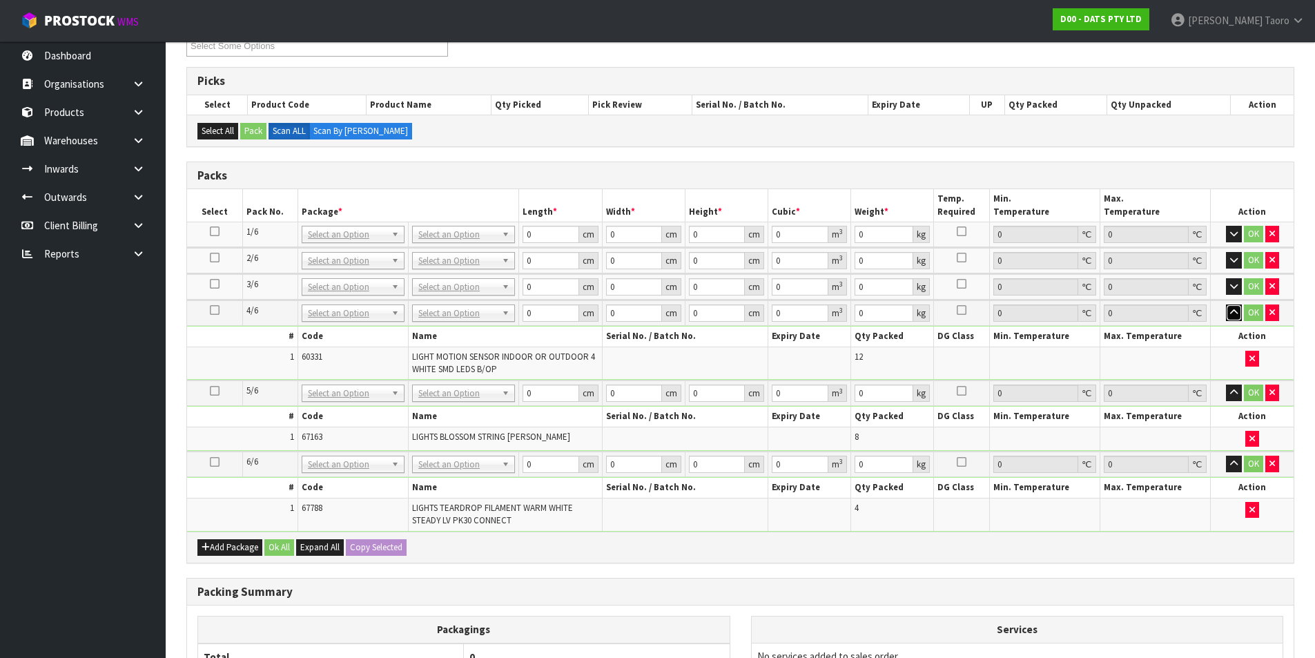
click at [1238, 316] on icon "button" at bounding box center [1234, 312] width 8 height 9
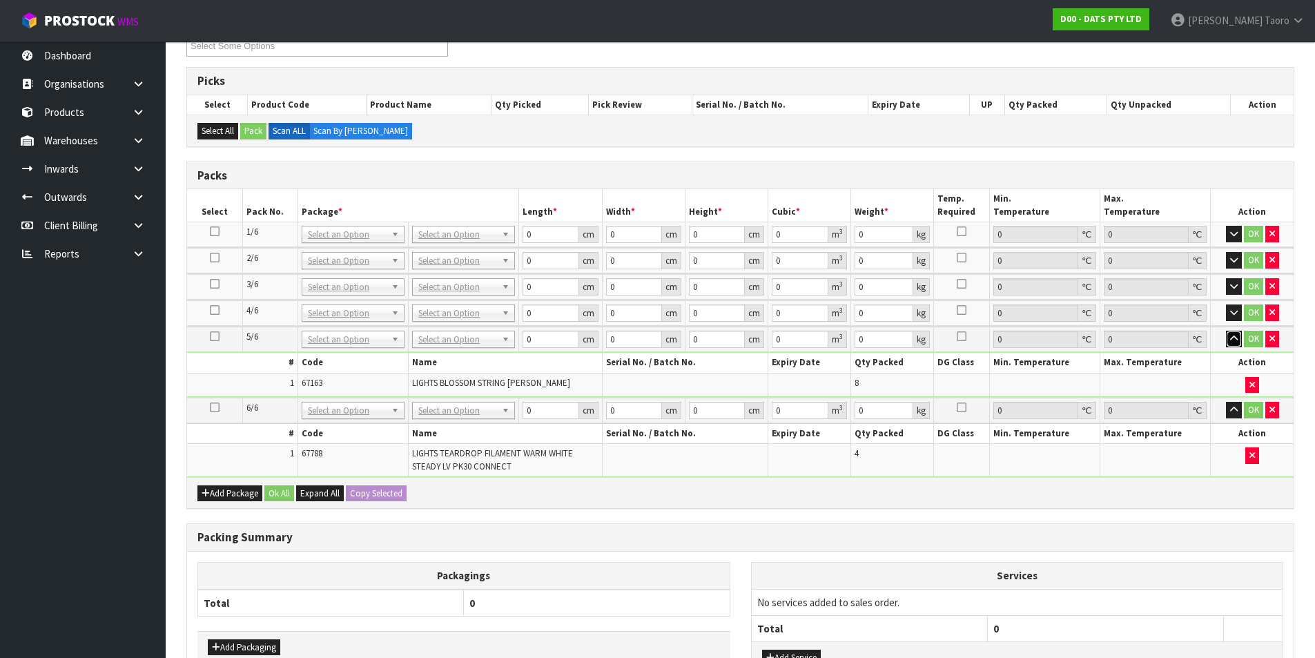
click at [1234, 338] on icon "button" at bounding box center [1234, 338] width 8 height 9
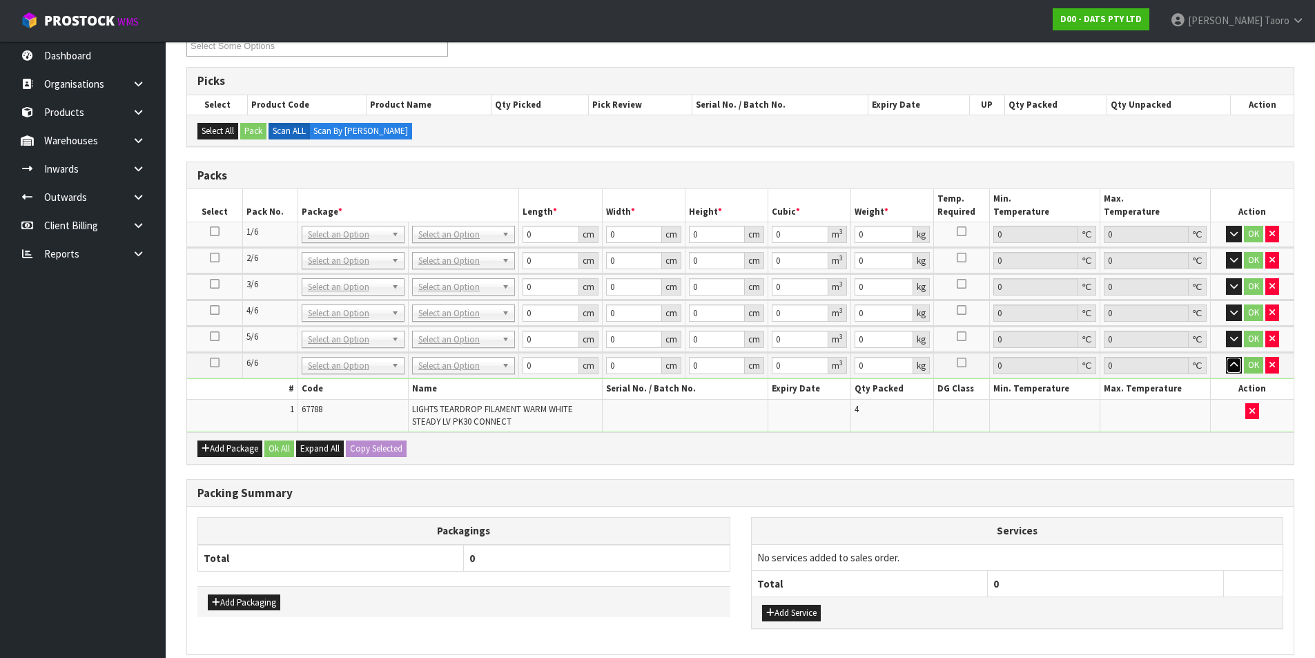
click at [1231, 369] on icon "button" at bounding box center [1234, 364] width 8 height 9
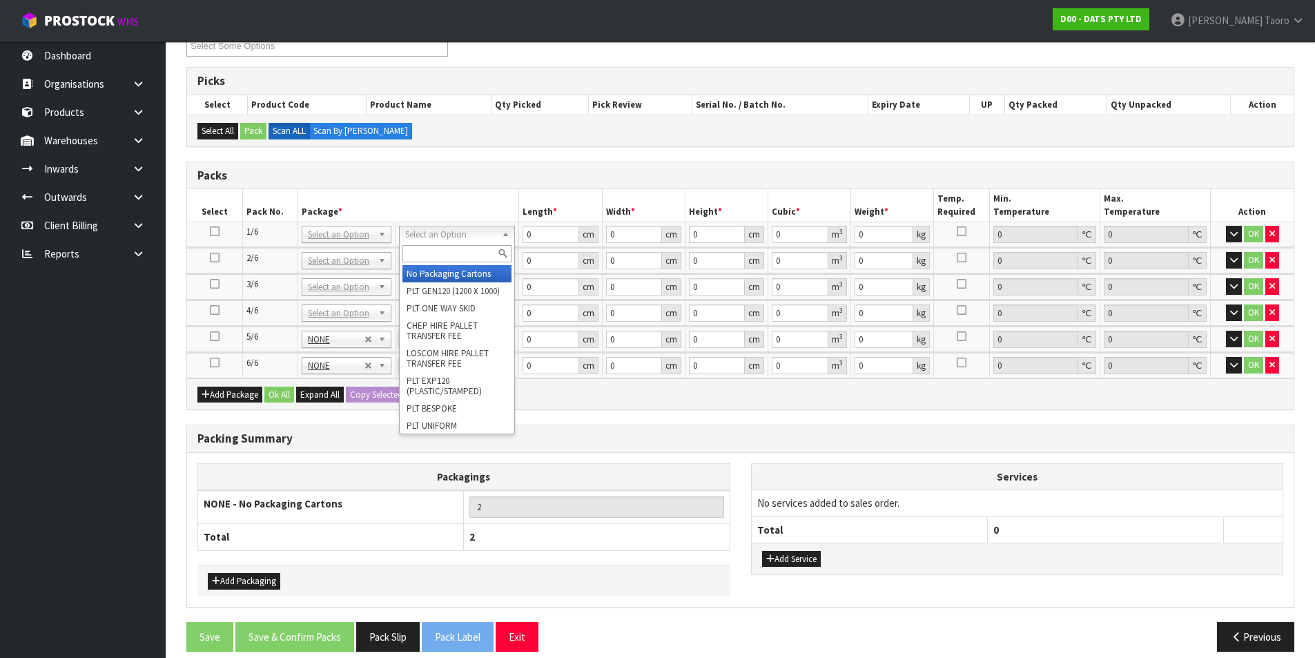
click at [454, 247] on input "text" at bounding box center [457, 253] width 109 height 17
type input "CTN9"
type input "51"
type input "38"
type input "58.5"
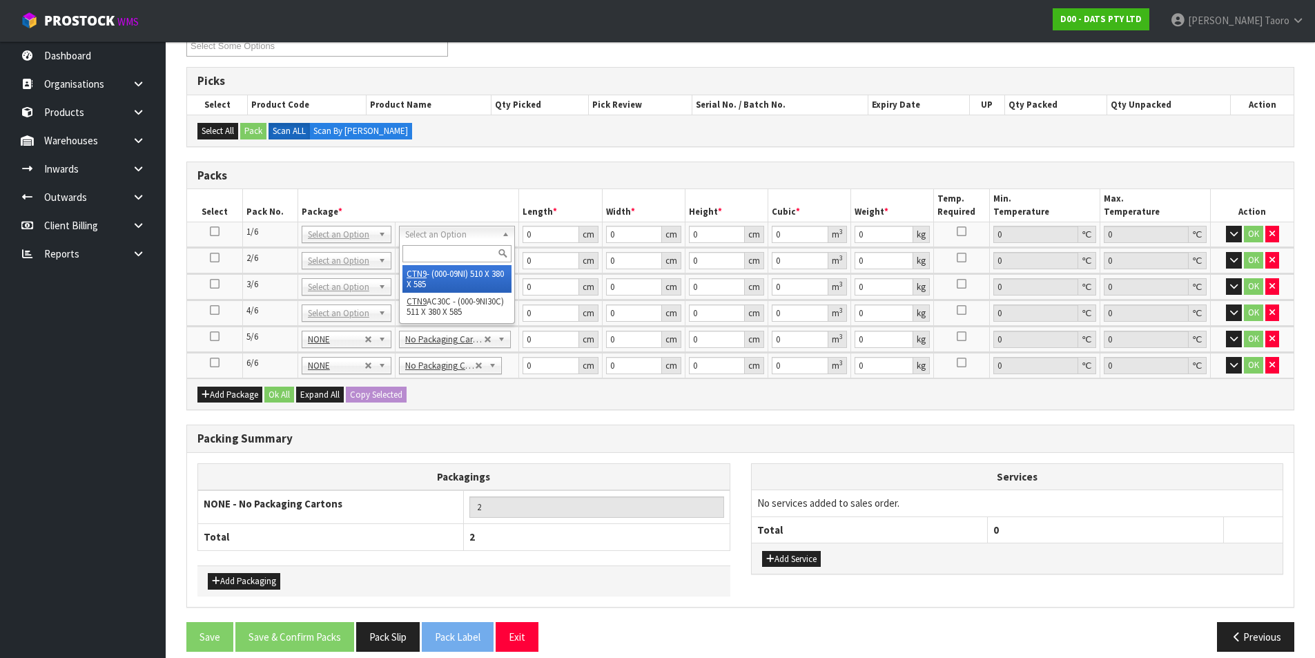
type input "0.113373"
type input "14.7"
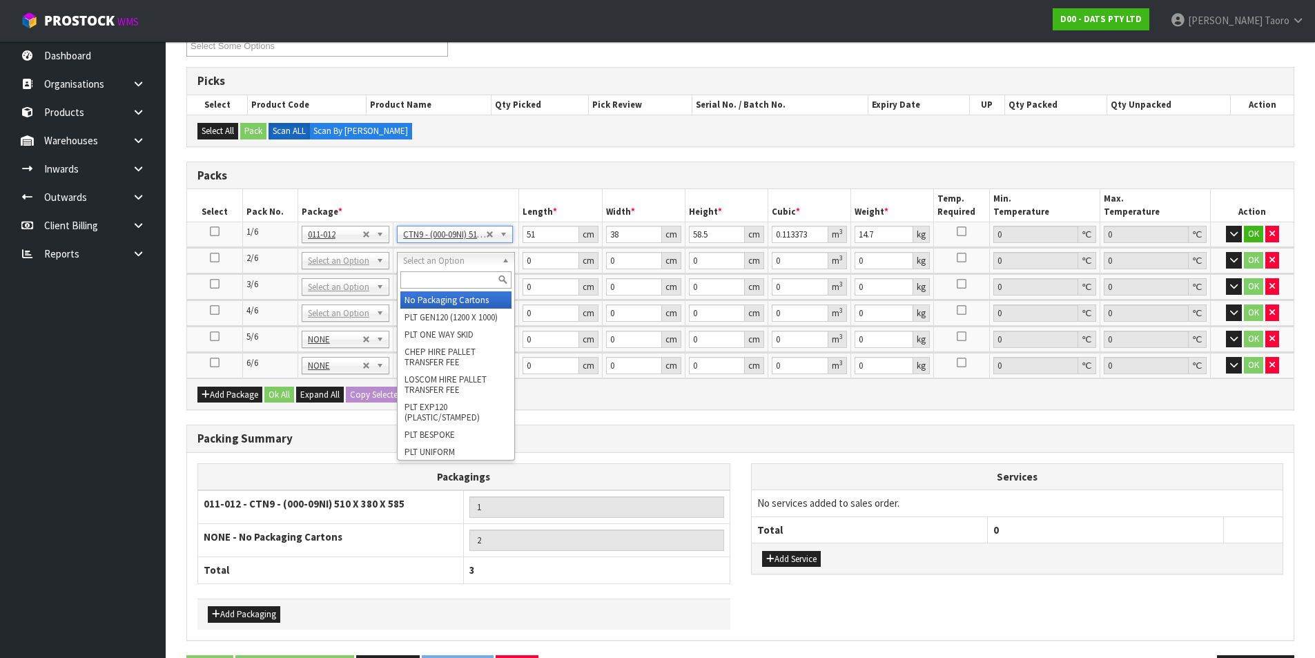
click at [448, 273] on input "text" at bounding box center [455, 279] width 111 height 17
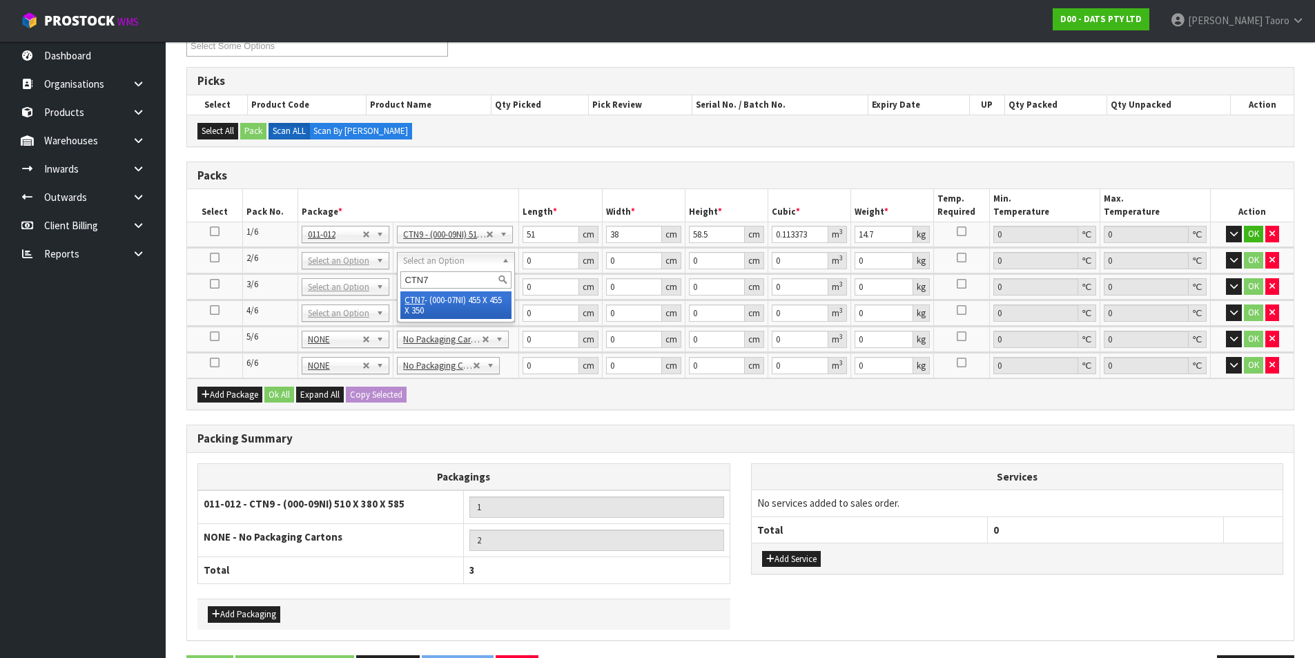
type input "CTN7"
type input "45.5"
type input "35"
type input "0.072459"
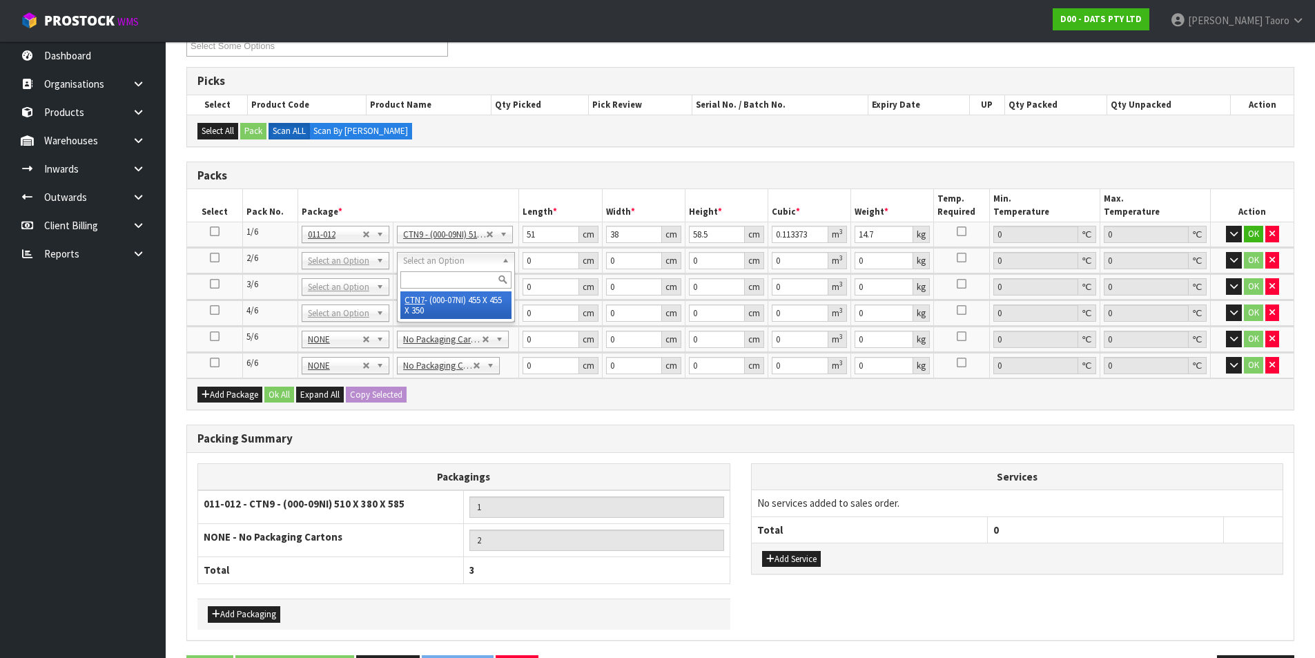
type input "5.25"
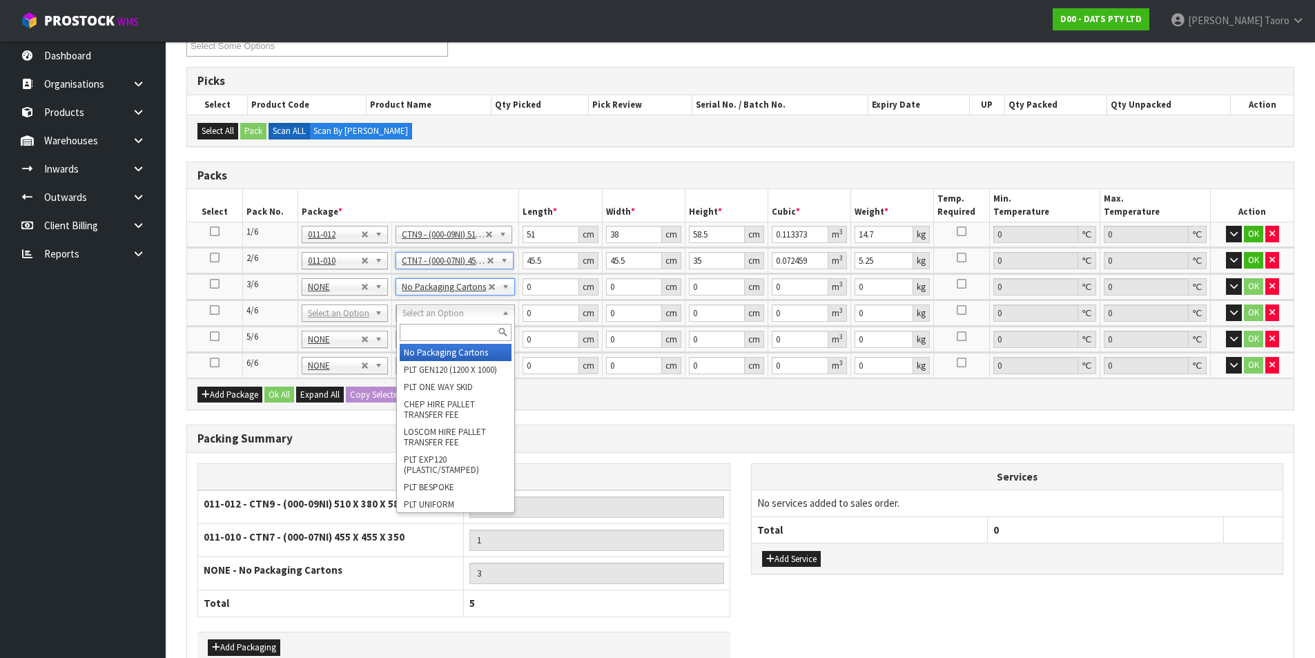
drag, startPoint x: 465, startPoint y: 313, endPoint x: 473, endPoint y: 340, distance: 28.8
type input "4"
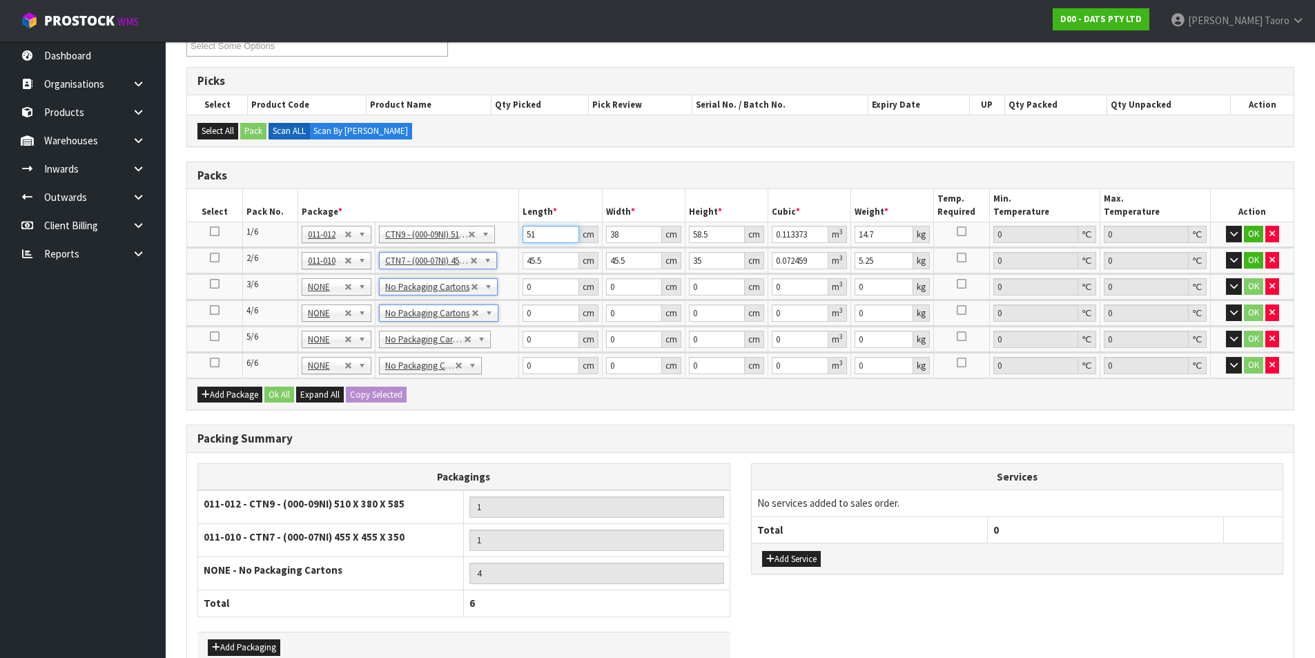
click at [545, 241] on input "51" at bounding box center [551, 234] width 56 height 17
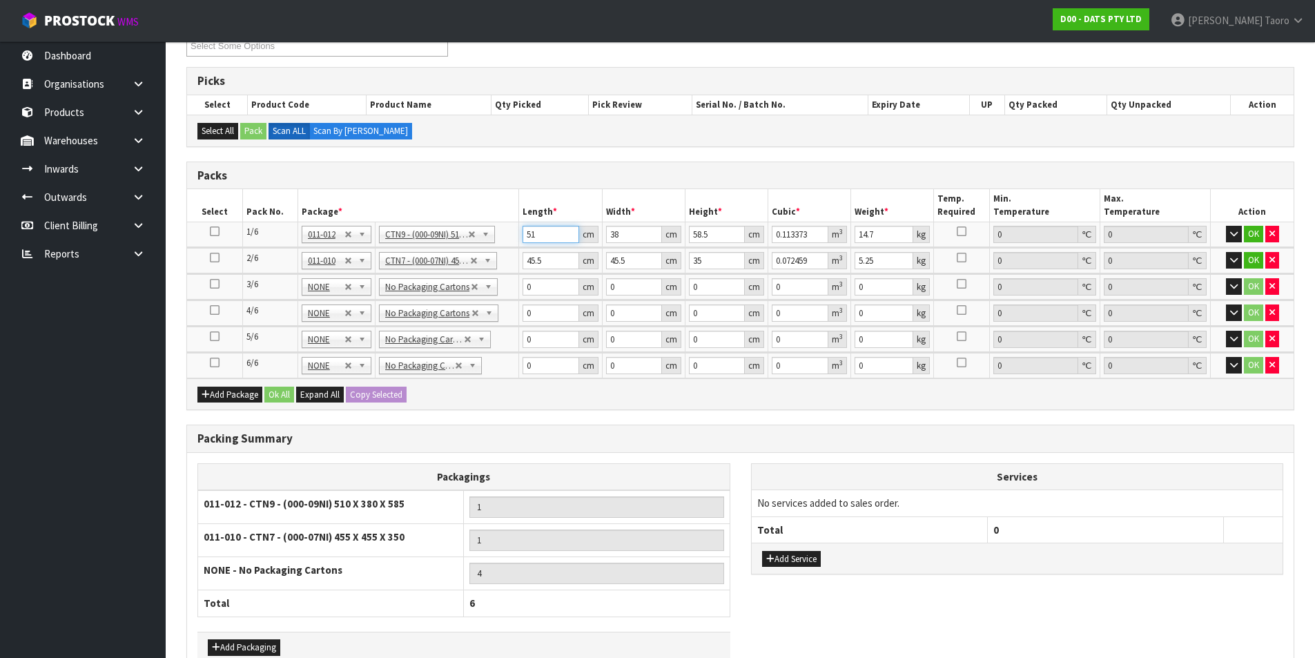
type input "5"
type input "0.011115"
type input "52"
type input "0.115596"
type input "52"
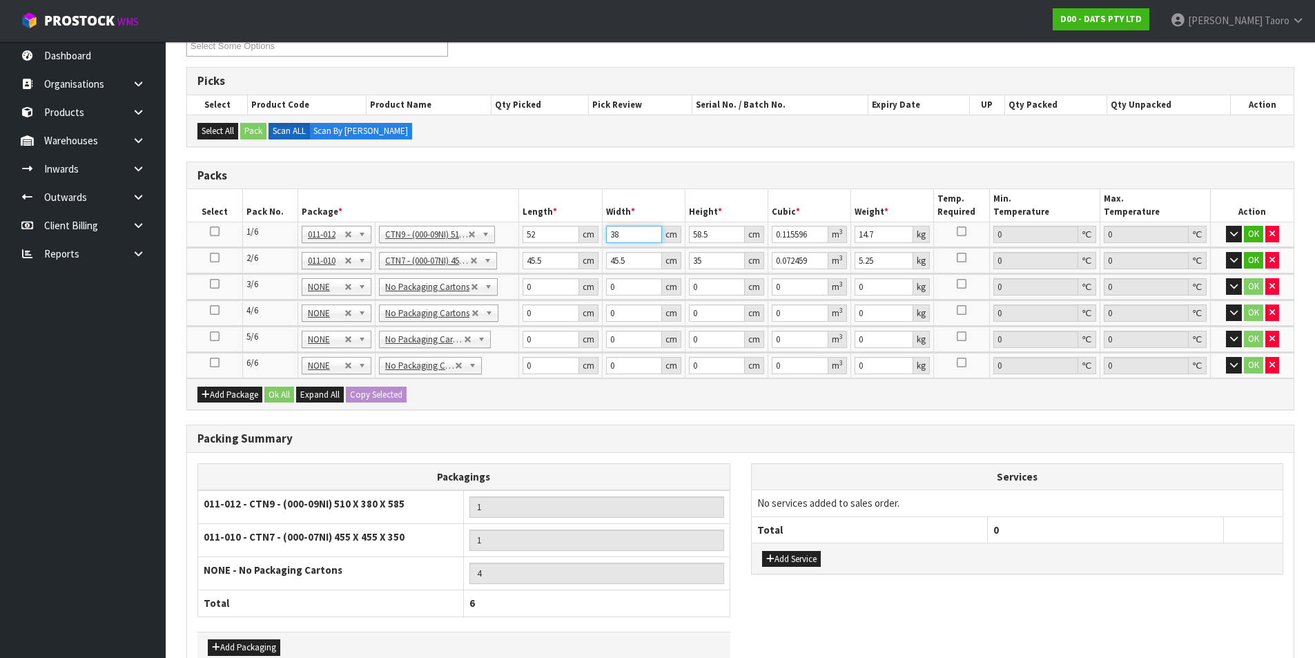
type input "4"
type input "0.012168"
type input "40"
type input "0.12168"
type input "40"
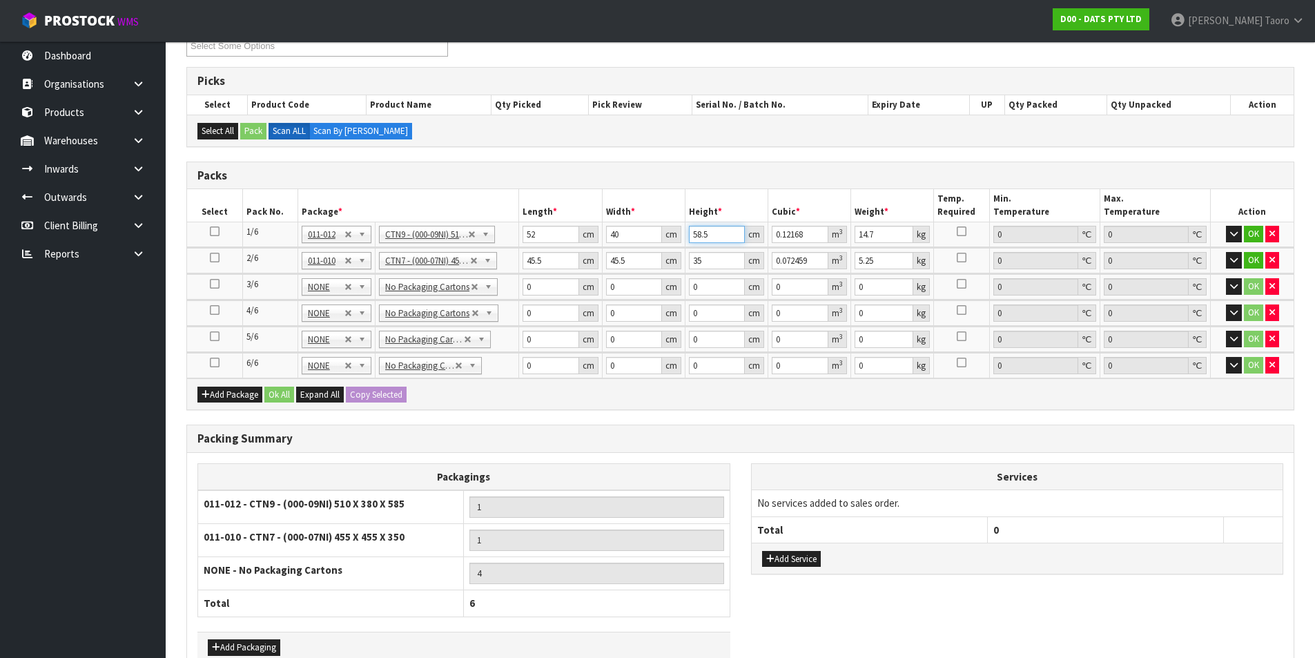
type input "5"
type input "0.0104"
type input "56"
type input "0.11648"
type input "56"
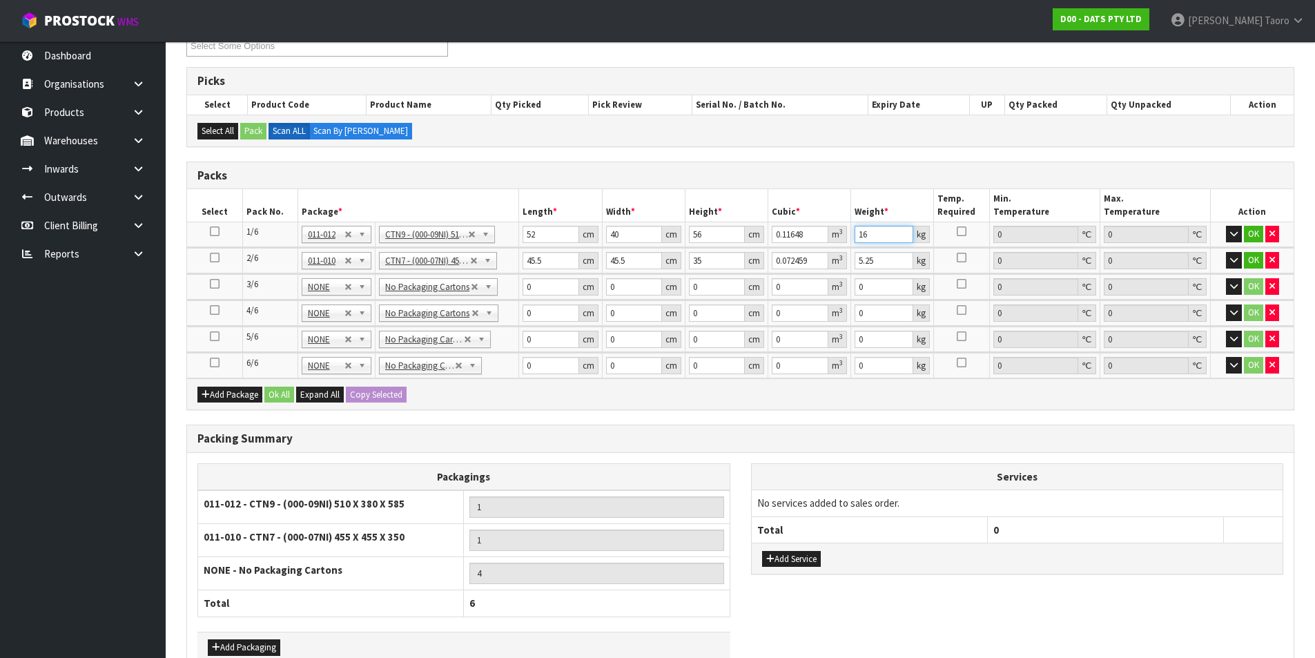
type input "16"
type input "4"
type input "0.00637"
type input "47"
type input "0.074847"
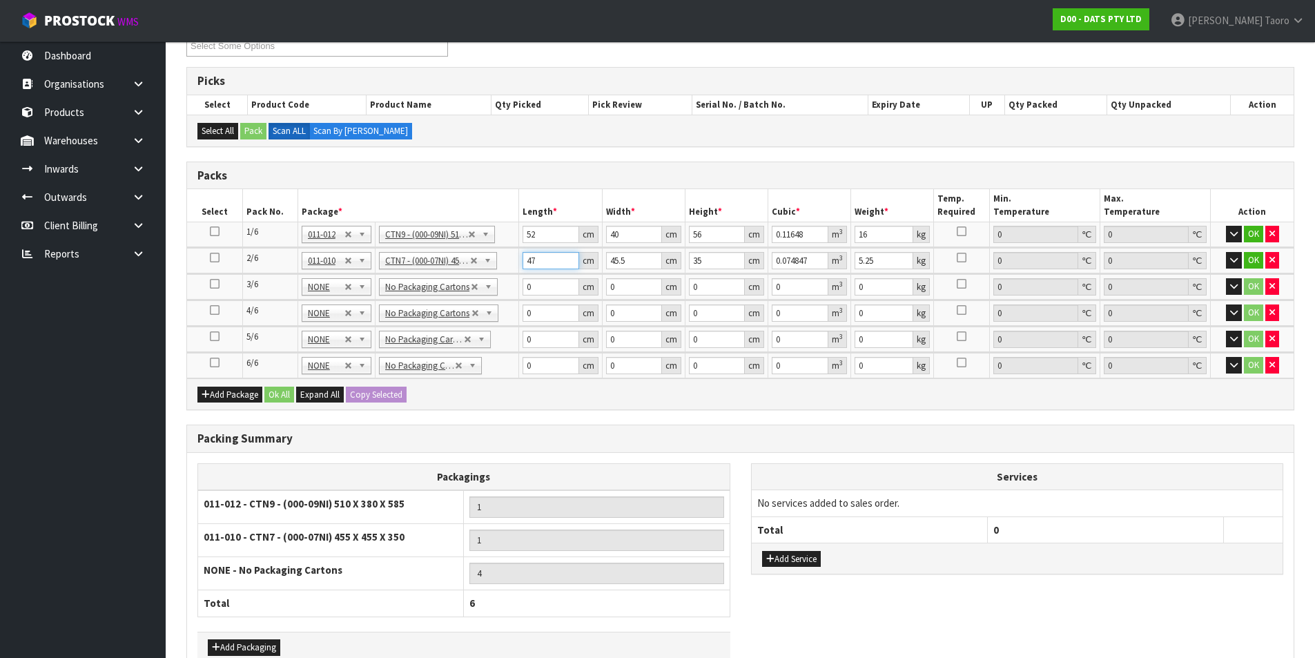
type input "47"
type input "4"
type input "0.00658"
type input "47"
type input "0.077315"
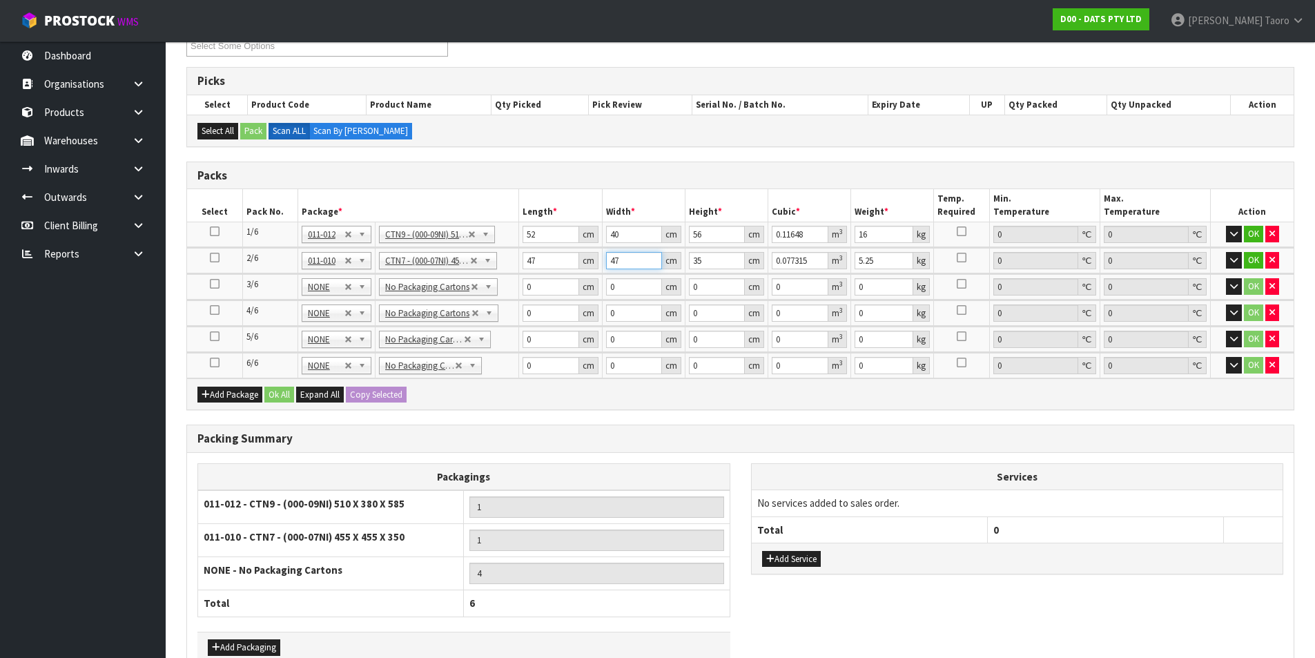
type input "47"
type input "2"
type input "0.004418"
type input "23"
type input "0.050807"
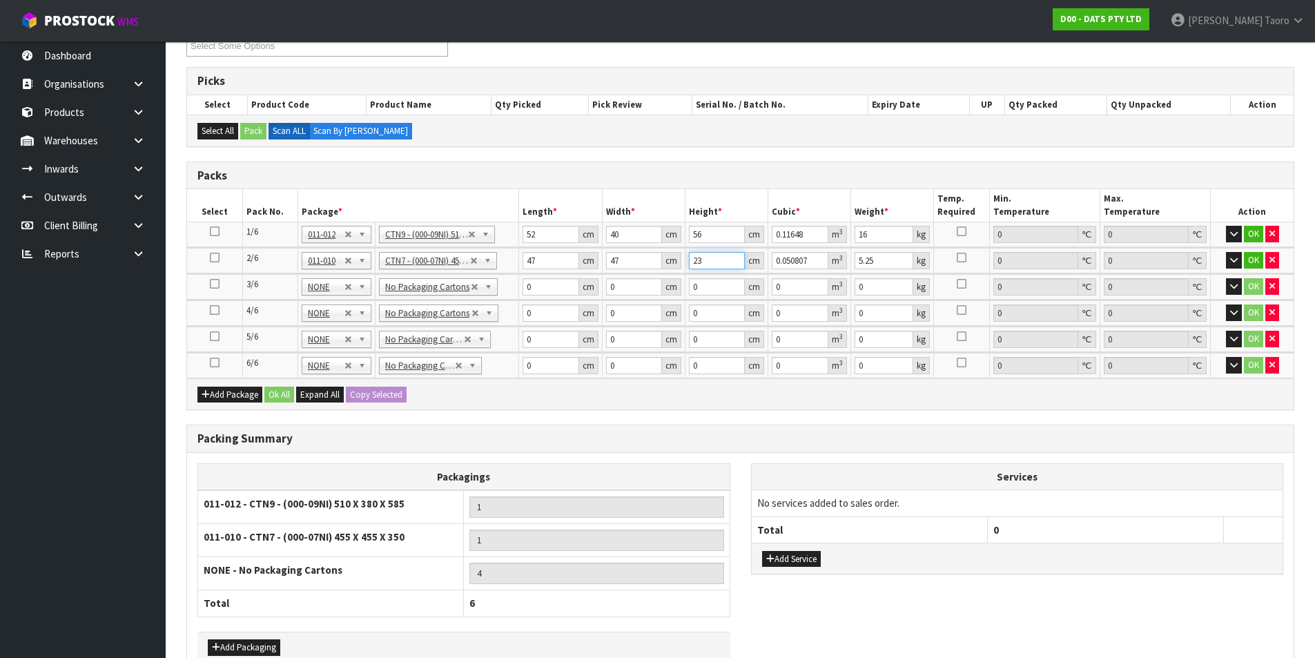
type input "23"
type input "6"
type input "34"
type input "27"
type input "4"
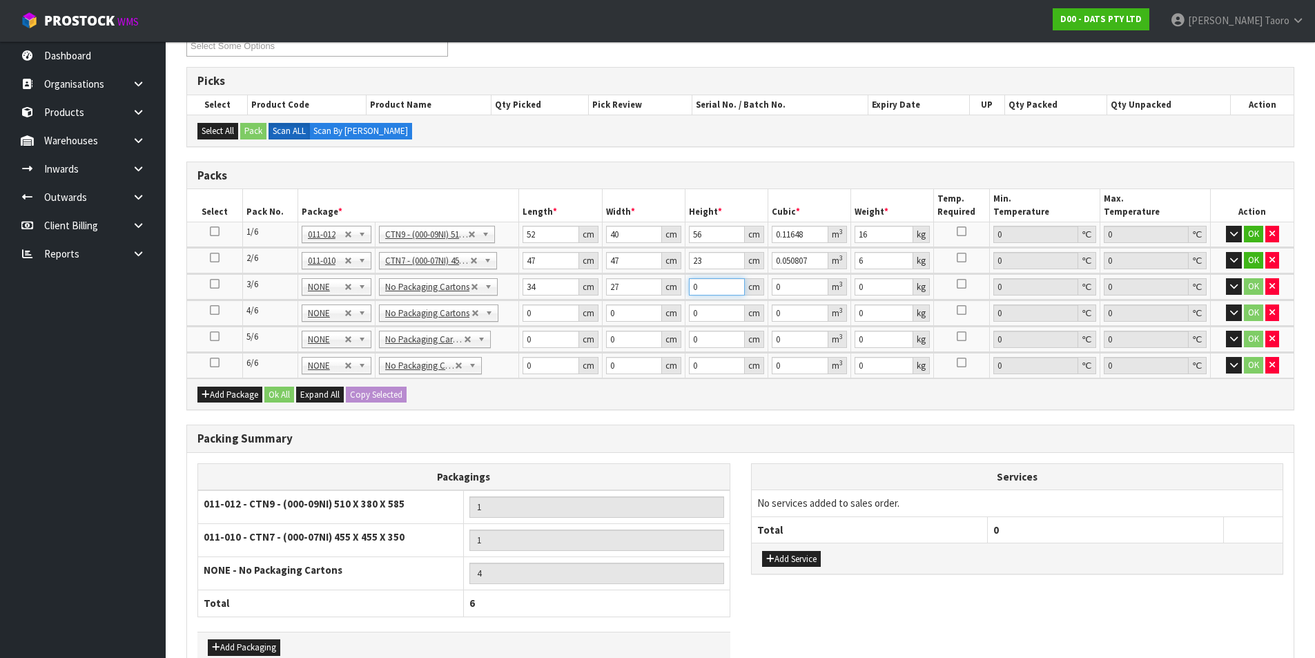
type input "0.003672"
type input "46"
type input "0.042228"
type input "46"
type input "5"
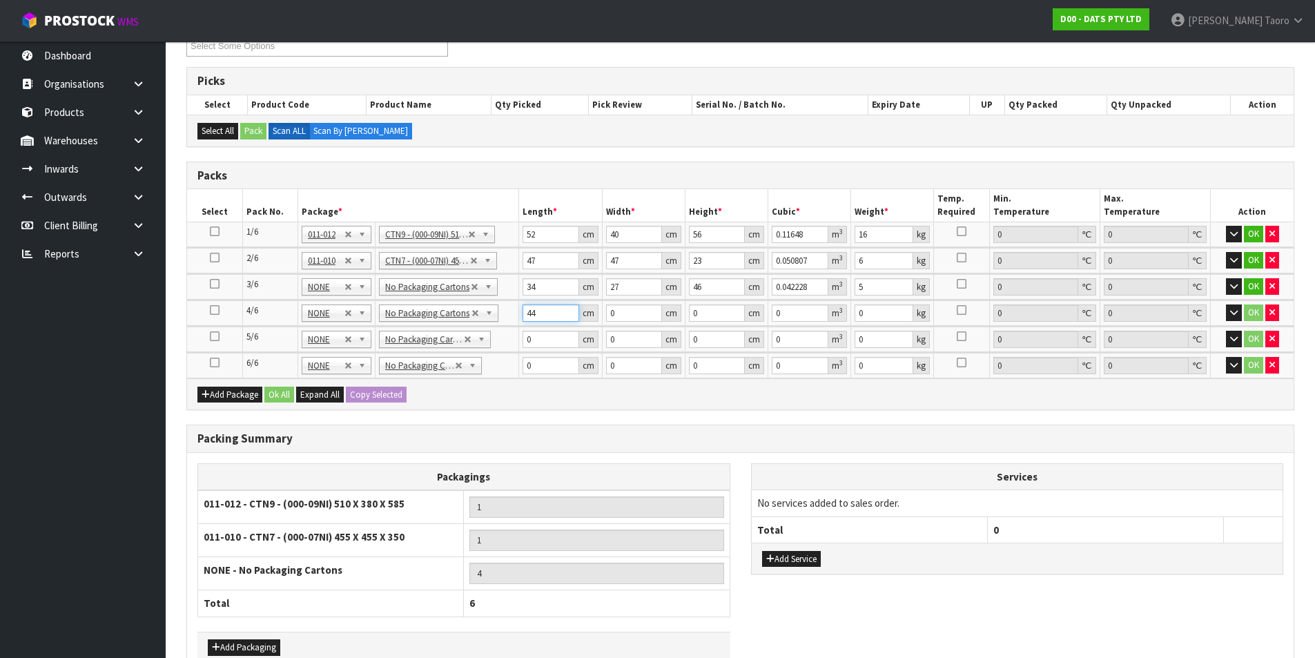
type input "44"
type input "30"
type input "2"
type input "0.00264"
type input "24"
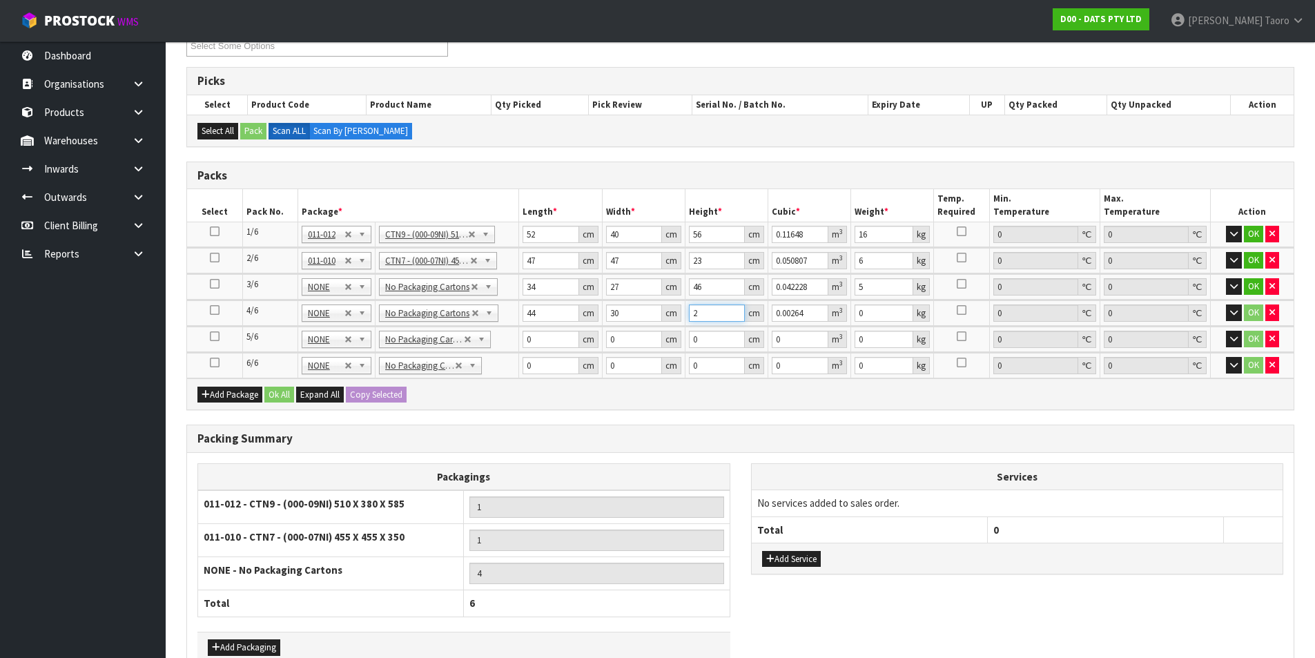
type input "0.03168"
type input "24"
type input "4"
type input "43"
type input "34"
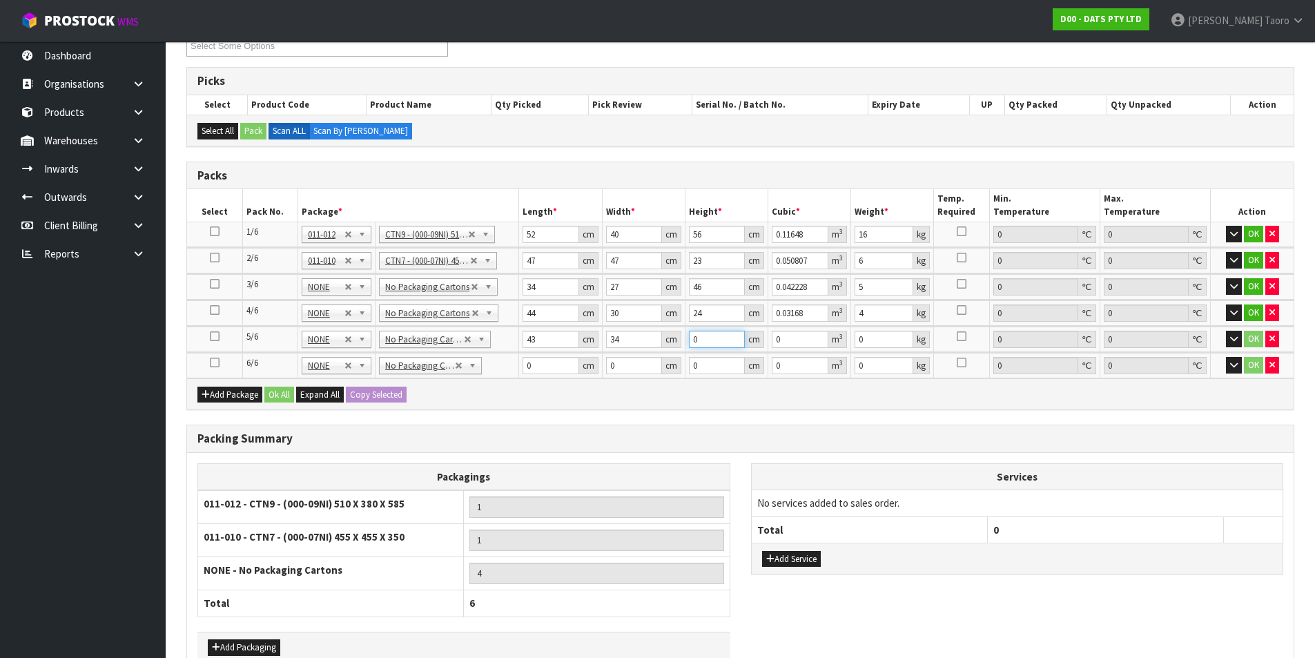
type input "2"
type input "0.002924"
type input "28"
type input "0.040936"
type input "2"
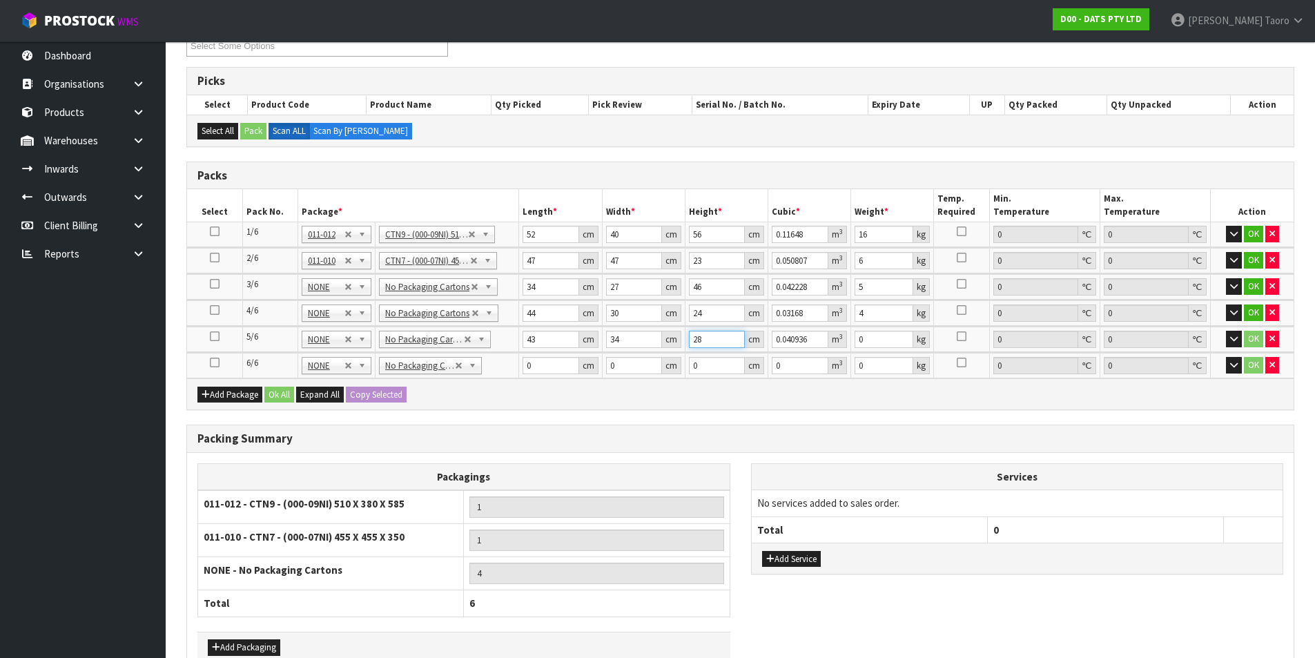
type input "0.002924"
type input "27"
type input "0.039474"
type input "27"
type input "5"
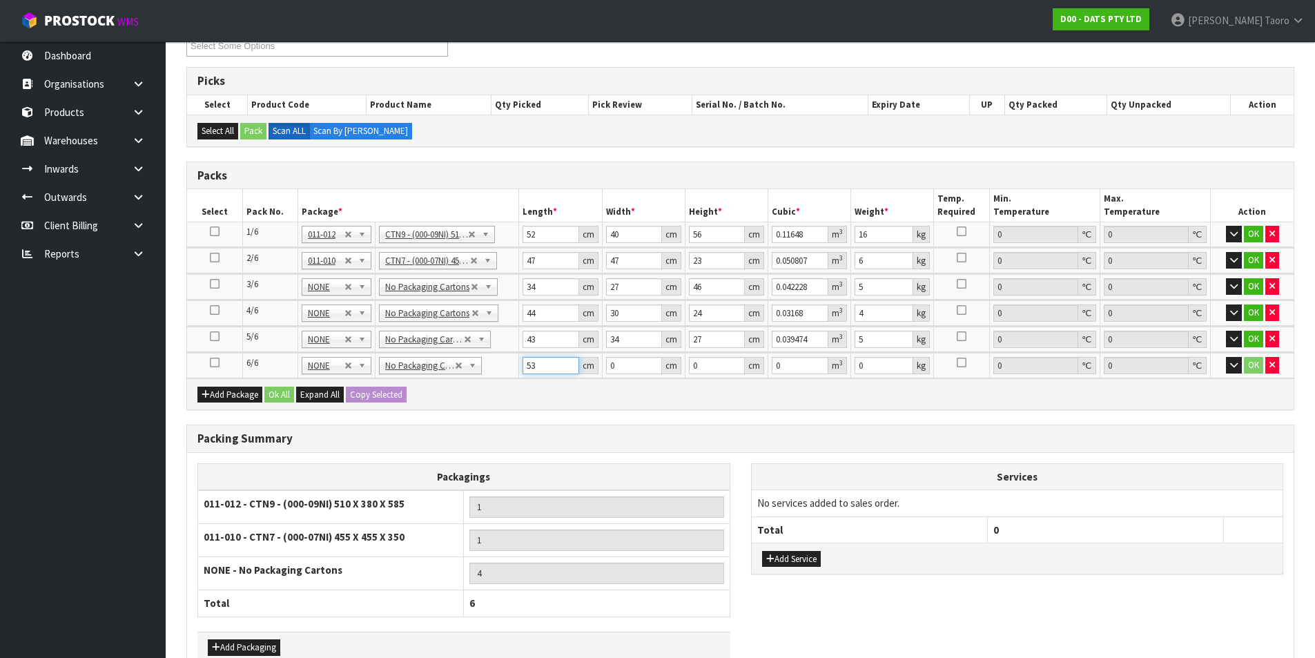
type input "53"
type input "33"
type input "3"
type input "0.005247"
type input "31"
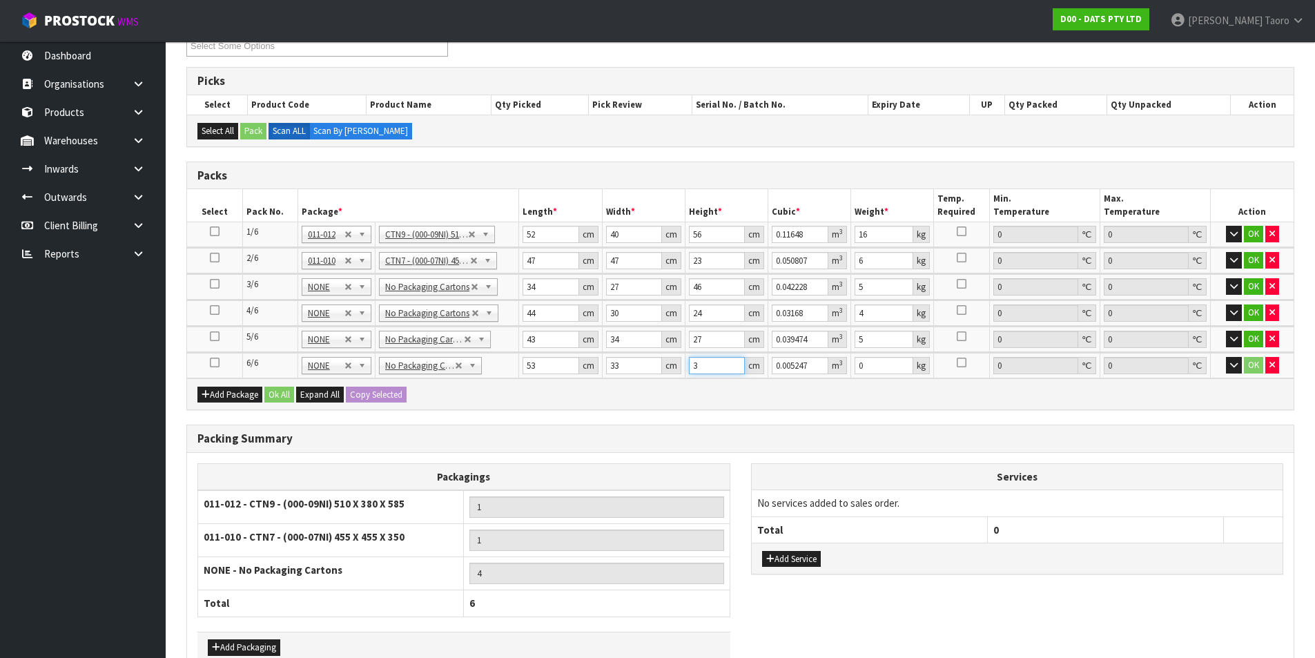
type input "0.054219"
type input "31"
type input "10"
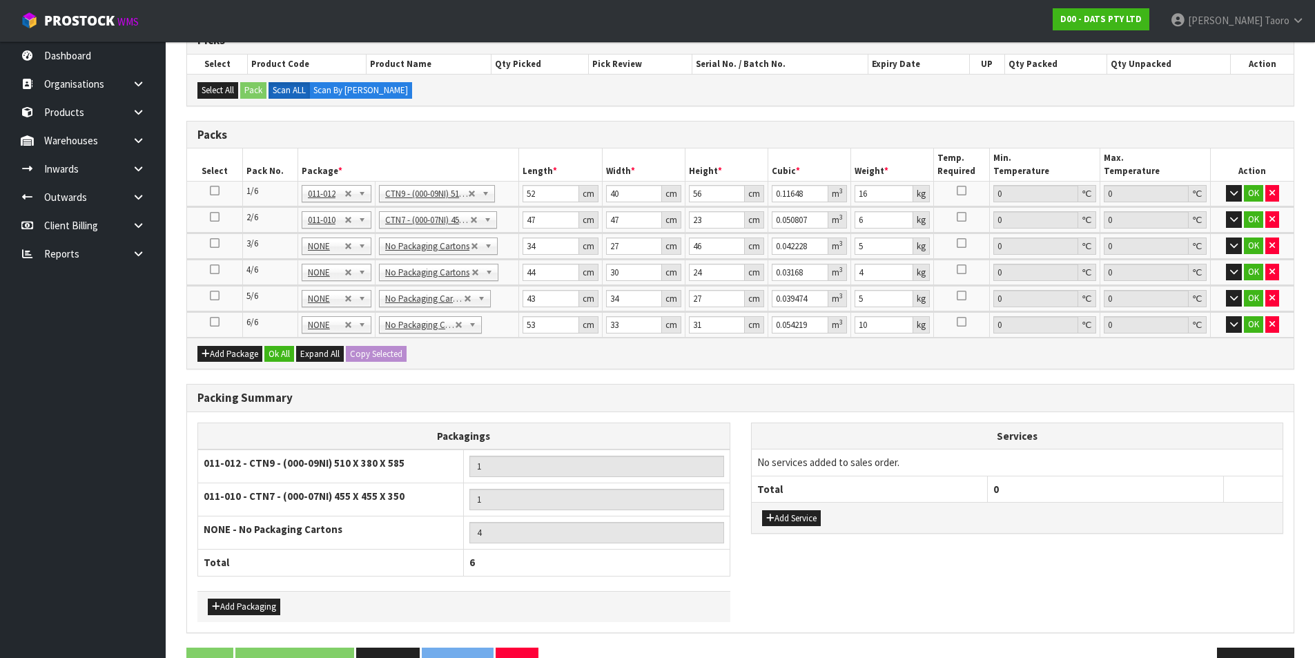
scroll to position [287, 0]
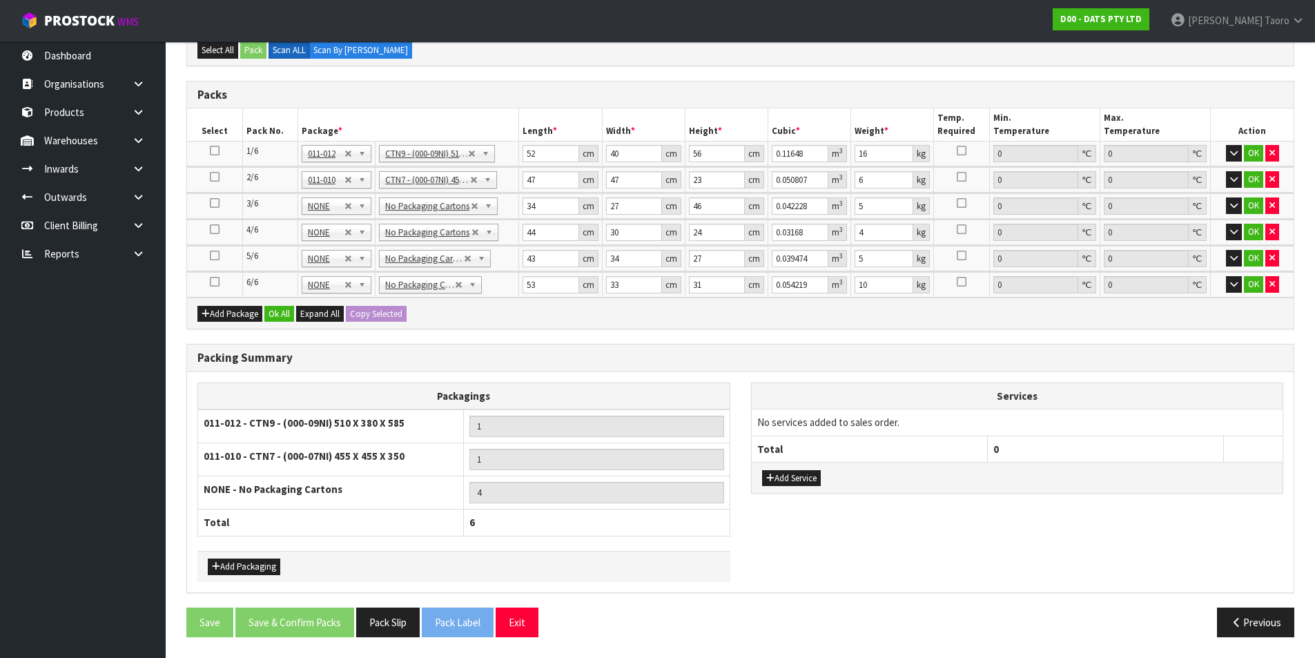
click at [624, 383] on table "Packagings 011-012 - CTN9 - (000-09NI) 510 X 380 X 585 1 011-010 - CTN7 - (000-…" at bounding box center [463, 460] width 533 height 154
click at [287, 321] on button "Ok All" at bounding box center [279, 314] width 30 height 17
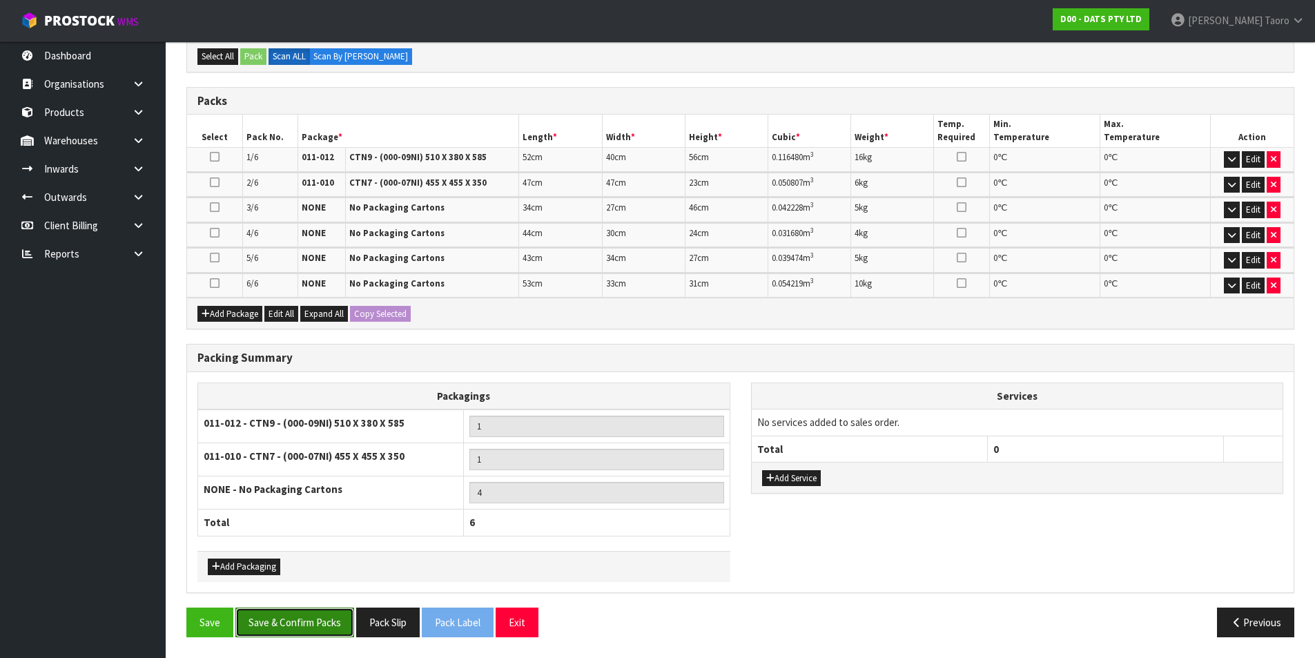
click at [335, 619] on button "Save & Confirm Packs" at bounding box center [294, 623] width 119 height 30
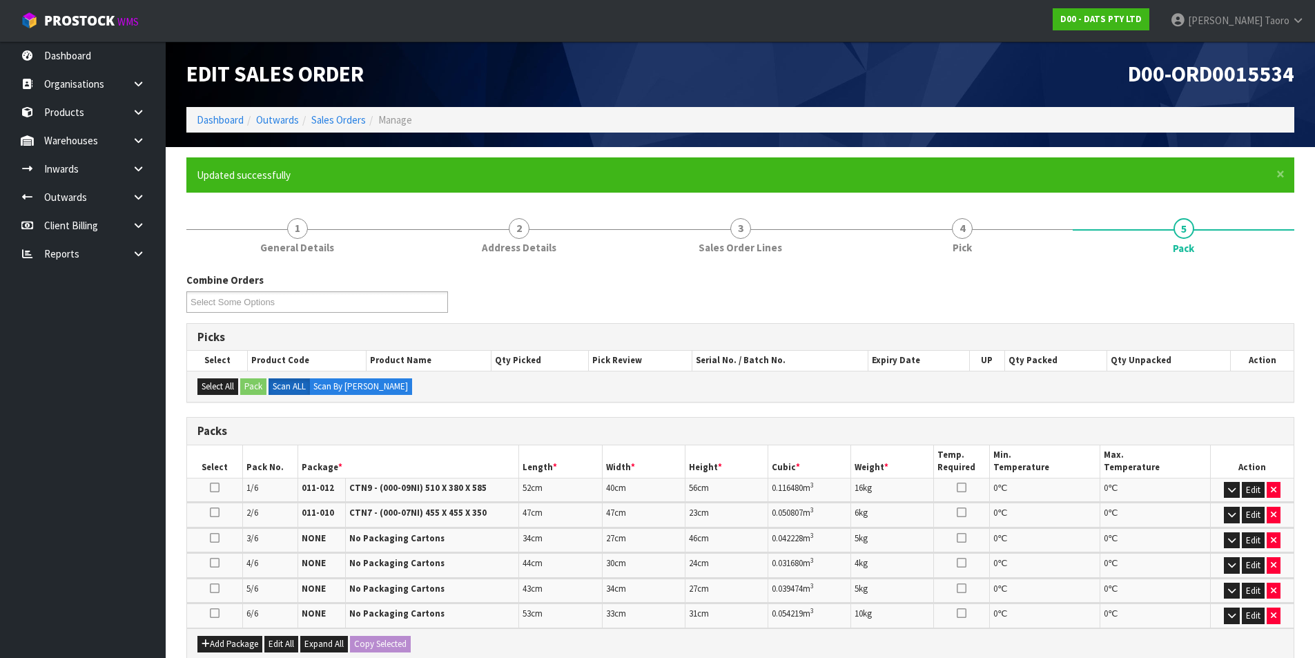
scroll to position [300, 0]
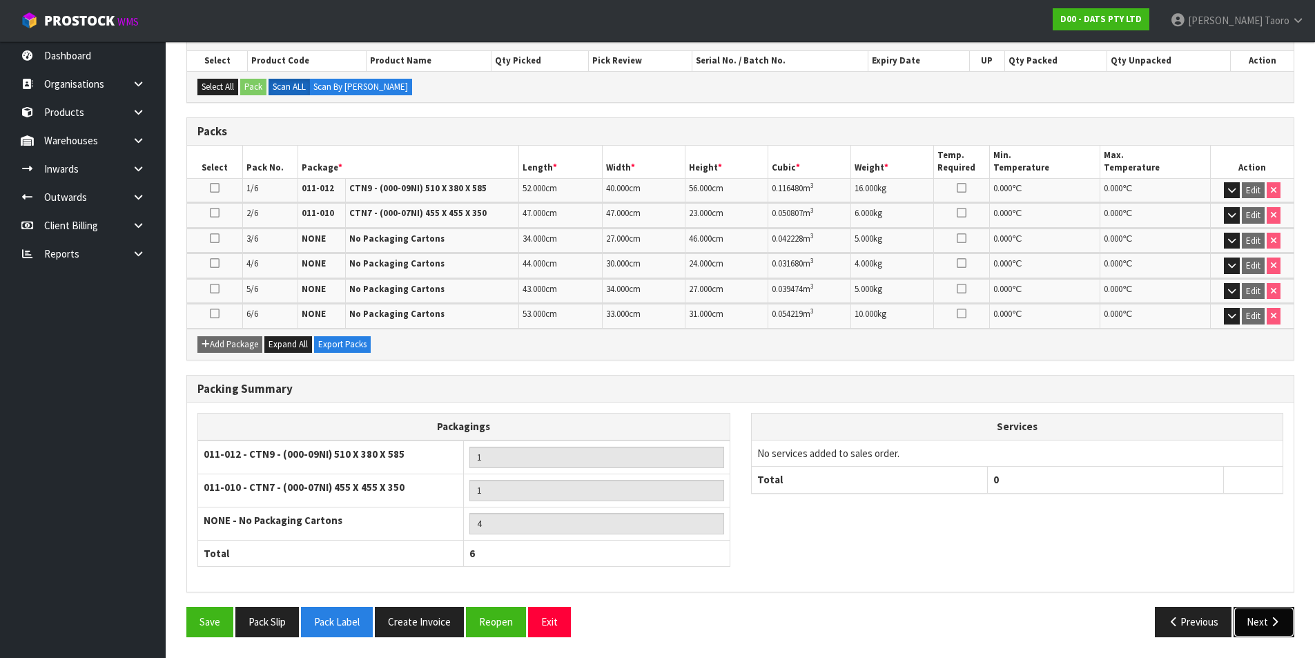
click at [1275, 620] on icon "button" at bounding box center [1274, 622] width 13 height 10
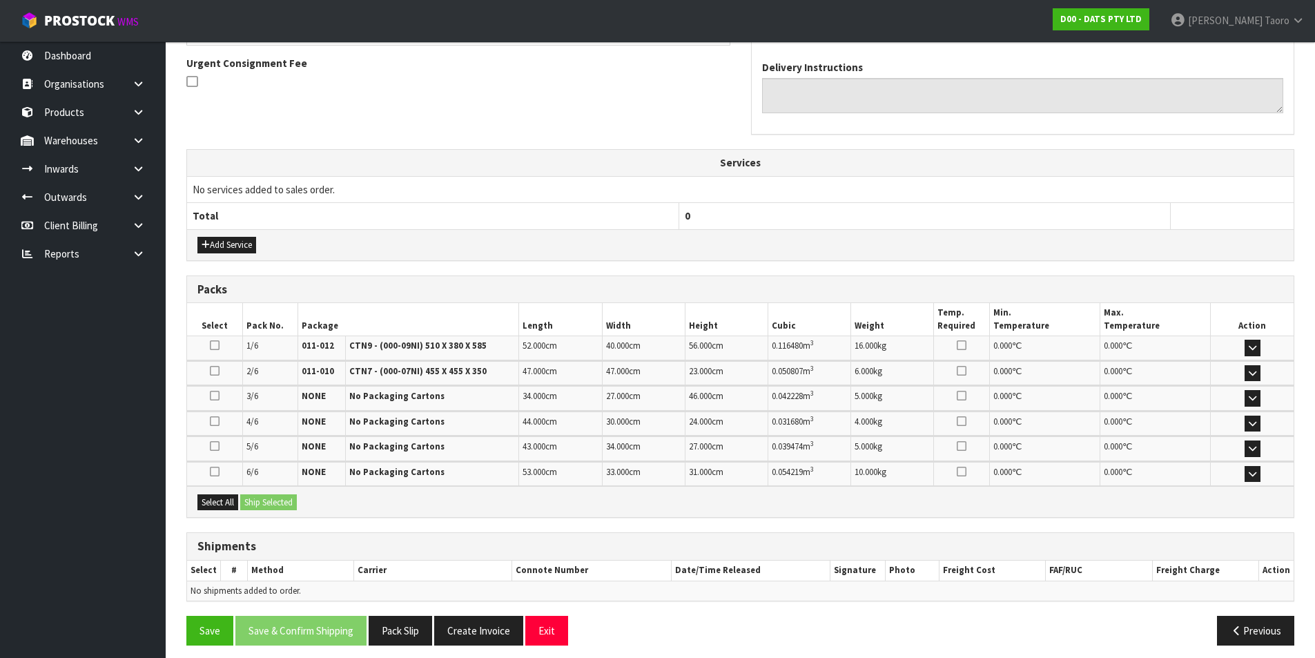
scroll to position [413, 0]
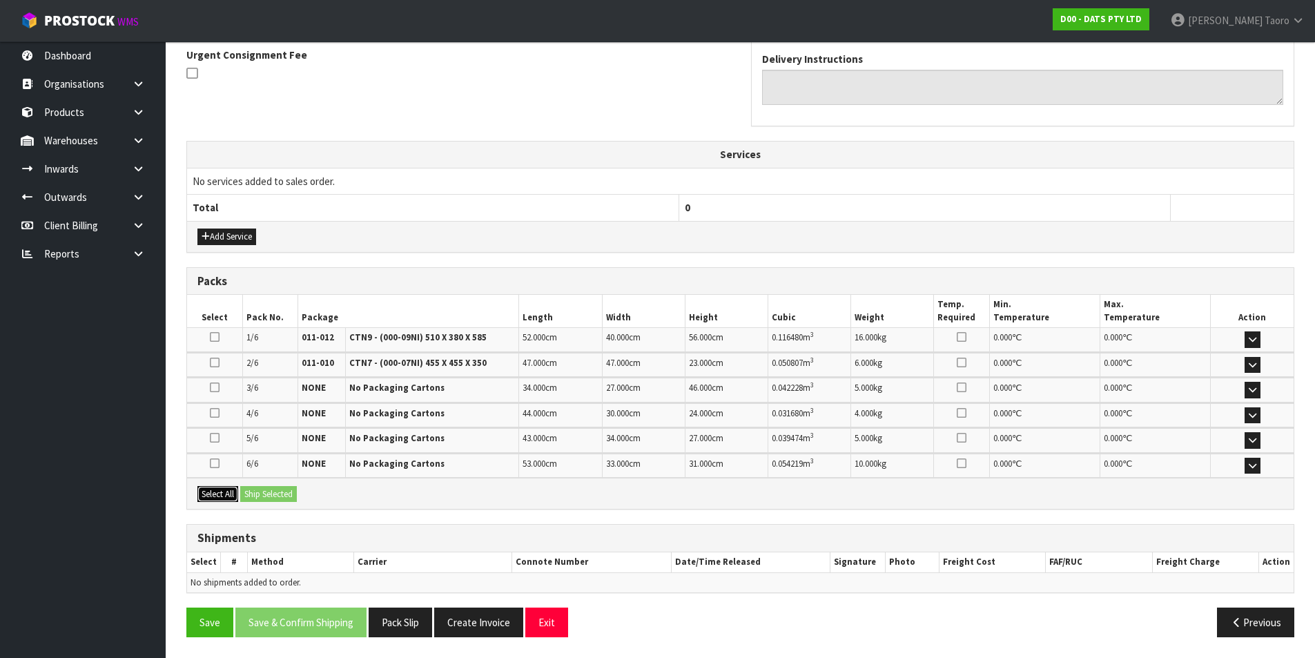
drag, startPoint x: 212, startPoint y: 498, endPoint x: 243, endPoint y: 498, distance: 31.1
click at [213, 498] on button "Select All" at bounding box center [217, 494] width 41 height 17
click at [259, 494] on button "Ship Selected" at bounding box center [268, 494] width 57 height 17
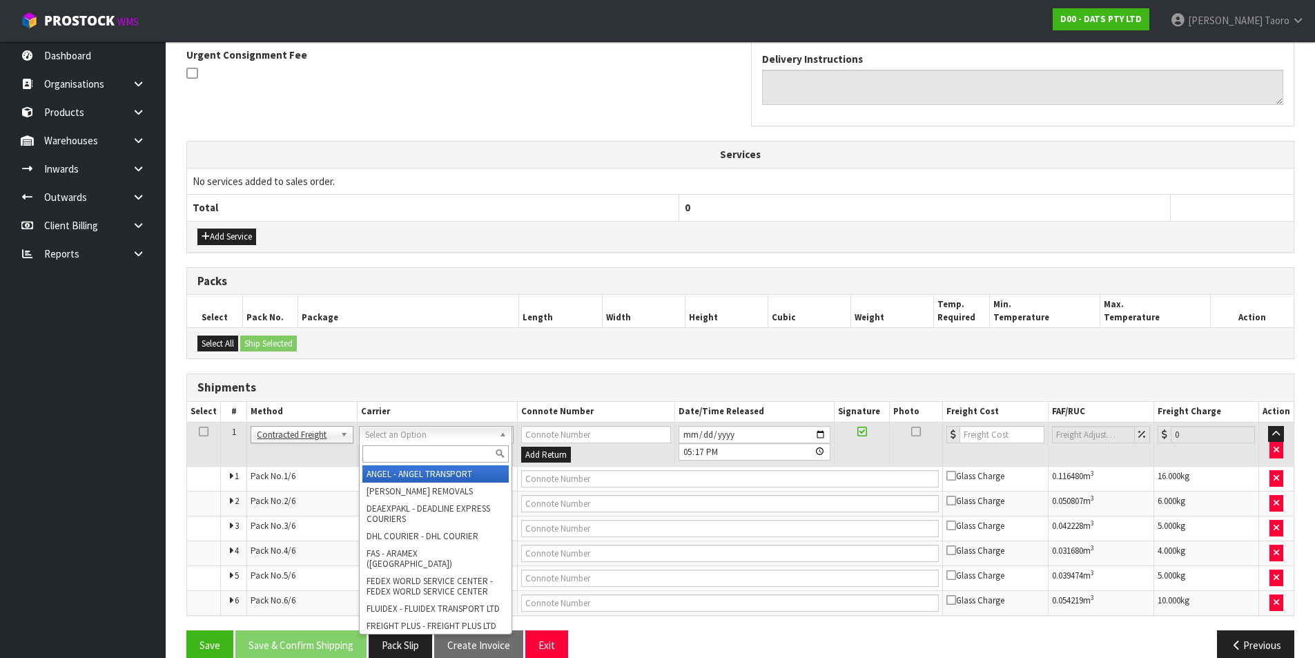
click at [450, 458] on input "text" at bounding box center [436, 453] width 146 height 17
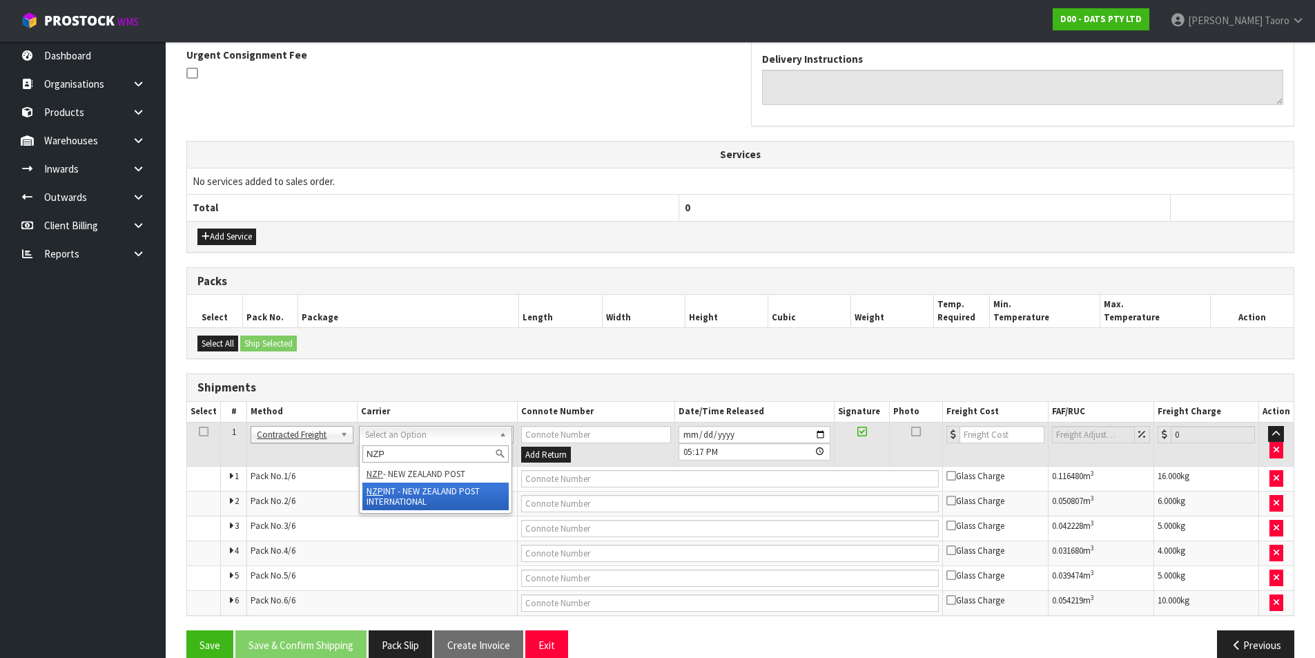
type input "NZP"
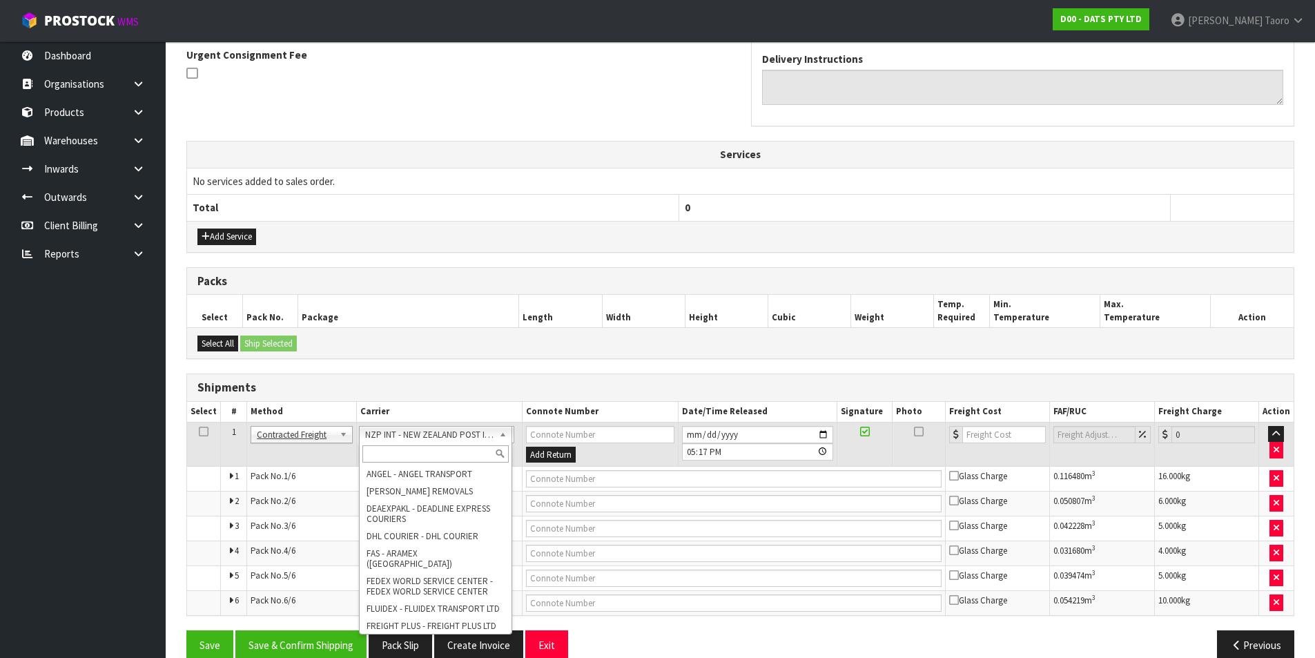
click at [450, 453] on input "text" at bounding box center [436, 453] width 146 height 17
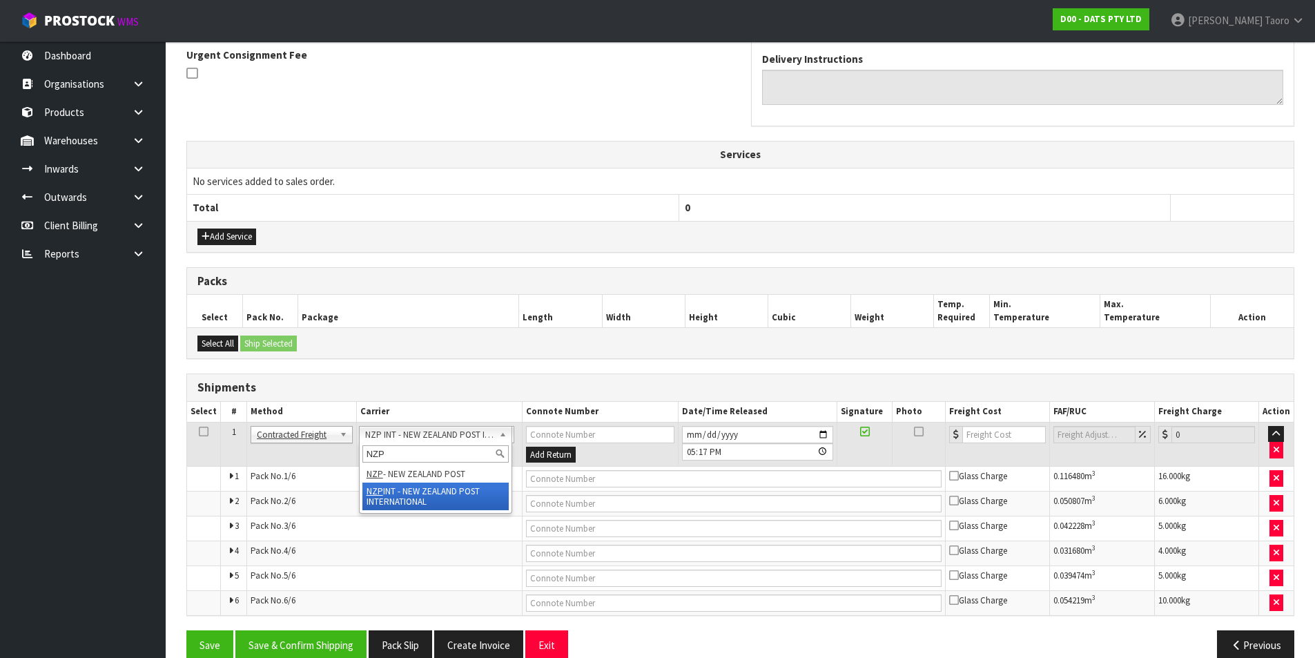
type input "NZP"
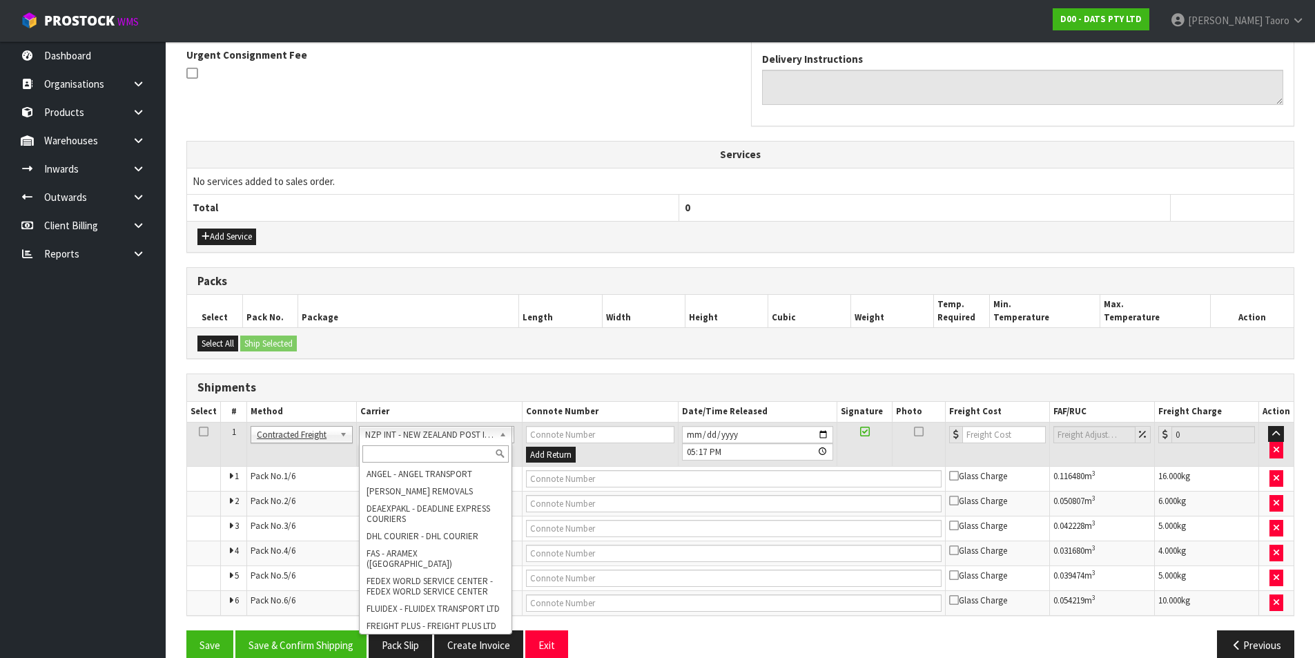
click at [474, 453] on input "text" at bounding box center [436, 453] width 146 height 17
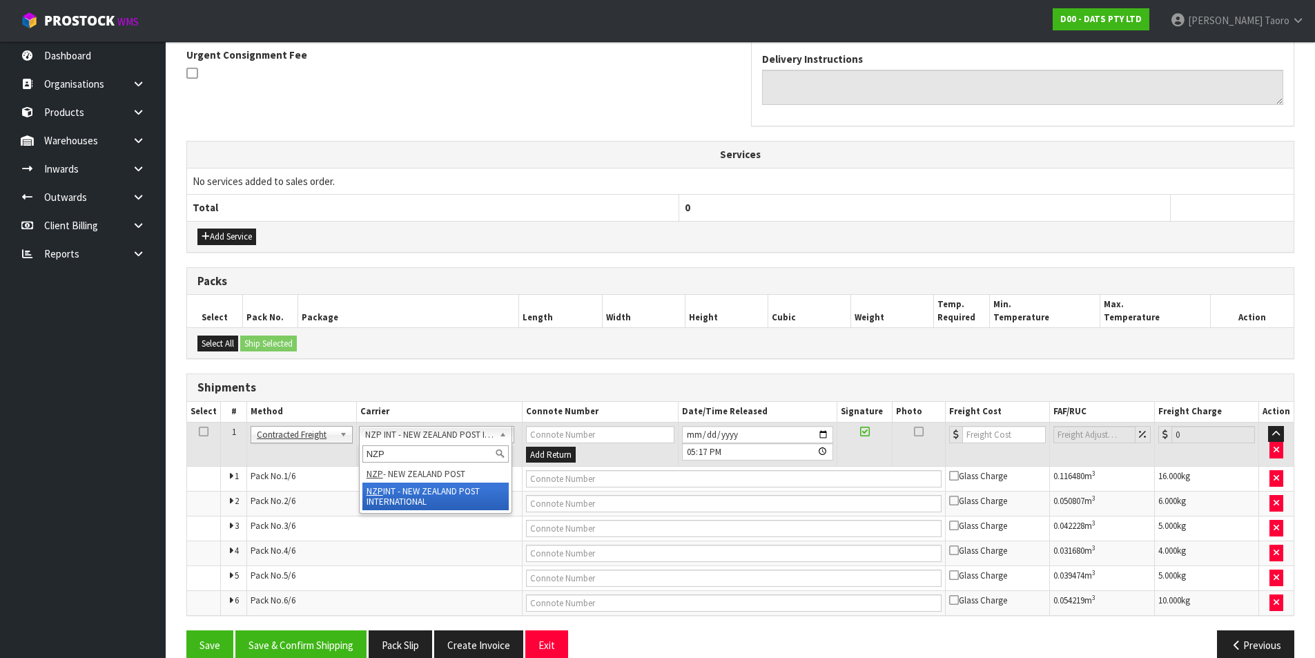
type input "NZP"
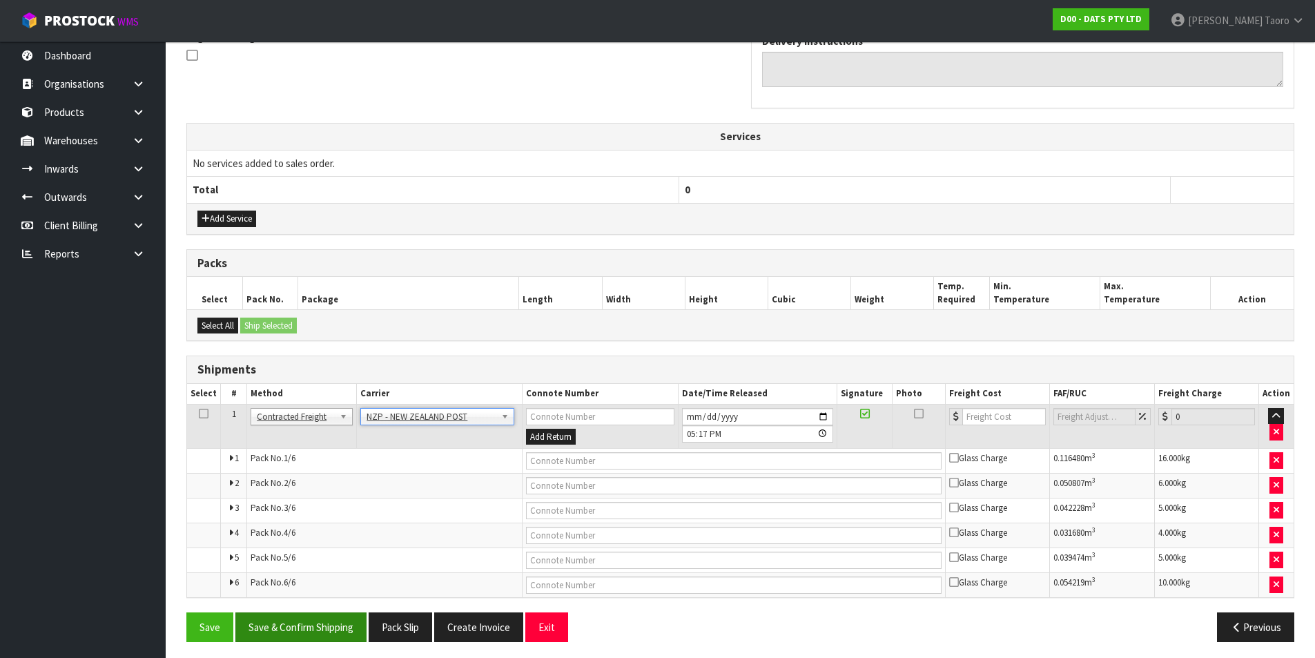
scroll to position [436, 0]
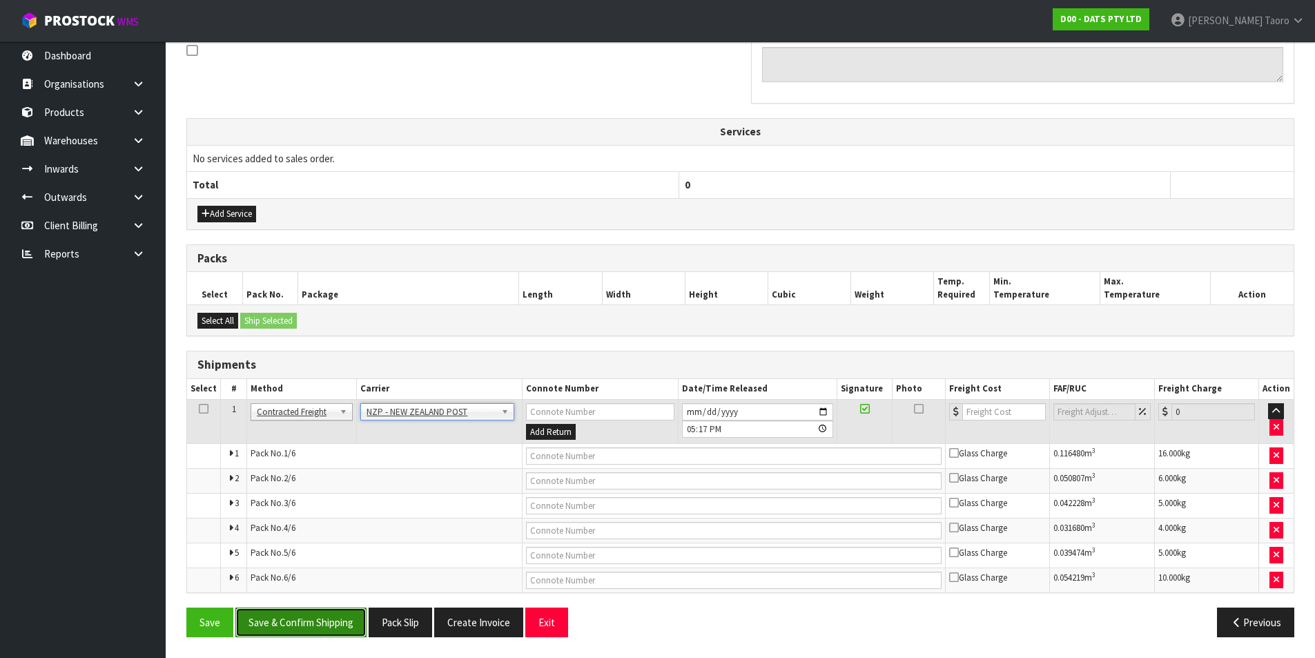
click at [325, 608] on button "Save & Confirm Shipping" at bounding box center [300, 623] width 131 height 30
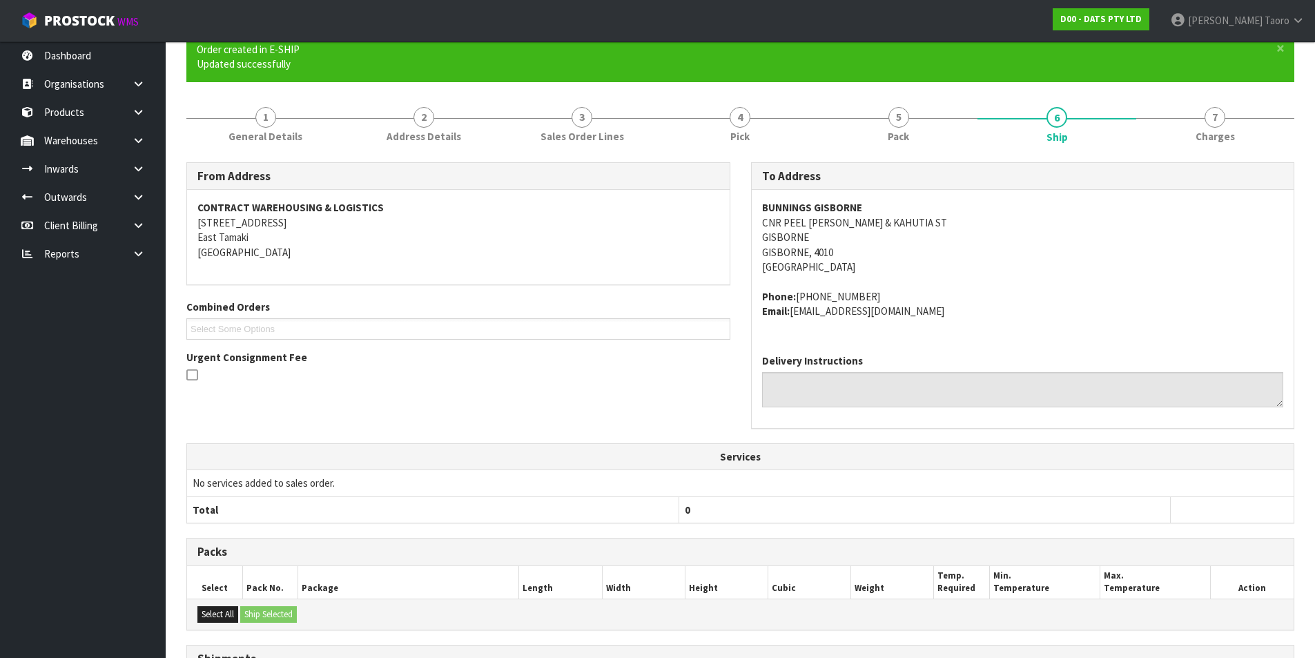
scroll to position [411, 0]
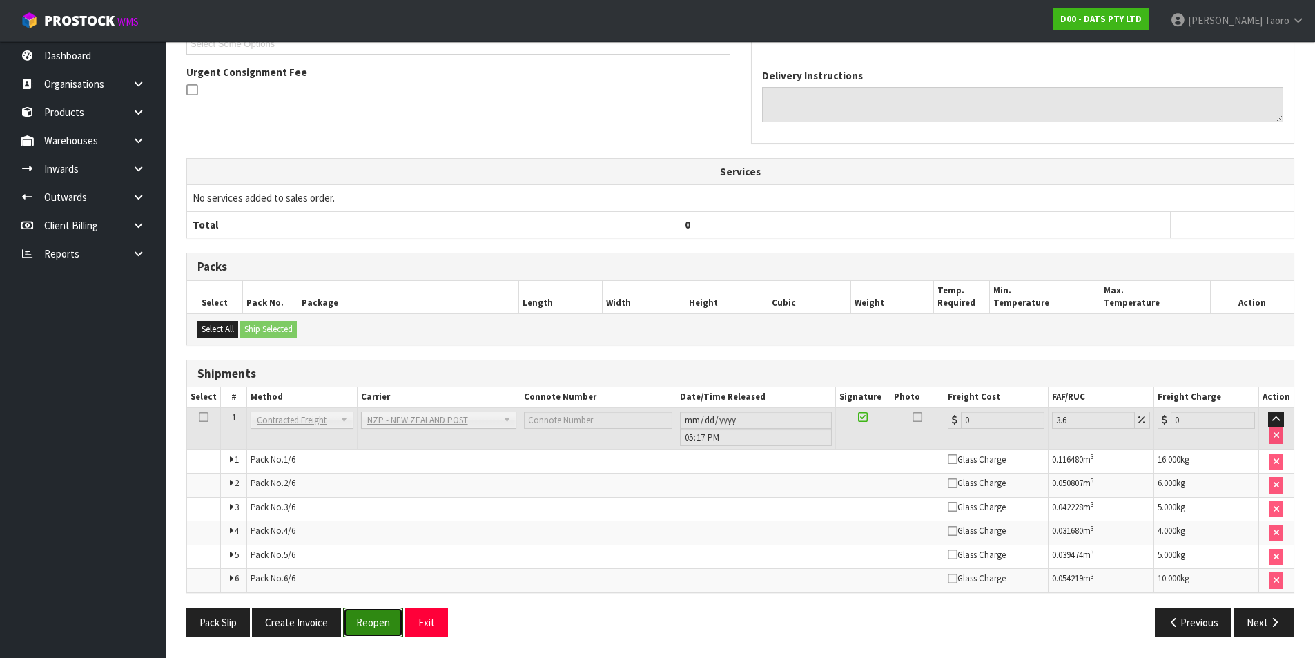
click at [387, 615] on button "Reopen" at bounding box center [373, 623] width 60 height 30
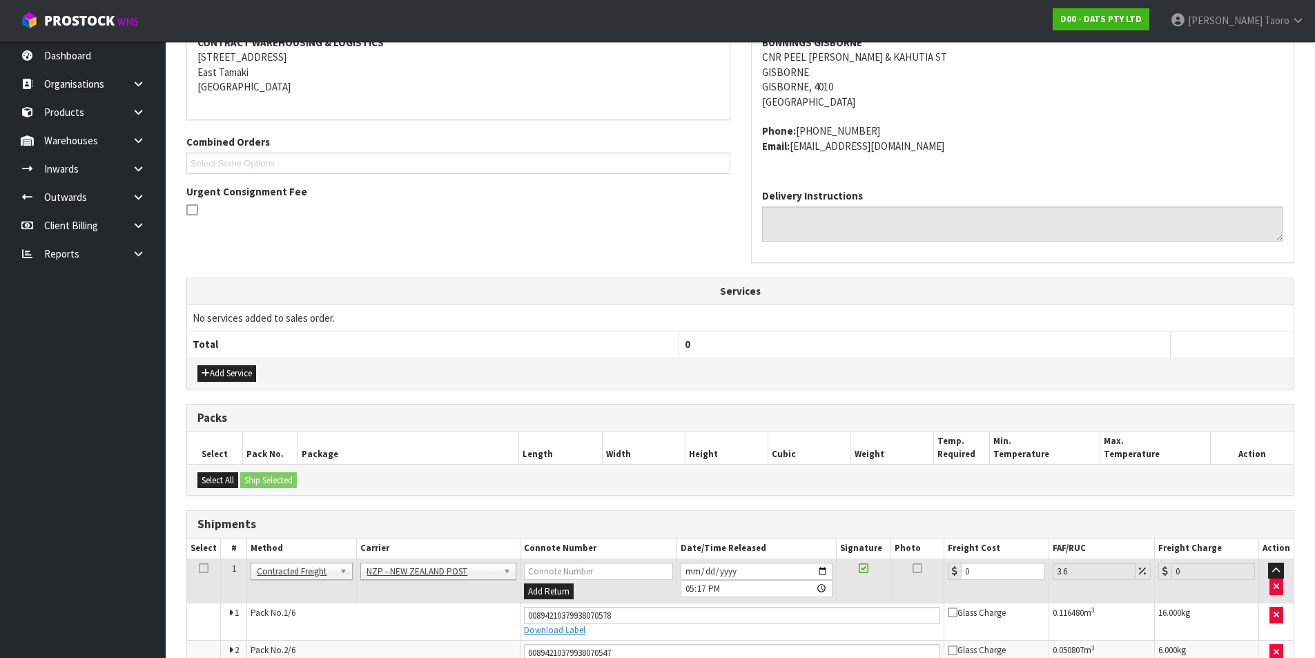
scroll to position [449, 0]
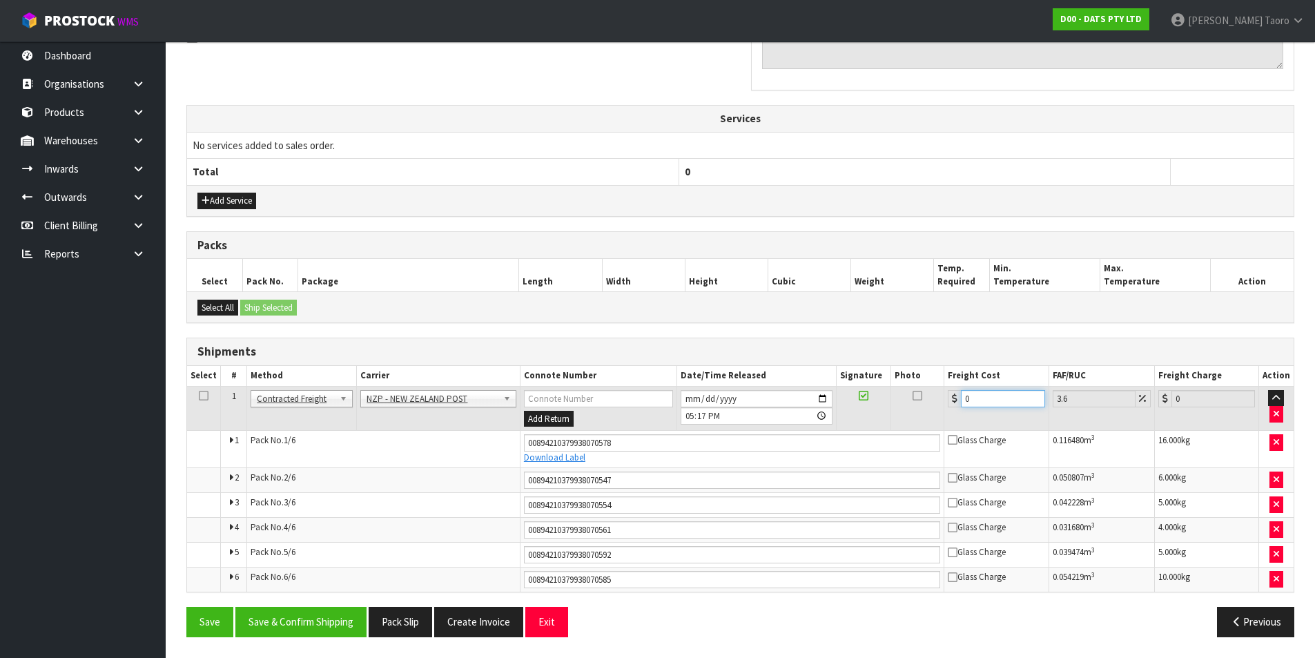
click at [997, 402] on input "0" at bounding box center [1003, 398] width 84 height 17
click at [998, 401] on input "0" at bounding box center [1003, 398] width 84 height 17
type input "6"
type input "6.22"
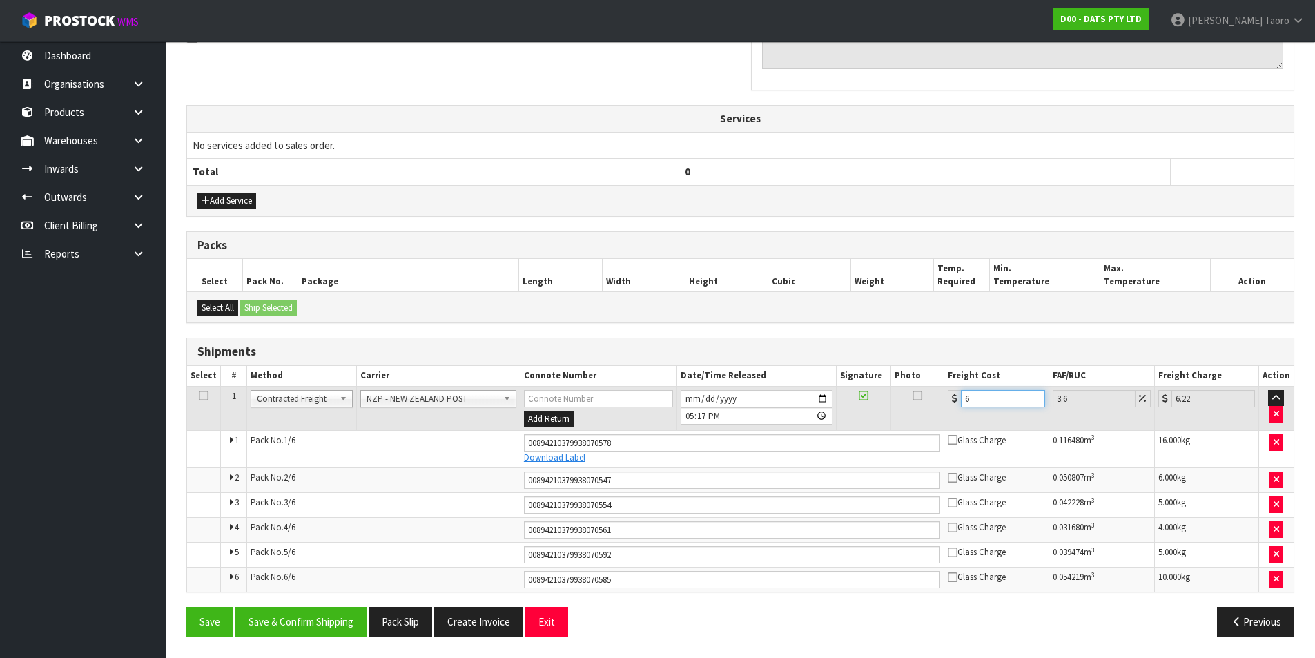
type input "63"
type input "65.27"
click at [306, 624] on button "Save & Confirm Shipping" at bounding box center [300, 622] width 131 height 30
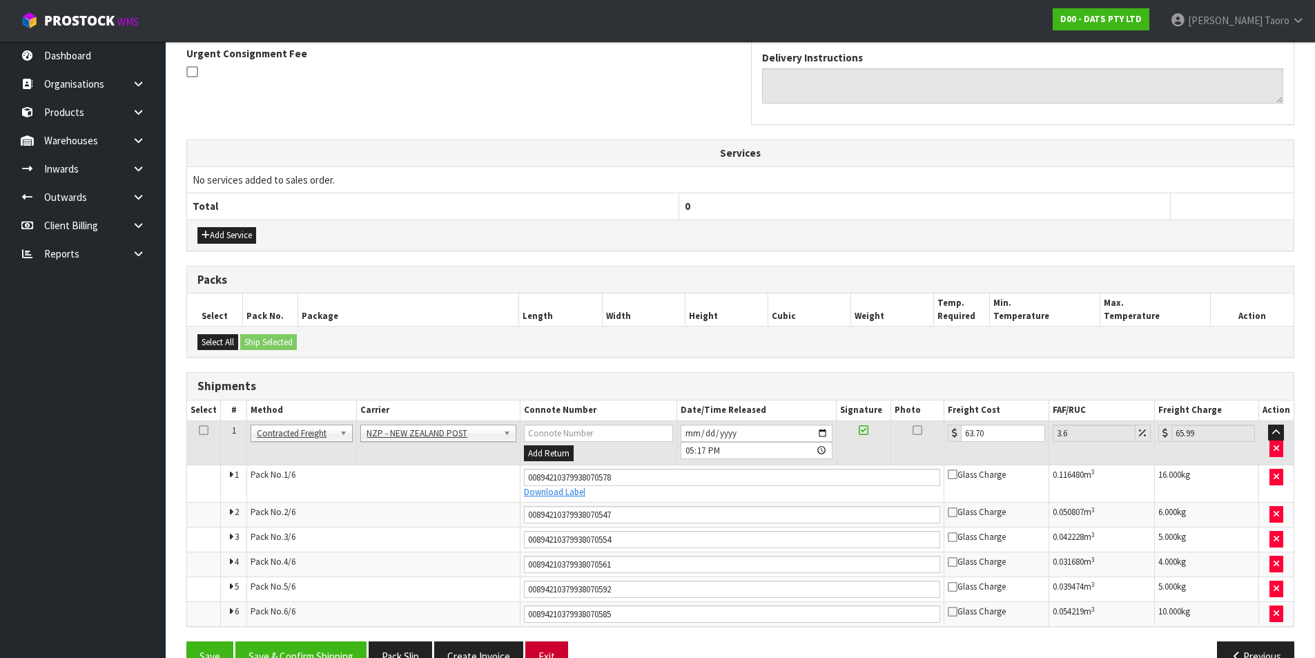
scroll to position [405, 0]
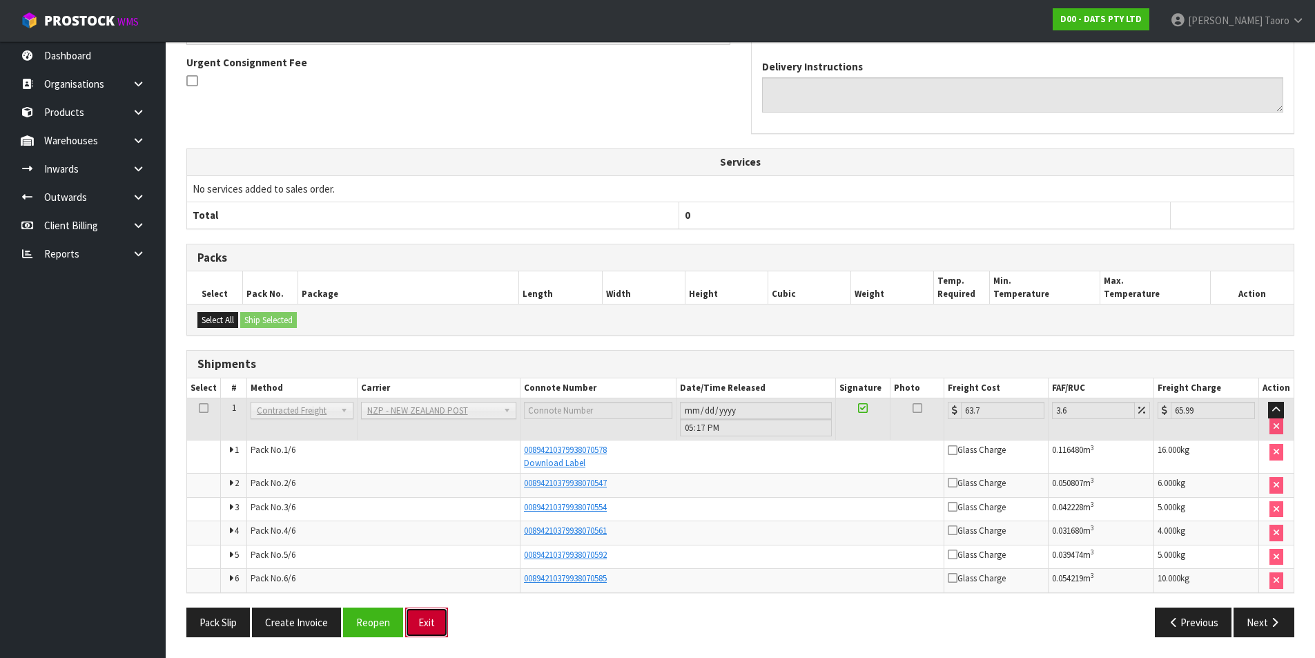
click at [422, 627] on button "Exit" at bounding box center [426, 623] width 43 height 30
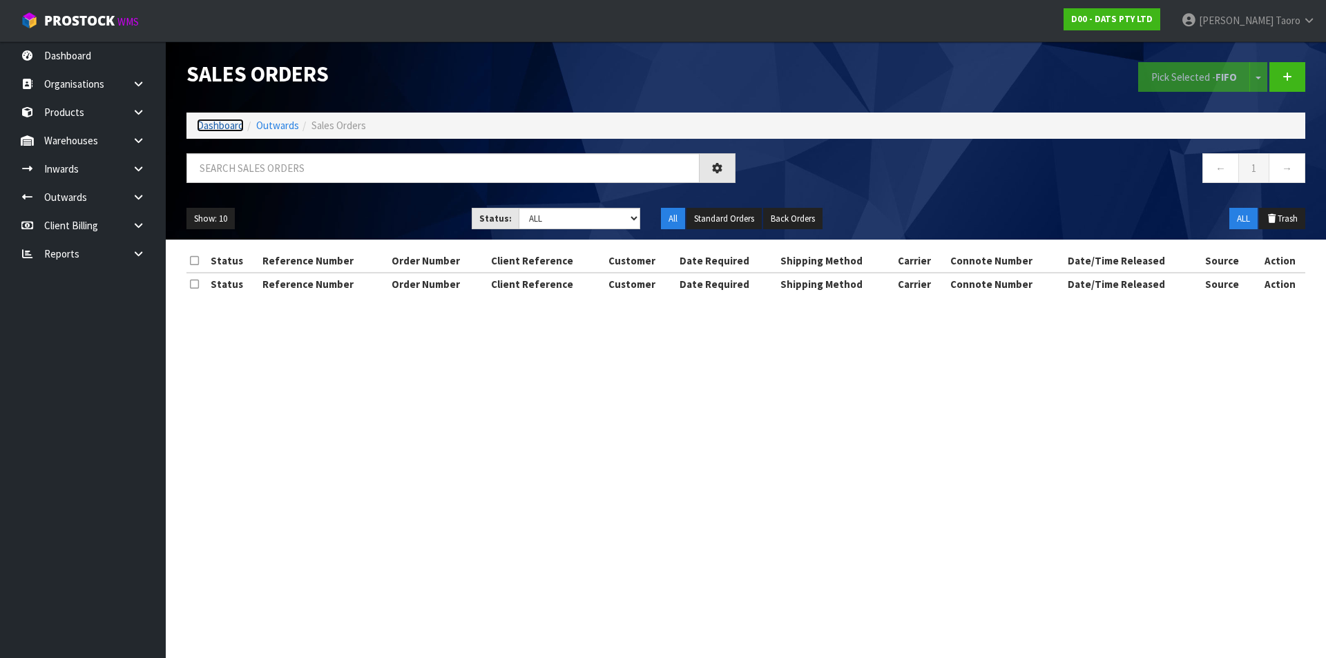
click at [229, 128] on link "Dashboard" at bounding box center [220, 125] width 47 height 13
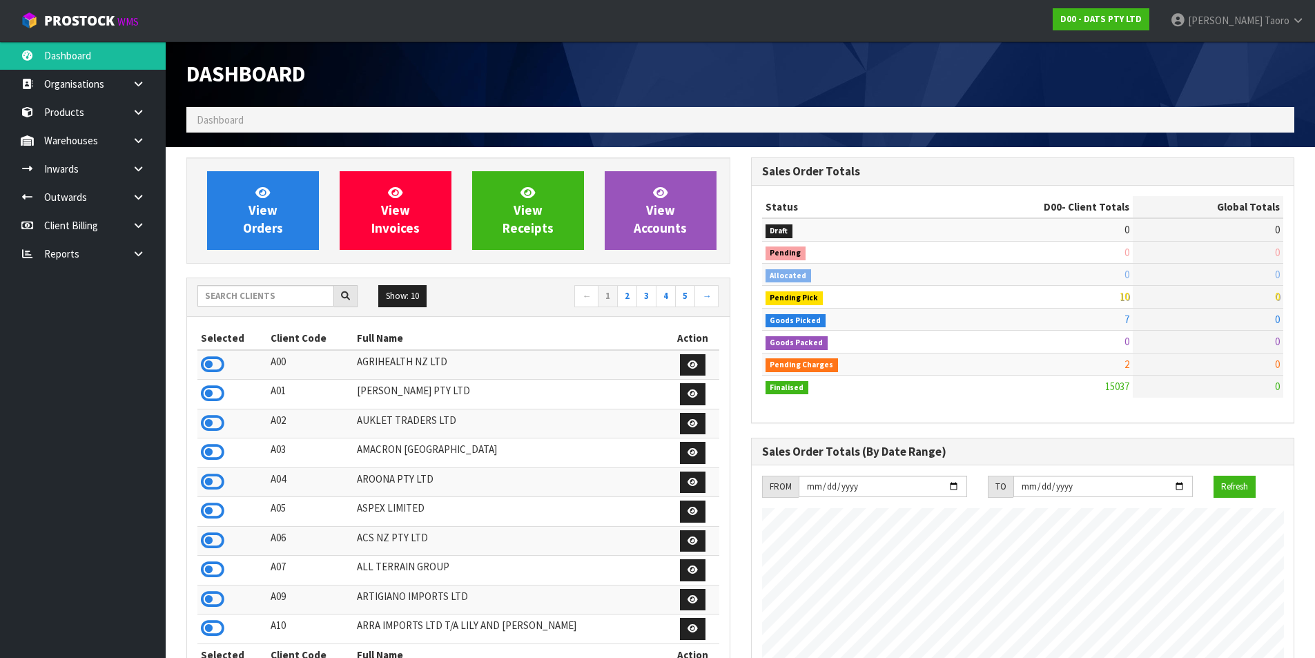
scroll to position [1046, 564]
click at [542, 55] on div "Dashboard" at bounding box center [458, 74] width 565 height 66
